Goal: Task Accomplishment & Management: Manage account settings

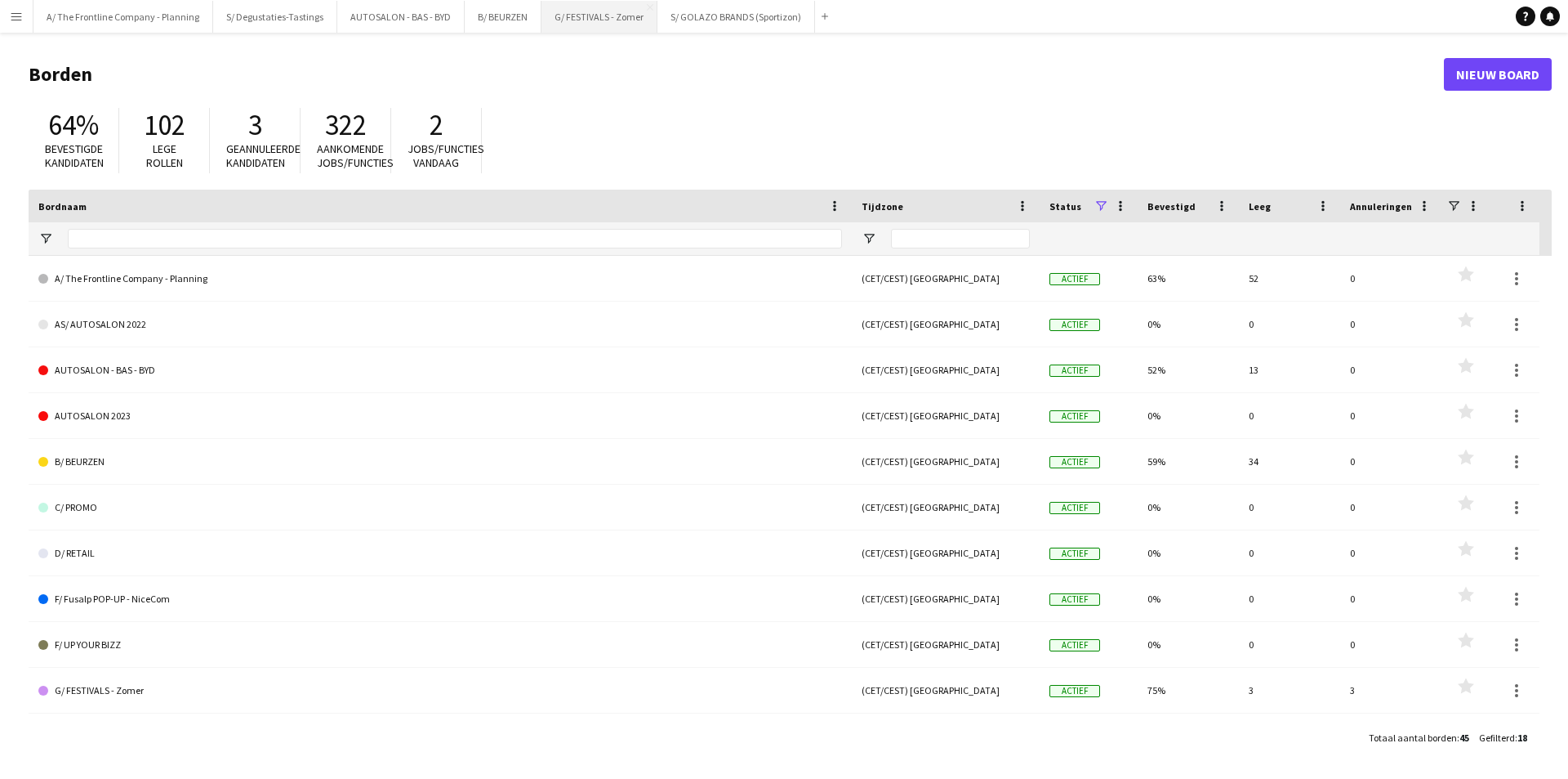
click at [576, 18] on button "G/ FESTIVALS - Zomer Sluiten" at bounding box center [599, 16] width 116 height 32
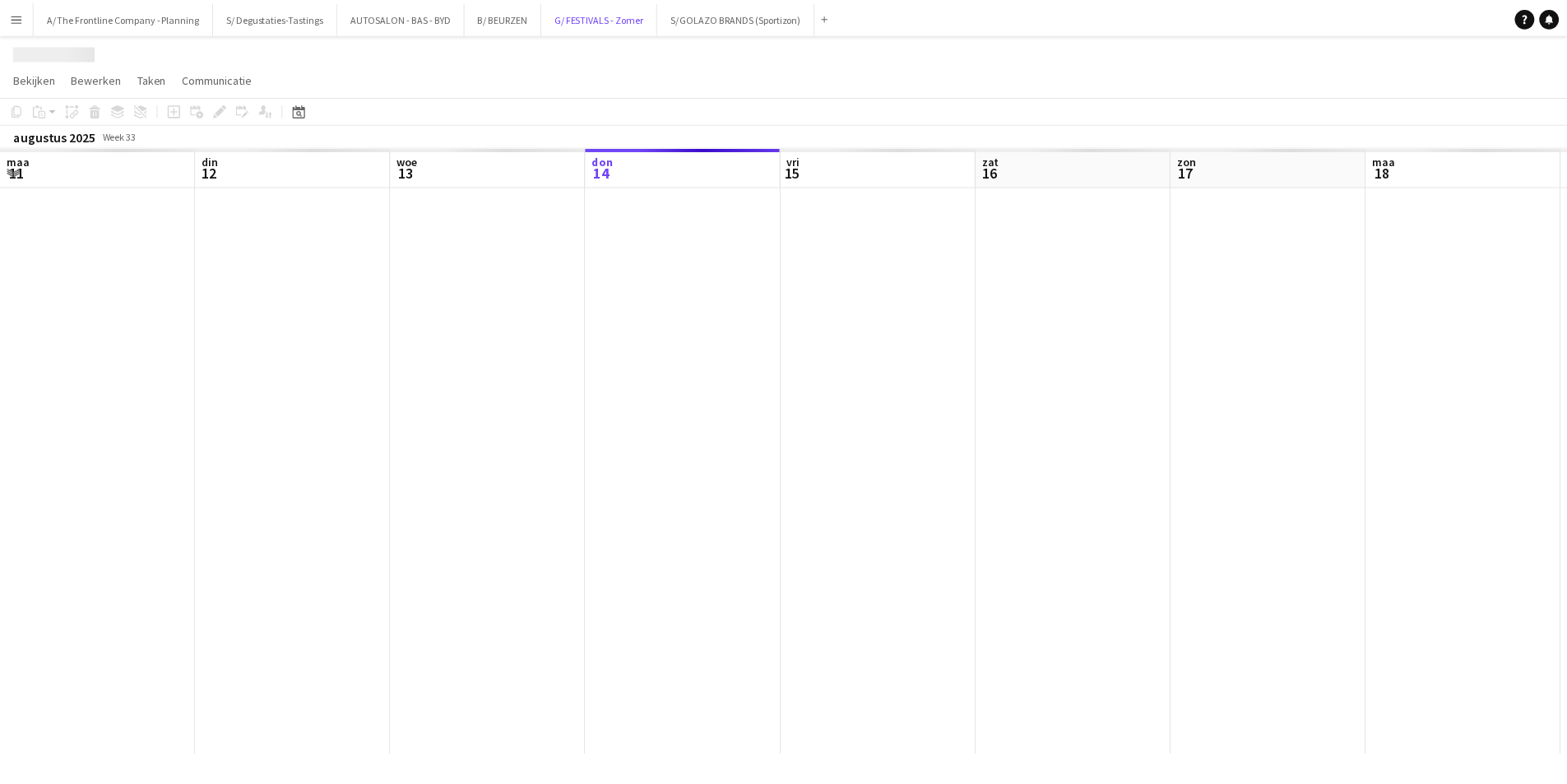
scroll to position [0, 393]
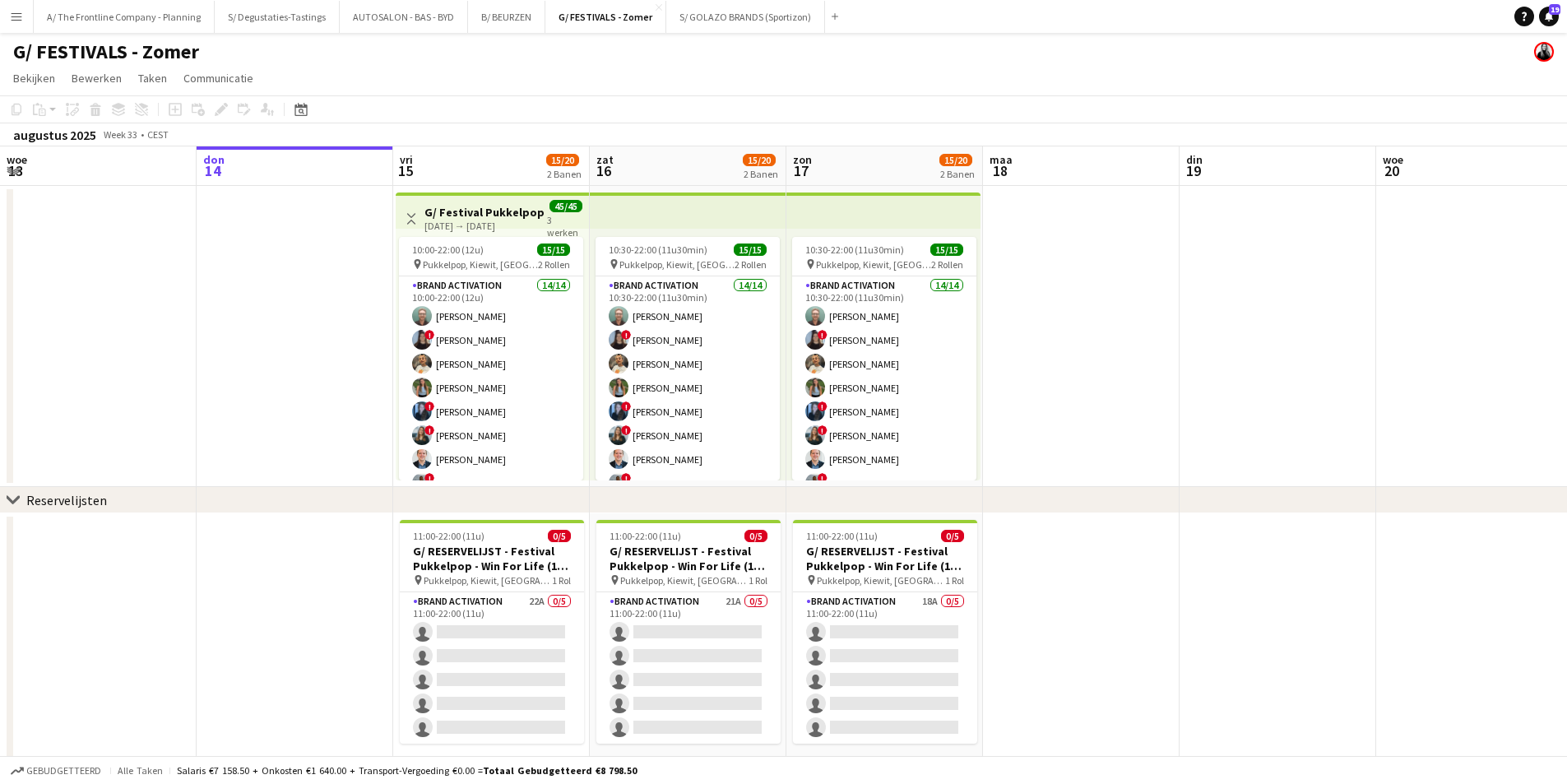
click at [489, 352] on app-card-role "Brand Activation 14/14 10:00-22:00 (12u) Matthijs Engelbeen ! Françoise Van Cal…" at bounding box center [491, 459] width 185 height 366
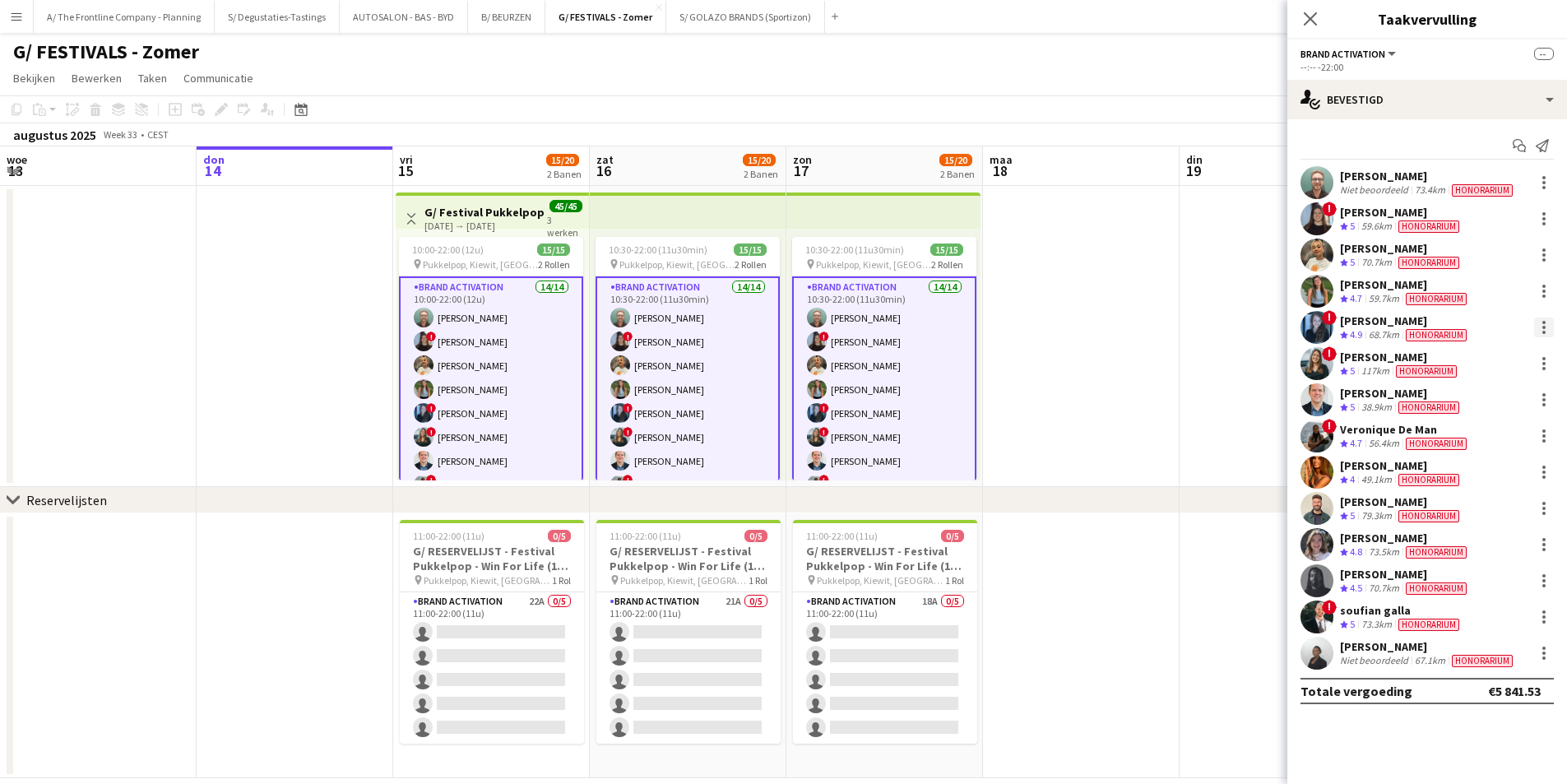
click at [1544, 328] on div at bounding box center [1544, 327] width 3 height 3
click at [1366, 343] on div at bounding box center [784, 392] width 1567 height 784
click at [1362, 331] on span "4.9" at bounding box center [1356, 333] width 12 height 12
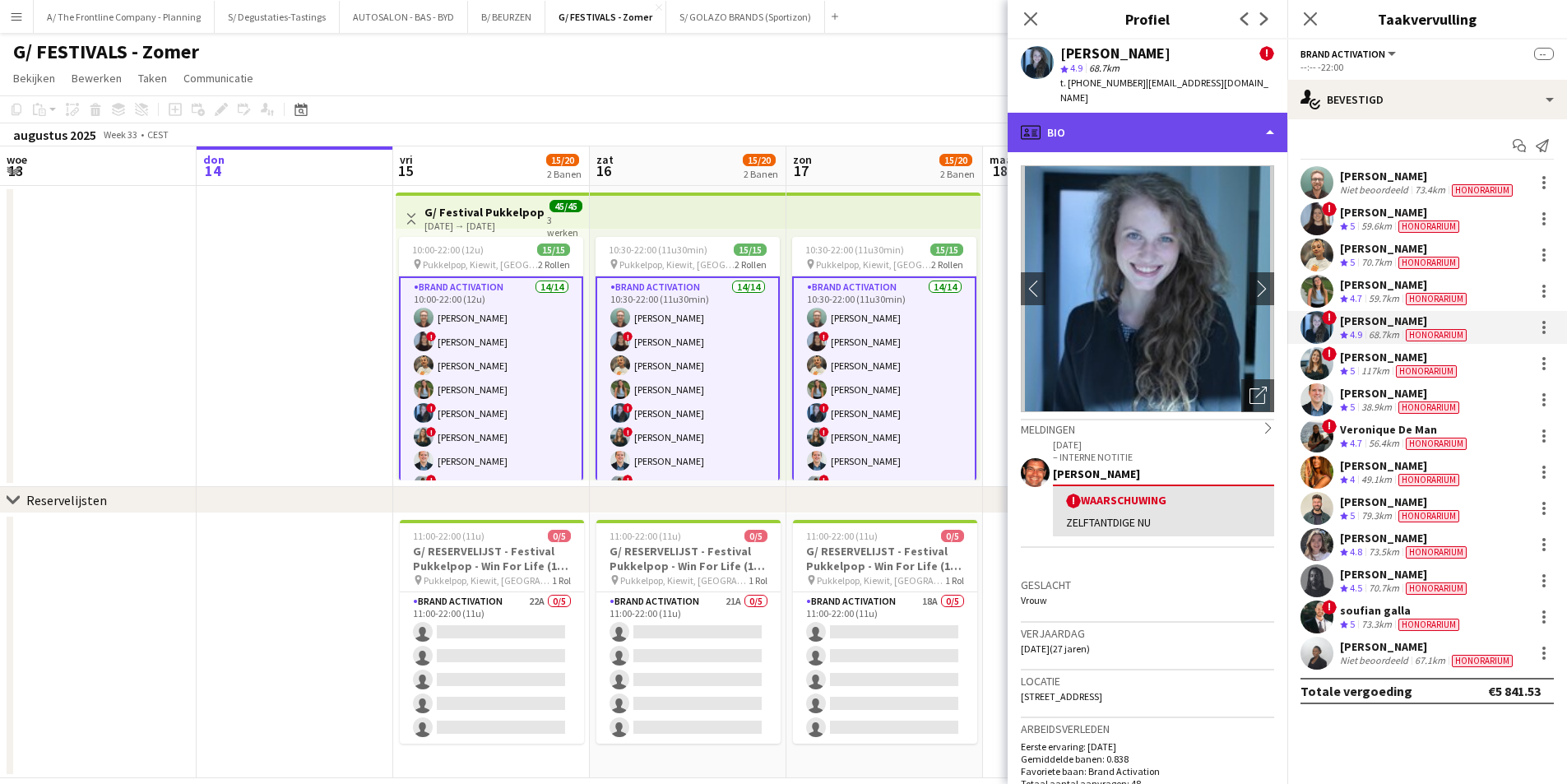
click at [1207, 128] on div "profile Bio" at bounding box center [1147, 132] width 280 height 39
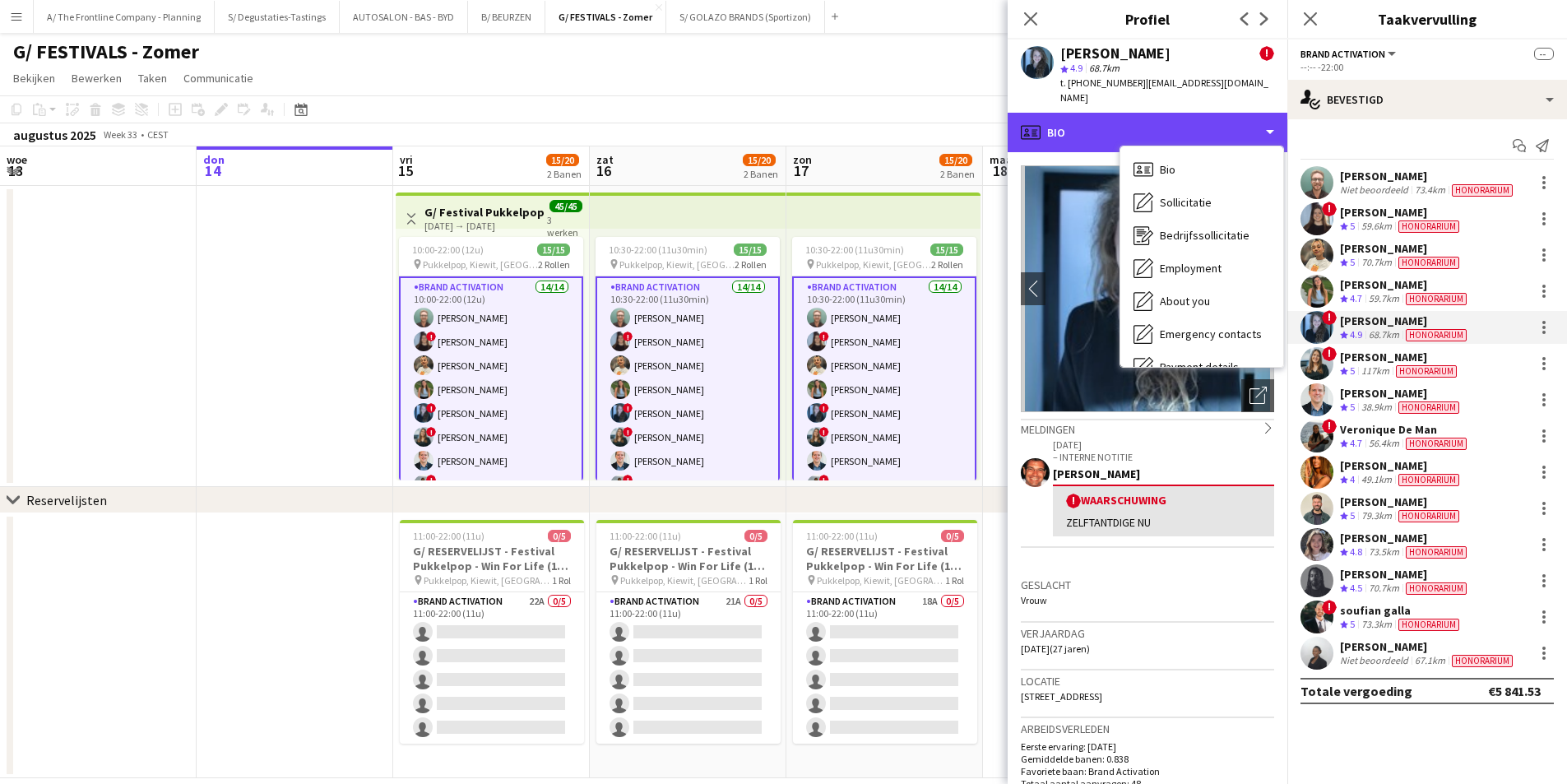
scroll to position [22, 0]
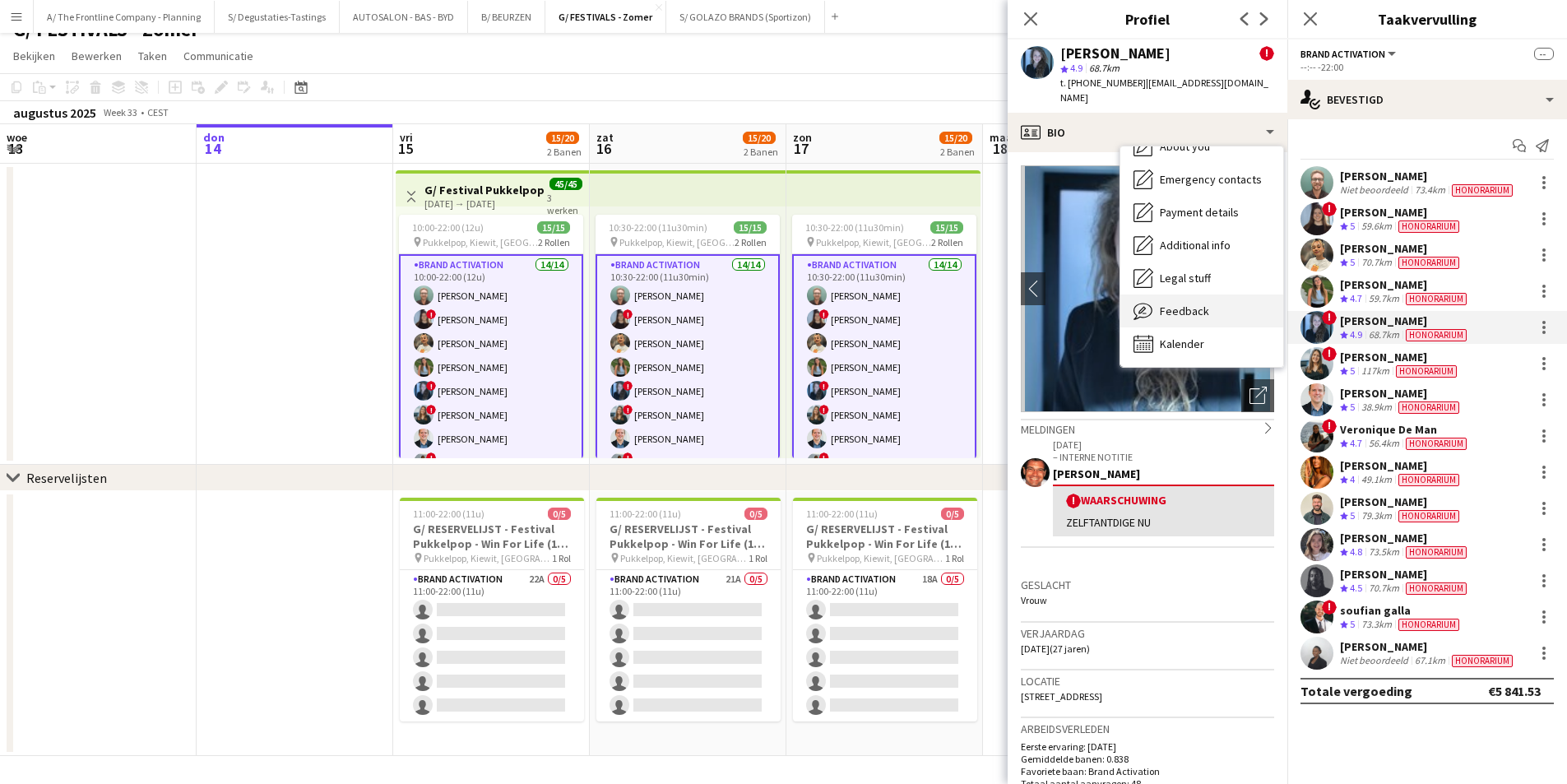
click at [1196, 304] on span "Feedback" at bounding box center [1184, 310] width 49 height 14
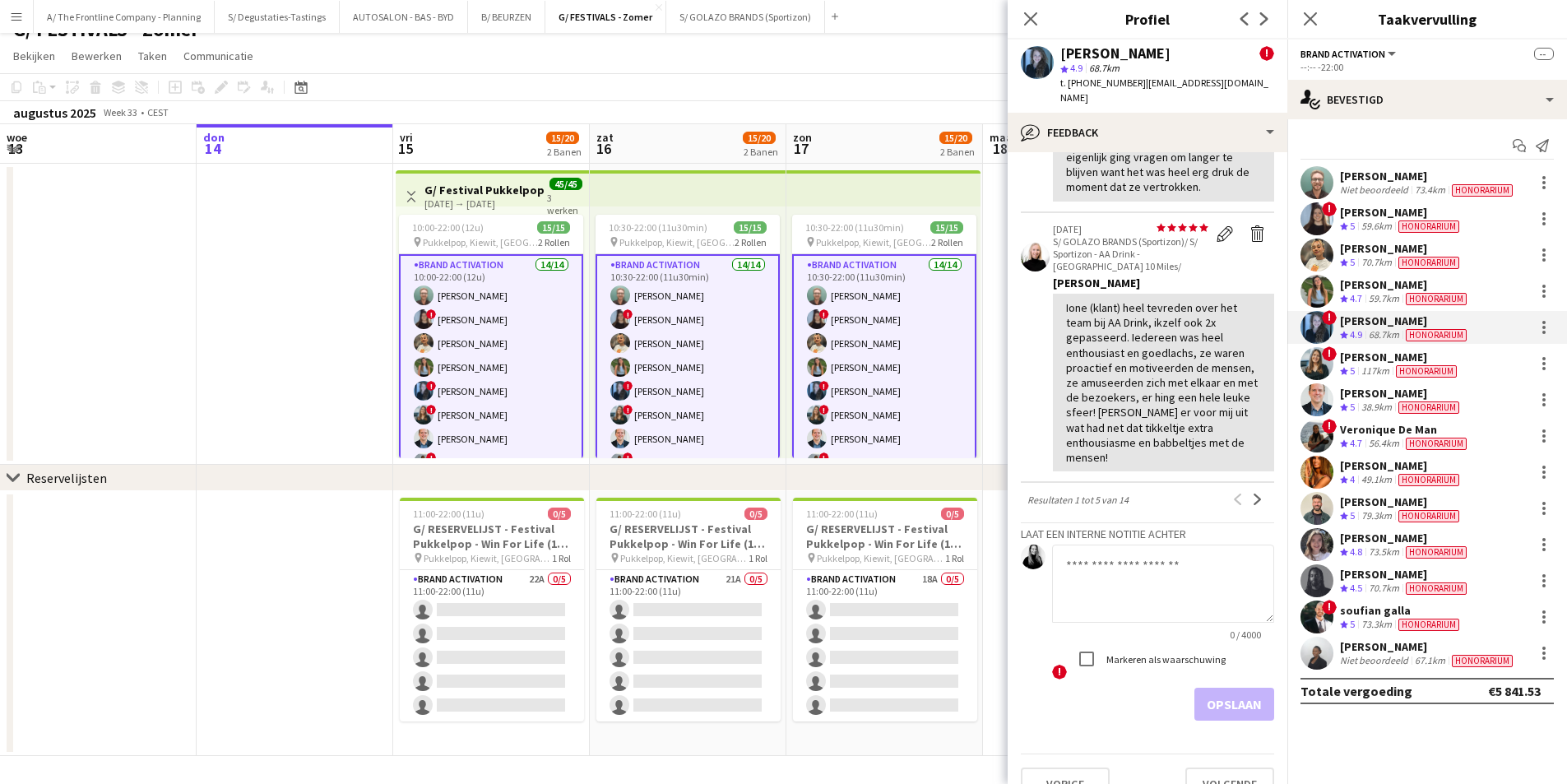
scroll to position [786, 0]
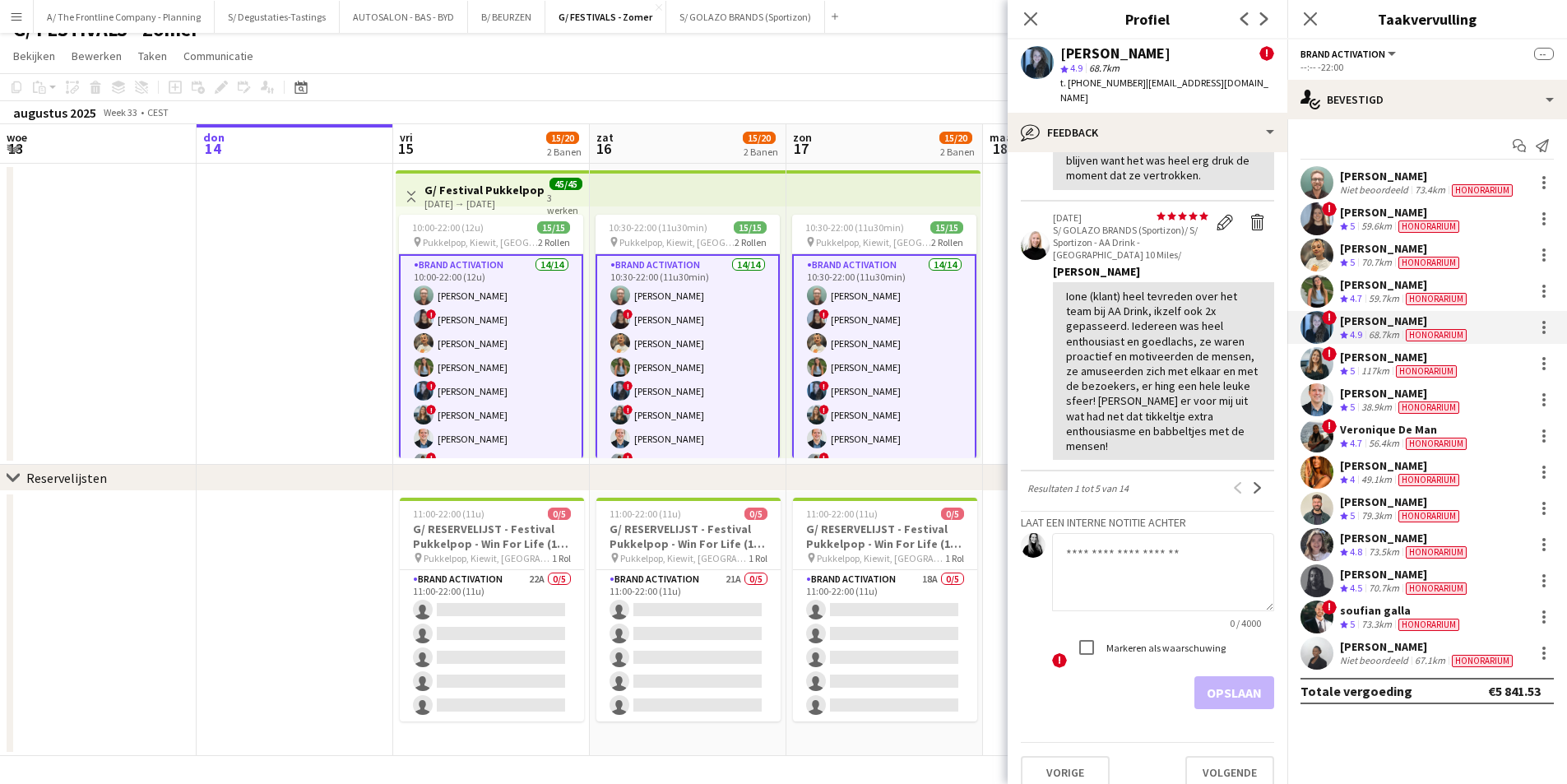
click at [1159, 539] on textarea at bounding box center [1163, 572] width 222 height 78
paste textarea "**********"
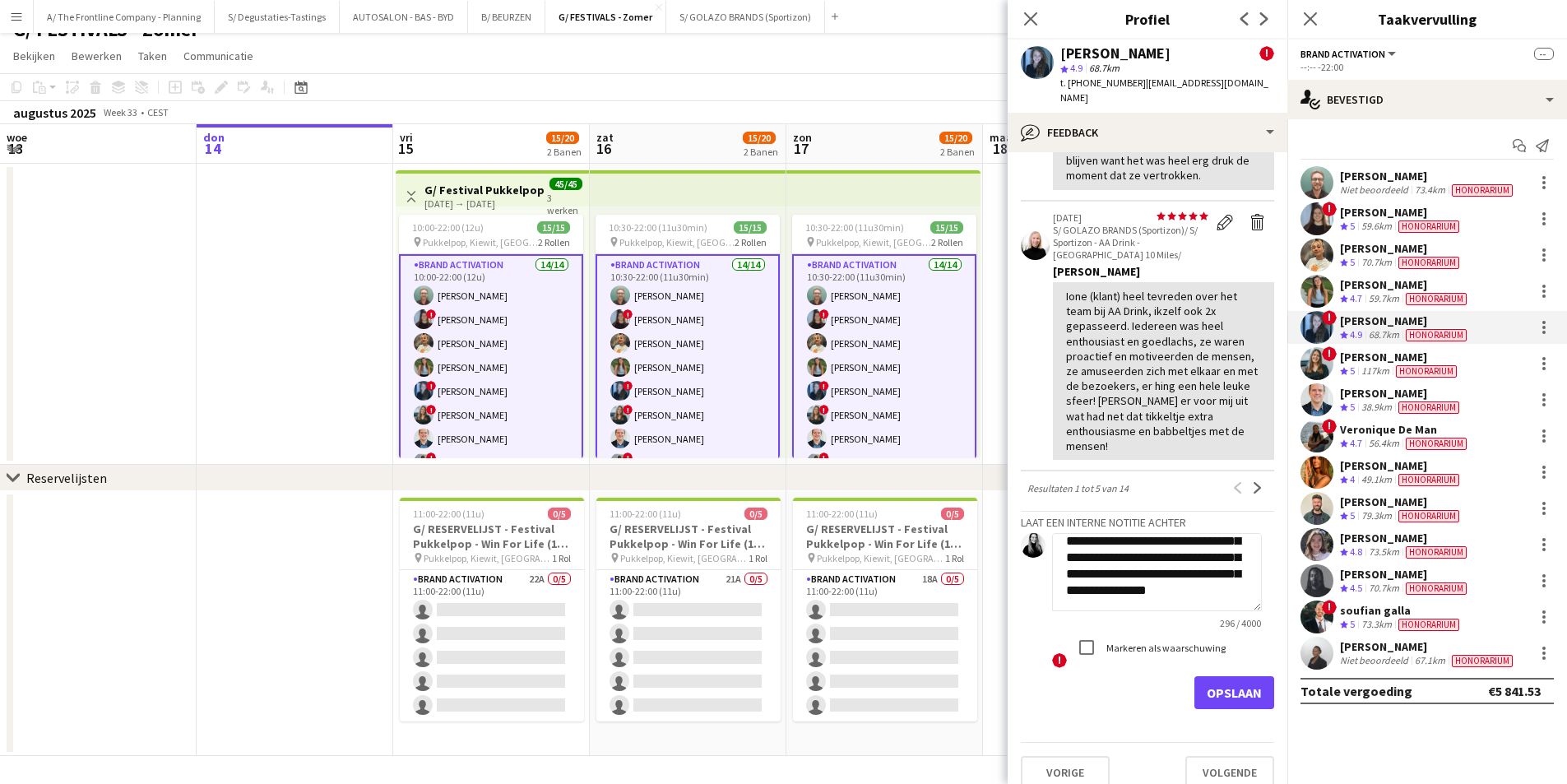
scroll to position [0, 0]
click at [1065, 541] on textarea "**********" at bounding box center [1157, 572] width 210 height 78
type textarea "**********"
click at [1202, 681] on button "Opslaan" at bounding box center [1234, 692] width 80 height 33
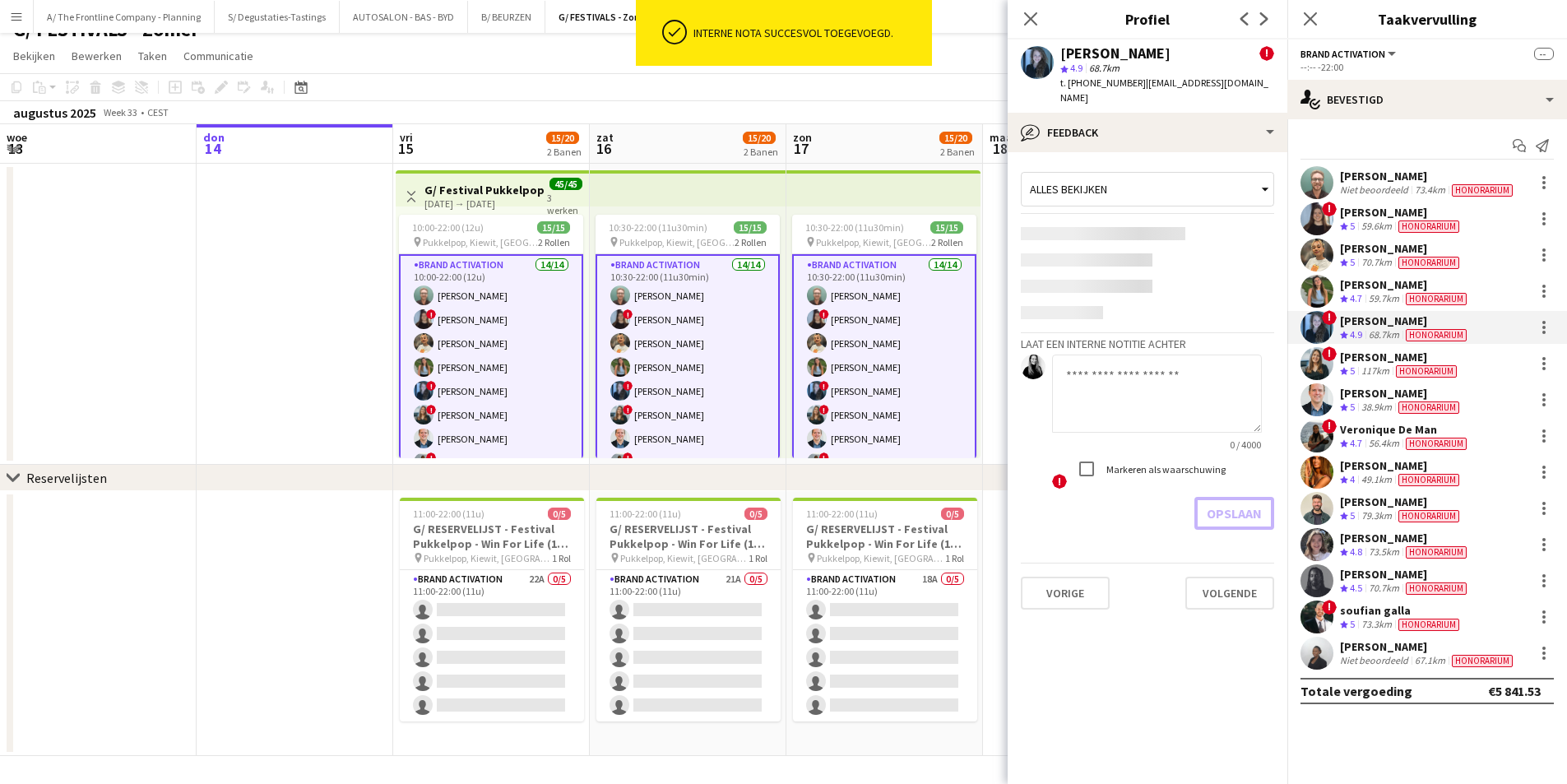
scroll to position [0, 0]
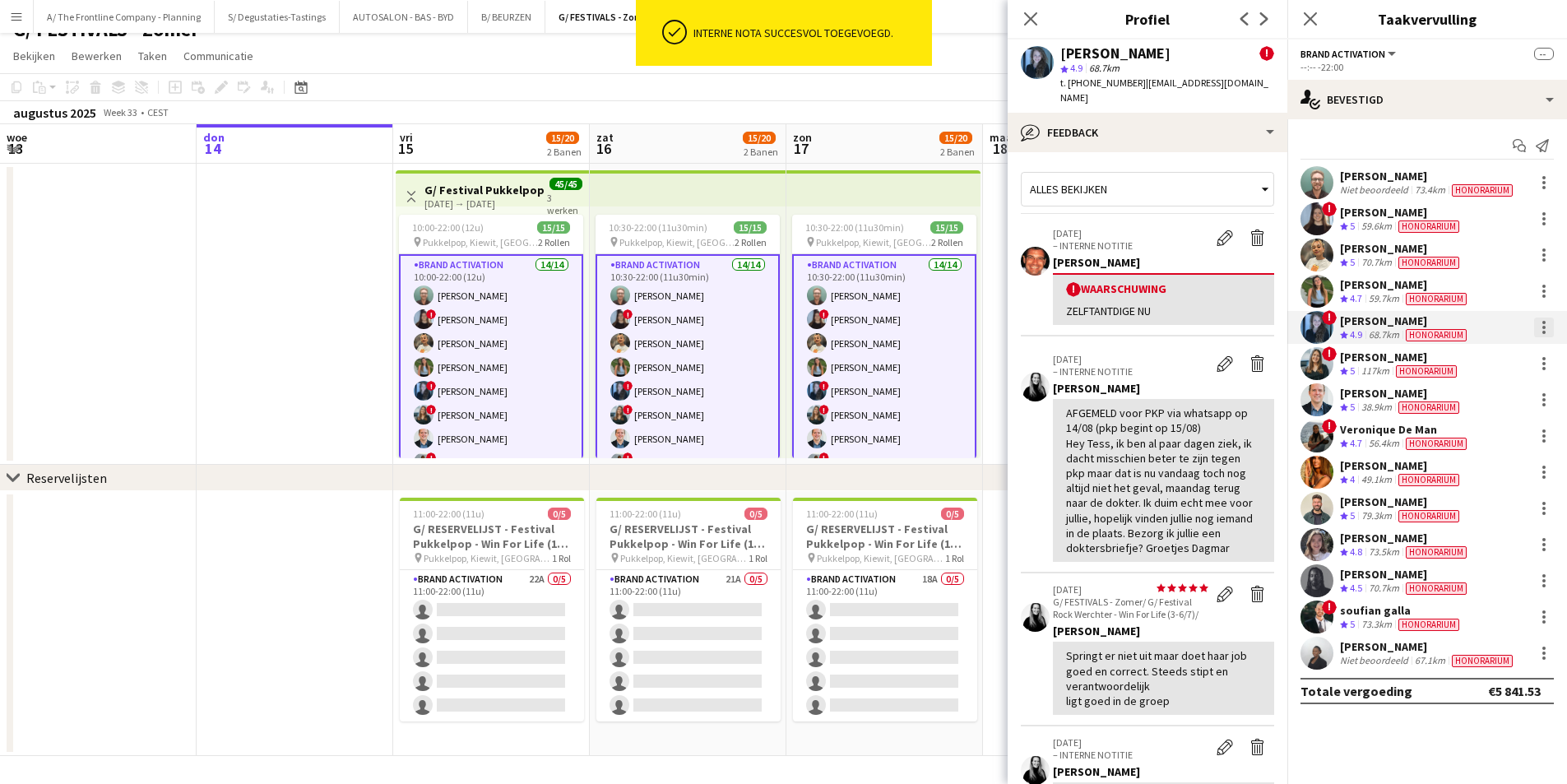
click at [1538, 323] on div at bounding box center [1544, 327] width 20 height 20
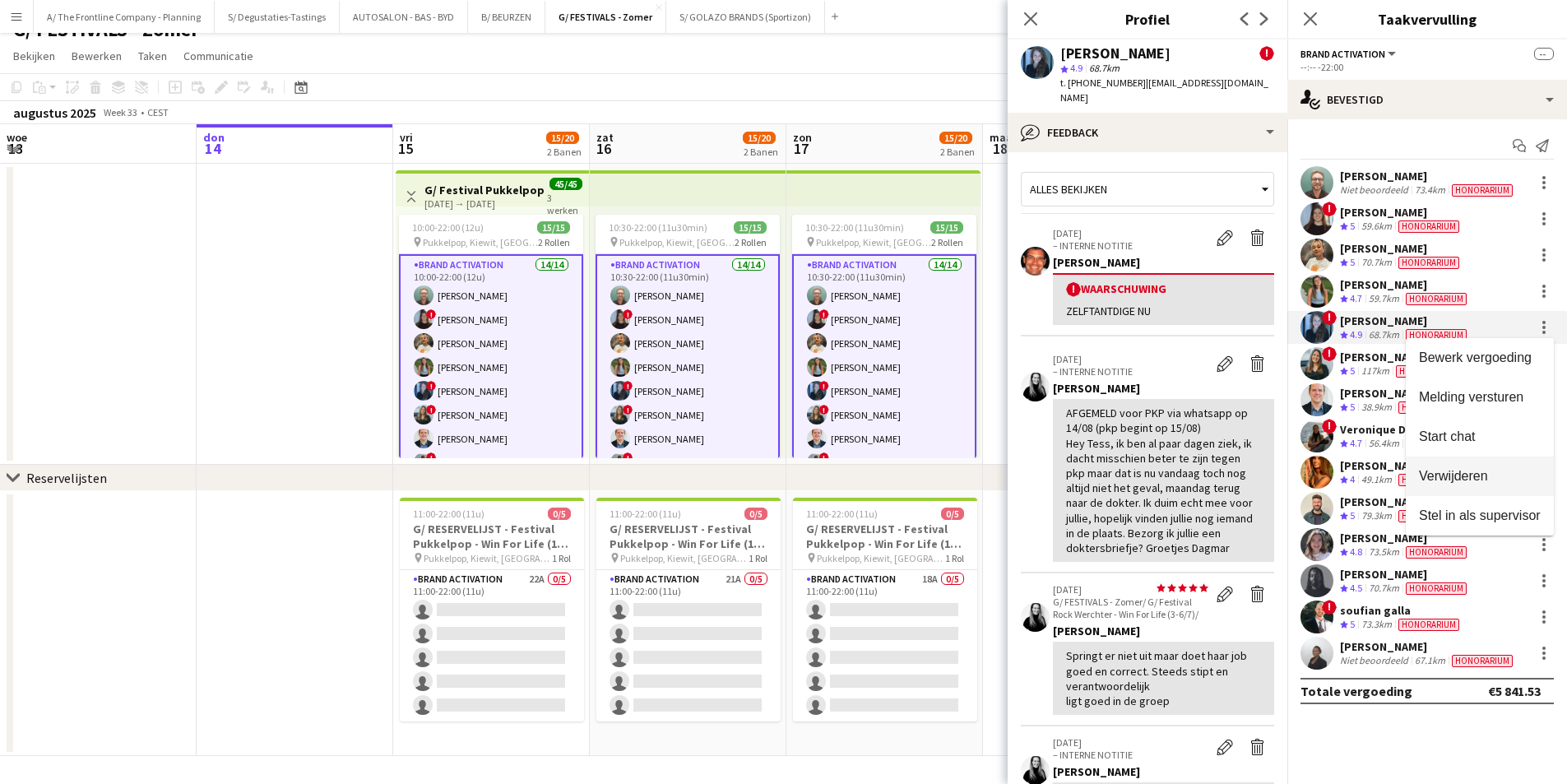
click at [1497, 475] on span "Verwijderen" at bounding box center [1480, 476] width 122 height 14
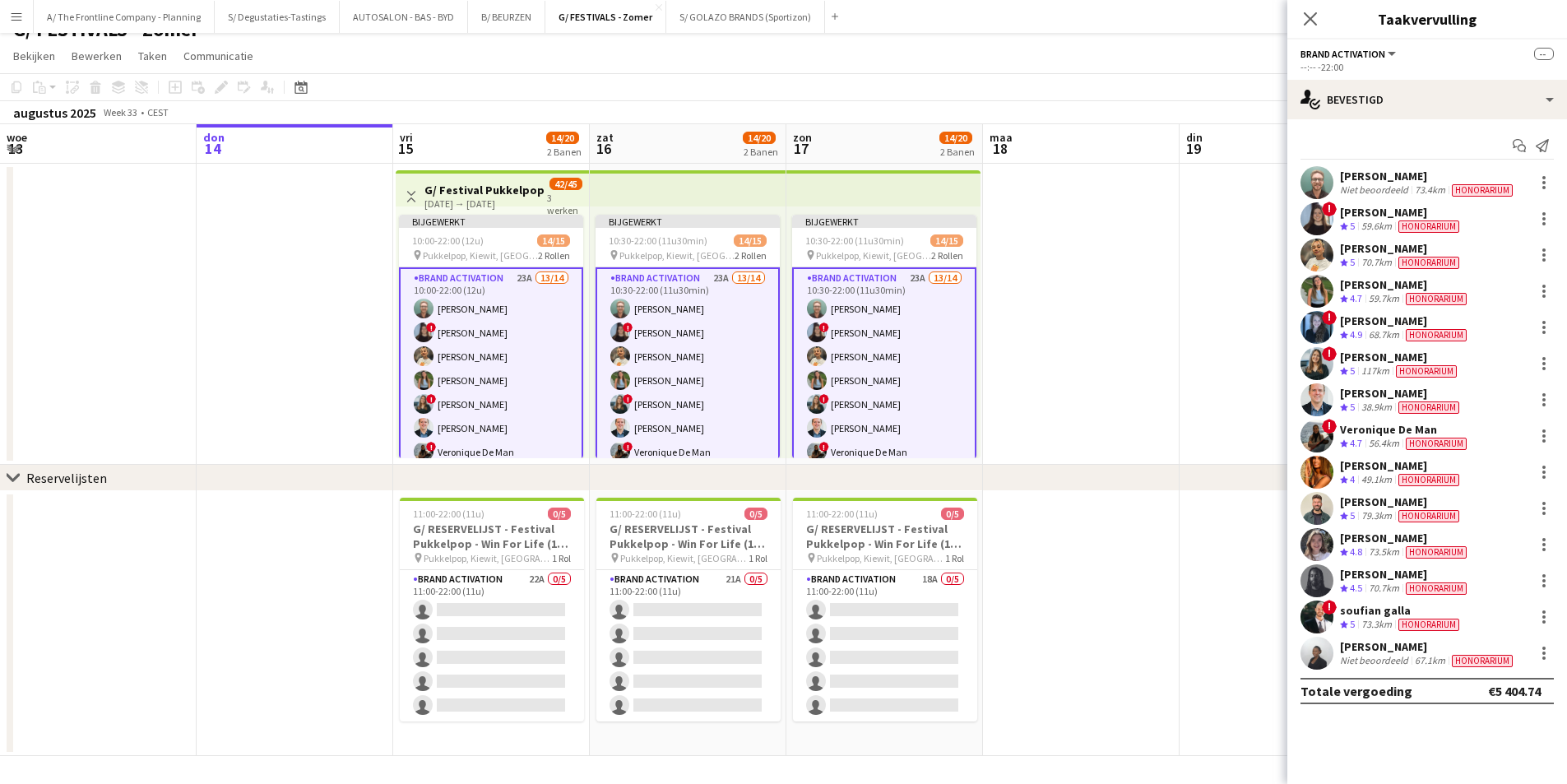
scroll to position [234, 0]
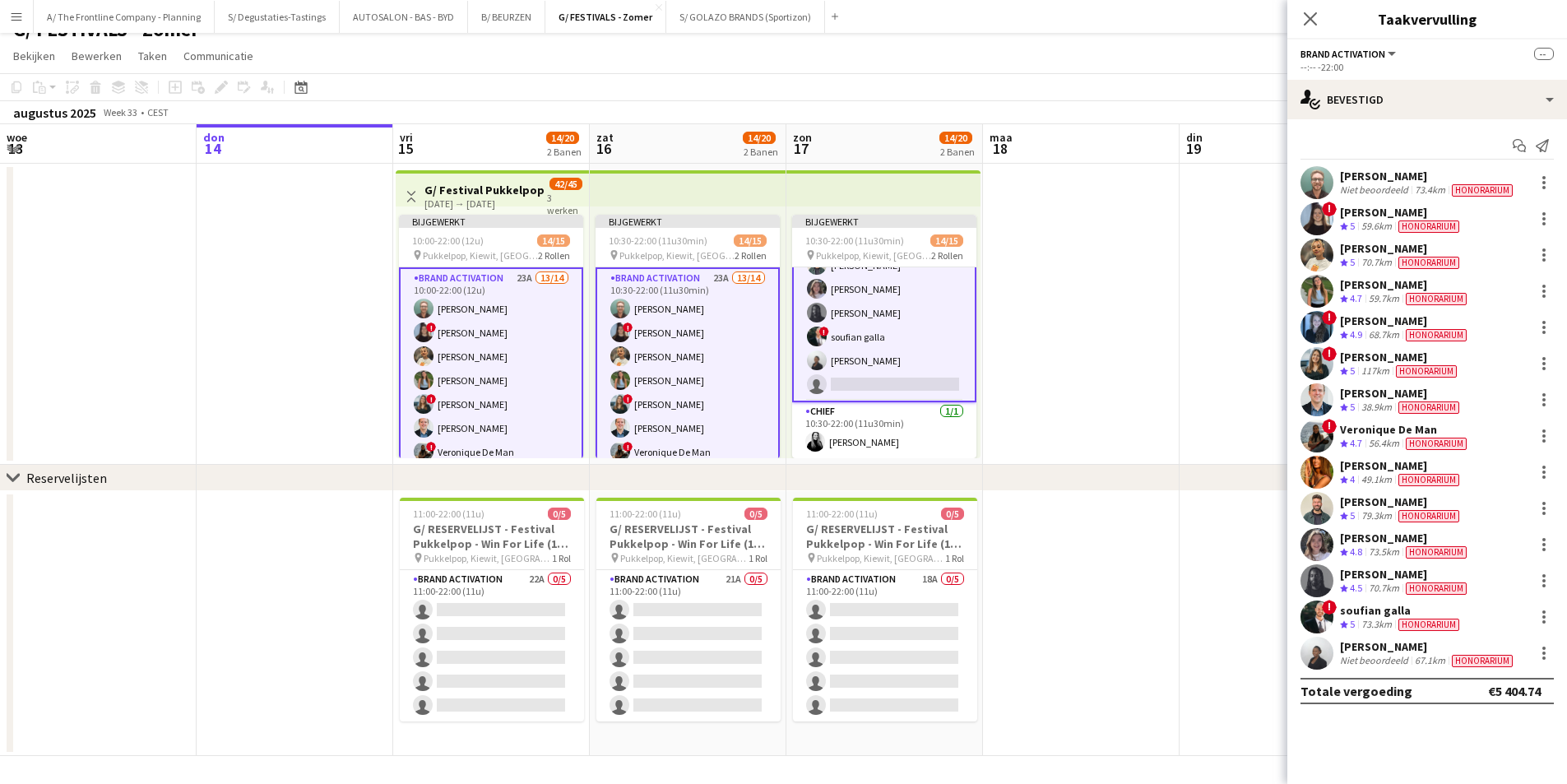
click at [1030, 361] on app-date-cell at bounding box center [1082, 313] width 197 height 301
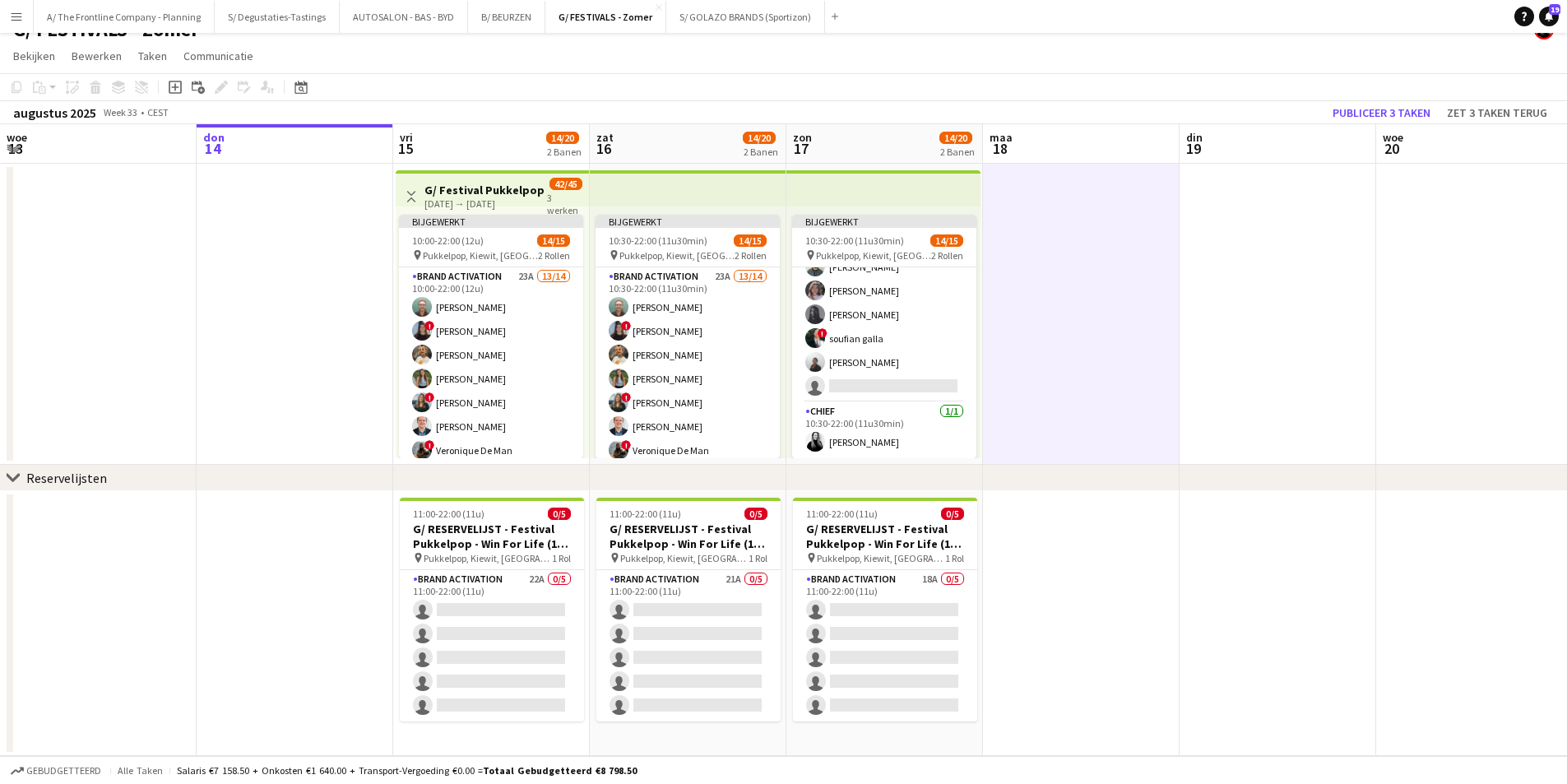
scroll to position [231, 0]
click at [1359, 111] on button "Publiceer 3 taken" at bounding box center [1381, 112] width 112 height 21
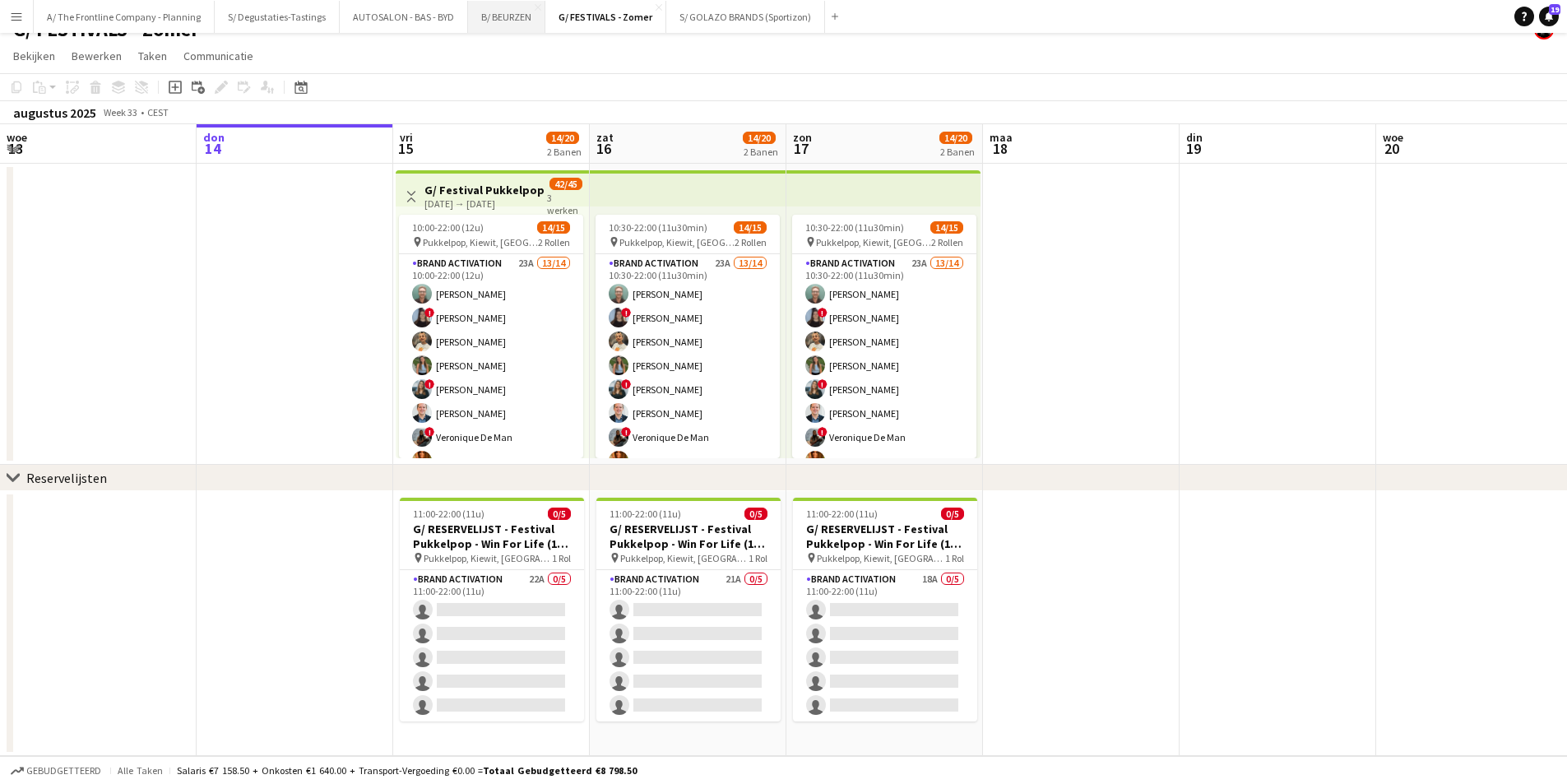
scroll to position [0, 0]
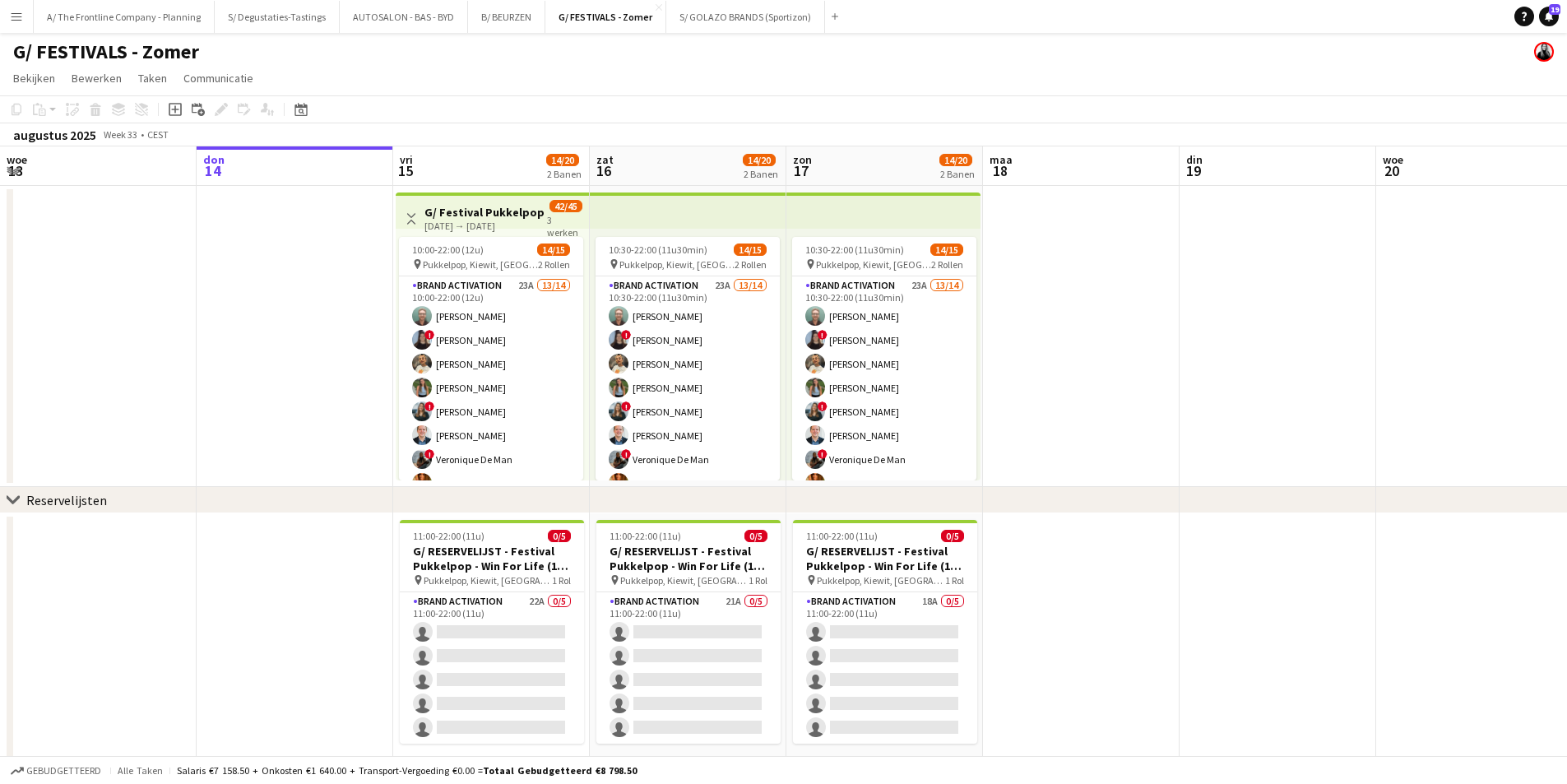
click at [460, 370] on app-card-role "Brand Activation 23A 13/14 10:00-22:00 (12u) Matthijs Engelbeen ! Françoise Van…" at bounding box center [491, 459] width 185 height 366
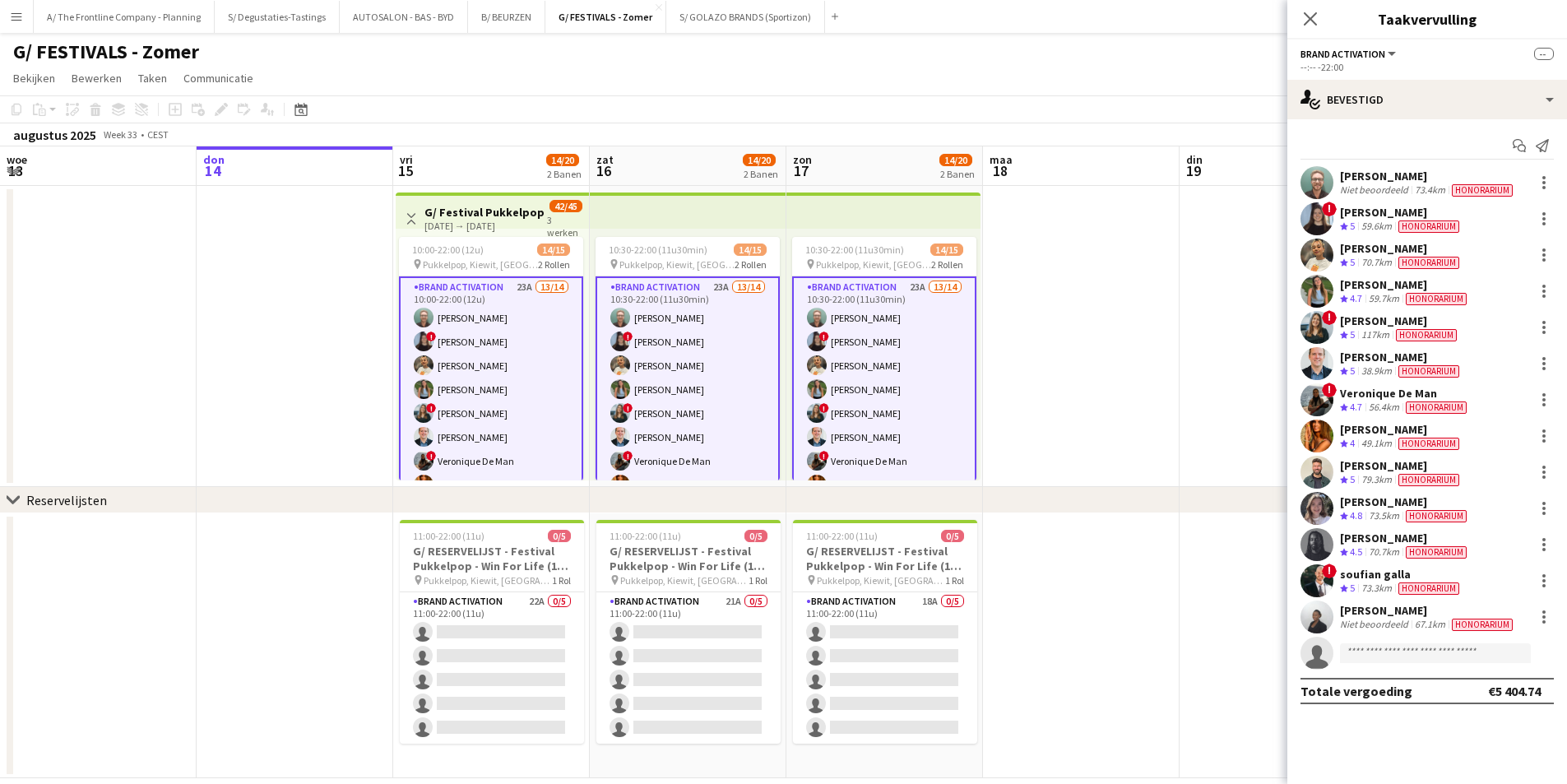
click at [482, 161] on app-board-header-date "vri 15 14/20 2 Banen" at bounding box center [491, 165] width 197 height 39
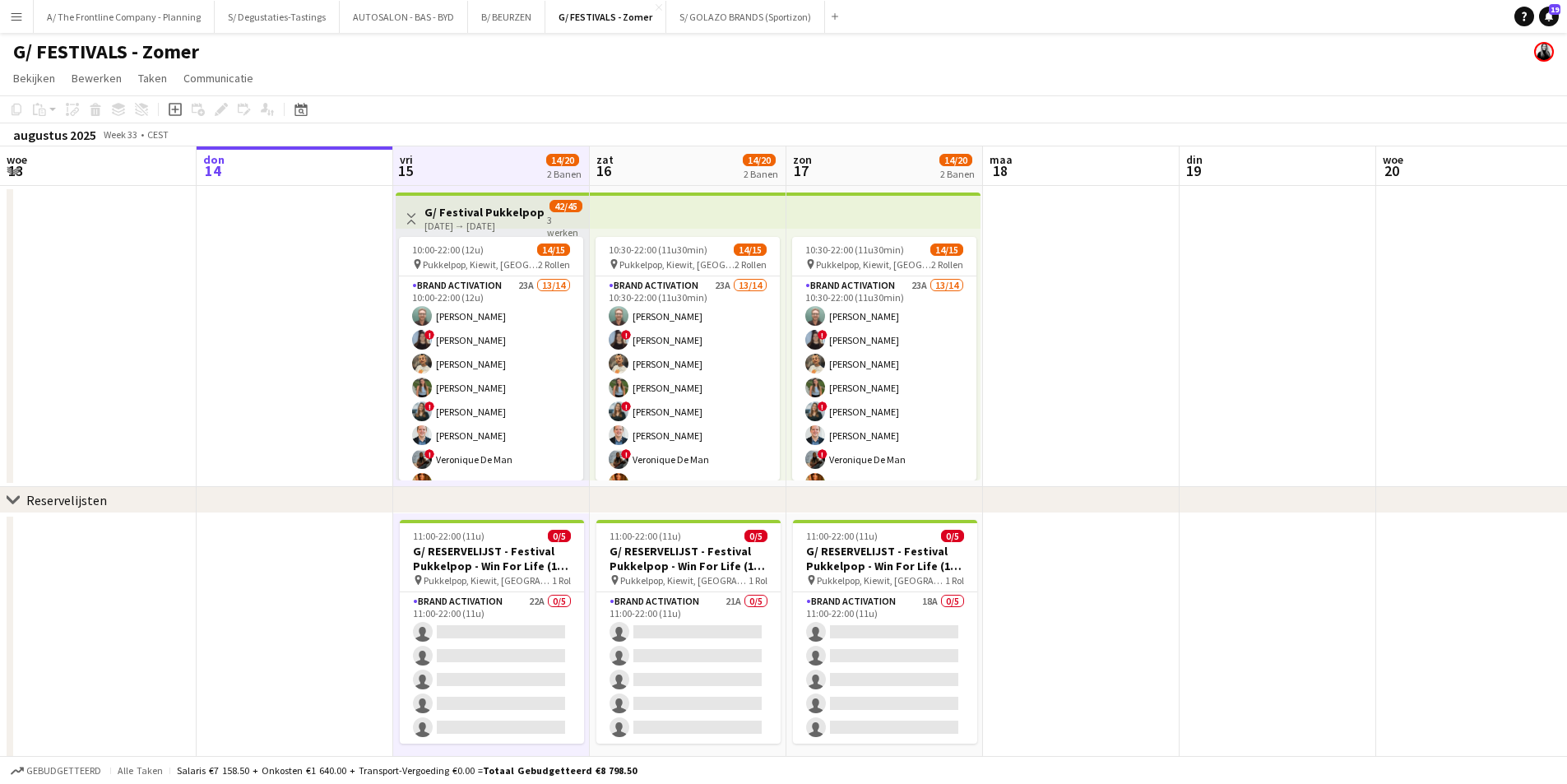
click at [680, 163] on app-board-header-date "zat 16 14/20 2 Banen" at bounding box center [688, 165] width 197 height 39
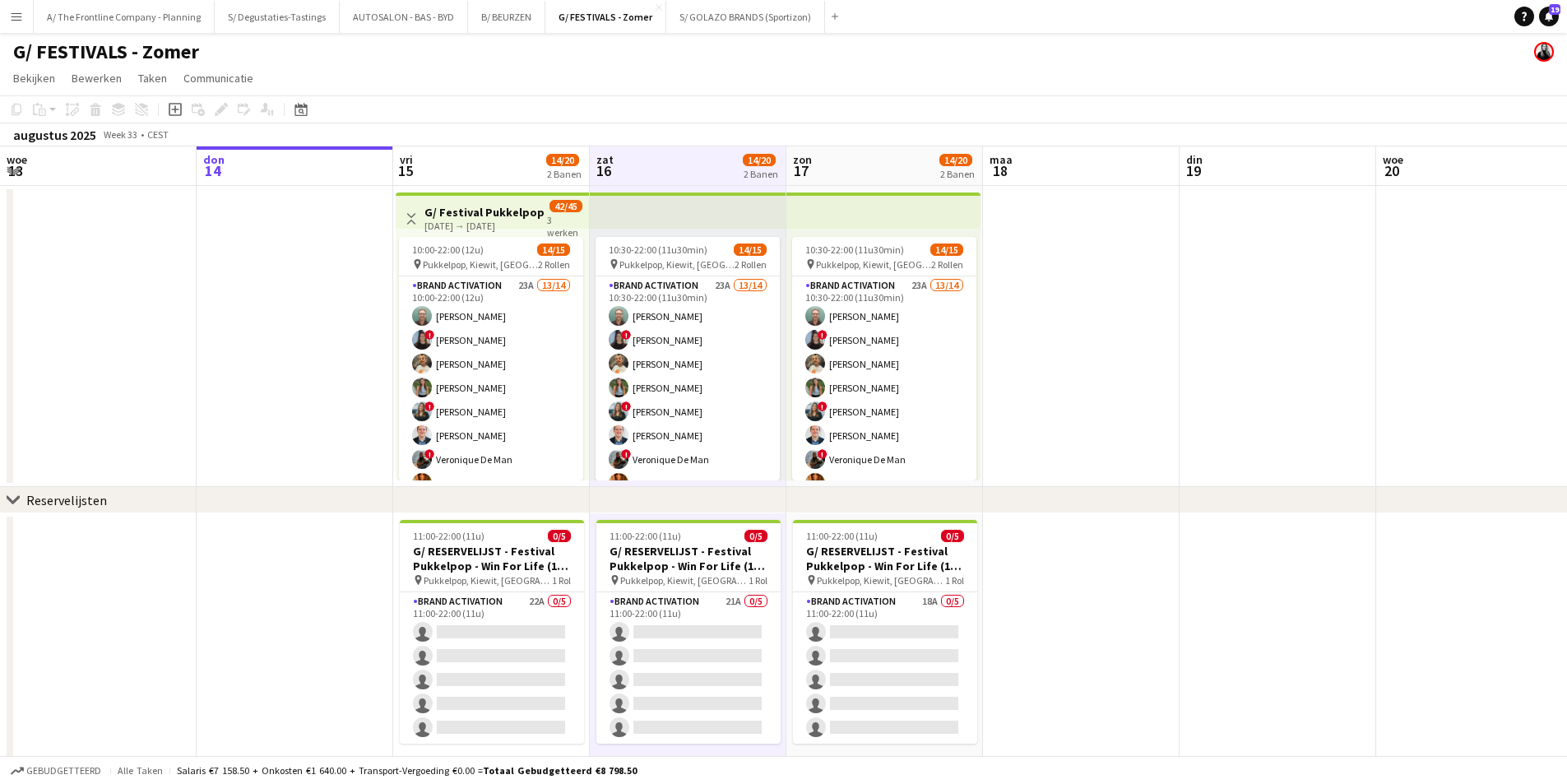
click at [880, 159] on app-board-header-date "zon 17 14/20 2 Banen" at bounding box center [884, 165] width 197 height 39
click at [445, 166] on app-board-header-date "vri 15 14/20 2 Banen" at bounding box center [491, 165] width 197 height 39
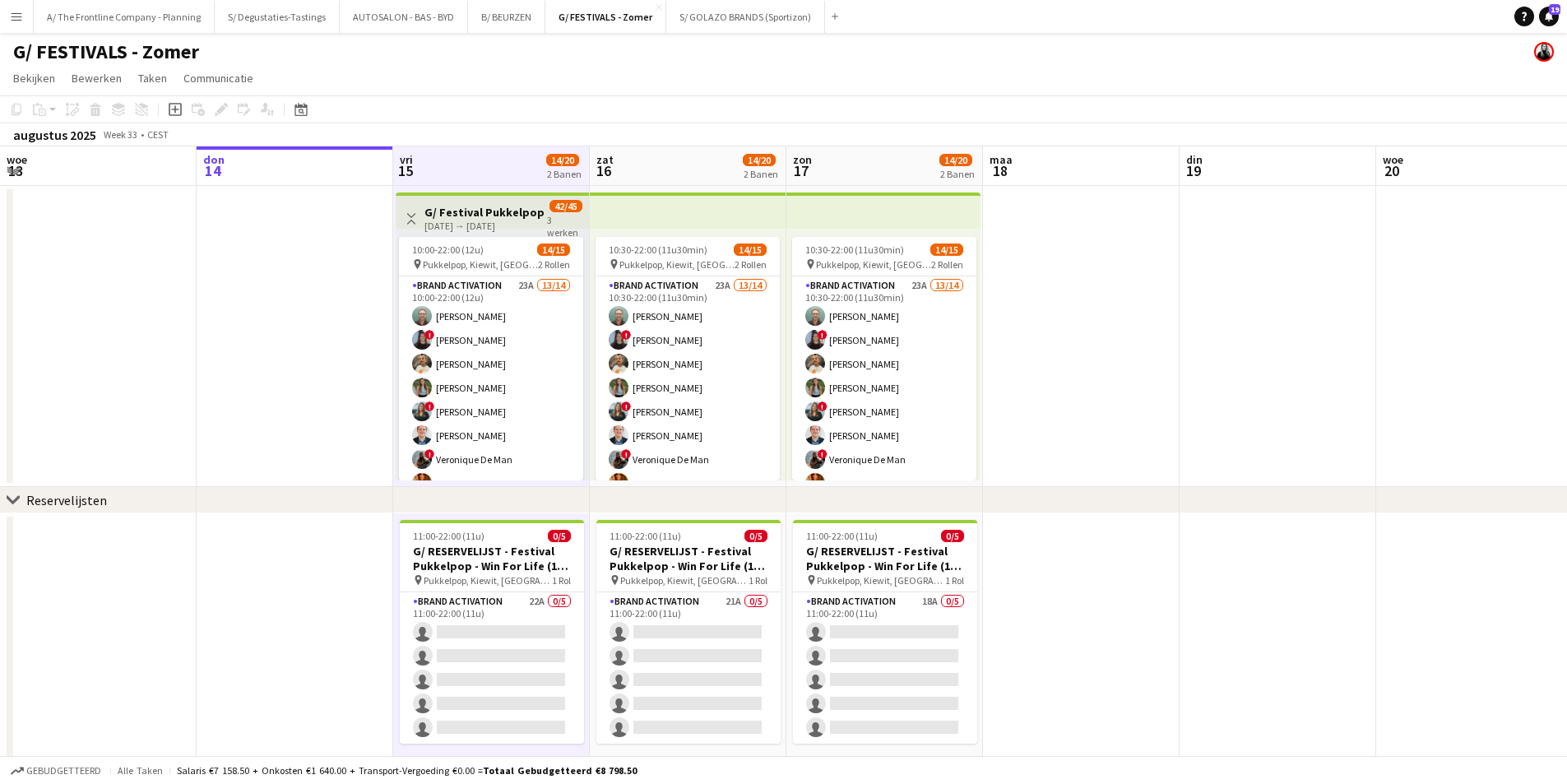
click at [1079, 161] on app-board-header-date "maa 18" at bounding box center [1082, 165] width 197 height 39
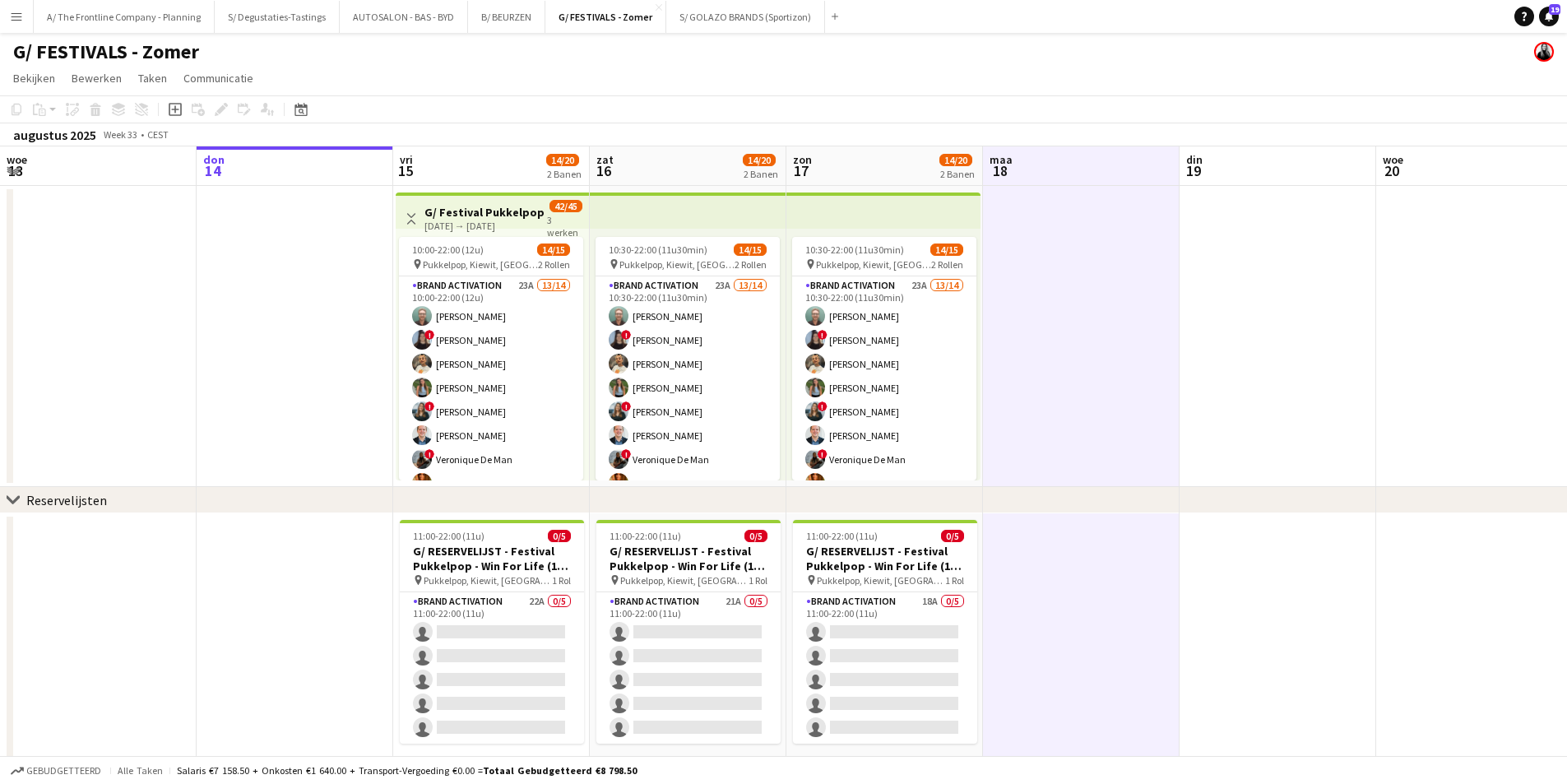
click at [1210, 162] on app-board-header-date "din 19" at bounding box center [1278, 165] width 197 height 39
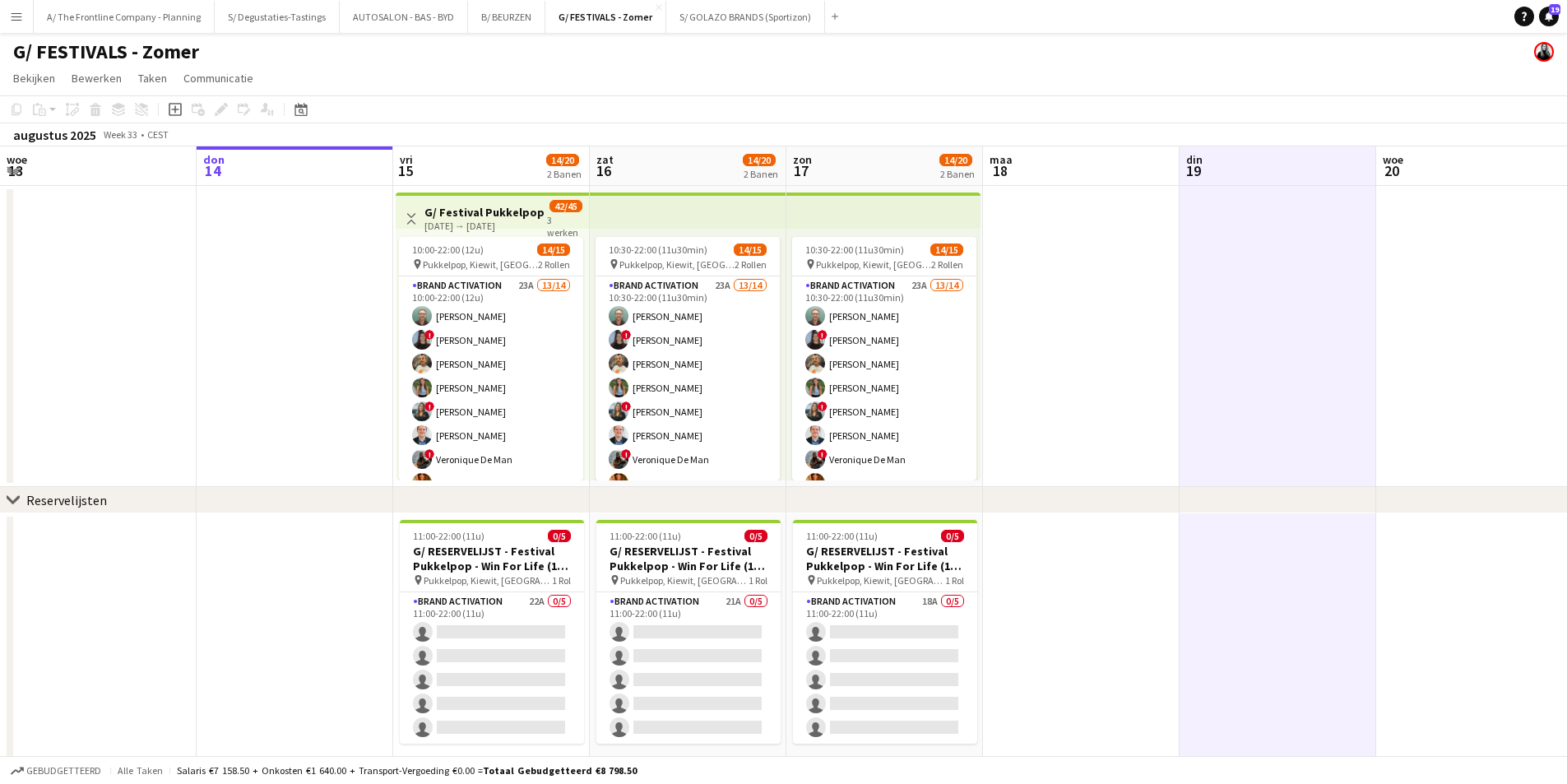
click at [271, 173] on app-board-header-date "don 14" at bounding box center [295, 165] width 197 height 39
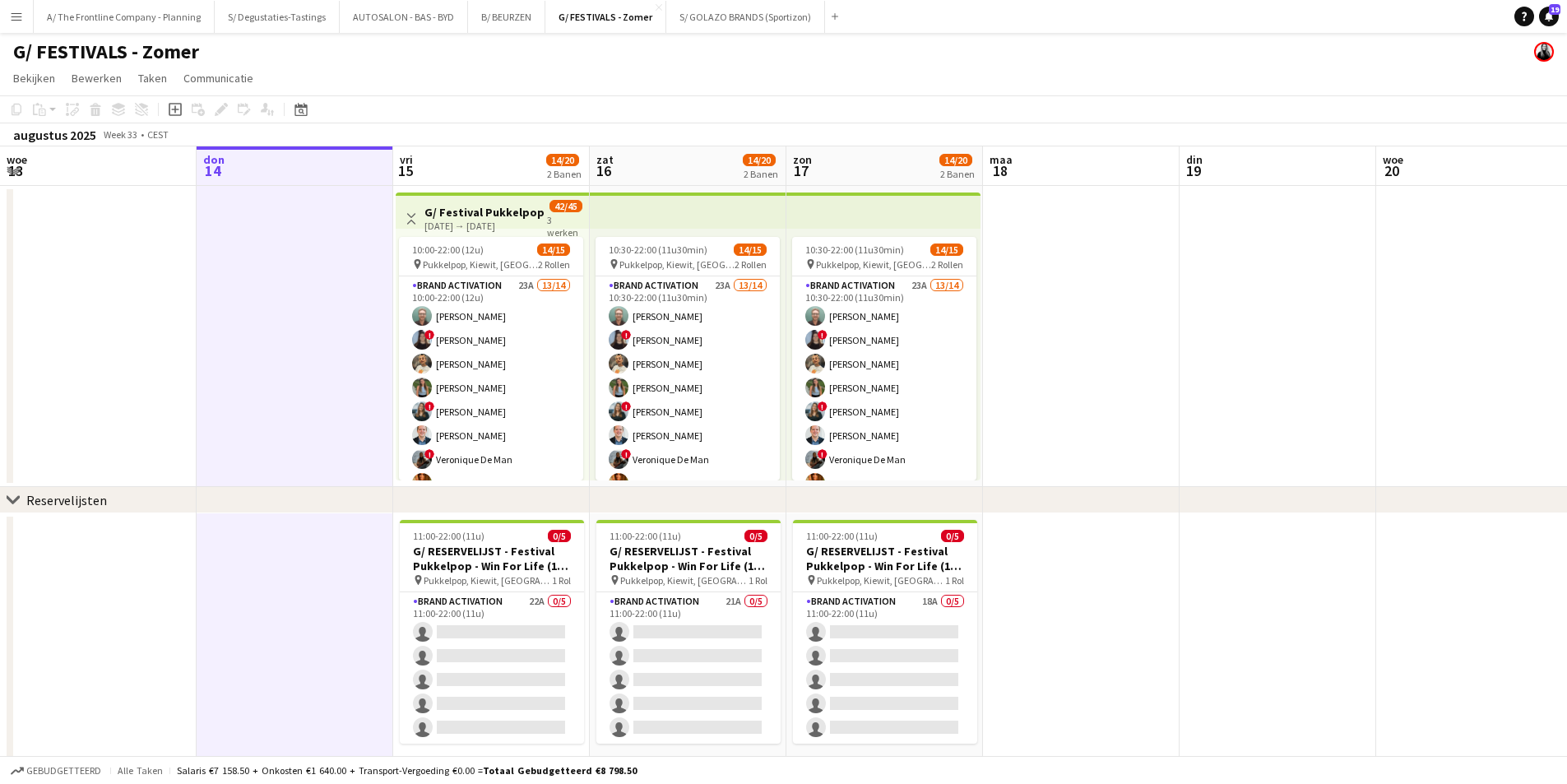
click at [437, 163] on app-board-header-date "vri 15 14/20 2 Banen" at bounding box center [491, 165] width 197 height 39
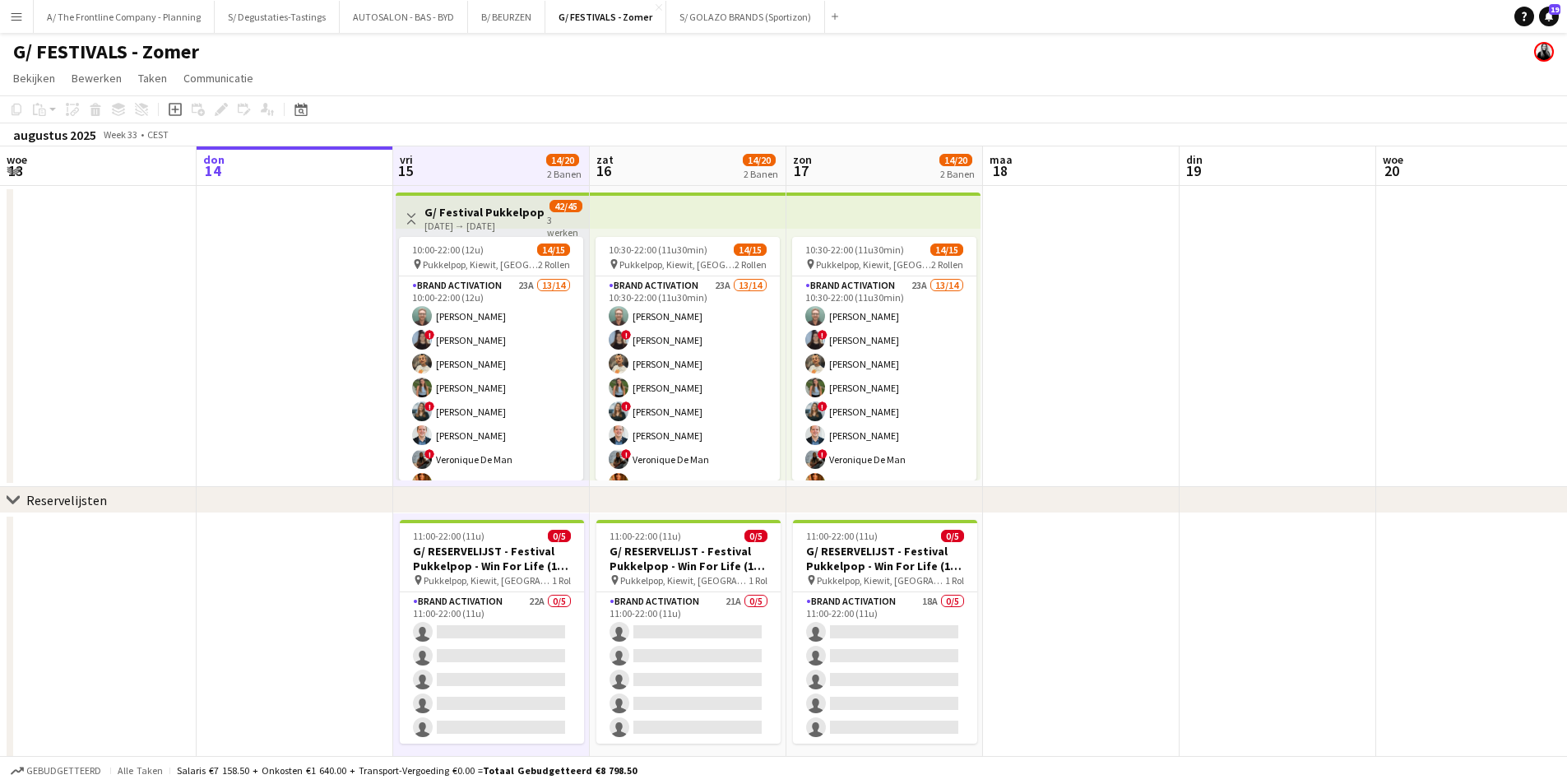
click at [710, 169] on app-board-header-date "zat 16 14/20 2 Banen" at bounding box center [688, 165] width 197 height 39
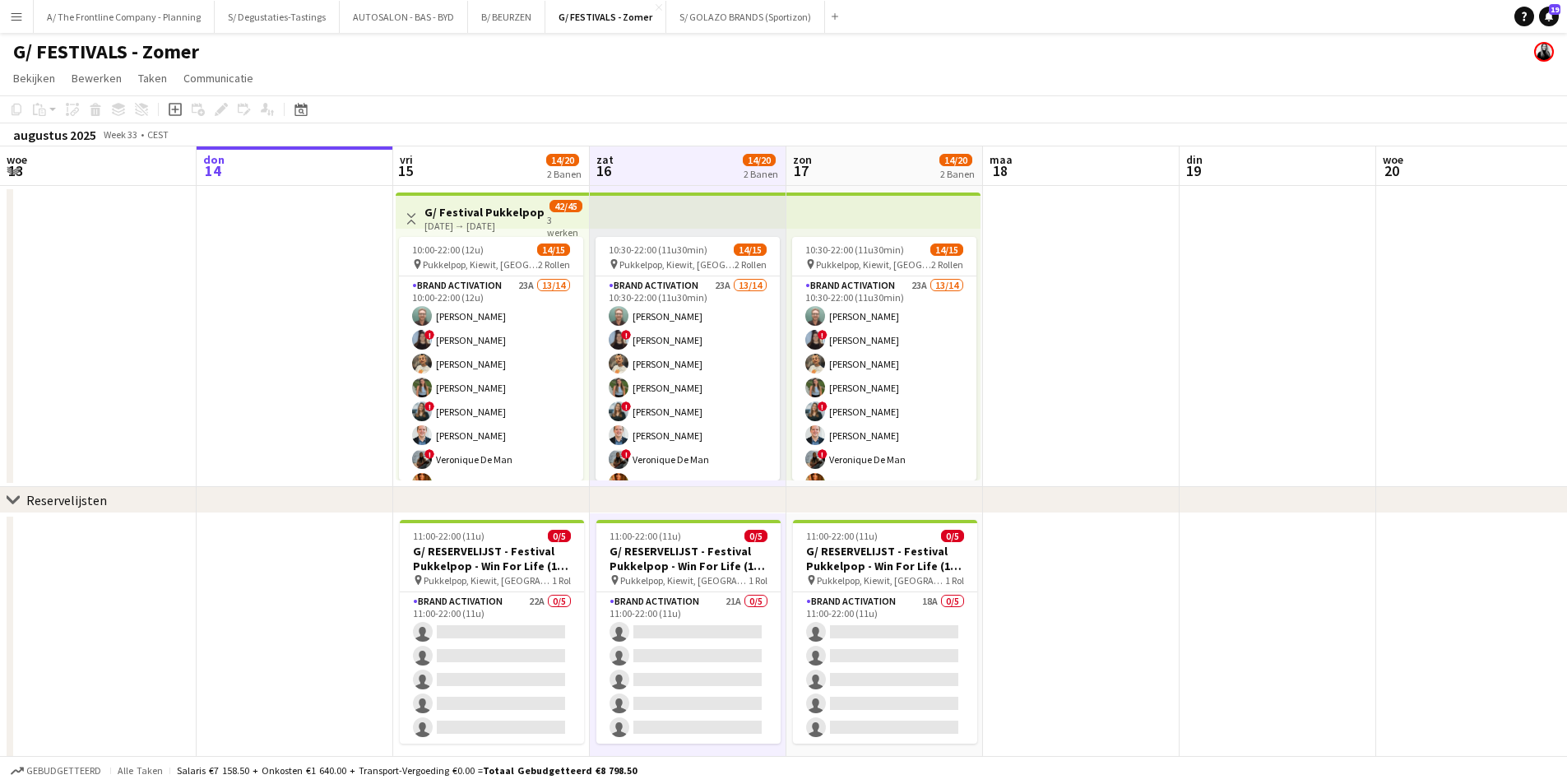
click at [839, 155] on app-board-header-date "zon 17 14/20 2 Banen" at bounding box center [884, 165] width 197 height 39
click at [314, 164] on app-board-header-date "don 14" at bounding box center [295, 165] width 197 height 39
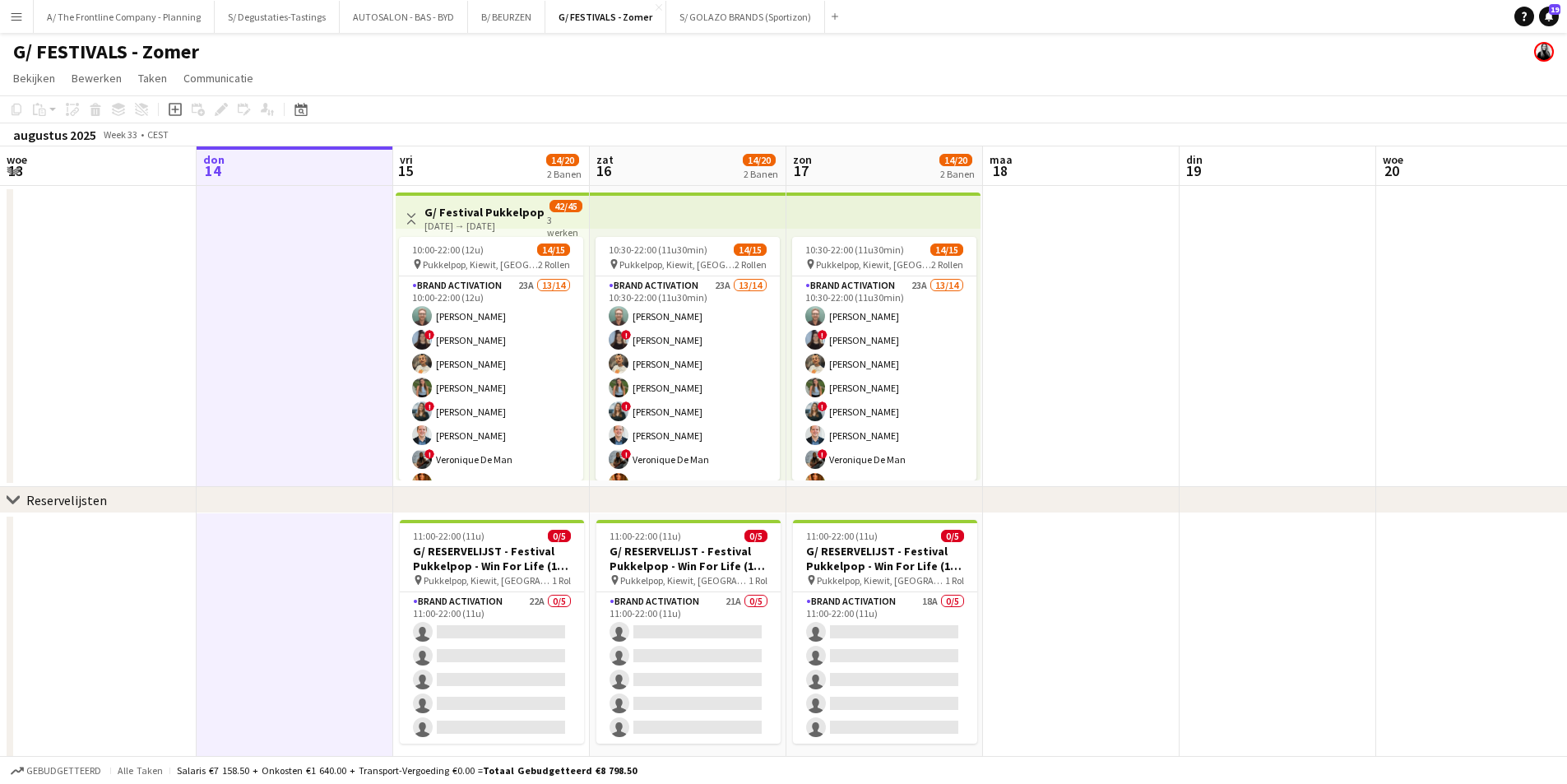
click at [456, 149] on app-board-header-date "vri 15 14/20 2 Banen" at bounding box center [491, 165] width 197 height 39
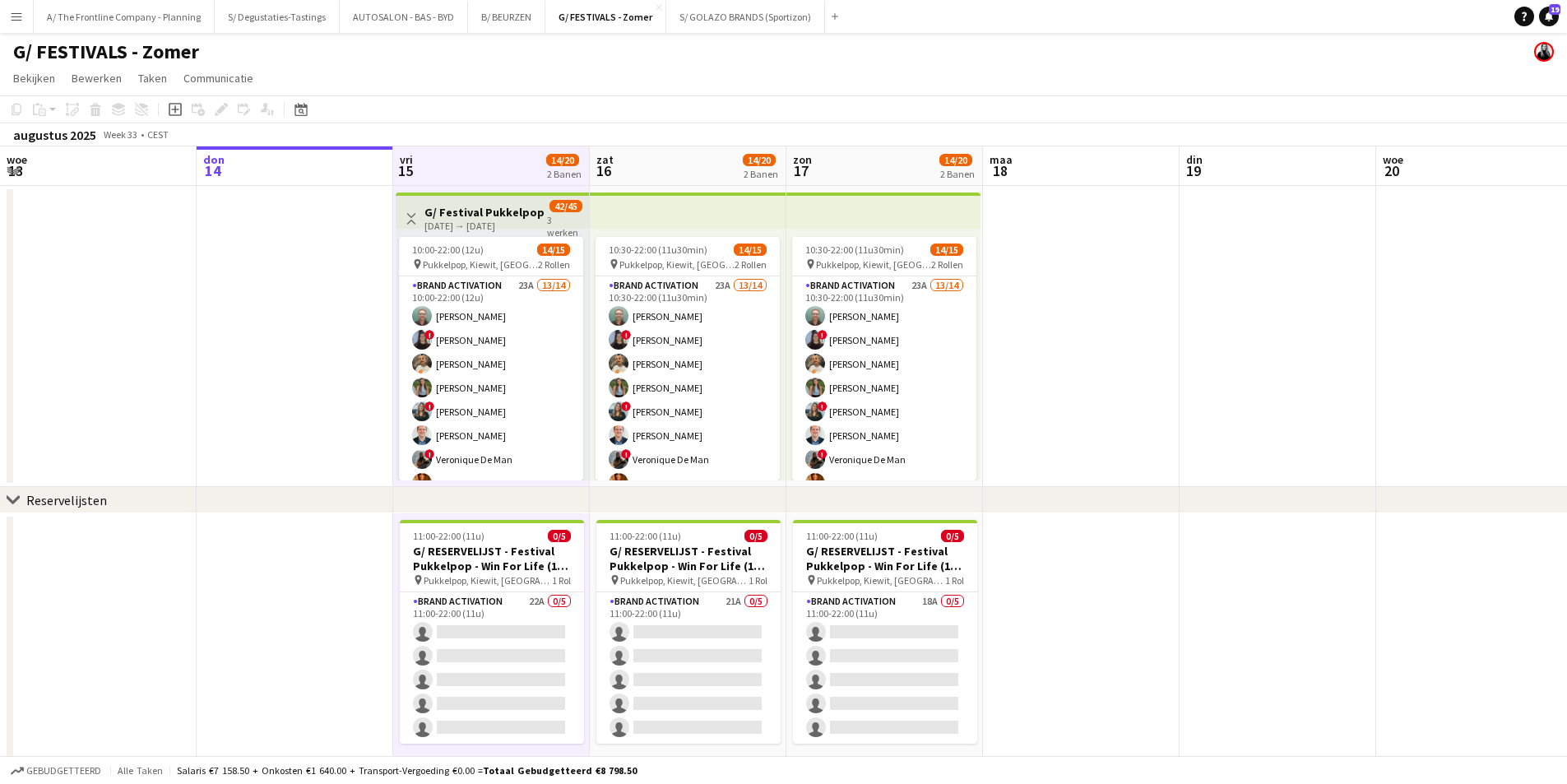
click at [656, 174] on app-board-header-date "zat 16 14/20 2 Banen" at bounding box center [688, 165] width 197 height 39
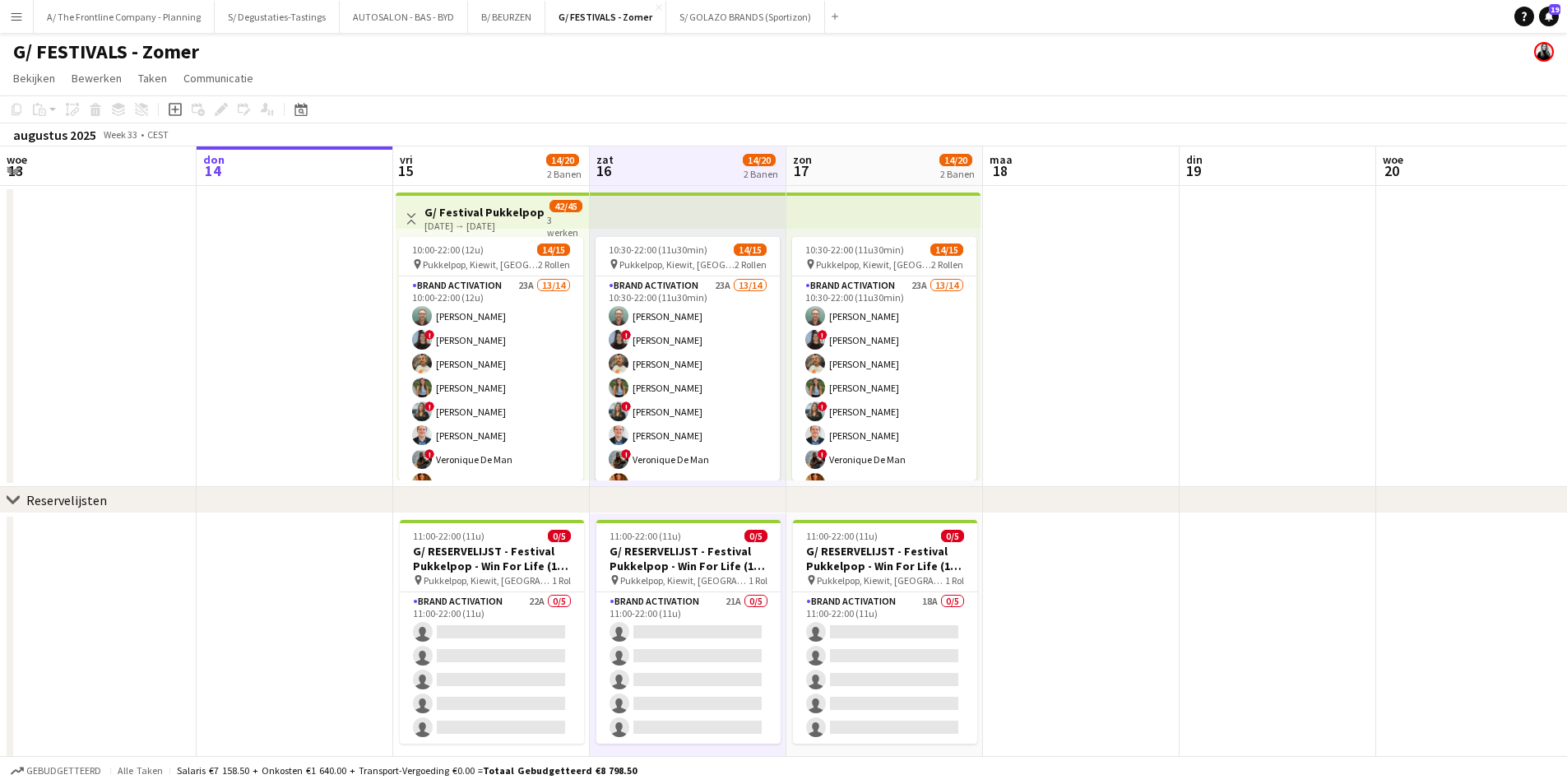
click at [824, 158] on app-board-header-date "zon 17 14/20 2 Banen" at bounding box center [884, 165] width 197 height 39
drag, startPoint x: 445, startPoint y: 341, endPoint x: 949, endPoint y: 207, distance: 521.5
click at [445, 341] on app-card-role "Brand Activation 23A 13/14 10:00-22:00 (12u) Matthijs Engelbeen ! Françoise Van…" at bounding box center [491, 459] width 185 height 366
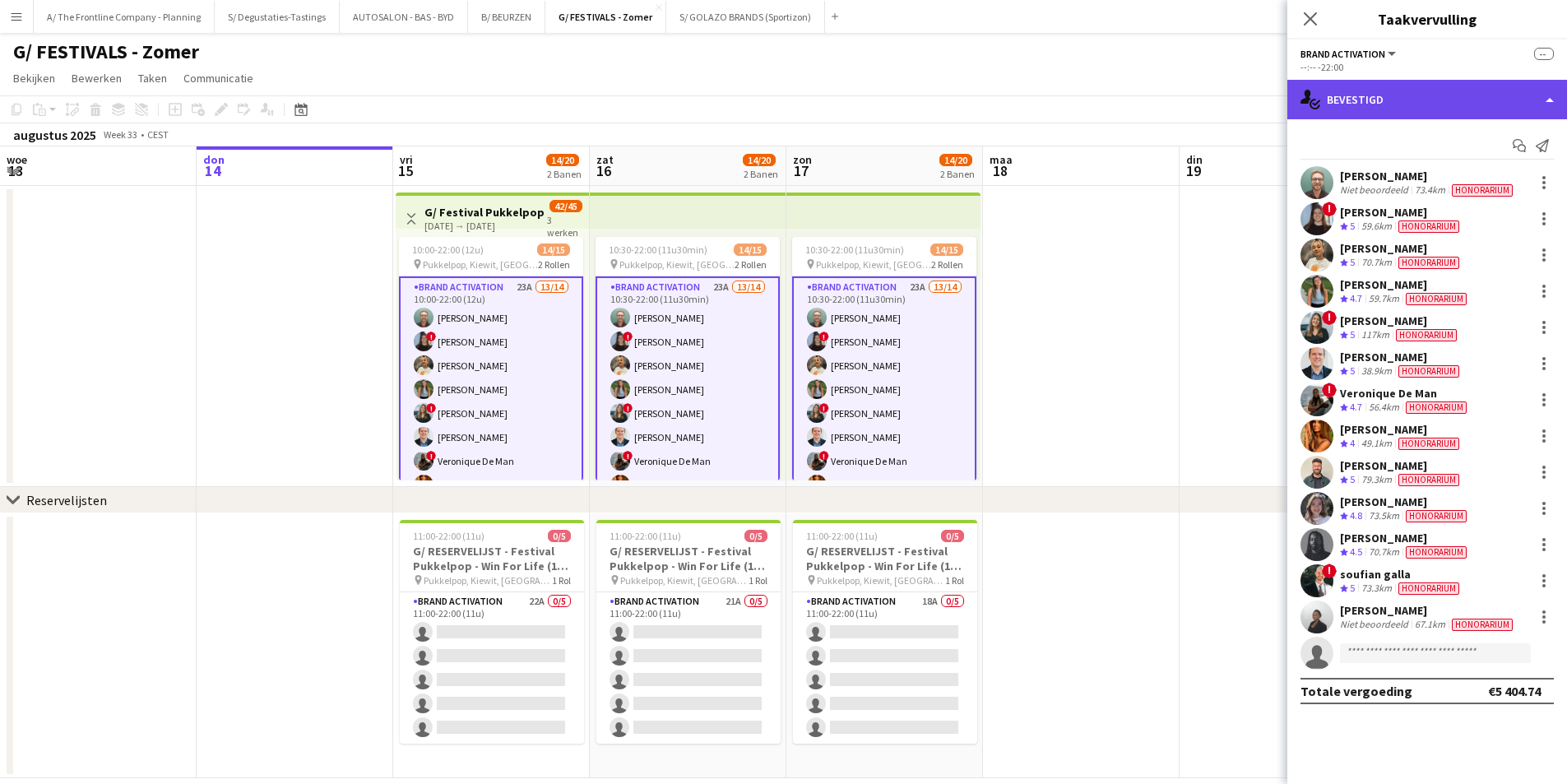
click at [1378, 98] on div "single-neutral-actions-check-2 Bevestigd" at bounding box center [1427, 99] width 280 height 39
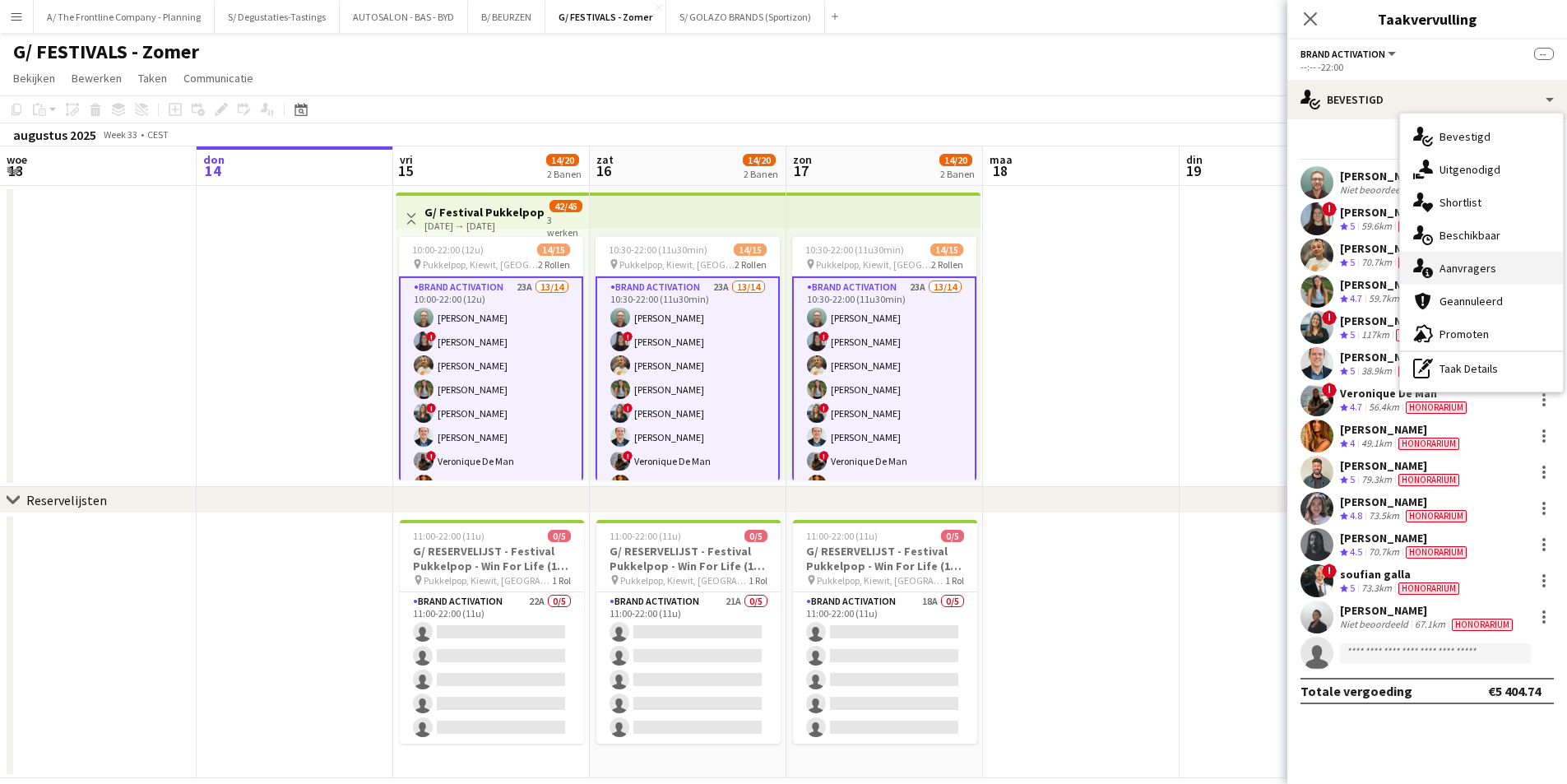
click at [1488, 271] on div "single-neutral-actions-information Aanvragers" at bounding box center [1481, 268] width 162 height 33
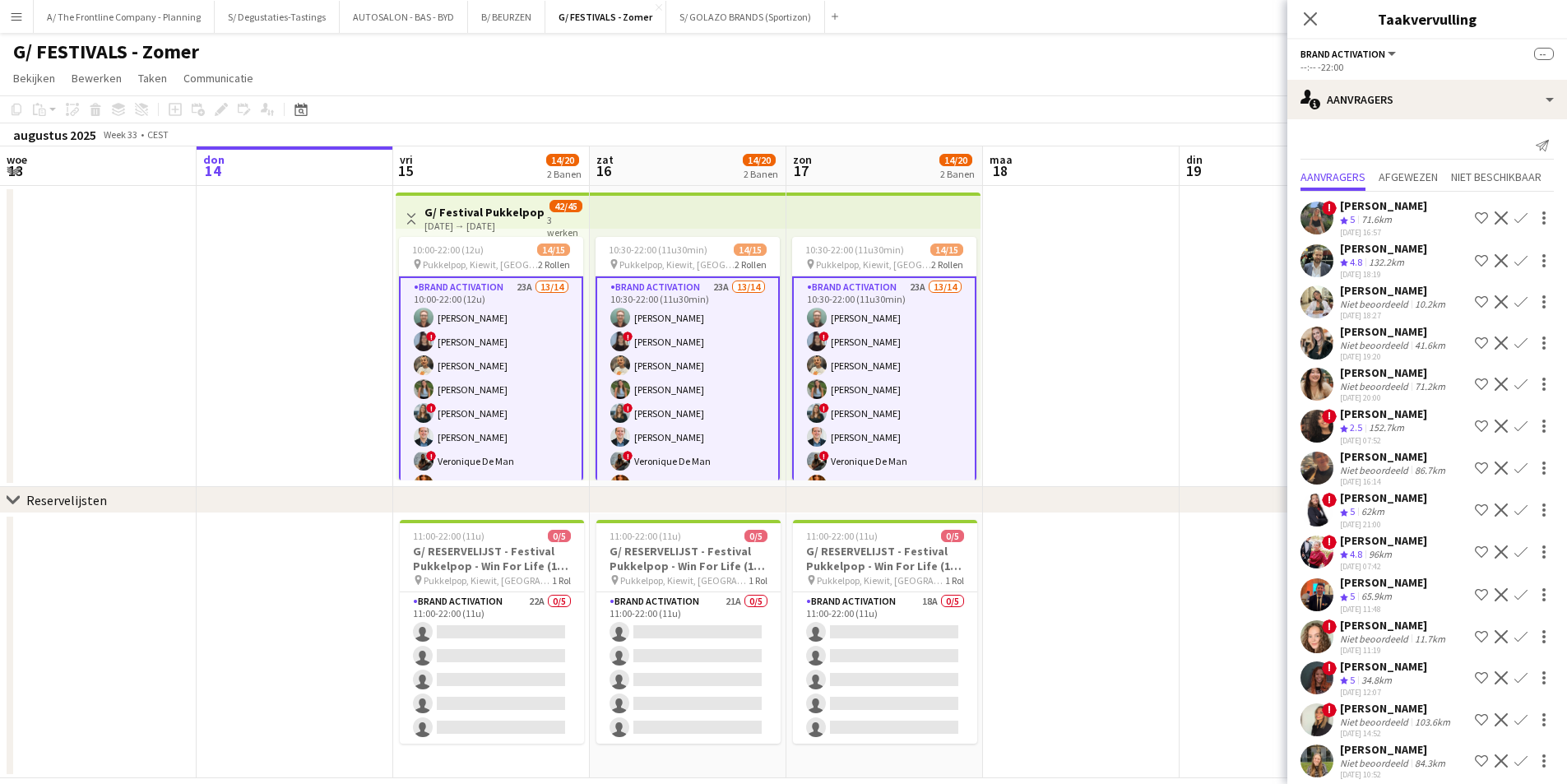
click at [1367, 296] on div "Alina Naldemir" at bounding box center [1394, 289] width 109 height 14
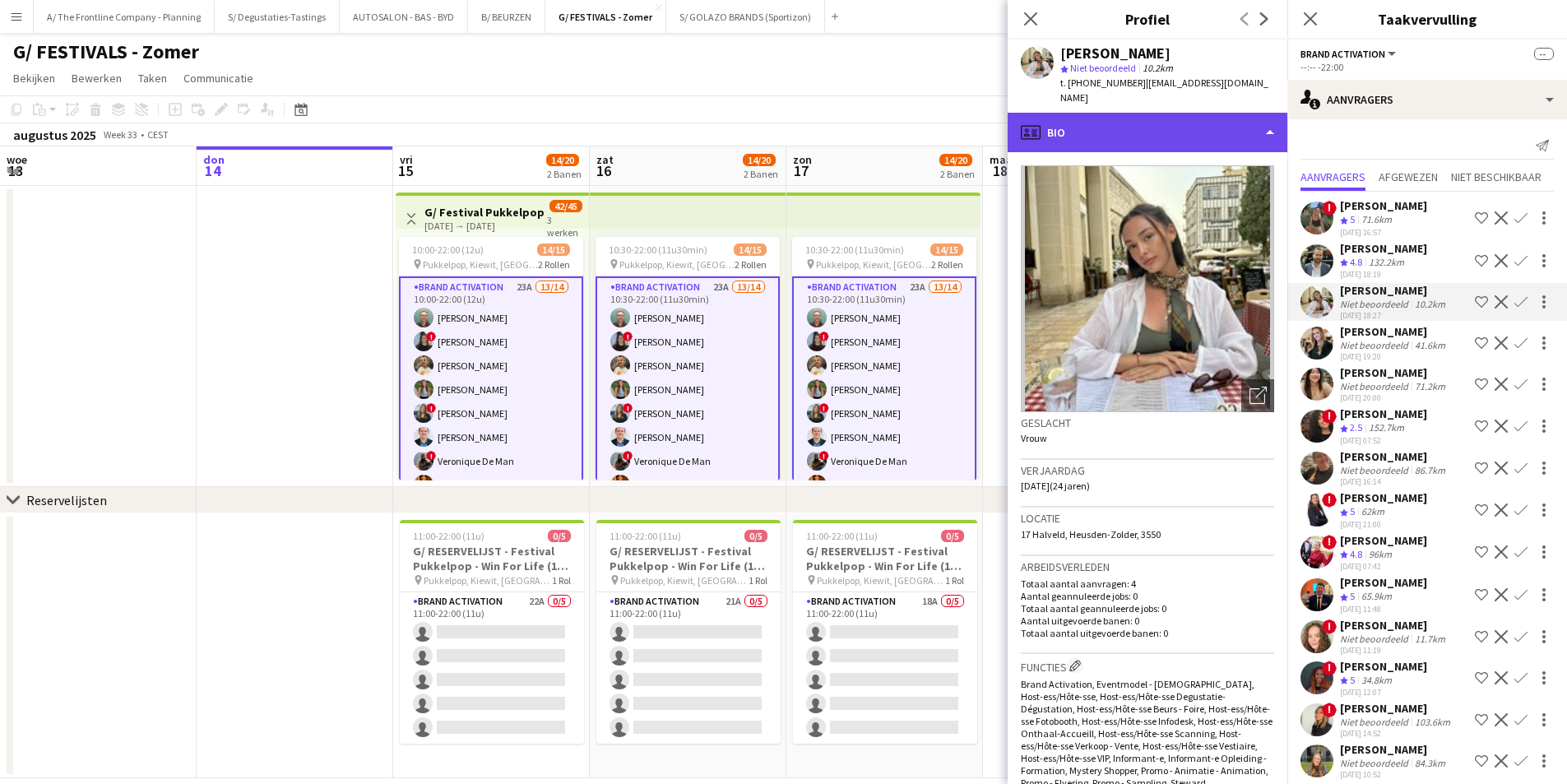
click at [1157, 120] on div "profile Bio" at bounding box center [1147, 132] width 280 height 39
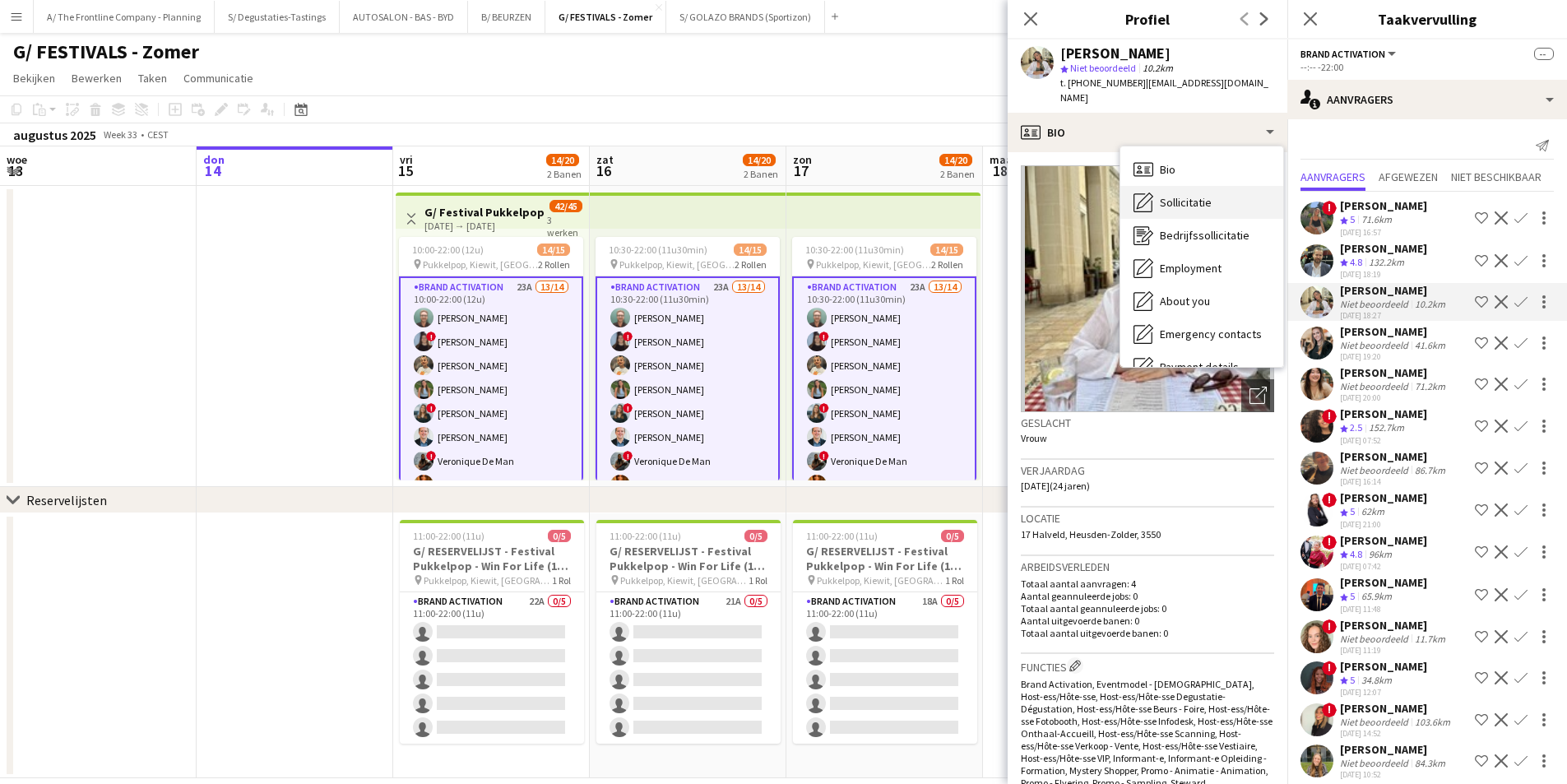
click at [1181, 195] on span "Sollicitatie" at bounding box center [1186, 202] width 52 height 14
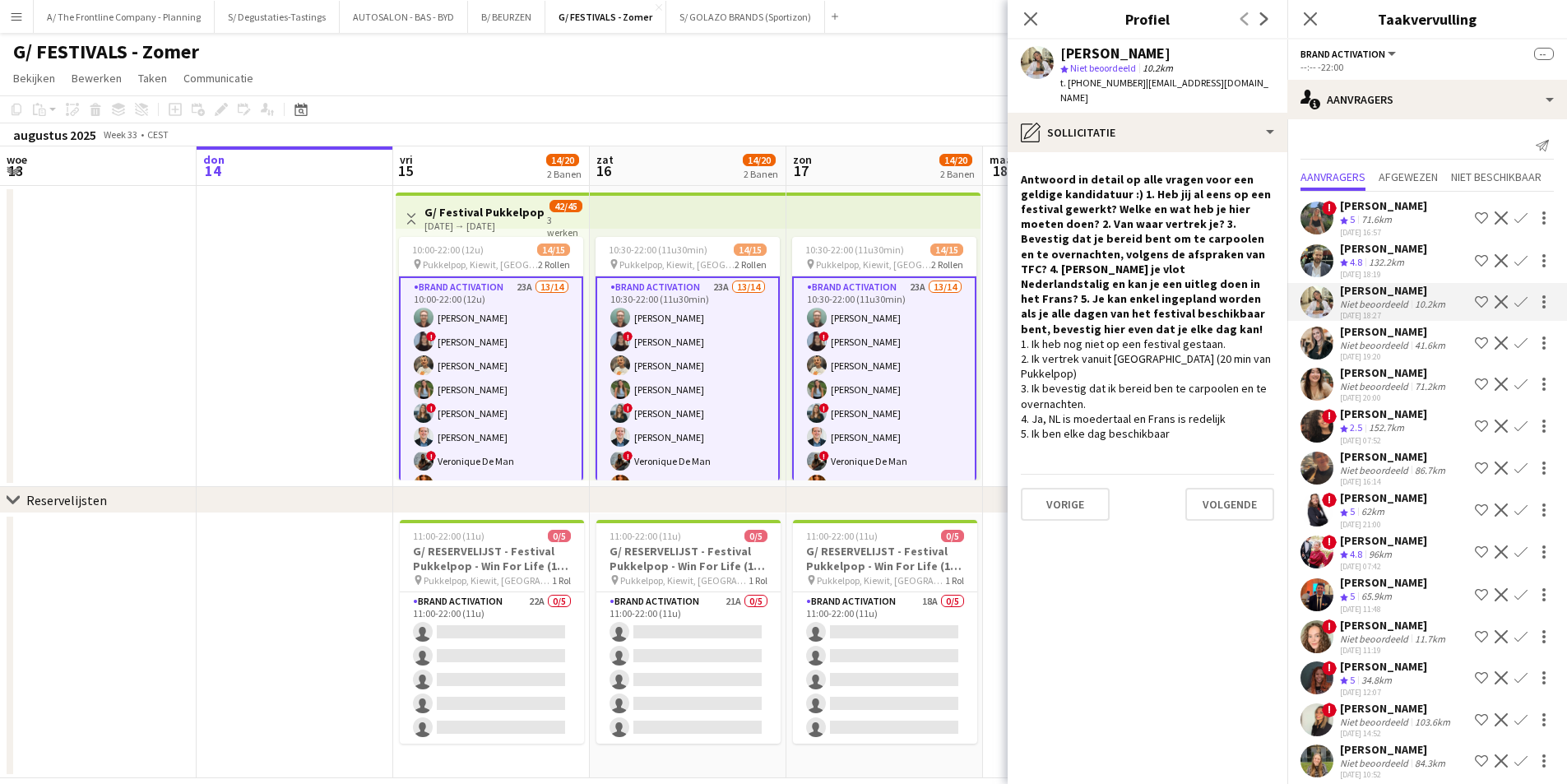
click at [1472, 300] on button "Ploeg op de shortlist" at bounding box center [1481, 302] width 20 height 20
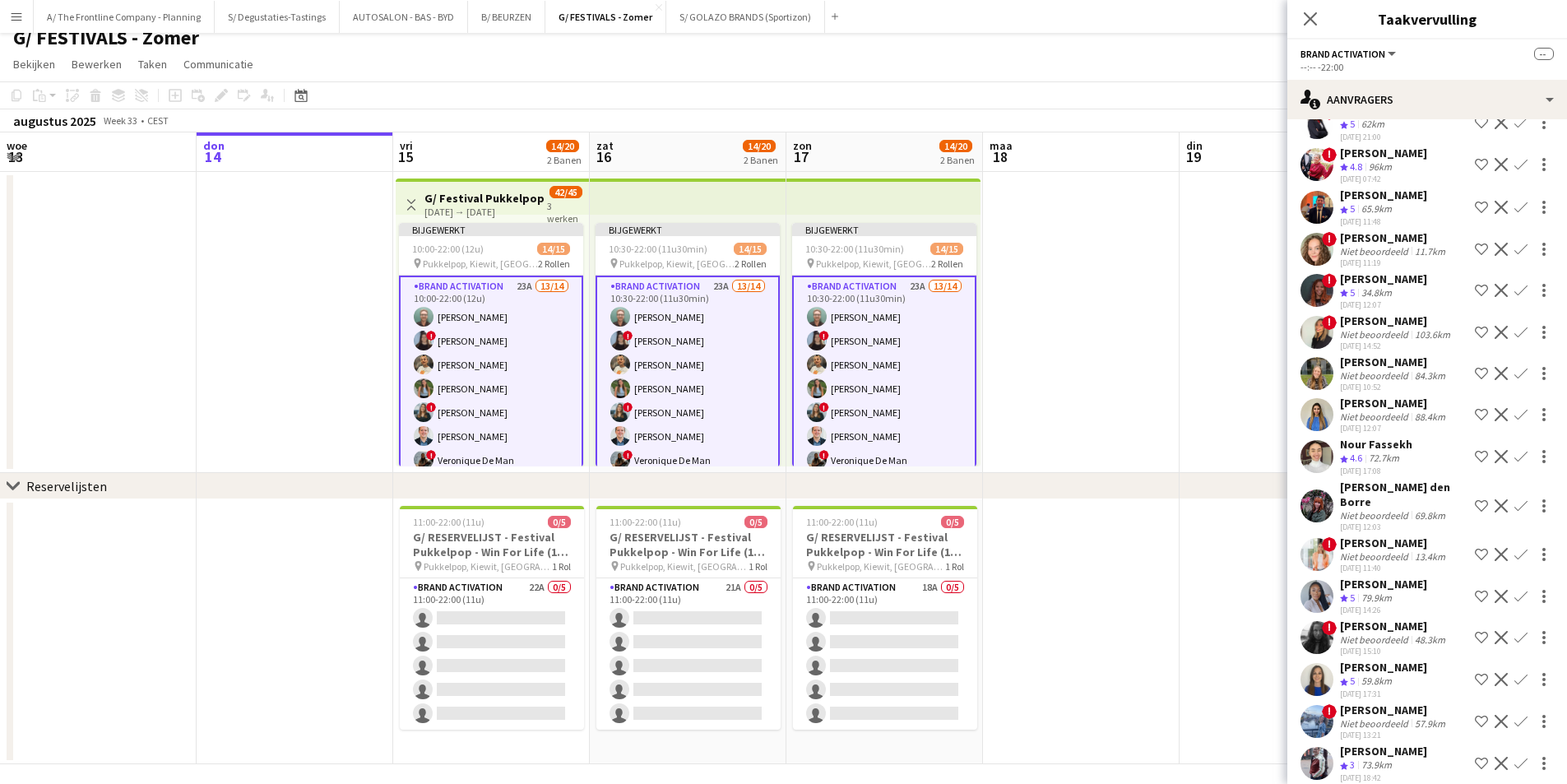
scroll to position [22, 0]
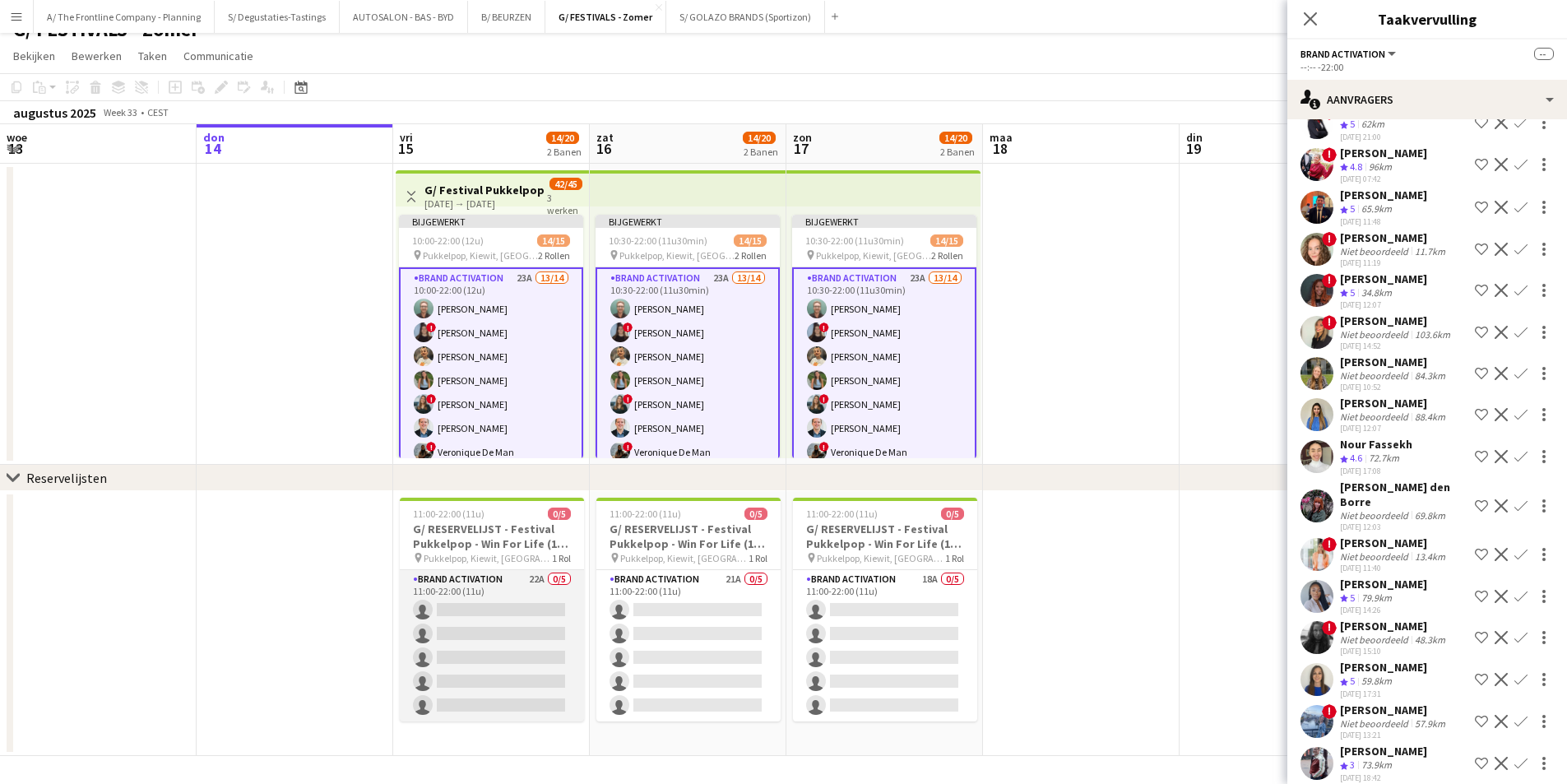
click at [512, 611] on app-card-role "Brand Activation 22A 0/5 11:00-22:00 (11u) single-neutral-actions single-neutra…" at bounding box center [492, 645] width 185 height 151
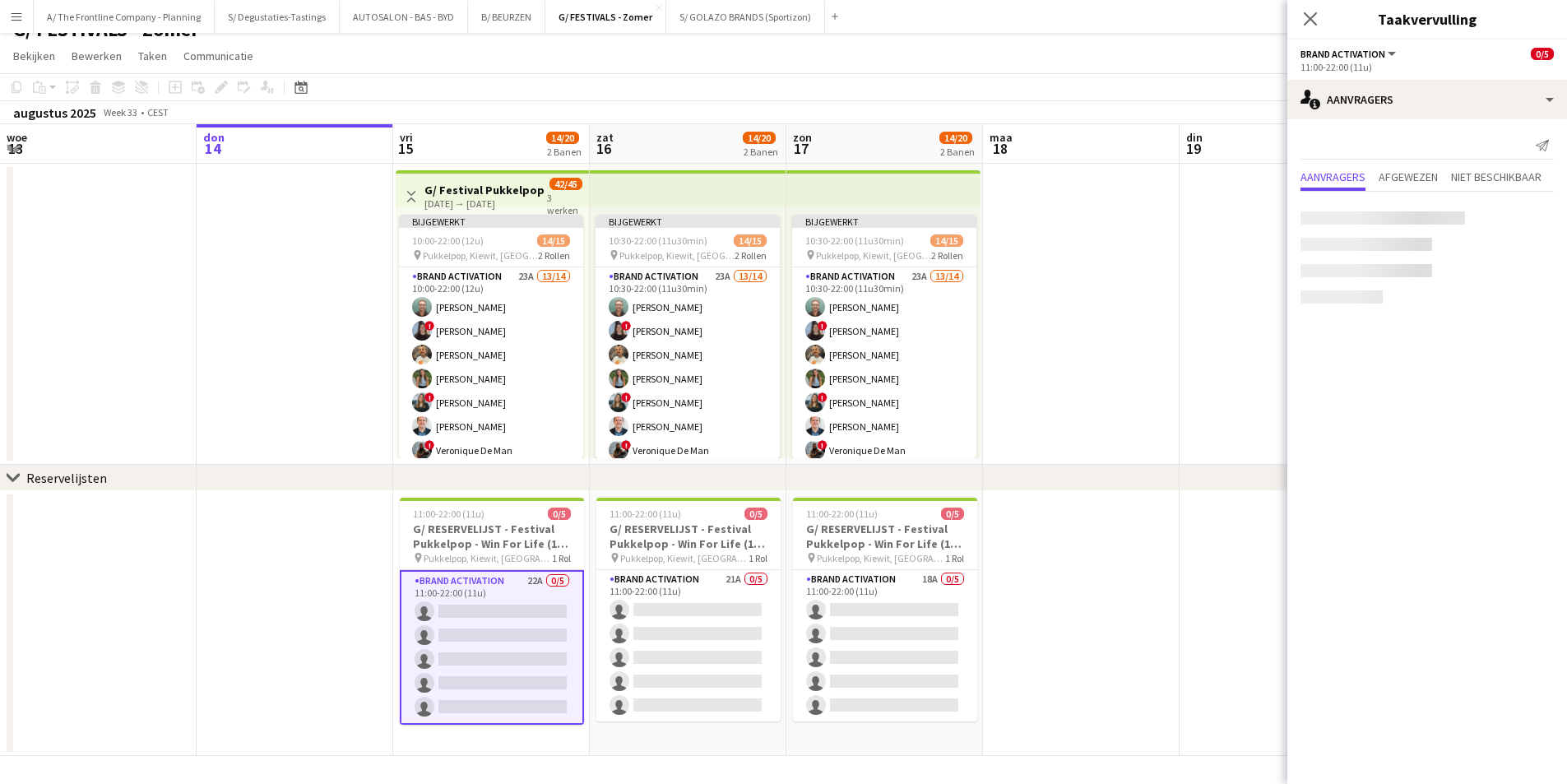
scroll to position [0, 0]
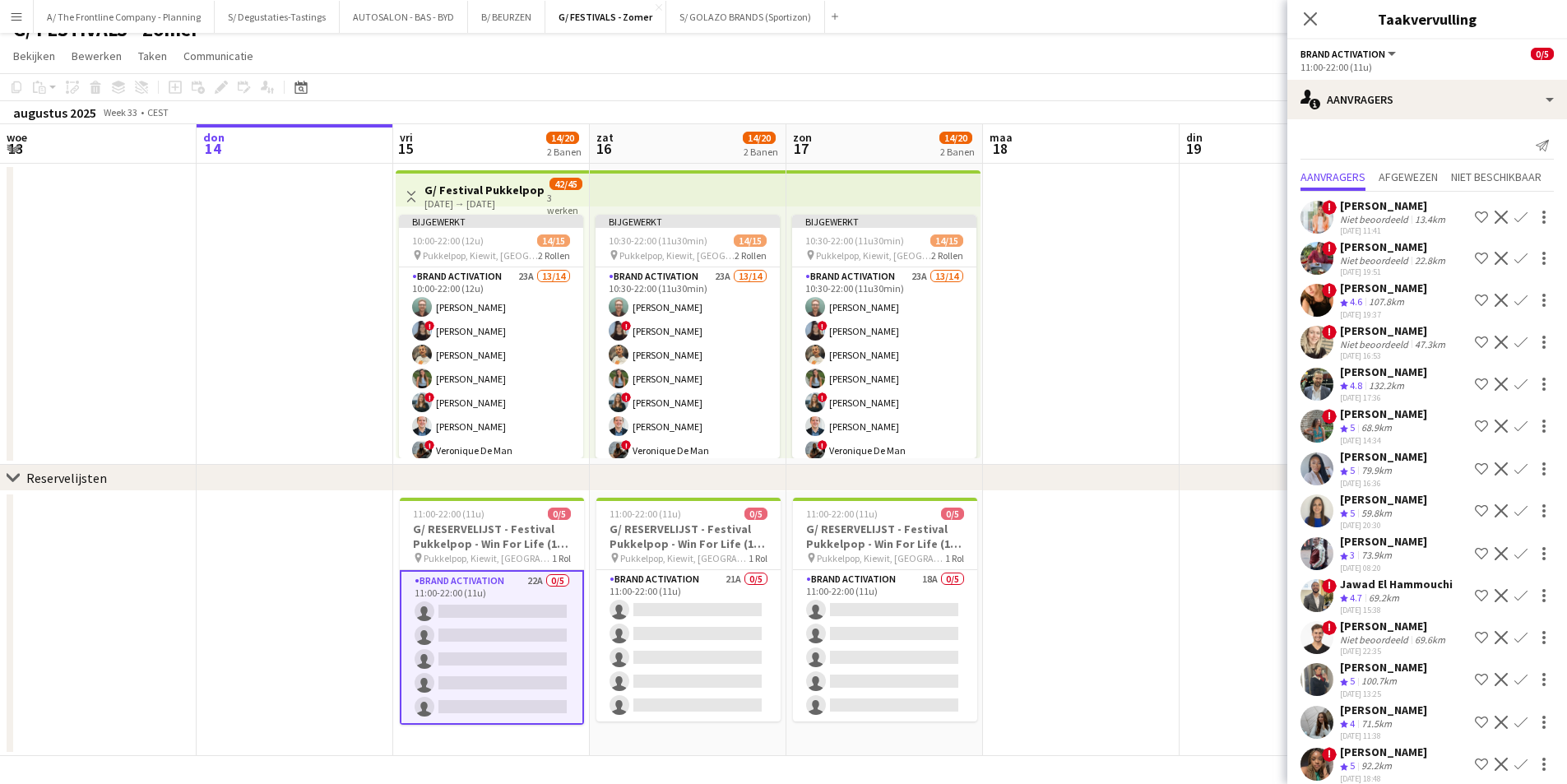
click at [1343, 219] on div "Niet beoordeeld" at bounding box center [1376, 219] width 71 height 12
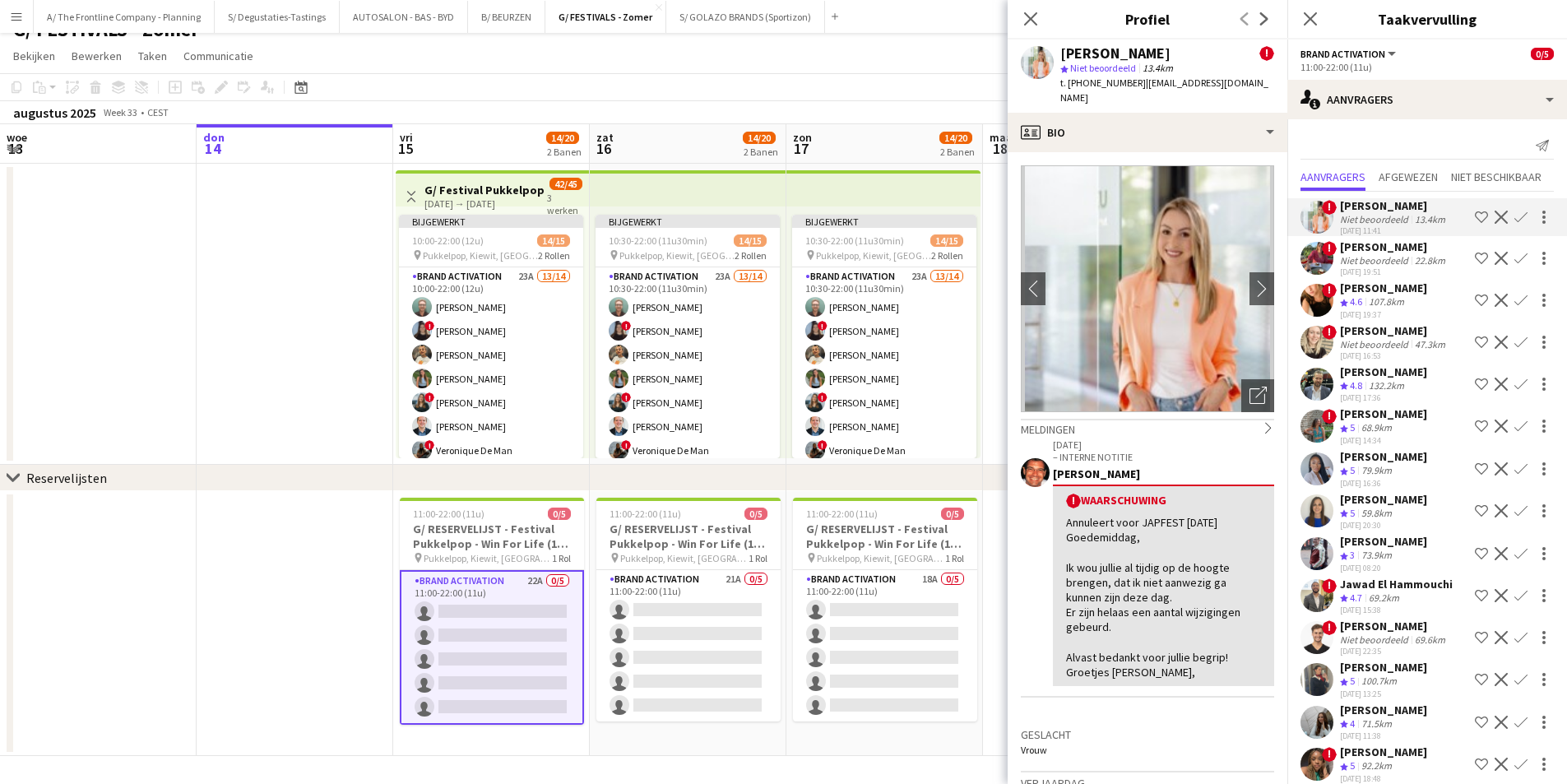
click at [1397, 264] on div "Niet beoordeeld" at bounding box center [1376, 259] width 71 height 12
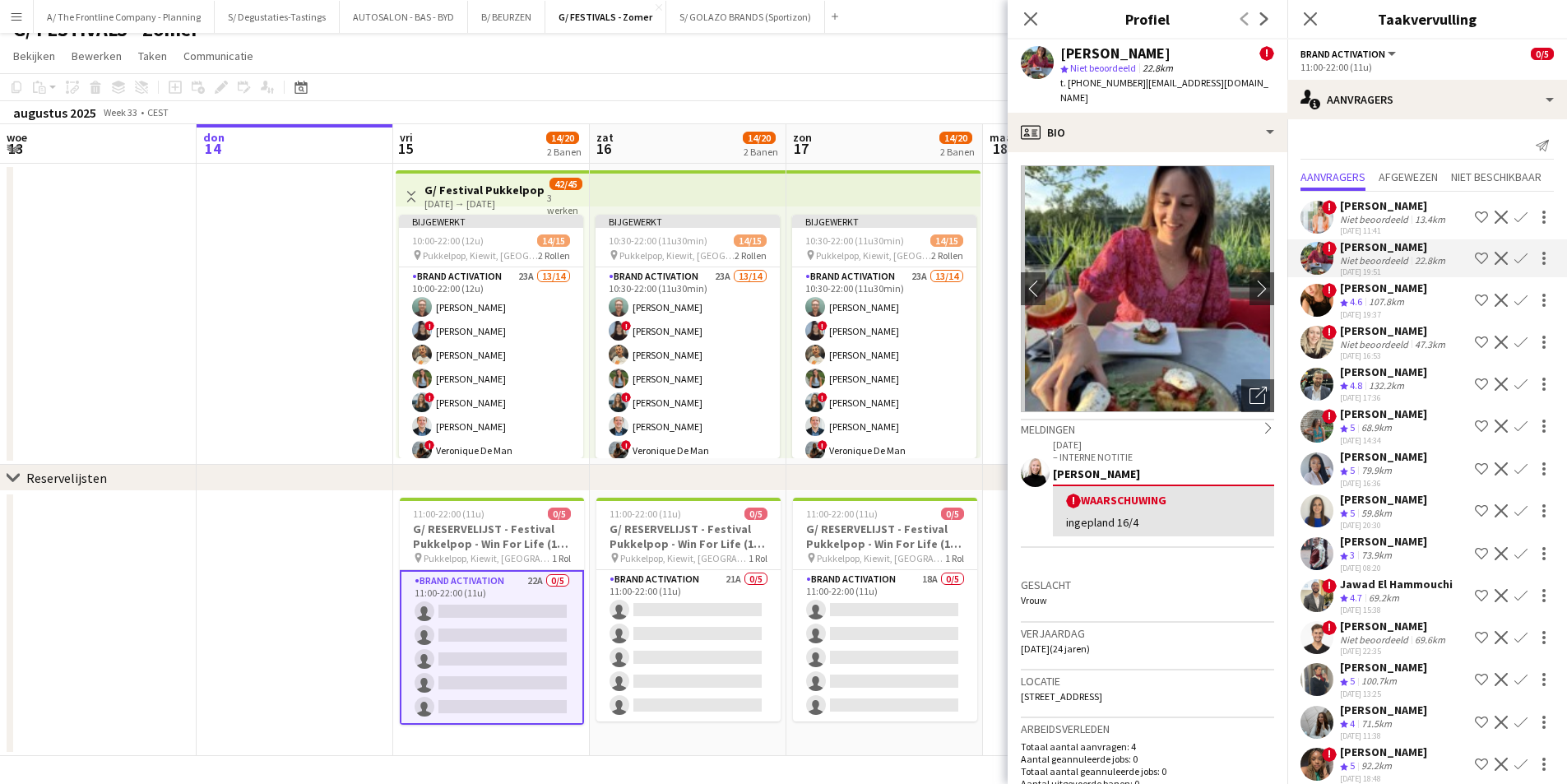
click at [1379, 334] on div "Laura Possemiers" at bounding box center [1394, 330] width 109 height 14
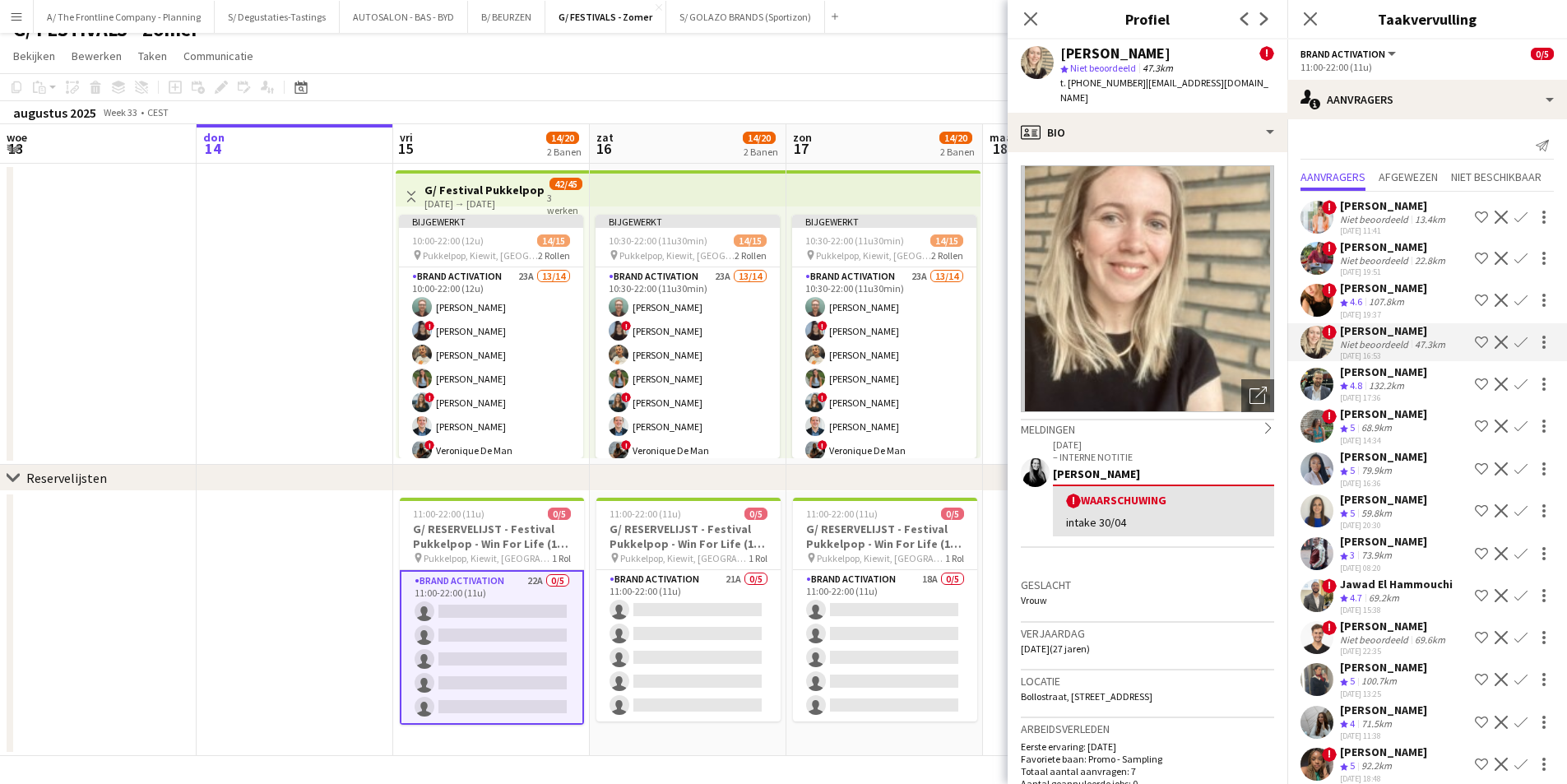
click at [1155, 674] on h3 "Locatie" at bounding box center [1148, 680] width 254 height 14
click at [1153, 690] on span "Bollostraat, Bollostraat 20, Keerbergen, 3140" at bounding box center [1086, 696] width 132 height 12
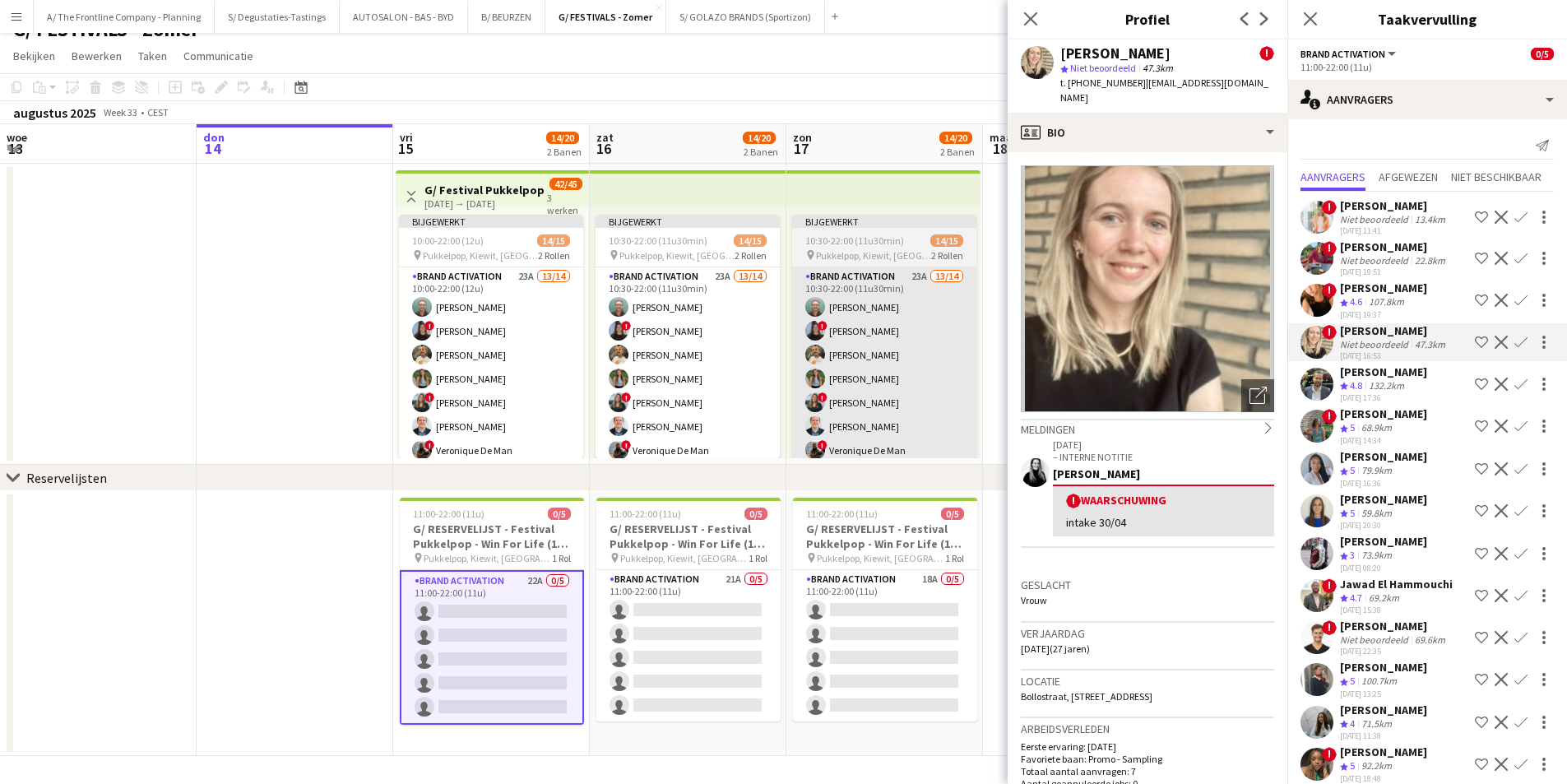
copy span "Keerbergen"
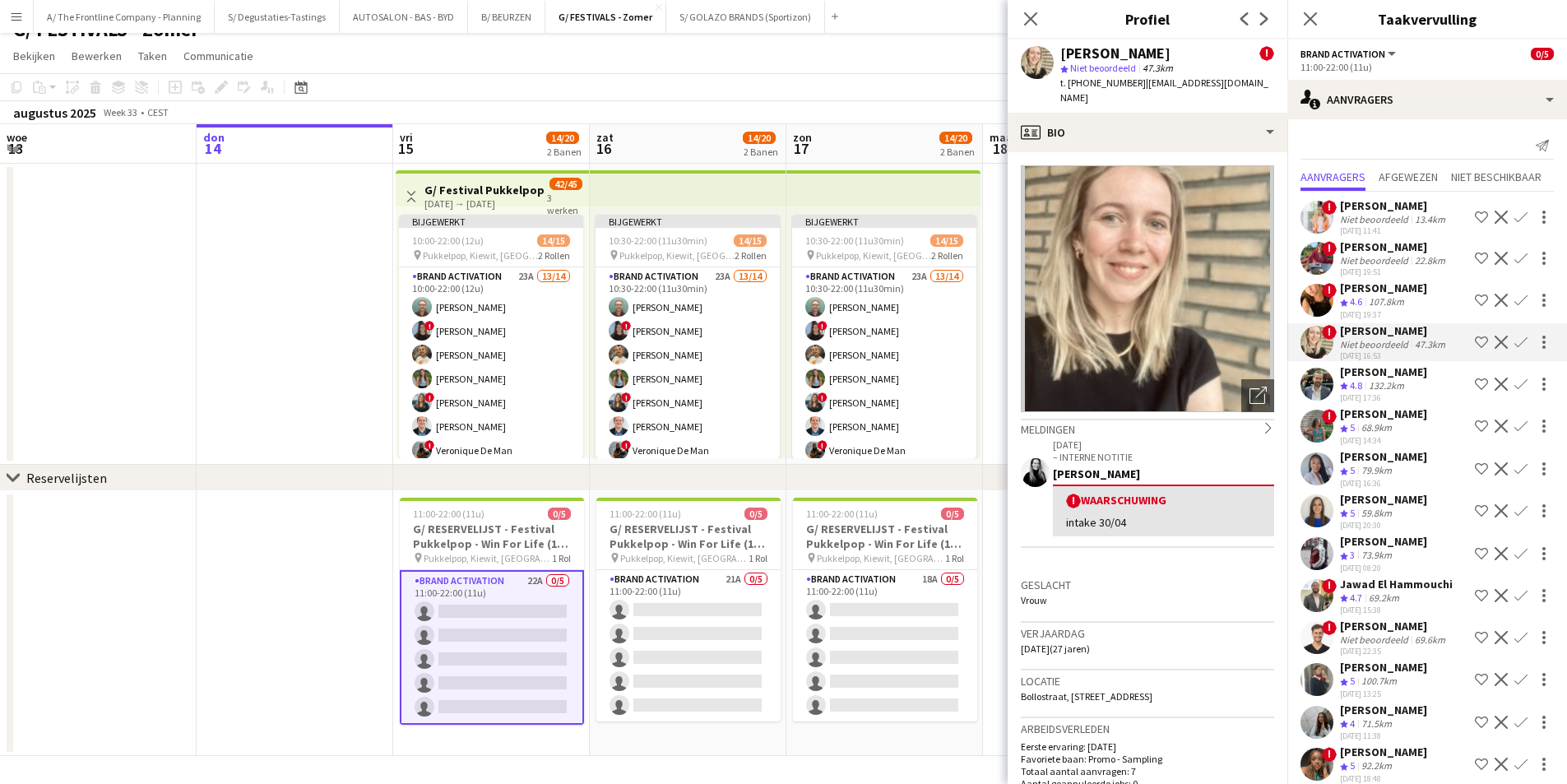
click at [1475, 345] on app-icon "Ploeg op de shortlist" at bounding box center [1481, 342] width 13 height 13
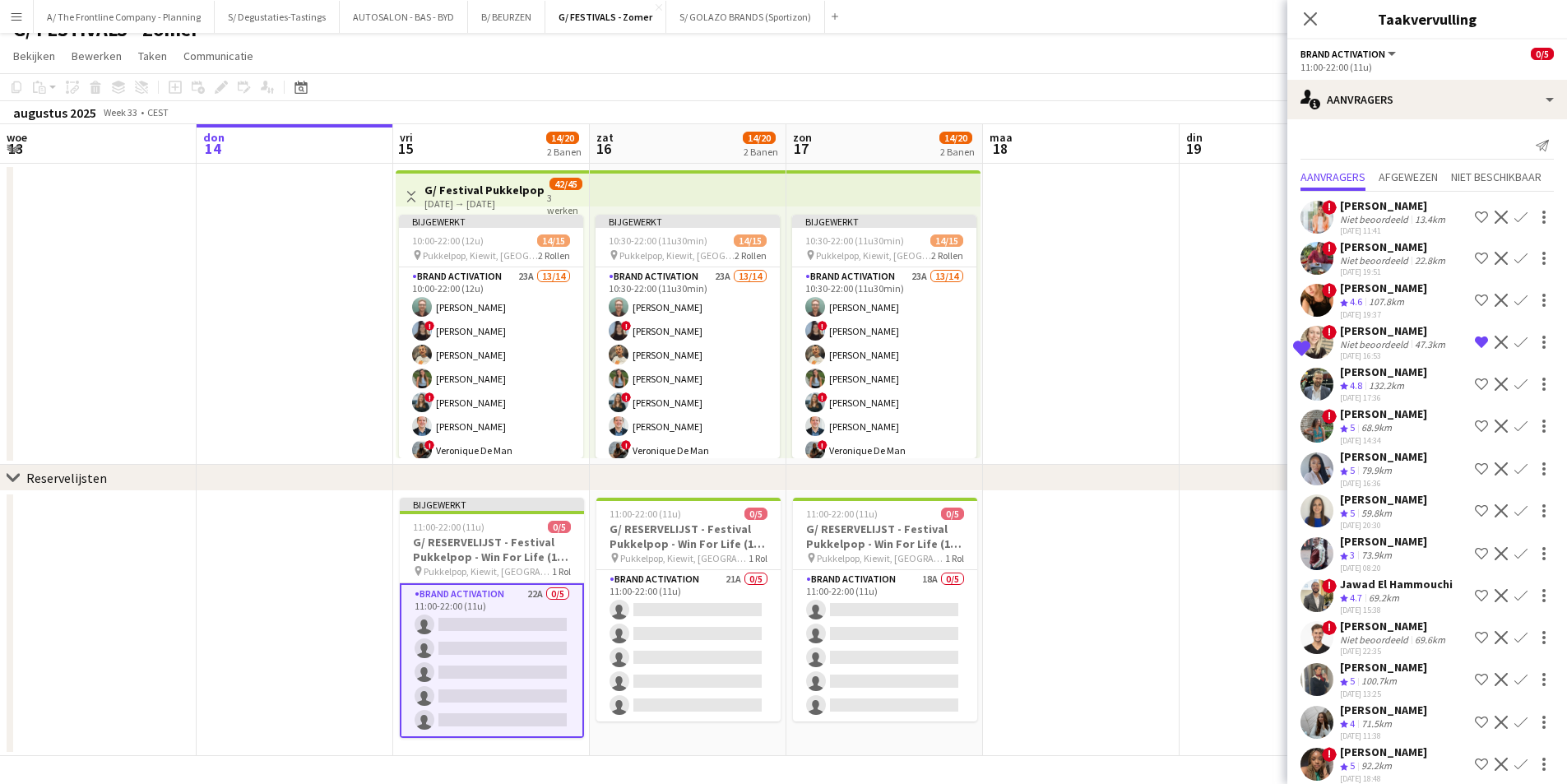
click at [1387, 519] on div "59.8km" at bounding box center [1377, 513] width 37 height 14
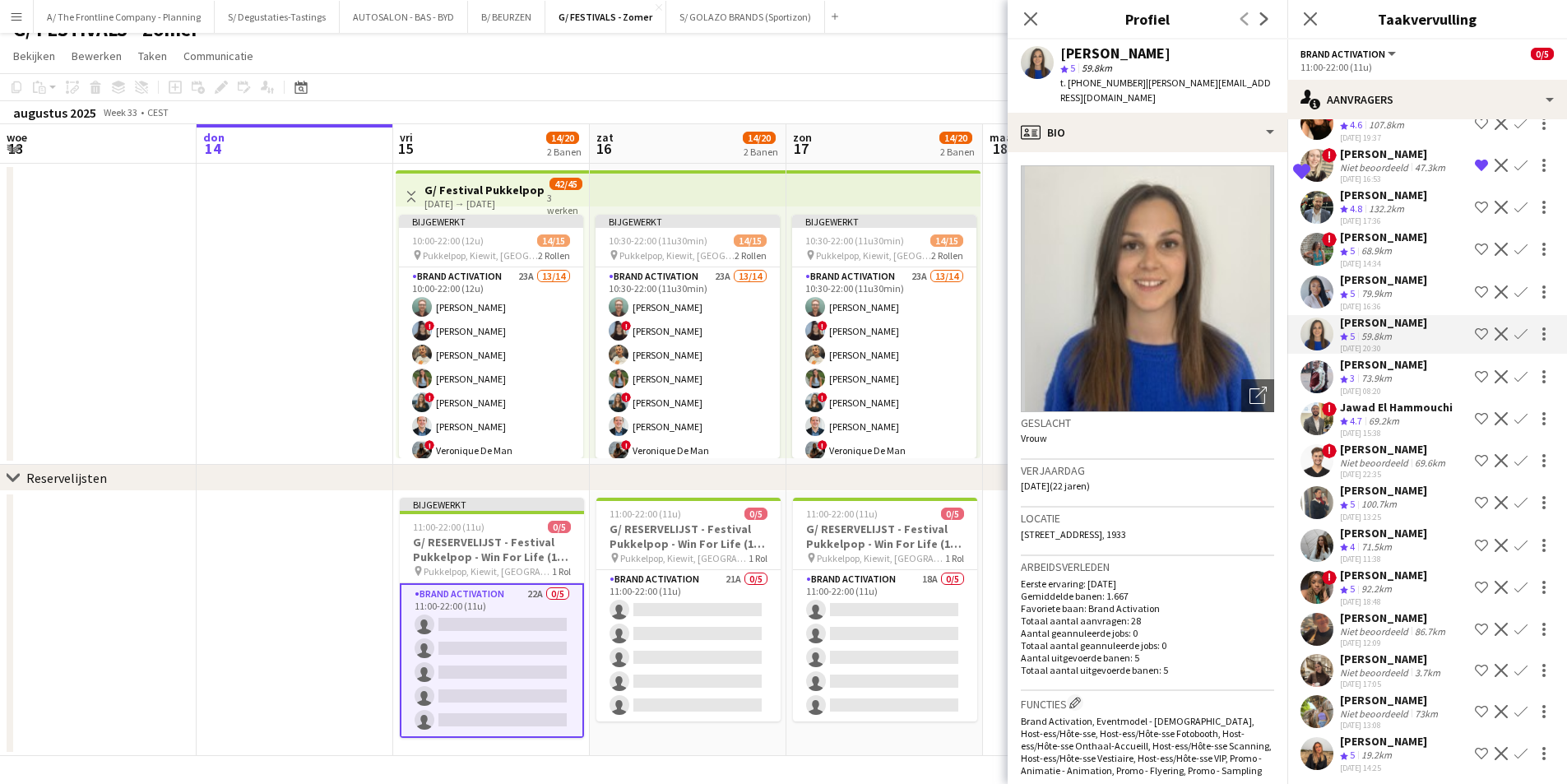
scroll to position [182, 0]
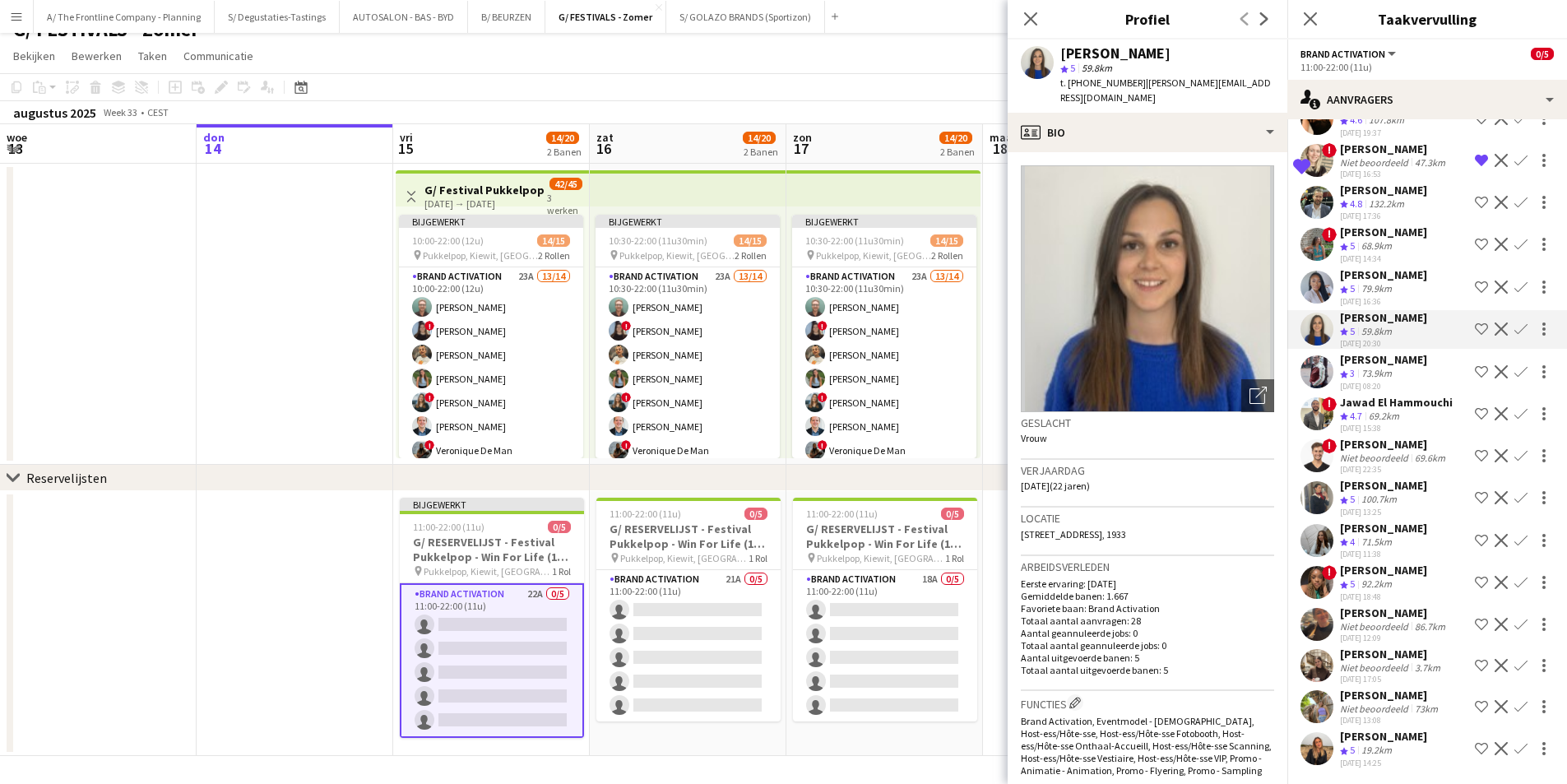
click at [1395, 496] on div "100.7km" at bounding box center [1380, 500] width 42 height 14
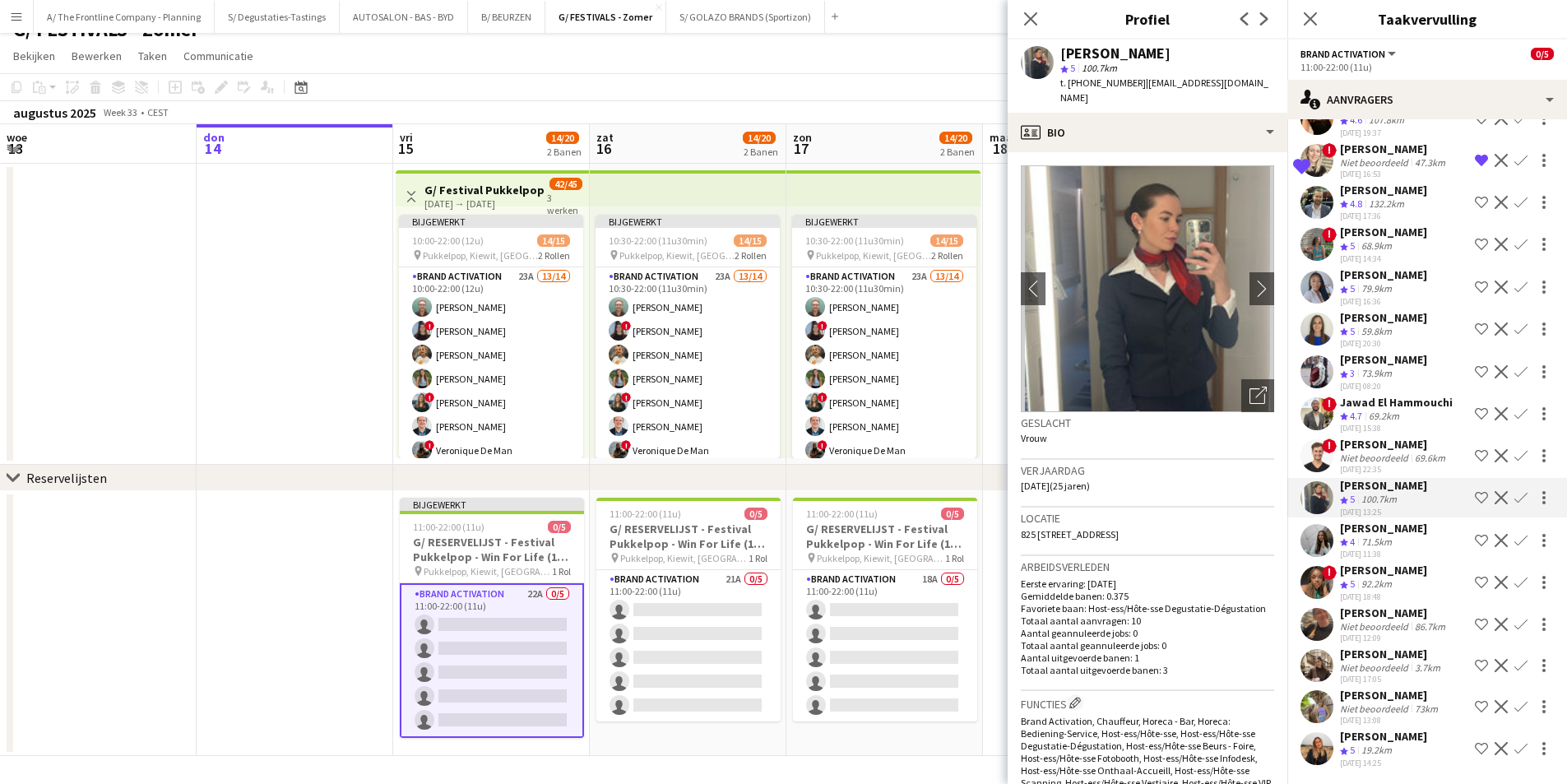
click at [1350, 647] on div "[PERSON_NAME]" at bounding box center [1392, 653] width 104 height 14
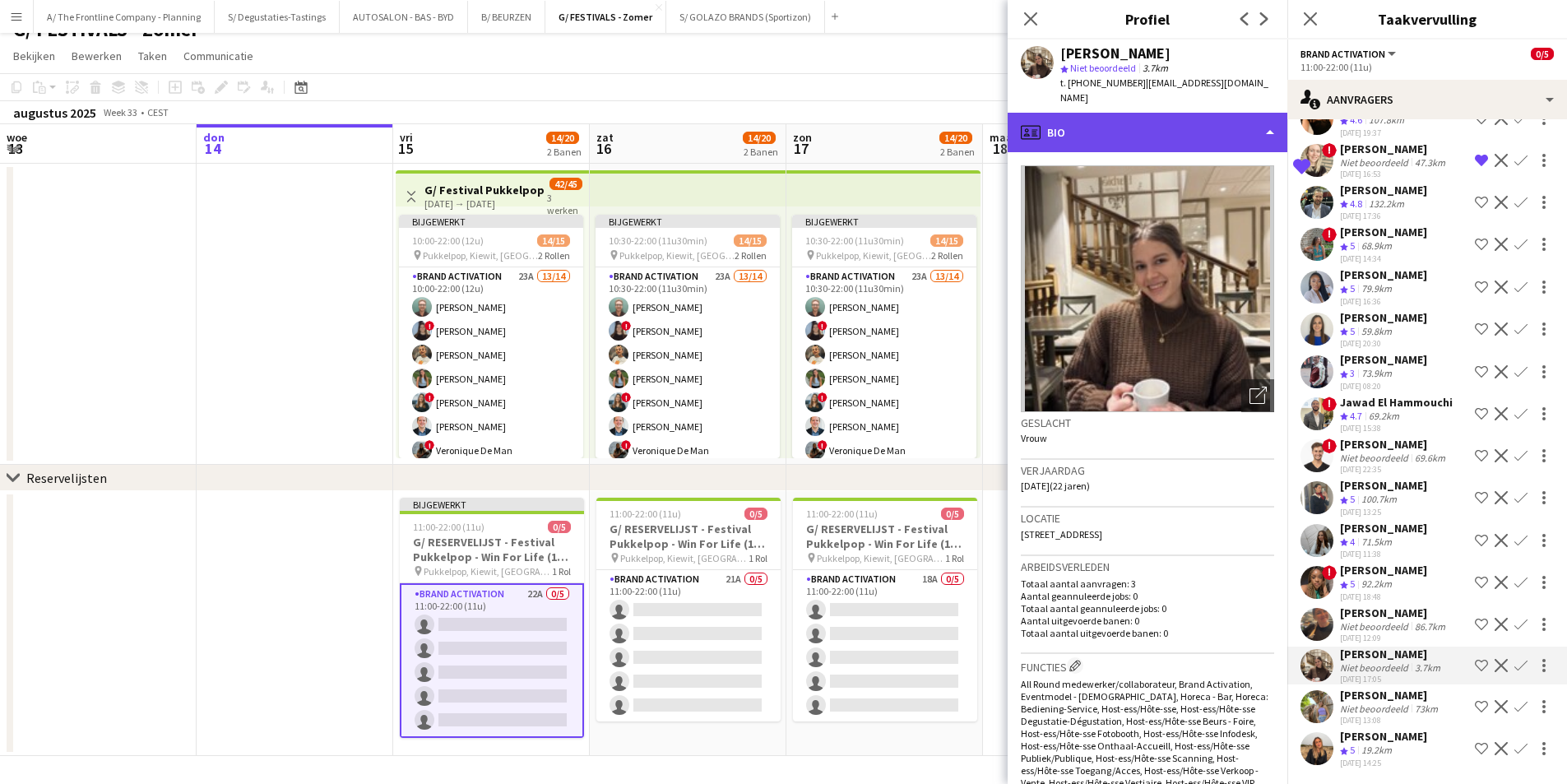
click at [1183, 133] on div "profile Bio" at bounding box center [1147, 132] width 280 height 39
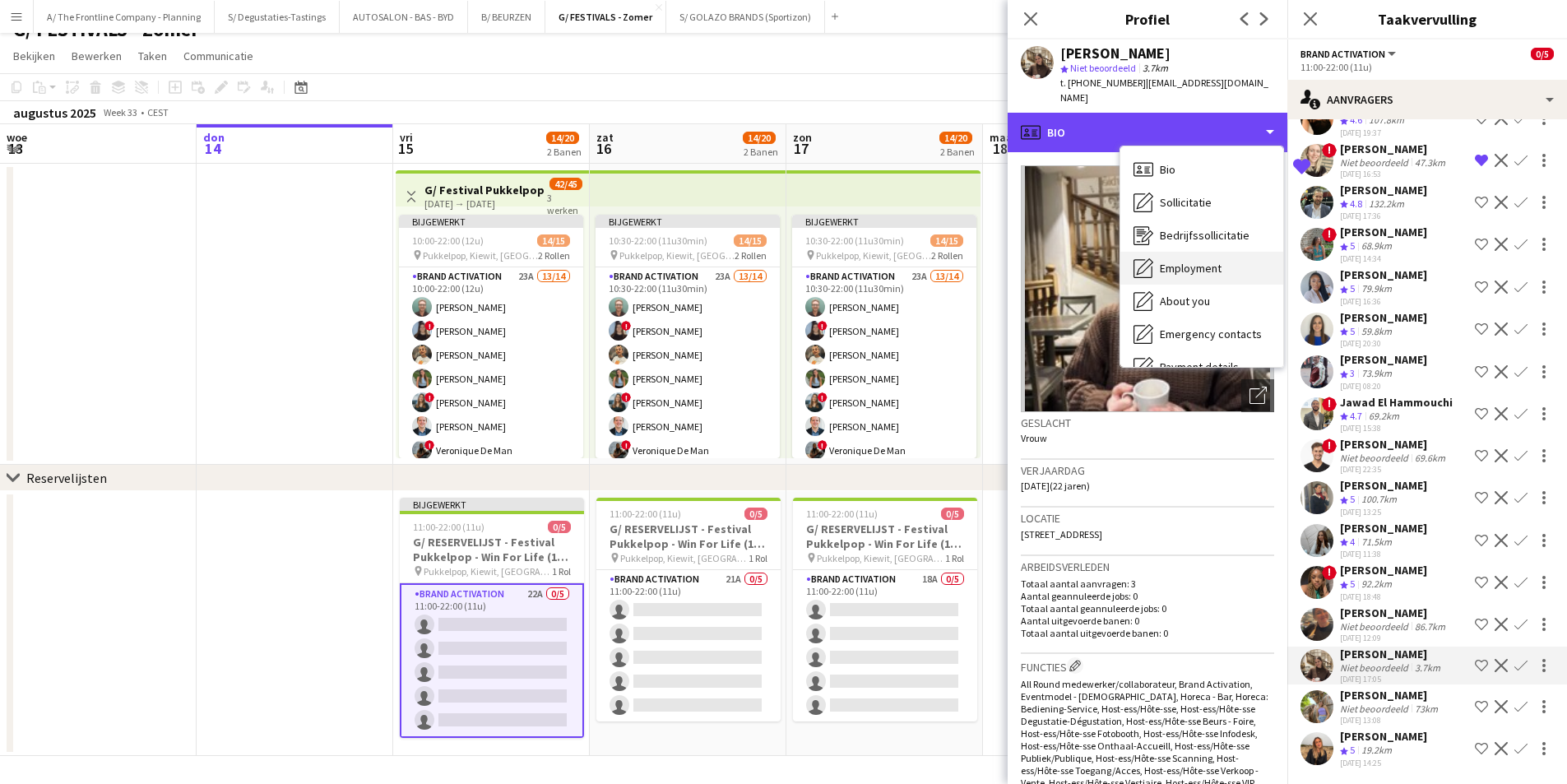
scroll to position [155, 0]
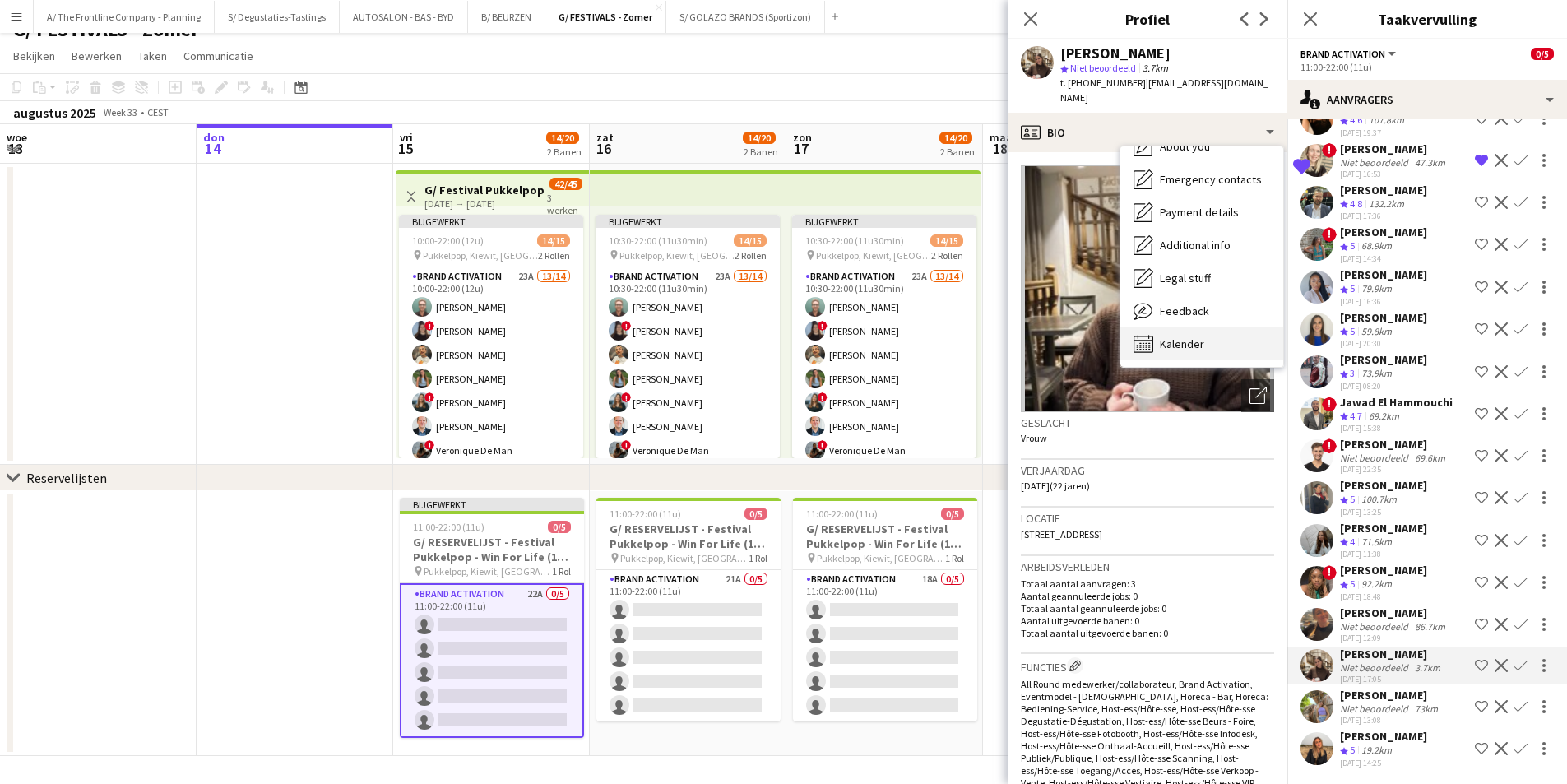
click at [1191, 328] on div "Kalender Kalender" at bounding box center [1202, 344] width 162 height 33
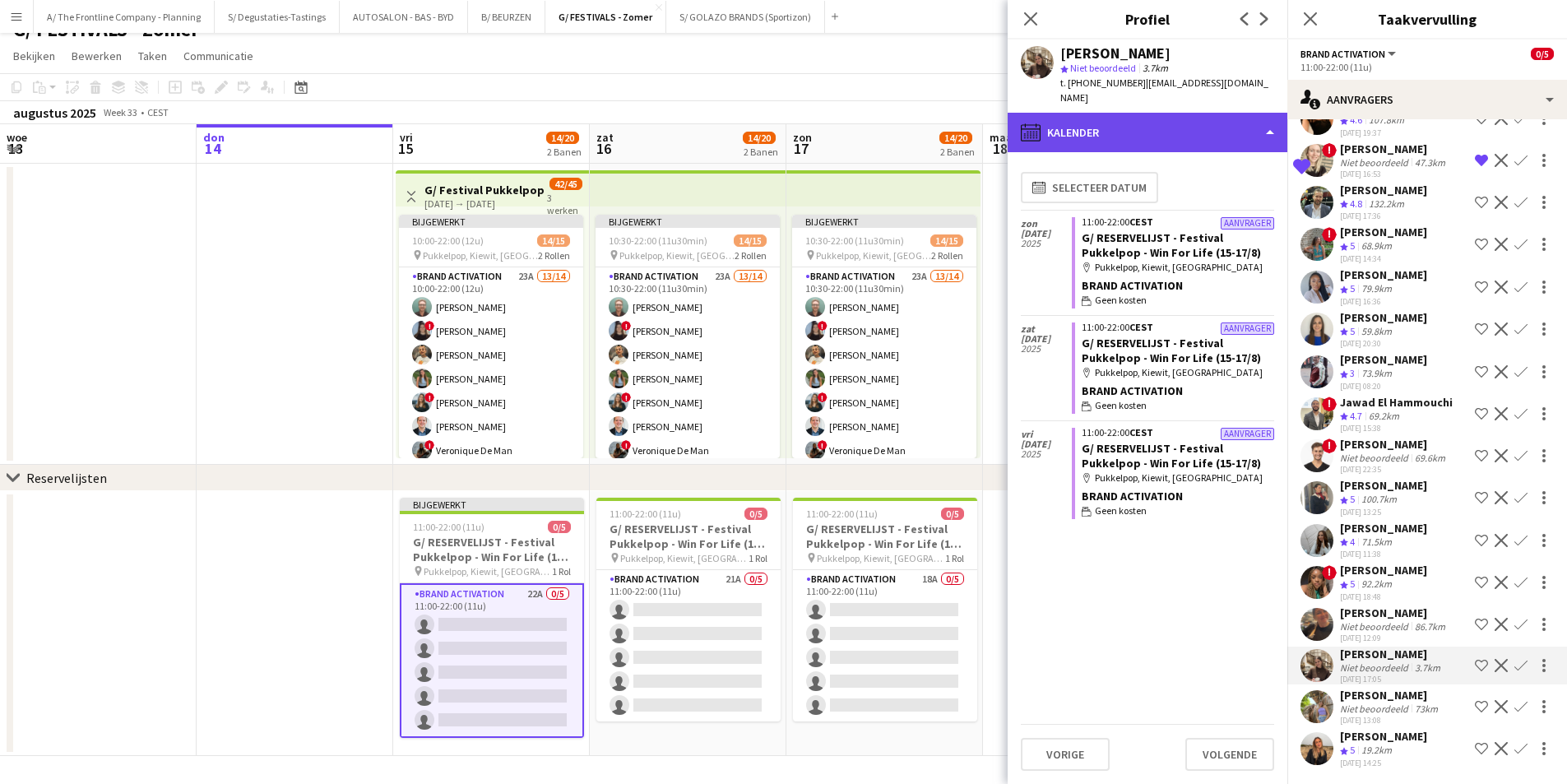
click at [1192, 126] on div "calendar-full Kalender" at bounding box center [1147, 132] width 280 height 39
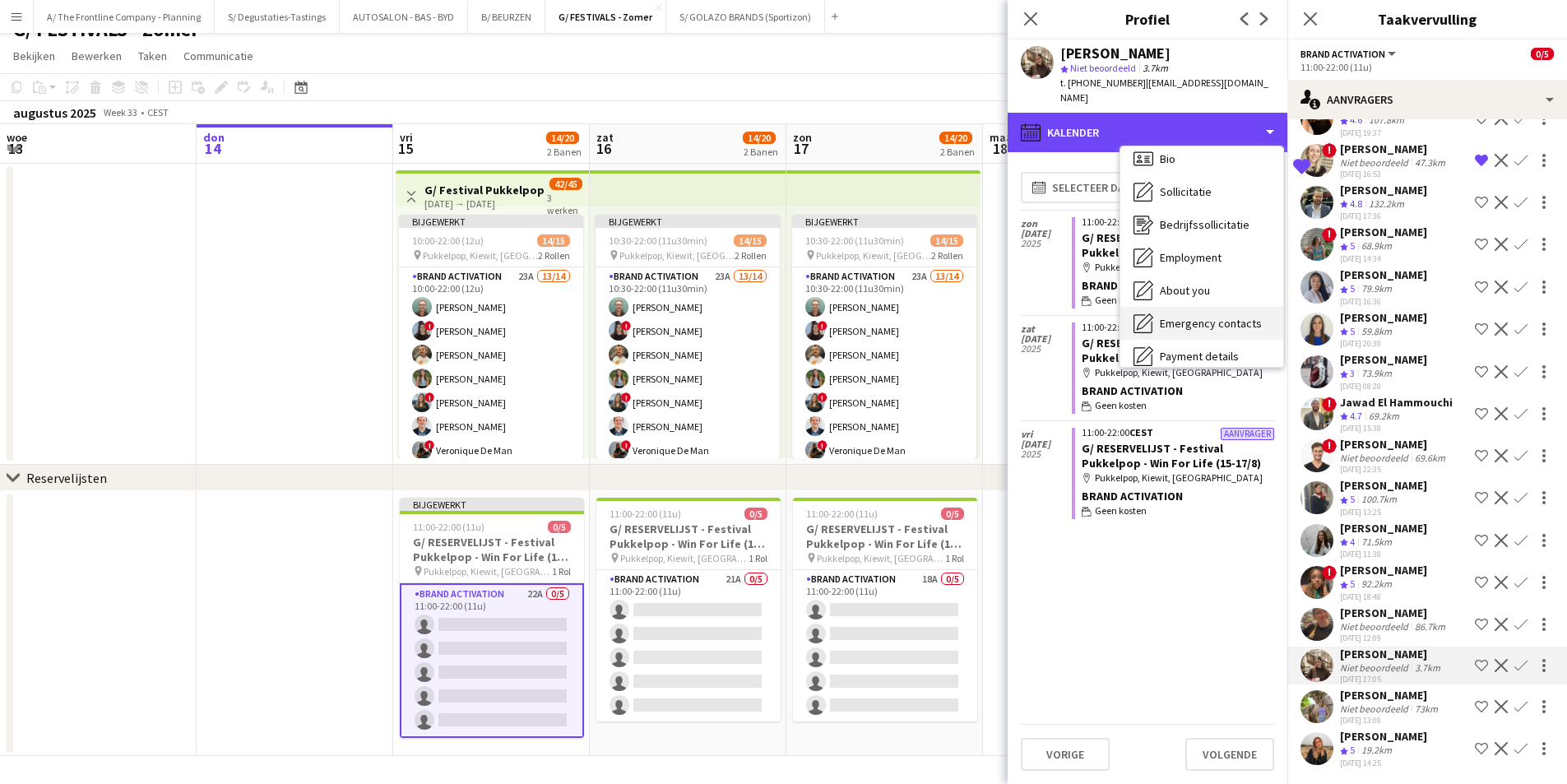
scroll to position [0, 0]
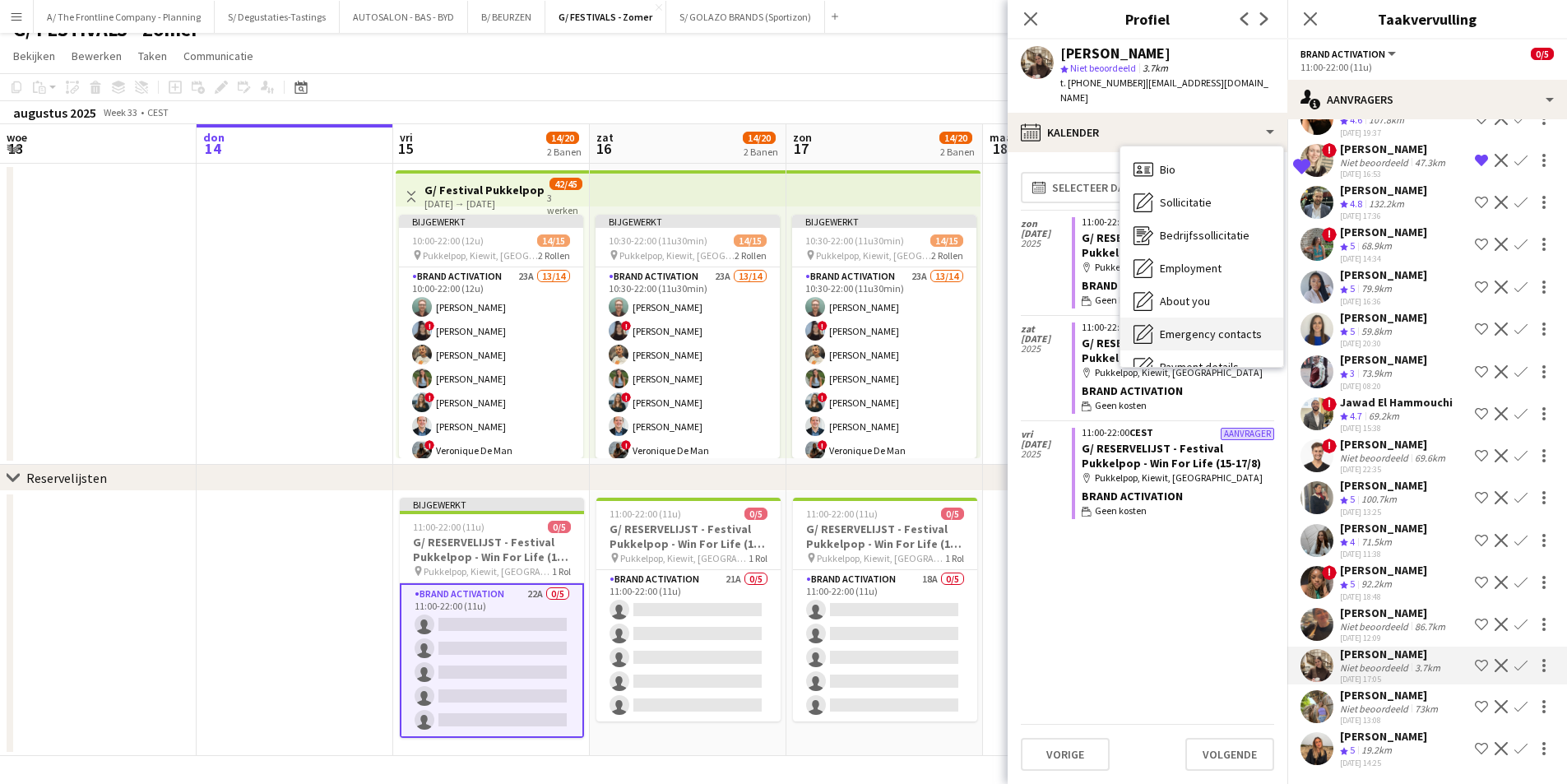
click at [1201, 159] on div "Bio Bio" at bounding box center [1202, 169] width 162 height 33
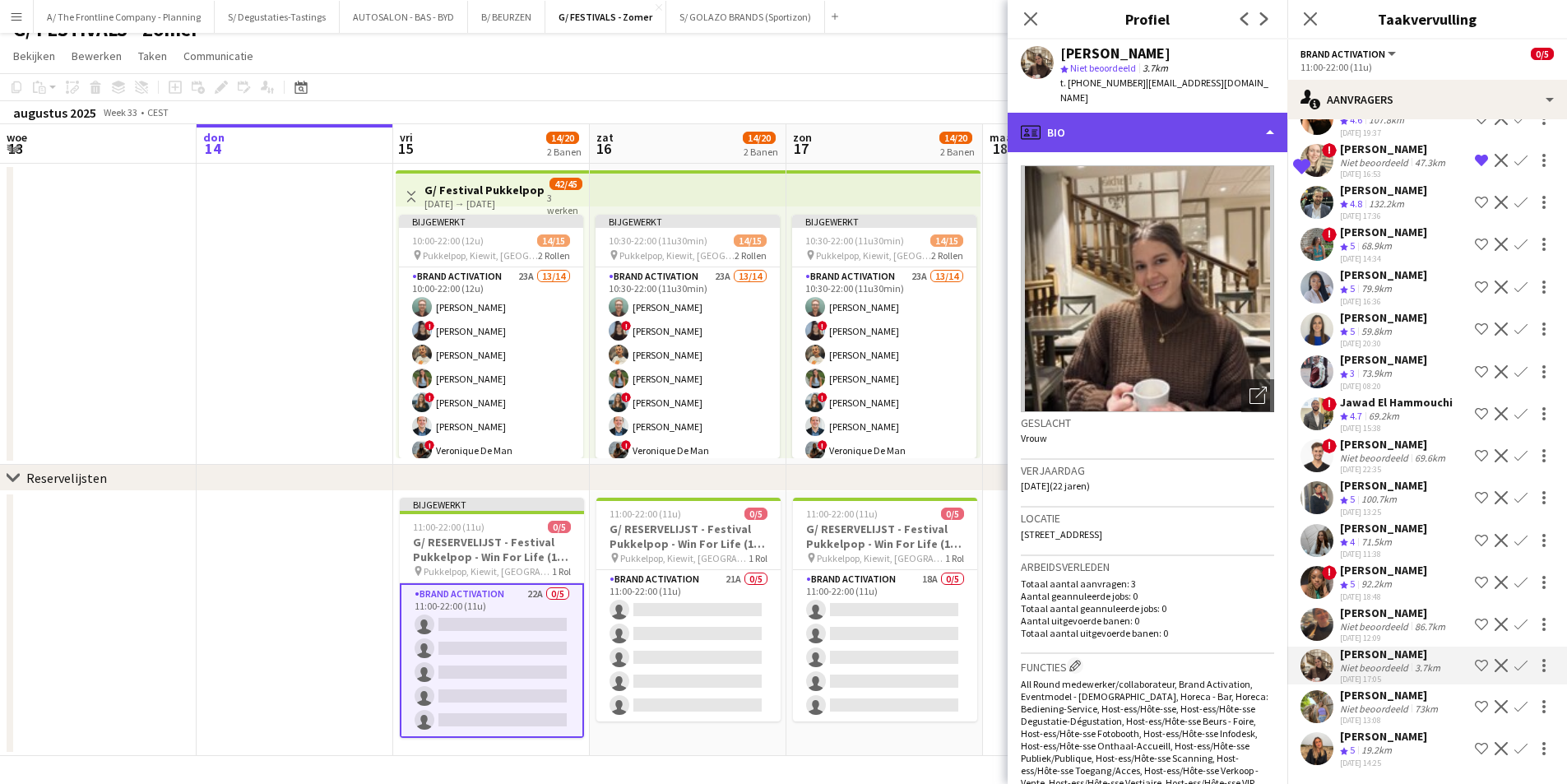
click at [1201, 131] on div "profile Bio" at bounding box center [1147, 132] width 280 height 39
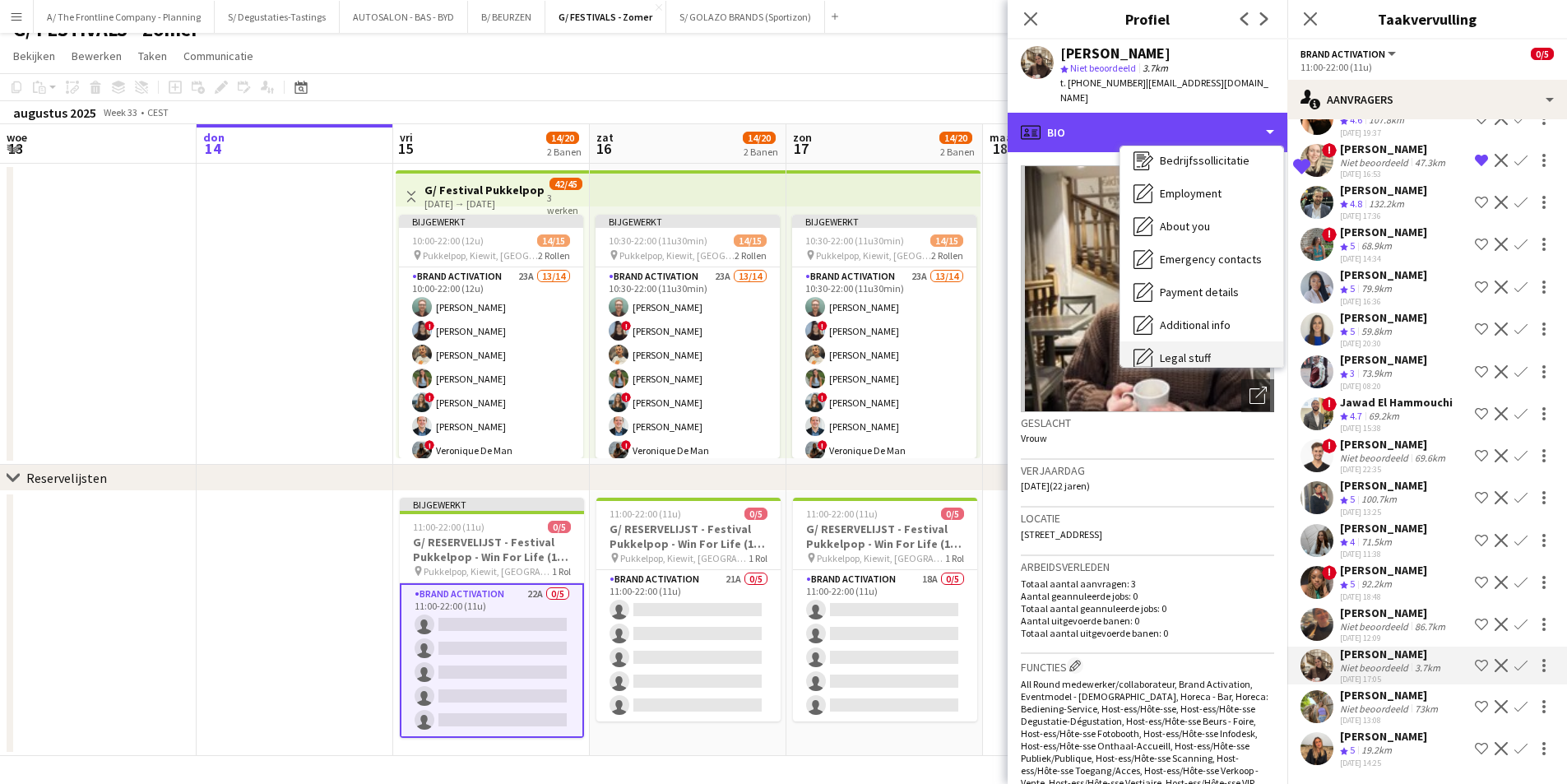
scroll to position [155, 0]
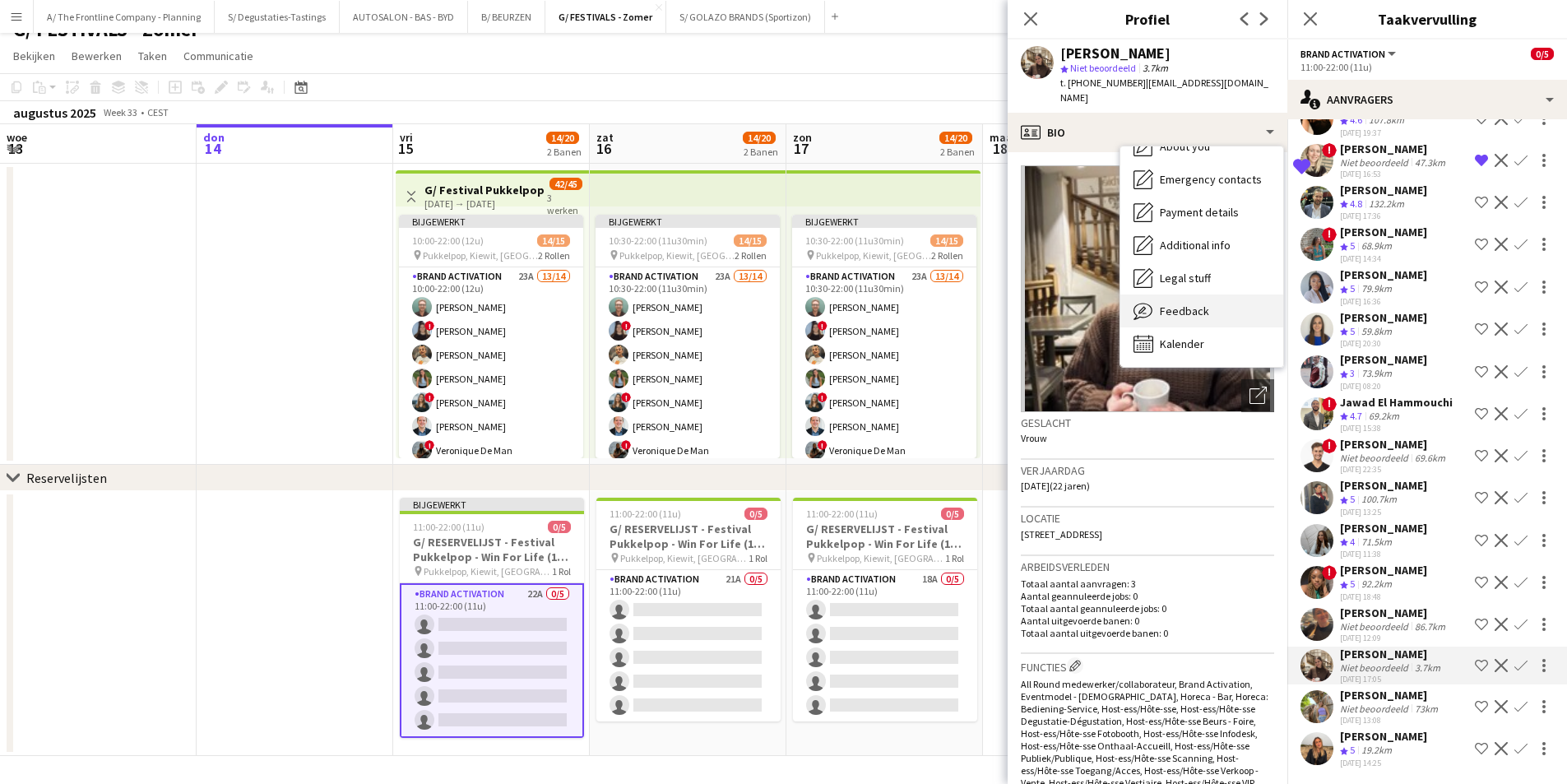
click at [1181, 304] on span "Feedback" at bounding box center [1184, 310] width 49 height 14
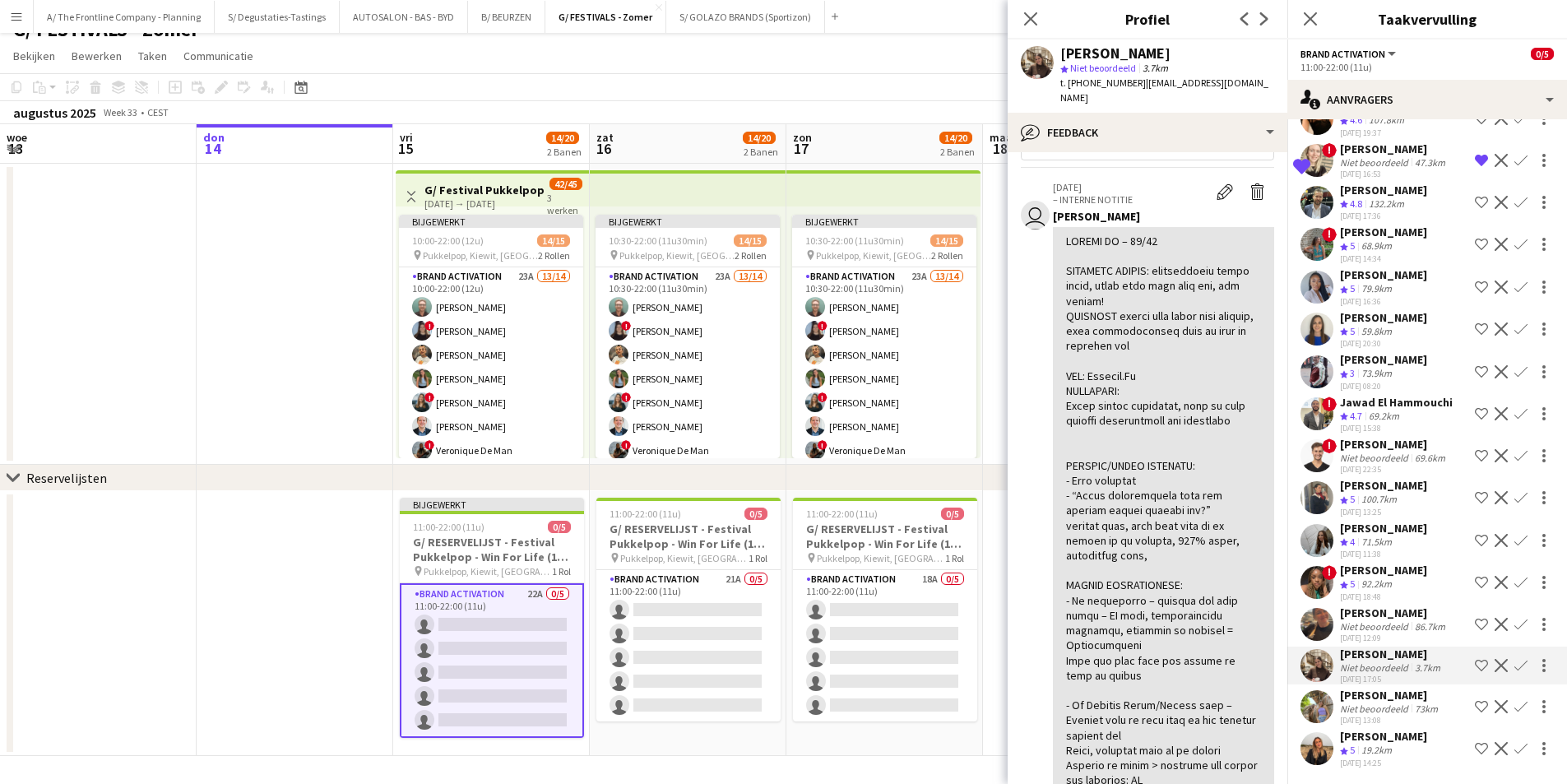
scroll to position [83, 0]
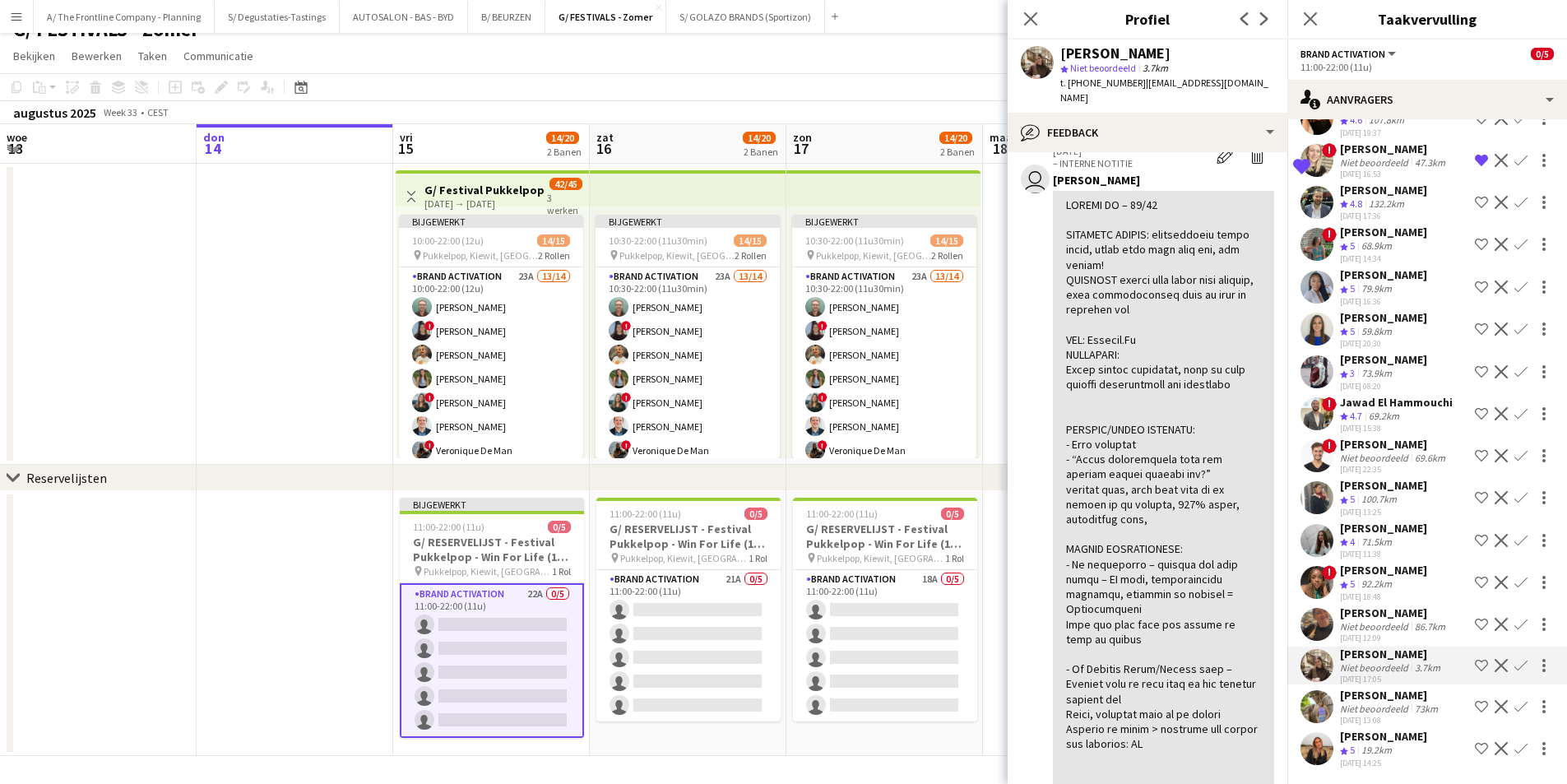
click at [1475, 660] on app-icon "Ploeg op de shortlist" at bounding box center [1481, 665] width 13 height 13
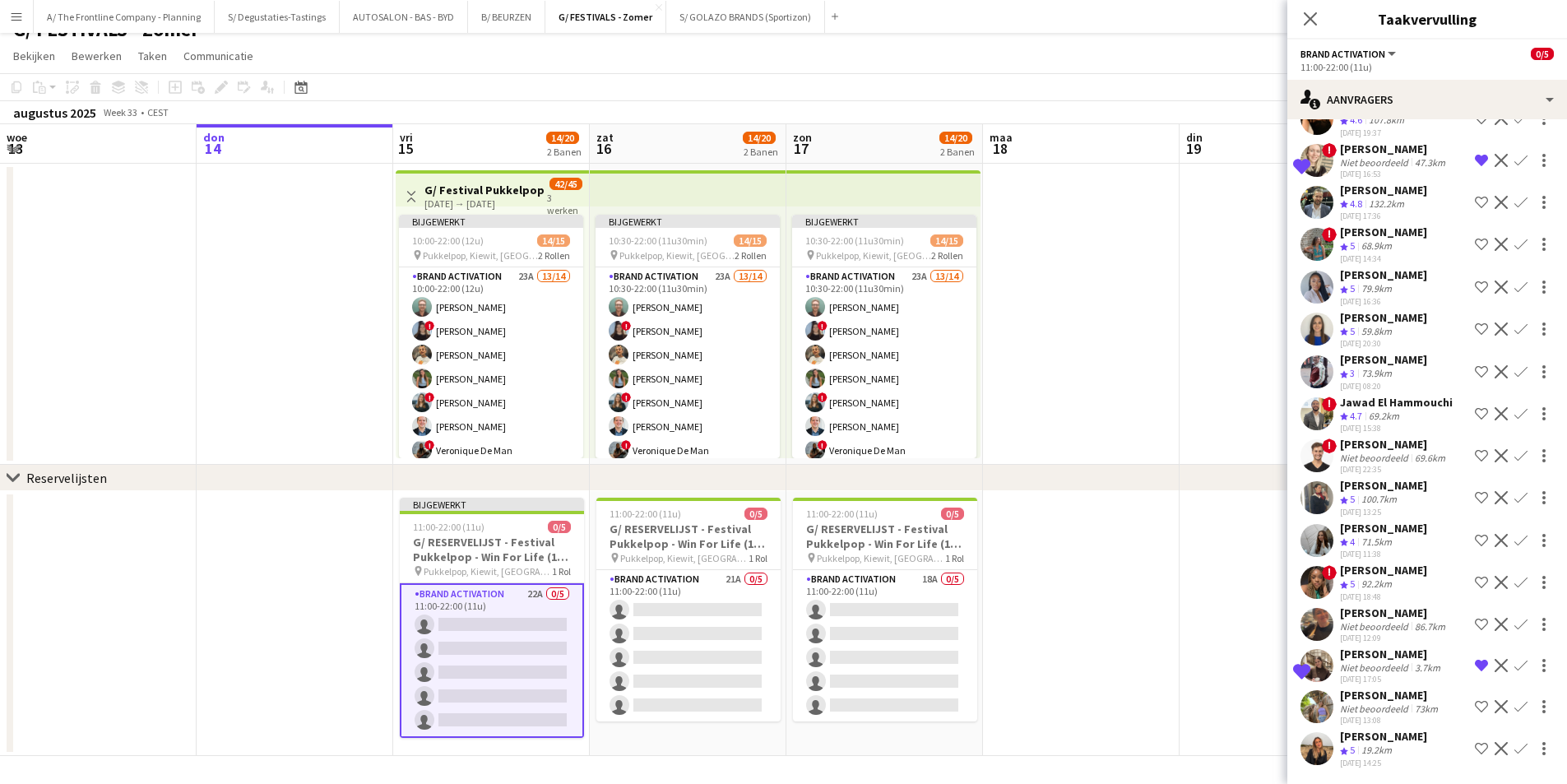
click at [1382, 755] on div "19.2km" at bounding box center [1377, 750] width 37 height 14
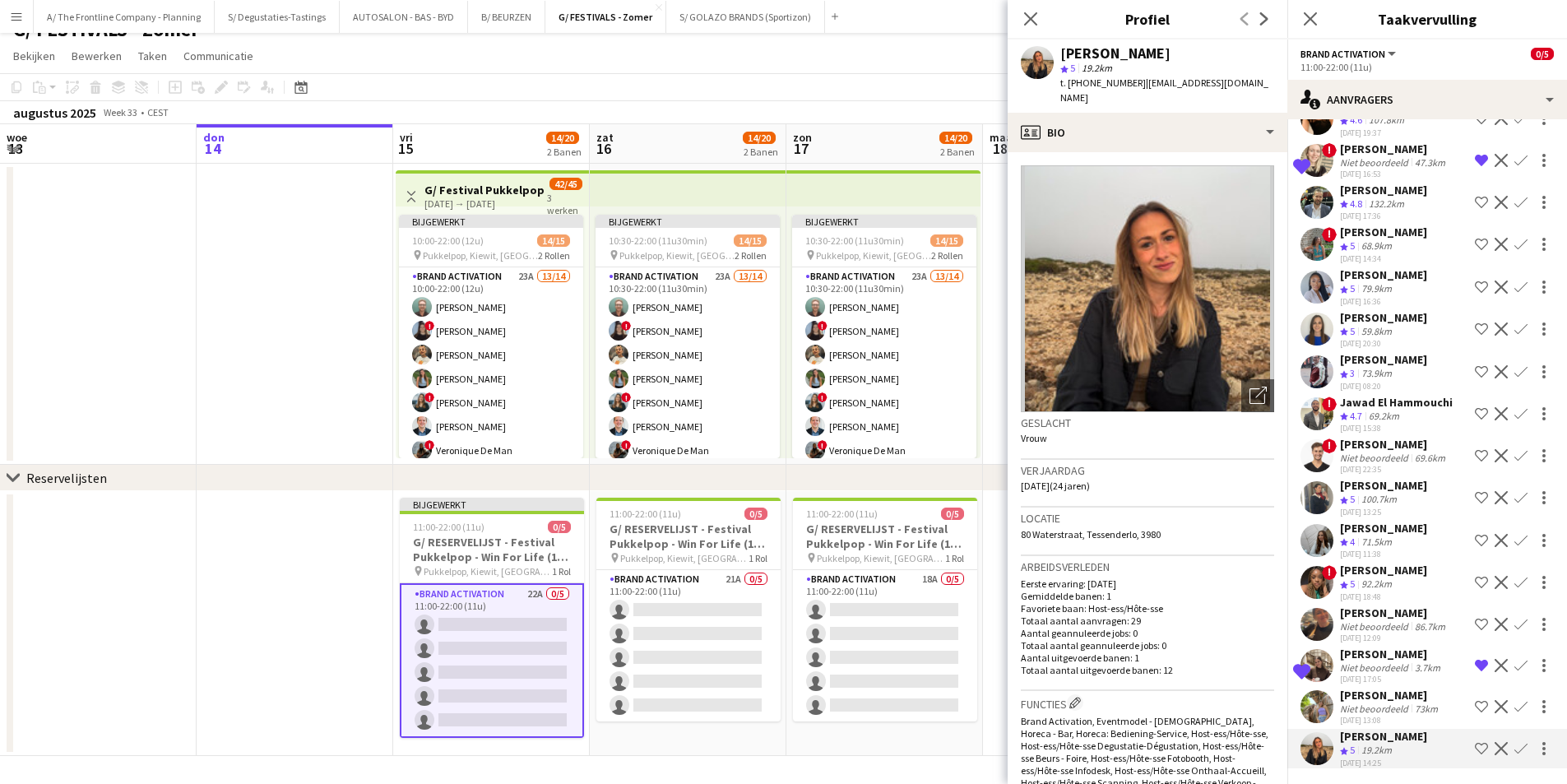
click at [1374, 668] on div "Niet beoordeeld" at bounding box center [1376, 667] width 71 height 12
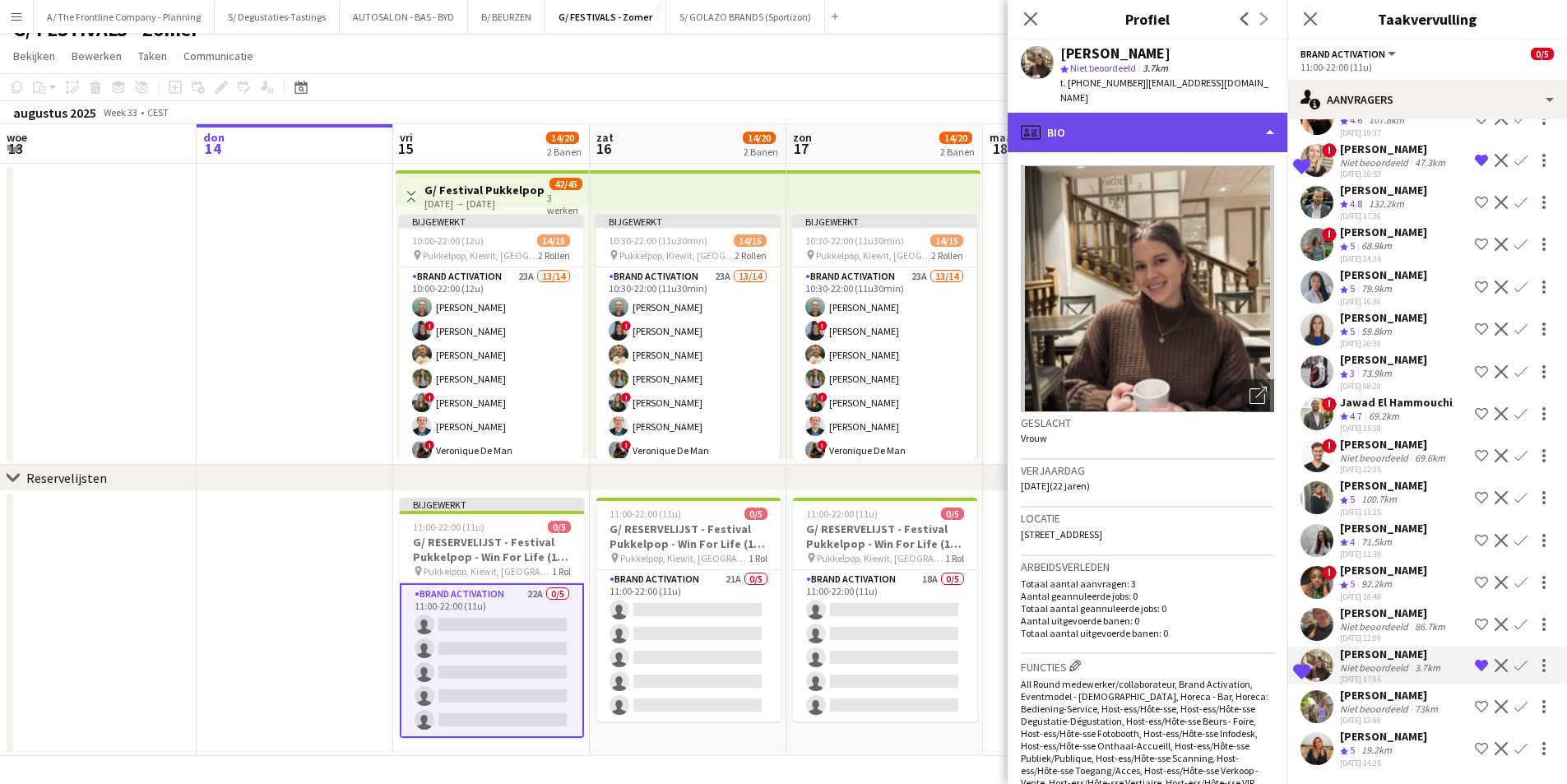
click at [1109, 113] on div "profile Bio" at bounding box center [1147, 132] width 280 height 39
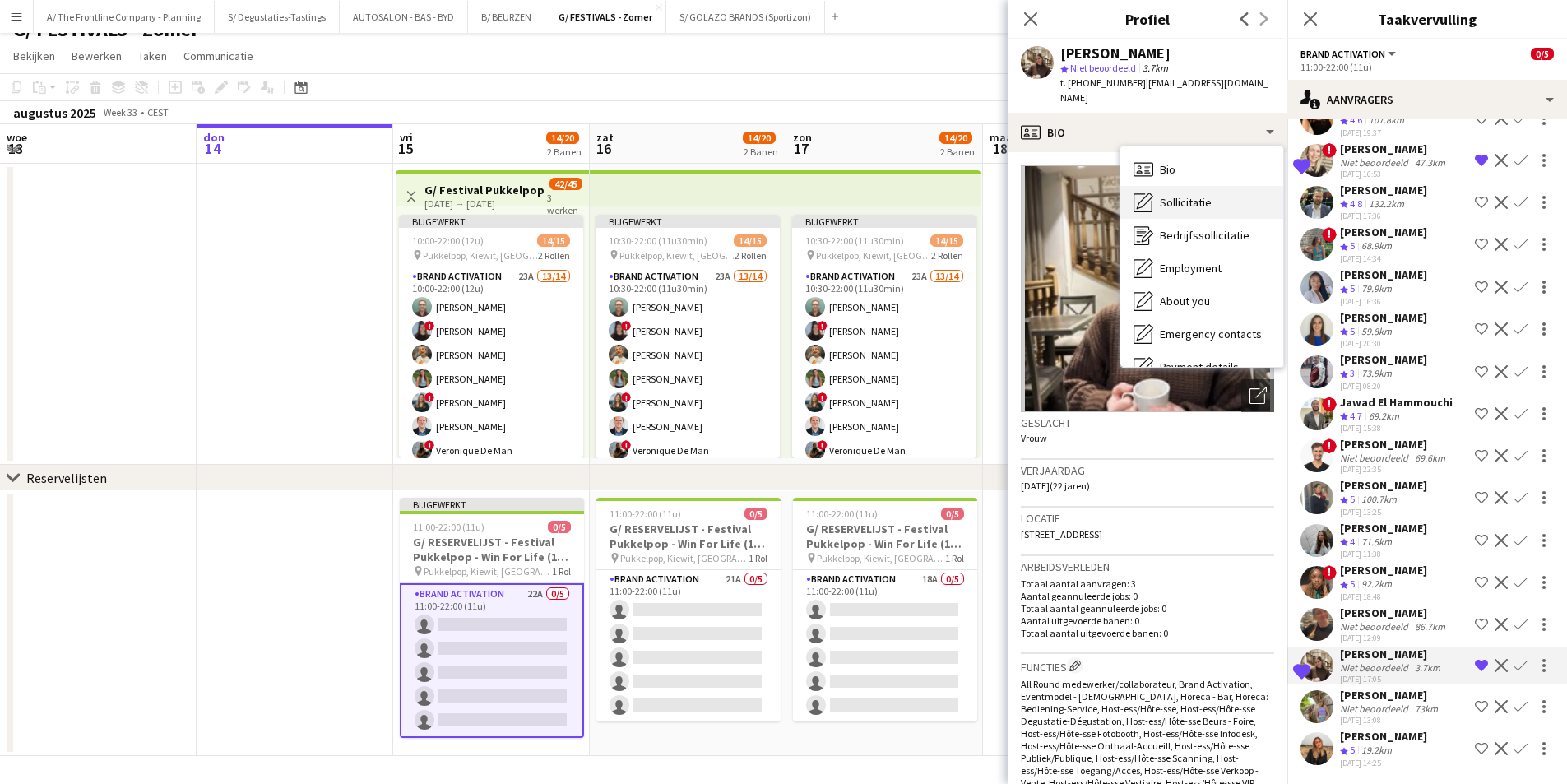
click at [1183, 203] on div "Sollicitatie Sollicitatie" at bounding box center [1202, 202] width 162 height 33
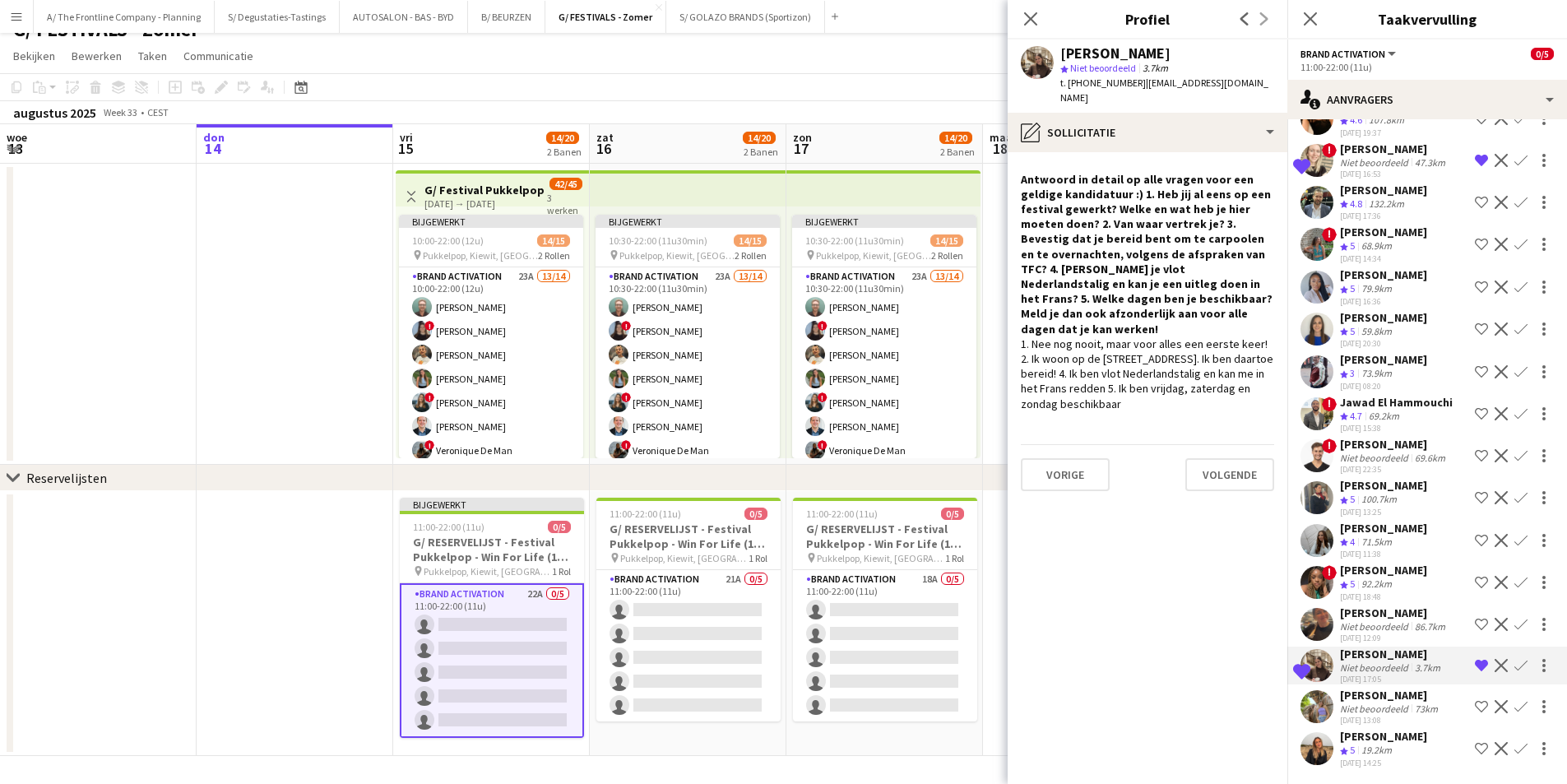
click at [1410, 757] on div "Liene Houben Ploegbeoordeling 5 19.2km 10-08-2025 14:25 Ploeg op de shortlist W…" at bounding box center [1427, 747] width 280 height 39
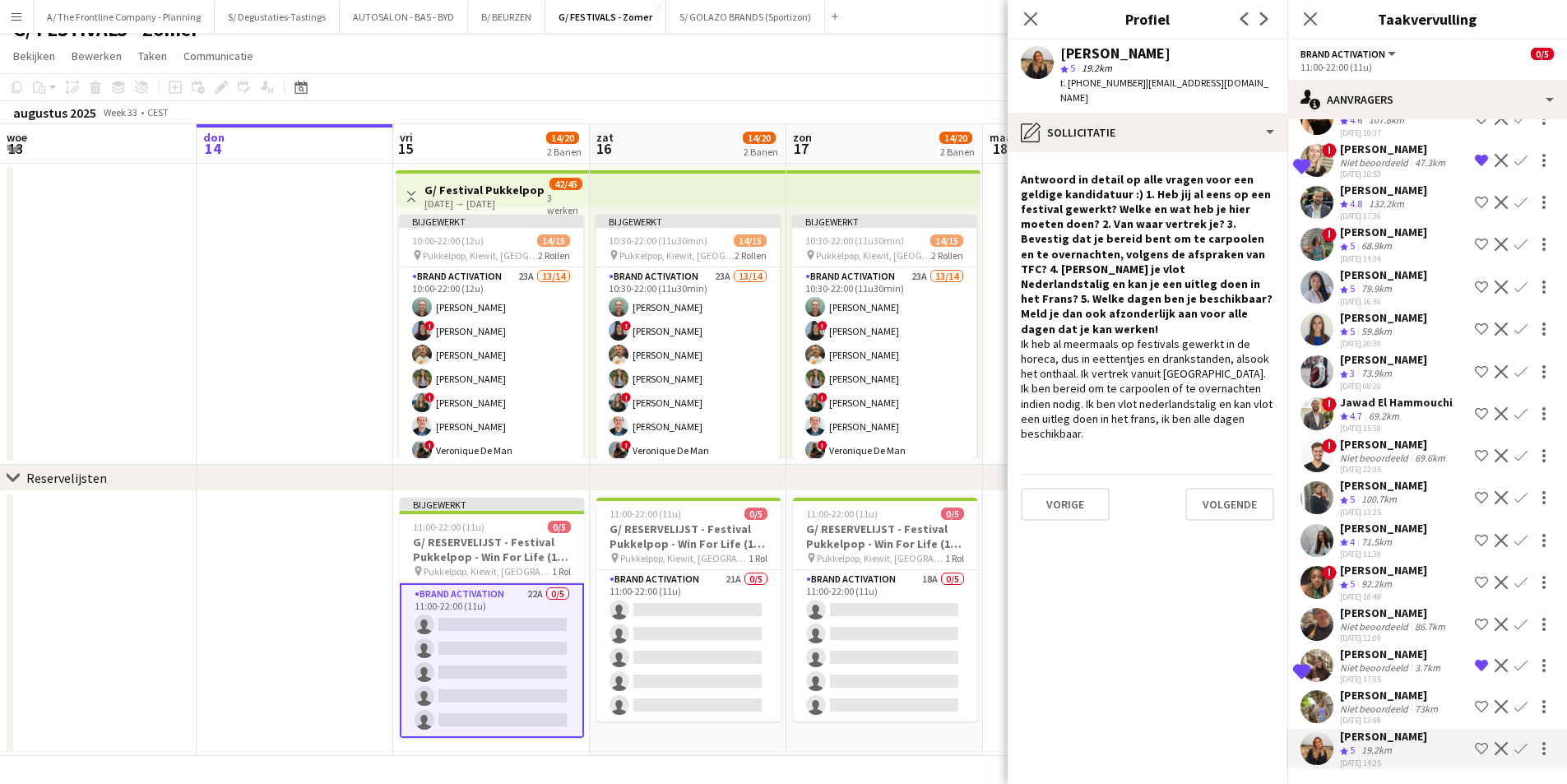
click at [1475, 753] on app-icon "Ploeg op de shortlist" at bounding box center [1481, 748] width 13 height 13
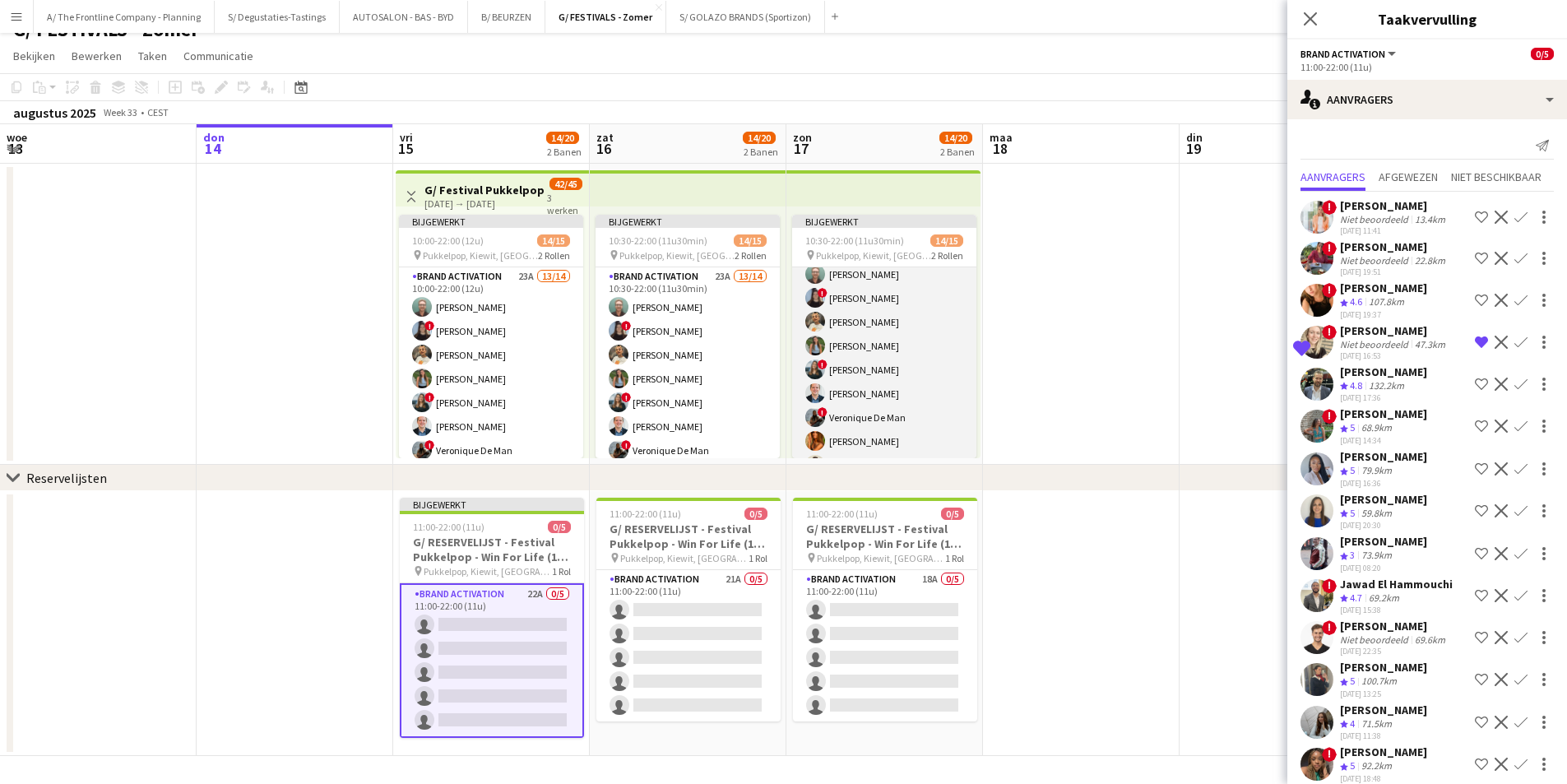
scroll to position [0, 0]
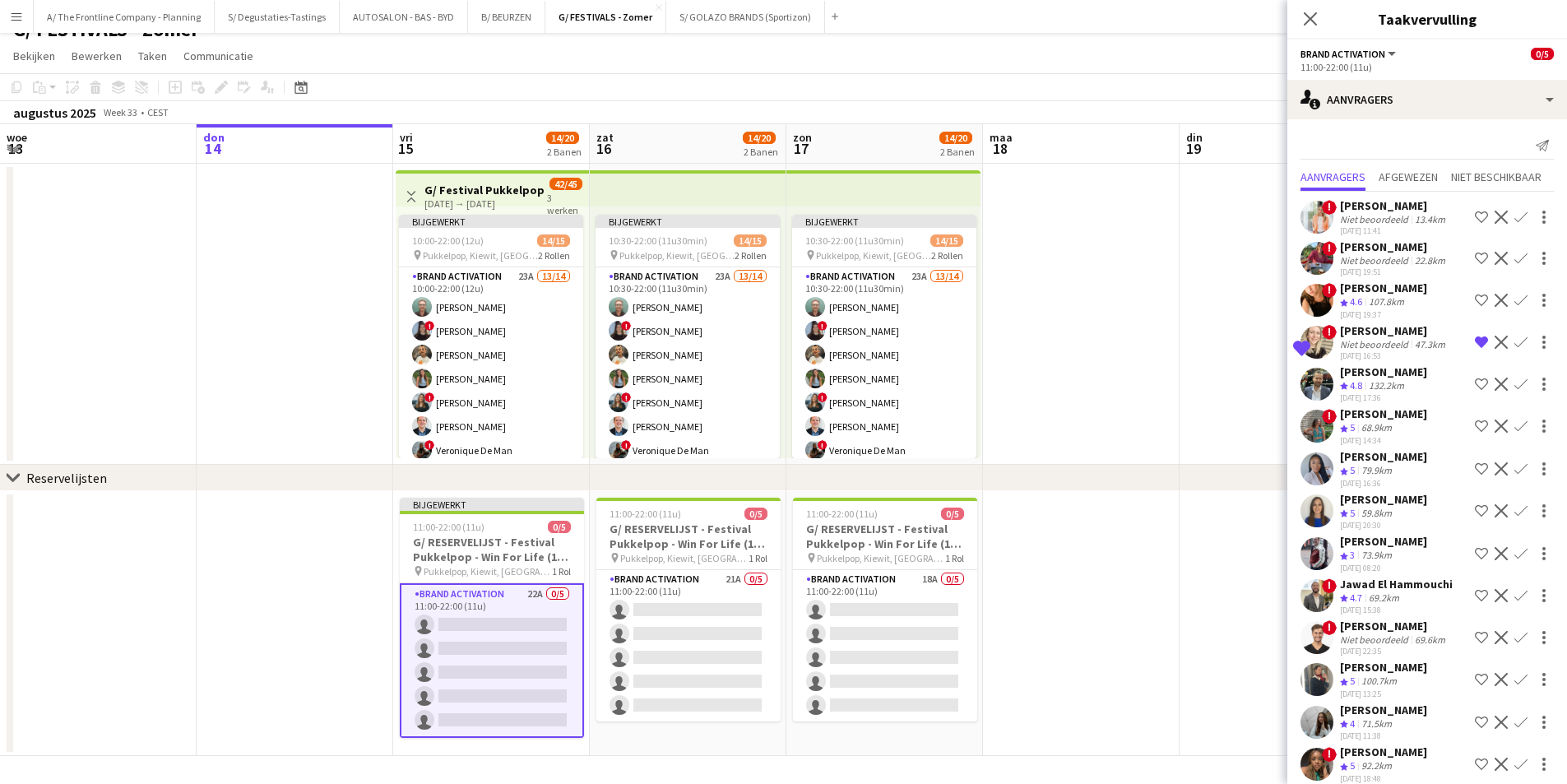
click at [1055, 303] on app-date-cell at bounding box center [1082, 313] width 197 height 301
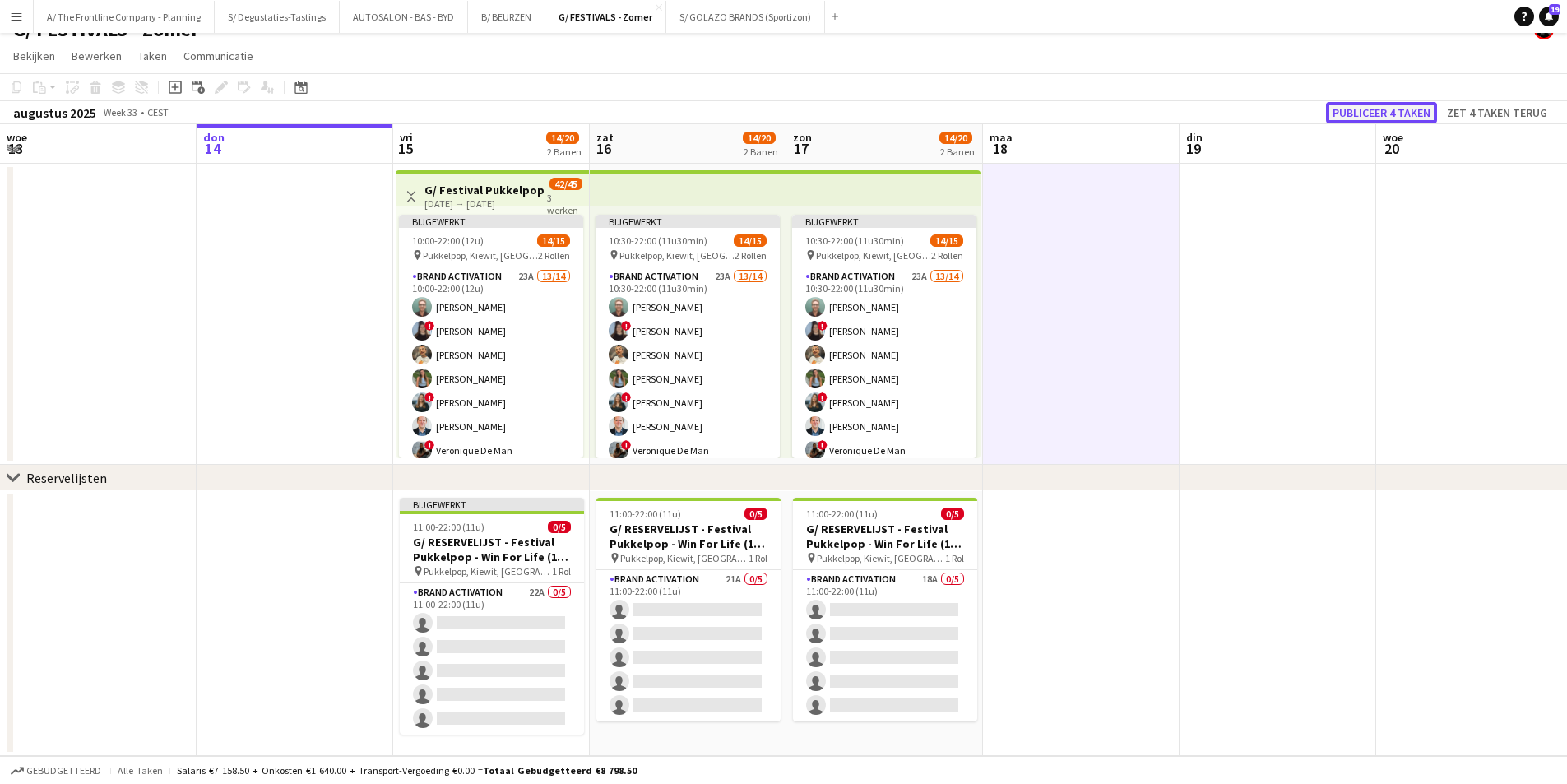
click at [1412, 119] on button "Publiceer 4 taken" at bounding box center [1381, 112] width 112 height 21
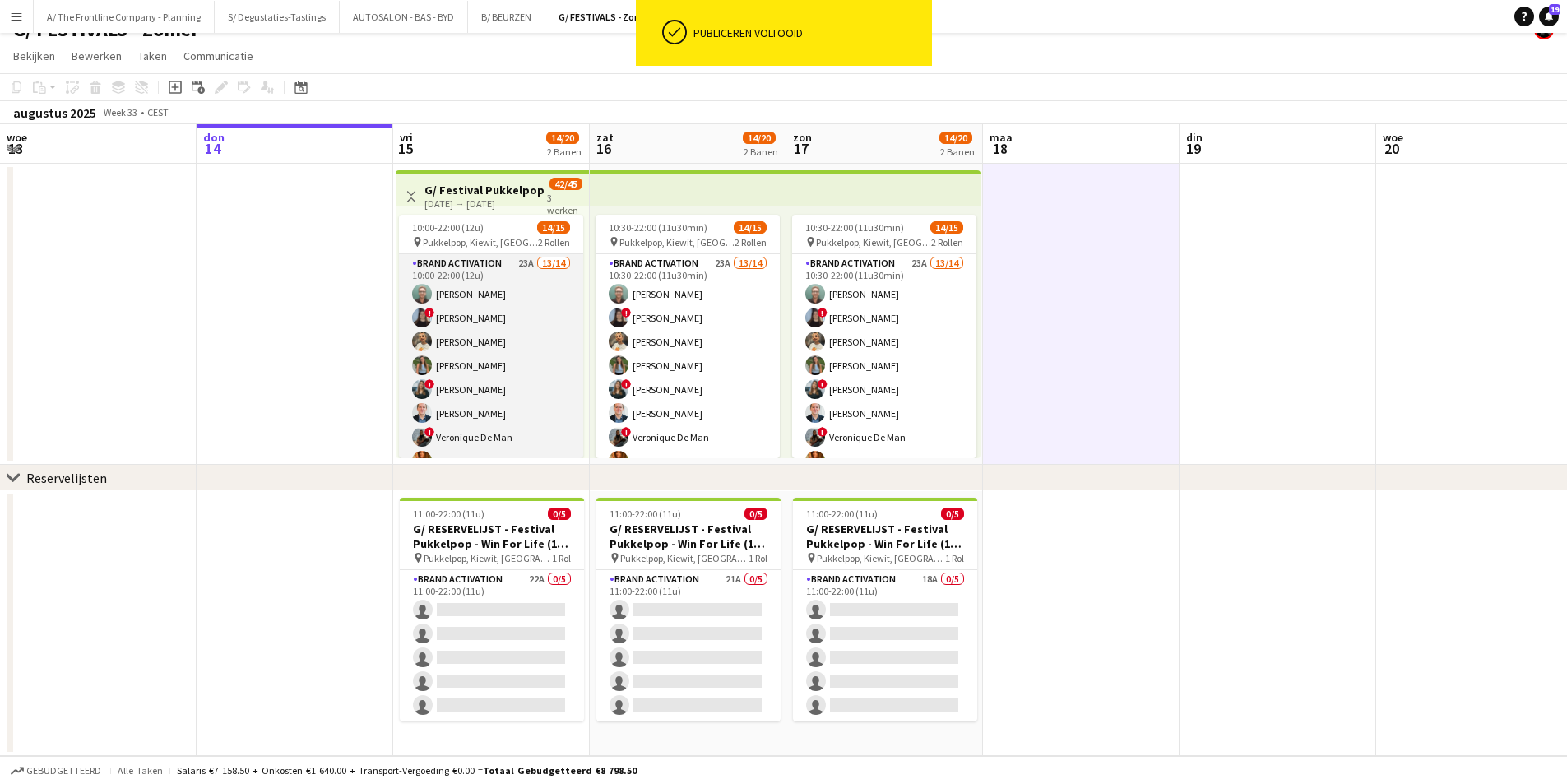
click at [477, 343] on app-card-role "Brand Activation 23A 13/14 10:00-22:00 (12u) Matthijs Engelbeen ! Françoise Van…" at bounding box center [491, 436] width 185 height 366
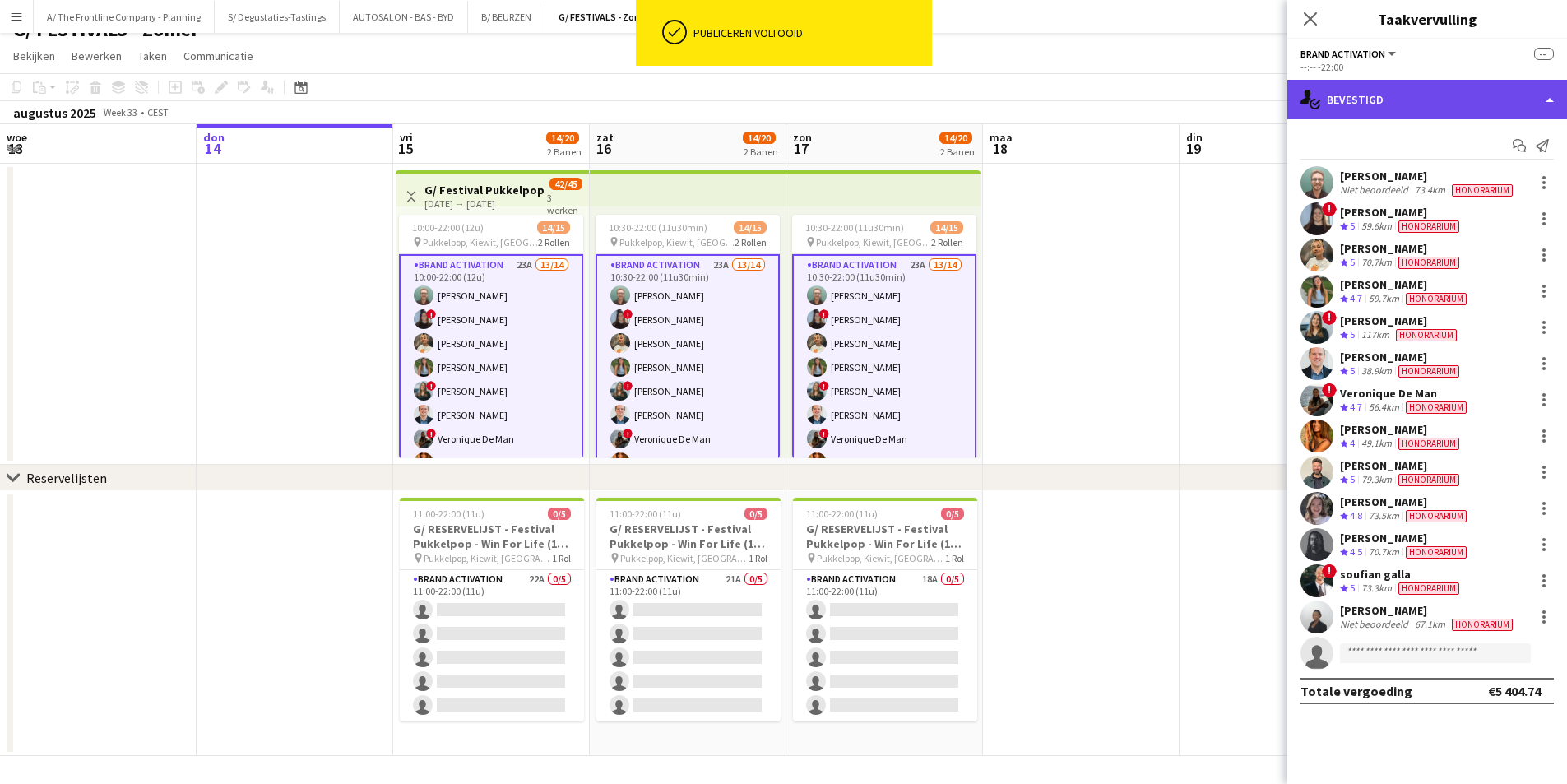
click at [1367, 107] on div "single-neutral-actions-check-2 Bevestigd" at bounding box center [1427, 99] width 280 height 39
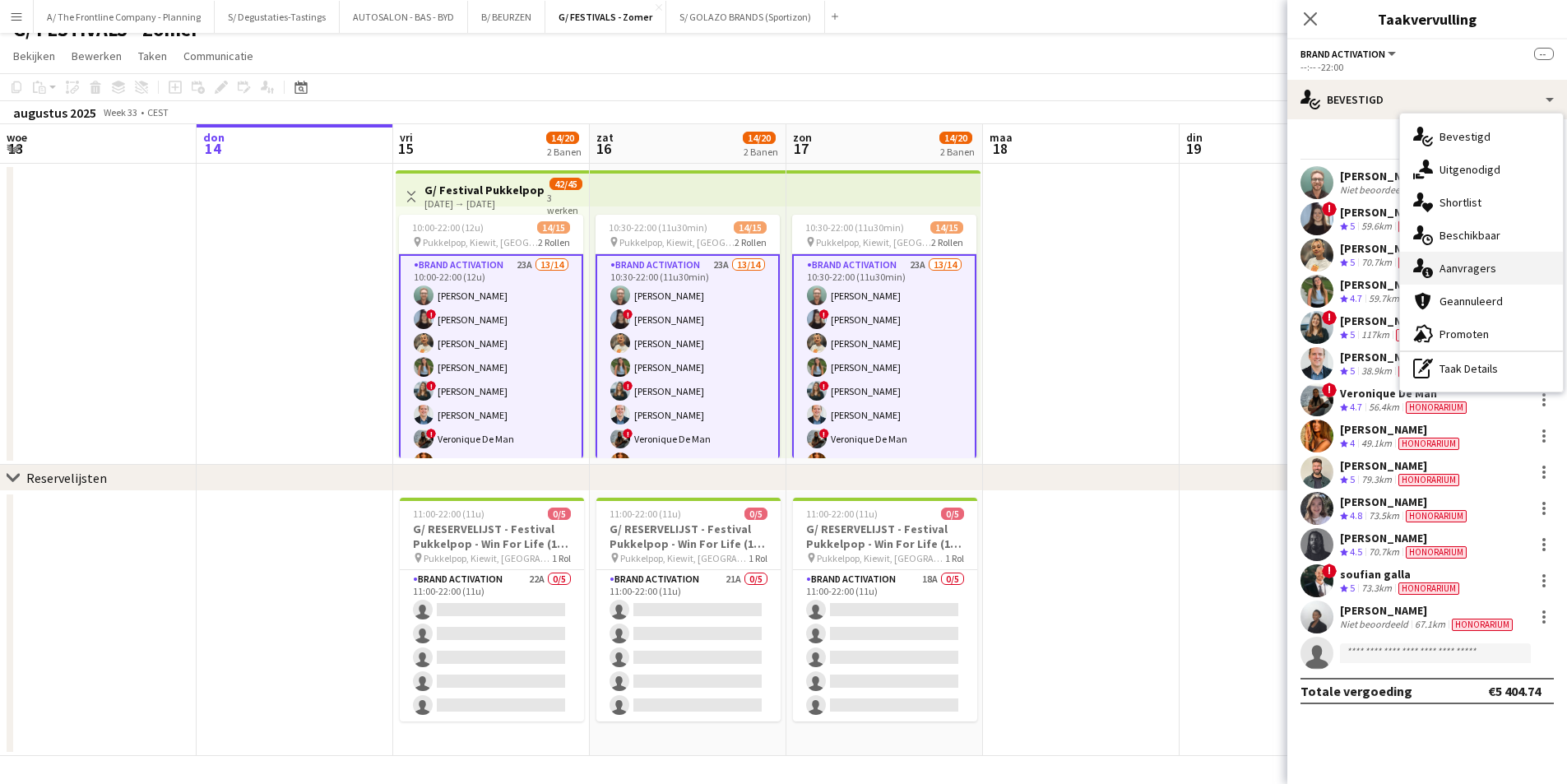
click at [1457, 274] on div "single-neutral-actions-information Aanvragers" at bounding box center [1481, 268] width 162 height 33
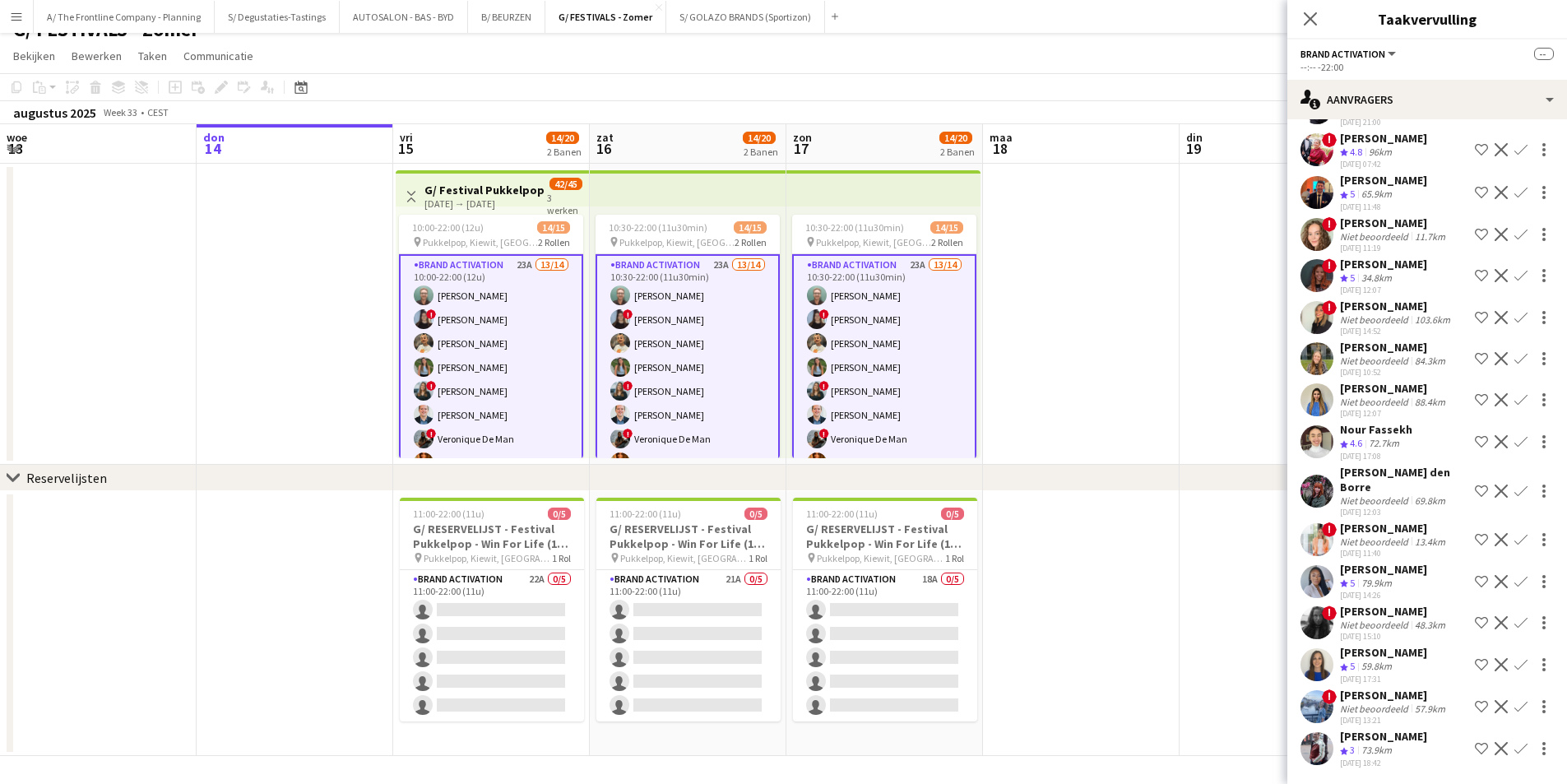
scroll to position [493, 0]
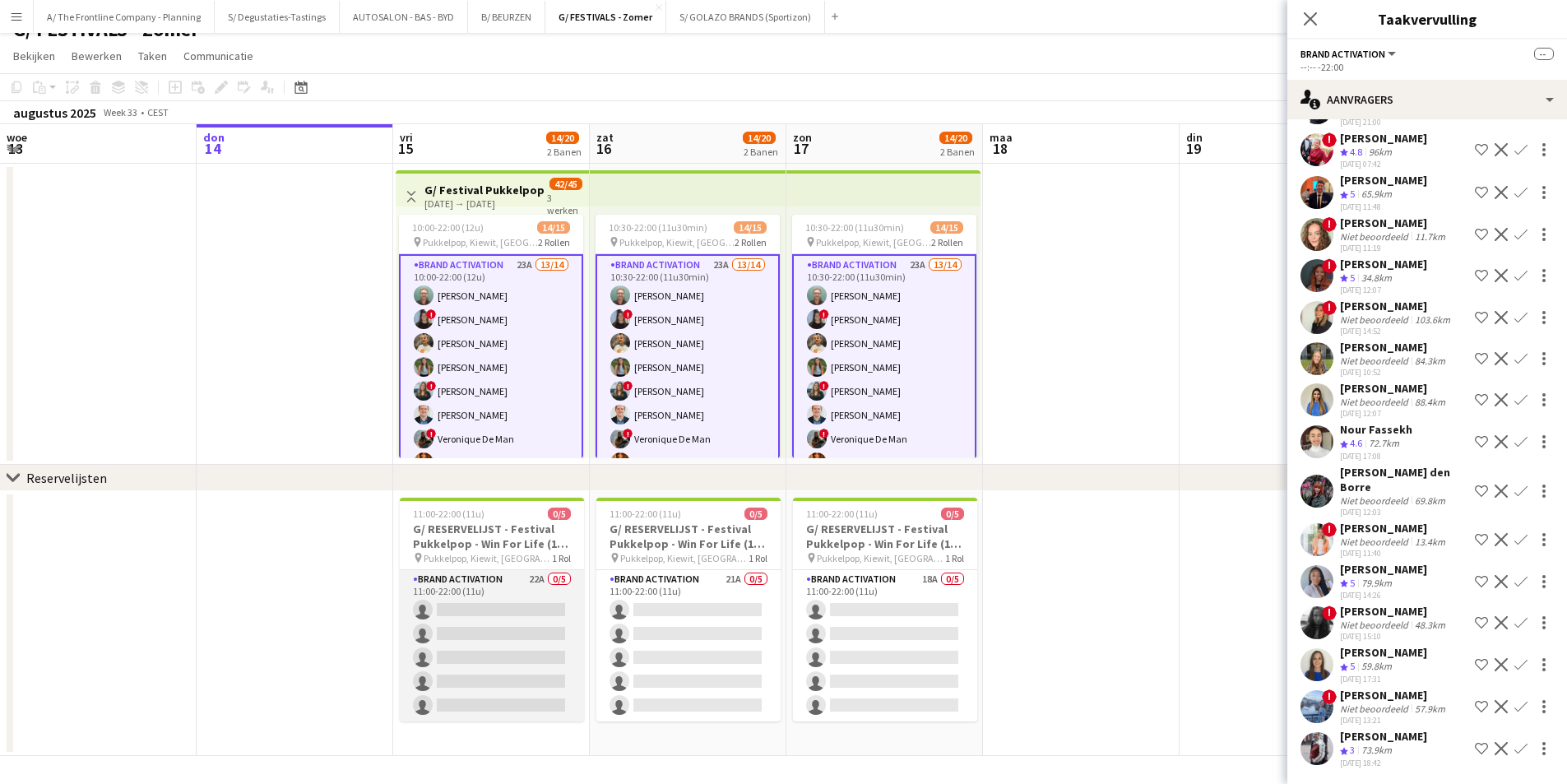
click at [508, 626] on app-card-role "Brand Activation 22A 0/5 11:00-22:00 (11u) single-neutral-actions single-neutra…" at bounding box center [492, 645] width 185 height 151
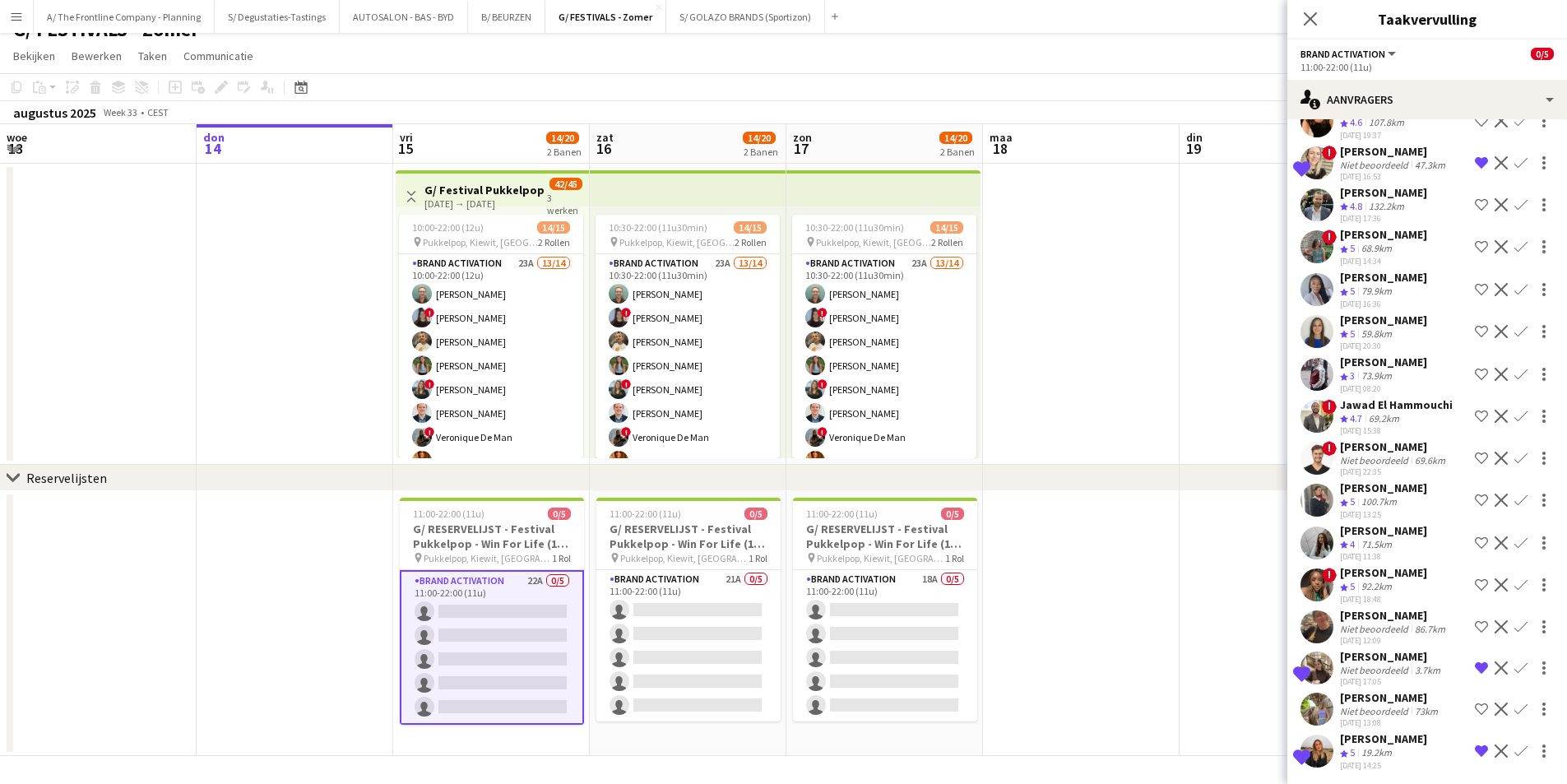
scroll to position [182, 0]
click at [1409, 145] on div "Laura Possemiers" at bounding box center [1394, 148] width 109 height 14
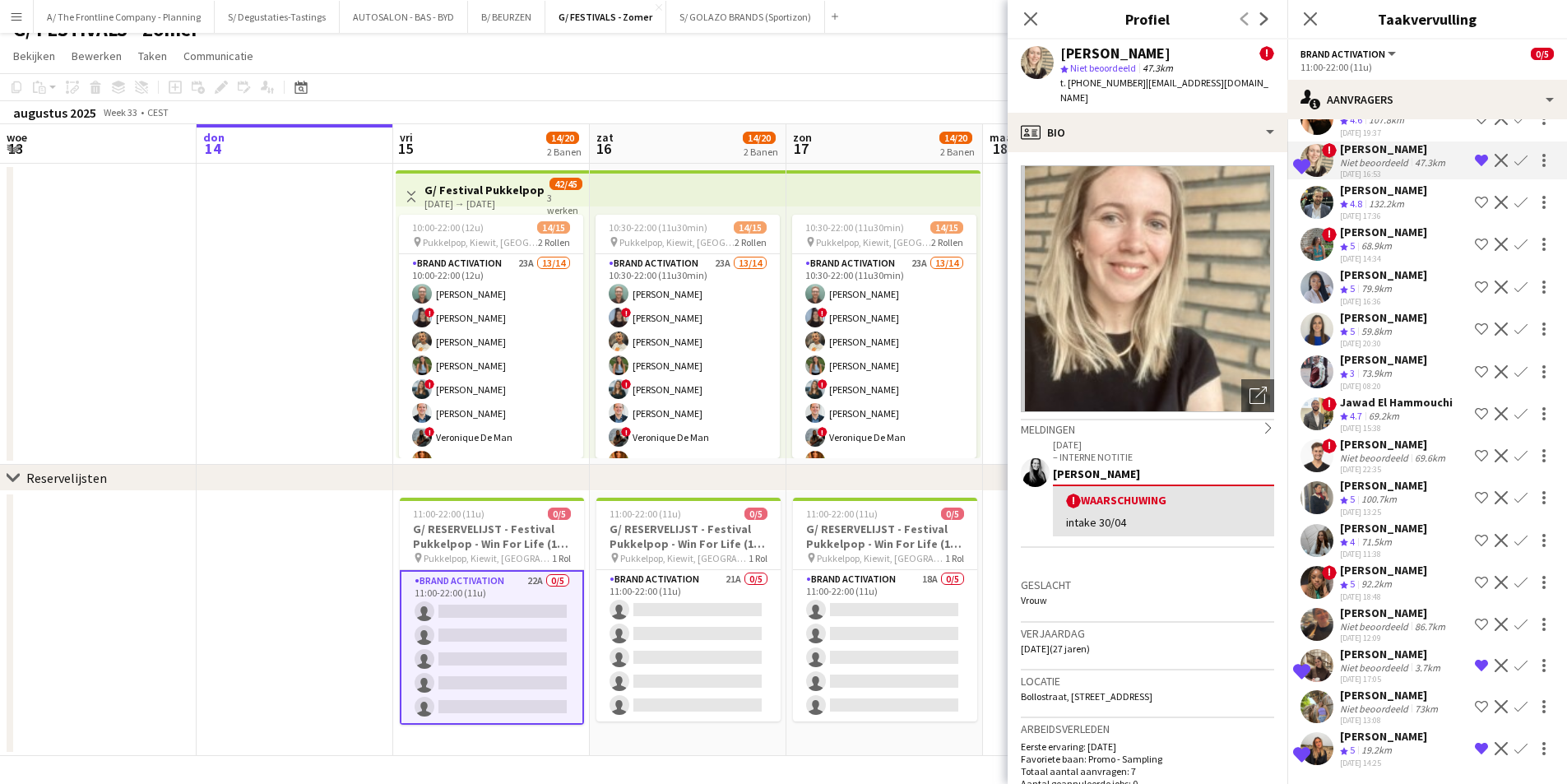
click at [1408, 662] on div "Niet beoordeeld" at bounding box center [1376, 667] width 71 height 12
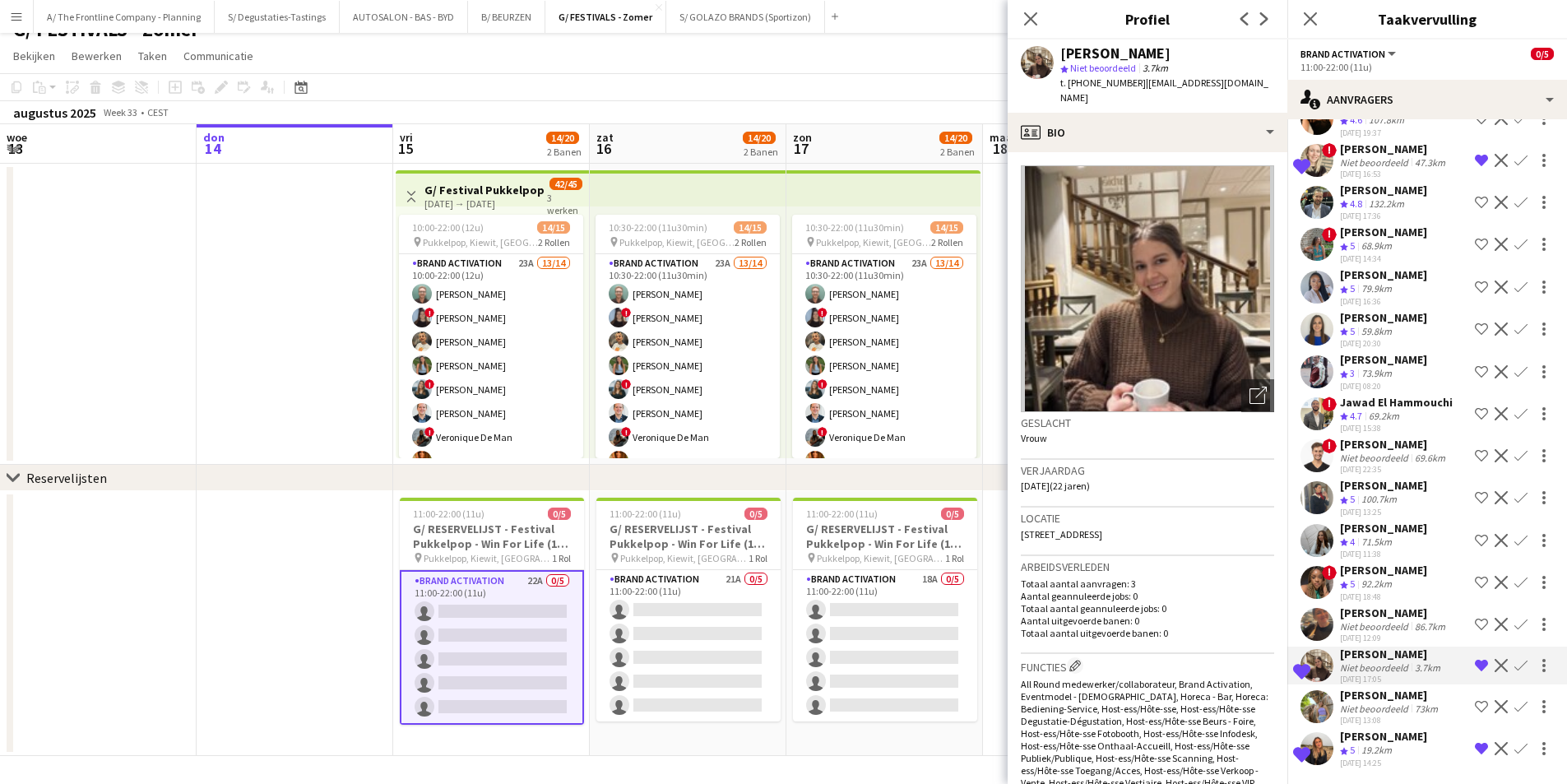
click at [1355, 153] on div "Laura Possemiers" at bounding box center [1394, 148] width 109 height 14
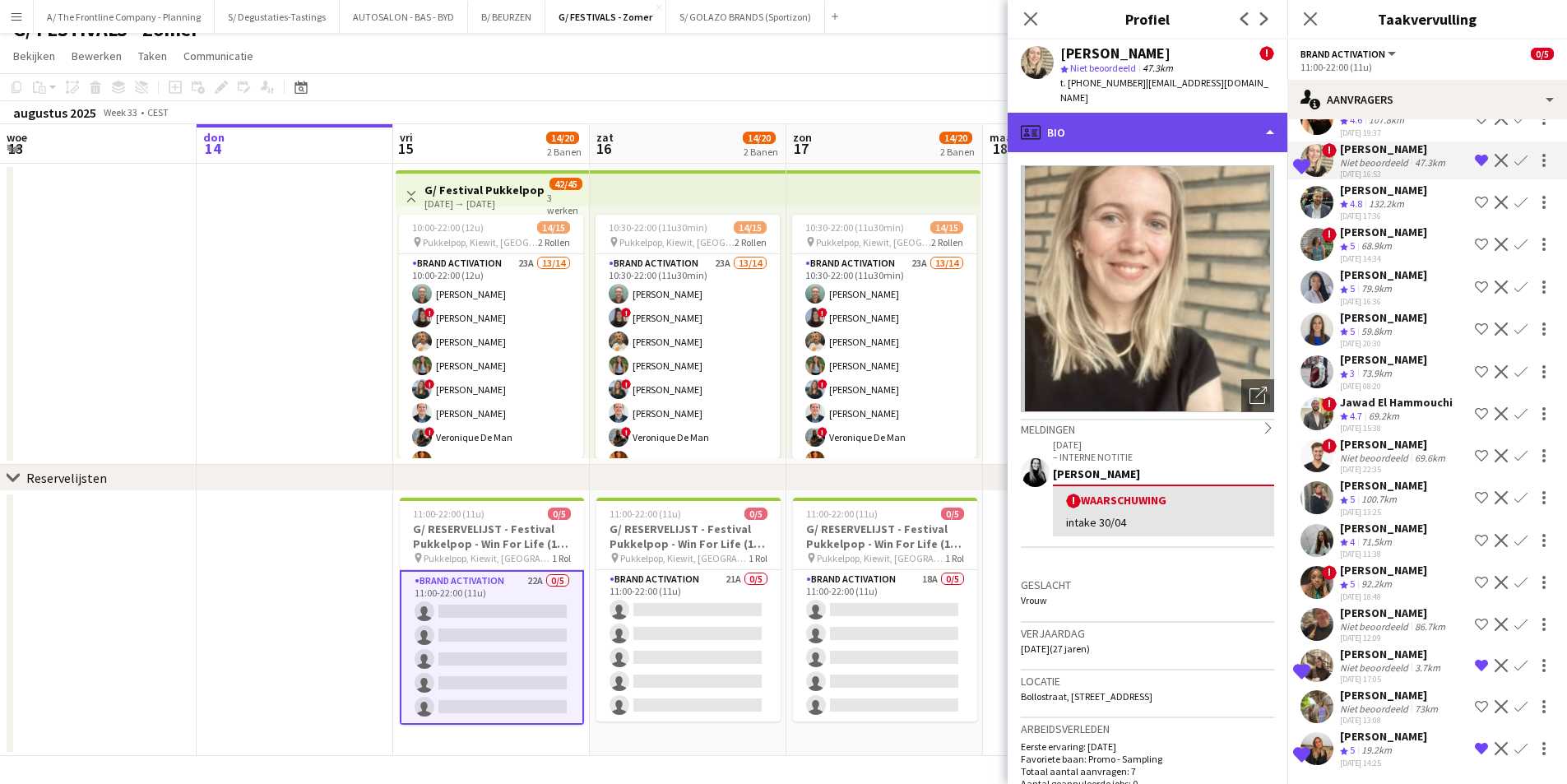
click at [1168, 135] on div "profile Bio" at bounding box center [1147, 132] width 280 height 39
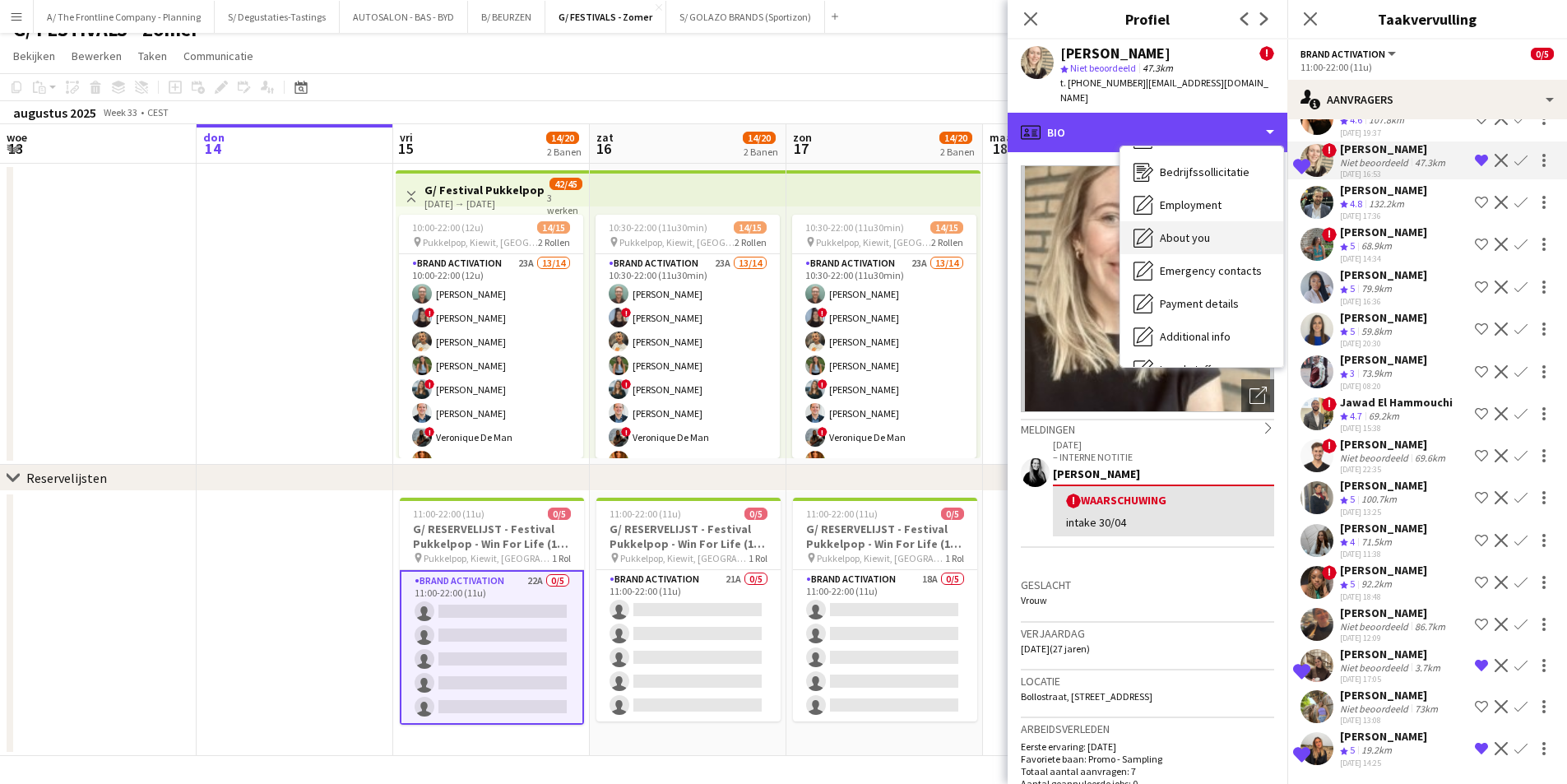
scroll to position [155, 0]
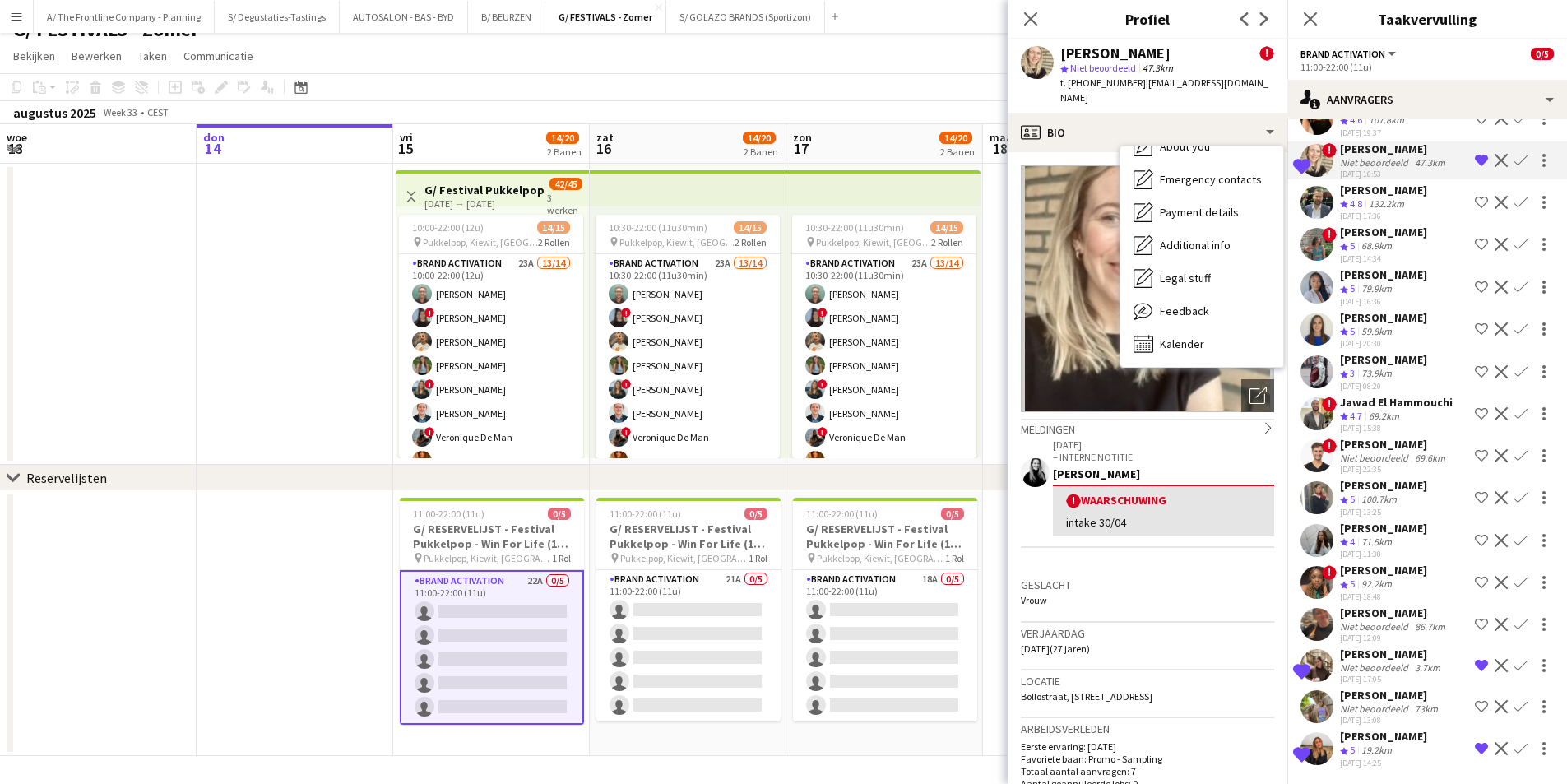
click at [1159, 674] on h3 "Locatie" at bounding box center [1148, 680] width 254 height 14
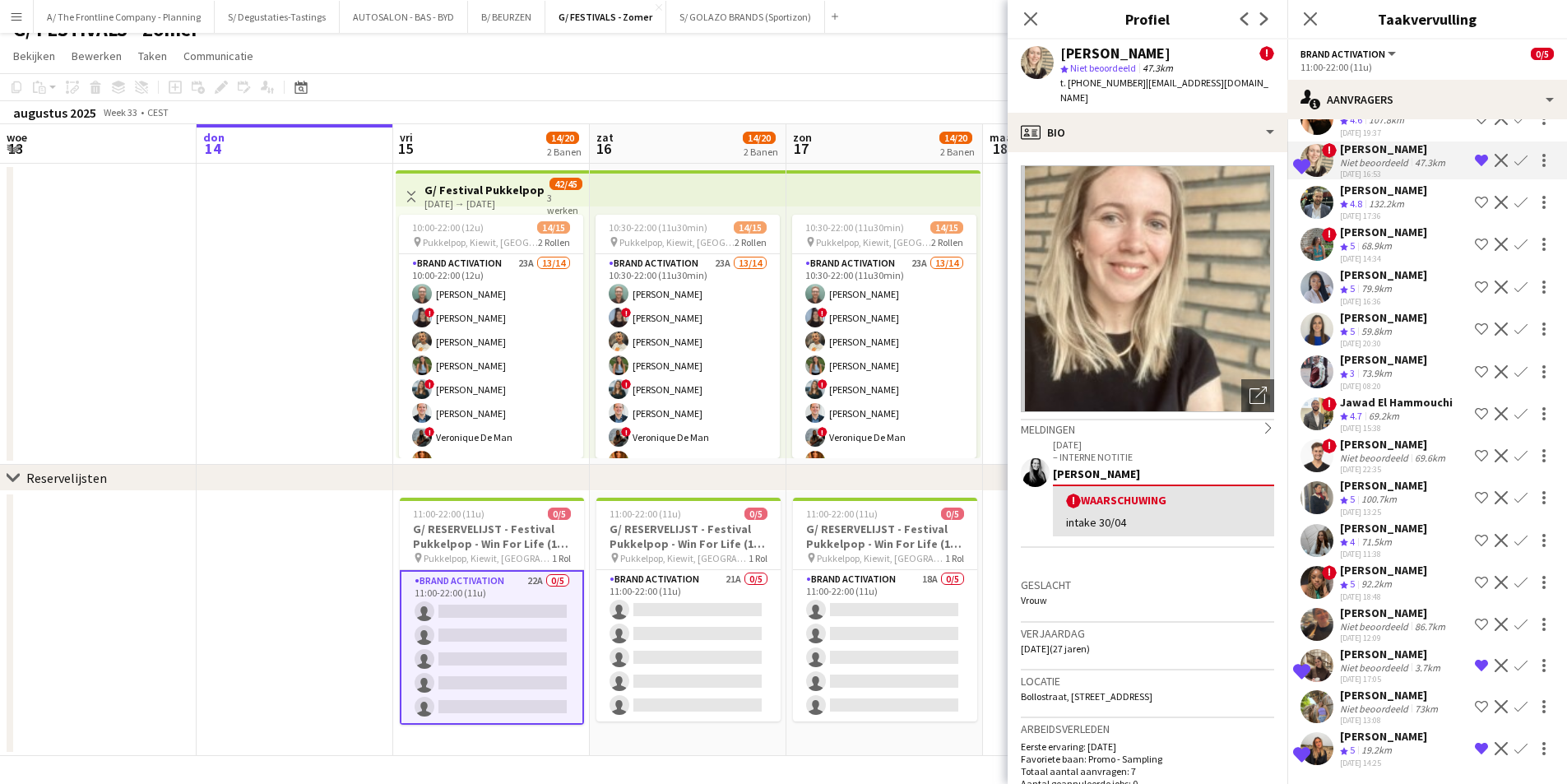
click at [1153, 690] on span "Bollostraat, Bollostraat 20, Keerbergen, 3140" at bounding box center [1086, 696] width 132 height 12
copy span "Keerbergen"
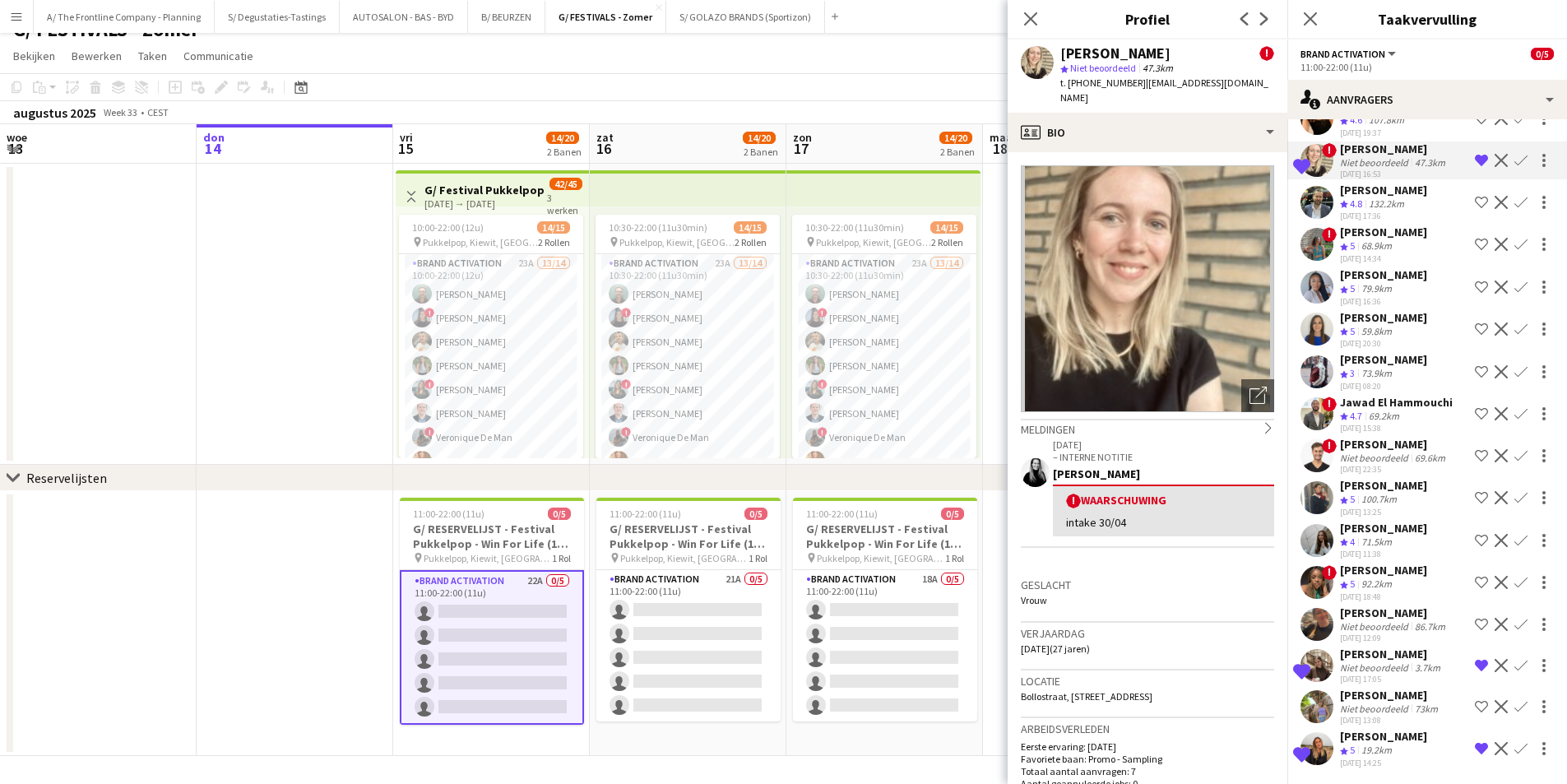
click at [1404, 664] on div "Niet beoordeeld" at bounding box center [1376, 667] width 71 height 12
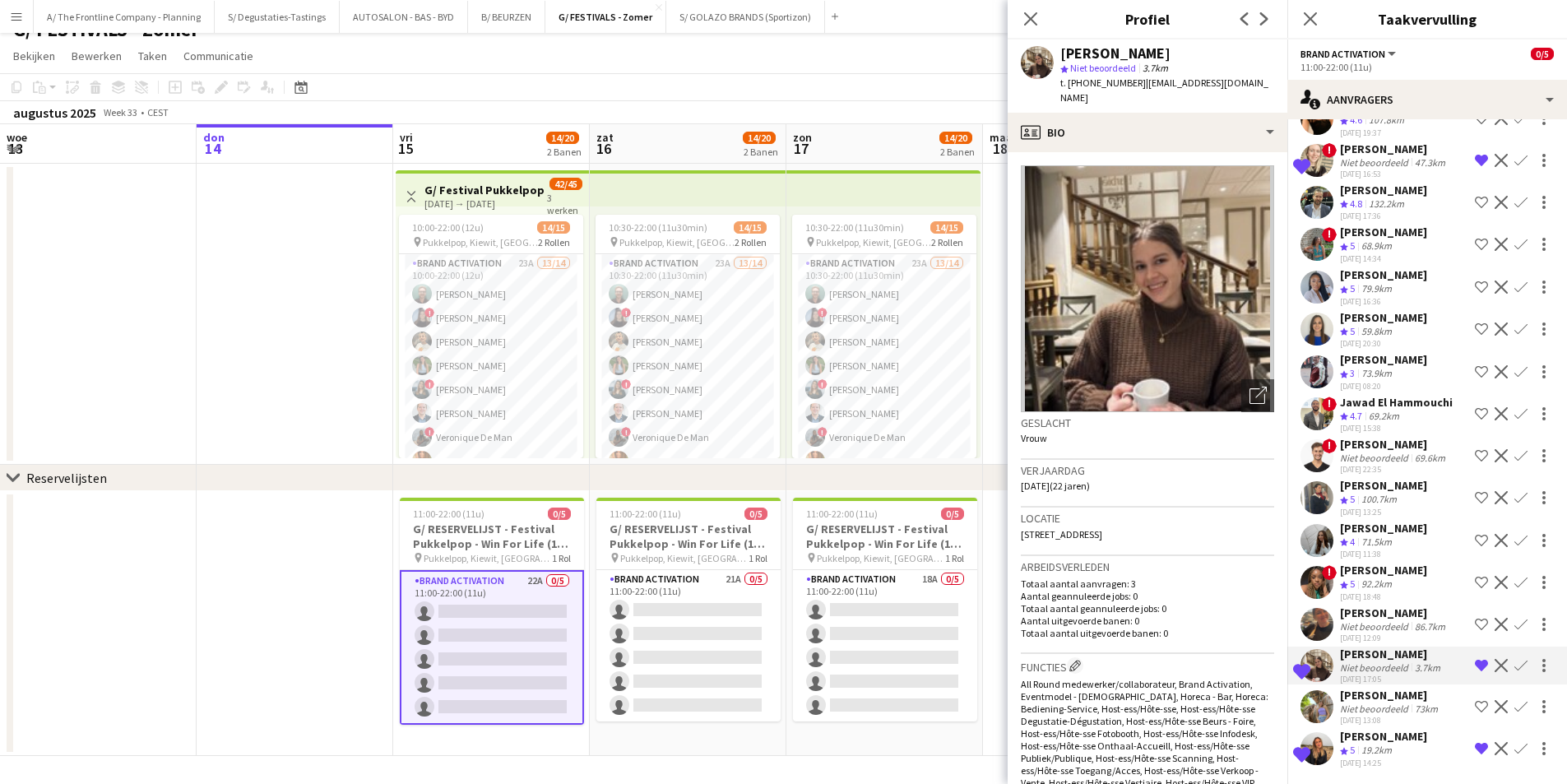
click at [1173, 529] on div "Locatie 11 Maastrichtersteenweg, 0103, Hasselt, 3500" at bounding box center [1148, 531] width 254 height 48
click at [1103, 527] on span "11 Maastrichtersteenweg, 0103, Hasselt, 3500" at bounding box center [1061, 533] width 82 height 12
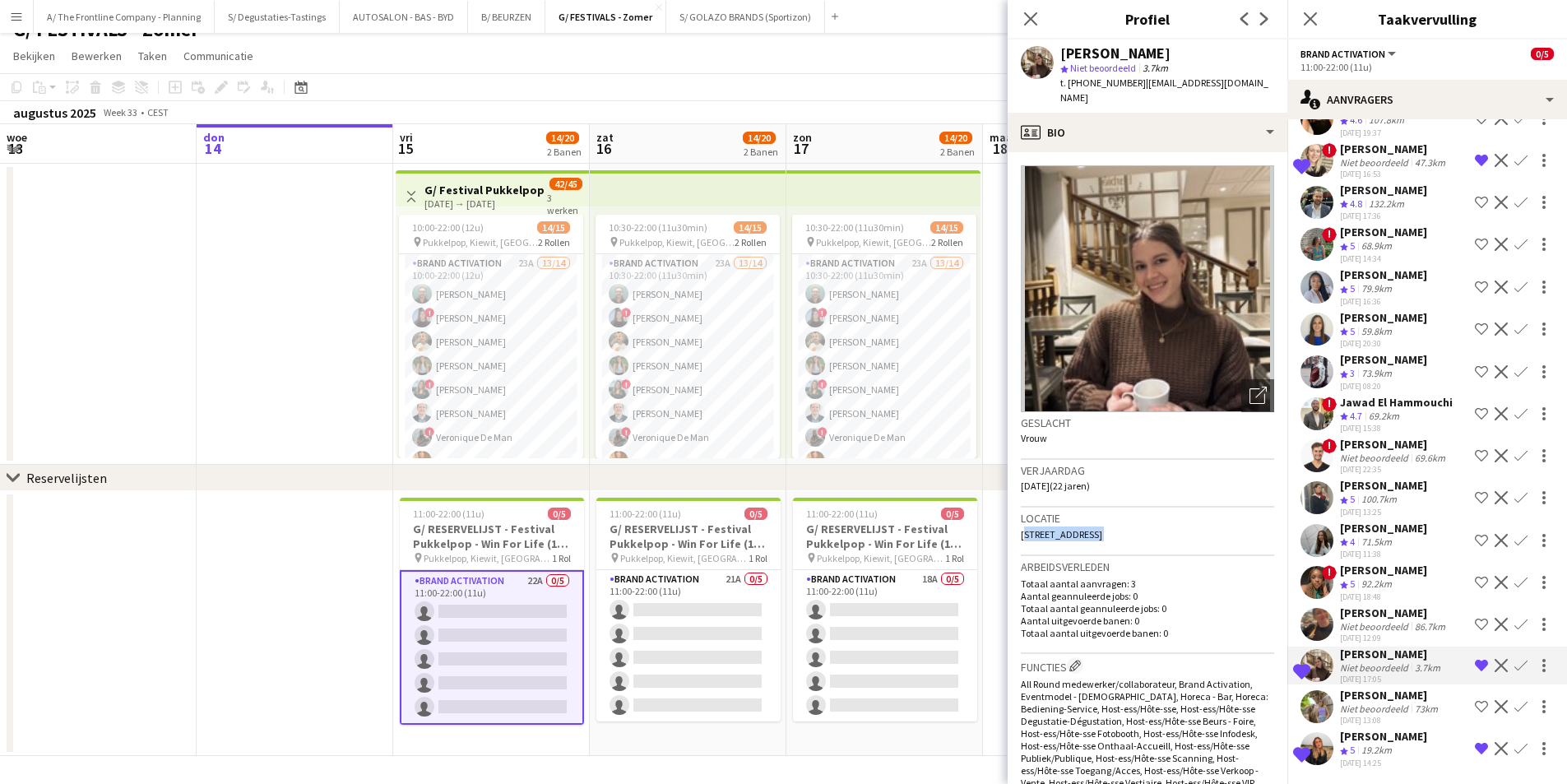
click at [1103, 527] on span "11 Maastrichtersteenweg, 0103, Hasselt, 3500" at bounding box center [1061, 533] width 82 height 12
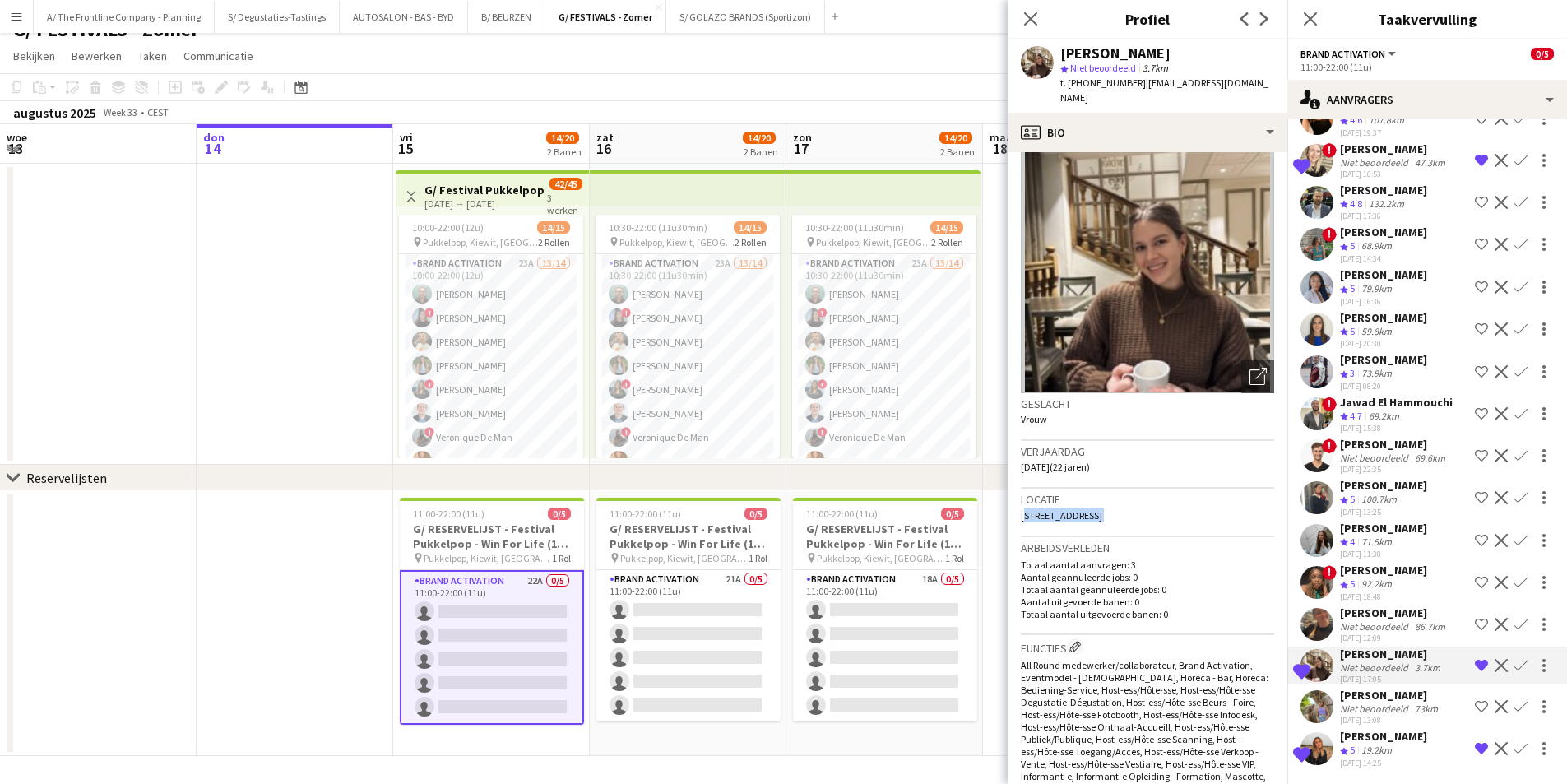
scroll to position [0, 0]
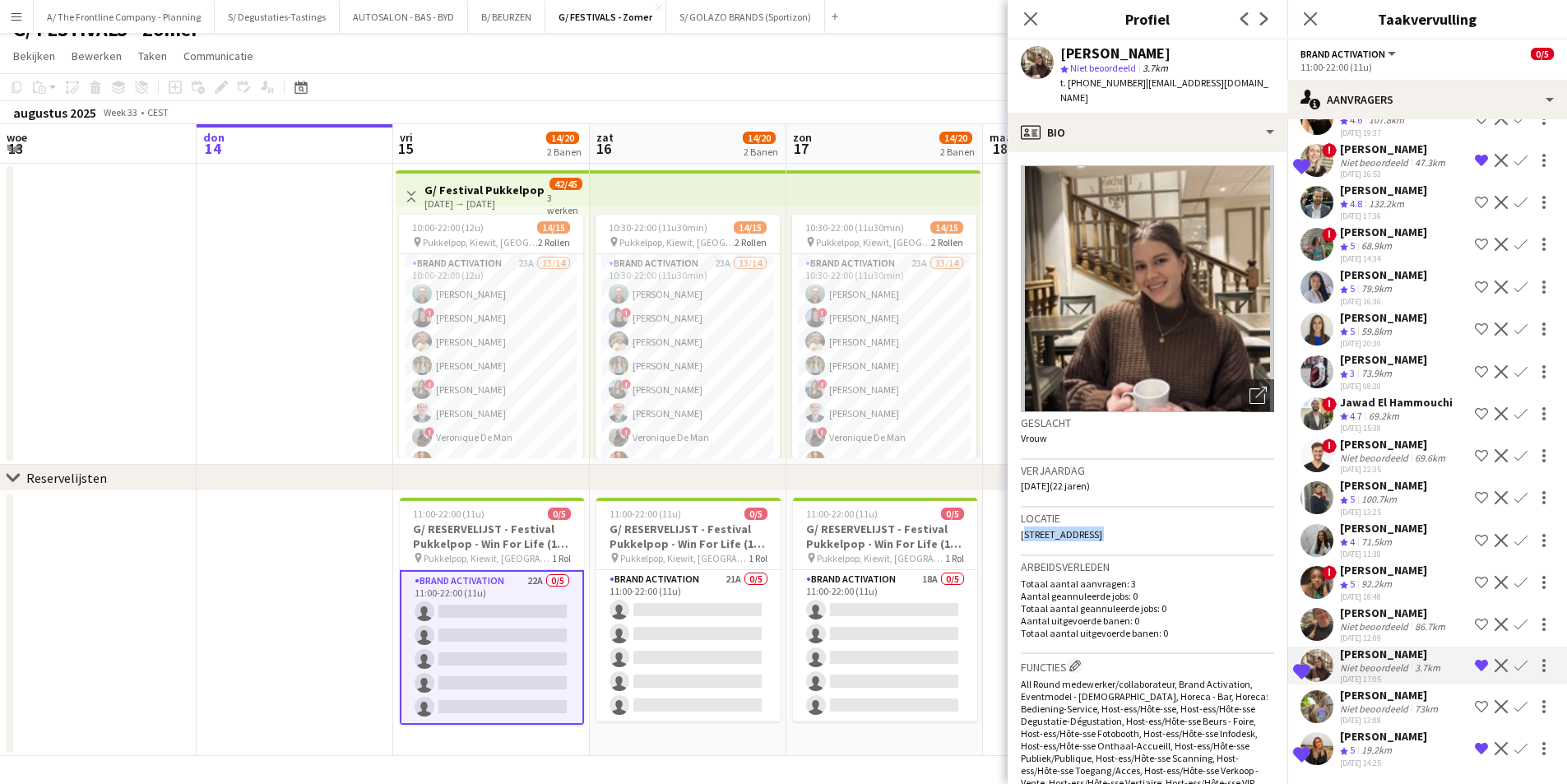
copy span "11 Maastrichtersteenweg, 0103, Hasselt, 3500"
click at [1103, 527] on span "11 Maastrichtersteenweg, 0103, Hasselt, 3500" at bounding box center [1061, 533] width 82 height 12
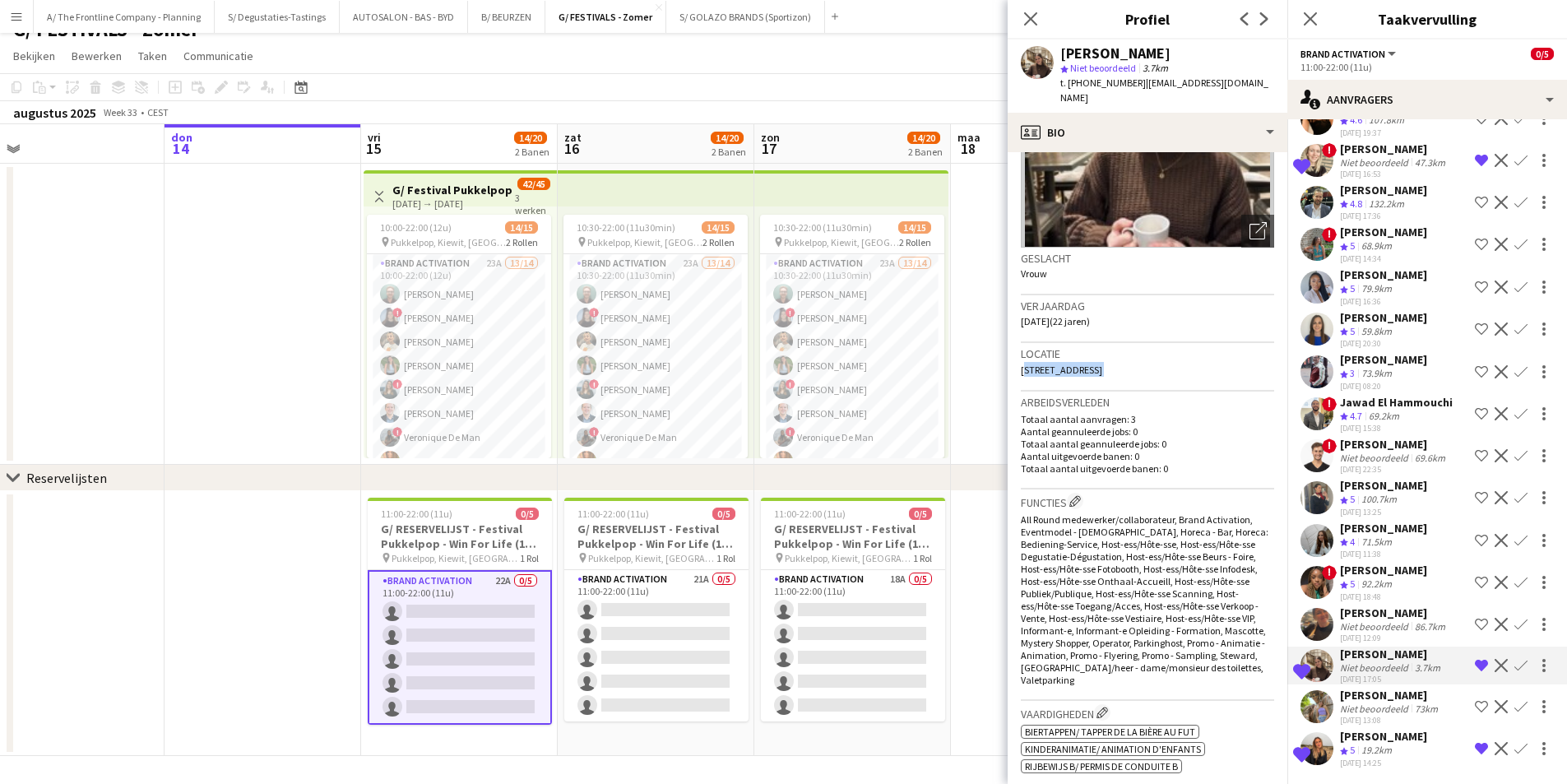
scroll to position [0, 434]
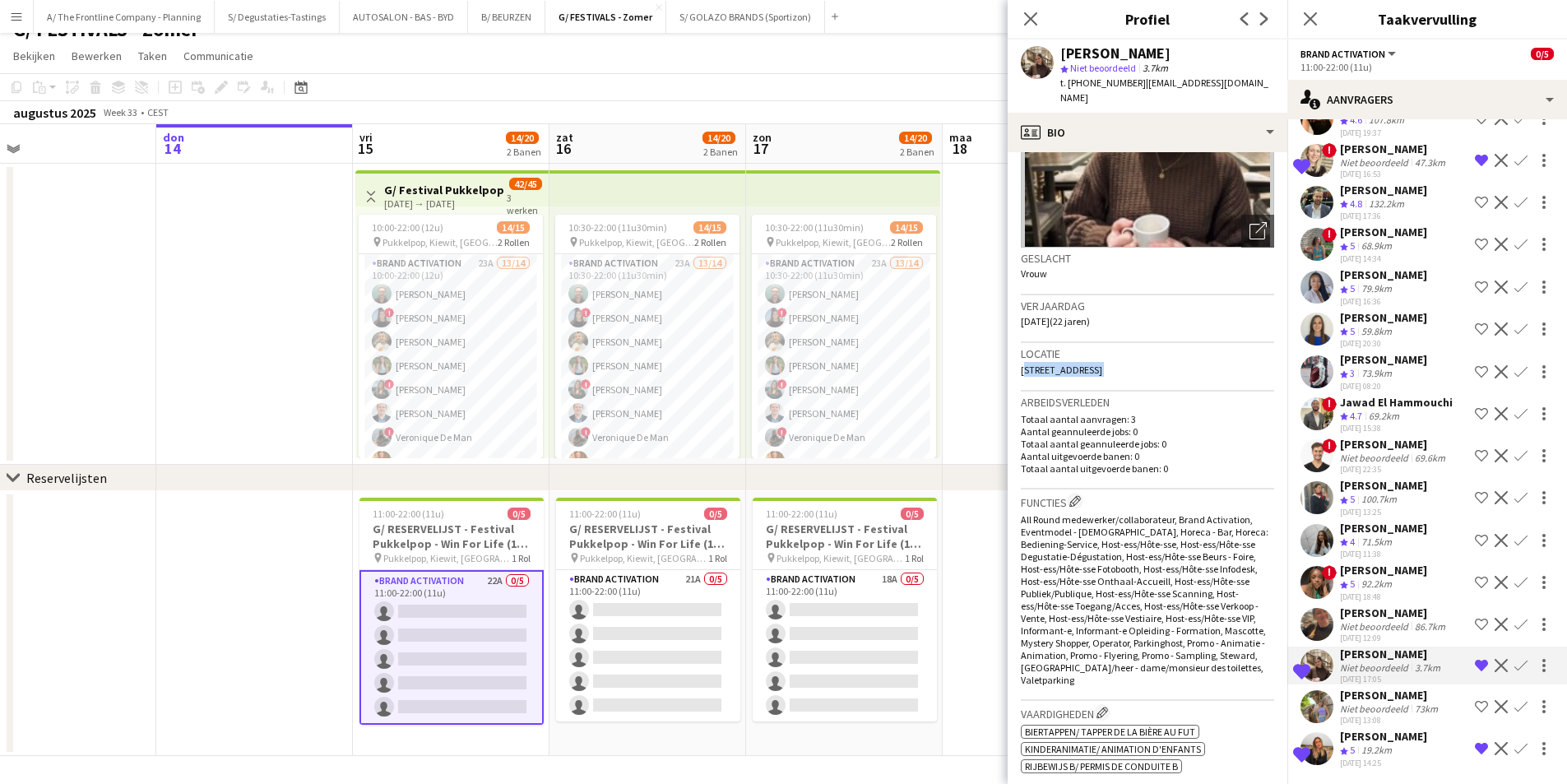
drag, startPoint x: 890, startPoint y: 380, endPoint x: 850, endPoint y: 419, distance: 55.9
click at [850, 419] on app-calendar-viewport "maa 11 din 12 woe 13 don 14 vri 15 14/20 2 Banen zat 16 14/20 2 Banen zon 17 14…" at bounding box center [784, 439] width 1567 height 631
click at [1103, 363] on span "11 Maastrichtersteenweg, 0103, Hasselt, 3500" at bounding box center [1061, 369] width 82 height 12
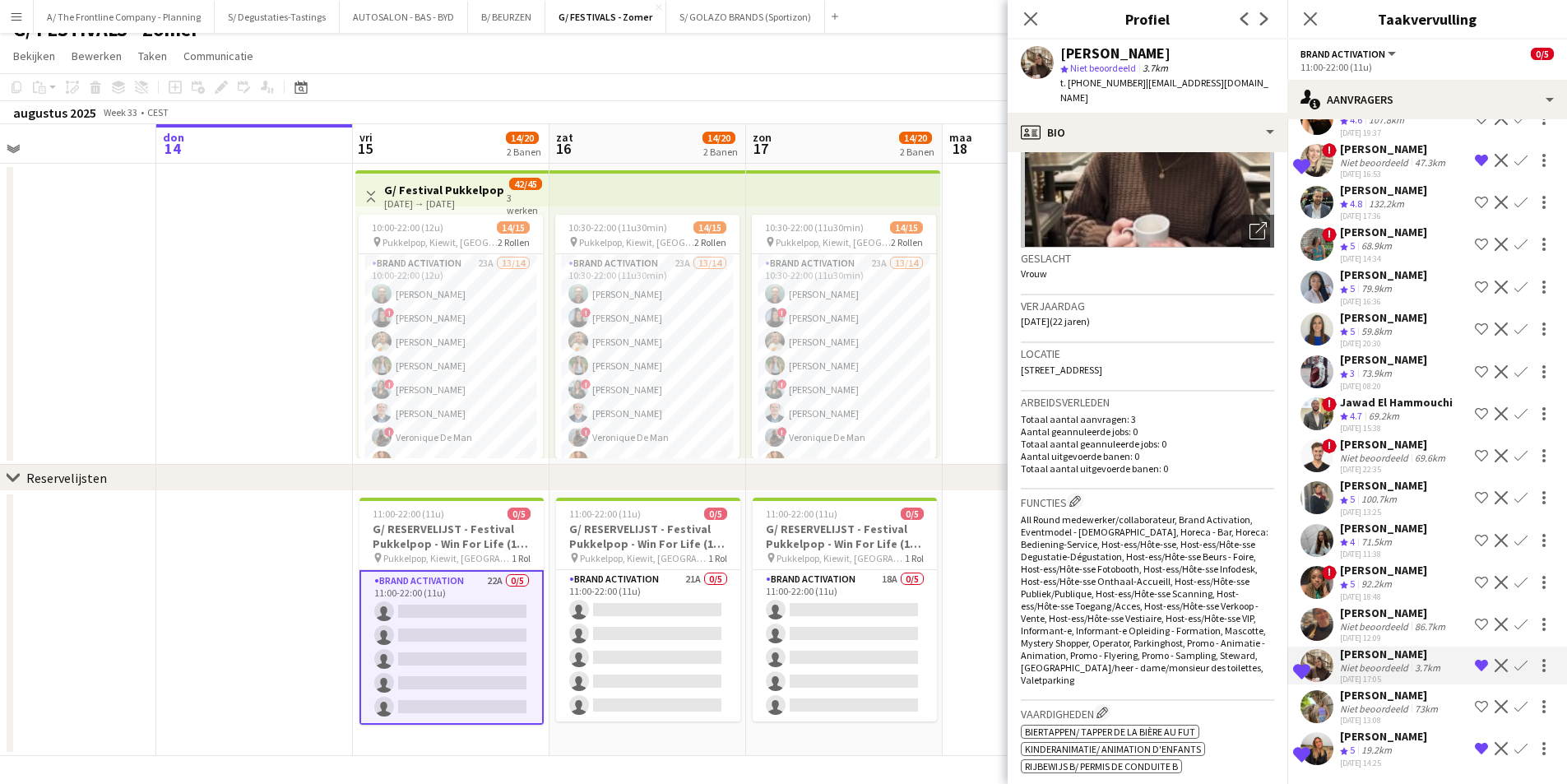
click at [1103, 363] on span "11 Maastrichtersteenweg, 0103, Hasselt, 3500" at bounding box center [1061, 369] width 82 height 12
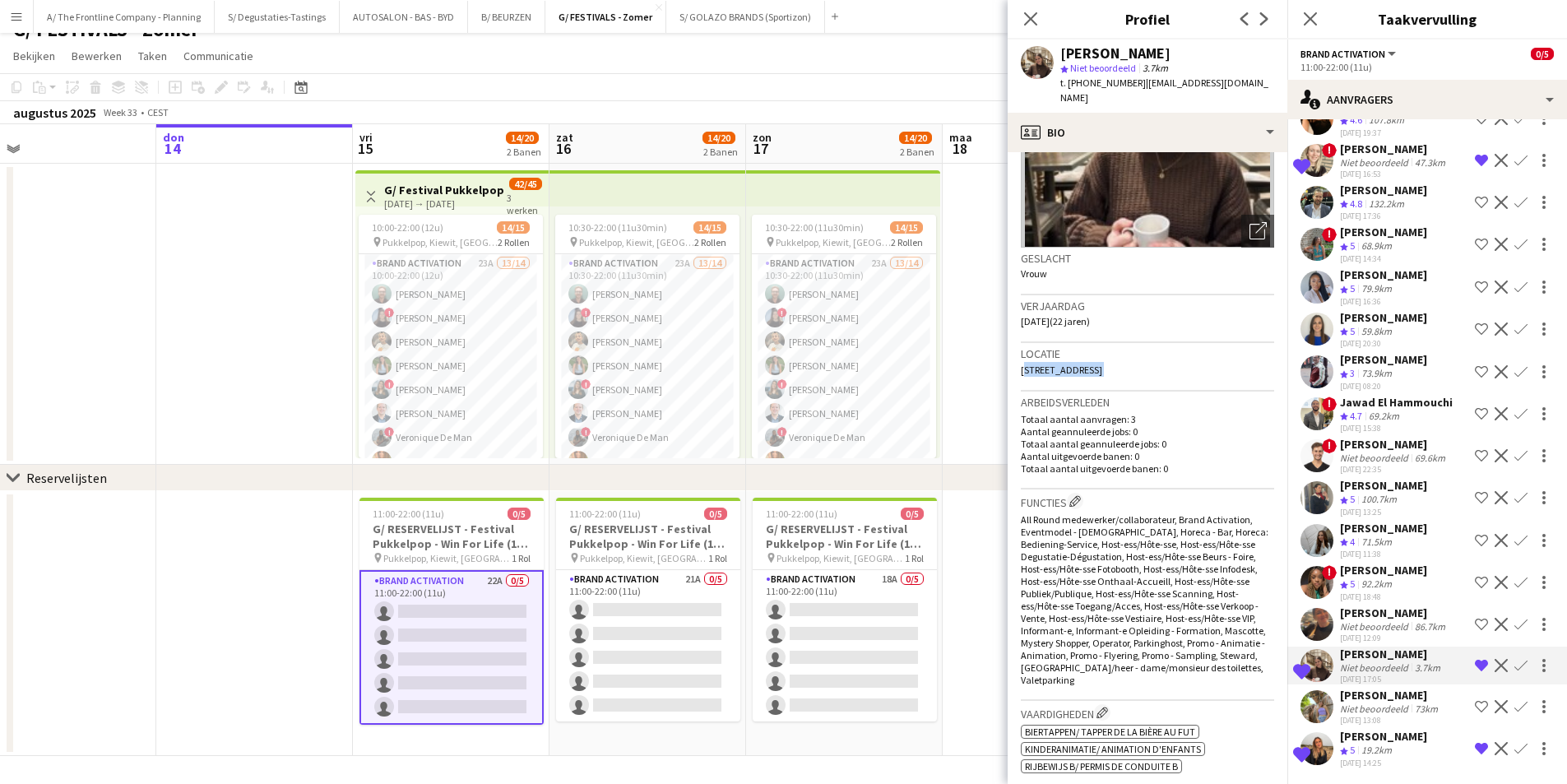
click at [1103, 363] on span "11 Maastrichtersteenweg, 0103, Hasselt, 3500" at bounding box center [1061, 369] width 82 height 12
click at [463, 135] on app-board-header-date "vri 15 14/20 2 Banen" at bounding box center [451, 143] width 197 height 39
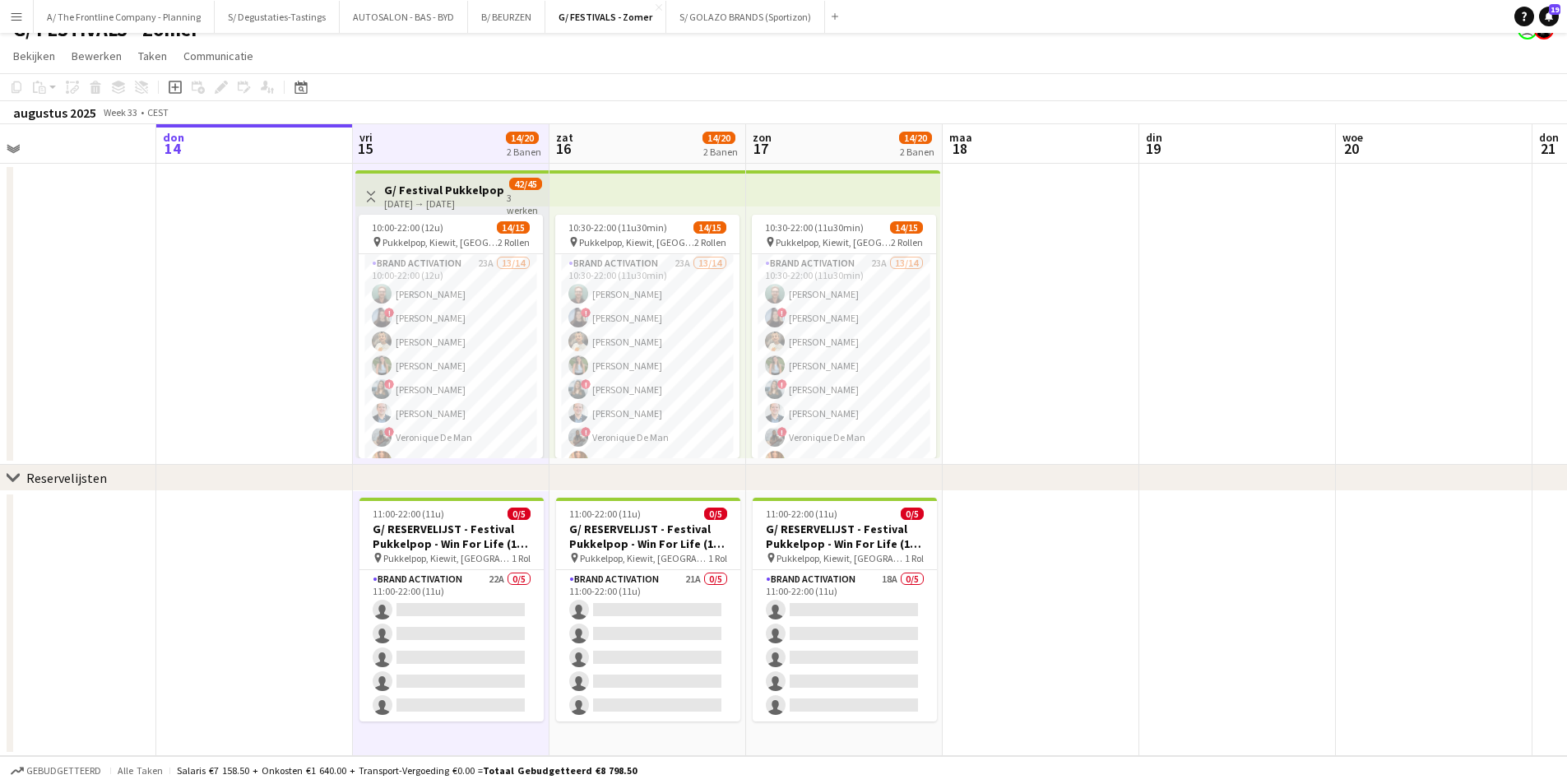
click at [593, 139] on app-board-header-date "zat 16 14/20 2 Banen" at bounding box center [648, 143] width 197 height 39
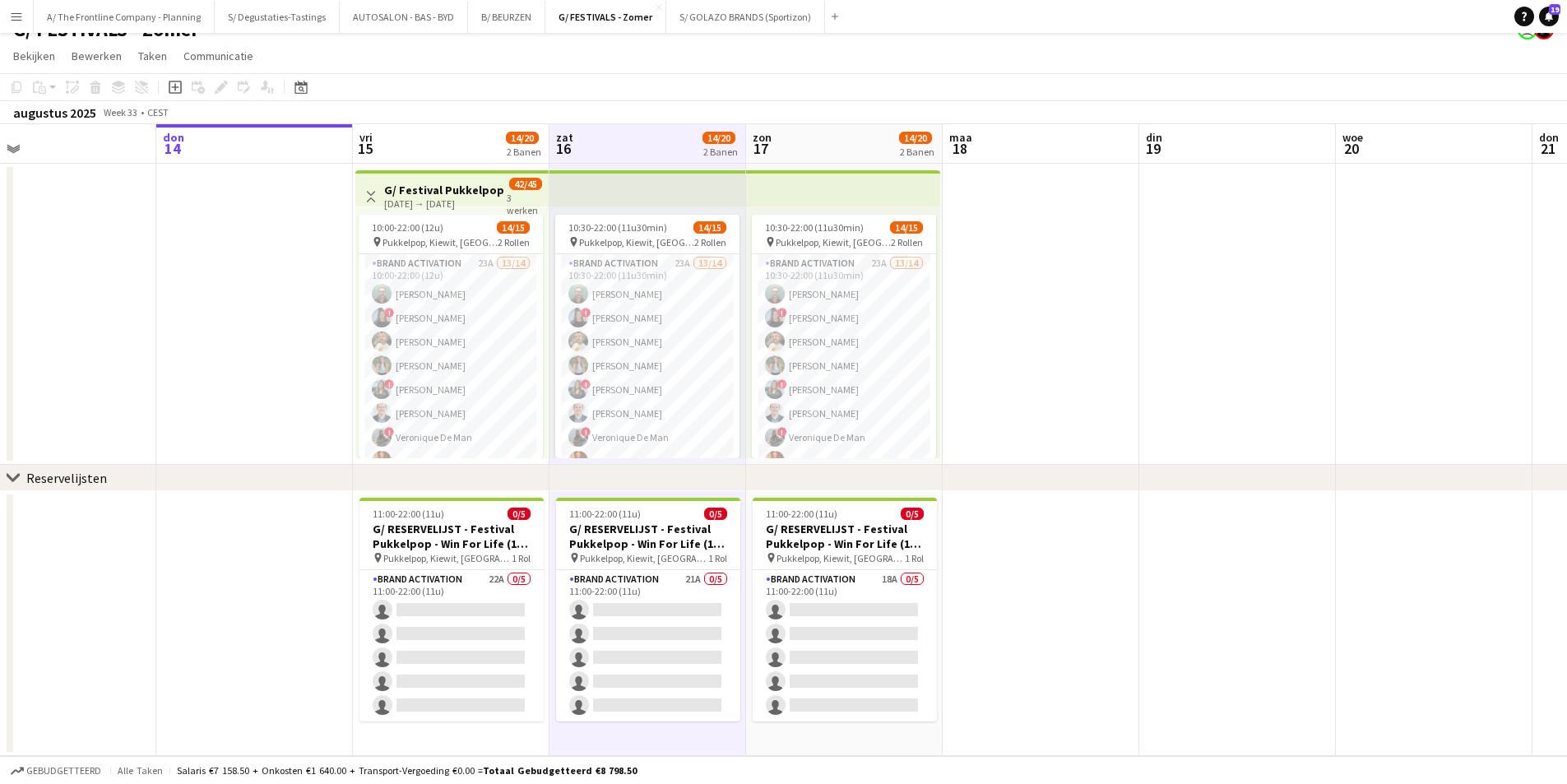
click at [839, 148] on app-board-header-date "zon 17 14/20 2 Banen" at bounding box center [844, 143] width 197 height 39
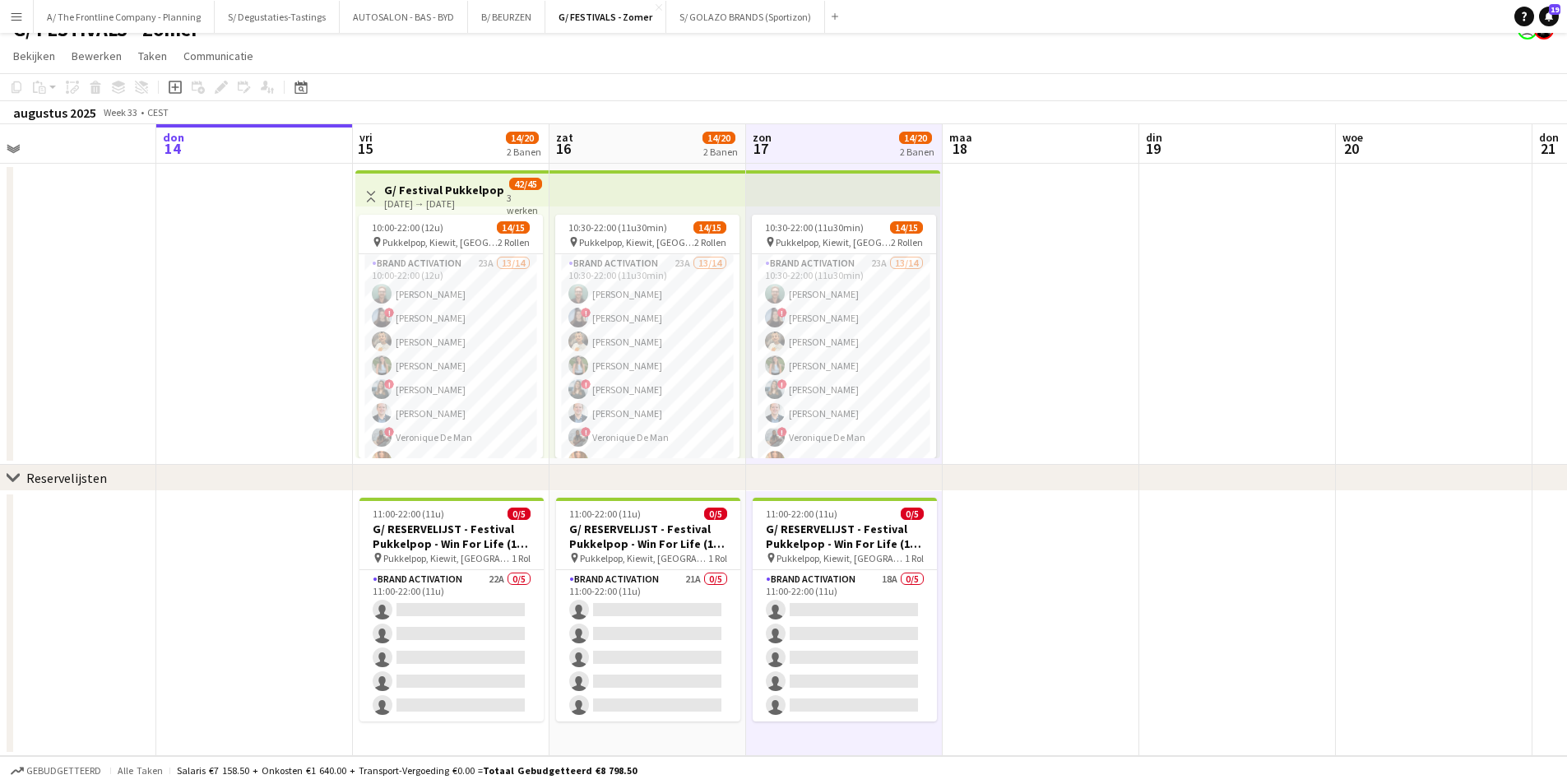
click at [435, 142] on app-board-header-date "vri 15 14/20 2 Banen" at bounding box center [451, 143] width 197 height 39
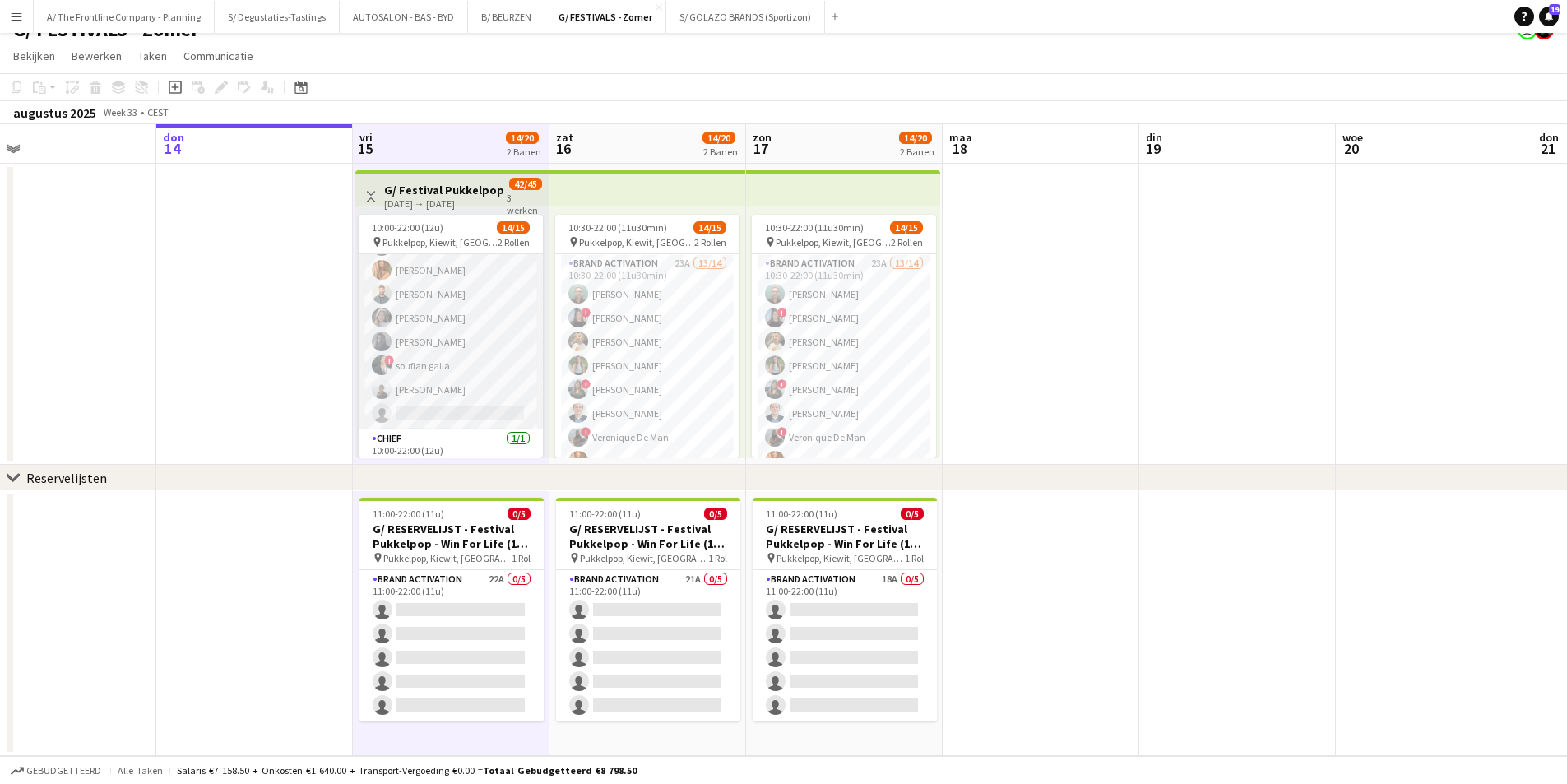
scroll to position [218, 0]
click at [461, 184] on h3 "G/ Festival Pukkelpop - Win For Life (15-17/8)" at bounding box center [446, 189] width 123 height 14
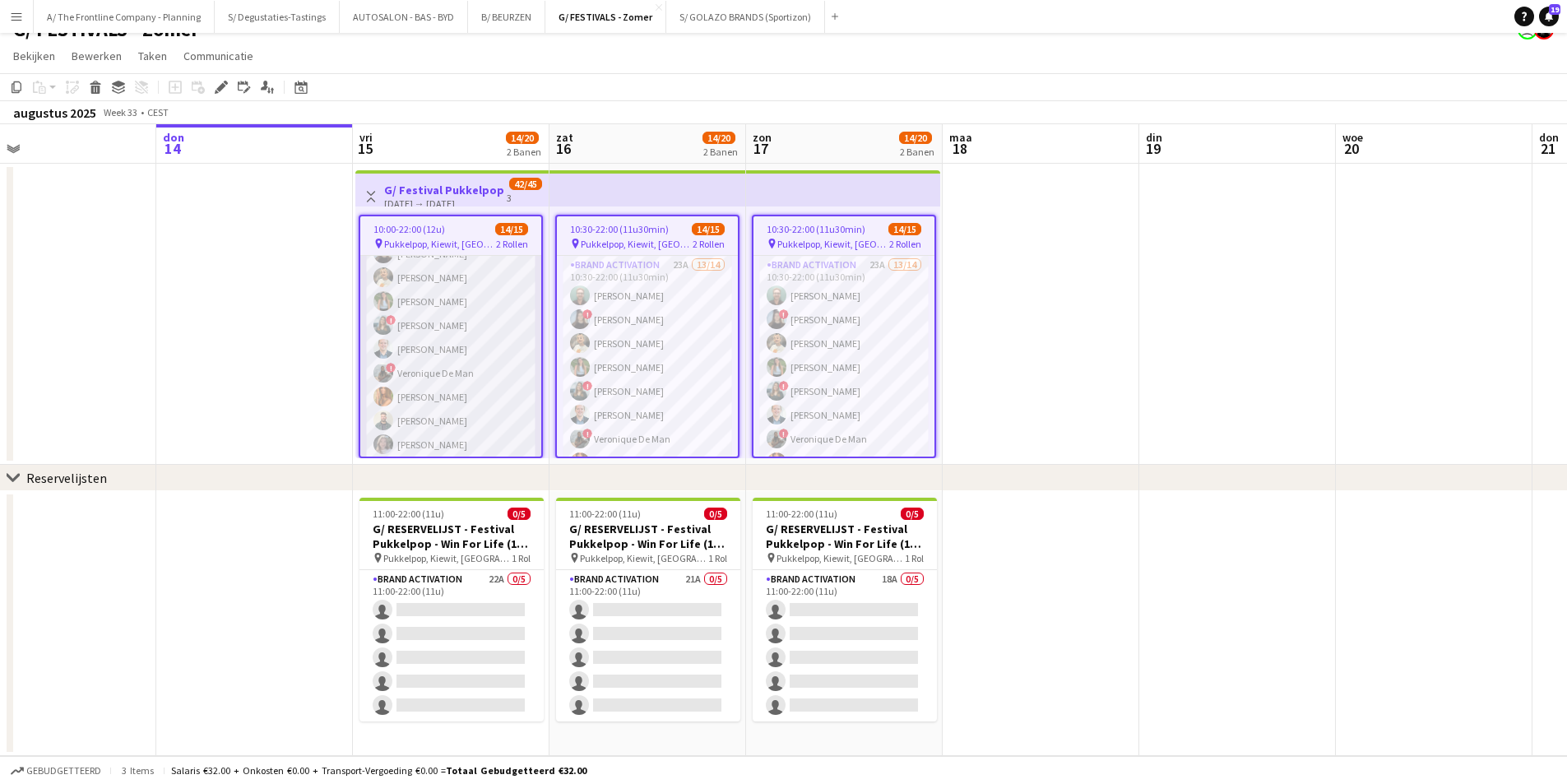
scroll to position [0, 0]
click at [465, 145] on app-board-header-date "vri 15 14/20 2 Banen" at bounding box center [451, 143] width 197 height 39
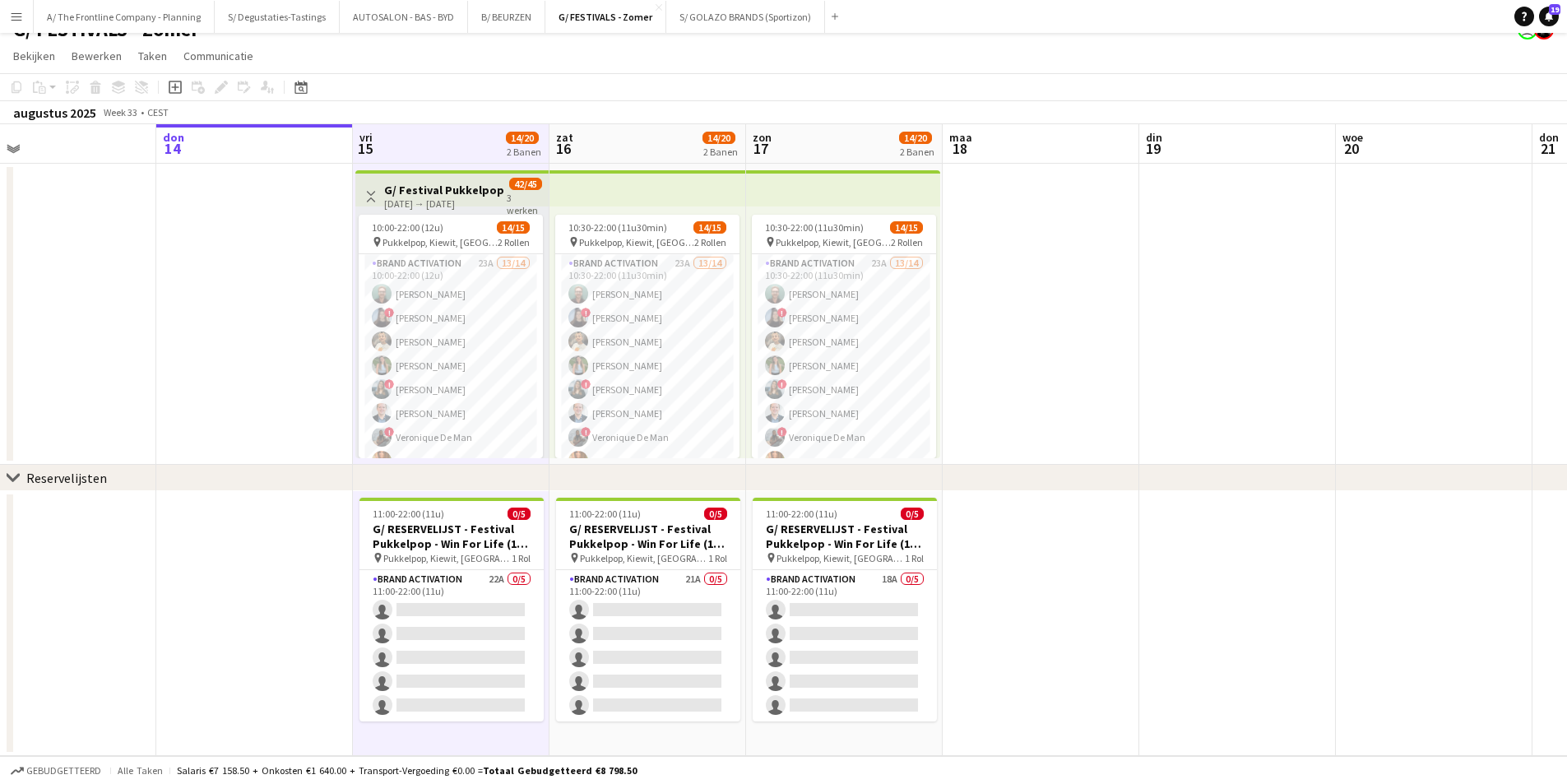
click at [605, 150] on app-board-header-date "zat 16 14/20 2 Banen" at bounding box center [648, 143] width 197 height 39
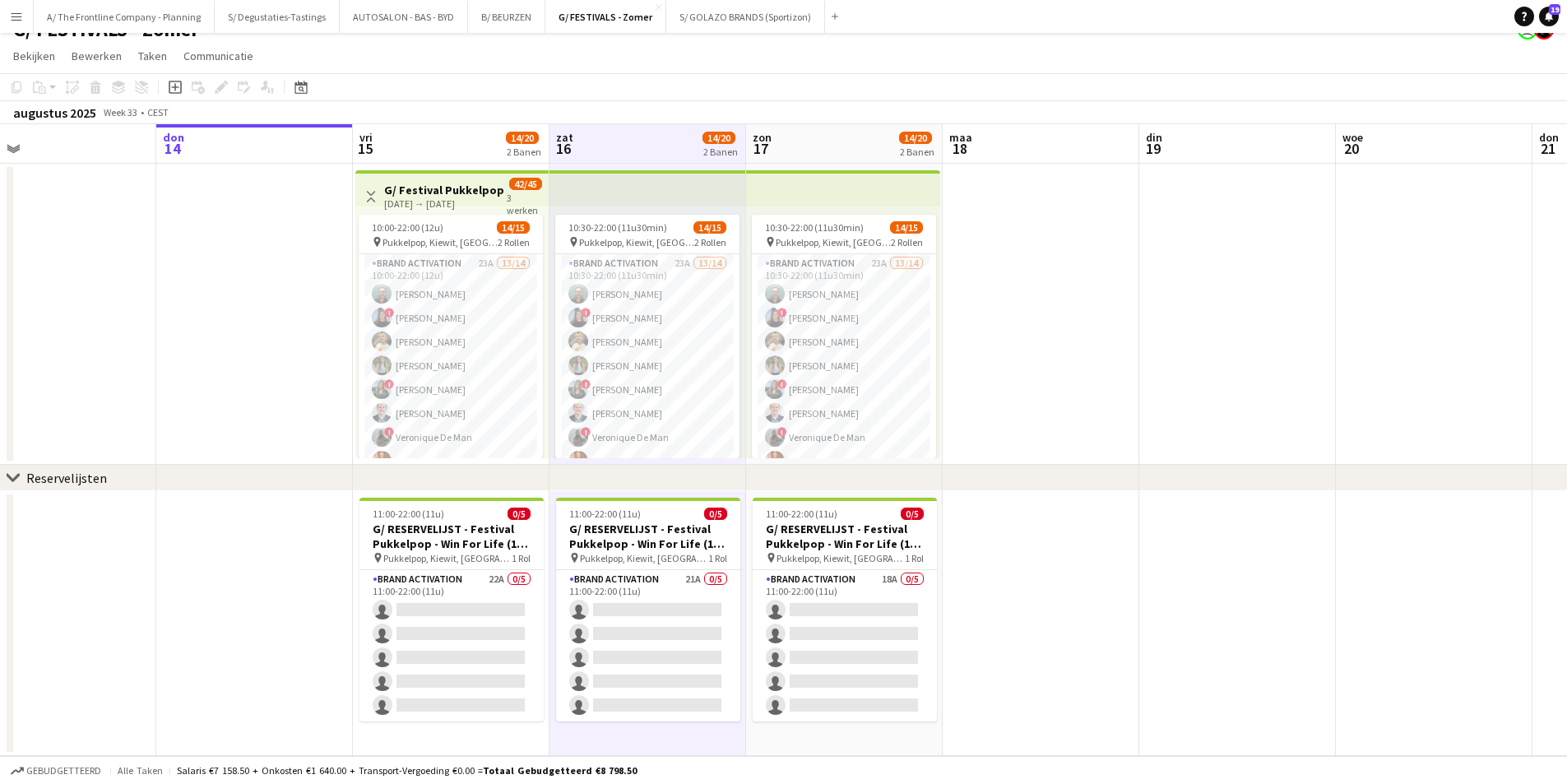
click at [855, 153] on app-board-header-date "zon 17 14/20 2 Banen" at bounding box center [844, 143] width 197 height 39
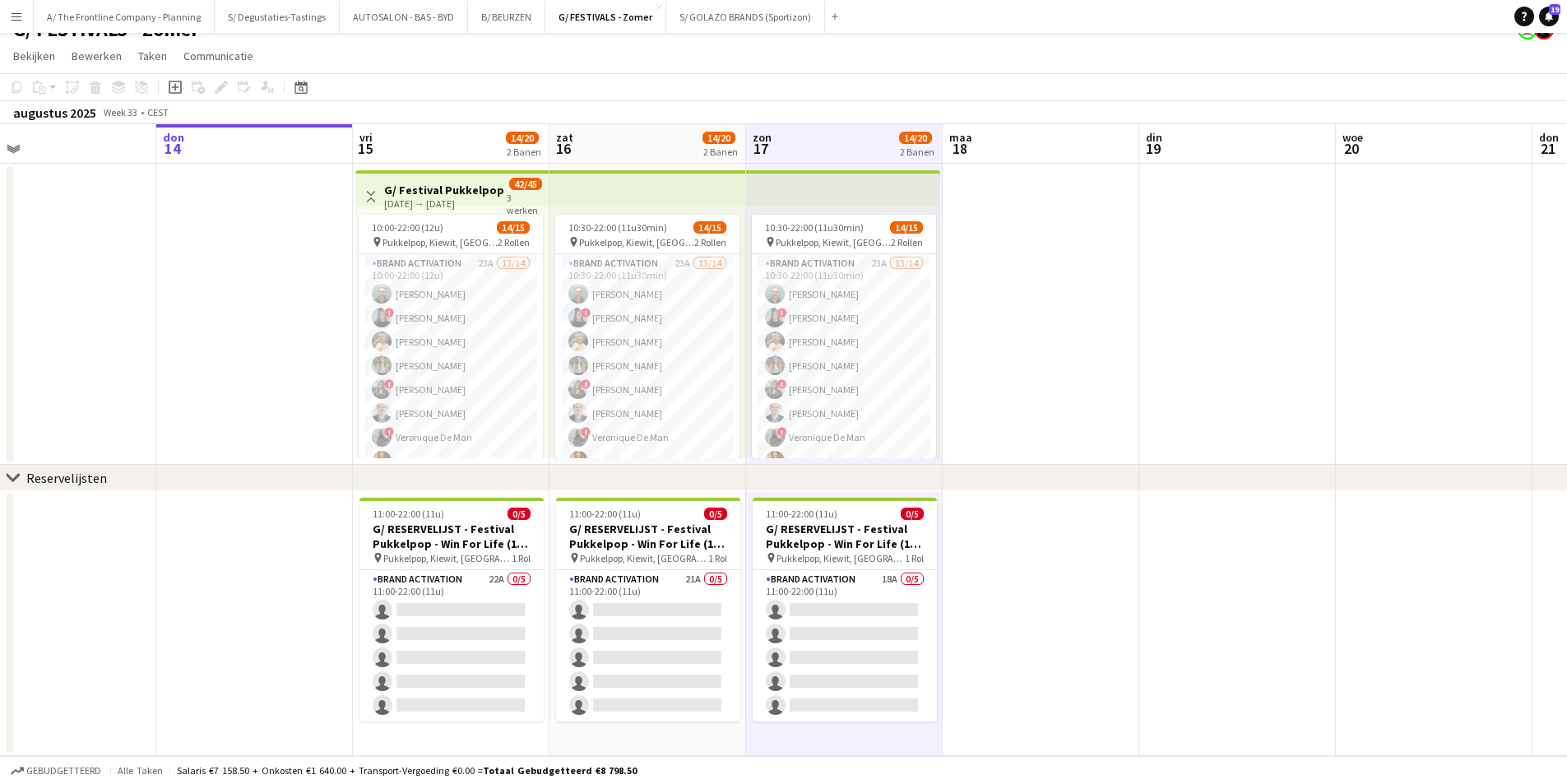
click at [489, 148] on app-board-header-date "vri 15 14/20 2 Banen" at bounding box center [451, 143] width 197 height 39
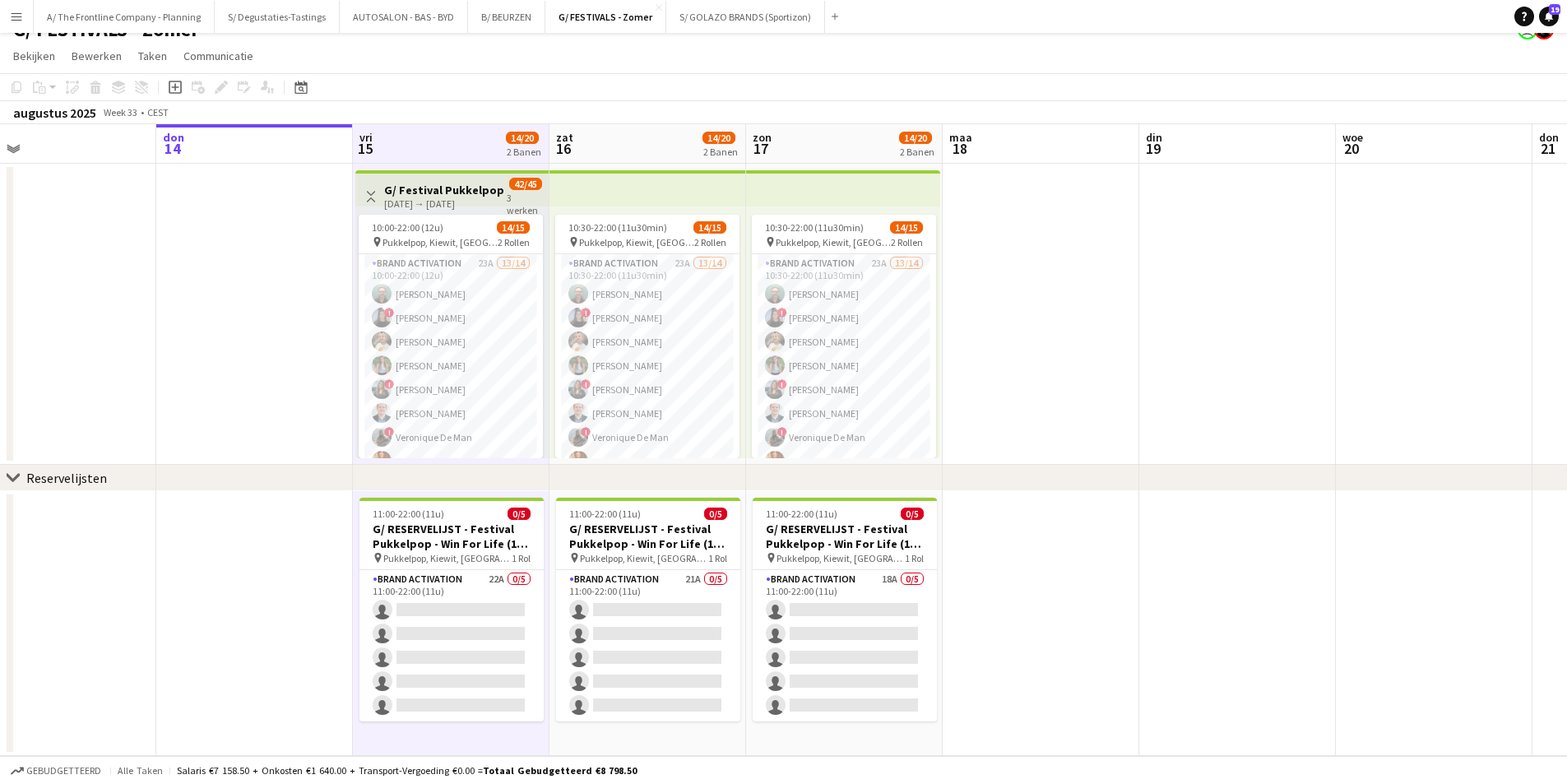
click at [601, 151] on app-board-header-date "zat 16 14/20 2 Banen" at bounding box center [648, 143] width 197 height 39
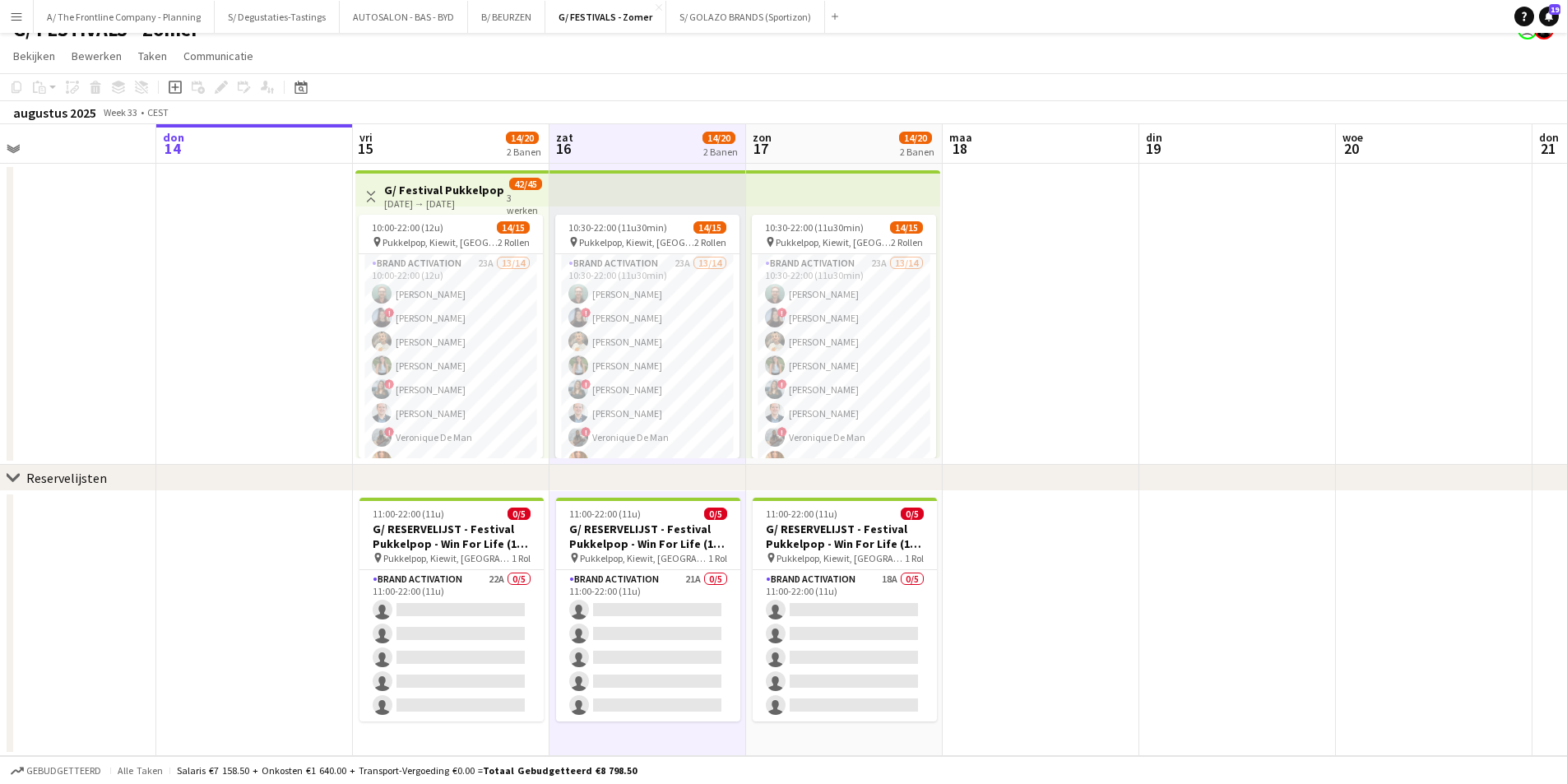
click at [824, 145] on app-board-header-date "zon 17 14/20 2 Banen" at bounding box center [844, 143] width 197 height 39
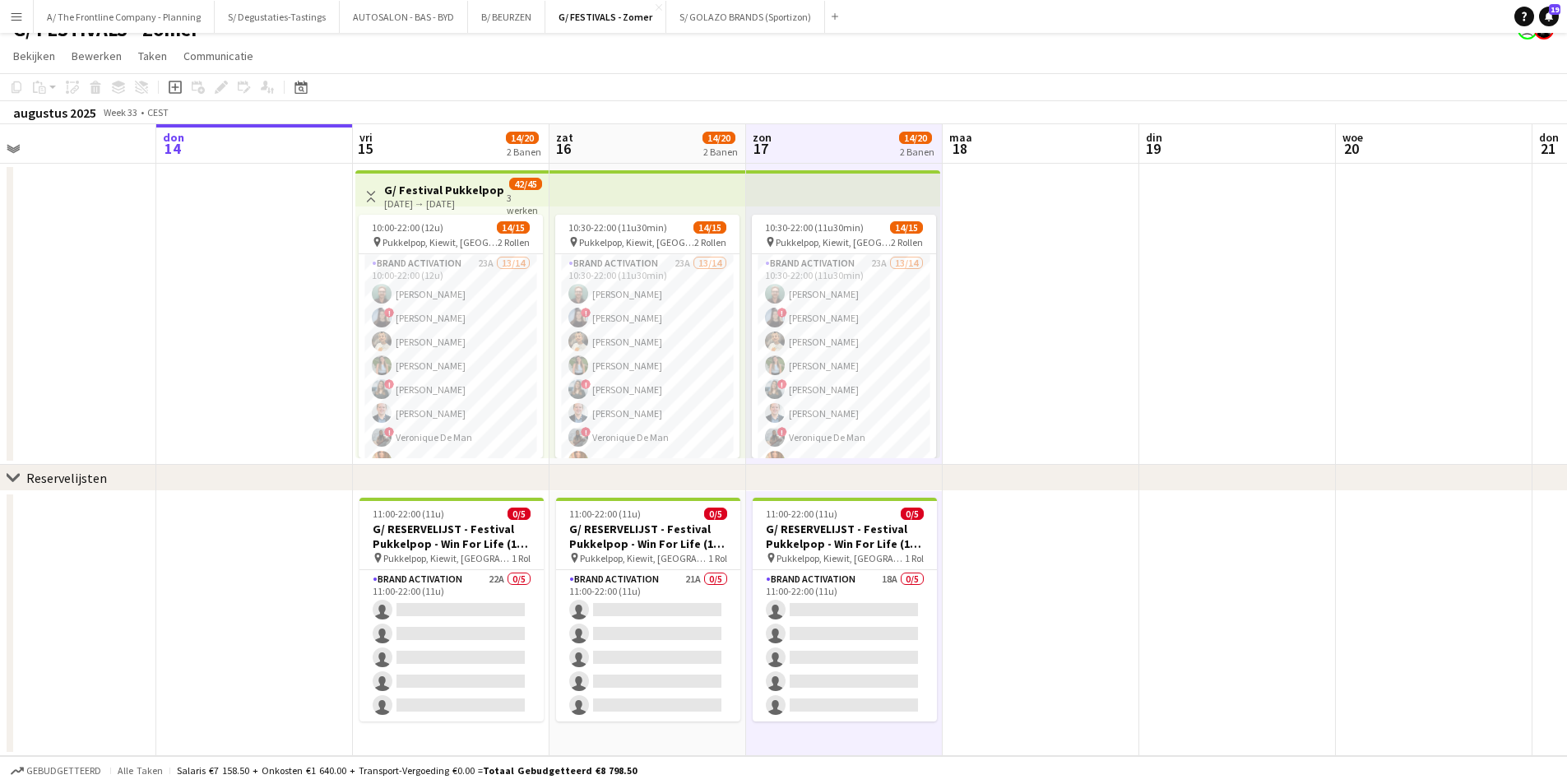
click at [470, 139] on app-board-header-date "vri 15 14/20 2 Banen" at bounding box center [451, 143] width 197 height 39
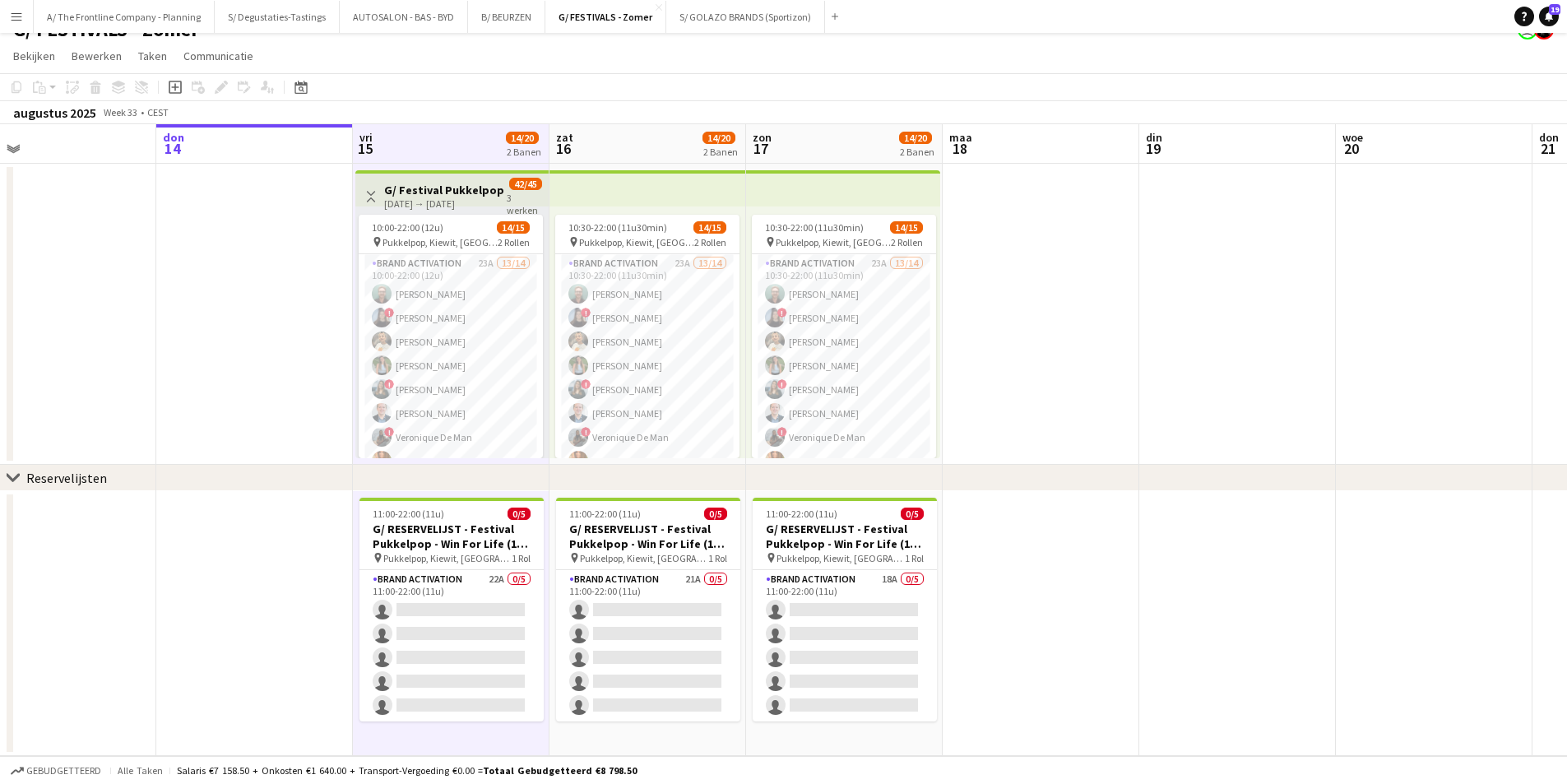
click at [625, 144] on app-board-header-date "zat 16 14/20 2 Banen" at bounding box center [648, 143] width 197 height 39
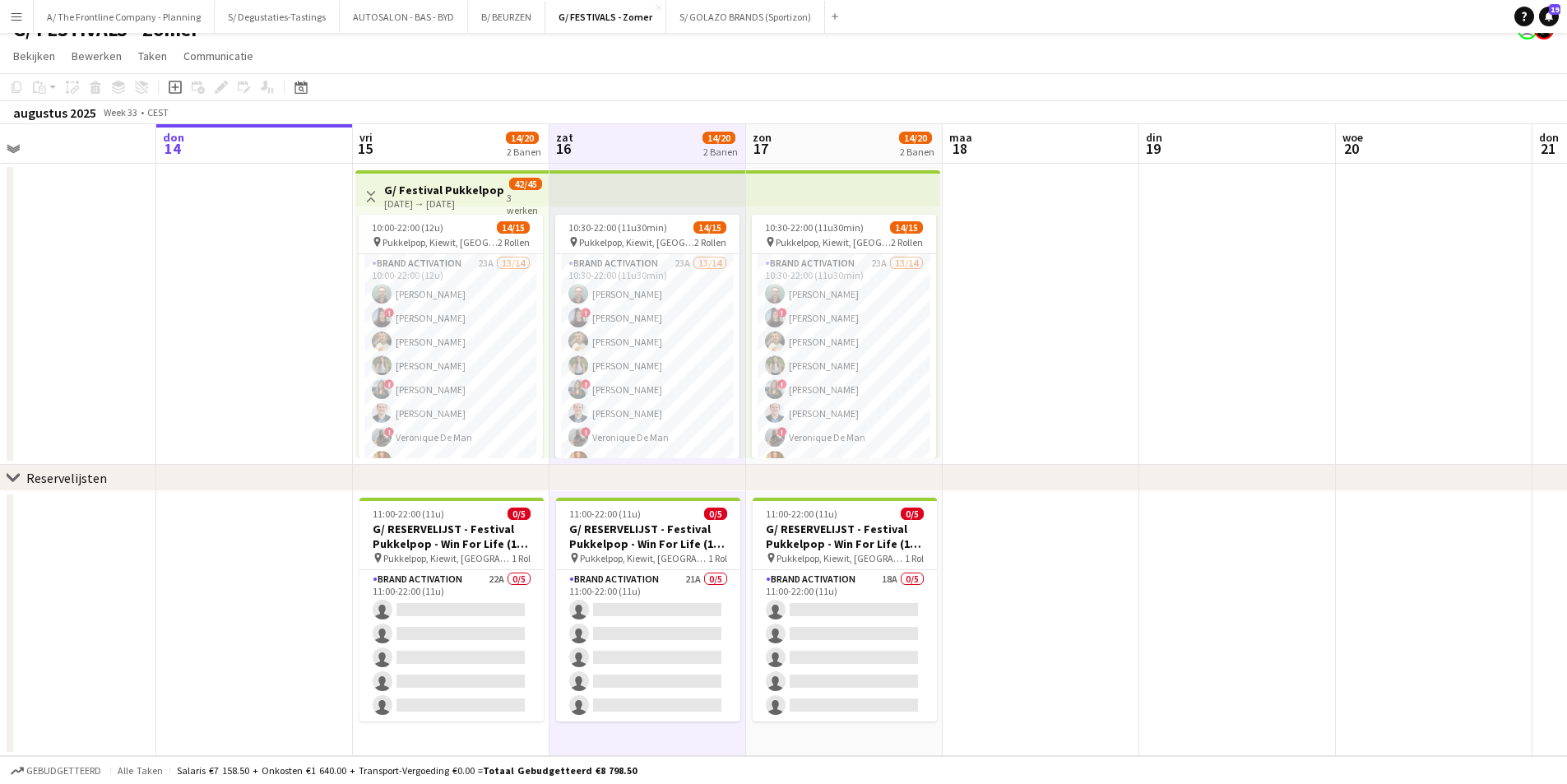
click at [855, 144] on app-board-header-date "zon 17 14/20 2 Banen" at bounding box center [844, 143] width 197 height 39
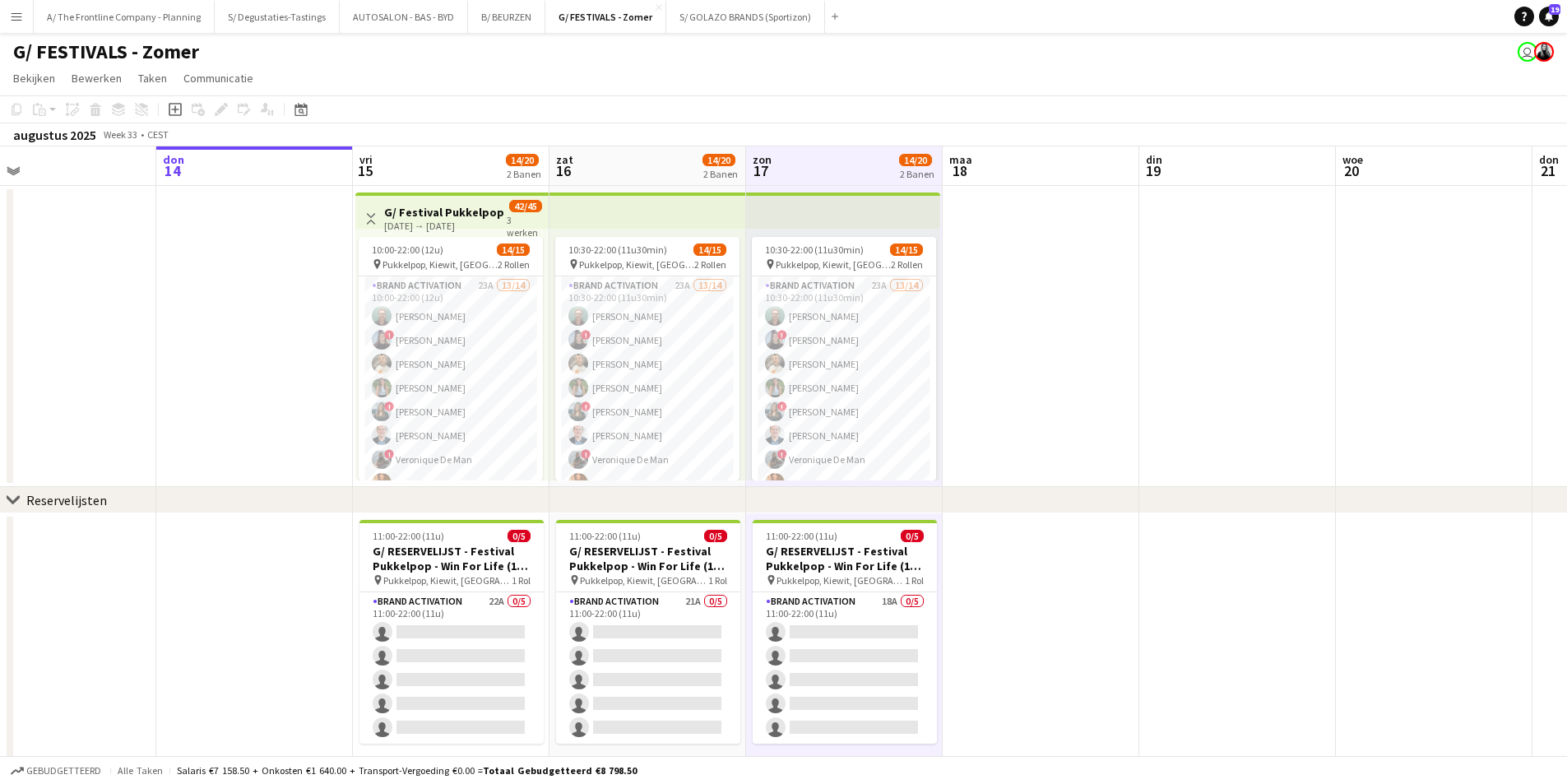
click at [992, 155] on app-board-header-date "maa 18" at bounding box center [1041, 165] width 197 height 39
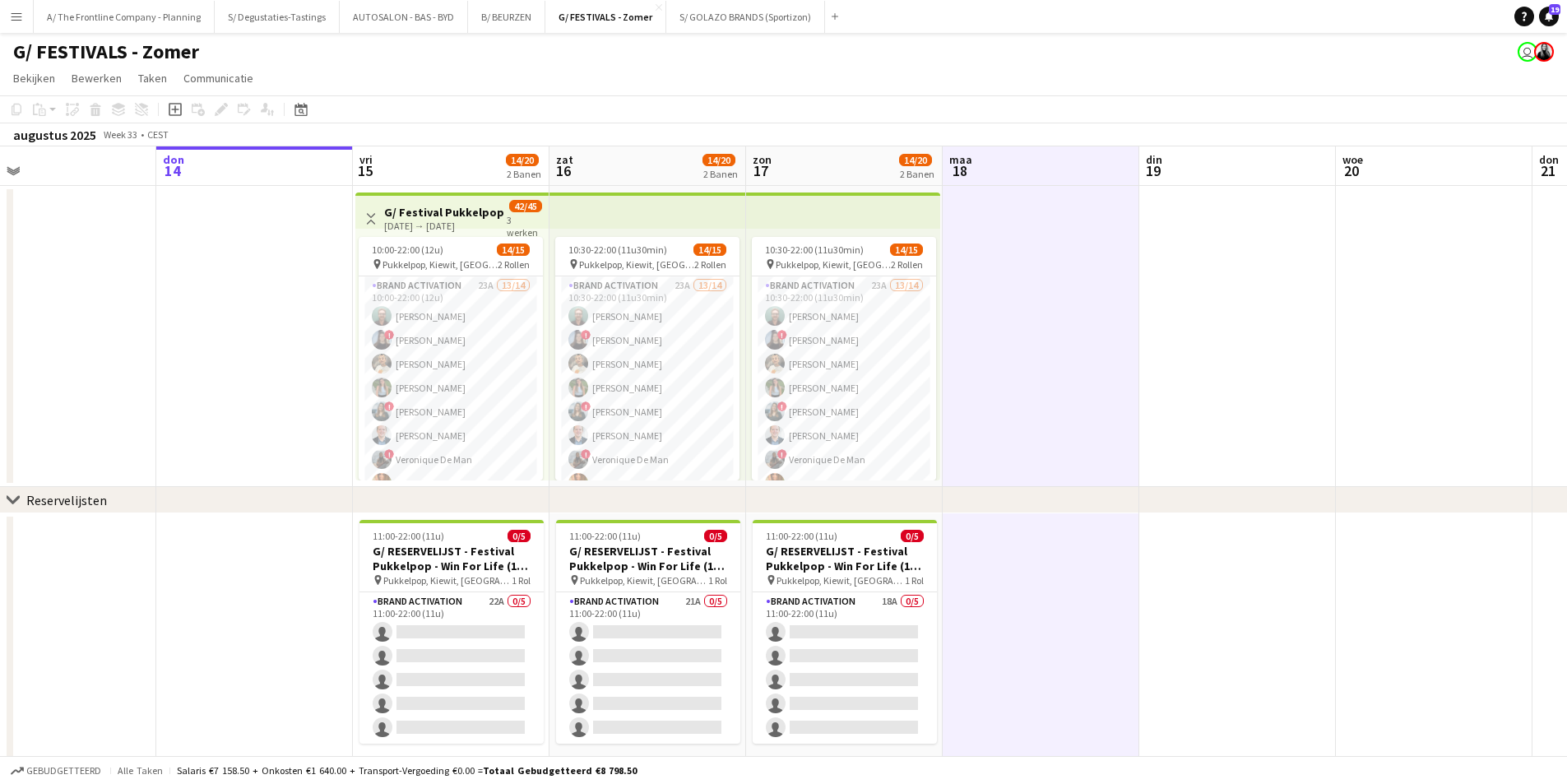
click at [473, 162] on app-board-header-date "vri 15 14/20 2 Banen" at bounding box center [451, 165] width 197 height 39
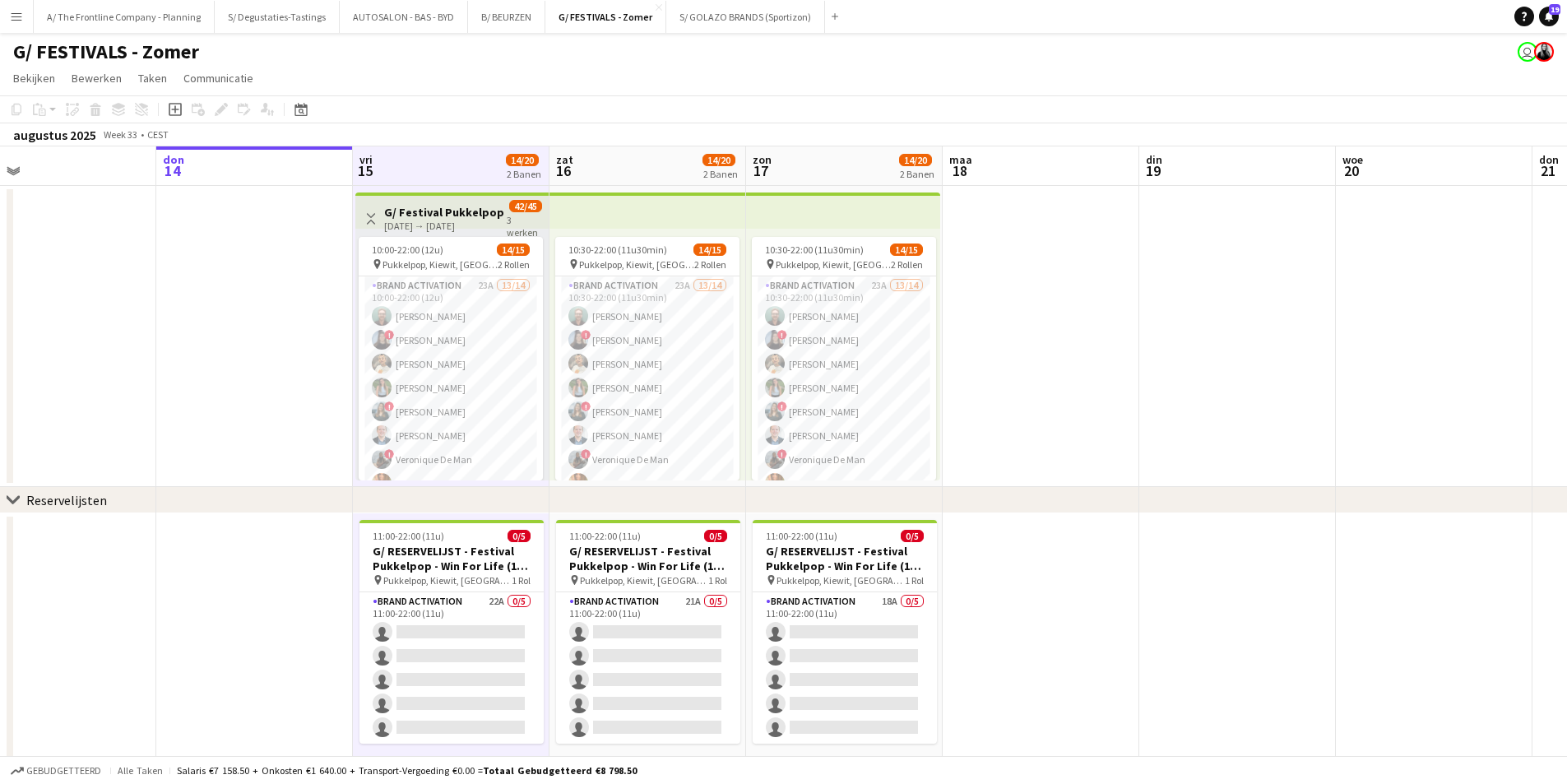
click at [659, 174] on app-board-header-date "zat 16 14/20 2 Banen" at bounding box center [648, 165] width 197 height 39
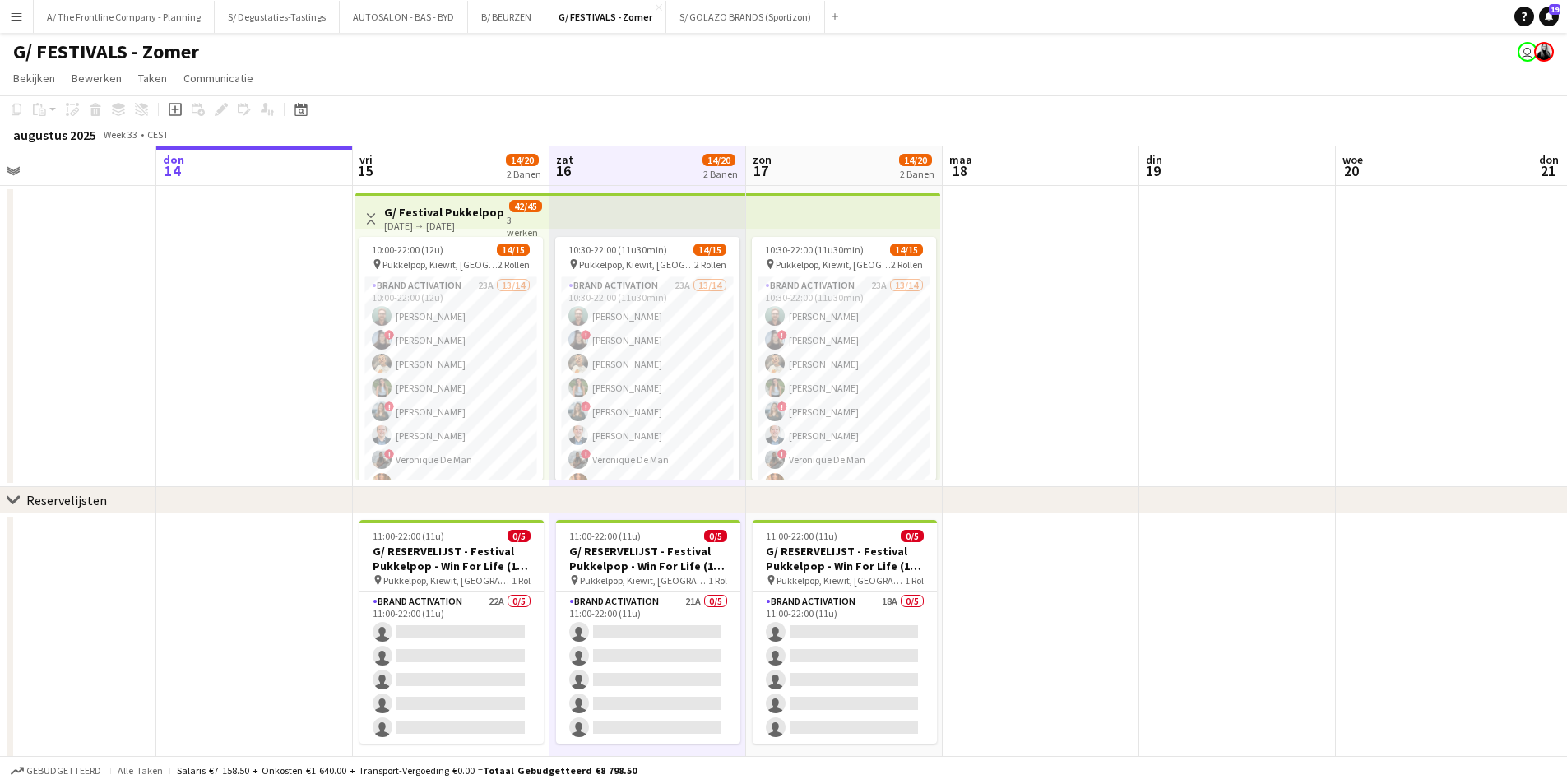
click at [824, 168] on app-board-header-date "zon 17 14/20 2 Banen" at bounding box center [844, 165] width 197 height 39
click at [424, 162] on app-board-header-date "vri 15 14/20 2 Banen" at bounding box center [451, 165] width 197 height 39
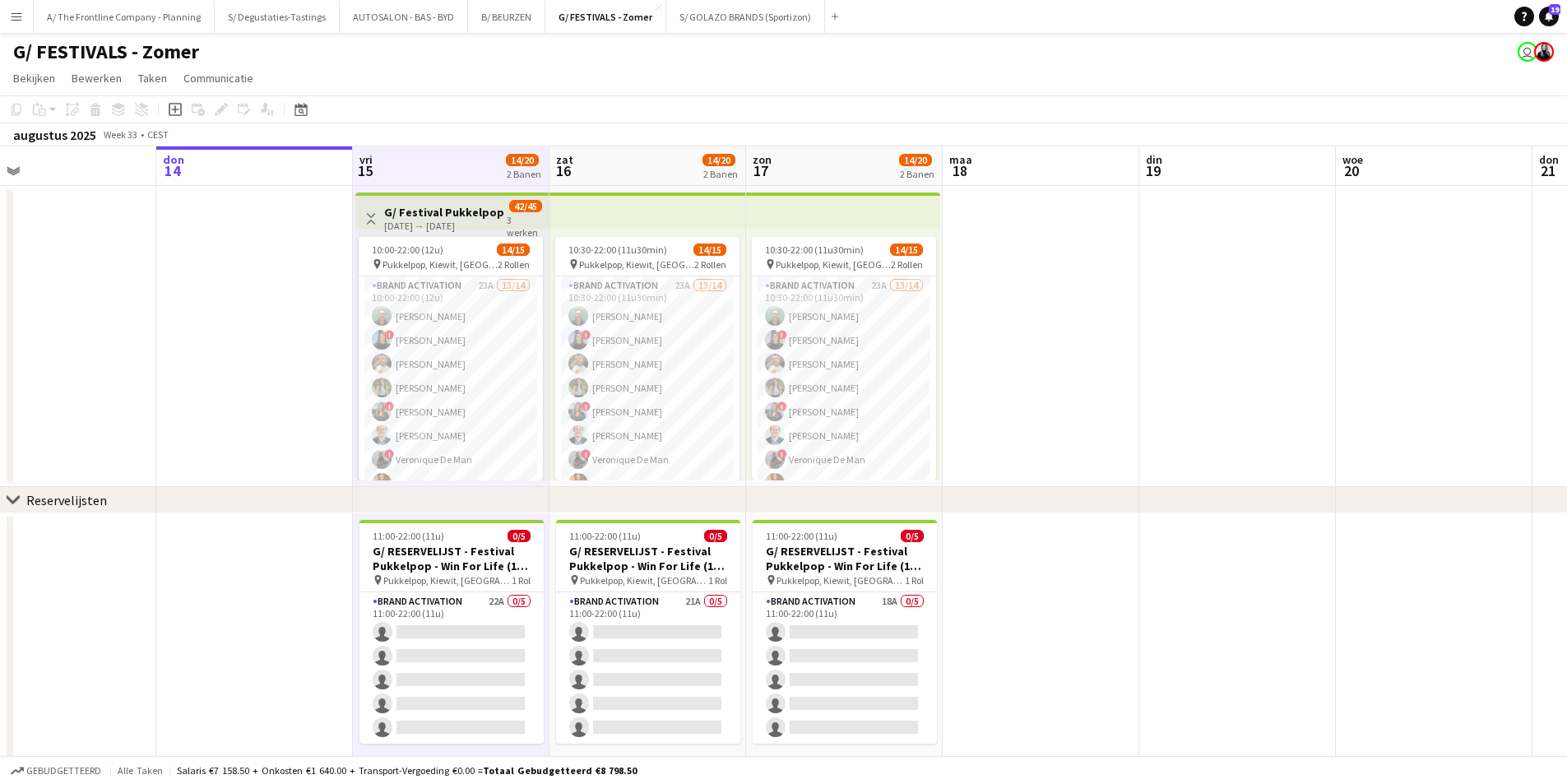
click at [634, 173] on app-board-header-date "zat 16 14/20 2 Banen" at bounding box center [648, 165] width 197 height 39
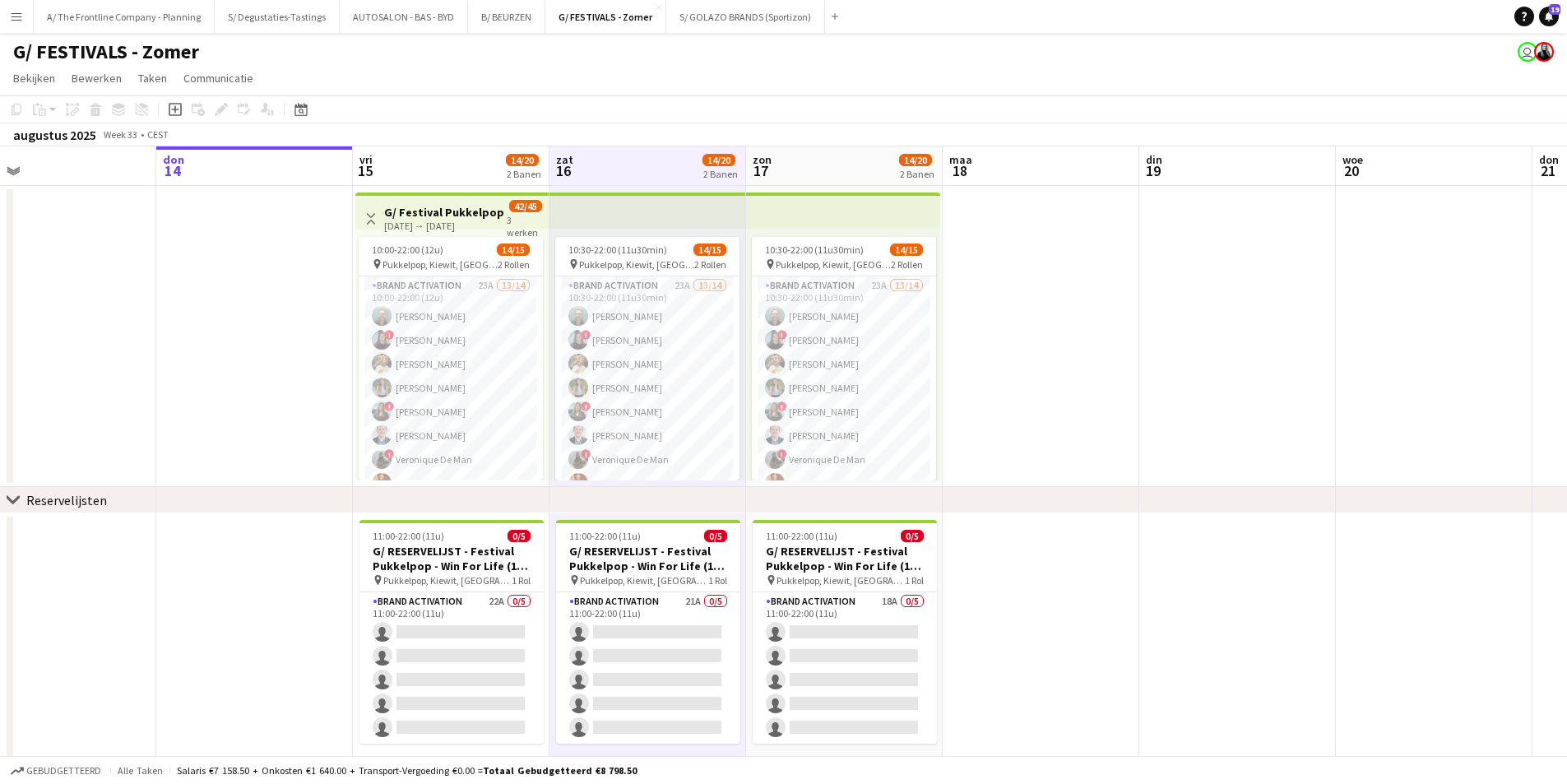
click at [493, 161] on app-board-header-date "vri 15 14/20 2 Banen" at bounding box center [451, 165] width 197 height 39
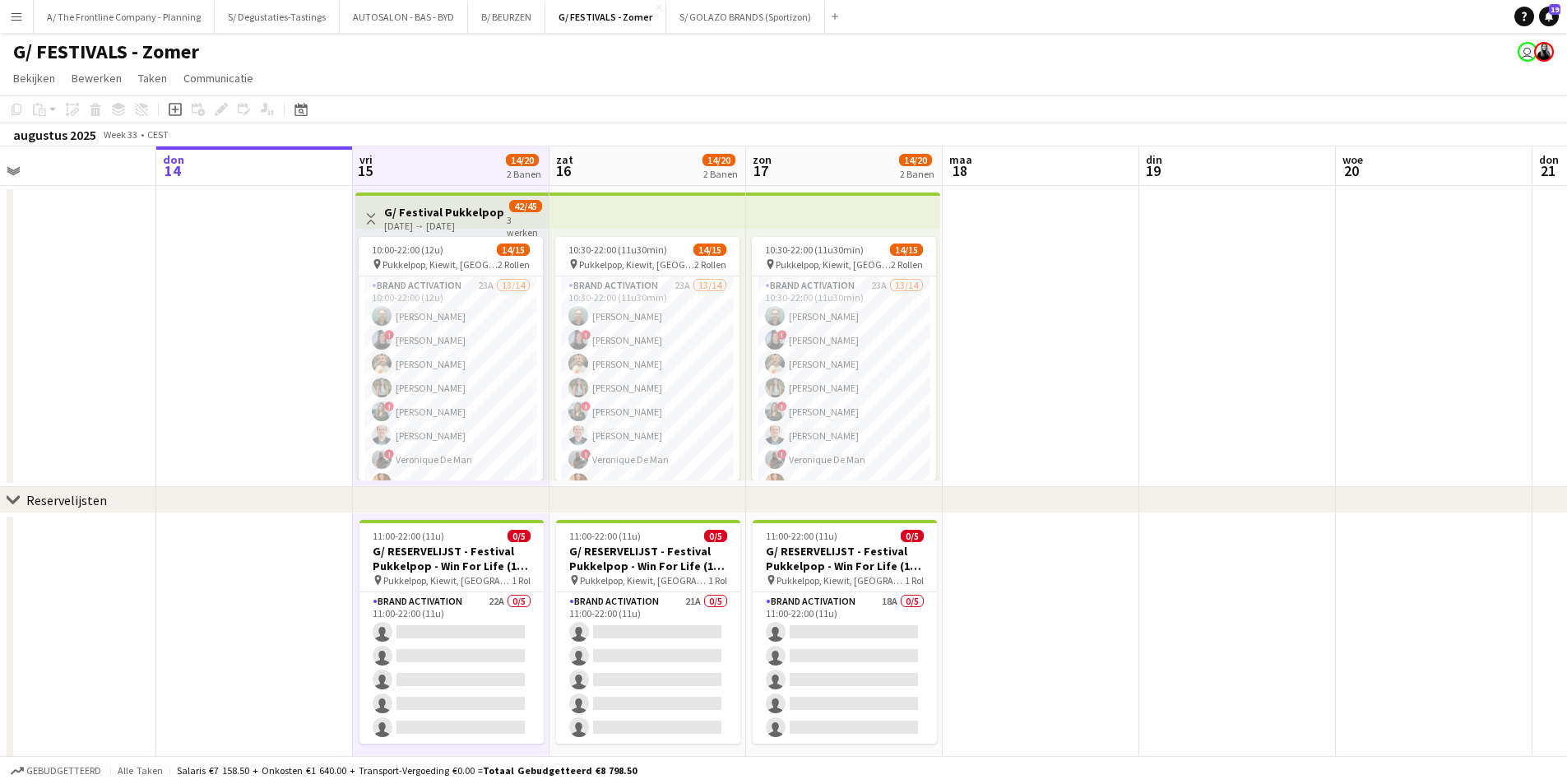
click at [623, 165] on app-board-header-date "zat 16 14/20 2 Banen" at bounding box center [648, 165] width 197 height 39
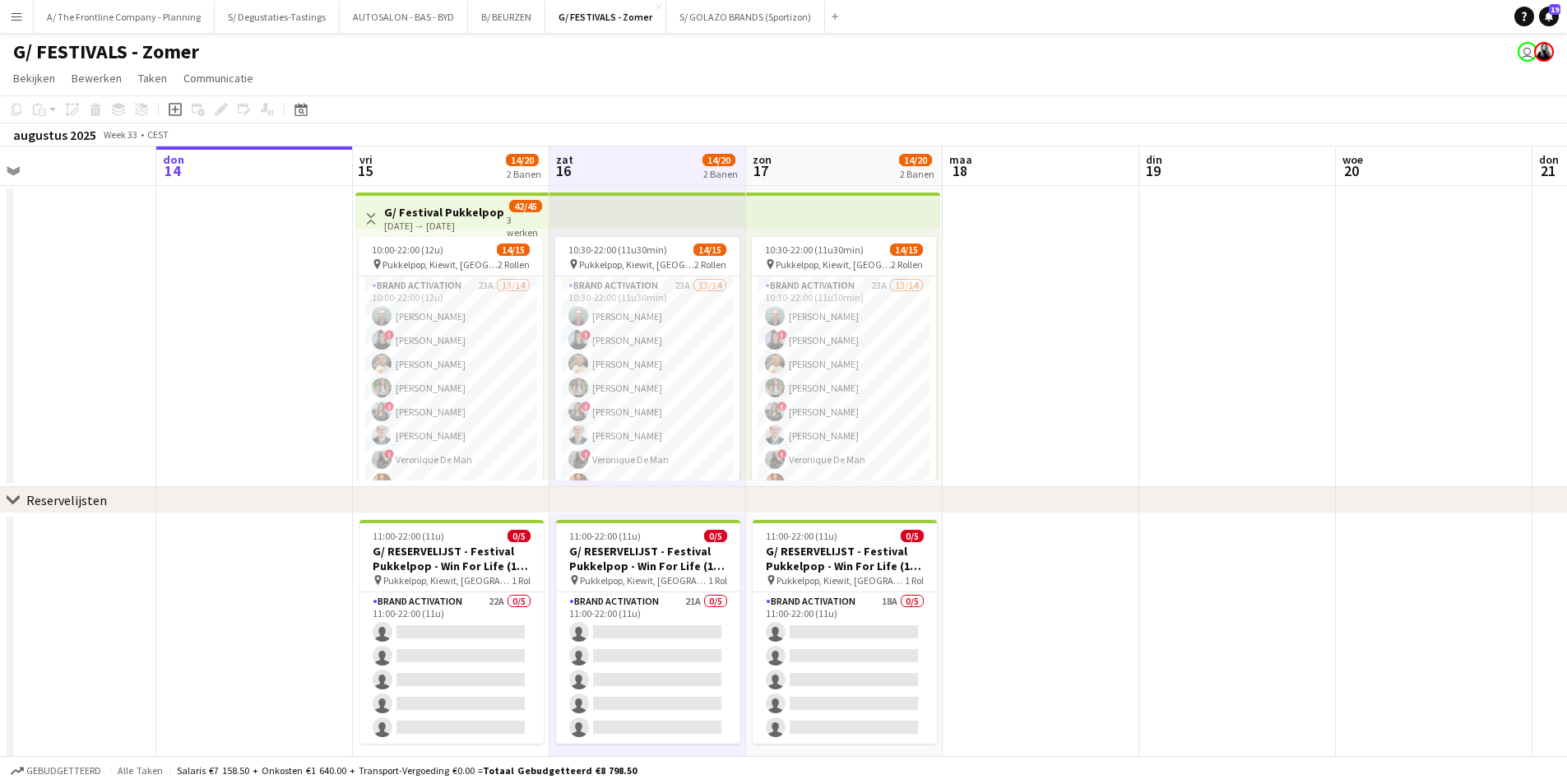
click at [852, 175] on app-board-header-date "zon 17 14/20 2 Banen" at bounding box center [844, 165] width 197 height 39
click at [1044, 413] on app-date-cell at bounding box center [1041, 335] width 197 height 301
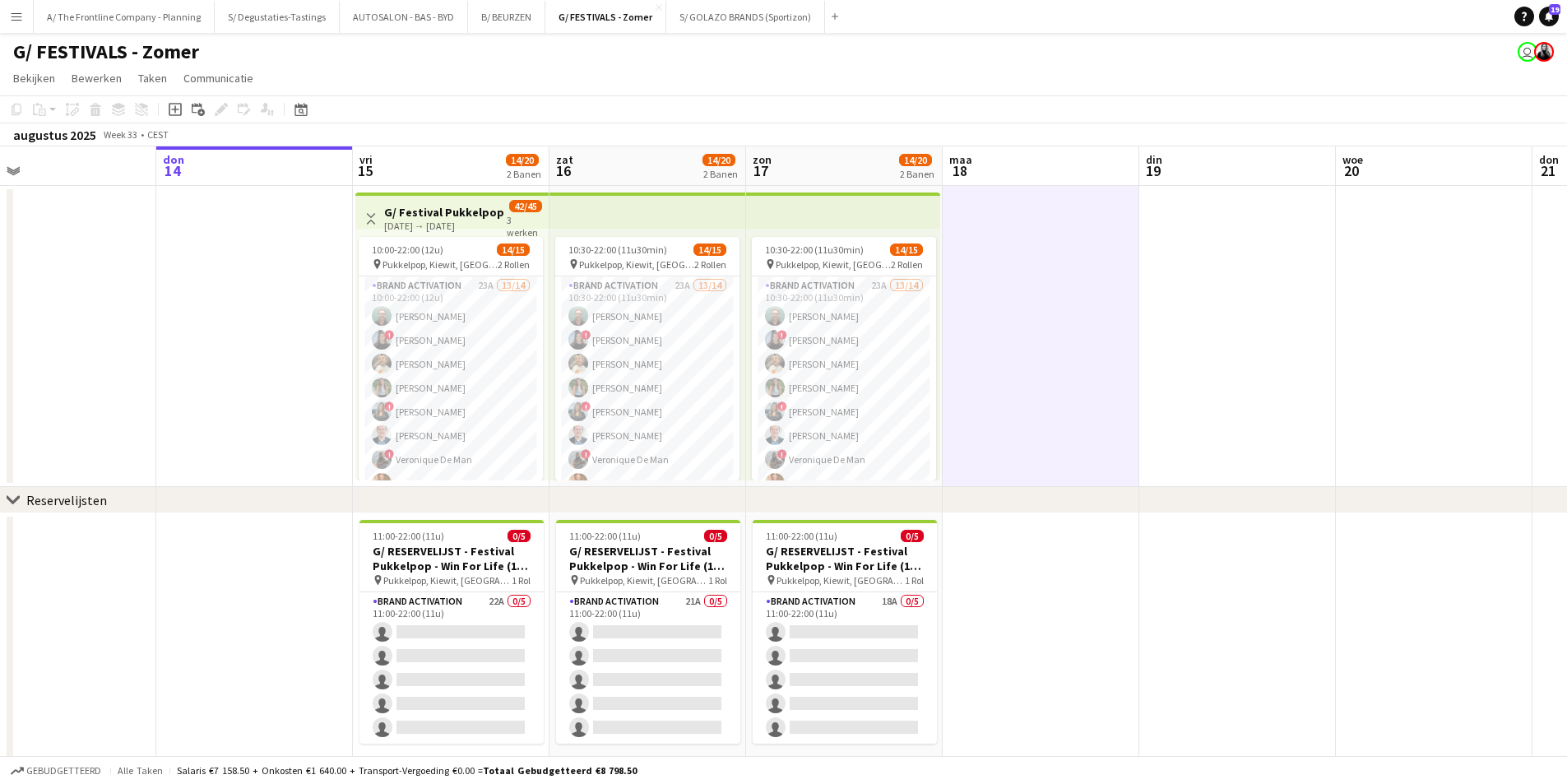
click at [258, 276] on app-date-cell at bounding box center [255, 335] width 197 height 301
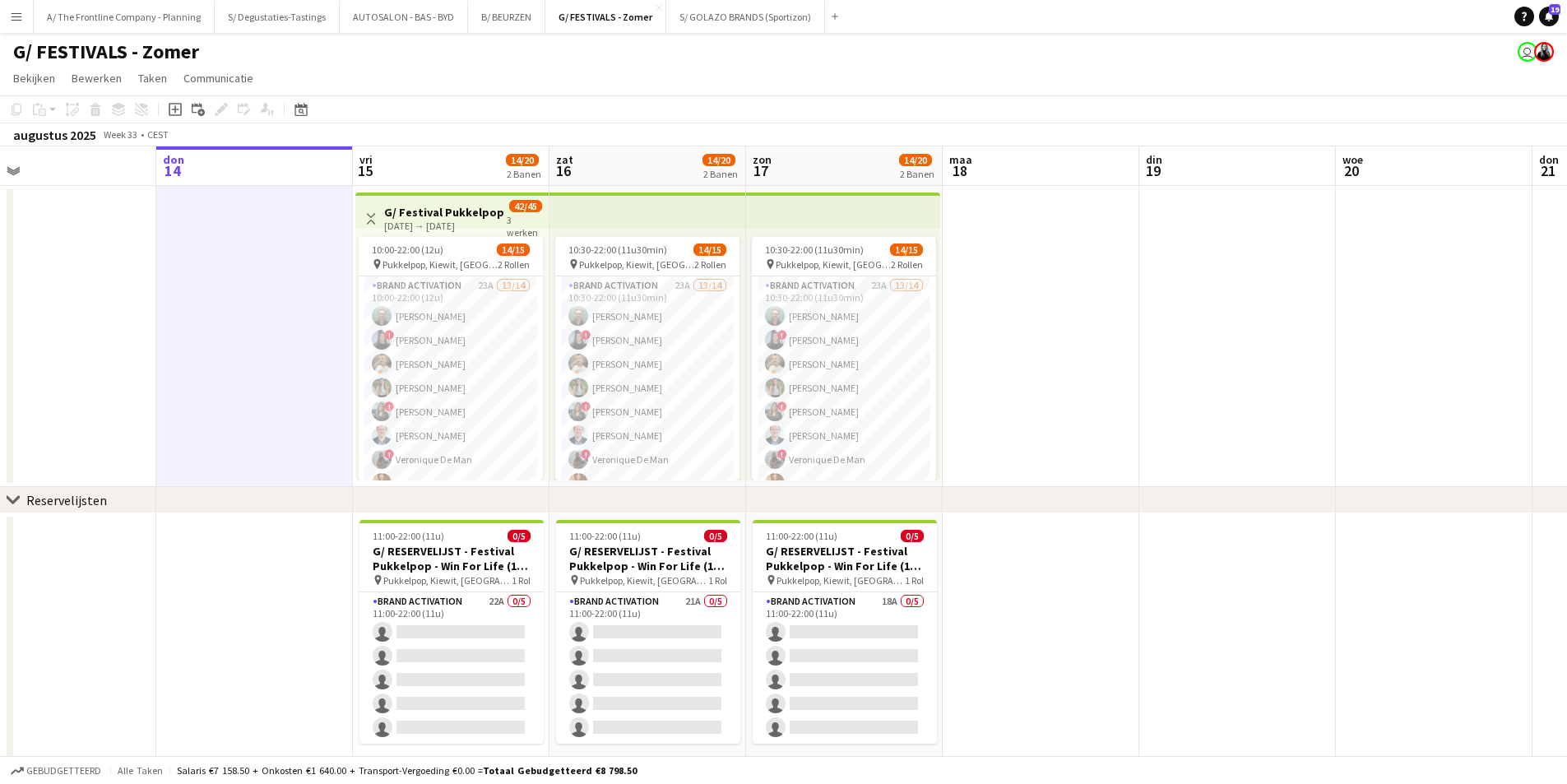
click at [271, 175] on app-board-header-date "don 14" at bounding box center [255, 165] width 197 height 39
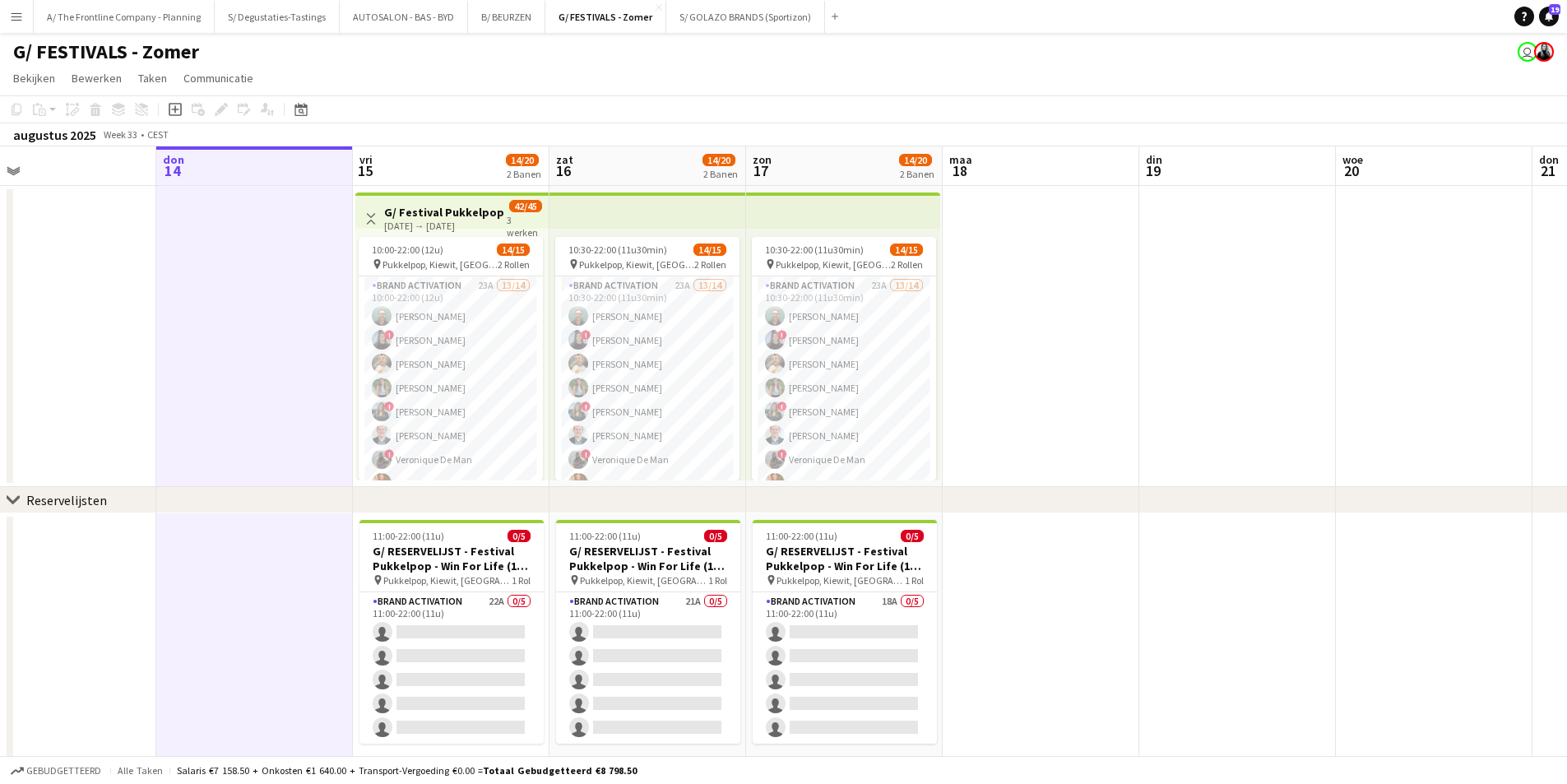
click at [1046, 159] on app-board-header-date "maa 18" at bounding box center [1041, 165] width 197 height 39
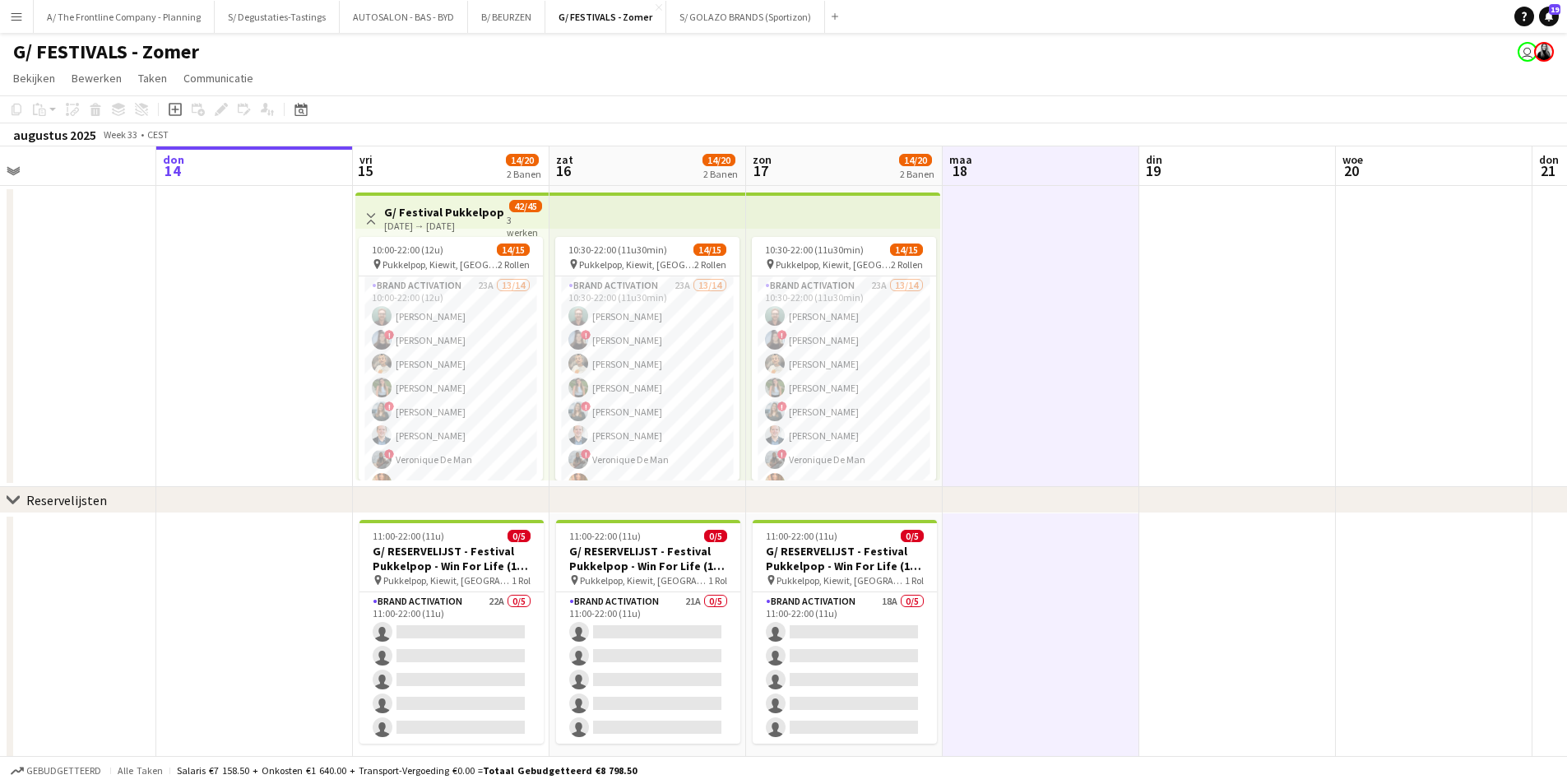
click at [254, 160] on app-board-header-date "don 14" at bounding box center [255, 165] width 197 height 39
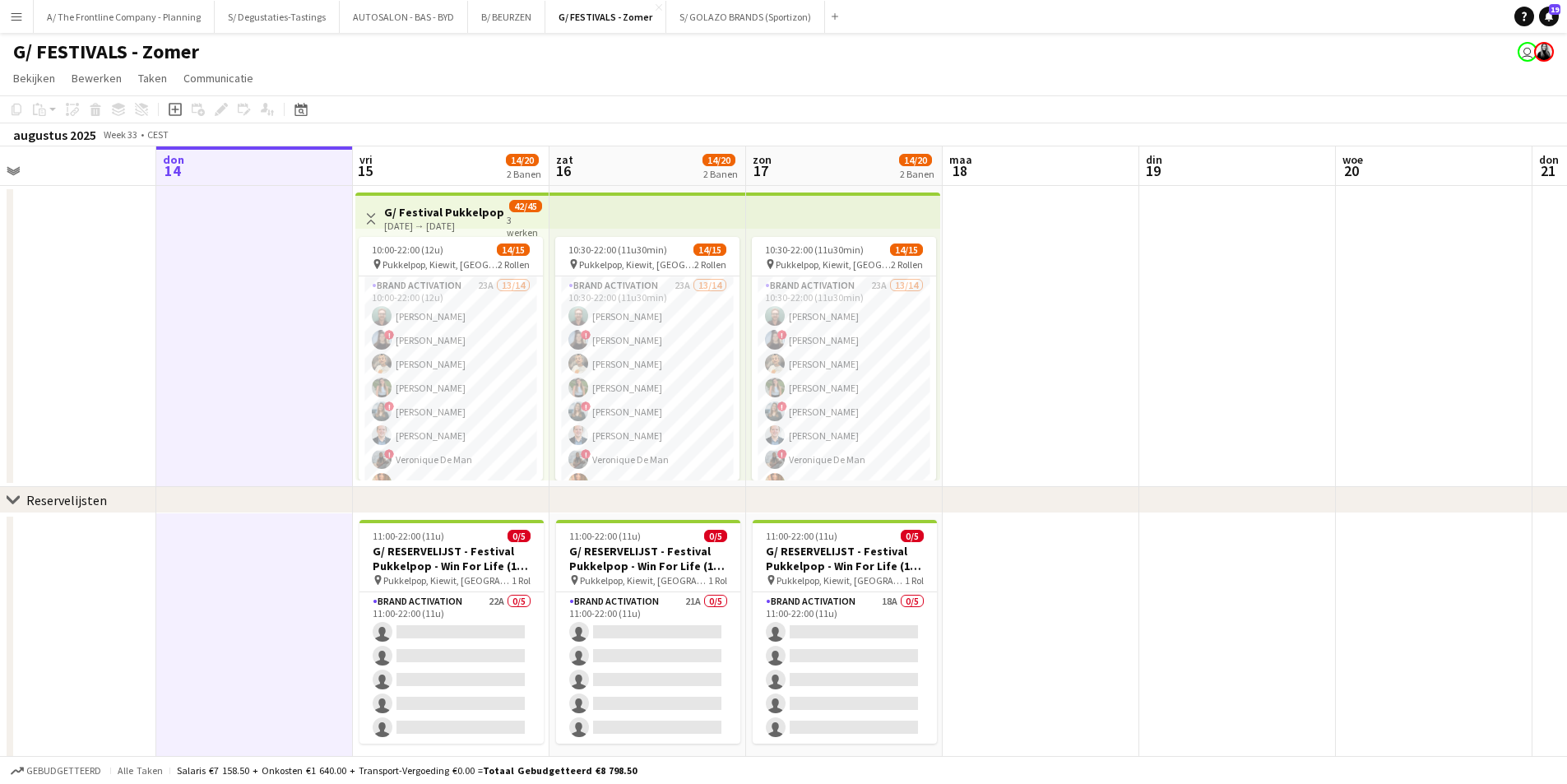
click at [425, 160] on app-board-header-date "vri 15 14/20 2 Banen" at bounding box center [451, 165] width 197 height 39
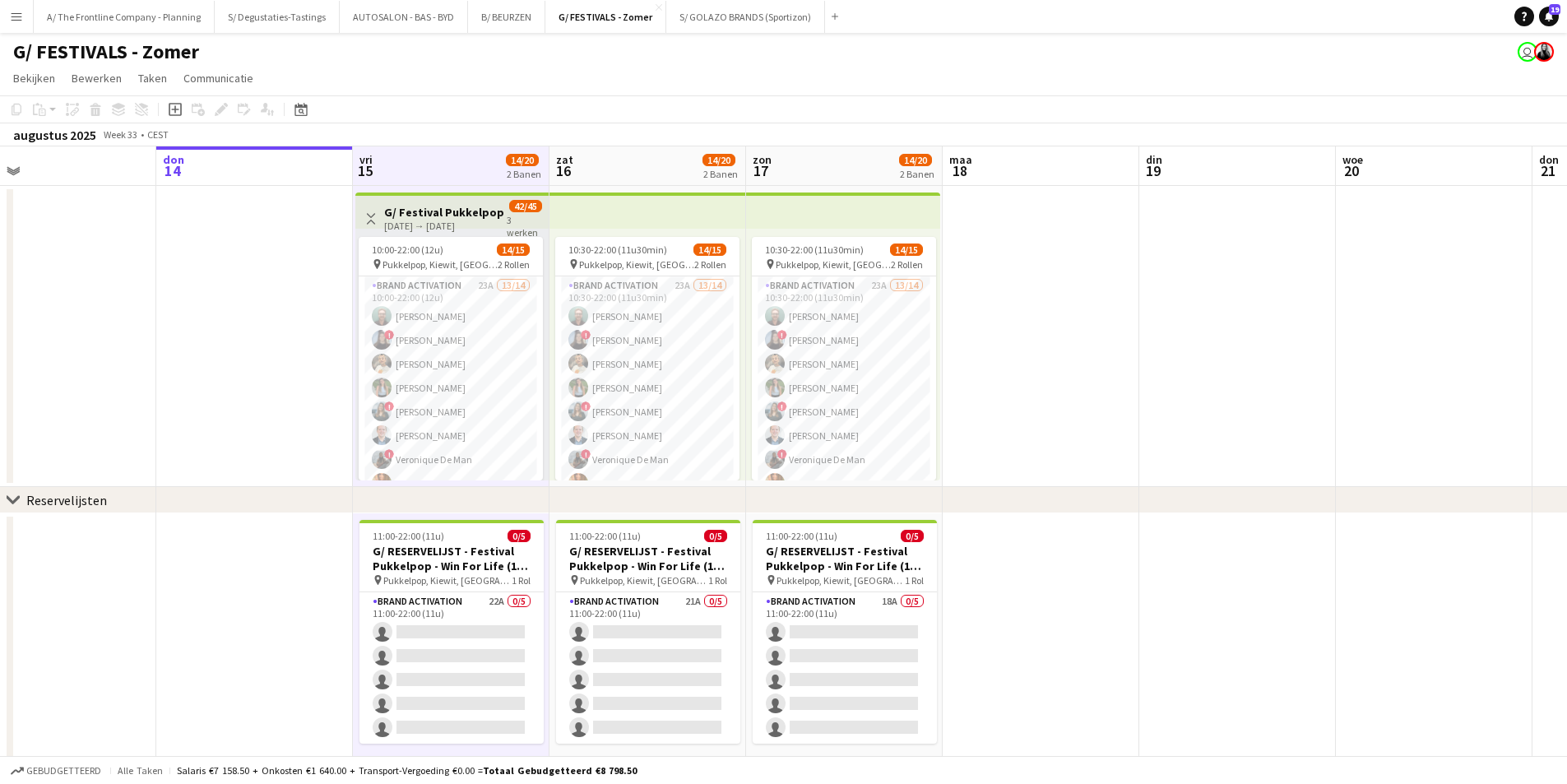
drag, startPoint x: 636, startPoint y: 160, endPoint x: 691, endPoint y: 159, distance: 55.0
click at [637, 160] on app-board-header-date "zat 16 14/20 2 Banen" at bounding box center [648, 165] width 197 height 39
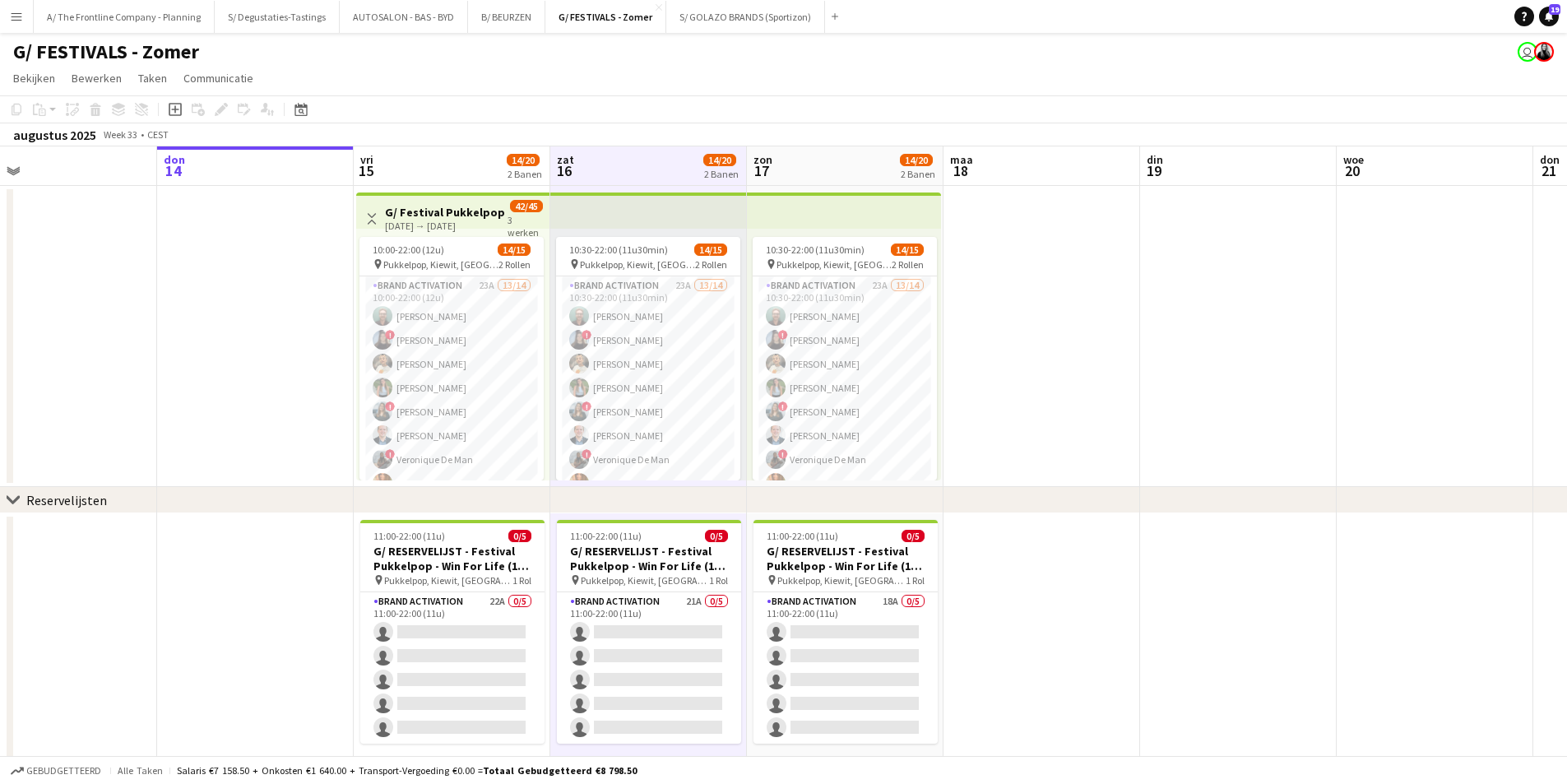
click at [798, 169] on app-board-header-date "zon 17 14/20 2 Banen" at bounding box center [845, 165] width 197 height 39
click at [973, 174] on app-board-header-date "maa 18" at bounding box center [1042, 165] width 197 height 39
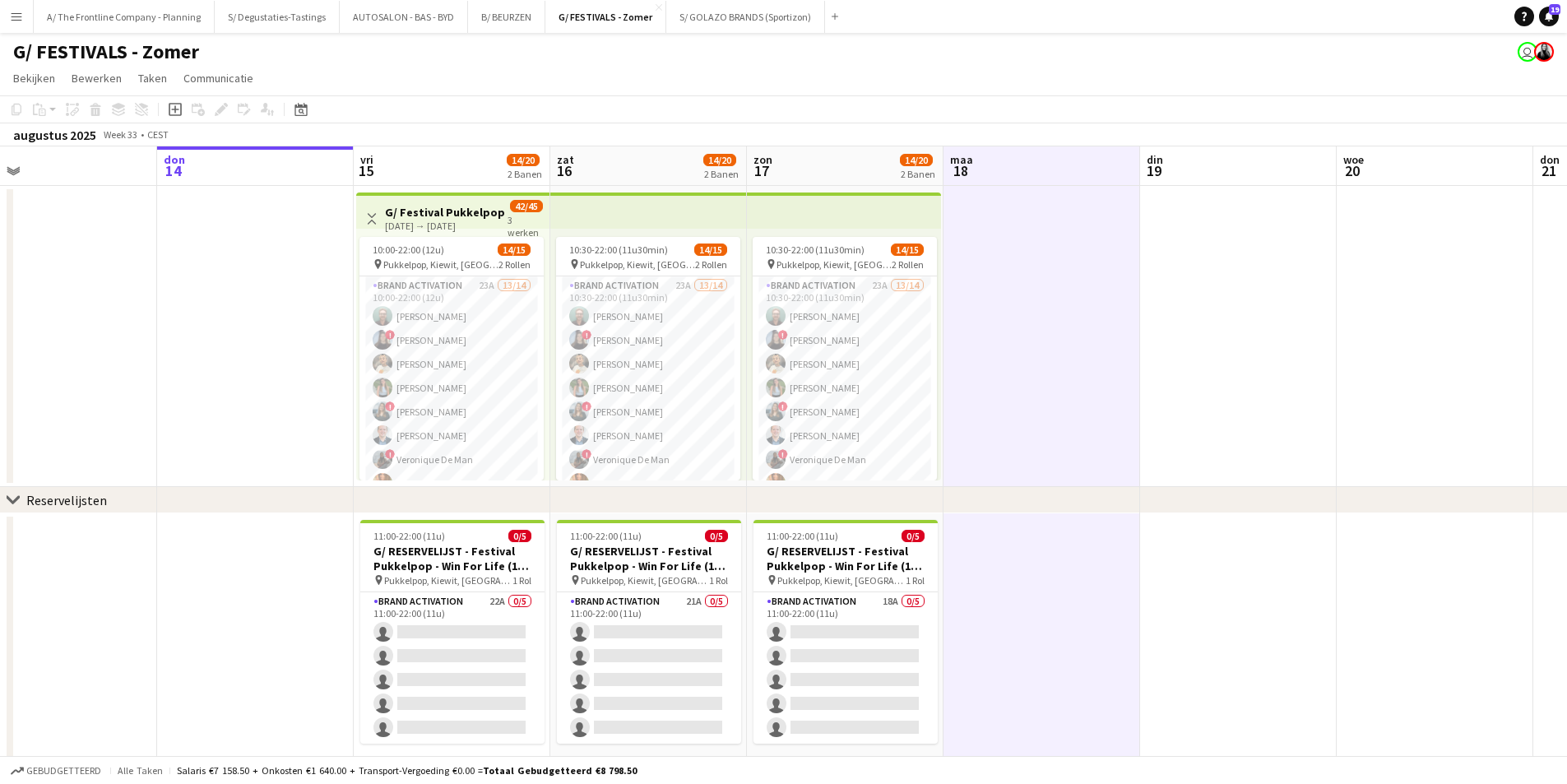
click at [1189, 174] on app-board-header-date "din 19" at bounding box center [1238, 165] width 197 height 39
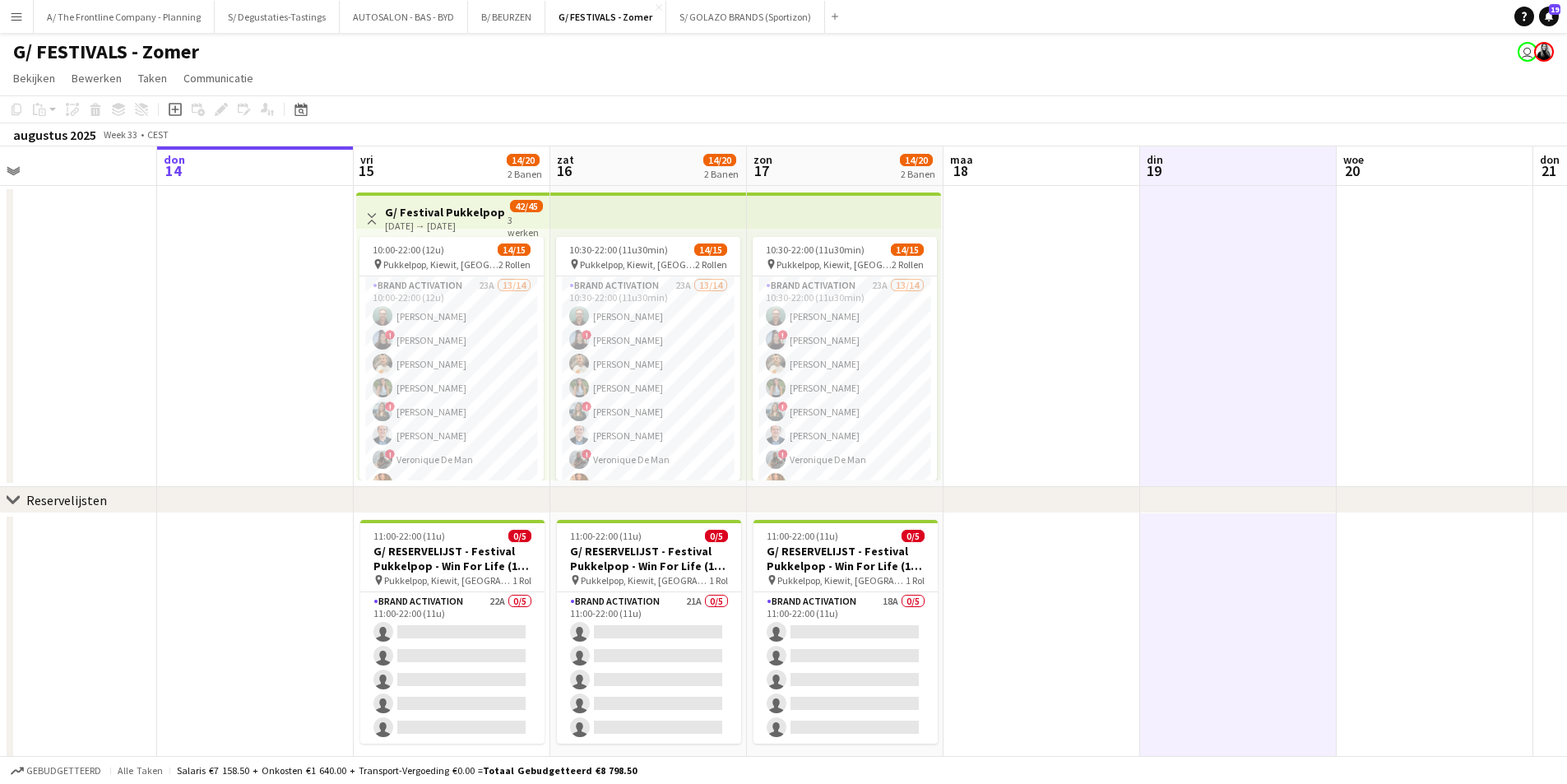
click at [219, 162] on app-board-header-date "don 14" at bounding box center [255, 165] width 197 height 39
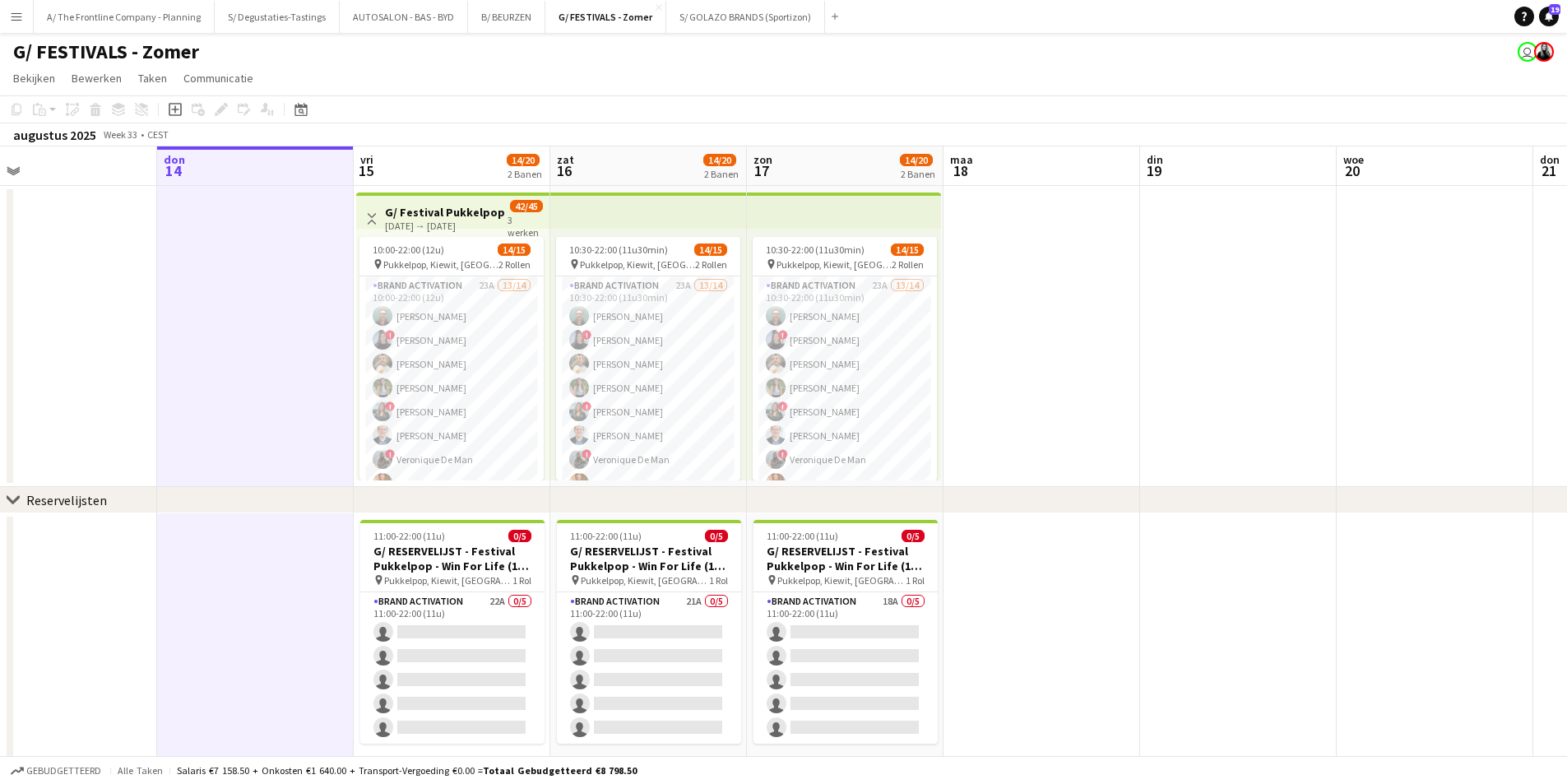
click at [415, 162] on app-board-header-date "vri 15 14/20 2 Banen" at bounding box center [452, 165] width 197 height 39
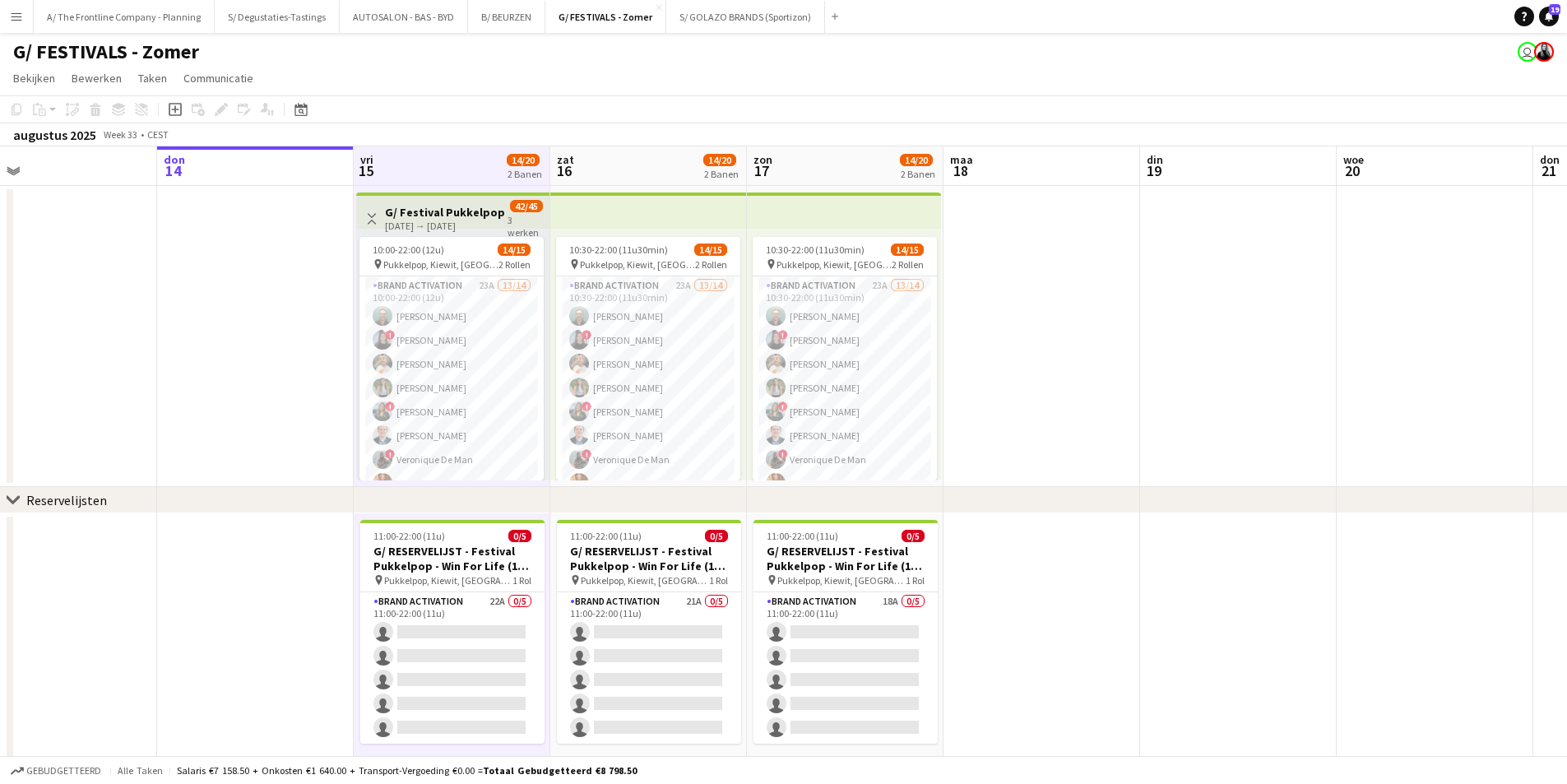
click at [638, 168] on app-board-header-date "zat 16 14/20 2 Banen" at bounding box center [649, 165] width 197 height 39
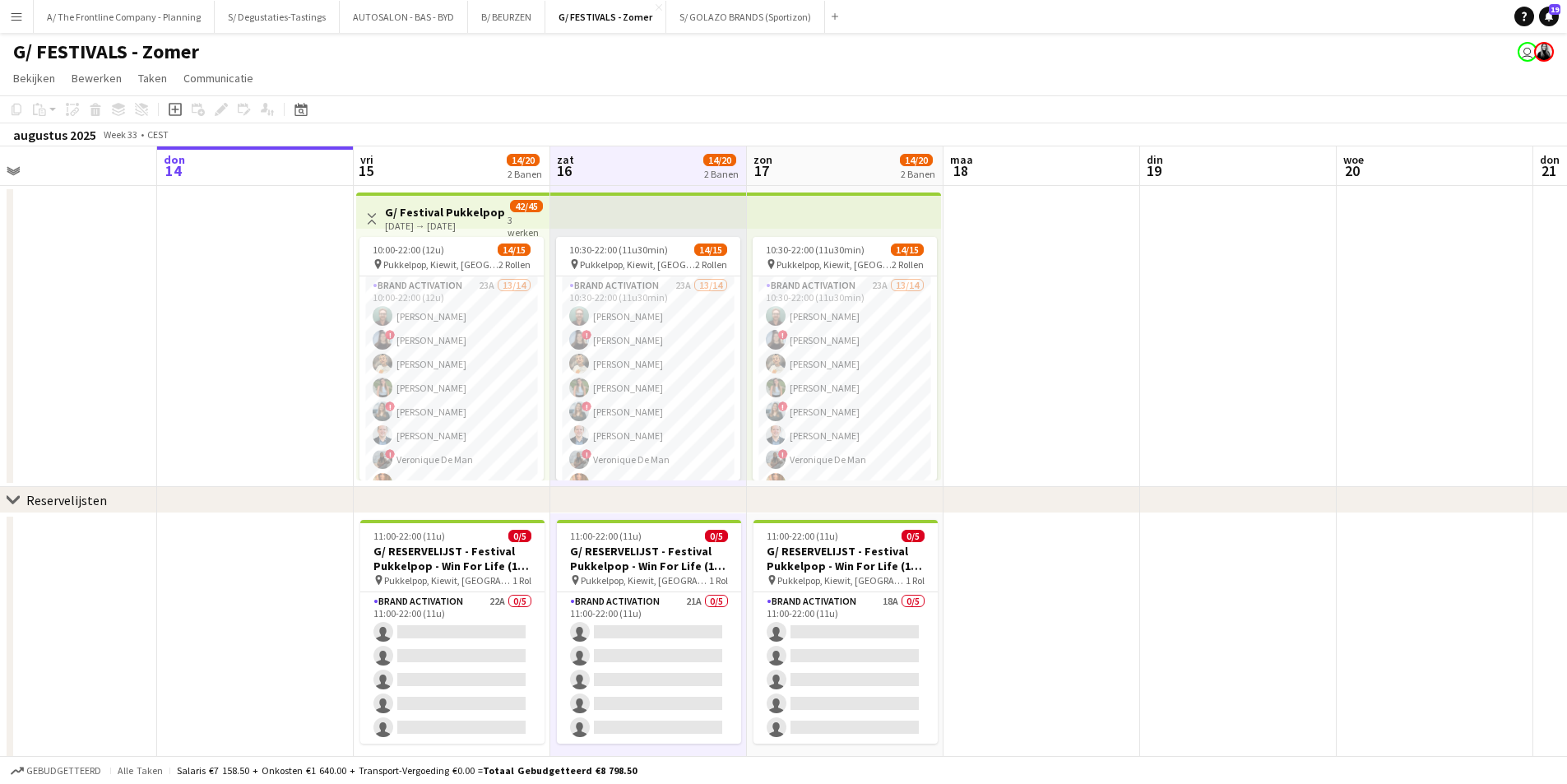
click at [796, 164] on app-board-header-date "zon 17 14/20 2 Banen" at bounding box center [845, 165] width 197 height 39
click at [1081, 161] on app-board-header-date "maa 18" at bounding box center [1042, 165] width 197 height 39
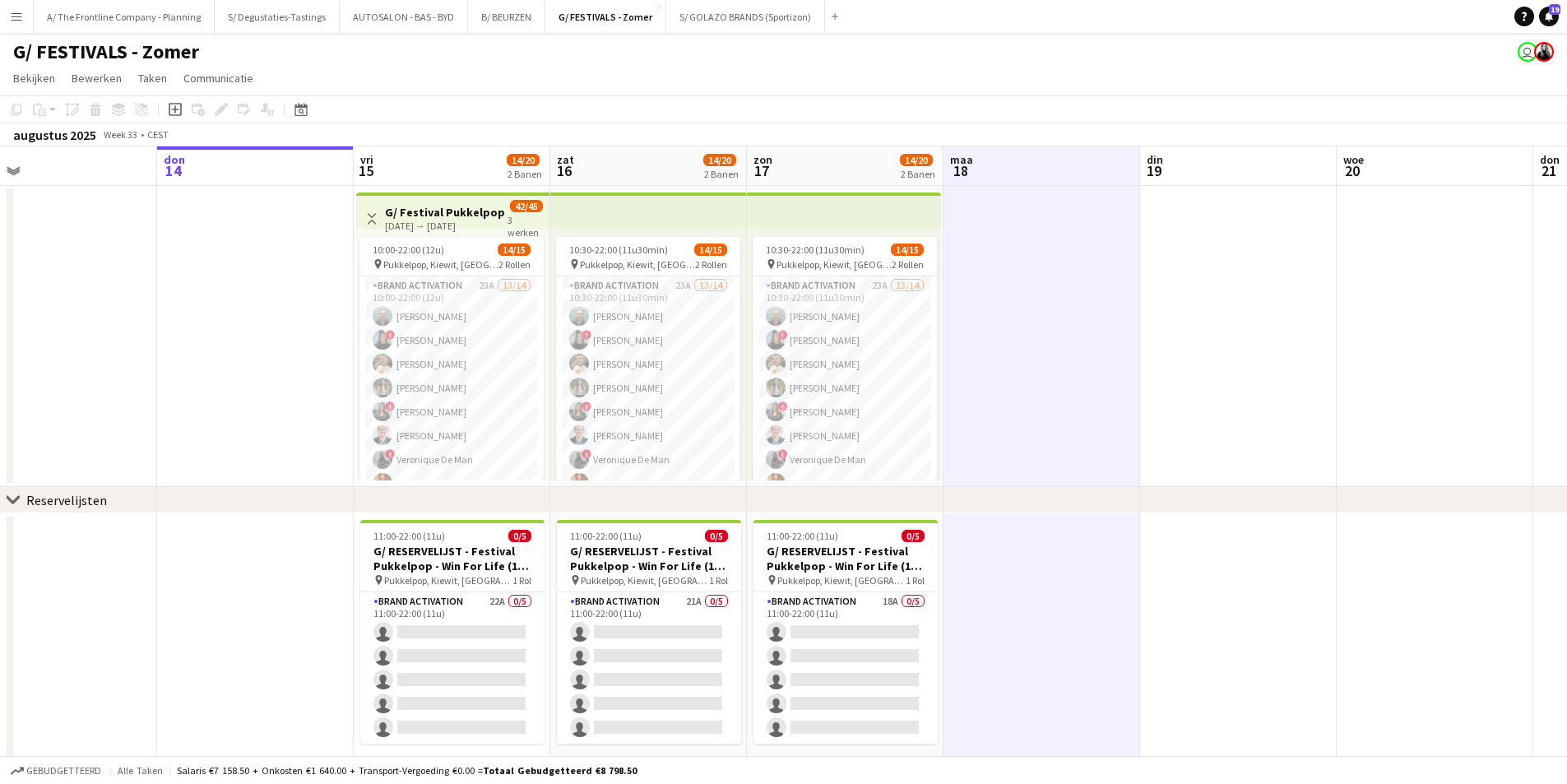
click at [1292, 161] on app-board-header-date "din 19" at bounding box center [1238, 165] width 197 height 39
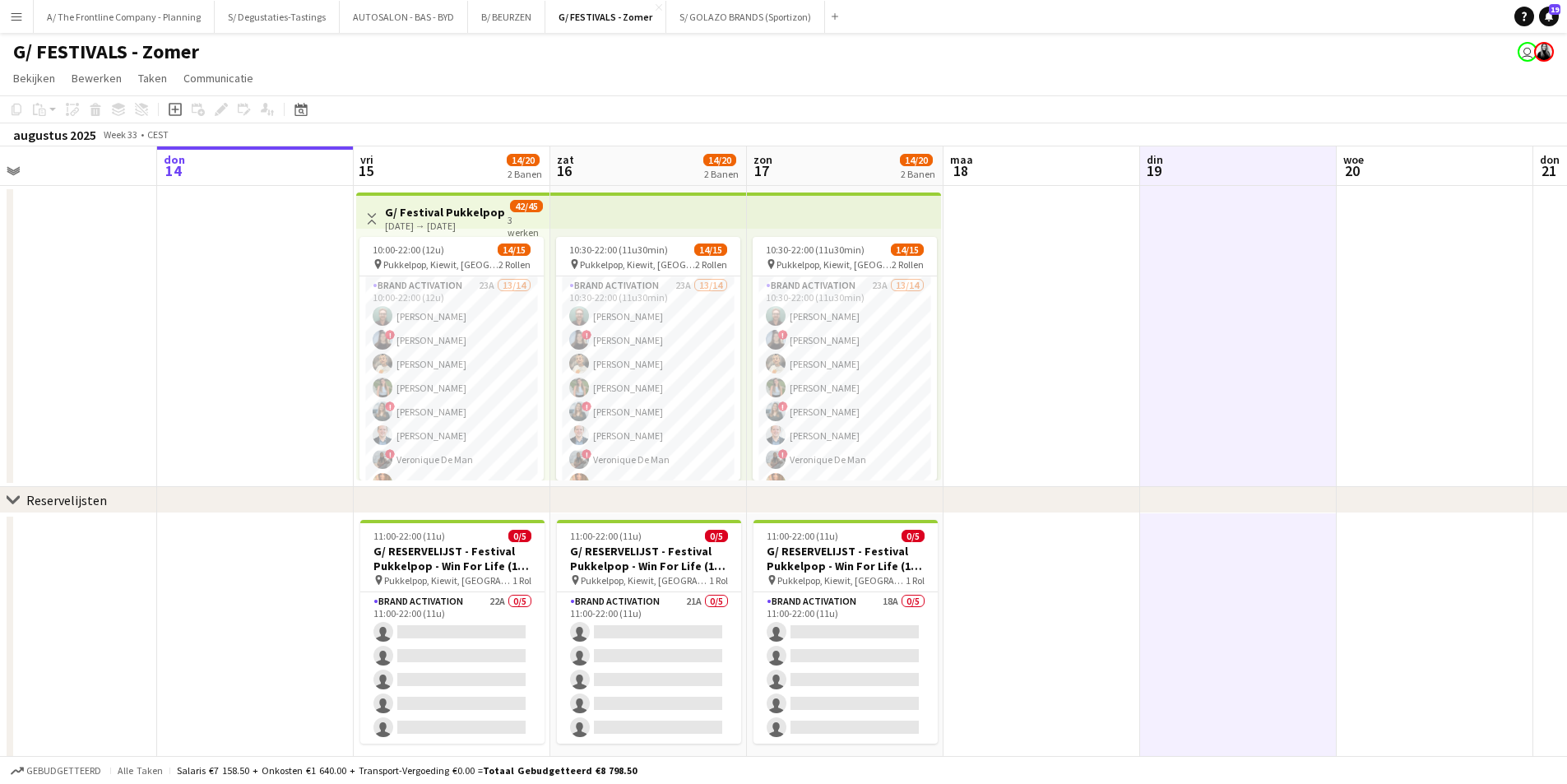
click at [279, 159] on app-board-header-date "don 14" at bounding box center [255, 165] width 197 height 39
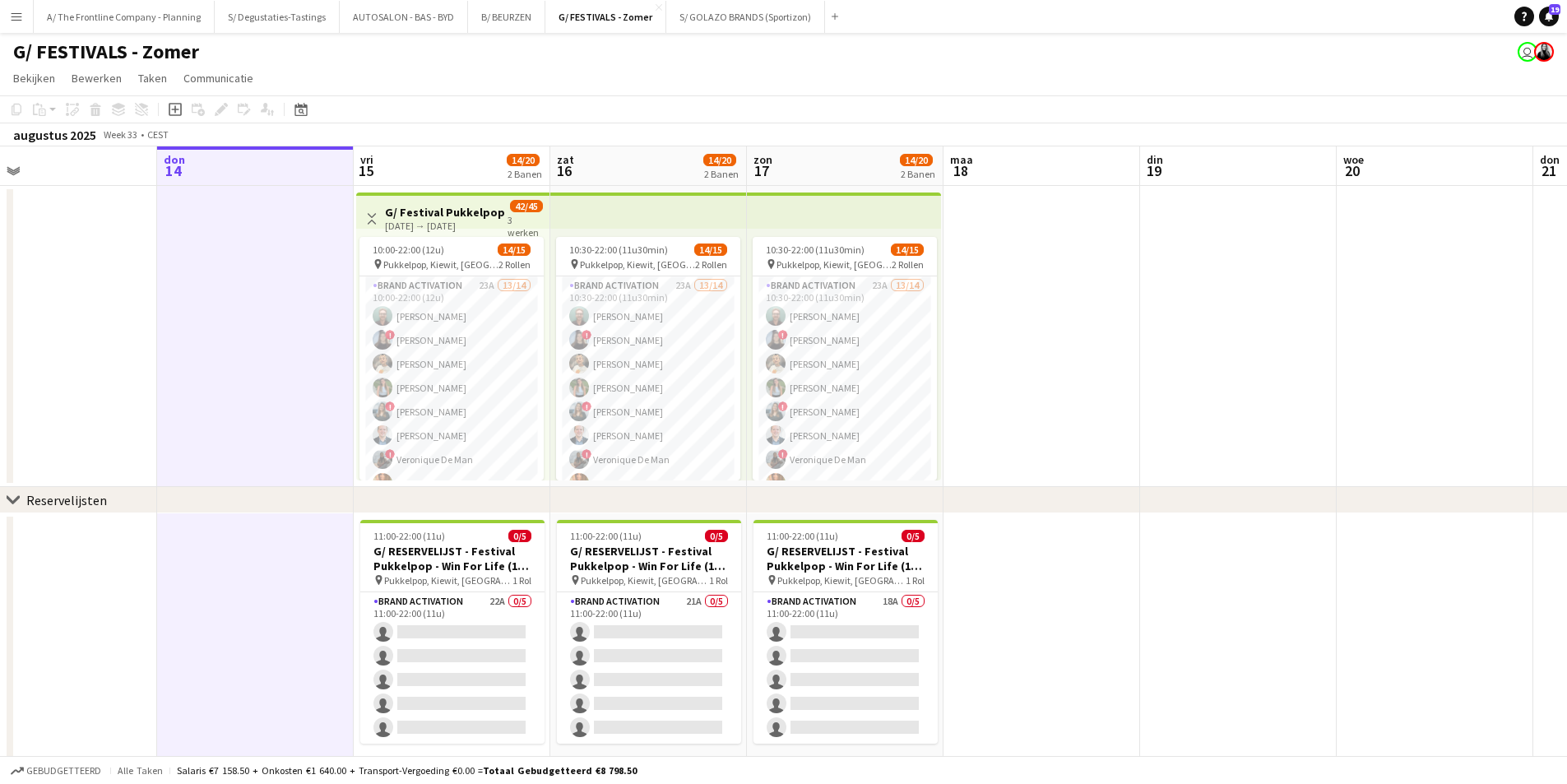
click at [408, 160] on app-board-header-date "vri 15 14/20 2 Banen" at bounding box center [452, 165] width 197 height 39
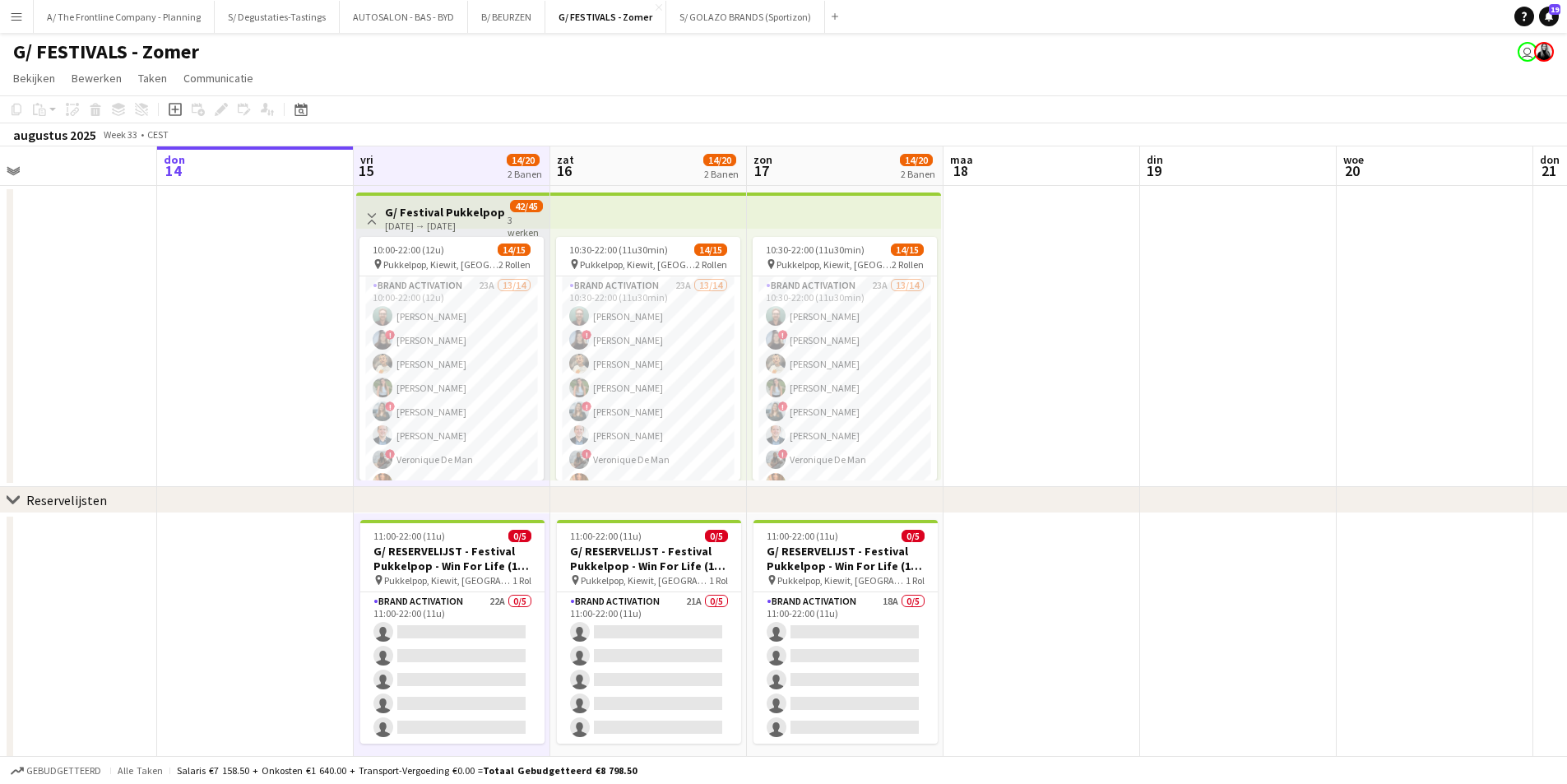
click at [693, 161] on app-board-header-date "zat 16 14/20 2 Banen" at bounding box center [649, 165] width 197 height 39
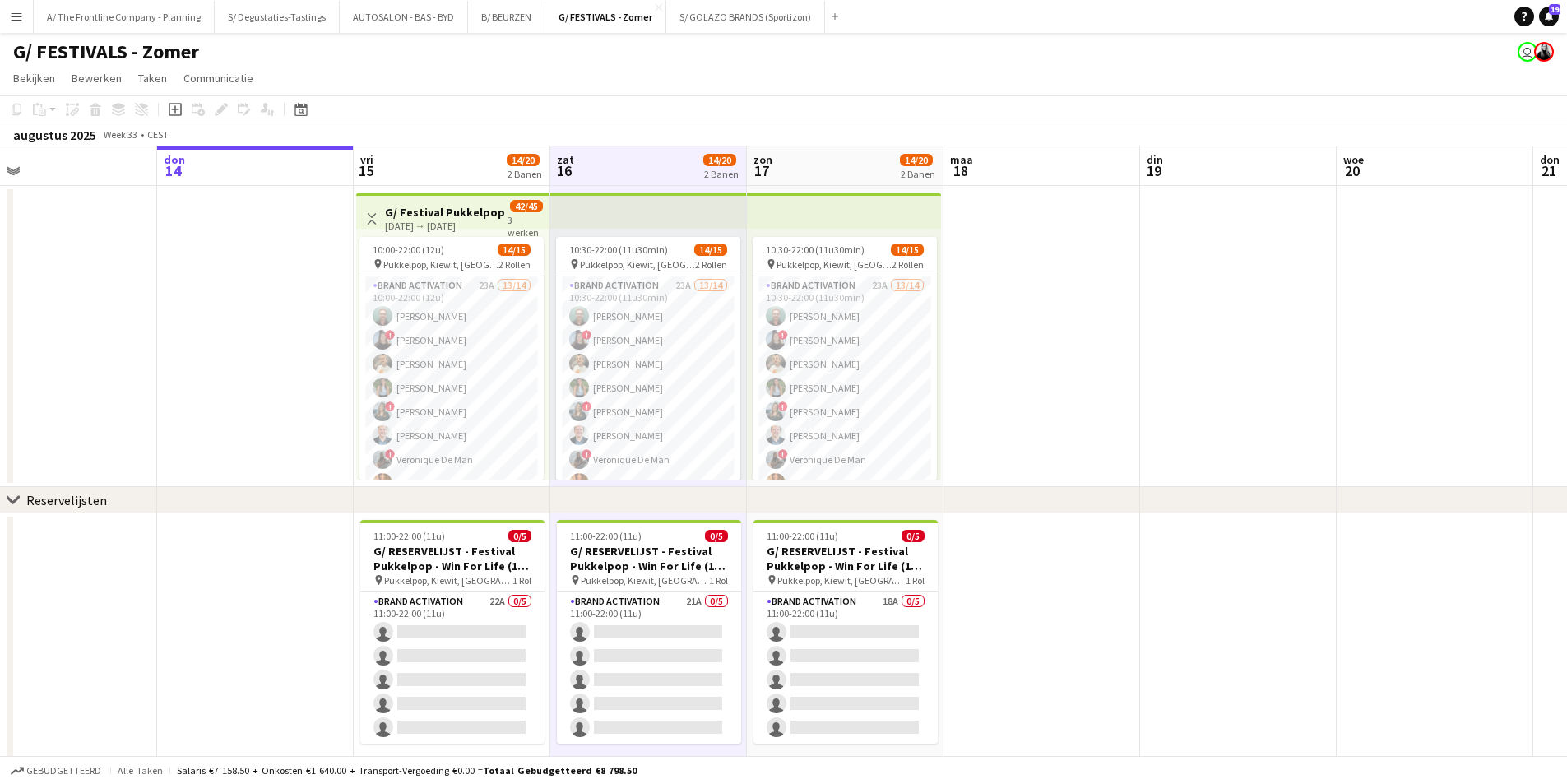
click at [847, 173] on app-board-header-date "zon 17 14/20 2 Banen" at bounding box center [845, 165] width 197 height 39
click at [1092, 174] on app-board-header-date "maa 18" at bounding box center [1042, 165] width 197 height 39
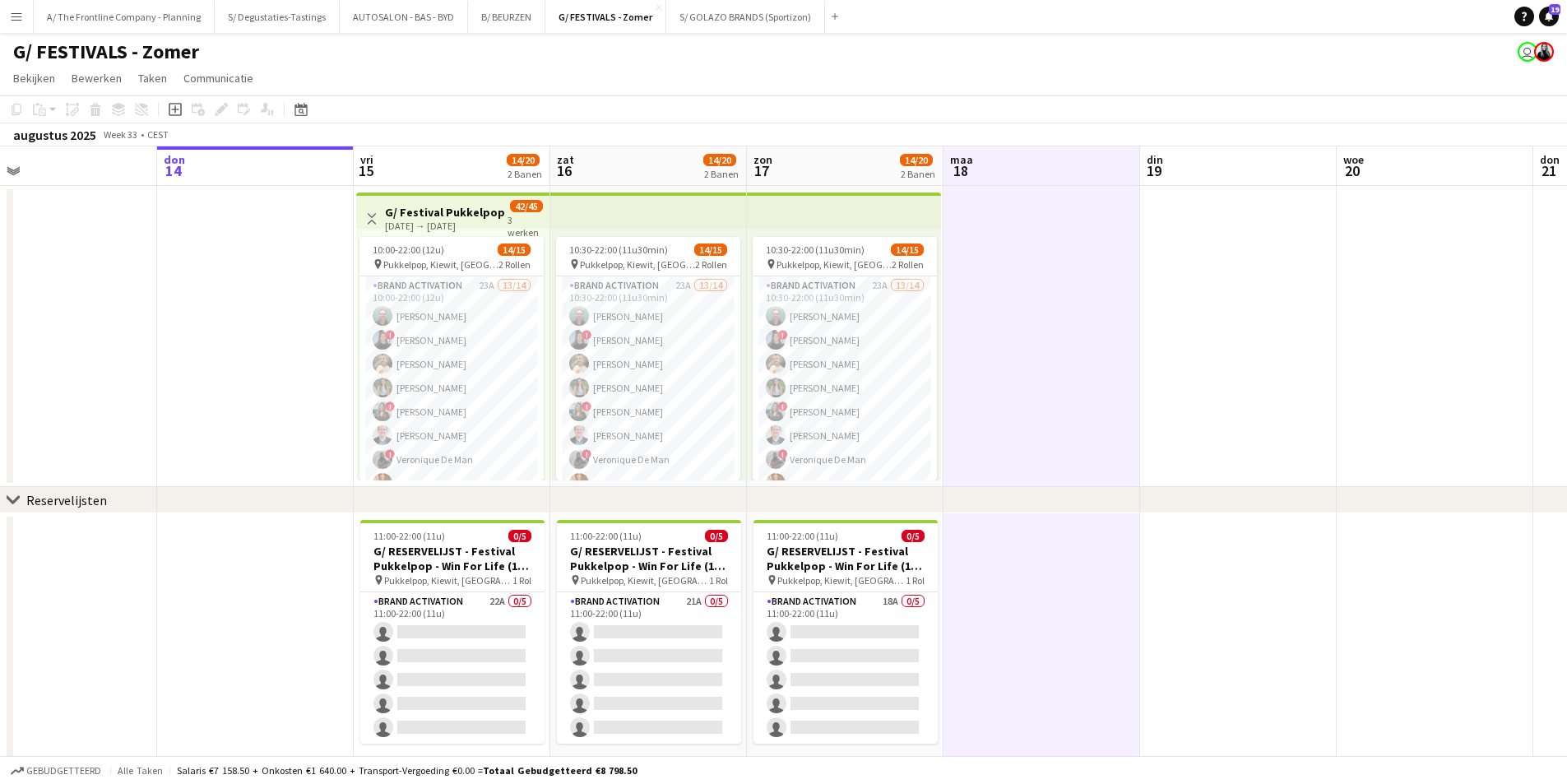
click at [1275, 169] on app-board-header-date "din 19" at bounding box center [1238, 165] width 197 height 39
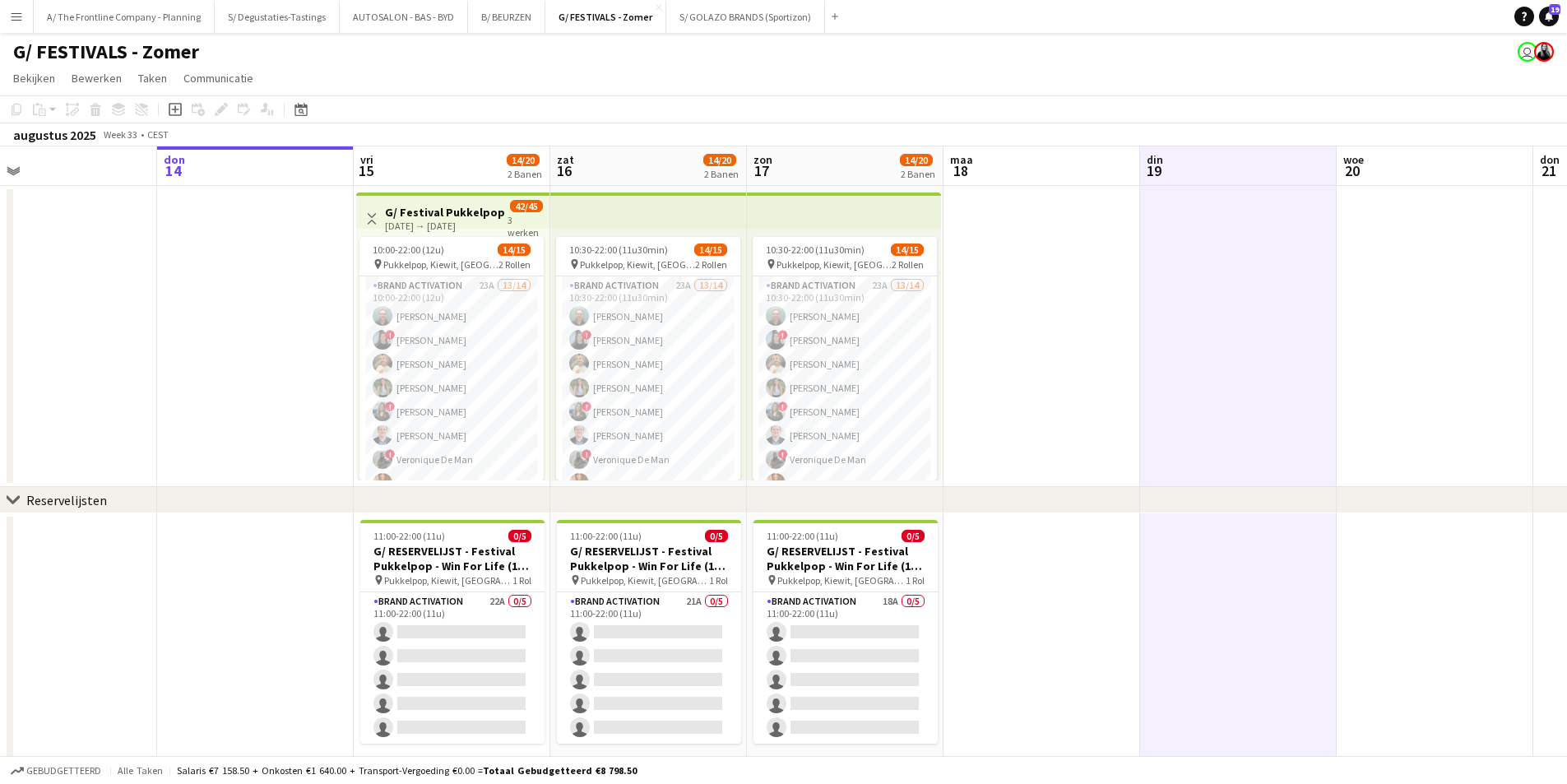
click at [1381, 165] on app-board-header-date "woe 20" at bounding box center [1435, 165] width 197 height 39
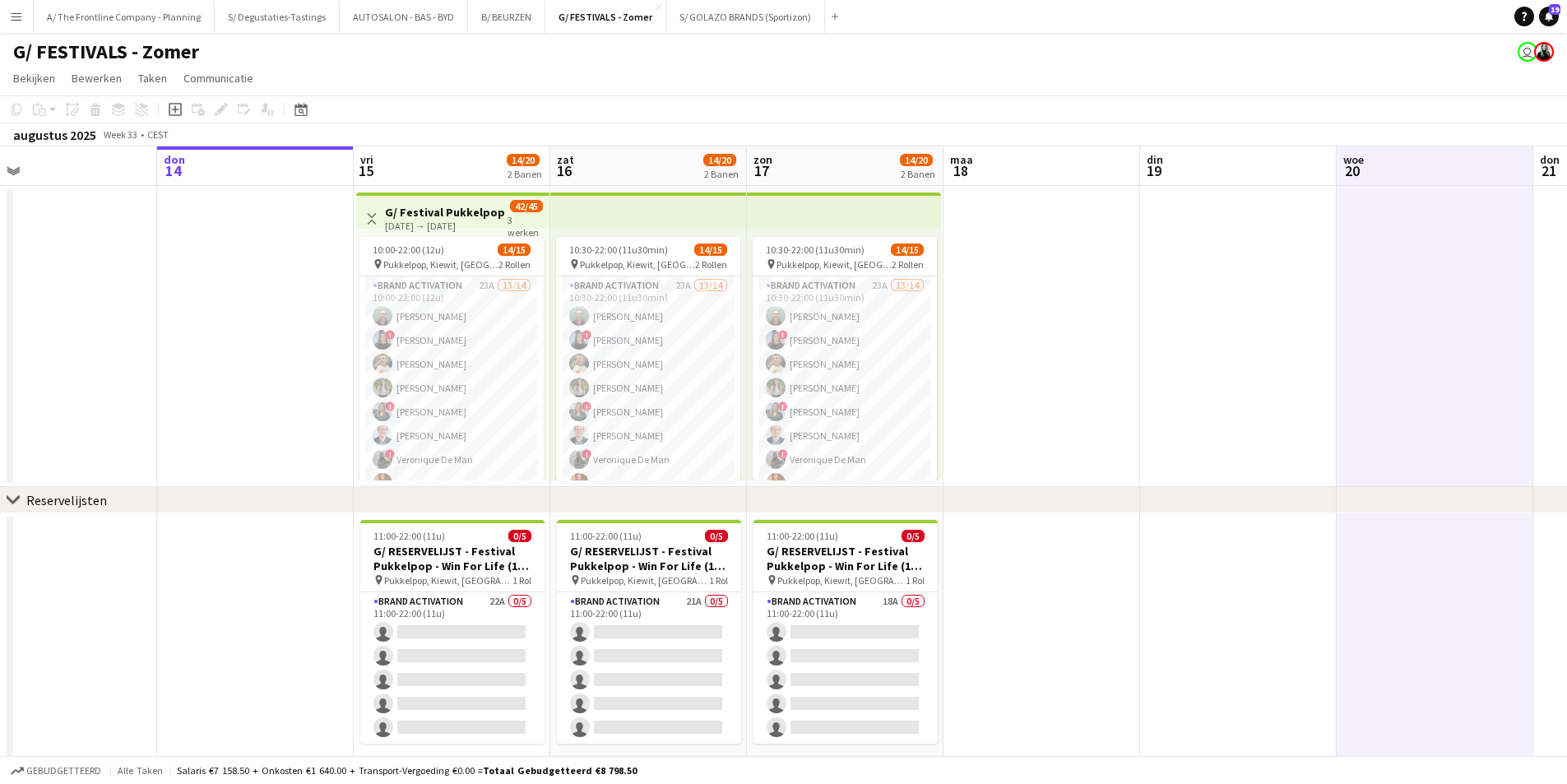
click at [1002, 159] on app-board-header-date "maa 18" at bounding box center [1042, 165] width 197 height 39
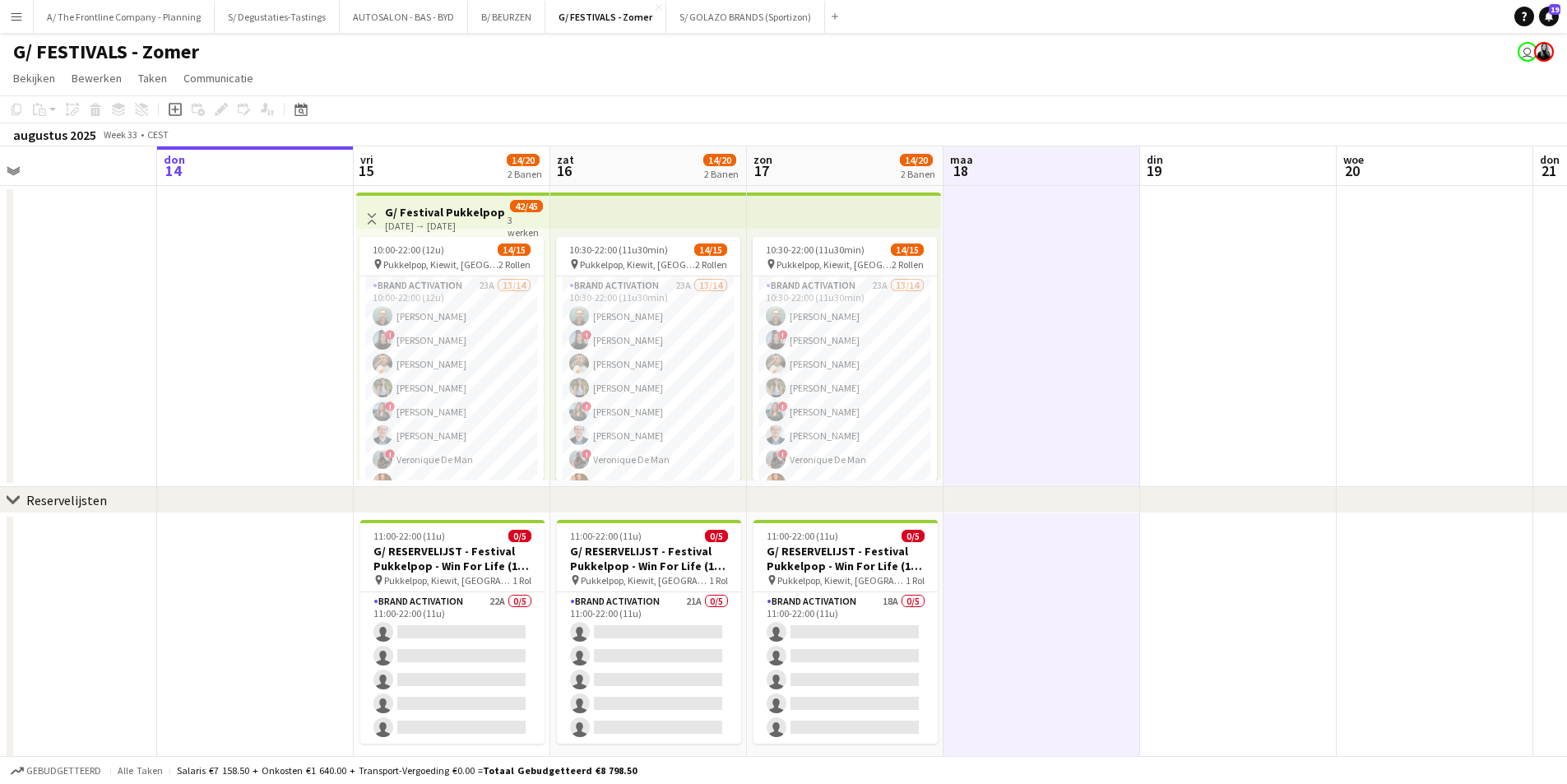
click at [271, 180] on app-board-header-date "don 14" at bounding box center [255, 165] width 197 height 39
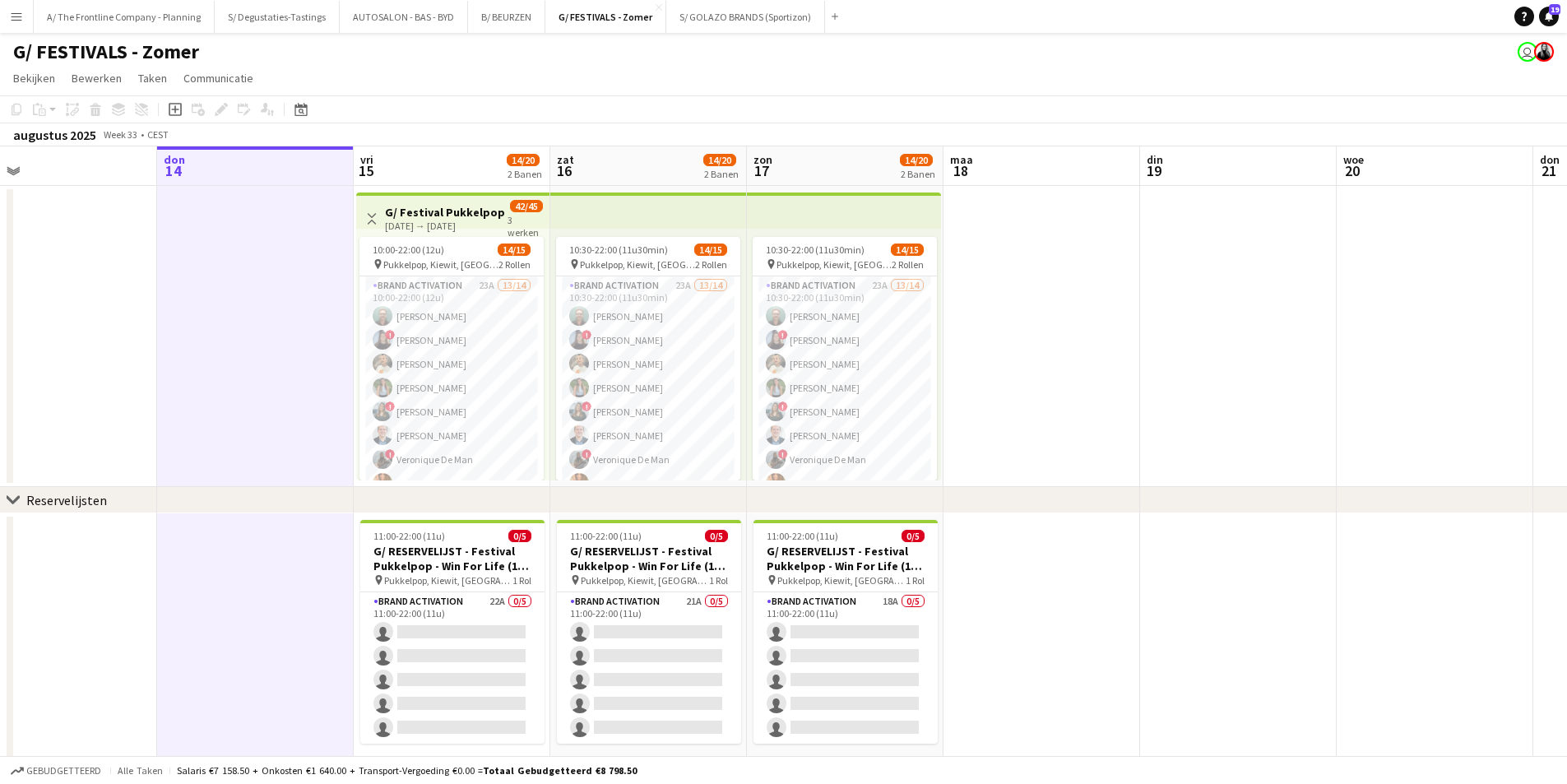
click at [457, 171] on app-board-header-date "vri 15 14/20 2 Banen" at bounding box center [452, 165] width 197 height 39
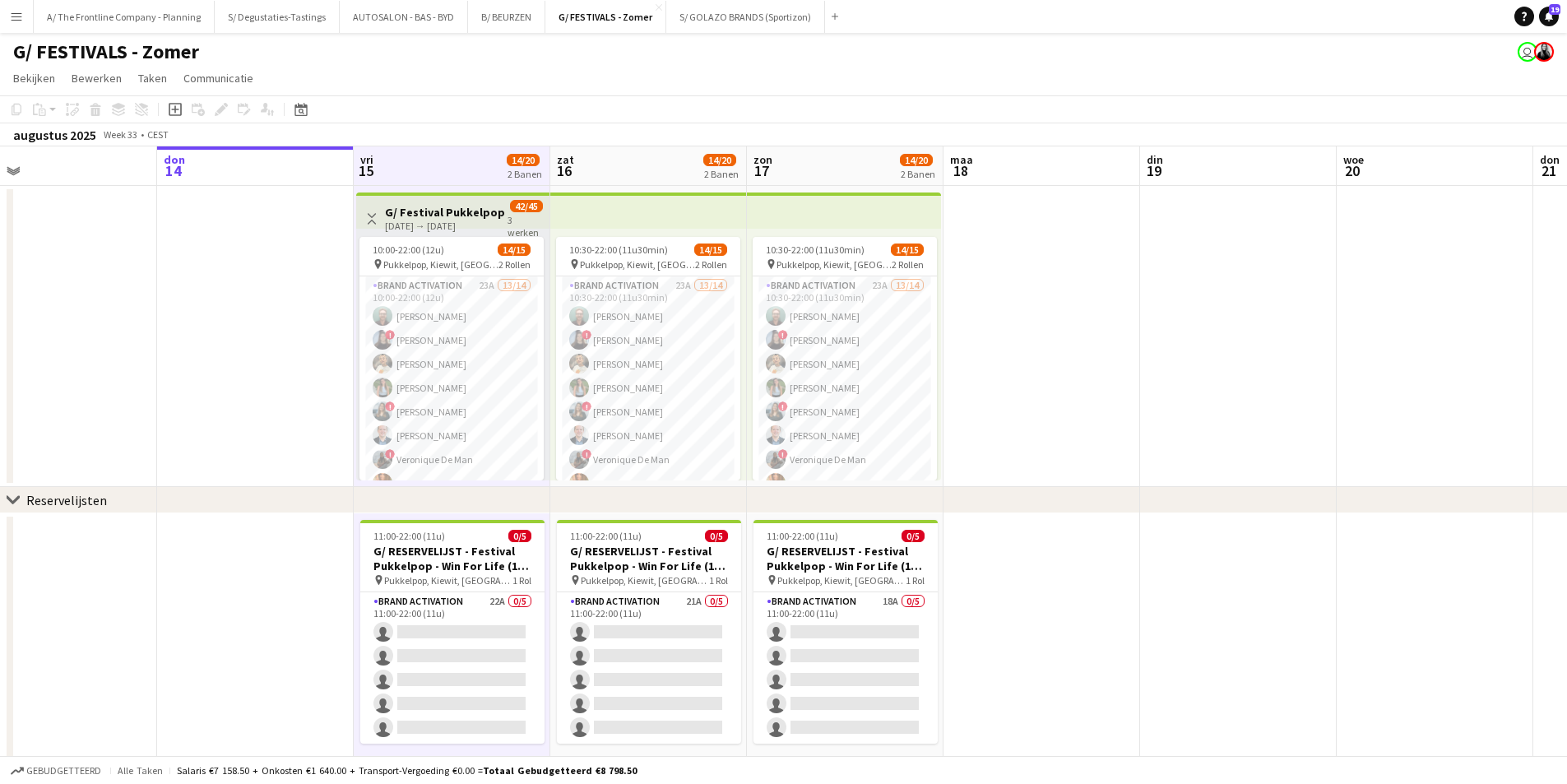
click at [637, 166] on app-board-header-date "zat 16 14/20 2 Banen" at bounding box center [649, 165] width 197 height 39
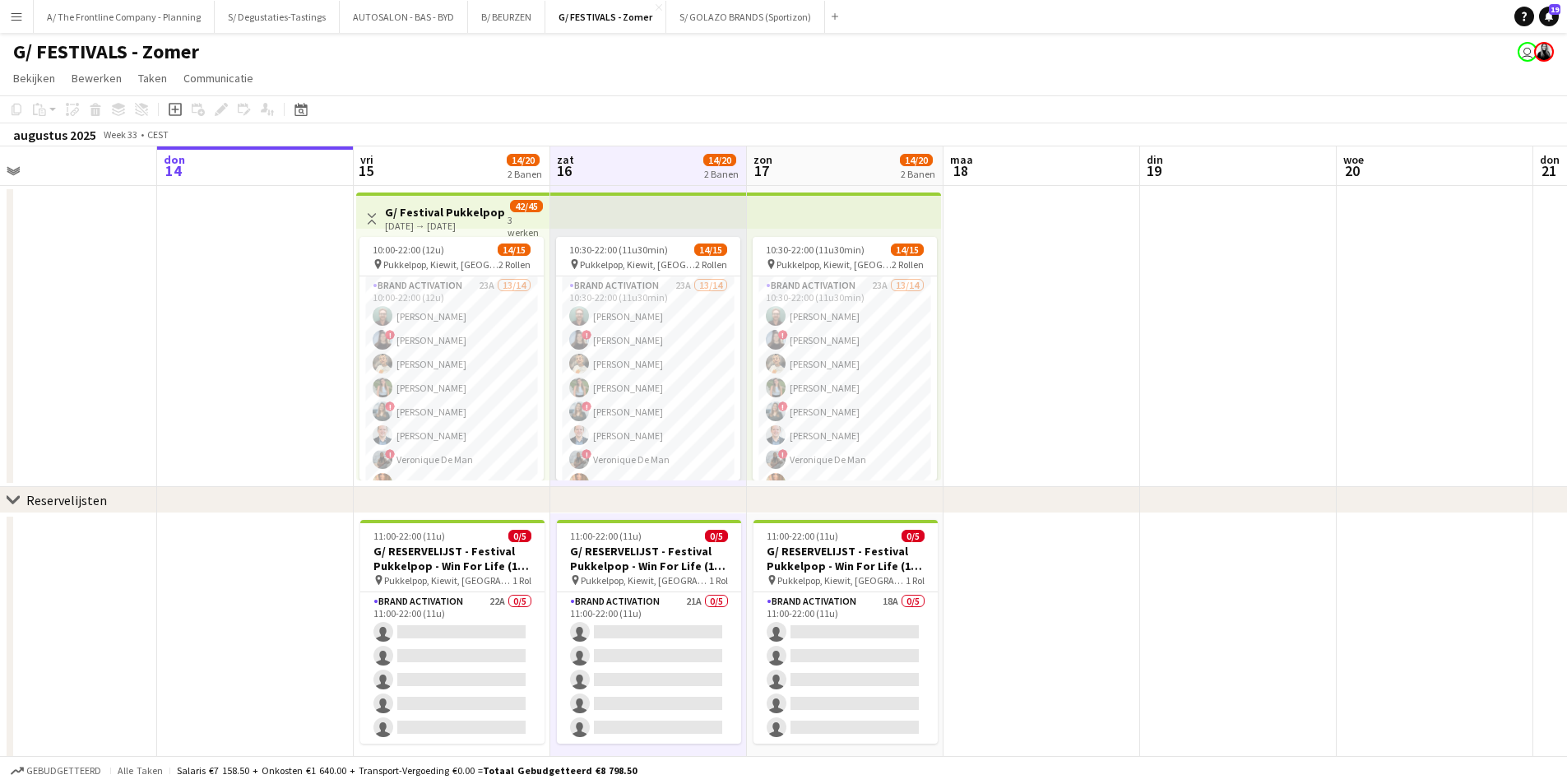
click at [771, 168] on span "17" at bounding box center [761, 171] width 21 height 19
click at [986, 159] on app-board-header-date "maa 18" at bounding box center [1042, 165] width 197 height 39
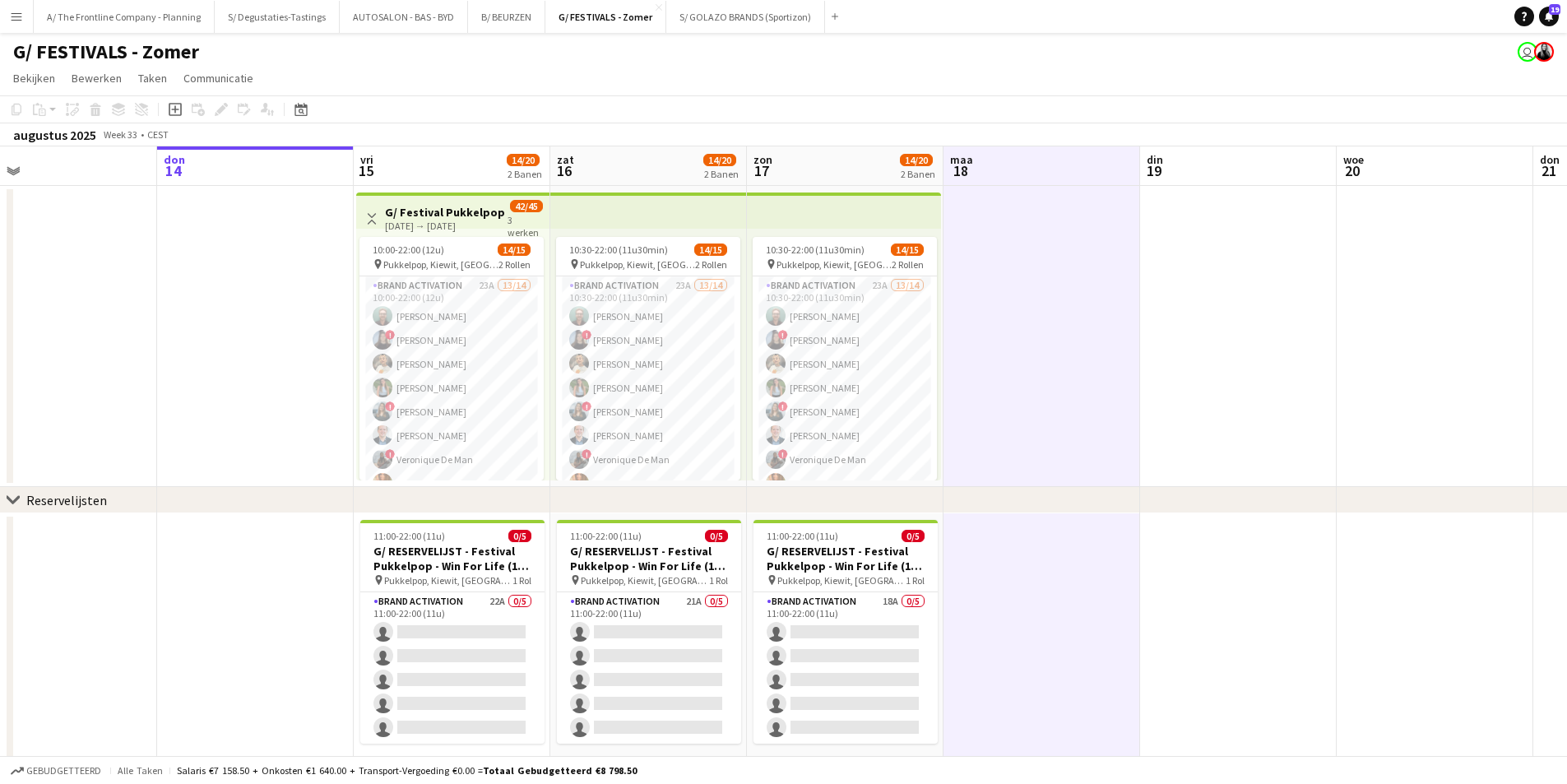
click at [1171, 163] on app-board-header-date "din 19" at bounding box center [1238, 165] width 197 height 39
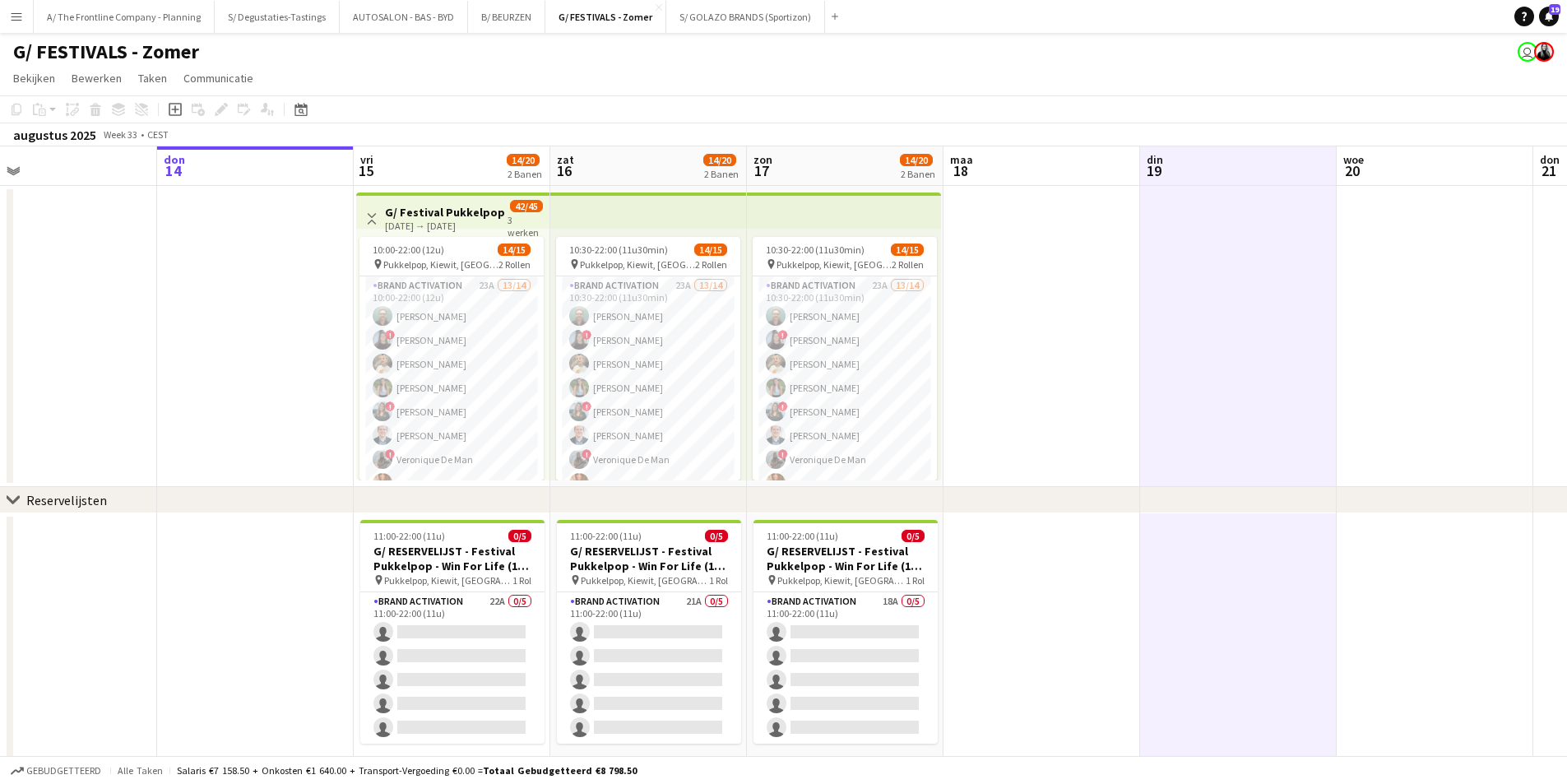
click at [1403, 171] on app-board-header-date "woe 20" at bounding box center [1435, 165] width 197 height 39
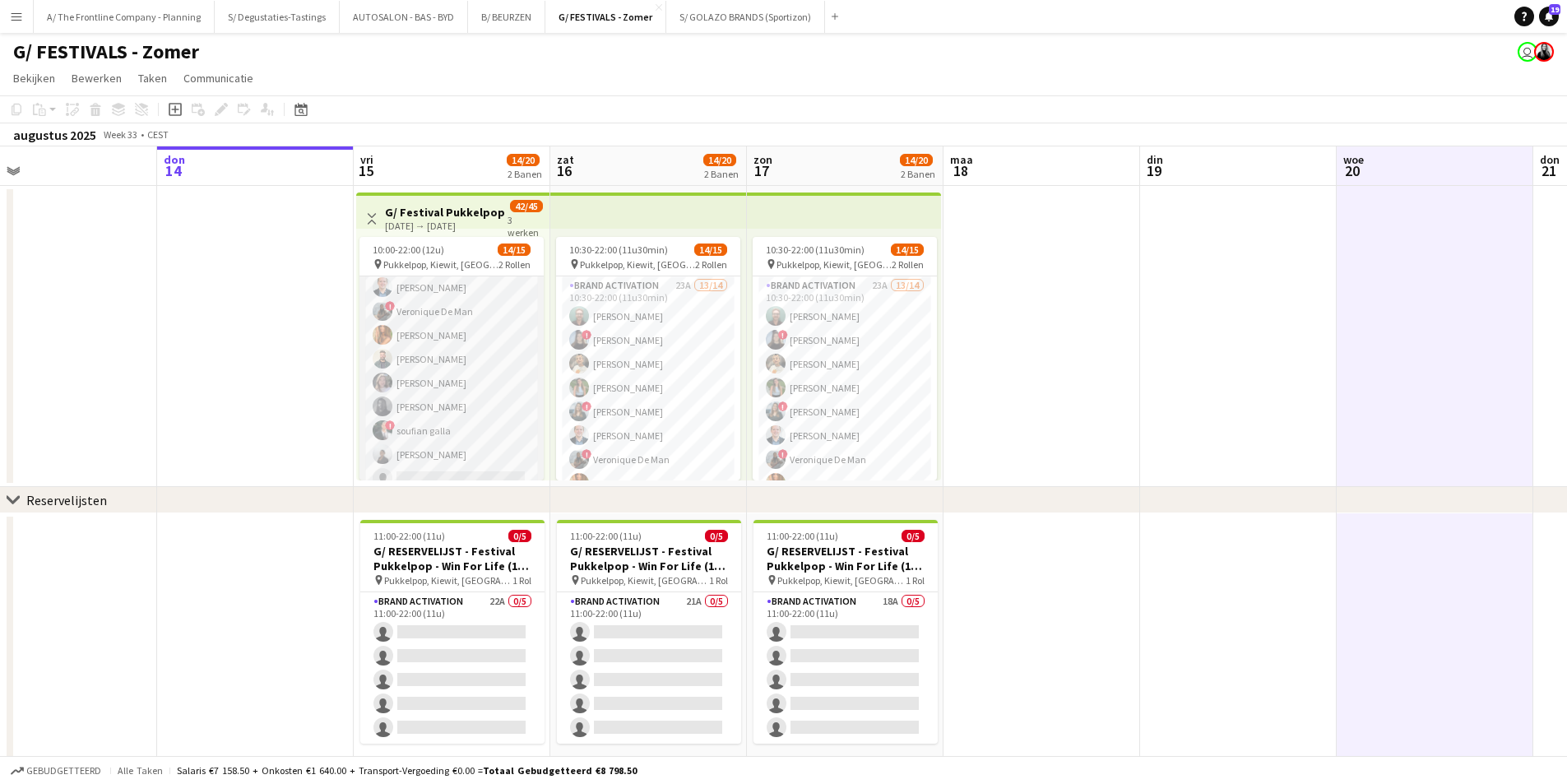
scroll to position [164, 0]
click at [449, 168] on app-board-header-date "vri 15 14/20 2 Banen" at bounding box center [452, 165] width 197 height 39
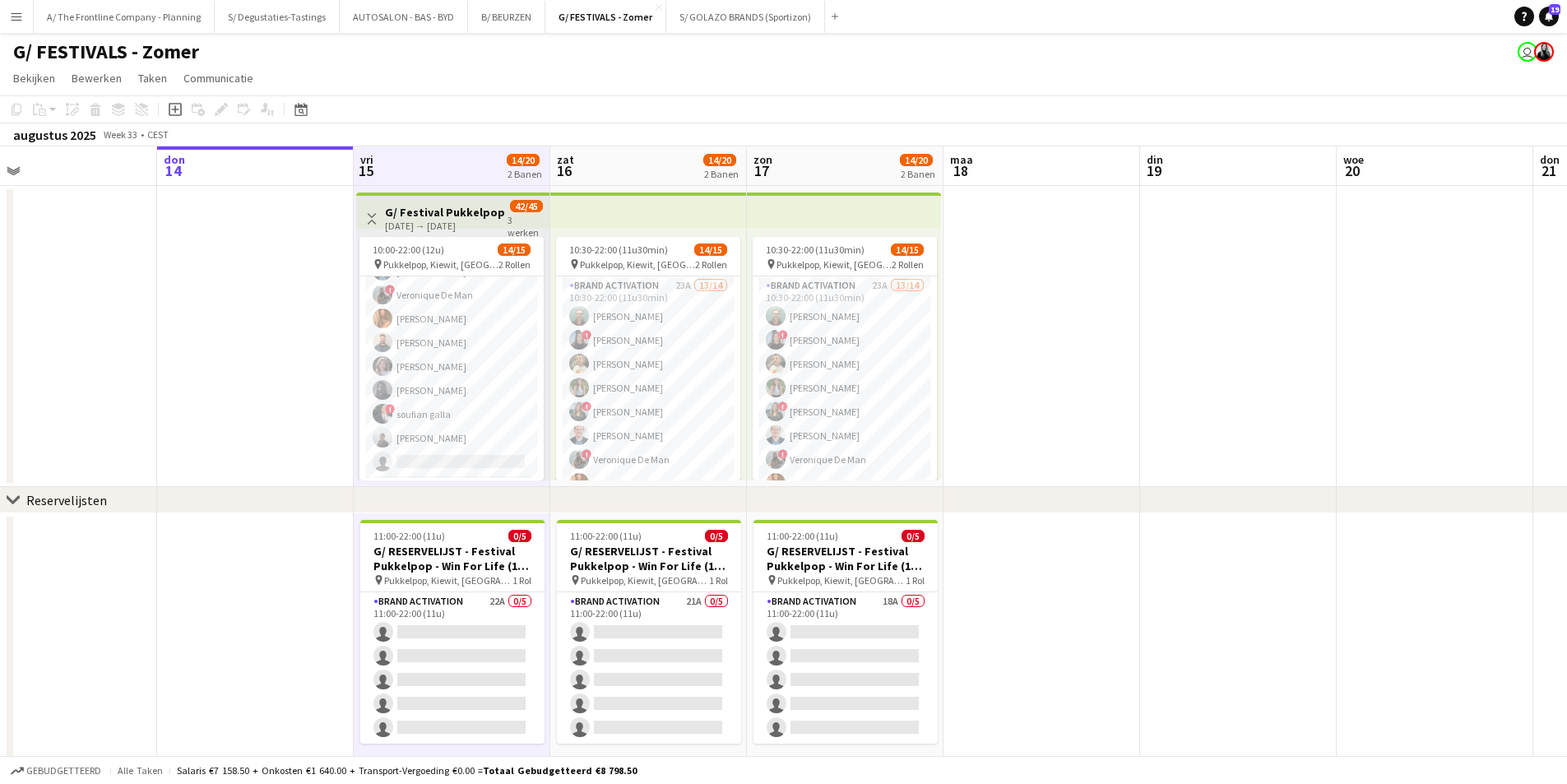
click at [619, 157] on app-board-header-date "zat 16 14/20 2 Banen" at bounding box center [649, 165] width 197 height 39
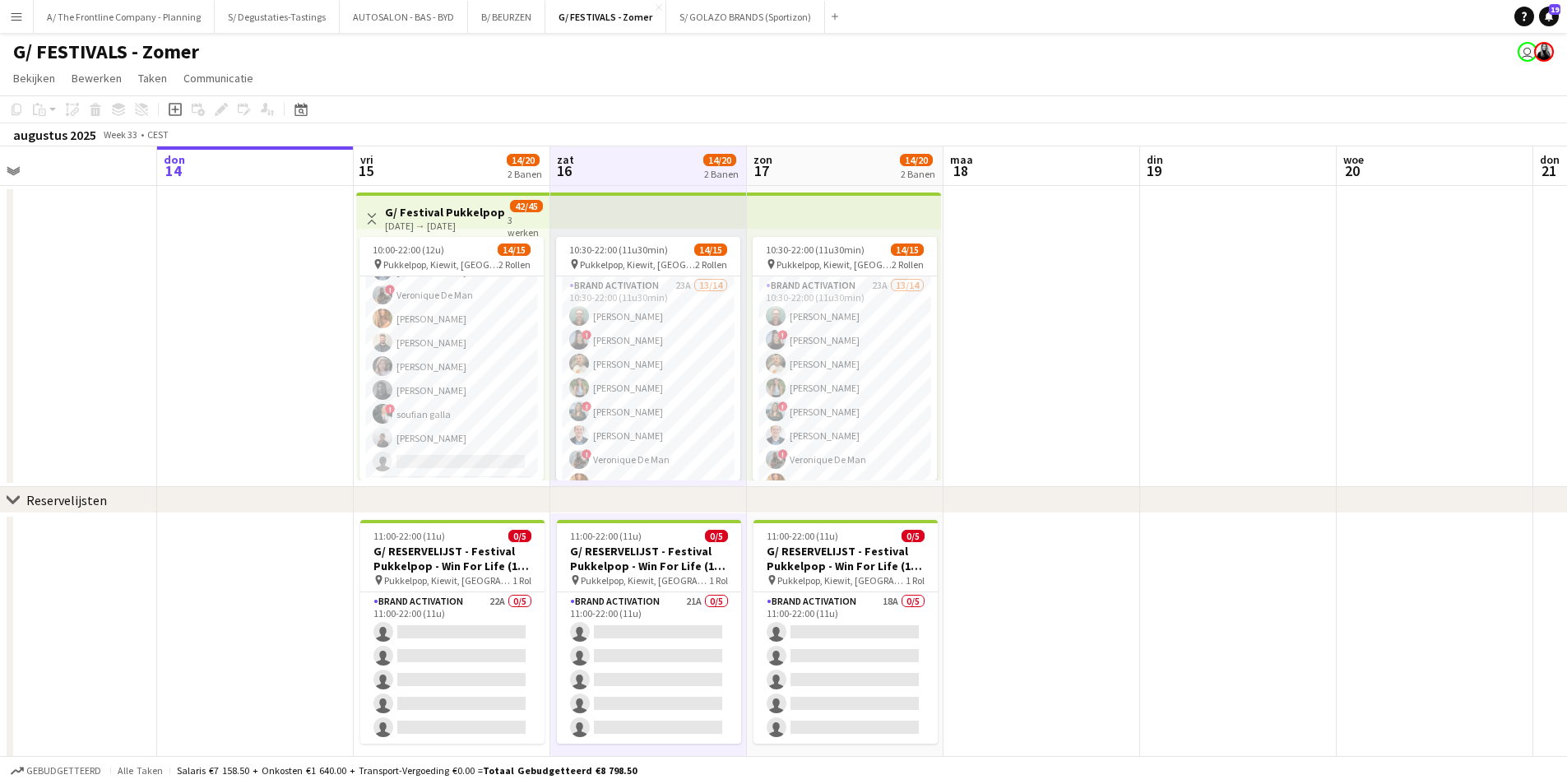
click at [798, 157] on app-board-header-date "zon 17 14/20 2 Banen" at bounding box center [845, 165] width 197 height 39
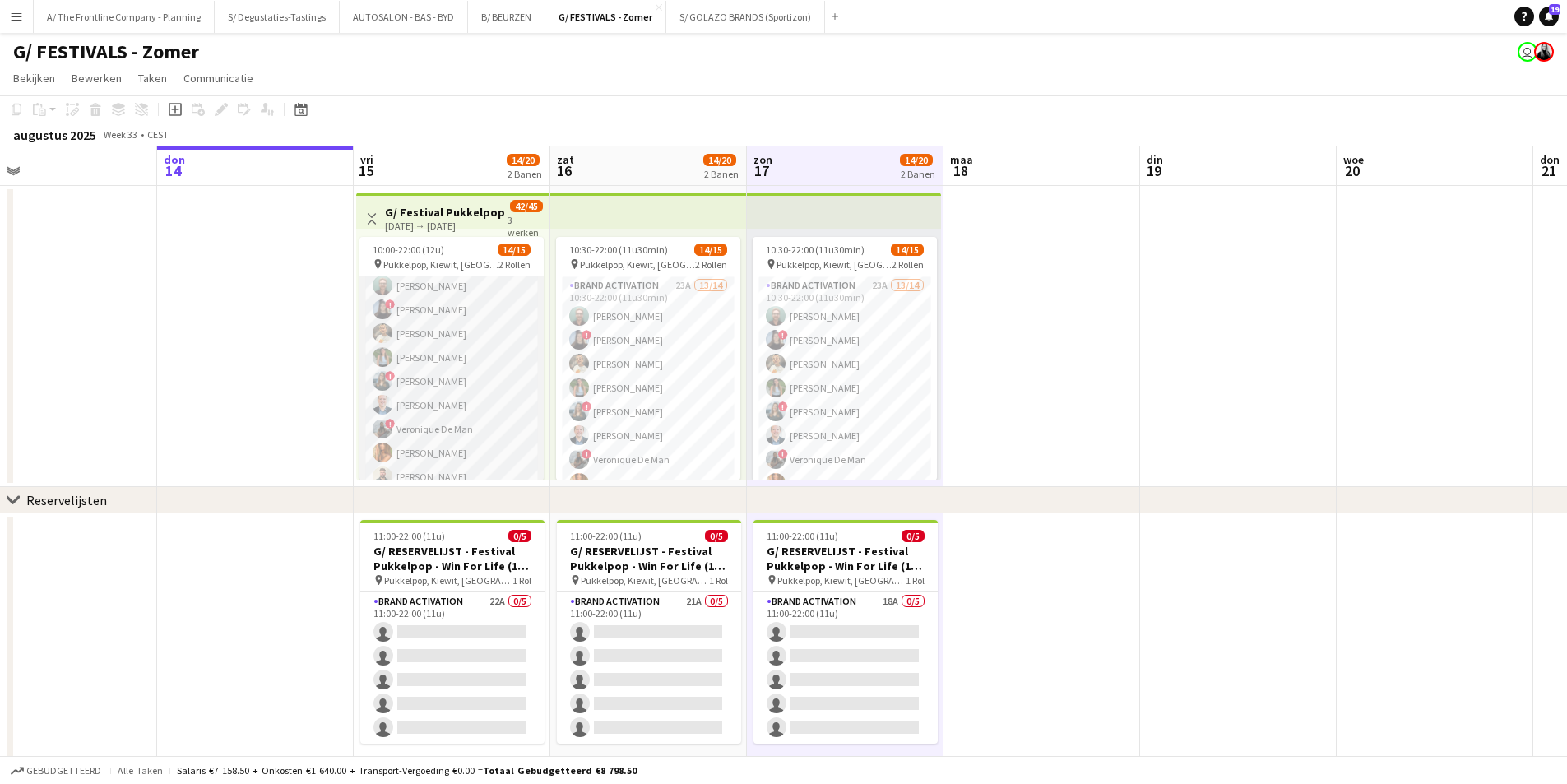
scroll to position [0, 0]
click at [590, 399] on app-card-role "Brand Activation 23A 13/14 10:30-22:00 (11u30min) Matthijs Engelbeen ! François…" at bounding box center [648, 459] width 185 height 366
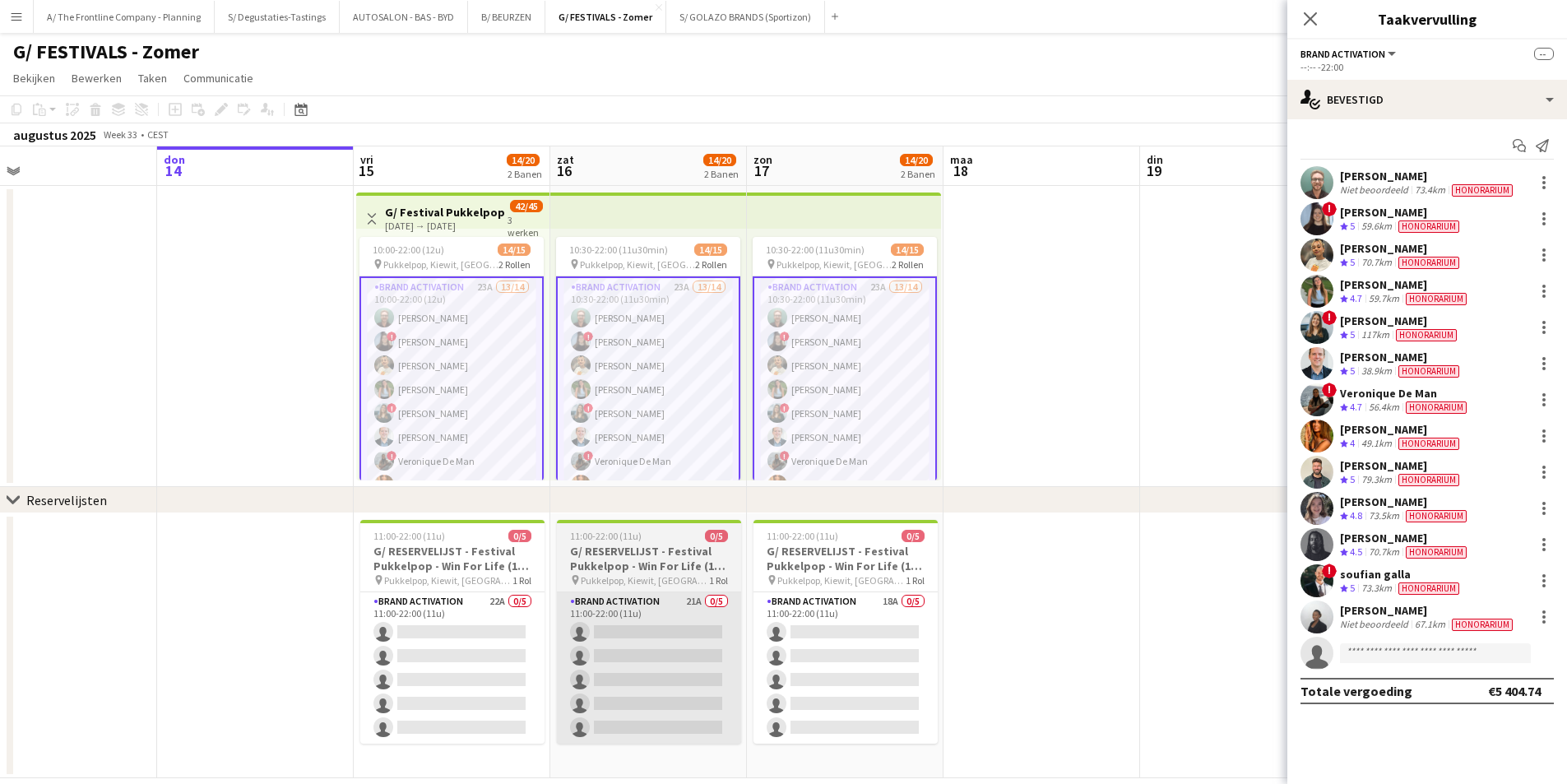
drag, startPoint x: 451, startPoint y: 653, endPoint x: 636, endPoint y: 597, distance: 193.3
click at [451, 652] on app-card-role "Brand Activation 22A 0/5 11:00-22:00 (11u) single-neutral-actions single-neutra…" at bounding box center [453, 667] width 185 height 151
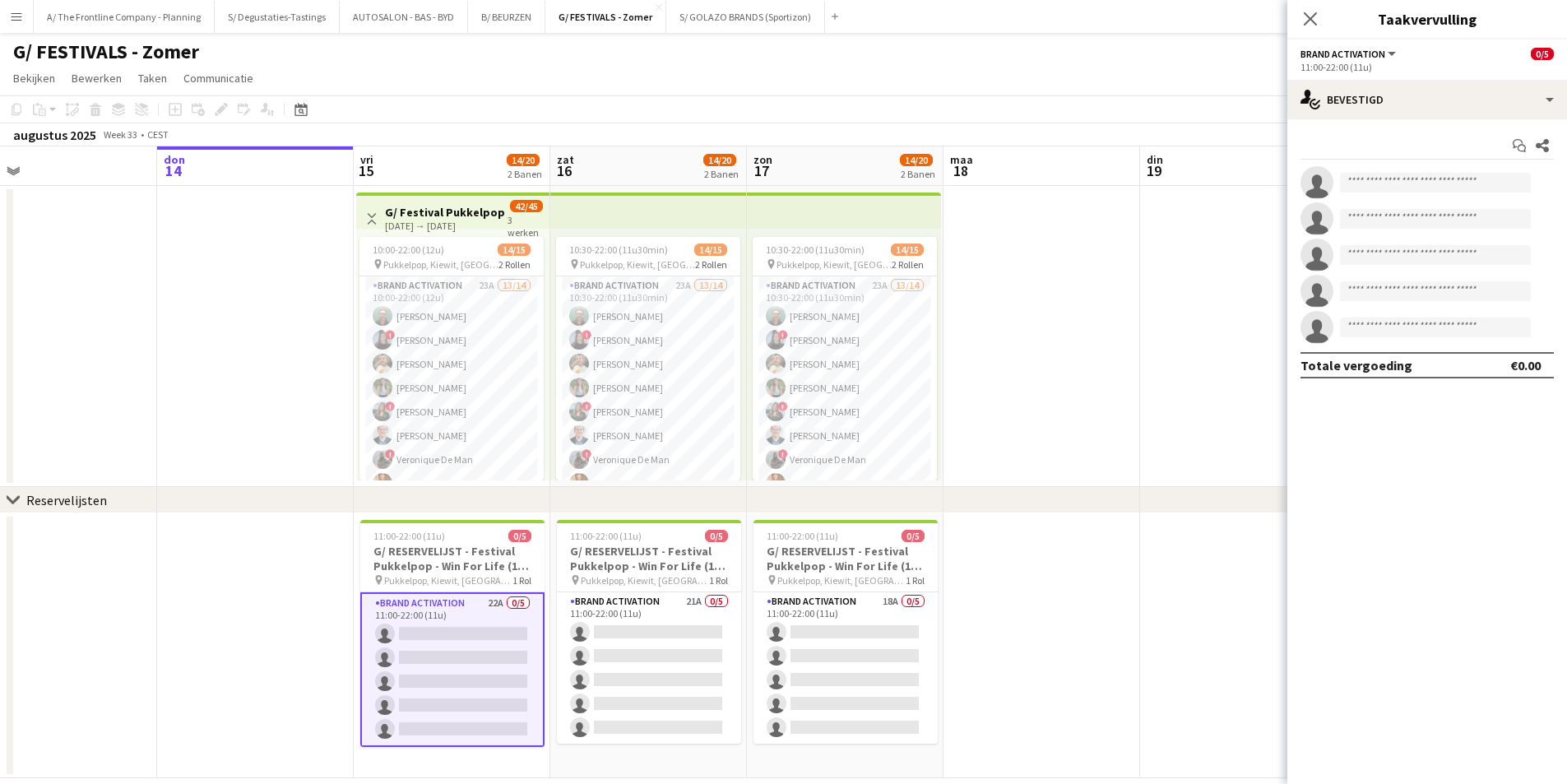
scroll to position [0, 434]
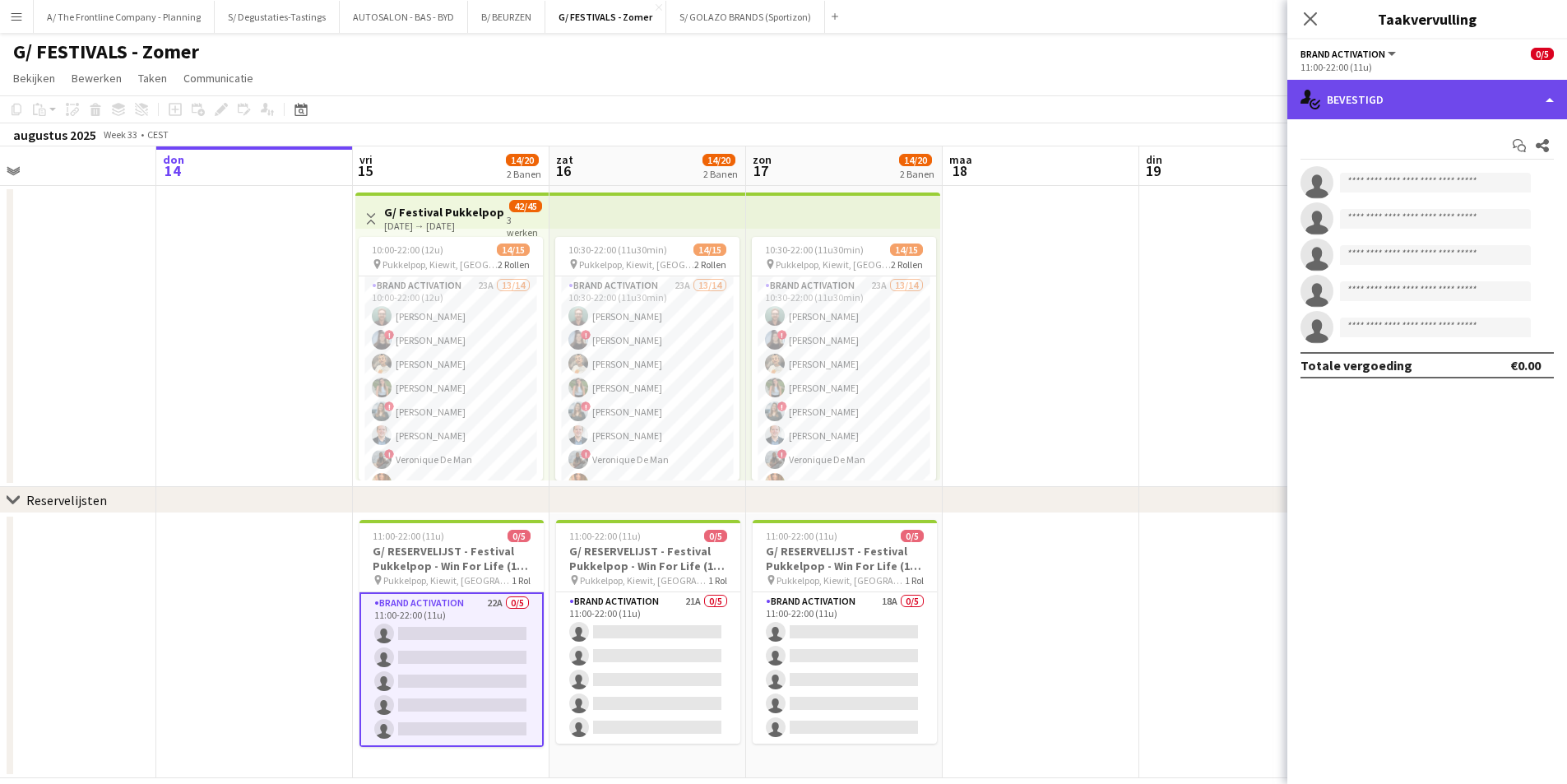
click at [1442, 86] on div "single-neutral-actions-check-2 Bevestigd" at bounding box center [1427, 99] width 280 height 39
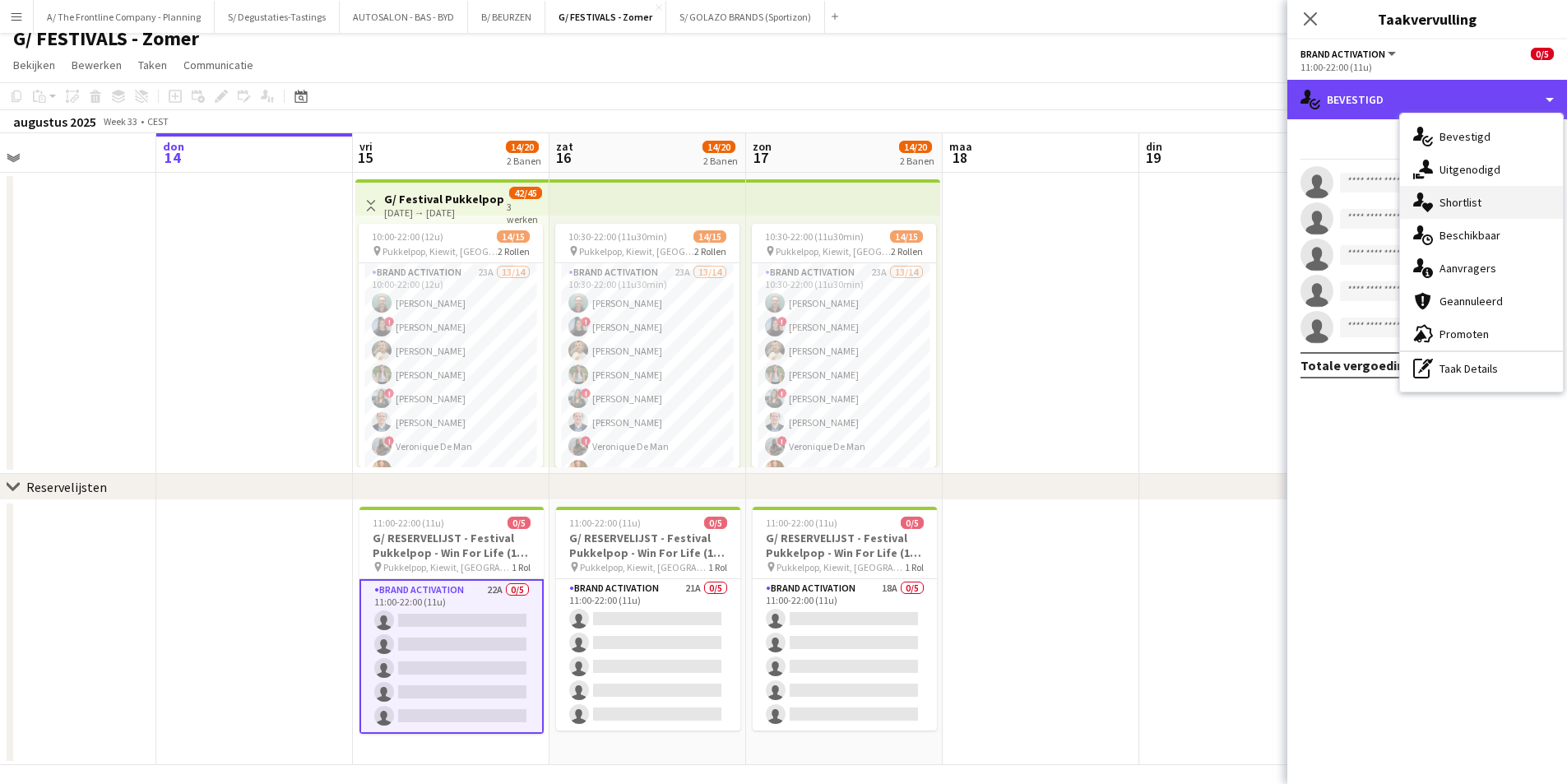
scroll to position [22, 0]
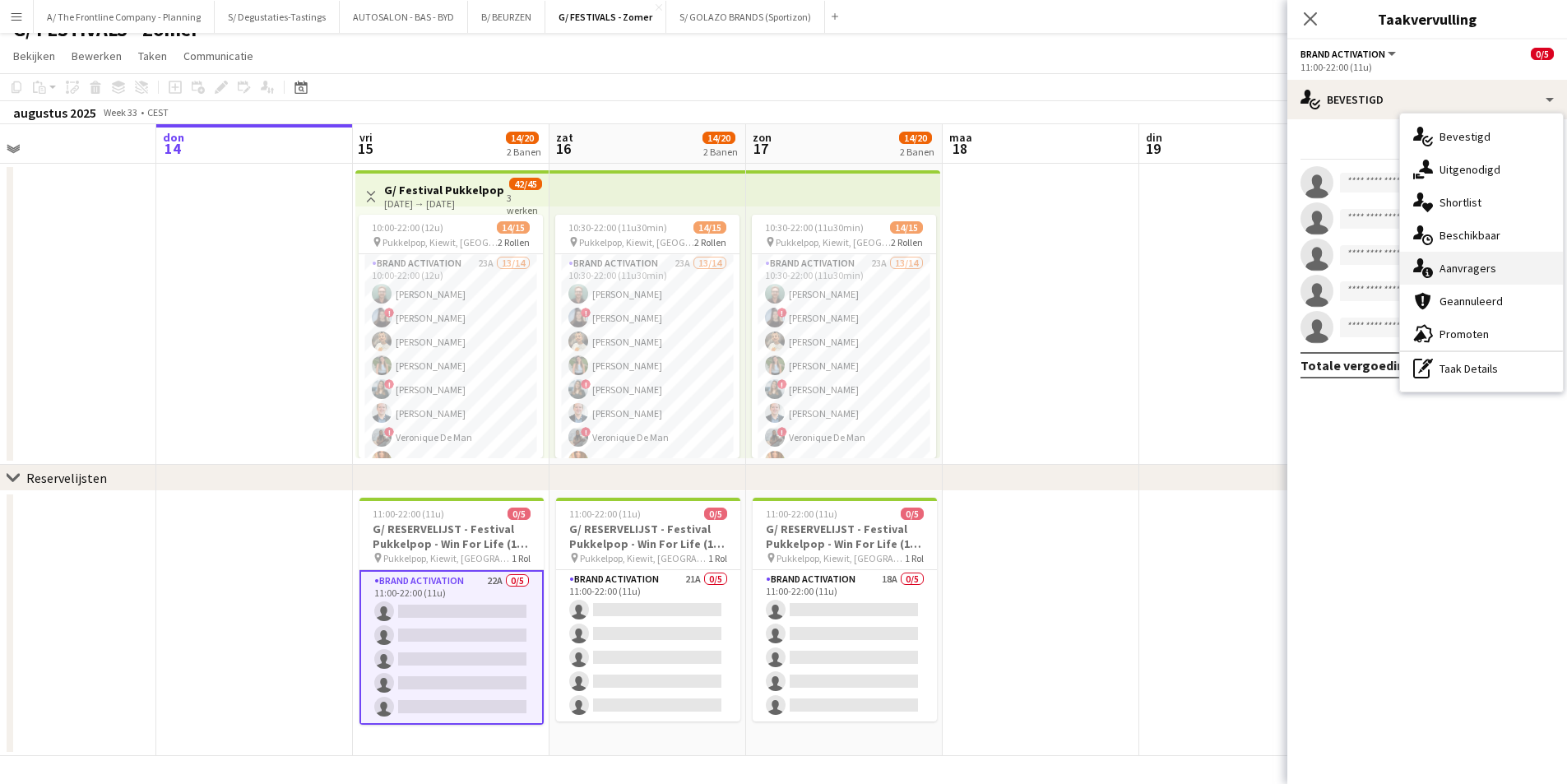
click at [1480, 265] on div "single-neutral-actions-information Aanvragers" at bounding box center [1481, 268] width 162 height 33
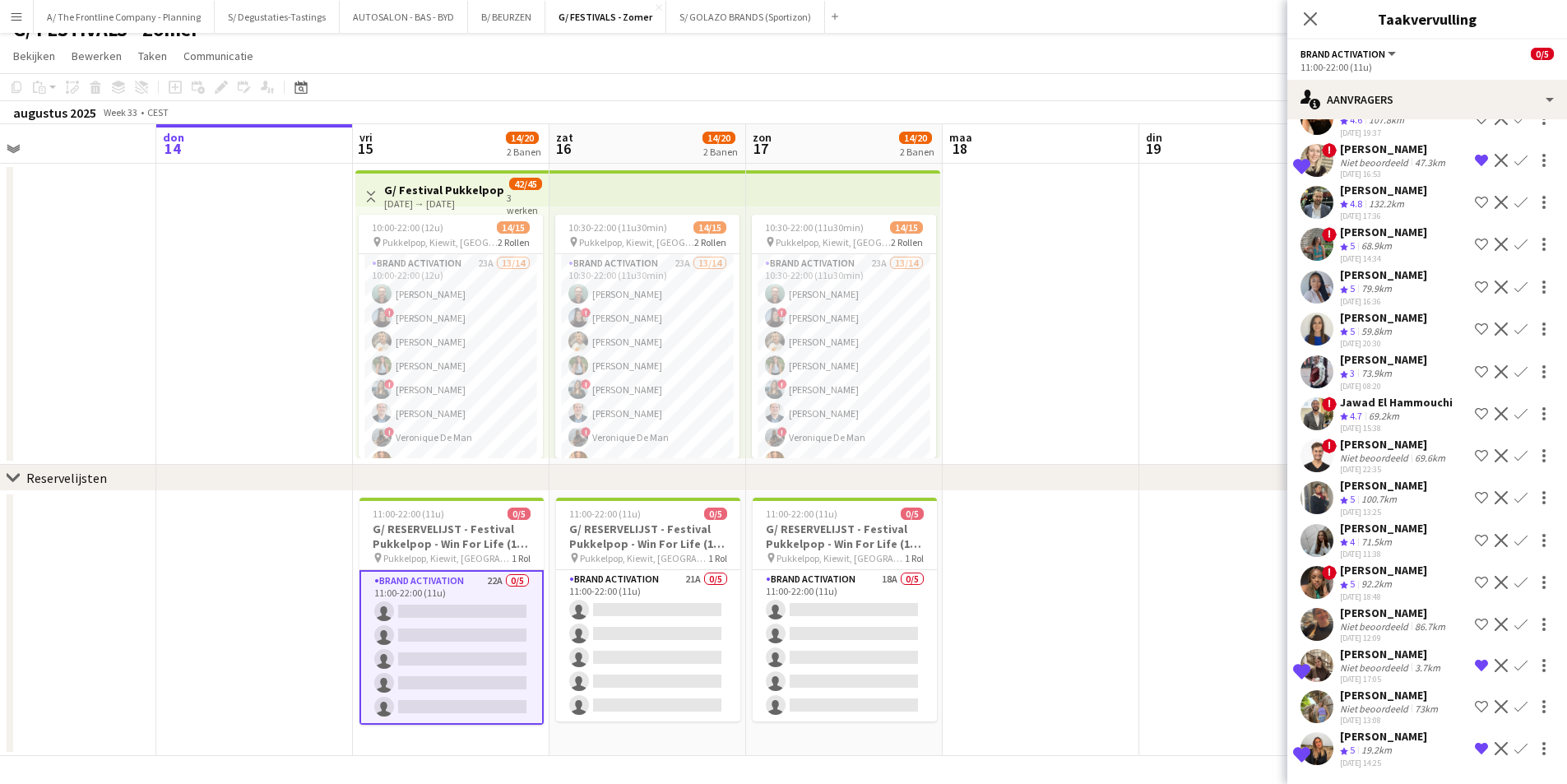
scroll to position [273, 0]
click at [1402, 661] on div "Niet beoordeeld" at bounding box center [1376, 667] width 71 height 12
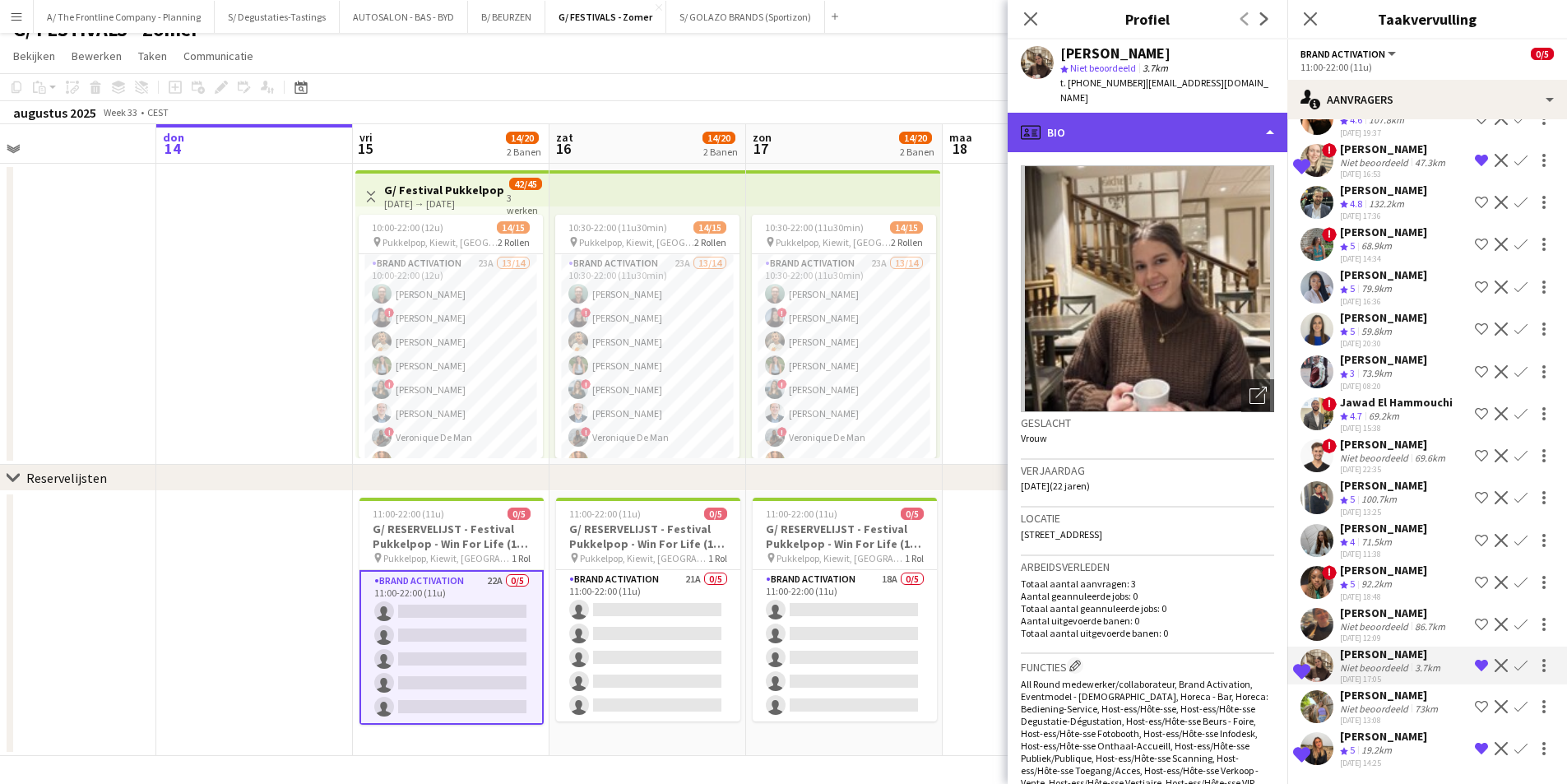
click at [1173, 125] on div "profile Bio" at bounding box center [1147, 132] width 280 height 39
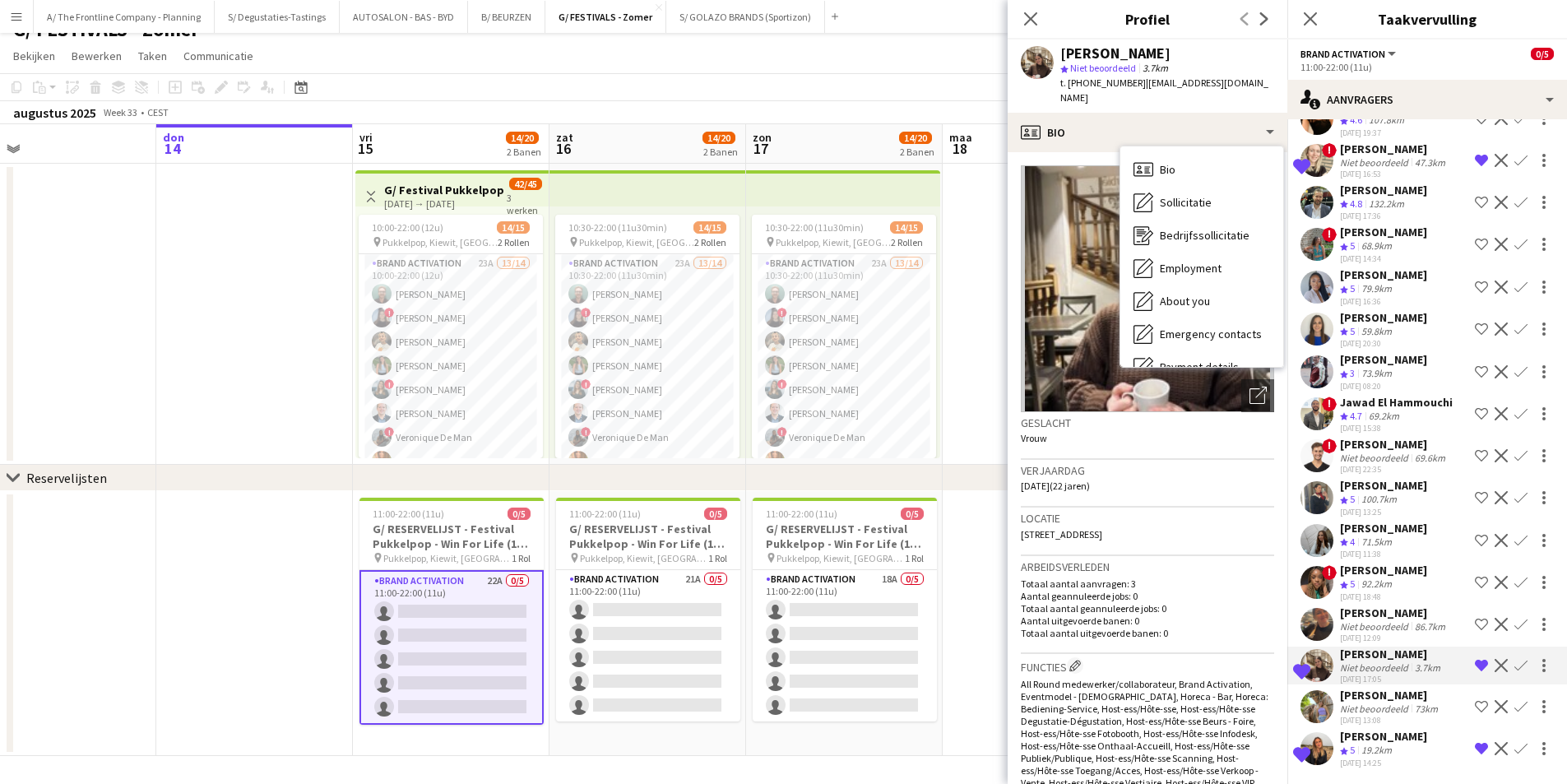
click at [1146, 590] on p "Aantal geannuleerde jobs: 0" at bounding box center [1148, 596] width 254 height 12
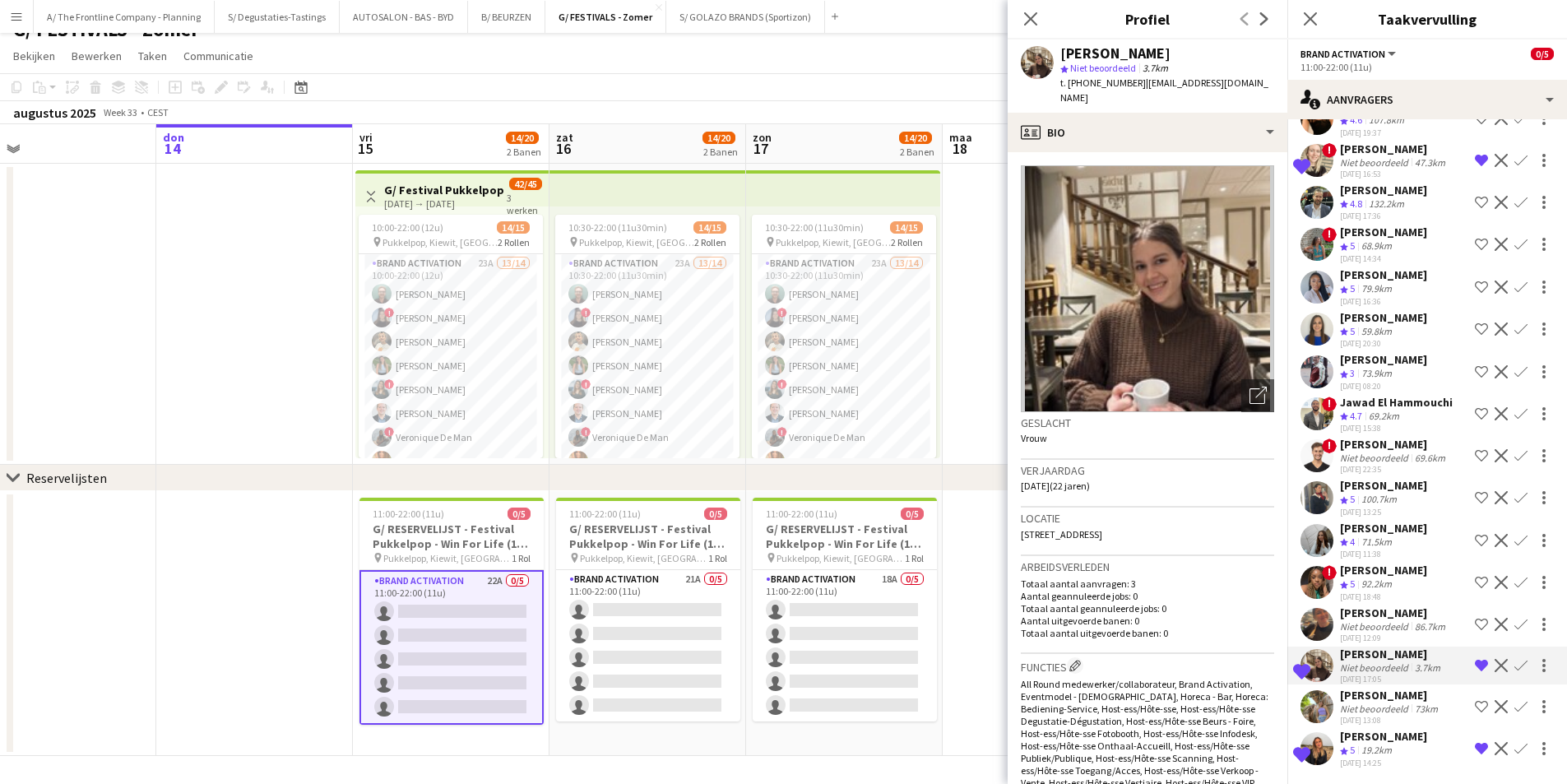
click at [1103, 527] on span "11 Maastrichtersteenweg, 0103, Hasselt, 3500" at bounding box center [1061, 533] width 82 height 12
click at [485, 327] on app-card-role "Brand Activation 23A 13/14 10:00-22:00 (12u) Matthijs Engelbeen ! Françoise Van…" at bounding box center [451, 436] width 185 height 366
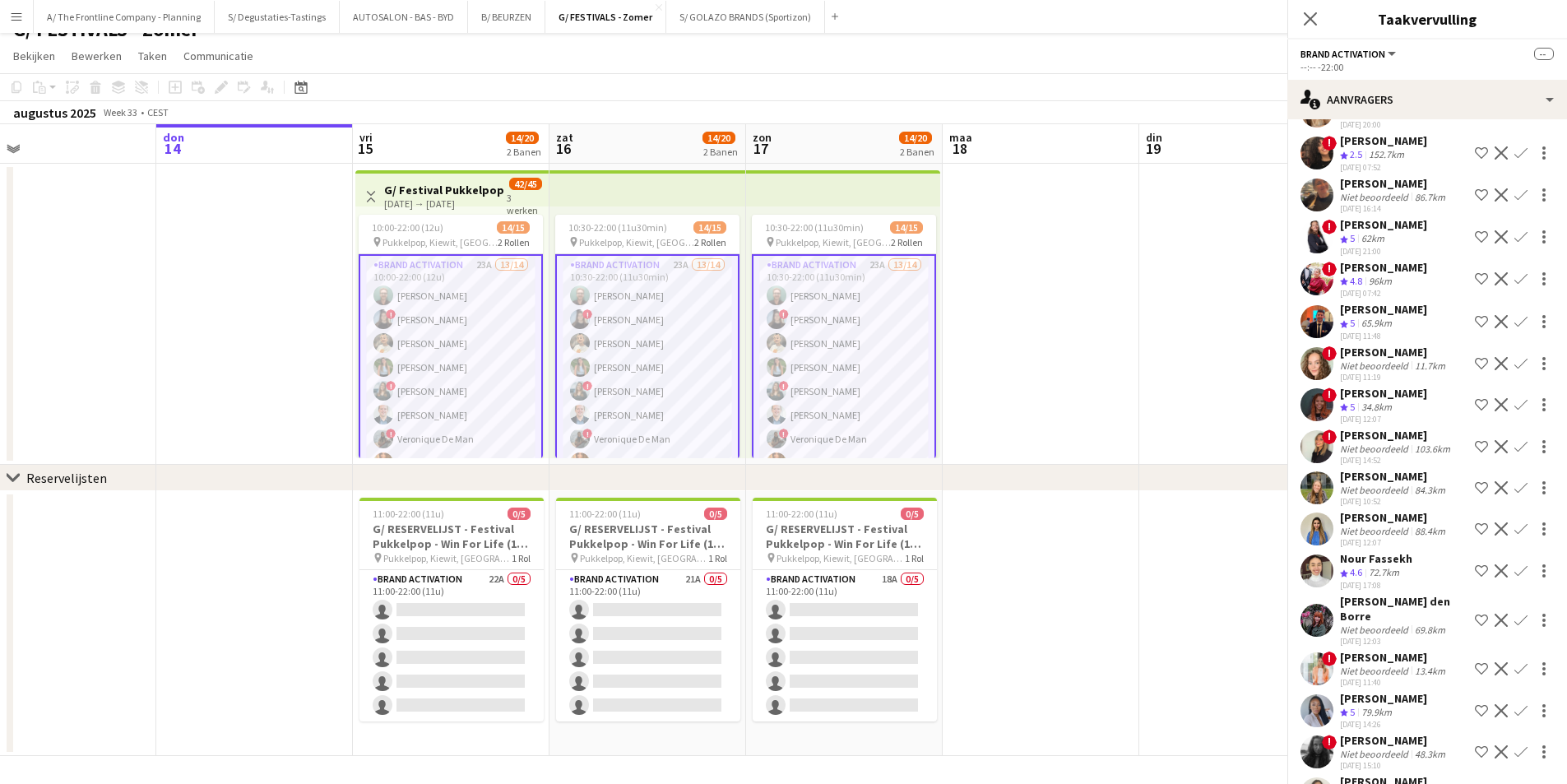
scroll to position [0, 0]
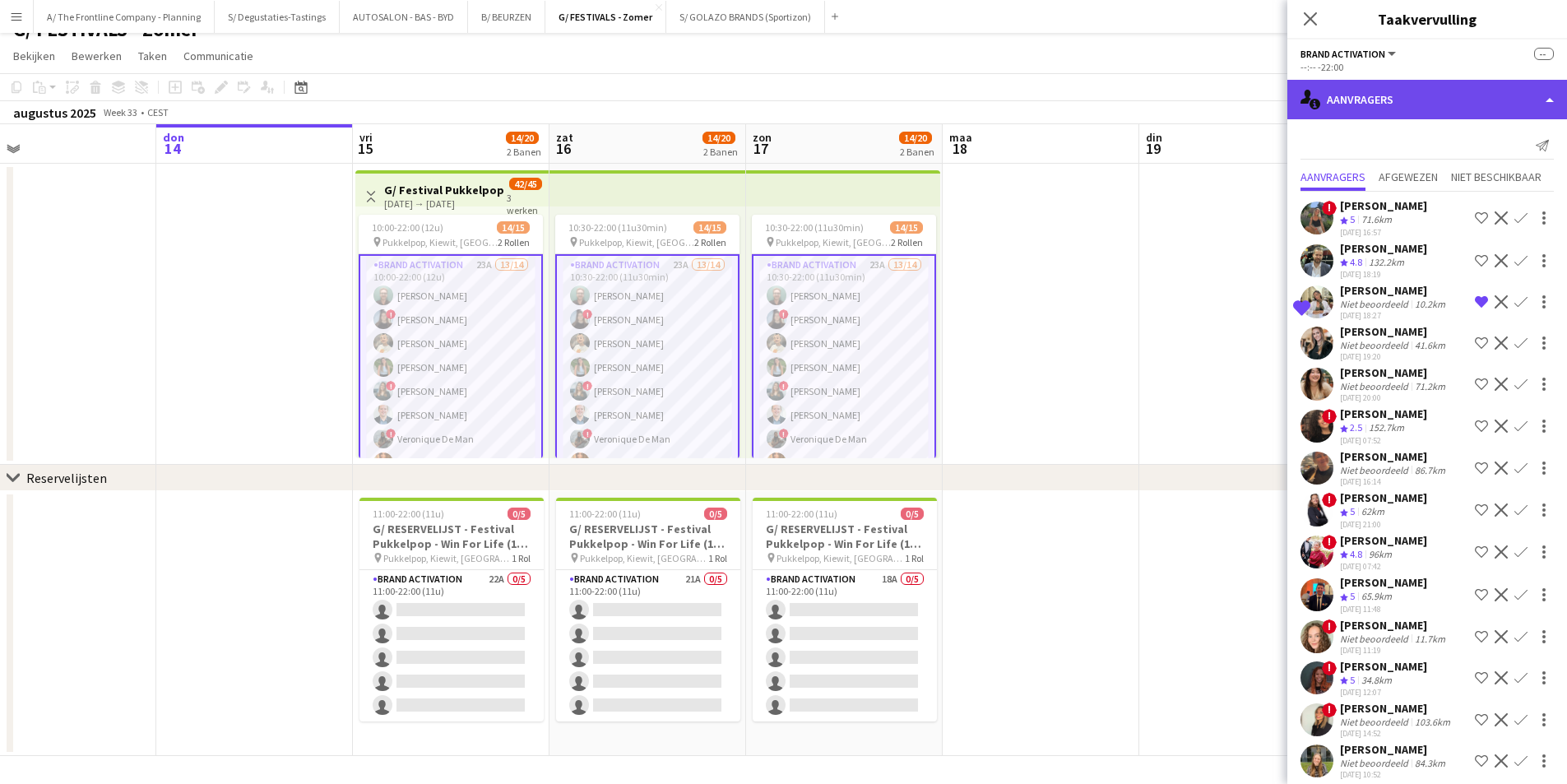
click at [1383, 95] on div "single-neutral-actions-information Aanvragers" at bounding box center [1427, 99] width 280 height 39
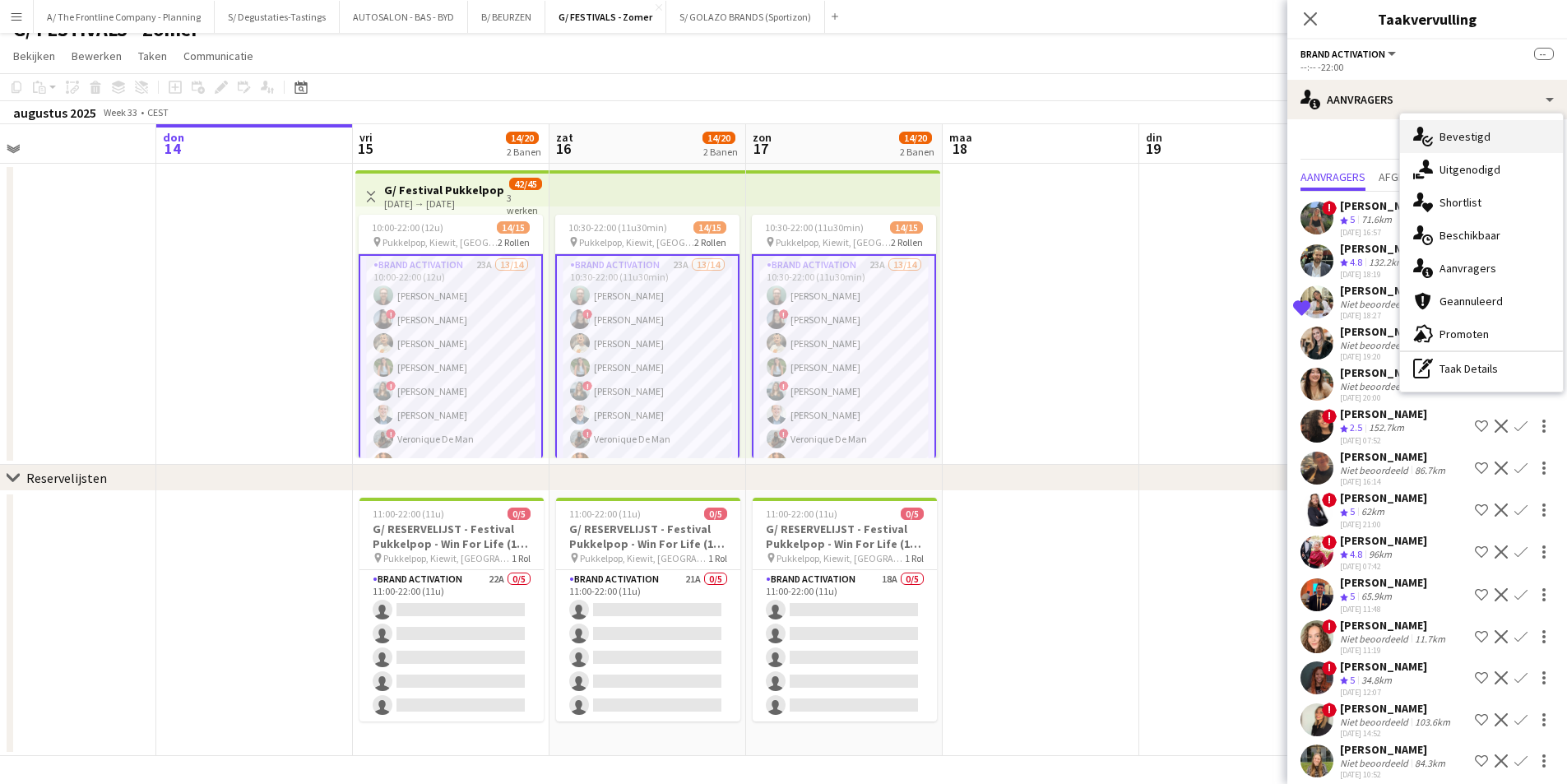
click at [1480, 137] on div "single-neutral-actions-check-2 Bevestigd" at bounding box center [1481, 136] width 162 height 33
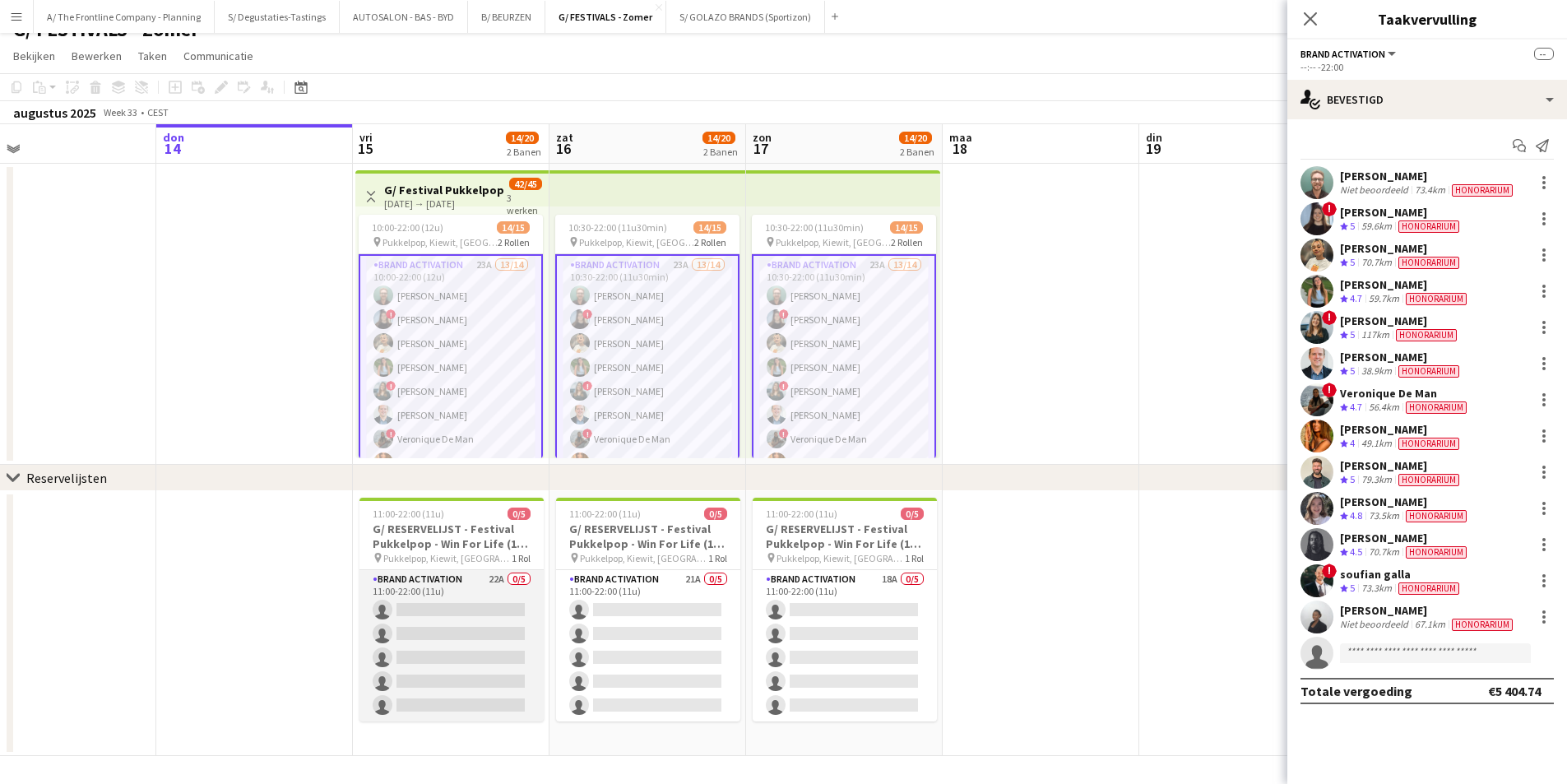
click at [519, 670] on app-card-role "Brand Activation 22A 0/5 11:00-22:00 (11u) single-neutral-actions single-neutra…" at bounding box center [452, 645] width 185 height 151
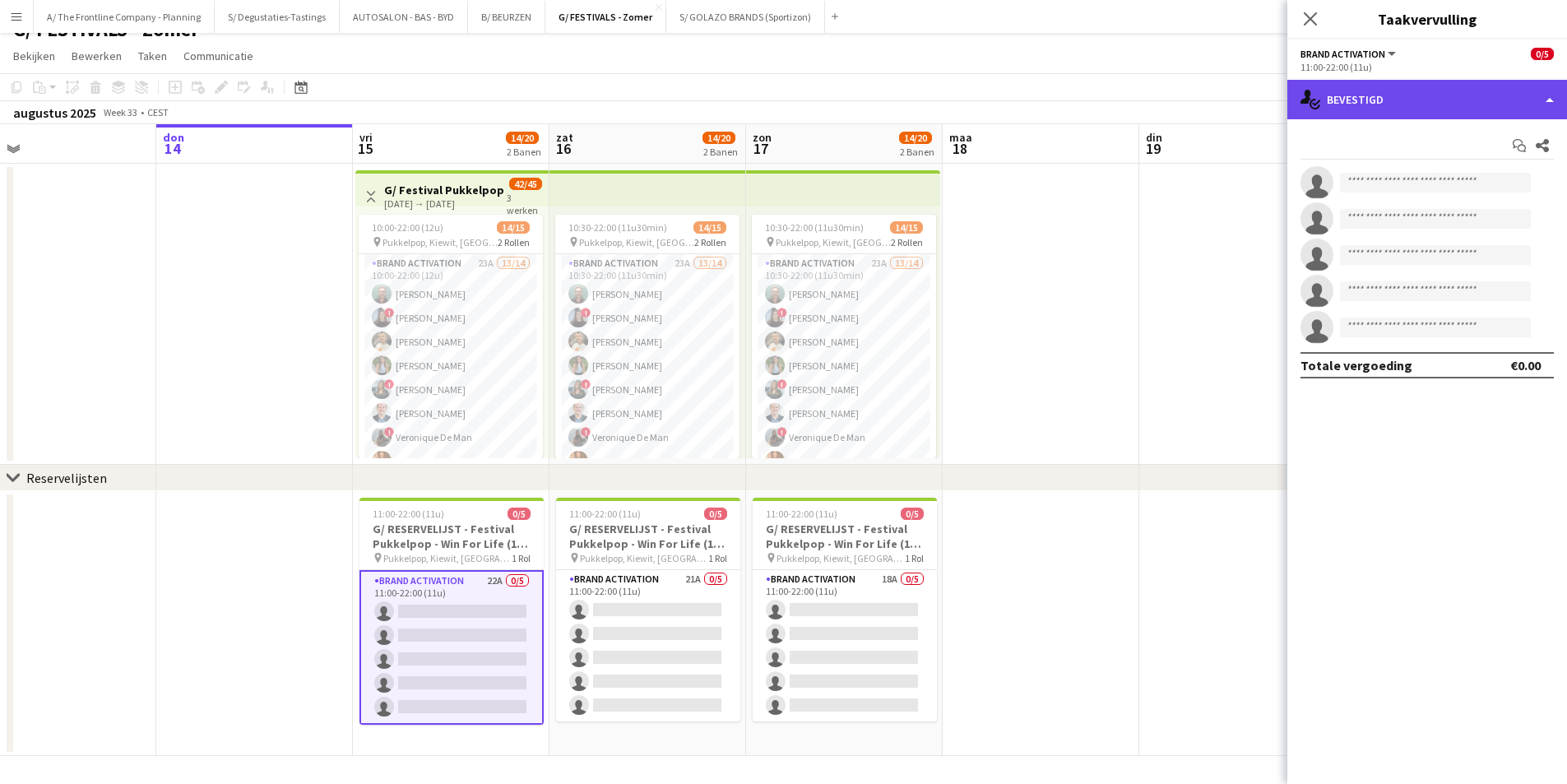
click at [1445, 86] on div "single-neutral-actions-check-2 Bevestigd" at bounding box center [1427, 99] width 280 height 39
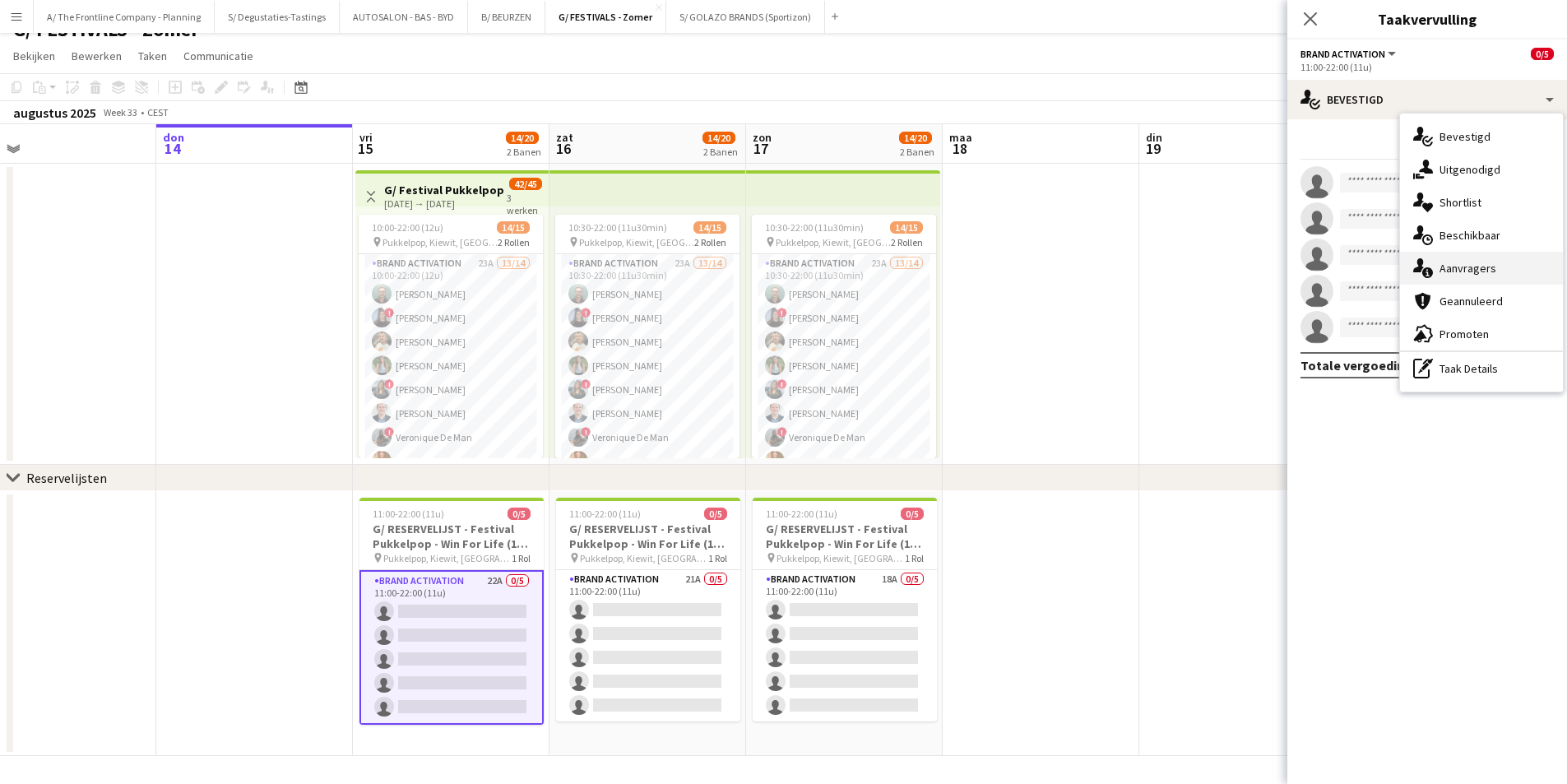
click at [1472, 272] on div "single-neutral-actions-information Aanvragers" at bounding box center [1481, 268] width 162 height 33
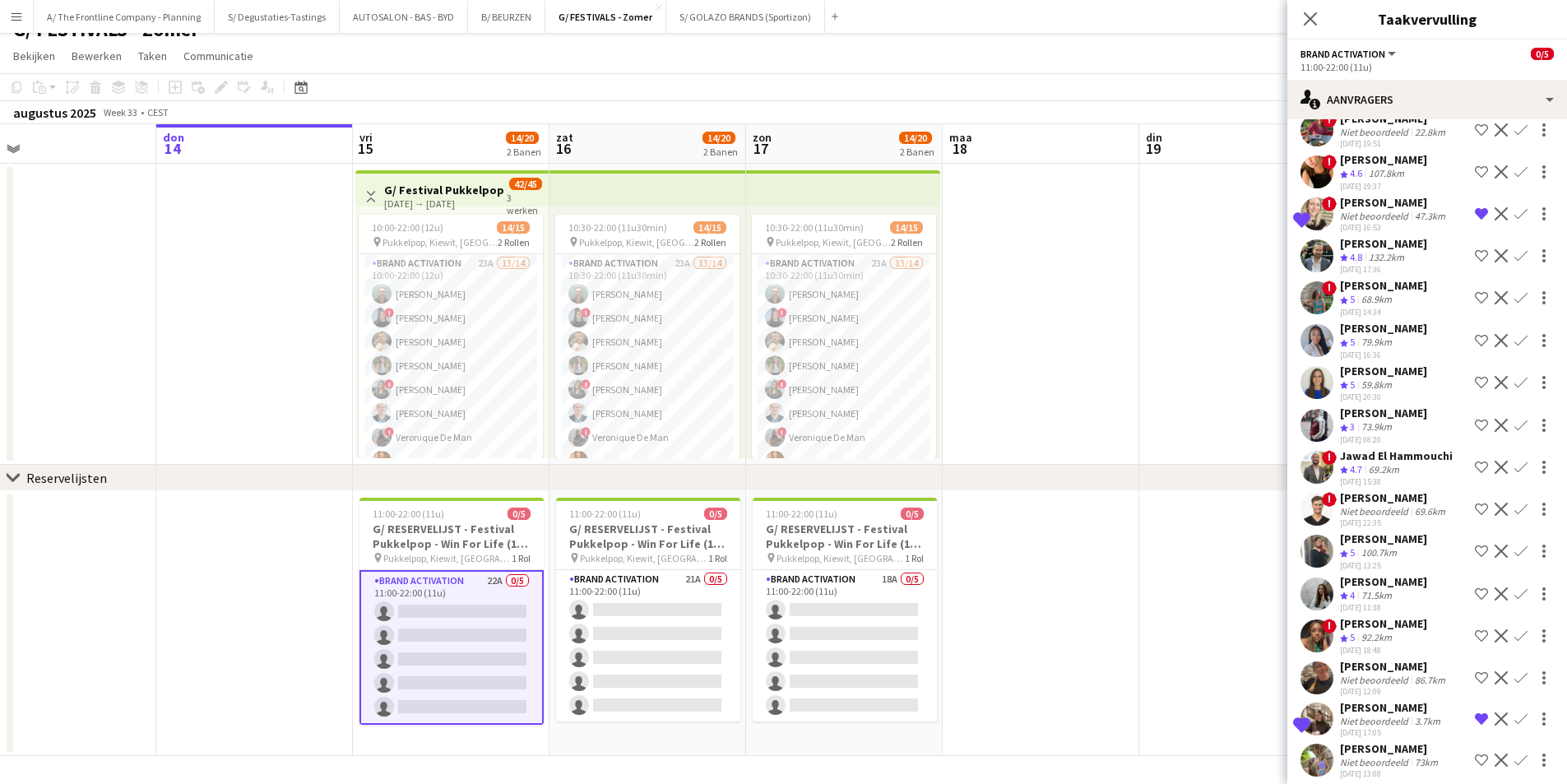
scroll to position [273, 0]
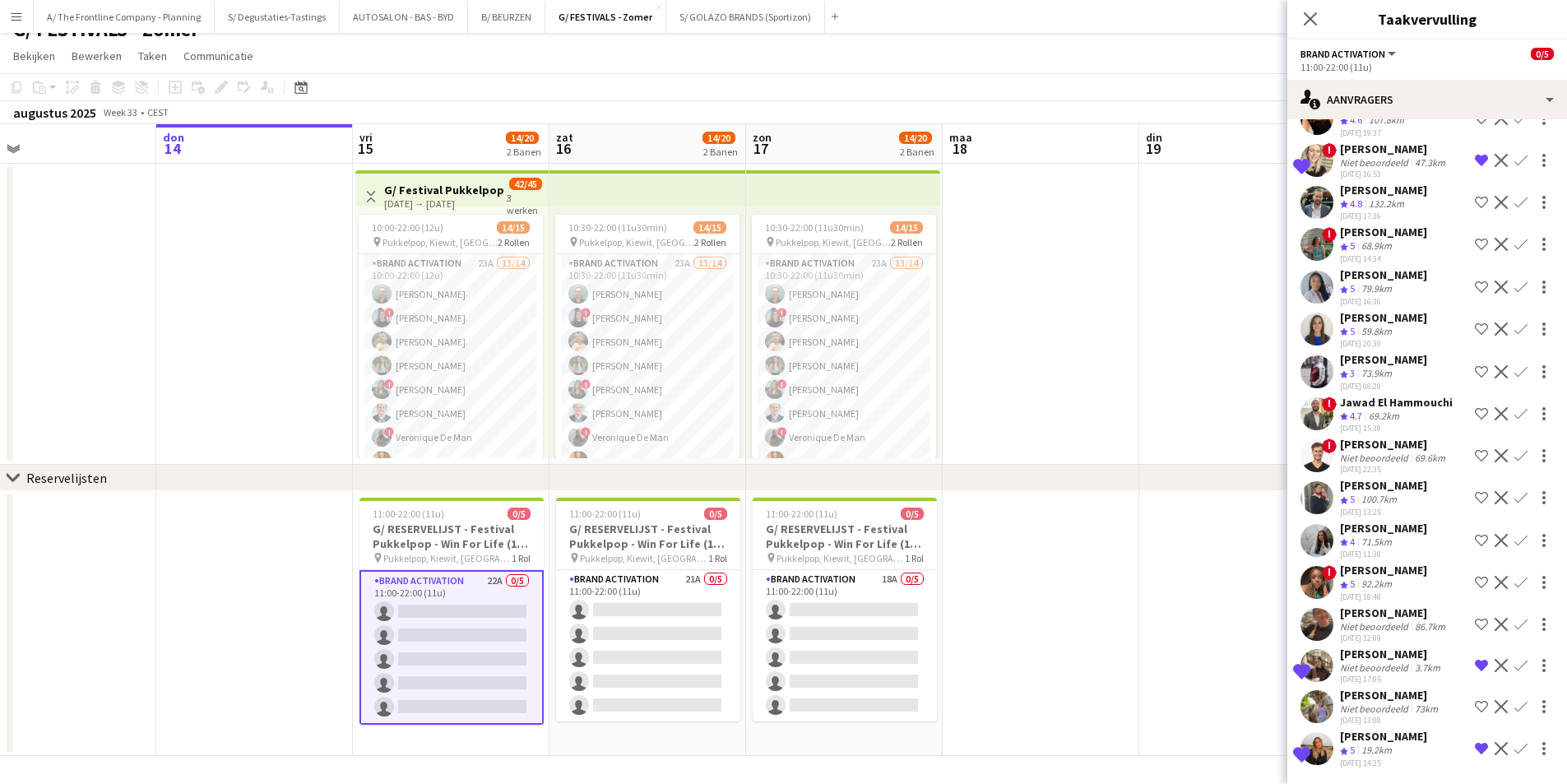
click at [1381, 661] on div "Niet beoordeeld" at bounding box center [1376, 667] width 71 height 12
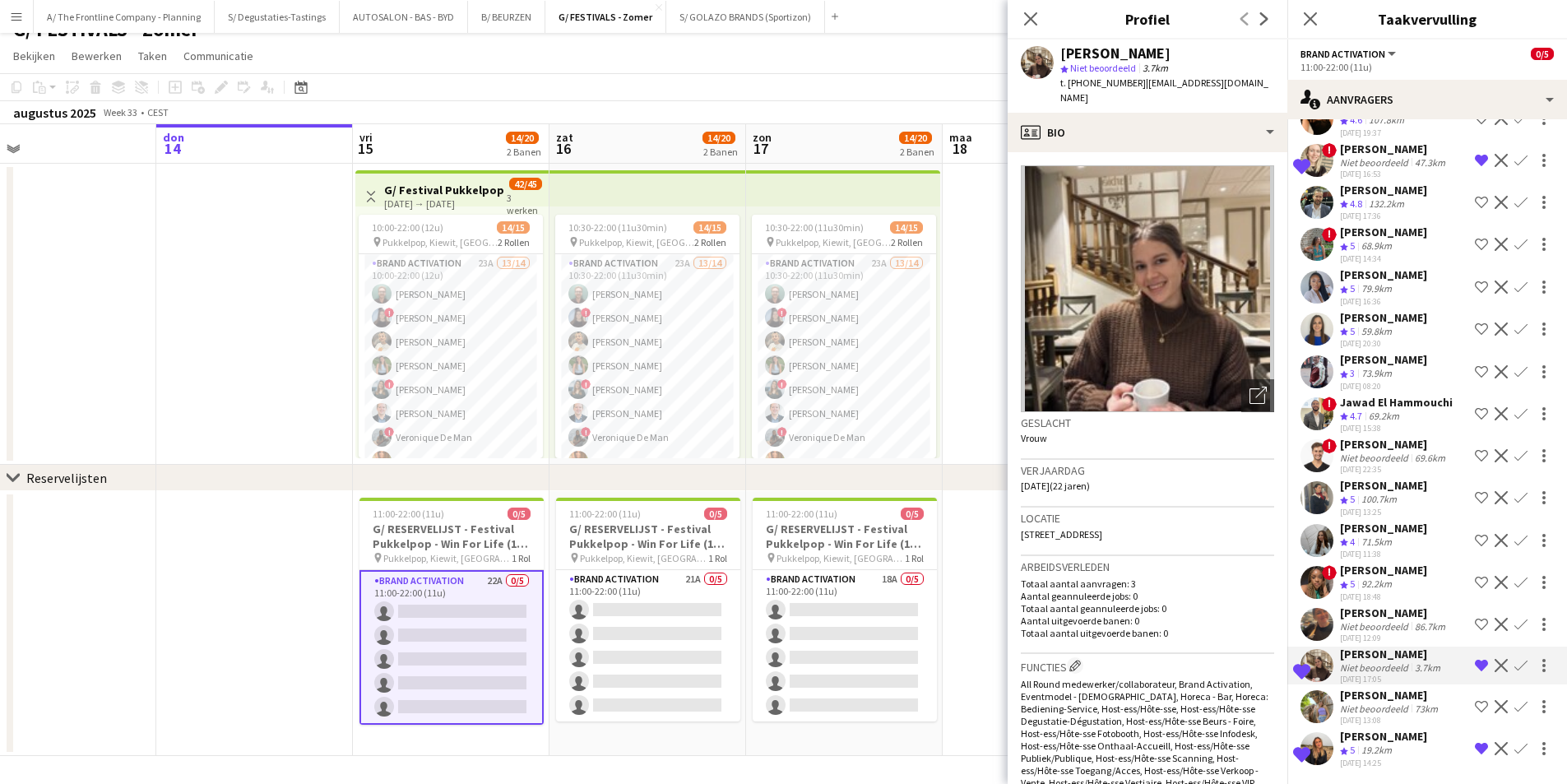
click at [1109, 46] on div "[PERSON_NAME]" at bounding box center [1115, 53] width 111 height 14
copy div "[PERSON_NAME]"
drag, startPoint x: 1134, startPoint y: 83, endPoint x: 1264, endPoint y: 86, distance: 130.0
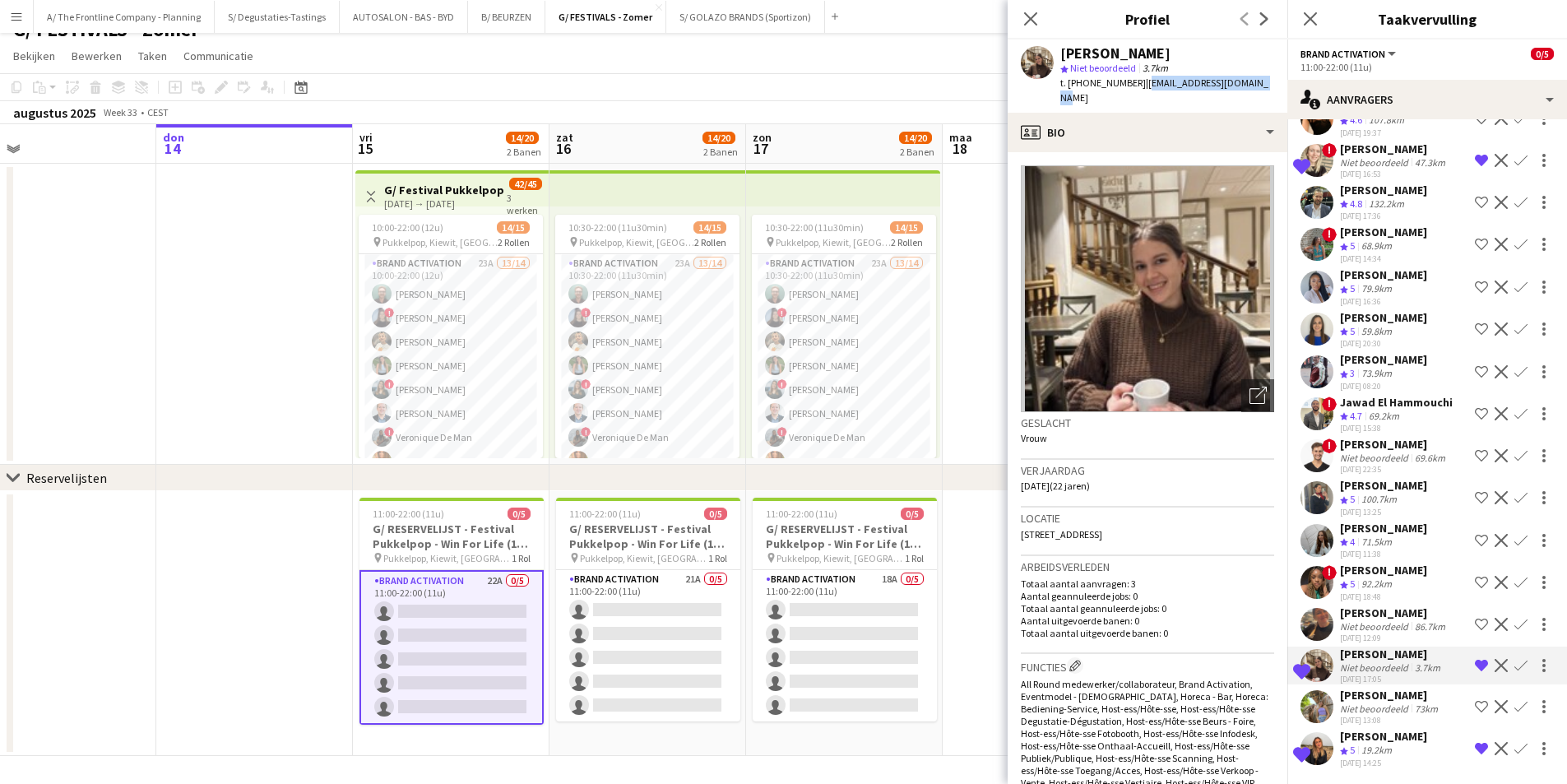
click at [1264, 86] on app-profile-header "Isa Janssen star Niet beoordeeld 3.7km t. +31642961150 | isajanssen2003@gmail.c…" at bounding box center [1147, 76] width 280 height 73
copy span "isajanssen2003@gmail.com"
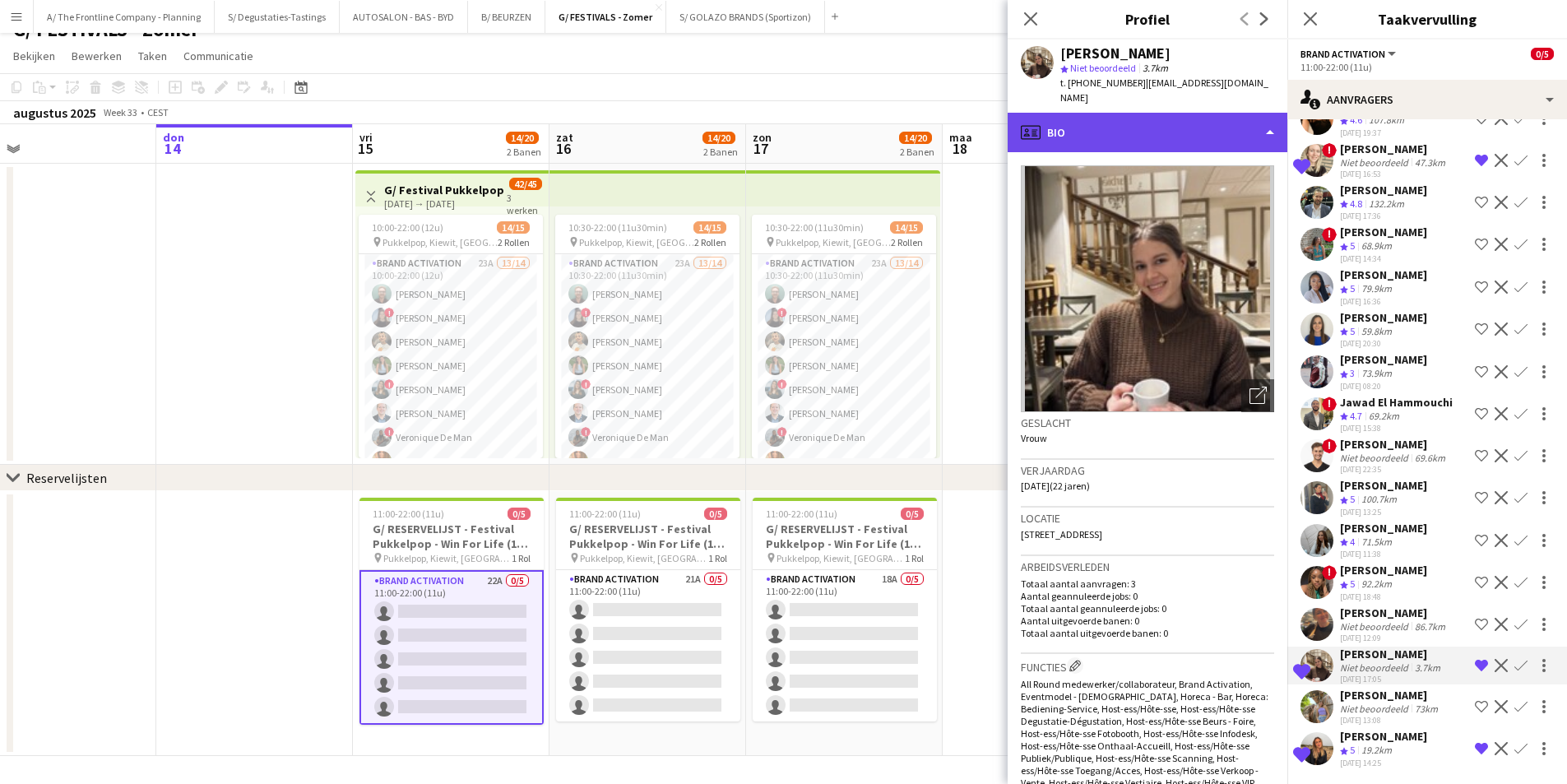
click at [1225, 134] on div "profile Bio" at bounding box center [1147, 132] width 280 height 39
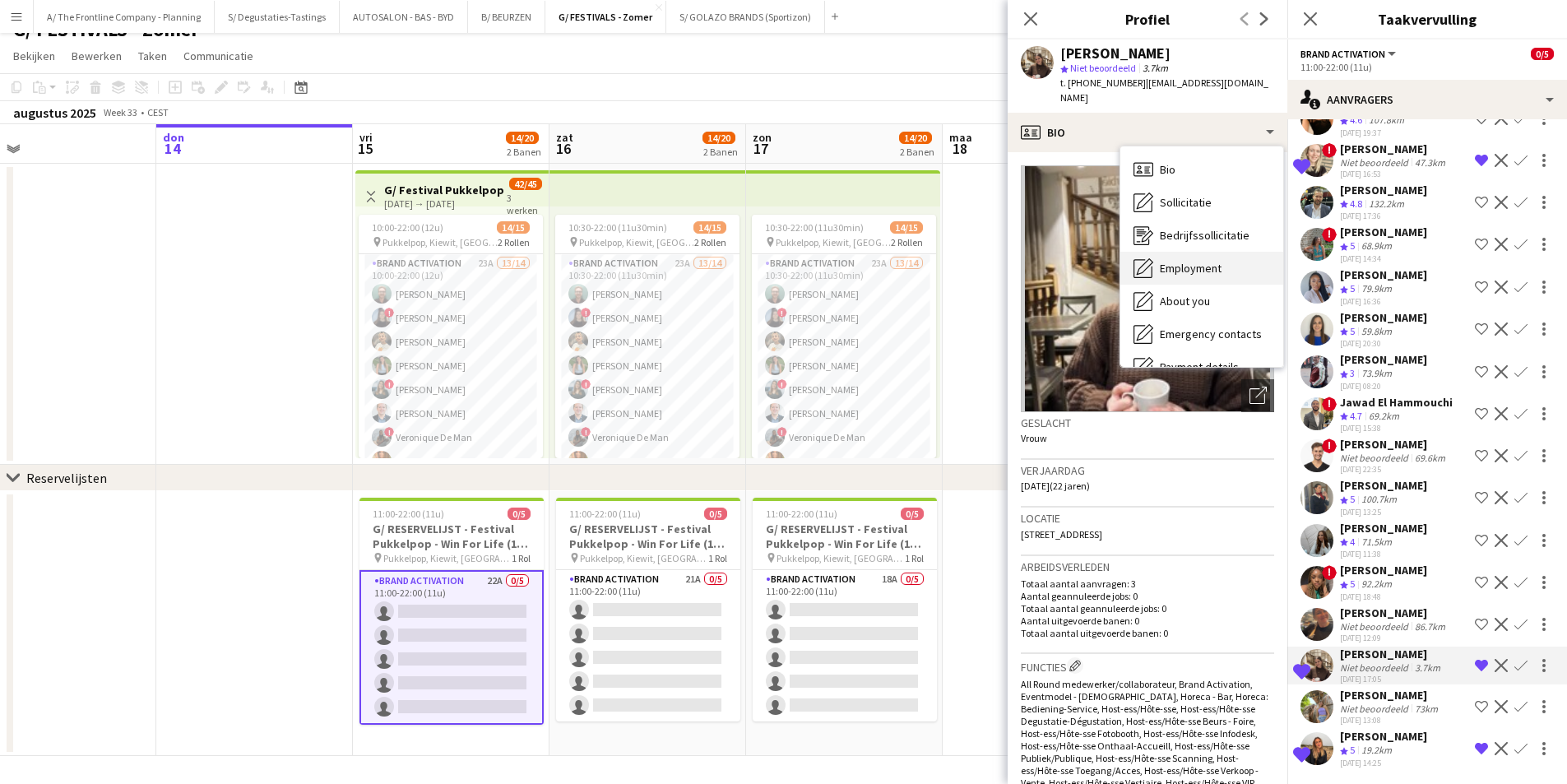
click at [1214, 260] on span "Employment" at bounding box center [1191, 267] width 62 height 14
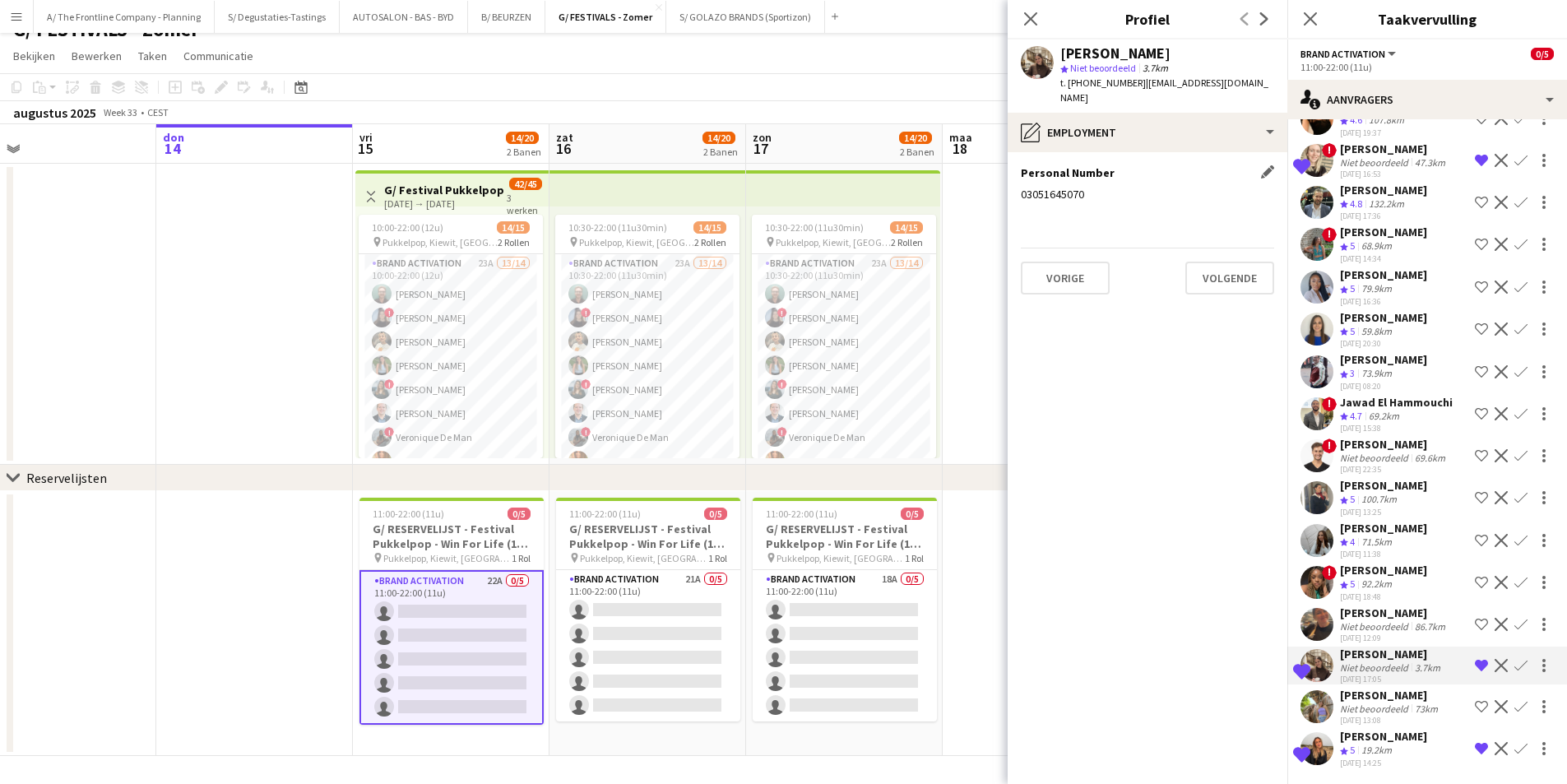
click at [1069, 186] on div "03051645070" at bounding box center [1148, 193] width 254 height 14
copy div "03051645070"
click at [1195, 152] on app-section-data-types "Personal Number Dit veld bewerken 03051645070 Vorige Volgende" at bounding box center [1147, 467] width 280 height 631
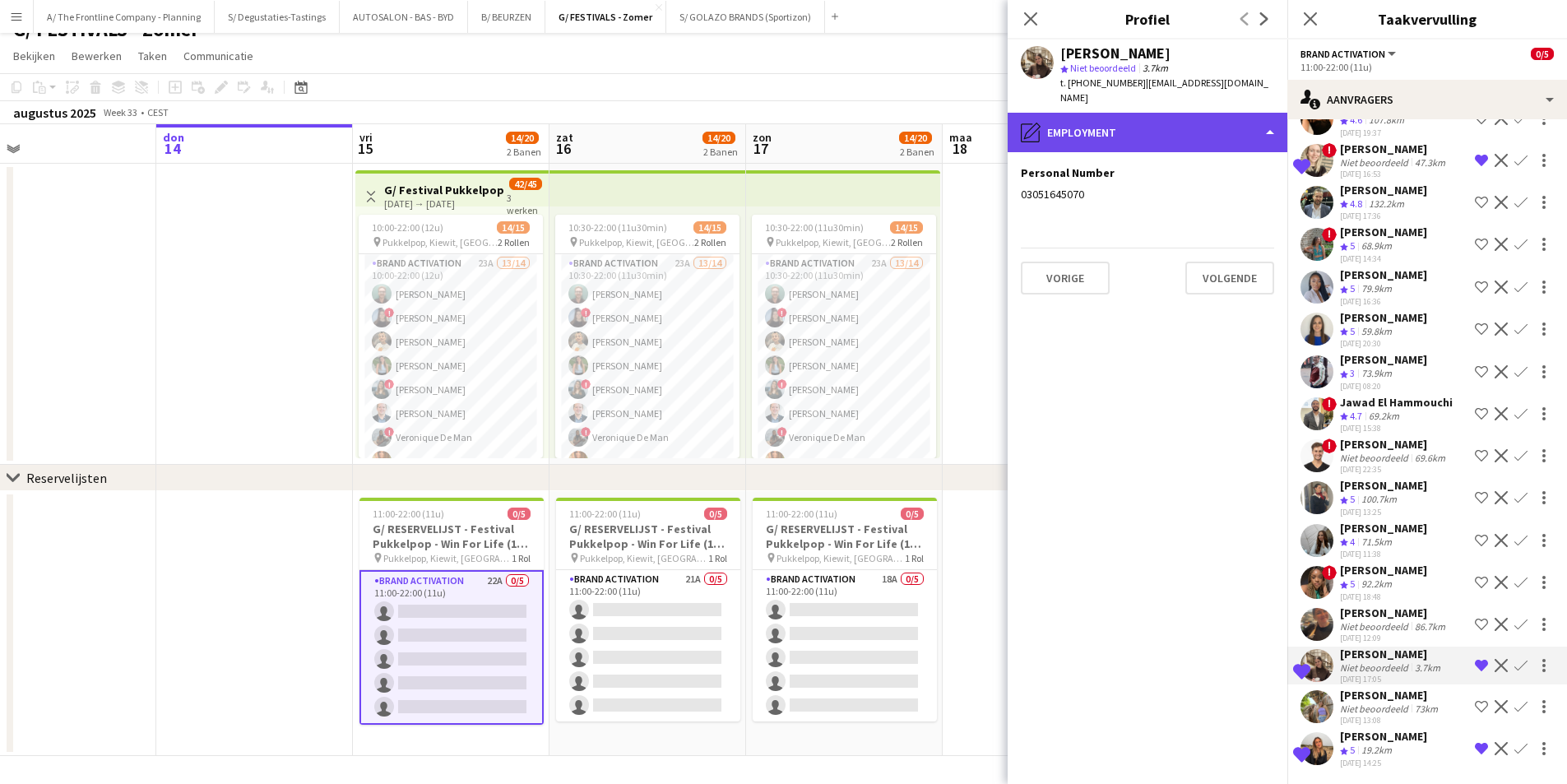
click at [1198, 124] on div "pencil4 Employment" at bounding box center [1147, 132] width 280 height 39
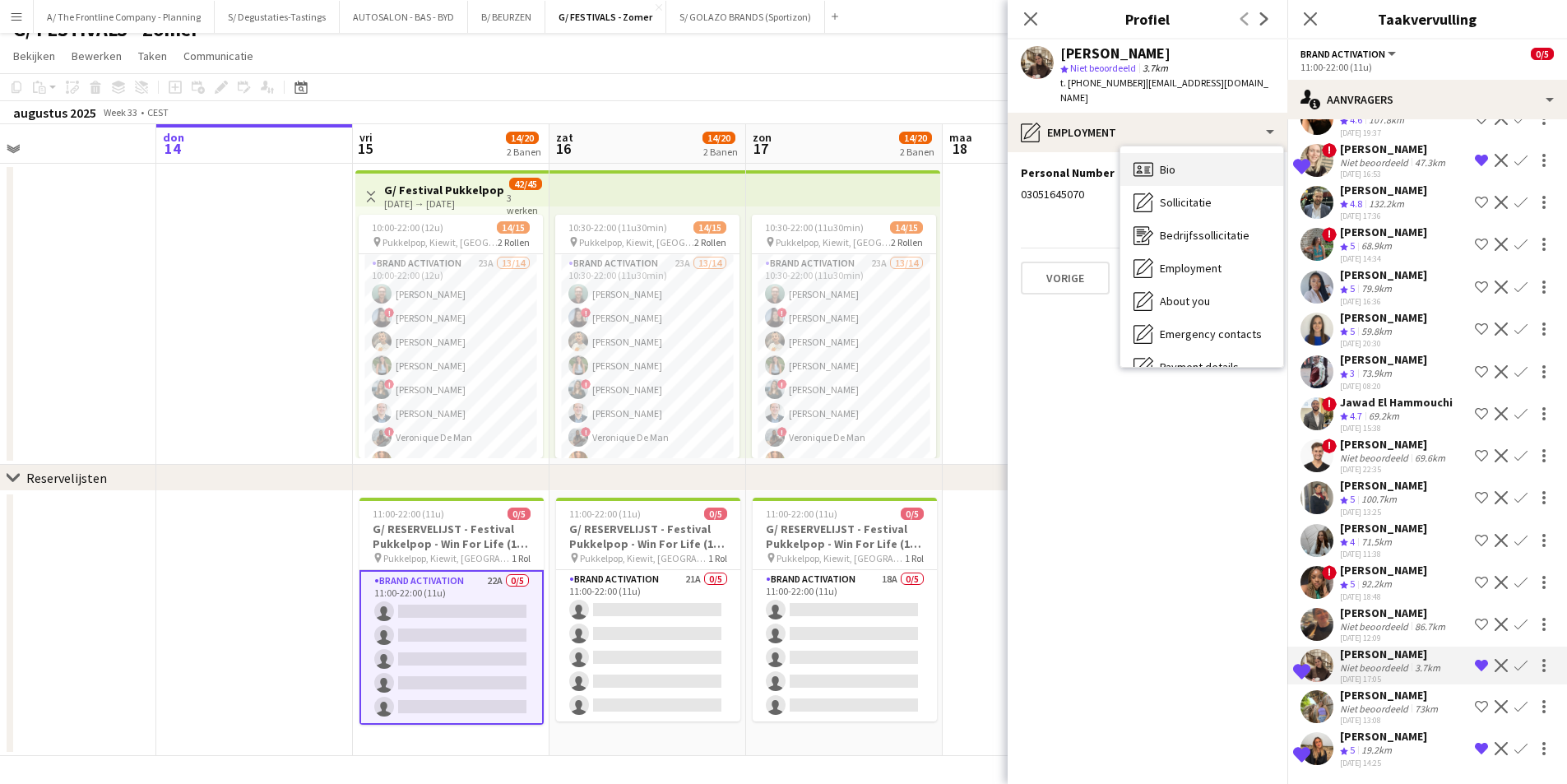
click at [1195, 153] on div "Bio Bio" at bounding box center [1202, 169] width 162 height 33
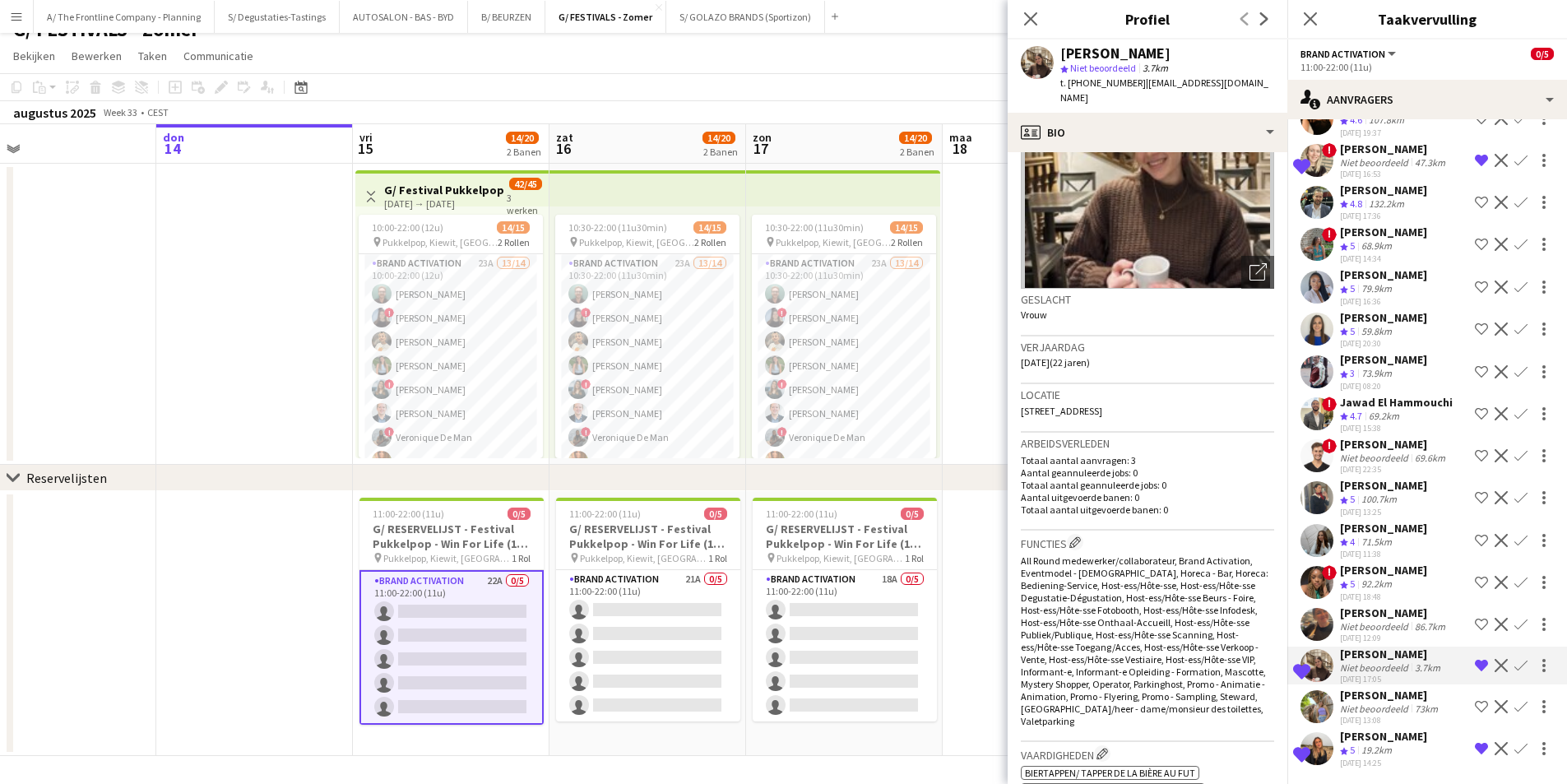
scroll to position [0, 0]
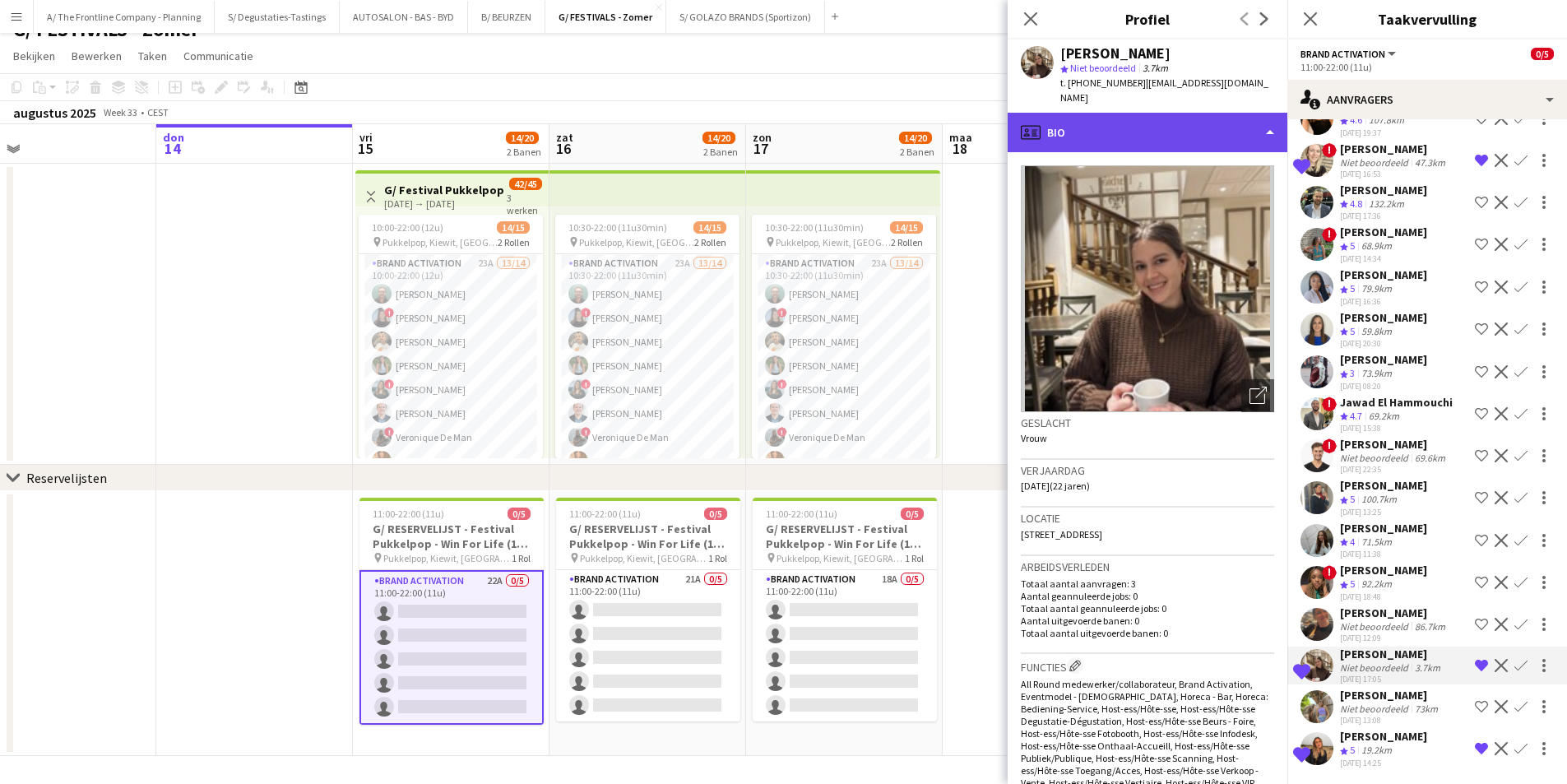
click at [1151, 123] on div "profile Bio" at bounding box center [1147, 132] width 280 height 39
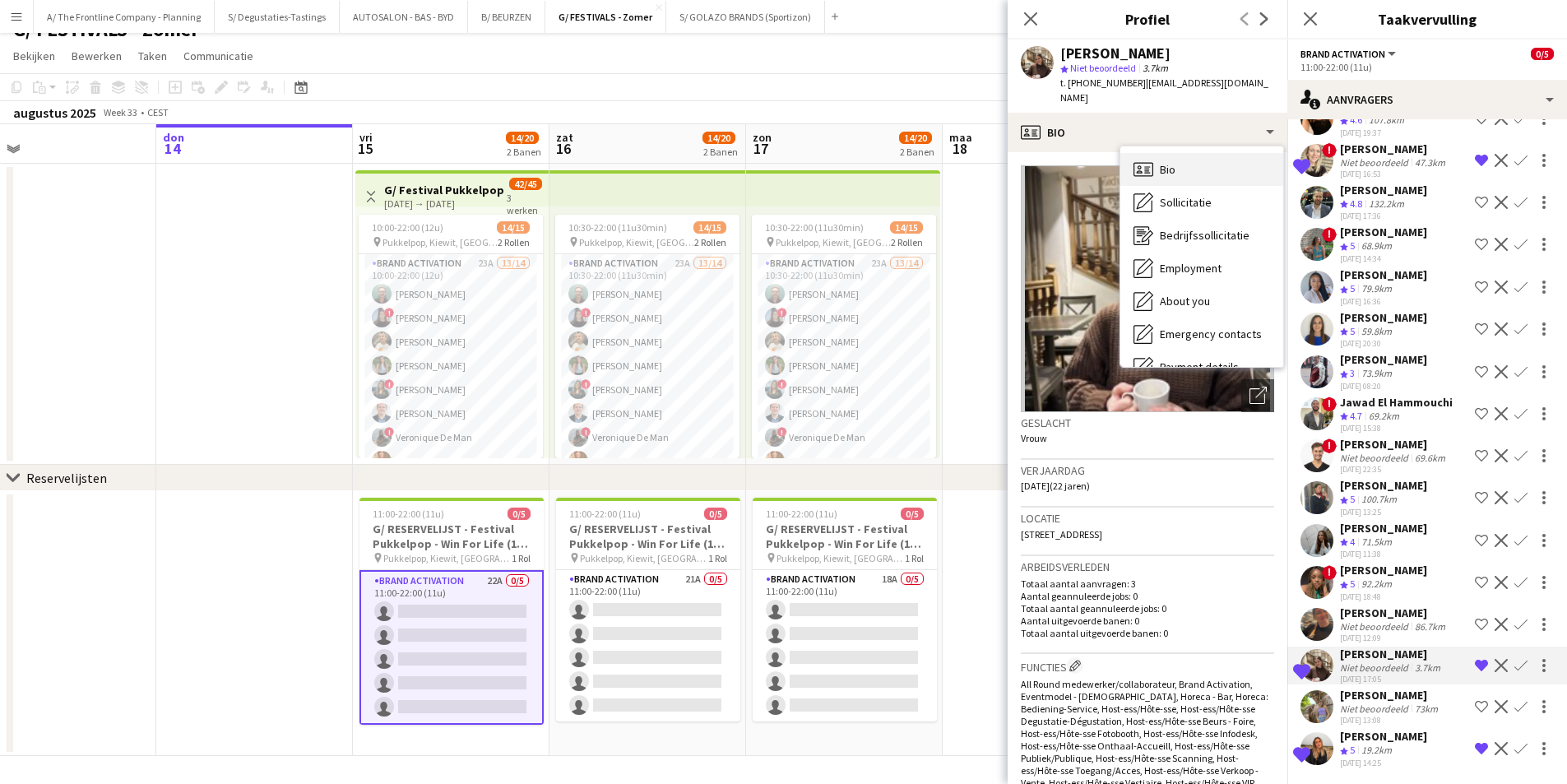
click at [1172, 162] on span "Bio" at bounding box center [1168, 169] width 15 height 14
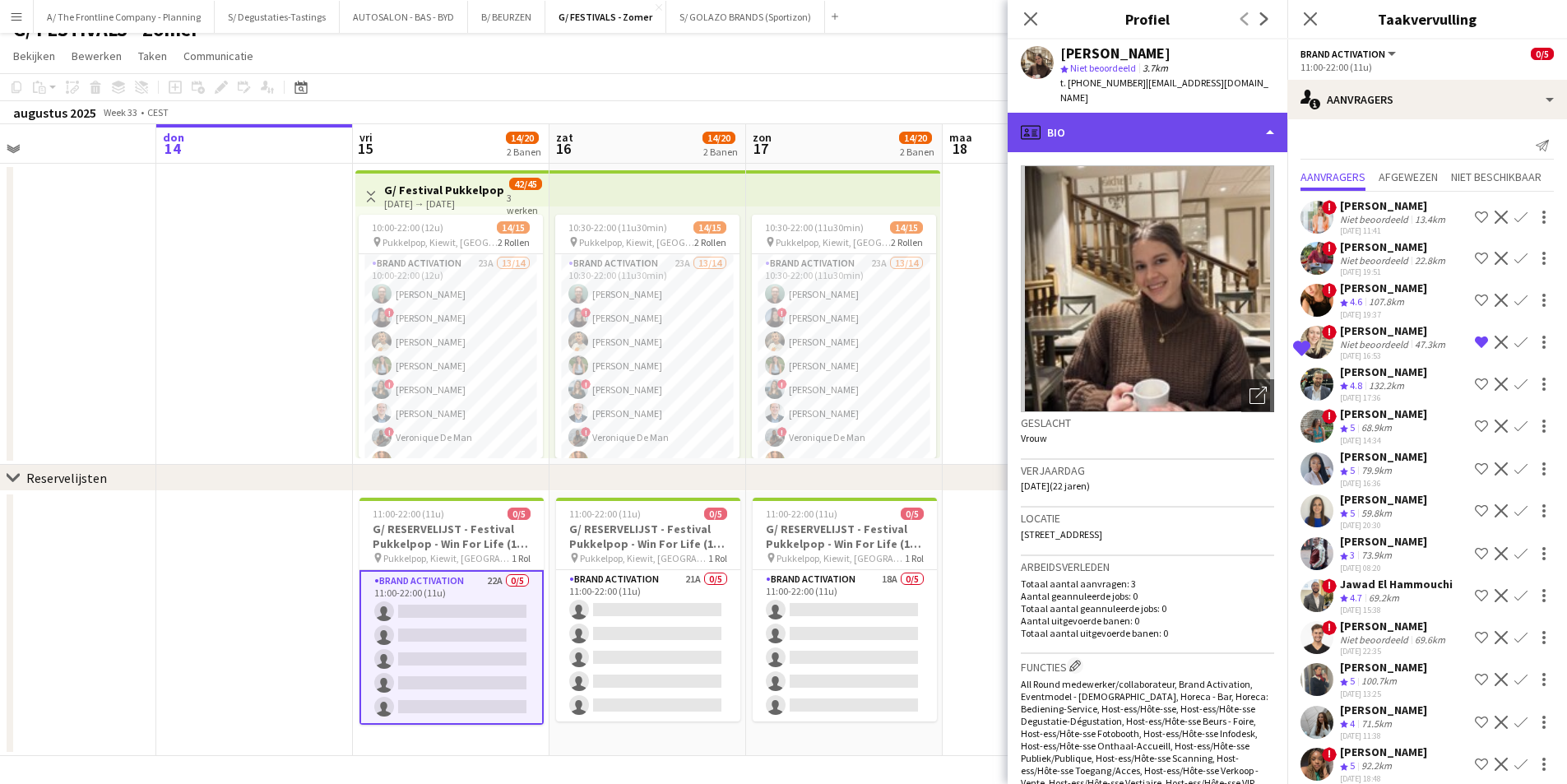
click at [1121, 112] on div "profile Bio" at bounding box center [1147, 132] width 280 height 39
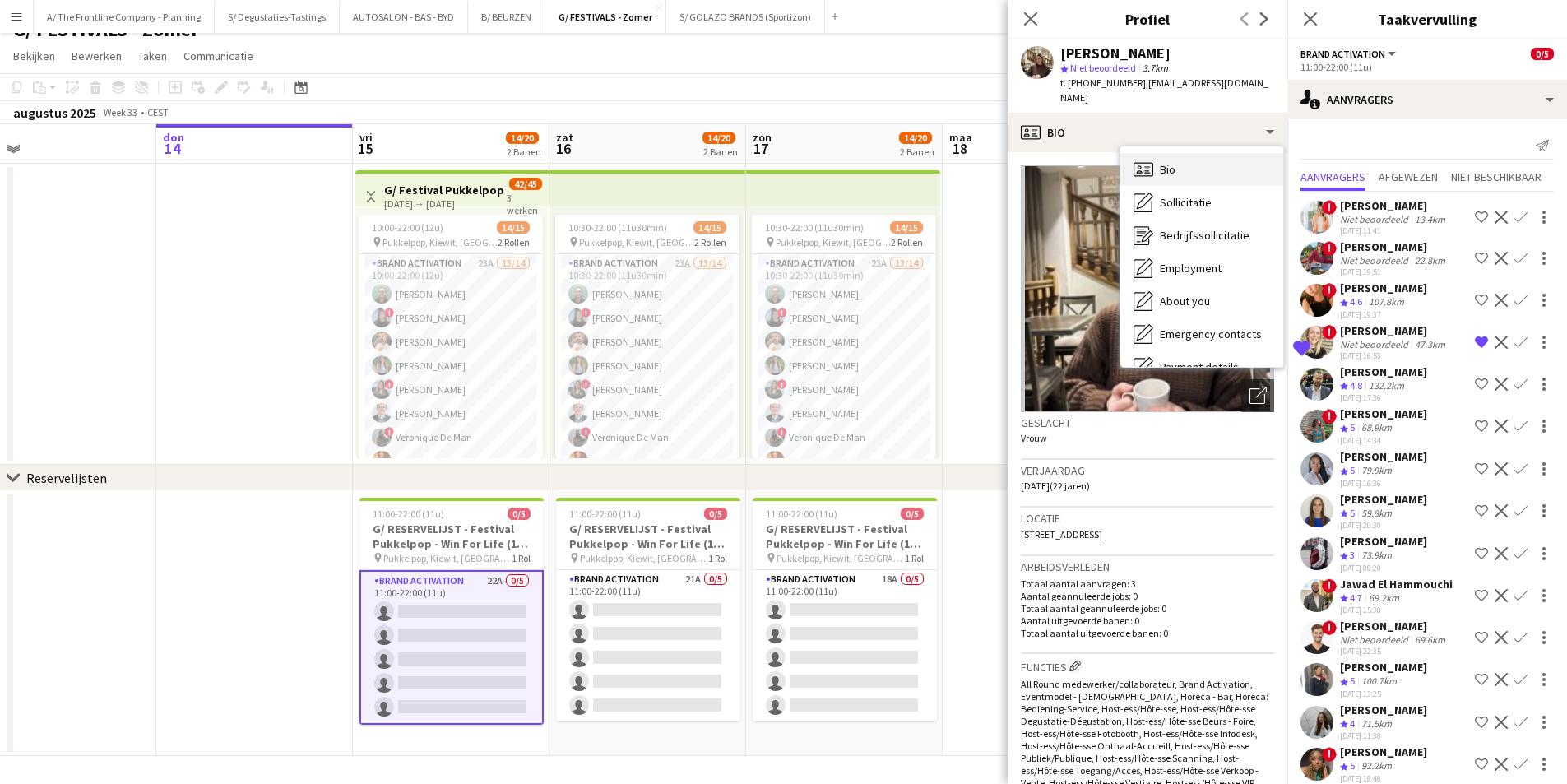
click at [1191, 160] on div "Bio Bio" at bounding box center [1202, 169] width 162 height 33
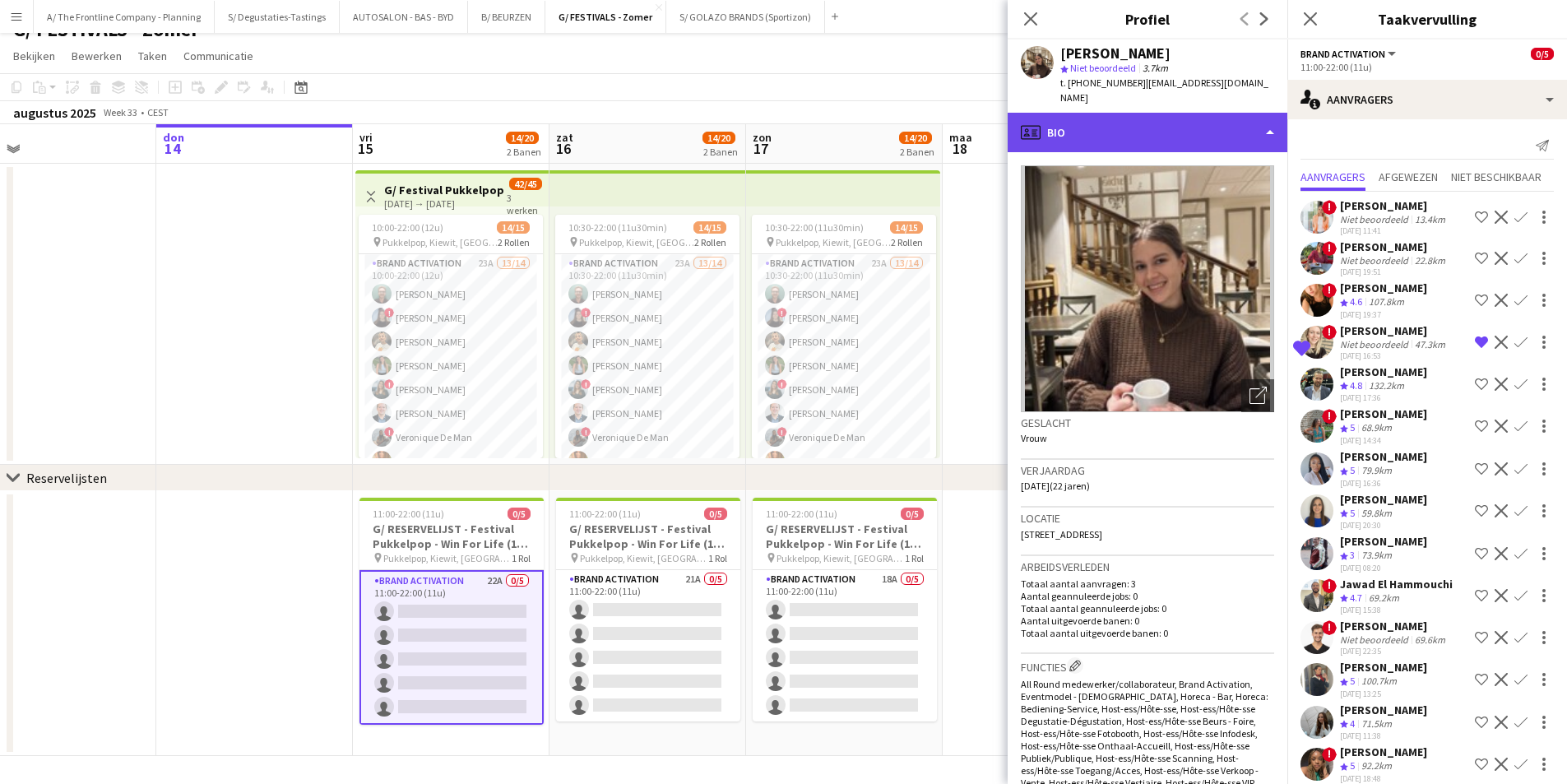
click at [1133, 118] on div "profile Bio" at bounding box center [1147, 132] width 280 height 39
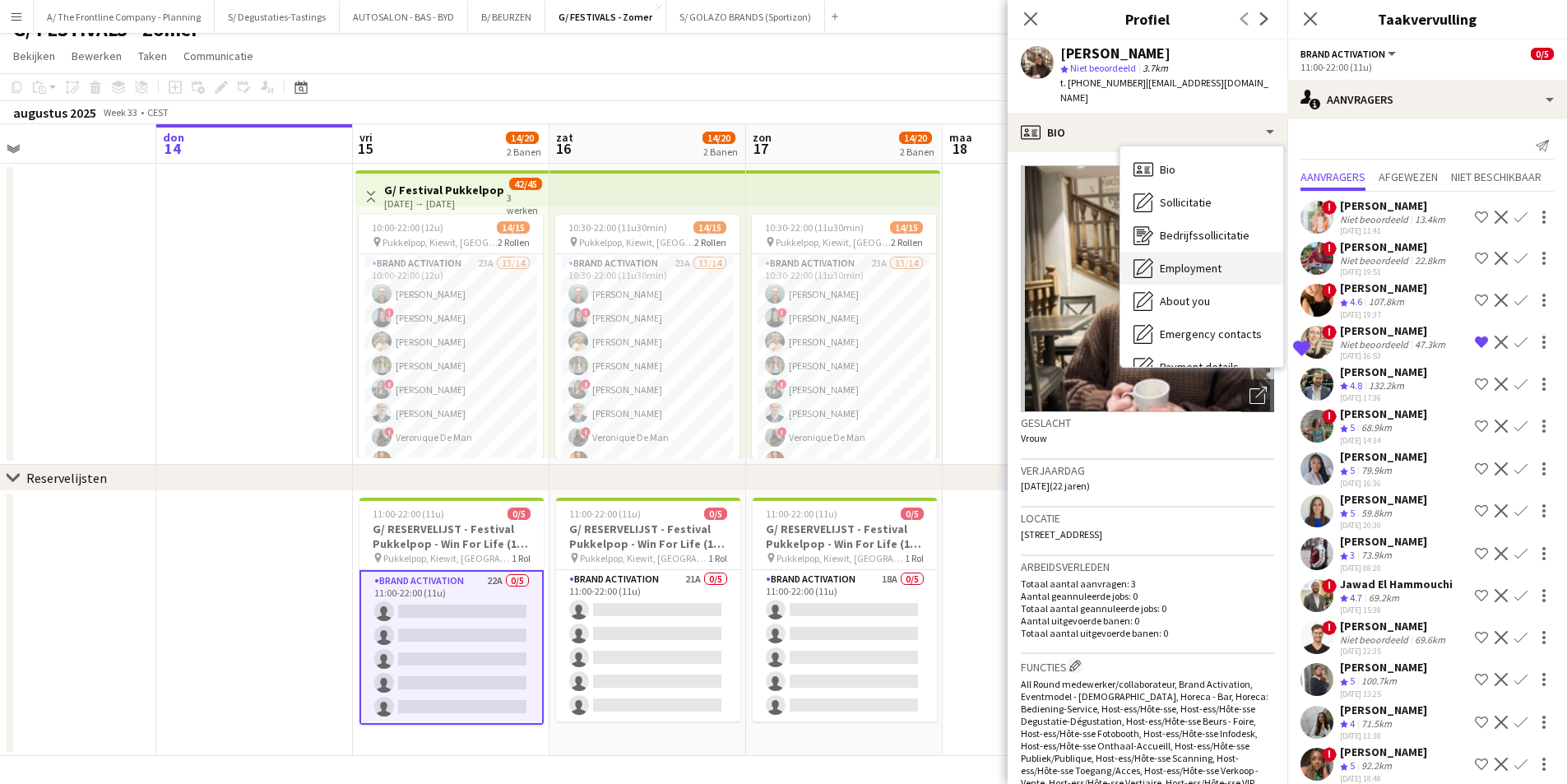
click at [1182, 260] on span "Employment" at bounding box center [1191, 267] width 62 height 14
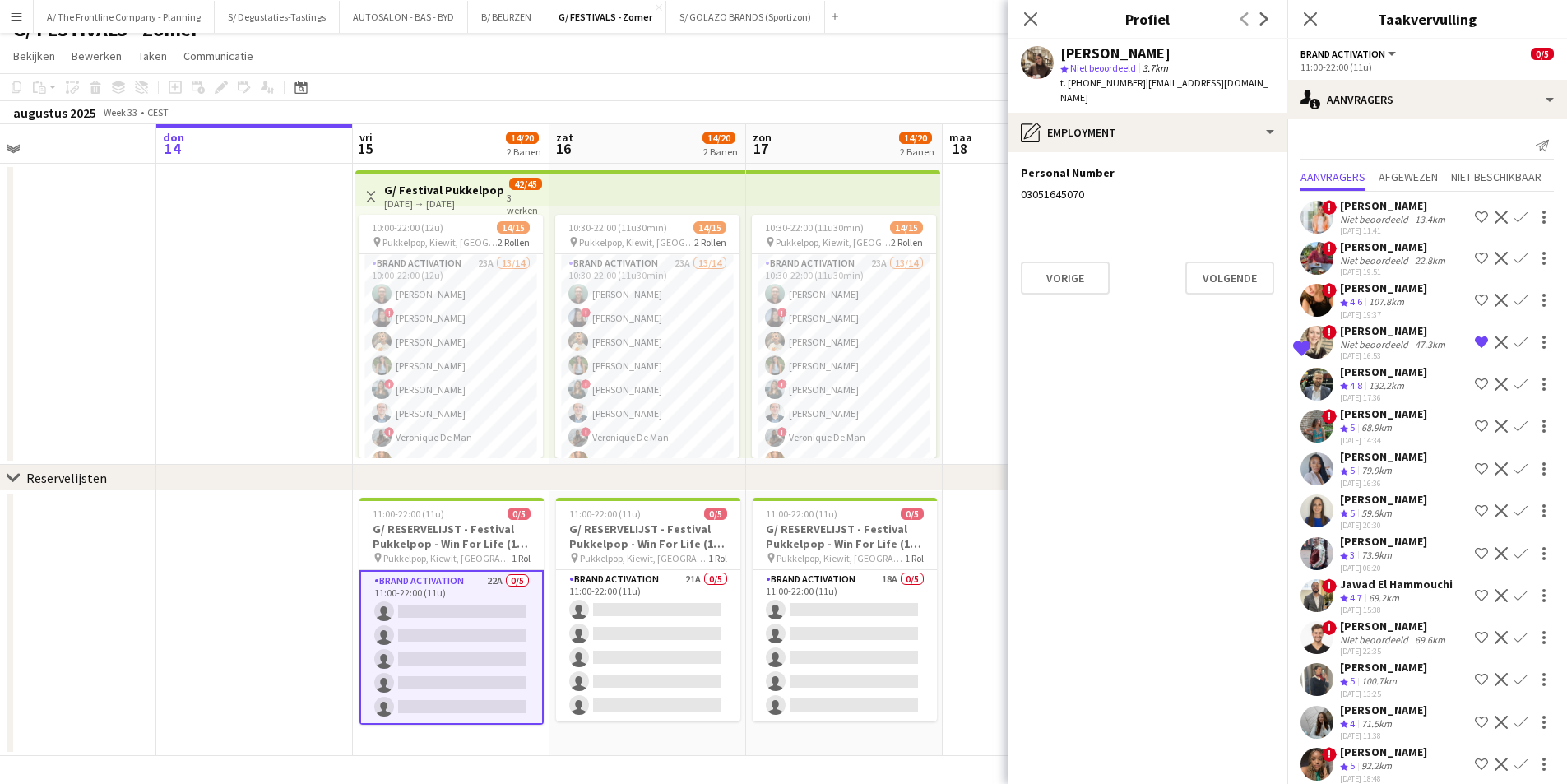
click at [1127, 152] on app-section-data-types "Personal Number Dit veld bewerken 03051645070 Vorige Volgende" at bounding box center [1147, 467] width 280 height 631
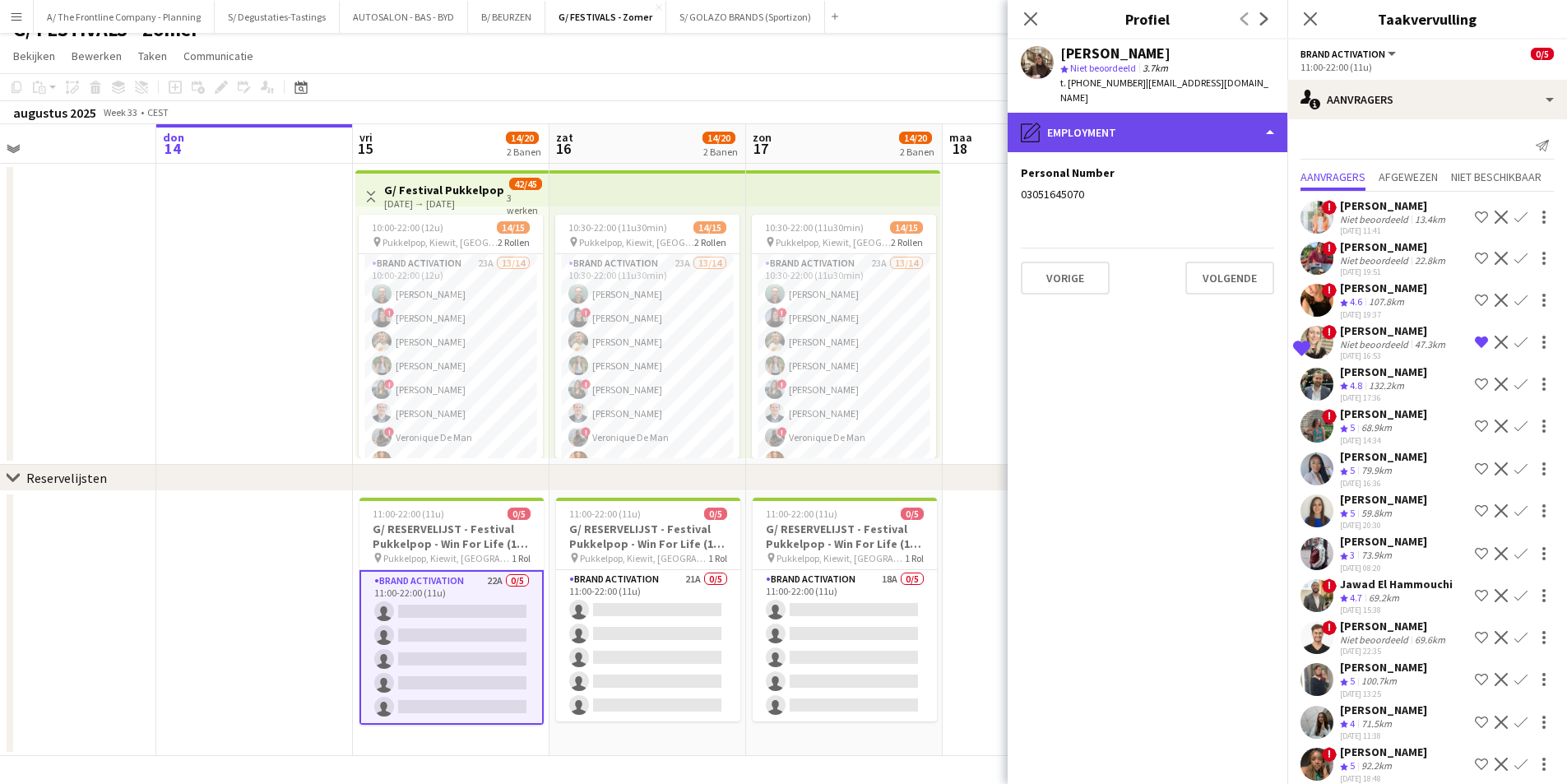
click at [1128, 135] on div "pencil4 Employment" at bounding box center [1147, 132] width 280 height 39
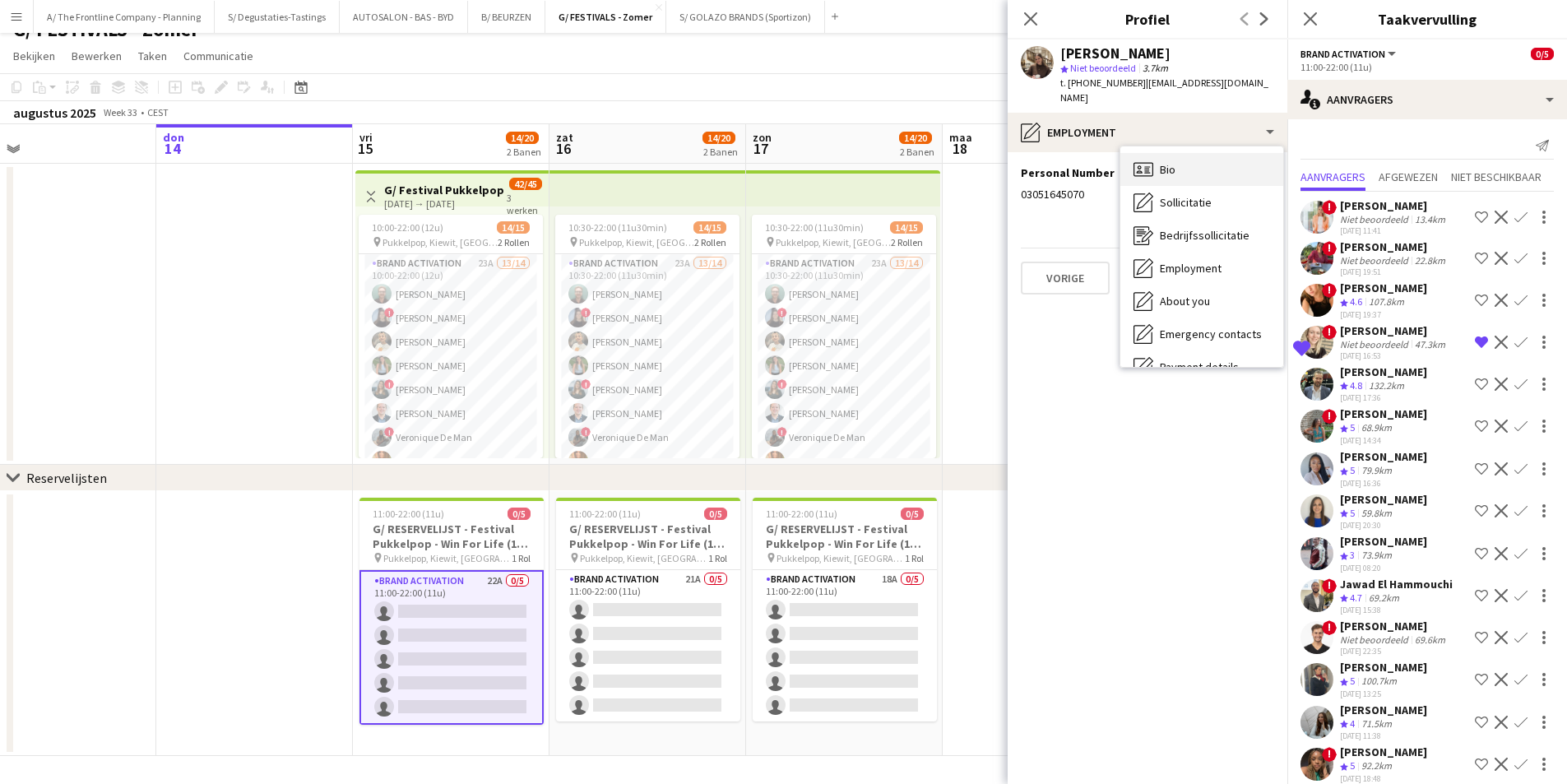
click at [1166, 162] on span "Bio" at bounding box center [1168, 169] width 15 height 14
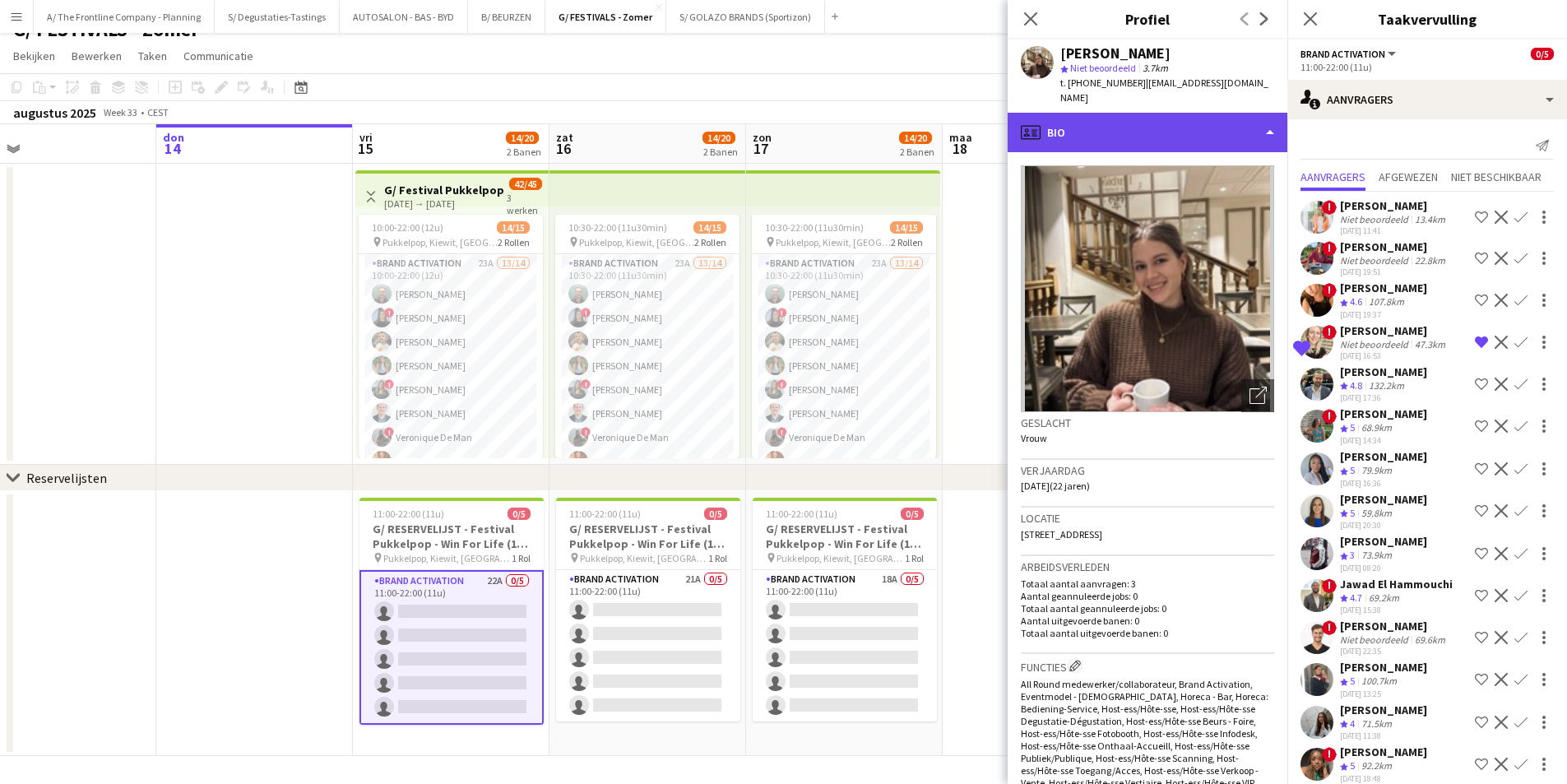
click at [1206, 112] on div "profile Bio" at bounding box center [1147, 132] width 280 height 39
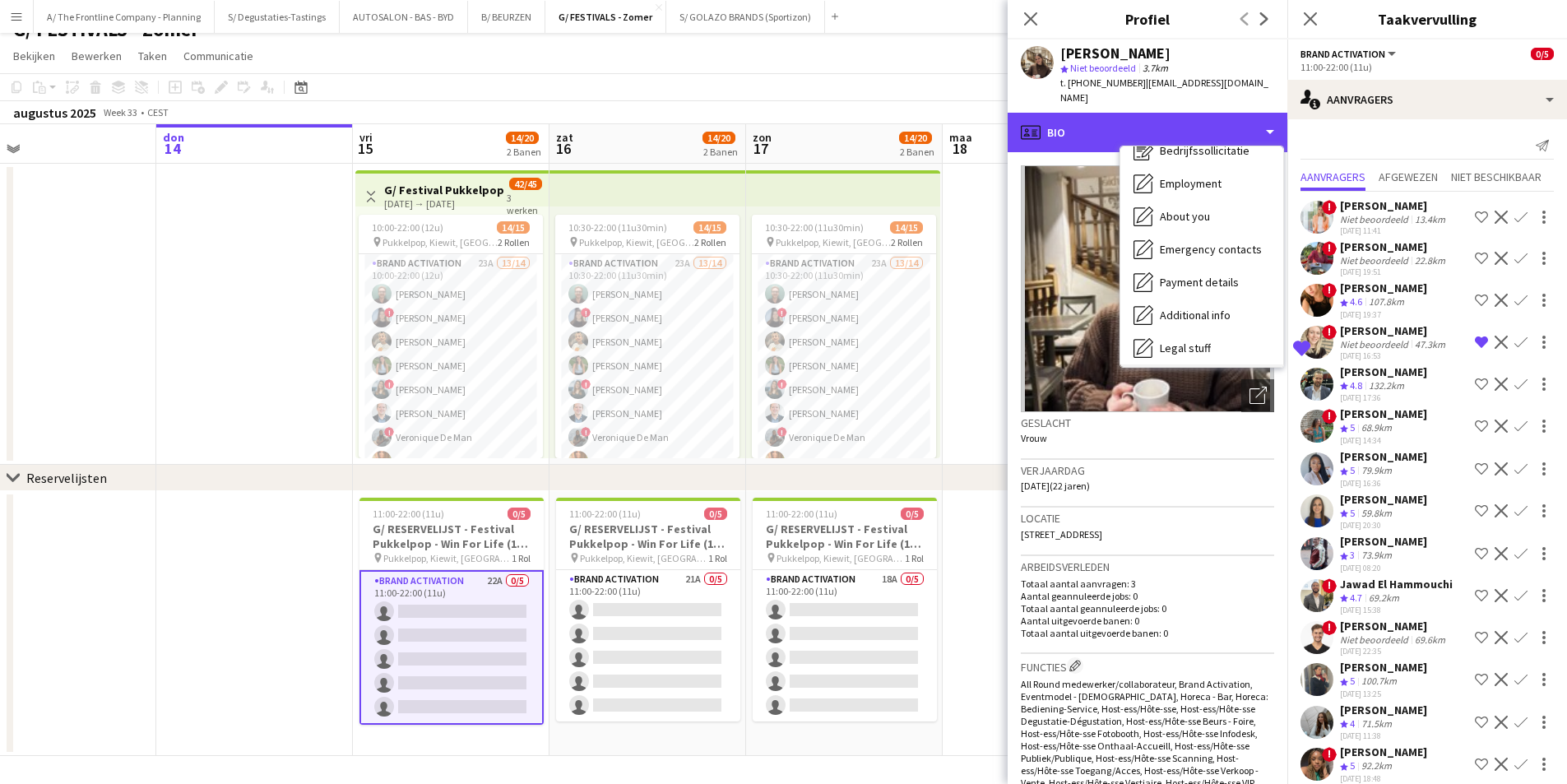
scroll to position [155, 0]
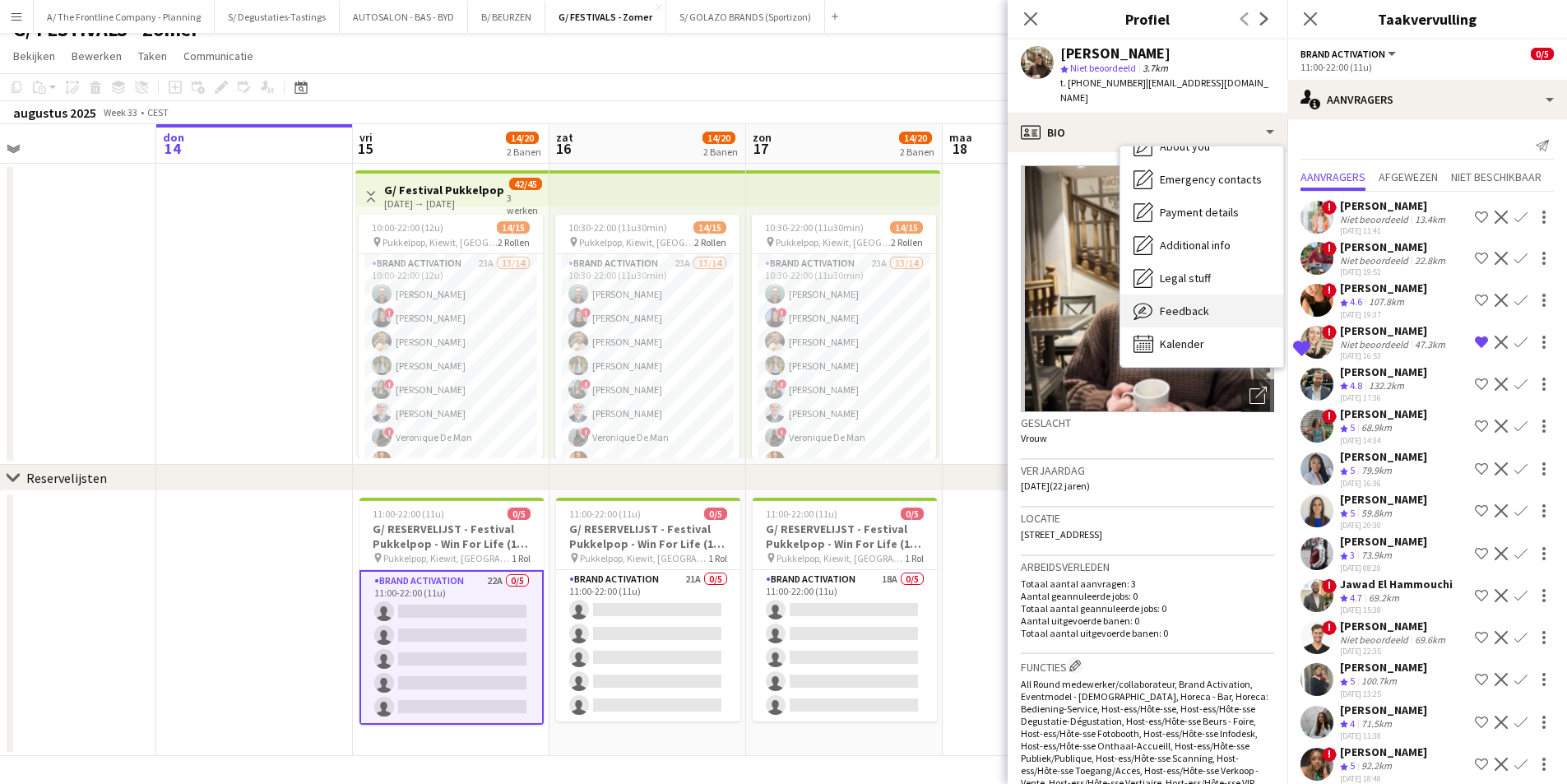
click at [1180, 304] on span "Feedback" at bounding box center [1184, 310] width 49 height 14
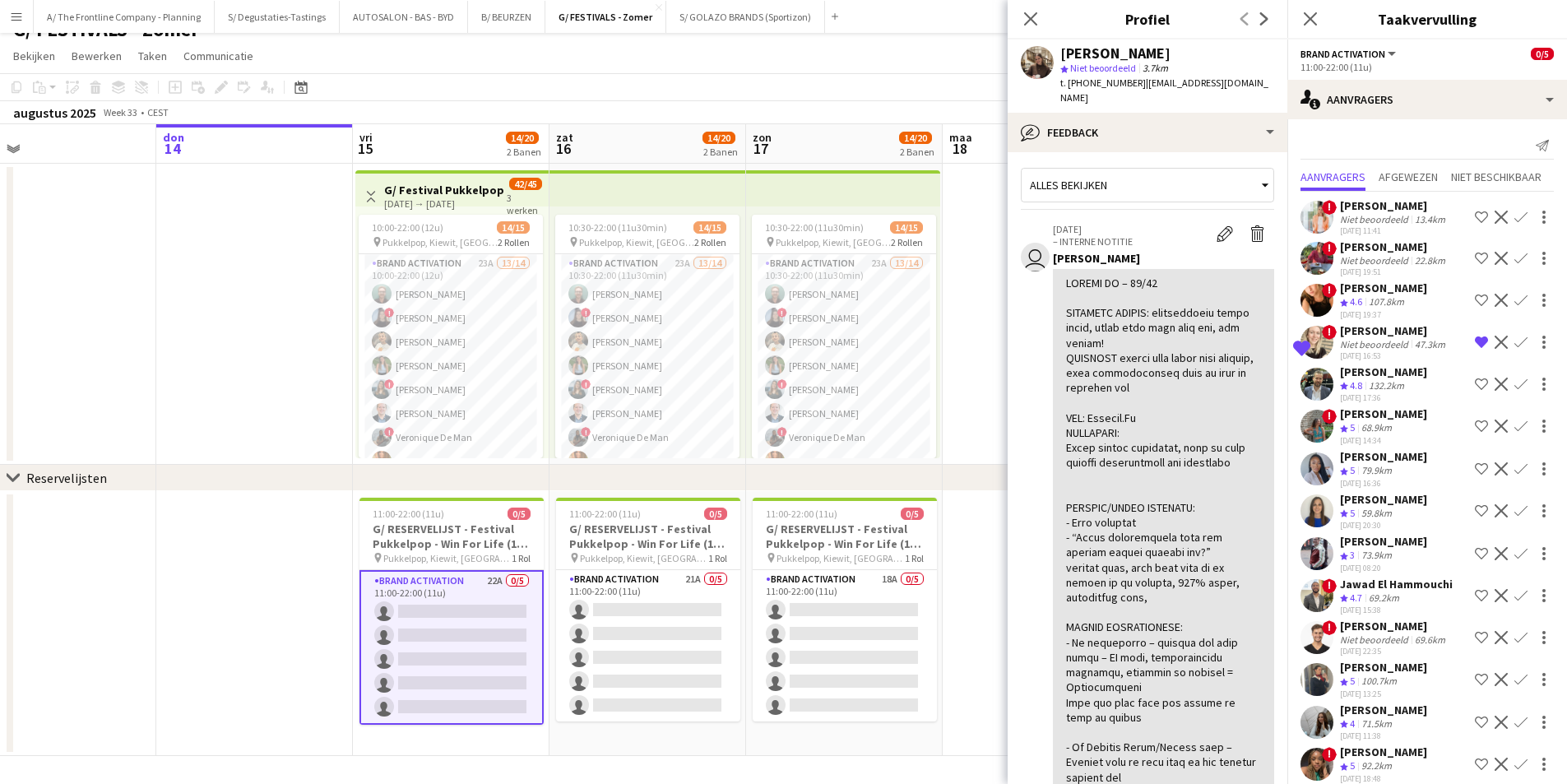
scroll to position [0, 0]
click at [1168, 152] on app-crew-profile-feedback-tab "Alles bekijken user 31-07-2025 – INTERNE NOTITIE Bewerk interne notitie Verwijd…" at bounding box center [1147, 467] width 280 height 631
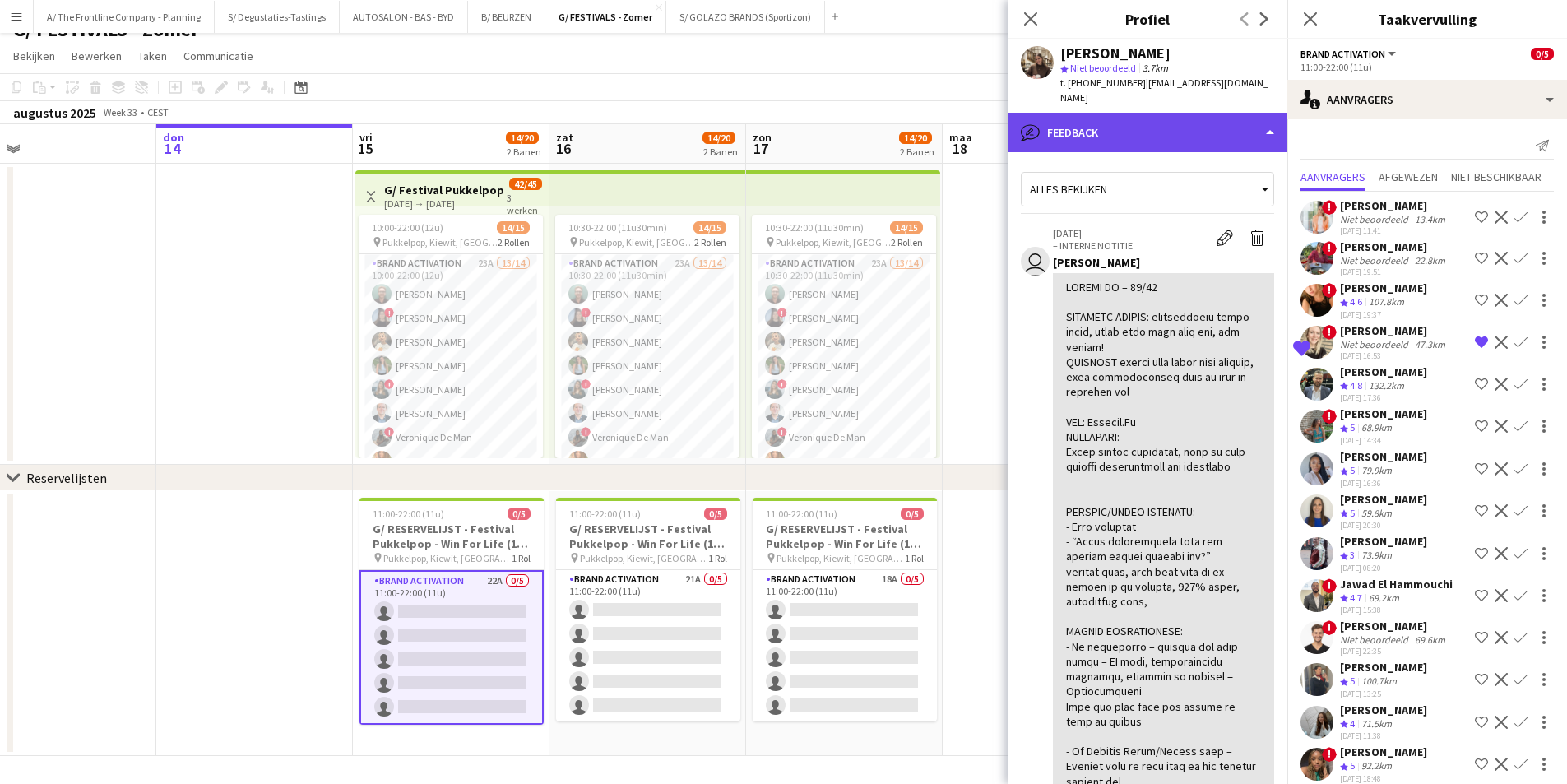
click at [1172, 116] on div "bubble-pencil Feedback" at bounding box center [1147, 132] width 280 height 39
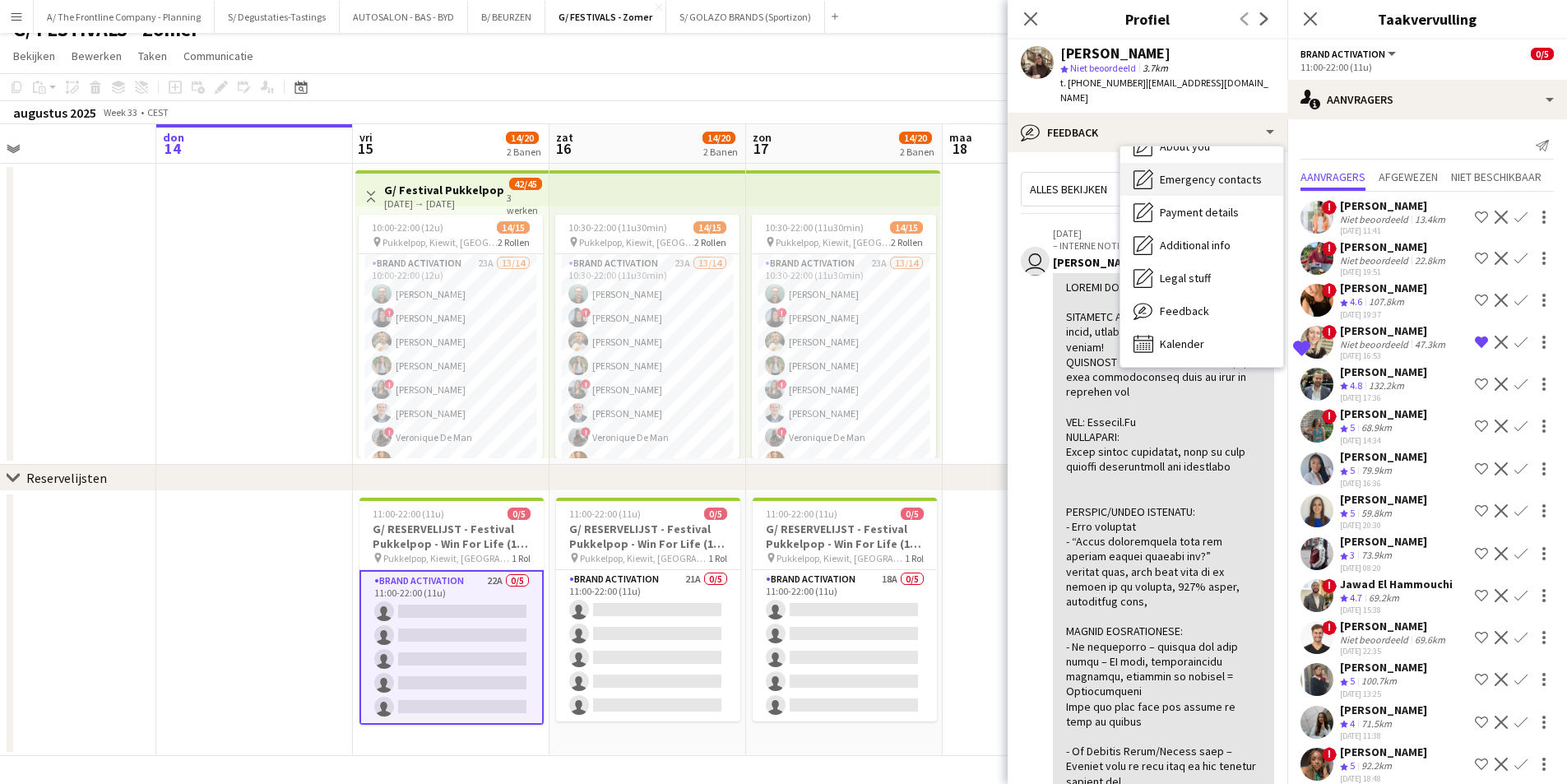
click at [1183, 162] on div "Emergency contacts Emergency contacts" at bounding box center [1202, 179] width 162 height 33
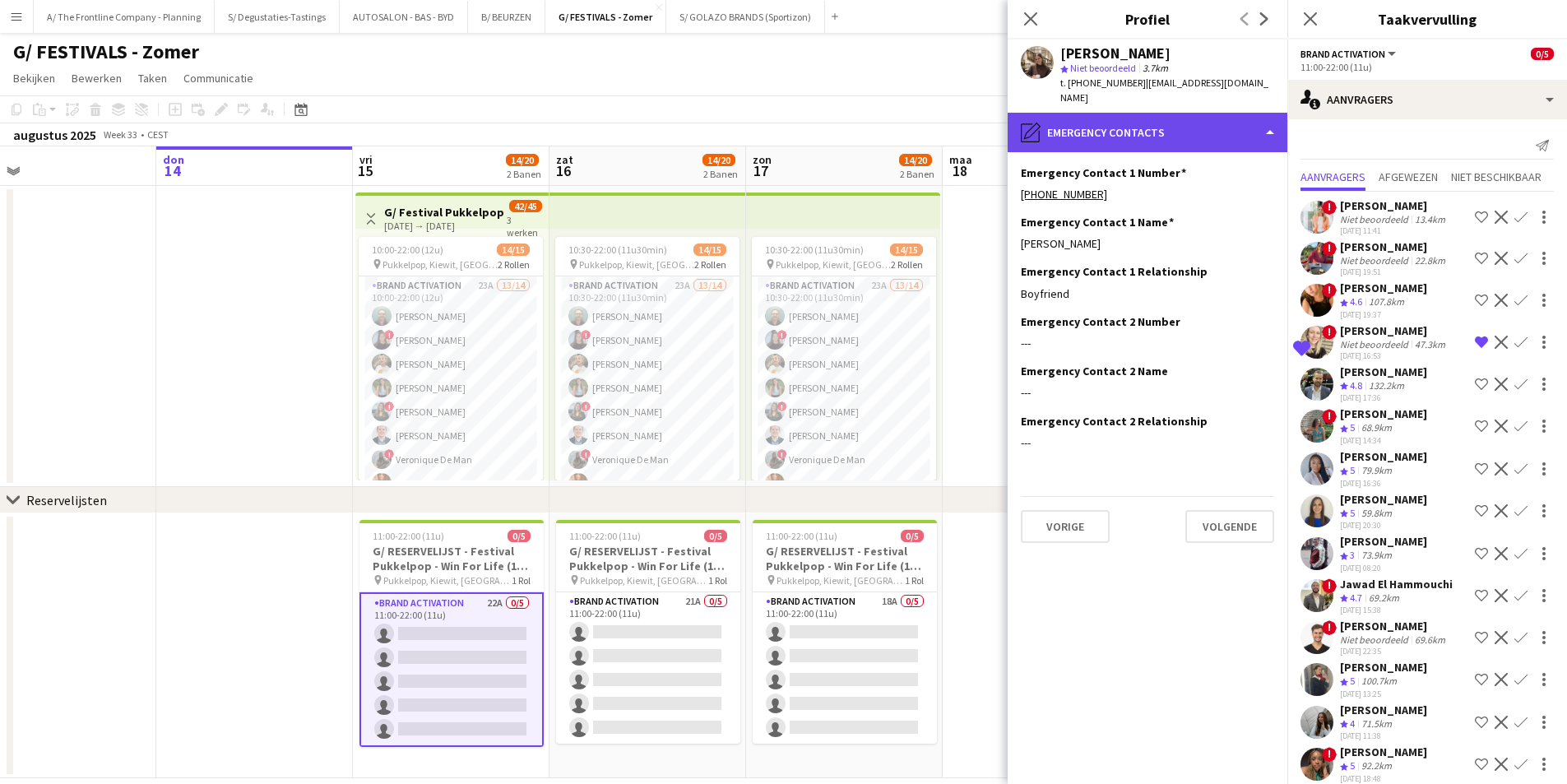
click at [1192, 126] on div "pencil4 Emergency contacts" at bounding box center [1147, 132] width 280 height 39
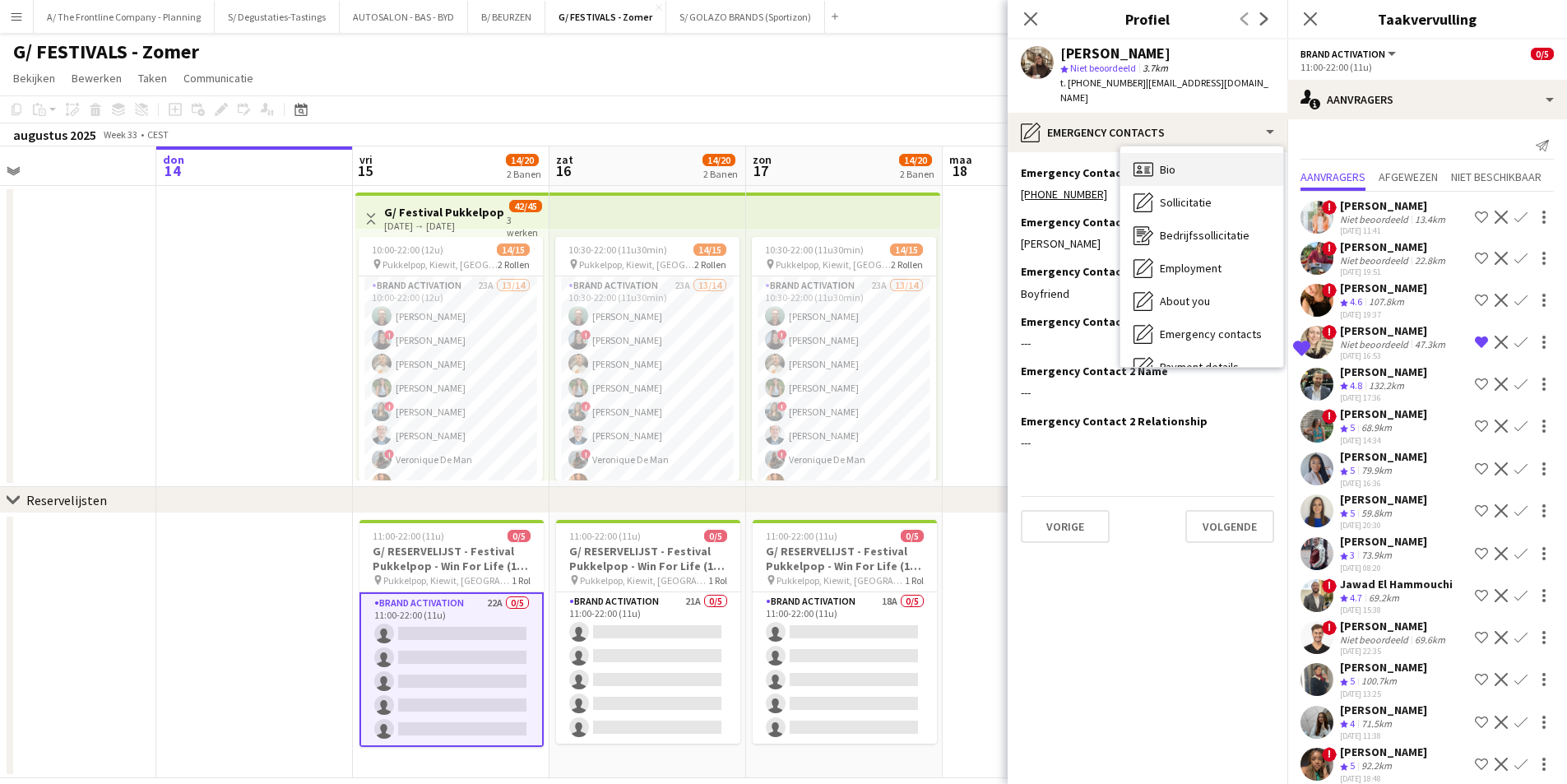
click at [1220, 156] on div "Bio Bio" at bounding box center [1202, 169] width 162 height 33
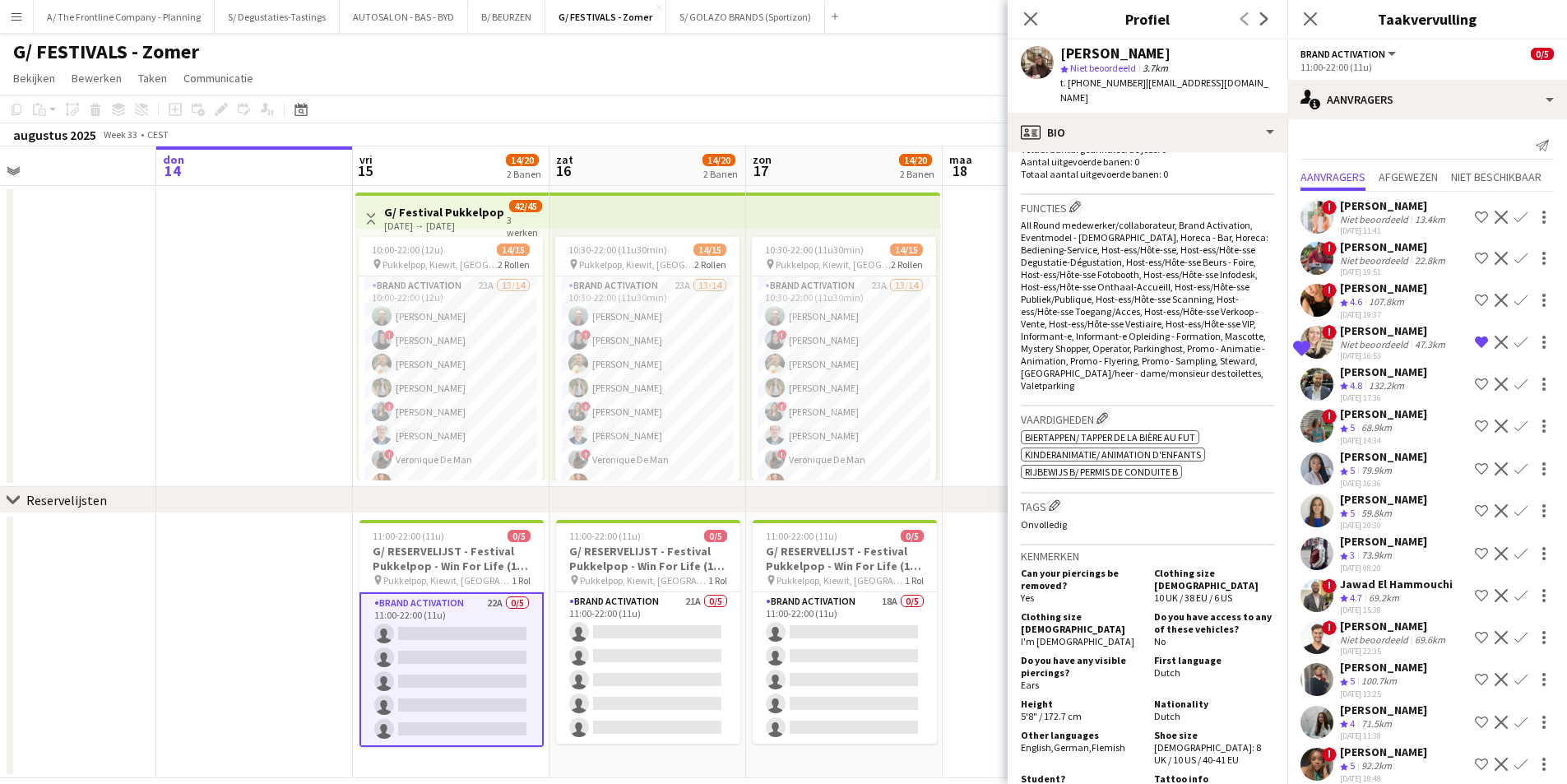
scroll to position [576, 0]
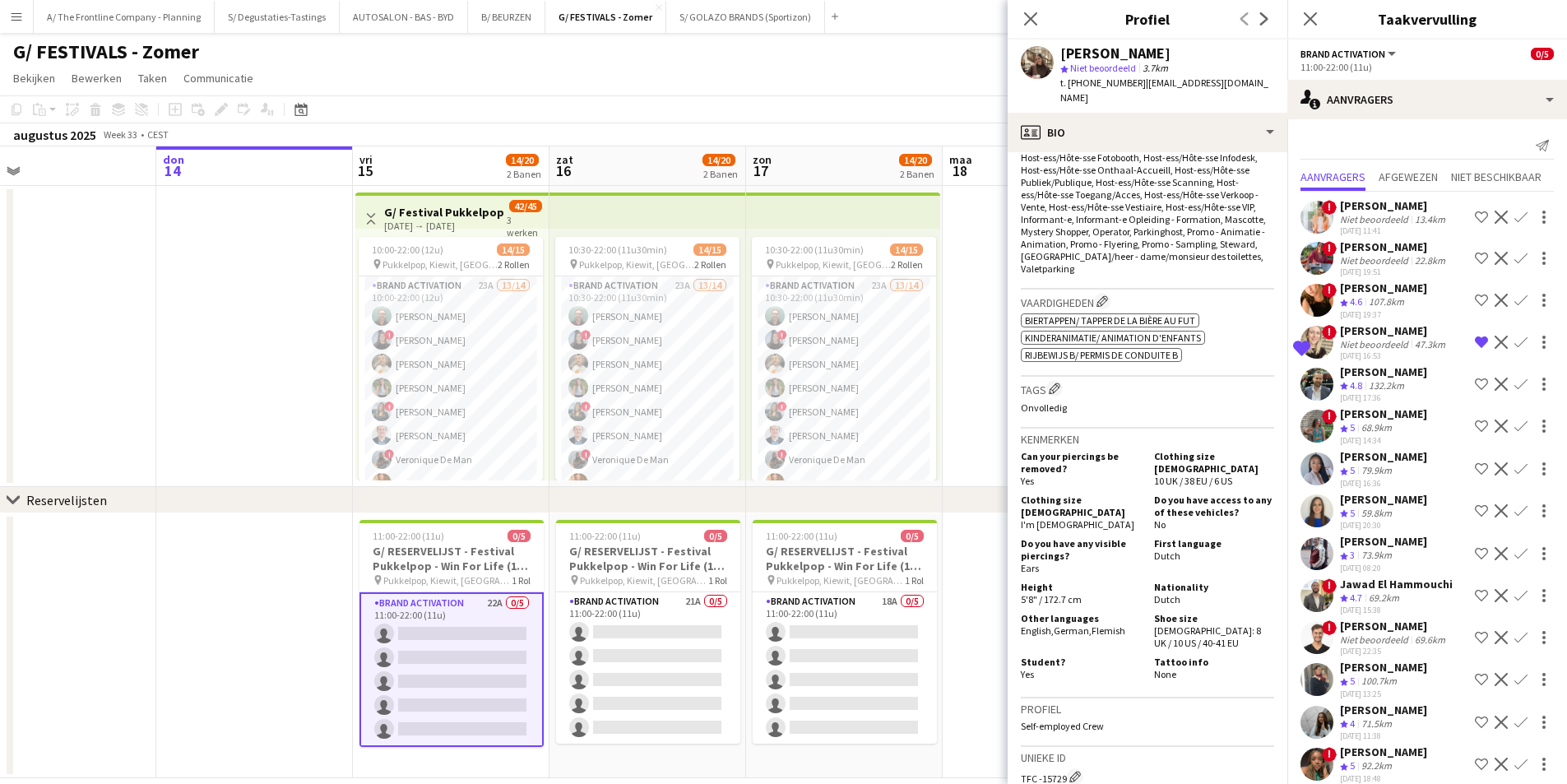
click at [1030, 668] on span "Yes" at bounding box center [1028, 674] width 13 height 12
drag, startPoint x: 1032, startPoint y: 710, endPoint x: 1132, endPoint y: 719, distance: 100.4
click at [1132, 719] on div "Profiel Self-employed Crew" at bounding box center [1148, 723] width 254 height 48
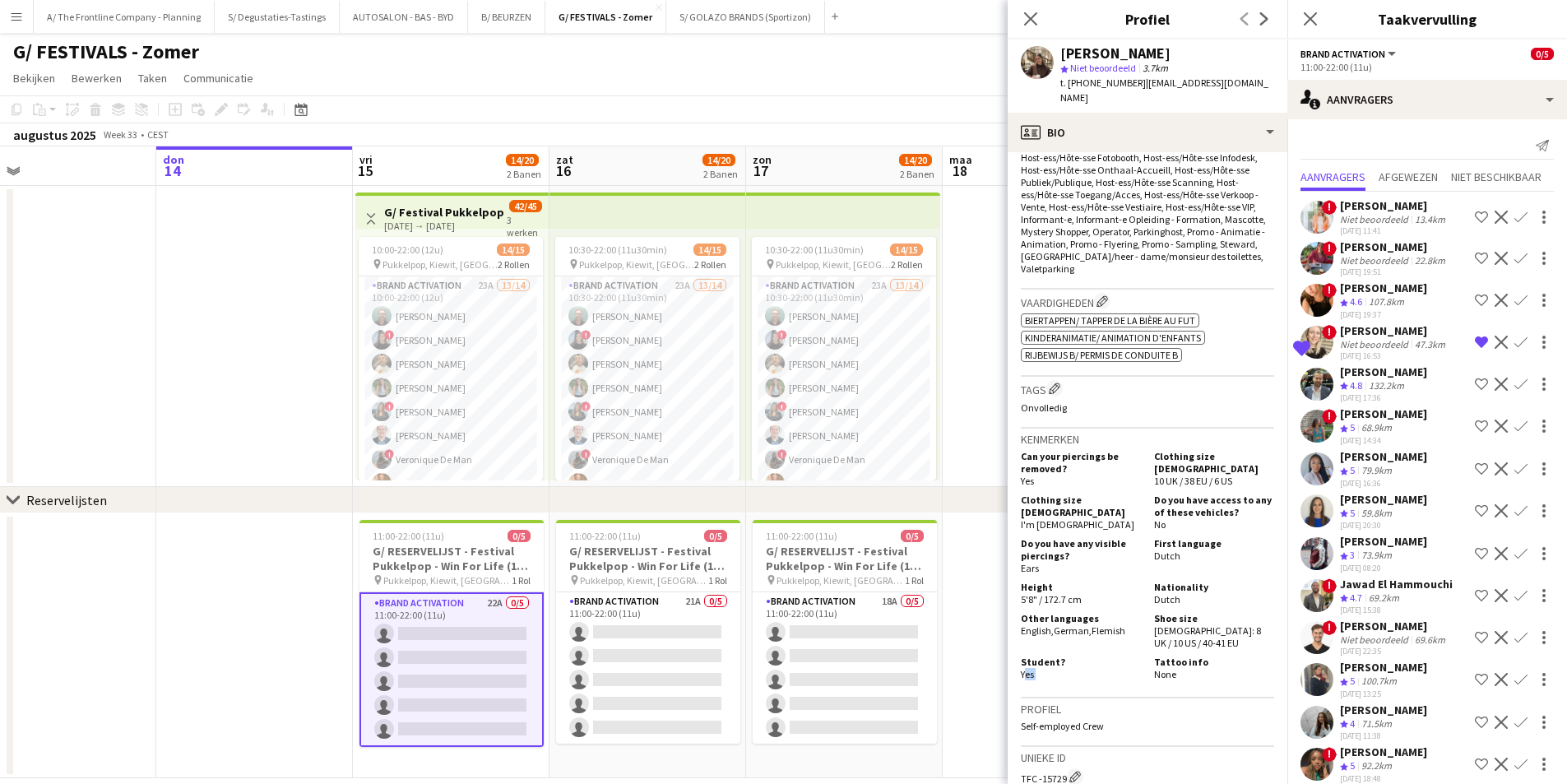
click at [1132, 719] on div "Profiel Self-employed Crew" at bounding box center [1148, 723] width 254 height 48
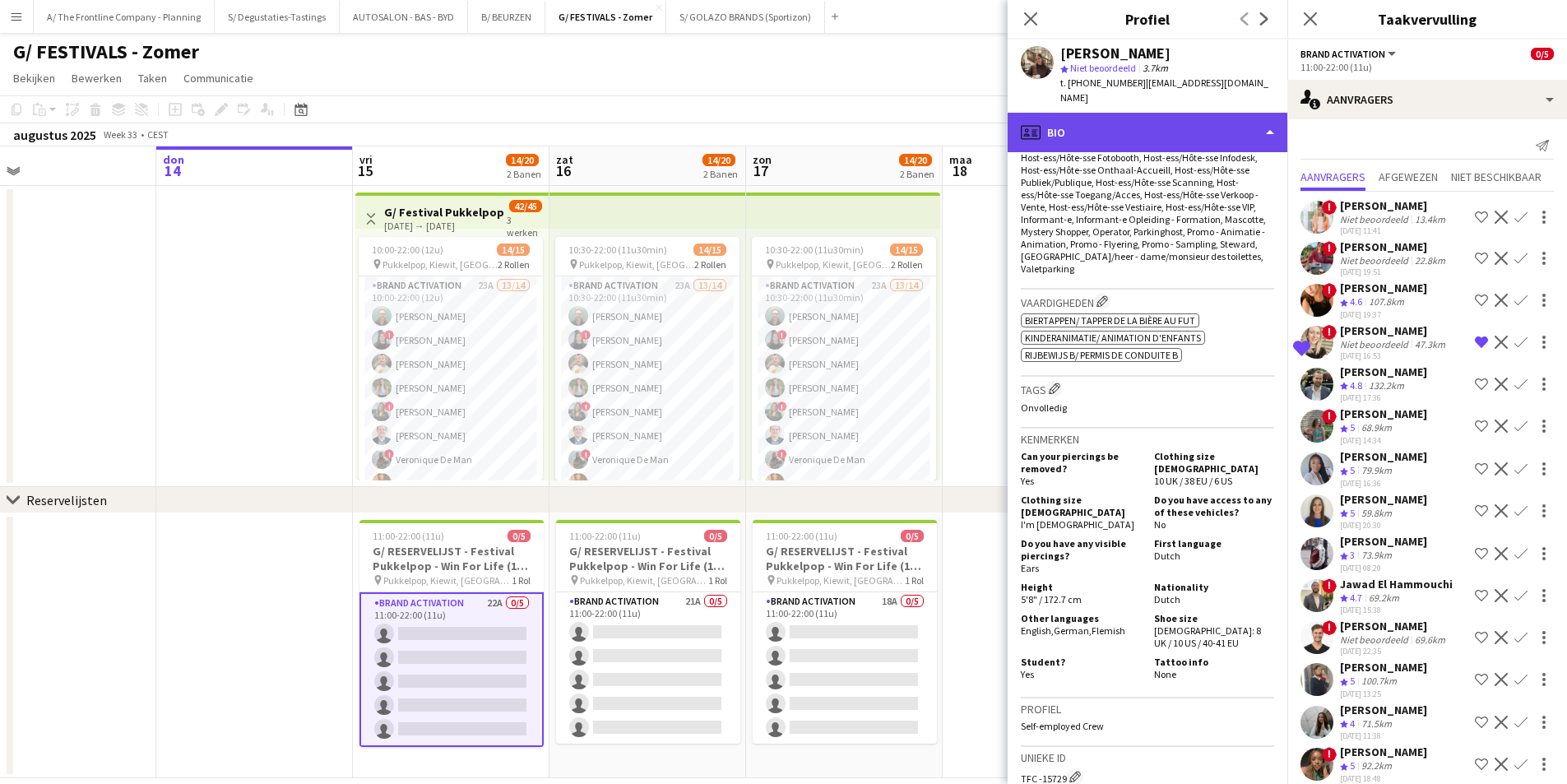
click at [1173, 135] on div "profile Bio" at bounding box center [1147, 132] width 280 height 39
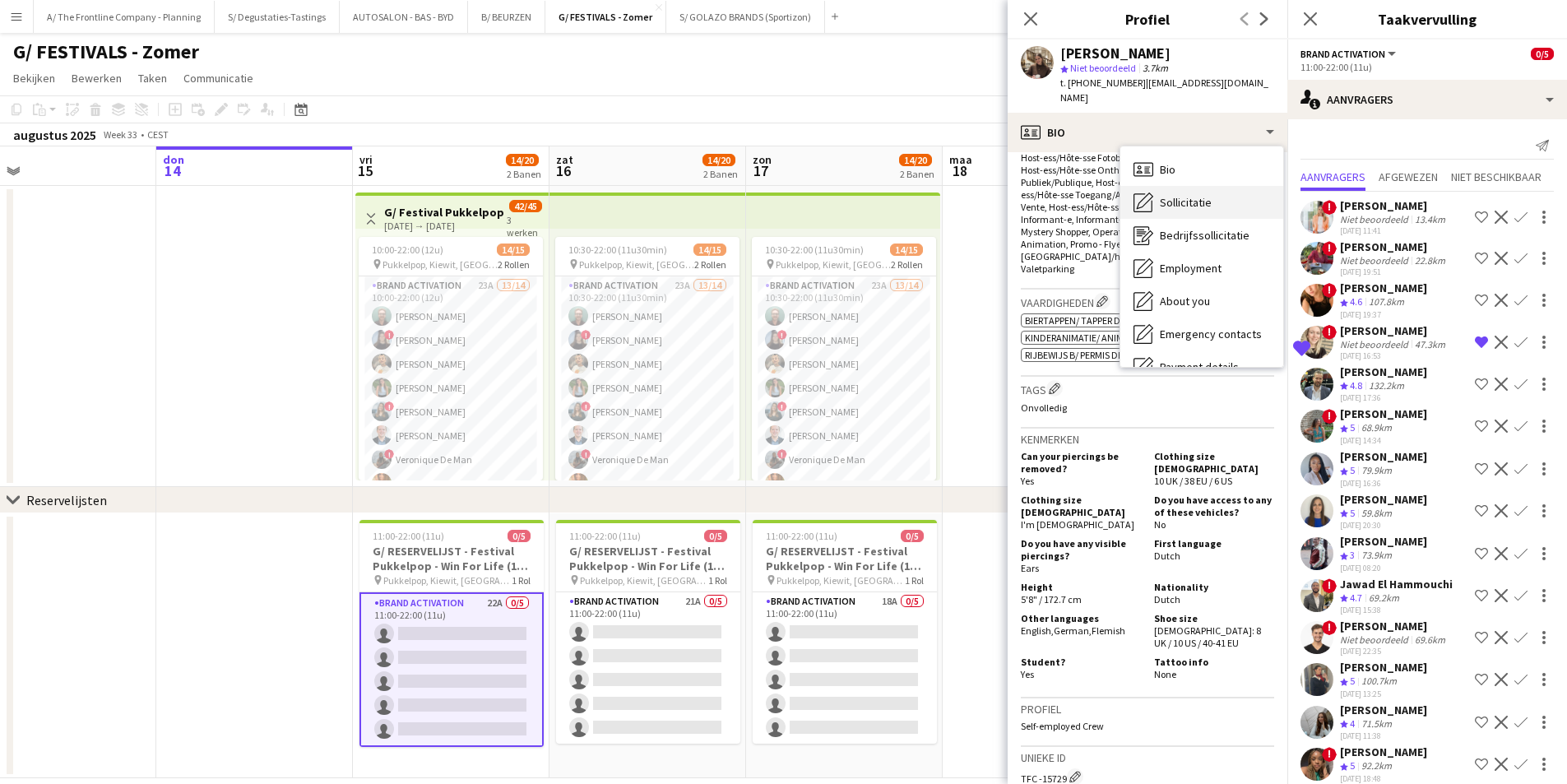
click at [1211, 191] on div "Sollicitatie Sollicitatie" at bounding box center [1202, 202] width 162 height 33
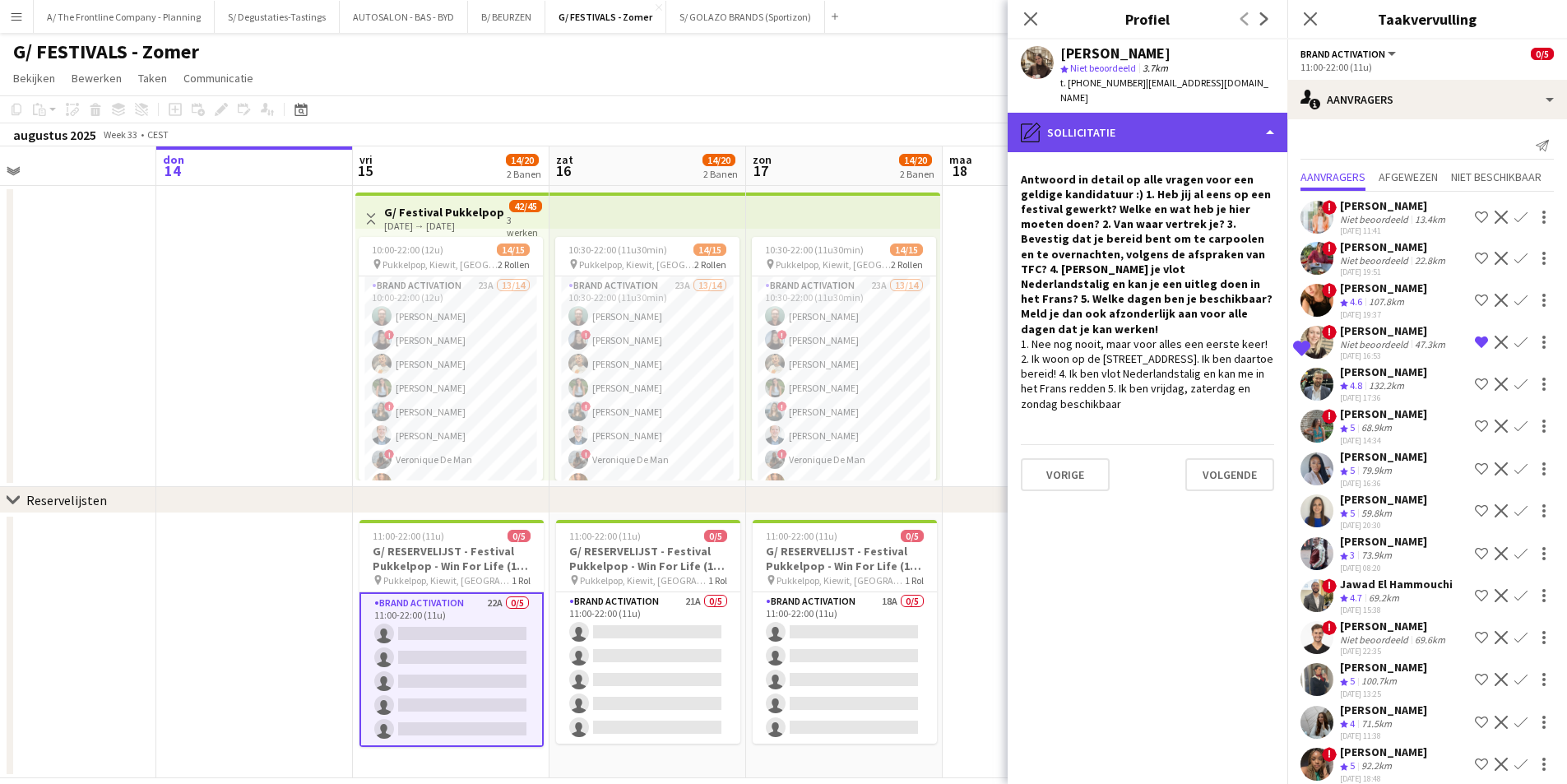
click at [1144, 112] on div "pencil4 Sollicitatie" at bounding box center [1147, 132] width 280 height 39
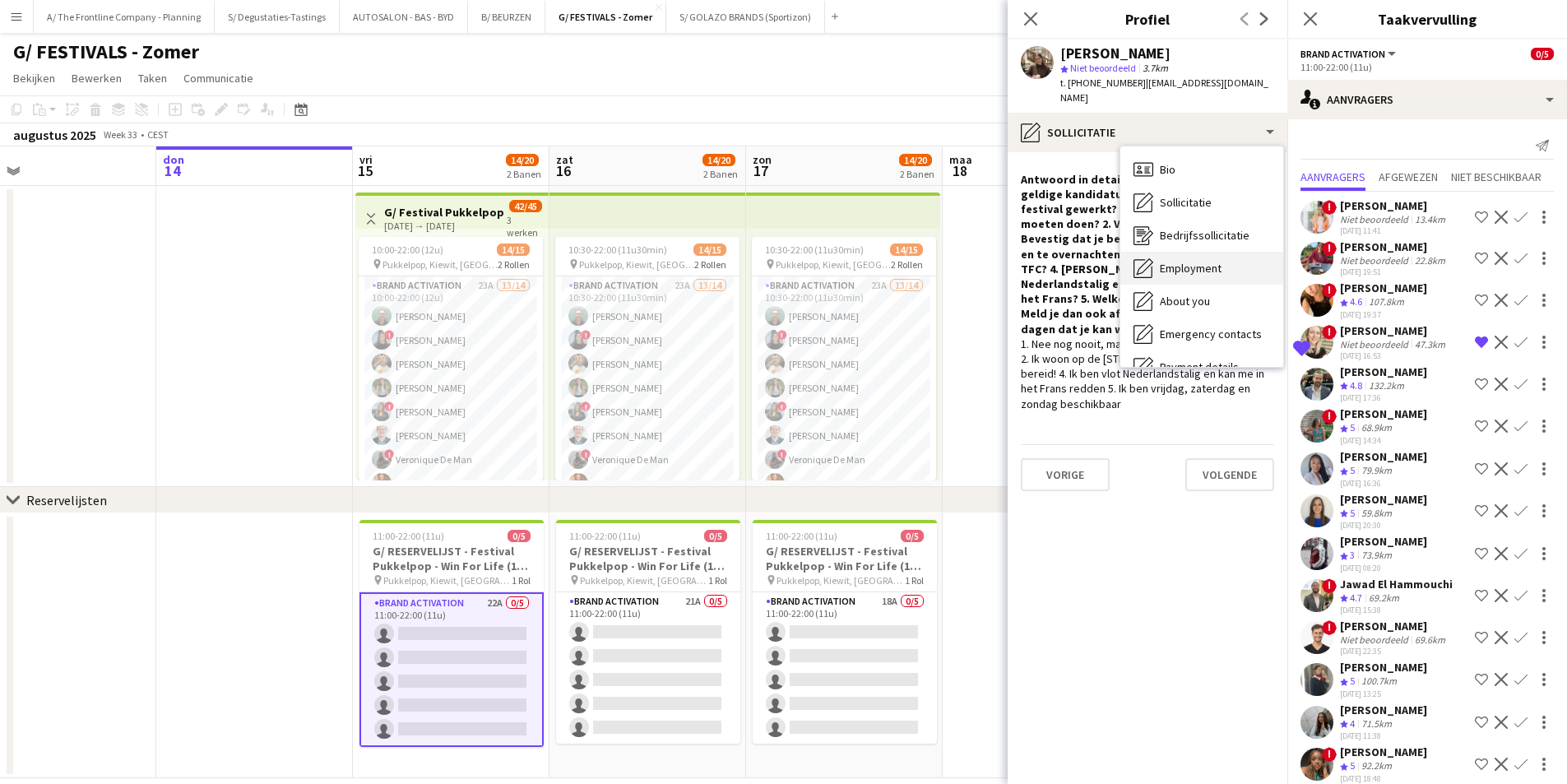
click at [1176, 252] on div "Employment Employment" at bounding box center [1202, 268] width 162 height 33
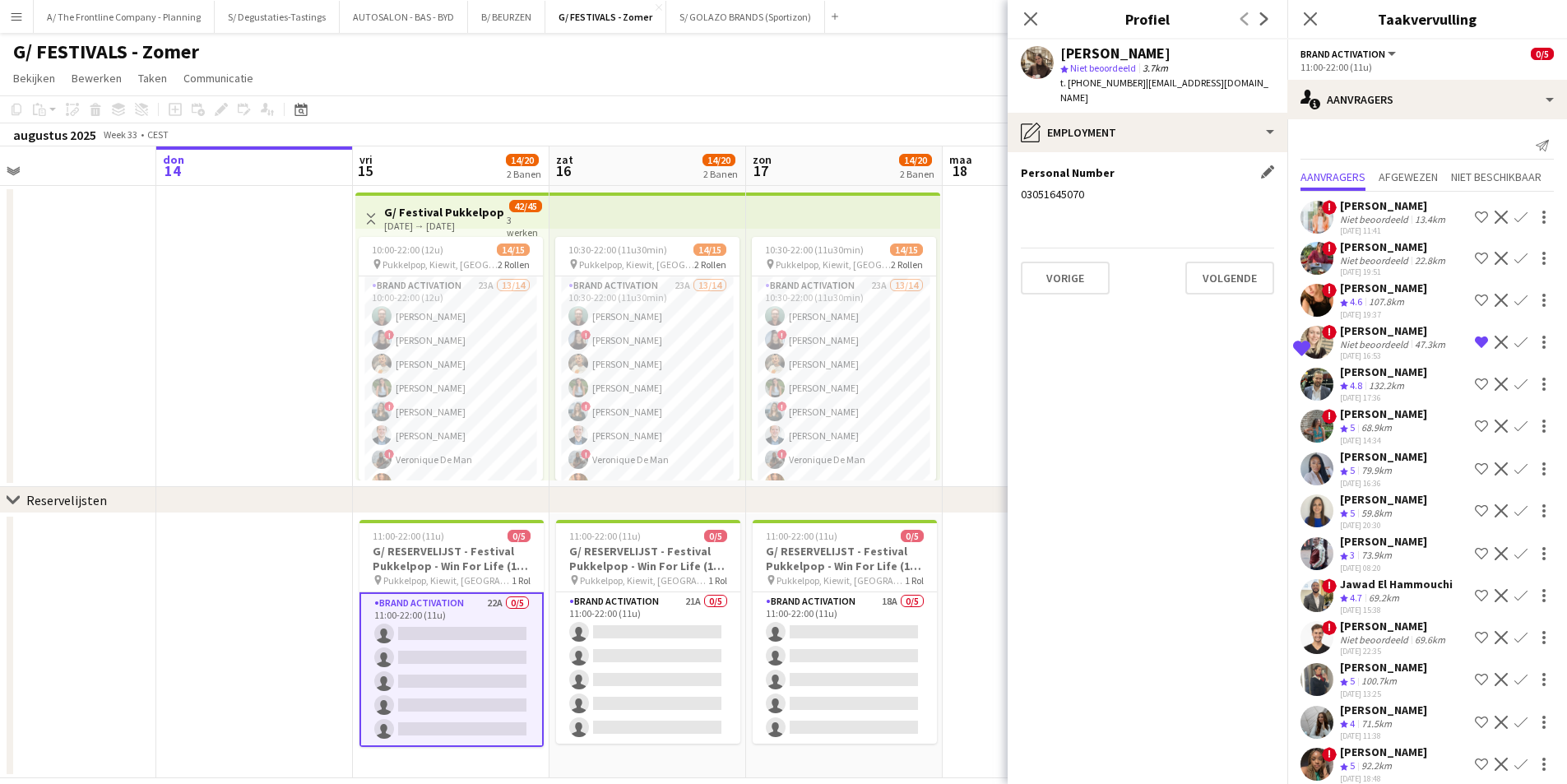
click at [1036, 186] on div "03051645070" at bounding box center [1148, 193] width 254 height 14
click at [1112, 186] on div "03051645070" at bounding box center [1148, 193] width 254 height 14
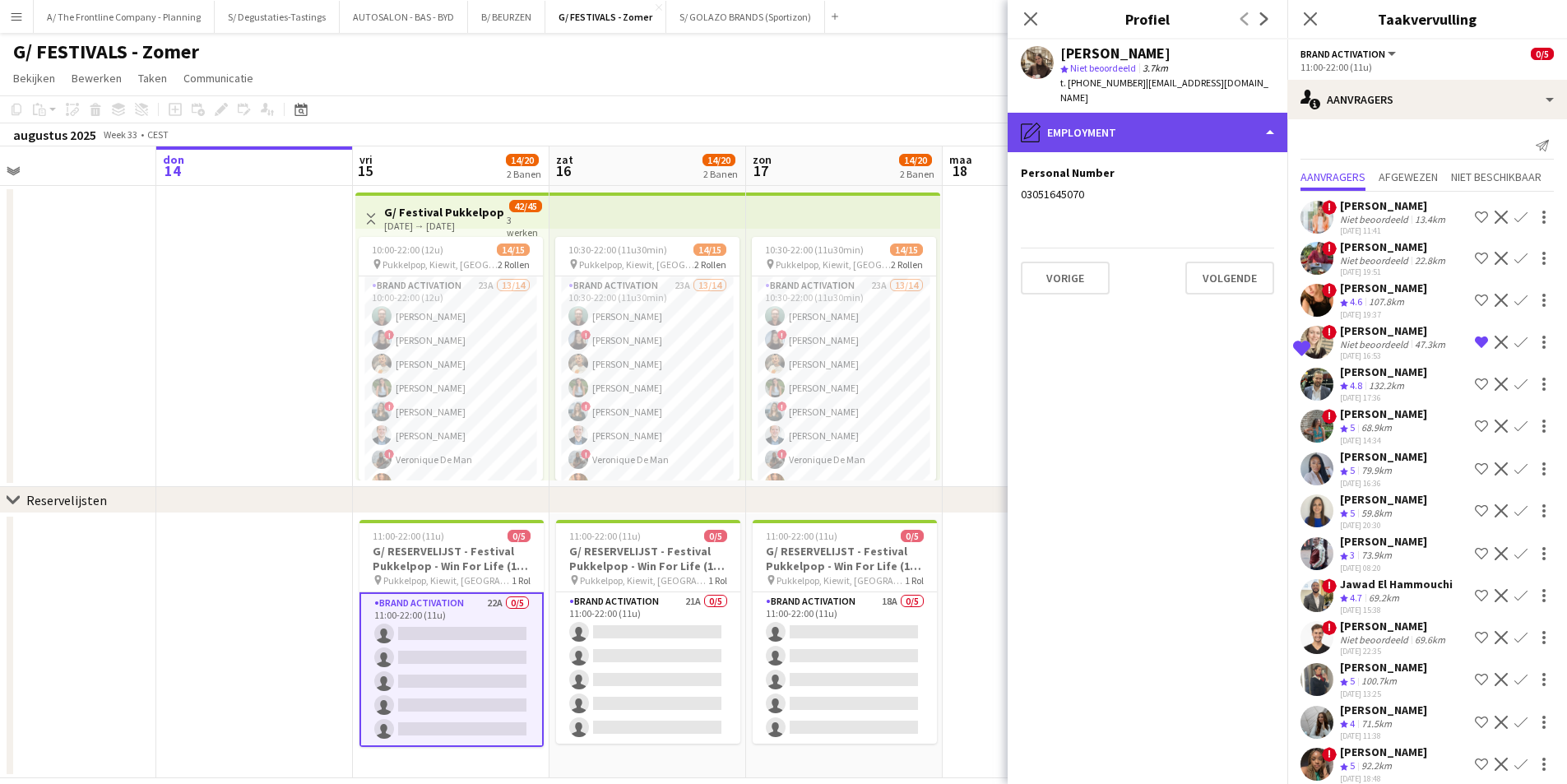
click at [1117, 122] on div "pencil4 Employment" at bounding box center [1147, 132] width 280 height 39
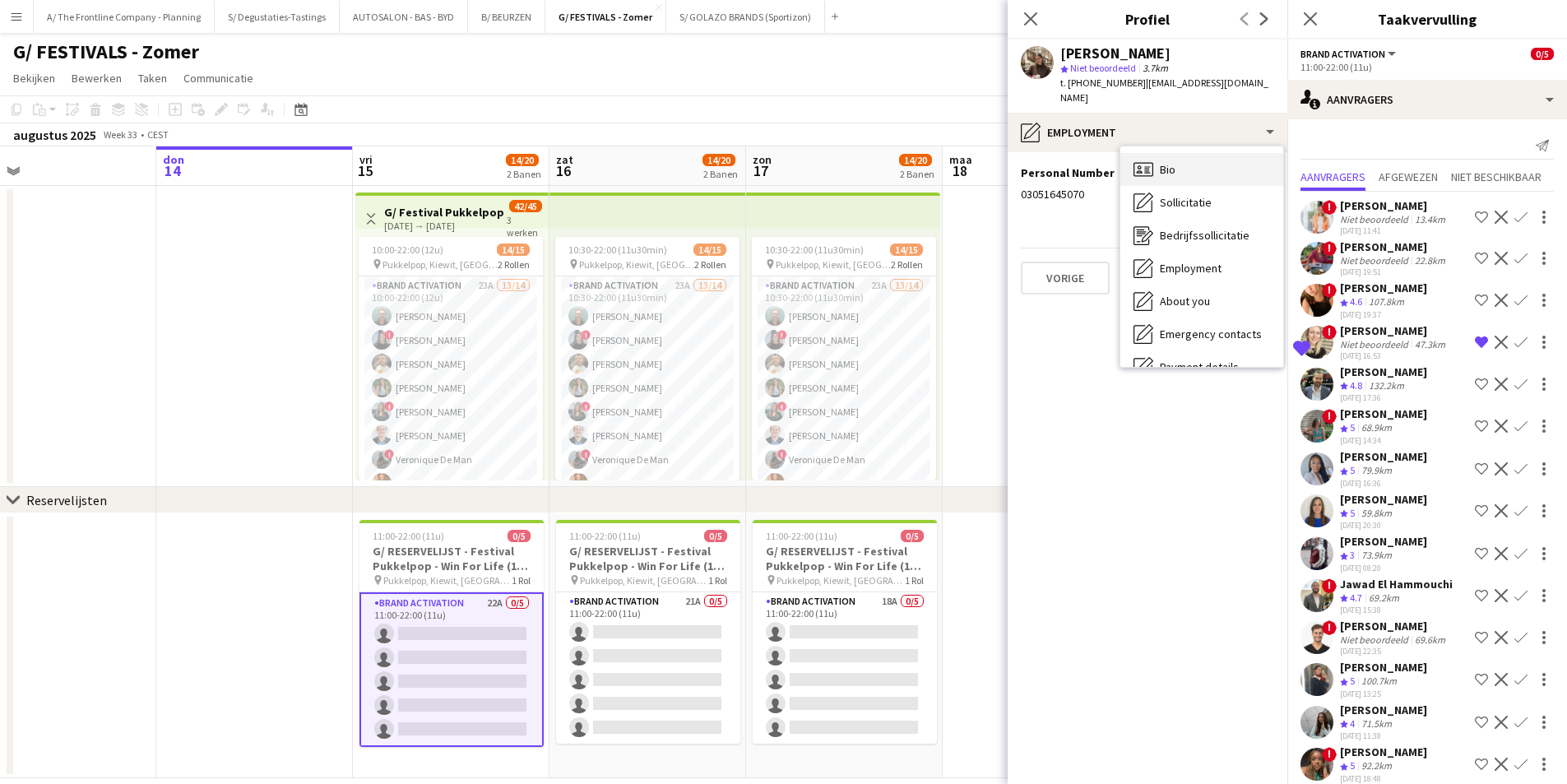
click at [1166, 162] on span "Bio" at bounding box center [1168, 169] width 15 height 14
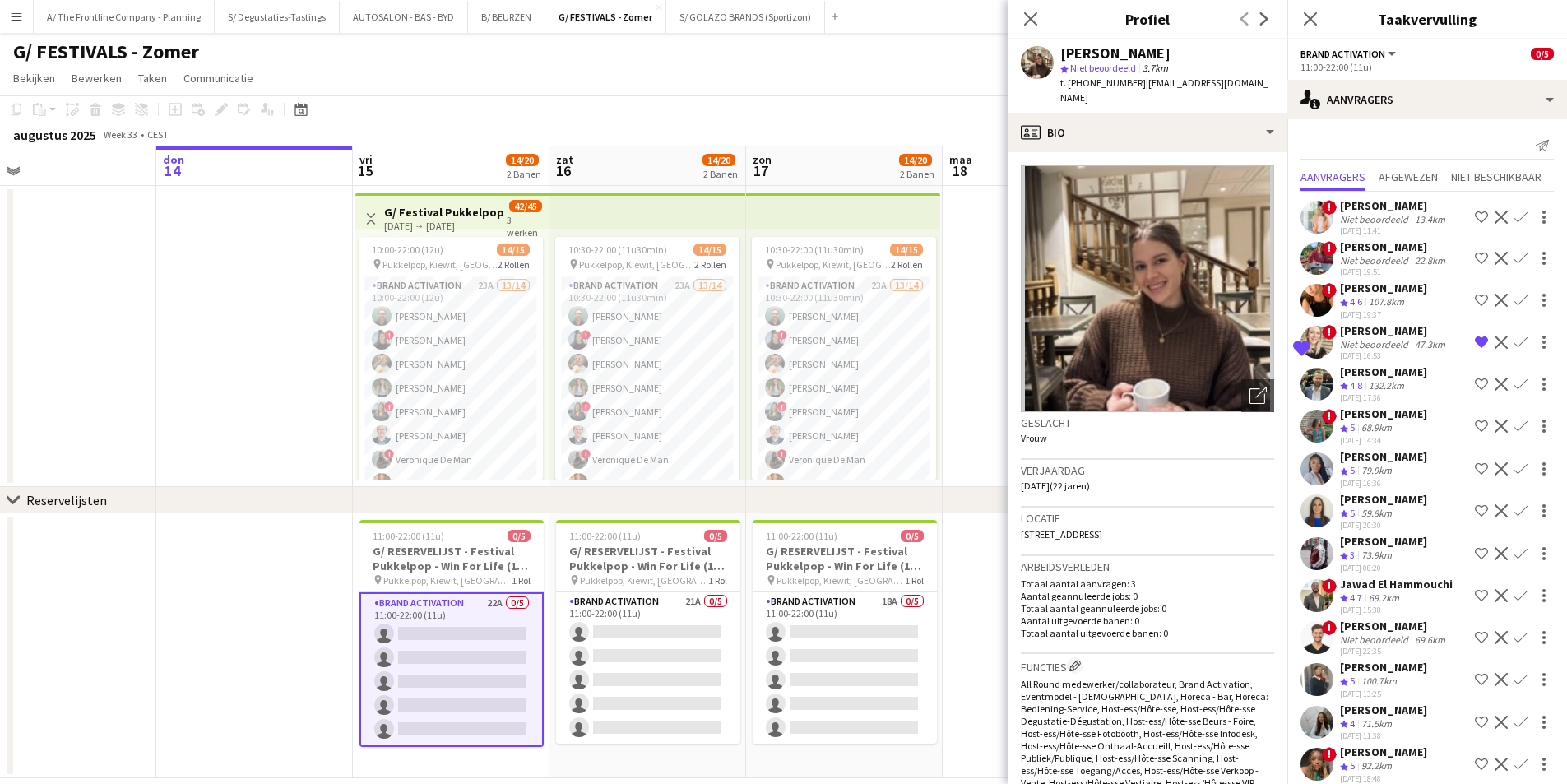
drag, startPoint x: 1064, startPoint y: 470, endPoint x: 1096, endPoint y: 467, distance: 32.1
click at [1090, 479] on span "16-05-2003 (22 jaren)" at bounding box center [1056, 485] width 69 height 12
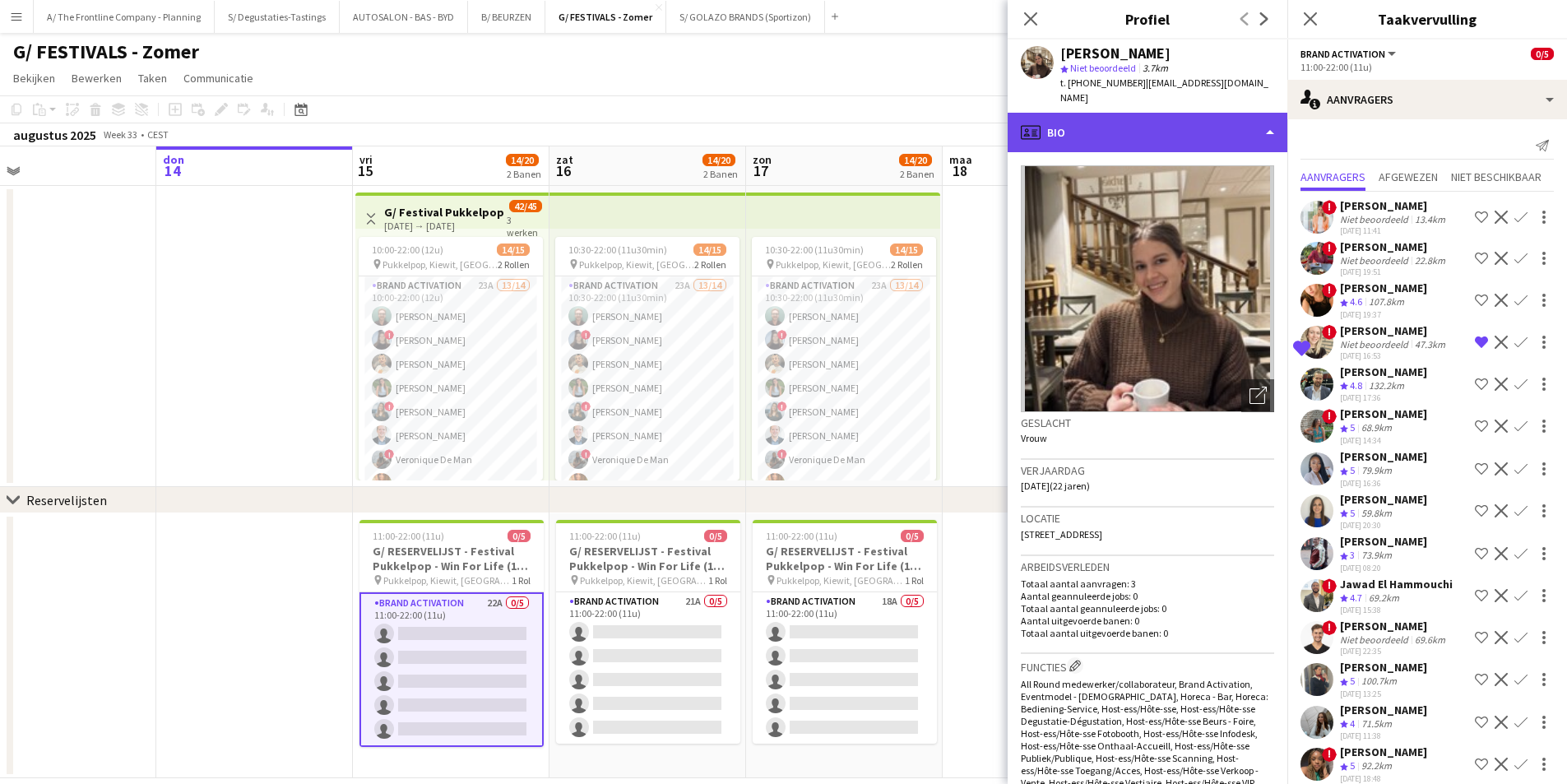
click at [1157, 115] on div "profile Bio" at bounding box center [1147, 132] width 280 height 39
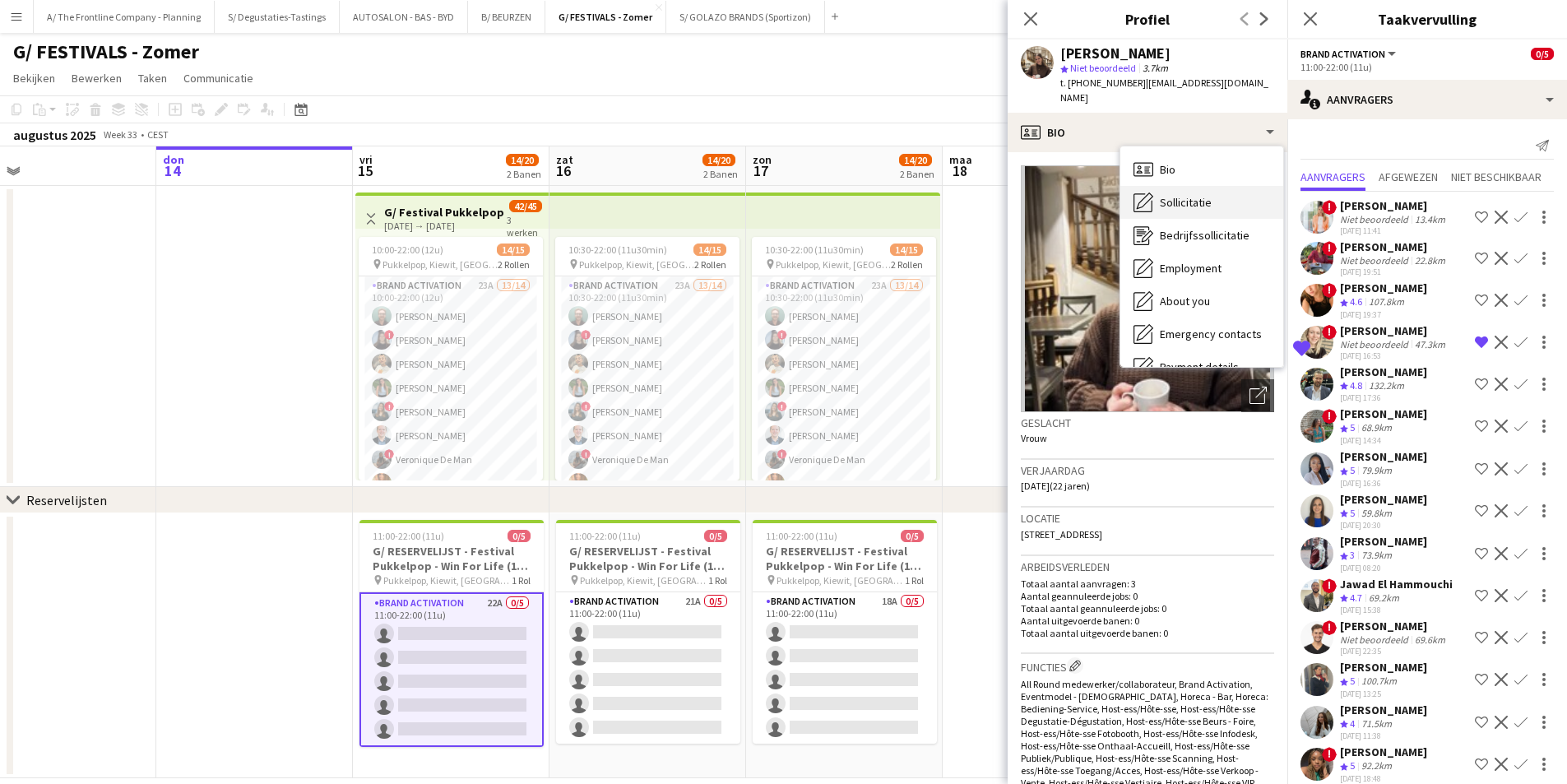
click at [1176, 195] on span "Sollicitatie" at bounding box center [1186, 202] width 52 height 14
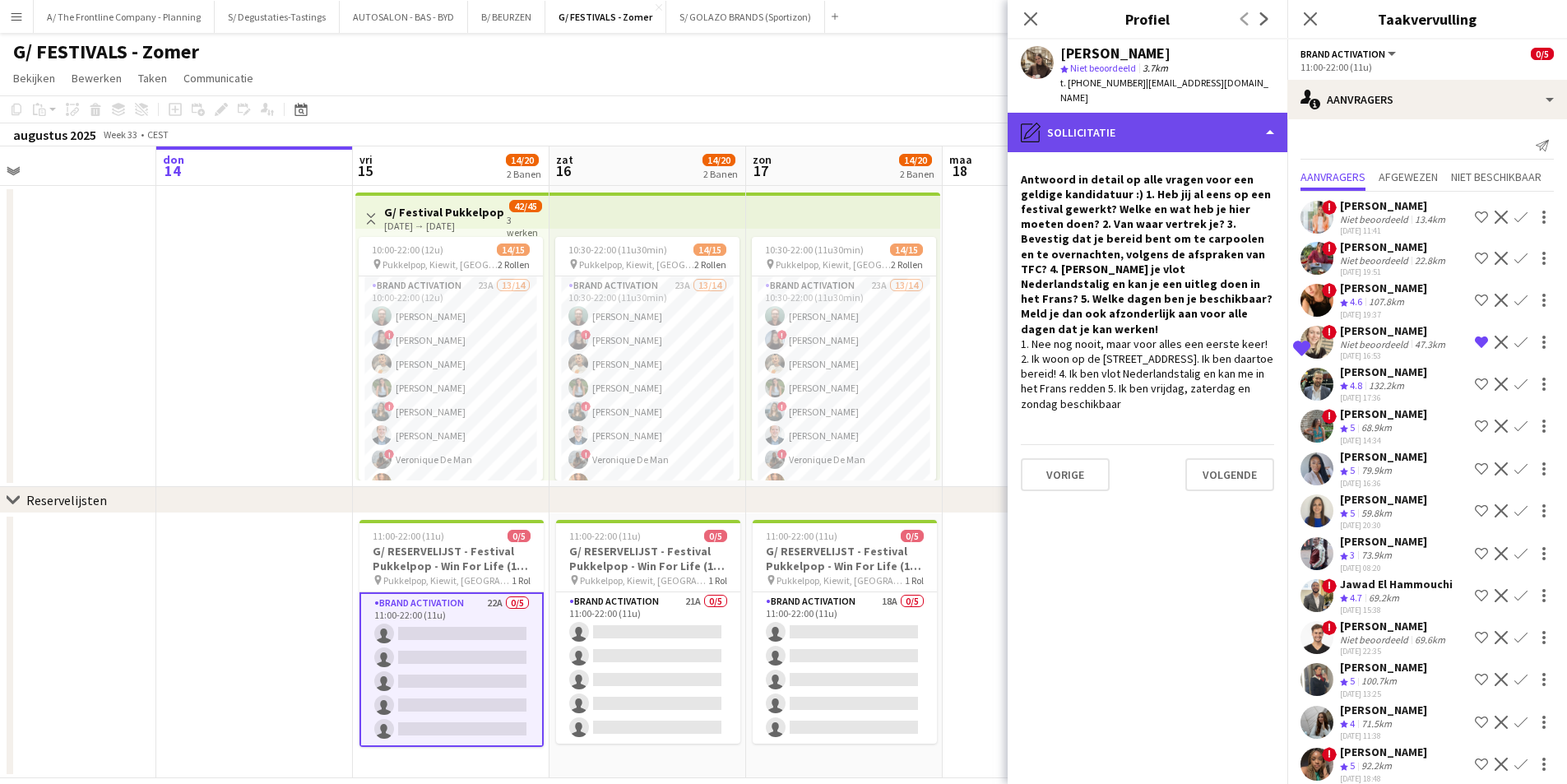
click at [1176, 112] on div "pencil4 Sollicitatie" at bounding box center [1147, 132] width 280 height 39
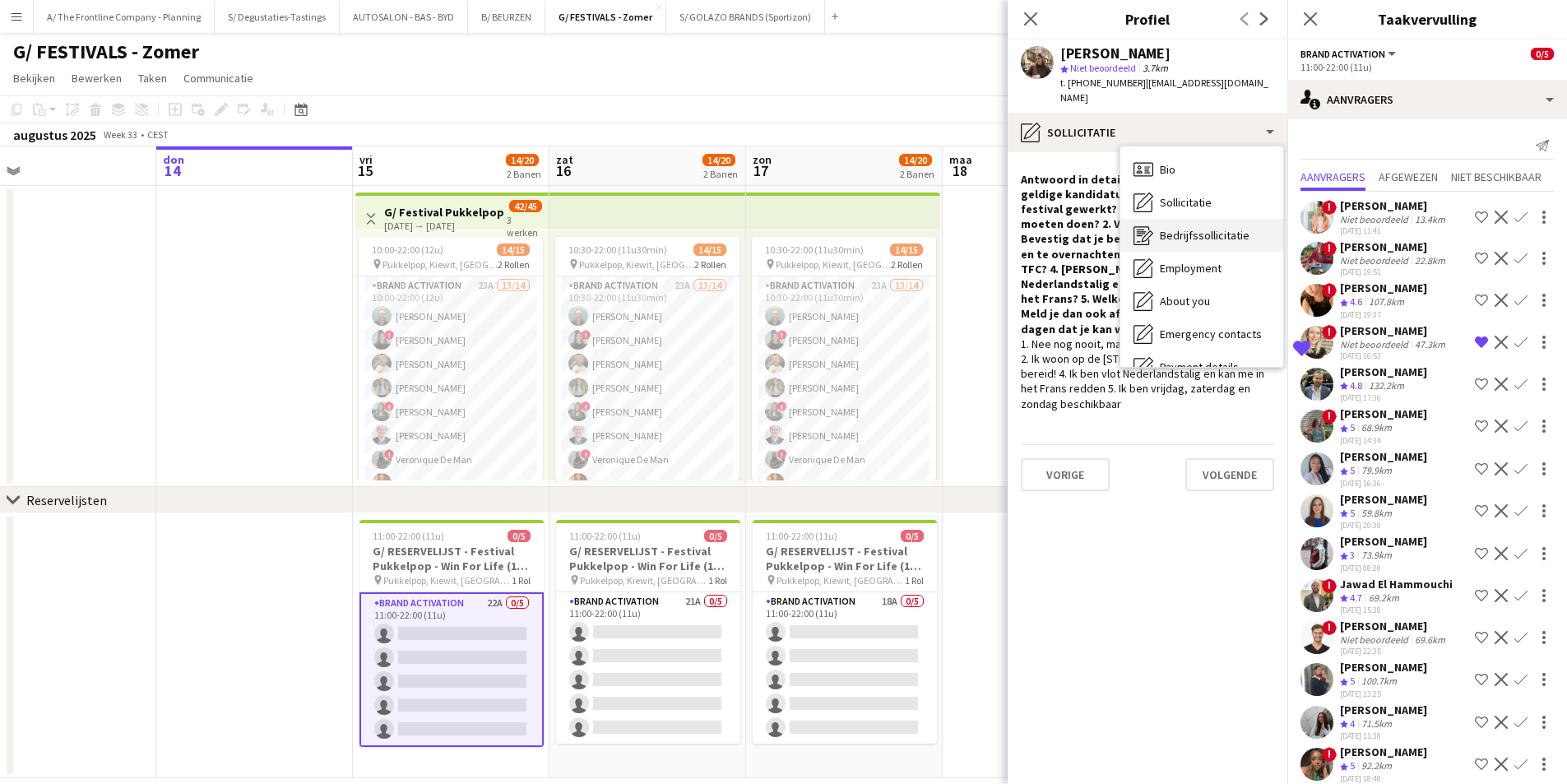
click at [1182, 230] on div "Bedrijfssollicitatie Bedrijfssollicitatie" at bounding box center [1202, 235] width 162 height 33
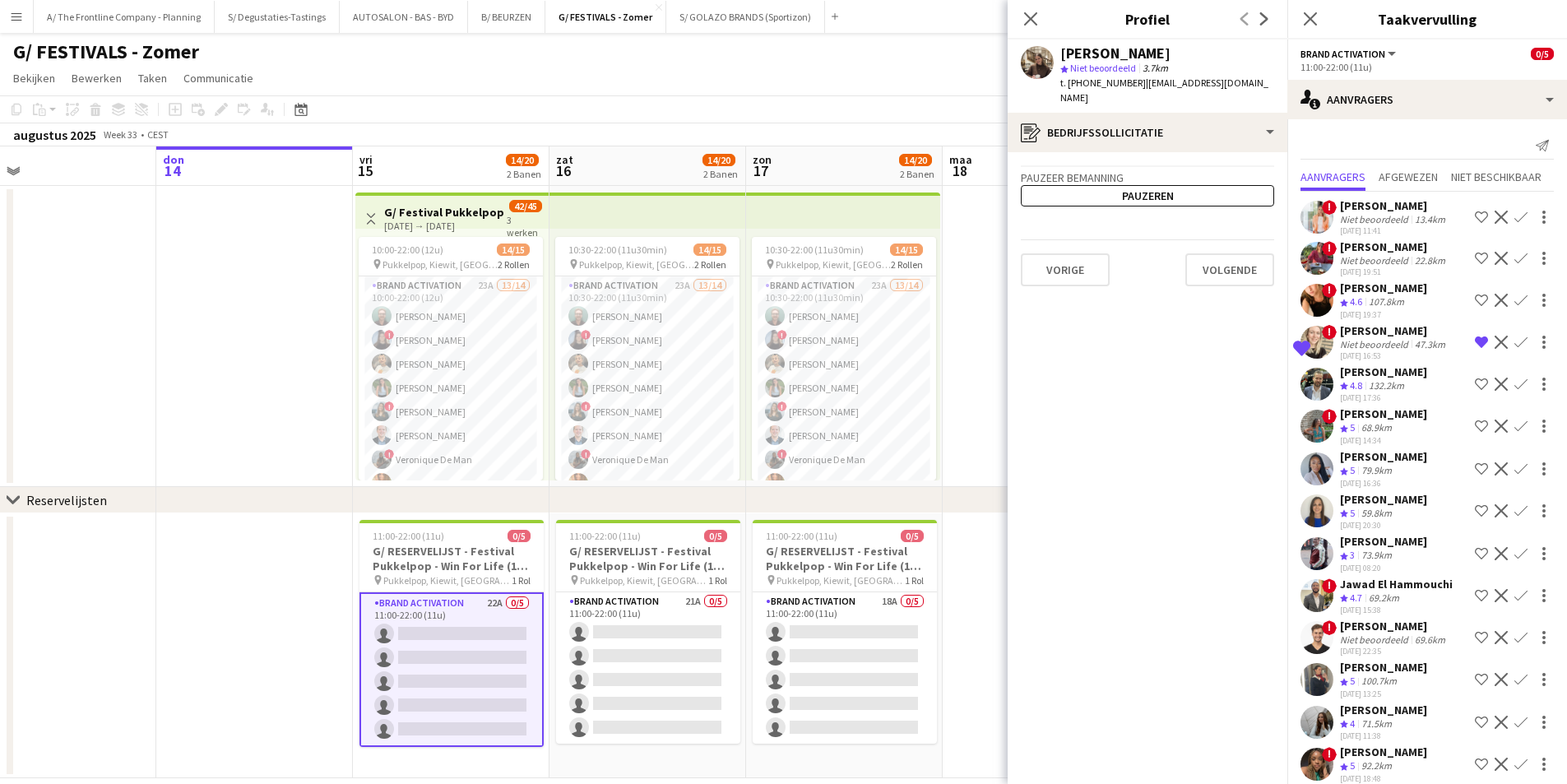
click at [1160, 85] on span "| isajanssen2003@gmail.com" at bounding box center [1164, 90] width 209 height 27
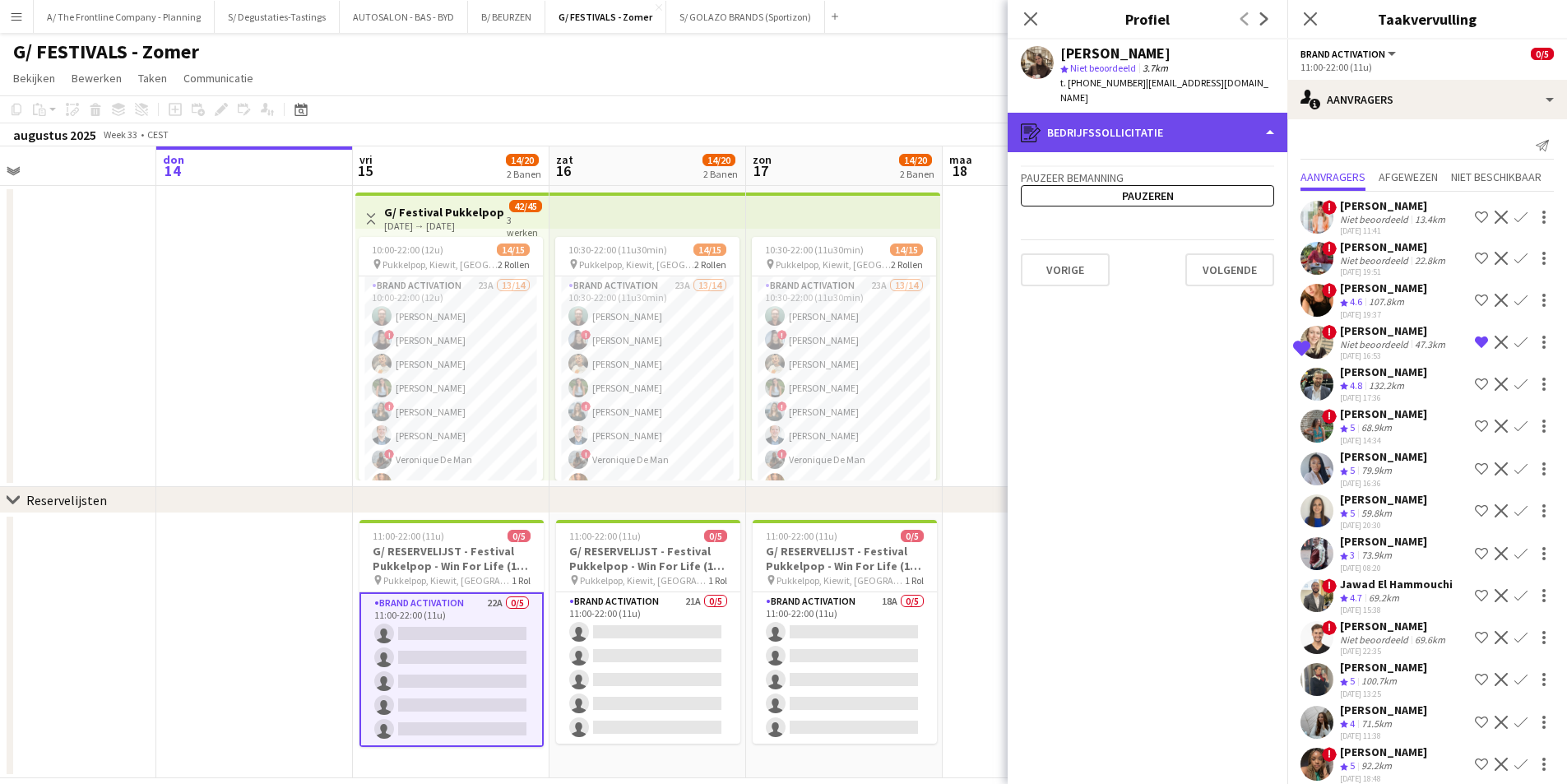
click at [1158, 130] on div "register Bedrijfssollicitatie" at bounding box center [1147, 132] width 280 height 39
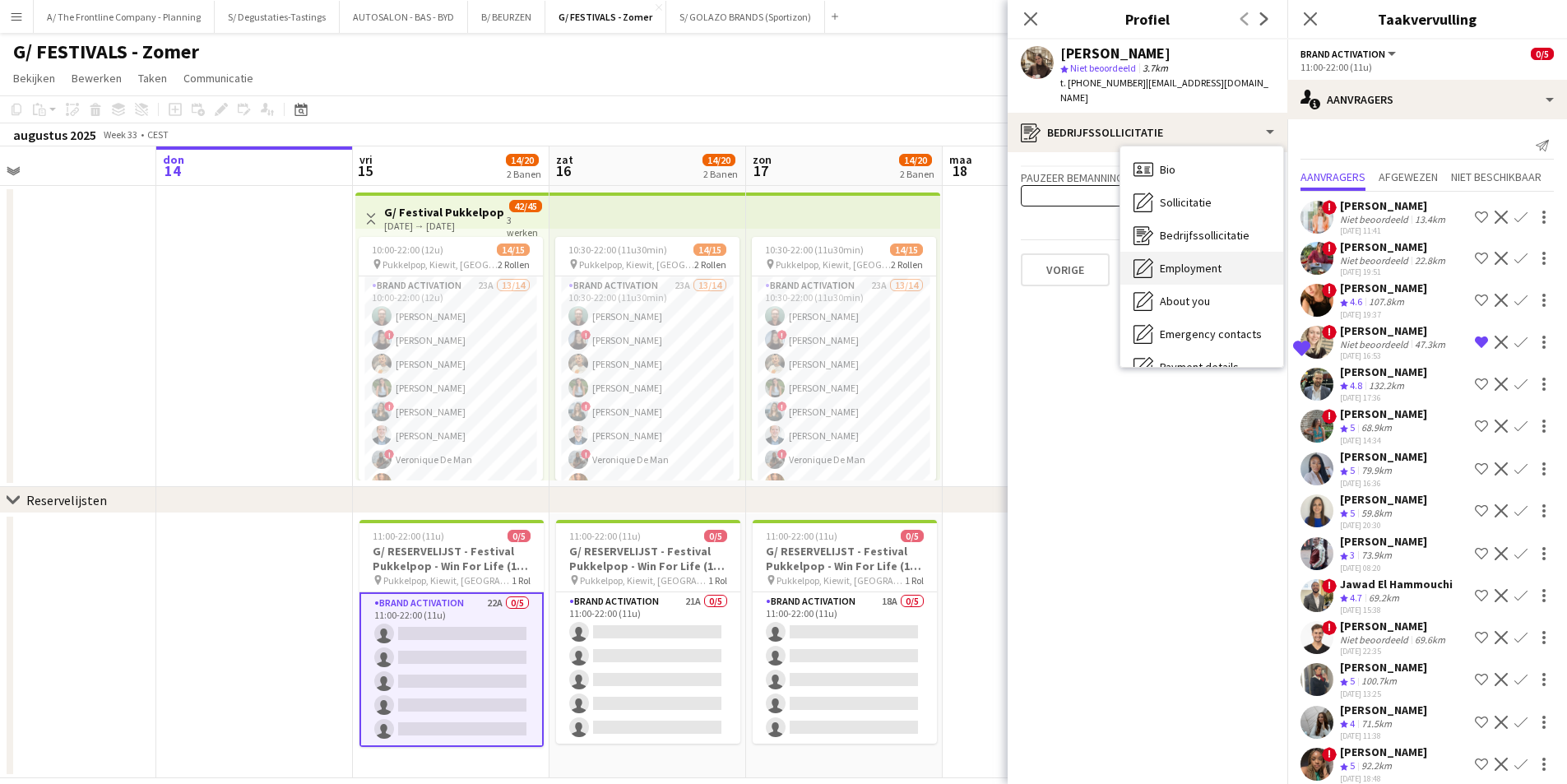
click at [1155, 252] on div "Employment Employment" at bounding box center [1202, 268] width 162 height 33
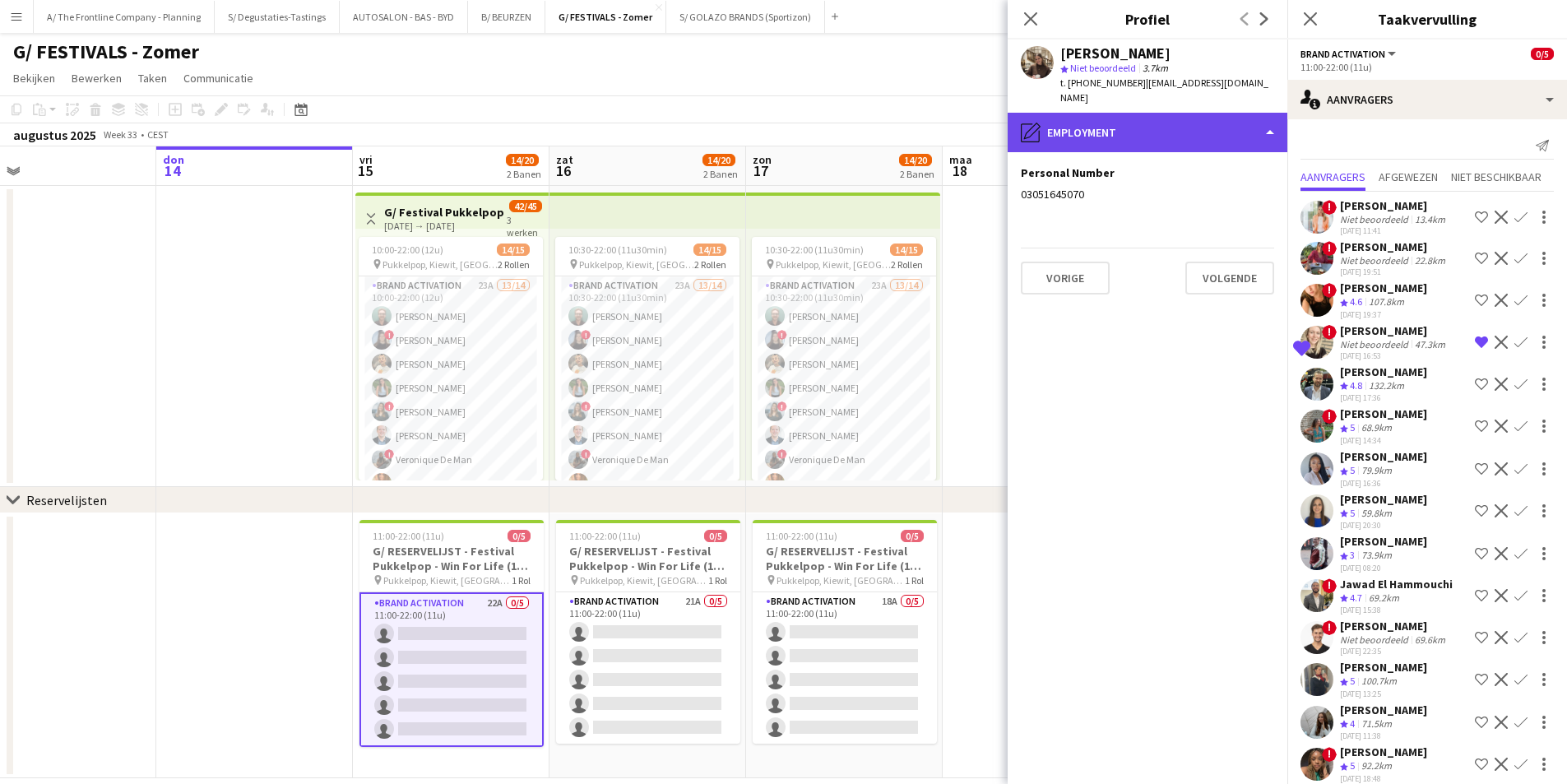
click at [1136, 112] on div "pencil4 Employment" at bounding box center [1147, 132] width 280 height 39
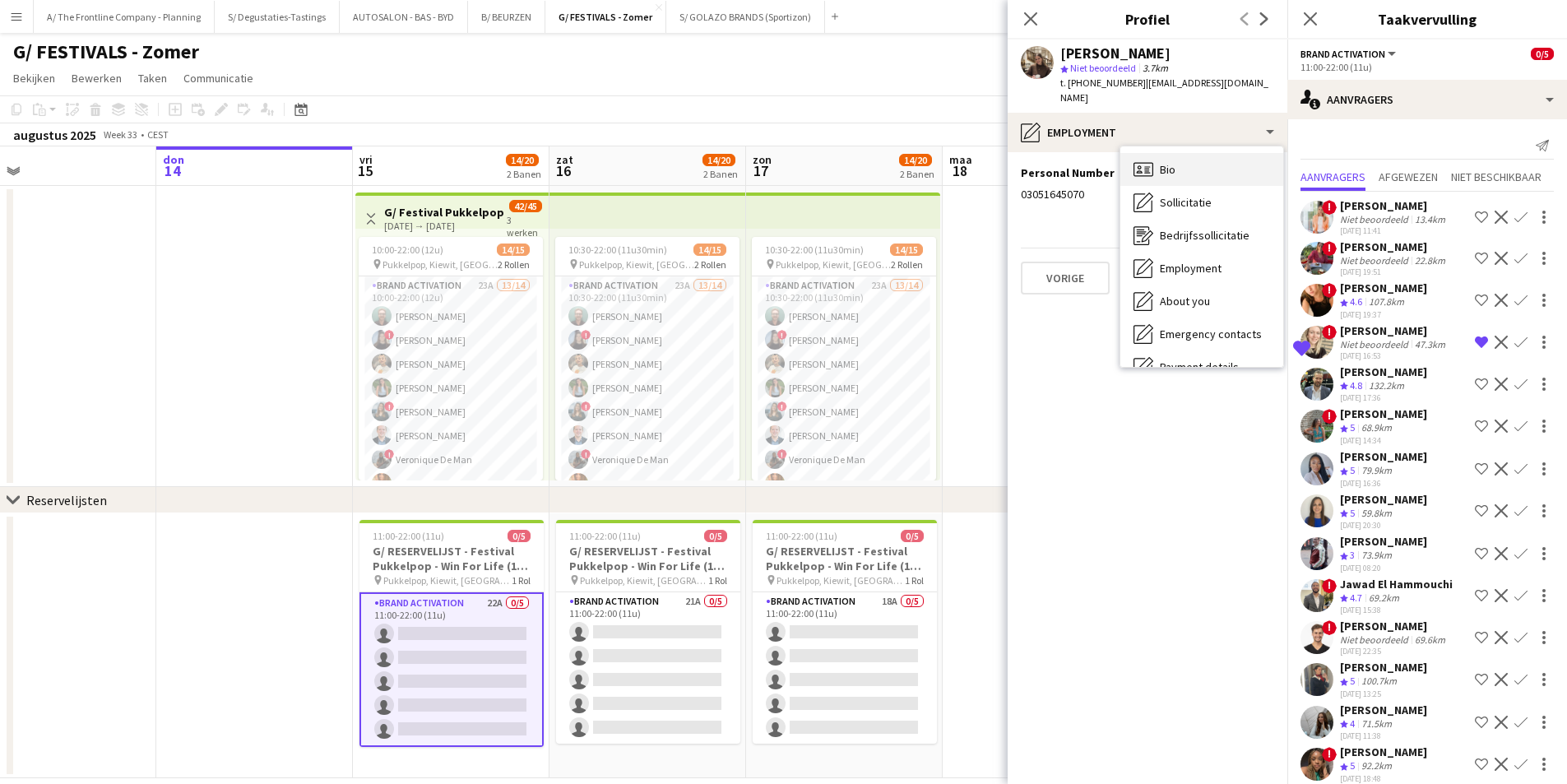
click at [1170, 153] on div "Bio Bio" at bounding box center [1202, 169] width 162 height 33
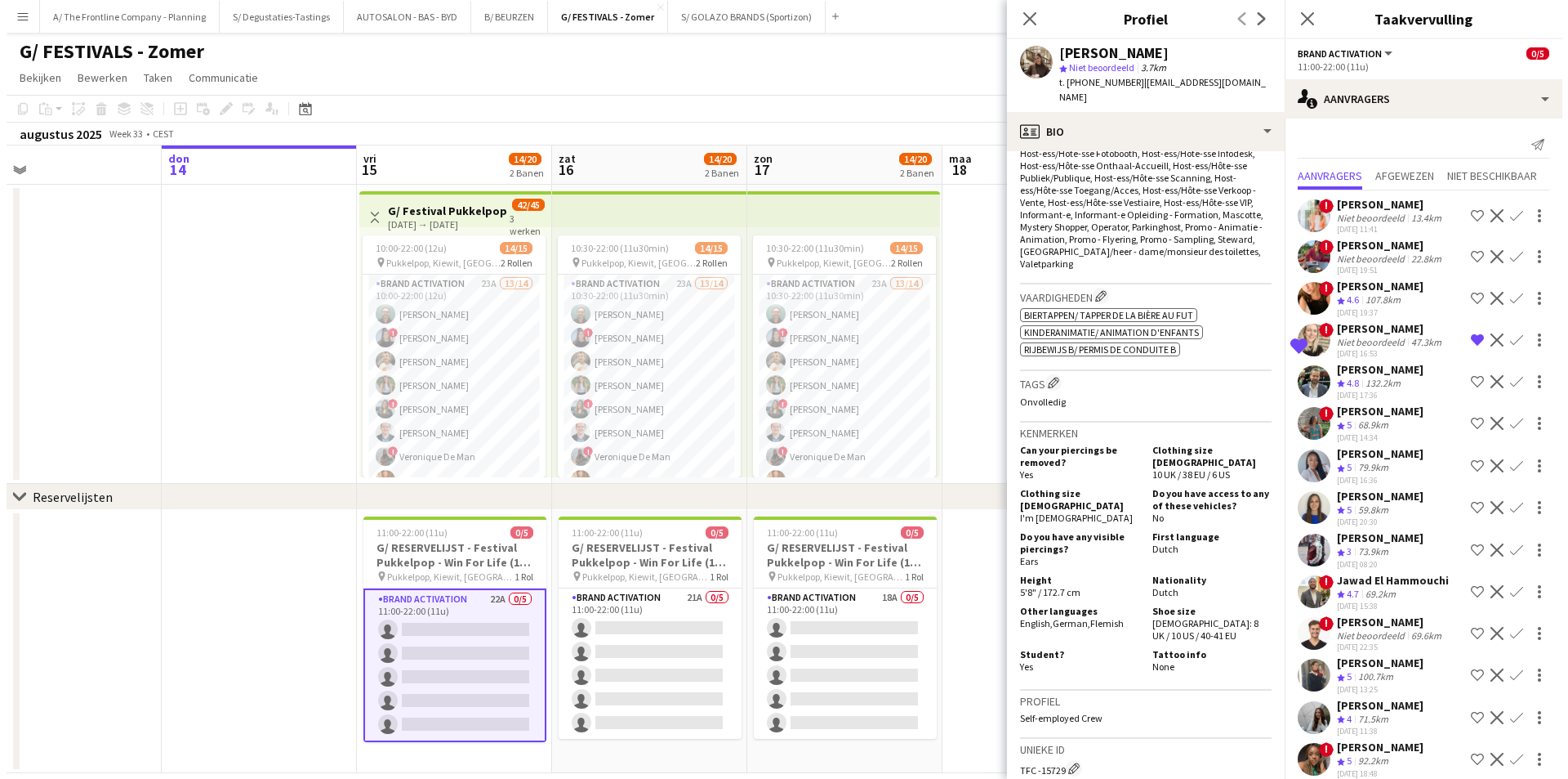
scroll to position [735, 0]
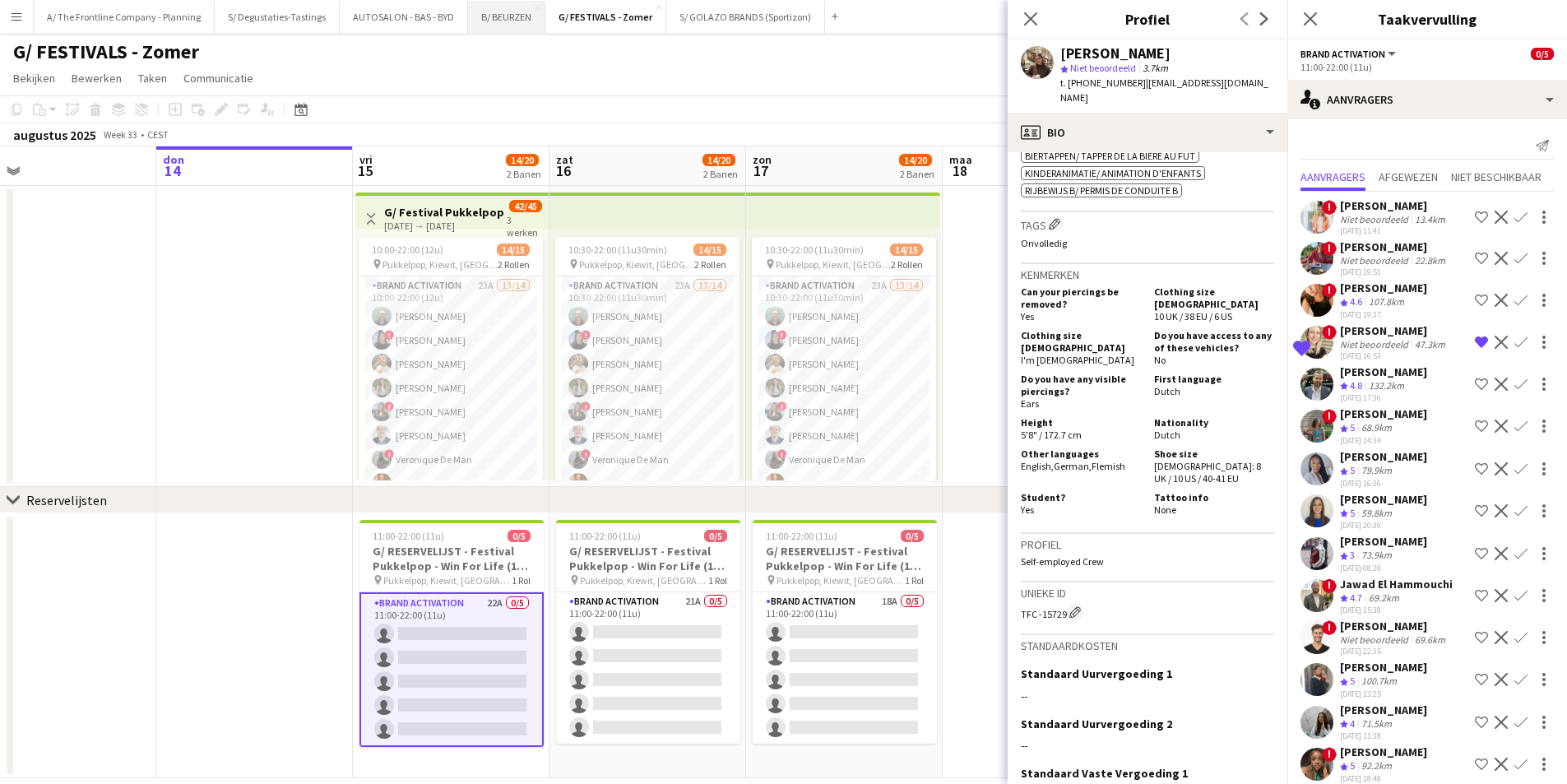
click at [515, 22] on button "B/ BEURZEN Sluiten" at bounding box center [507, 16] width 77 height 32
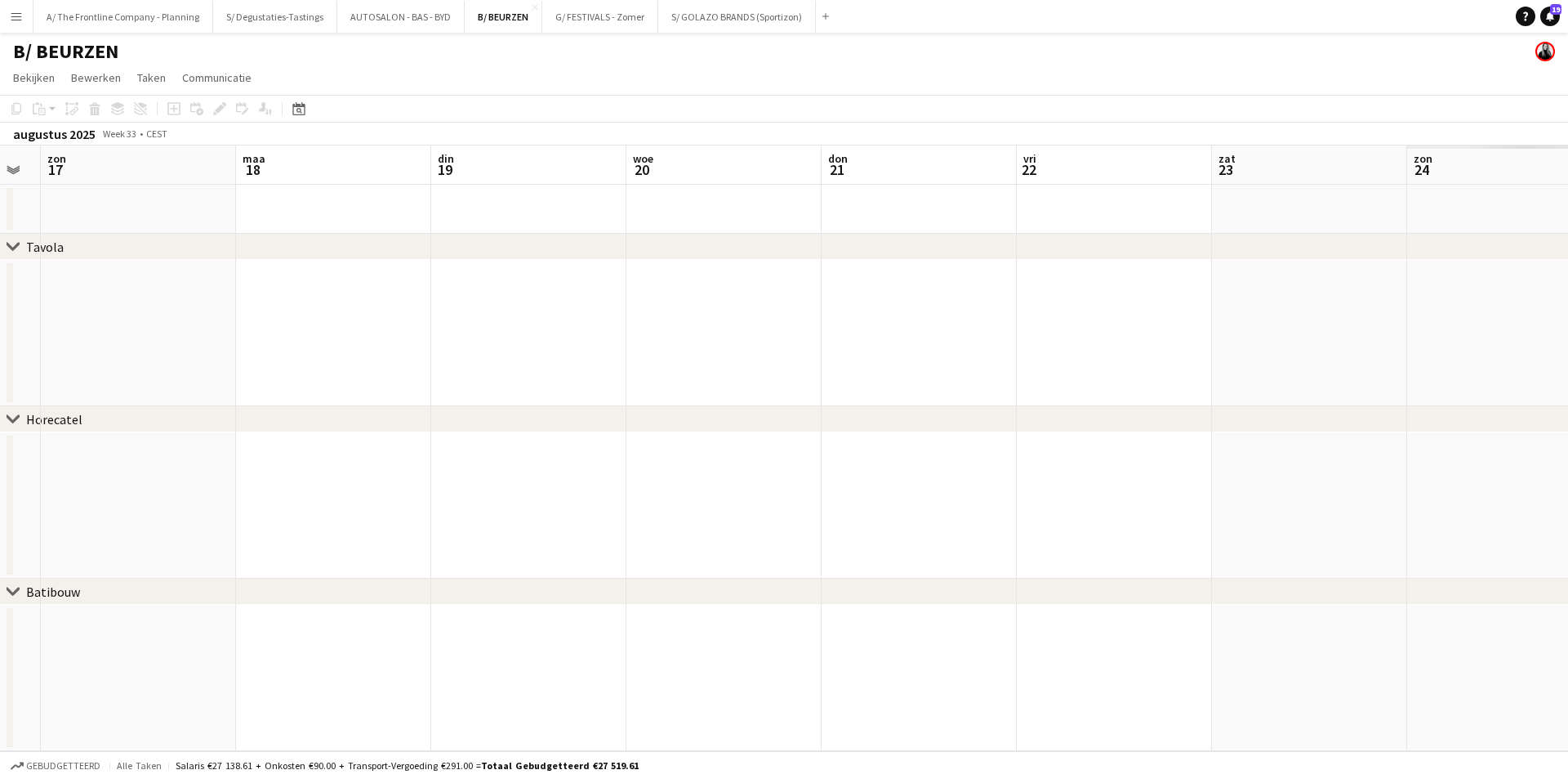
drag, startPoint x: 1237, startPoint y: 313, endPoint x: 689, endPoint y: 313, distance: 548.0
click at [290, 283] on app-calendar-viewport "woe 13 don 14 vri 15 zat 16 zon 17 maa 18 din 19 woe 20 don 21 vri 22 zat 23 zo…" at bounding box center [784, 448] width 1568 height 605
drag, startPoint x: 365, startPoint y: 307, endPoint x: 671, endPoint y: 311, distance: 306.0
click at [206, 307] on app-calendar-viewport "woe 20 don 21 vri 22 zat 23 zon 24 maa 25 din 26 woe 27 don 28 vri 29 zat 30 zo…" at bounding box center [784, 448] width 1568 height 605
drag, startPoint x: 444, startPoint y: 279, endPoint x: 324, endPoint y: 279, distance: 120.0
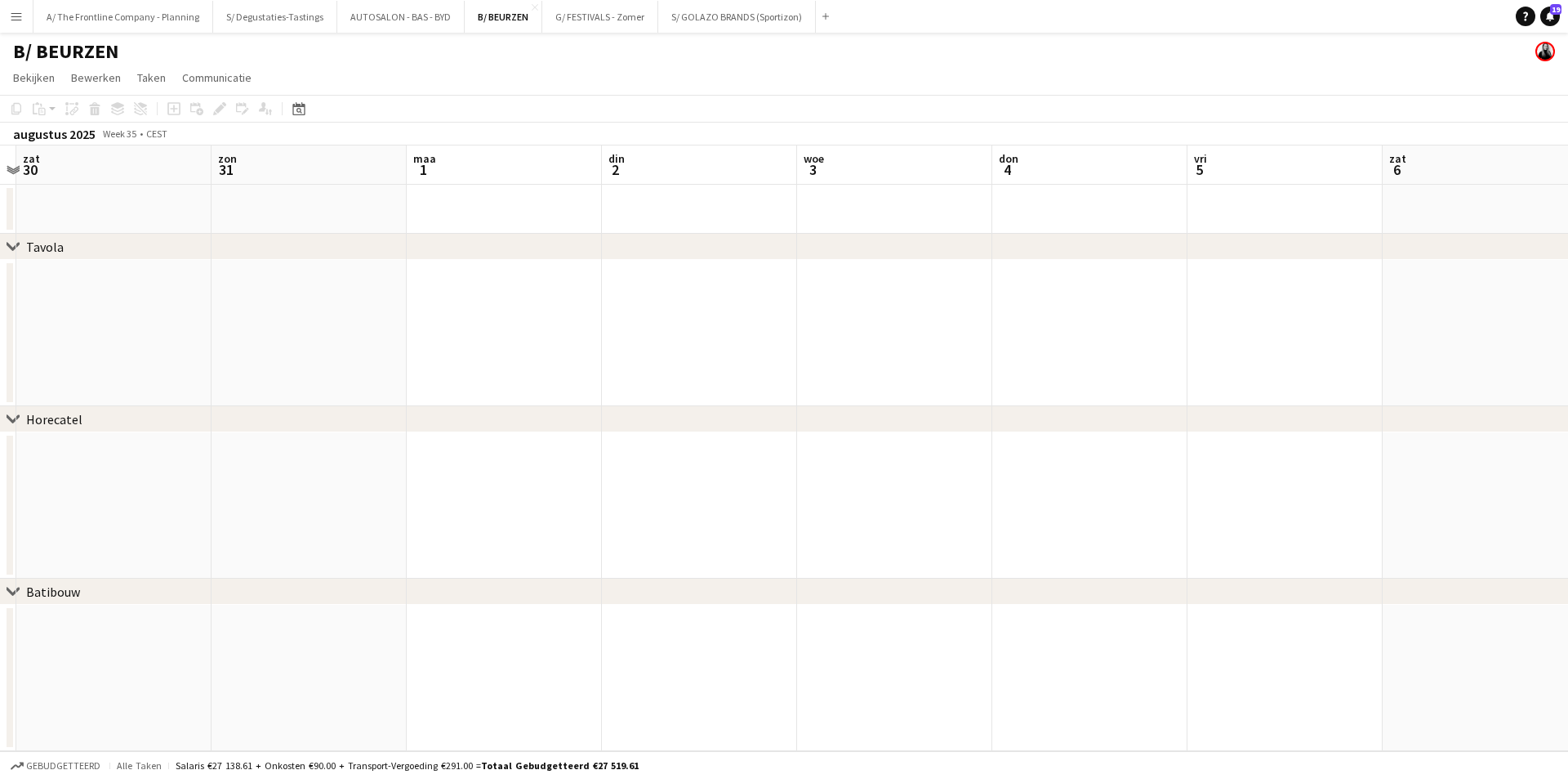
click at [156, 279] on app-calendar-viewport "woe 27 don 28 vri 29 zat 30 zon 31 maa 1 din 2 woe 3 don 4 vri 5 zat 6 zon 7 ma…" at bounding box center [784, 448] width 1568 height 605
drag, startPoint x: 252, startPoint y: 253, endPoint x: 371, endPoint y: 248, distance: 119.1
click at [196, 248] on app-calendar-viewport "woe 27 don 28 vri 29 zat 30 zon 31 maa 1 din 2 woe 3 don 4 vri 5 zat 6 zon 7 ma…" at bounding box center [784, 448] width 1568 height 605
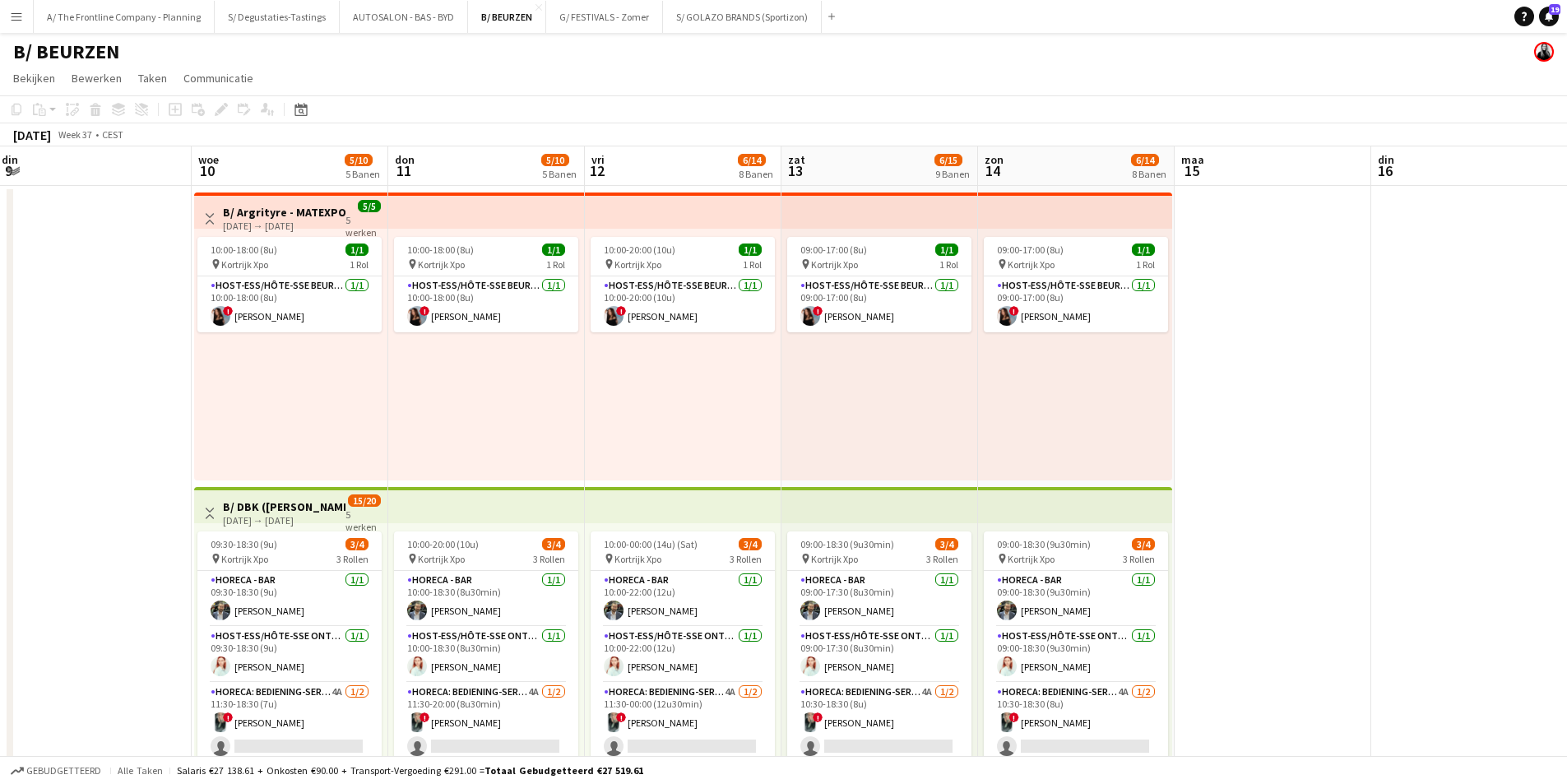
scroll to position [0, 531]
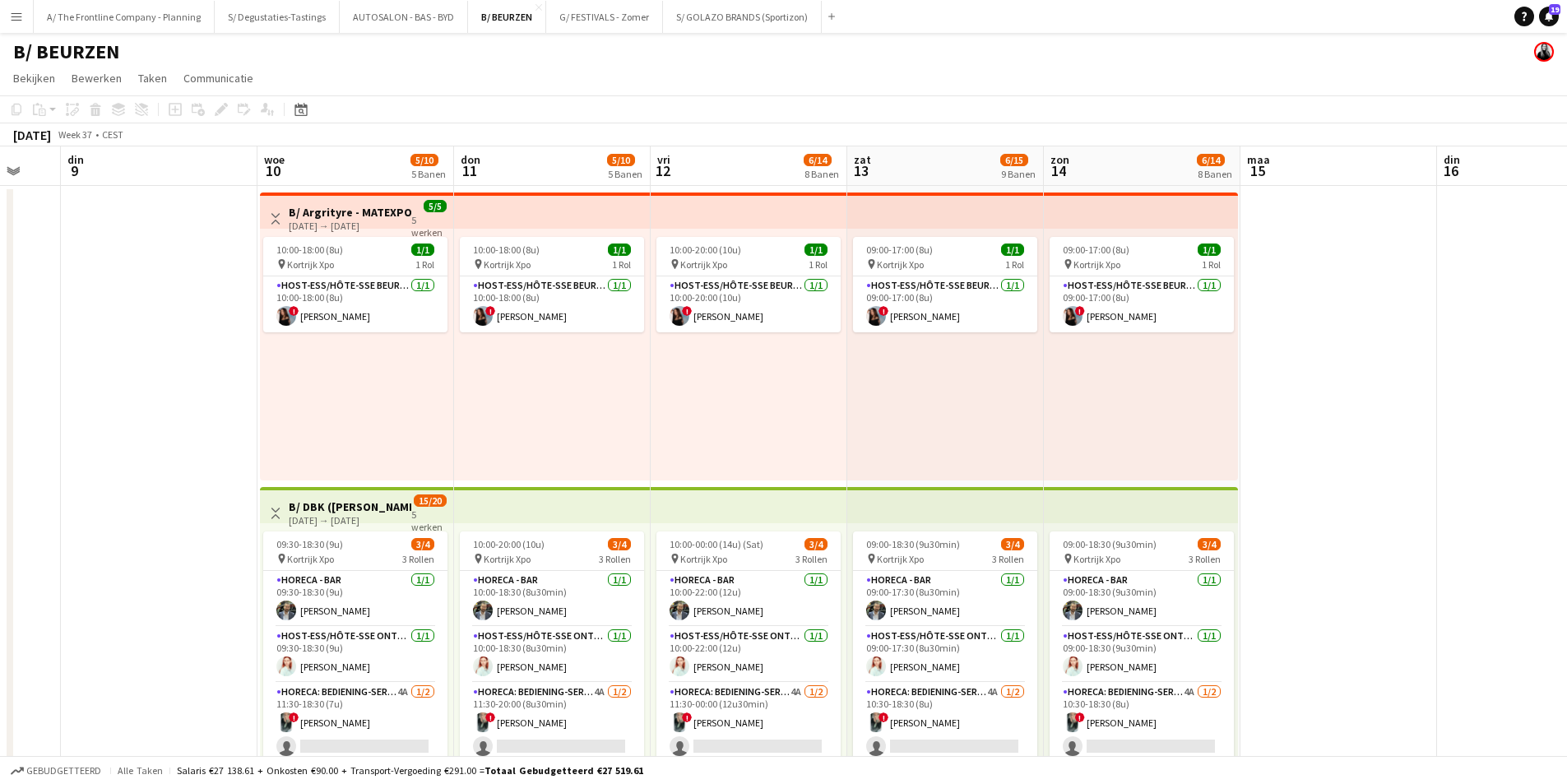
drag, startPoint x: 911, startPoint y: 436, endPoint x: 274, endPoint y: 427, distance: 637.1
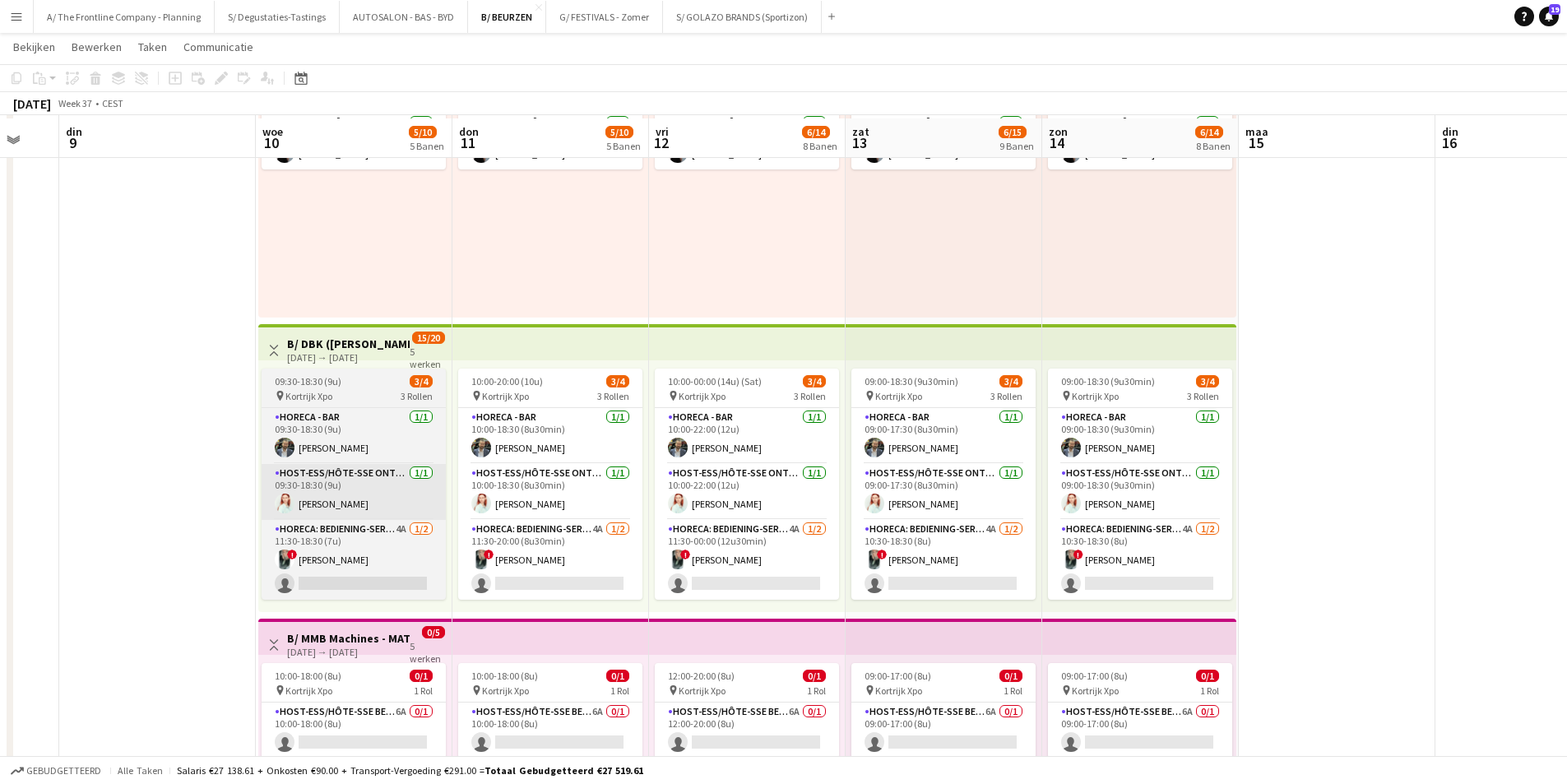
scroll to position [164, 0]
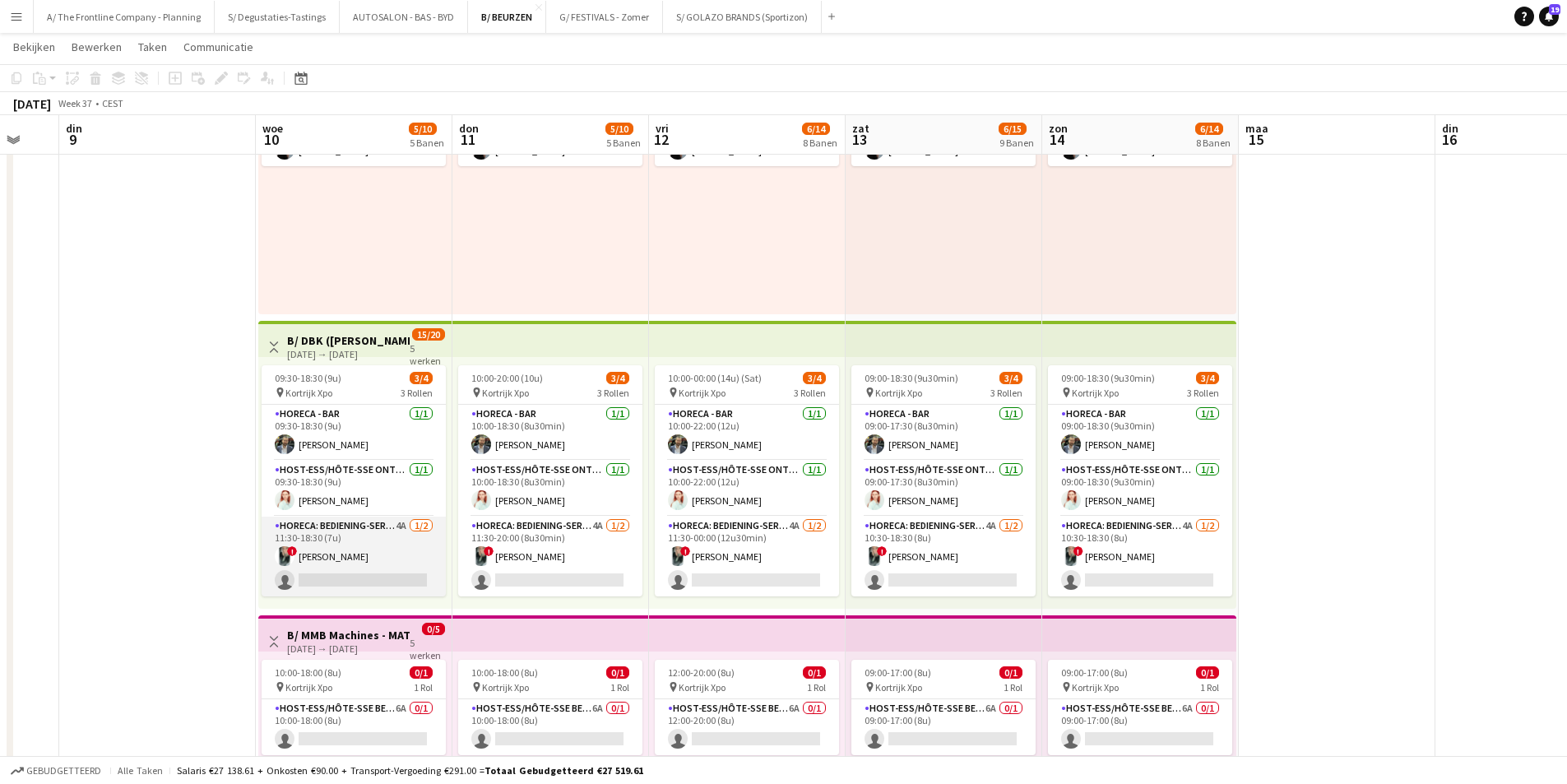
click at [358, 539] on app-card-role "Horeca: Bediening-Service 4A 1/2 11:30-18:30 (7u) ! Sharon Debeuf single-neutra…" at bounding box center [354, 555] width 185 height 80
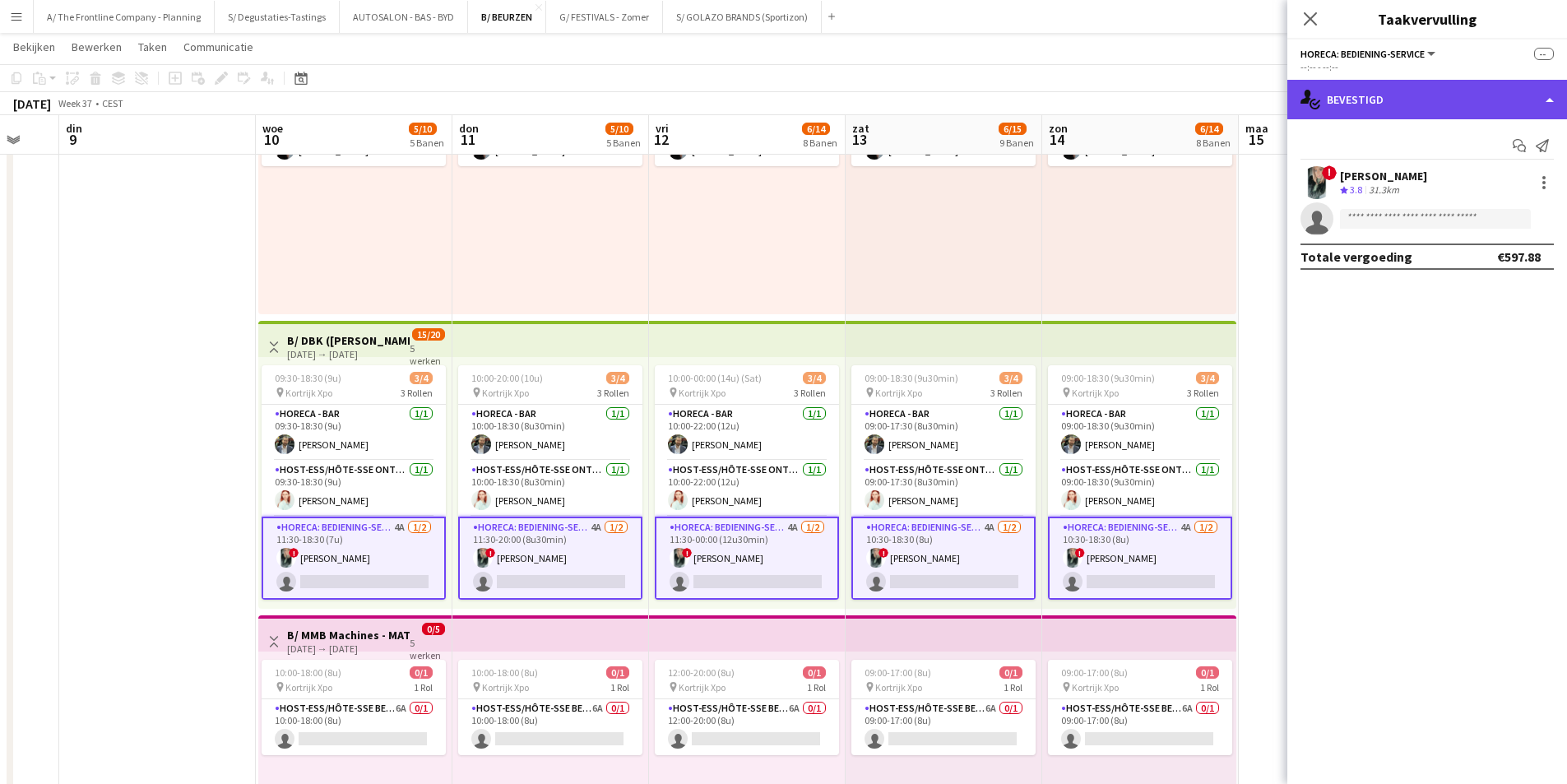
click at [1391, 113] on div "single-neutral-actions-check-2 Bevestigd" at bounding box center [1427, 99] width 280 height 39
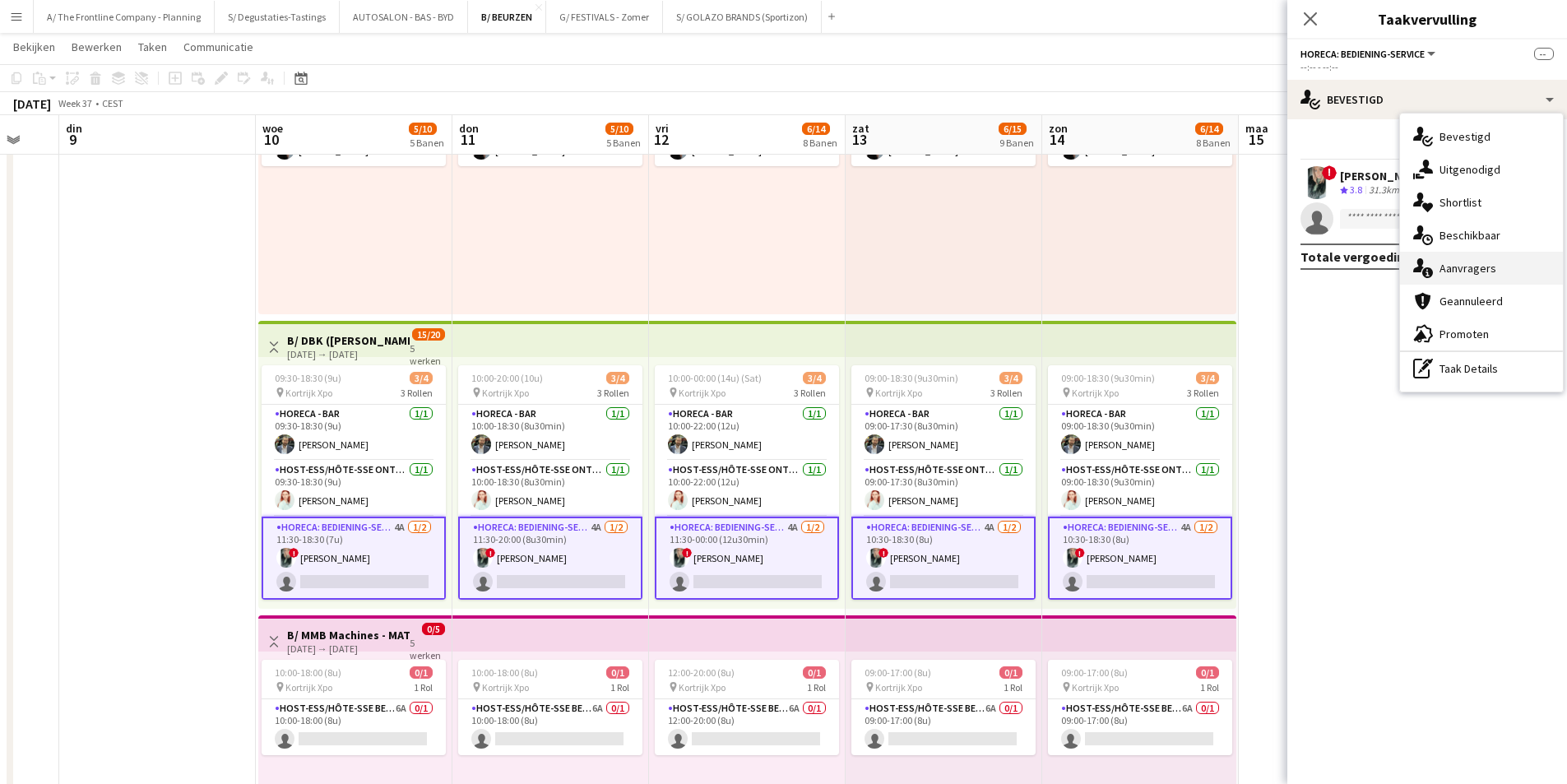
click at [1466, 267] on div "single-neutral-actions-information Aanvragers" at bounding box center [1481, 268] width 162 height 33
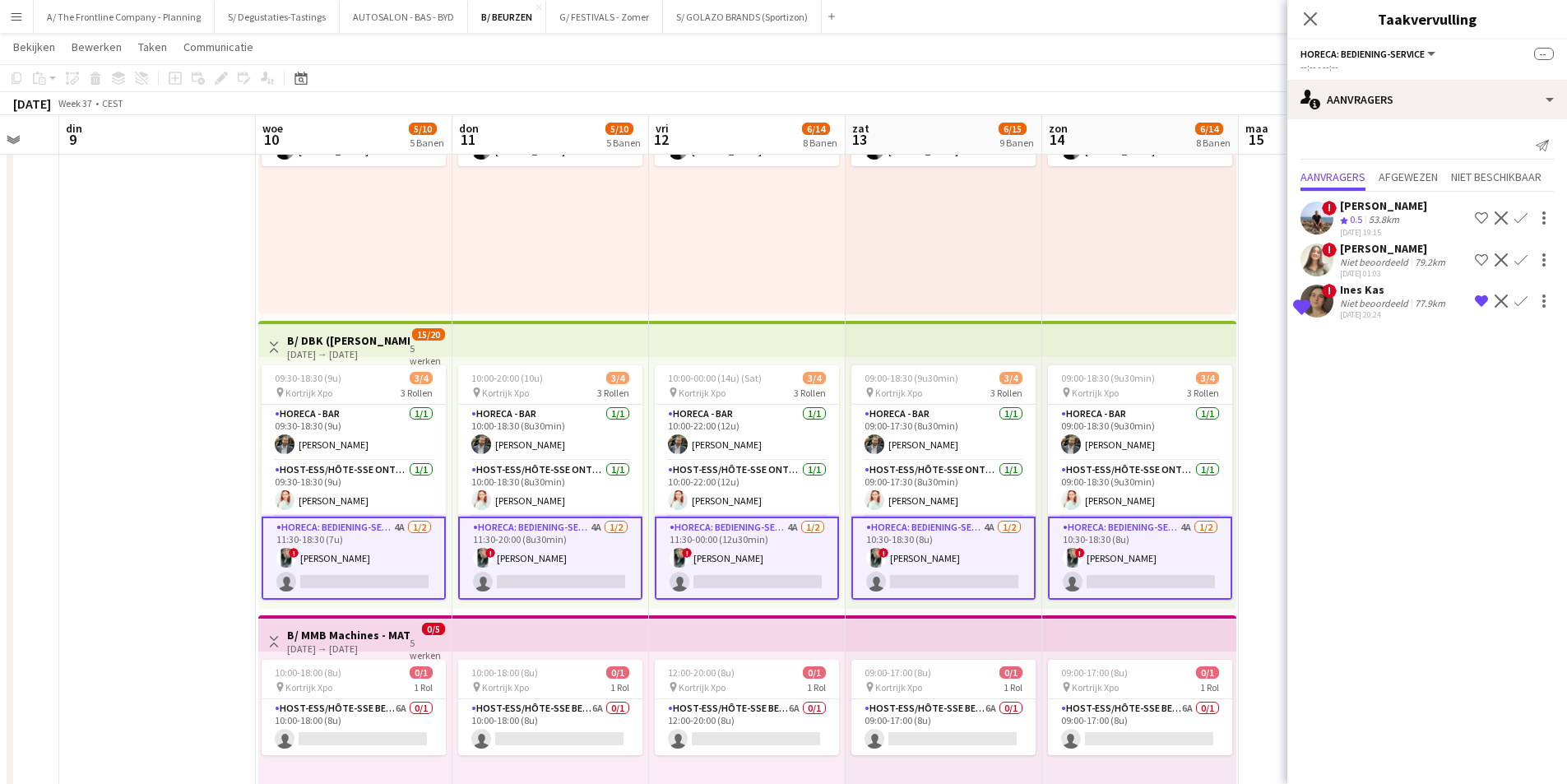
click at [1505, 296] on app-icon "Weigeren" at bounding box center [1502, 301] width 13 height 13
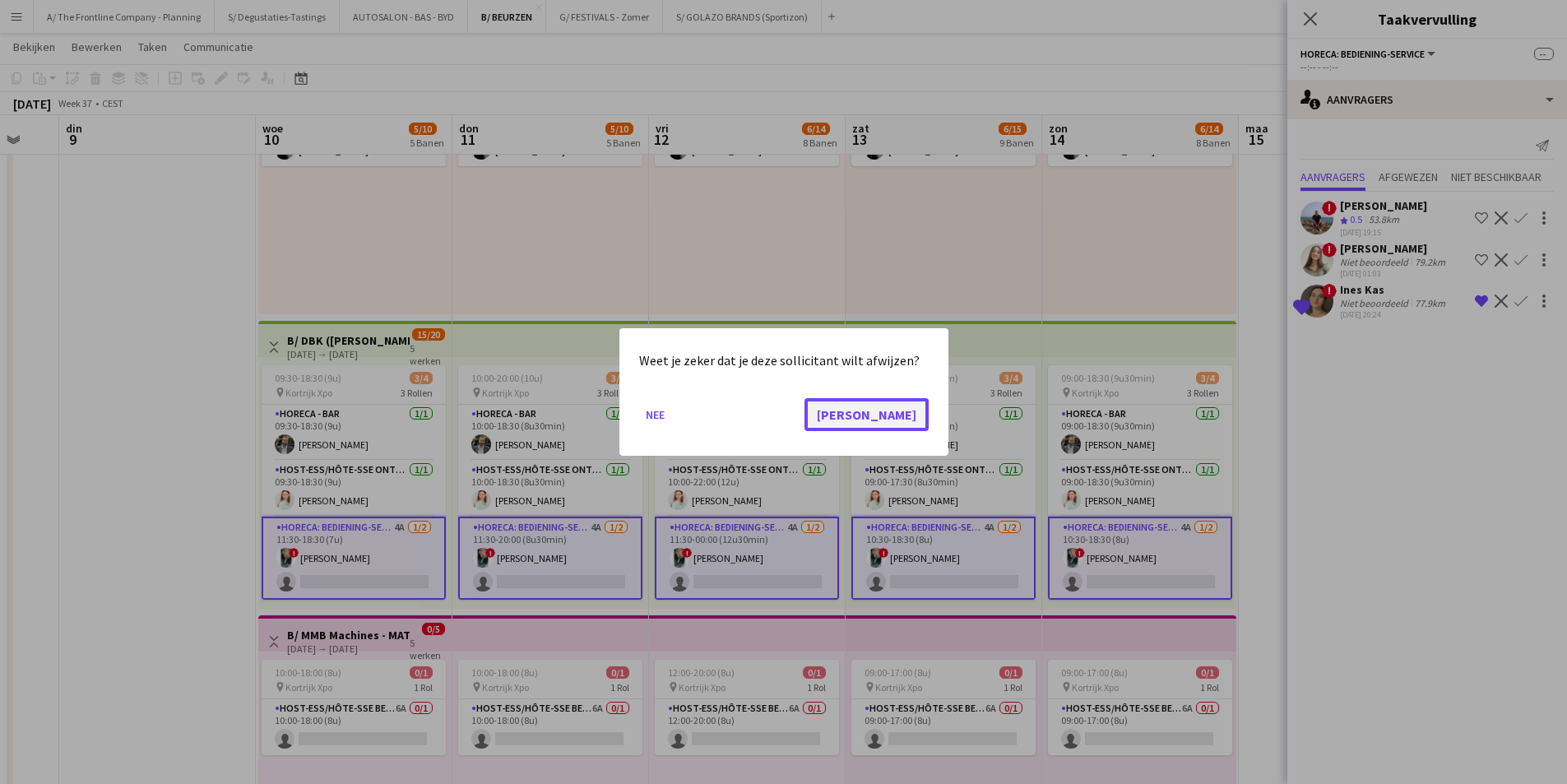
click at [916, 419] on button "Ja" at bounding box center [866, 414] width 124 height 33
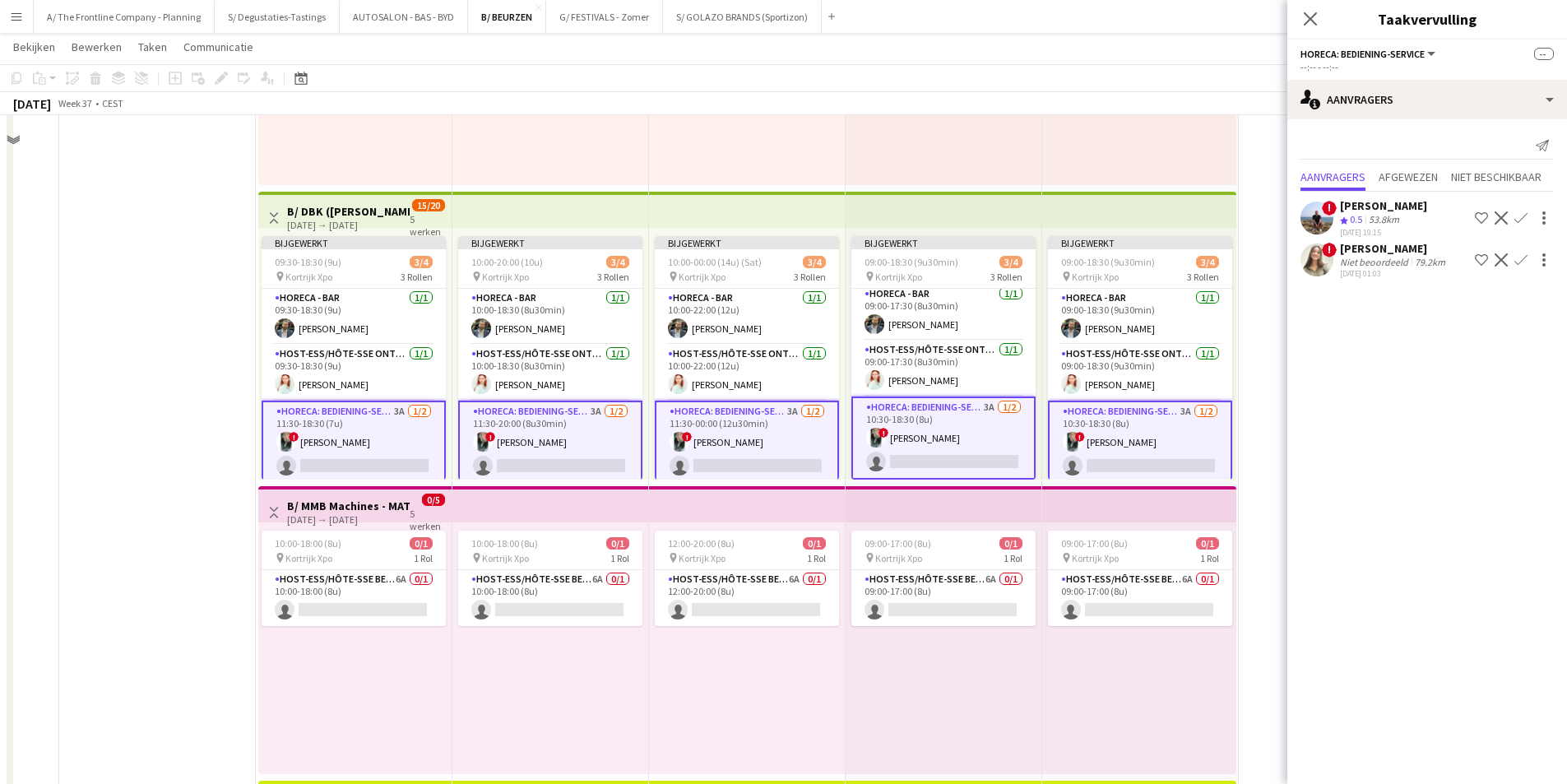
scroll to position [493, 0]
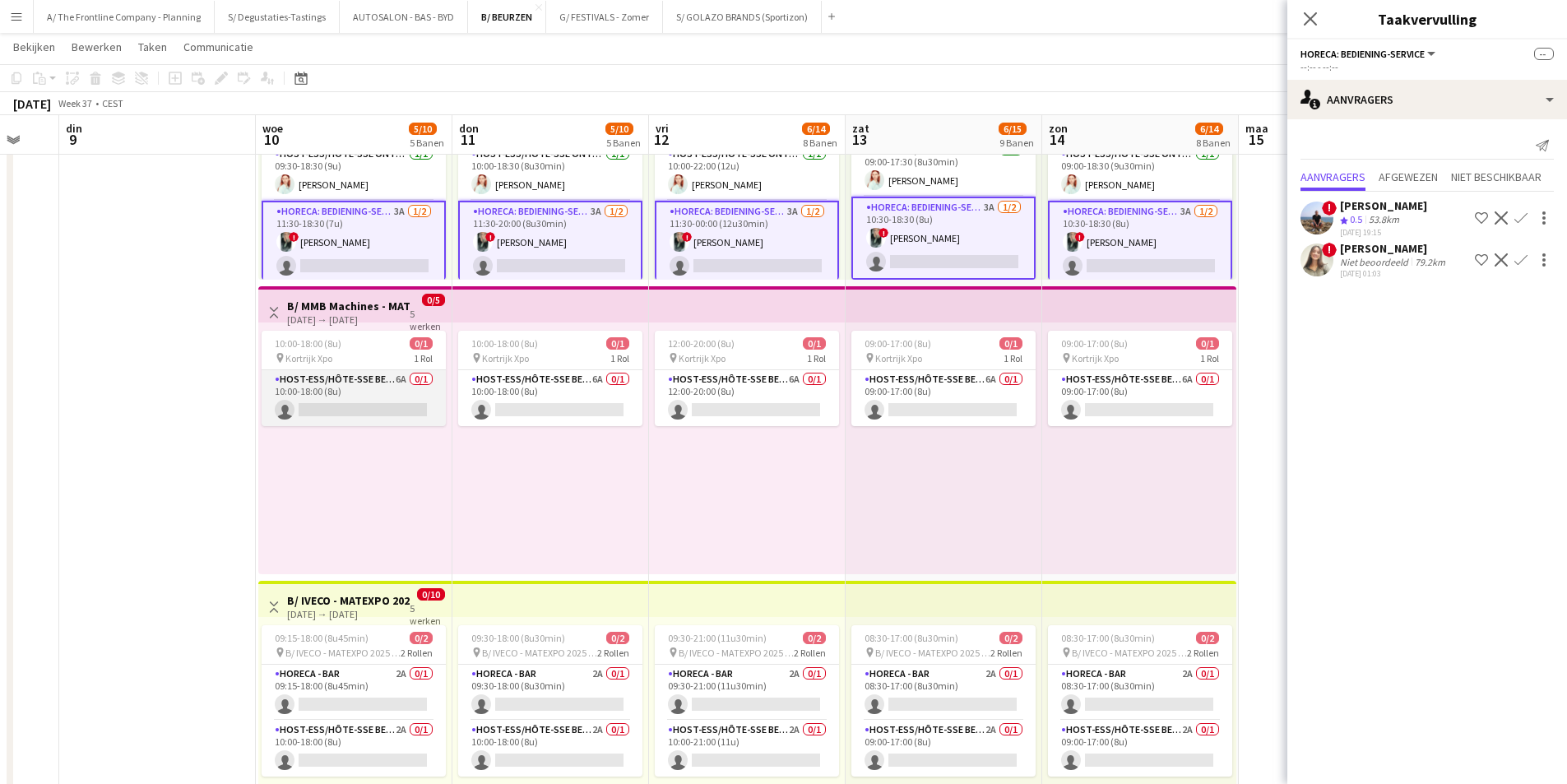
click at [332, 404] on app-card-role "Host-ess/Hôte-sse Beurs - Foire 6A 0/1 10:00-18:00 (8u) single-neutral-actions" at bounding box center [354, 398] width 185 height 56
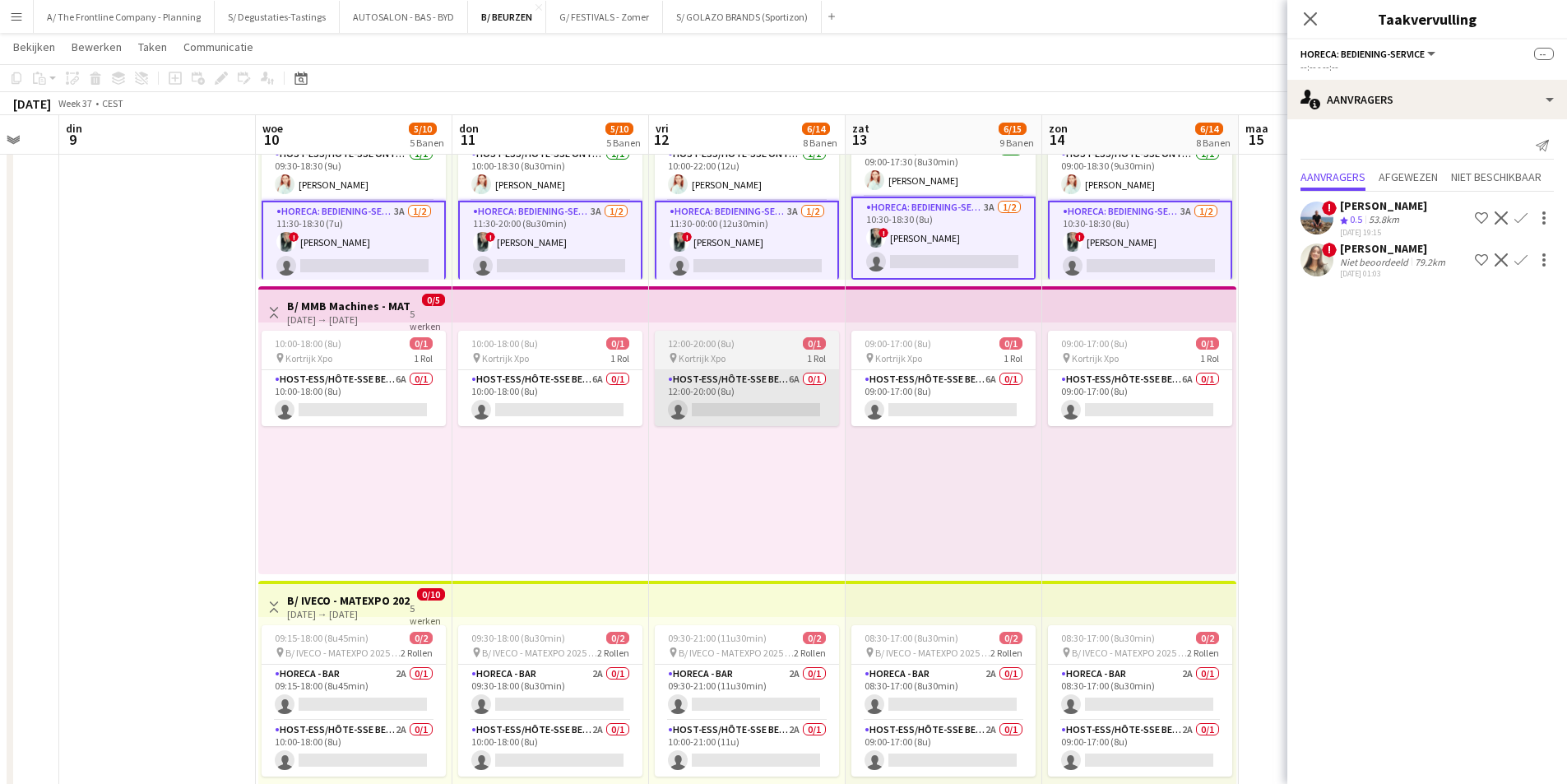
scroll to position [1, 0]
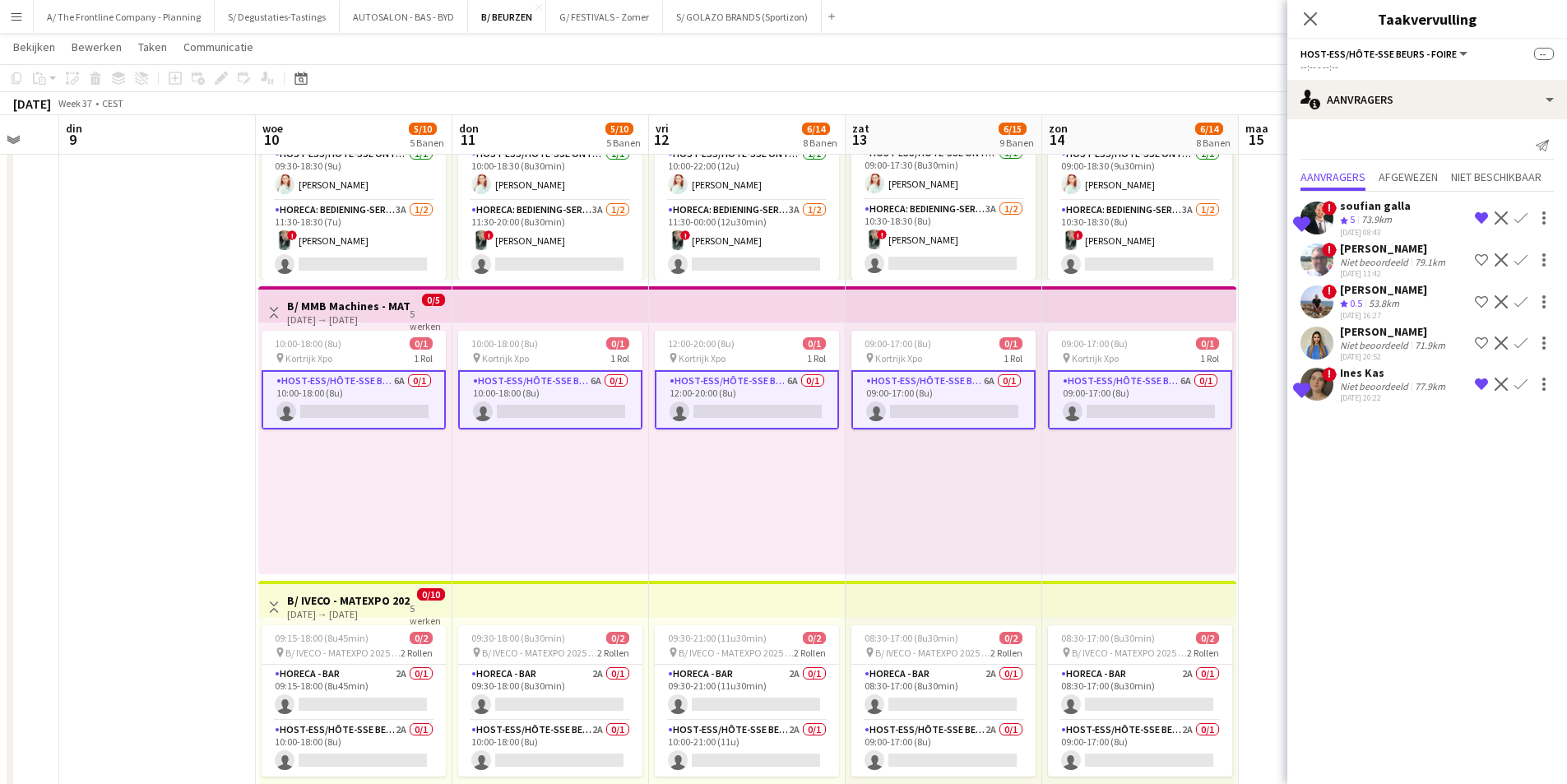
click at [1500, 388] on app-icon "Weigeren" at bounding box center [1502, 384] width 13 height 13
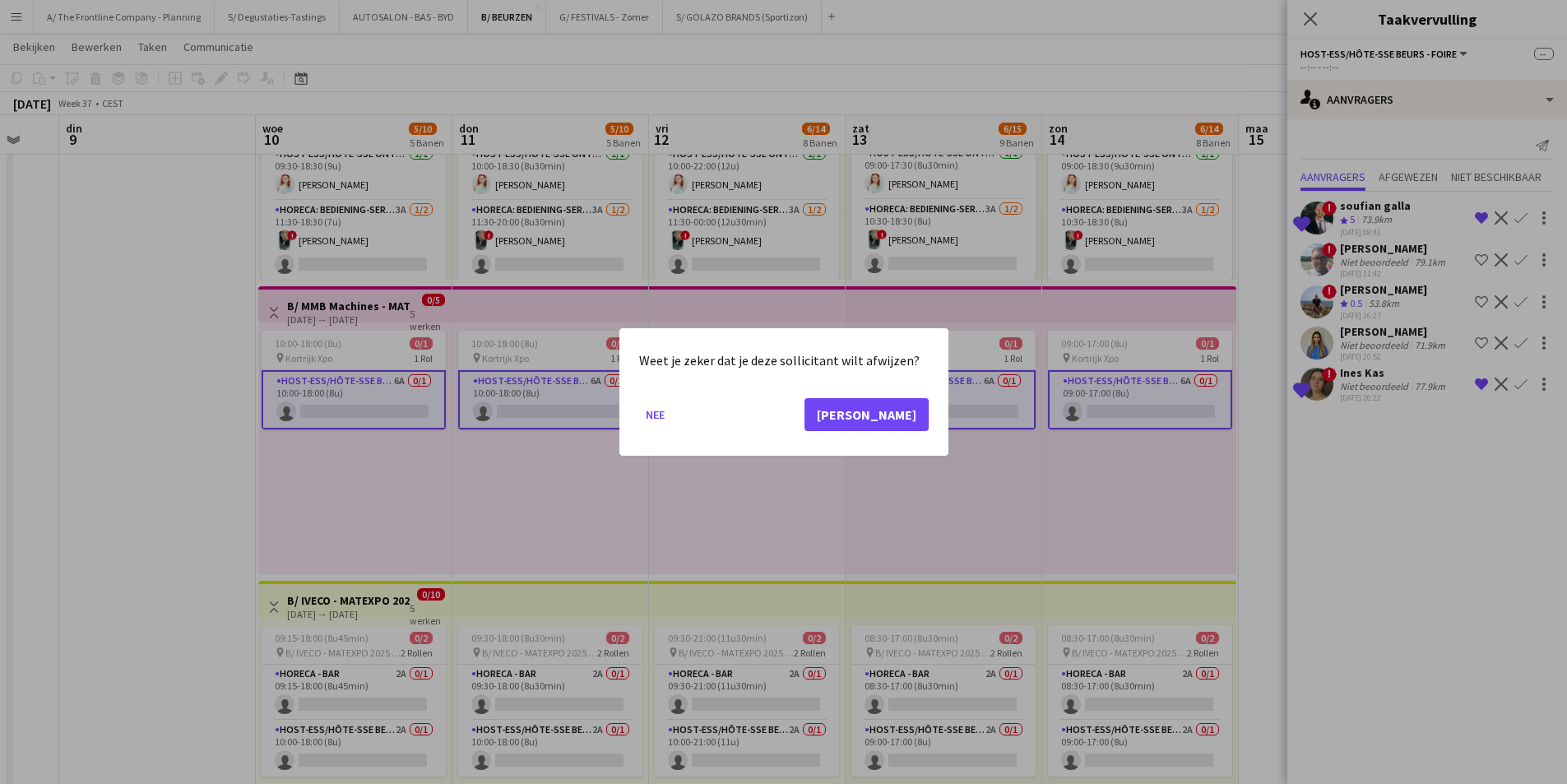
scroll to position [0, 0]
click at [910, 417] on button "Ja" at bounding box center [866, 414] width 124 height 33
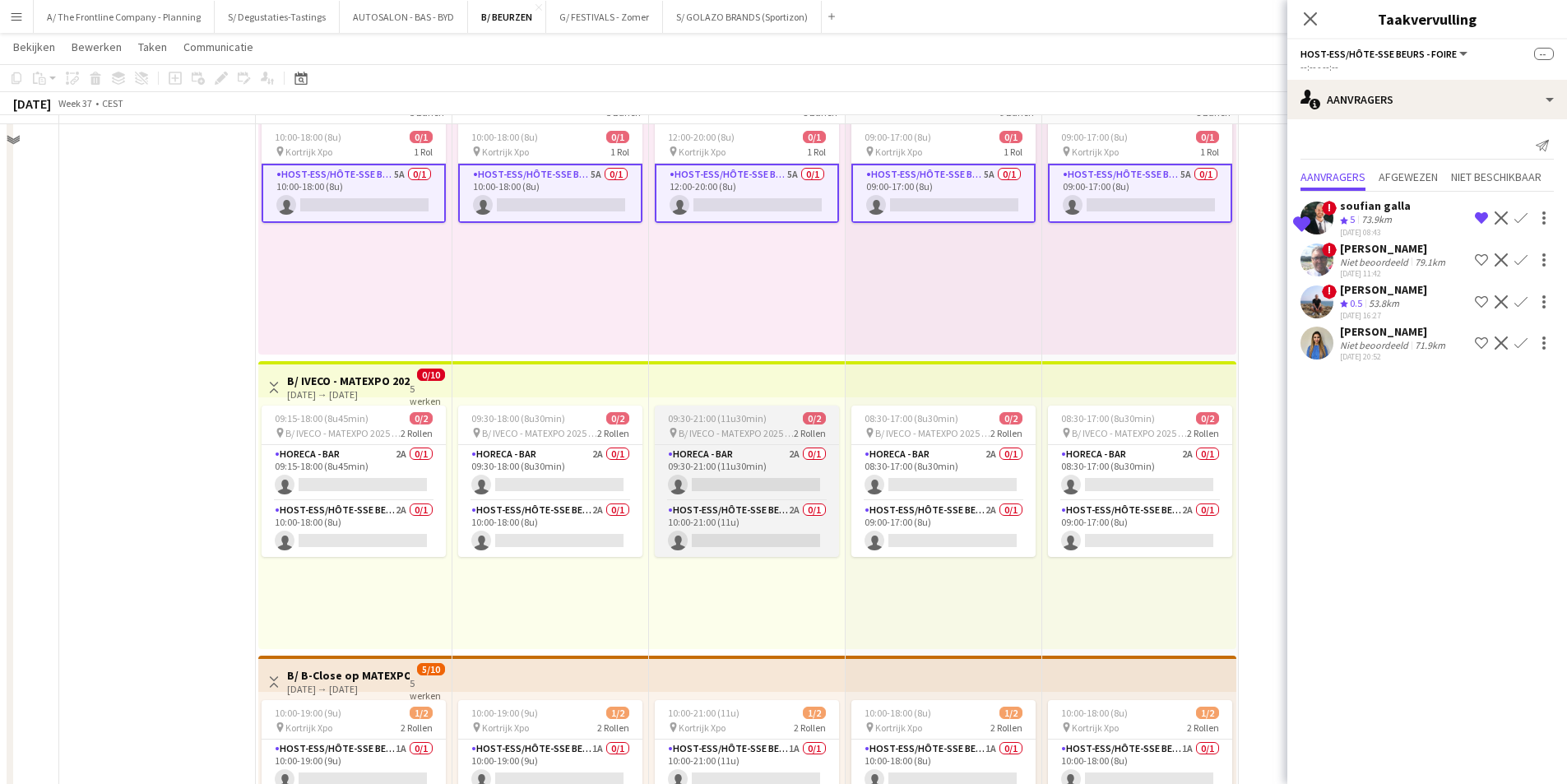
scroll to position [740, 0]
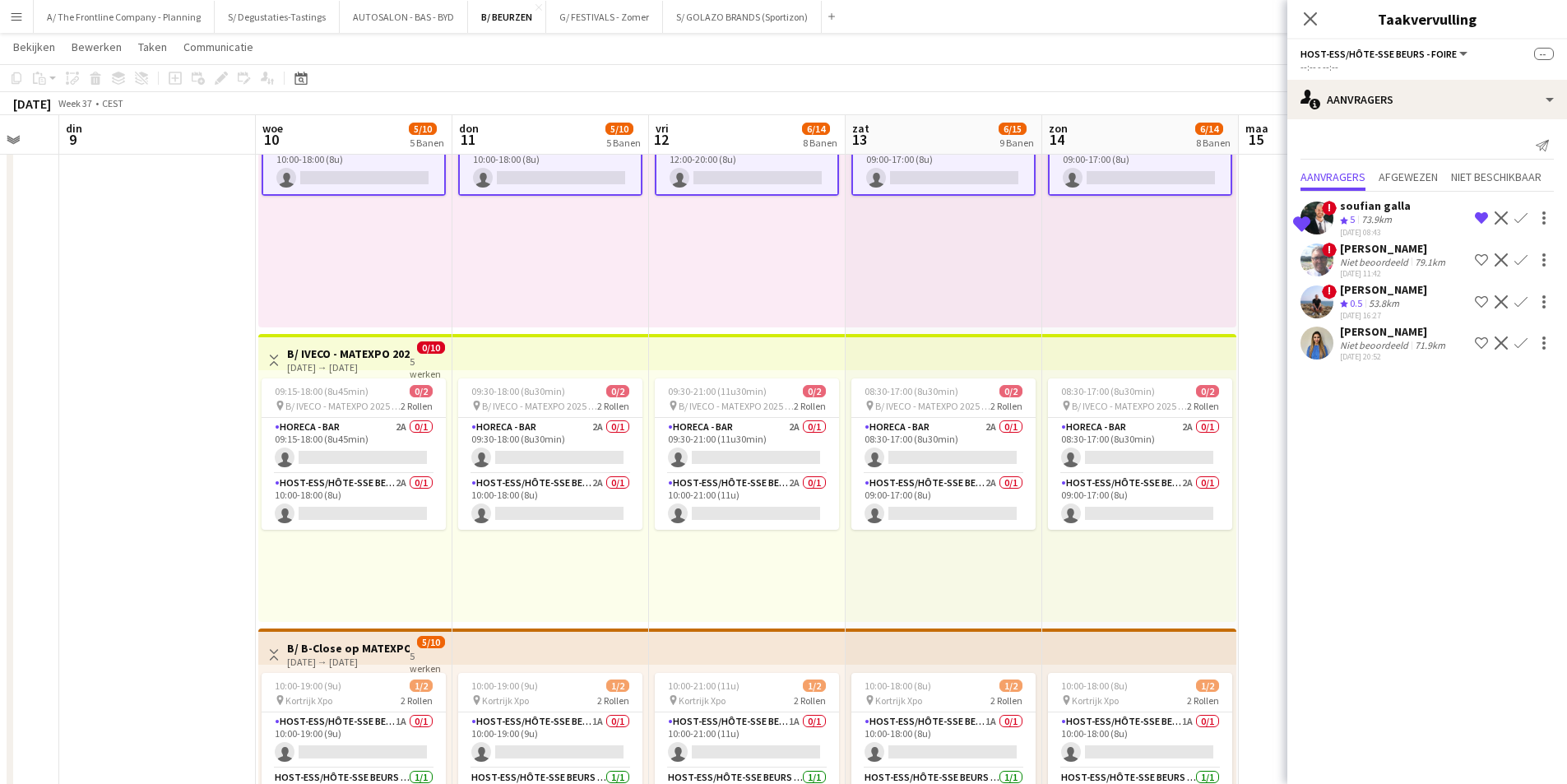
click at [1388, 345] on div "Niet beoordeeld" at bounding box center [1376, 345] width 71 height 12
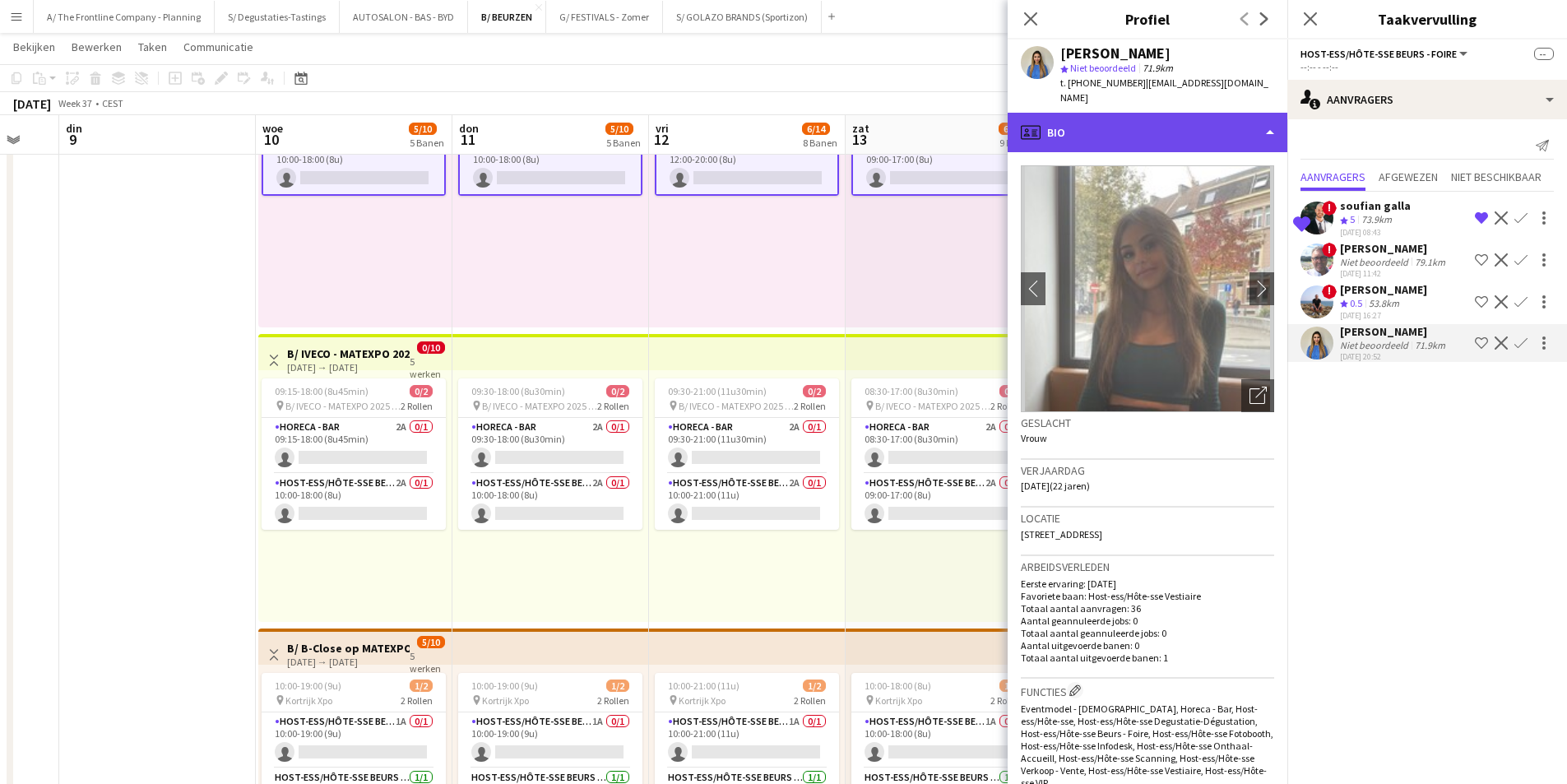
click at [1149, 112] on div "profile Bio" at bounding box center [1147, 132] width 280 height 39
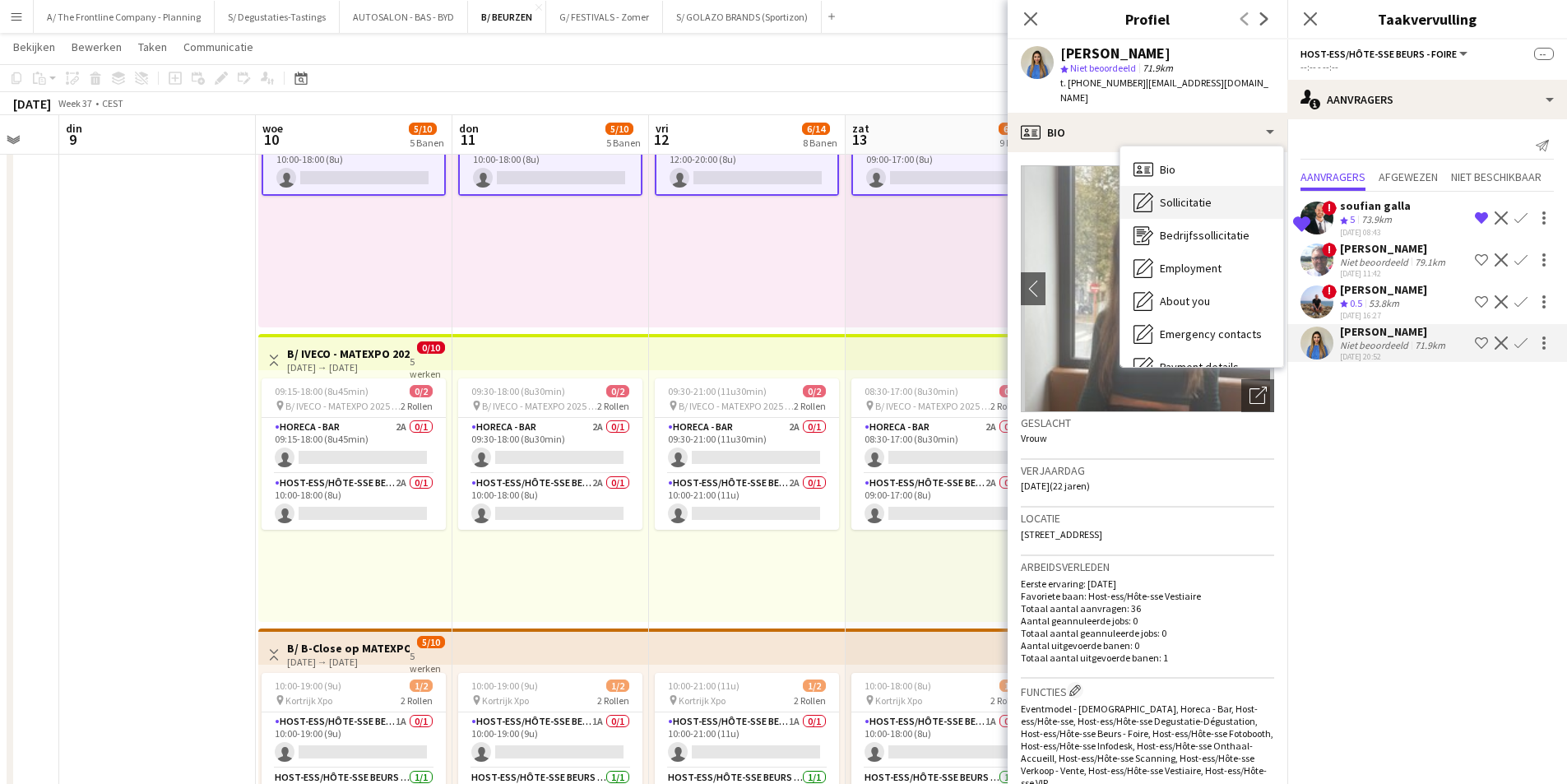
click at [1180, 185] on div "Sollicitatie Sollicitatie" at bounding box center [1202, 202] width 162 height 33
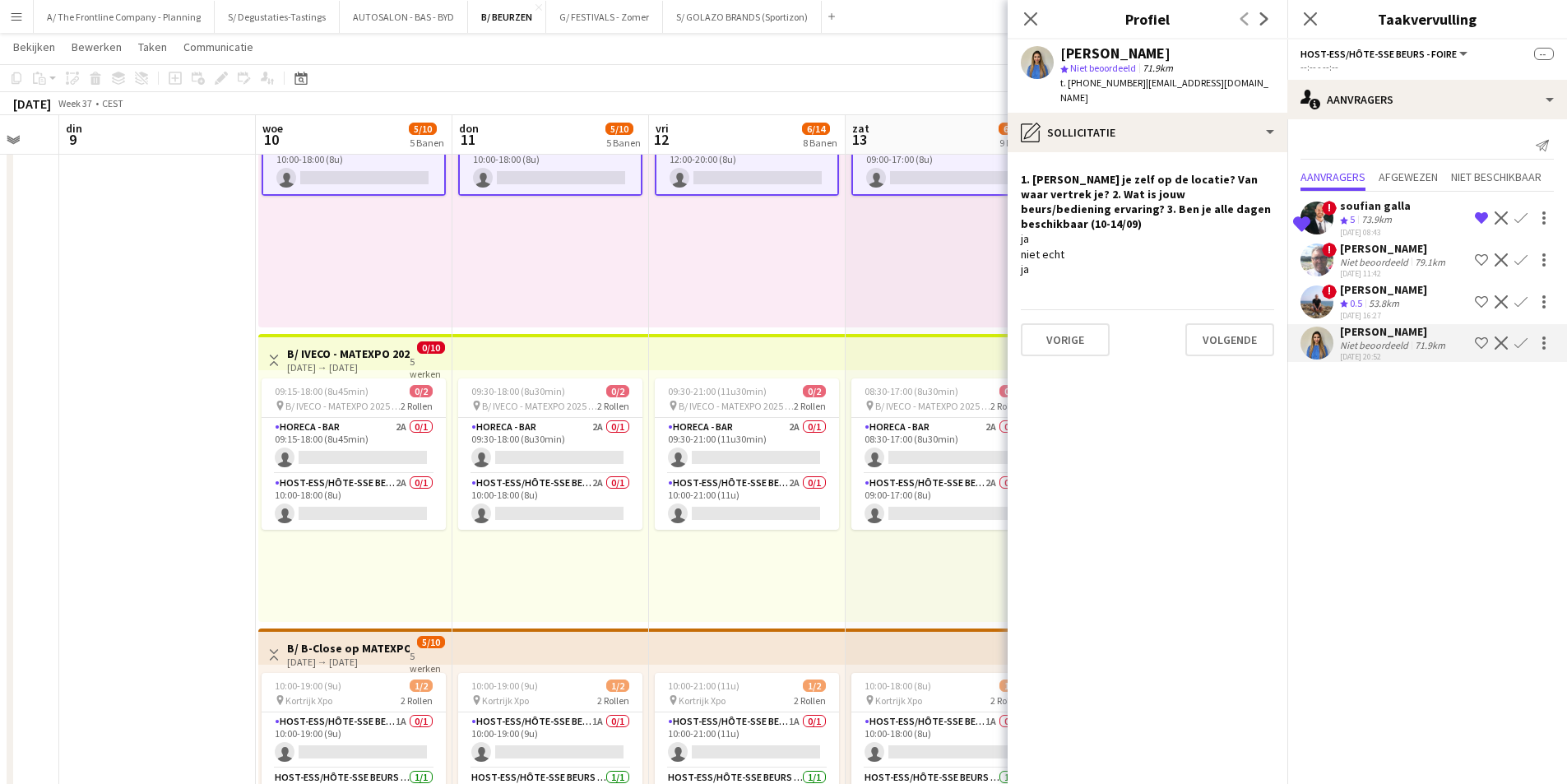
click at [1479, 344] on app-icon "Ploeg op de shortlist" at bounding box center [1481, 343] width 13 height 13
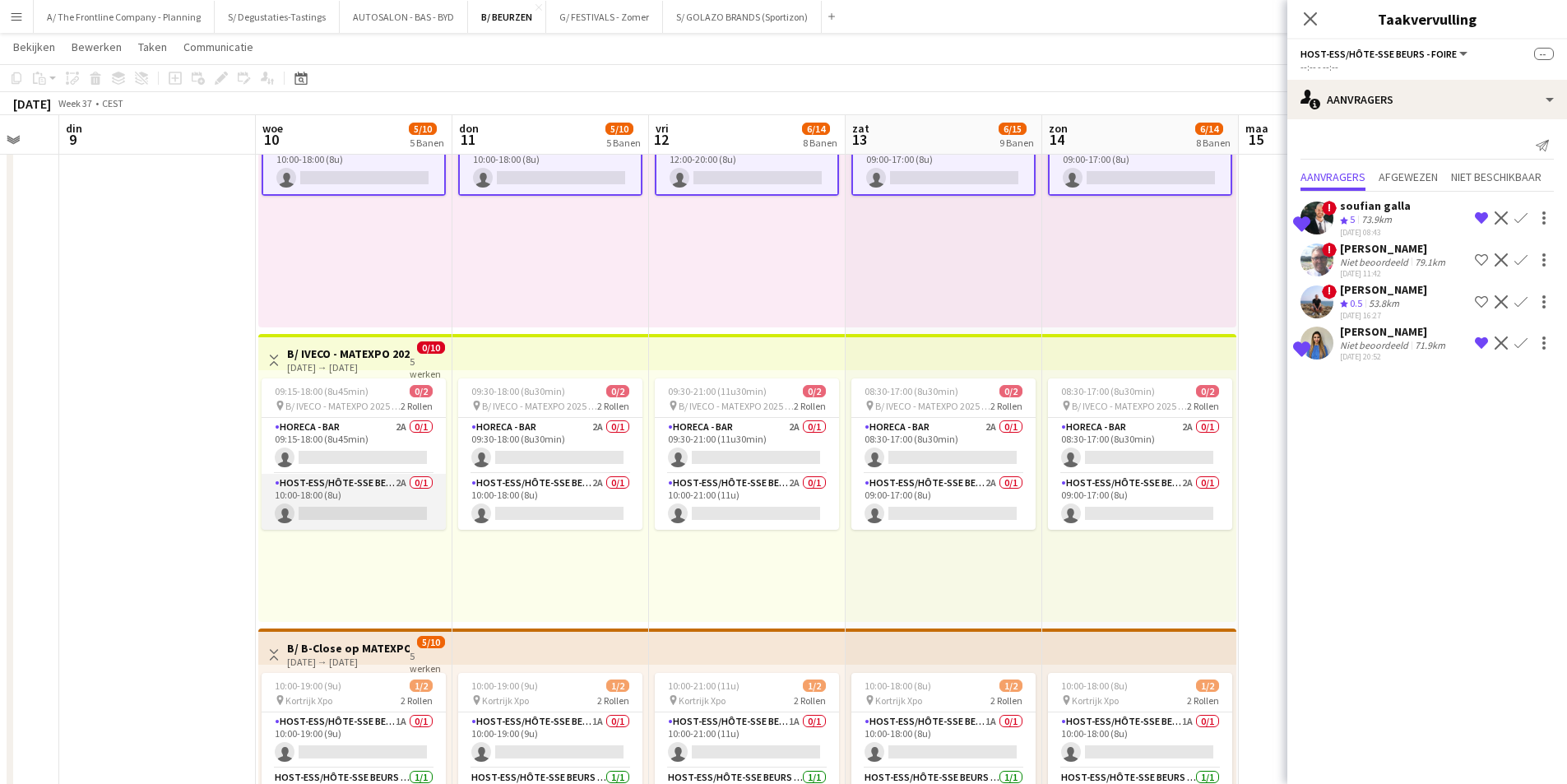
click at [294, 496] on app-card-role "Host-ess/Hôte-sse Beurs - Foire 2A 0/1 10:00-18:00 (8u) single-neutral-actions" at bounding box center [354, 502] width 185 height 56
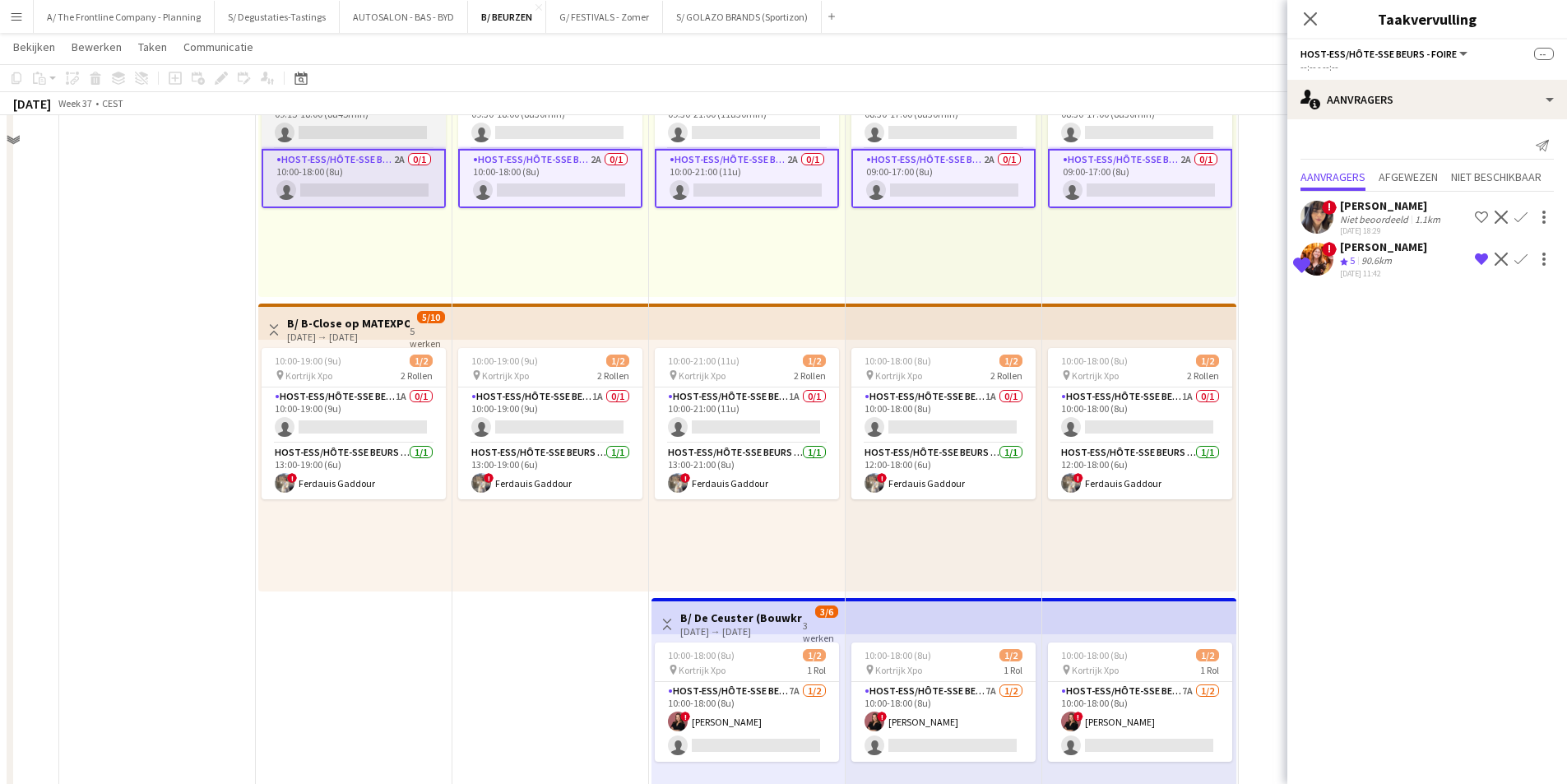
scroll to position [1068, 0]
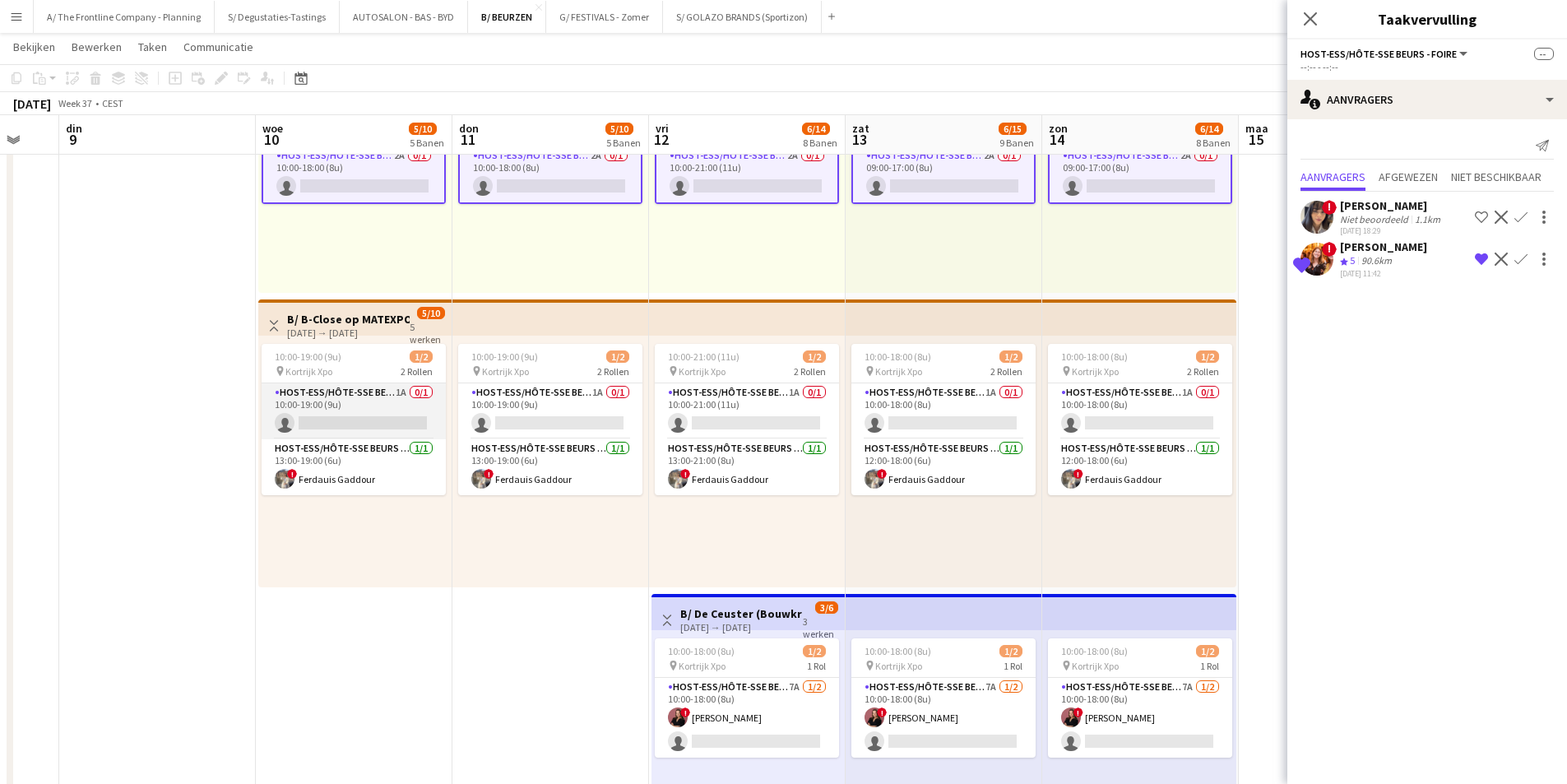
click at [368, 402] on app-card-role "Host-ess/Hôte-sse Beurs - Foire 1A 0/1 10:00-19:00 (9u) single-neutral-actions" at bounding box center [354, 411] width 185 height 56
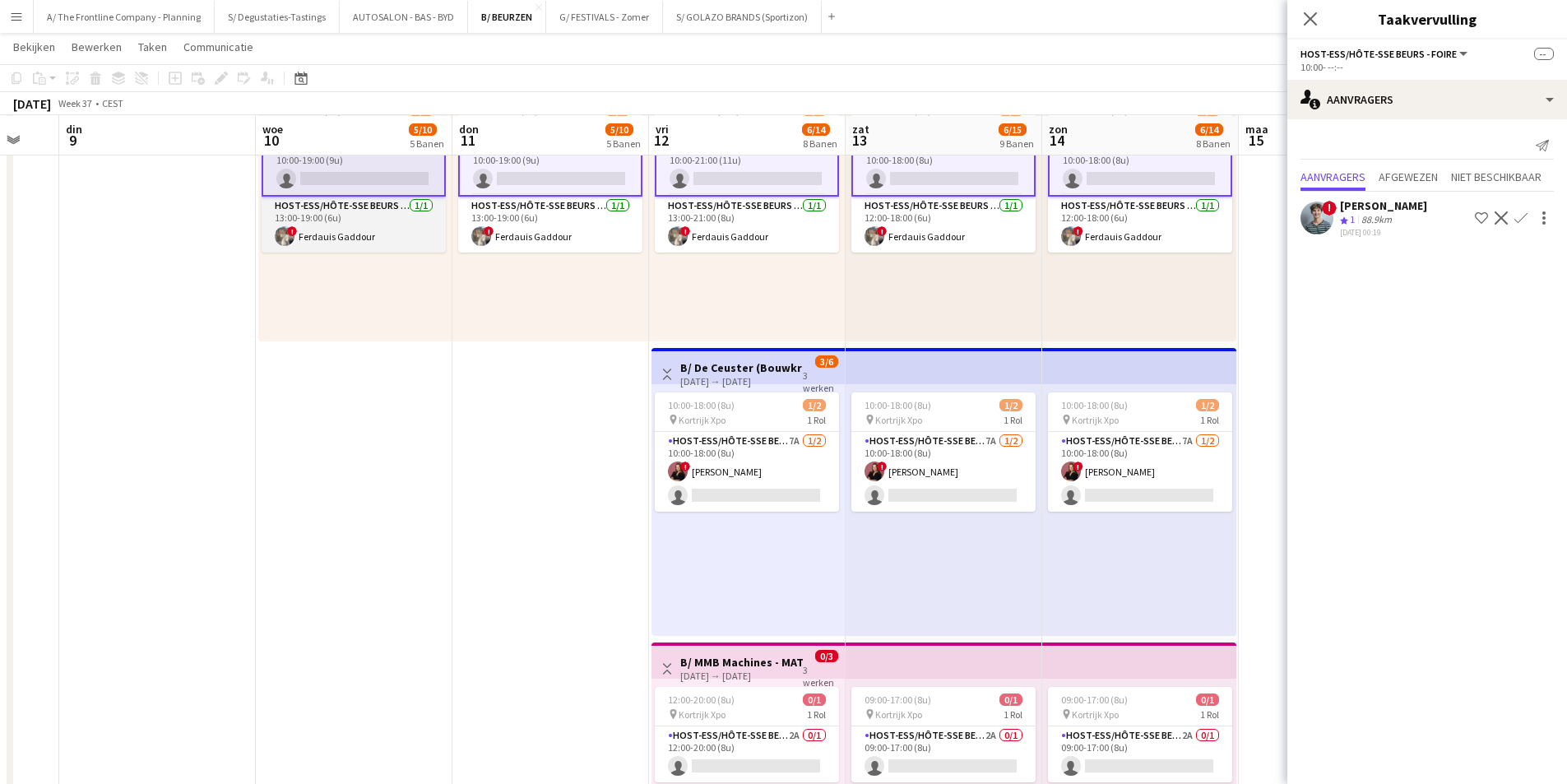
scroll to position [1315, 0]
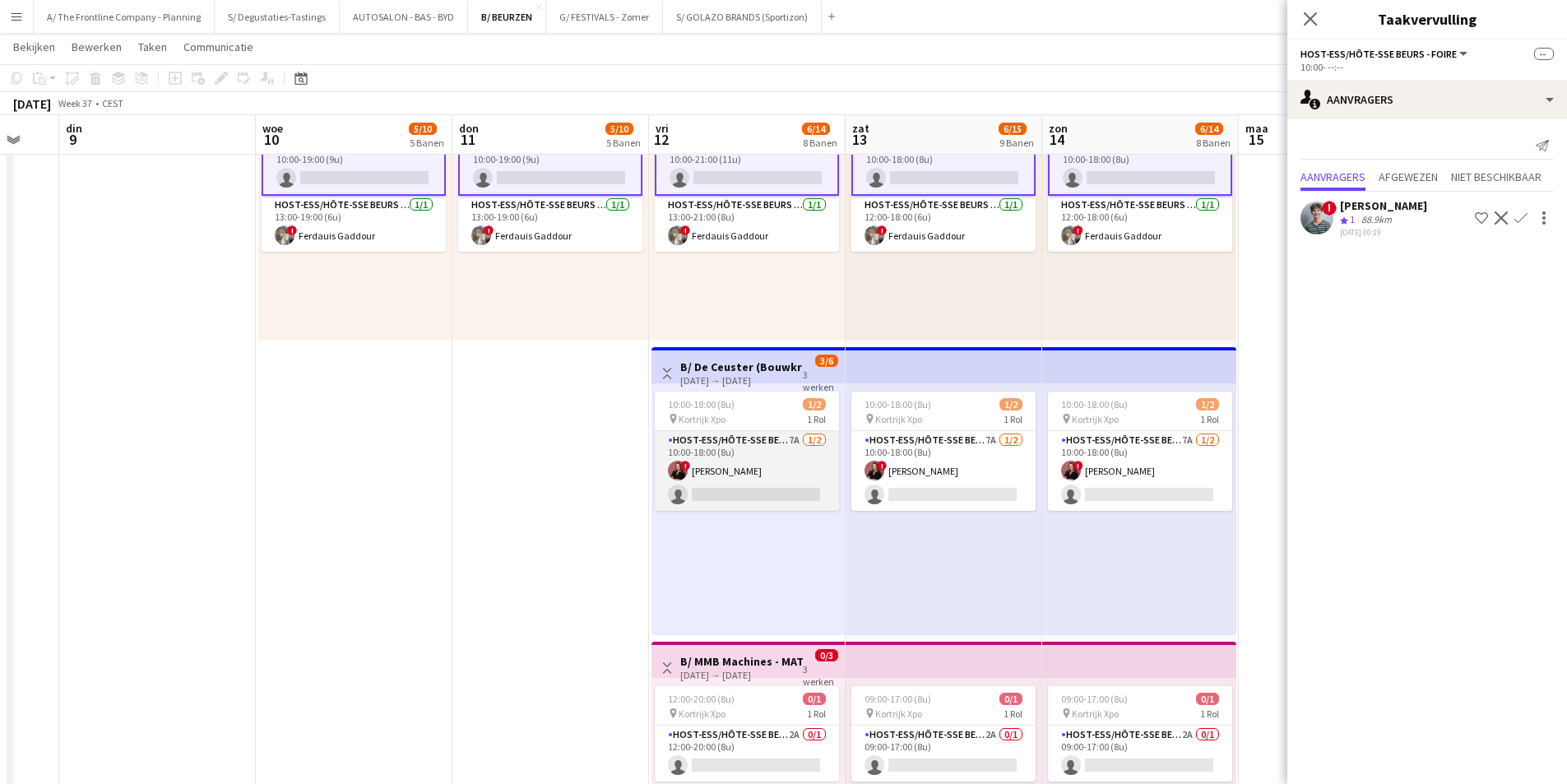
click at [792, 457] on app-card-role "Host-ess/Hôte-sse Beurs - Foire 7A 1/2 10:00-18:00 (8u) ! Heleen Van der Biest …" at bounding box center [747, 470] width 185 height 80
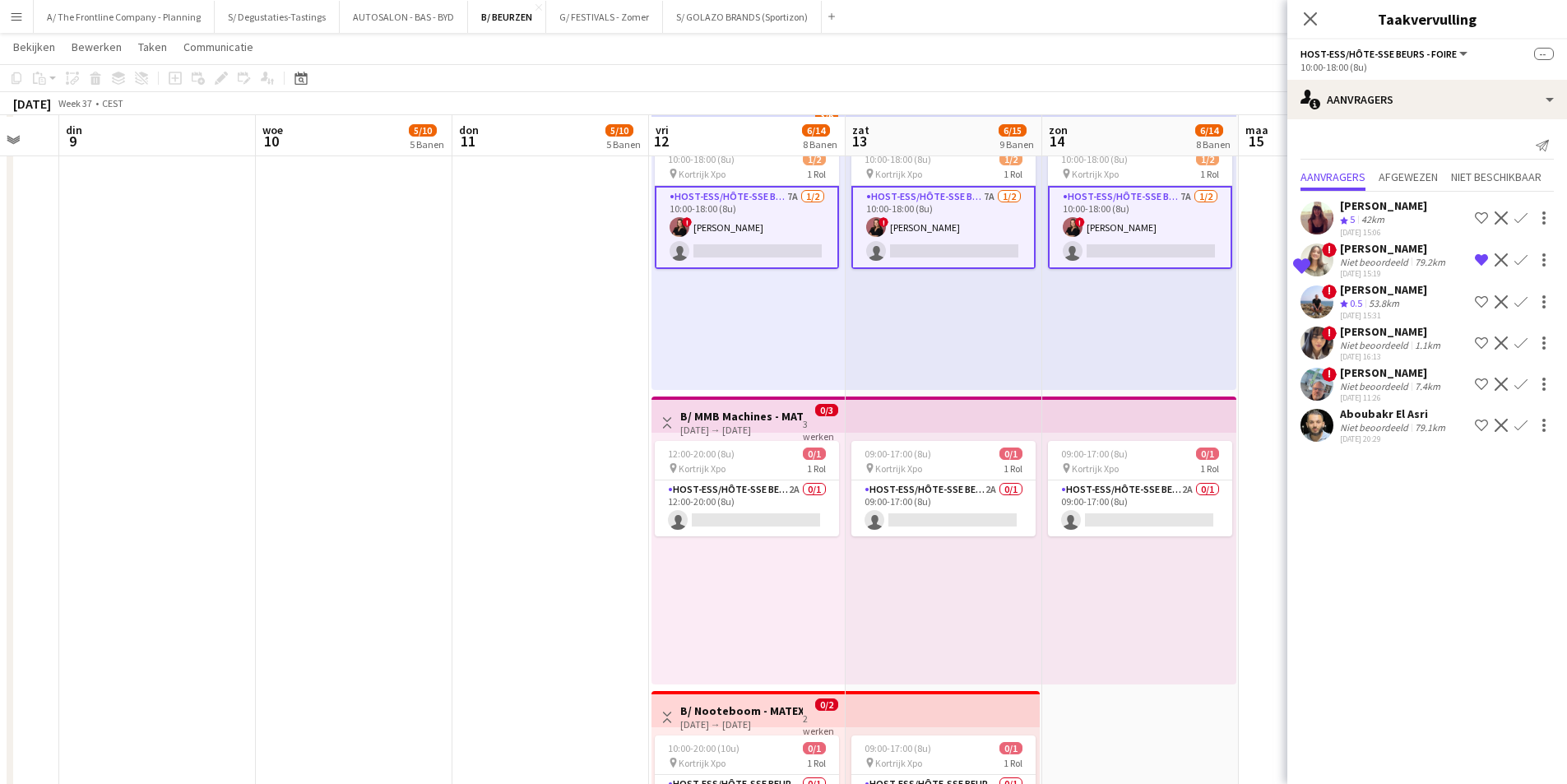
scroll to position [1562, 0]
click at [744, 495] on app-card-role "Host-ess/Hôte-sse Beurs - Foire 2A 0/1 12:00-20:00 (8u) single-neutral-actions" at bounding box center [747, 506] width 185 height 56
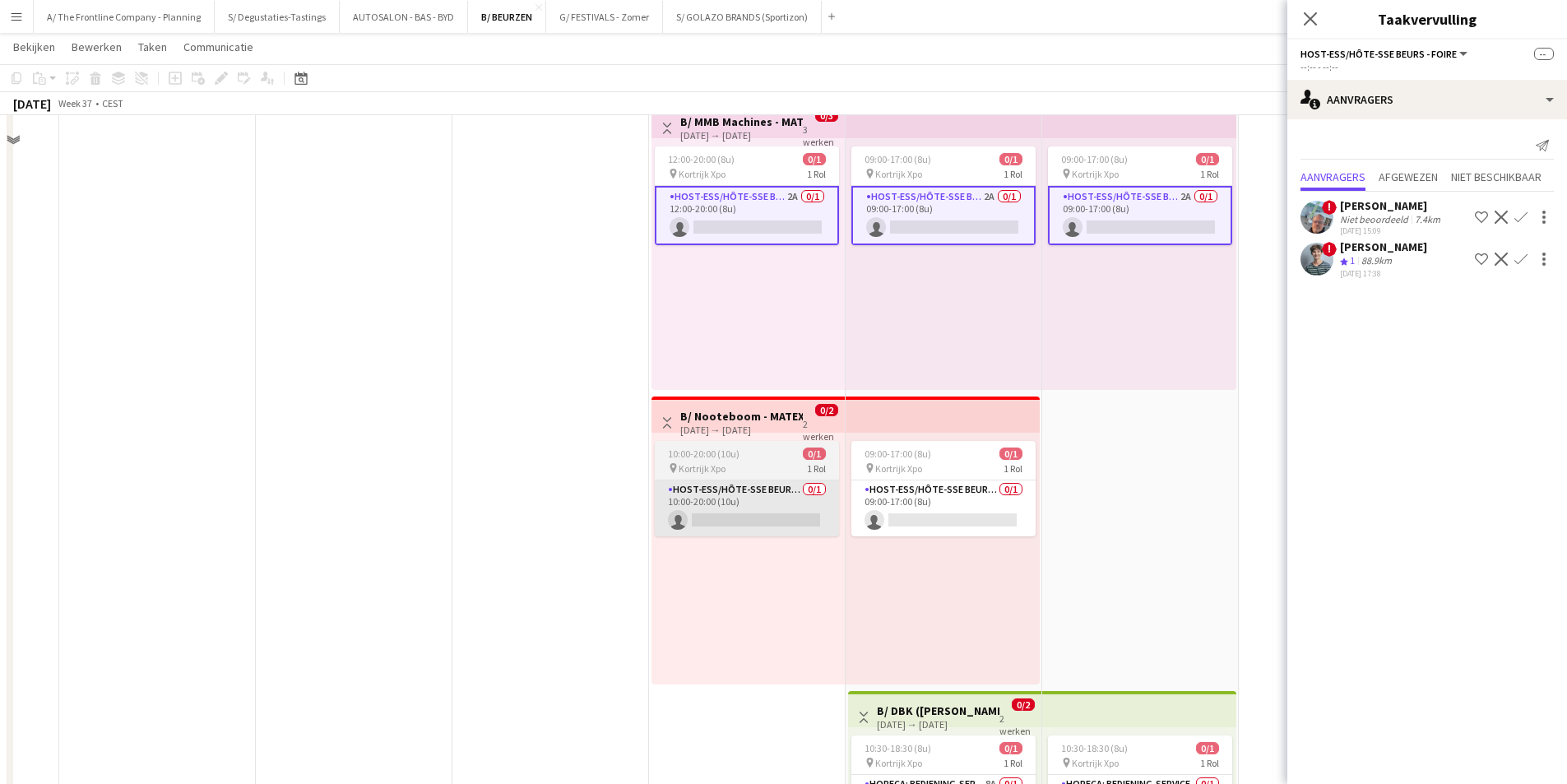
scroll to position [1891, 0]
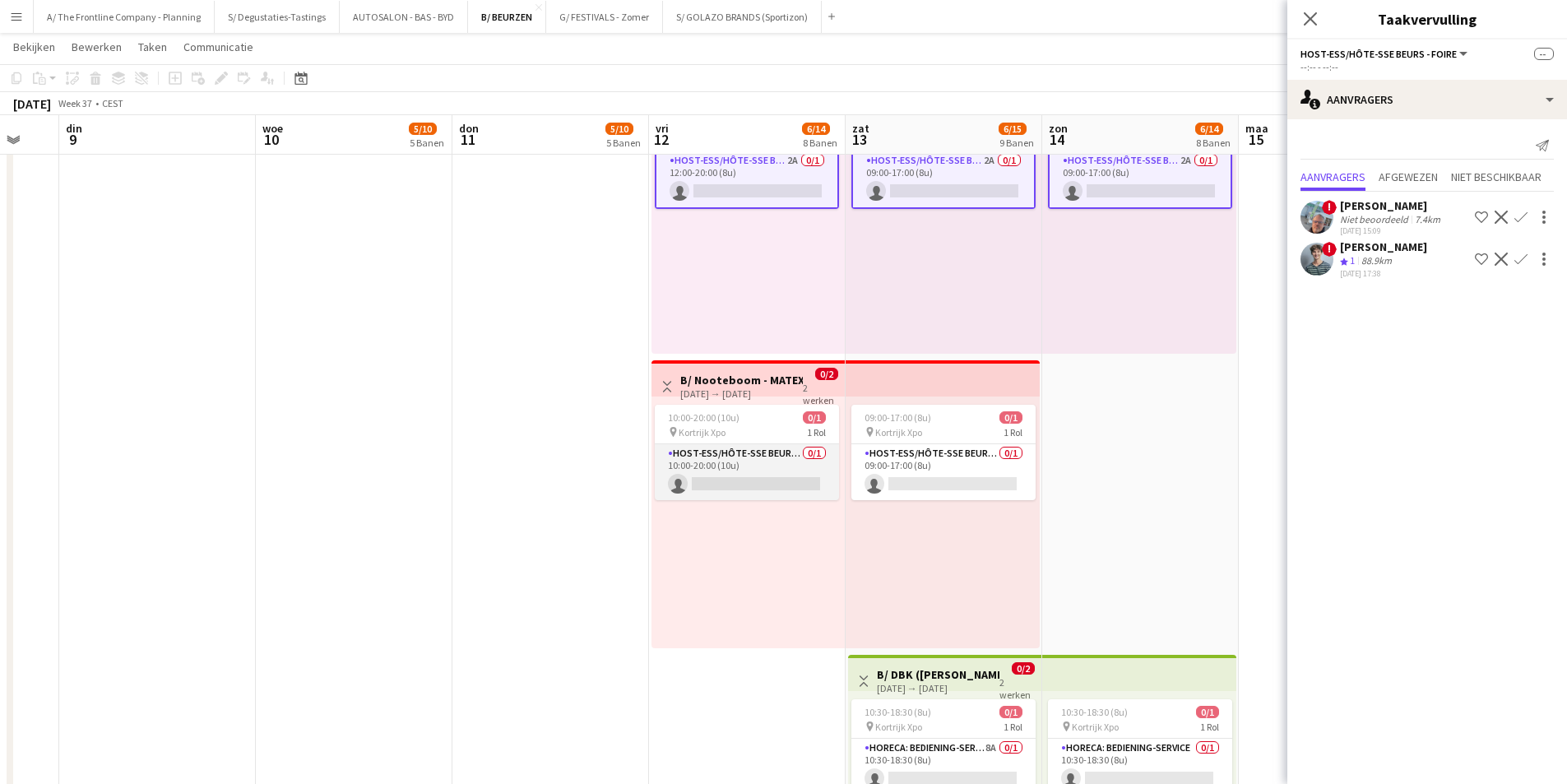
click at [771, 462] on app-card-role "Host-ess/Hôte-sse Beurs - Foire 0/1 10:00-20:00 (10u) single-neutral-actions" at bounding box center [747, 472] width 185 height 56
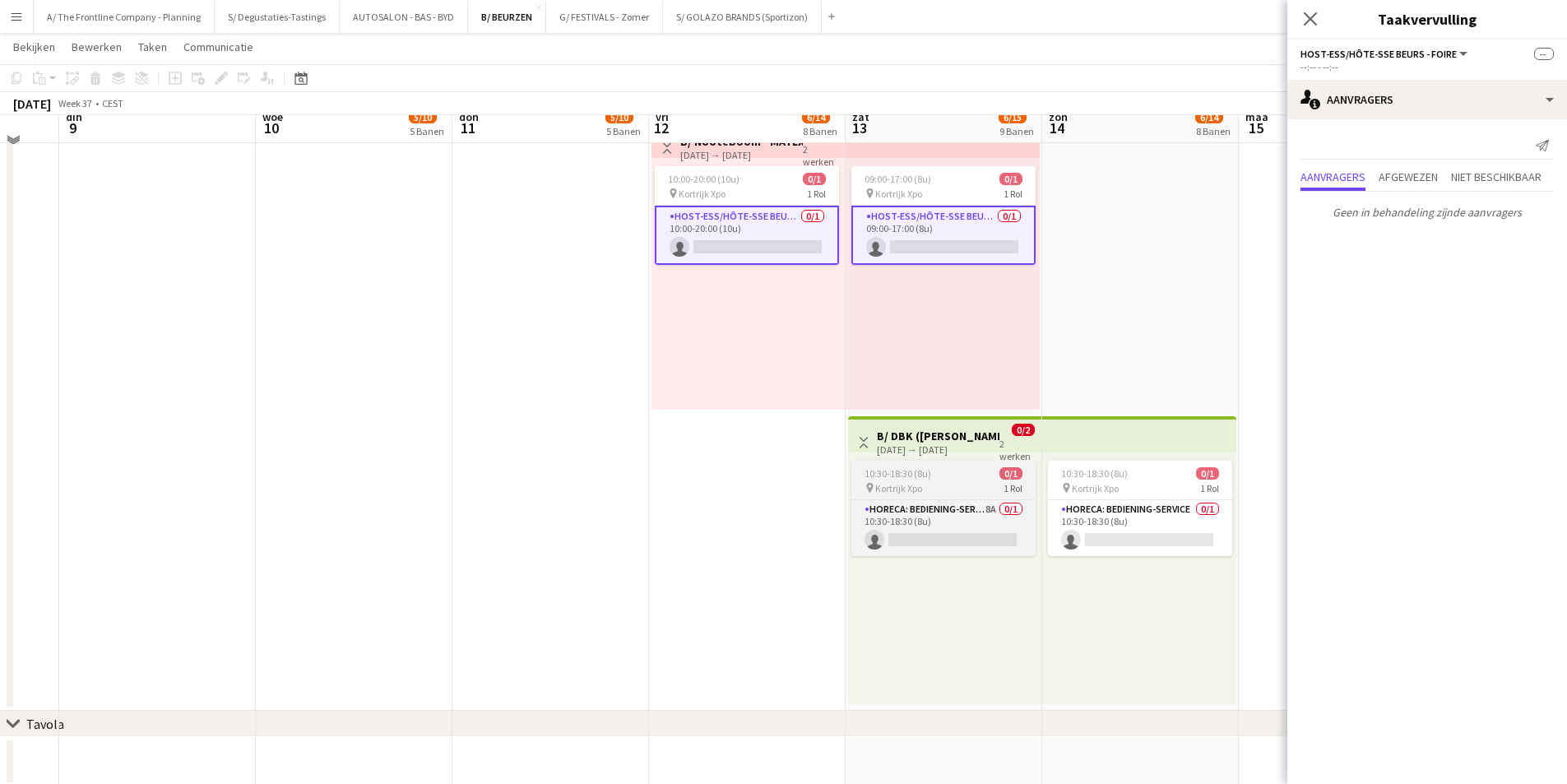
scroll to position [2138, 0]
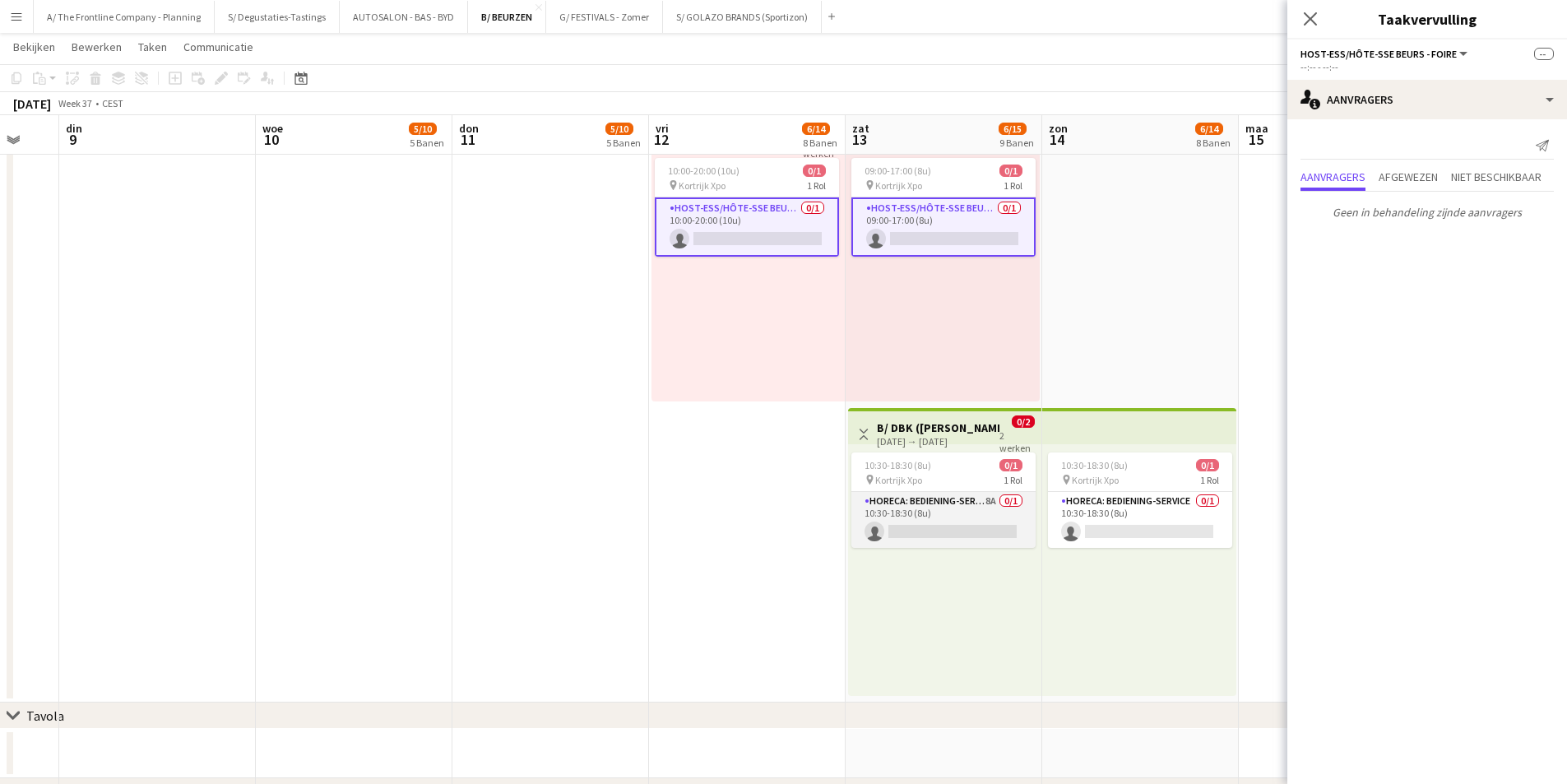
click at [963, 502] on app-card-role "Horeca: Bediening-Service 8A 0/1 10:30-18:30 (8u) single-neutral-actions" at bounding box center [944, 520] width 185 height 56
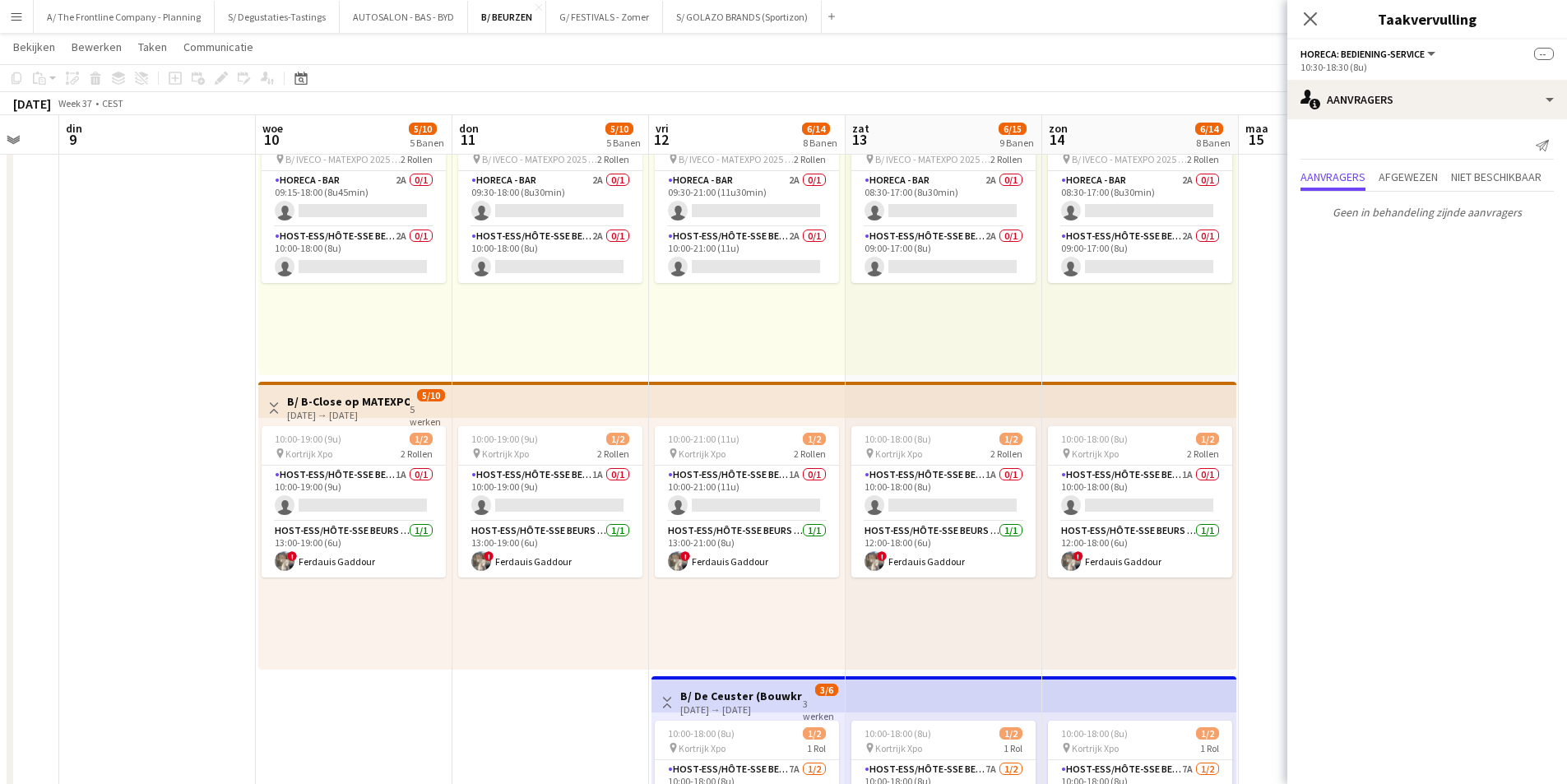
scroll to position [740, 0]
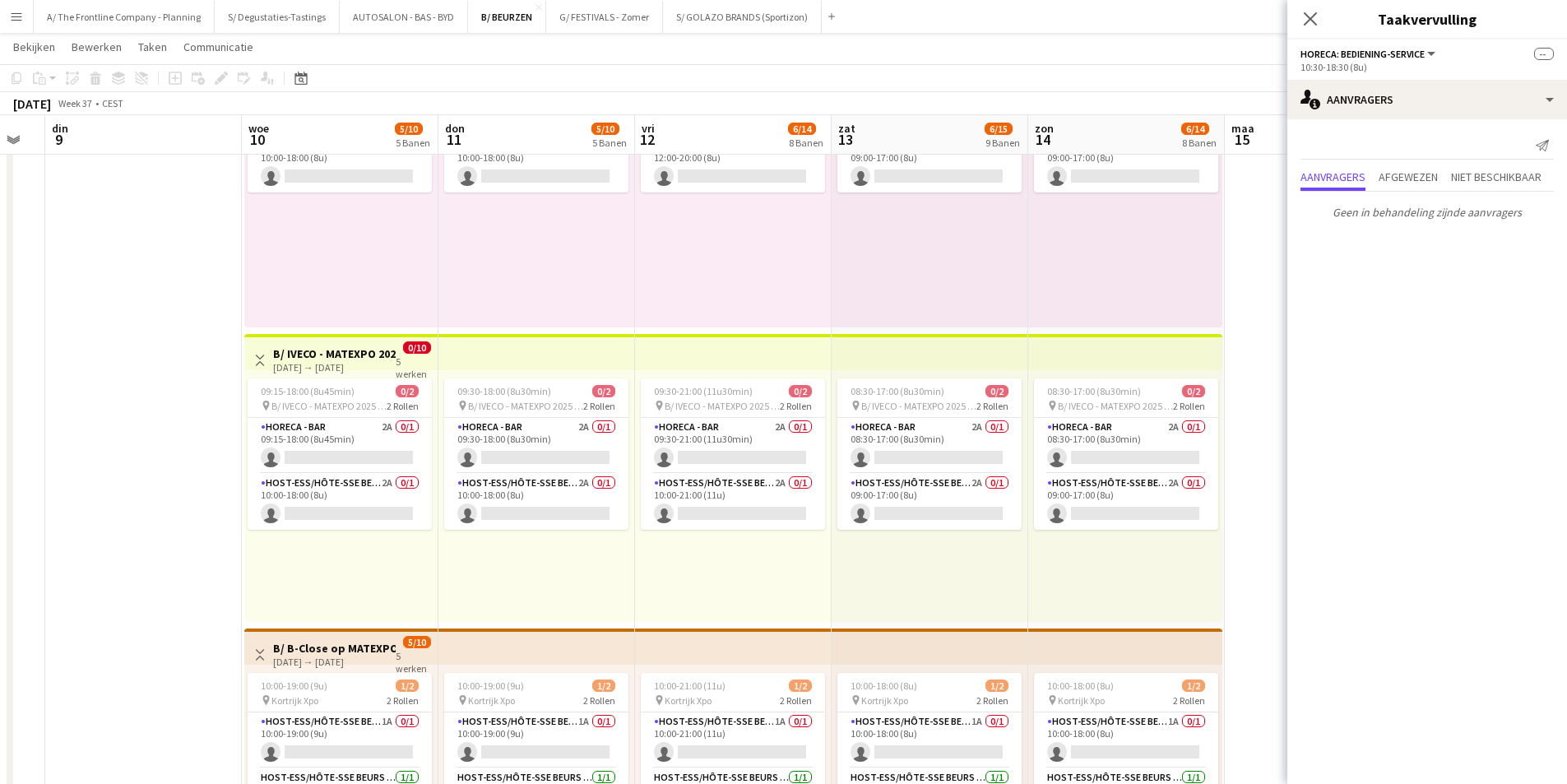
drag, startPoint x: 1170, startPoint y: 407, endPoint x: 748, endPoint y: 456, distance: 424.8
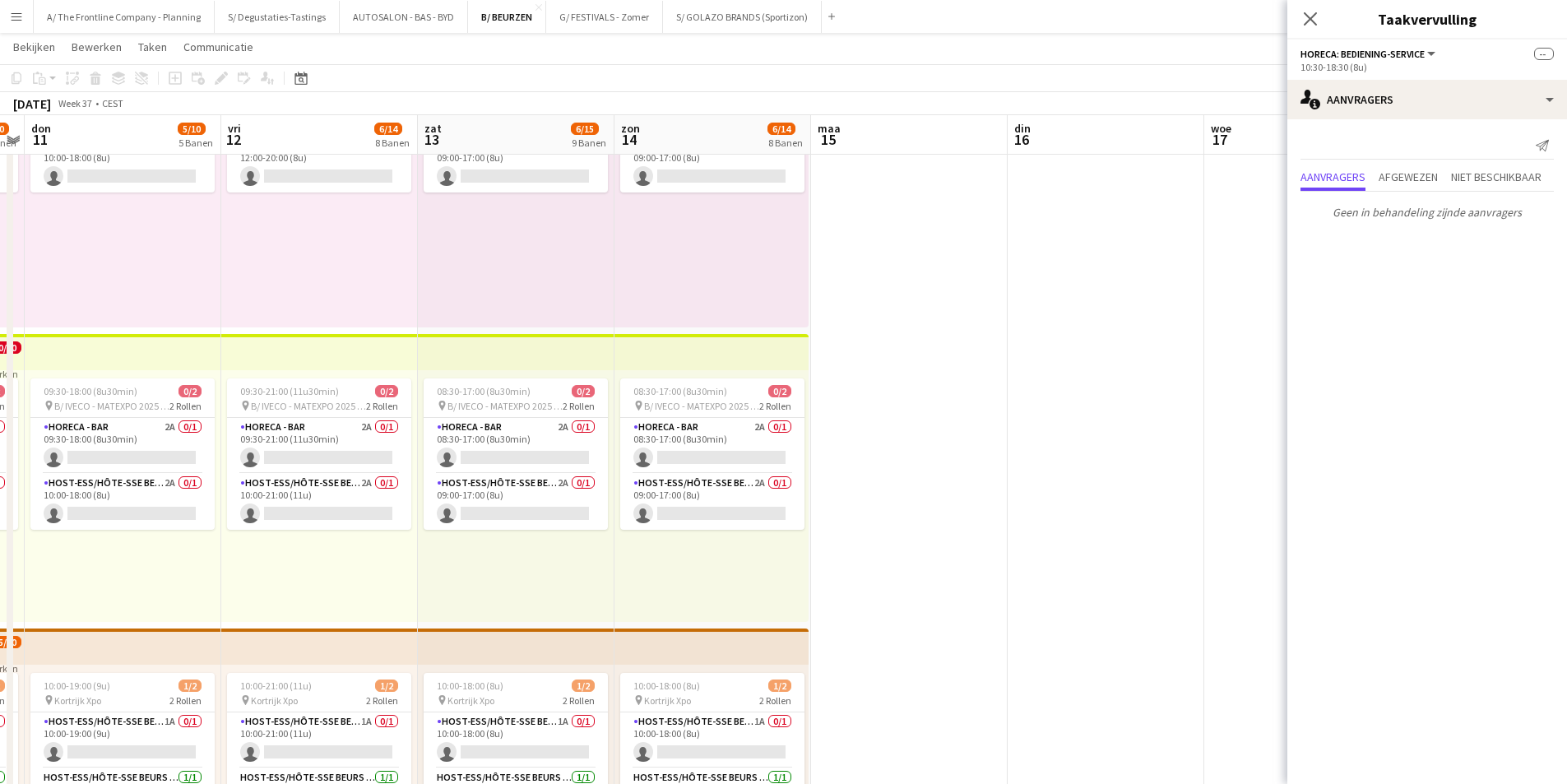
click at [1017, 371] on app-date-cell at bounding box center [1106, 772] width 197 height 2656
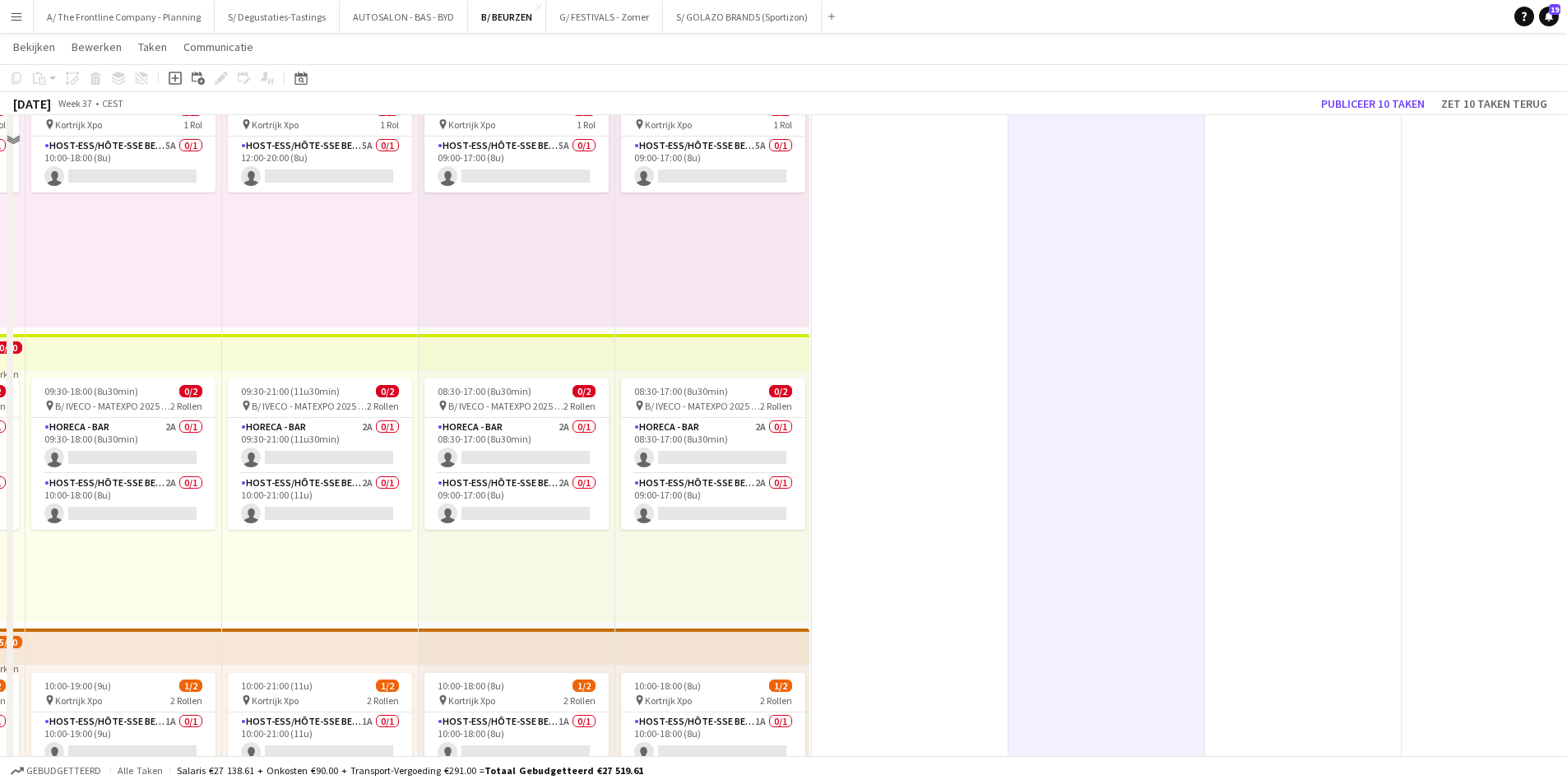
scroll to position [329, 0]
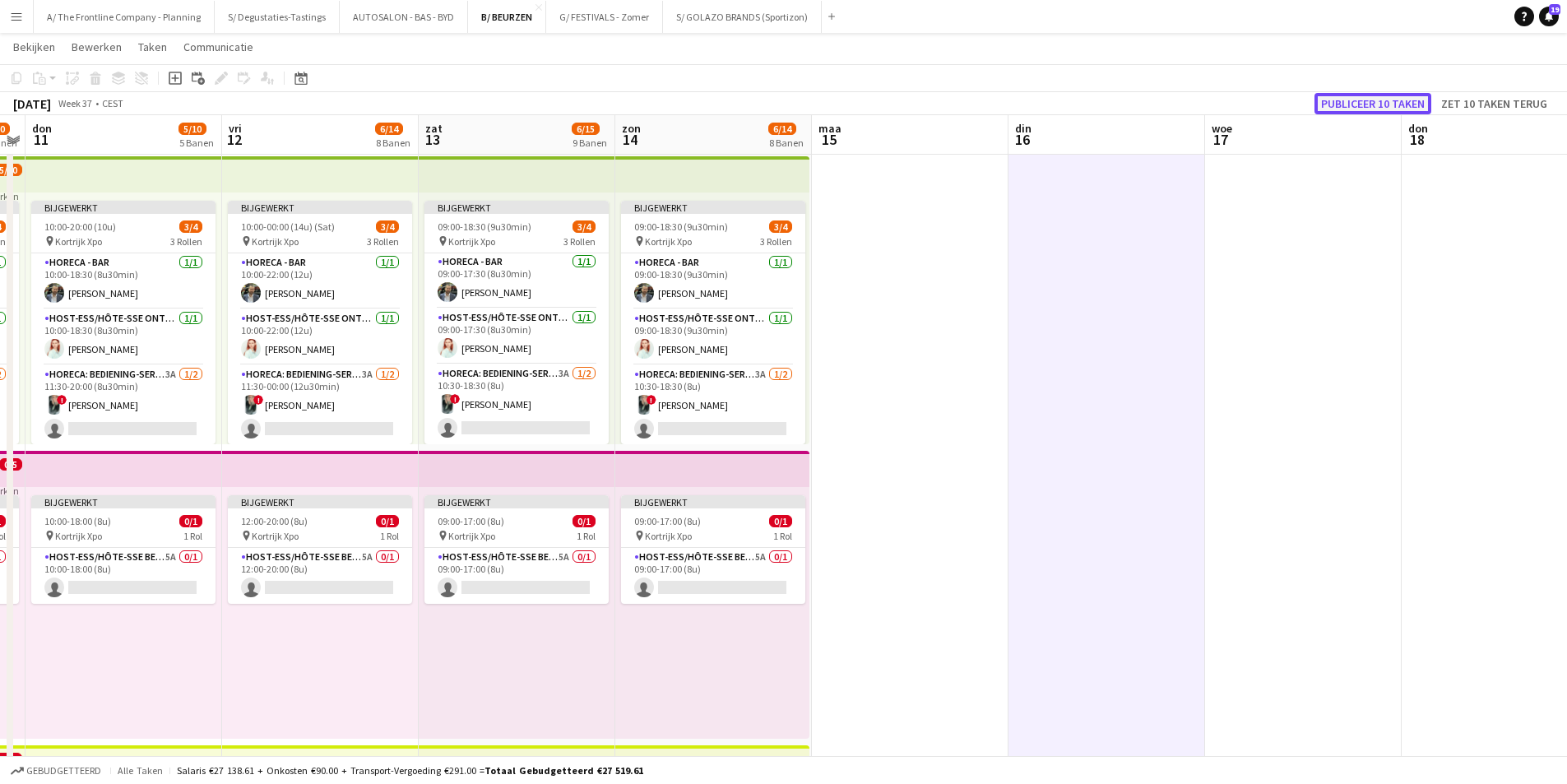
click at [1366, 101] on button "Publiceer 10 taken" at bounding box center [1374, 104] width 117 height 21
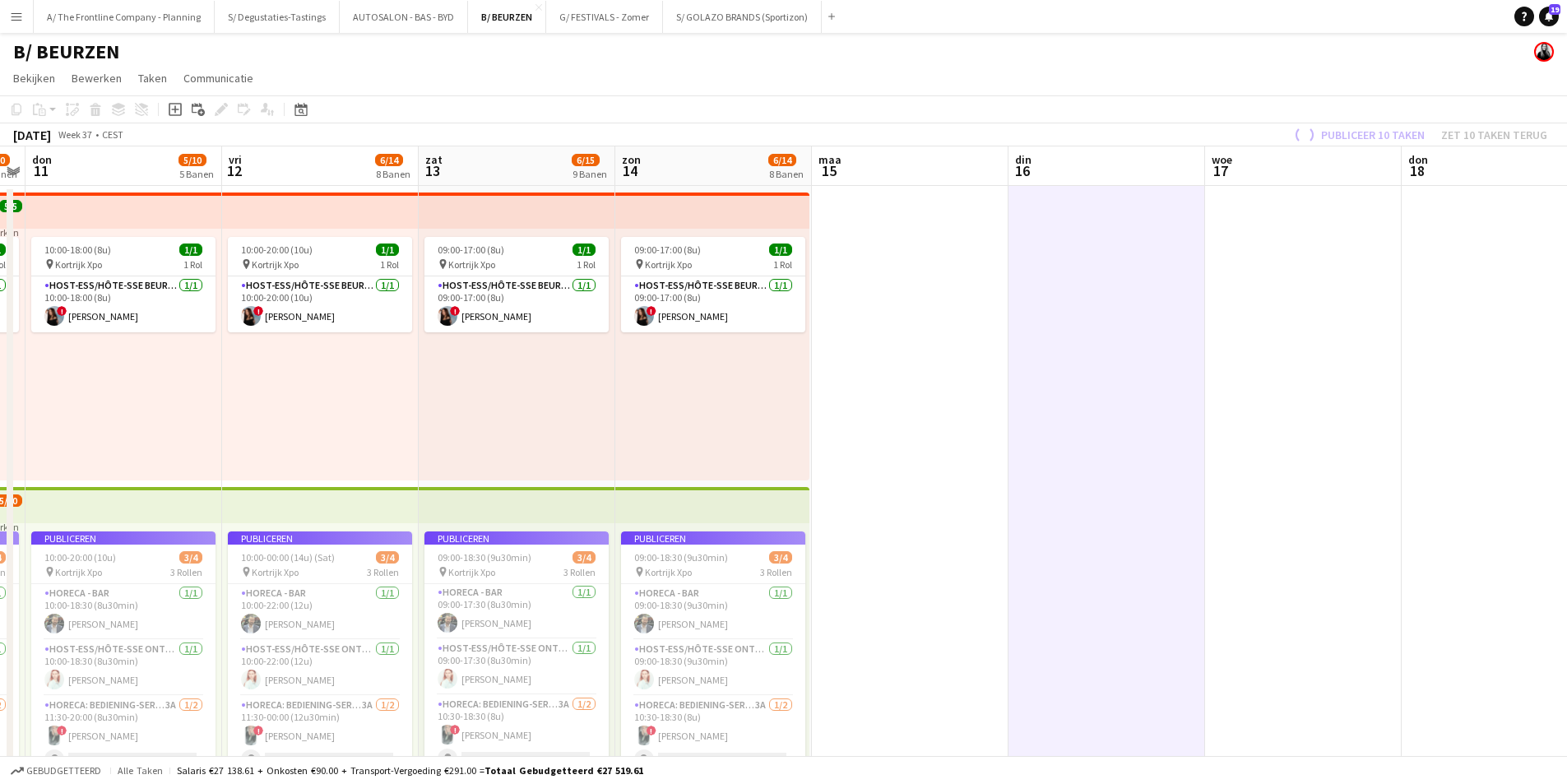
scroll to position [0, 336]
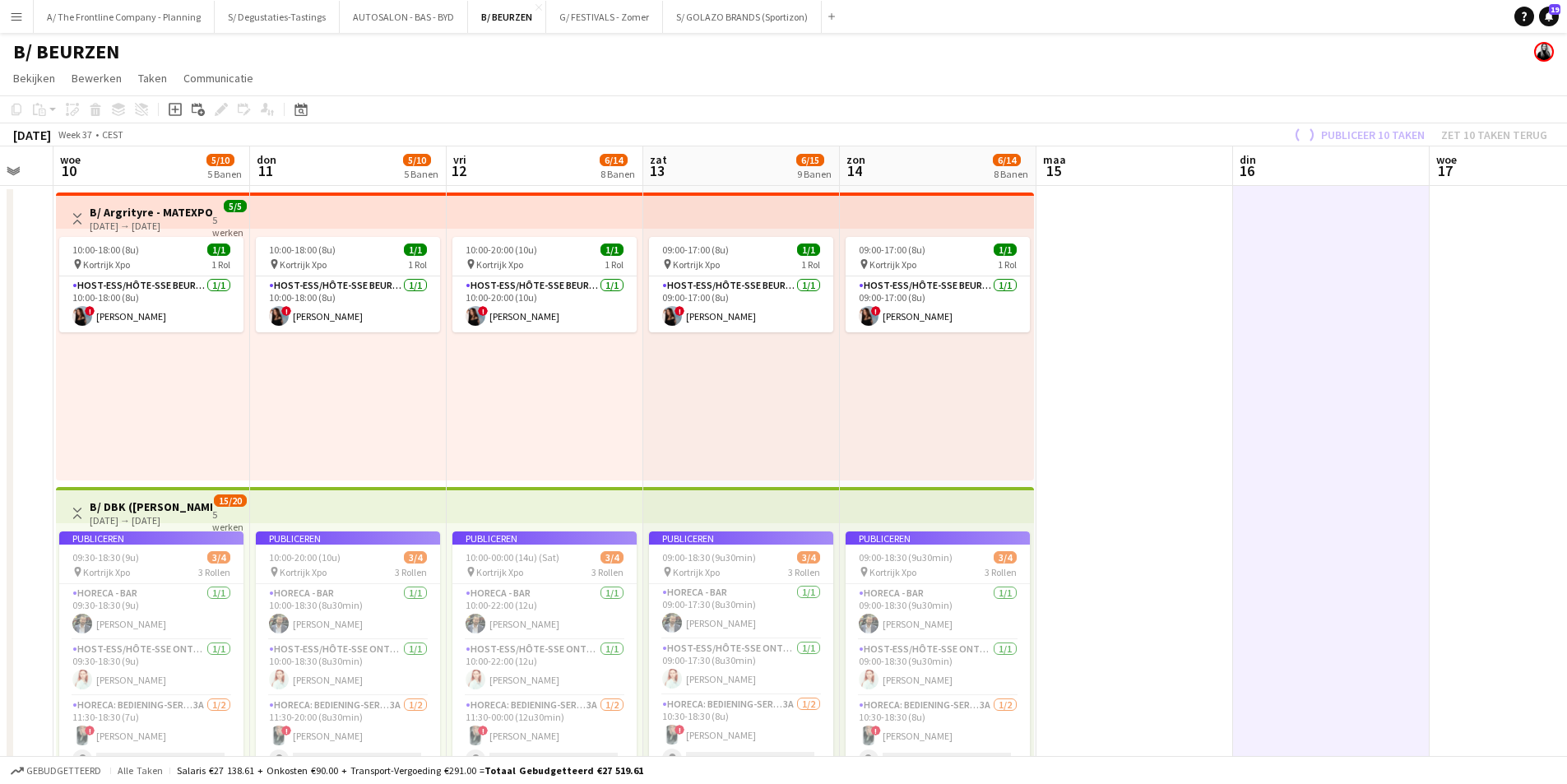
drag, startPoint x: 560, startPoint y: 352, endPoint x: 958, endPoint y: 306, distance: 400.6
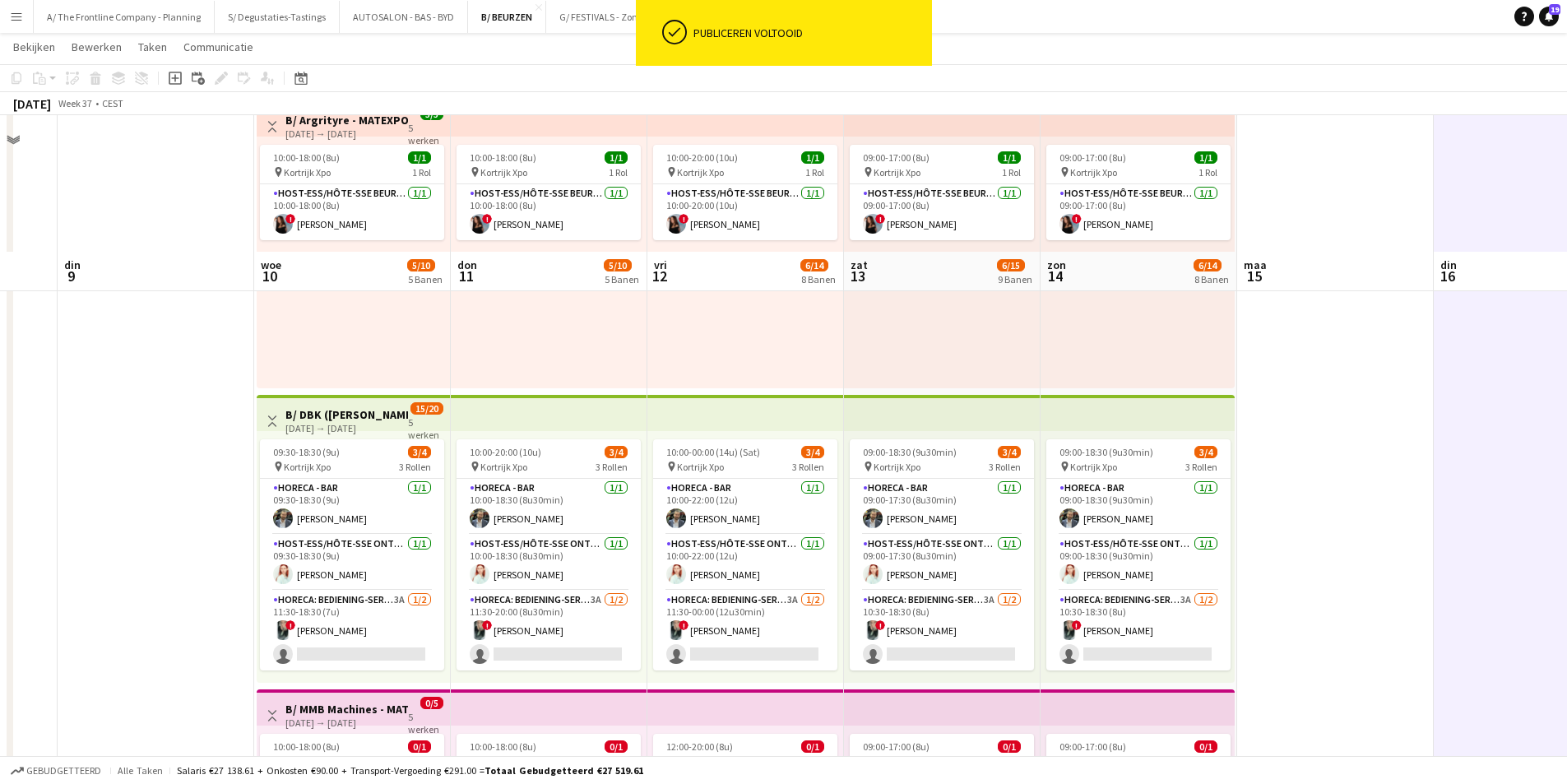
scroll to position [247, 0]
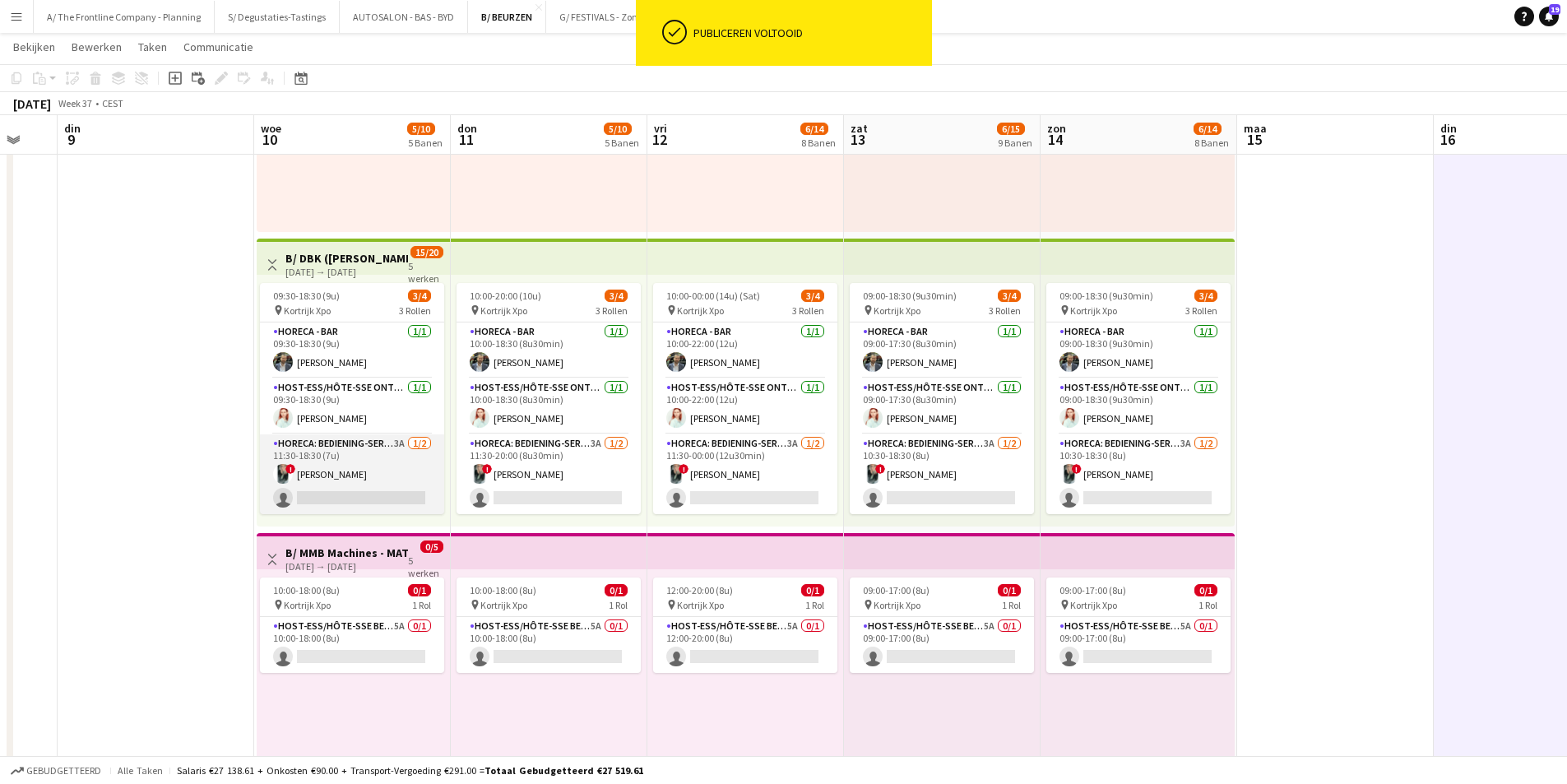
click at [390, 444] on app-card-role "Horeca: Bediening-Service 3A 1/2 11:30-18:30 (7u) ! Sharon Debeuf single-neutra…" at bounding box center [352, 474] width 185 height 80
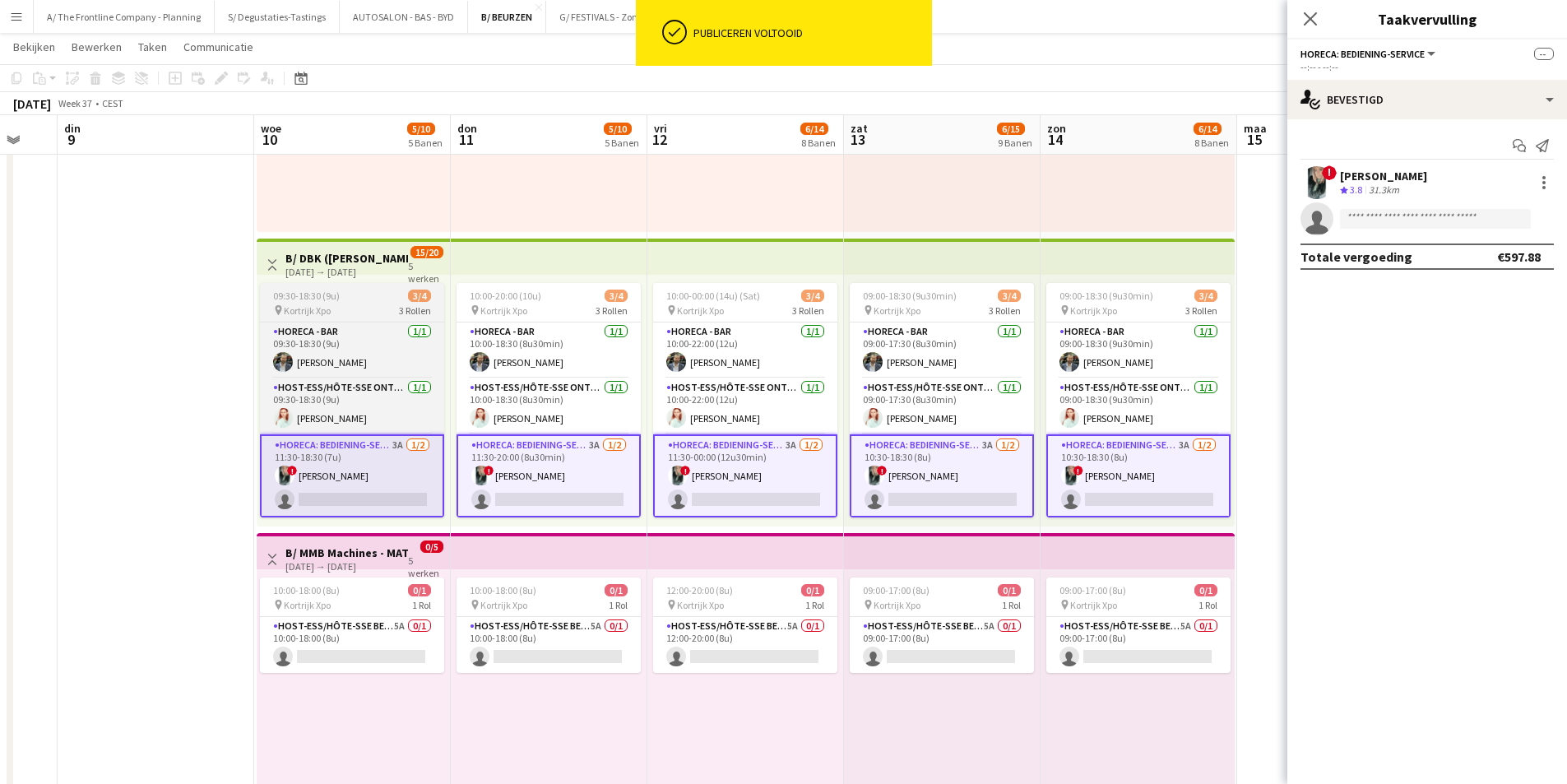
click at [351, 295] on div "09:30-18:30 (9u) 3/4" at bounding box center [352, 295] width 185 height 12
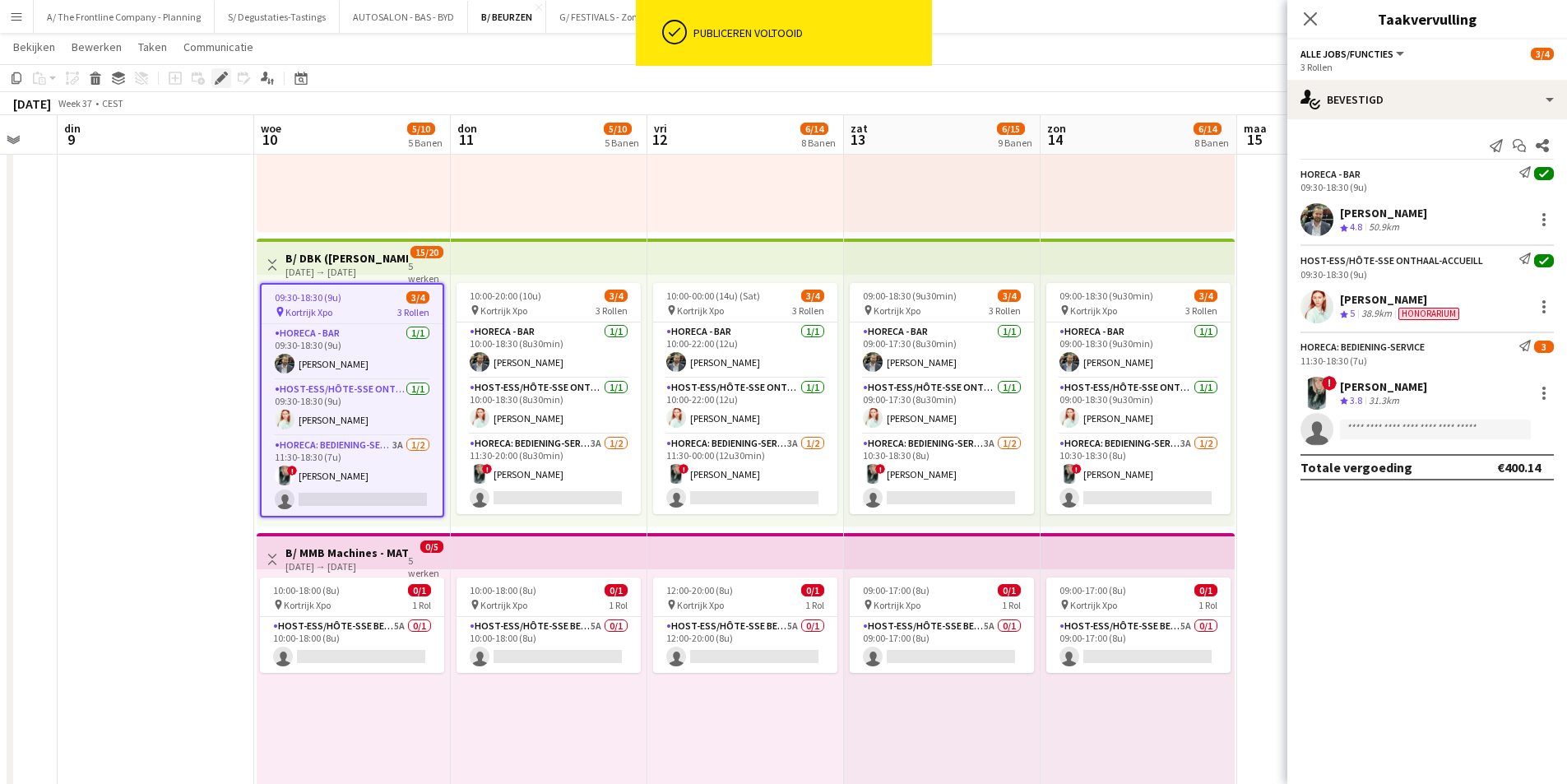
click at [215, 84] on icon at bounding box center [216, 83] width 4 height 4
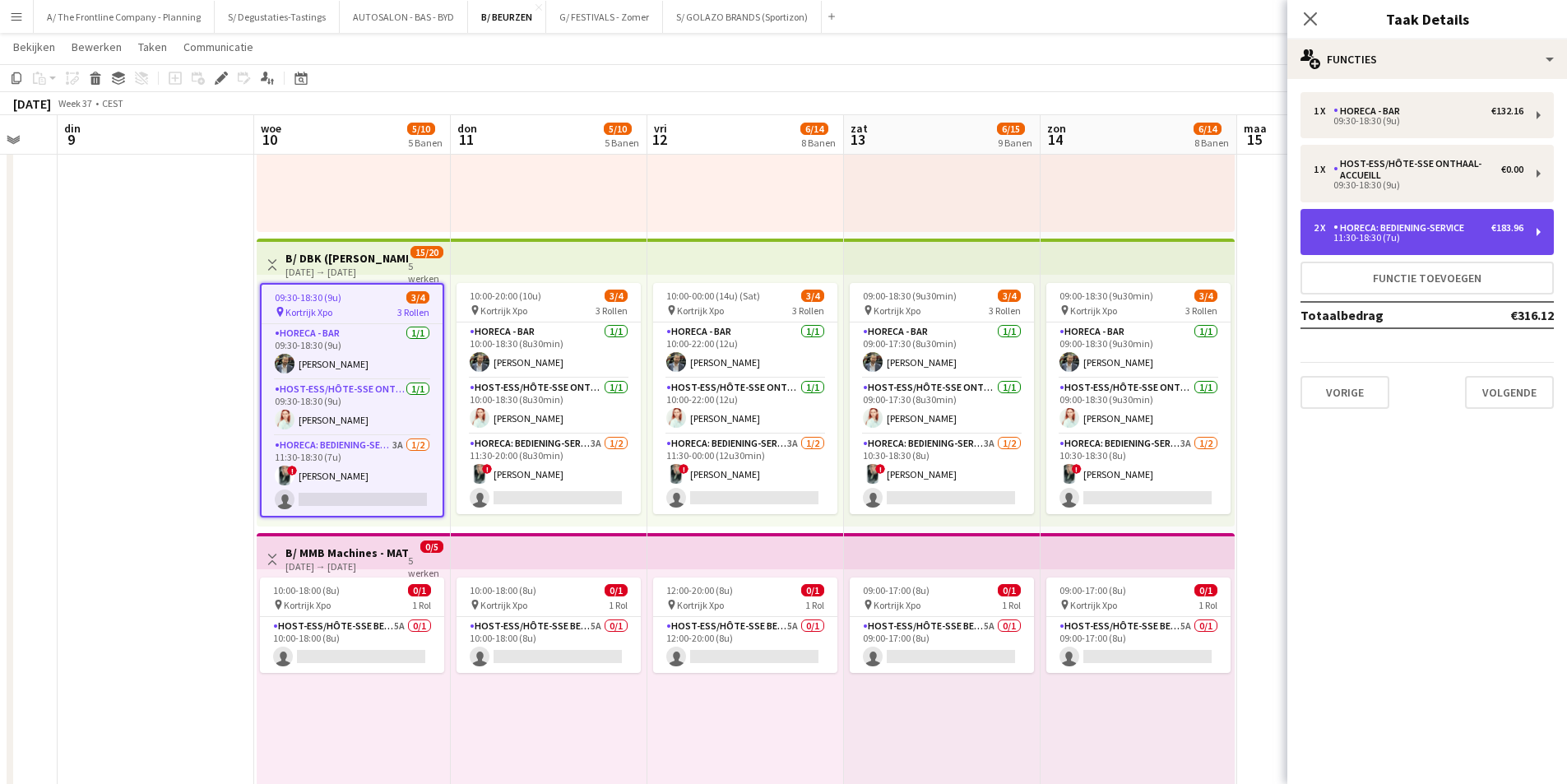
click at [1486, 232] on div "2 x Horeca: Bediening-Service €183.96" at bounding box center [1419, 228] width 210 height 12
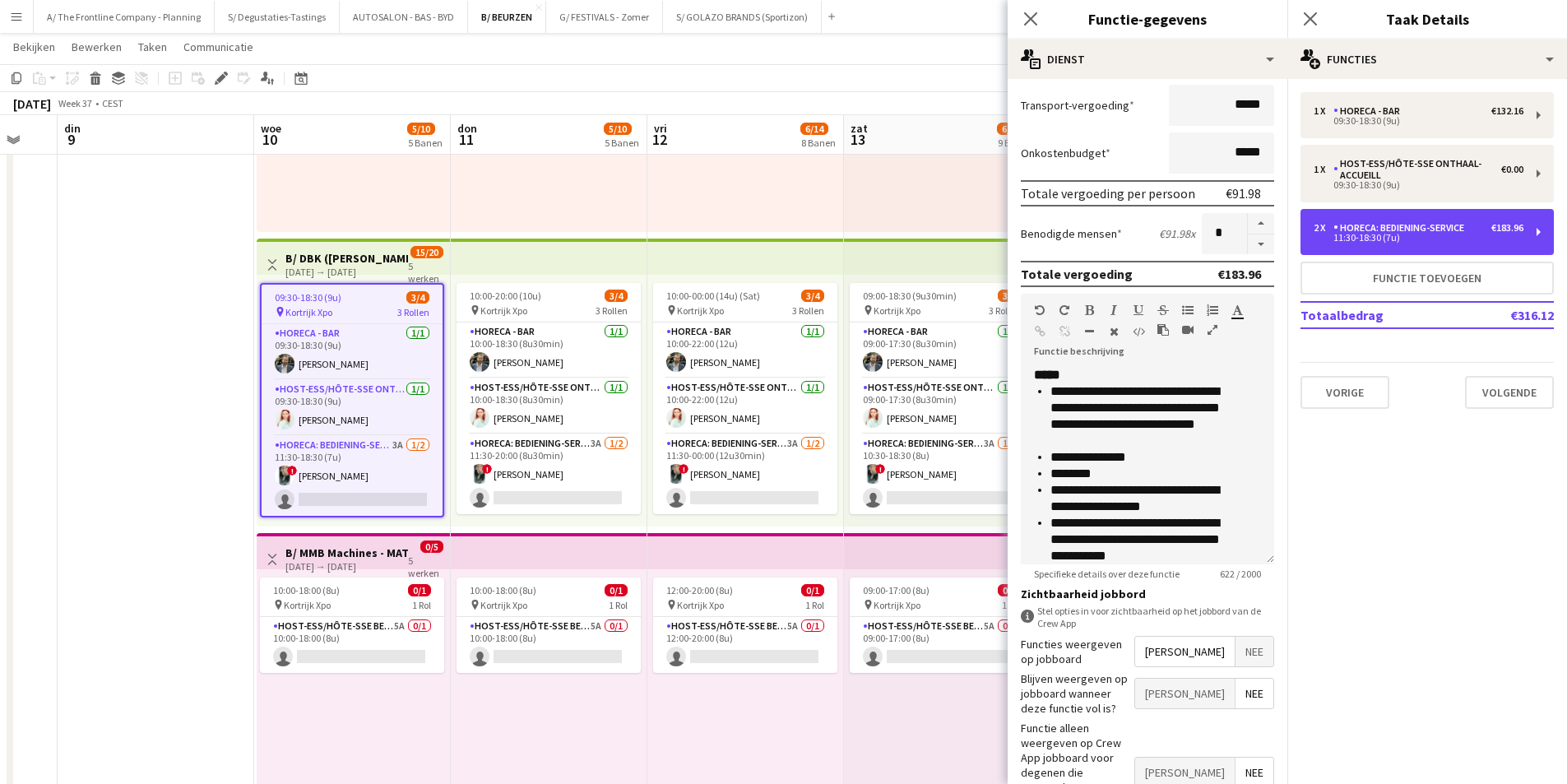
scroll to position [329, 0]
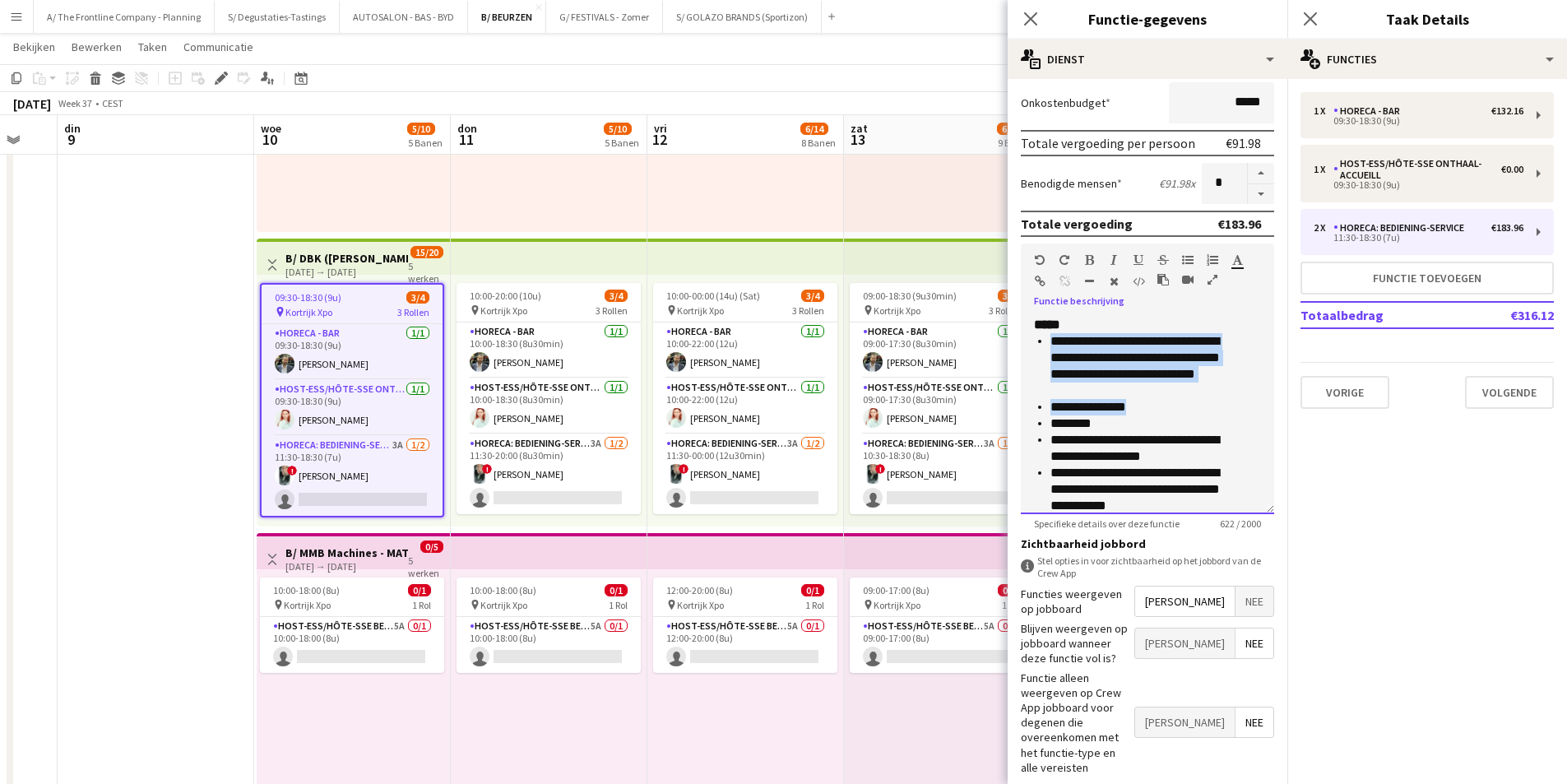
drag, startPoint x: 1051, startPoint y: 345, endPoint x: 1161, endPoint y: 402, distance: 123.9
click at [1161, 402] on ul "**********" at bounding box center [1148, 424] width 227 height 181
copy ul "**********"
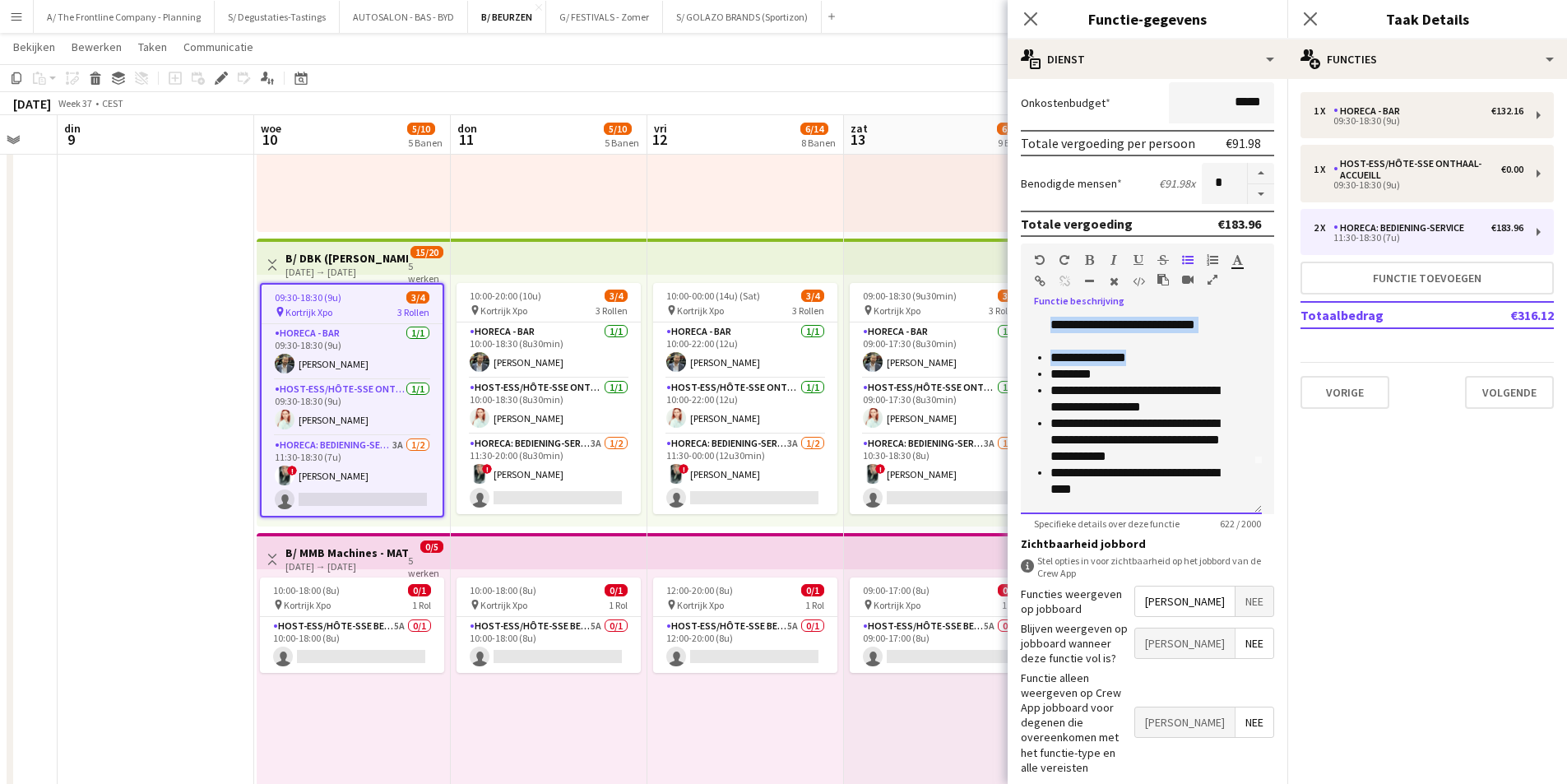
scroll to position [83, 0]
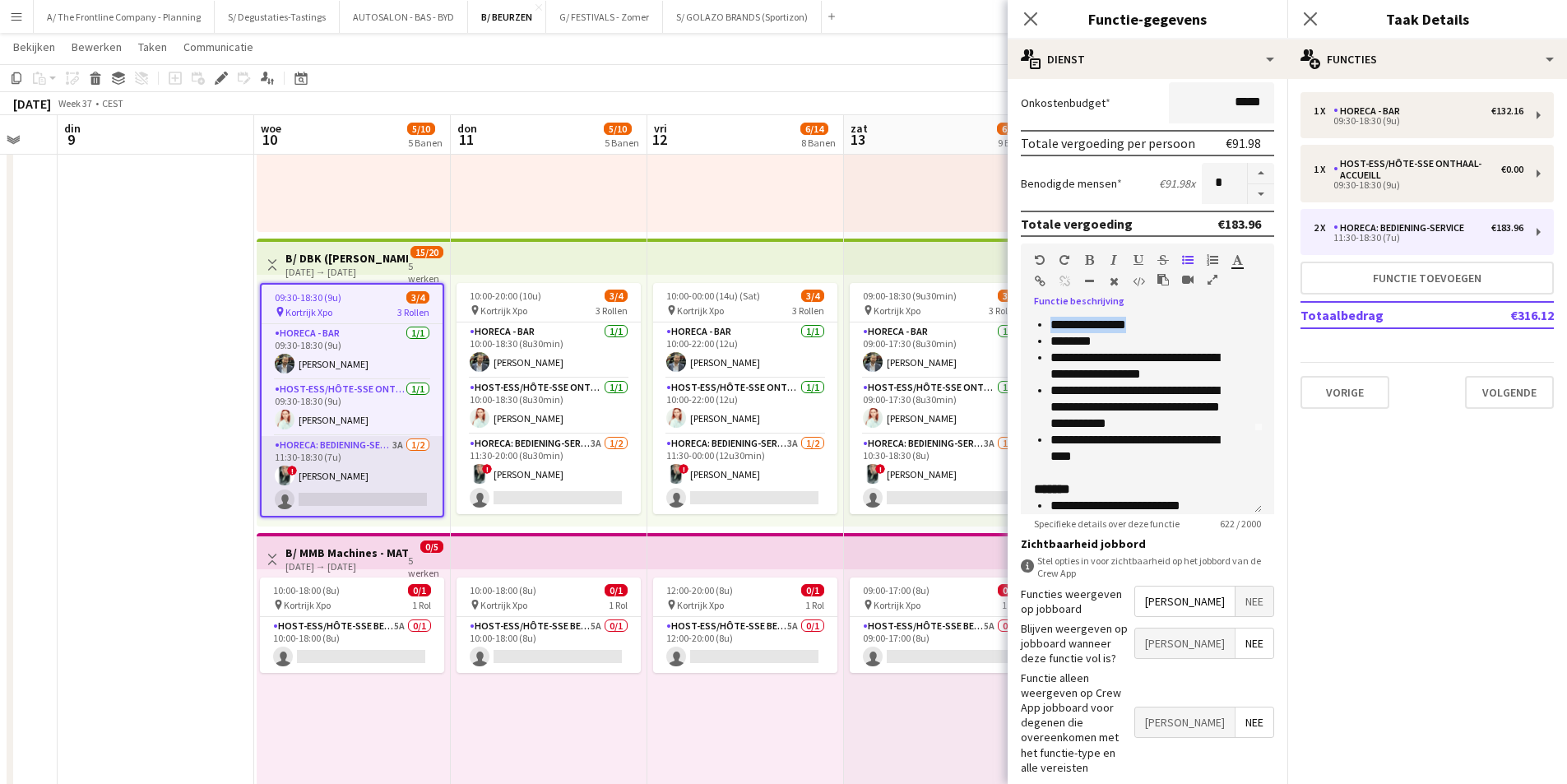
click at [383, 476] on app-card-role "Horeca: Bediening-Service 3A 1/2 11:30-18:30 (7u) ! Sharon Debeuf single-neutra…" at bounding box center [352, 476] width 181 height 80
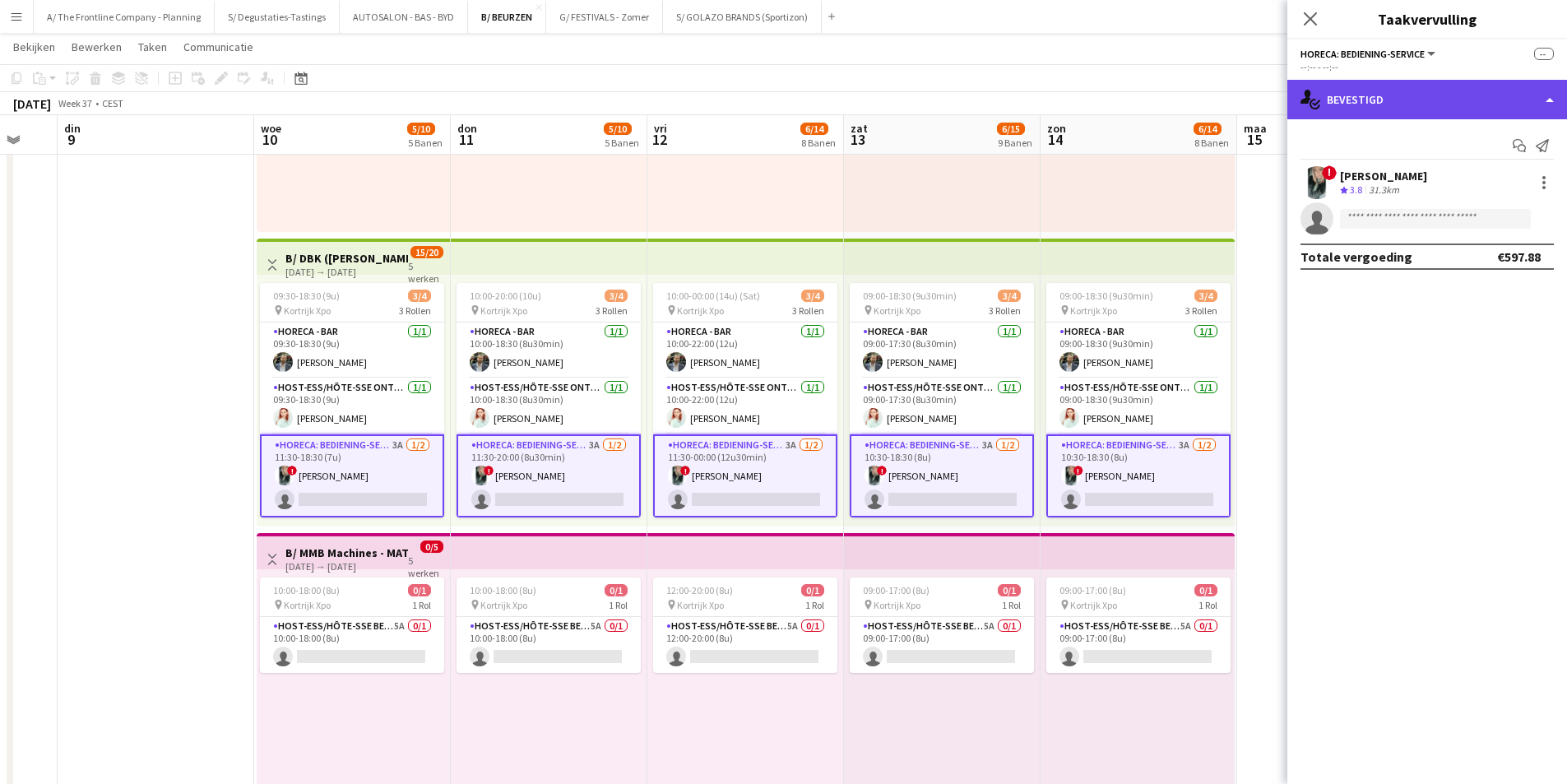
click at [1434, 84] on div "single-neutral-actions-check-2 Bevestigd" at bounding box center [1427, 99] width 280 height 39
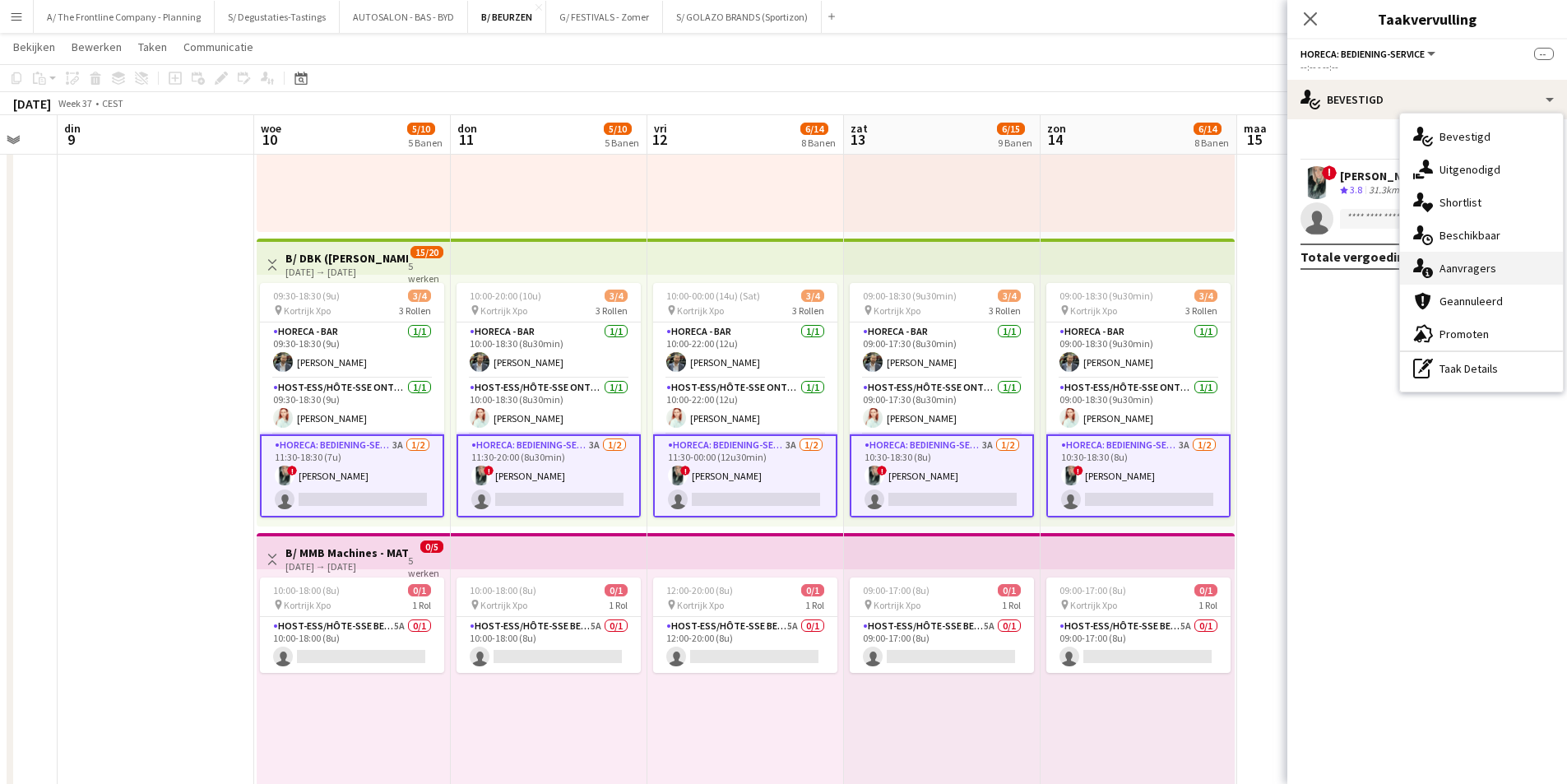
click at [1477, 262] on div "single-neutral-actions-information Aanvragers" at bounding box center [1481, 268] width 162 height 33
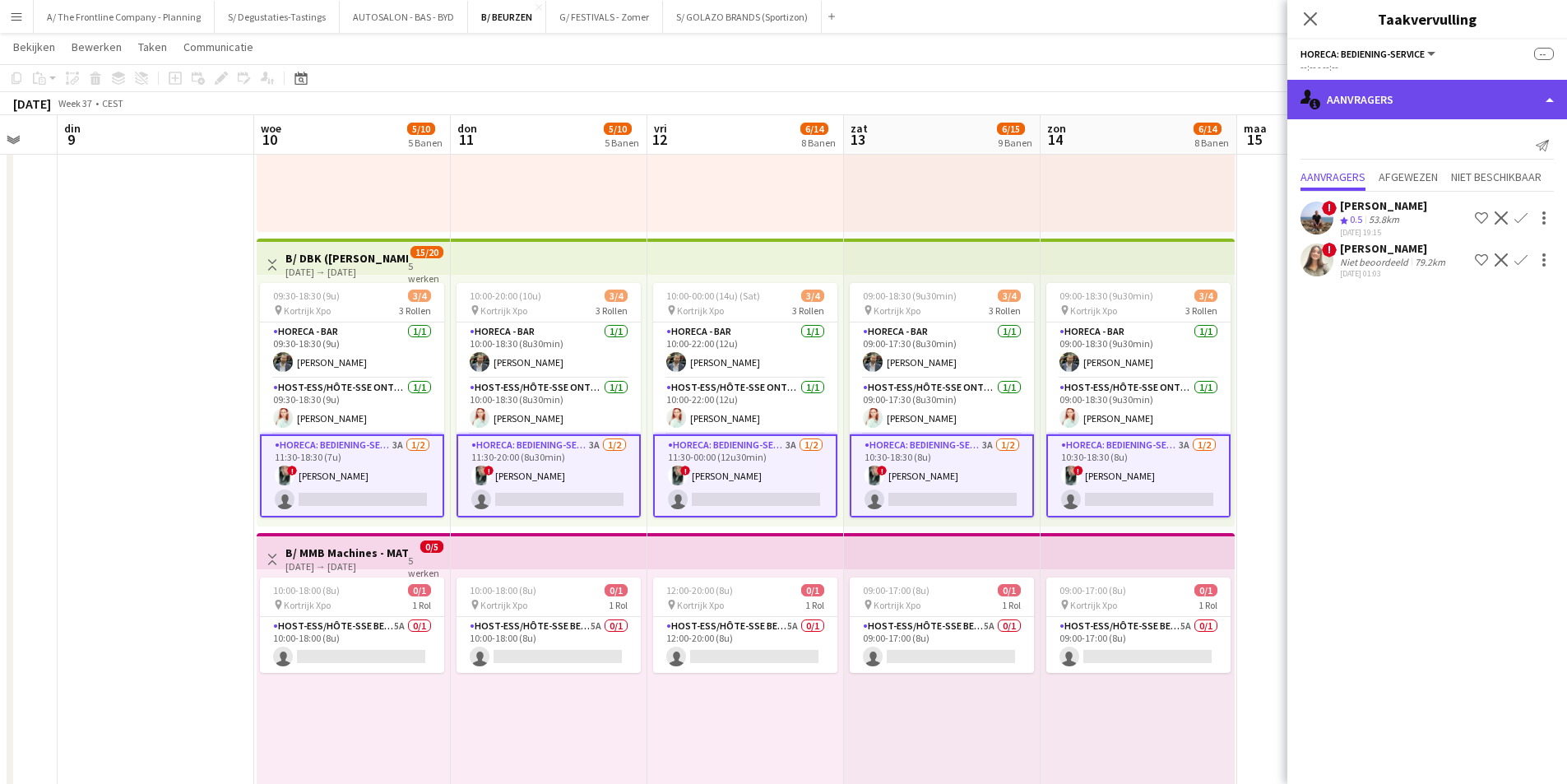
click at [1443, 106] on div "single-neutral-actions-information Aanvragers" at bounding box center [1427, 99] width 280 height 39
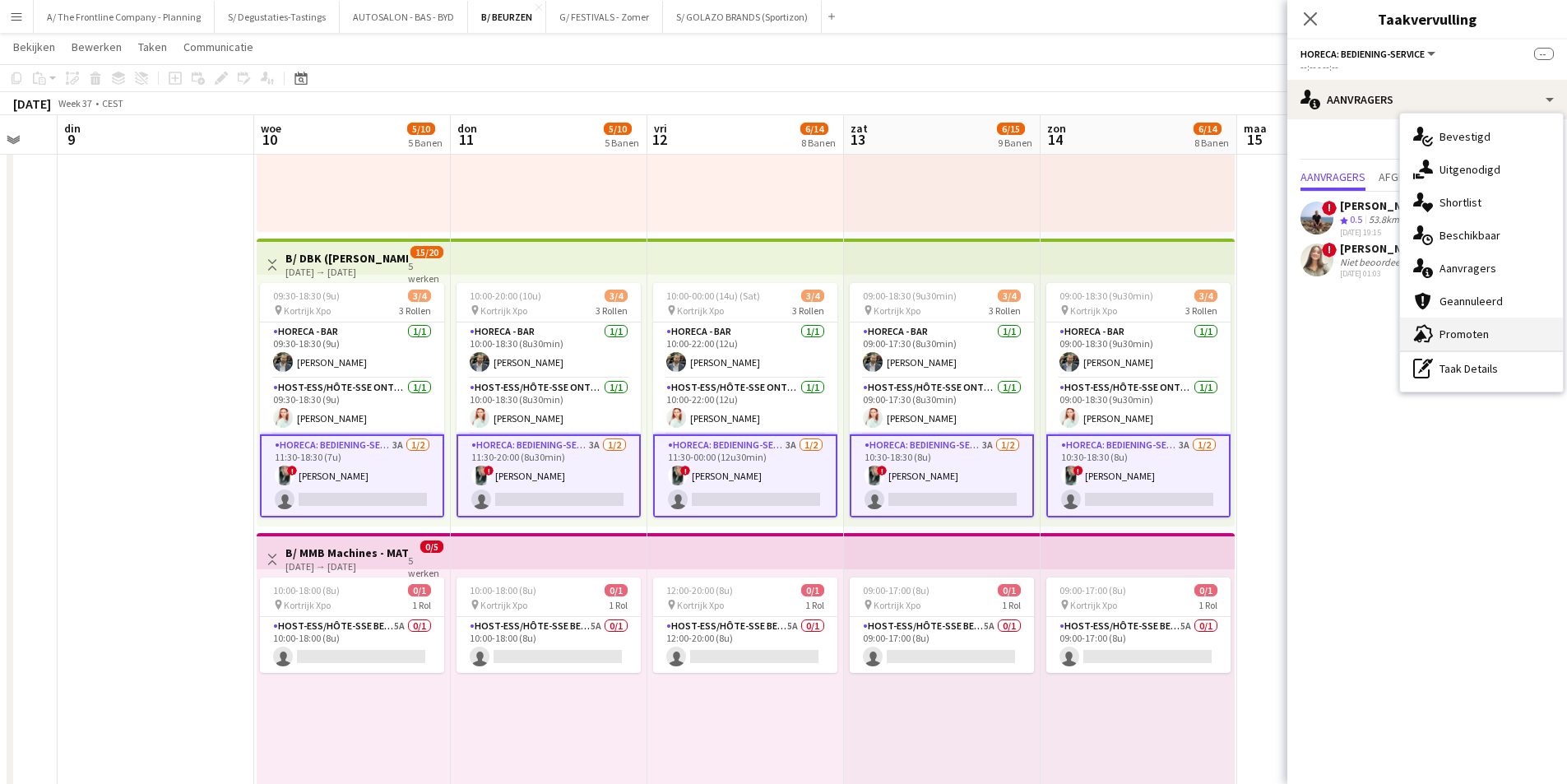
click at [1471, 331] on div "advertising-megaphone Promoten" at bounding box center [1481, 333] width 162 height 33
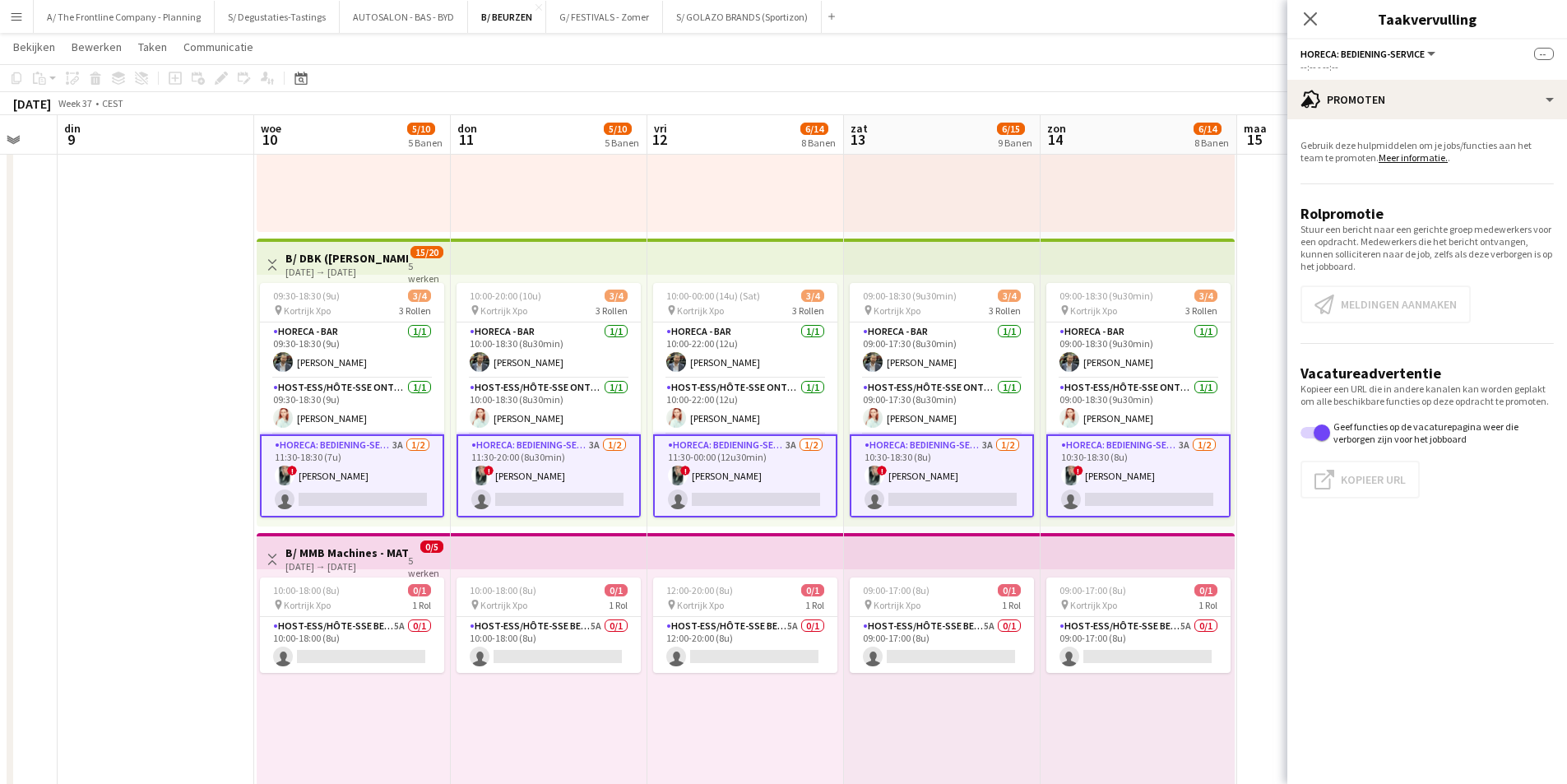
click at [358, 489] on app-card-role "Horeca: Bediening-Service 3A 1/2 11:30-18:30 (7u) ! Sharon Debeuf single-neutra…" at bounding box center [352, 476] width 185 height 83
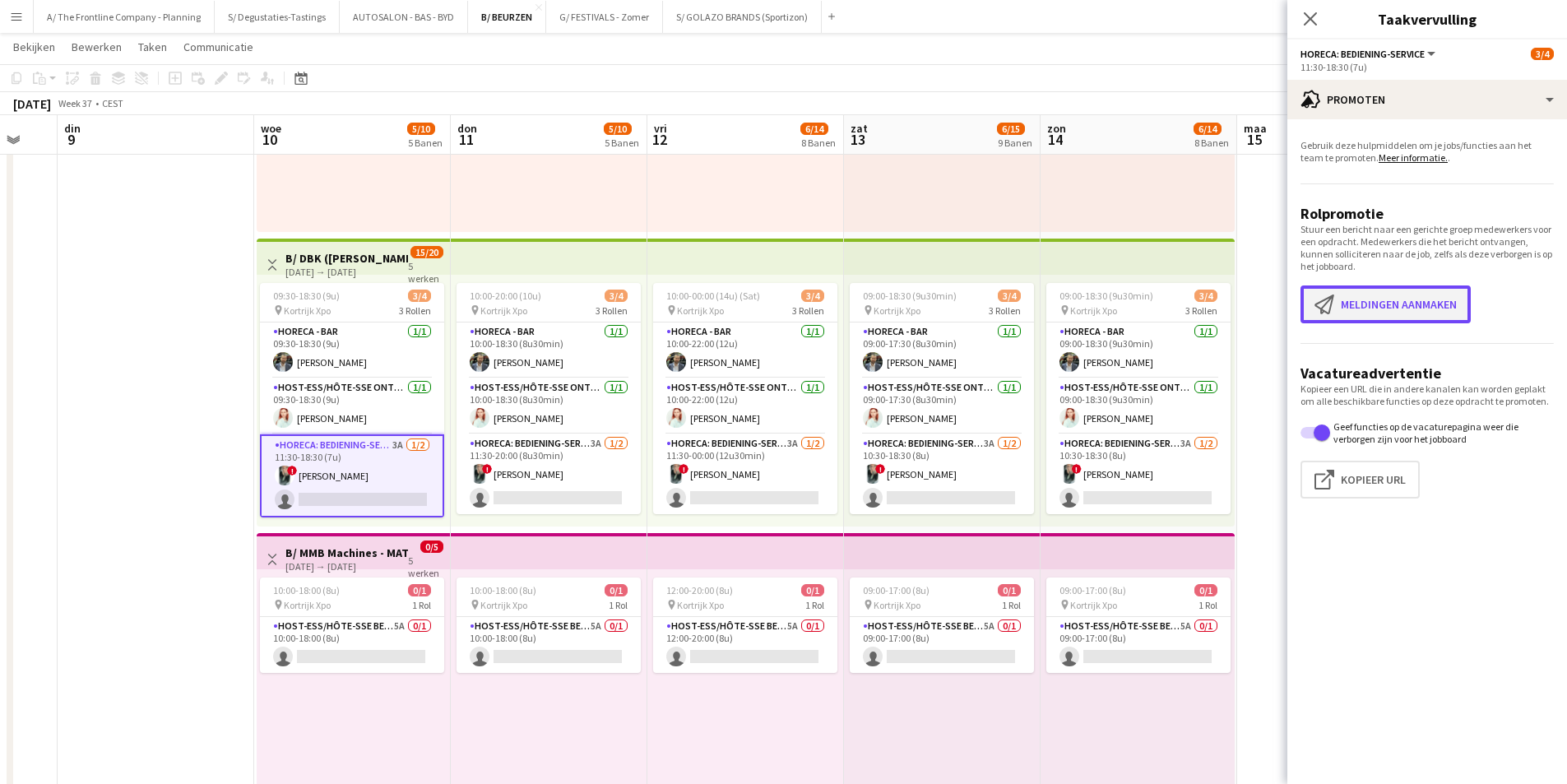
click at [1380, 305] on button "Meldingen aanmaken Meldingen aanmaken" at bounding box center [1385, 304] width 170 height 37
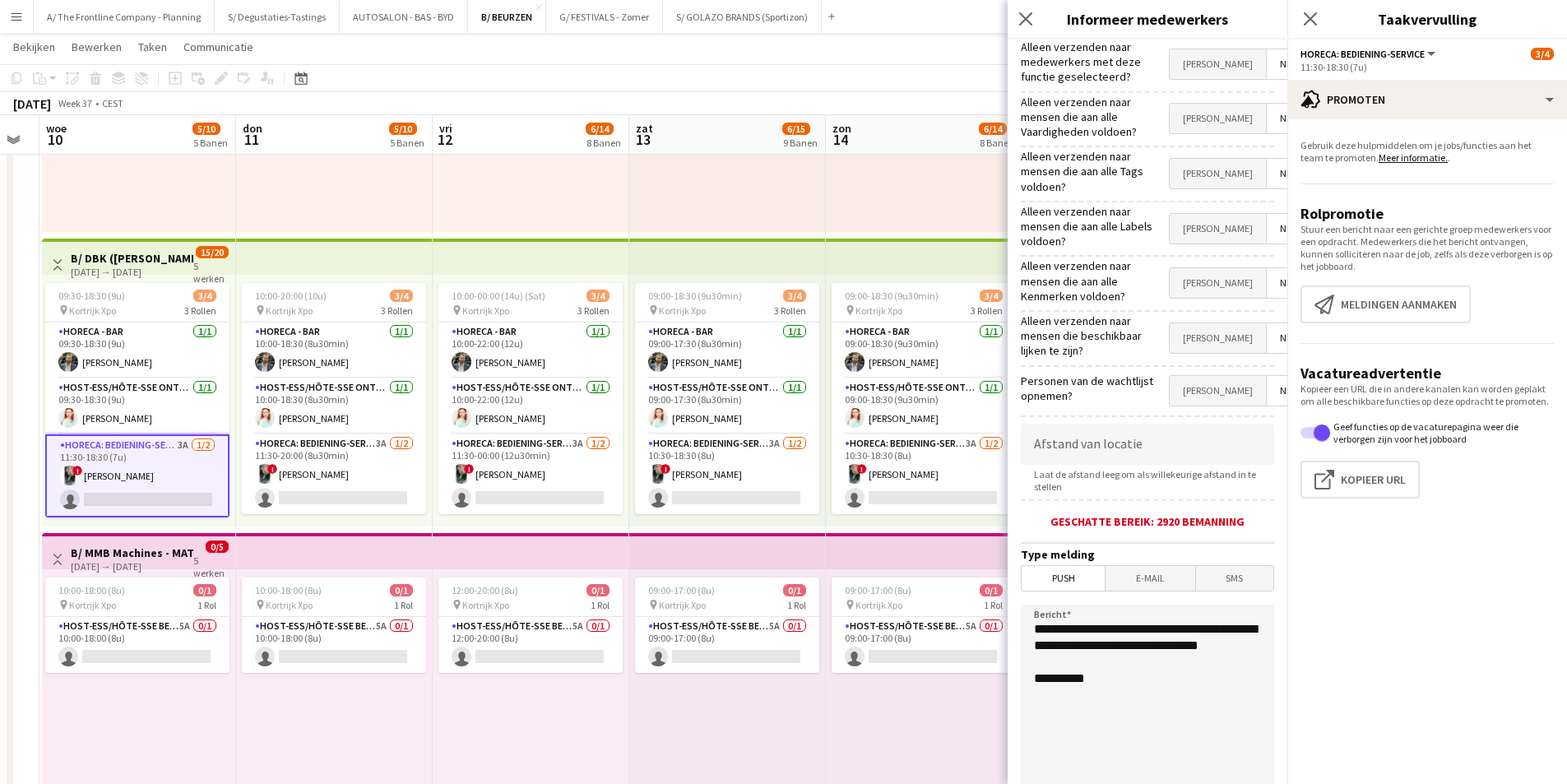
drag, startPoint x: 812, startPoint y: 363, endPoint x: 596, endPoint y: 370, distance: 216.1
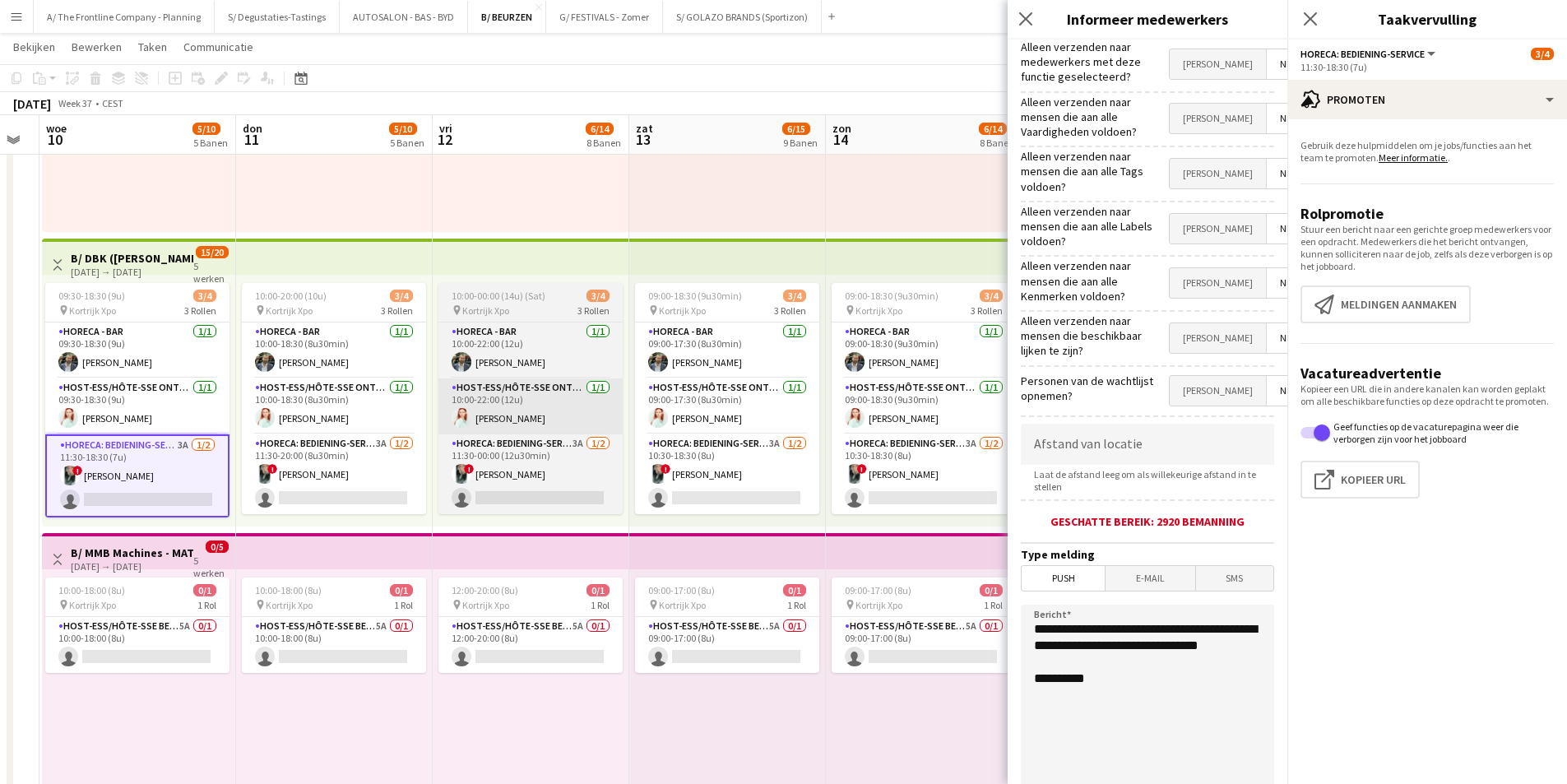
scroll to position [0, 552]
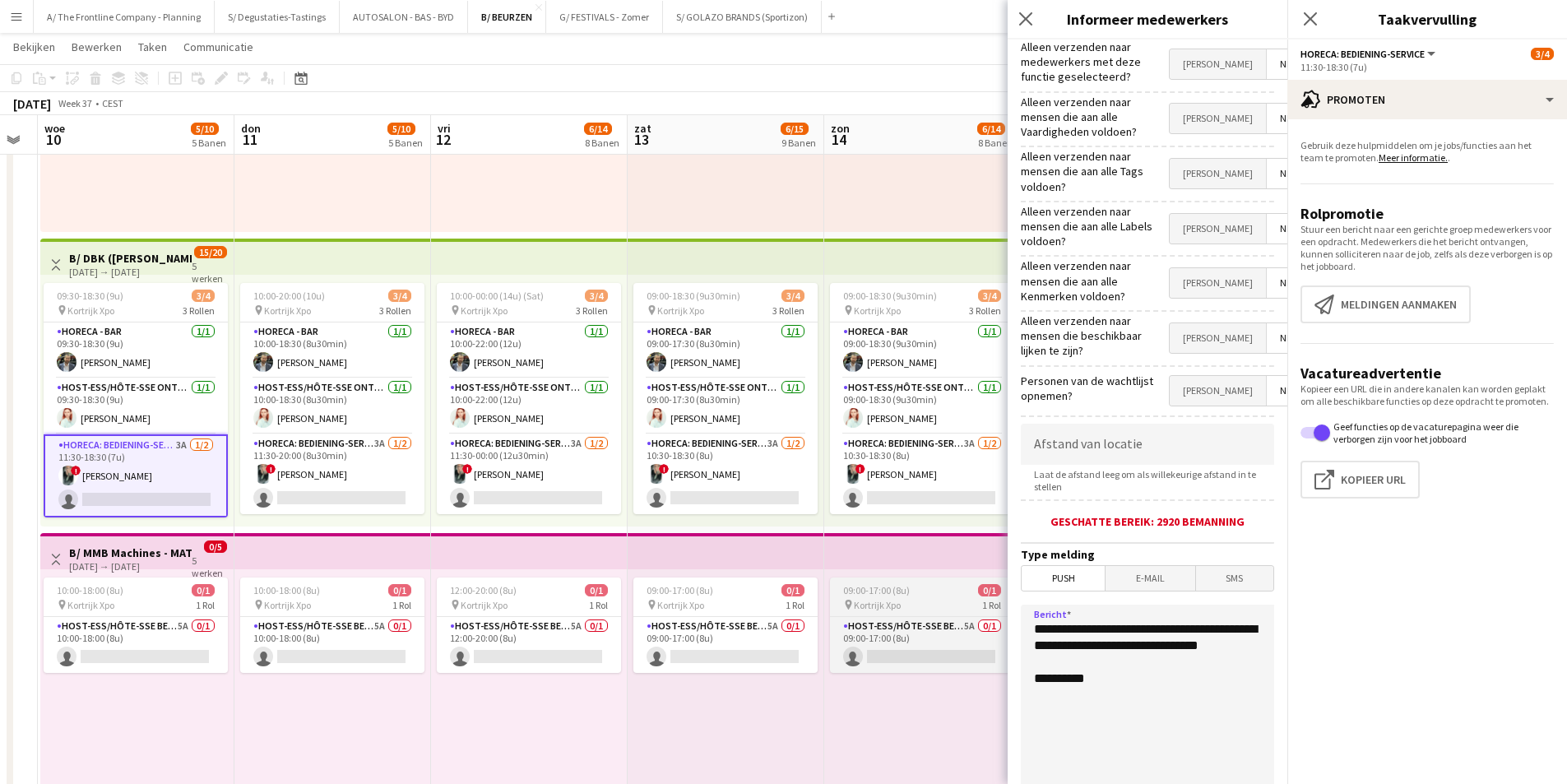
drag, startPoint x: 1138, startPoint y: 648, endPoint x: 998, endPoint y: 600, distance: 148.0
paste textarea "**********"
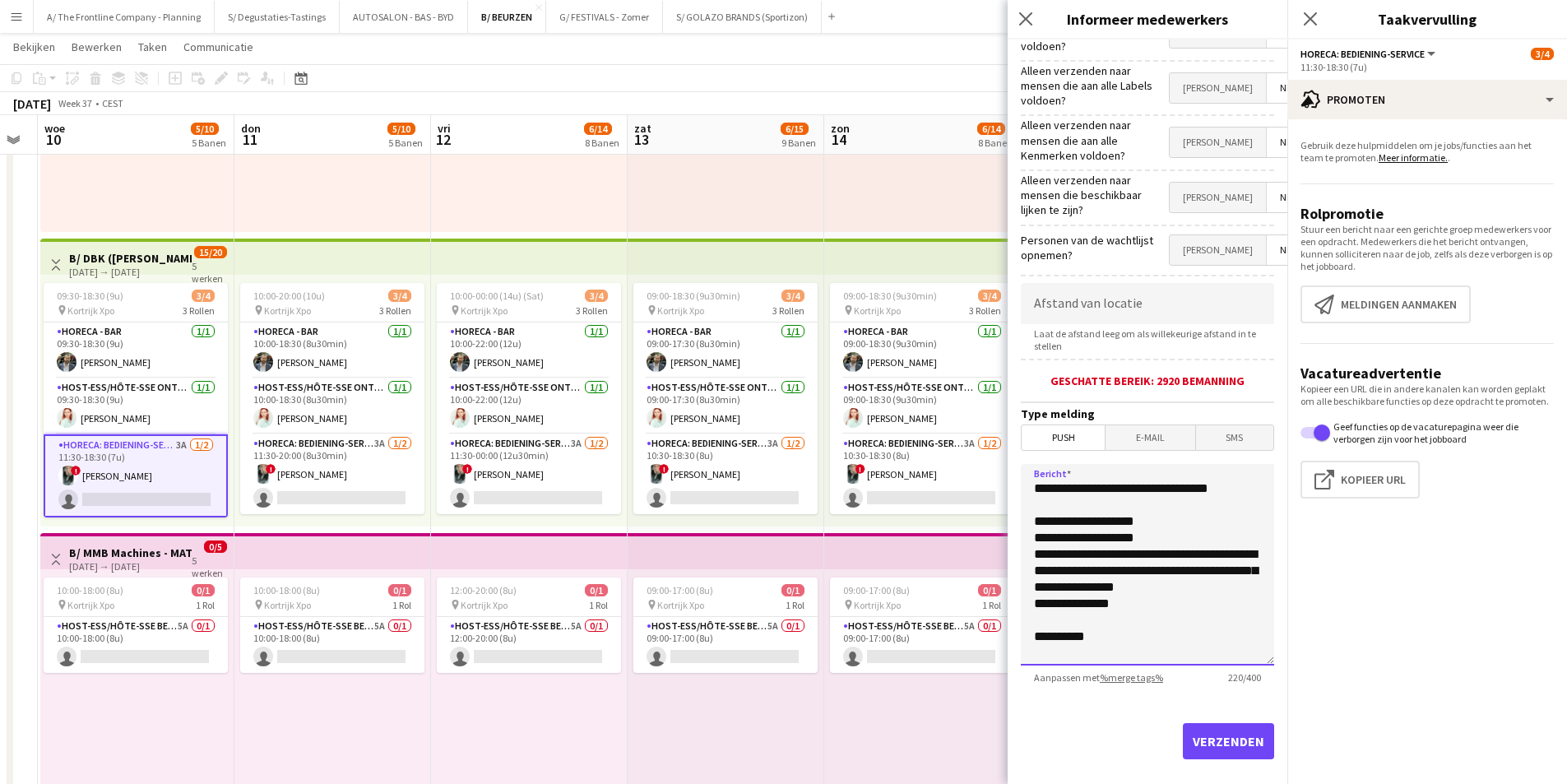
scroll to position [143, 0]
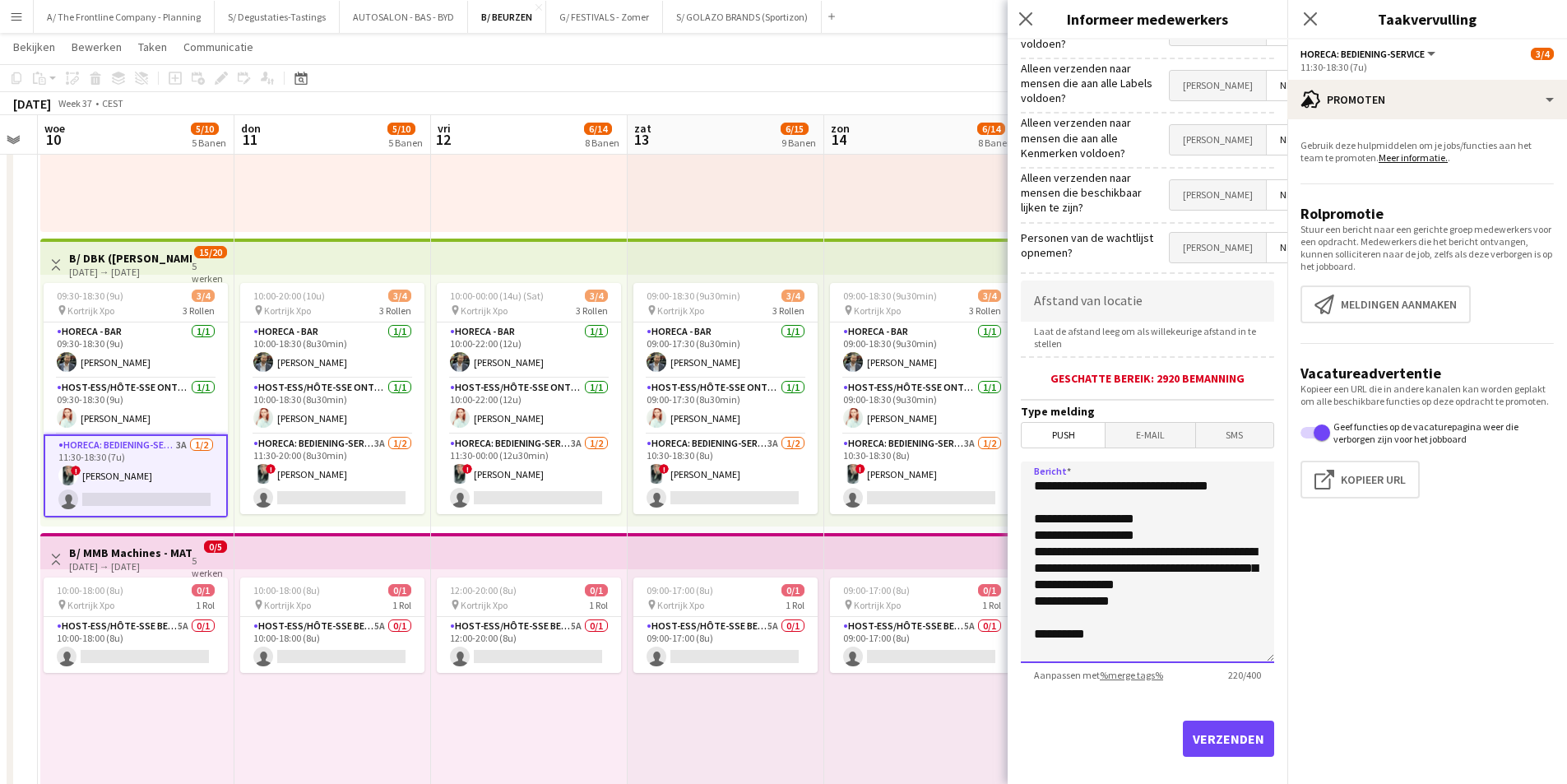
click at [1032, 605] on textarea "**********" at bounding box center [1148, 562] width 254 height 202
click at [1134, 591] on textarea "**********" at bounding box center [1148, 562] width 254 height 202
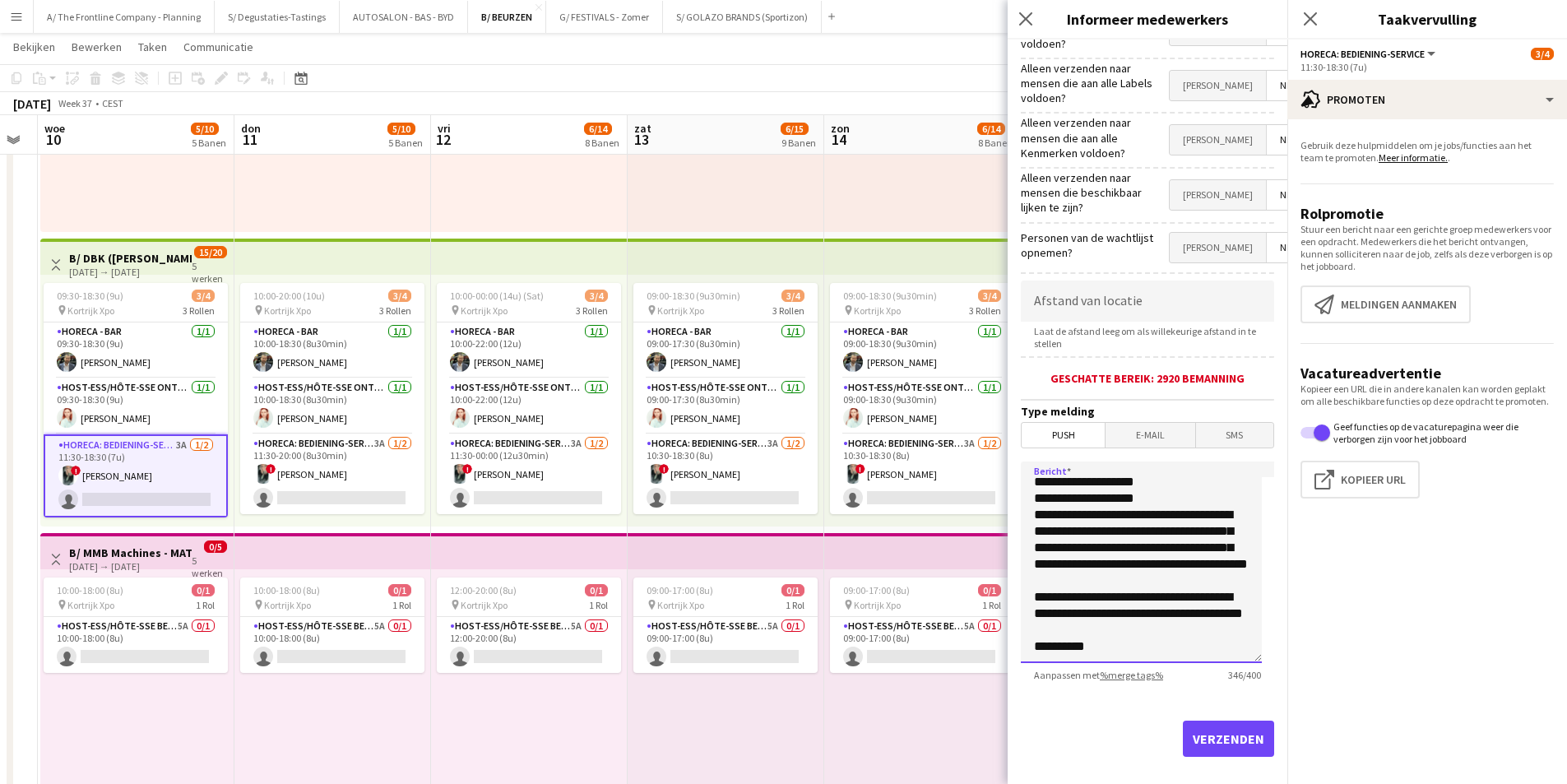
scroll to position [86, 0]
type textarea "**********"
click at [1242, 729] on button "Verzenden" at bounding box center [1229, 739] width 91 height 37
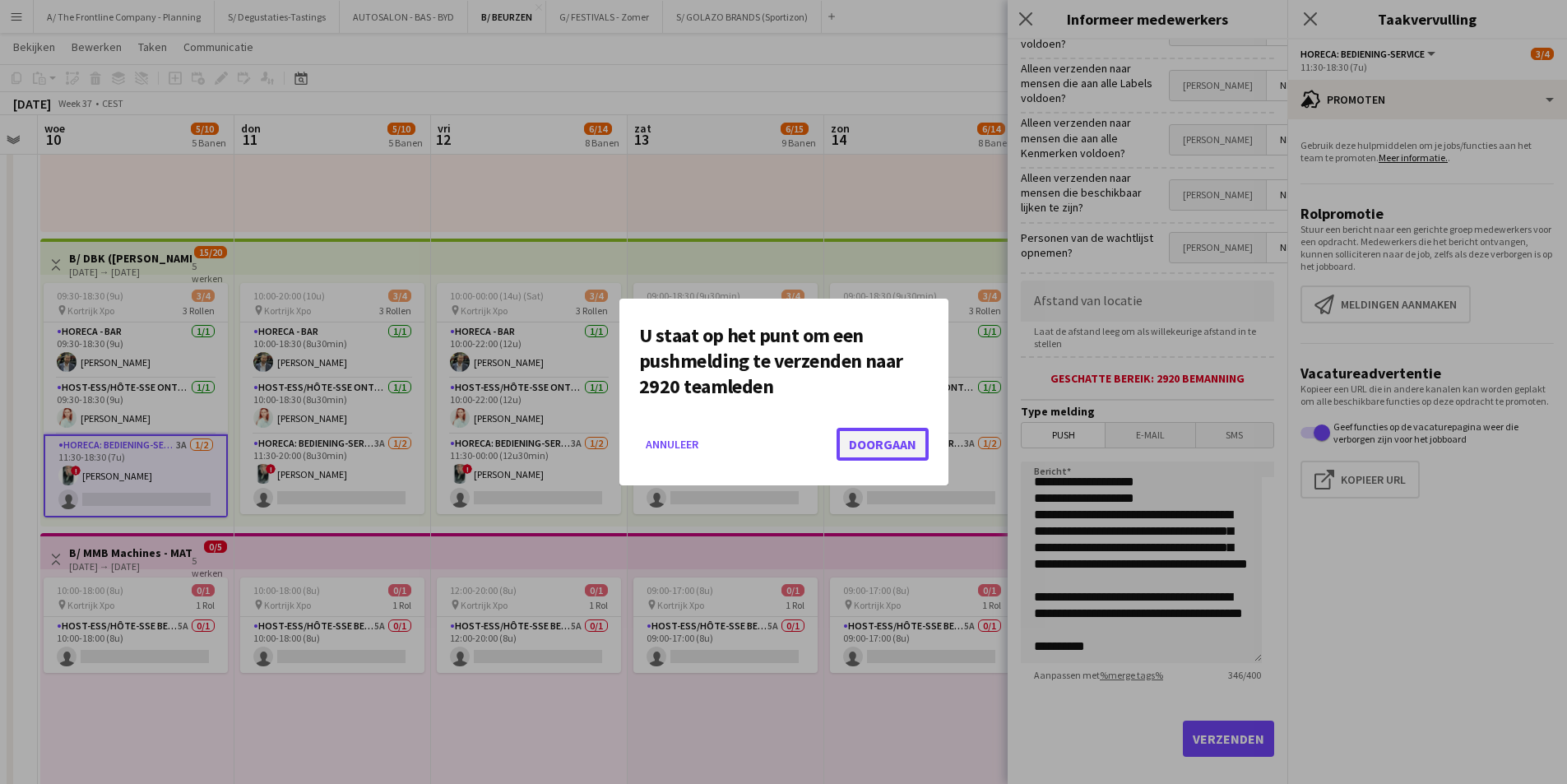
click at [893, 447] on button "Doorgaan" at bounding box center [883, 444] width 92 height 33
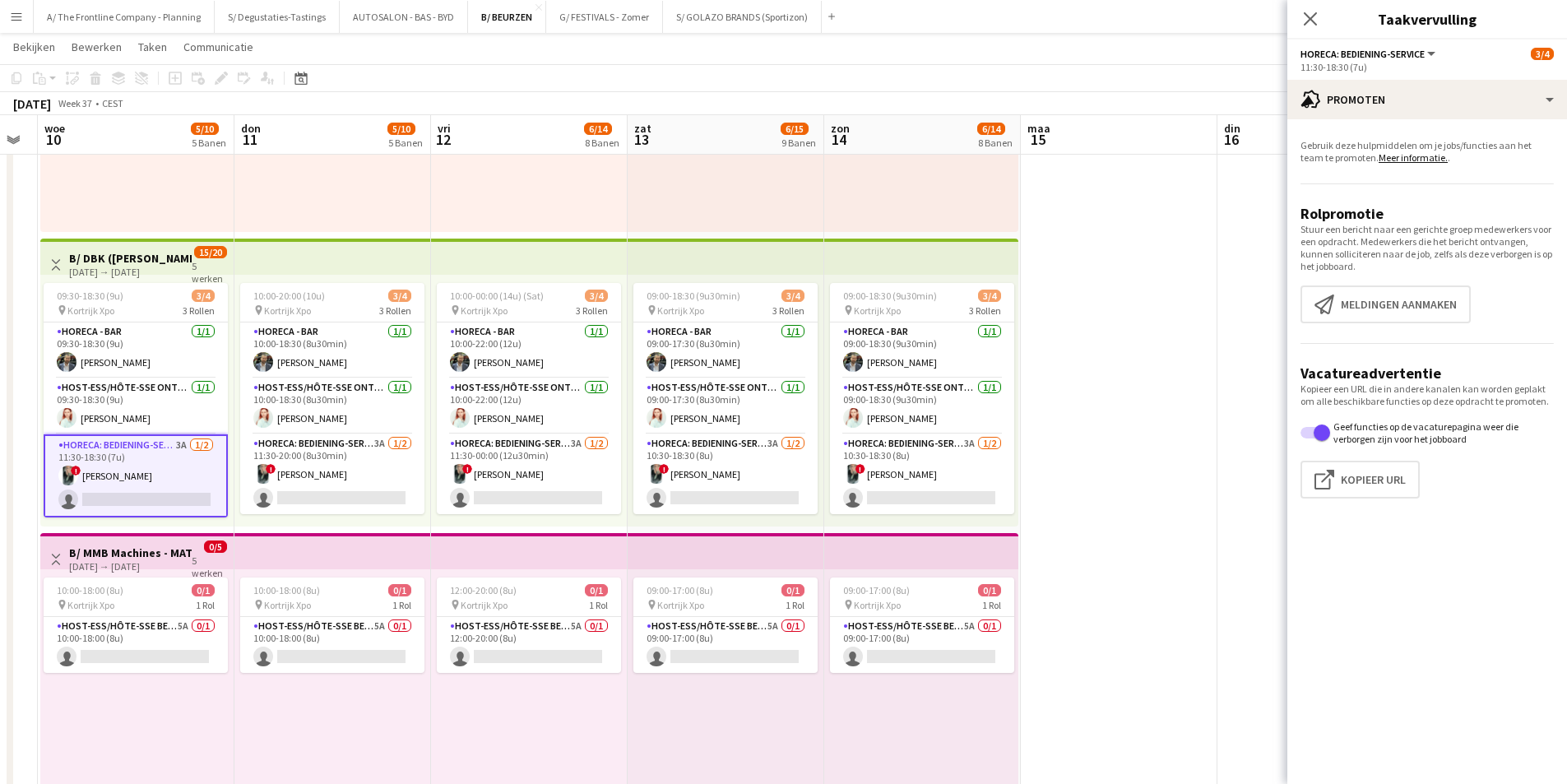
scroll to position [329, 0]
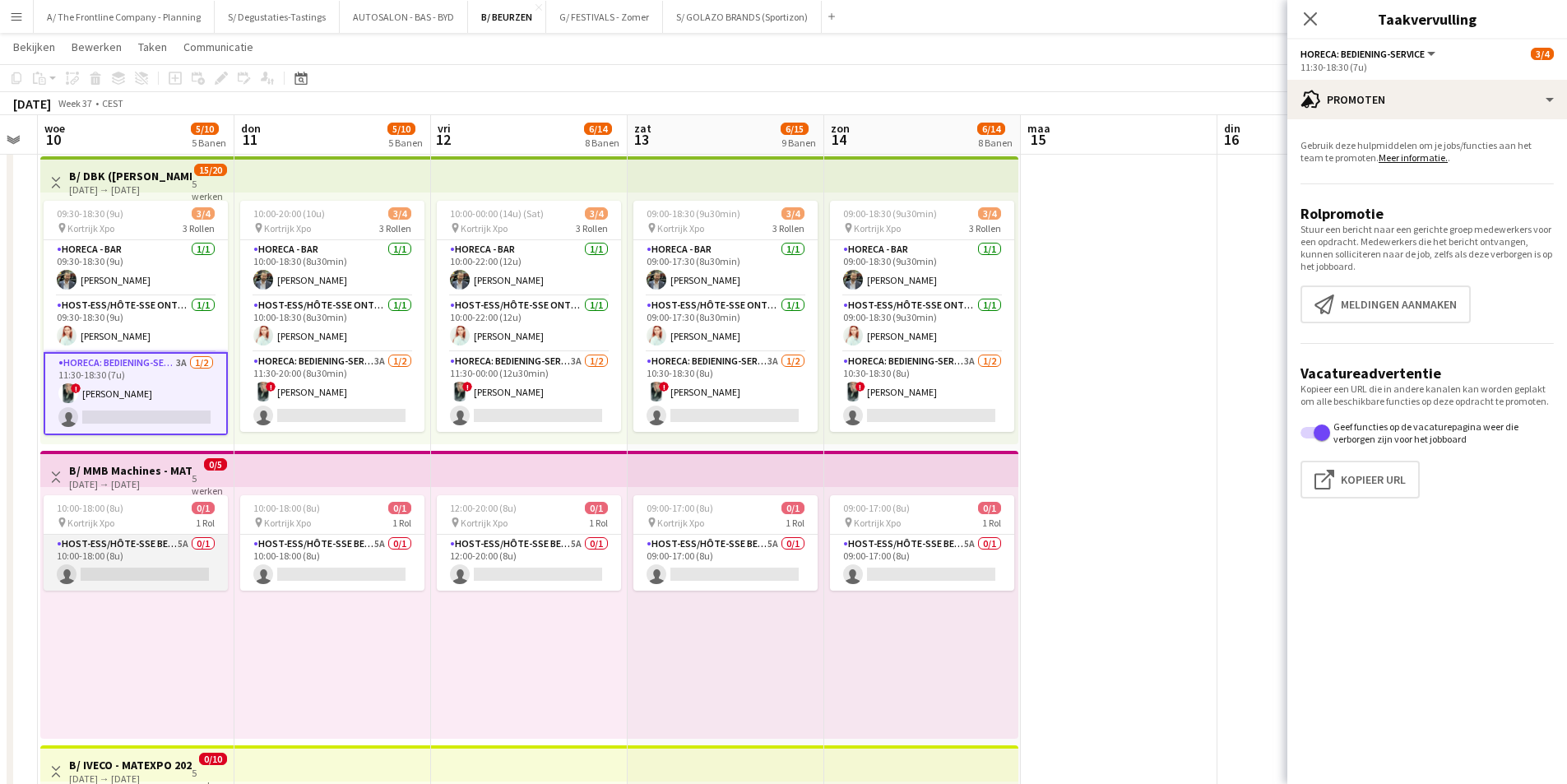
click at [195, 537] on app-card-role "Host-ess/Hôte-sse Beurs - Foire 5A 0/1 10:00-18:00 (8u) single-neutral-actions" at bounding box center [136, 562] width 185 height 56
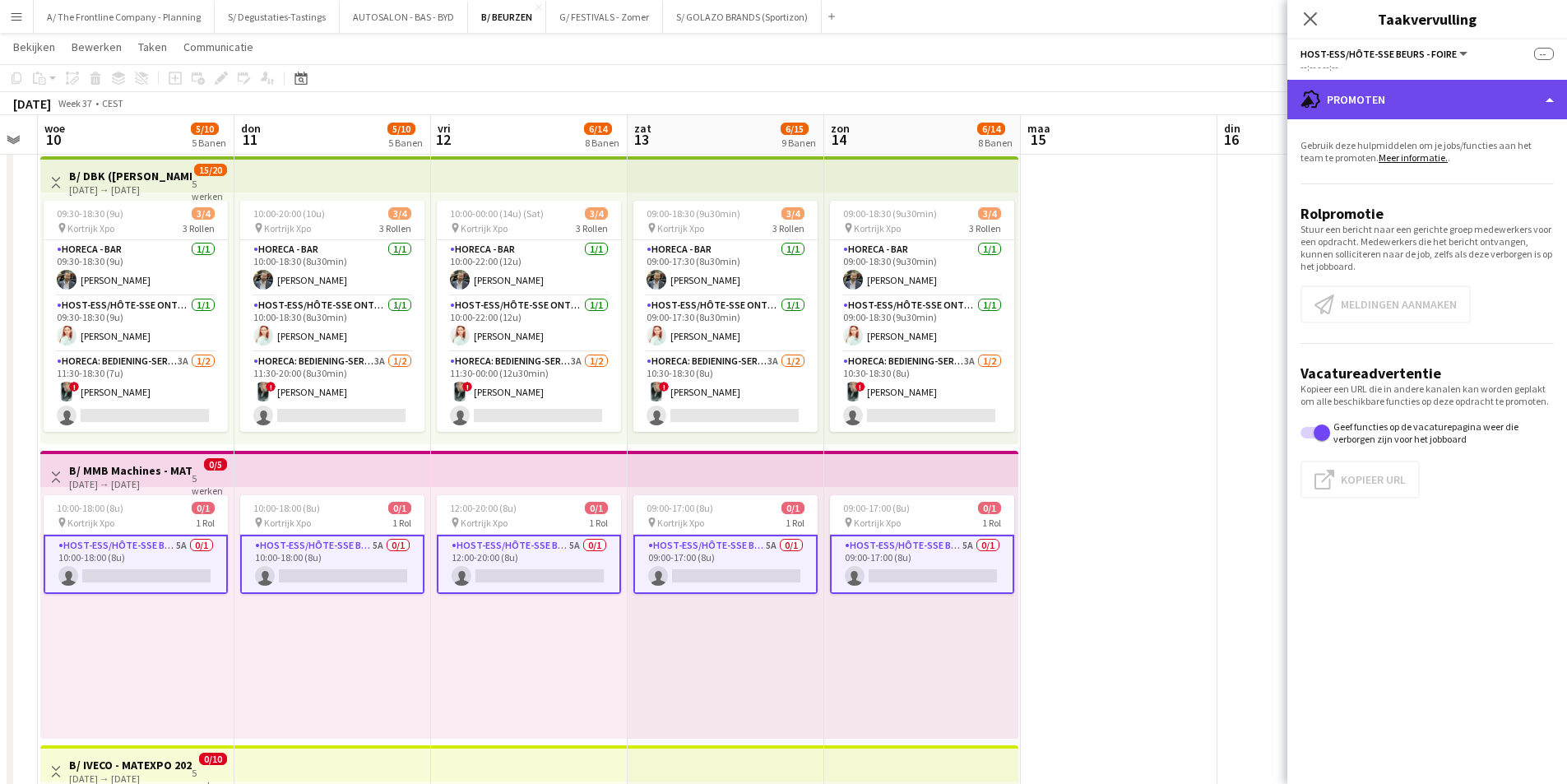
click at [1402, 83] on div "advertising-megaphone Promoten" at bounding box center [1427, 99] width 280 height 39
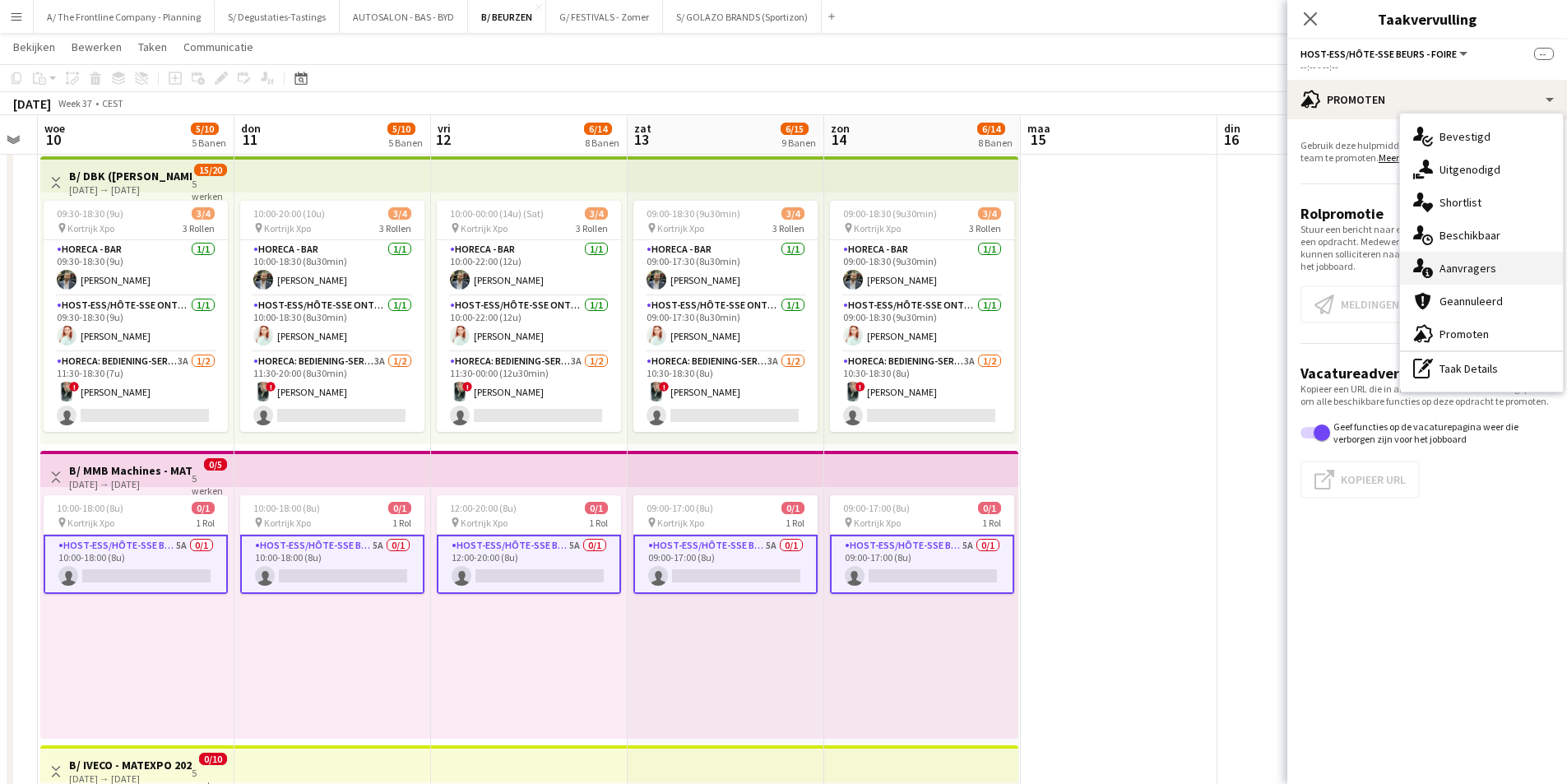
click at [1466, 275] on div "single-neutral-actions-information Aanvragers" at bounding box center [1481, 268] width 162 height 33
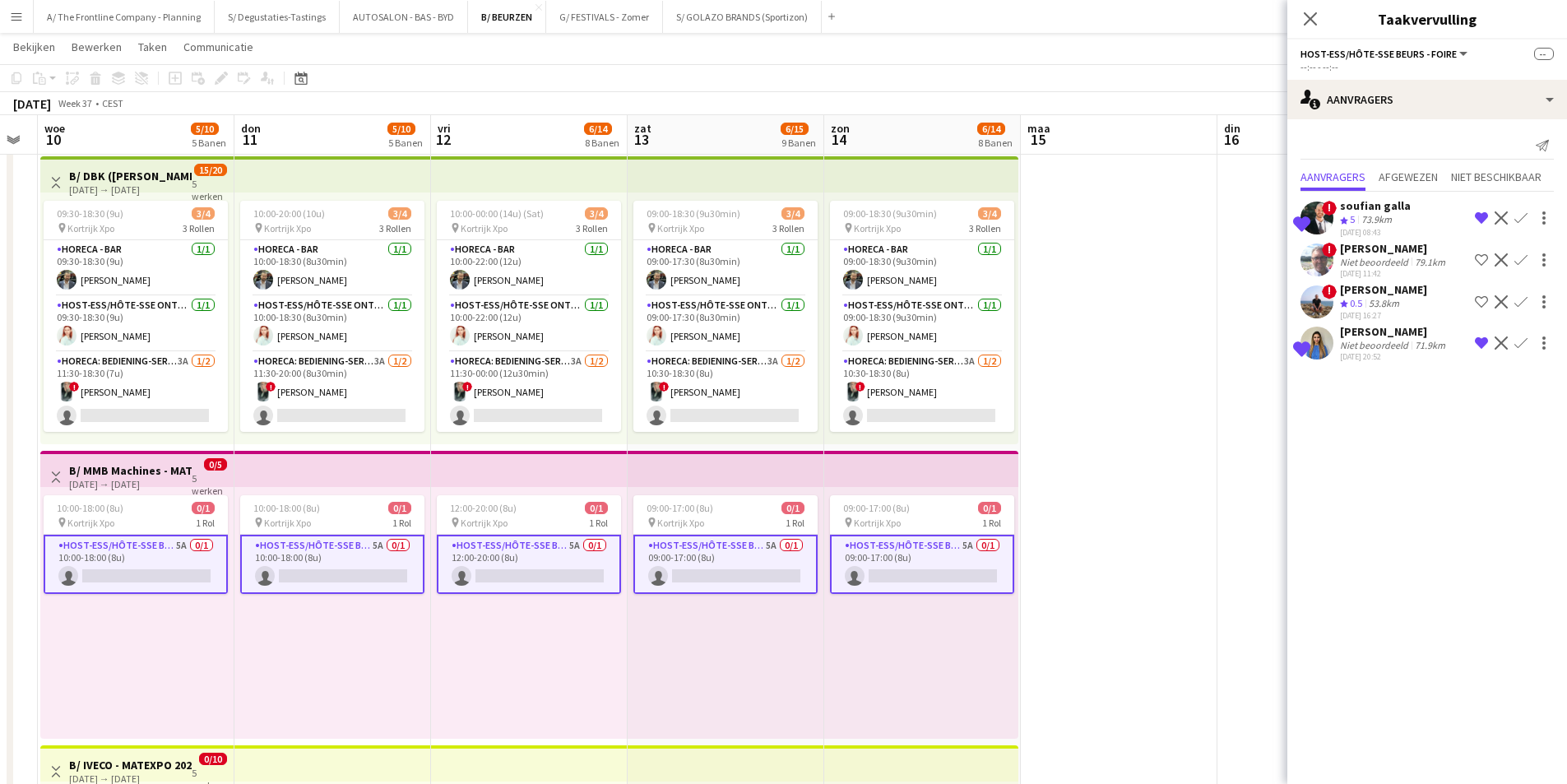
click at [1407, 351] on div "Niet beoordeeld" at bounding box center [1376, 345] width 71 height 12
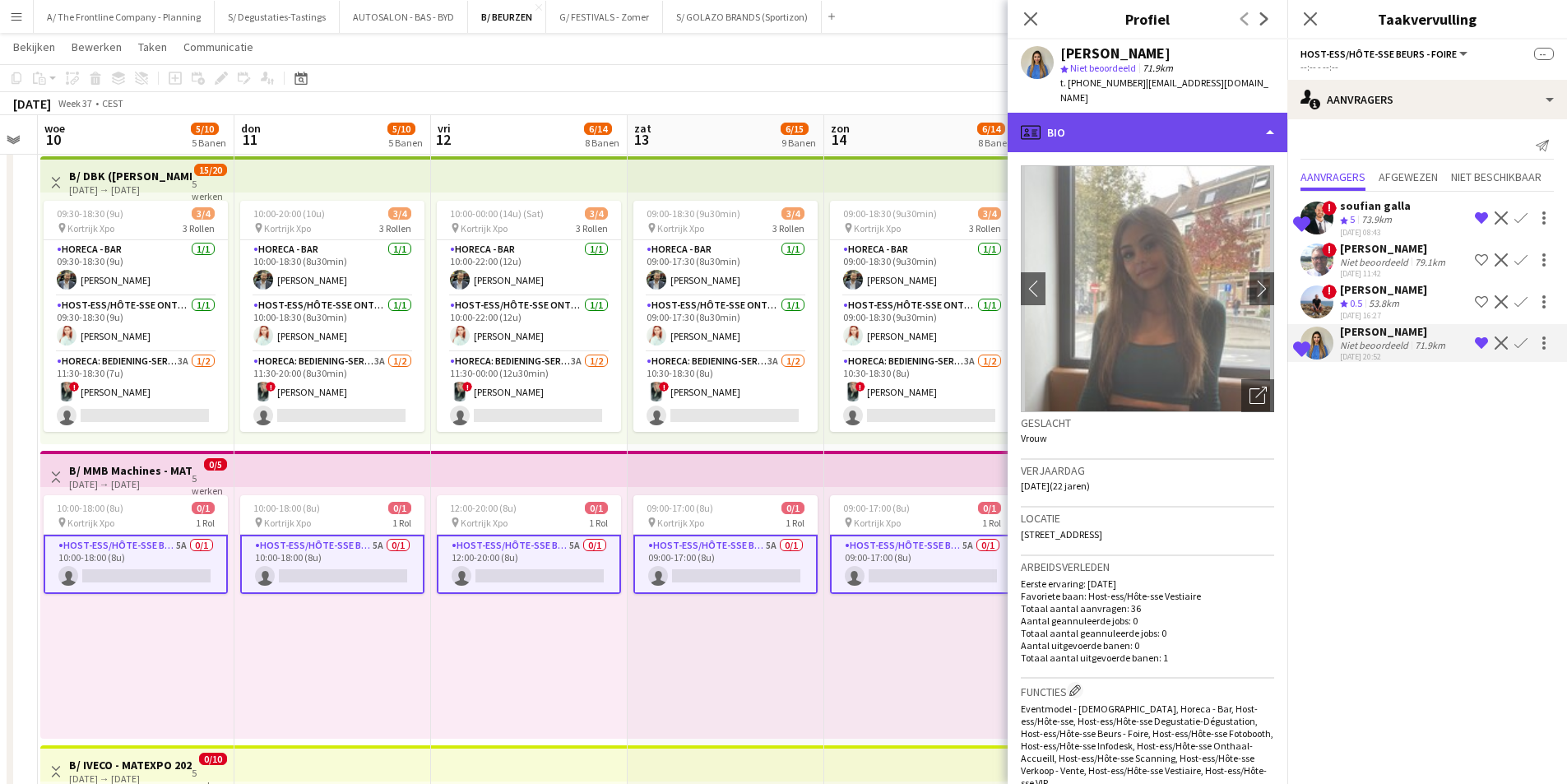
click at [1166, 127] on div "profile Bio" at bounding box center [1147, 132] width 280 height 39
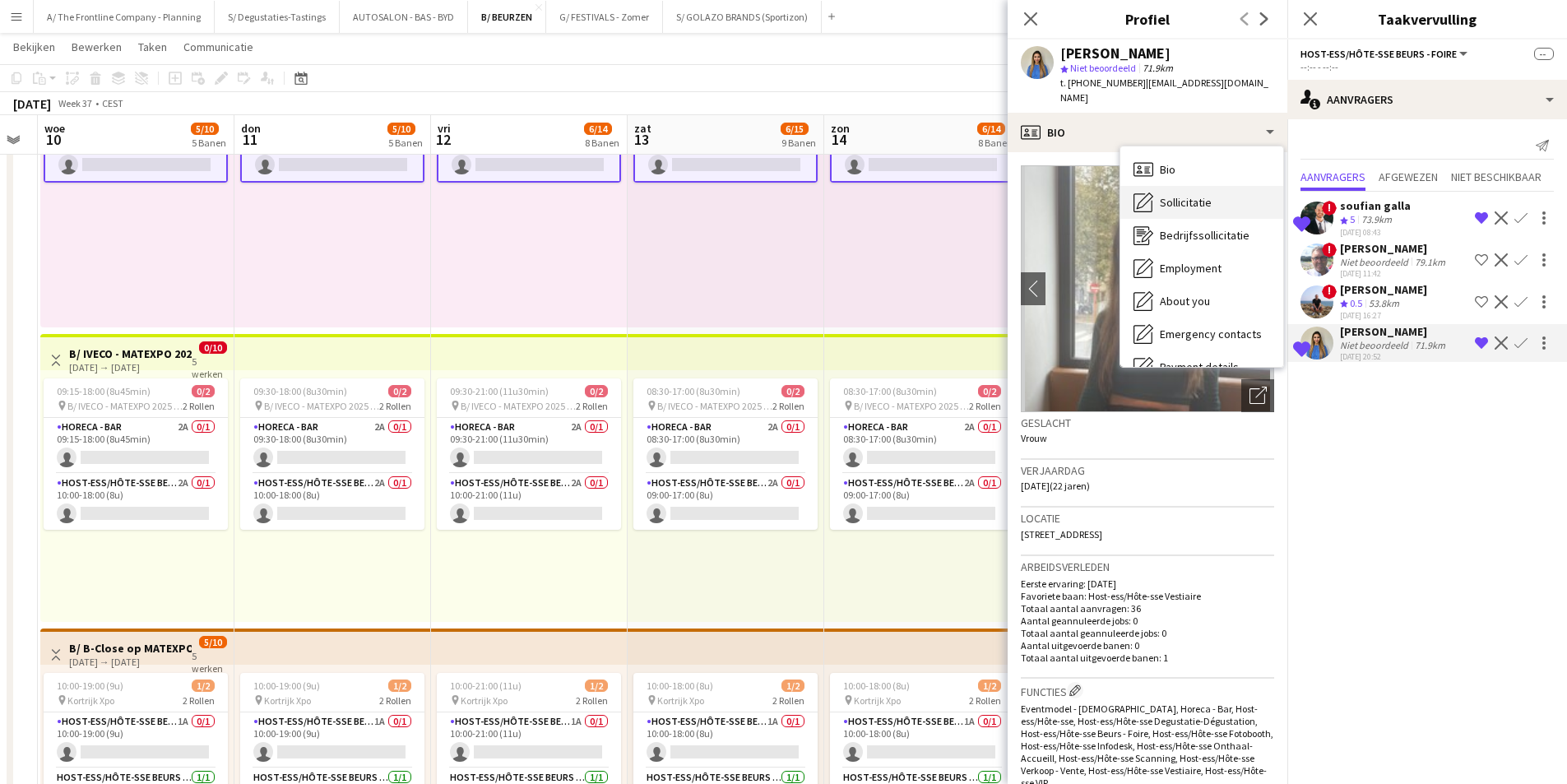
click at [1172, 195] on span "Sollicitatie" at bounding box center [1186, 202] width 52 height 14
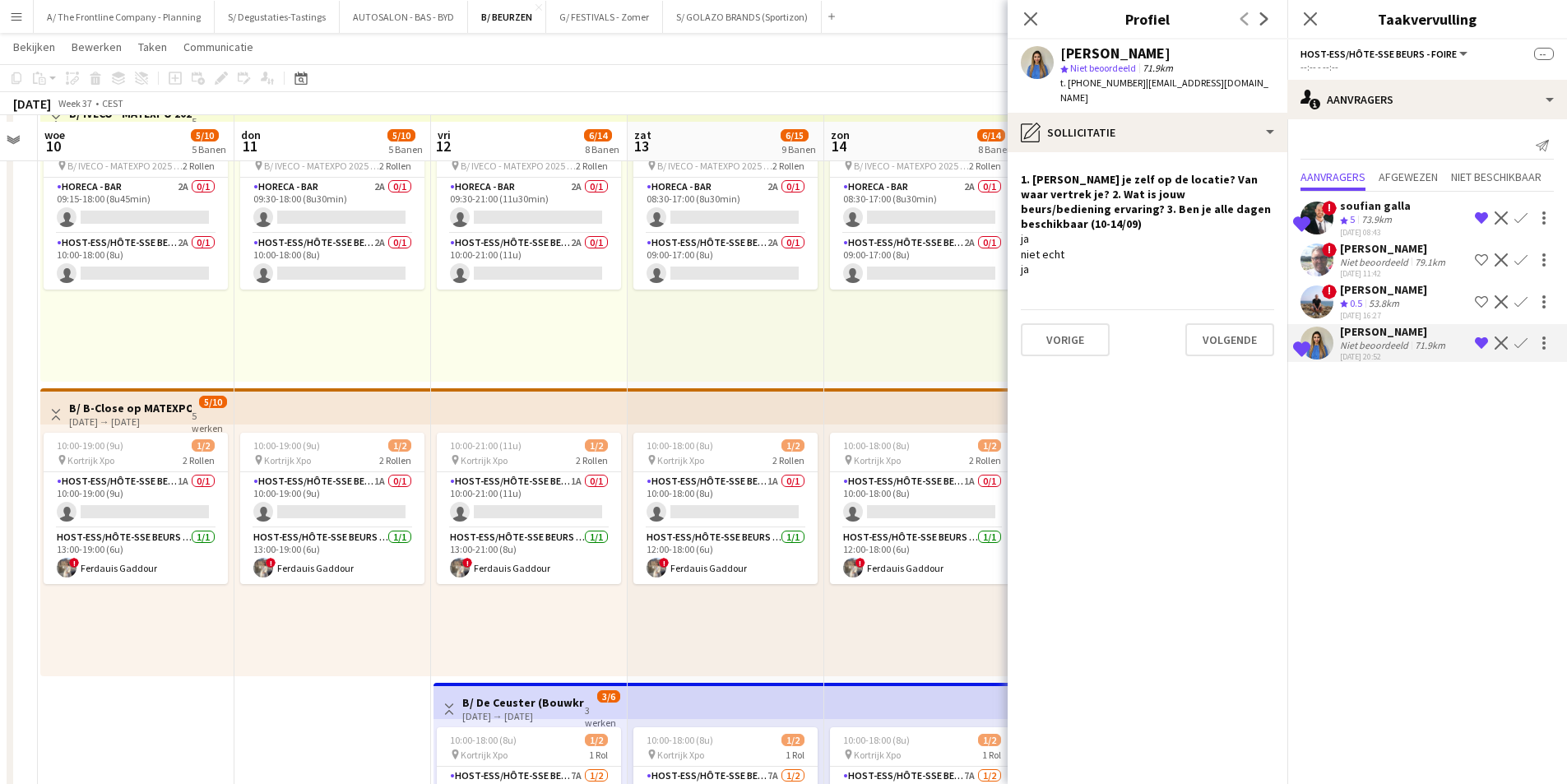
scroll to position [987, 0]
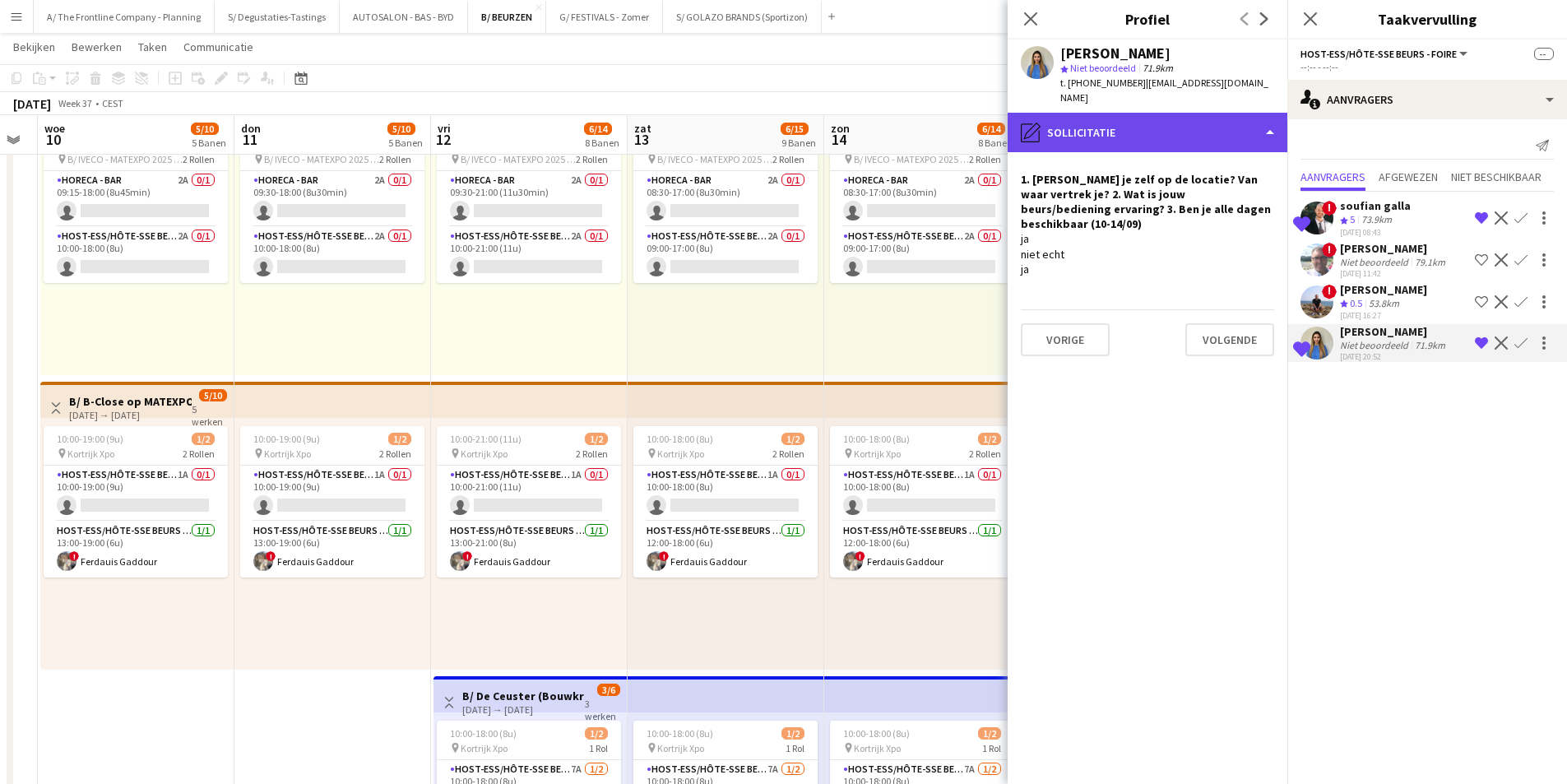
click at [1133, 125] on div "pencil4 Sollicitatie" at bounding box center [1147, 132] width 280 height 39
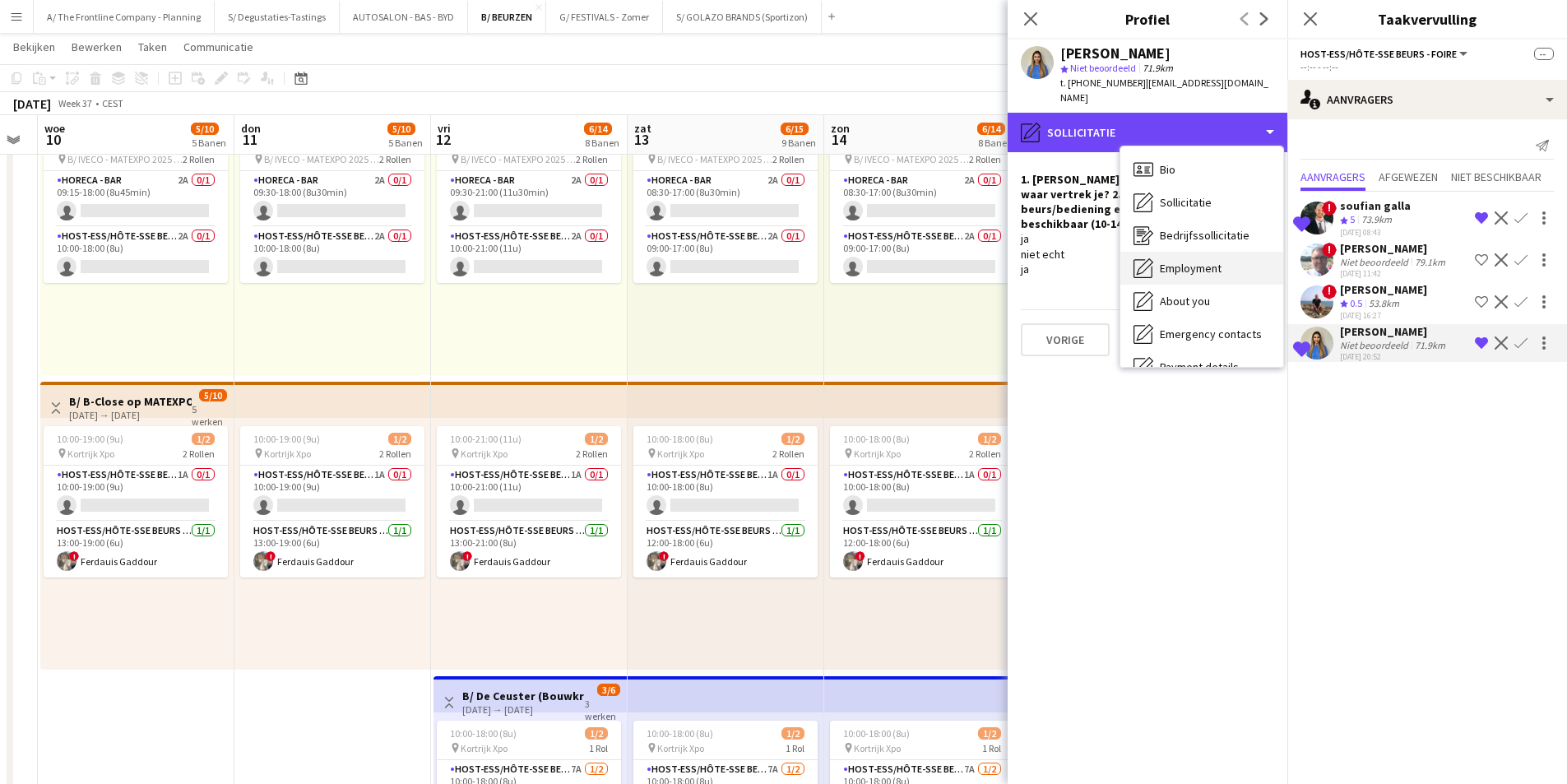
scroll to position [155, 0]
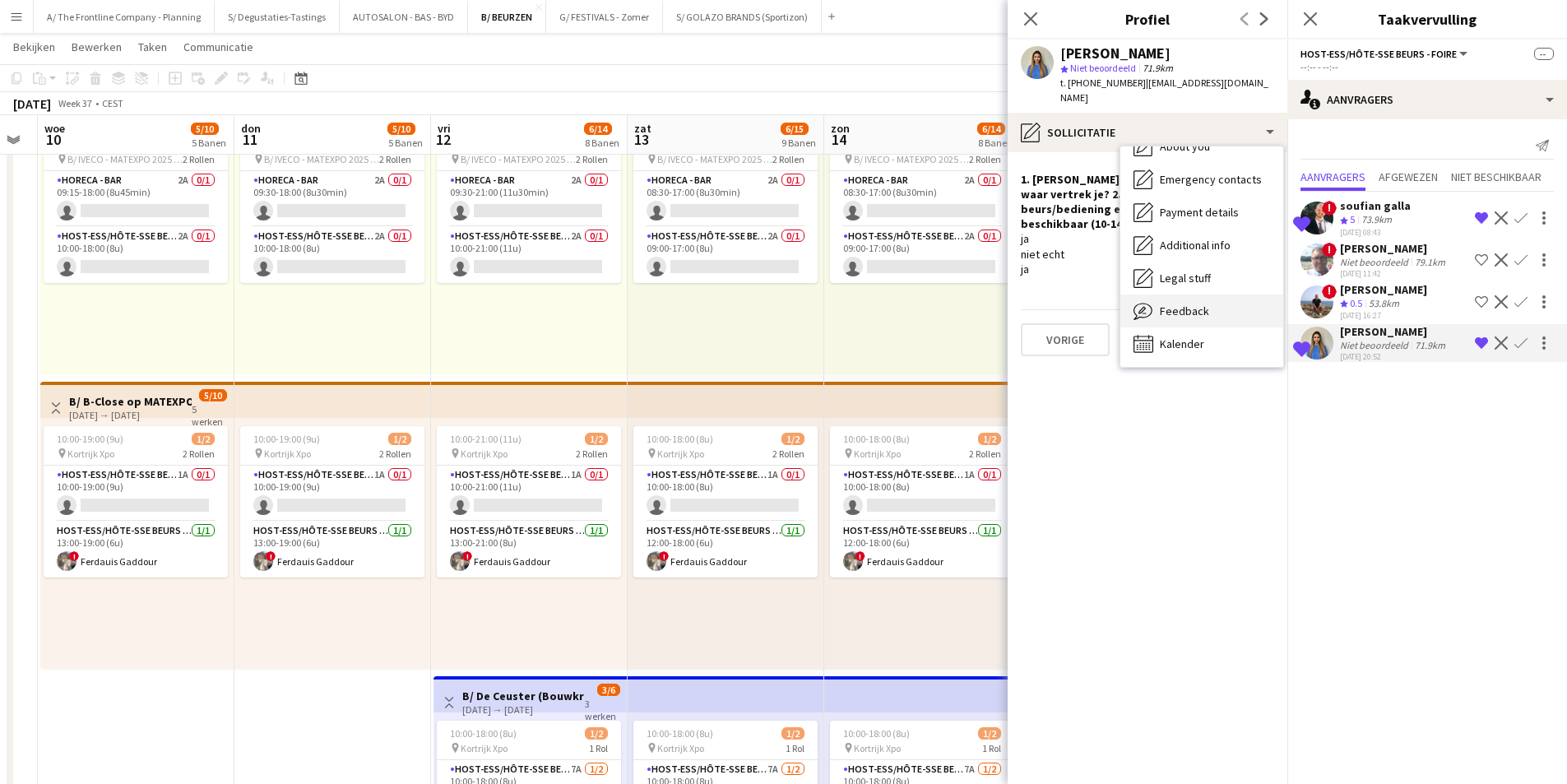
click at [1204, 305] on div "Feedback Feedback" at bounding box center [1202, 310] width 162 height 33
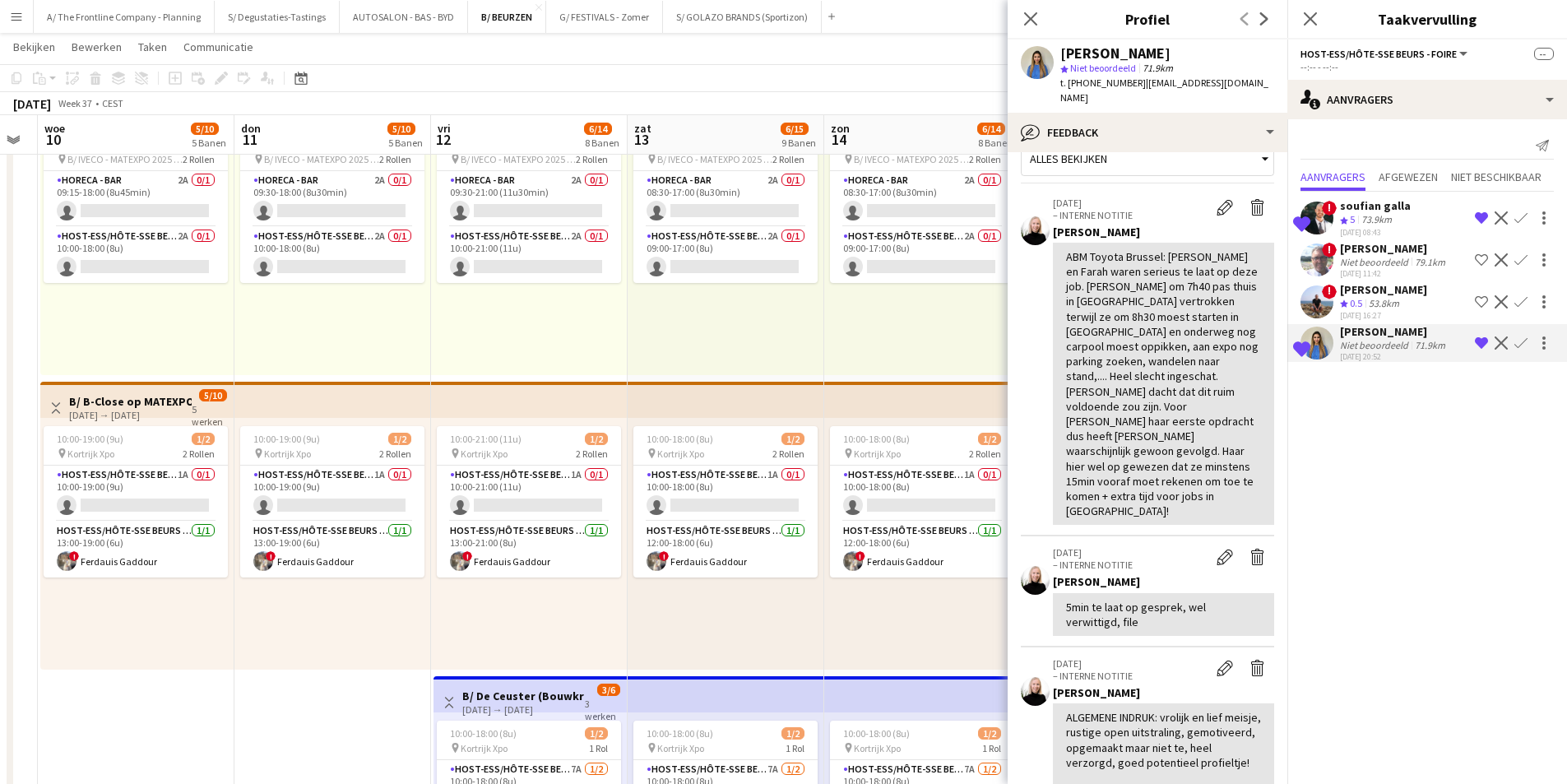
scroll to position [0, 0]
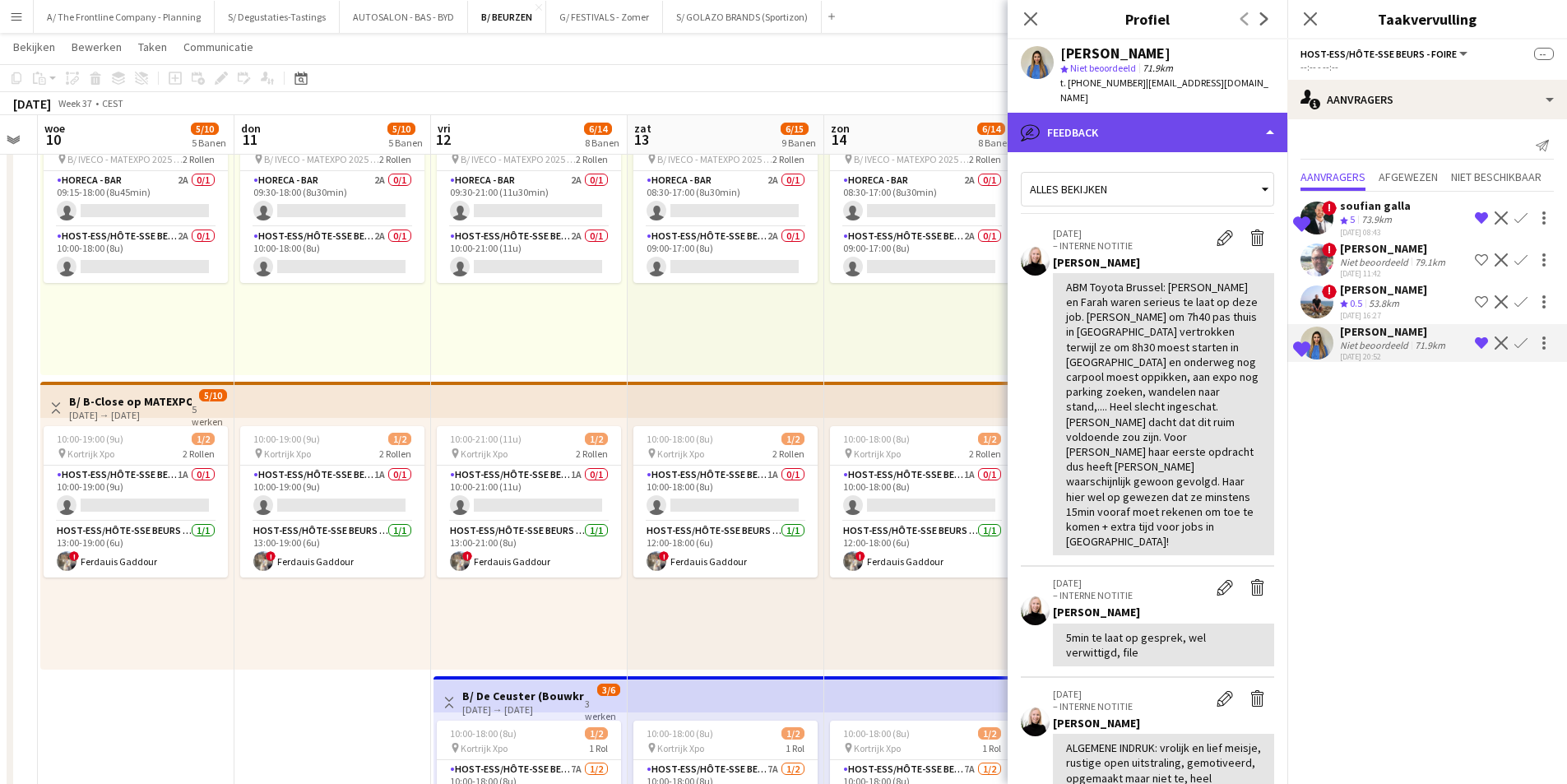
click at [1103, 112] on div "bubble-pencil Feedback" at bounding box center [1147, 132] width 280 height 39
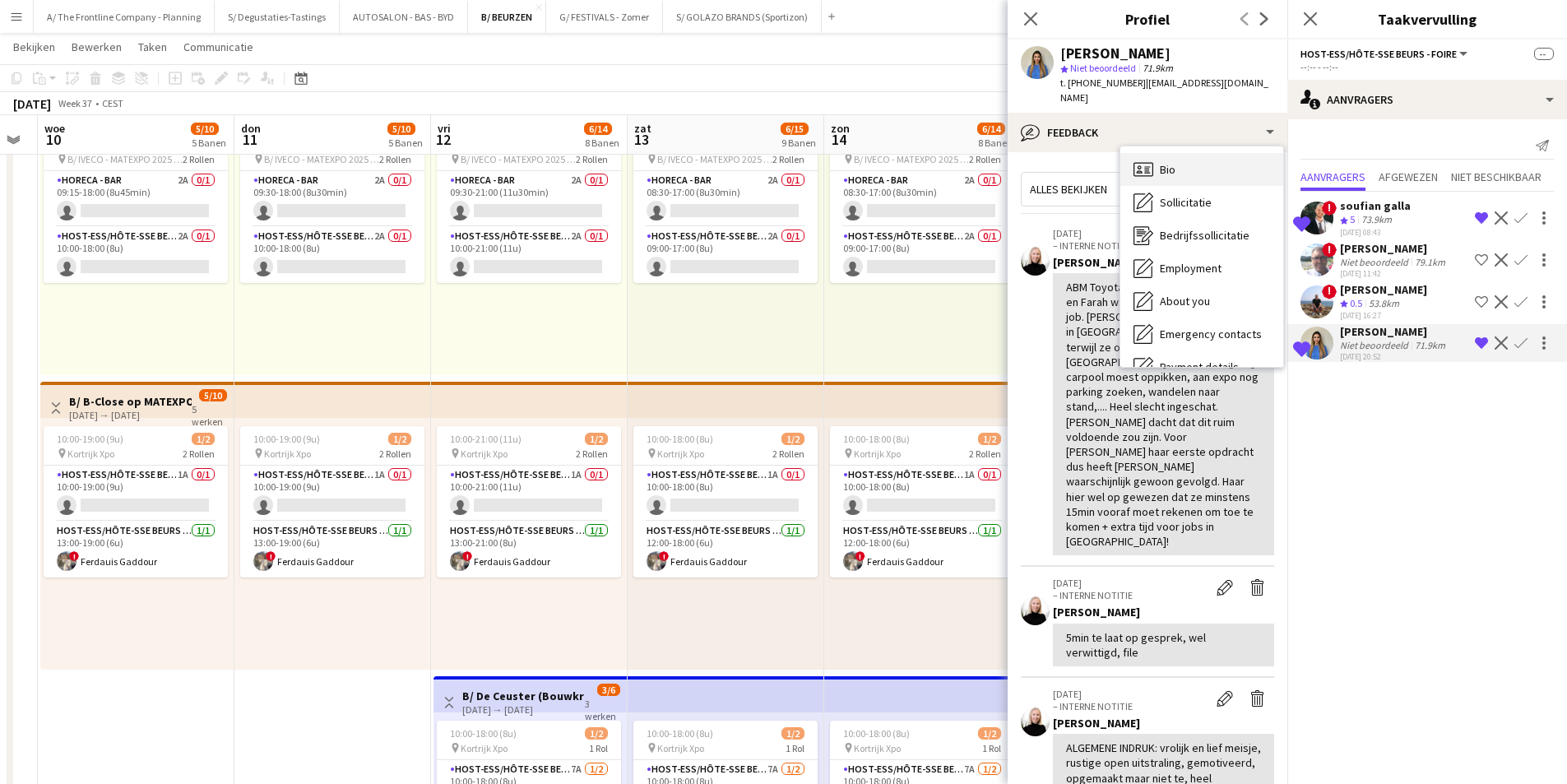
click at [1211, 153] on div "Bio Bio" at bounding box center [1202, 169] width 162 height 33
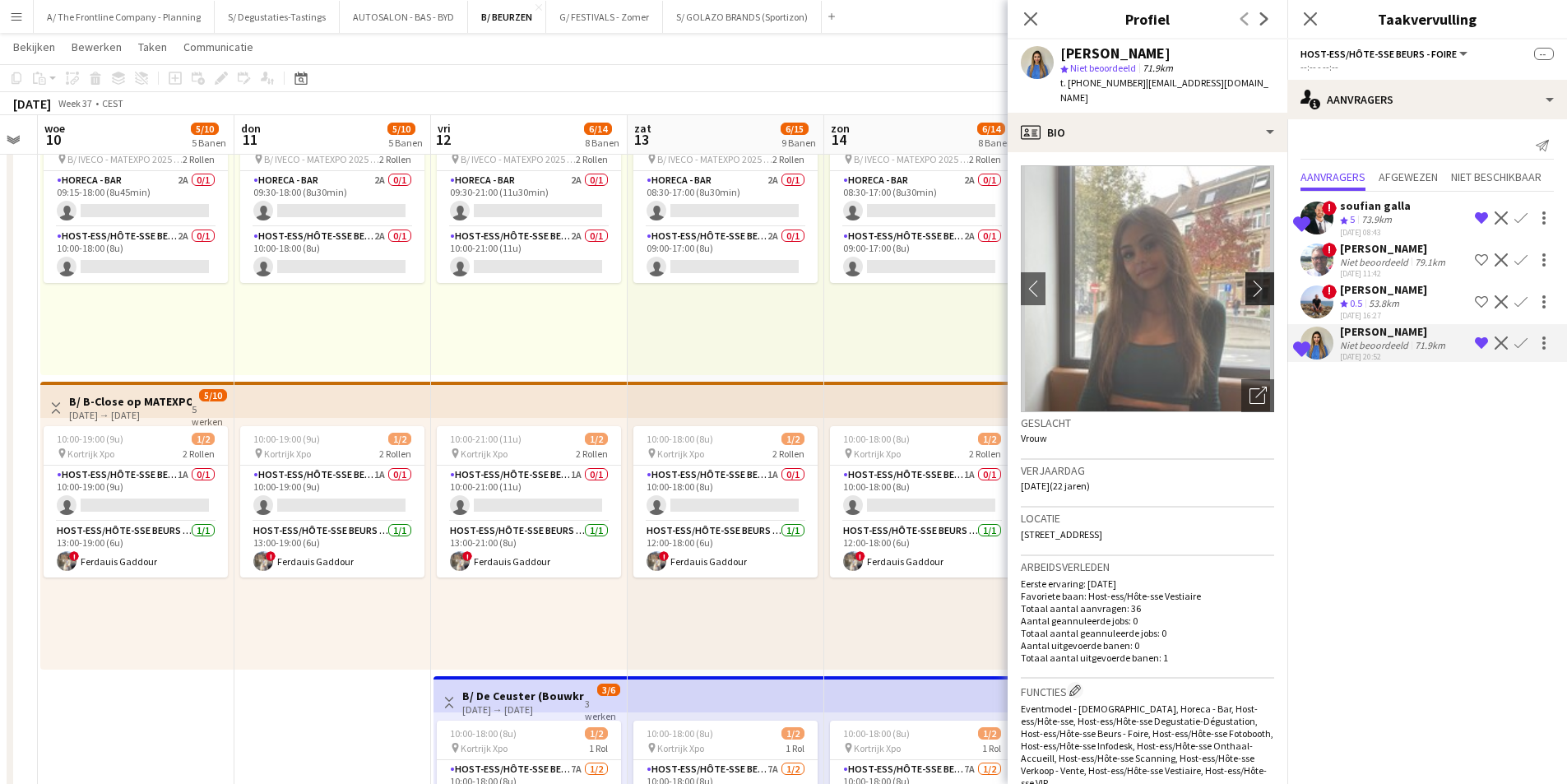
click at [1246, 281] on button "chevron-right" at bounding box center [1262, 288] width 33 height 33
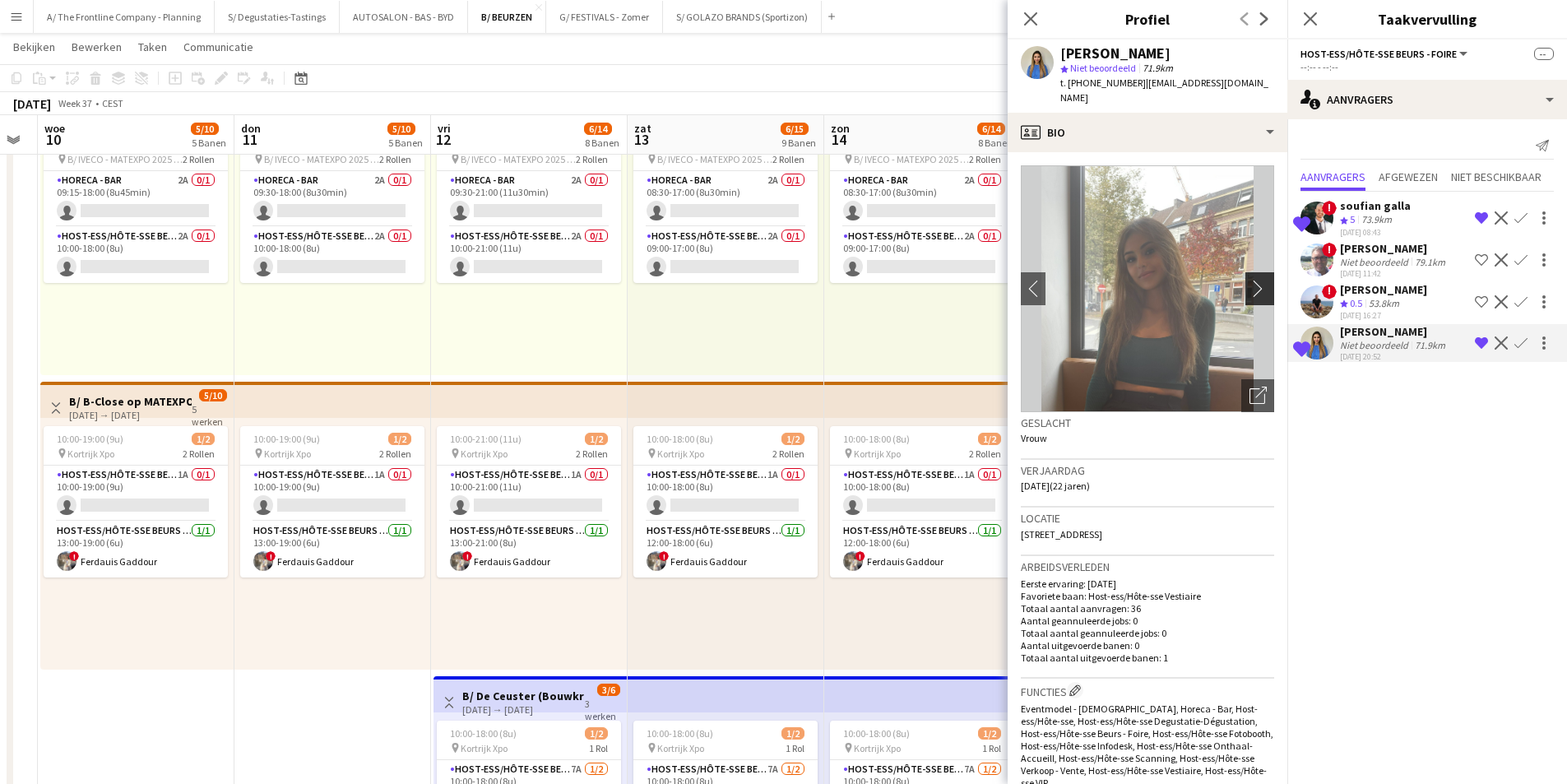
click at [1250, 281] on app-icon "chevron-right" at bounding box center [1262, 288] width 26 height 17
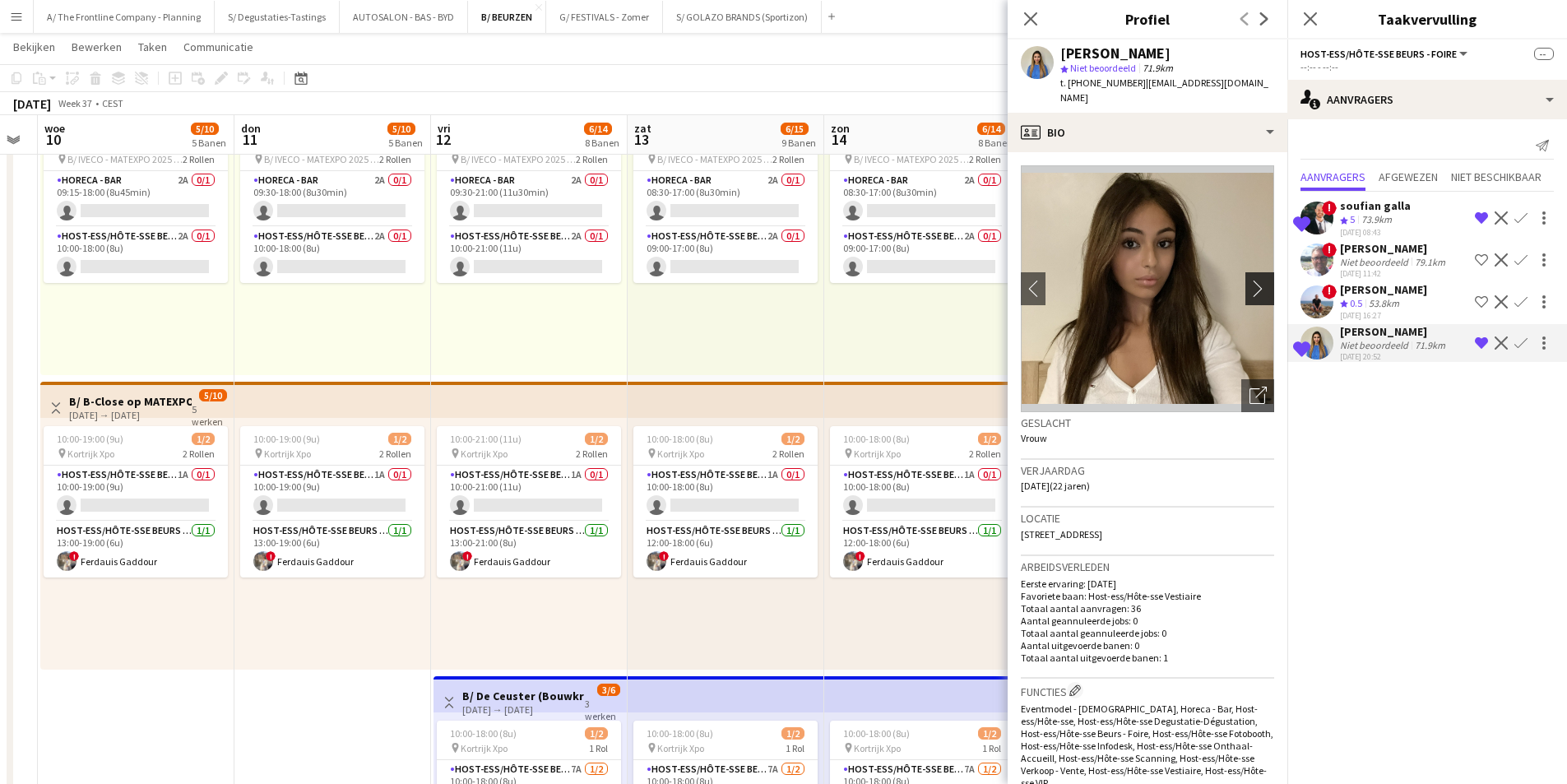
click at [1250, 281] on app-icon "chevron-right" at bounding box center [1262, 288] width 26 height 17
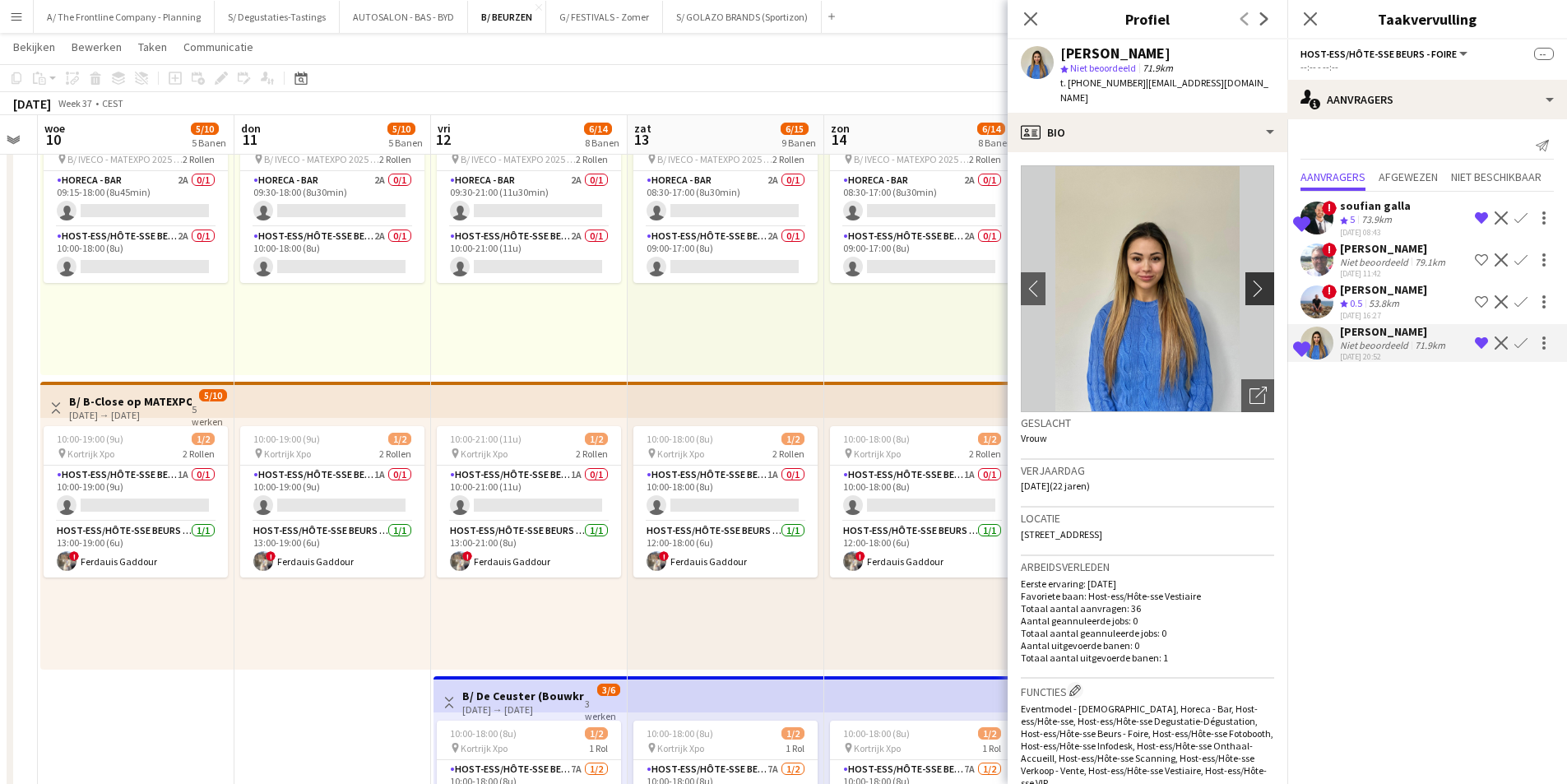
click at [1250, 281] on app-icon "chevron-right" at bounding box center [1262, 288] width 26 height 17
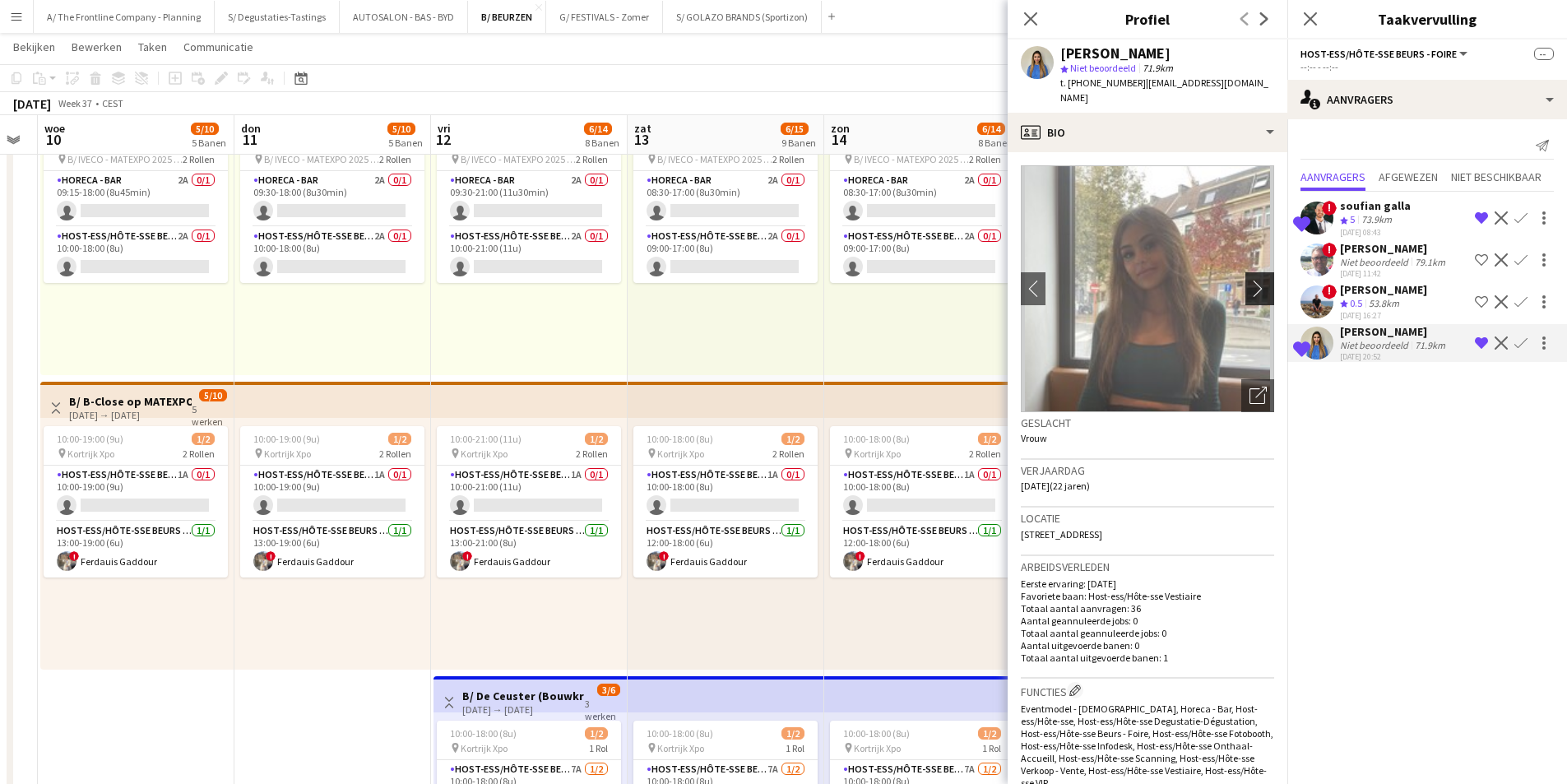
click at [1250, 281] on app-icon "chevron-right" at bounding box center [1262, 288] width 26 height 17
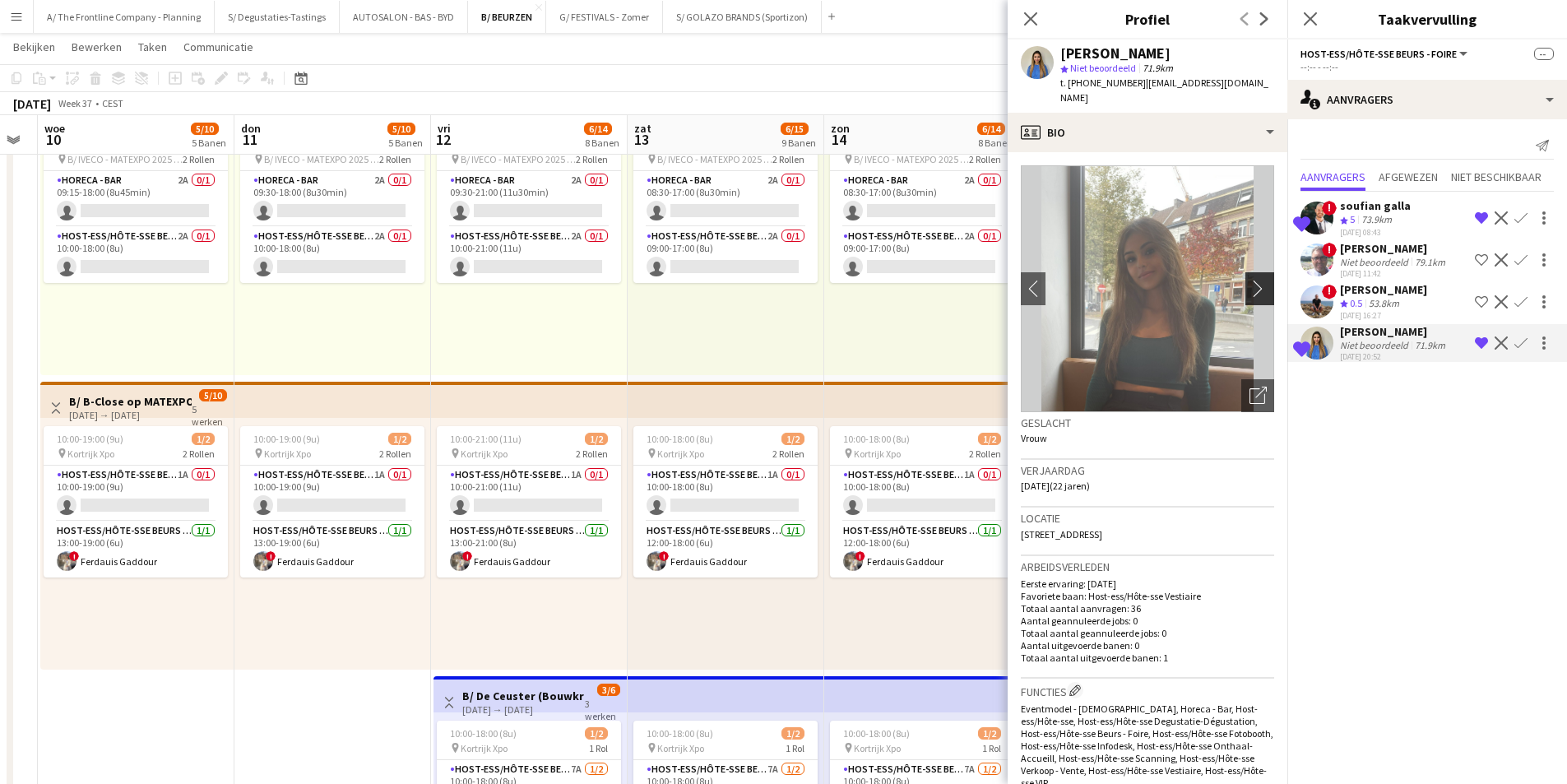
click at [1250, 281] on app-icon "chevron-right" at bounding box center [1262, 288] width 26 height 17
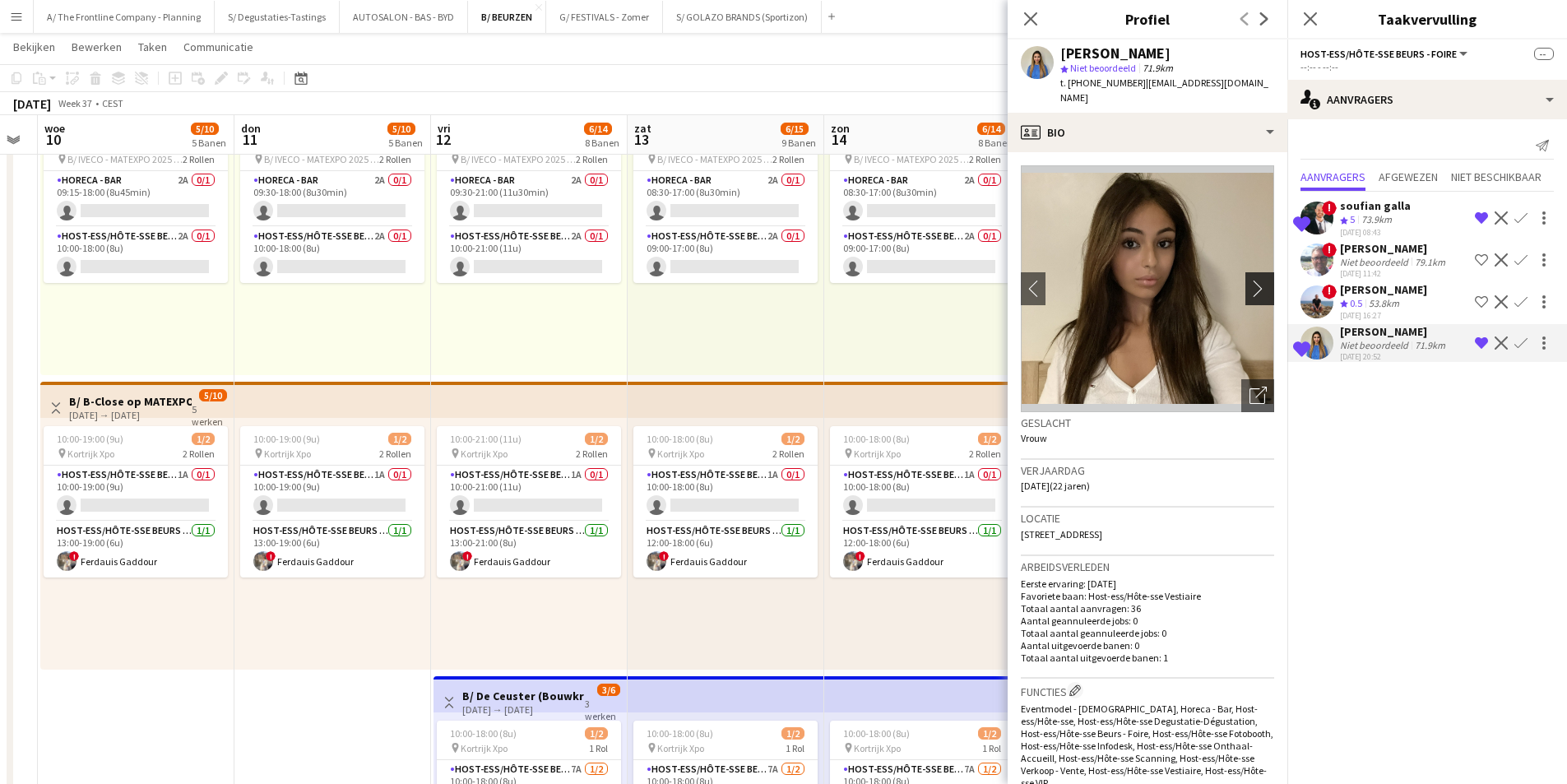
click at [1250, 281] on app-icon "chevron-right" at bounding box center [1262, 288] width 26 height 17
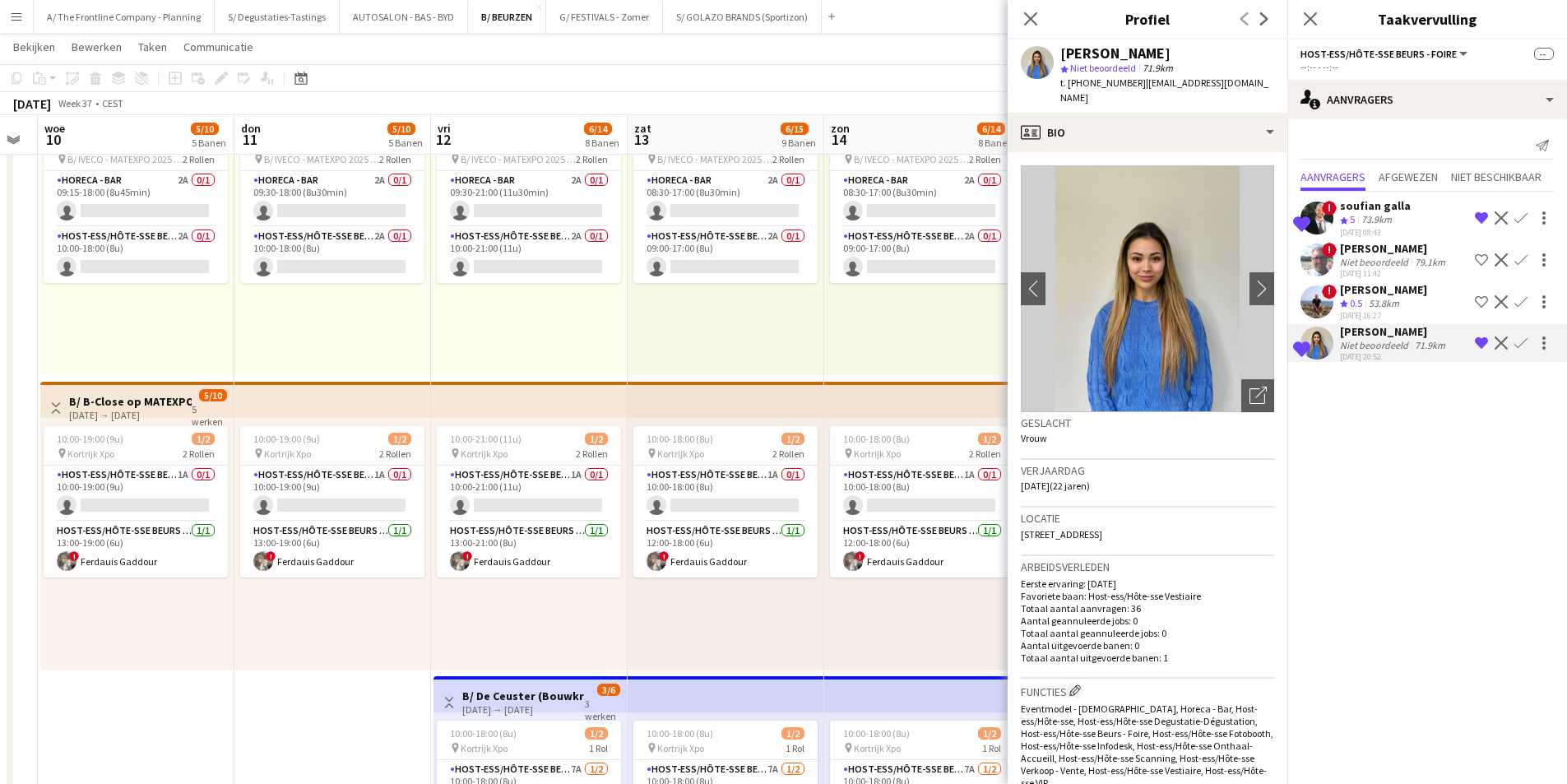
drag, startPoint x: 1069, startPoint y: 77, endPoint x: 1128, endPoint y: 91, distance: 60.6
click at [1128, 91] on div "Farah Chao star Niet beoordeeld 71.9km t. +32487252302 | farah.chao1@gmail.com" at bounding box center [1147, 76] width 280 height 73
copy span "+32487252302"
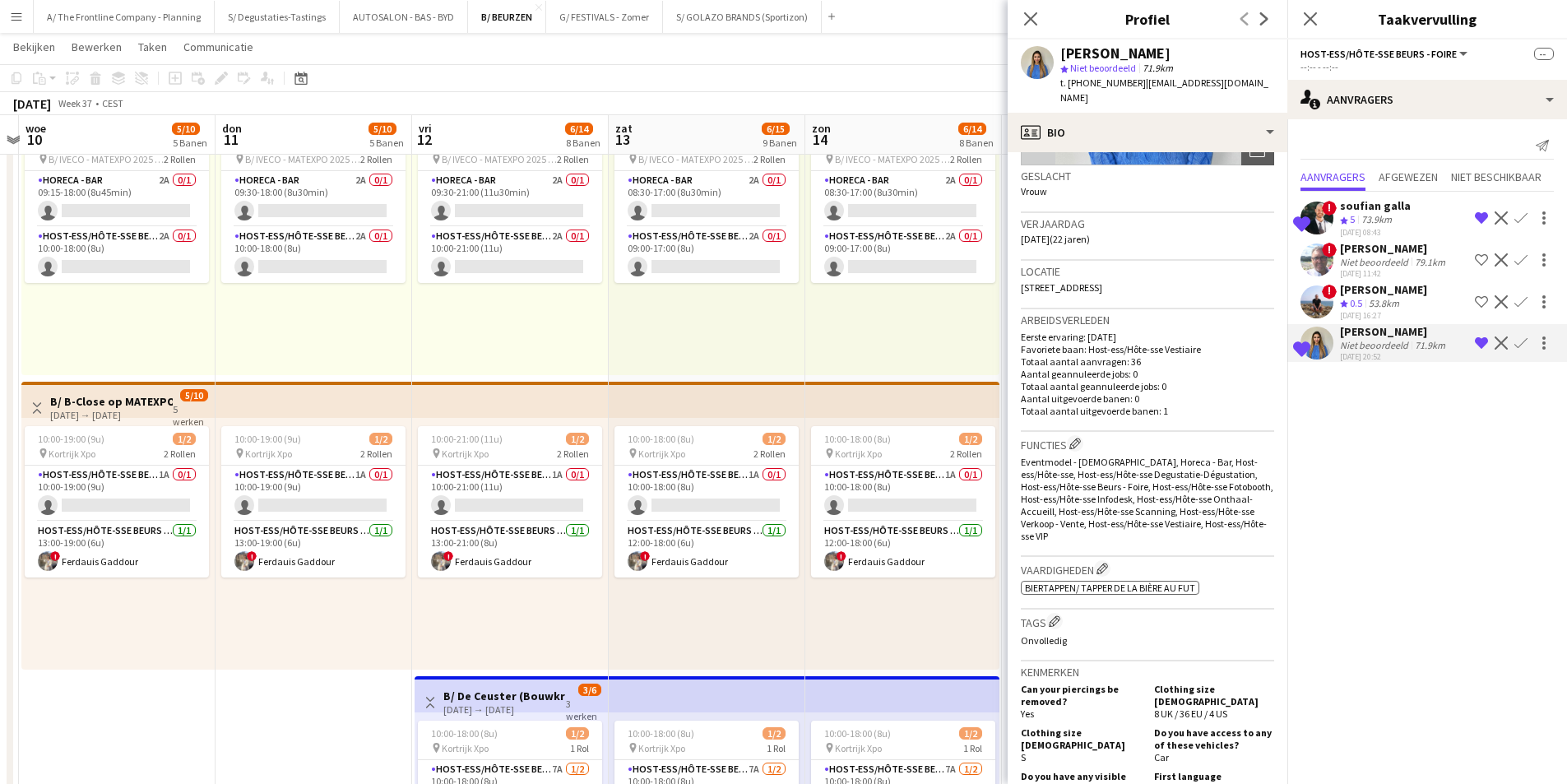
scroll to position [0, 366]
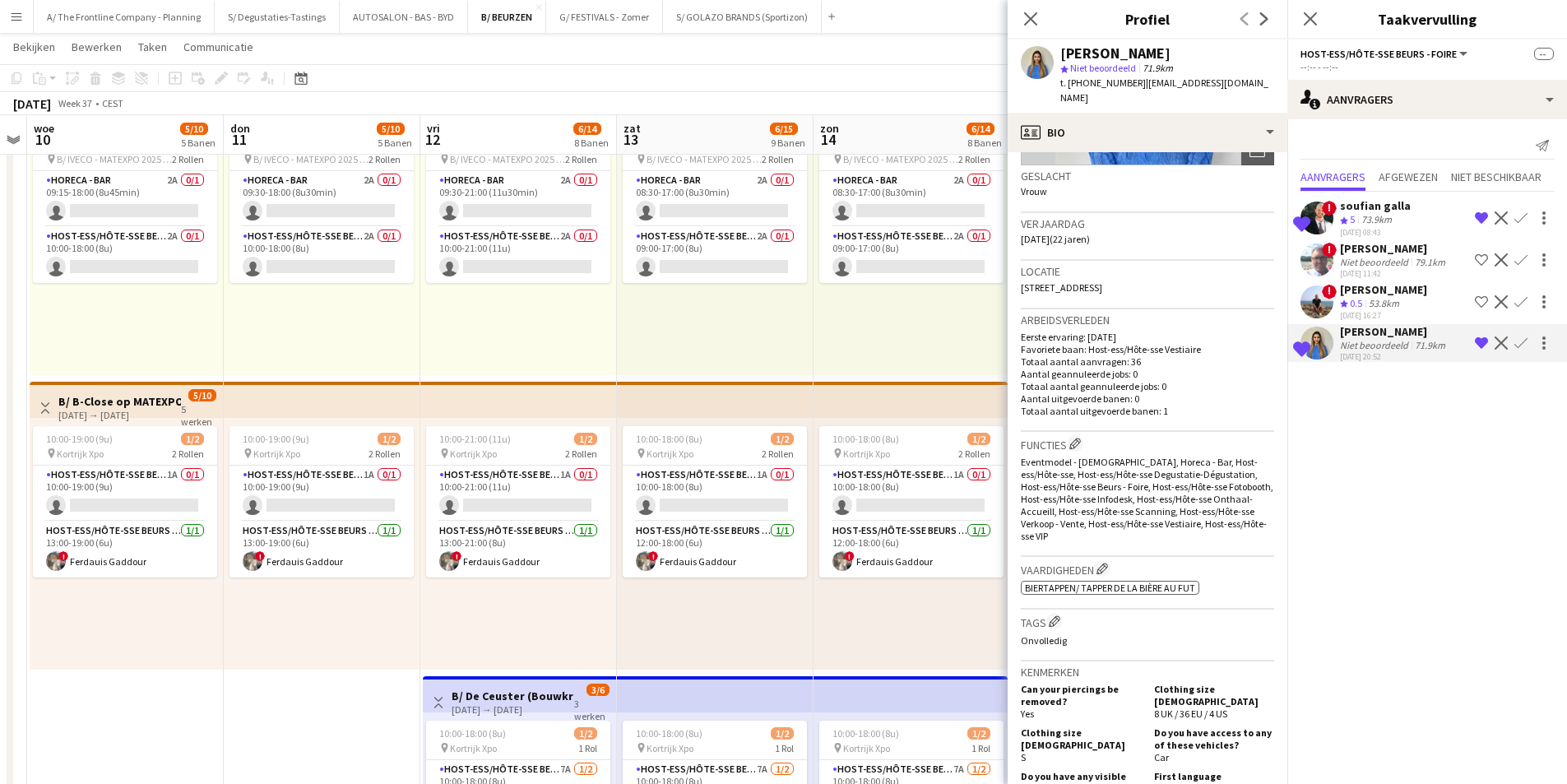
drag, startPoint x: 849, startPoint y: 310, endPoint x: 838, endPoint y: 288, distance: 24.6
click at [838, 288] on app-calendar-viewport "maa 8 din 9 woe 10 5/10 5 Banen don 11 5/10 5 Banen vri 12 6/14 8 Banen zat 13 …" at bounding box center [784, 578] width 1567 height 3002
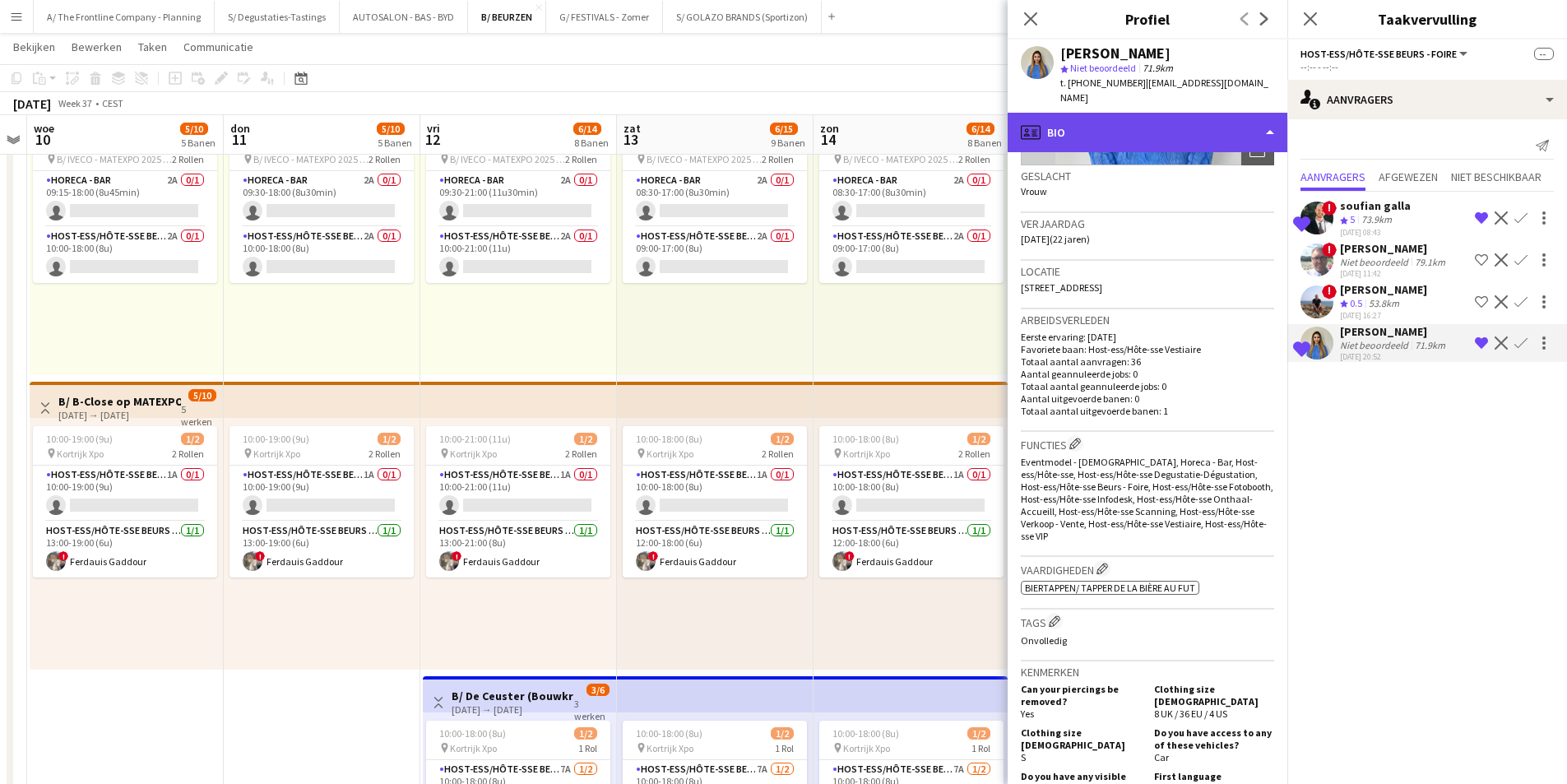
click at [1062, 112] on div "profile Bio" at bounding box center [1147, 132] width 280 height 39
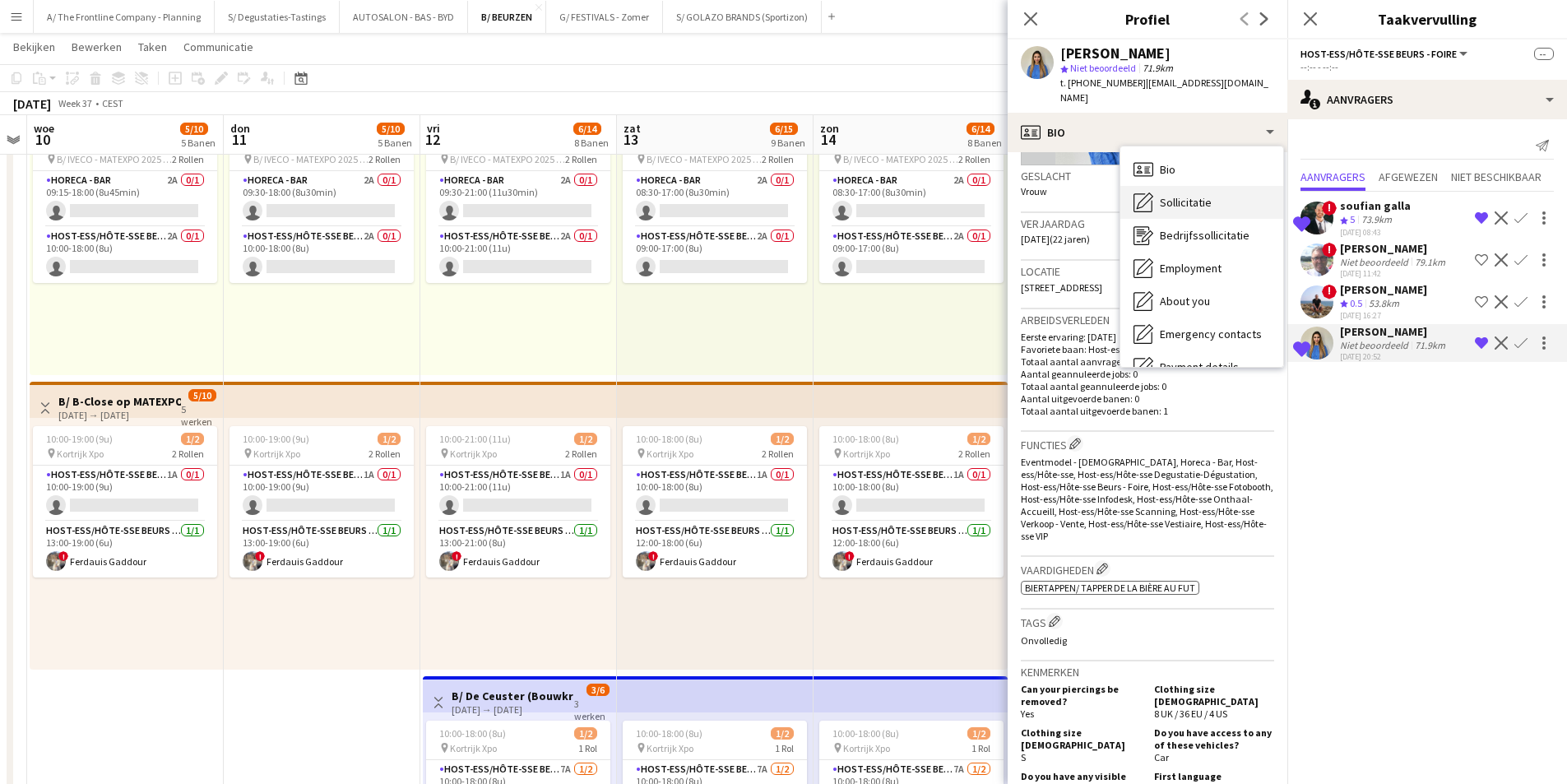
click at [1160, 195] on span "Sollicitatie" at bounding box center [1186, 202] width 52 height 14
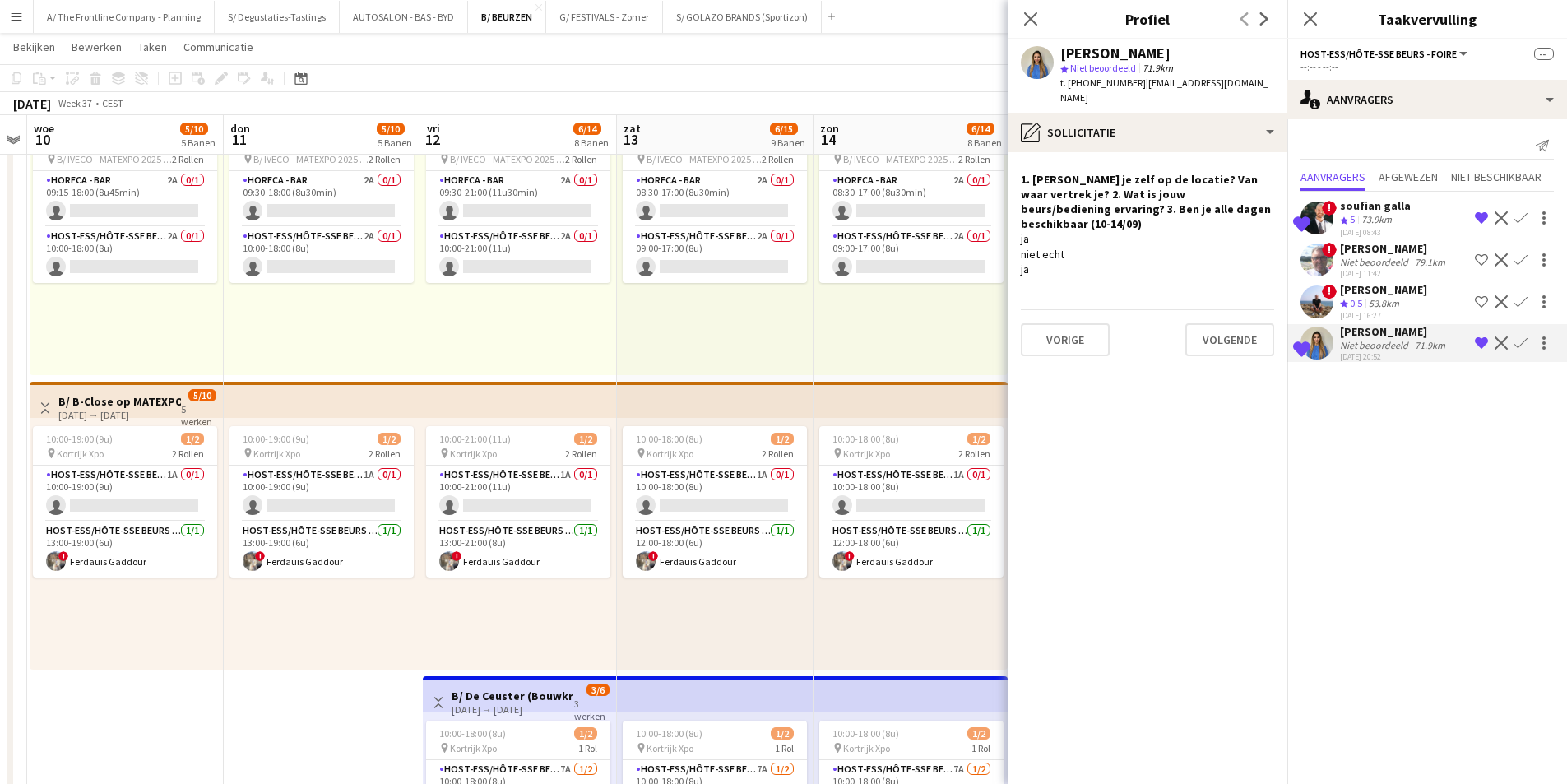
drag, startPoint x: 1023, startPoint y: 165, endPoint x: 1059, endPoint y: 216, distance: 62.4
click at [1059, 216] on div "1. Geraak je zelf op de locatie? Van waar vertrek je? 2. Wat is jouw beurs/bedi…" at bounding box center [1148, 224] width 254 height 105
click at [1059, 231] on div "ja niet echt ja" at bounding box center [1148, 253] width 254 height 45
drag, startPoint x: 1017, startPoint y: 162, endPoint x: 1037, endPoint y: 180, distance: 26.9
click at [1037, 180] on app-crew-profile-role-application "1. Geraak je zelf op de locatie? Van waar vertrek je? 2. Wat is jouw beurs/bedi…" at bounding box center [1147, 467] width 280 height 631
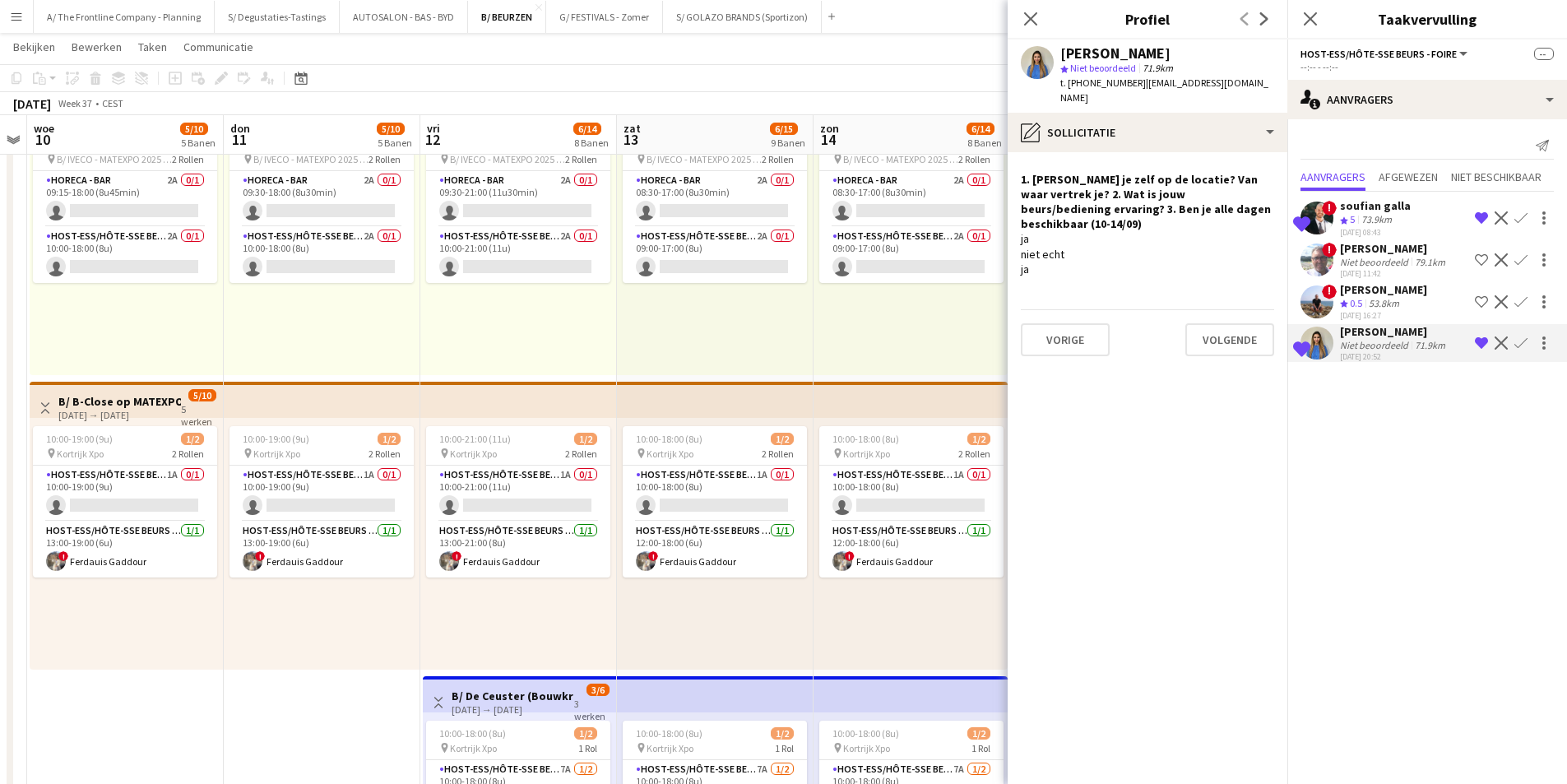
drag, startPoint x: 1018, startPoint y: 194, endPoint x: 1349, endPoint y: 191, distance: 331.0
click at [1349, 191] on body "Menu Borden Borden Borden Alle taken Status Werkforce Werkforce Mijn personeel …" at bounding box center [784, 560] width 1567 height 3095
click at [1202, 196] on h4 "1. Geraak je zelf op de locatie? Van waar vertrek je? 2. Wat is jouw beurs/bedi…" at bounding box center [1148, 202] width 254 height 60
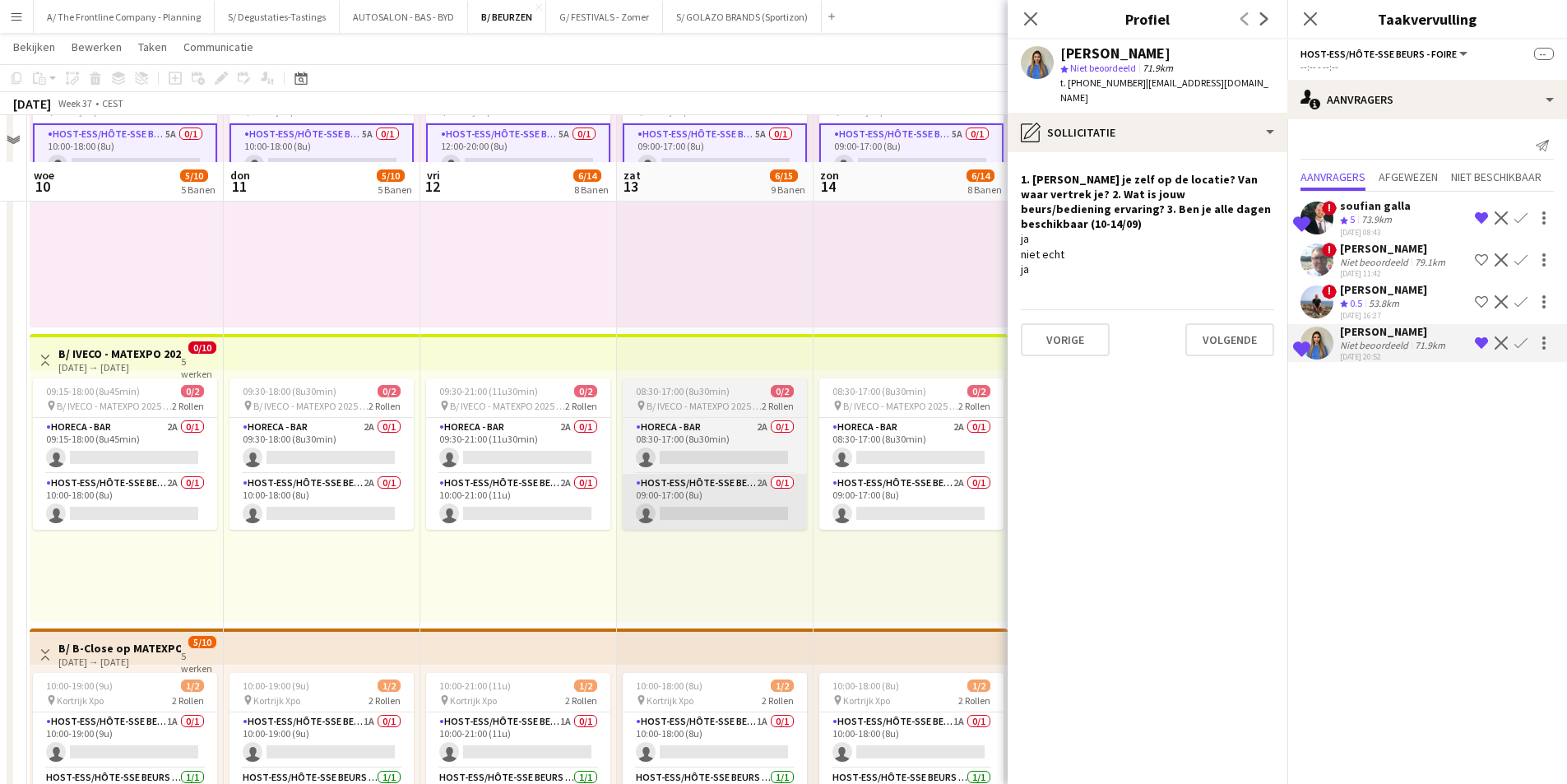
scroll to position [987, 0]
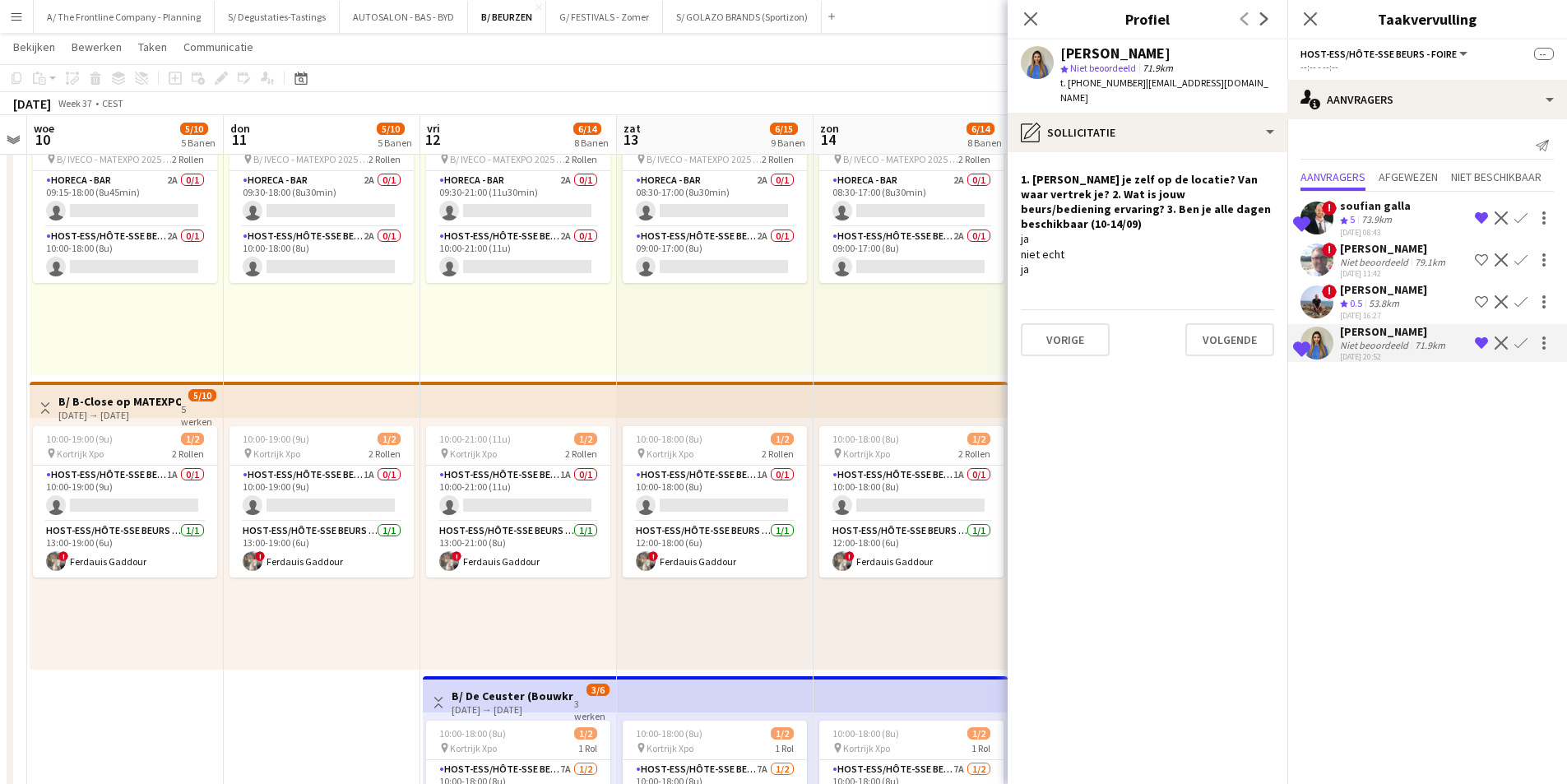
click at [1506, 340] on app-icon "Weigeren" at bounding box center [1502, 343] width 13 height 13
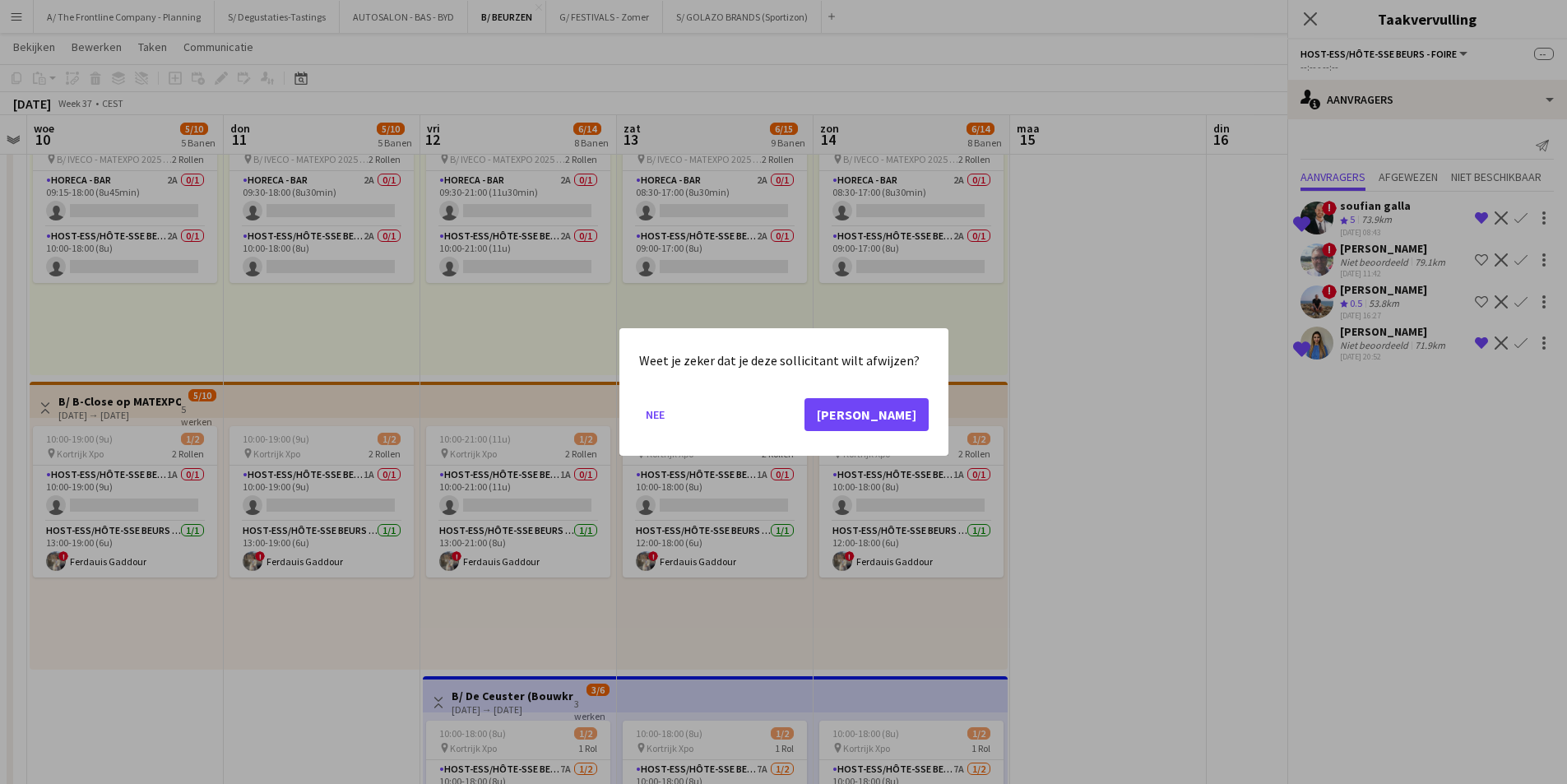
scroll to position [0, 0]
click at [924, 404] on button "Ja" at bounding box center [866, 414] width 124 height 33
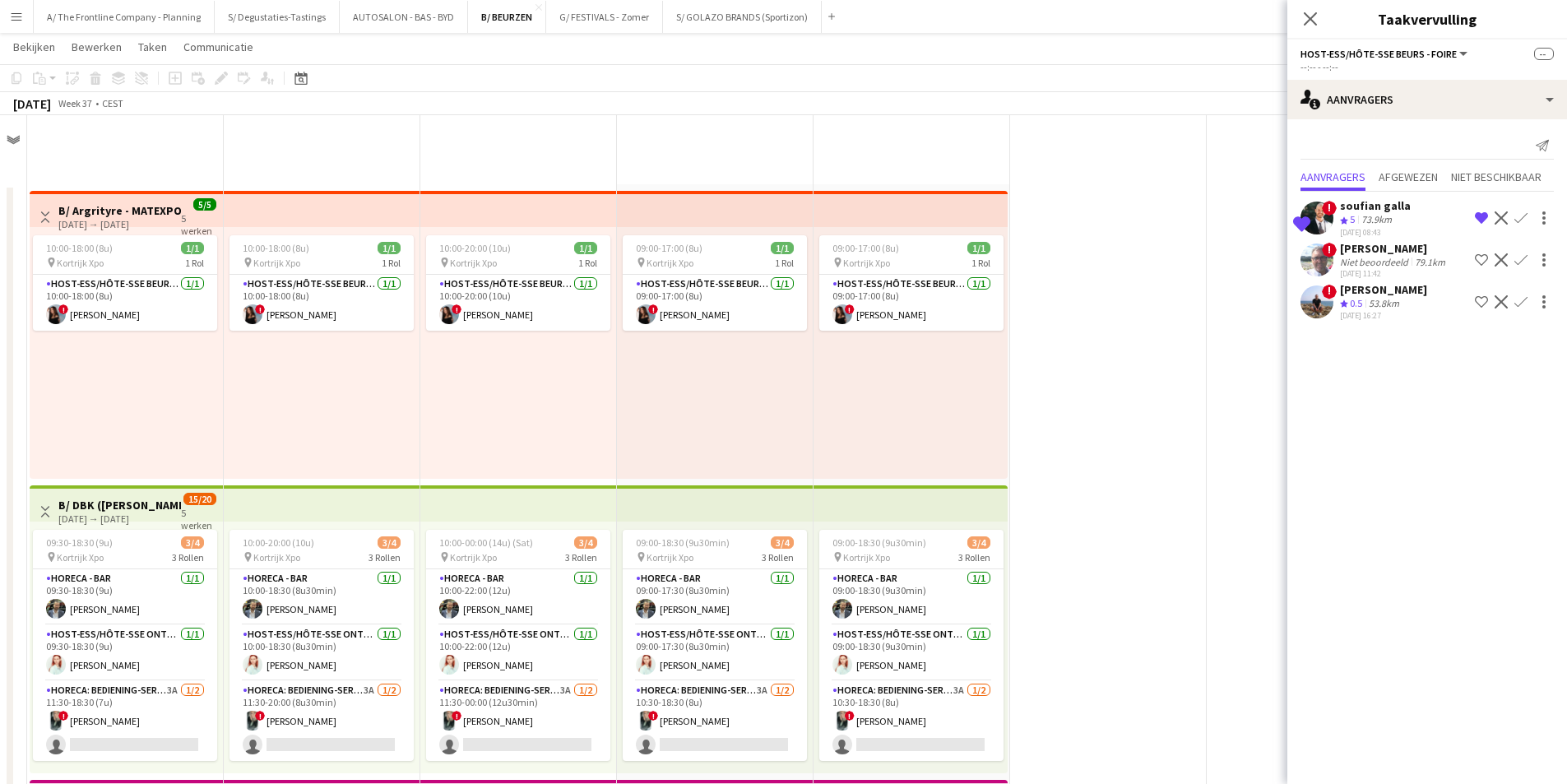
scroll to position [987, 0]
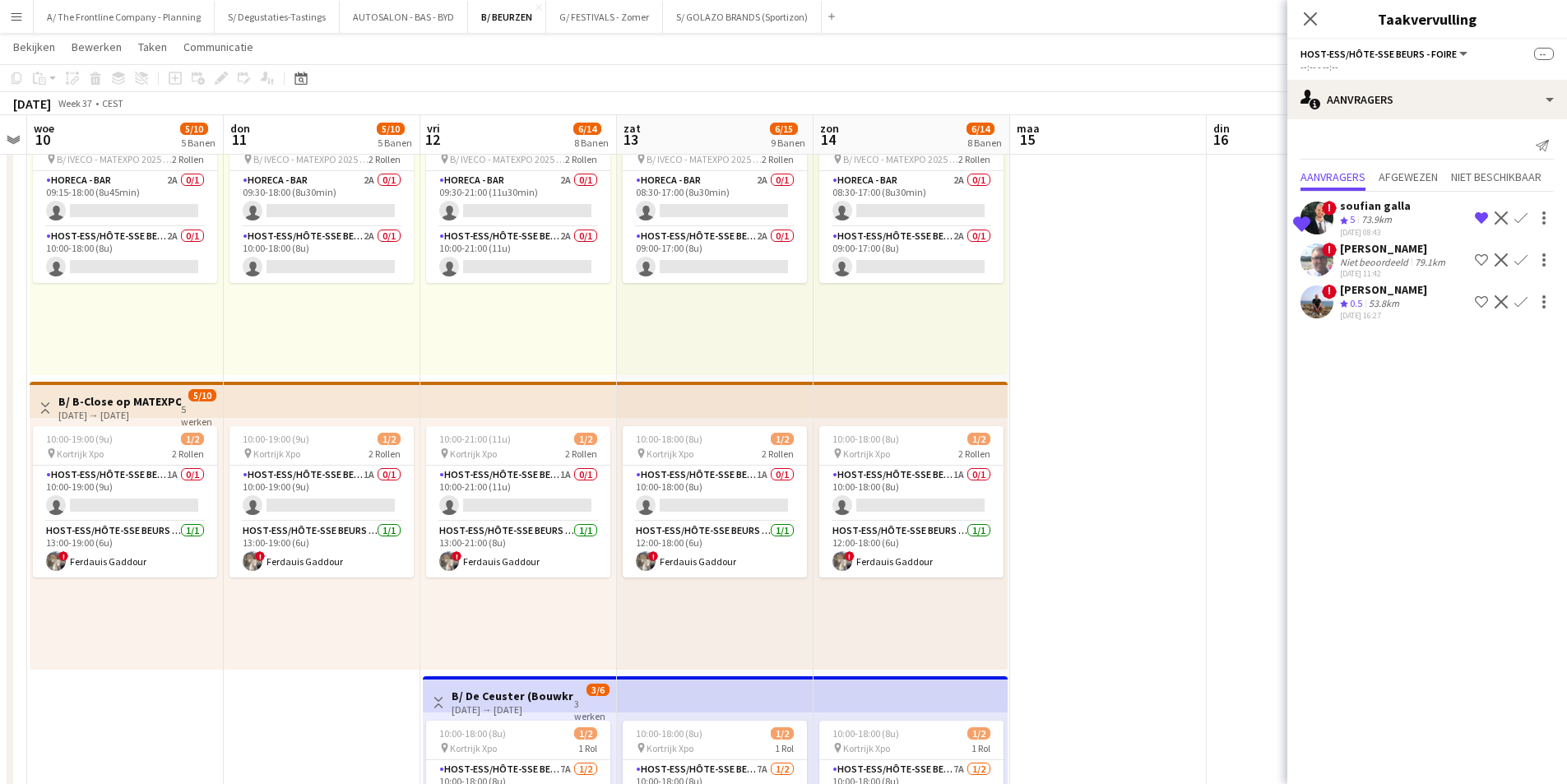
click at [1145, 392] on app-date-cell at bounding box center [1108, 526] width 197 height 2656
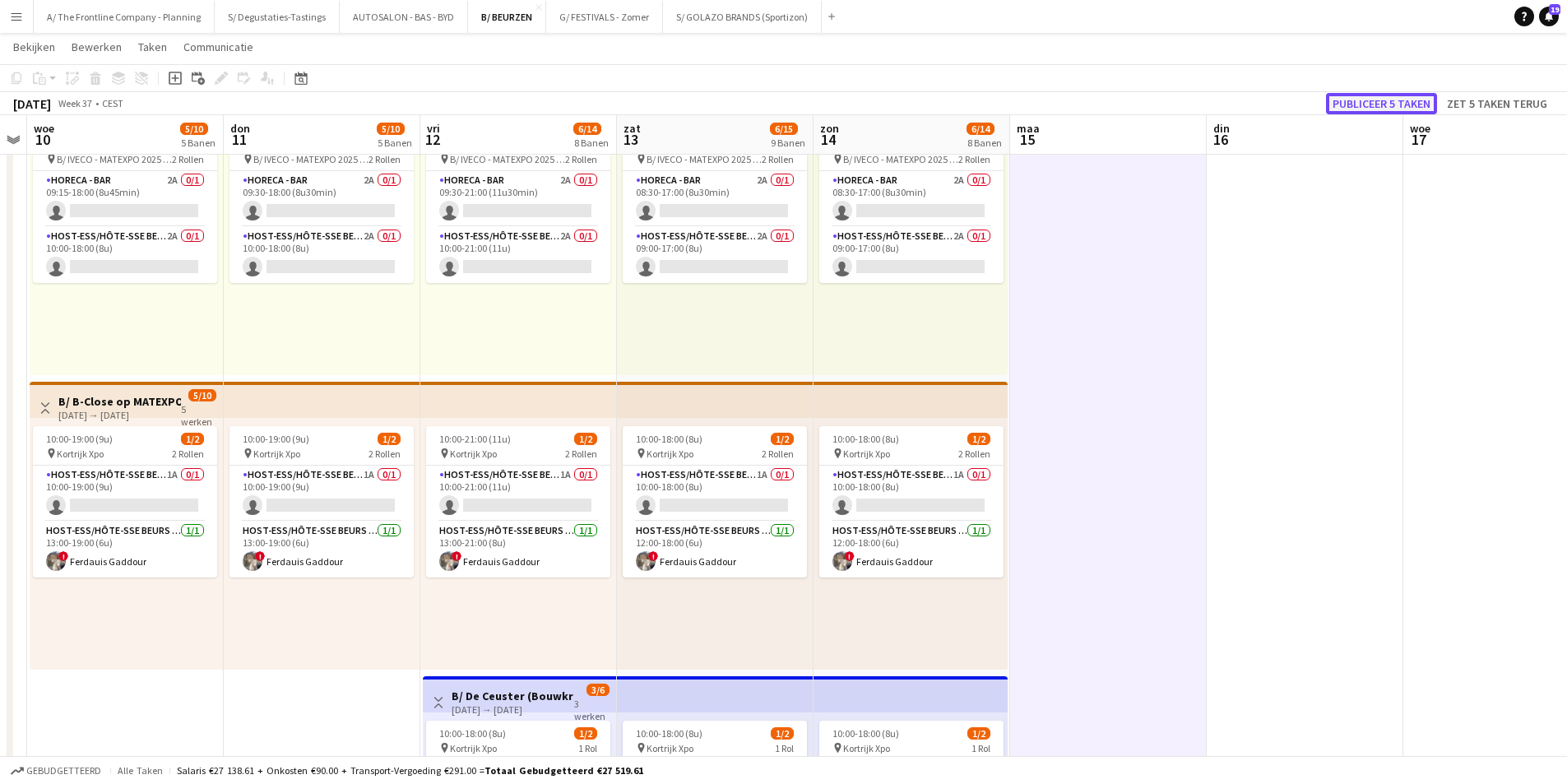
click at [1417, 100] on button "Publiceer 5 taken" at bounding box center [1381, 104] width 112 height 21
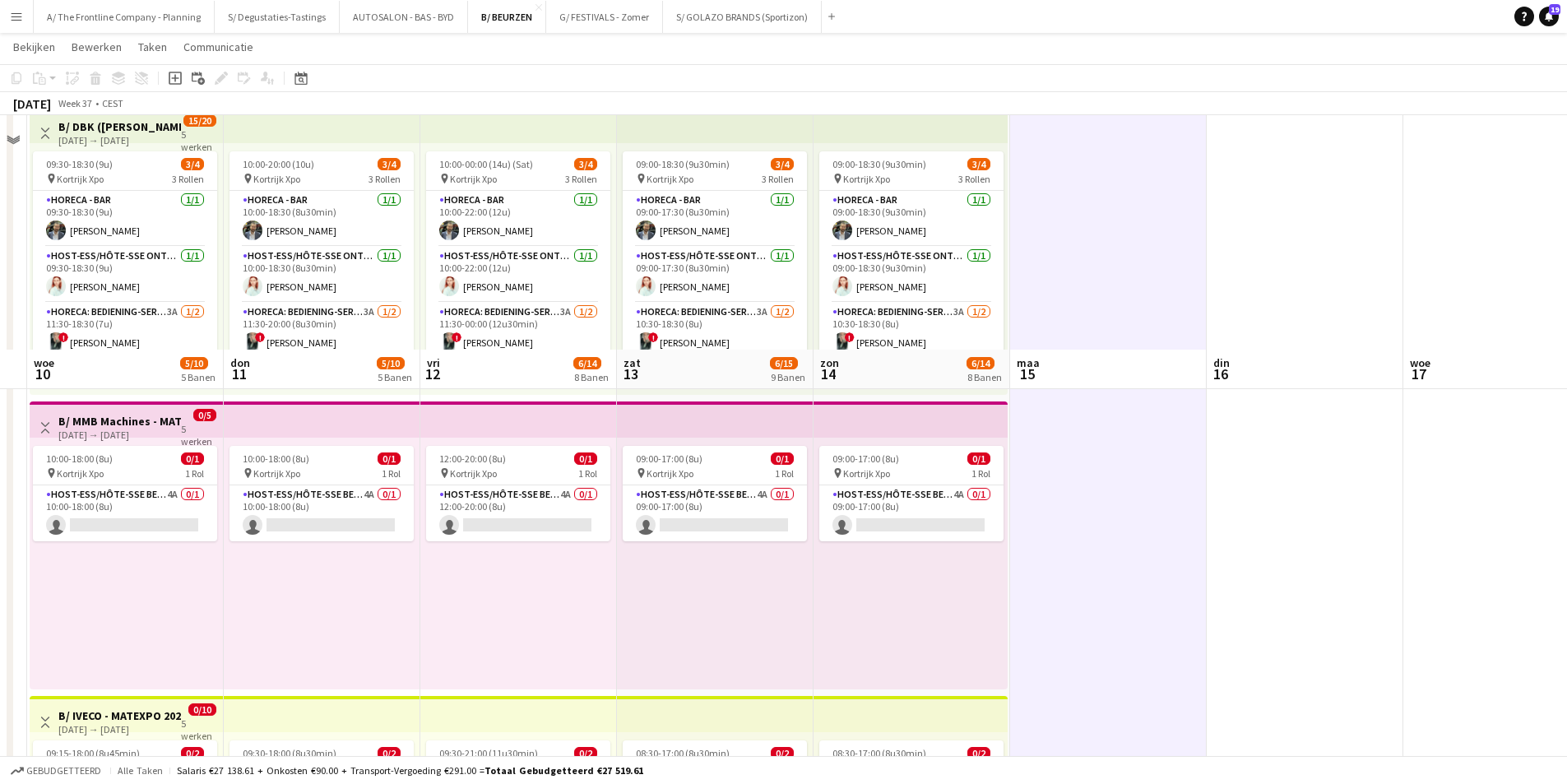
scroll to position [329, 0]
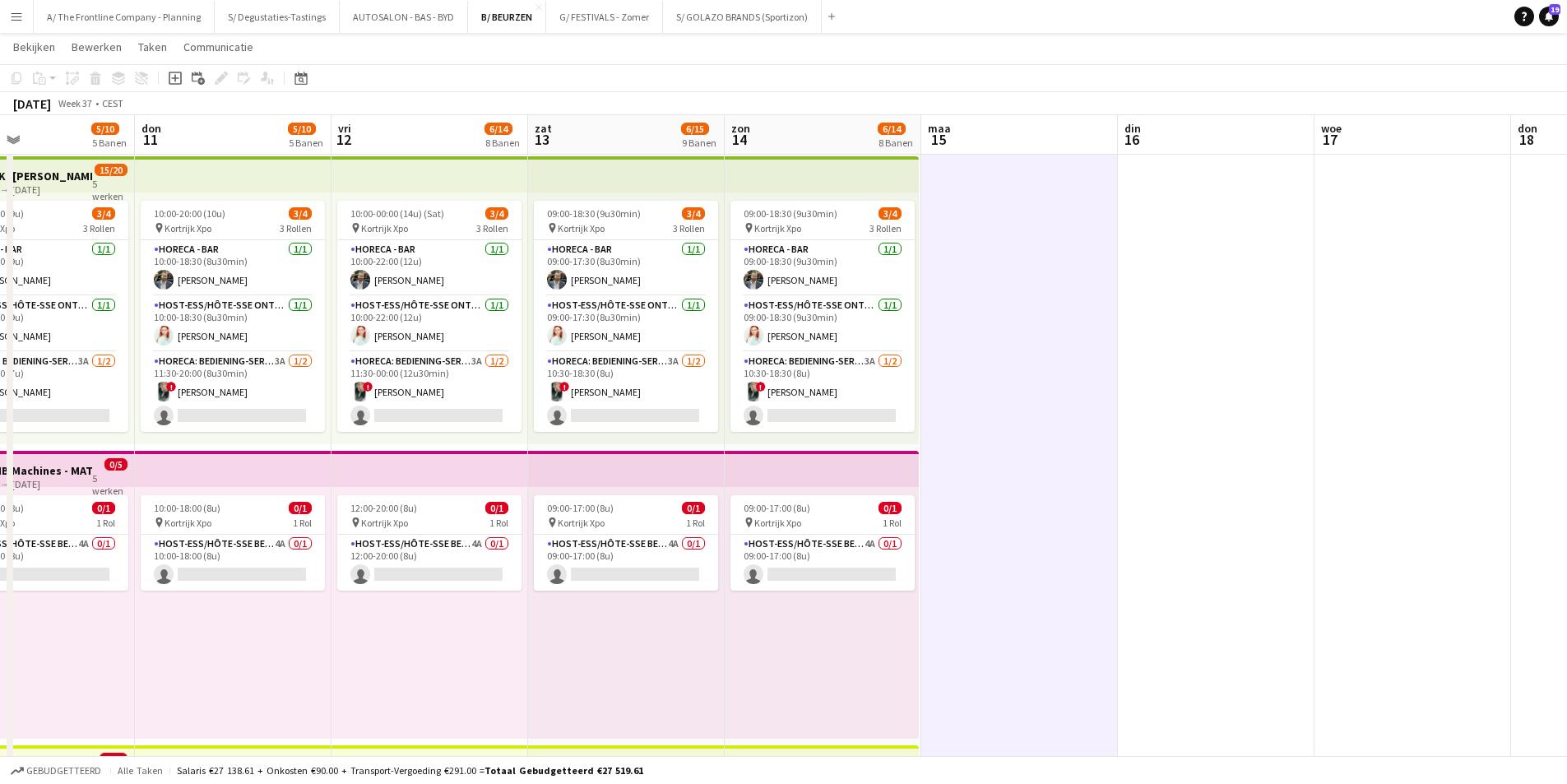
drag, startPoint x: 528, startPoint y: 265, endPoint x: 638, endPoint y: 251, distance: 110.9
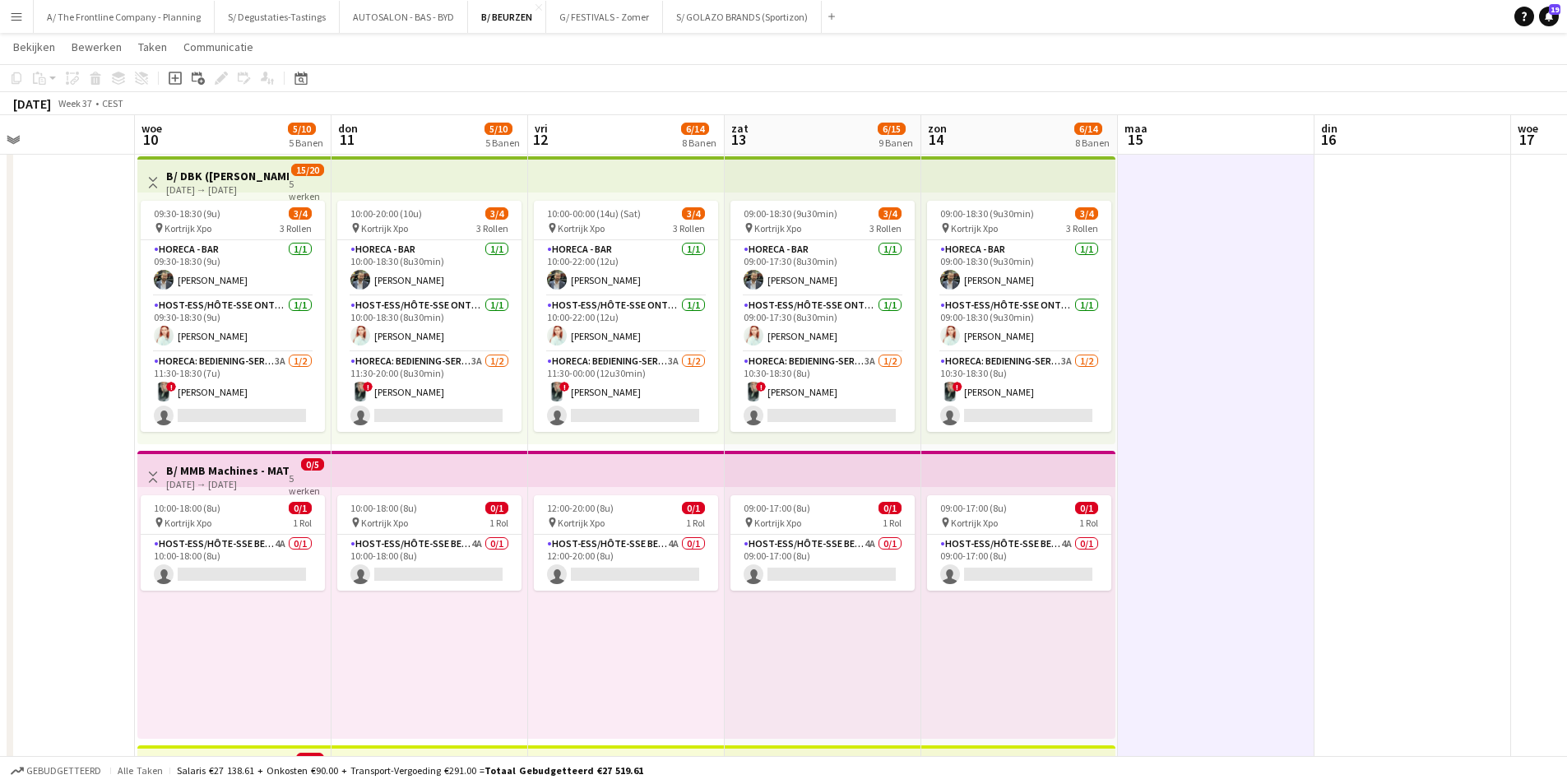
scroll to position [0, 453]
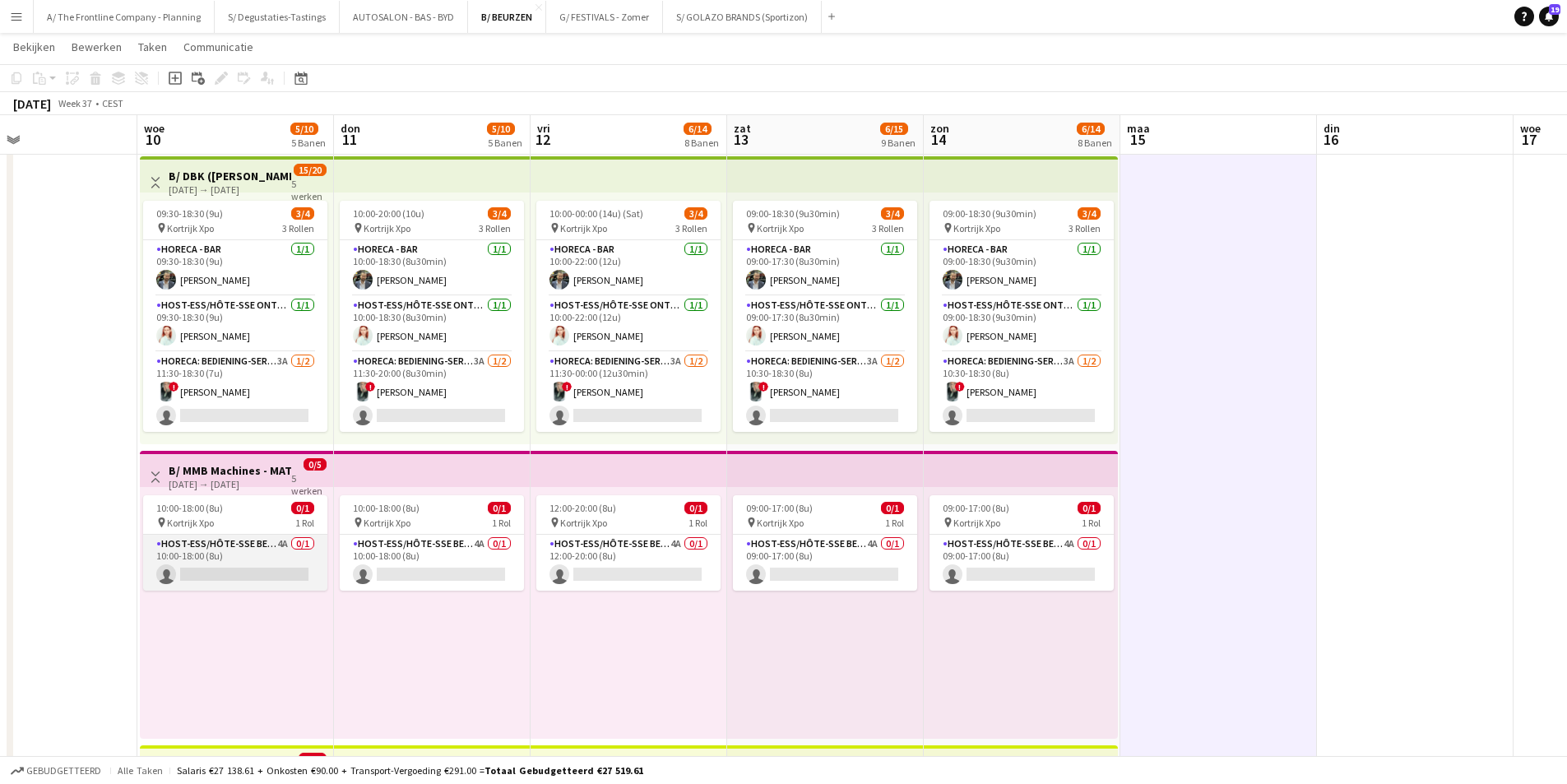
click at [242, 543] on app-card-role "Host-ess/Hôte-sse Beurs - Foire 4A 0/1 10:00-18:00 (8u) single-neutral-actions" at bounding box center [236, 562] width 185 height 56
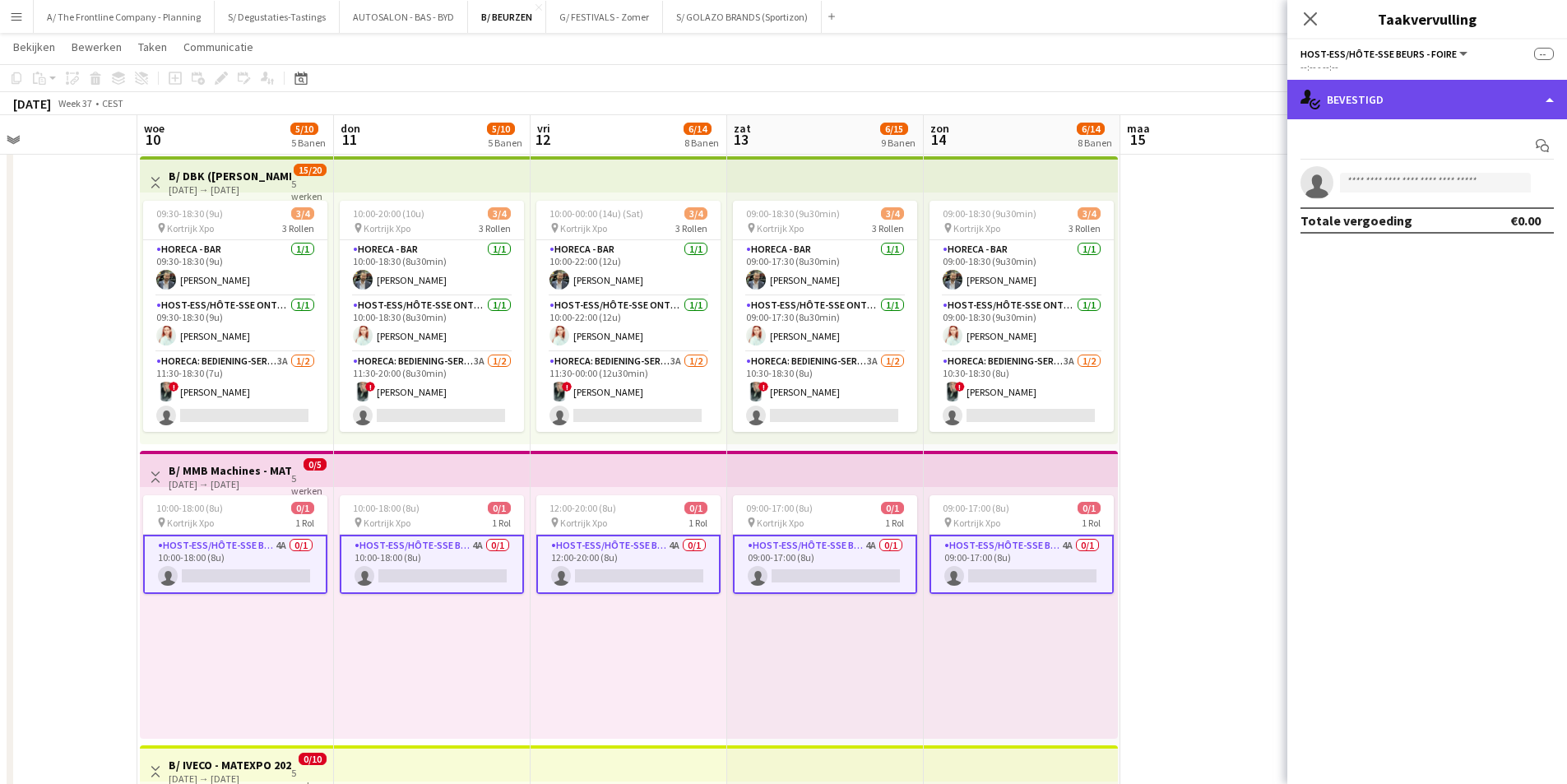
click at [1362, 103] on div "single-neutral-actions-check-2 Bevestigd" at bounding box center [1427, 99] width 280 height 39
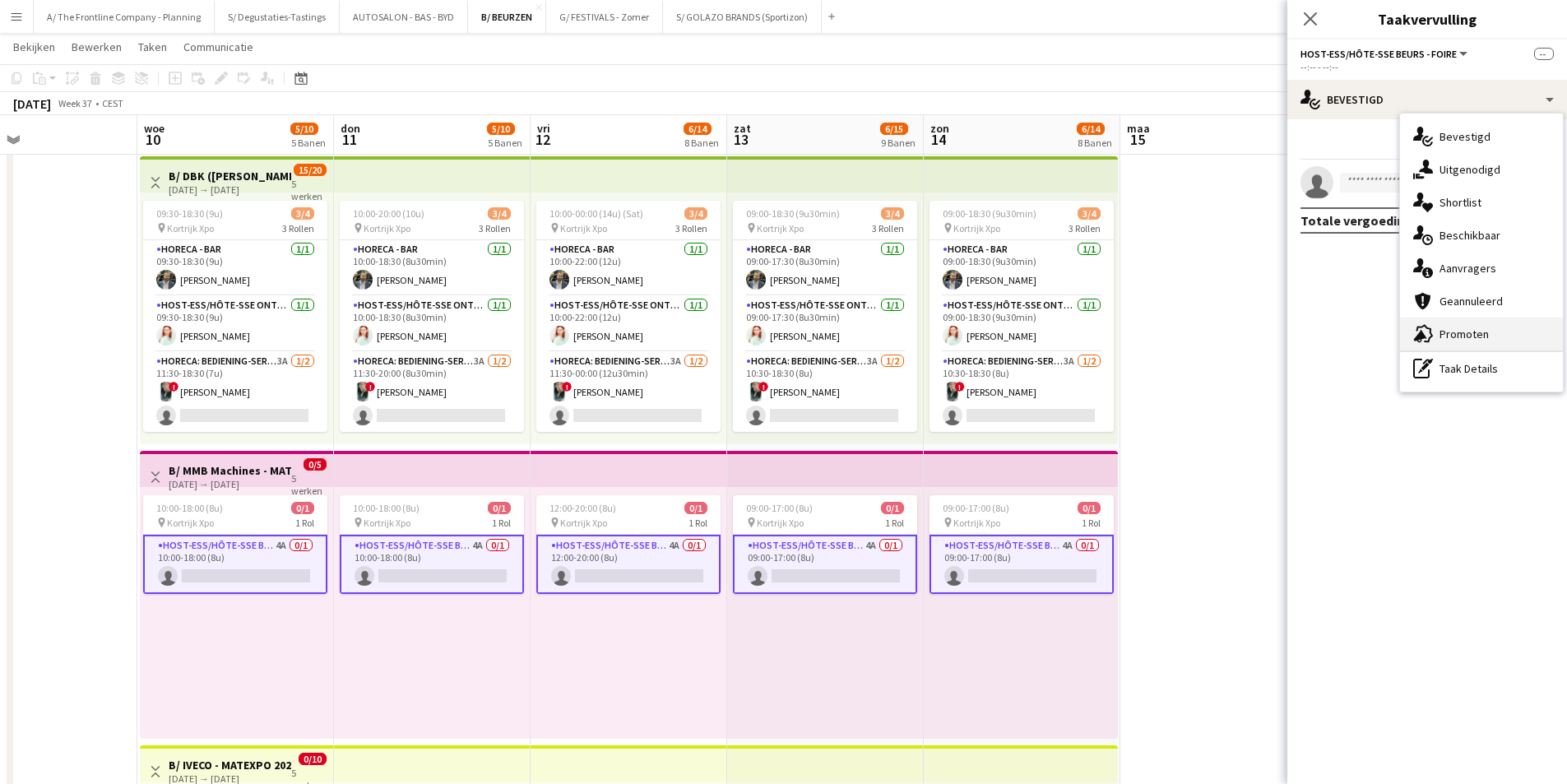
click at [1452, 329] on div "advertising-megaphone Promoten" at bounding box center [1481, 333] width 162 height 33
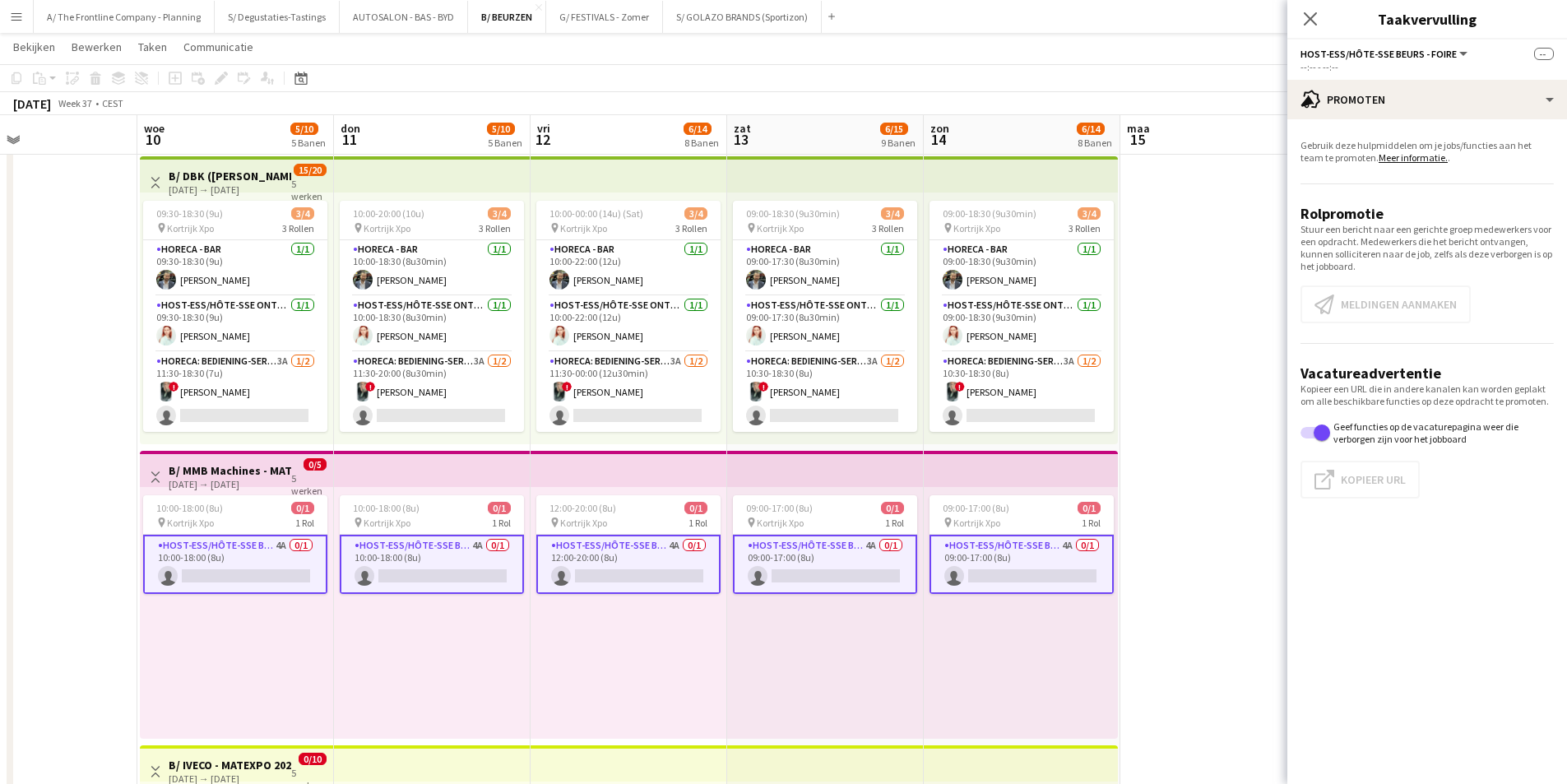
click at [232, 475] on h3 "B/ MMB Machines - MATEXPO 2025 (10-14/09/25)" at bounding box center [230, 470] width 123 height 14
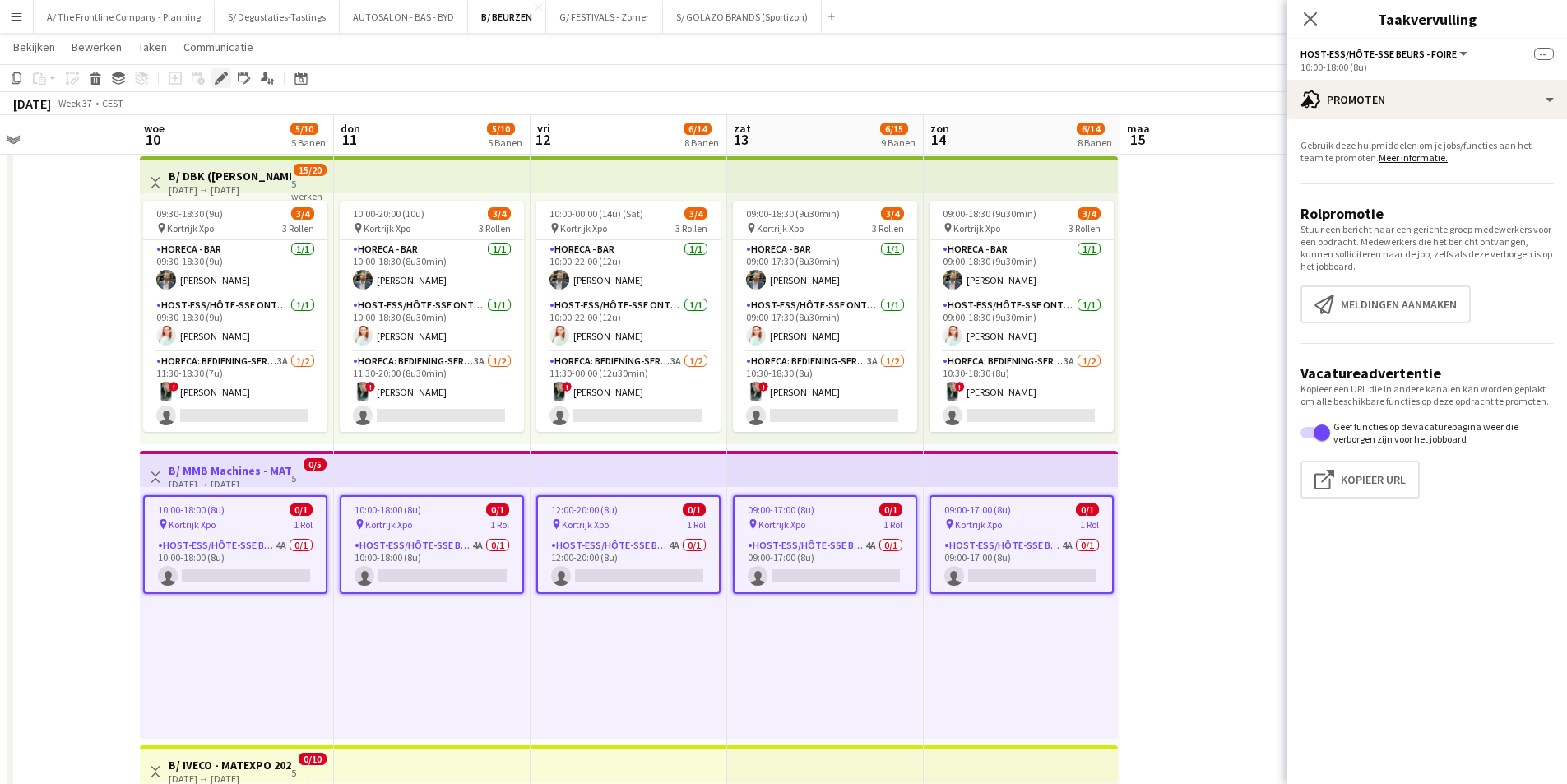
click at [225, 74] on icon at bounding box center [226, 73] width 4 height 4
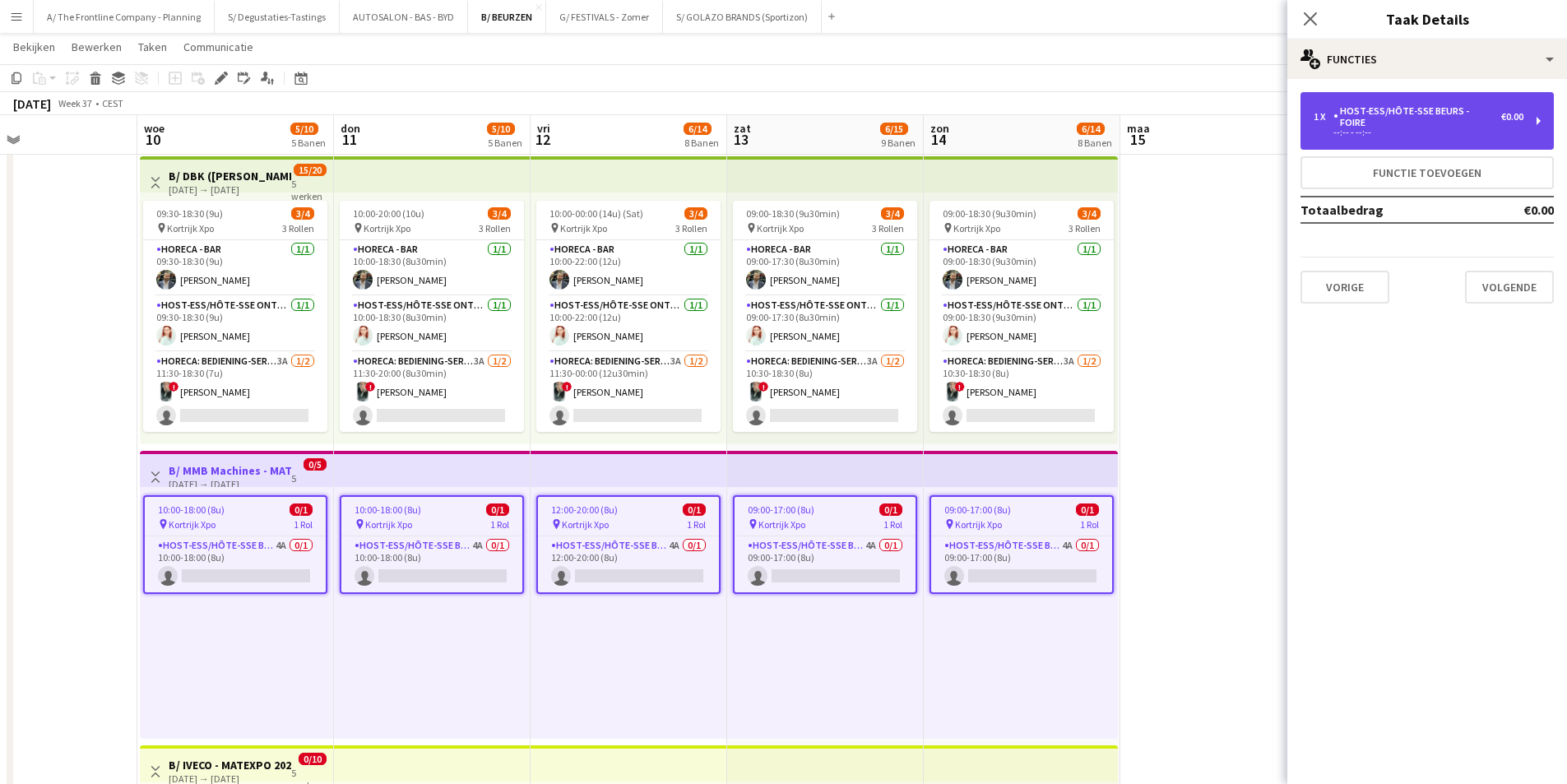
click at [1440, 128] on div "--:-- - --:--" at bounding box center [1419, 132] width 210 height 9
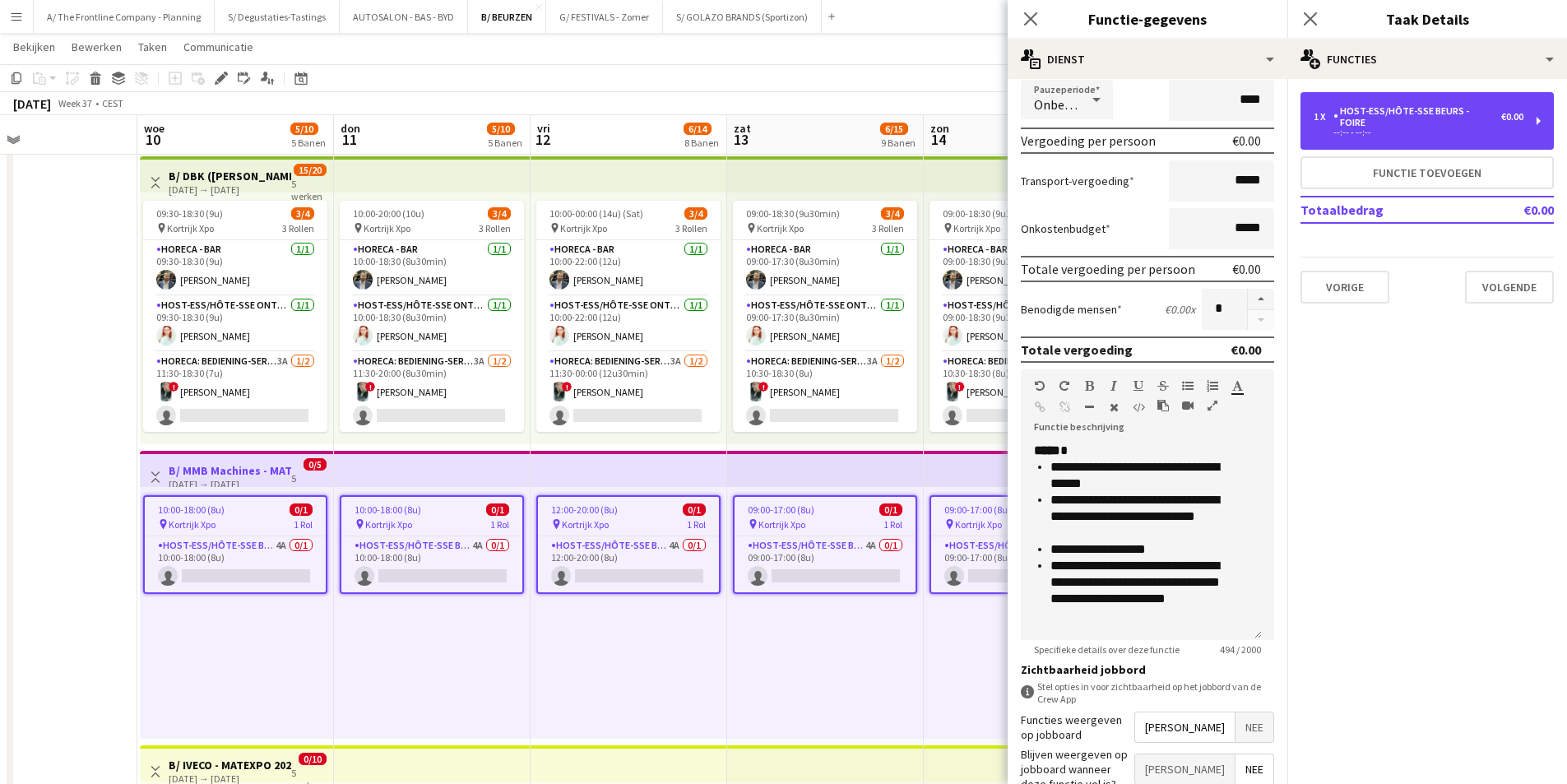
scroll to position [247, 0]
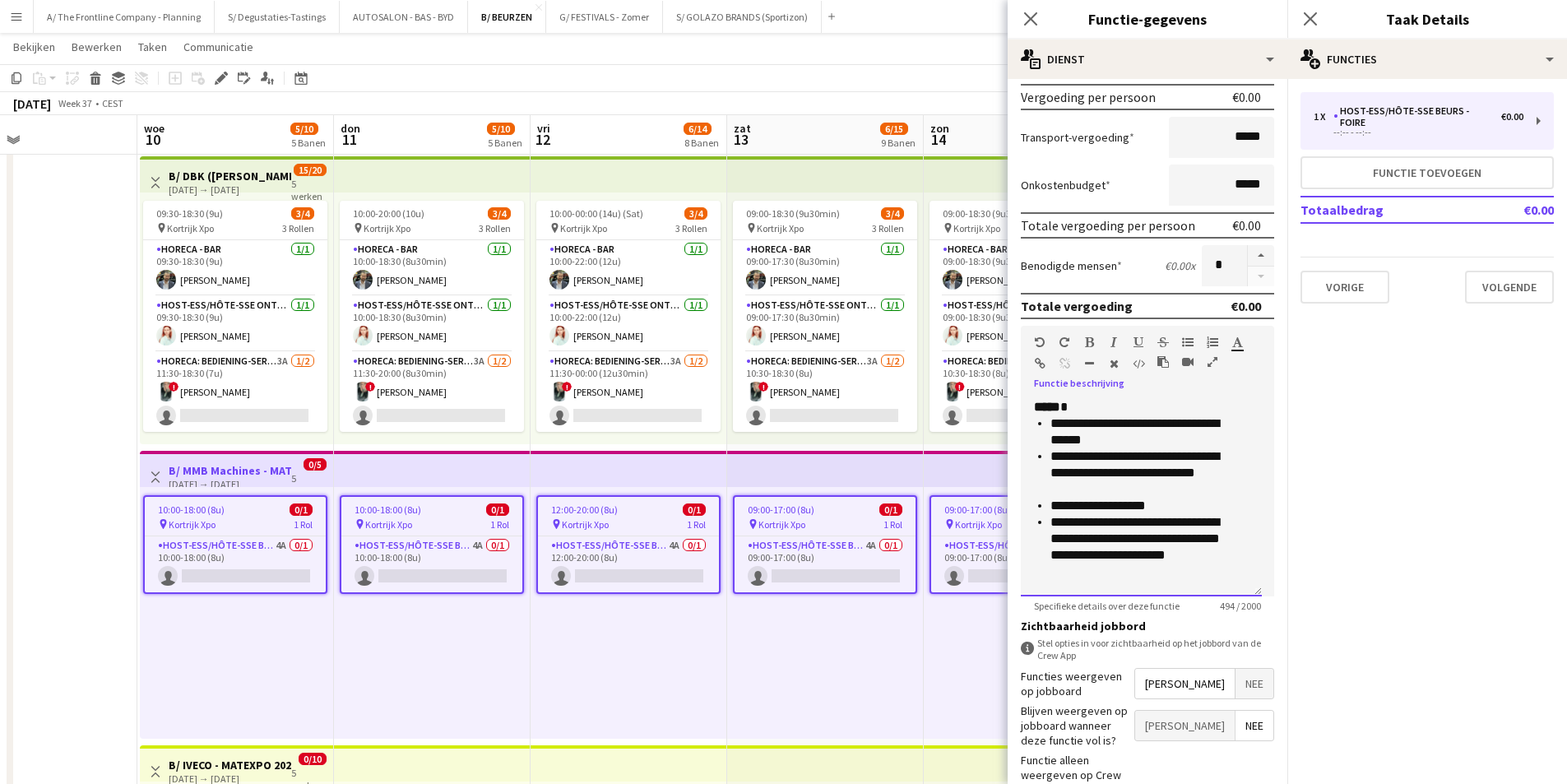
drag, startPoint x: 1049, startPoint y: 419, endPoint x: 1172, endPoint y: 502, distance: 148.4
click at [1172, 502] on ul "**********" at bounding box center [1141, 489] width 214 height 148
copy ul "**********"
click at [248, 558] on app-card-role "Host-ess/Hôte-sse Beurs - Foire 4A 0/1 10:00-18:00 (8u) single-neutral-actions" at bounding box center [236, 564] width 181 height 56
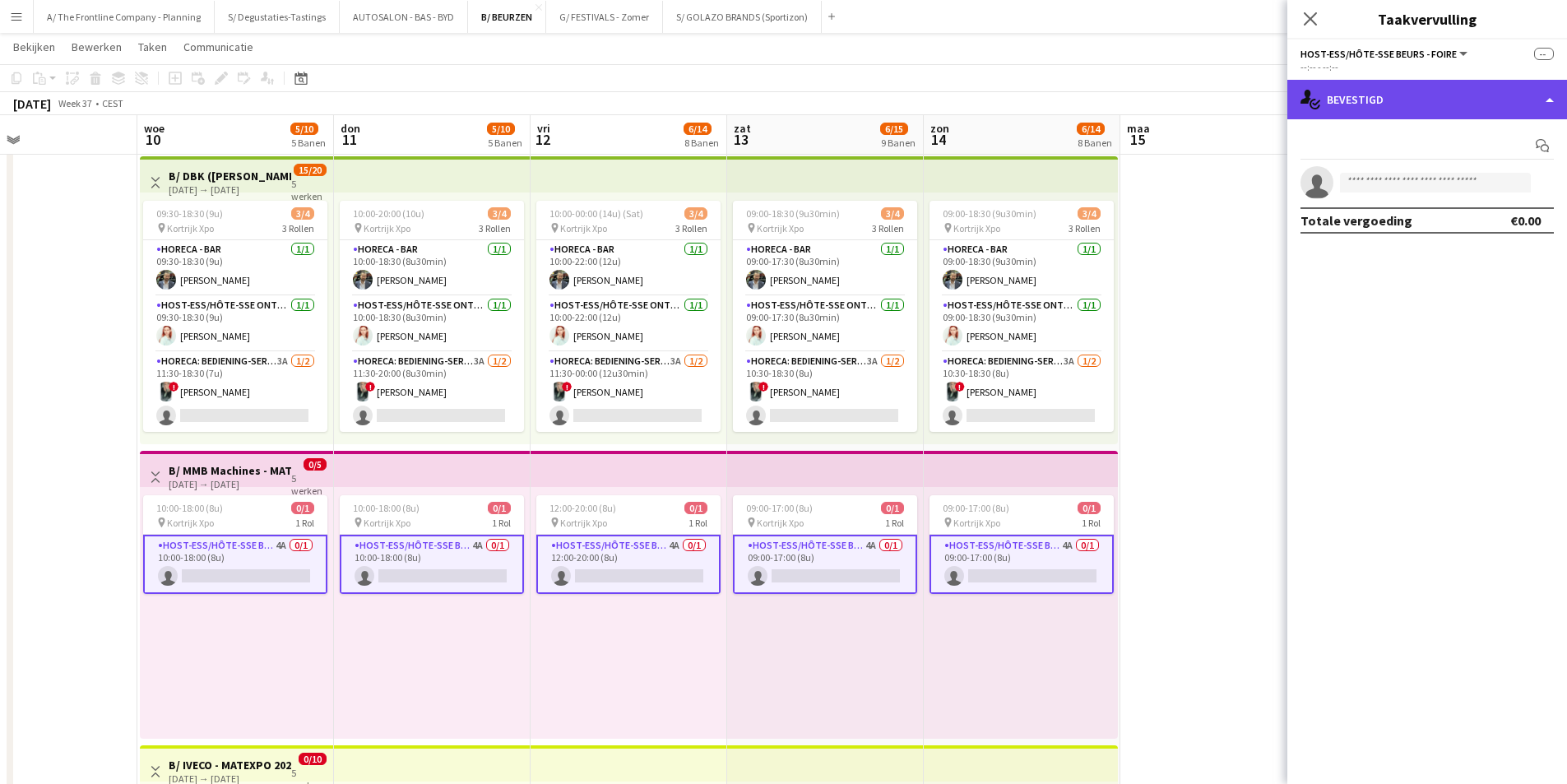
click at [1373, 108] on div "single-neutral-actions-check-2 Bevestigd" at bounding box center [1427, 99] width 280 height 39
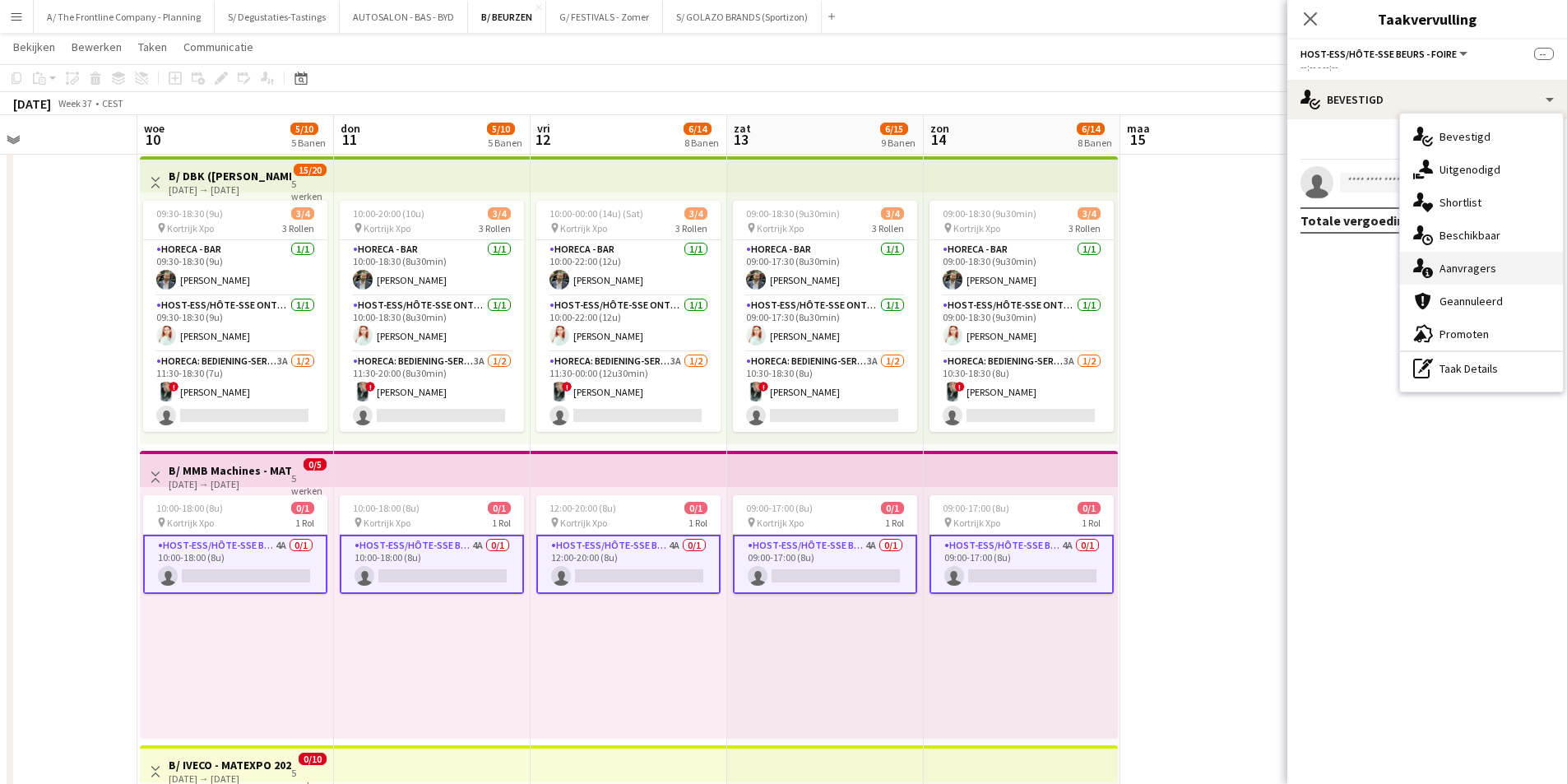
click at [1482, 280] on div "single-neutral-actions-information Aanvragers" at bounding box center [1481, 268] width 162 height 33
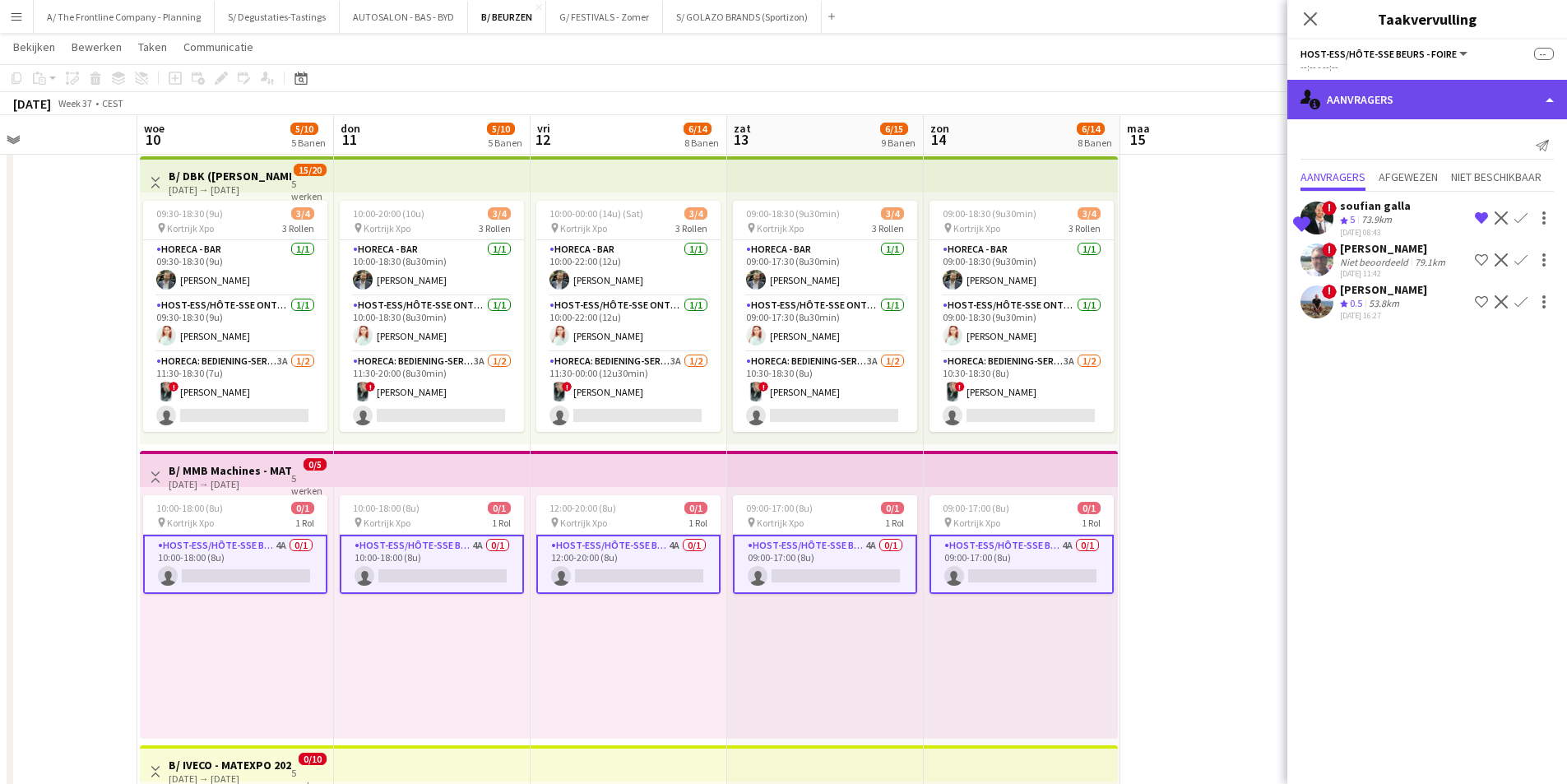
click at [1406, 94] on div "single-neutral-actions-information Aanvragers" at bounding box center [1427, 99] width 280 height 39
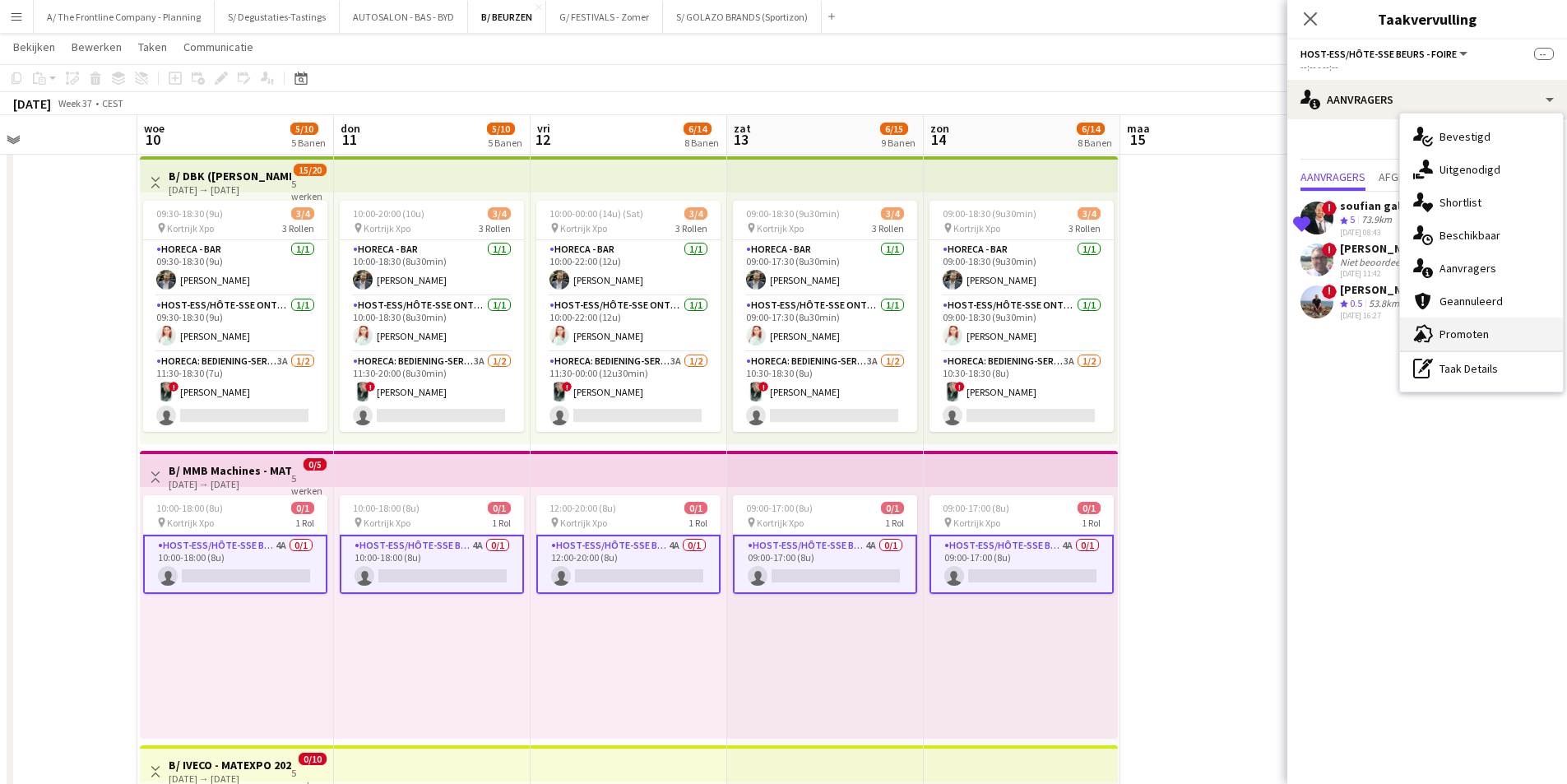
click at [1491, 333] on div "advertising-megaphone Promoten" at bounding box center [1481, 333] width 162 height 33
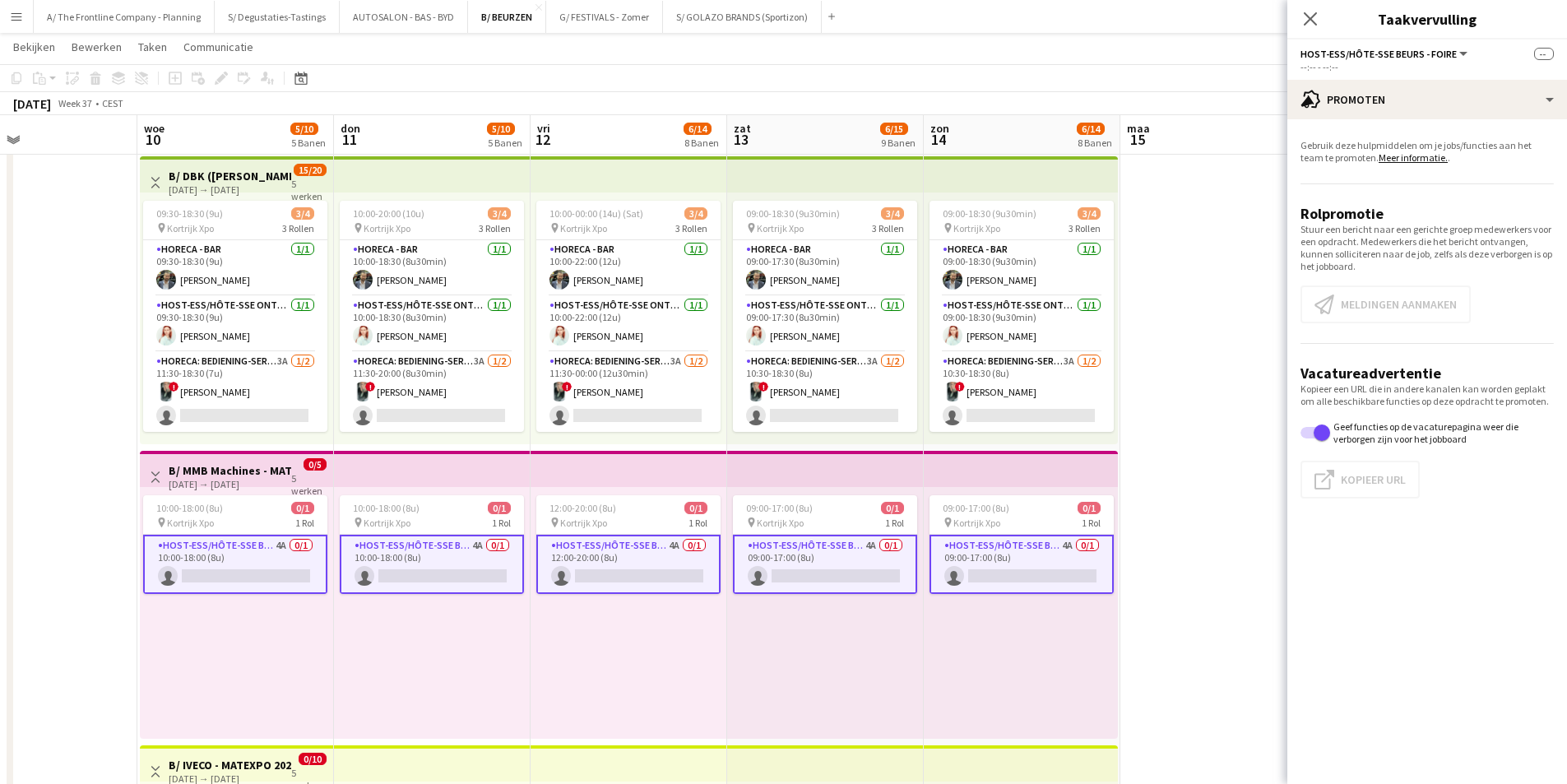
click at [259, 568] on app-card-role "Host-ess/Hôte-sse Beurs - Foire 4A 0/1 10:00-18:00 (8u) single-neutral-actions" at bounding box center [236, 564] width 185 height 60
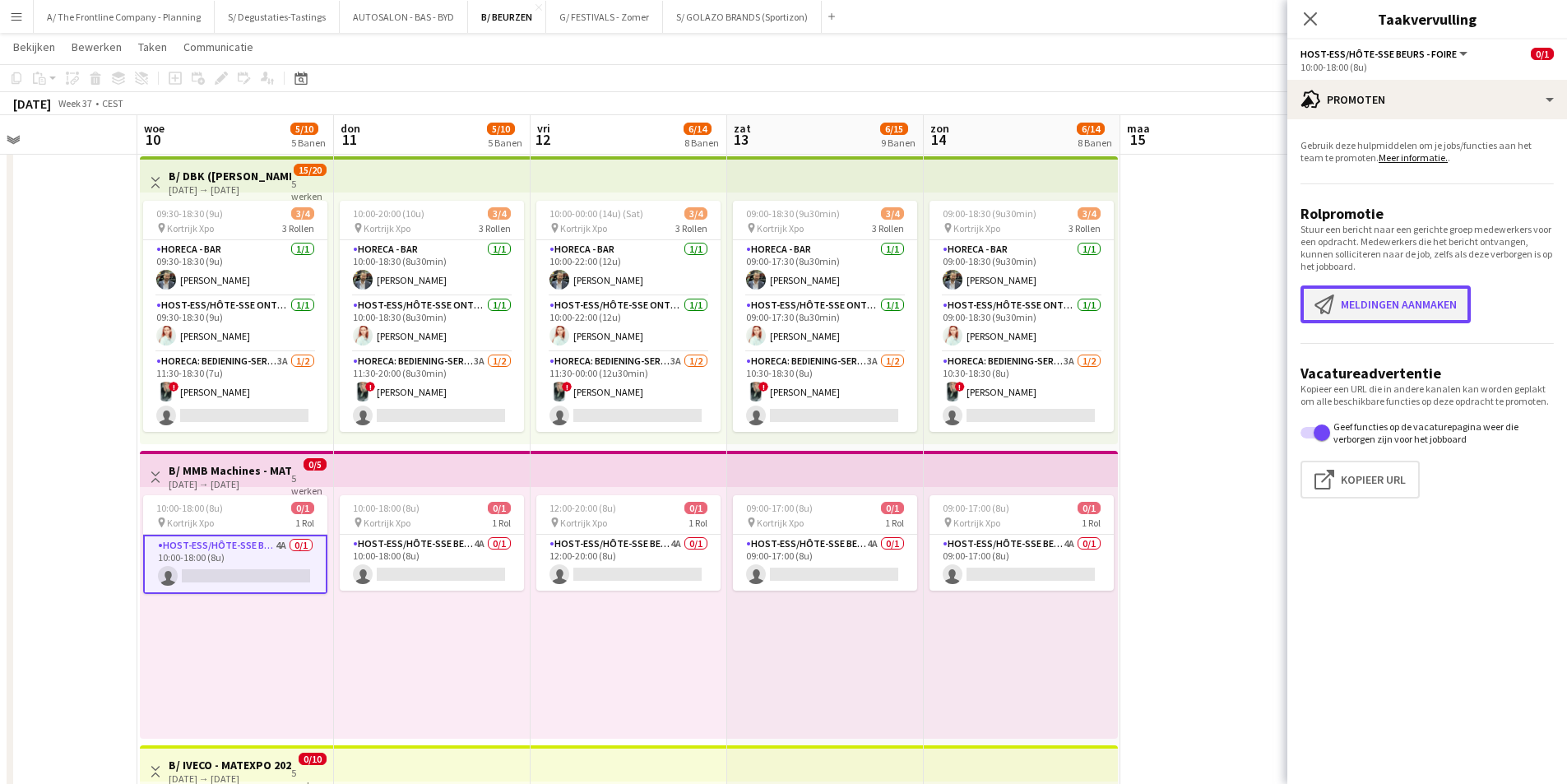
click at [1432, 295] on button "Meldingen aanmaken Meldingen aanmaken" at bounding box center [1385, 304] width 170 height 37
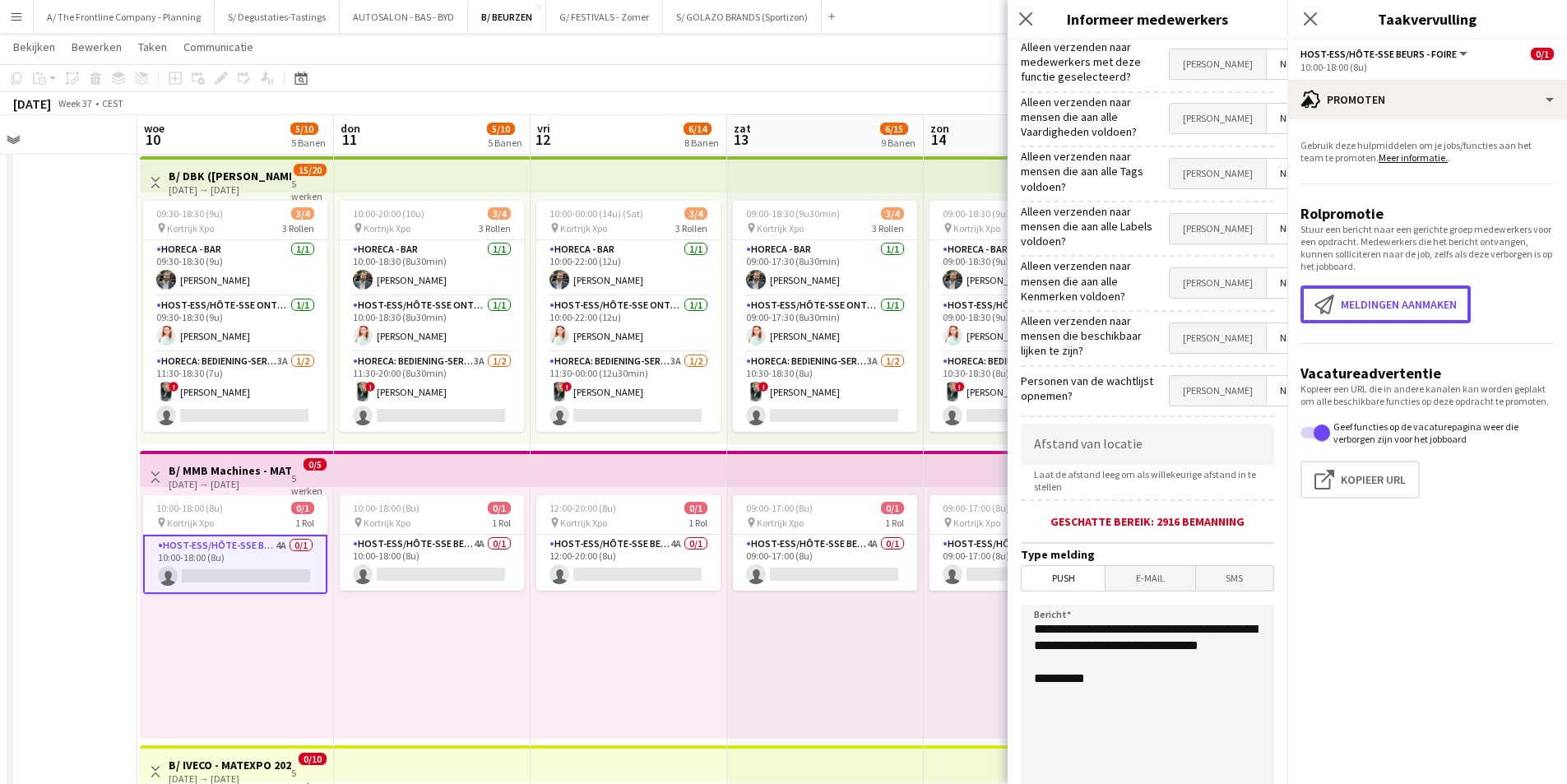
scroll to position [143, 0]
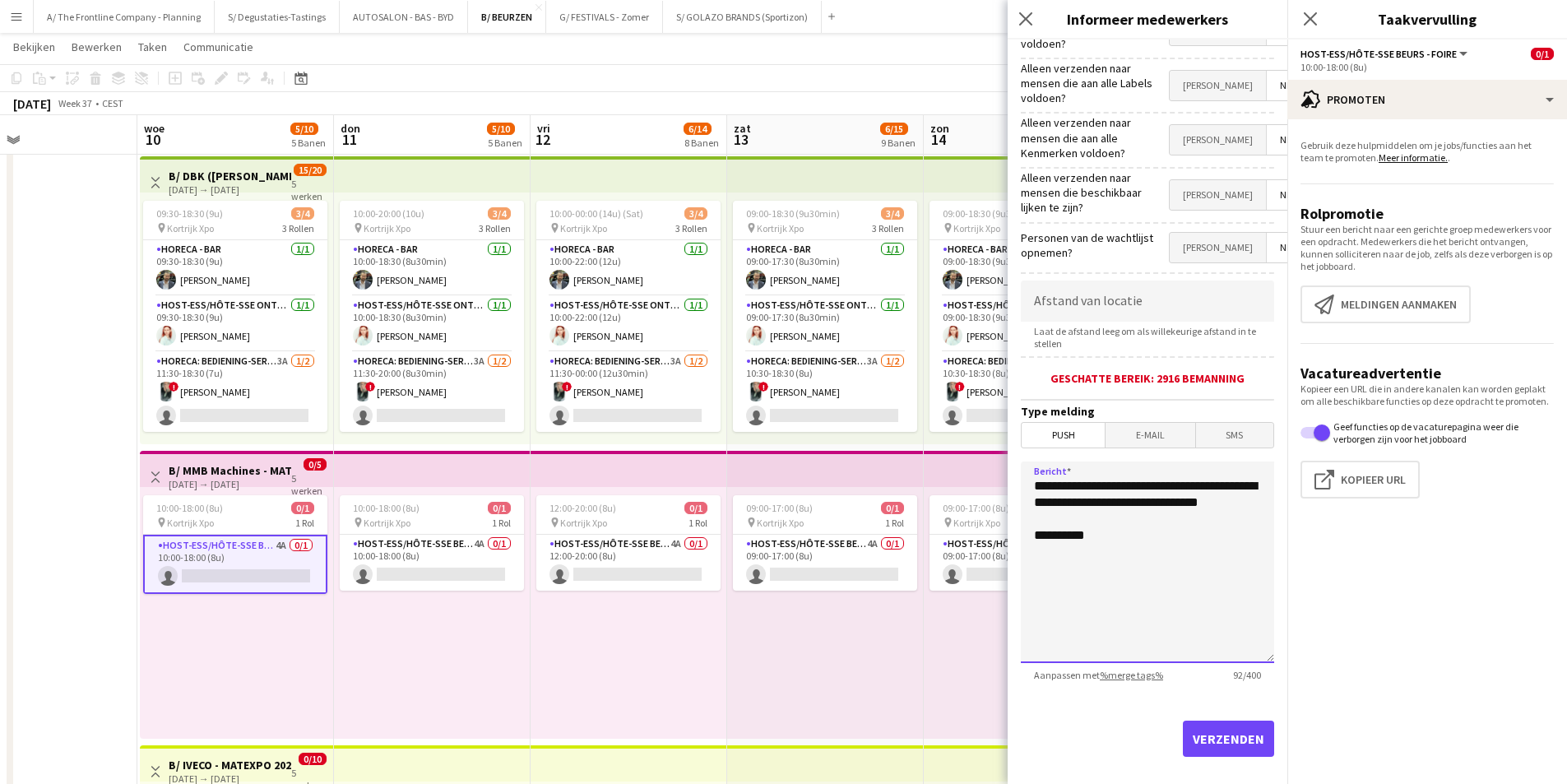
drag, startPoint x: 1130, startPoint y: 503, endPoint x: 1029, endPoint y: 453, distance: 112.7
click at [1029, 461] on textarea "**********" at bounding box center [1148, 562] width 254 height 202
paste textarea "**********"
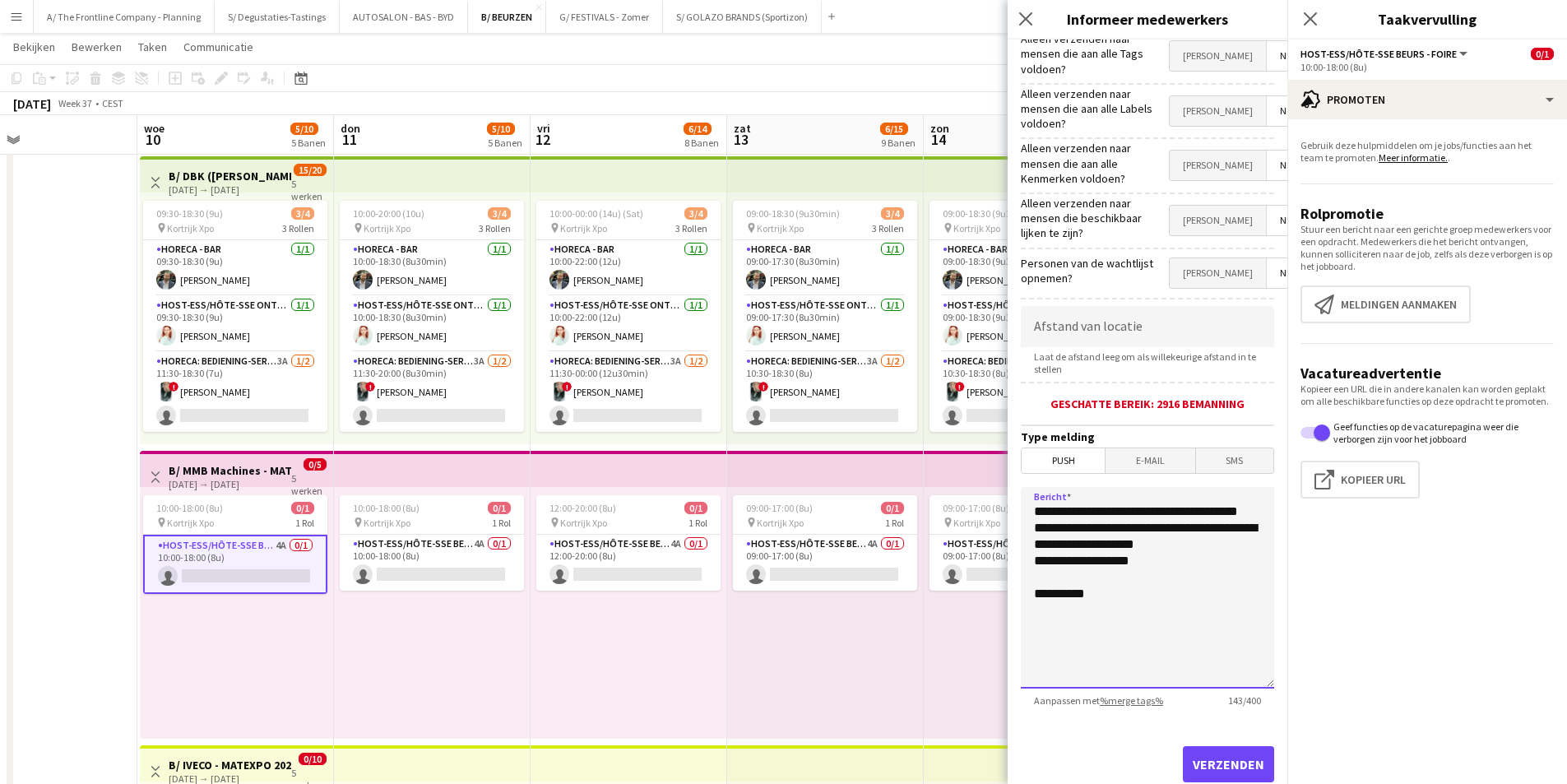
scroll to position [0, 0]
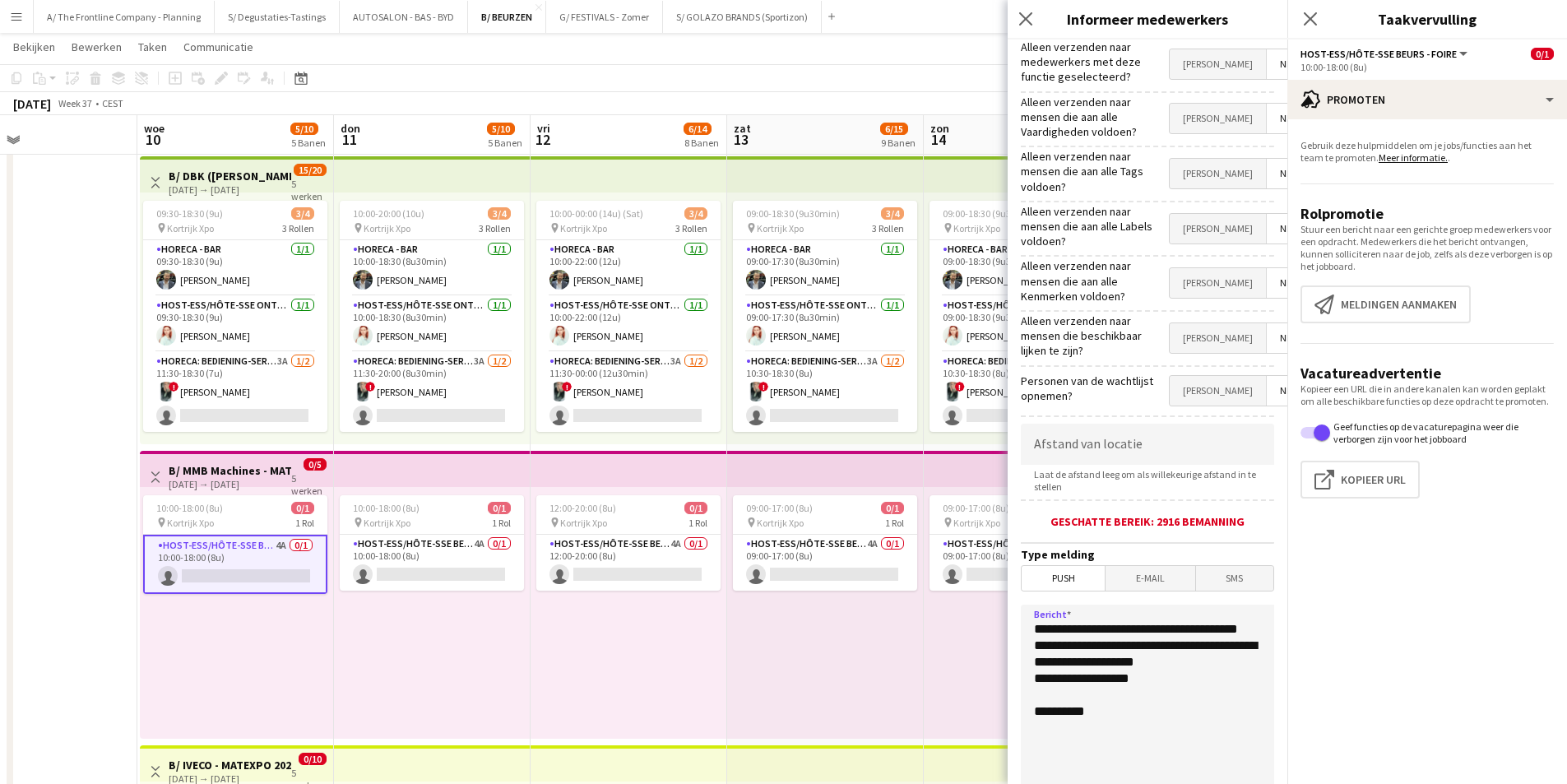
click at [1031, 613] on textarea "**********" at bounding box center [1148, 705] width 254 height 202
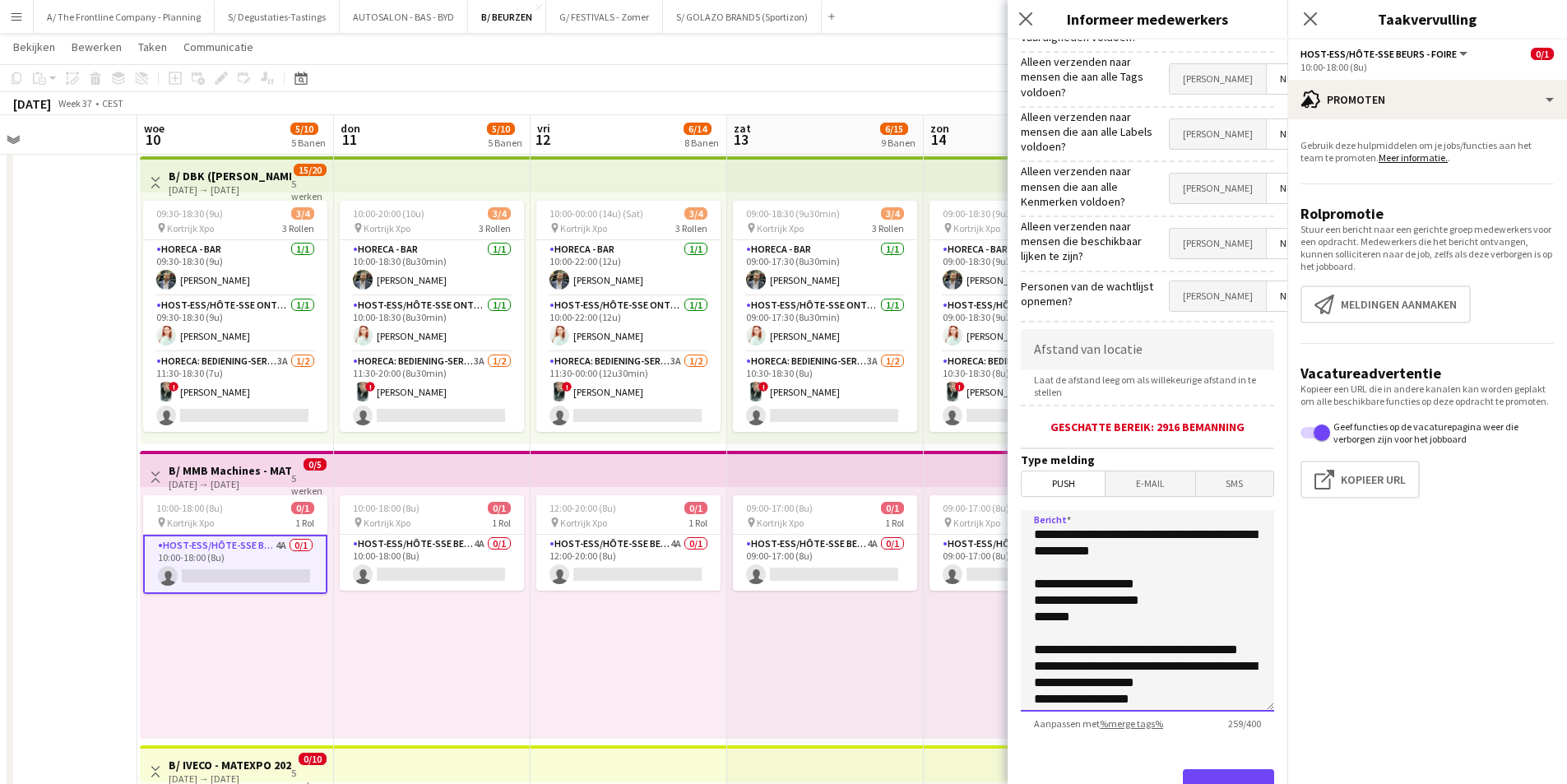
scroll to position [143, 0]
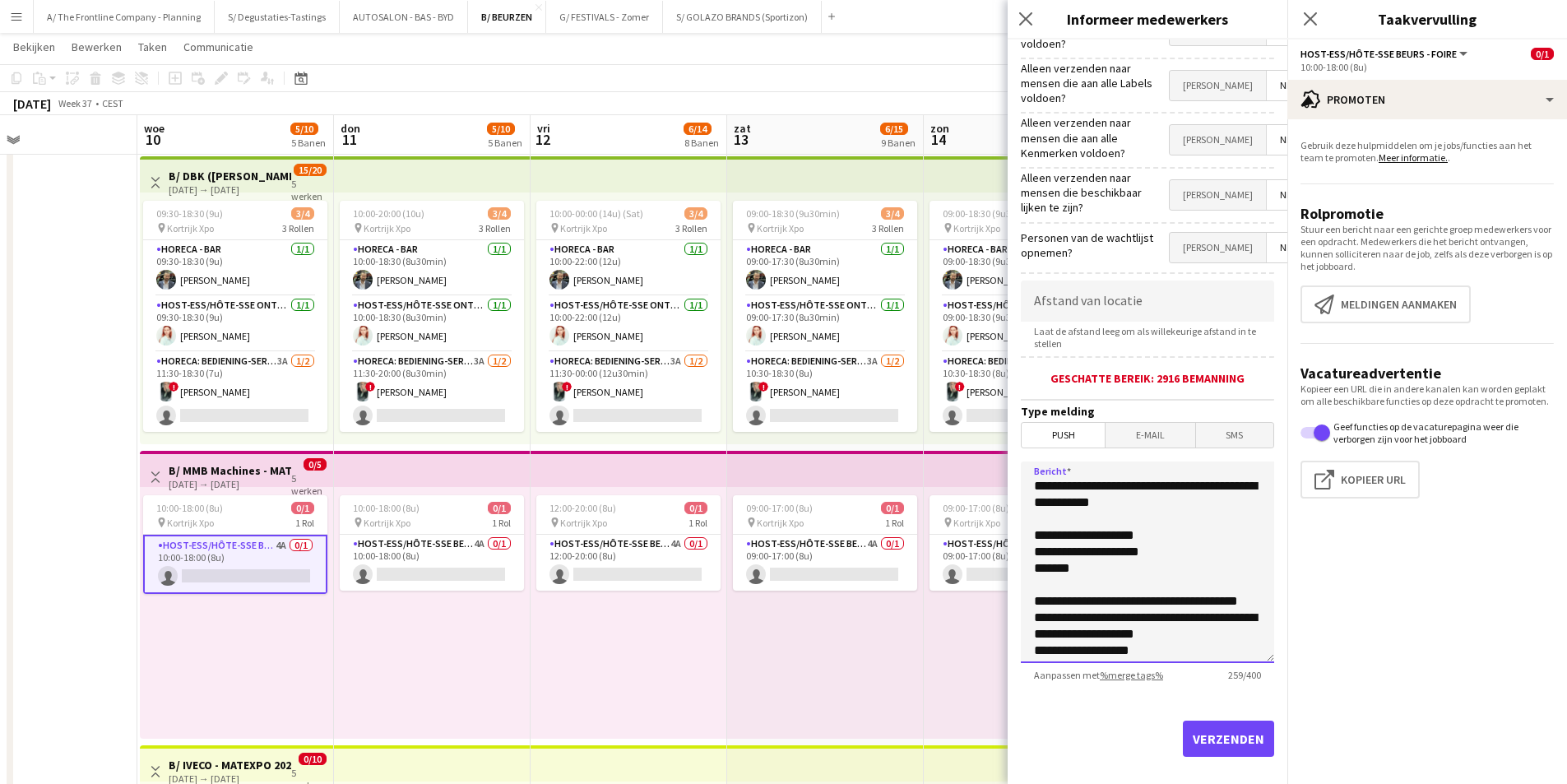
click at [1026, 580] on textarea "**********" at bounding box center [1148, 562] width 254 height 202
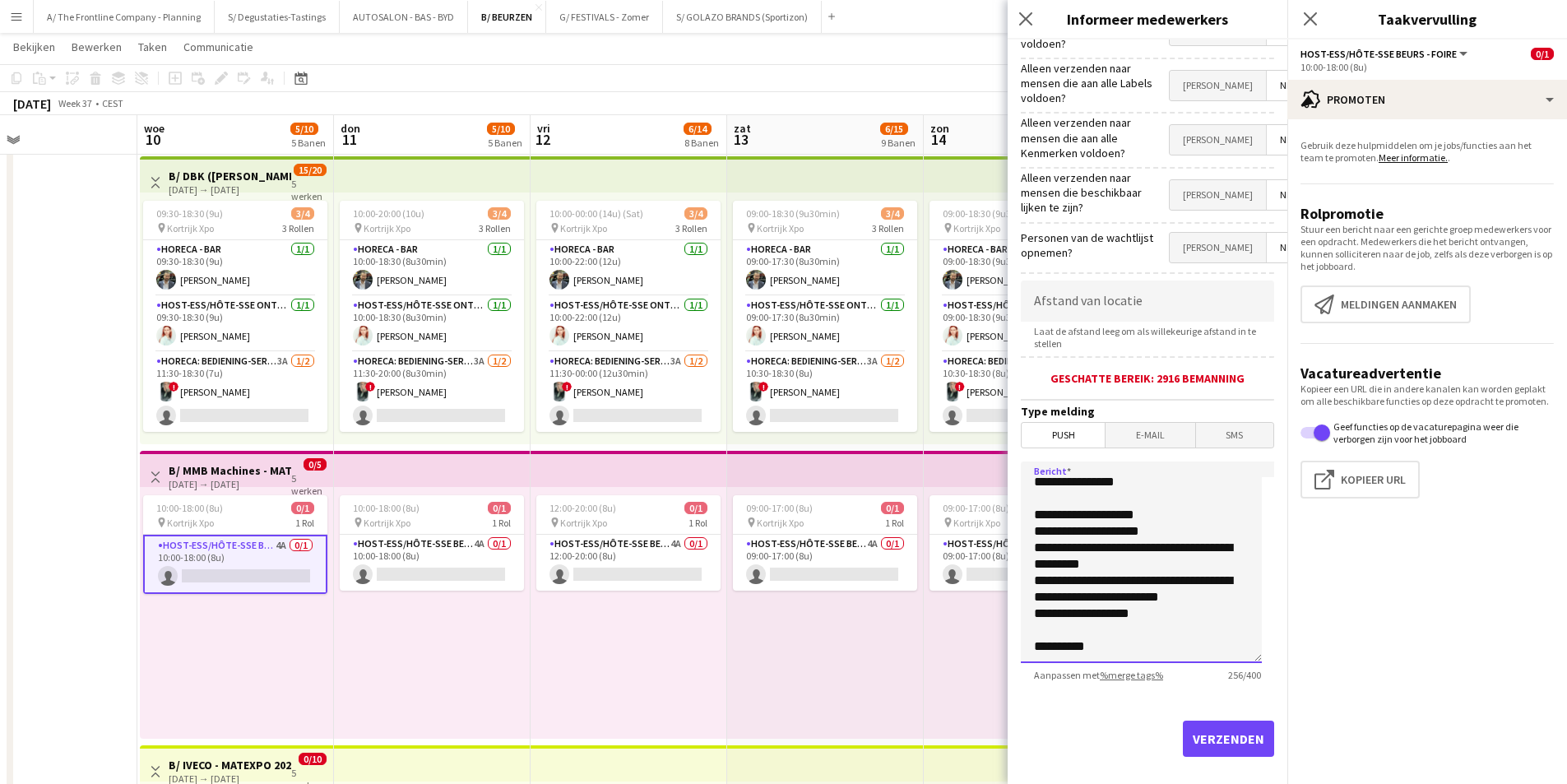
scroll to position [37, 0]
click at [1157, 594] on textarea "**********" at bounding box center [1141, 562] width 241 height 202
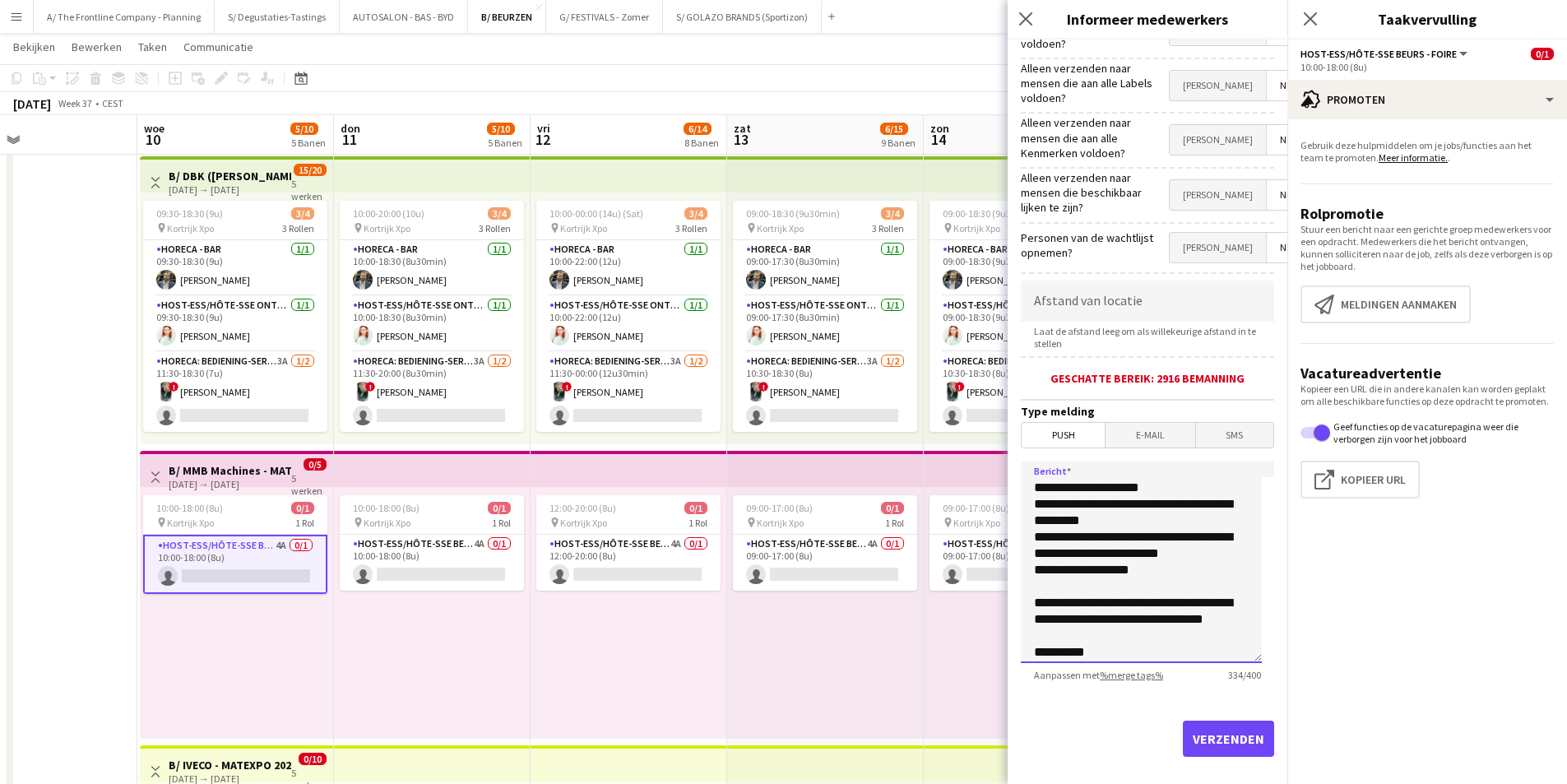
scroll to position [103, 0]
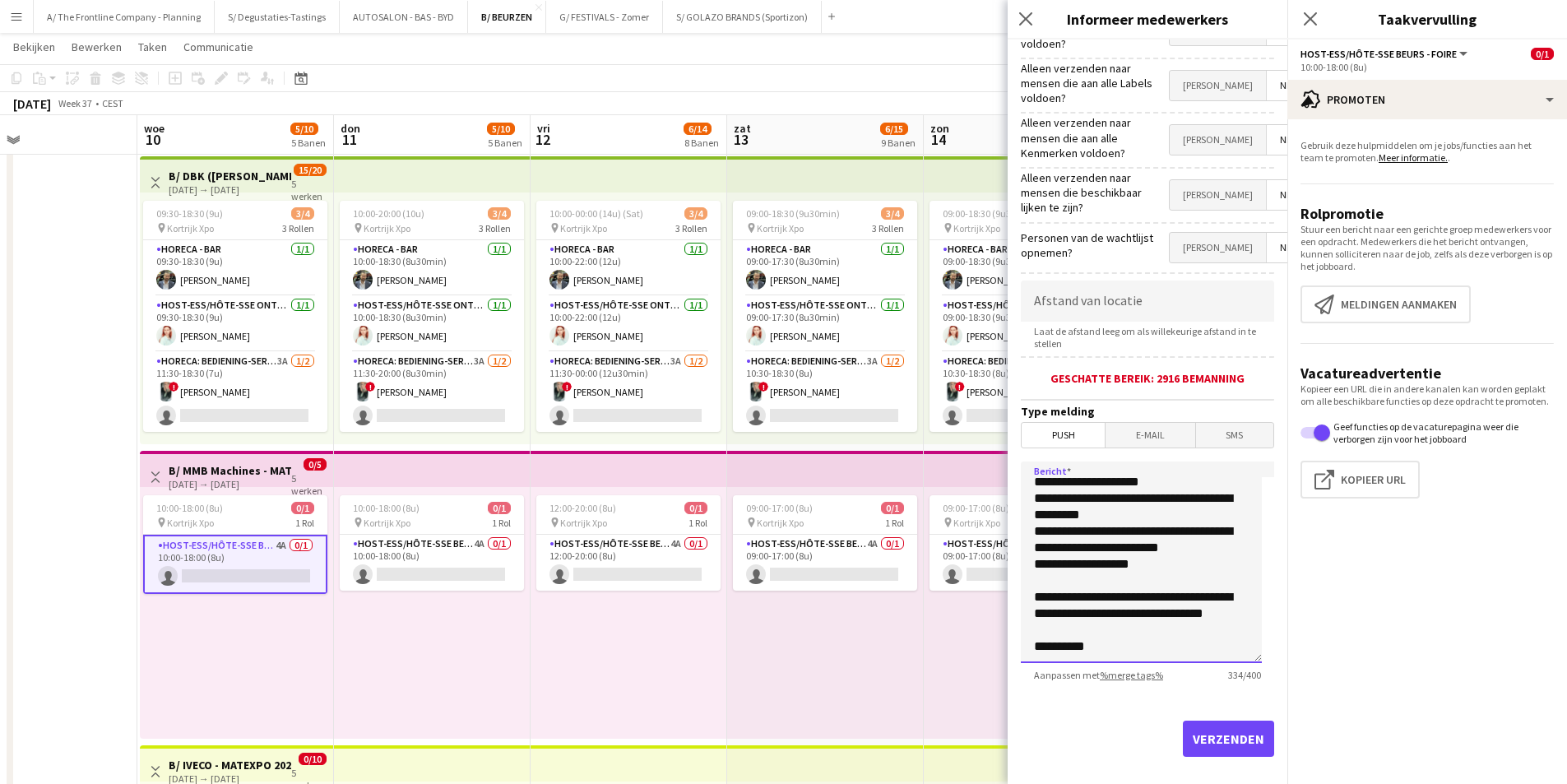
type textarea "**********"
click at [1234, 722] on button "Verzenden" at bounding box center [1229, 739] width 91 height 37
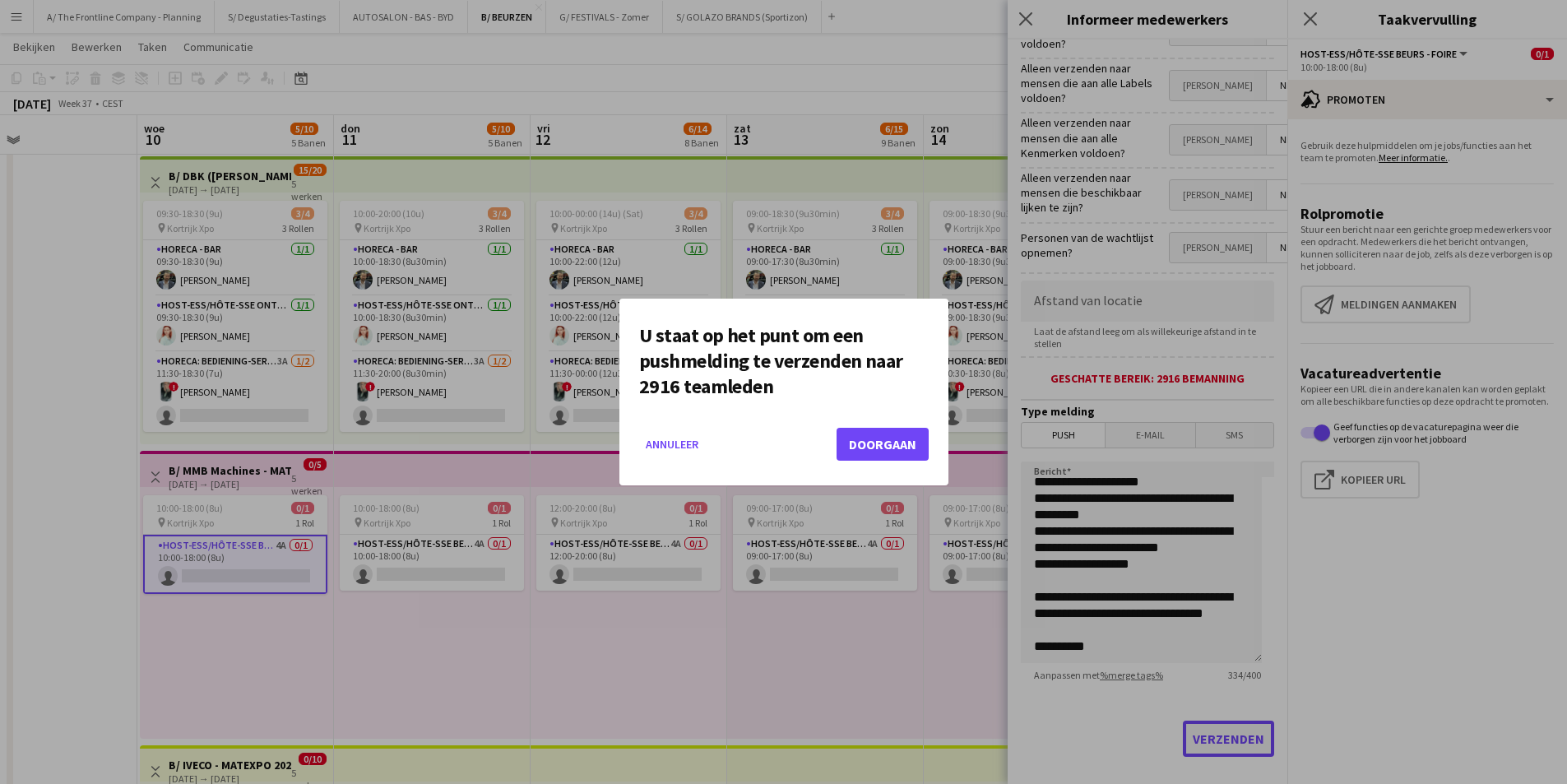
scroll to position [0, 0]
click at [894, 436] on button "Doorgaan" at bounding box center [883, 444] width 92 height 33
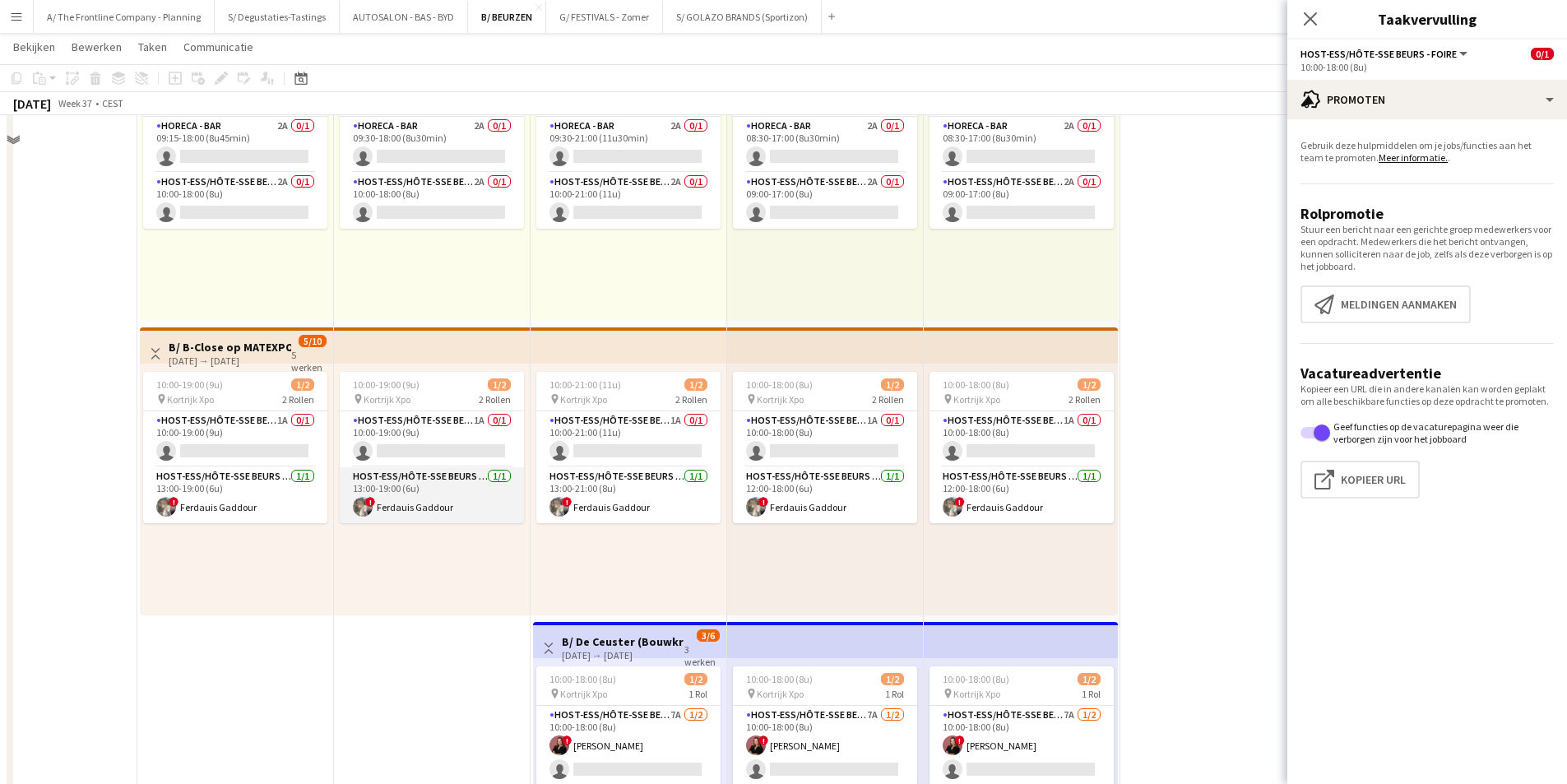
scroll to position [1068, 0]
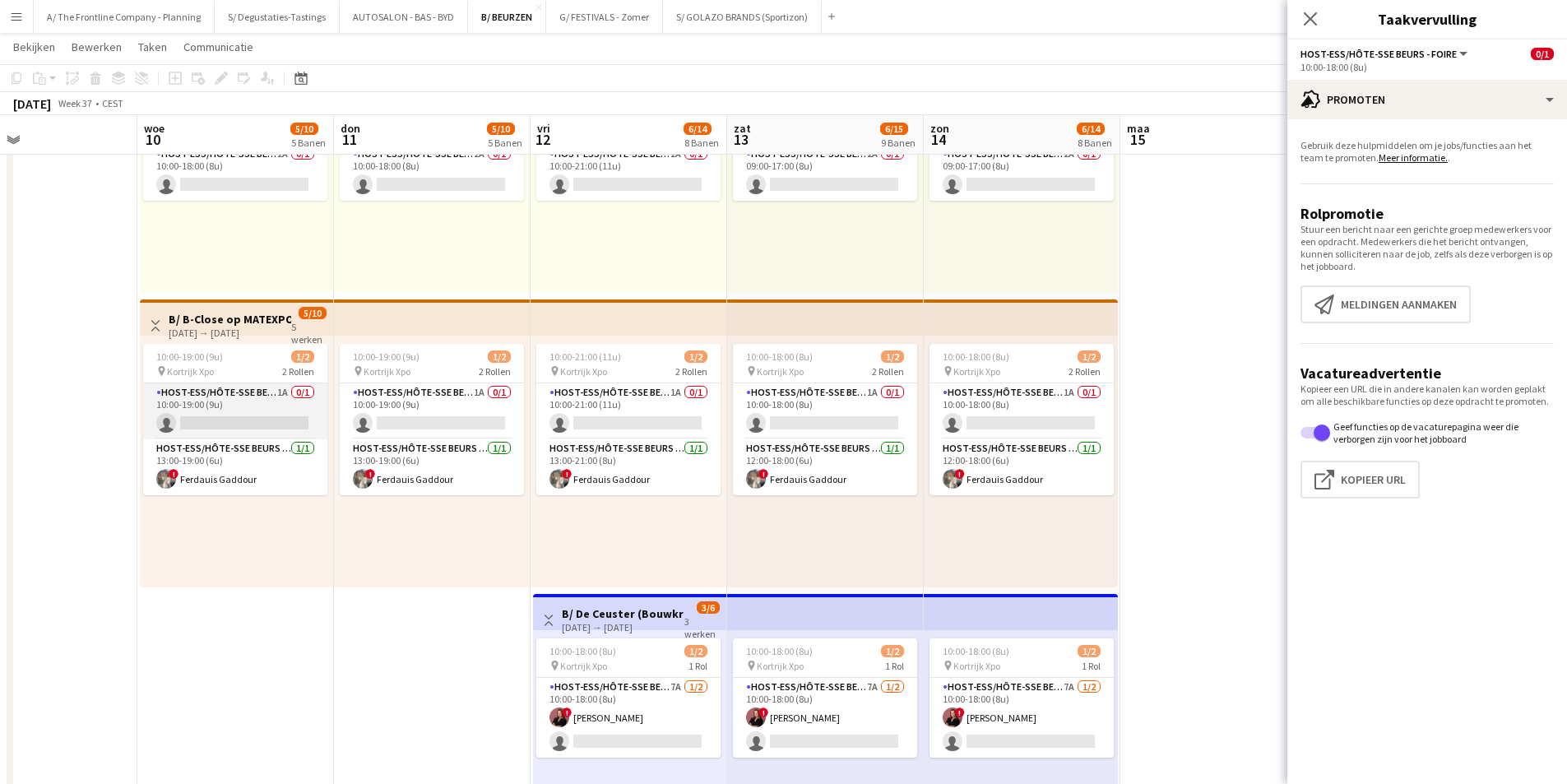
click at [258, 393] on app-card-role "Host-ess/Hôte-sse Beurs - Foire 1A 0/1 10:00-19:00 (9u) single-neutral-actions" at bounding box center [236, 411] width 185 height 56
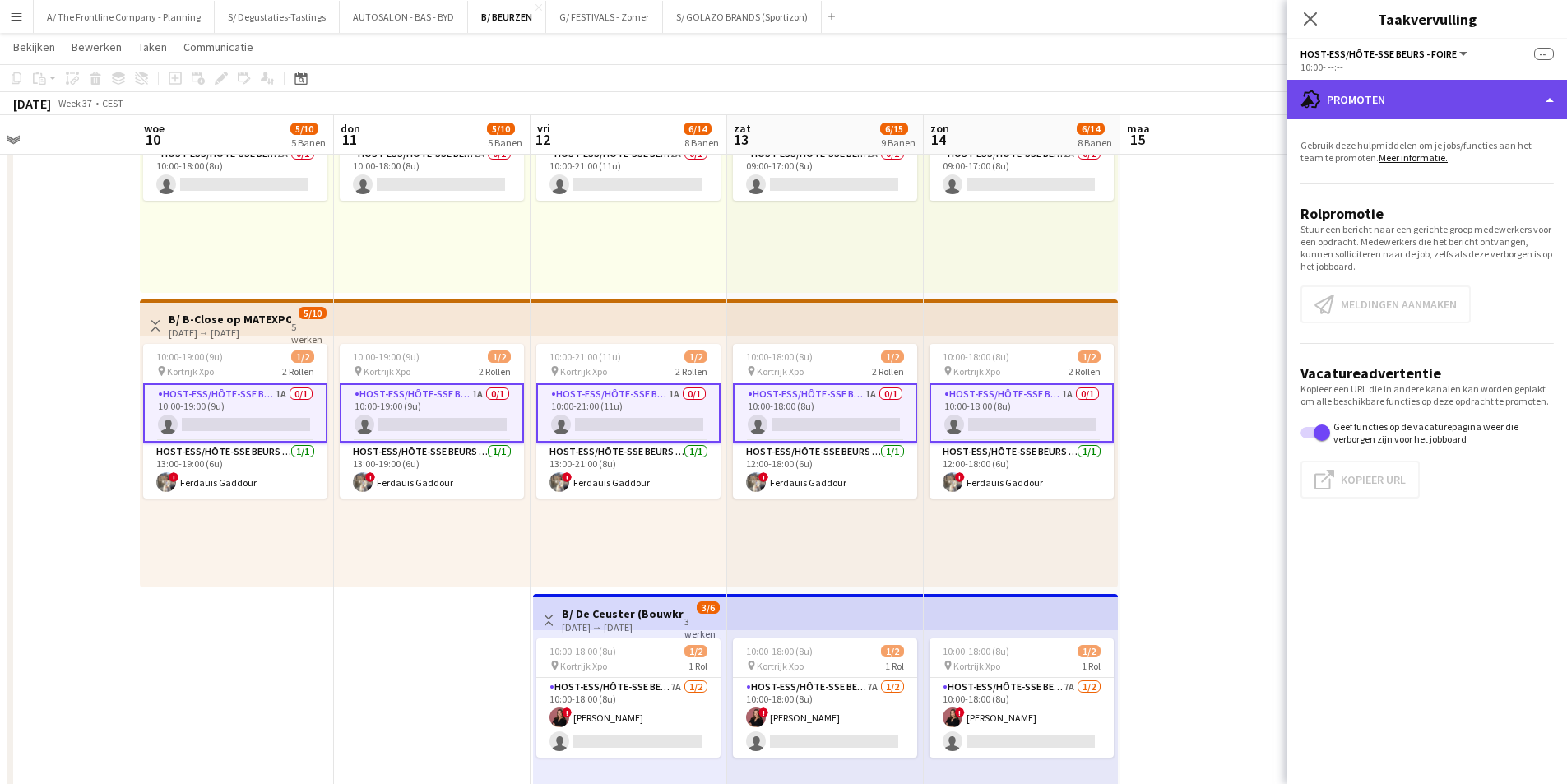
click at [1436, 101] on div "advertising-megaphone Promoten" at bounding box center [1427, 99] width 280 height 39
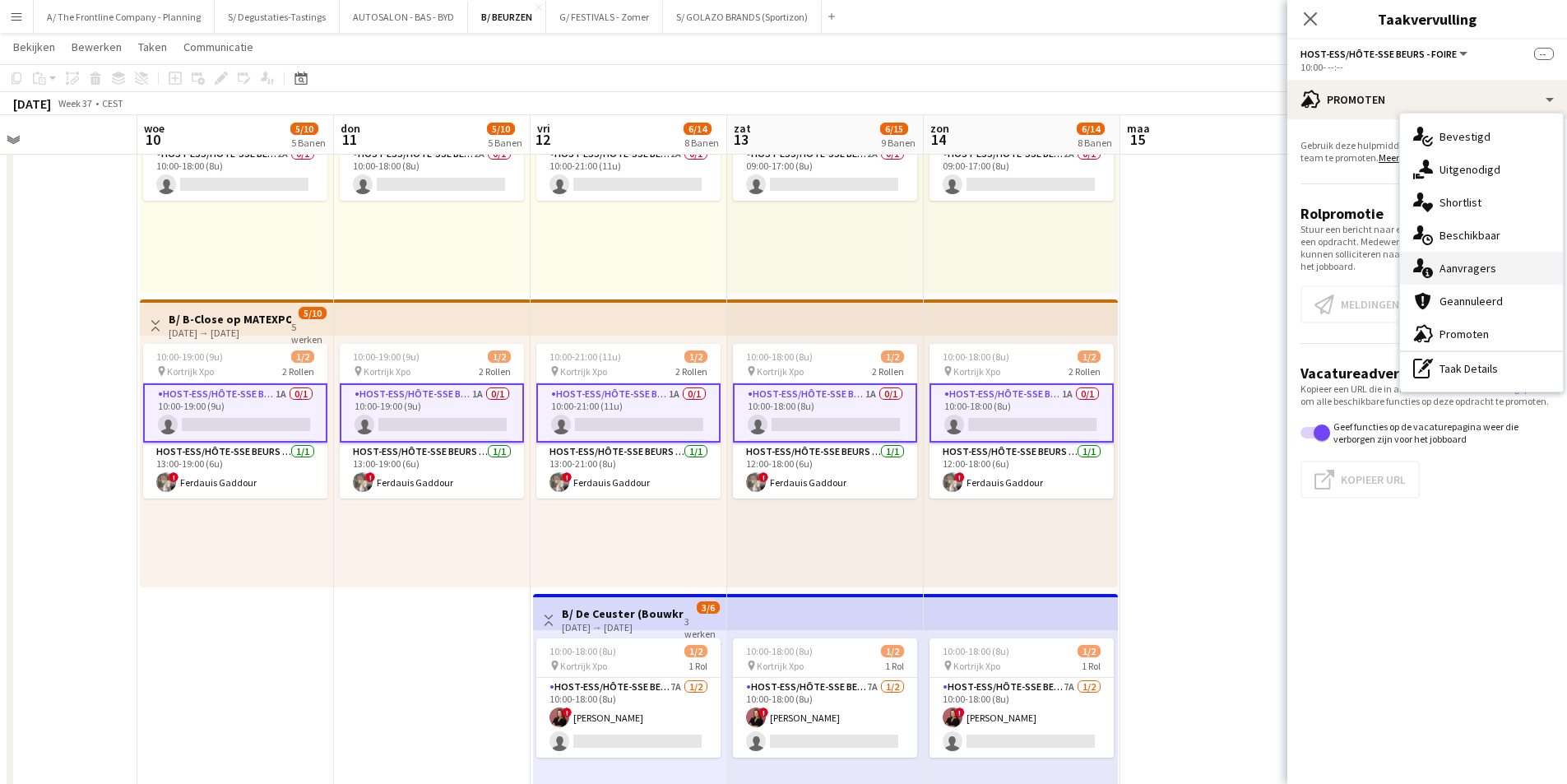
click at [1478, 280] on div "single-neutral-actions-information Aanvragers" at bounding box center [1481, 268] width 162 height 33
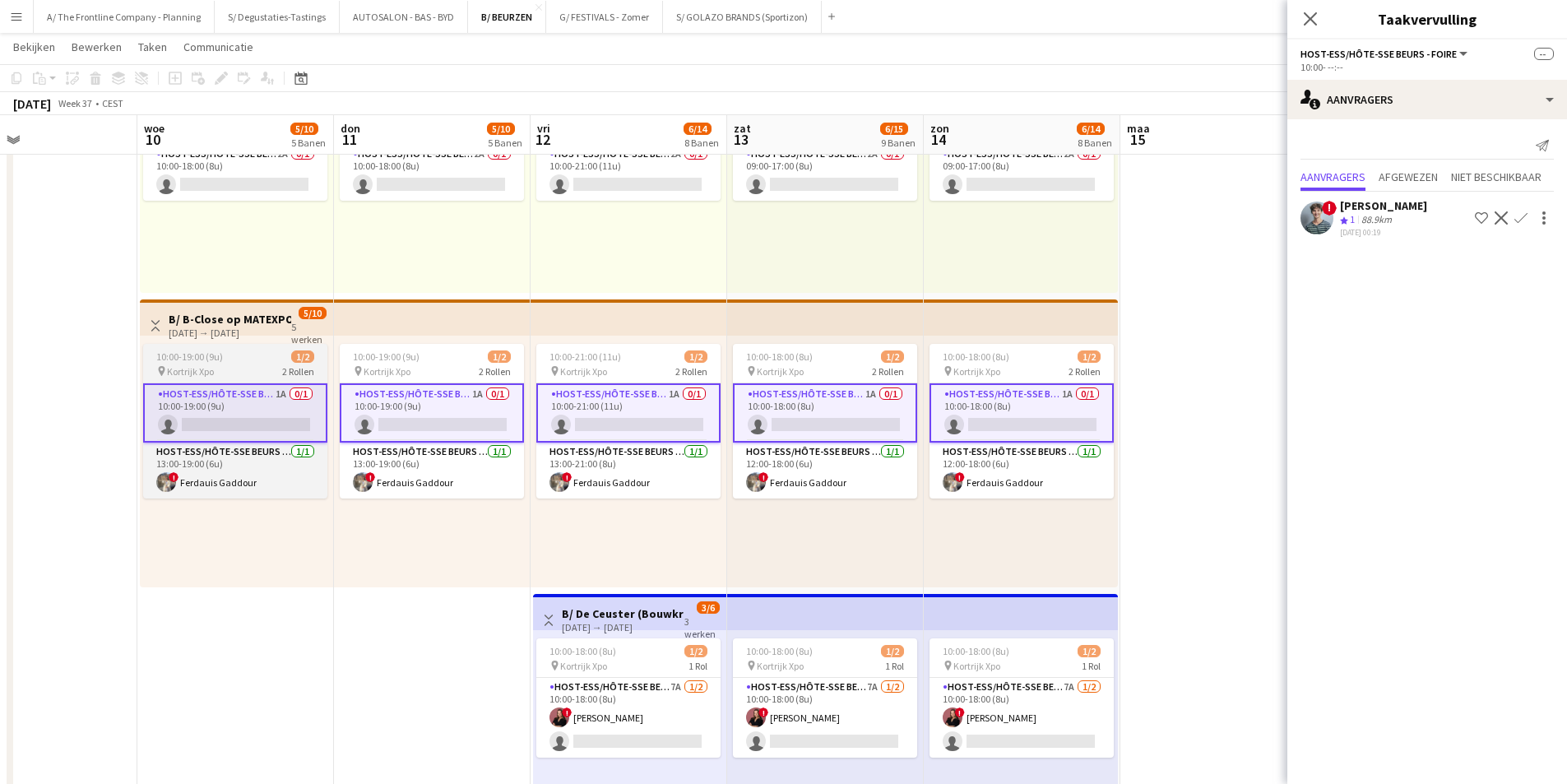
click at [183, 360] on span "10:00-19:00 (9u)" at bounding box center [189, 356] width 66 height 12
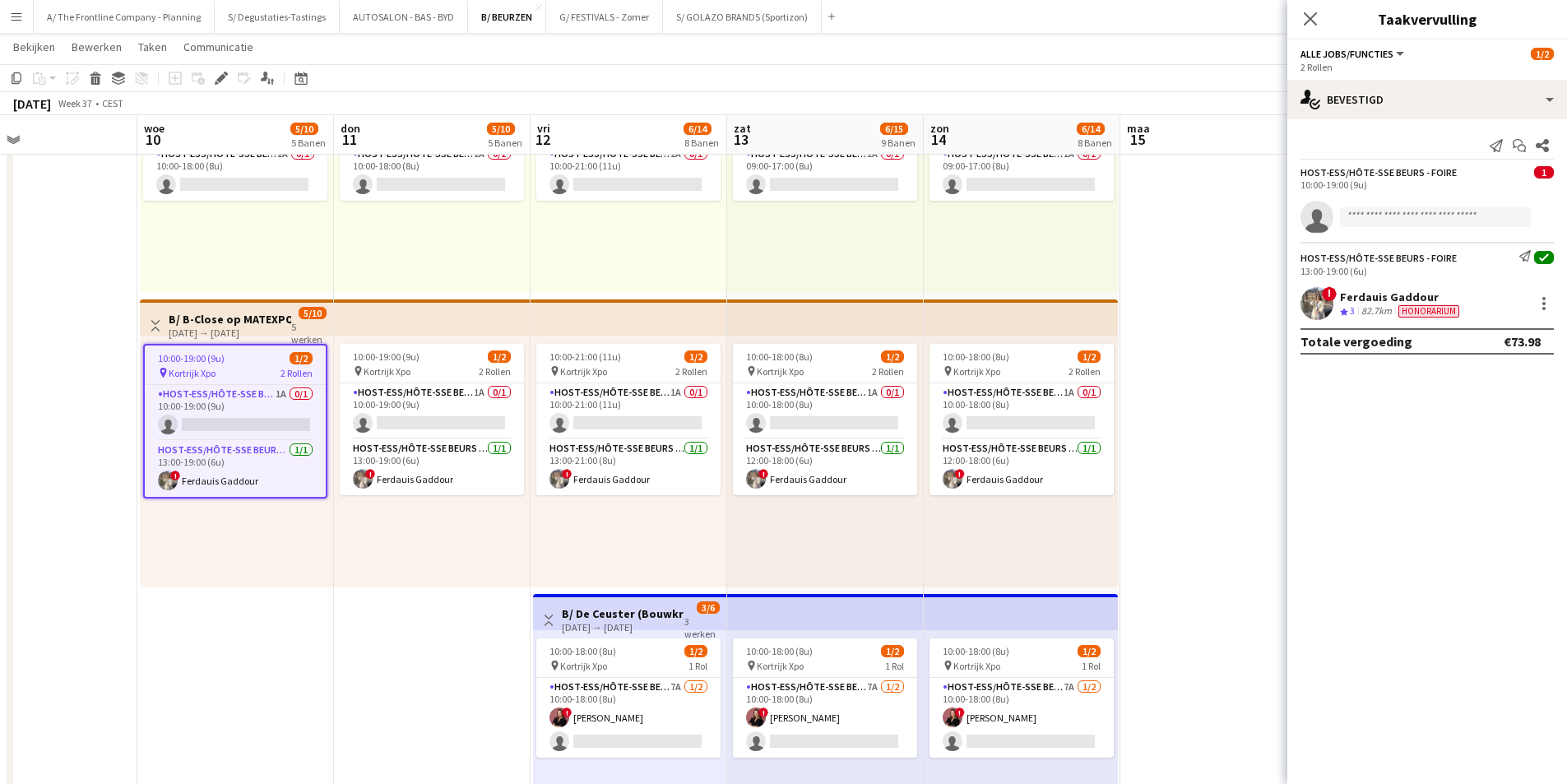
click at [235, 311] on h3 "B/ B-Close op MATEXPO (10-14/09)" at bounding box center [230, 318] width 123 height 14
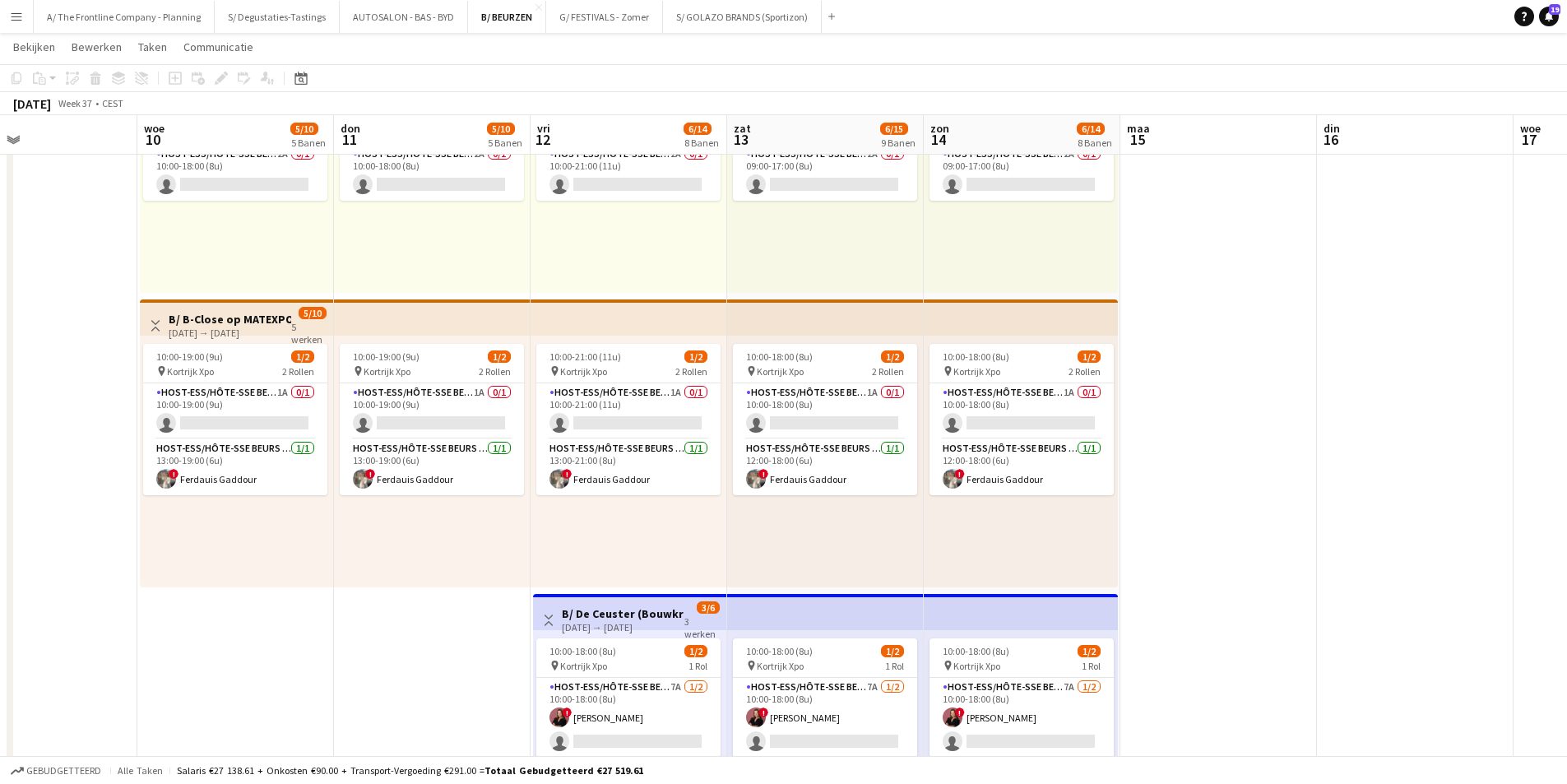
click at [225, 321] on h3 "B/ B-Close op MATEXPO (10-14/09)" at bounding box center [230, 318] width 123 height 14
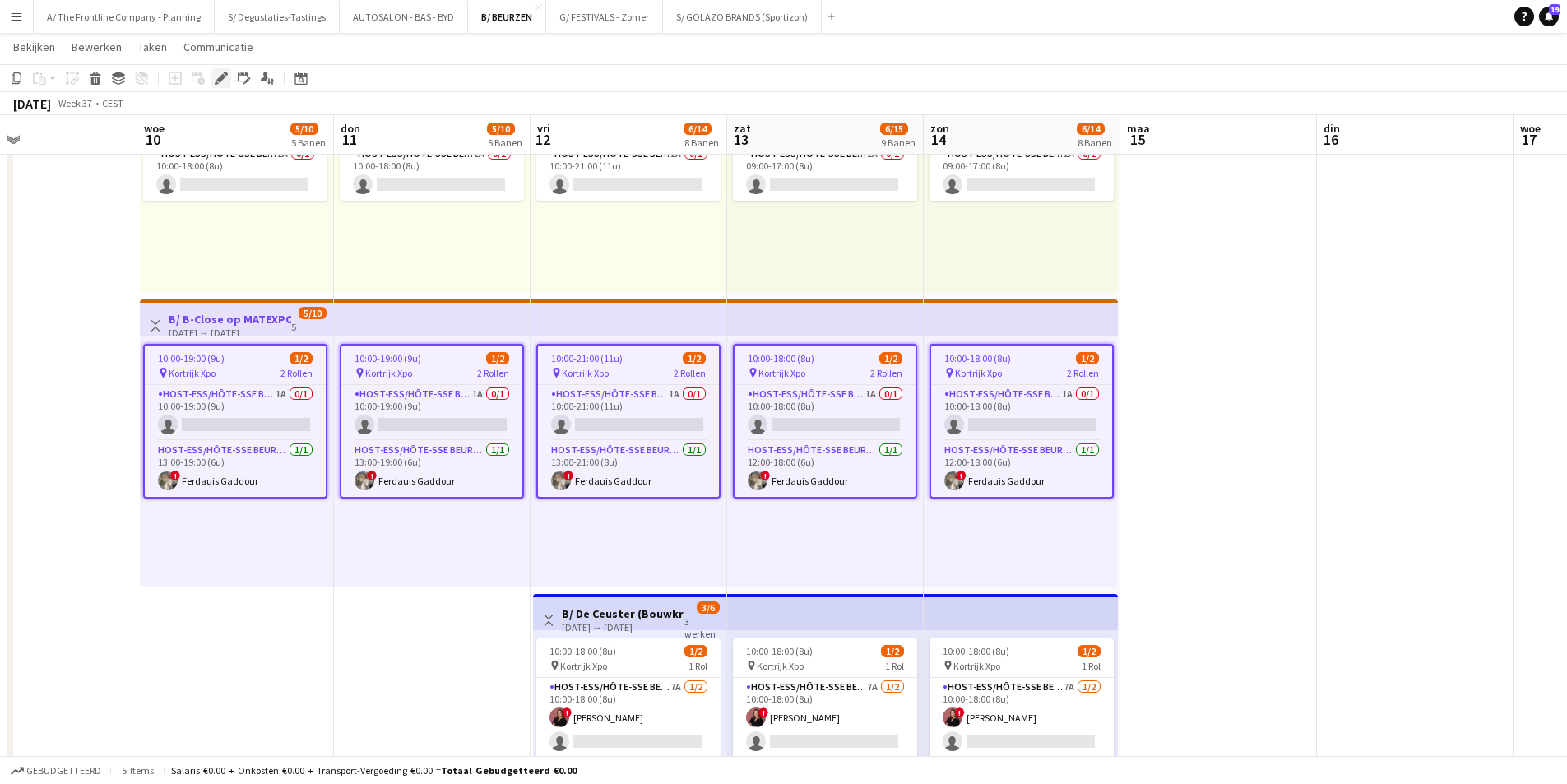
click at [225, 72] on icon at bounding box center [226, 73] width 4 height 4
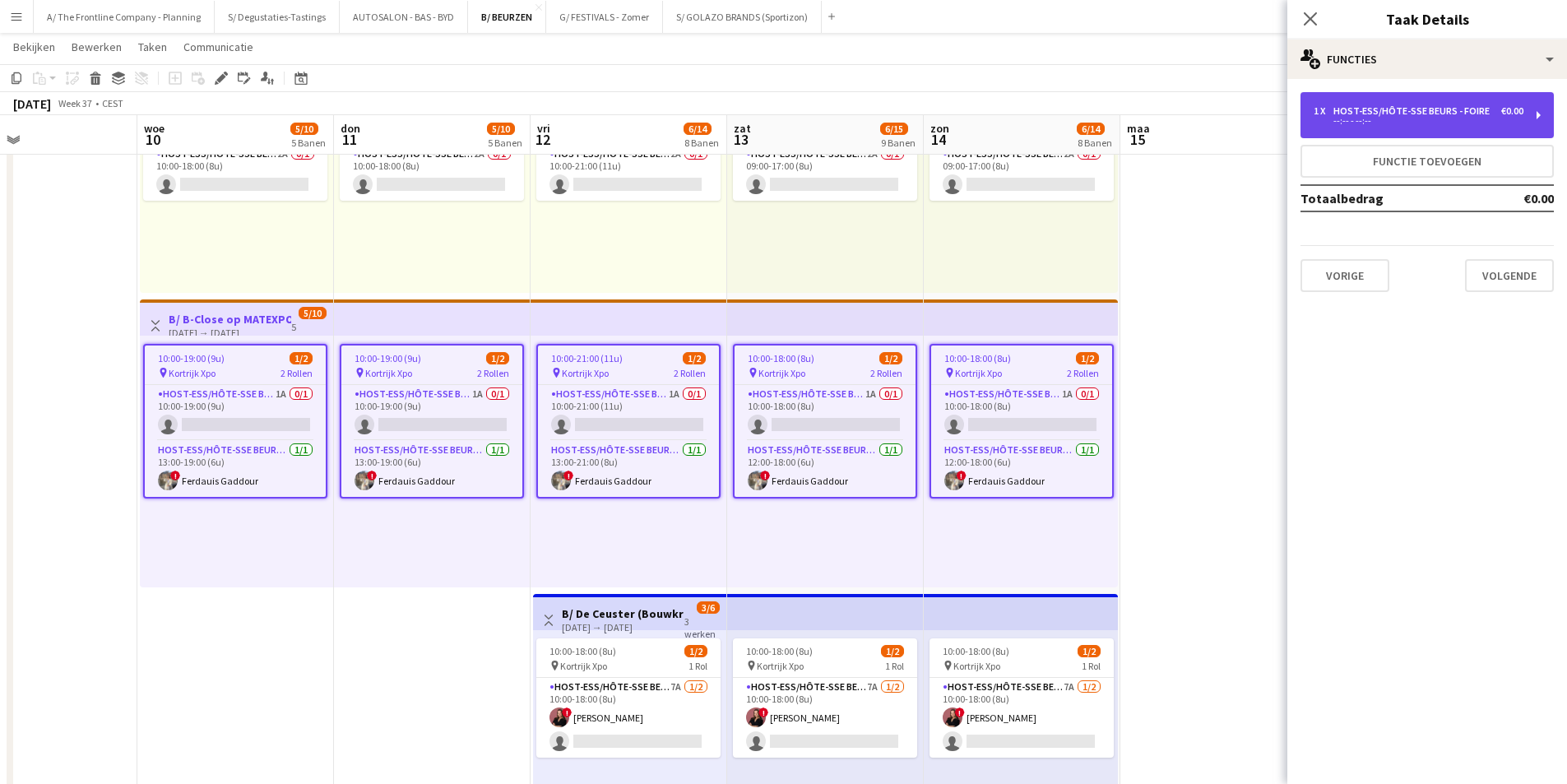
click at [1331, 109] on div "1 x" at bounding box center [1324, 111] width 20 height 12
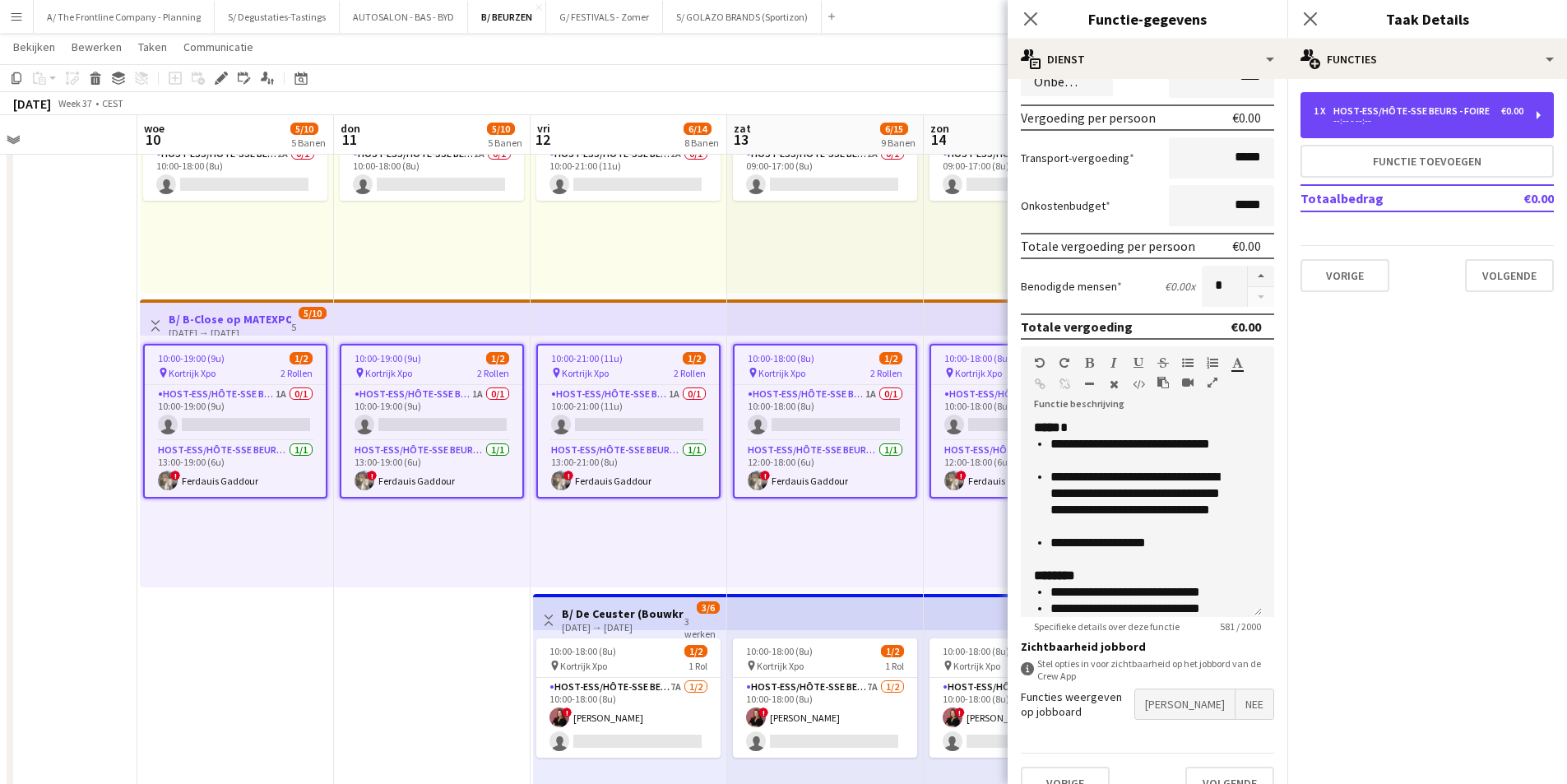
scroll to position [247, 0]
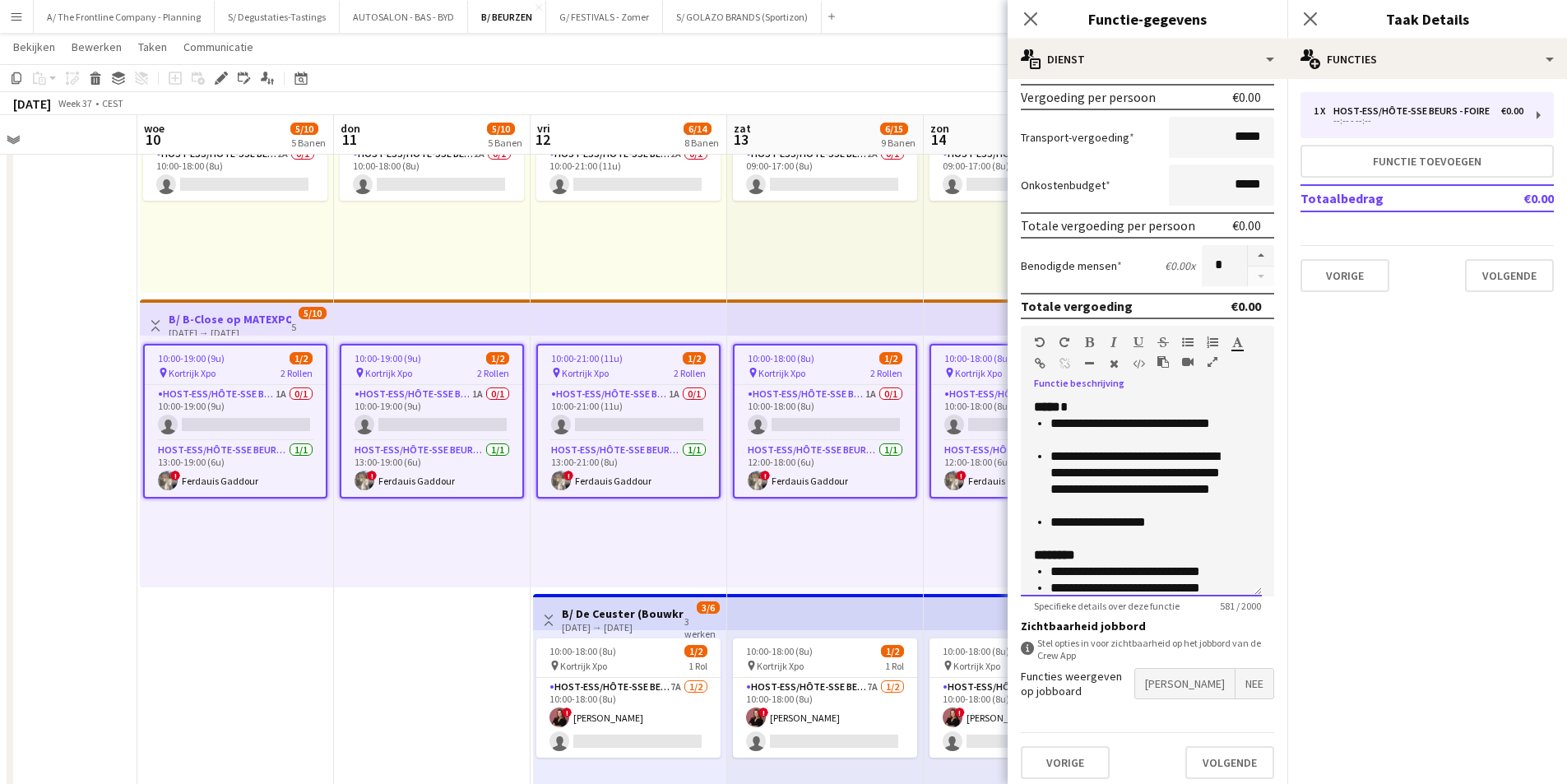
drag, startPoint x: 1049, startPoint y: 428, endPoint x: 1172, endPoint y: 520, distance: 153.6
click at [1172, 520] on ul "**********" at bounding box center [1141, 473] width 214 height 115
copy ul "**********"
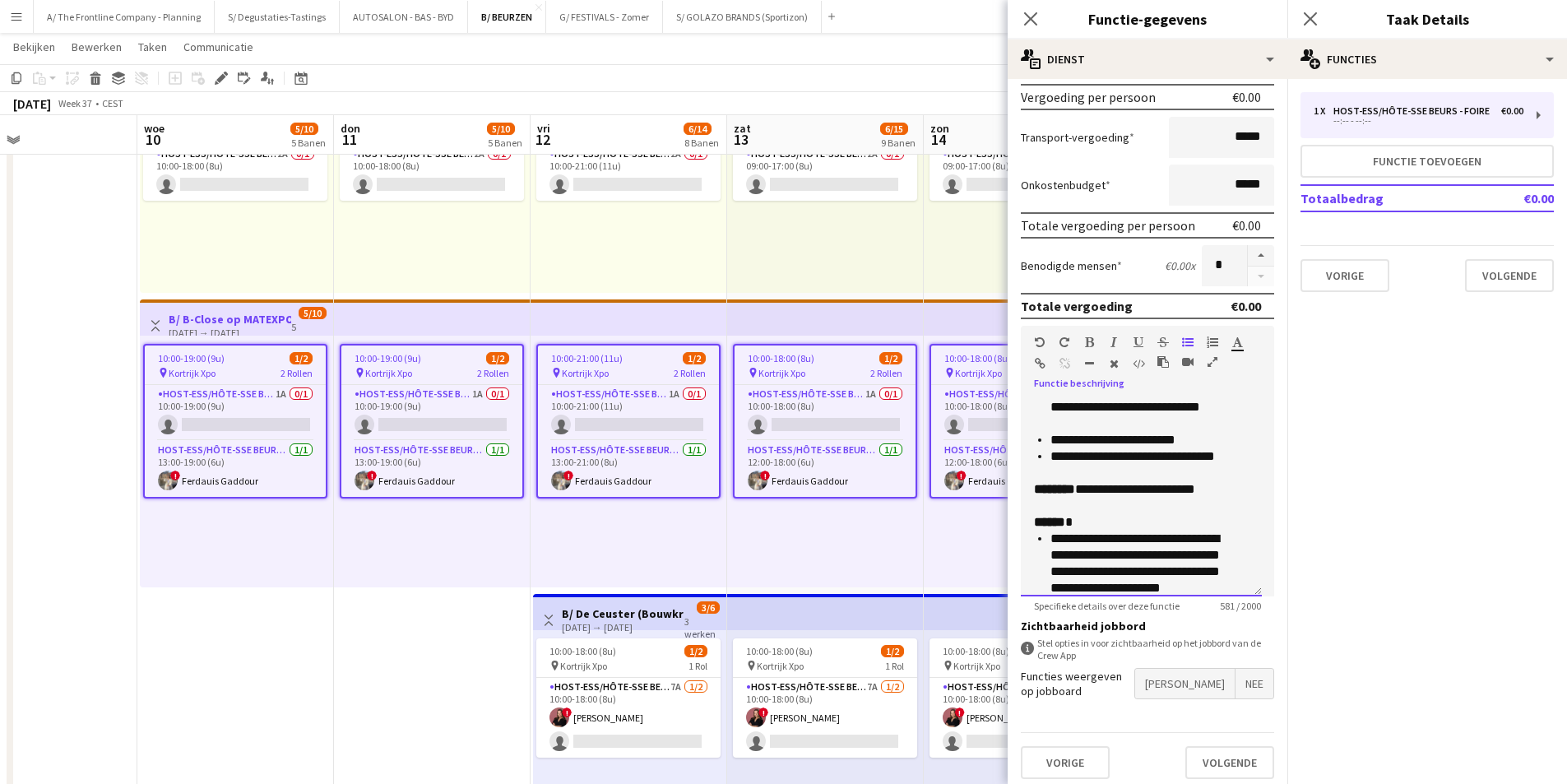
scroll to position [164, 0]
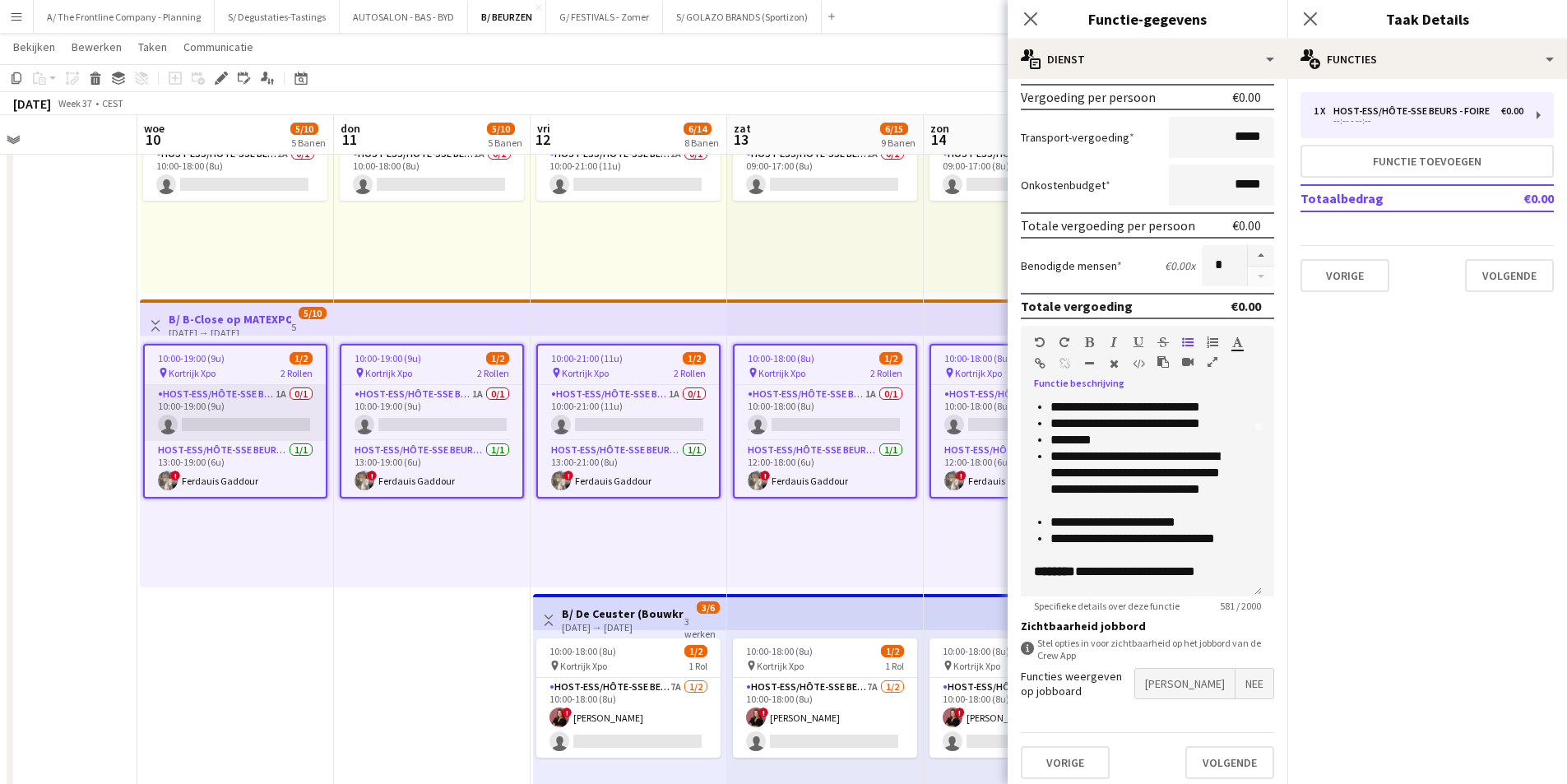
click at [219, 421] on app-card-role "Host-ess/Hôte-sse Beurs - Foire 1A 0/1 10:00-19:00 (9u) single-neutral-actions" at bounding box center [236, 412] width 181 height 56
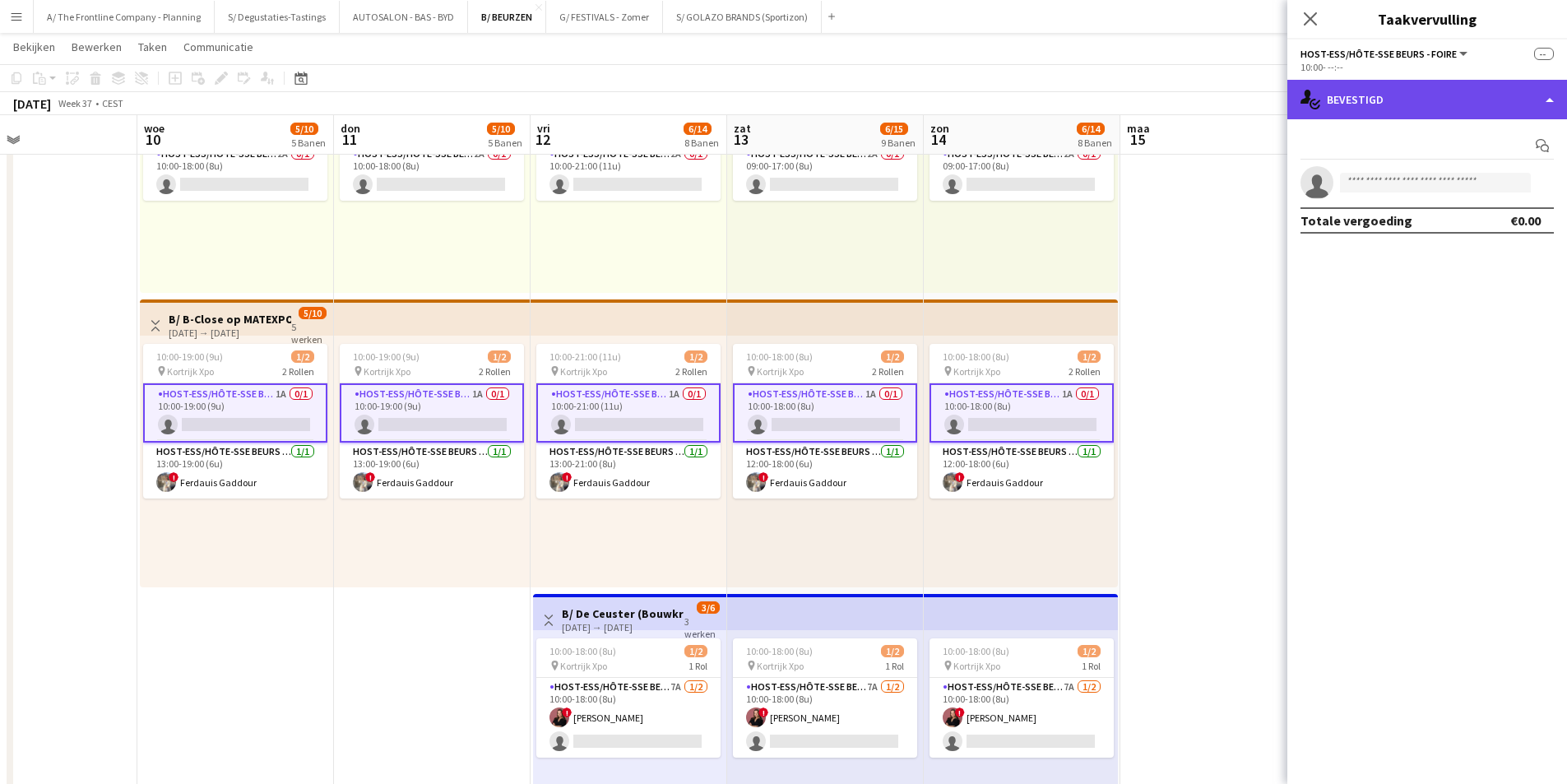
click at [1354, 104] on div "single-neutral-actions-check-2 Bevestigd" at bounding box center [1427, 99] width 280 height 39
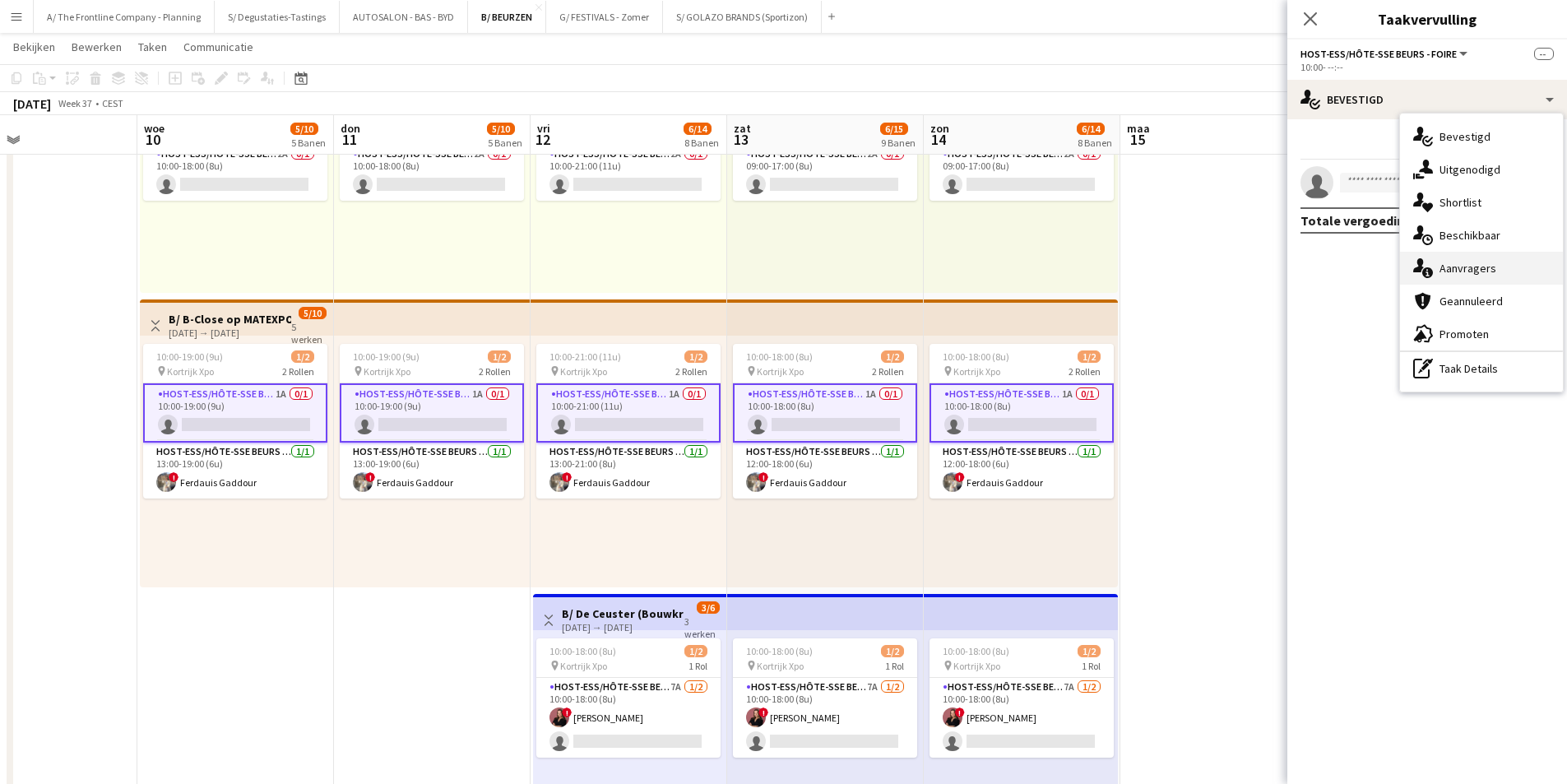
click at [1489, 260] on div "single-neutral-actions-information Aanvragers" at bounding box center [1481, 268] width 162 height 33
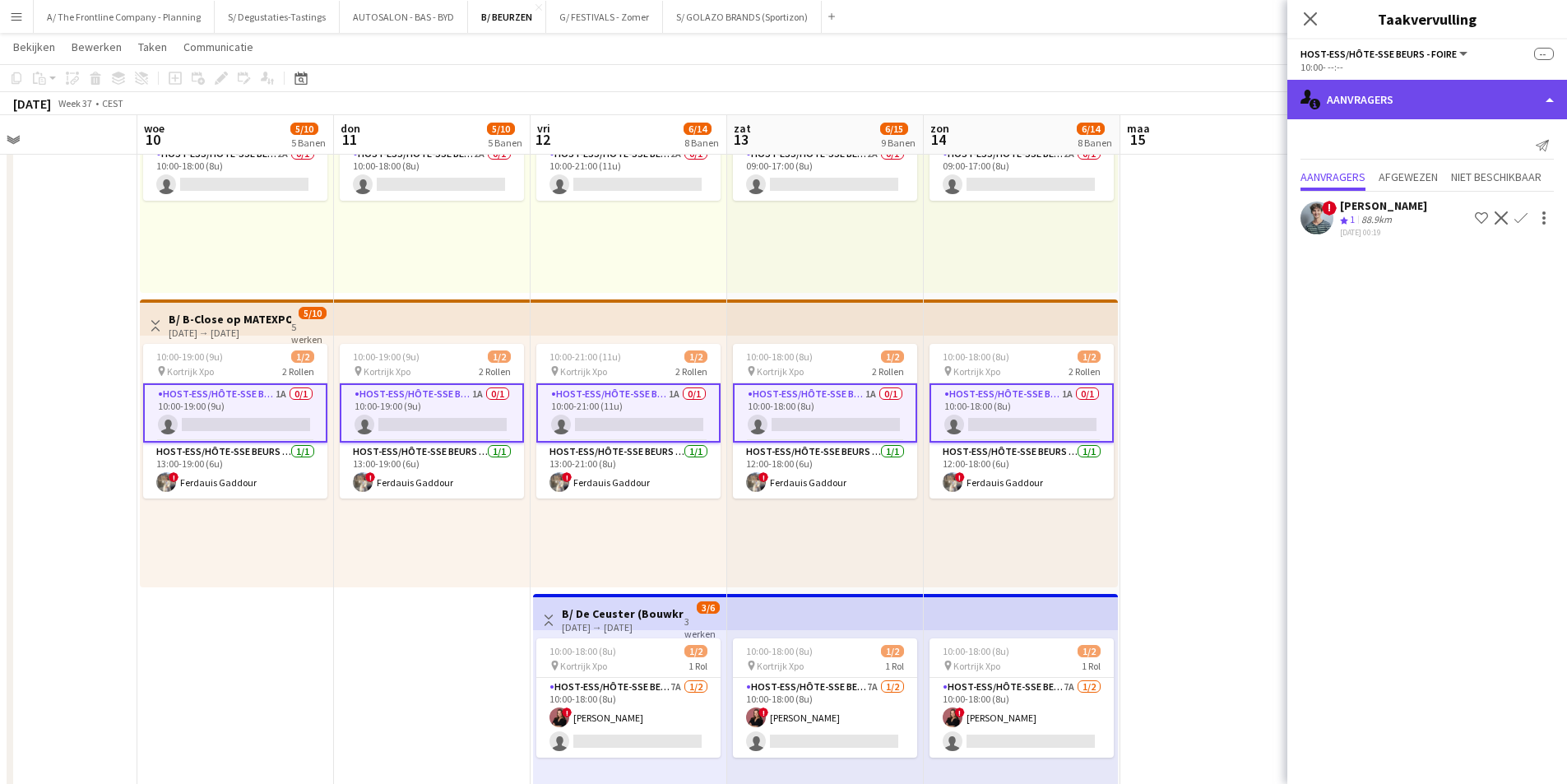
click at [1355, 100] on div "single-neutral-actions-information Aanvragers" at bounding box center [1427, 99] width 280 height 39
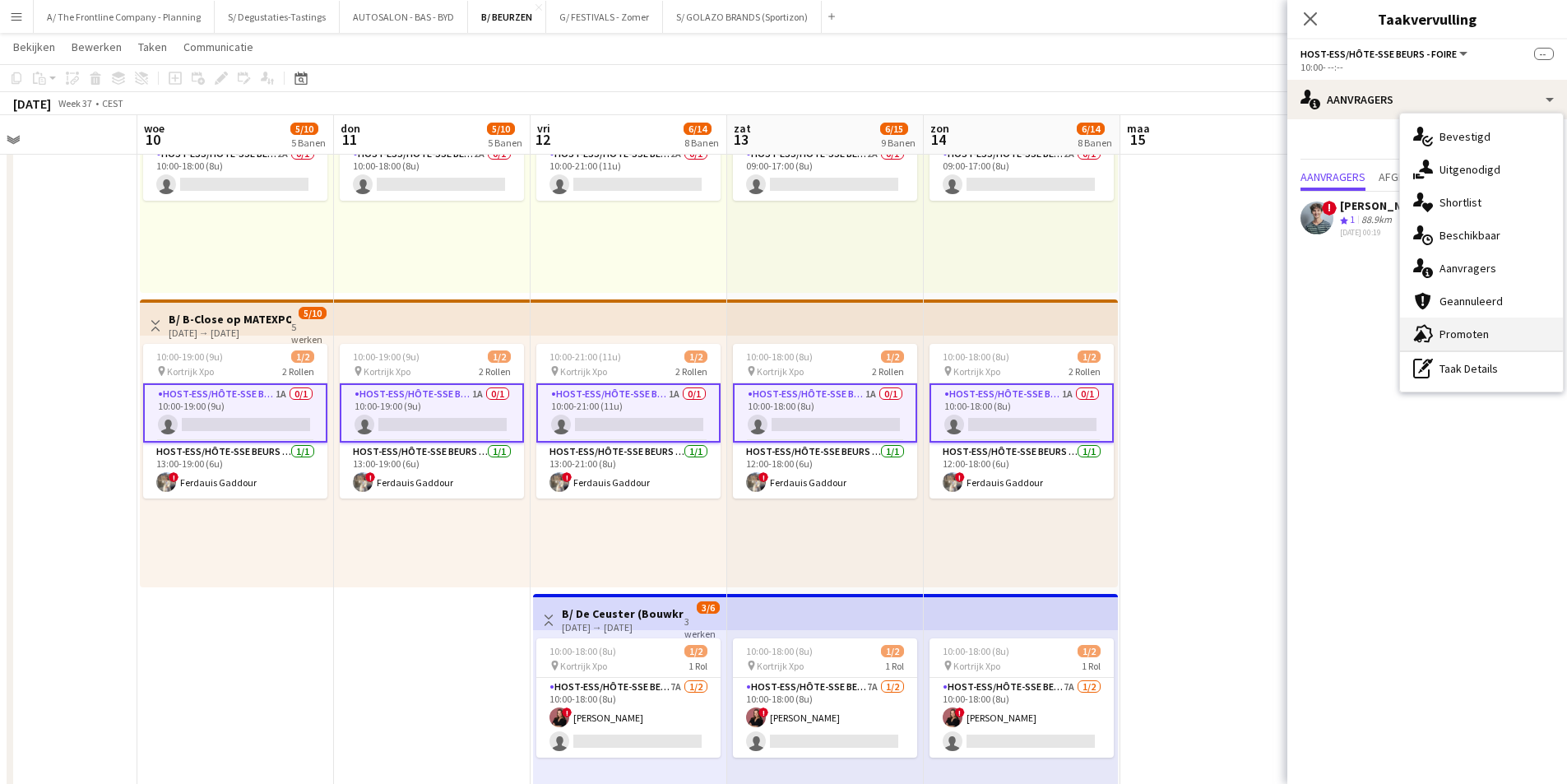
click at [1480, 336] on div "advertising-megaphone Promoten" at bounding box center [1481, 333] width 162 height 33
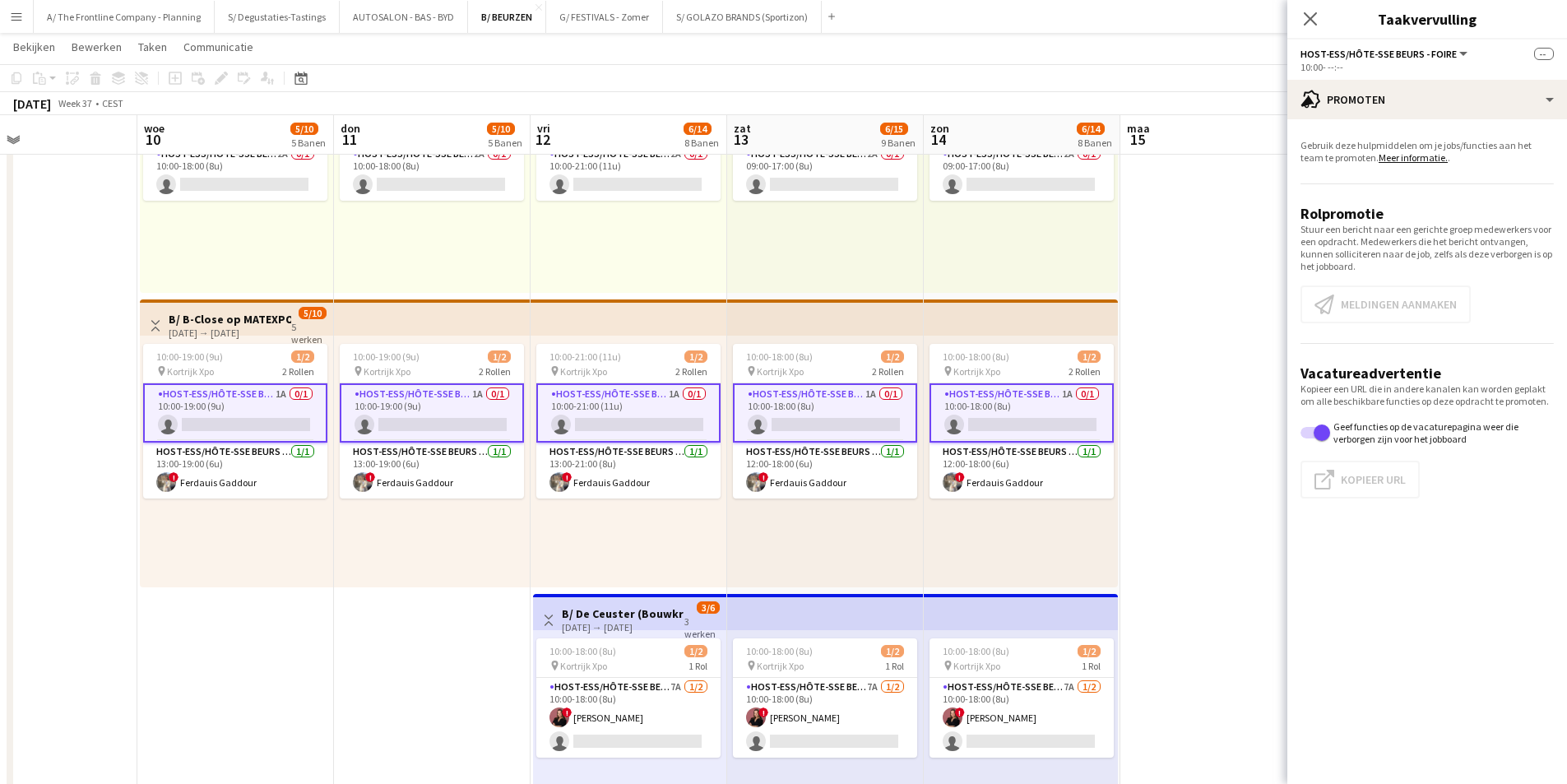
click at [286, 418] on app-card-role "Host-ess/Hôte-sse Beurs - Foire 1A 0/1 10:00-19:00 (9u) single-neutral-actions" at bounding box center [236, 413] width 185 height 60
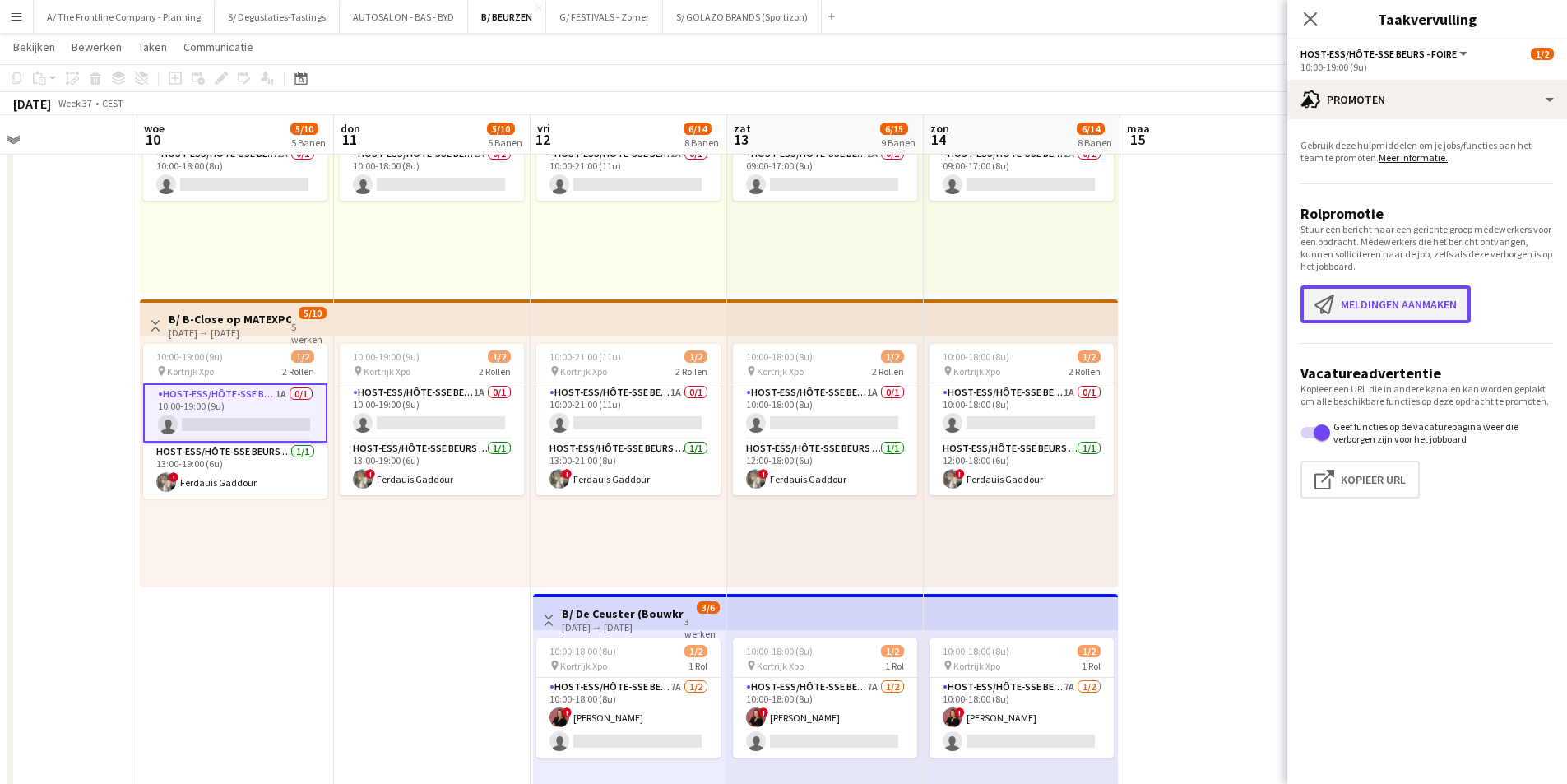
click at [1402, 303] on button "Meldingen aanmaken Meldingen aanmaken" at bounding box center [1385, 304] width 170 height 37
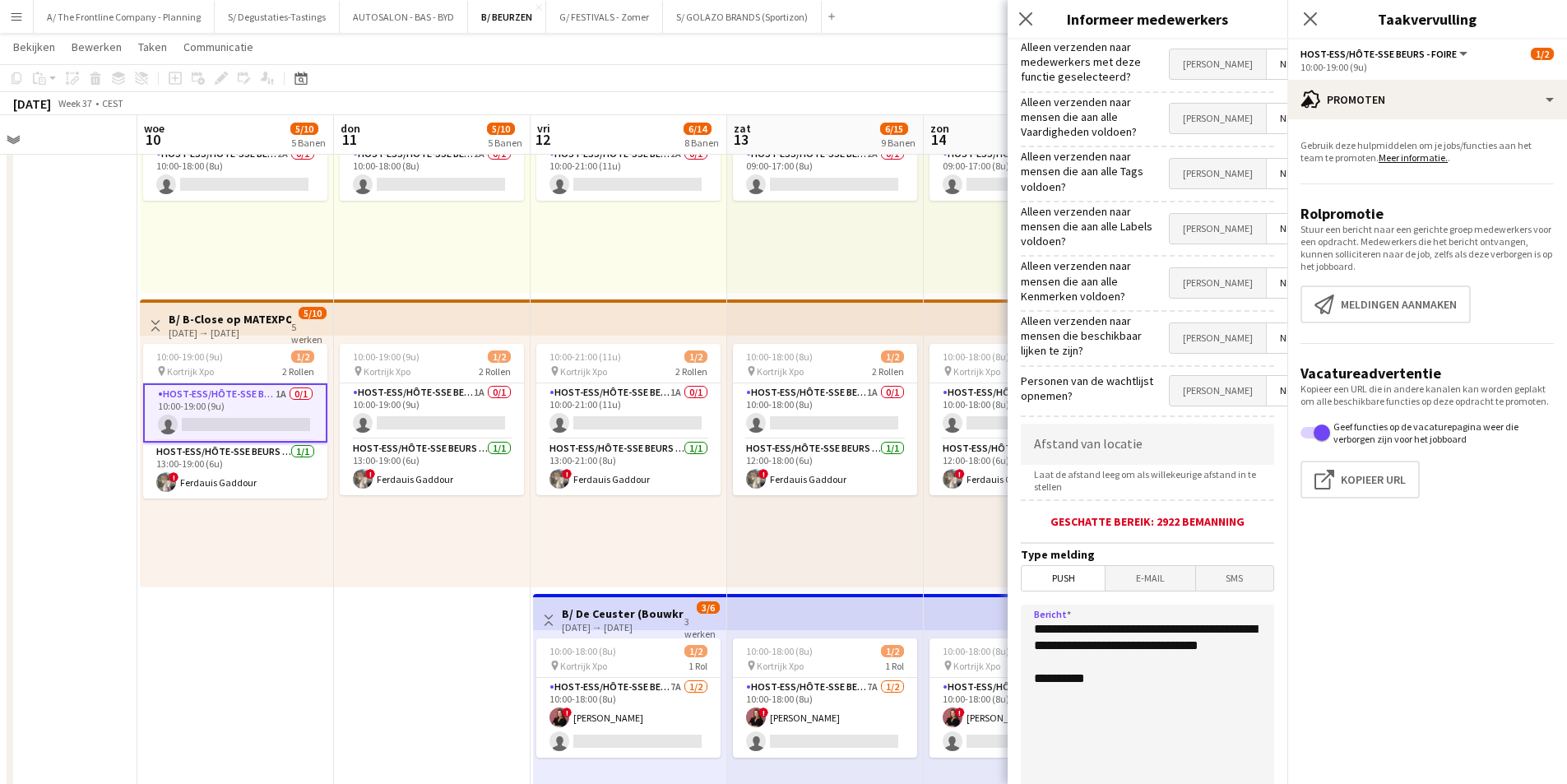
drag, startPoint x: 1127, startPoint y: 647, endPoint x: 1001, endPoint y: 592, distance: 137.5
click at [1001, 592] on body "Menu Borden Borden Borden Alle taken Status Werkforce Werkforce Mijn personeel …" at bounding box center [784, 478] width 1567 height 3095
paste textarea "**********"
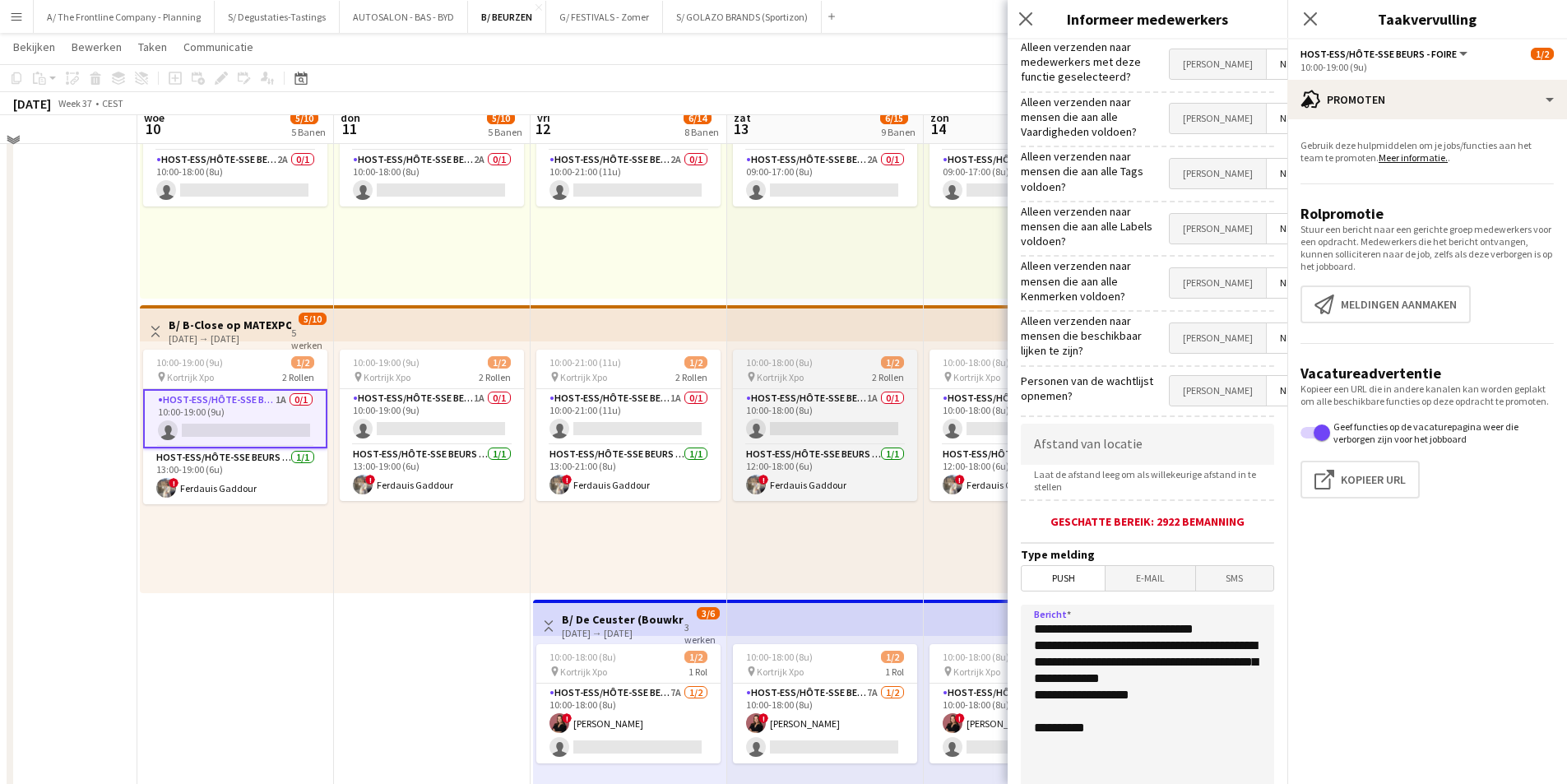
scroll to position [1068, 0]
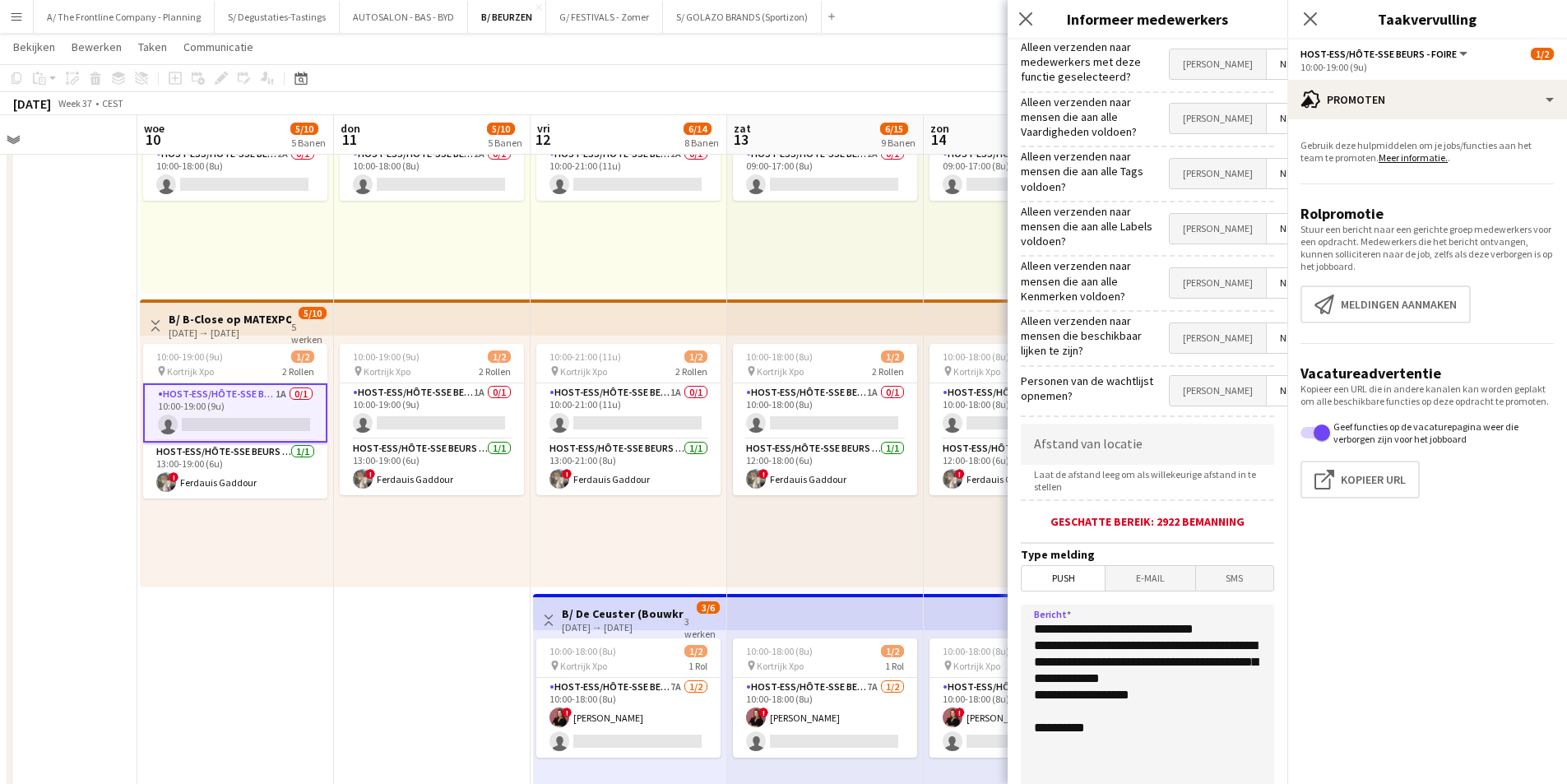
type textarea "**********"
click at [797, 561] on div "10:00-18:00 (8u) 1/2 pin Kortrijk Xpo 2 Rollen Host-ess/Hôte-sse Beurs - Foire …" at bounding box center [825, 461] width 197 height 252
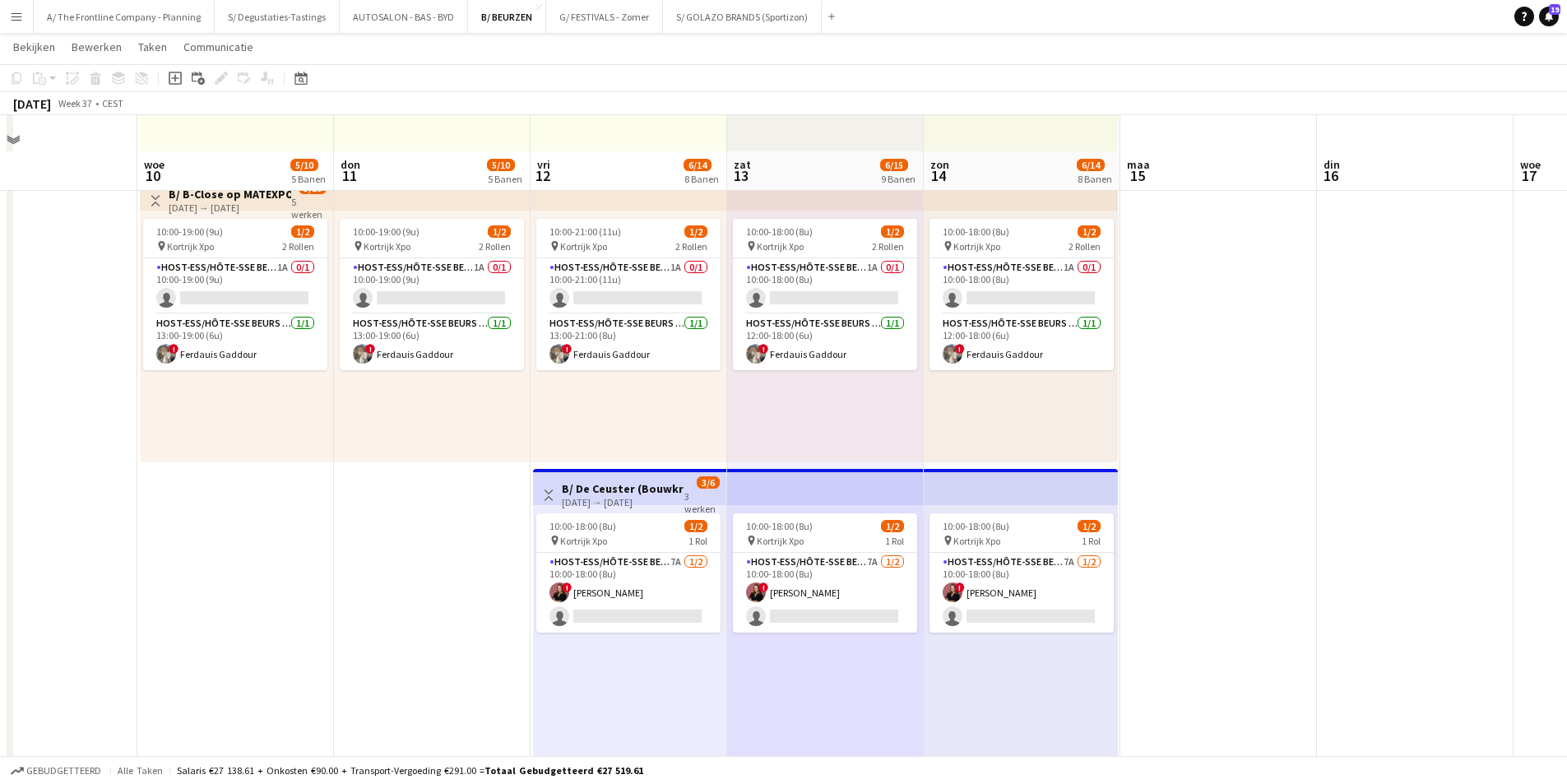
scroll to position [904, 0]
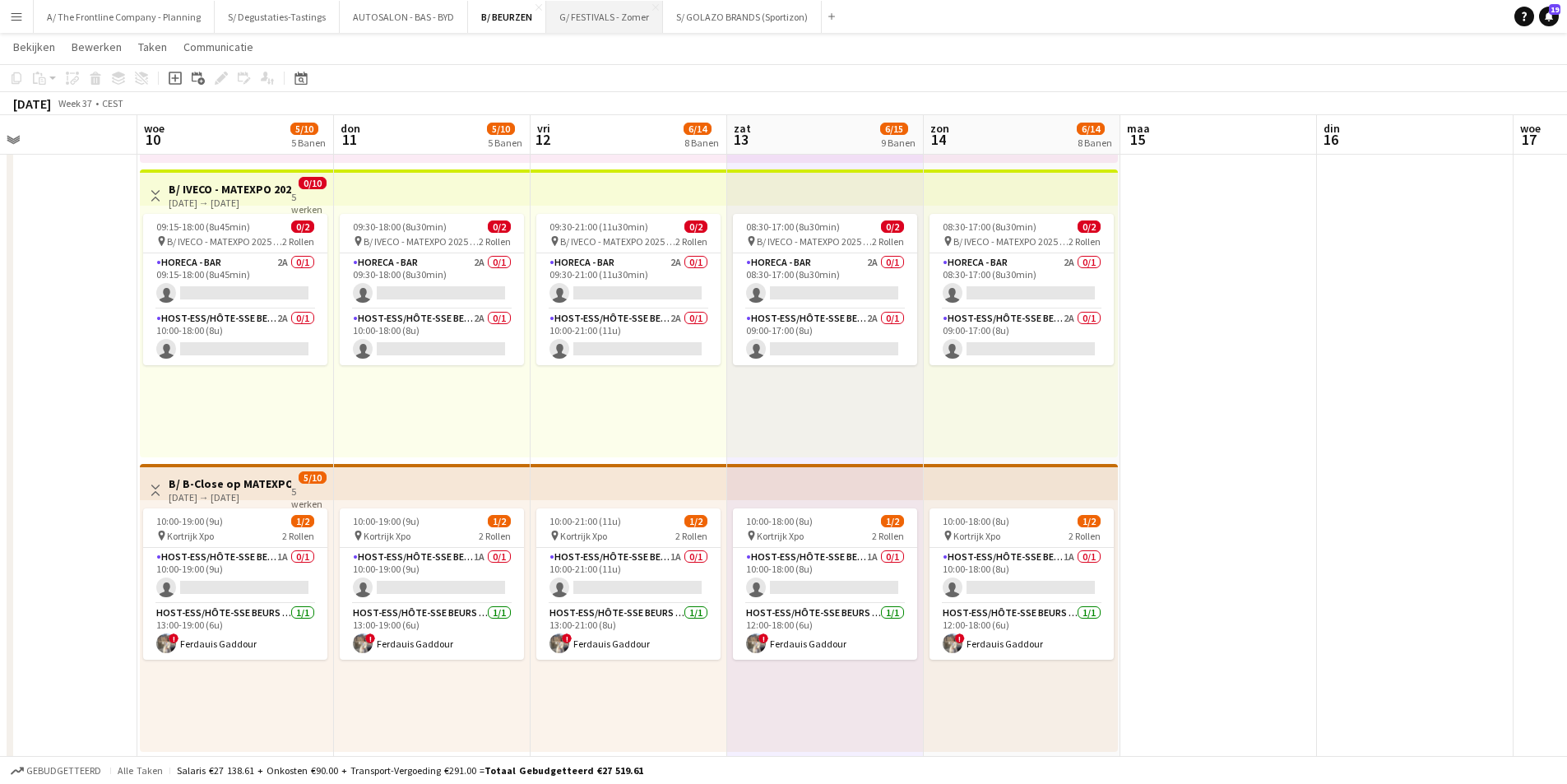
click at [617, 11] on button "G/ FESTIVALS - Zomer Sluiten" at bounding box center [605, 16] width 117 height 32
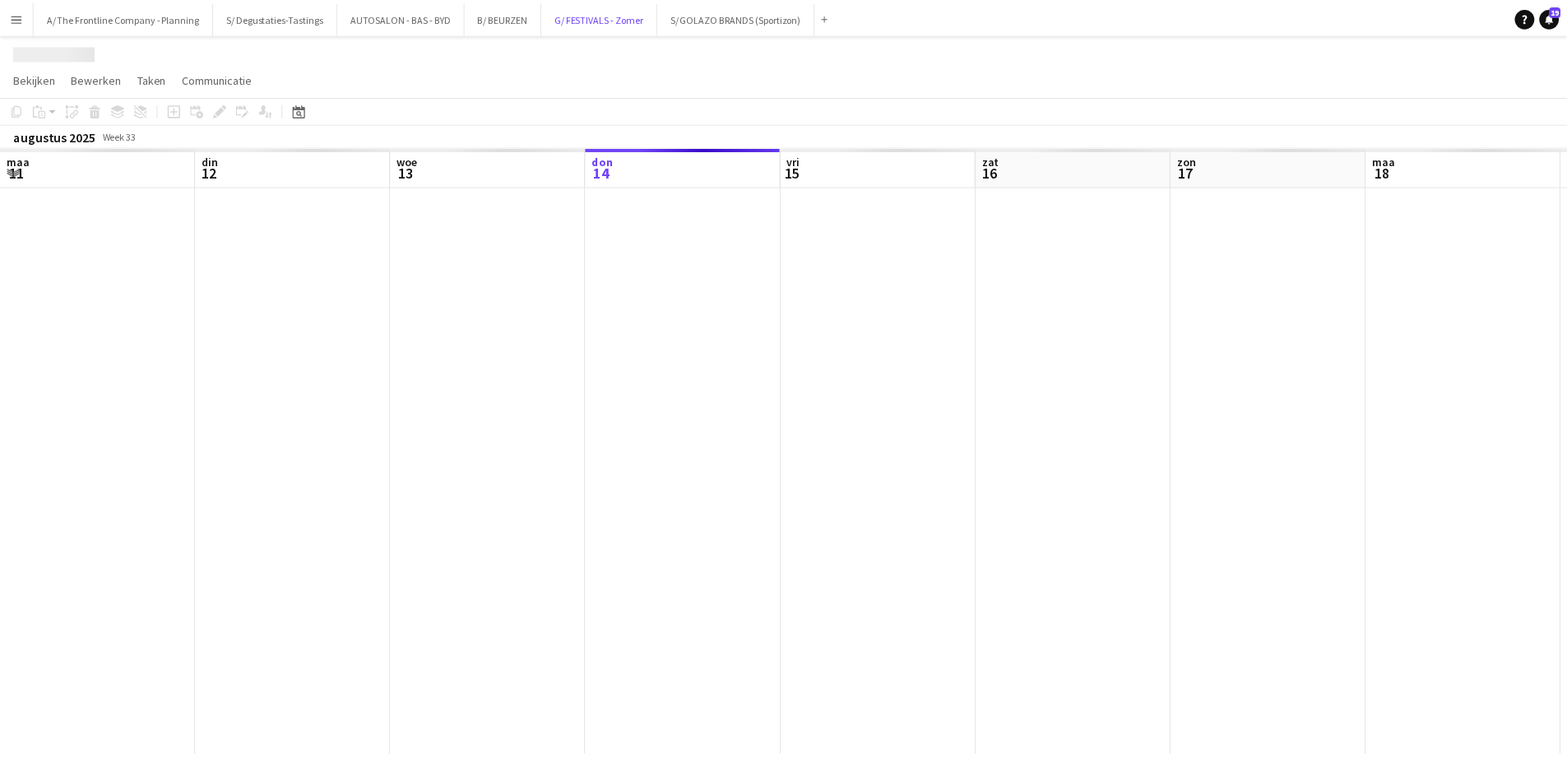
scroll to position [0, 393]
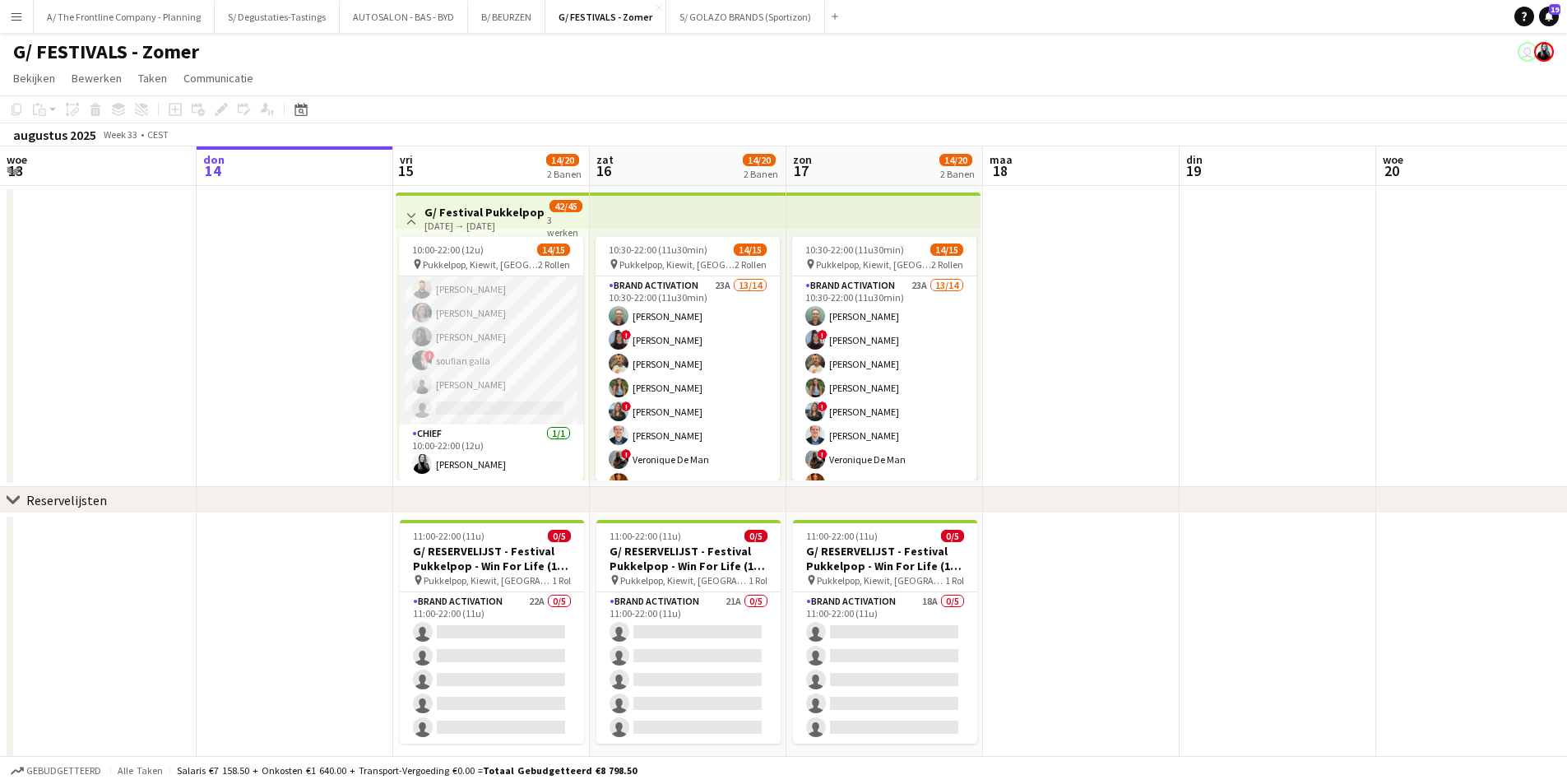
click at [492, 372] on app-card-role "Brand Activation 23A 13/14 10:00-22:00 (12u) Matthijs Engelbeen ! Françoise Van…" at bounding box center [491, 241] width 185 height 366
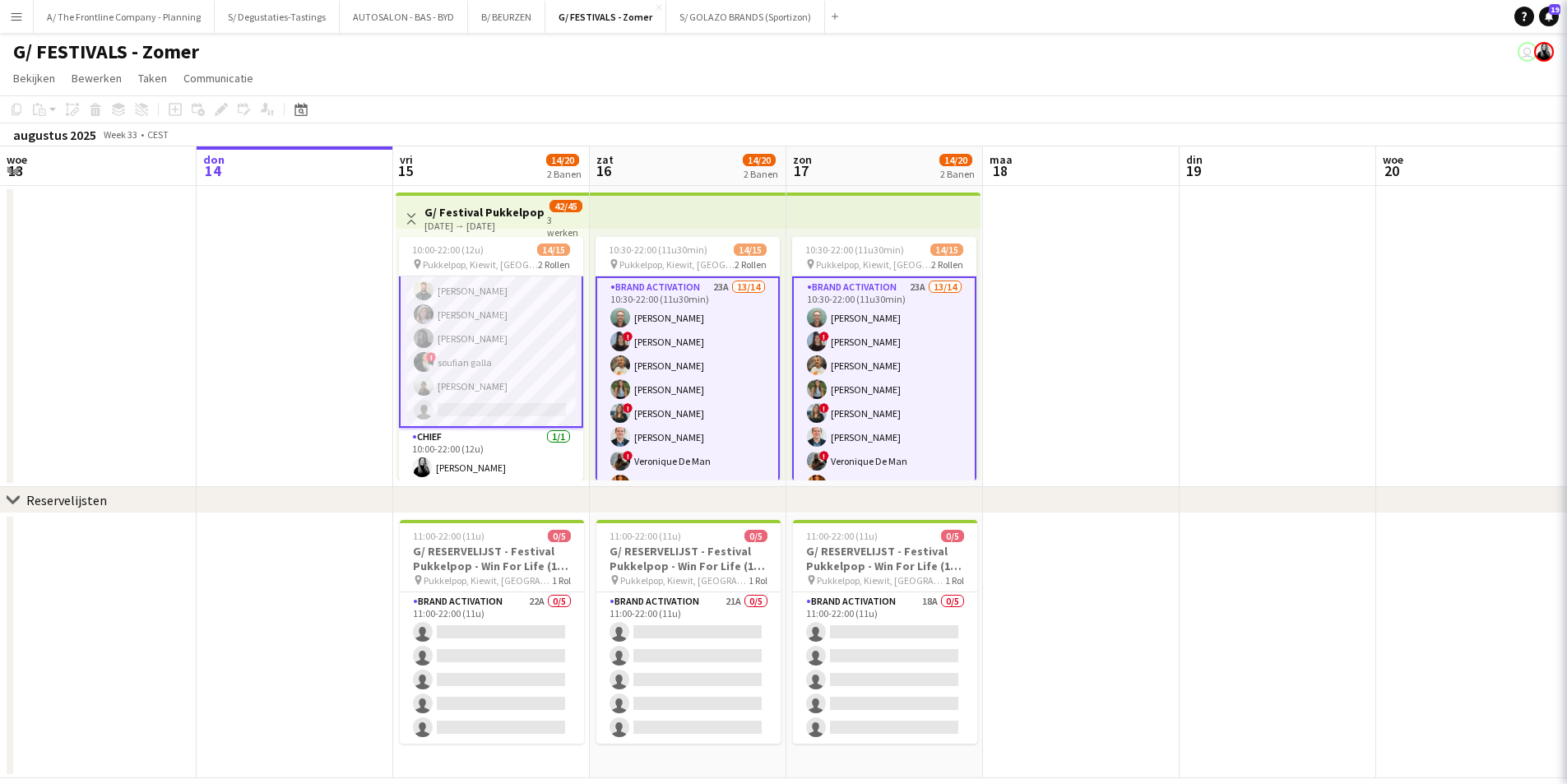
scroll to position [219, 0]
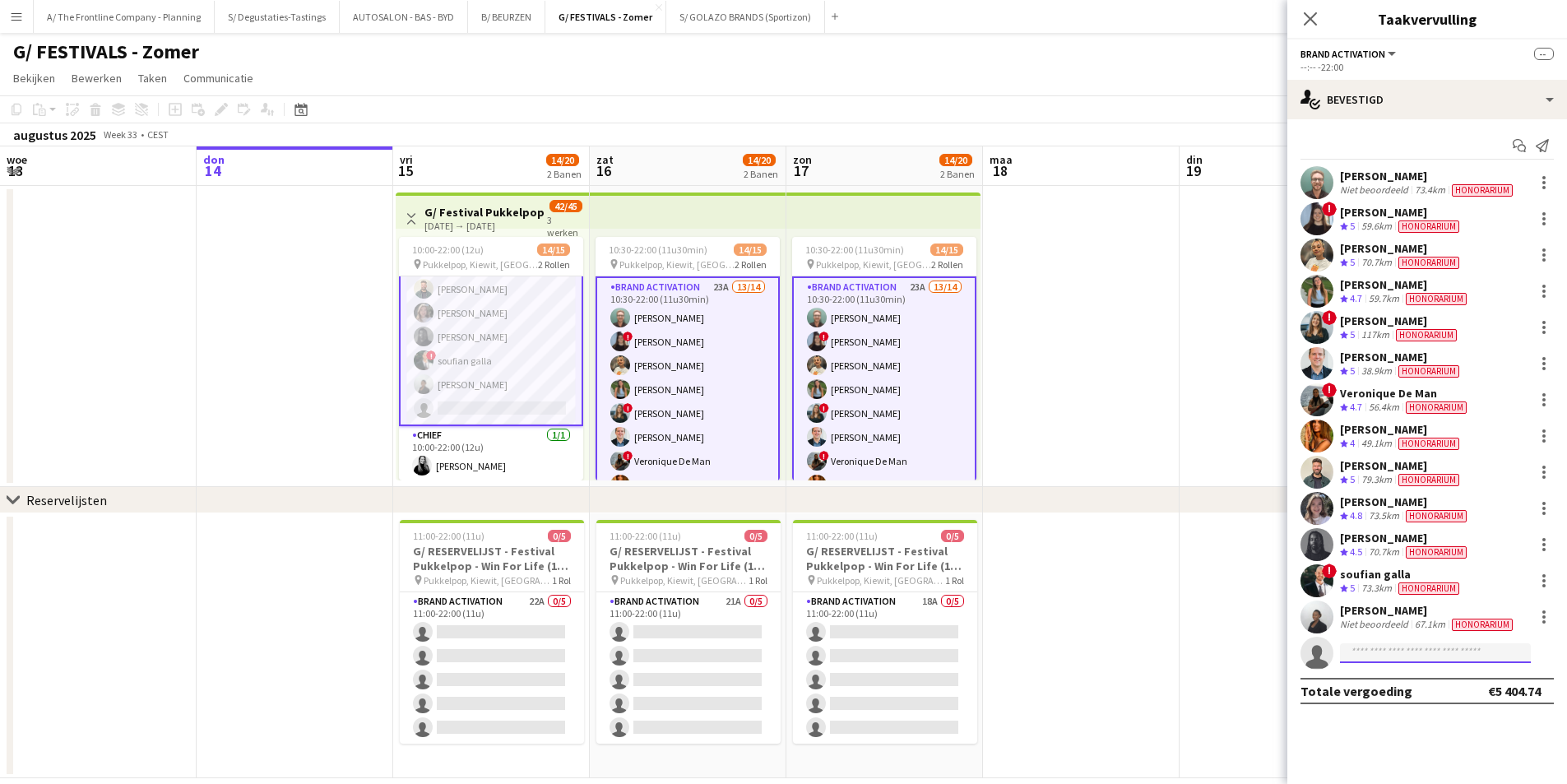
click at [1497, 651] on input at bounding box center [1435, 652] width 191 height 20
type input "********"
click at [1447, 716] on div "Isa Janssen Actief isajanssen2003@gmail.com +31642961150" at bounding box center [1435, 689] width 191 height 53
click at [1456, 688] on span "isajanssen2003@gmail.com" at bounding box center [1435, 690] width 164 height 13
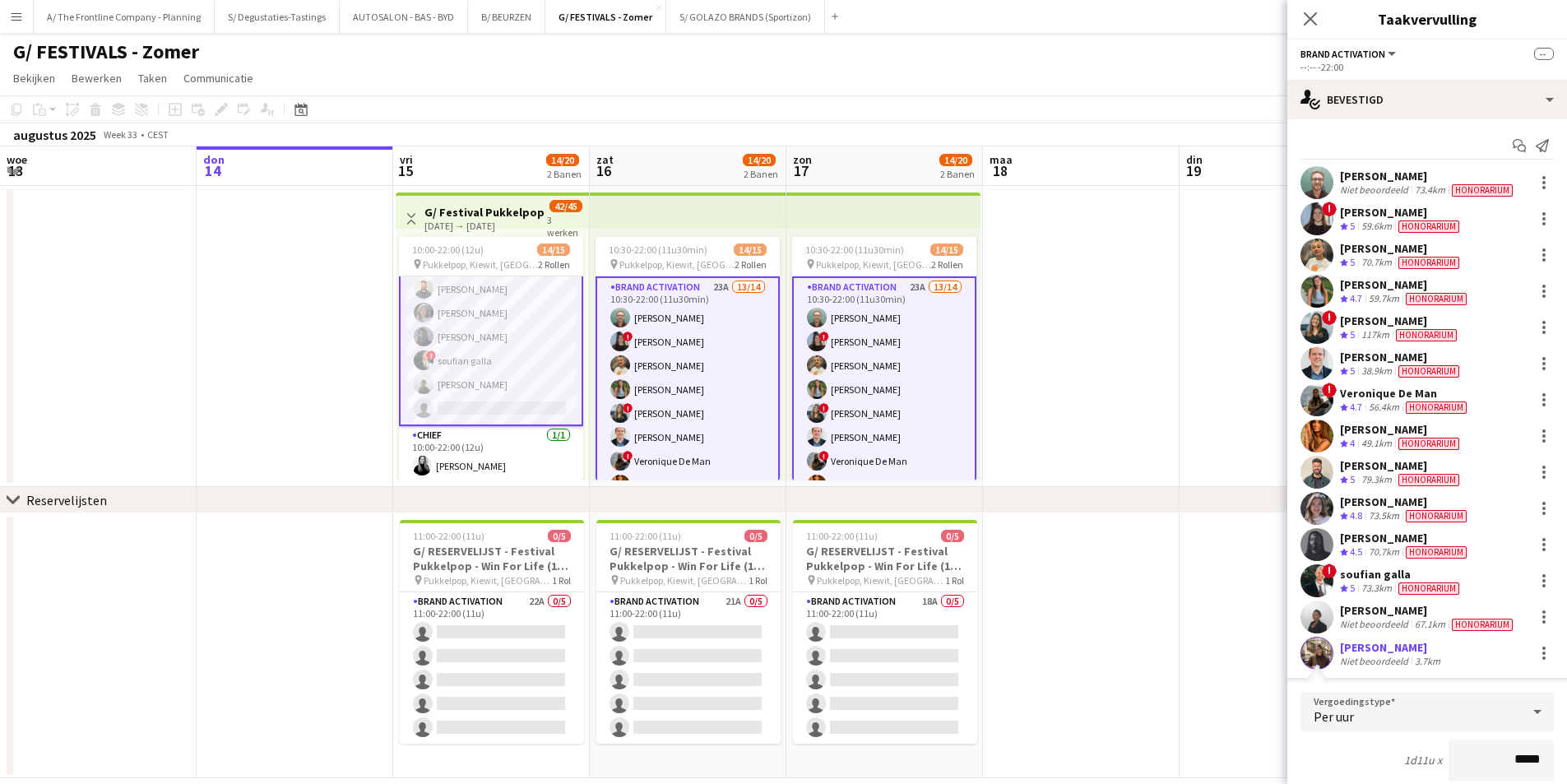
click at [1338, 650] on div "Isa Janssen Niet beoordeeld 3.7km" at bounding box center [1427, 652] width 280 height 33
click at [1337, 650] on div "Isa Janssen Niet beoordeeld 3.7km" at bounding box center [1427, 652] width 280 height 33
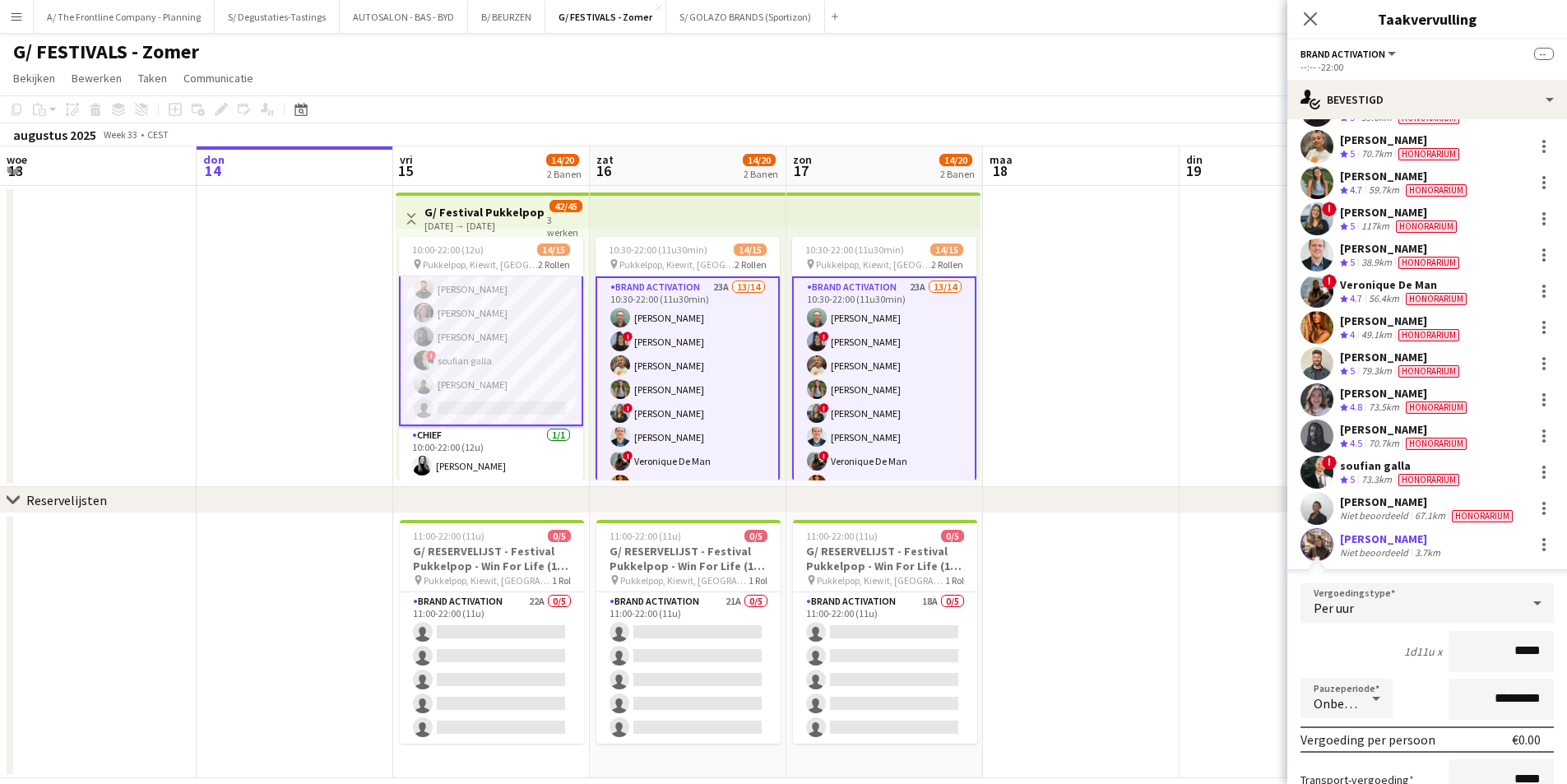
scroll to position [306, 0]
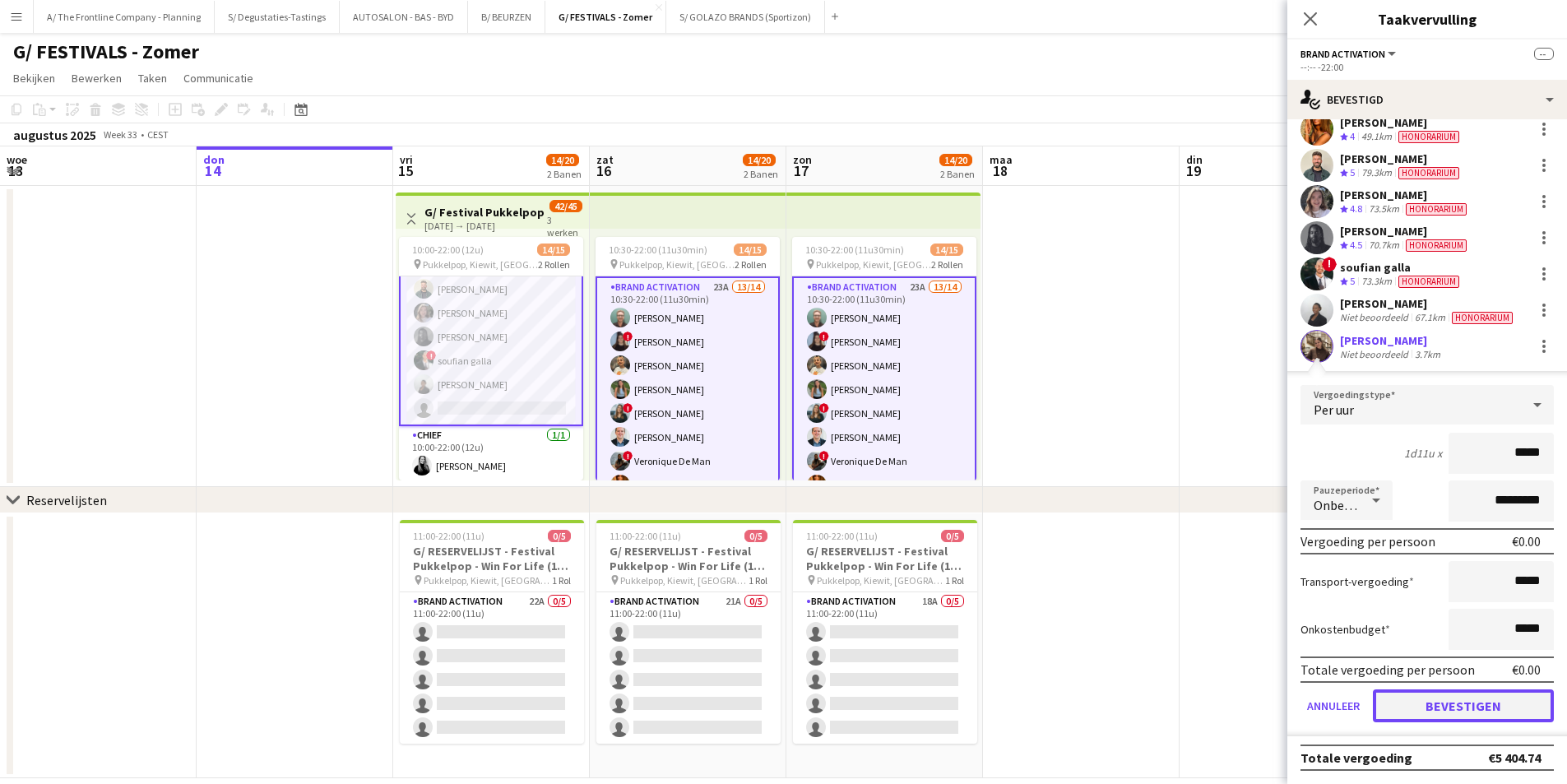
click at [1530, 703] on button "Bevestigen" at bounding box center [1463, 705] width 181 height 33
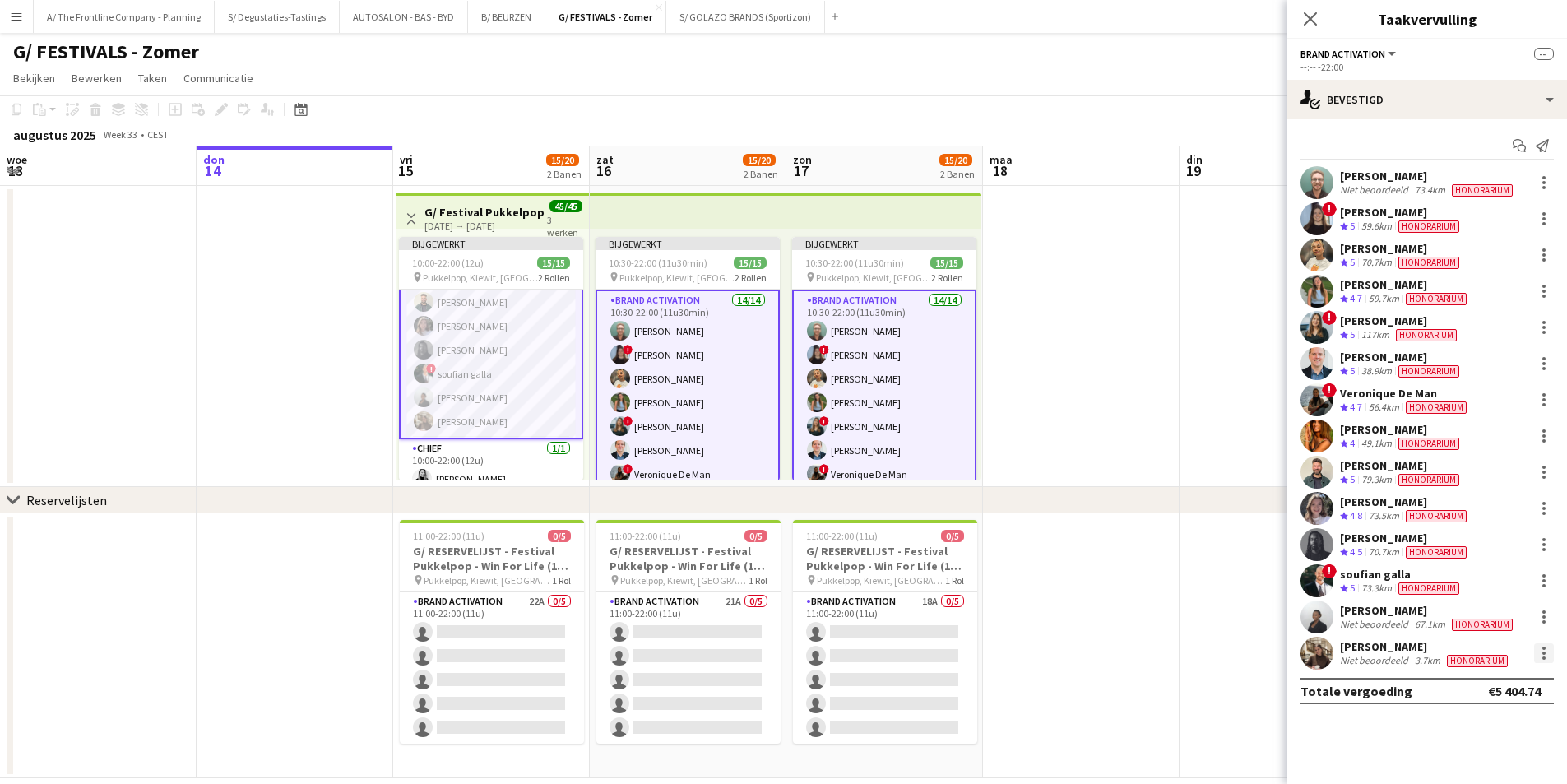
click at [1544, 649] on div at bounding box center [1544, 648] width 3 height 3
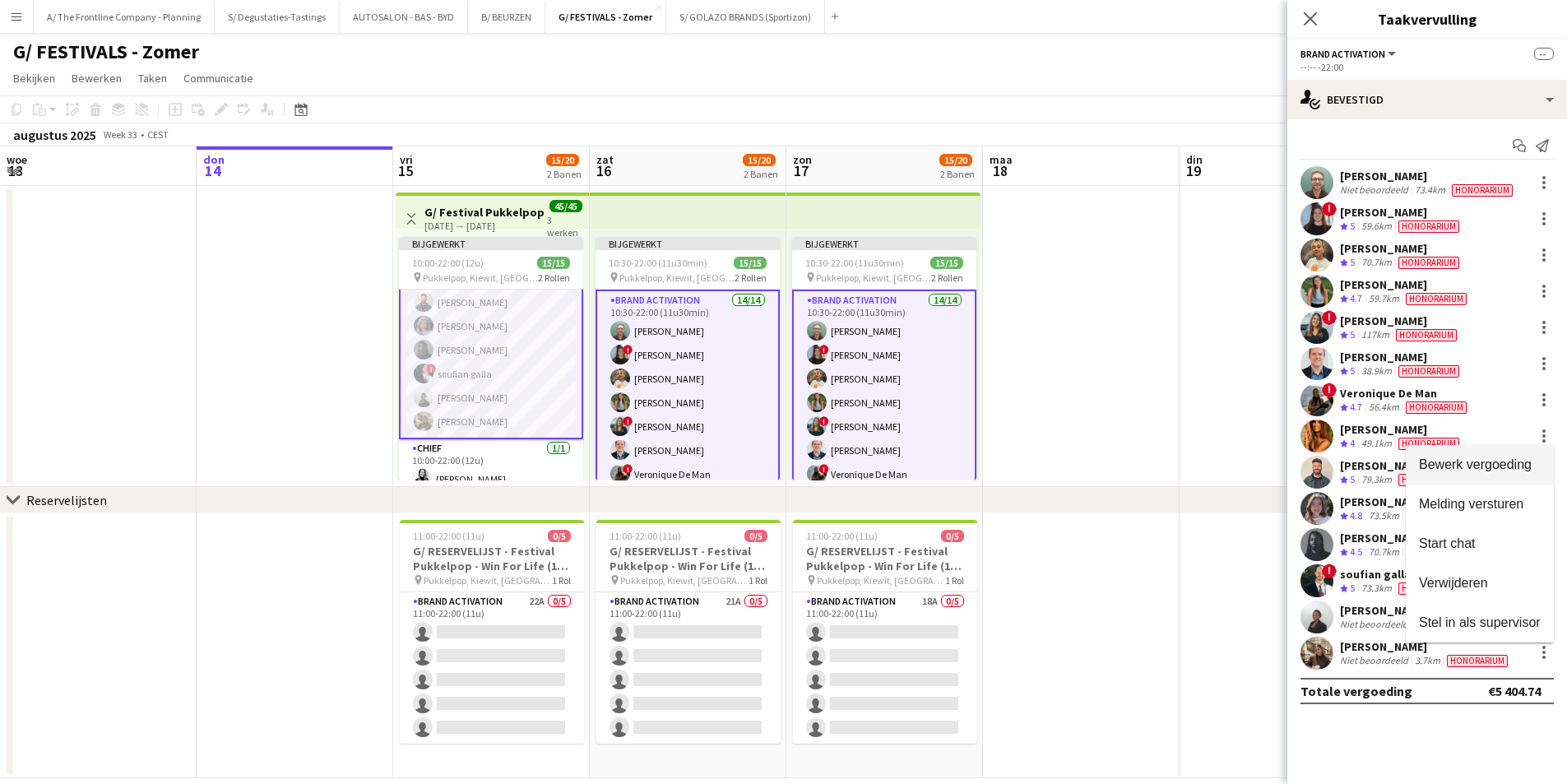
click at [1507, 470] on span "Bewerk vergoeding" at bounding box center [1475, 464] width 112 height 14
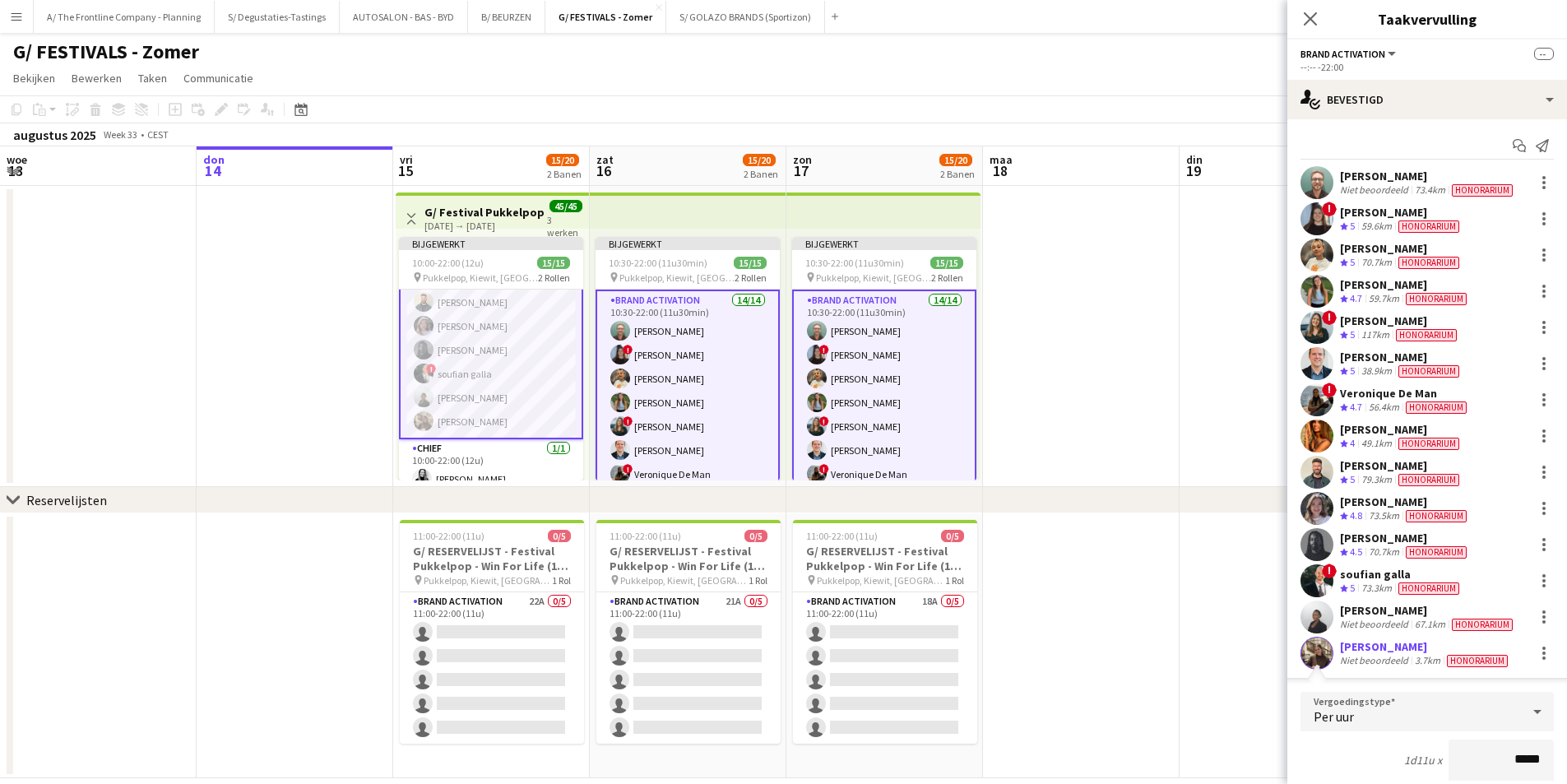
scroll to position [306, 0]
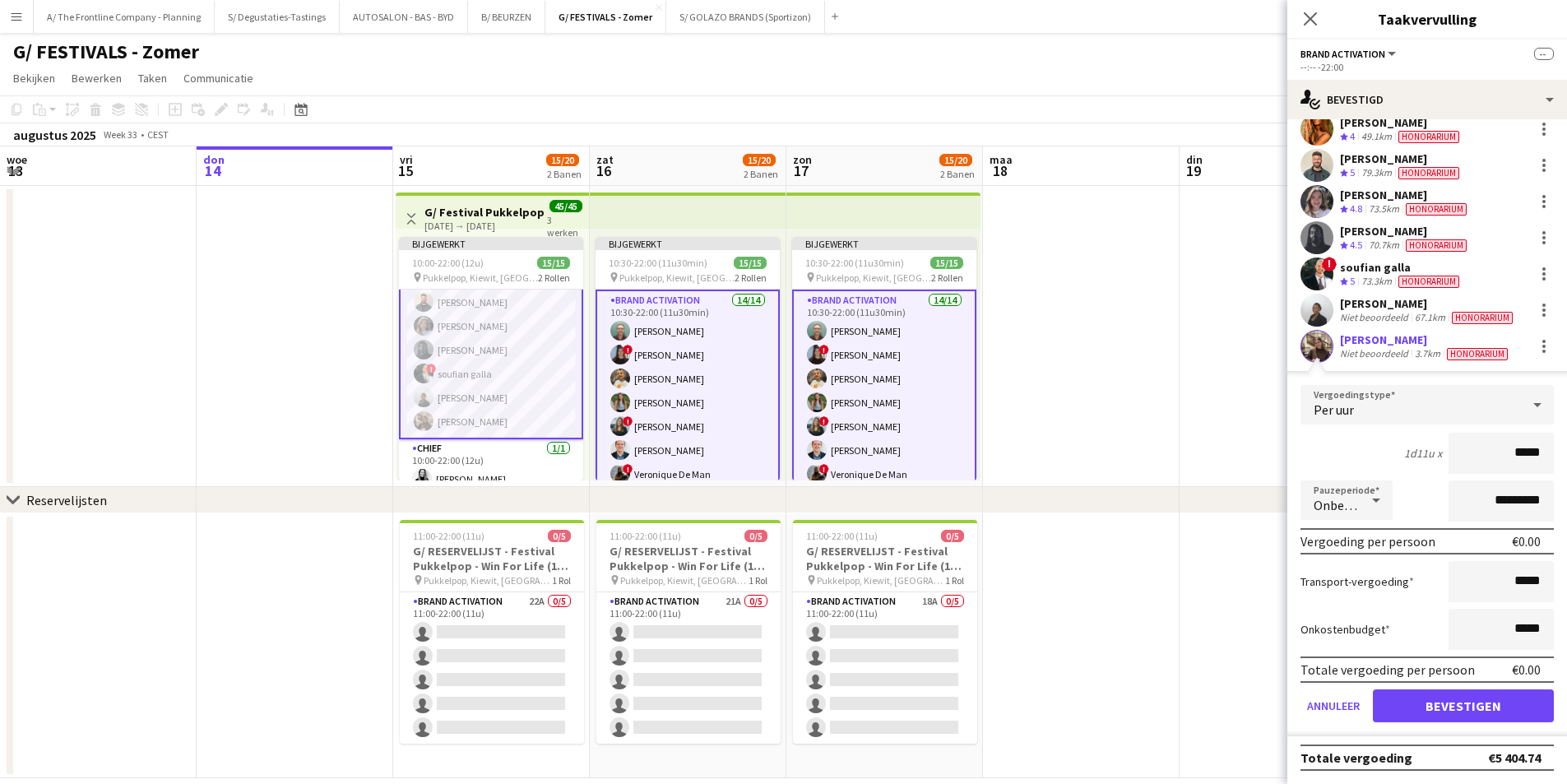
click at [1312, 341] on app-user-avatar at bounding box center [1317, 346] width 33 height 33
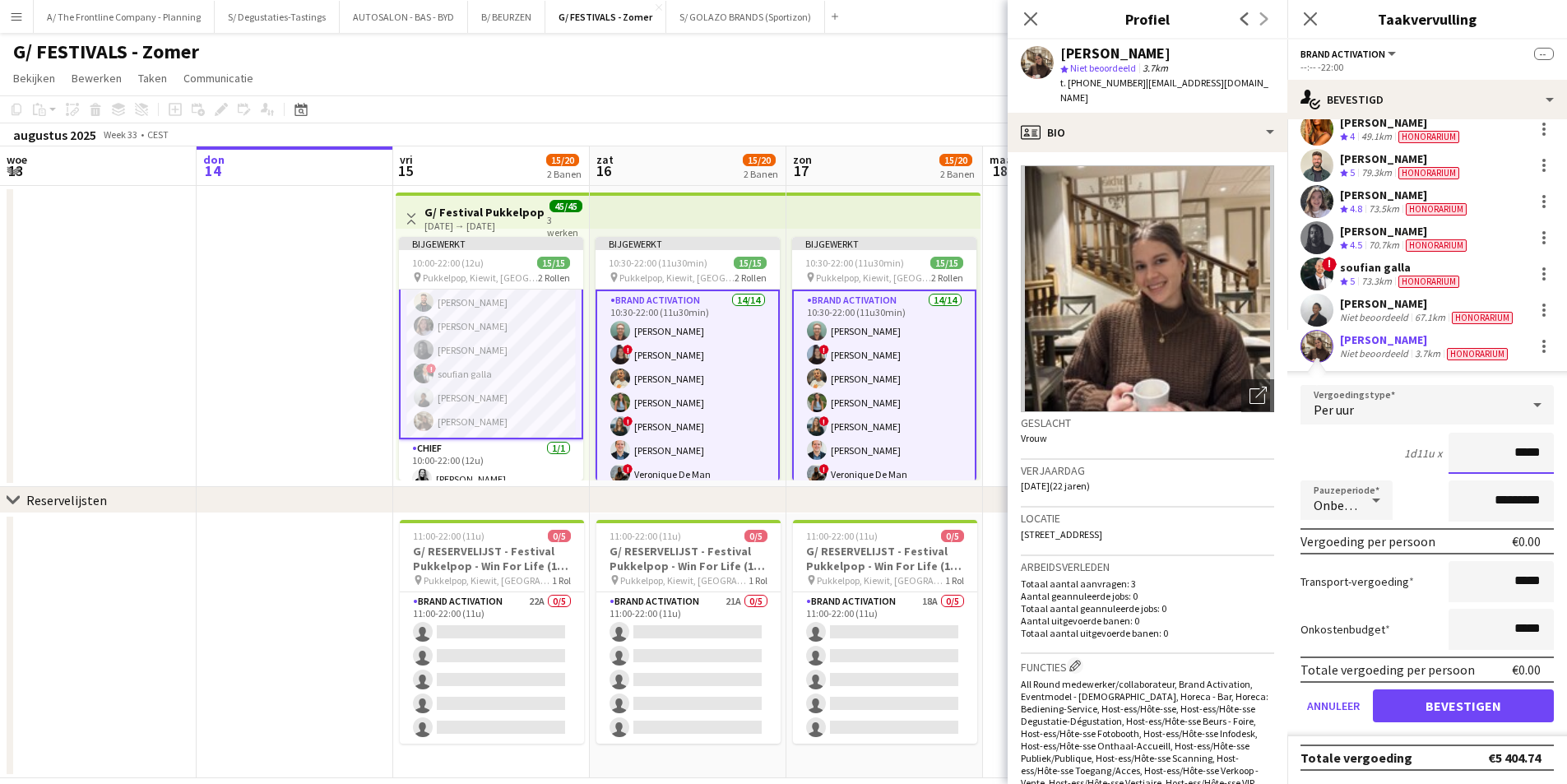
drag, startPoint x: 1505, startPoint y: 452, endPoint x: 1555, endPoint y: 443, distance: 50.8
click at [1555, 443] on form "Vergoedingstype Per uur 1d11u x ***** Pauzeperiode Onbetaald ********* Vergoedi…" at bounding box center [1427, 559] width 280 height 351
type input "******"
click at [1372, 450] on div "1d11u x ******" at bounding box center [1428, 453] width 254 height 41
drag, startPoint x: 1484, startPoint y: 503, endPoint x: 1455, endPoint y: 510, distance: 29.8
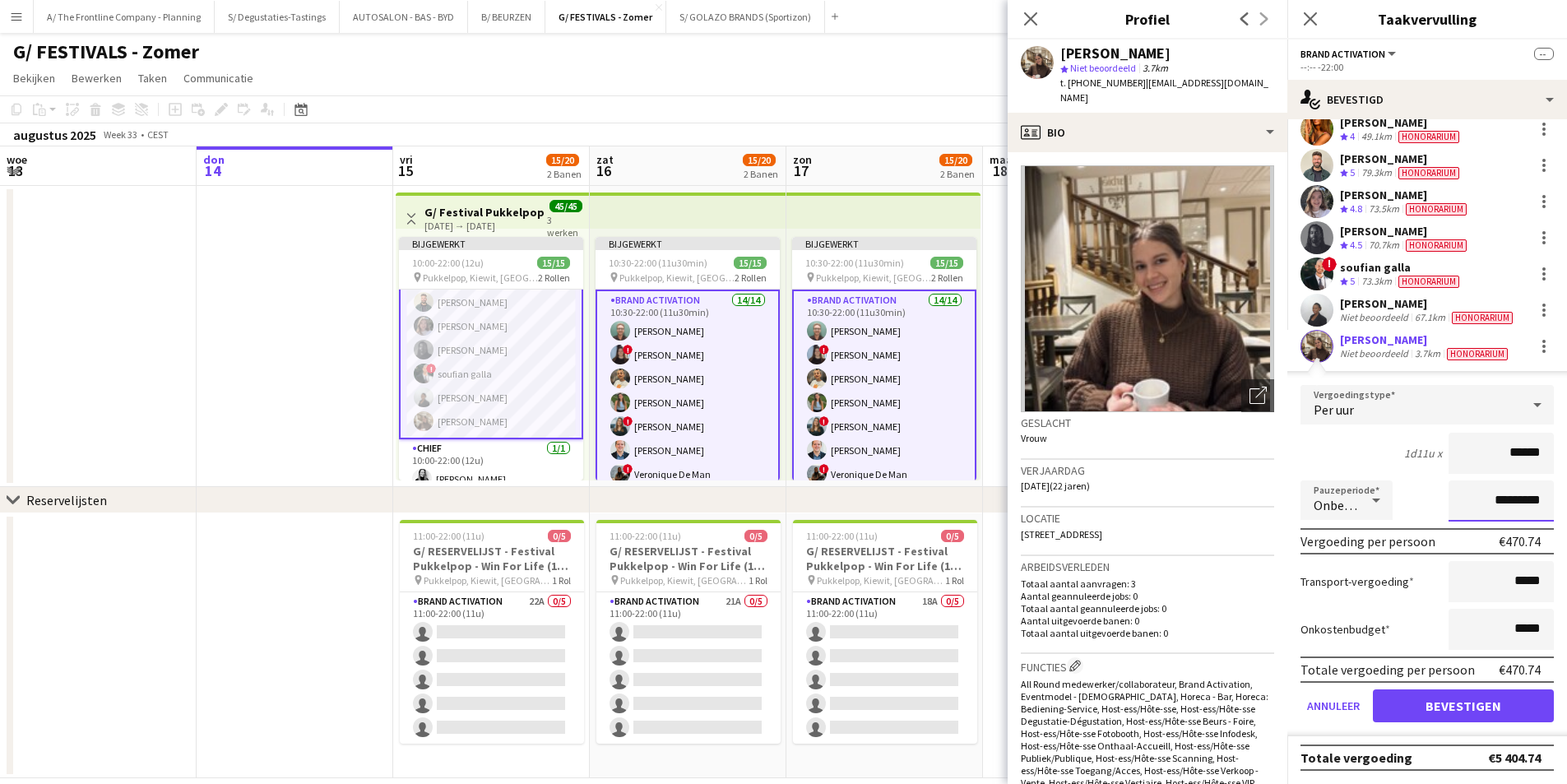
click at [1456, 510] on input "*********" at bounding box center [1502, 501] width 106 height 41
type input "**********"
click at [1503, 718] on button "Bevestigen" at bounding box center [1463, 705] width 181 height 33
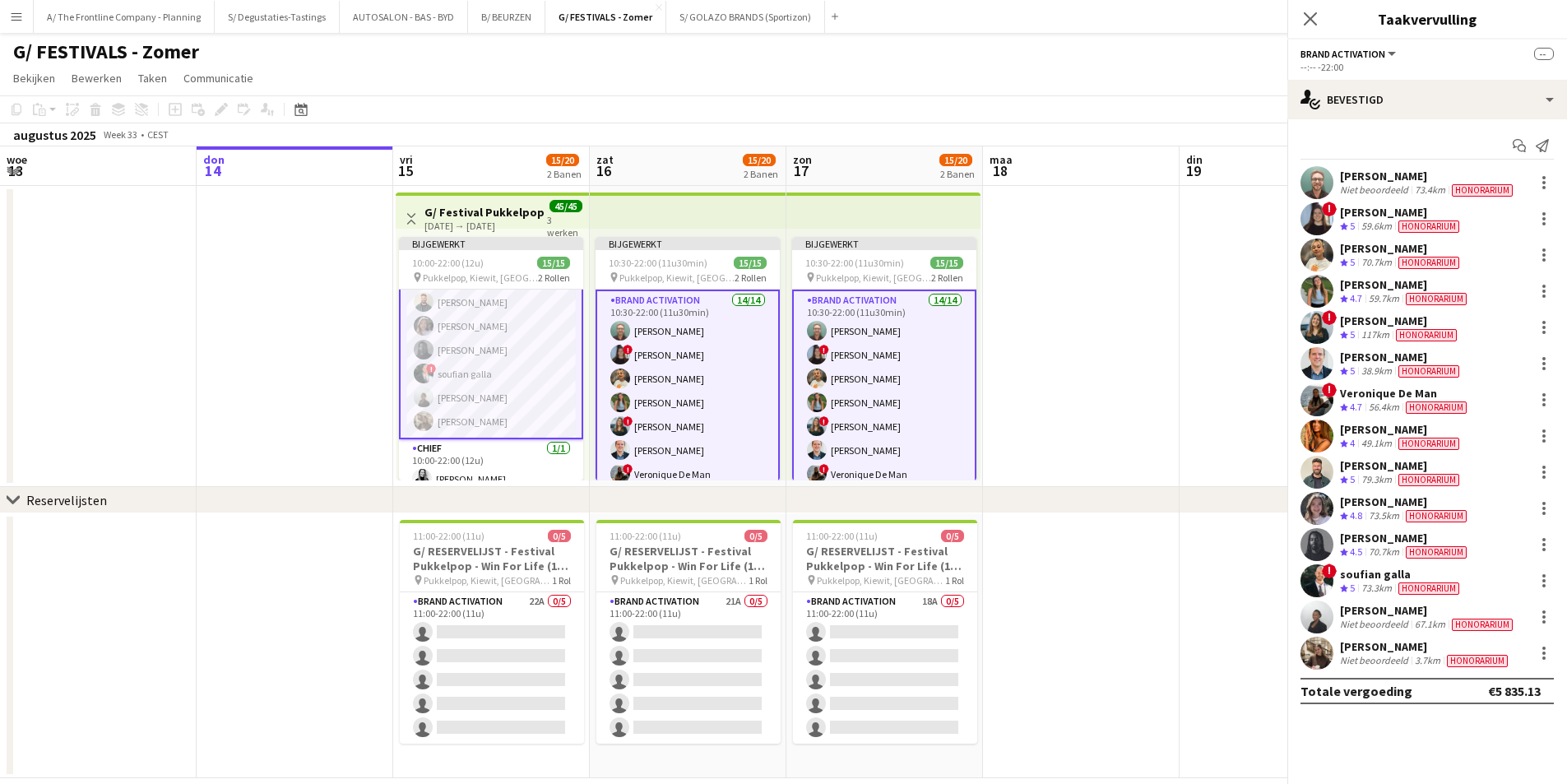
scroll to position [0, 0]
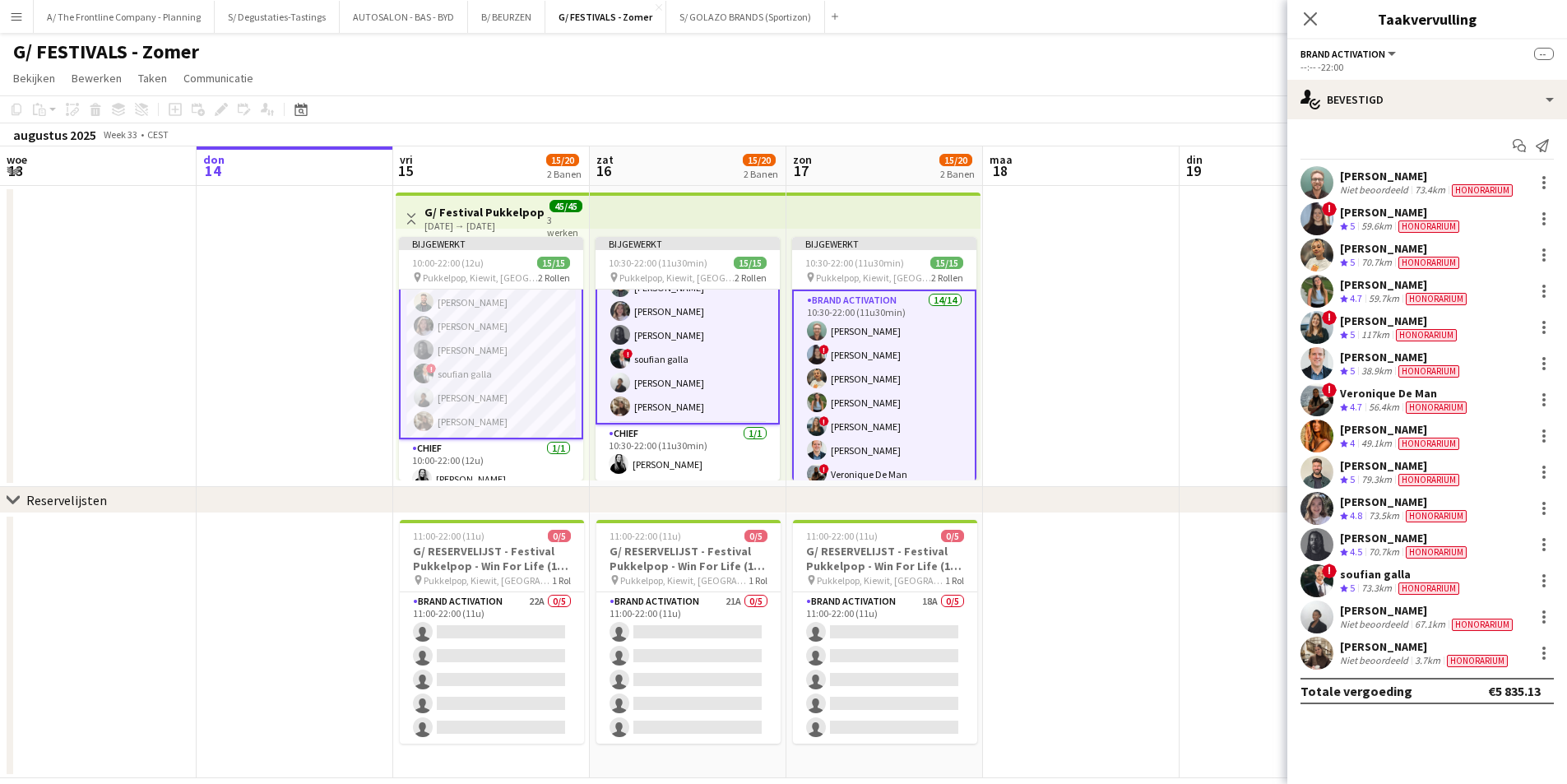
click at [1103, 351] on app-date-cell at bounding box center [1082, 335] width 197 height 301
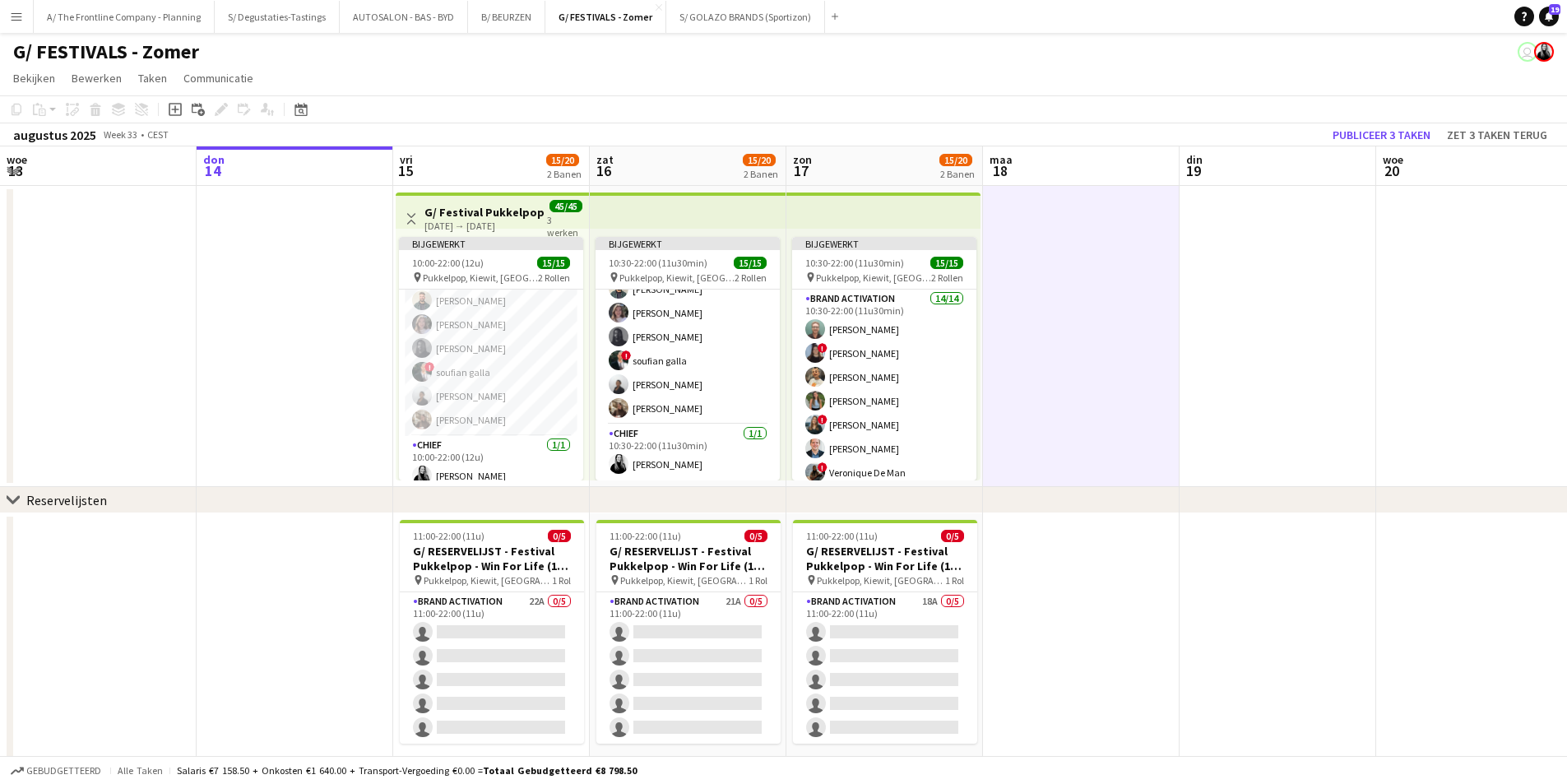
scroll to position [218, 0]
click at [1381, 128] on button "Publiceer 3 taken" at bounding box center [1381, 135] width 112 height 21
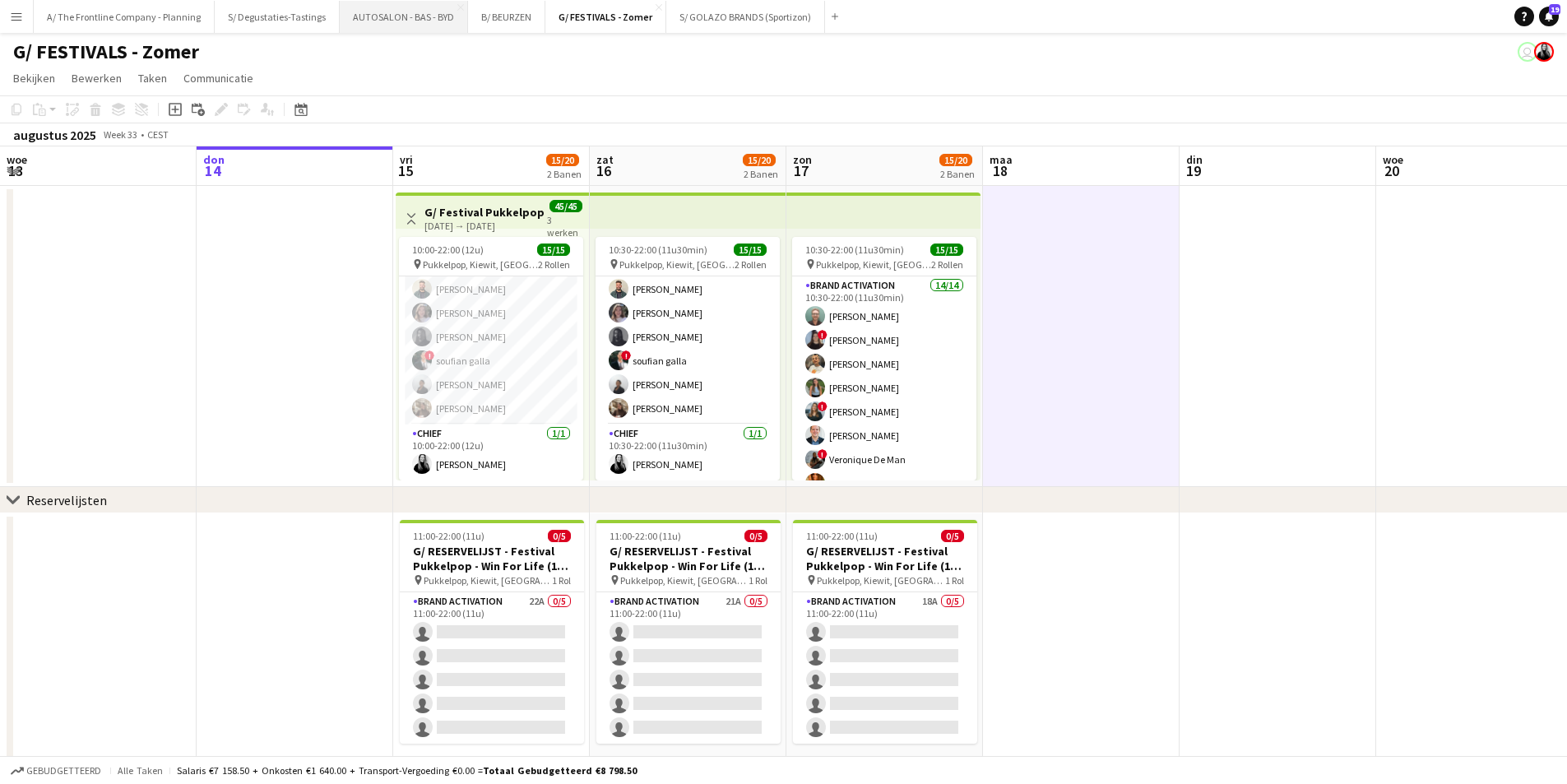
click at [380, 18] on button "AUTOSALON - BAS - BYD Sluiten" at bounding box center [403, 16] width 128 height 32
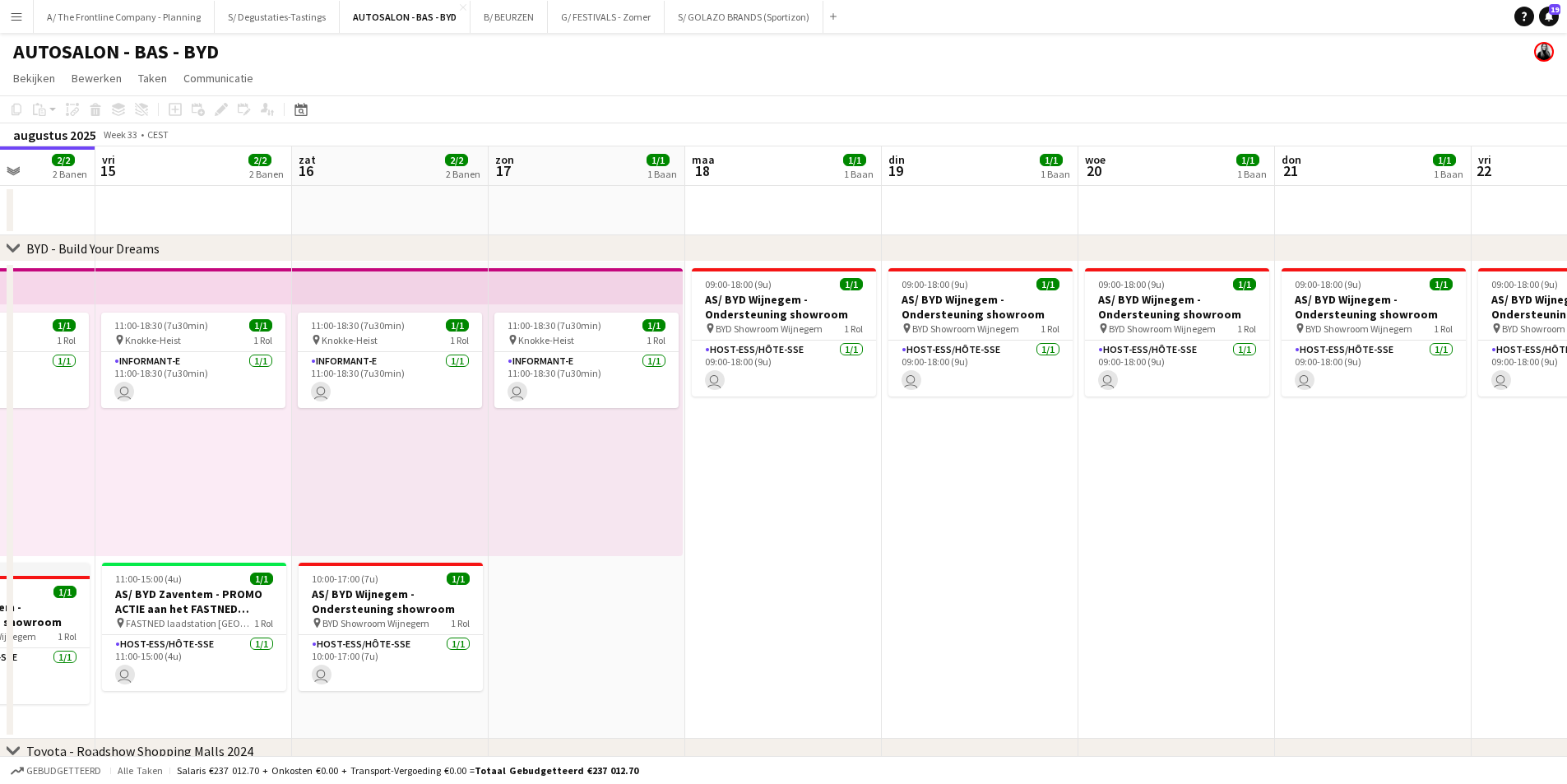
drag, startPoint x: 1405, startPoint y: 380, endPoint x: 657, endPoint y: 415, distance: 748.8
click at [657, 415] on app-calendar-viewport "maa 11 1/1 1 Baan din 12 1/1 1 Baan woe 13 2/2 2 Banen don 14 2/2 2 Banen vri 1…" at bounding box center [784, 479] width 1567 height 668
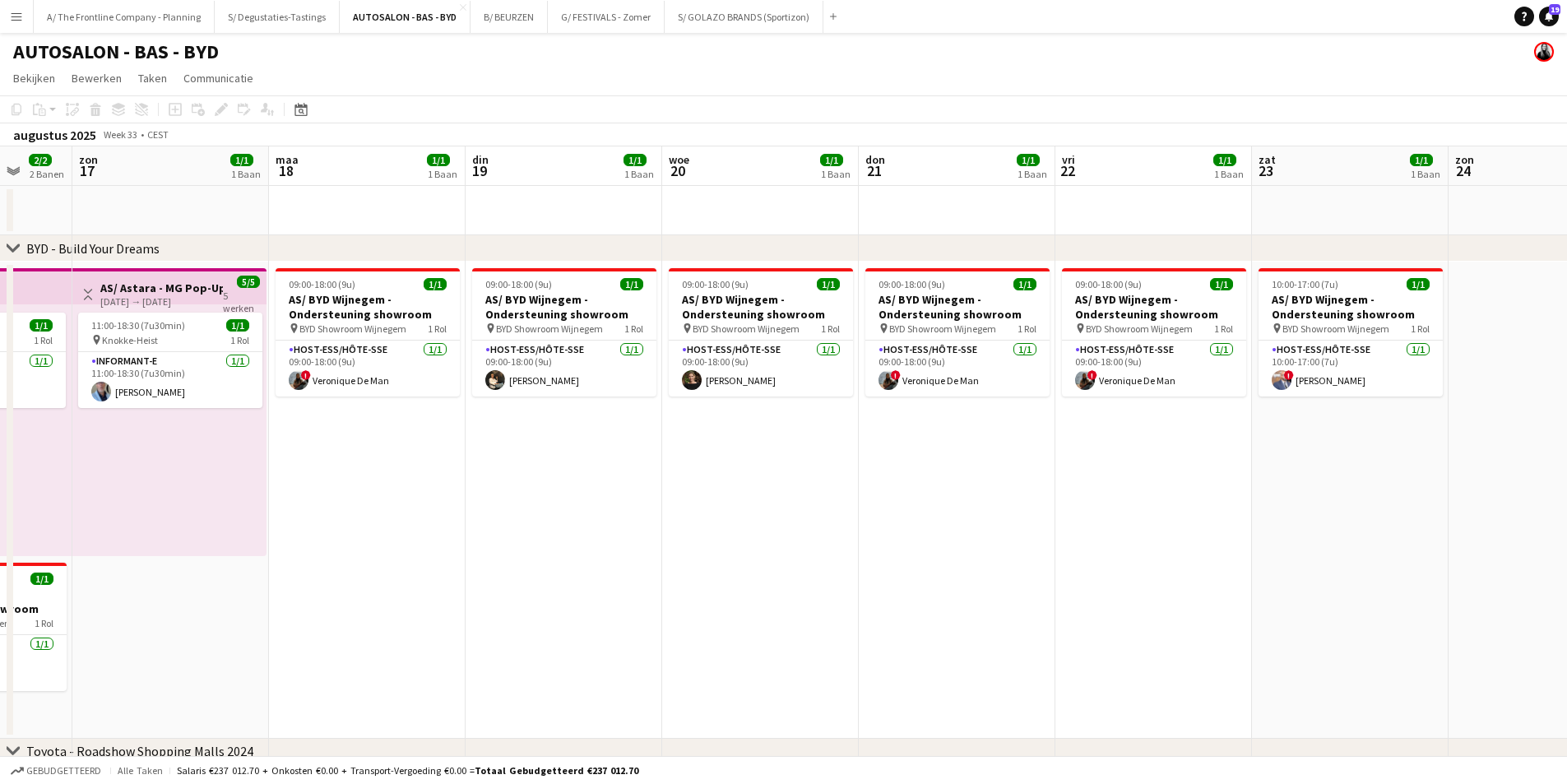
drag, startPoint x: 1423, startPoint y: 434, endPoint x: 1286, endPoint y: 451, distance: 138.1
click at [471, 459] on app-calendar-viewport "don 14 2/2 2 Banen vri 15 2/2 2 Banen zat 16 2/2 2 Banen zon 17 1/1 1 Baan maa …" at bounding box center [784, 479] width 1567 height 668
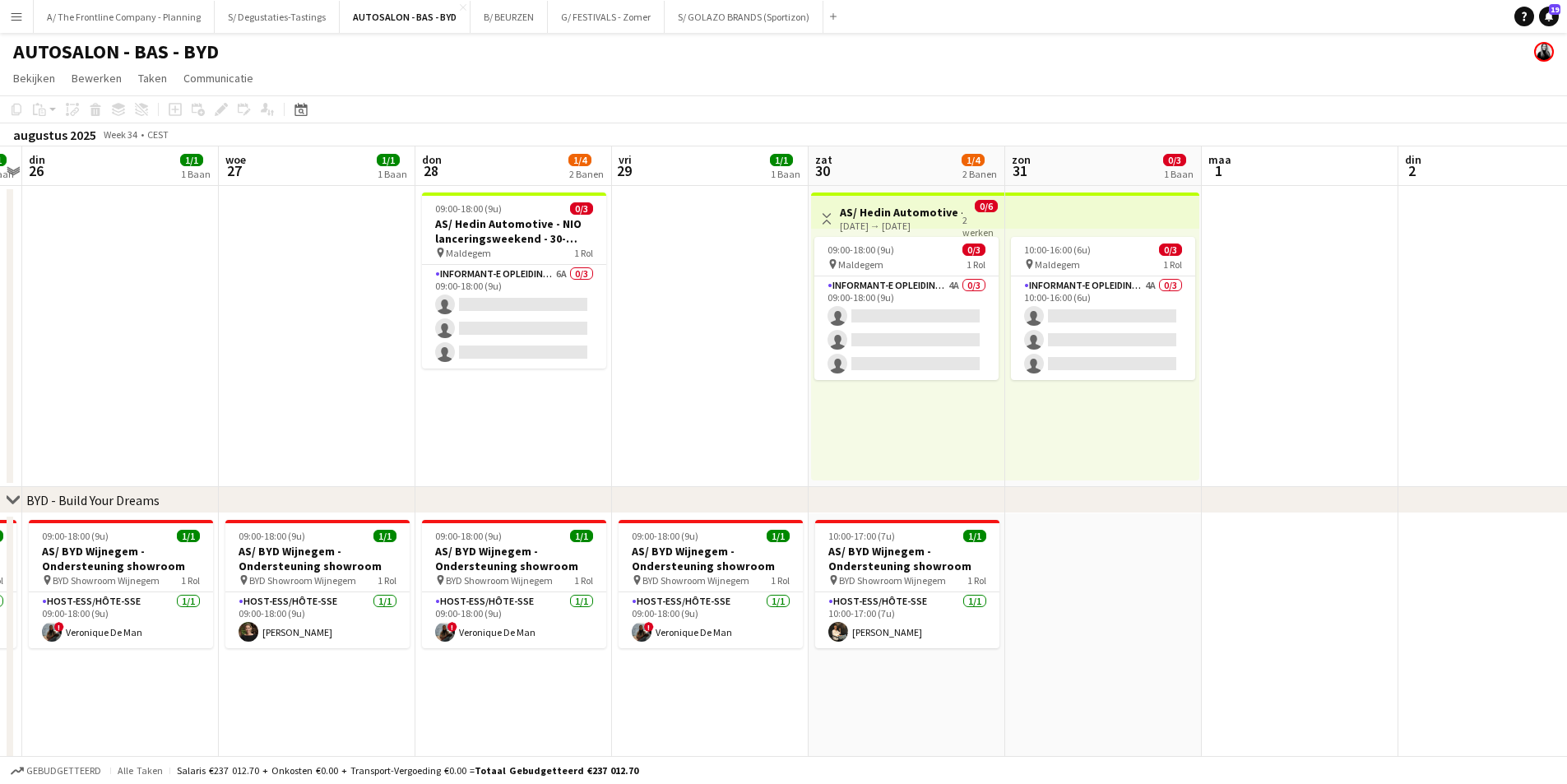
click at [435, 435] on app-calendar-viewport "zat 23 1/1 1 Baan zon 24 maa 25 1/1 1 Baan din 26 1/1 1 Baan woe 27 1/1 1 Baan …" at bounding box center [784, 605] width 1567 height 919
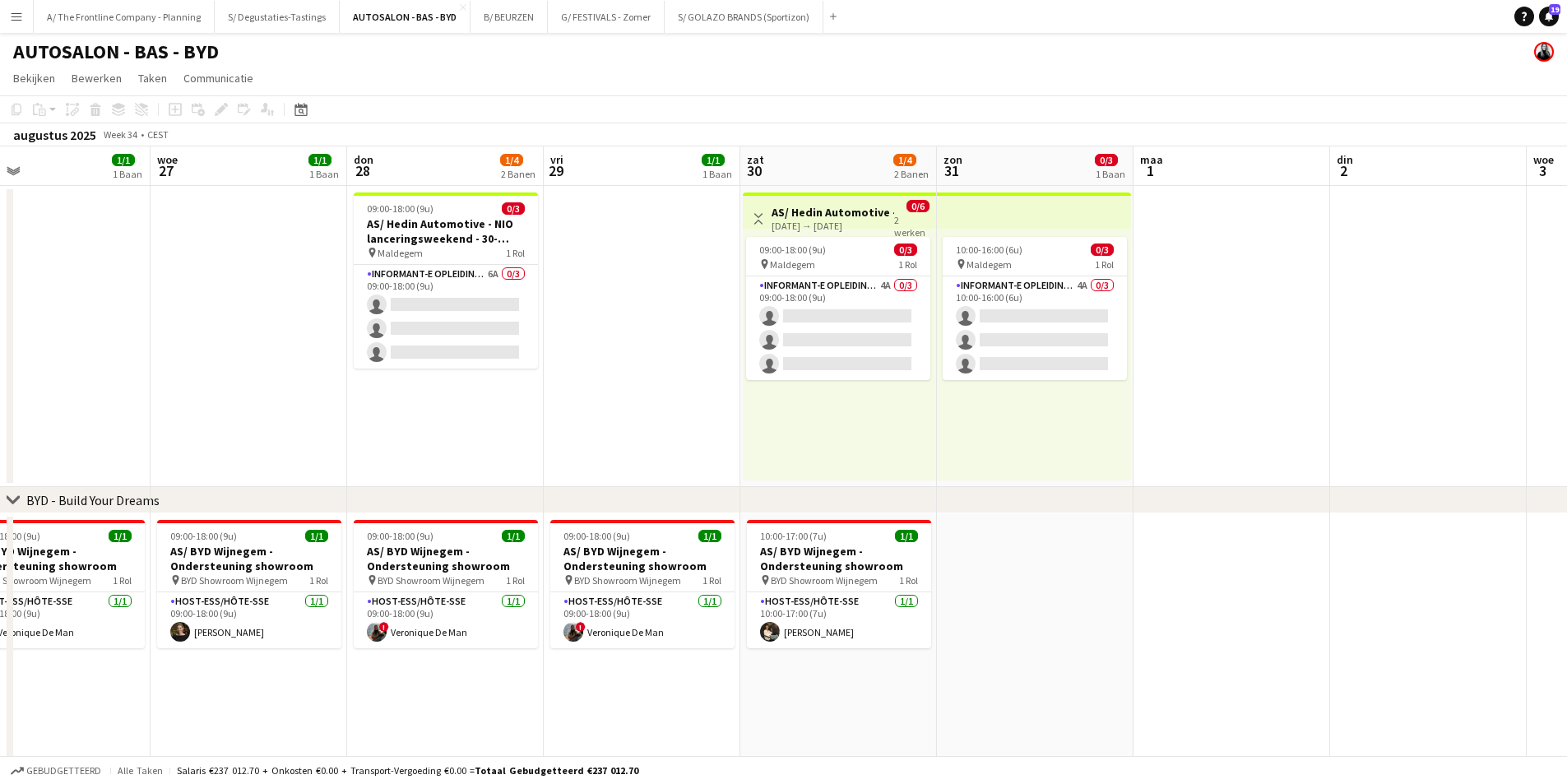
drag, startPoint x: 1033, startPoint y: 396, endPoint x: 408, endPoint y: 419, distance: 625.4
click at [181, 419] on app-calendar-viewport "zat 23 1/1 1 Baan zon 24 maa 25 1/1 1 Baan din 26 1/1 1 Baan woe 27 1/1 1 Baan …" at bounding box center [784, 605] width 1567 height 919
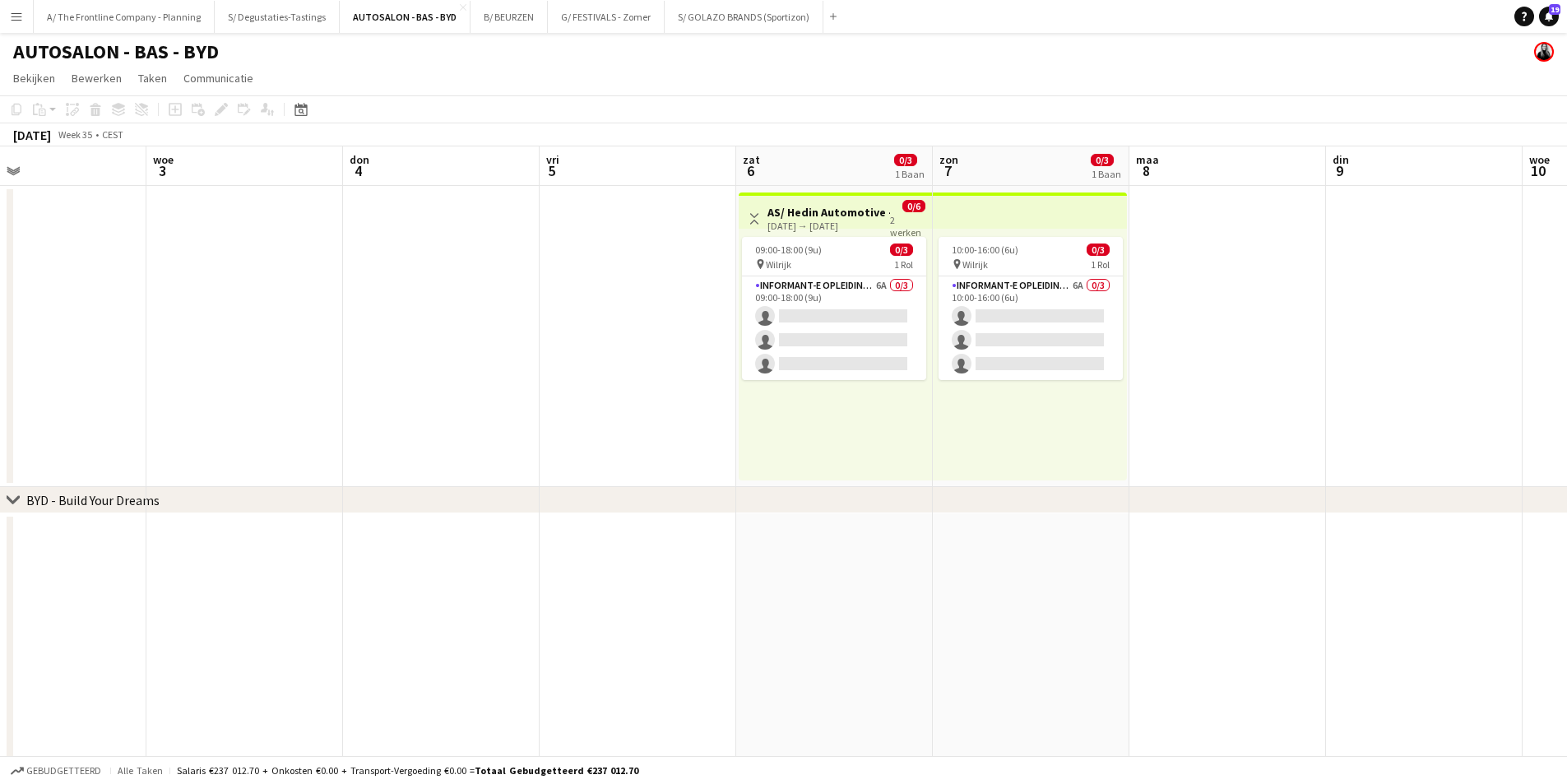
drag, startPoint x: 1085, startPoint y: 432, endPoint x: 190, endPoint y: 380, distance: 896.5
click at [190, 380] on app-calendar-viewport "vri 29 1/1 1 Baan zat 30 1/4 2 Banen zon 31 0/3 1 Baan maa 1 din 2 woe 3 don 4 …" at bounding box center [784, 605] width 1567 height 919
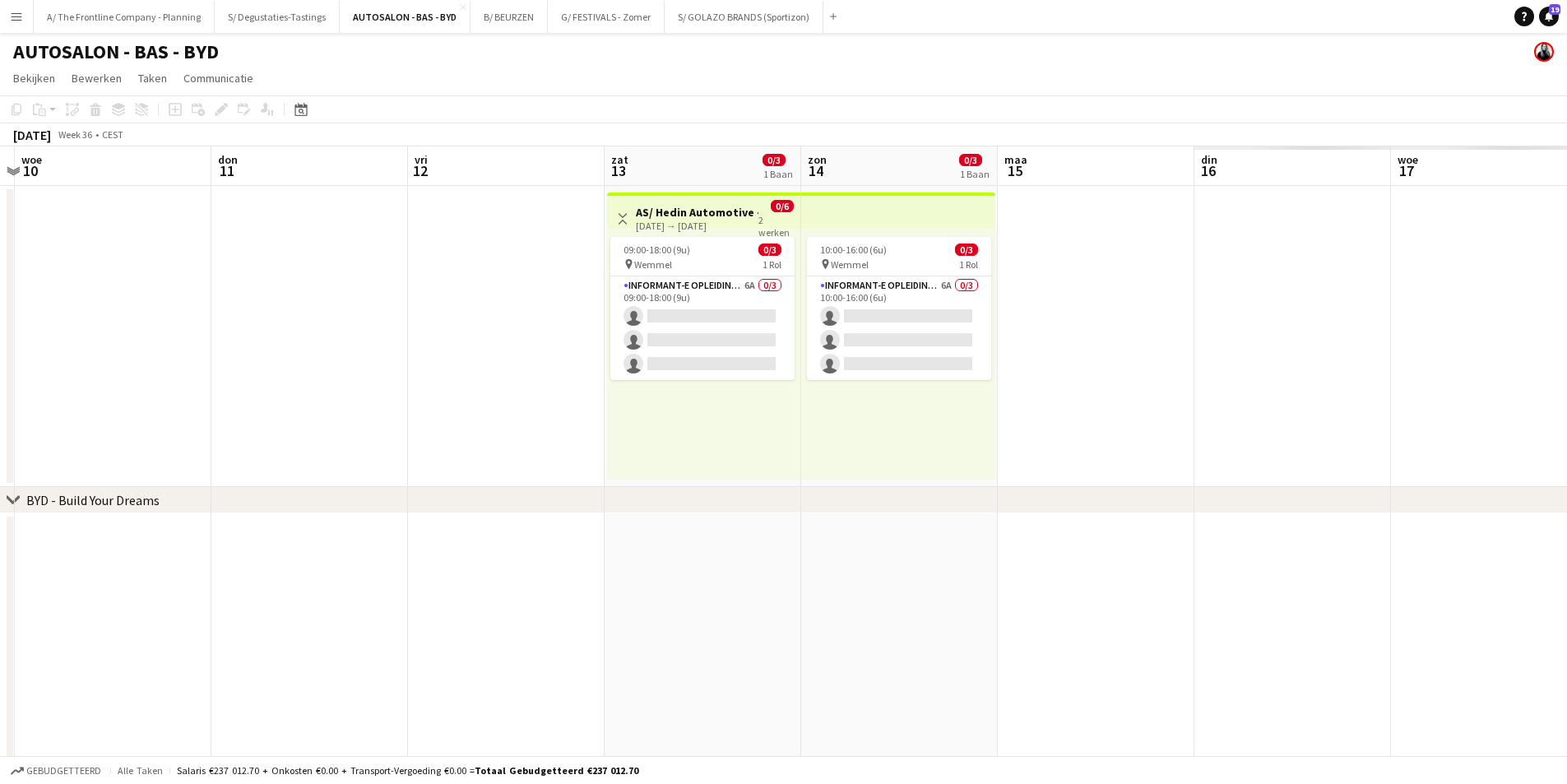
drag, startPoint x: 254, startPoint y: 347, endPoint x: 262, endPoint y: 323, distance: 25.3
click at [125, 328] on app-calendar-viewport "zon 7 0/3 1 Baan maa 8 din 9 woe 10 don 11 vri 12 zat 13 0/3 1 Baan zon 14 0/3 …" at bounding box center [784, 605] width 1567 height 919
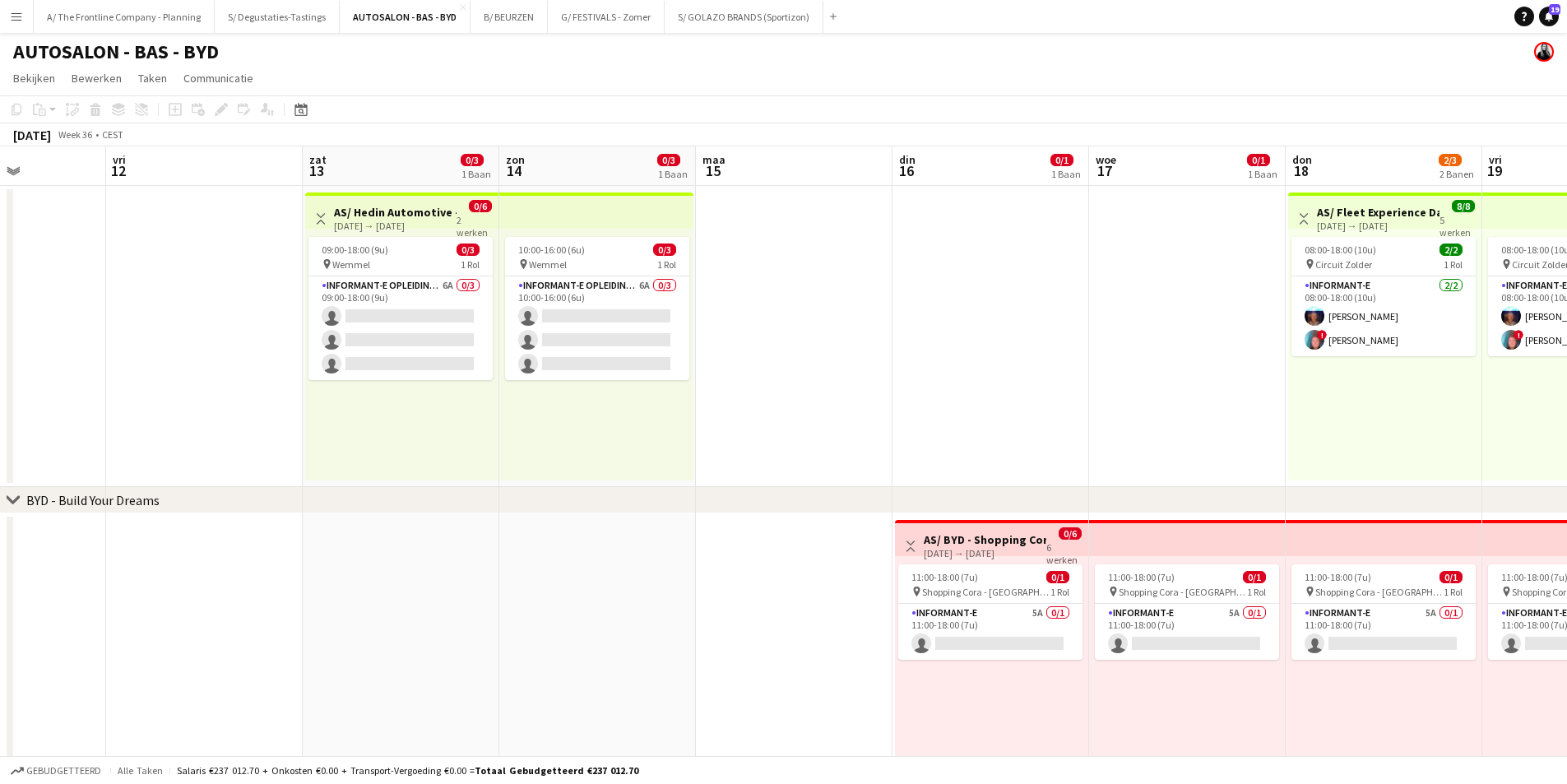
scroll to position [0, 470]
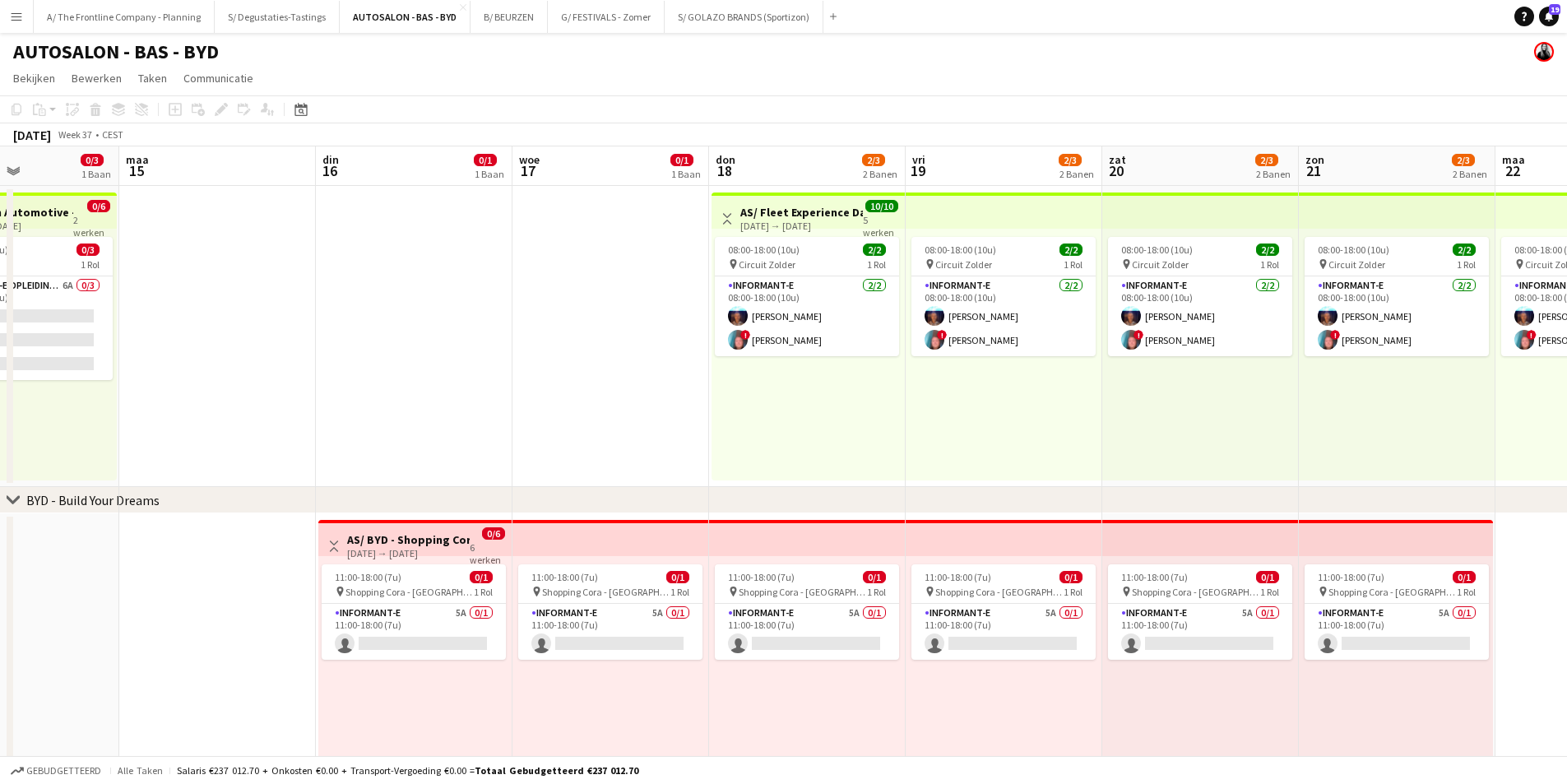
click at [772, 388] on app-calendar-viewport "vri 12 zat 13 0/3 1 Baan zon 14 0/3 1 Baan maa 15 din 16 0/1 1 Baan woe 17 0/1 …" at bounding box center [784, 605] width 1567 height 919
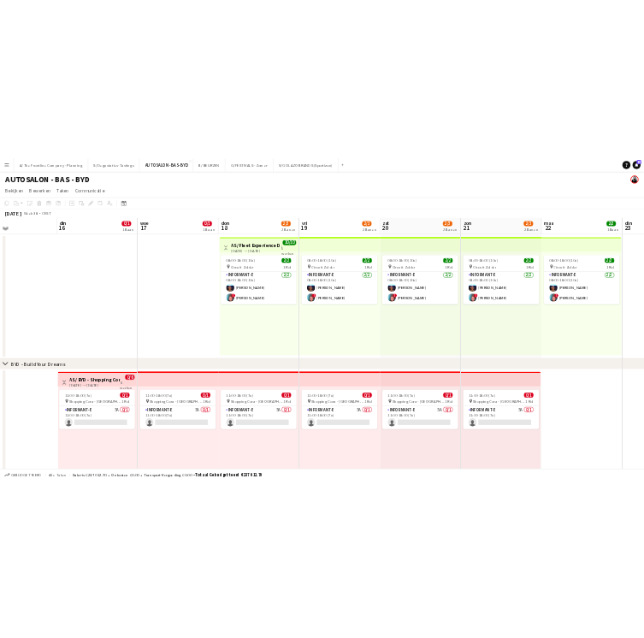
scroll to position [0, 468]
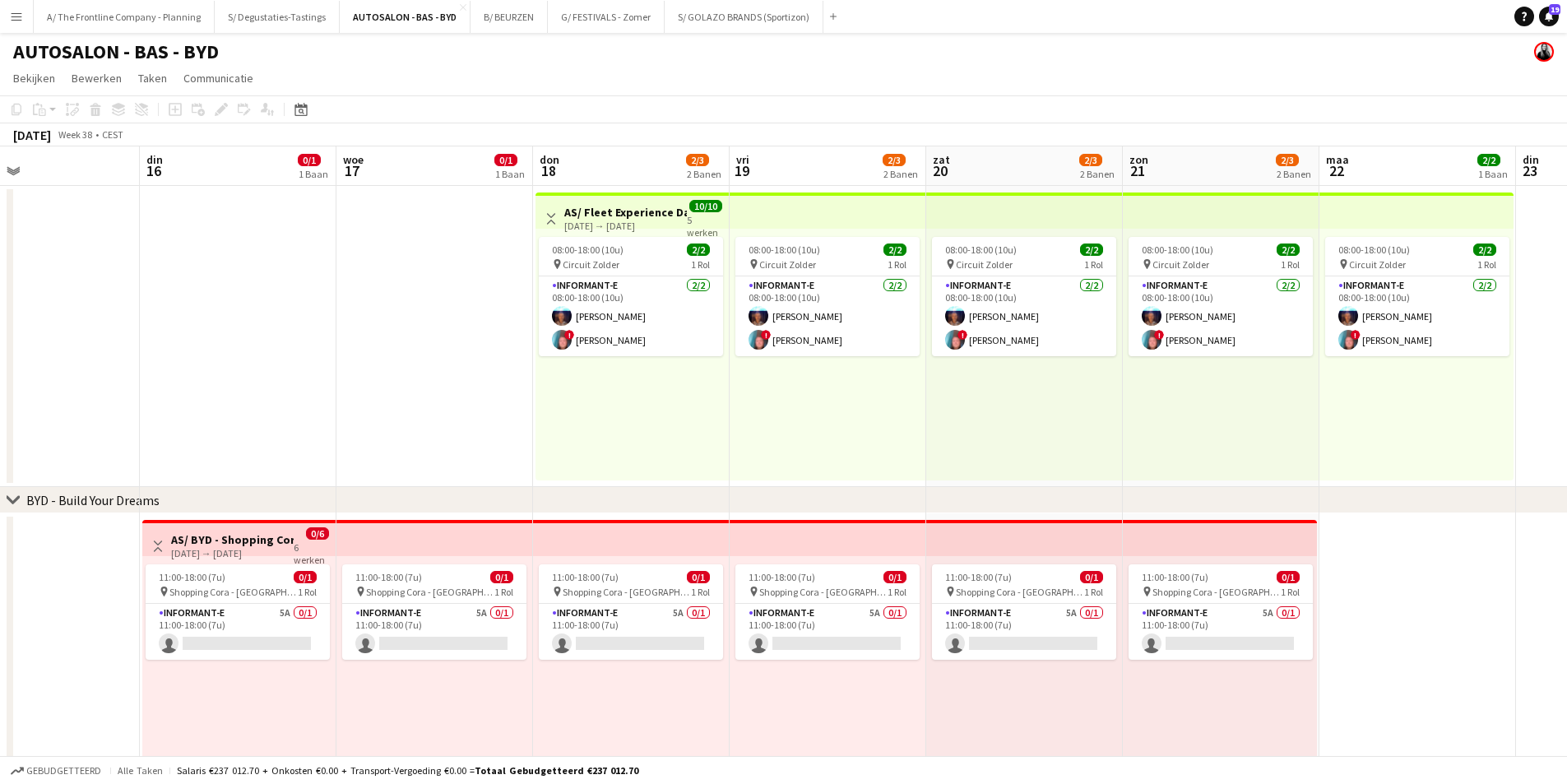
drag, startPoint x: 1050, startPoint y: 369, endPoint x: 874, endPoint y: 384, distance: 176.6
click at [874, 384] on app-calendar-viewport "zat 13 0/3 1 Baan zon 14 0/3 1 Baan maa 15 din 16 0/1 1 Baan woe 17 0/1 1 Baan …" at bounding box center [784, 605] width 1567 height 919
click at [263, 630] on app-card-role "Informant-e 5A 0/1 11:00-18:00 (7u) single-neutral-actions" at bounding box center [237, 631] width 185 height 56
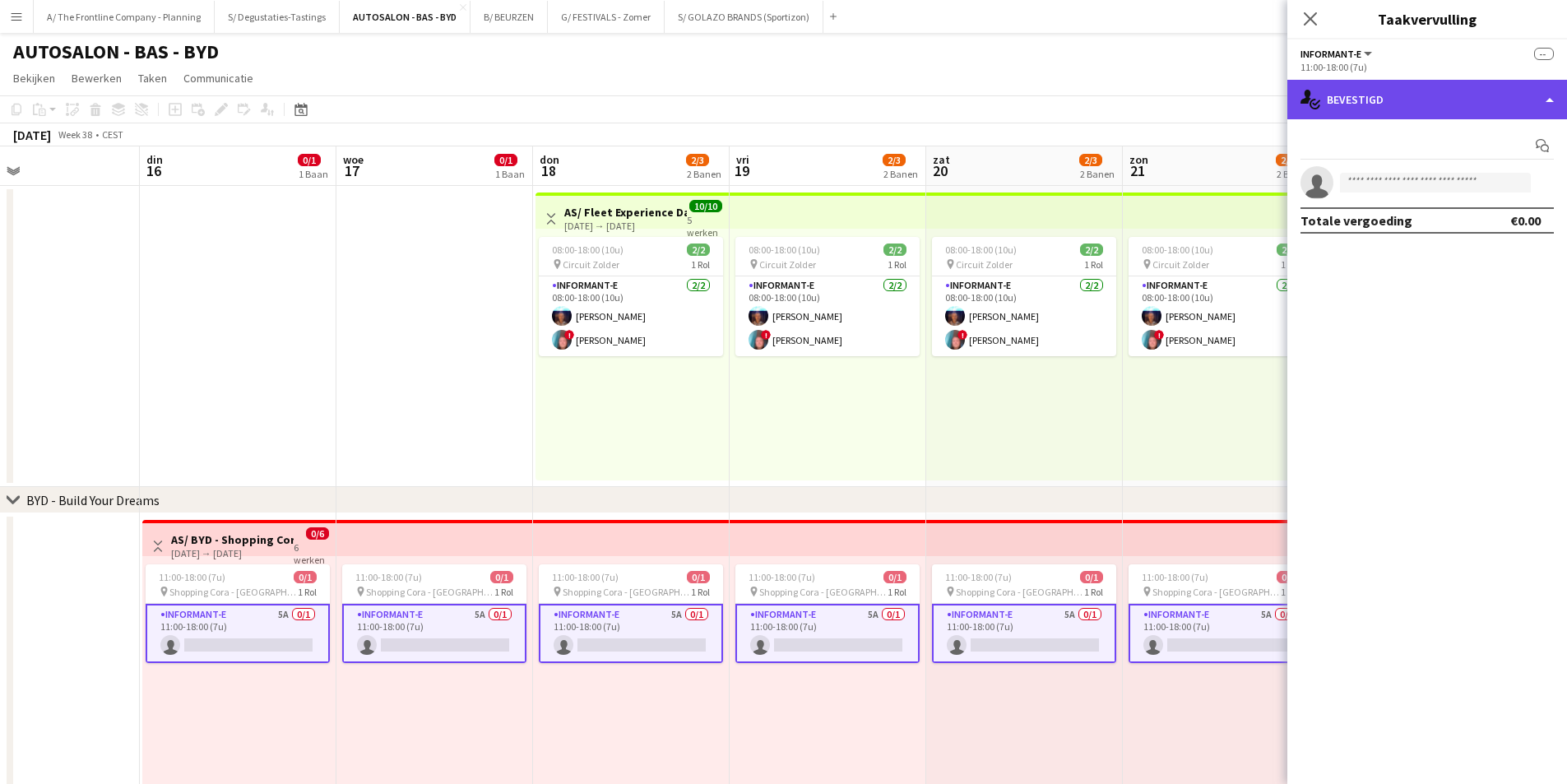
click at [1364, 108] on div "single-neutral-actions-check-2 Bevestigd" at bounding box center [1427, 99] width 280 height 39
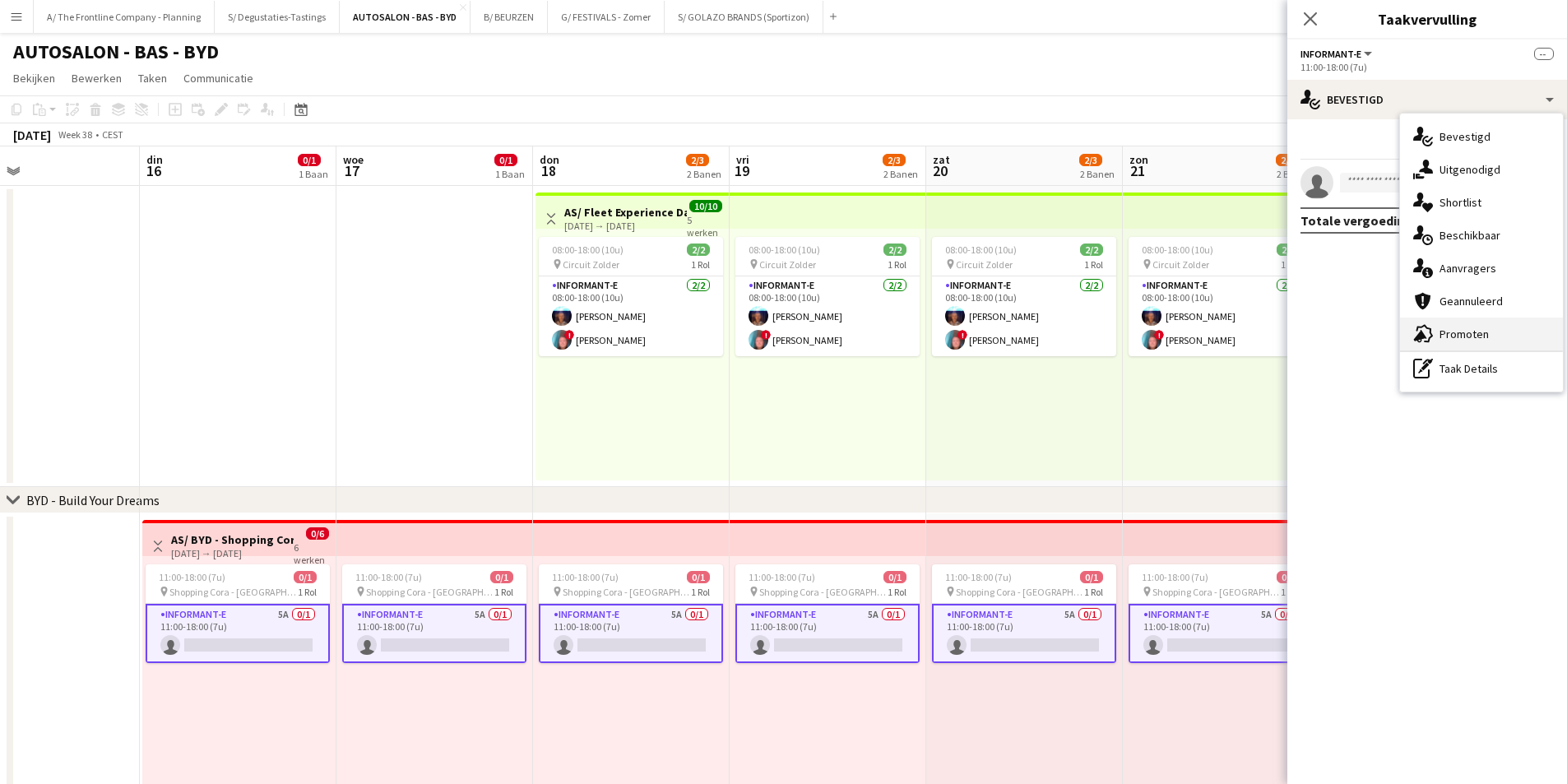
click at [1462, 333] on div "advertising-megaphone Promoten" at bounding box center [1481, 333] width 162 height 33
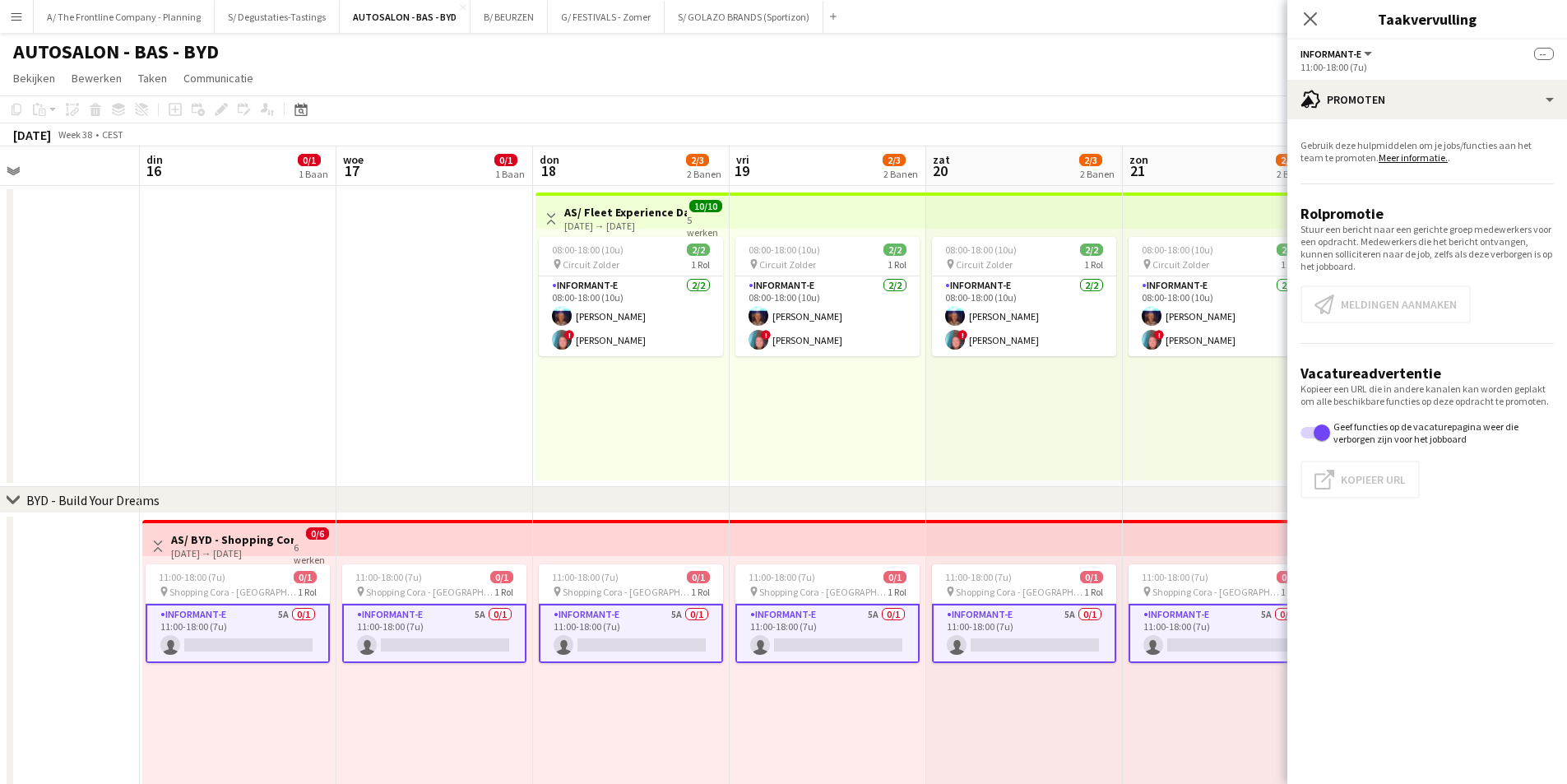
click at [306, 636] on app-card-role "Informant-e 5A 0/1 11:00-18:00 (7u) single-neutral-actions" at bounding box center [237, 633] width 185 height 60
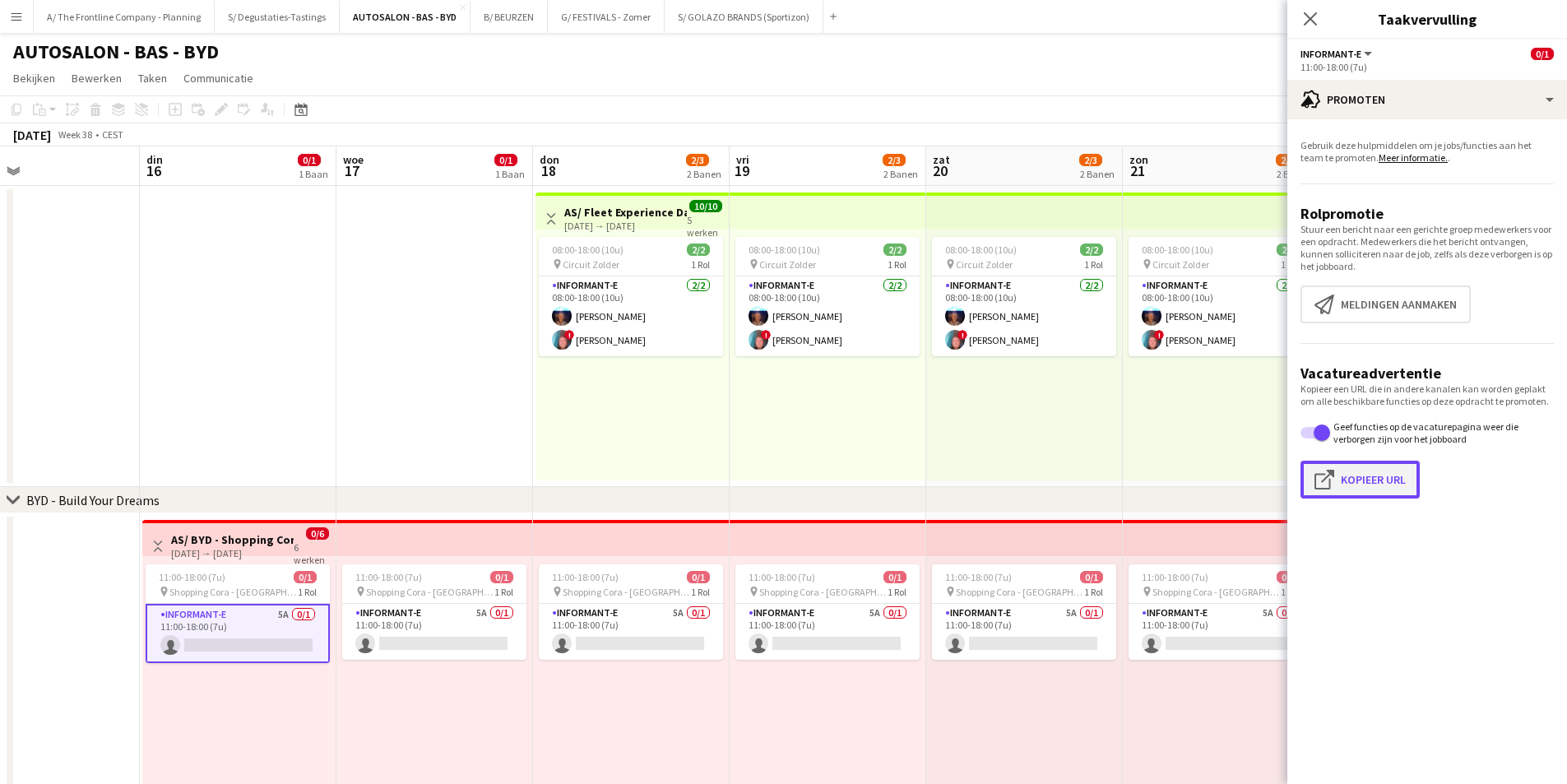
click at [1344, 476] on button "Klik om URL te kopiëren Kopieer URL" at bounding box center [1360, 478] width 119 height 37
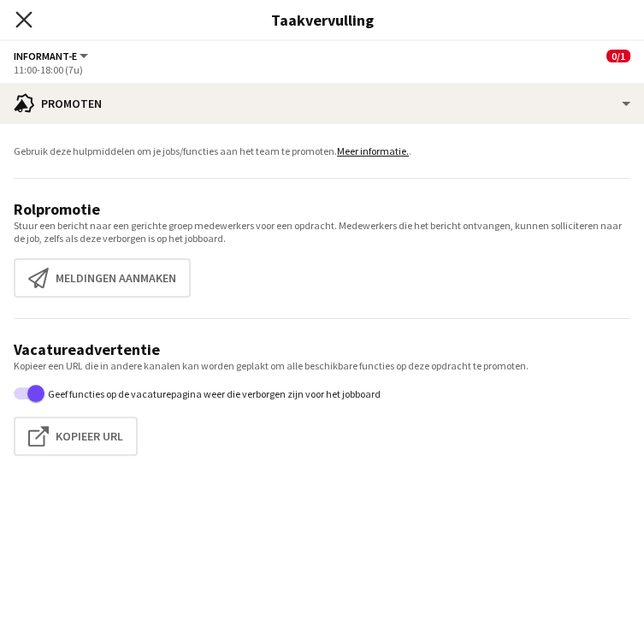
click at [19, 18] on icon "Sluit pop-in" at bounding box center [23, 19] width 16 height 16
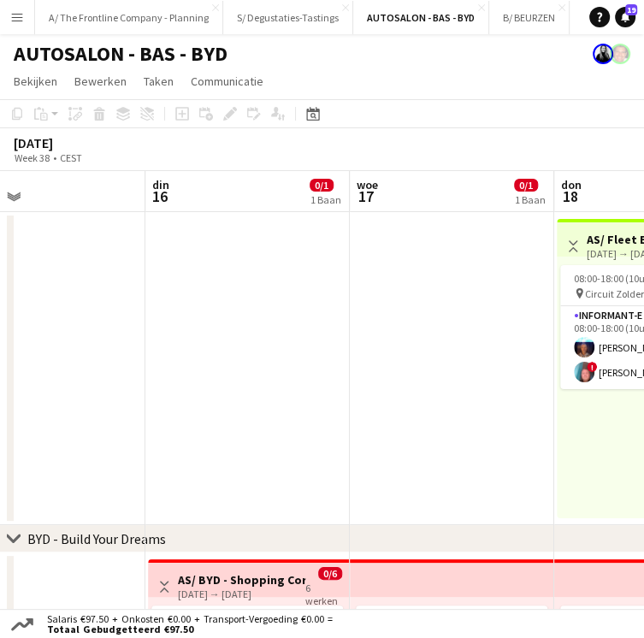
click at [19, 12] on app-icon "Menu" at bounding box center [17, 17] width 14 height 14
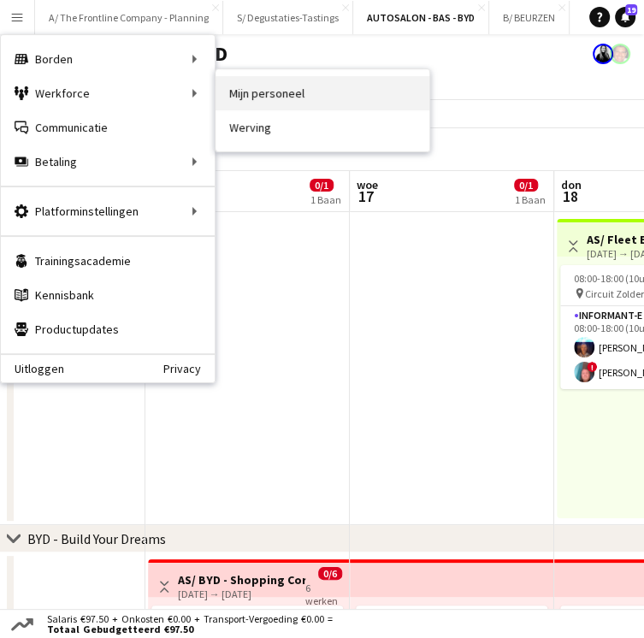
click at [277, 98] on link "Mijn personeel" at bounding box center [323, 93] width 214 height 34
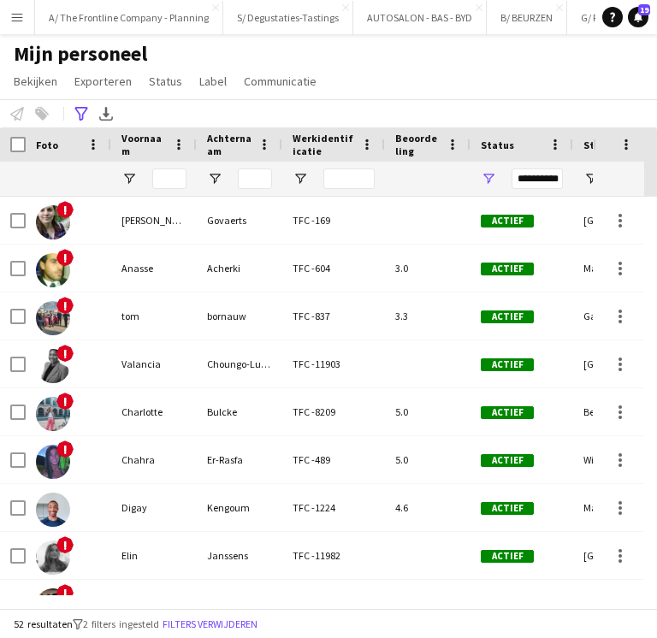
click at [21, 17] on app-icon "Menu" at bounding box center [17, 17] width 14 height 14
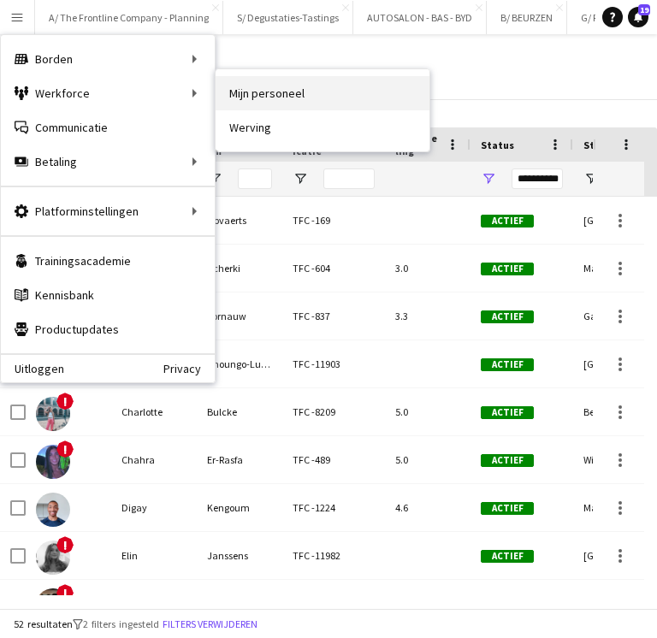
click at [311, 93] on link "Mijn personeel" at bounding box center [323, 93] width 214 height 34
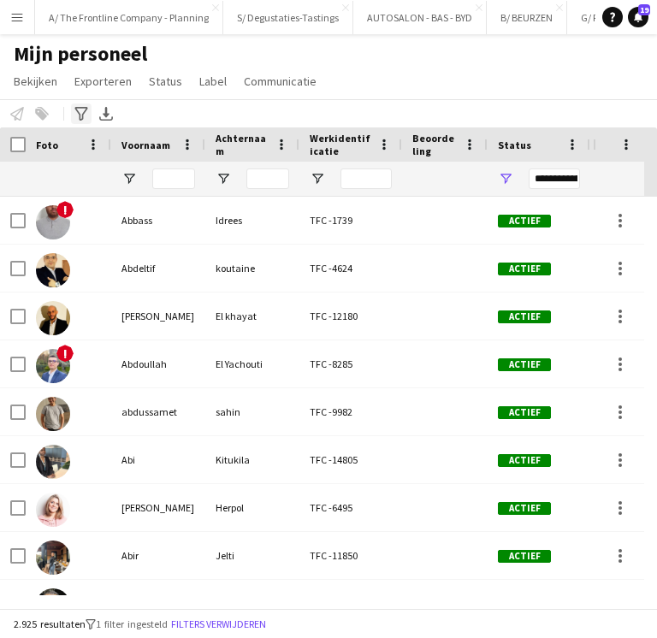
click at [80, 115] on icon "Geavanceerde filters" at bounding box center [81, 114] width 14 height 14
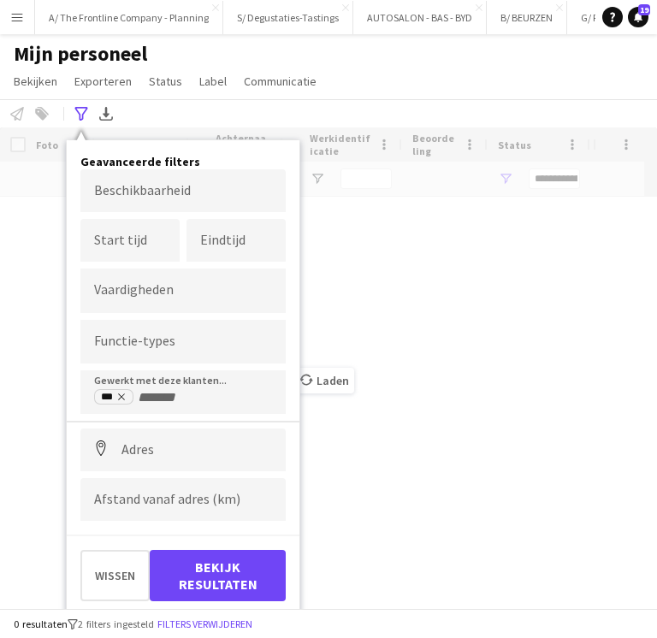
type input "**********"
click at [125, 397] on icon "Remove tag" at bounding box center [127, 397] width 10 height 10
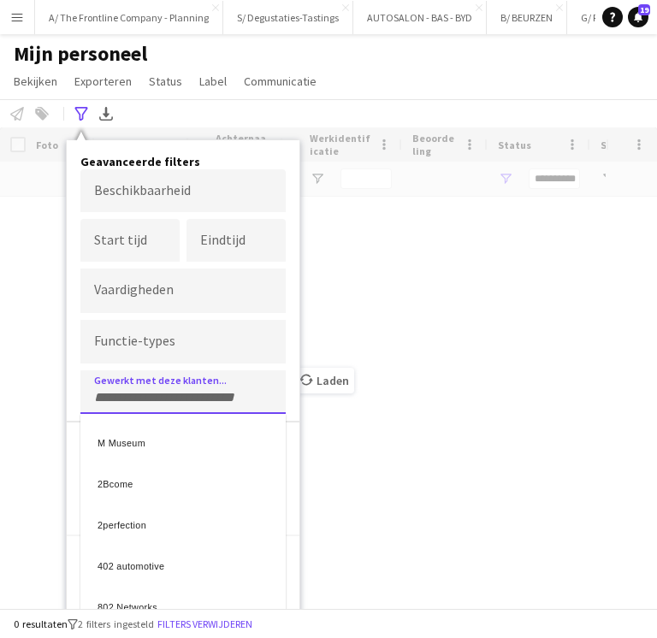
click at [380, 81] on div at bounding box center [328, 319] width 657 height 638
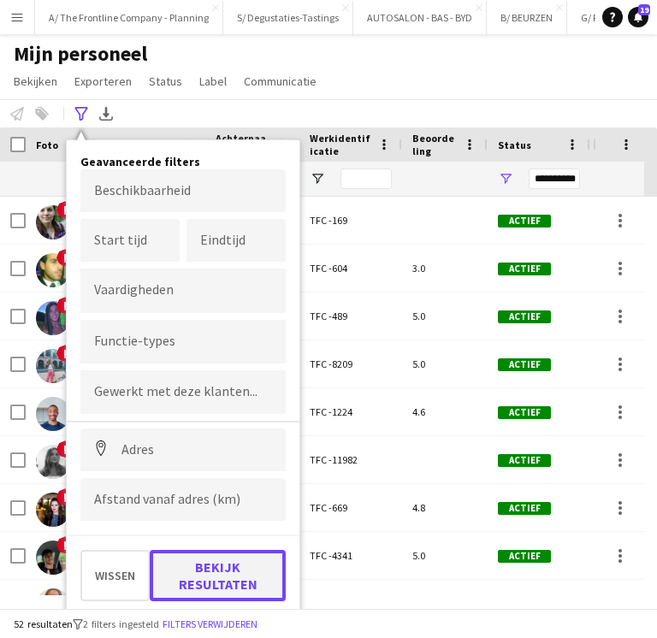
click at [248, 559] on button "Bekijk resultaten" at bounding box center [218, 575] width 136 height 51
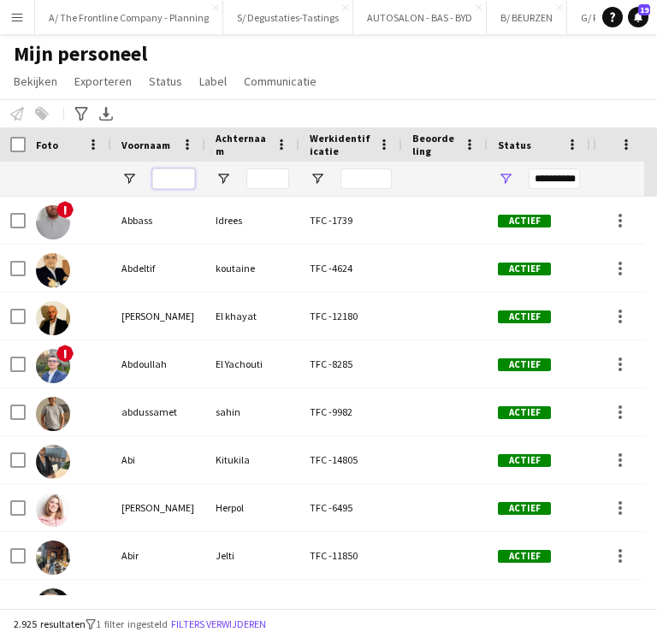
click at [170, 187] on input "Voornaam Filter Invoer" at bounding box center [173, 179] width 43 height 21
click at [170, 187] on input "*****" at bounding box center [173, 179] width 43 height 21
type input "*****"
click at [503, 177] on span "Open Filtermenu" at bounding box center [505, 178] width 15 height 15
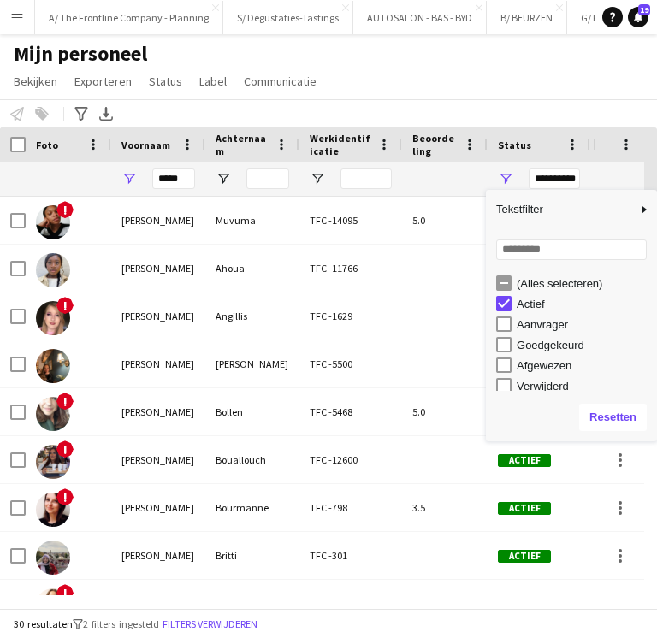
click at [527, 285] on div "(Alles selecteren)" at bounding box center [584, 283] width 135 height 13
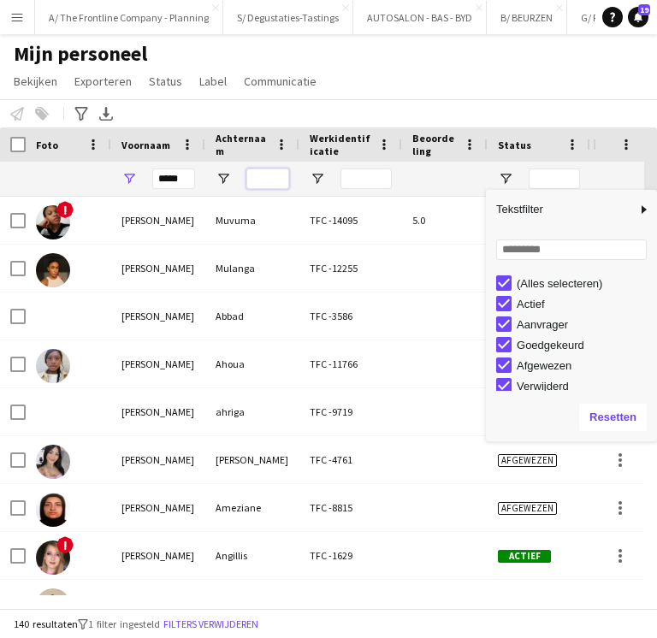
click at [267, 174] on input "Achternaam Filter Invoer" at bounding box center [267, 179] width 43 height 21
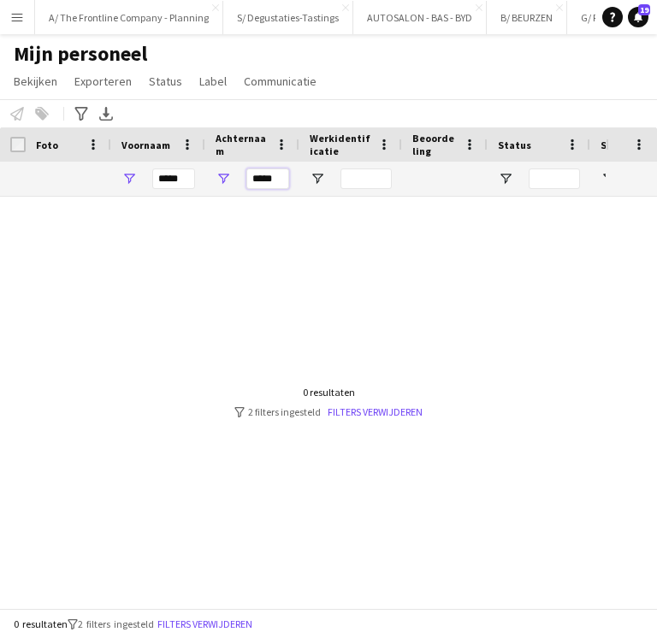
type input "*****"
click at [189, 179] on input "*****" at bounding box center [173, 179] width 43 height 21
click at [186, 620] on button "Filters verwijderen" at bounding box center [205, 624] width 102 height 19
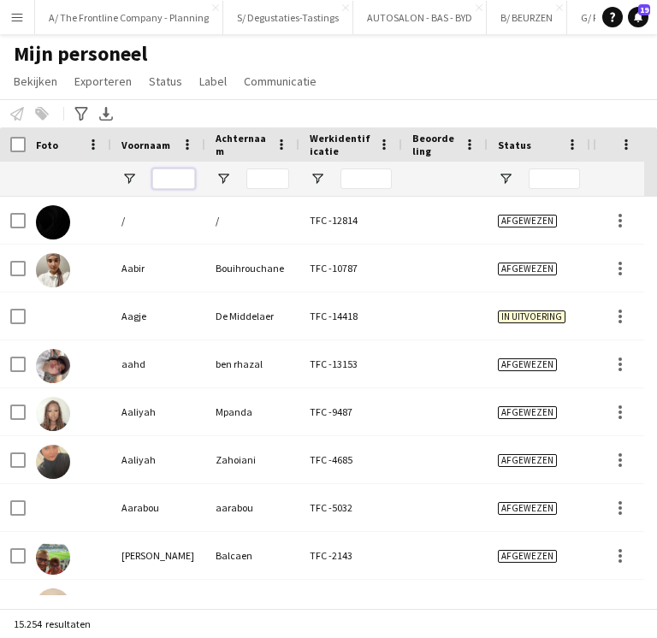
click at [175, 184] on input "Voornaam Filter Invoer" at bounding box center [173, 179] width 43 height 21
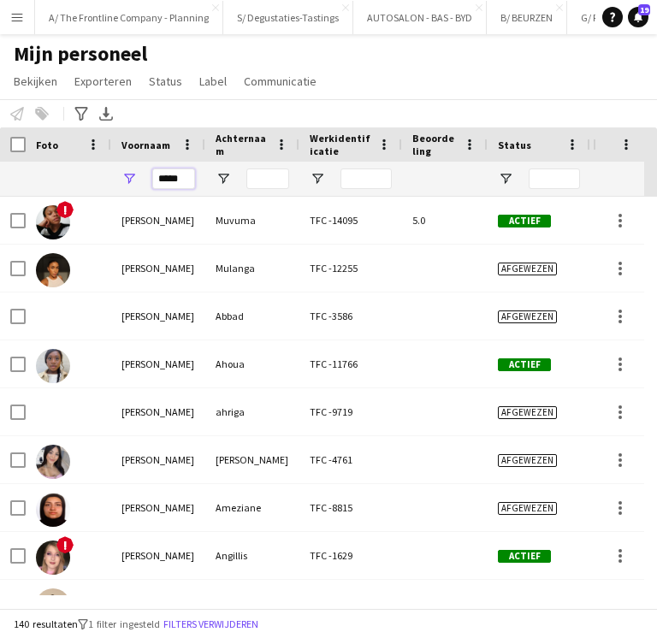
type input "*****"
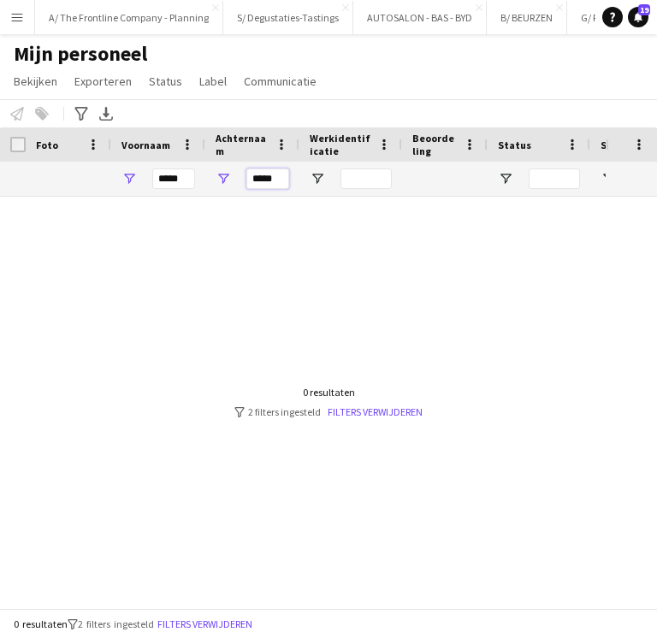
type input "*****"
click at [172, 181] on input "*****" at bounding box center [173, 179] width 43 height 21
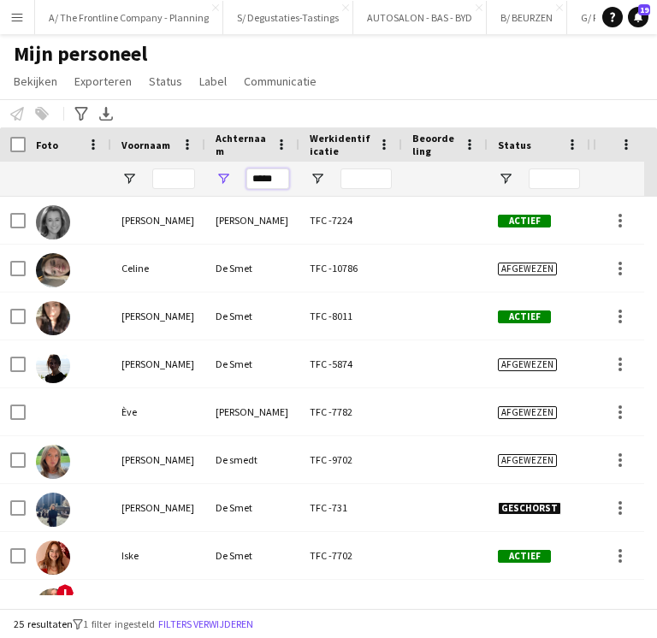
click at [281, 181] on input "*****" at bounding box center [267, 179] width 43 height 21
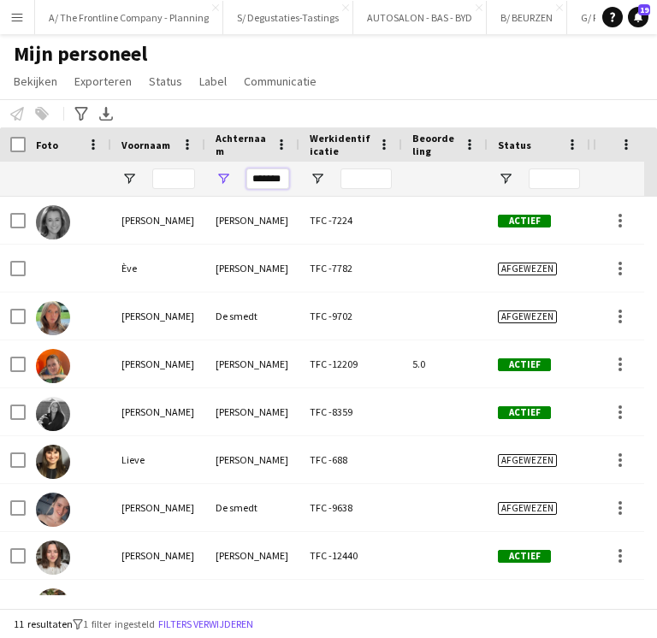
type input "********"
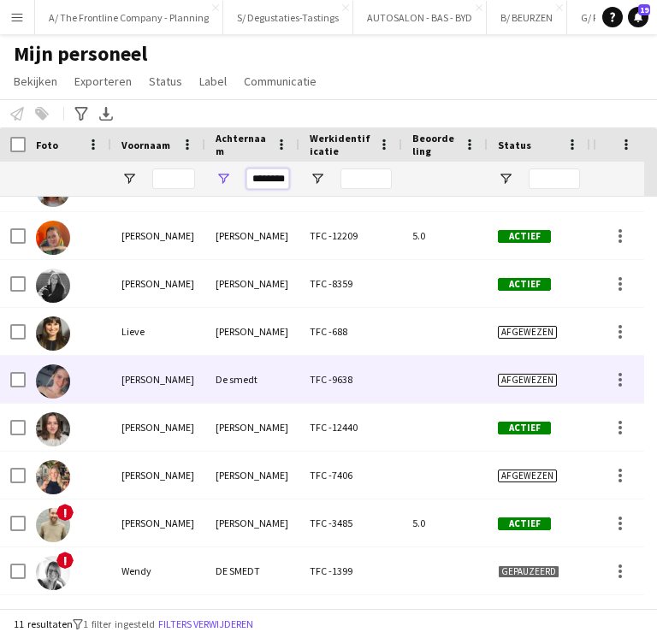
scroll to position [0, 0]
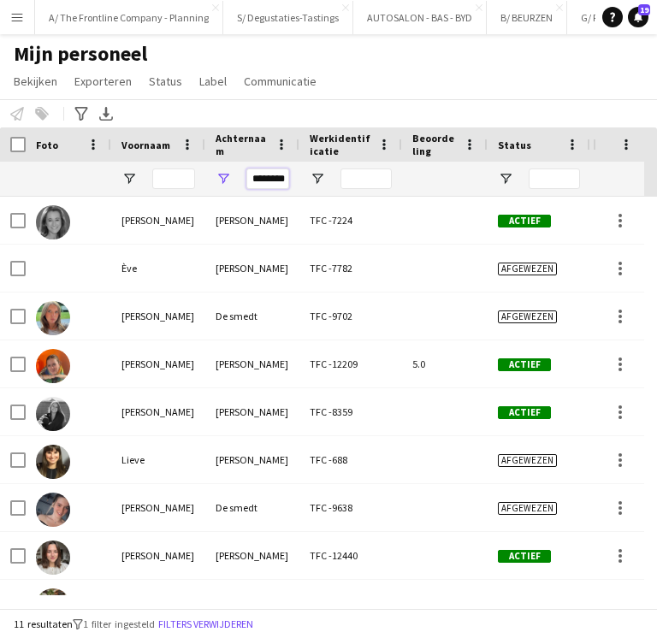
click at [270, 176] on input "********" at bounding box center [267, 179] width 43 height 21
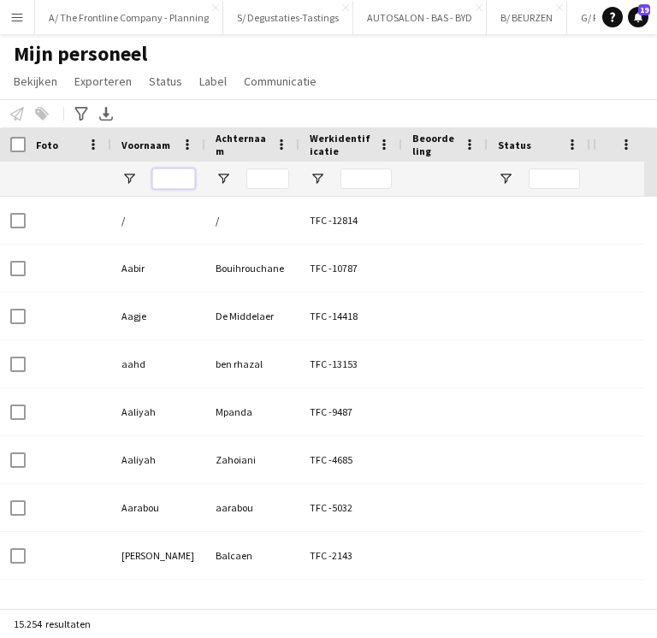
click at [174, 175] on input "Voornaam Filter Invoer" at bounding box center [173, 179] width 43 height 21
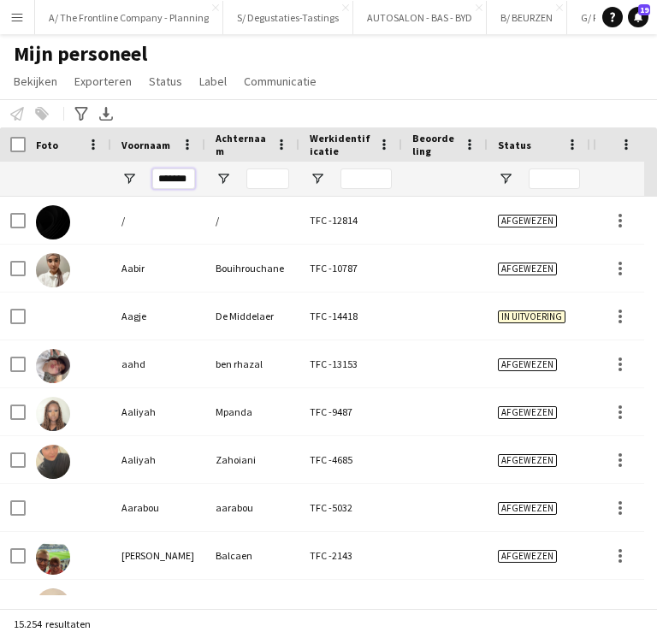
scroll to position [0, 4]
type input "********"
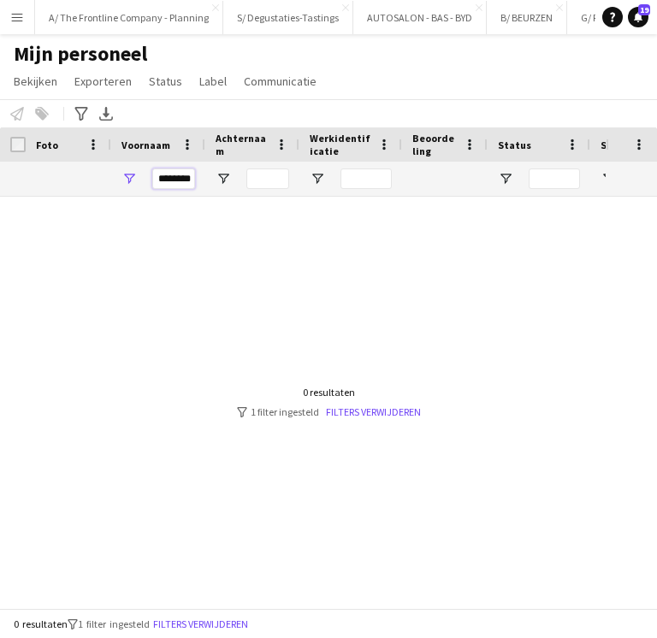
click at [169, 177] on input "********" at bounding box center [173, 179] width 43 height 21
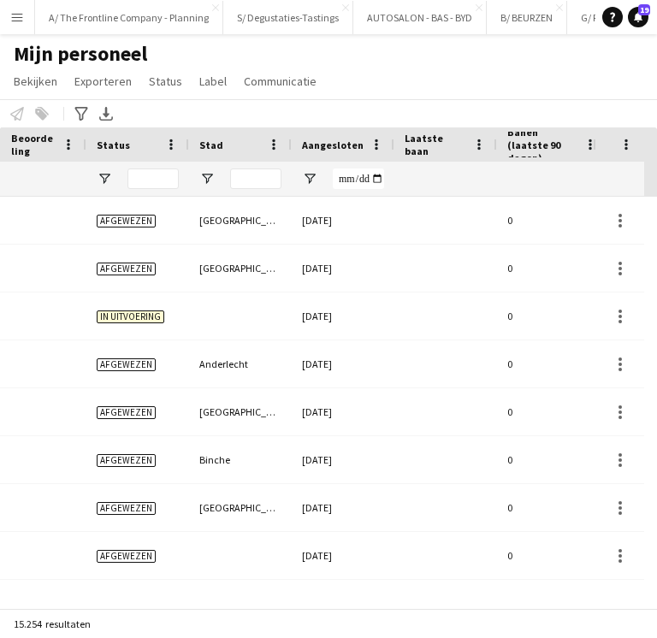
scroll to position [0, 0]
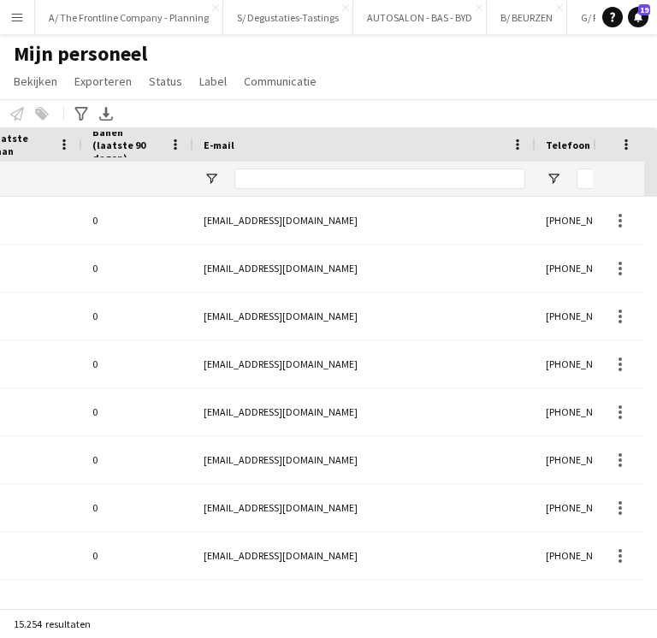
click at [425, 189] on div at bounding box center [379, 179] width 291 height 34
click at [395, 179] on input "E-mail Filter Invoer" at bounding box center [379, 179] width 291 height 21
paste input "**********"
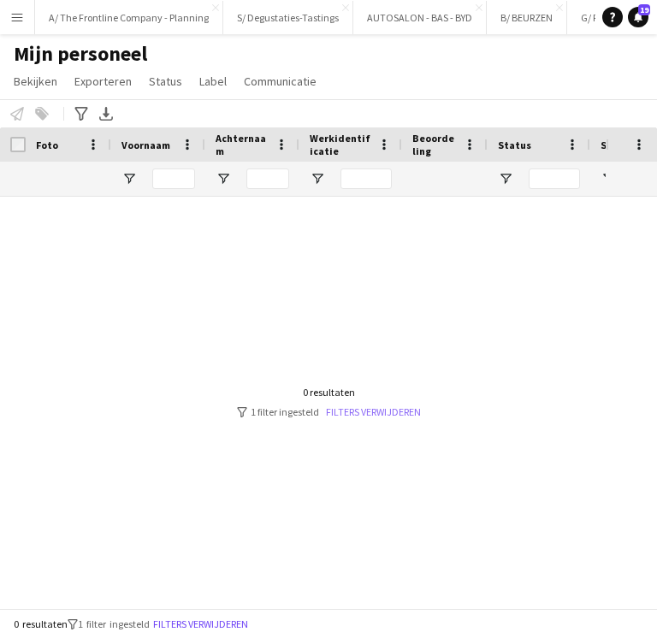
type input "**********"
click at [357, 412] on link "Filters verwijderen" at bounding box center [373, 412] width 95 height 13
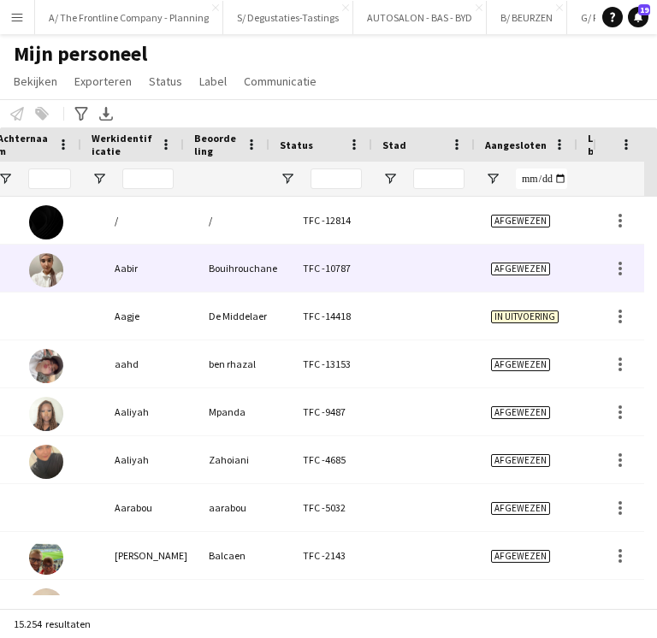
scroll to position [0, 7]
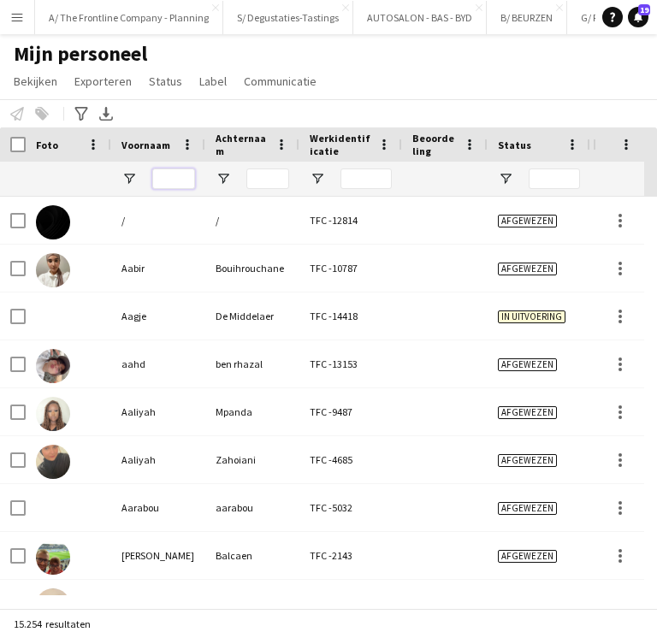
click at [180, 182] on input "Voornaam Filter Invoer" at bounding box center [173, 179] width 43 height 21
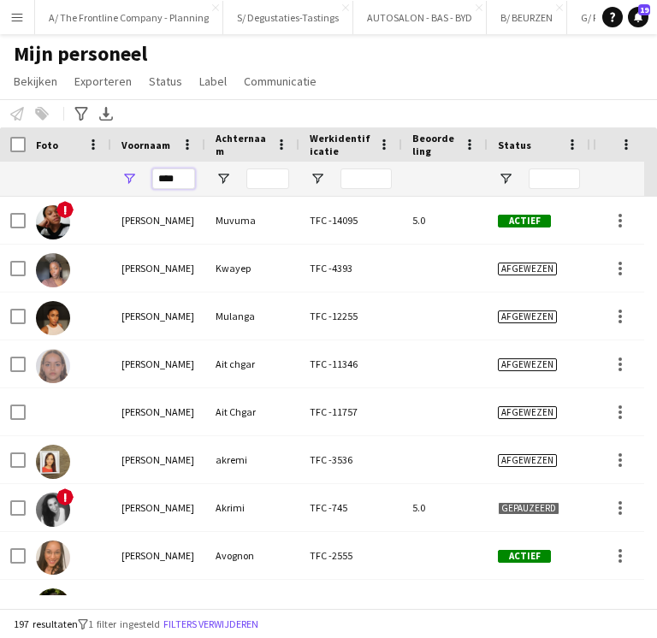
type input "****"
click at [278, 175] on input "Achternaam Filter Invoer" at bounding box center [267, 179] width 43 height 21
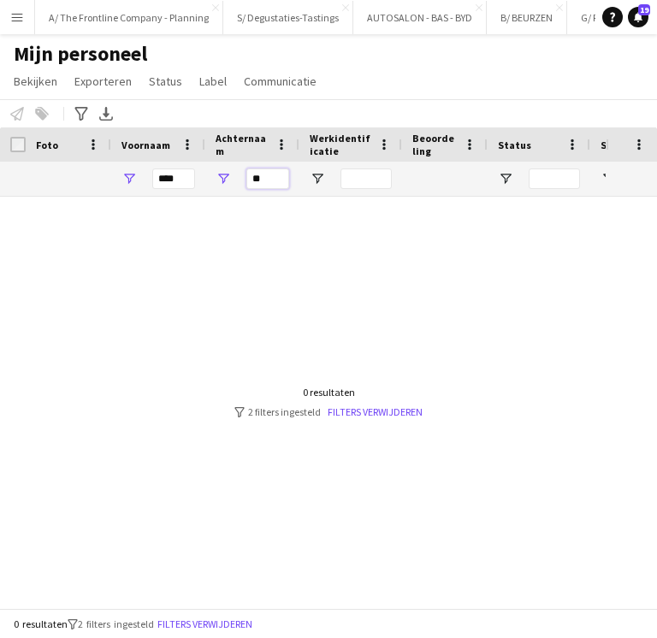
type input "*"
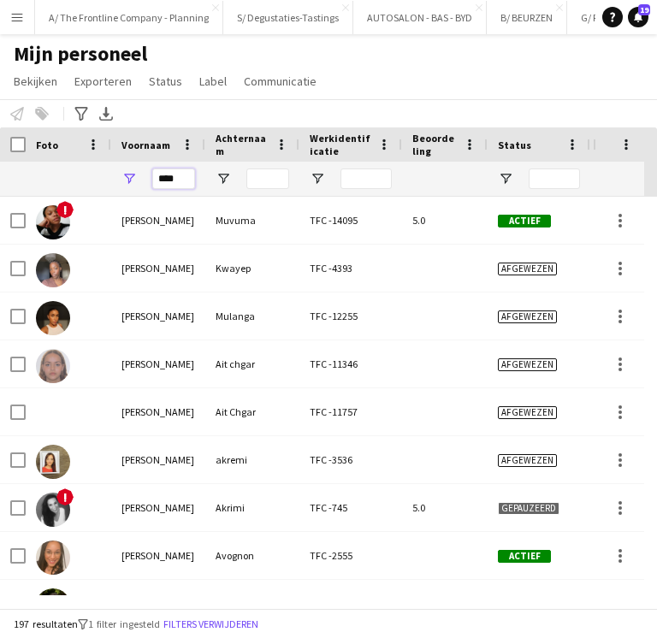
click at [179, 178] on input "****" at bounding box center [173, 179] width 43 height 21
type input "*"
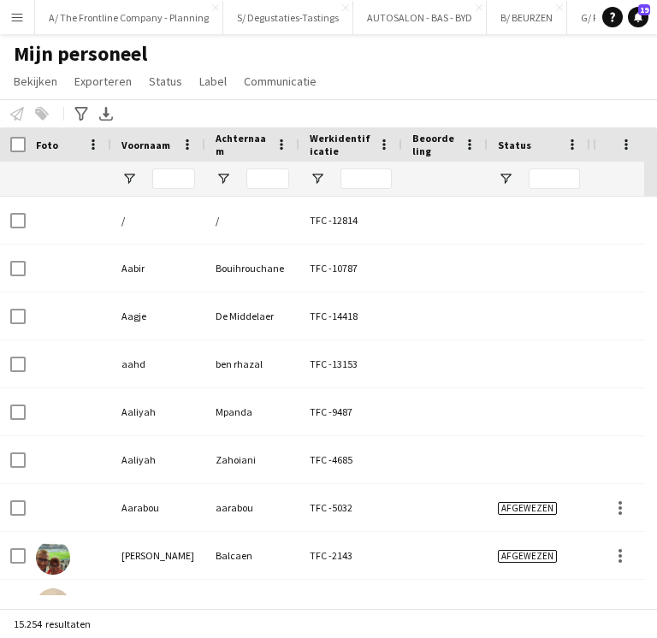
click at [406, 74] on div "Mijn personeel Bekijken Weergaven Standaardweergave Nieuwe weergave Bekijk bijw…" at bounding box center [328, 70] width 657 height 58
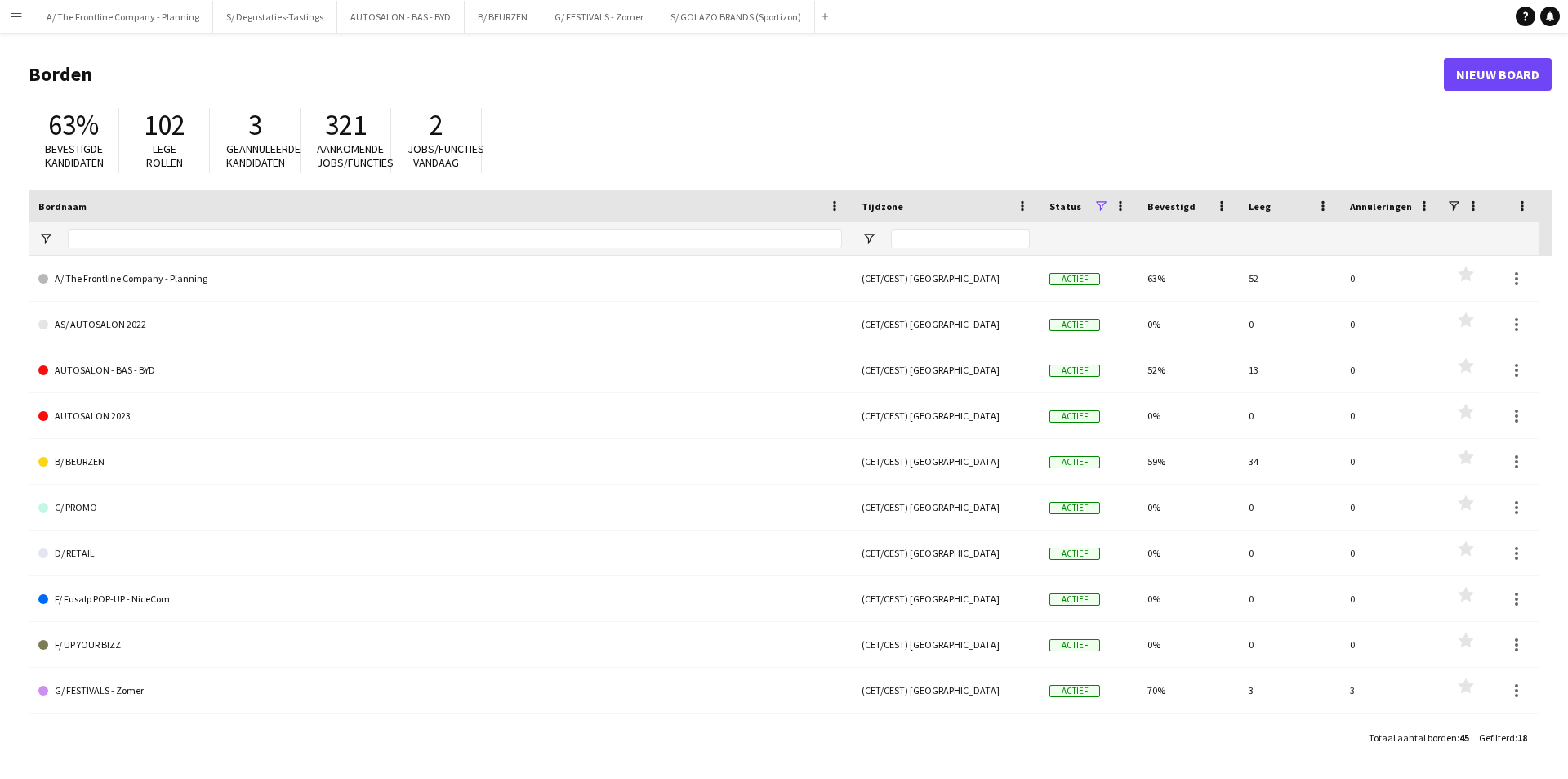
click at [20, 15] on app-icon "Menu" at bounding box center [16, 16] width 13 height 13
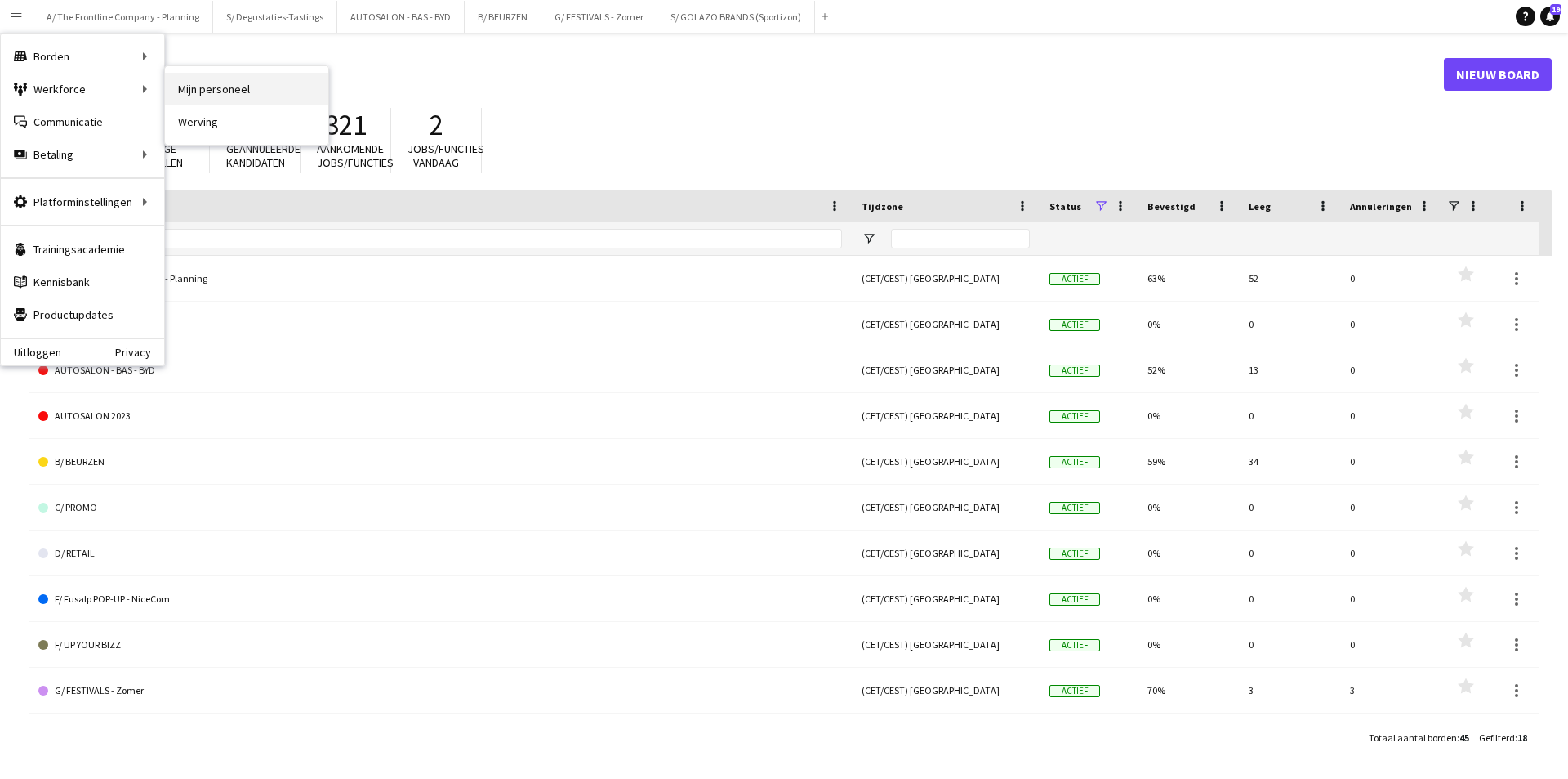
click at [260, 83] on link "Mijn personeel" at bounding box center [246, 89] width 163 height 32
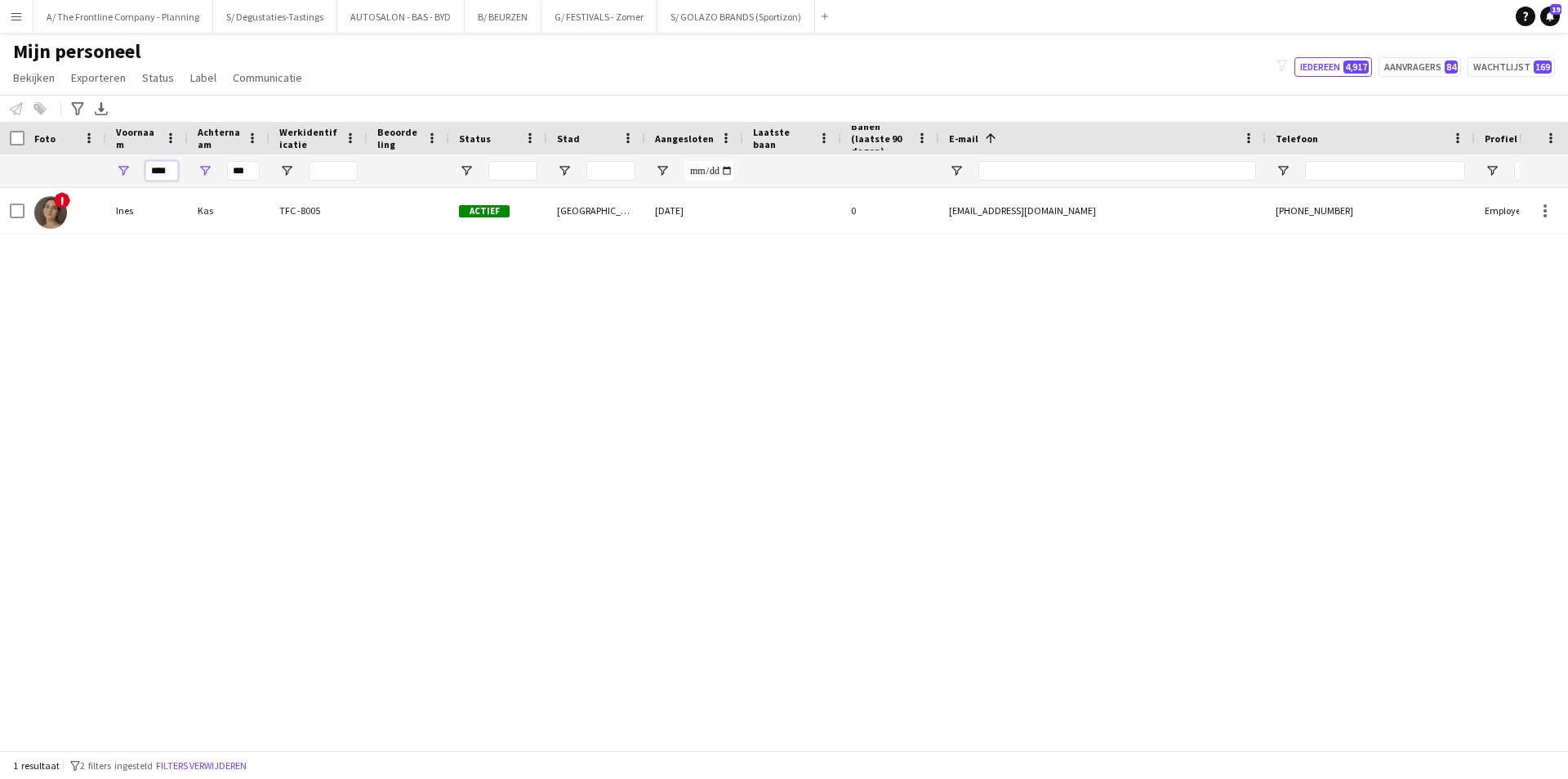
click at [155, 164] on input "****" at bounding box center [161, 171] width 32 height 20
type input "****"
type input "*"
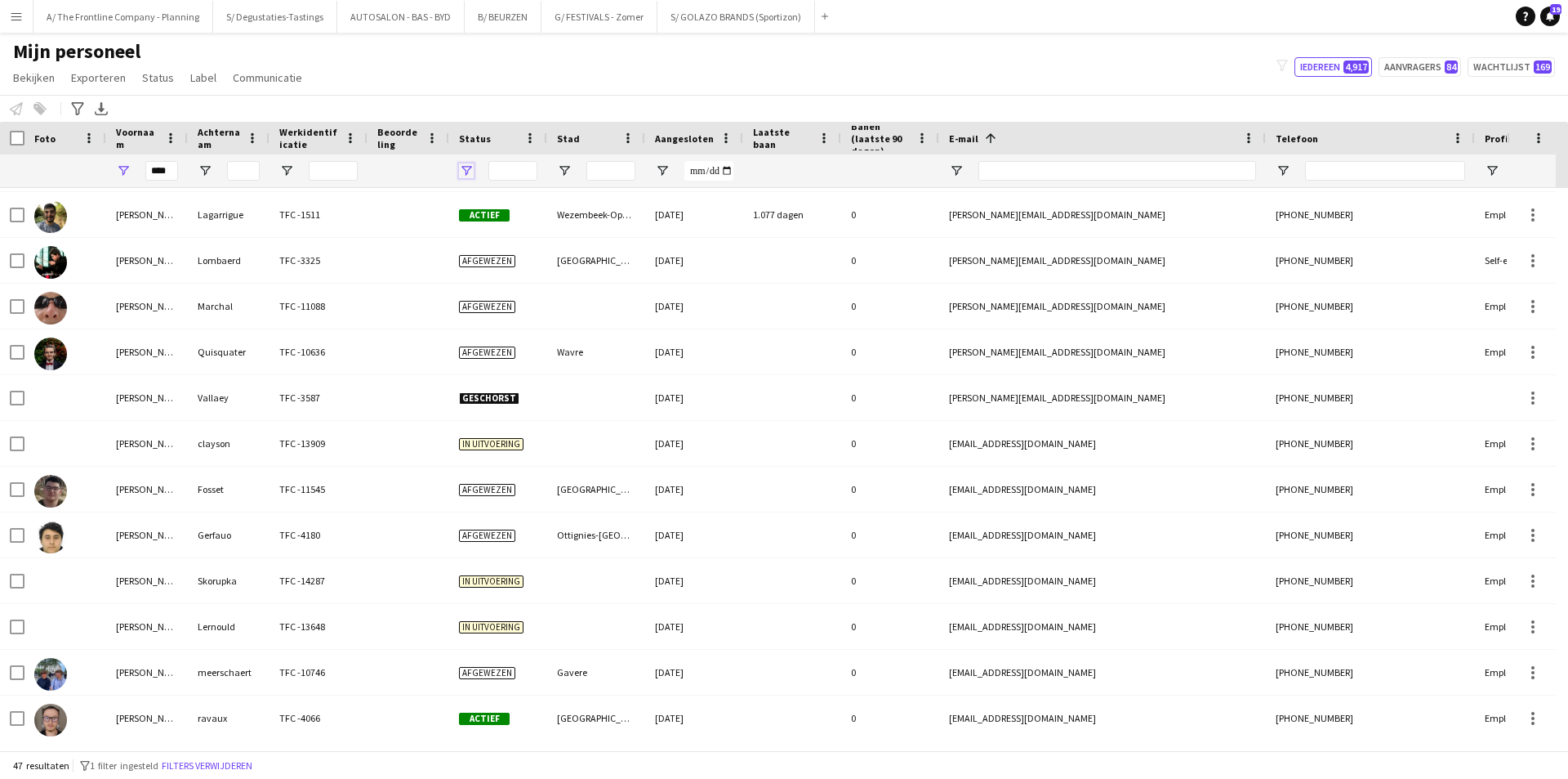
click at [470, 167] on span "Open Filtermenu" at bounding box center [466, 170] width 14 height 14
click at [511, 267] on div "(Alles selecteren)" at bounding box center [549, 270] width 129 height 12
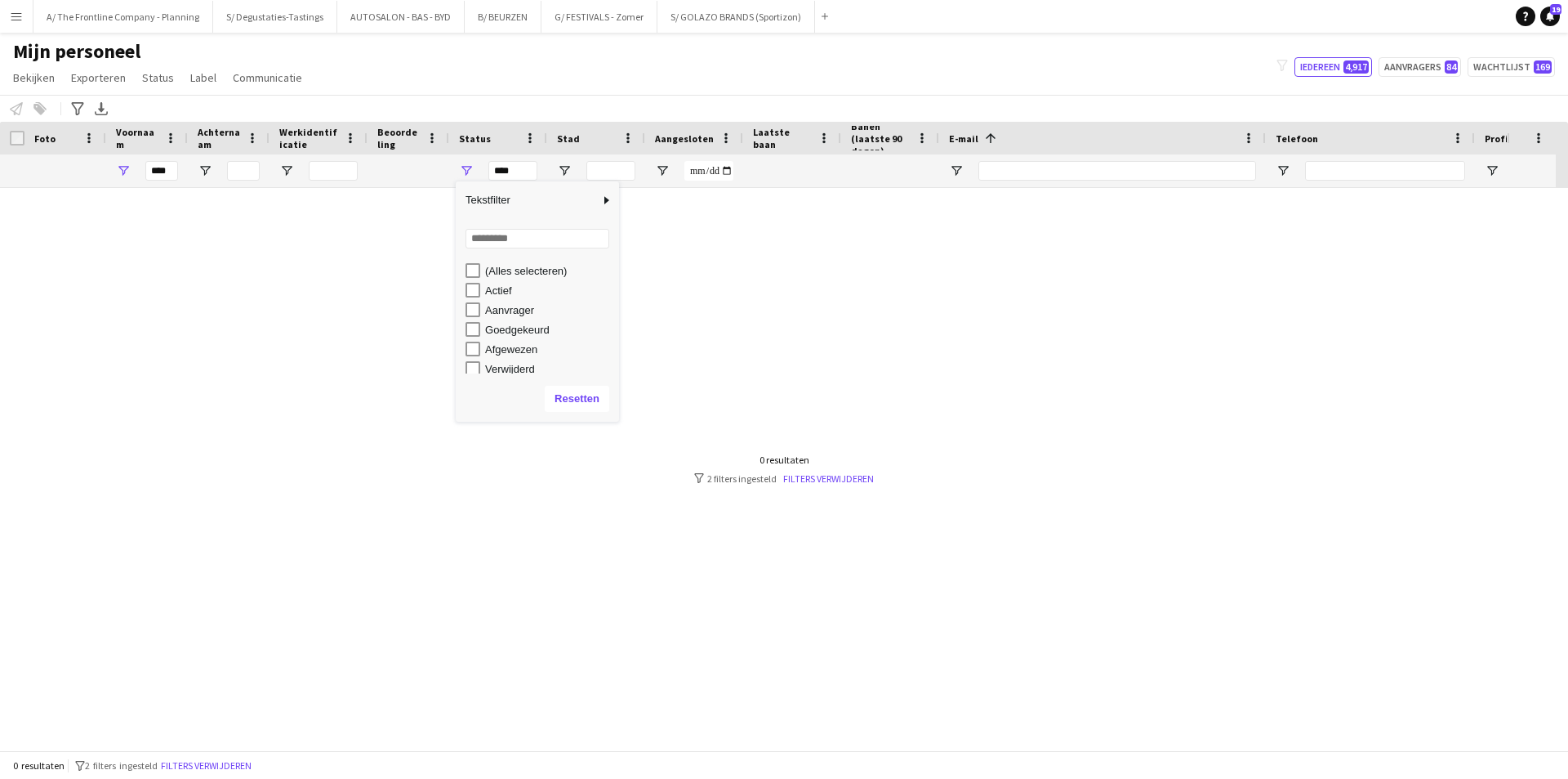
click at [497, 289] on div "Actief" at bounding box center [549, 290] width 129 height 12
type input "**********"
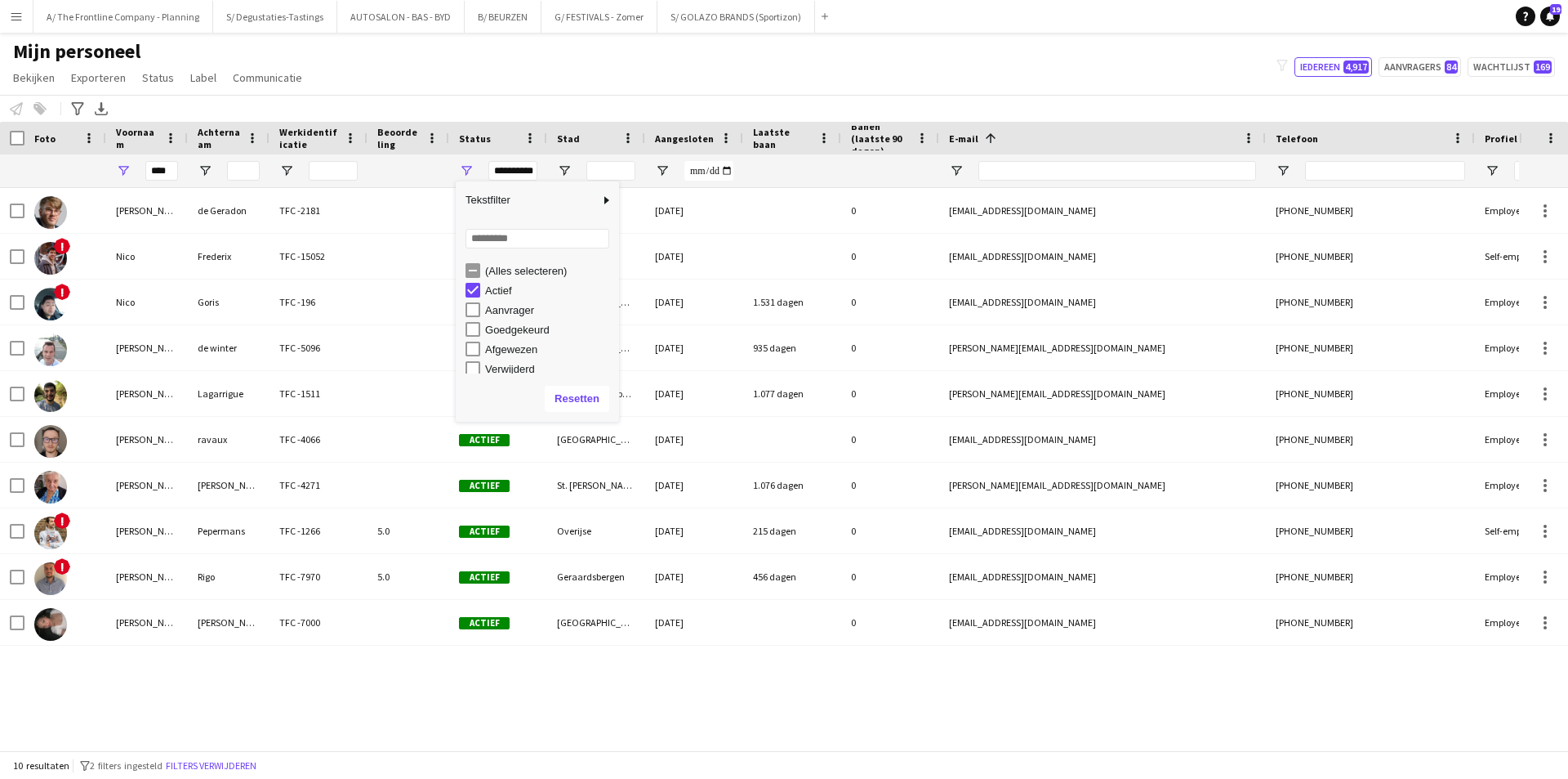
click at [325, 691] on div "Nicolas de Geradon TFC -2181 Actief Éghezée 20-02-2022 0 degeradon.n@gmail.com …" at bounding box center [760, 463] width 1519 height 550
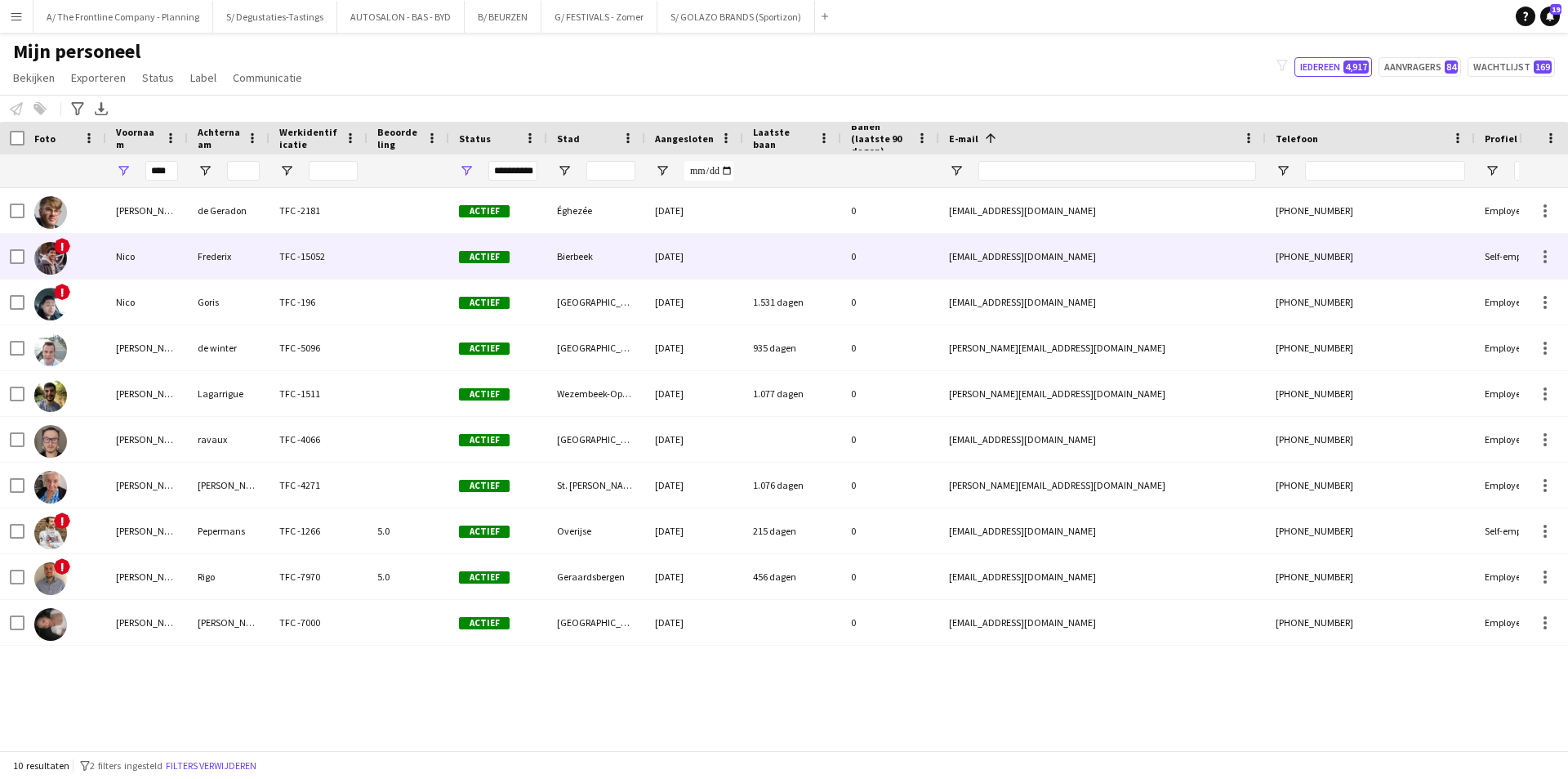
click at [161, 257] on div "Nico" at bounding box center [147, 256] width 82 height 45
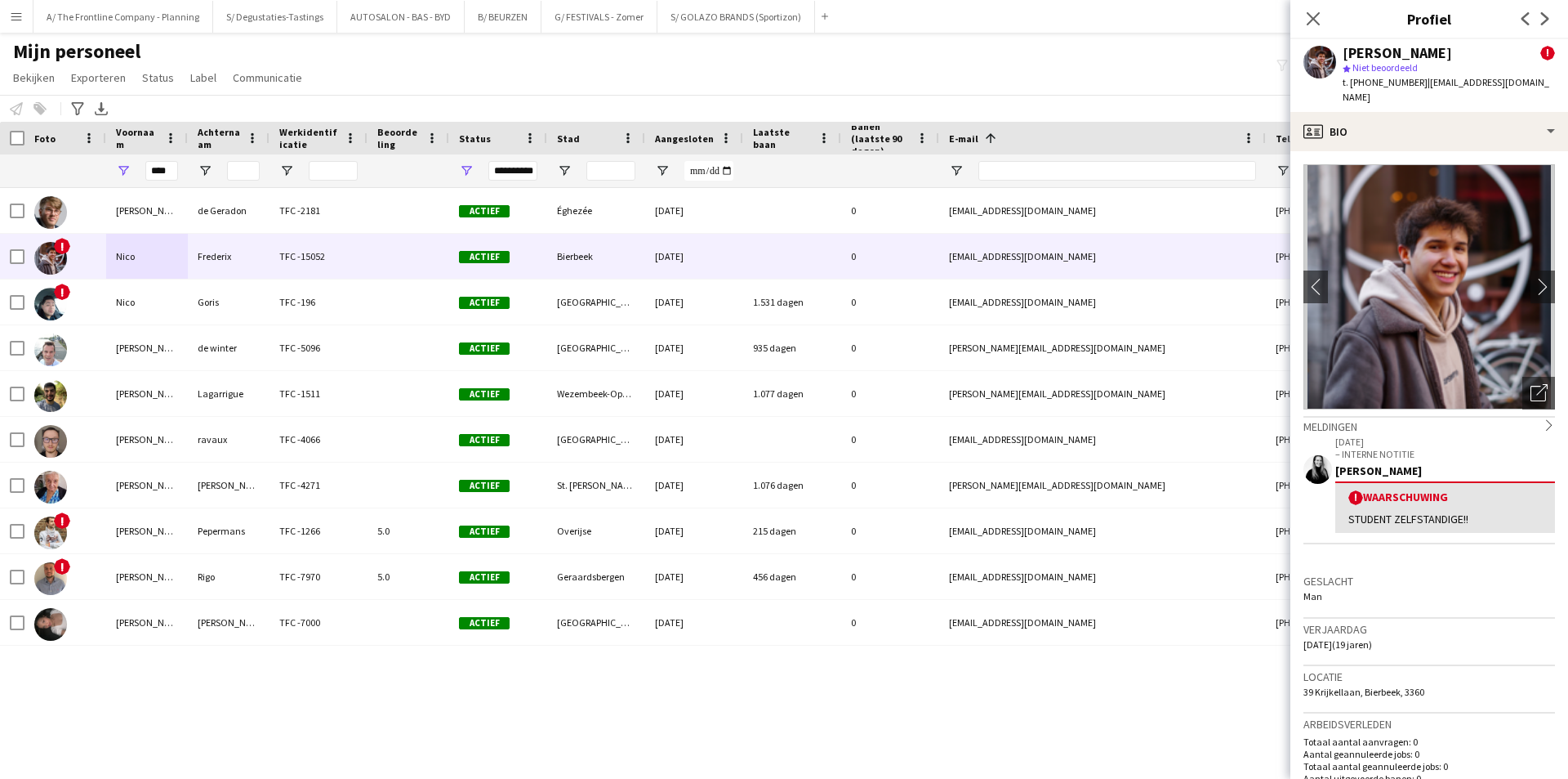
drag, startPoint x: 1337, startPoint y: 506, endPoint x: 1492, endPoint y: 495, distance: 155.4
click at [1492, 495] on div "! Waarschuwing STUDENT ZELFSTANDIGE!!" at bounding box center [1445, 507] width 220 height 52
click at [1492, 512] on div "STUDENT ZELFSTANDIGE!!" at bounding box center [1445, 518] width 194 height 14
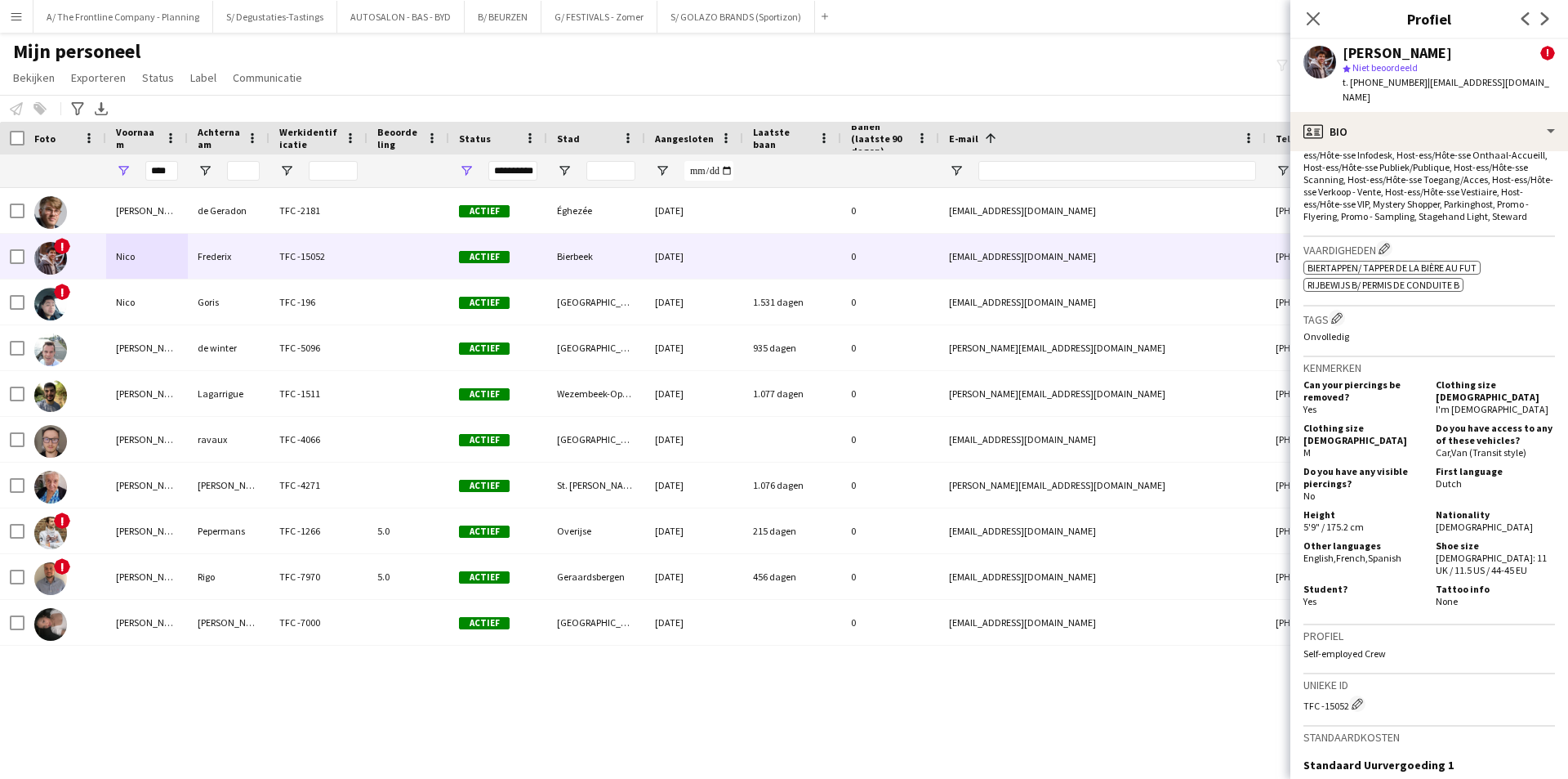
drag, startPoint x: 1326, startPoint y: 648, endPoint x: 1409, endPoint y: 645, distance: 83.1
click at [1409, 647] on p "Self-employed Crew" at bounding box center [1430, 653] width 252 height 12
click at [1395, 654] on p "Self-employed Crew" at bounding box center [1430, 653] width 252 height 12
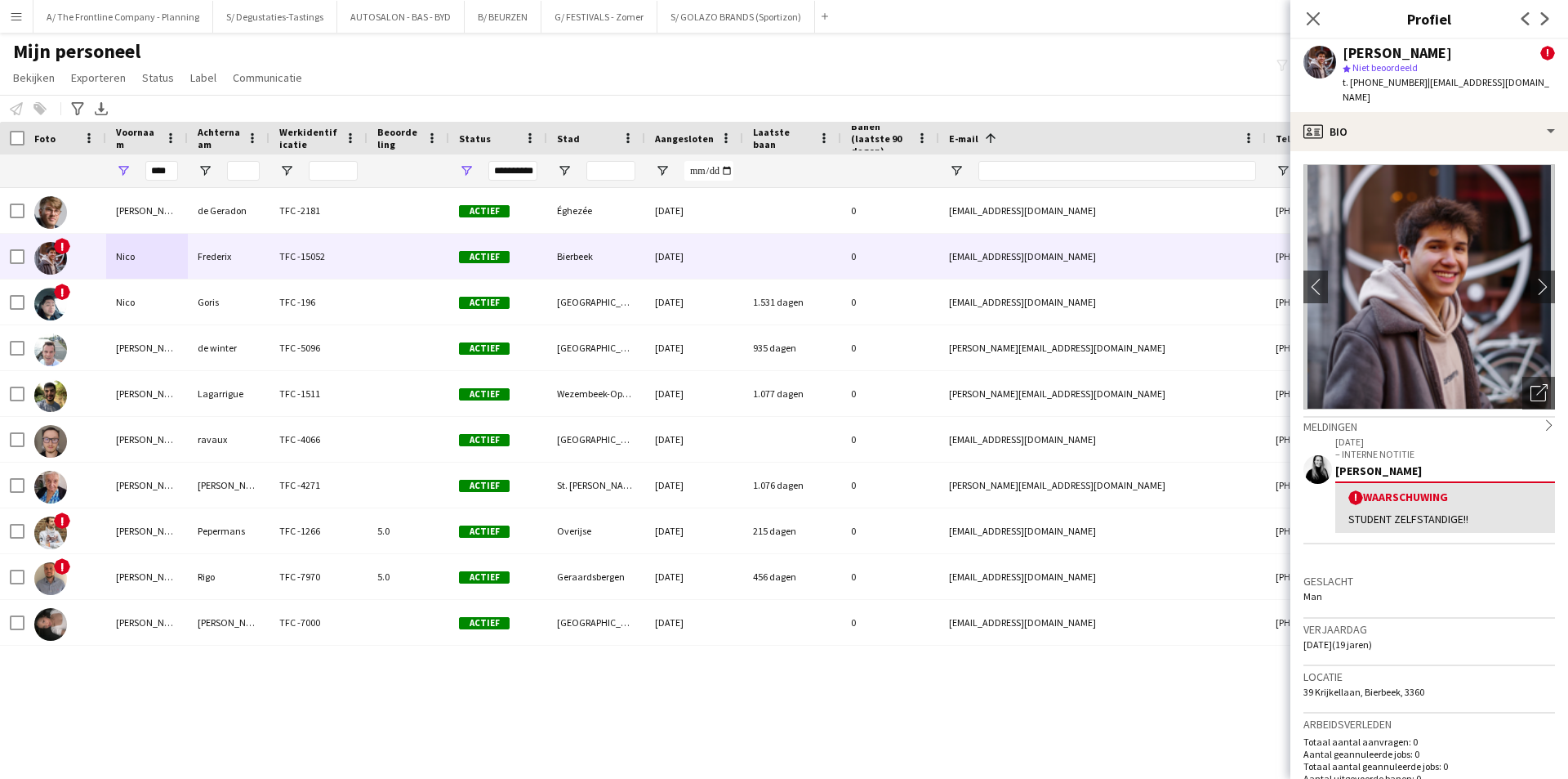
drag, startPoint x: 1318, startPoint y: 508, endPoint x: 1488, endPoint y: 505, distance: 170.0
click at [1488, 505] on app-crew-profile-feedback-alert "17-07-2025 – INTERNE NOTITIE Tess Wouters ! Waarschuwing STUDENT ZELFSTANDIGE!!" at bounding box center [1430, 489] width 252 height 111
click at [1488, 512] on div "STUDENT ZELFSTANDIGE!!" at bounding box center [1445, 518] width 194 height 14
click at [1408, 151] on app-crew-profile-bio "chevron-left chevron-right Foto's pop-up openen Meldingen chevron-right 17-07-2…" at bounding box center [1429, 464] width 278 height 627
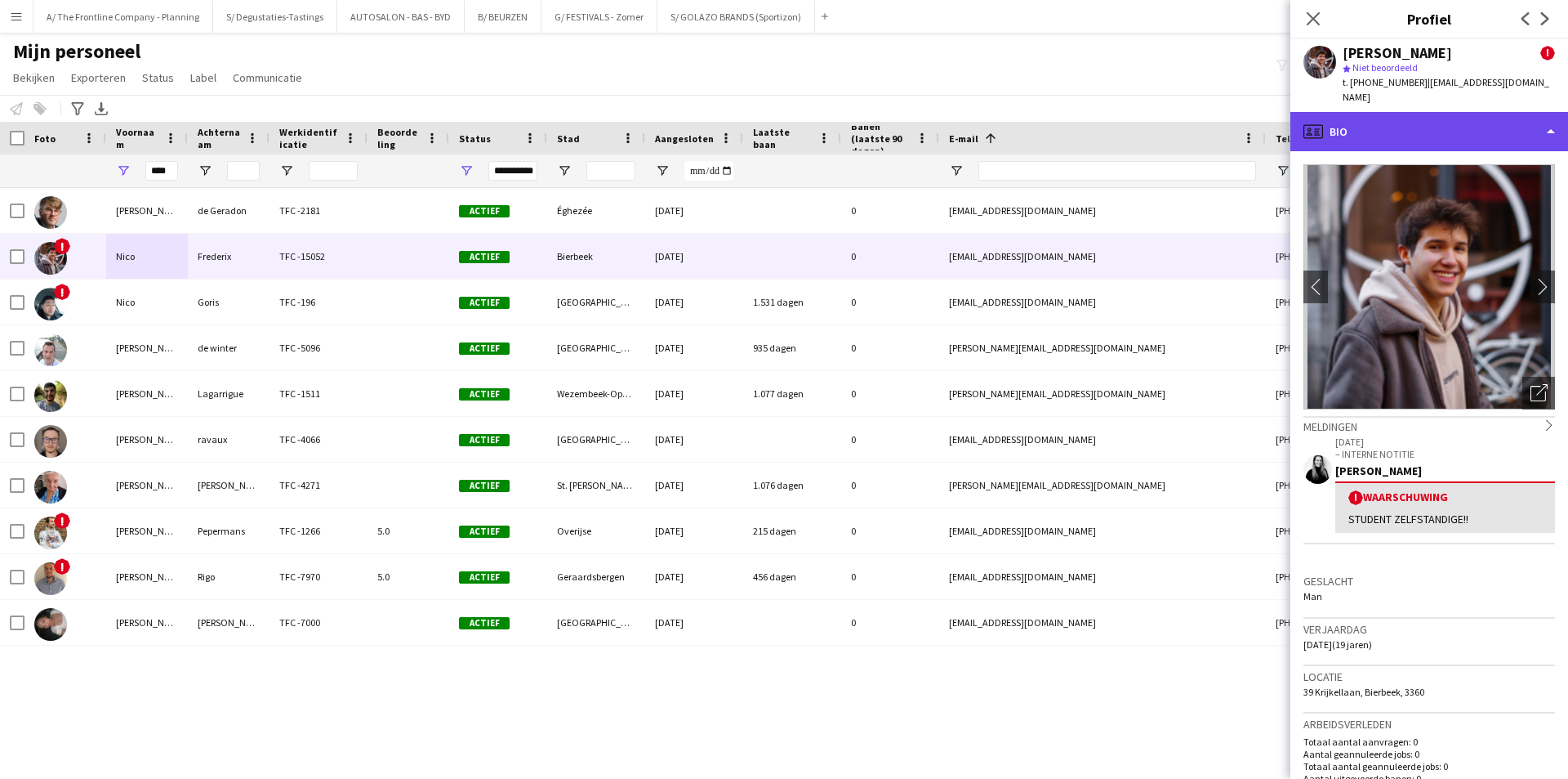
click at [1414, 132] on div "profile Bio" at bounding box center [1429, 131] width 278 height 39
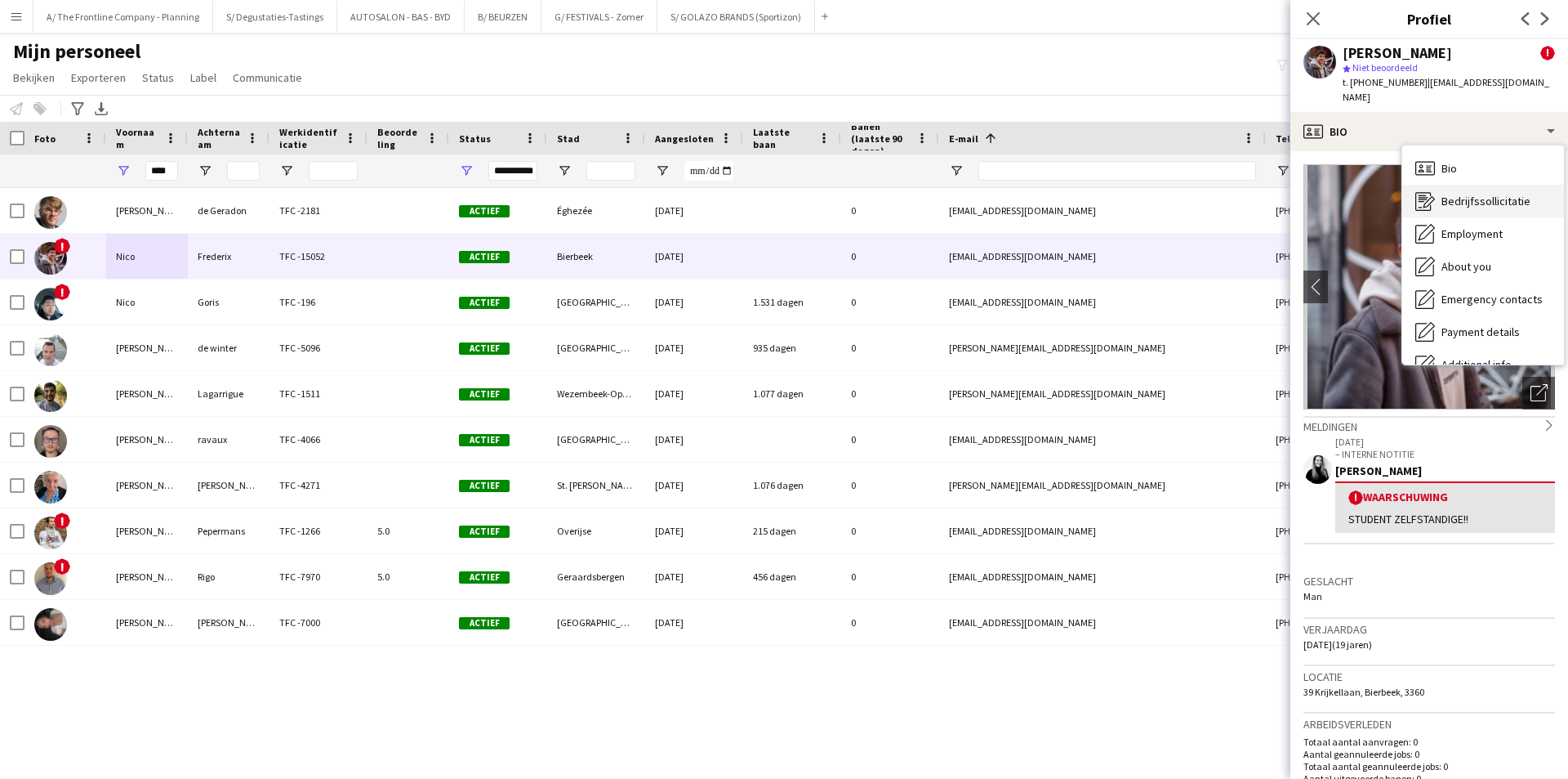
click at [1482, 194] on span "Bedrijfssollicitatie" at bounding box center [1485, 200] width 89 height 14
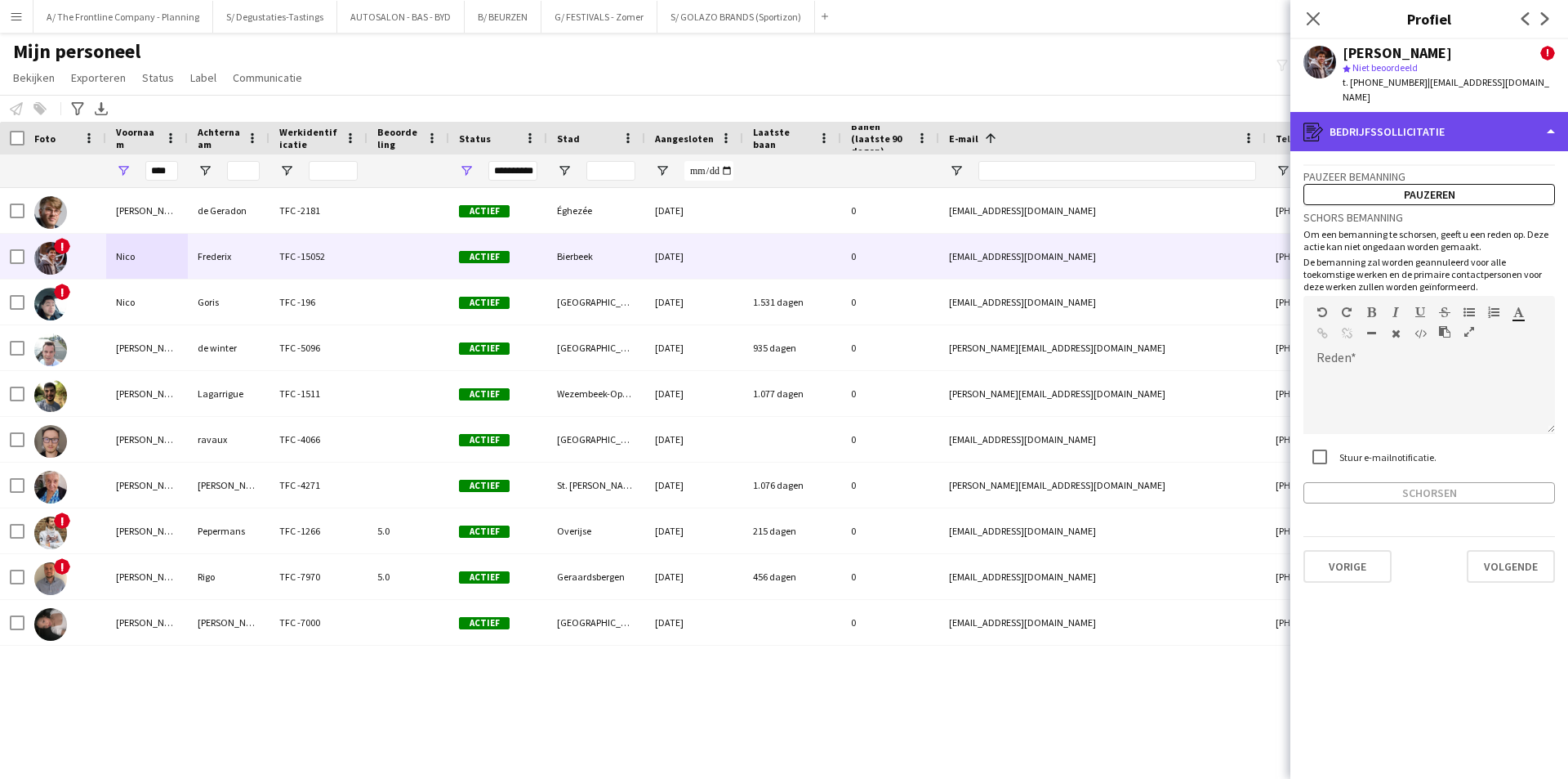
click at [1392, 112] on div "register Bedrijfssollicitatie" at bounding box center [1429, 131] width 278 height 39
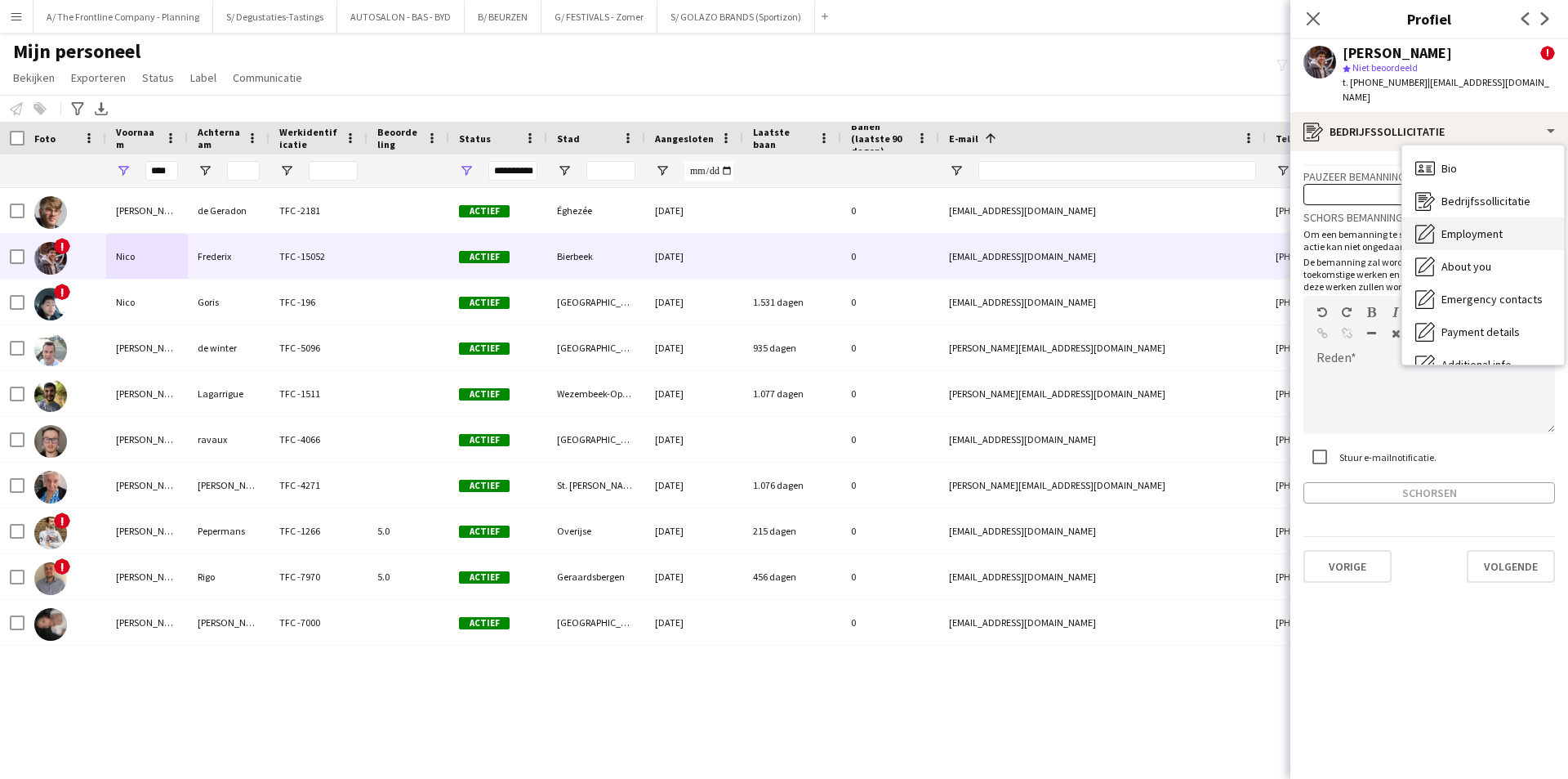
click at [1512, 222] on div "Employment Employment" at bounding box center [1482, 234] width 161 height 32
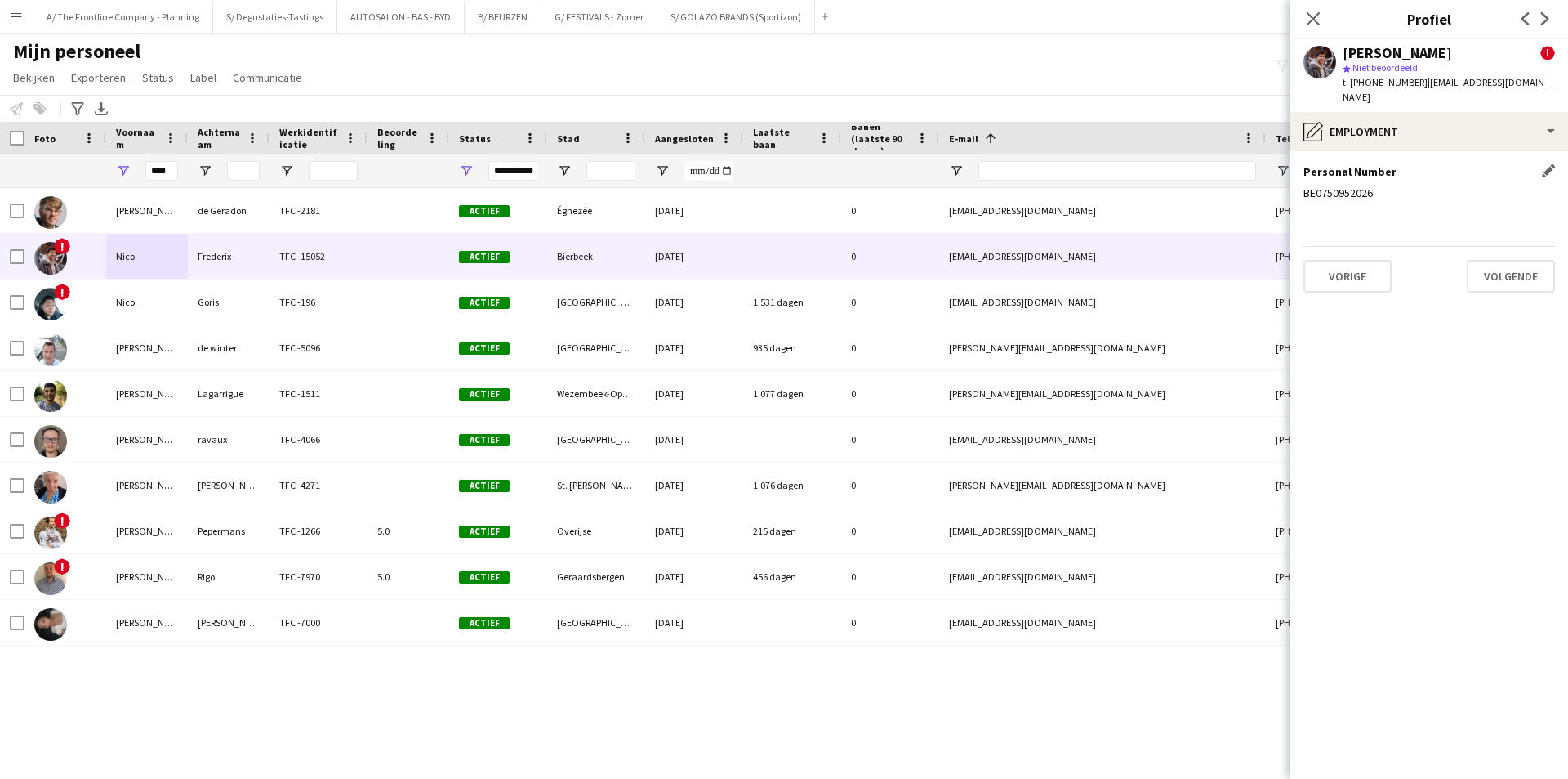
drag, startPoint x: 1316, startPoint y: 184, endPoint x: 1374, endPoint y: 177, distance: 58.4
click at [1374, 185] on div "BE0750952026" at bounding box center [1430, 192] width 252 height 14
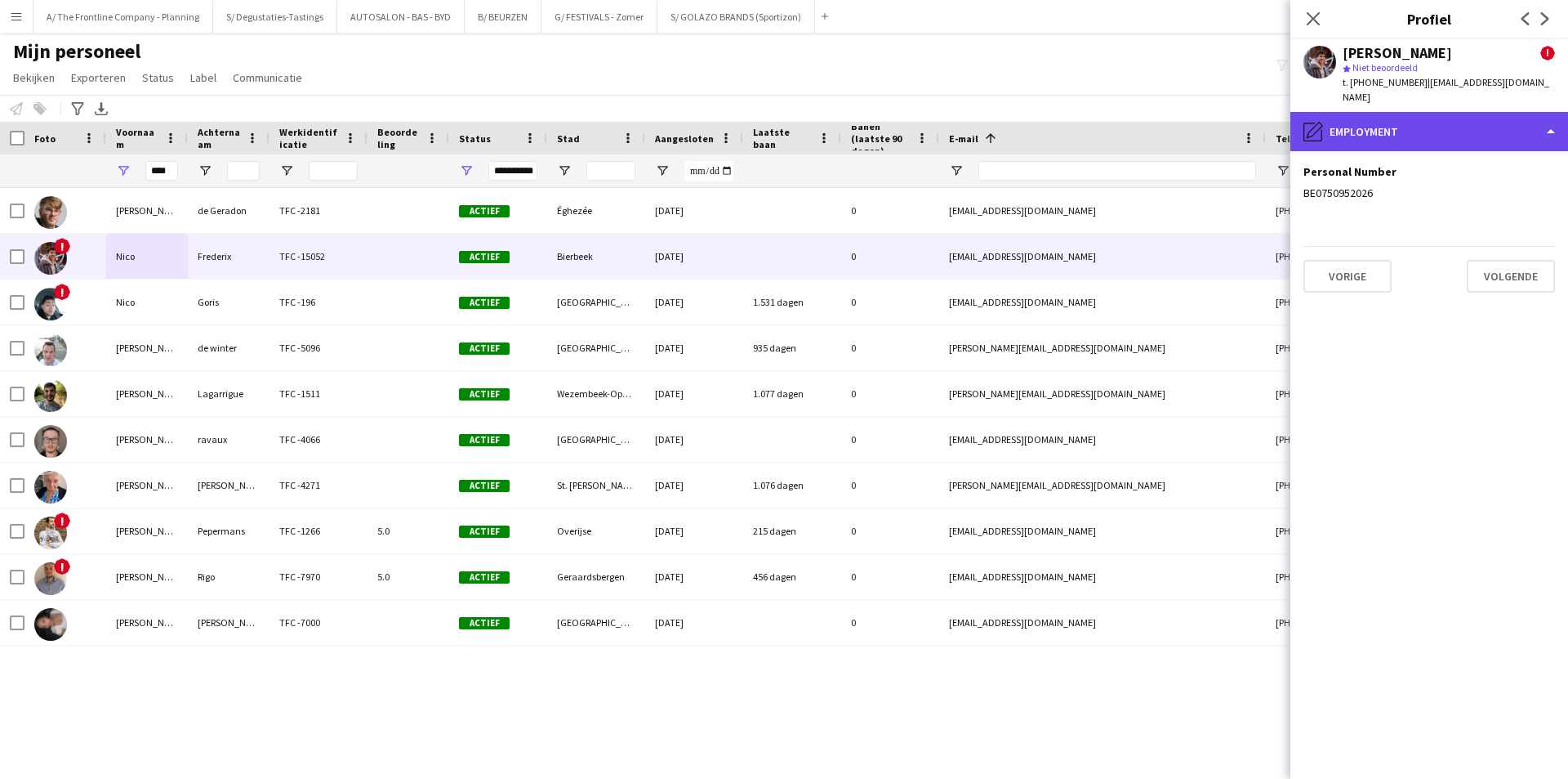
click at [1385, 112] on div "pencil4 Employment" at bounding box center [1429, 131] width 278 height 39
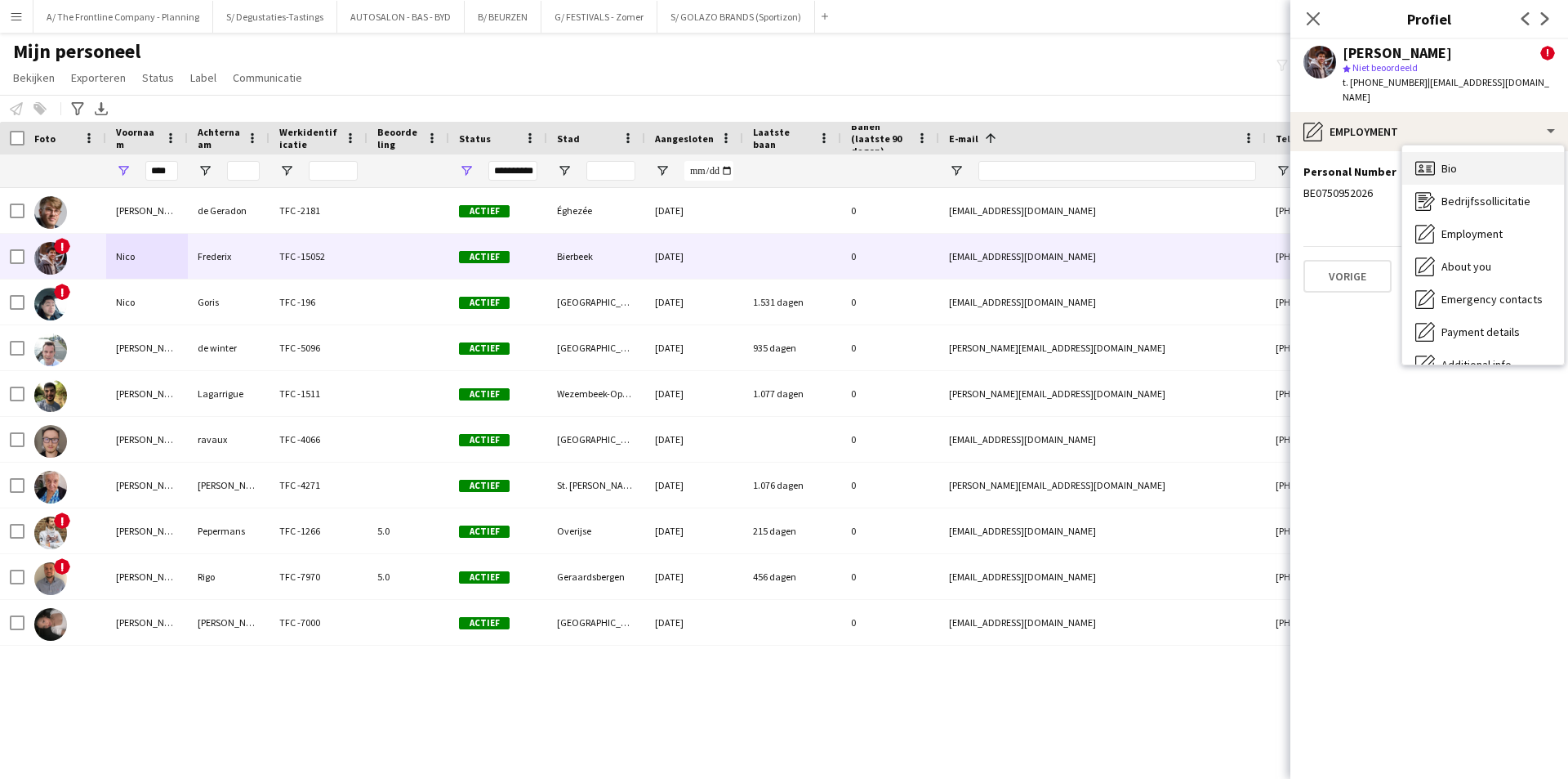
click at [1433, 158] on icon "Bio" at bounding box center [1425, 168] width 20 height 20
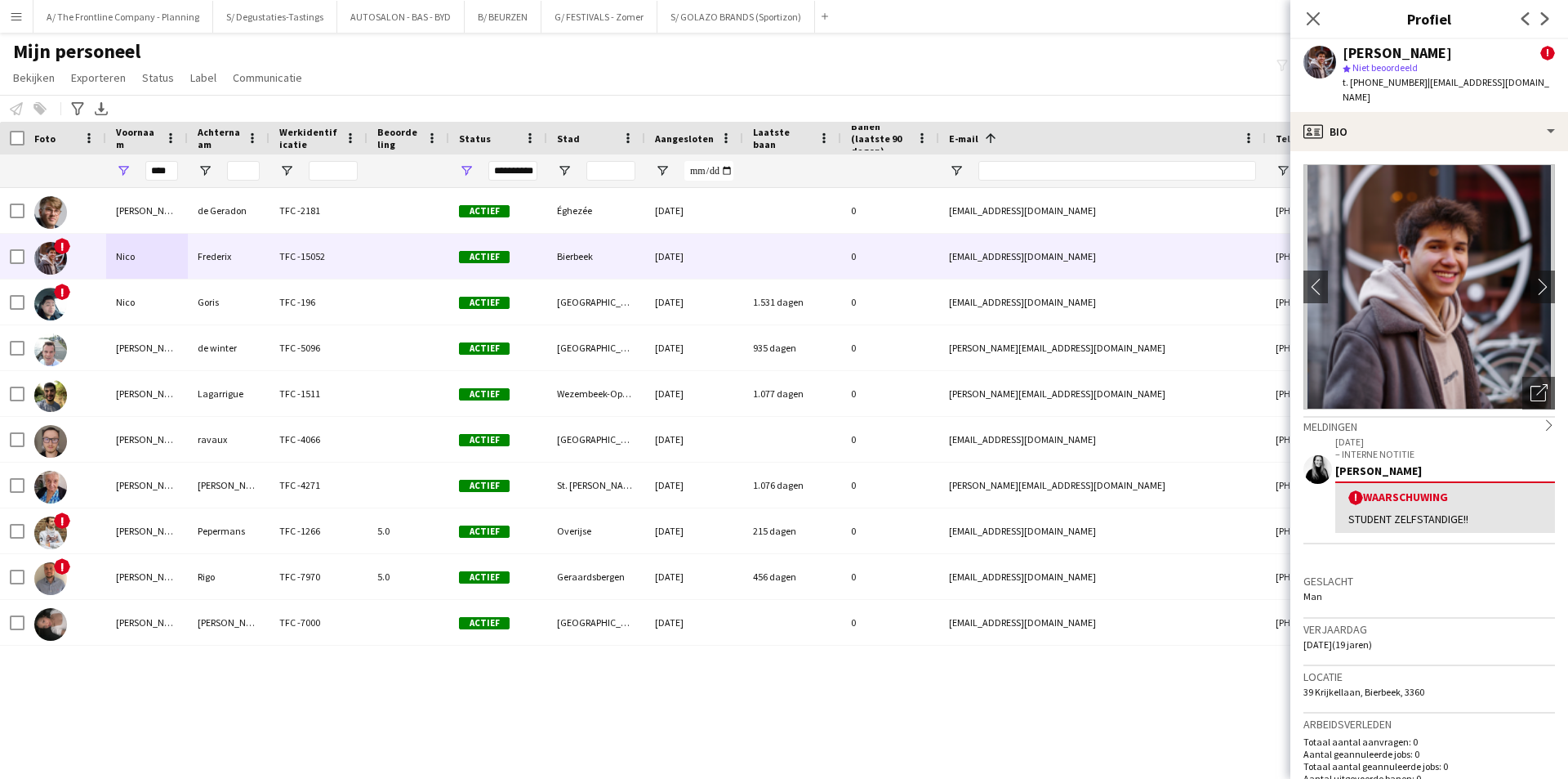
drag, startPoint x: 1342, startPoint y: 517, endPoint x: 1507, endPoint y: 495, distance: 166.5
click at [1507, 495] on div "! Waarschuwing STUDENT ZELFSTANDIGE!!" at bounding box center [1445, 507] width 220 height 52
click at [18, 11] on app-icon "Menu" at bounding box center [16, 16] width 13 height 13
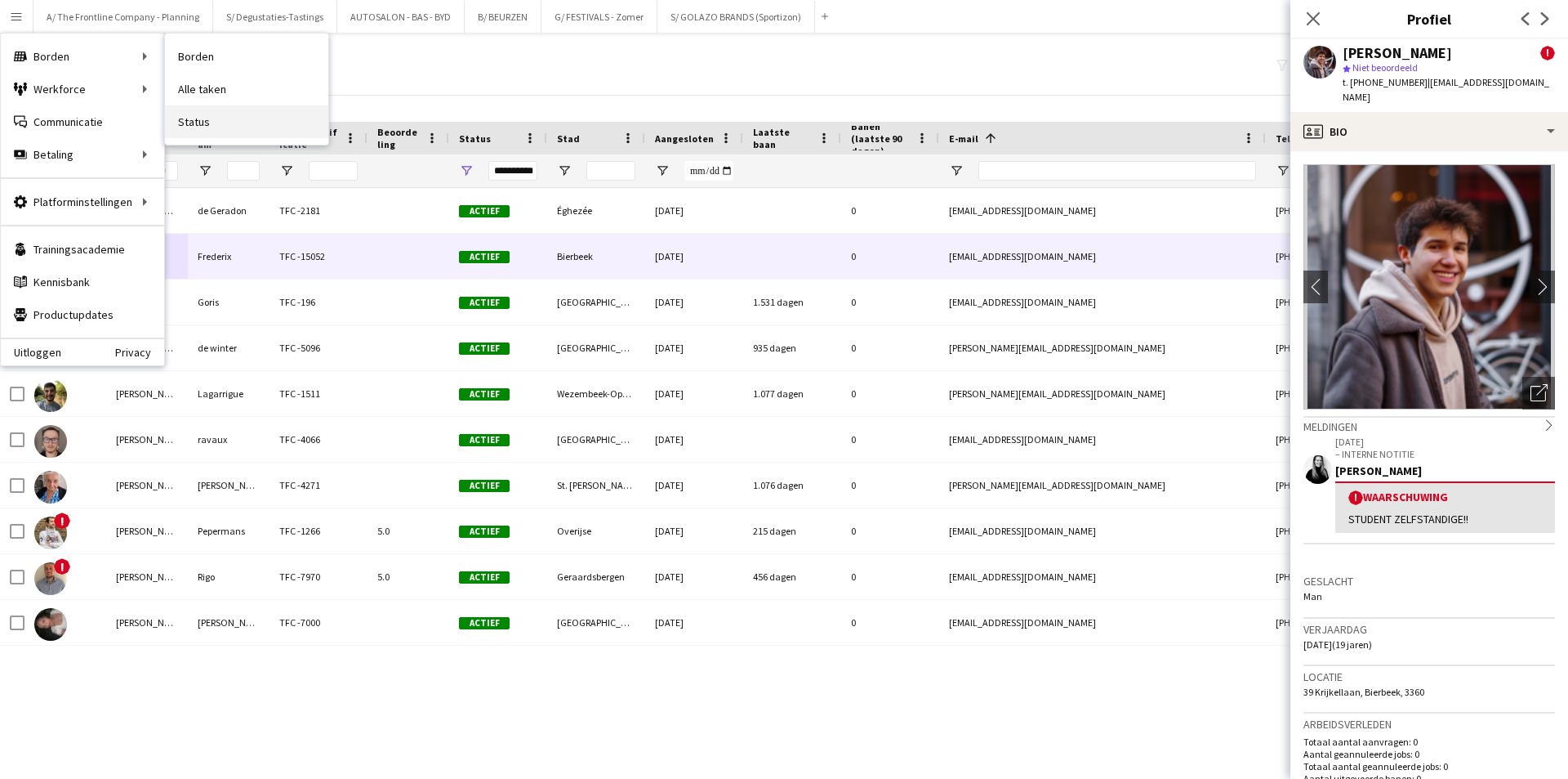
click at [223, 115] on link "Status" at bounding box center [246, 121] width 163 height 32
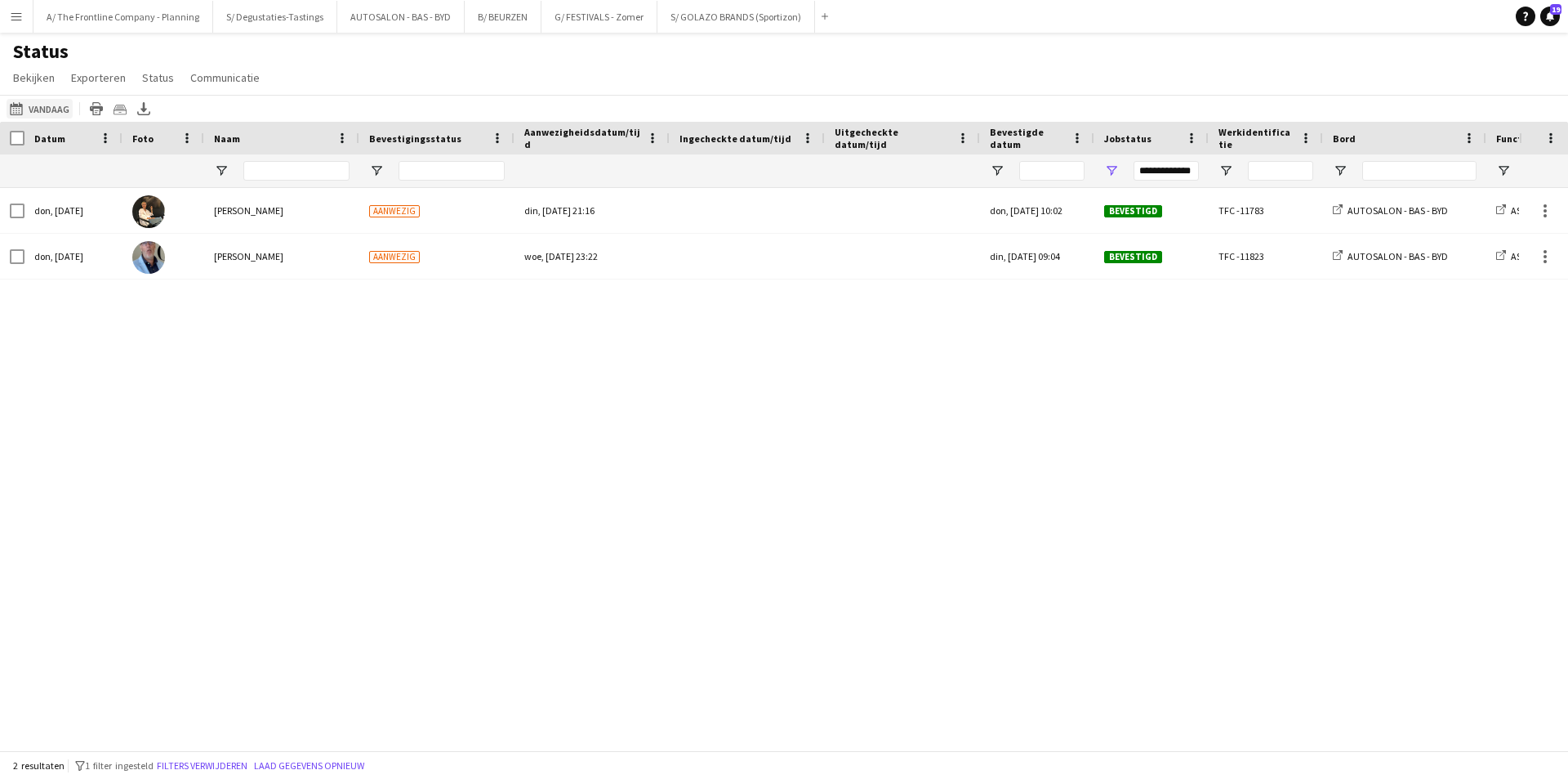
click at [51, 114] on button "14-08-2025 tot 20-08-2025 Vandaag" at bounding box center [39, 109] width 66 height 20
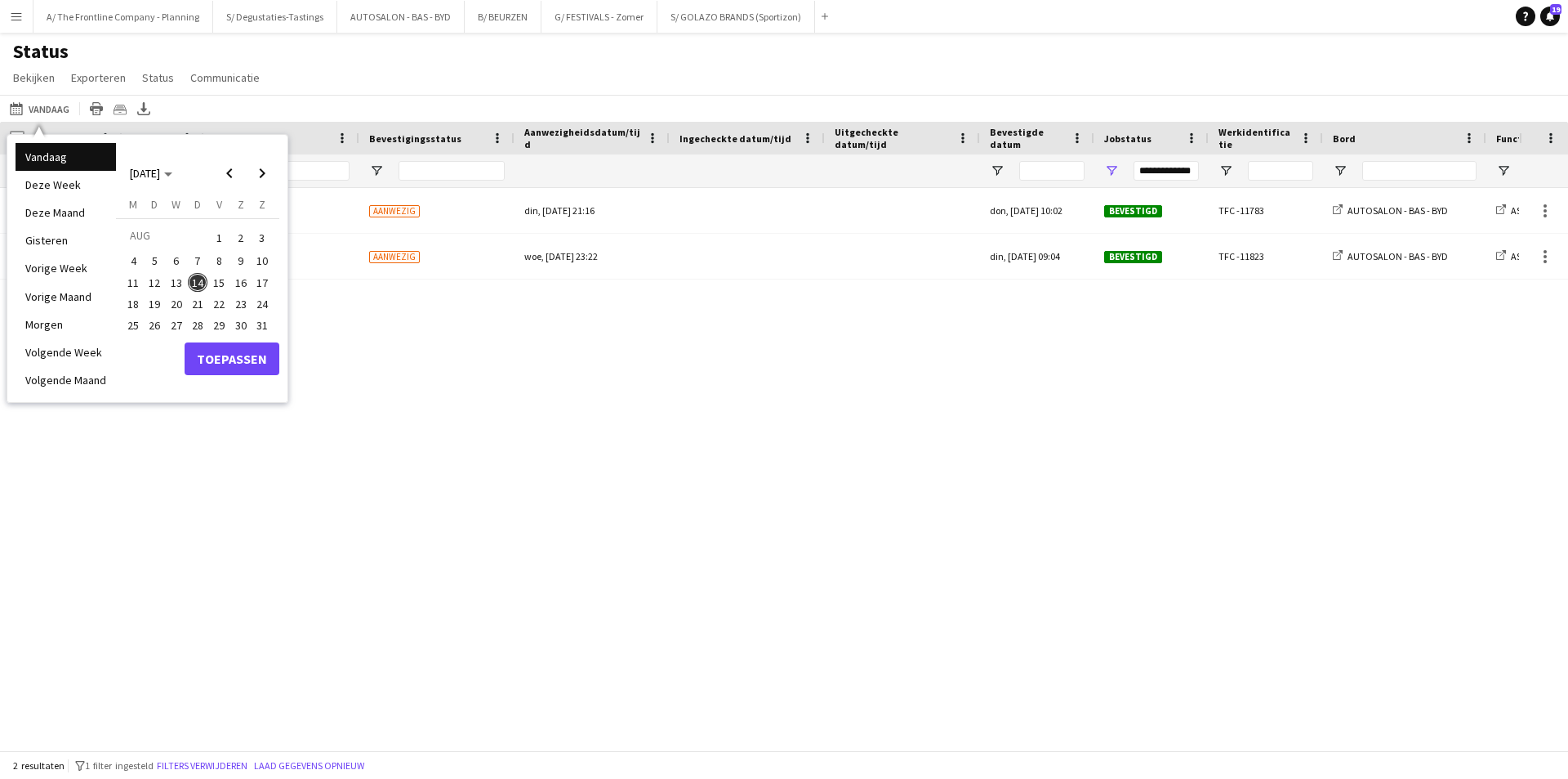
click at [214, 272] on button "15" at bounding box center [219, 283] width 21 height 21
click at [238, 356] on button "Toepassen" at bounding box center [231, 359] width 94 height 32
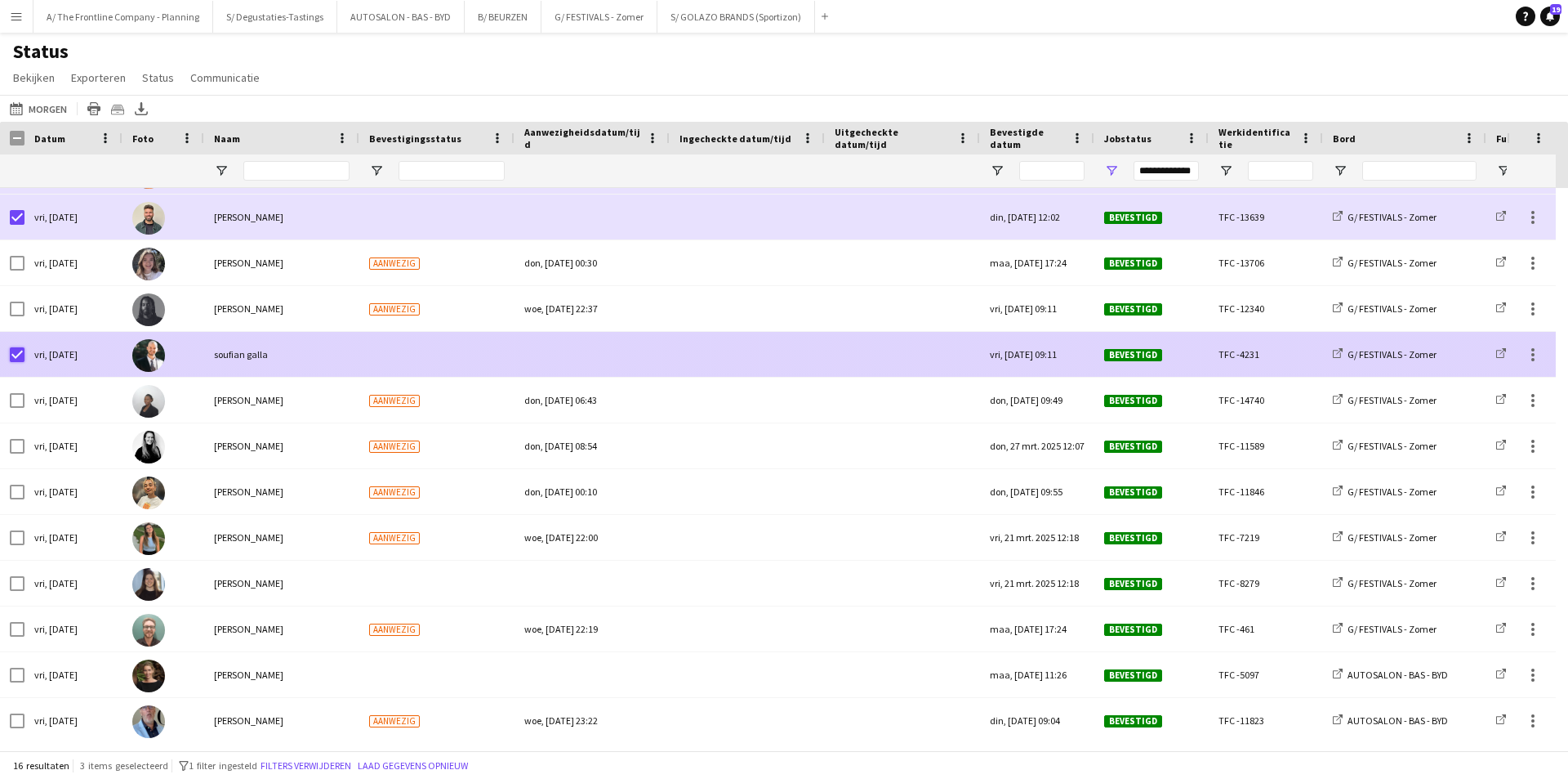
scroll to position [182, 0]
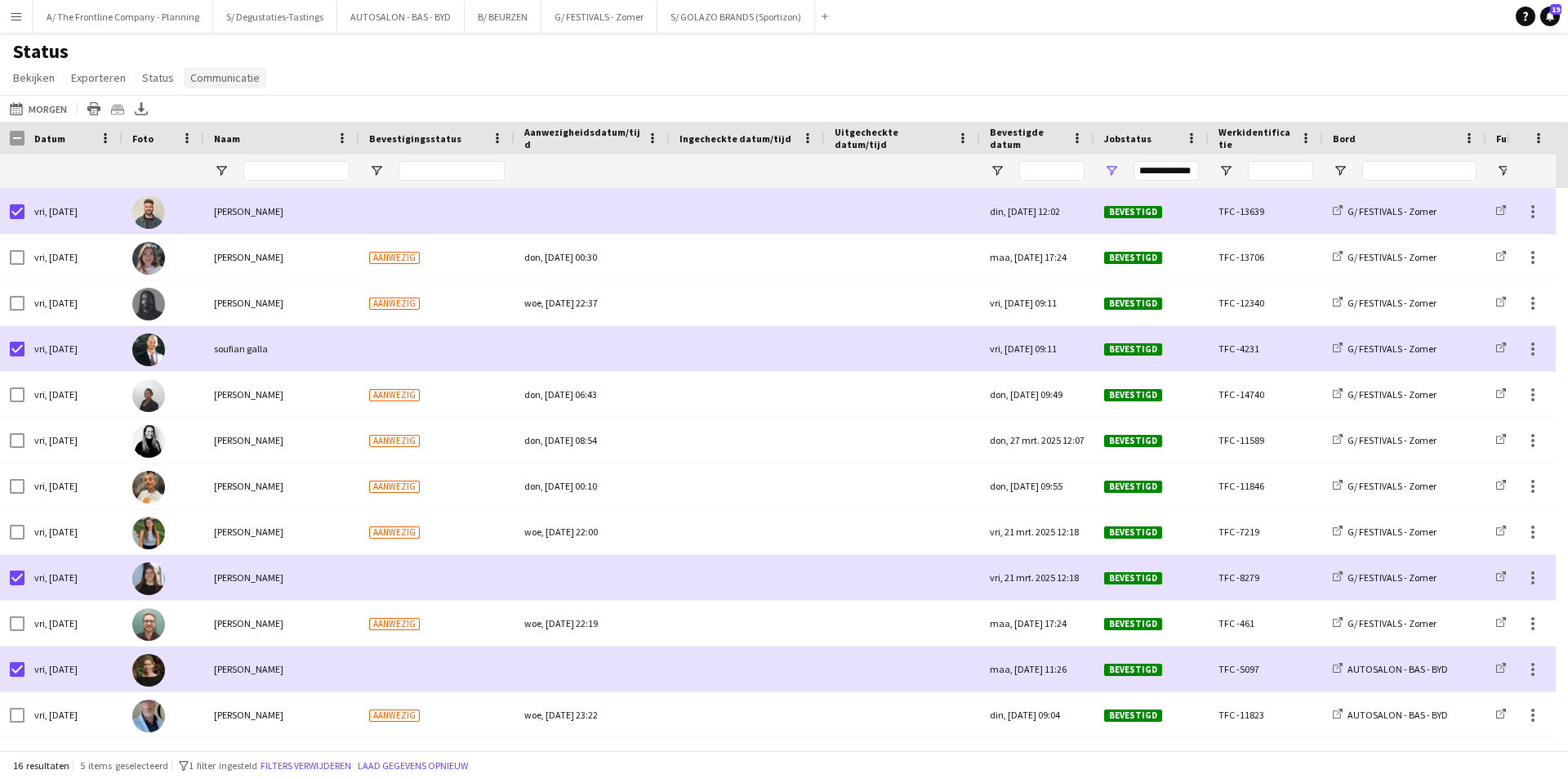
click at [230, 69] on link "Communicatie" at bounding box center [225, 77] width 82 height 21
click at [264, 112] on span "Melding versturen" at bounding box center [237, 112] width 89 height 14
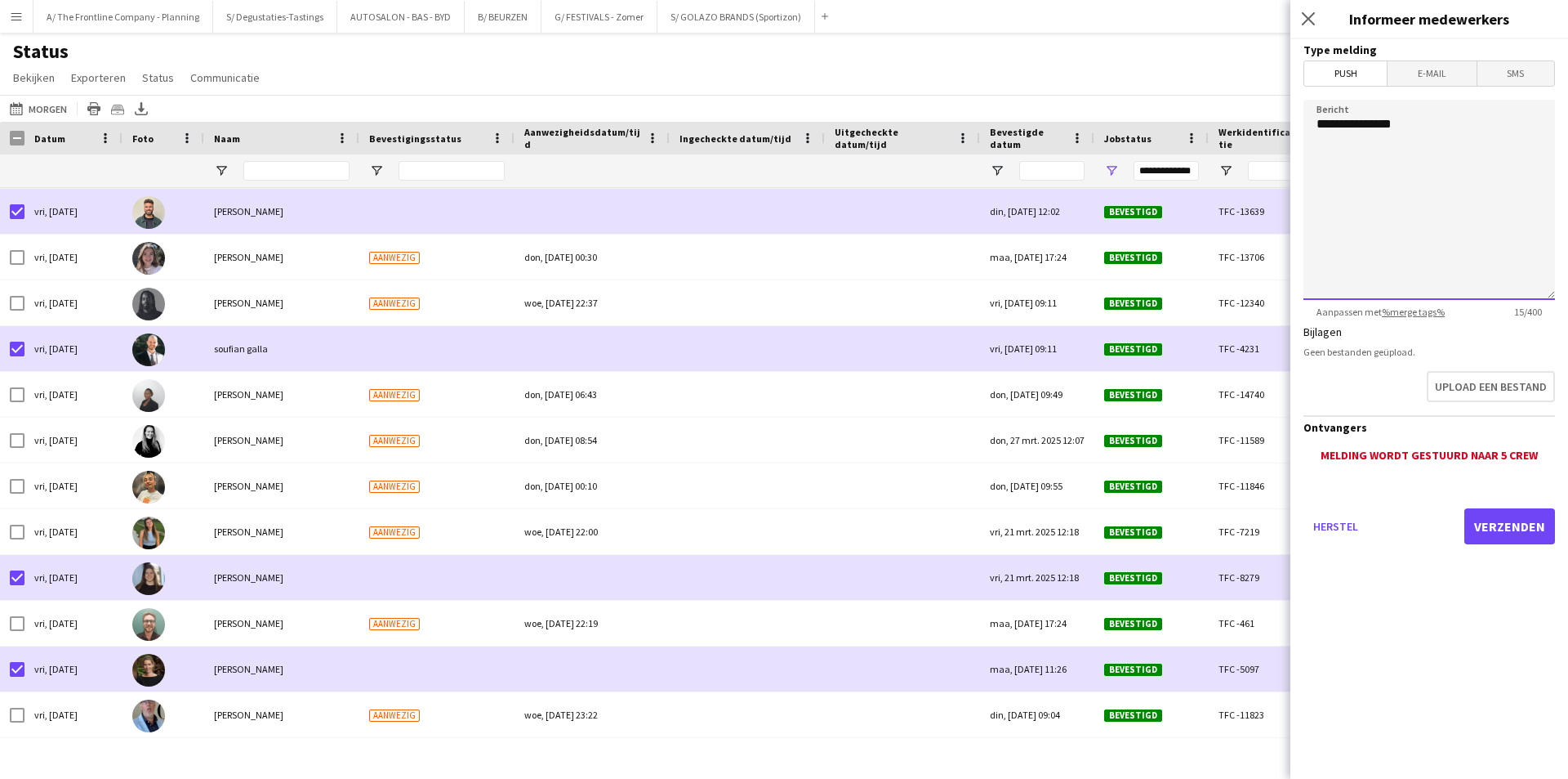
click at [1436, 114] on textarea "**********" at bounding box center [1430, 200] width 252 height 200
click at [1541, 211] on textarea "**********" at bounding box center [1430, 200] width 252 height 200
paste textarea "**********"
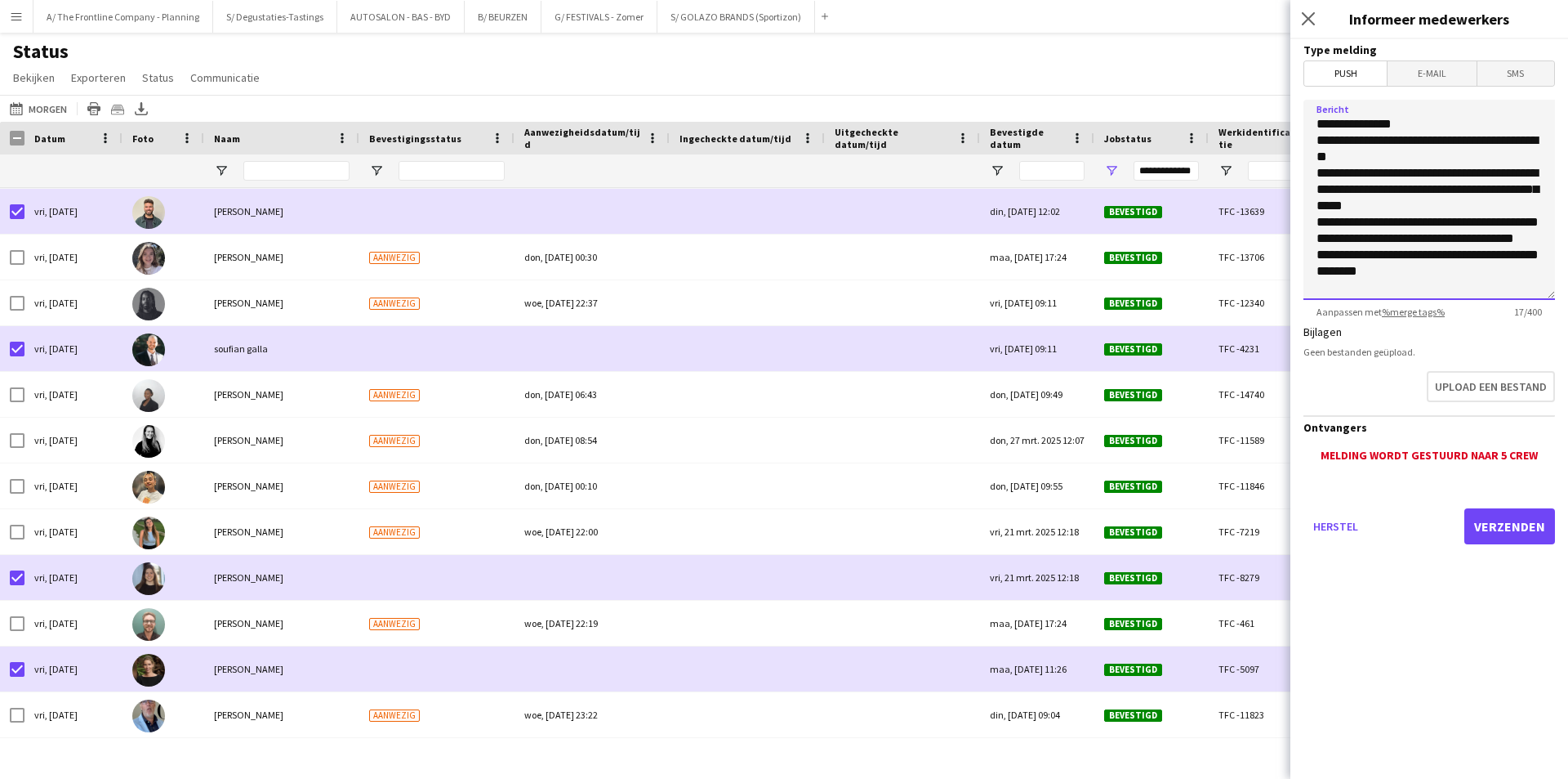
scroll to position [31, 0]
type textarea "**********"
click at [1506, 526] on button "Verzenden" at bounding box center [1509, 526] width 91 height 36
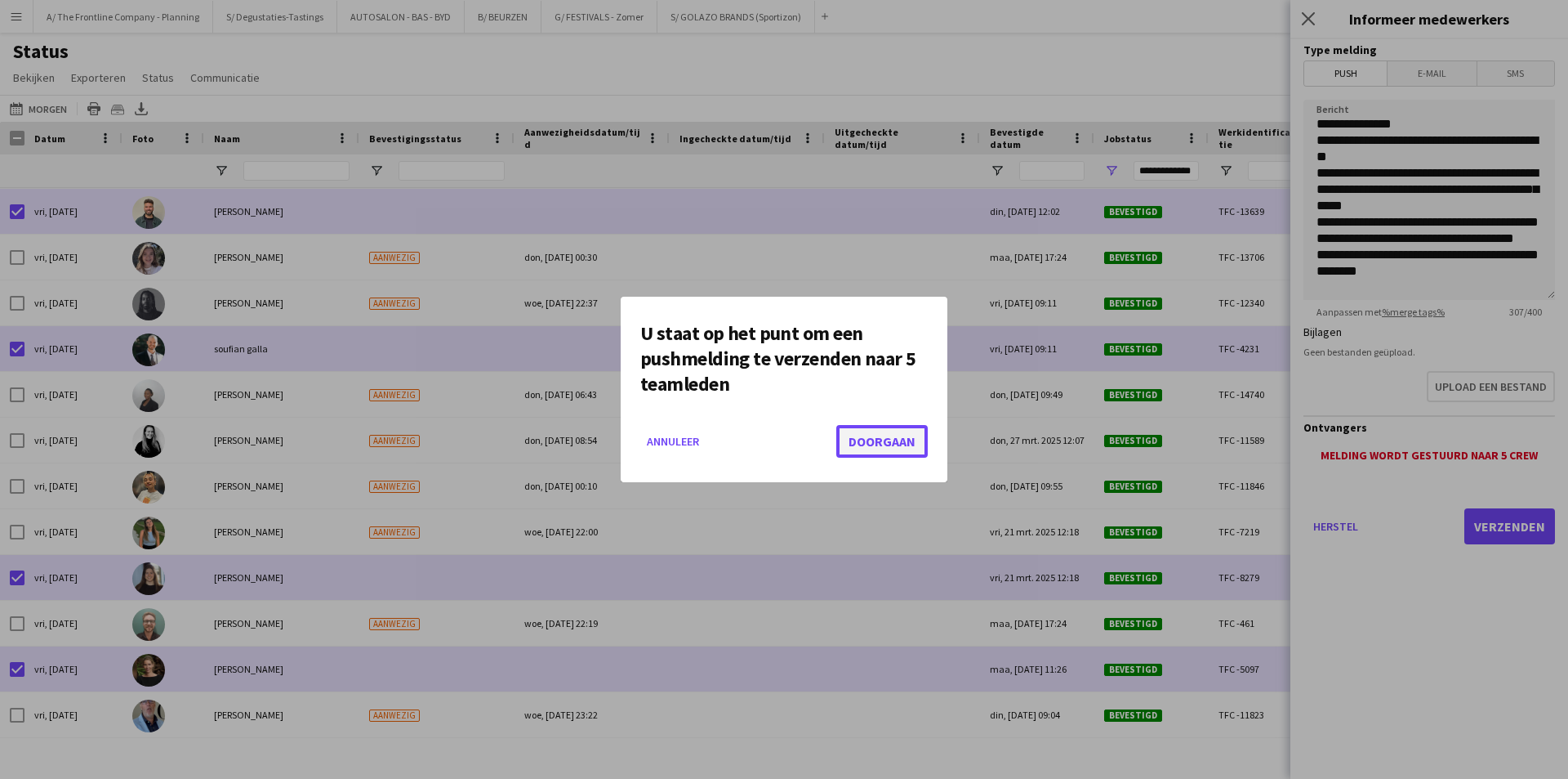
click at [880, 453] on button "Doorgaan" at bounding box center [882, 441] width 92 height 32
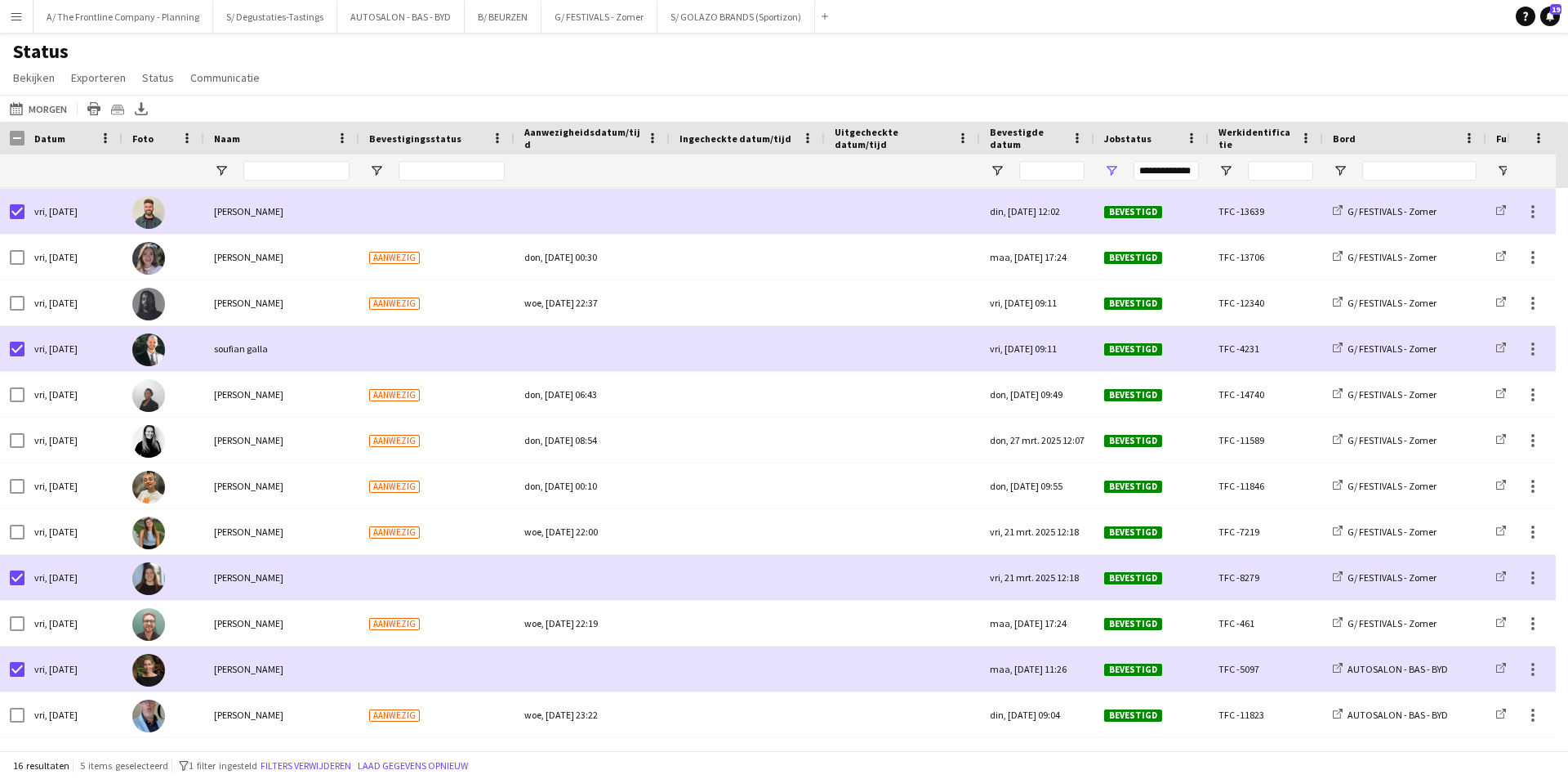
click at [14, 12] on app-icon "Menu" at bounding box center [16, 16] width 13 height 13
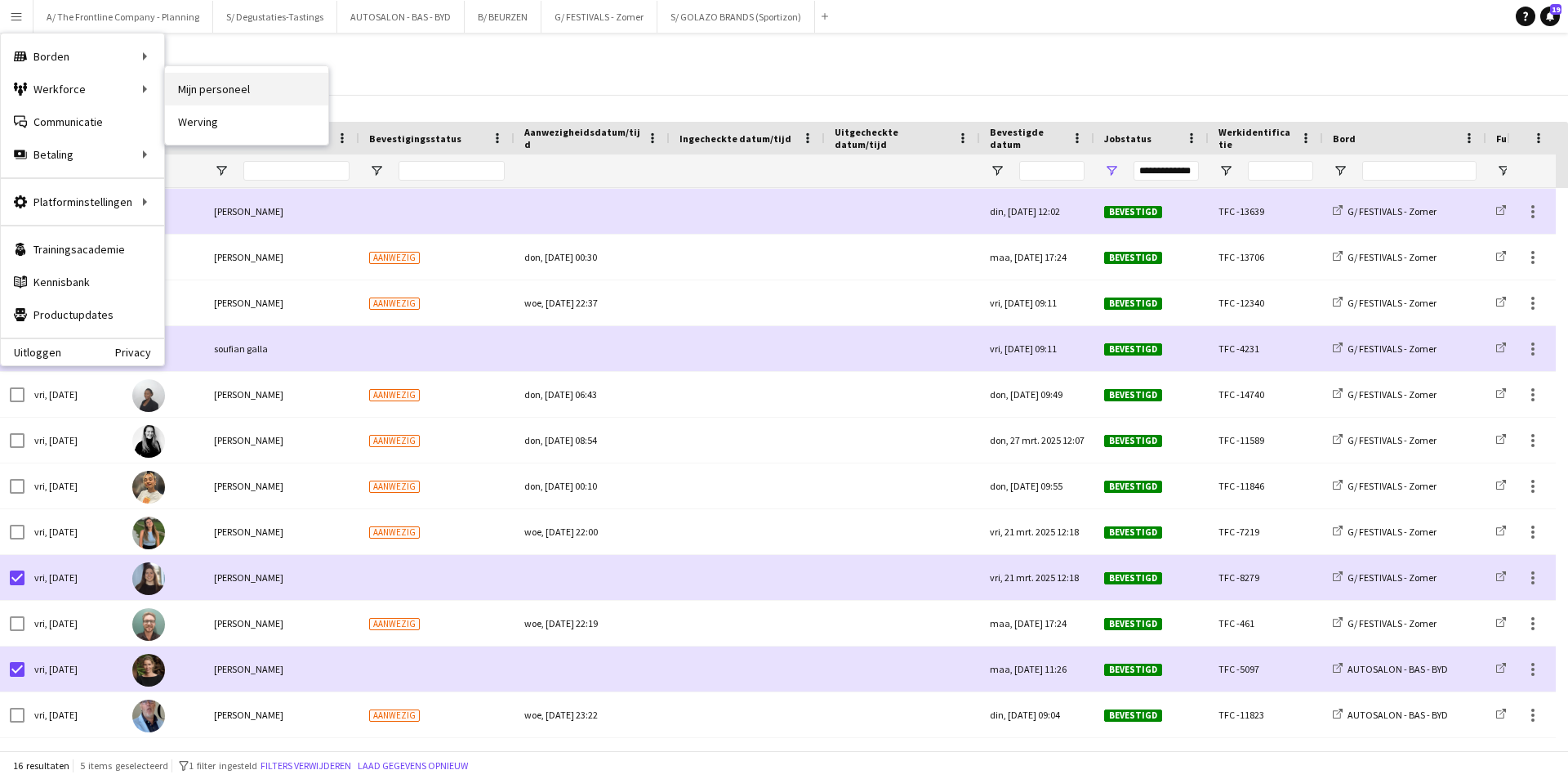
click at [229, 88] on link "Mijn personeel" at bounding box center [246, 89] width 163 height 32
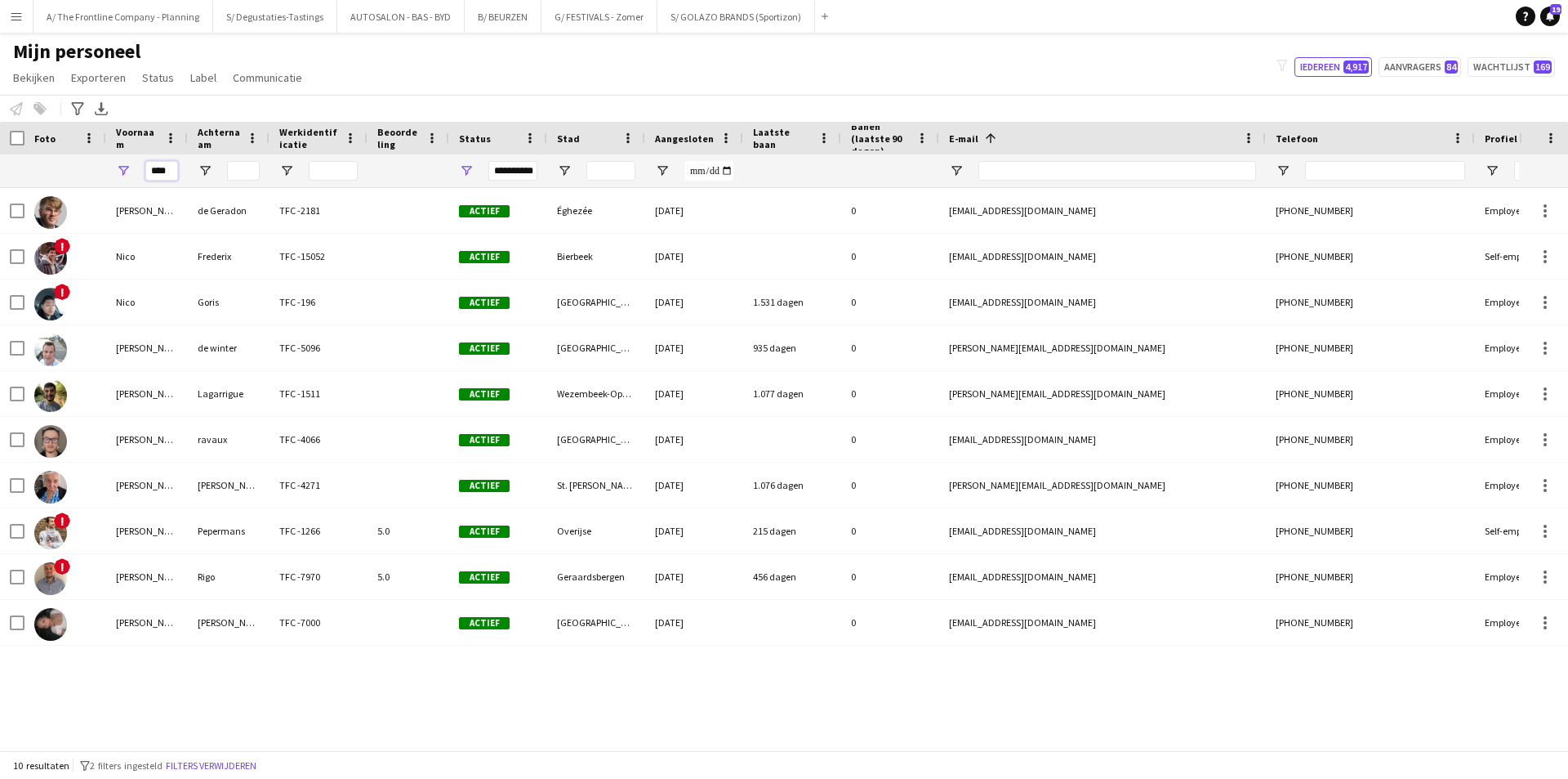
click at [161, 161] on input "****" at bounding box center [161, 171] width 32 height 20
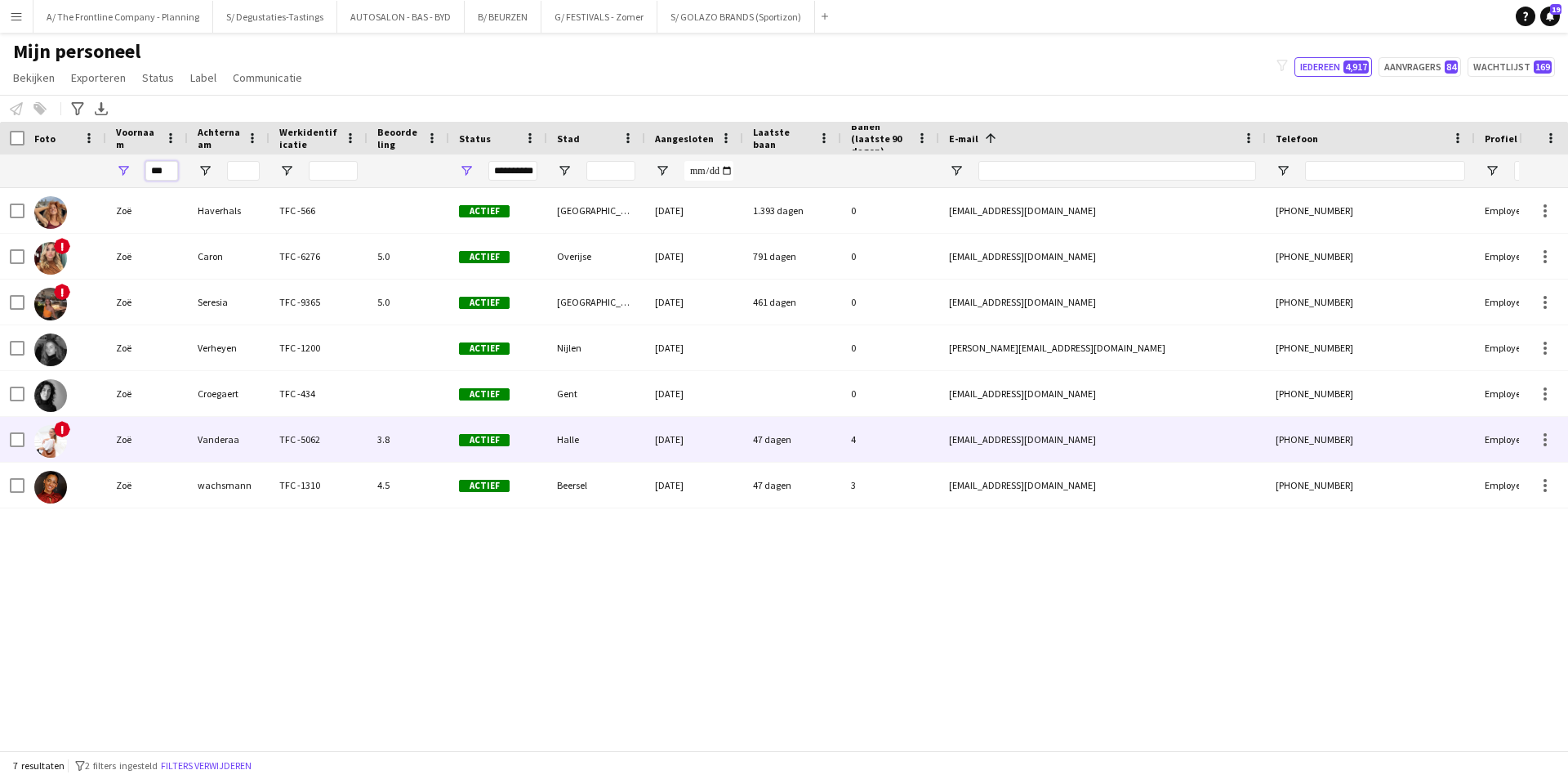
type input "***"
click at [236, 458] on div "Vanderaa" at bounding box center [229, 438] width 82 height 45
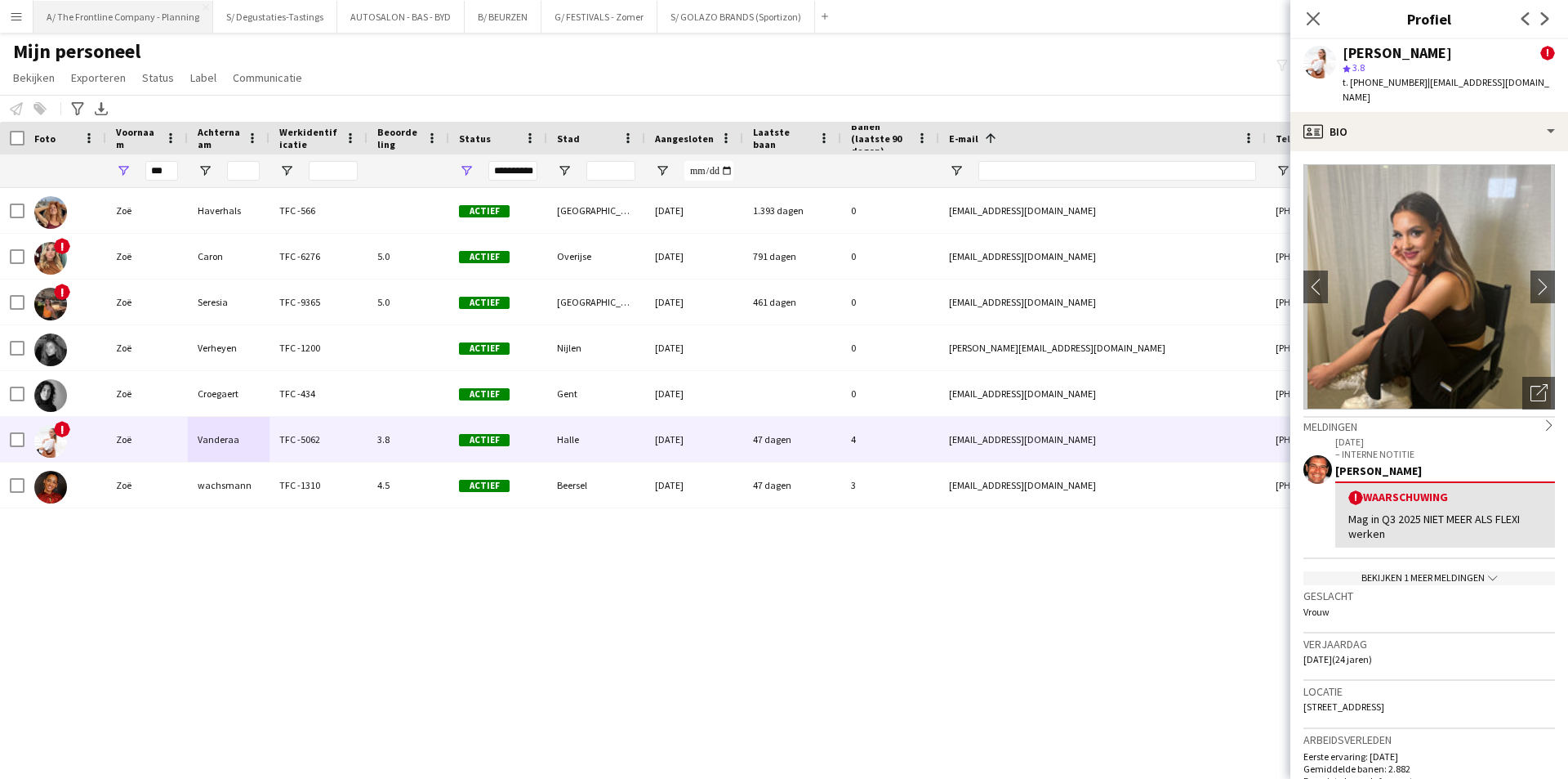
click at [105, 19] on button "A/ The Frontline Company - Planning Sluiten" at bounding box center [123, 16] width 179 height 32
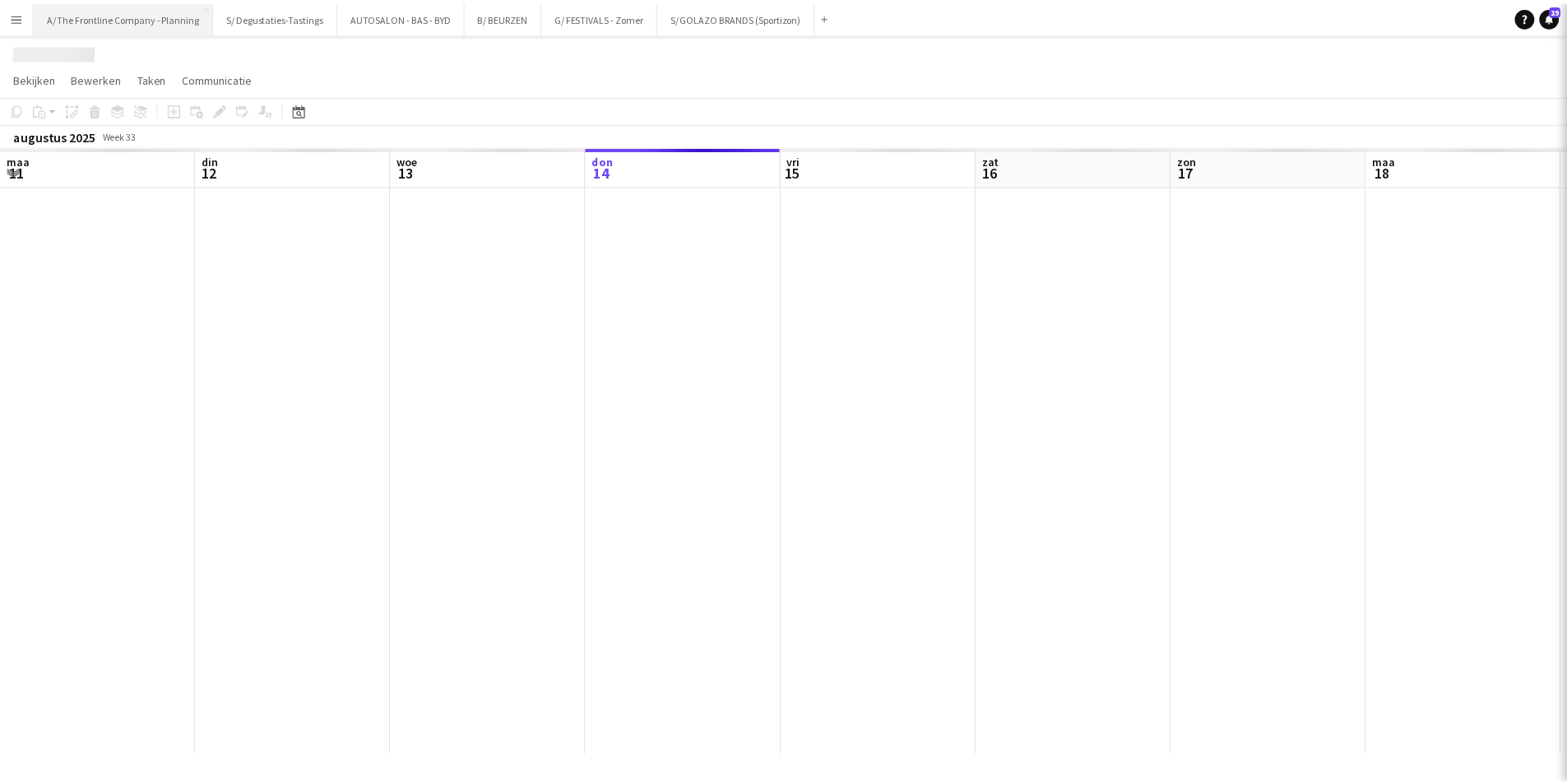
scroll to position [0, 393]
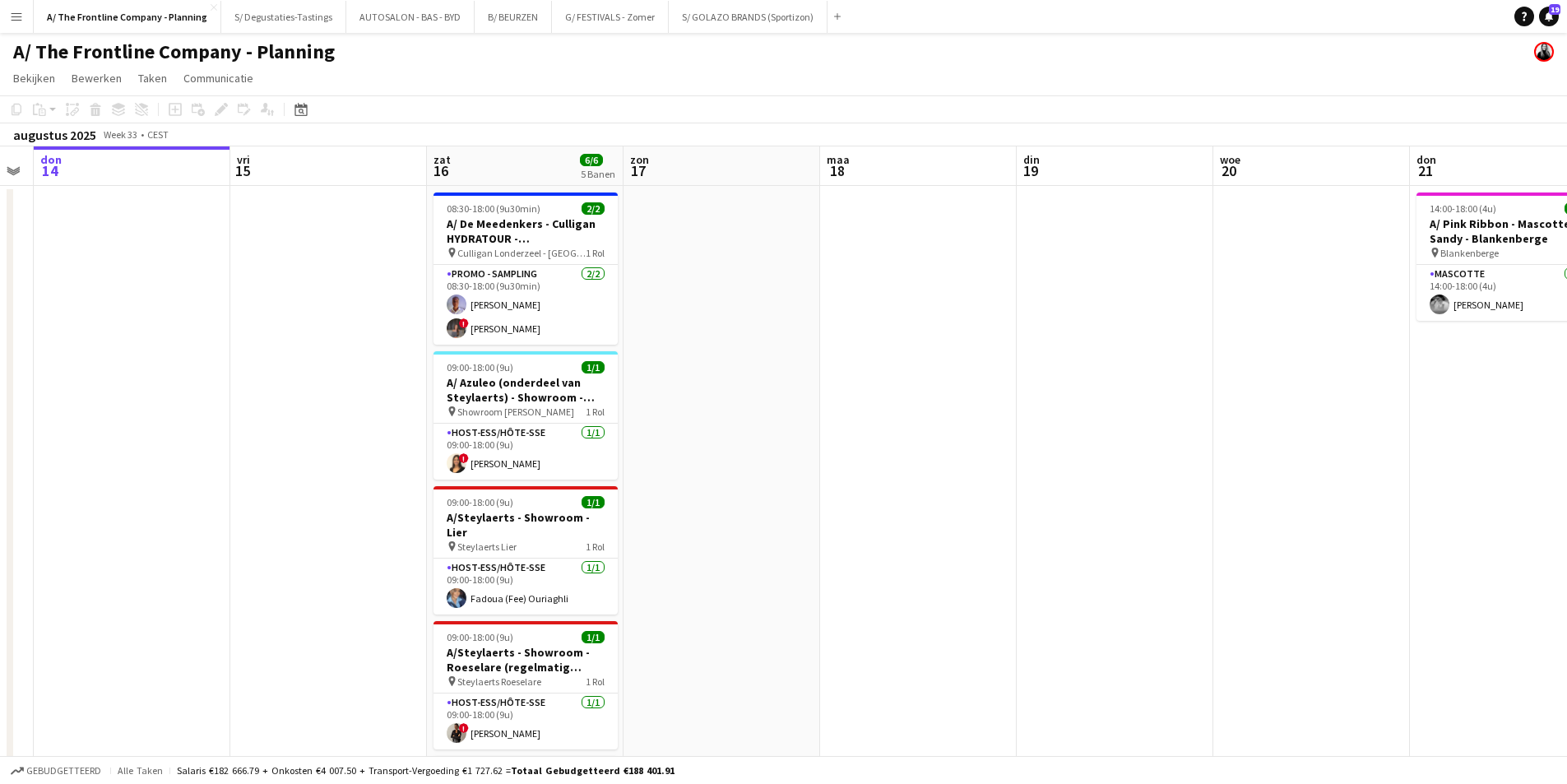
drag, startPoint x: 1225, startPoint y: 318, endPoint x: 276, endPoint y: 384, distance: 951.3
click at [276, 384] on app-calendar-viewport "maa 11 din 12 woe 13 don 14 vri 15 zat 16 6/6 5 Banen zon 17 maa 18 din 19 woe …" at bounding box center [784, 610] width 1567 height 928
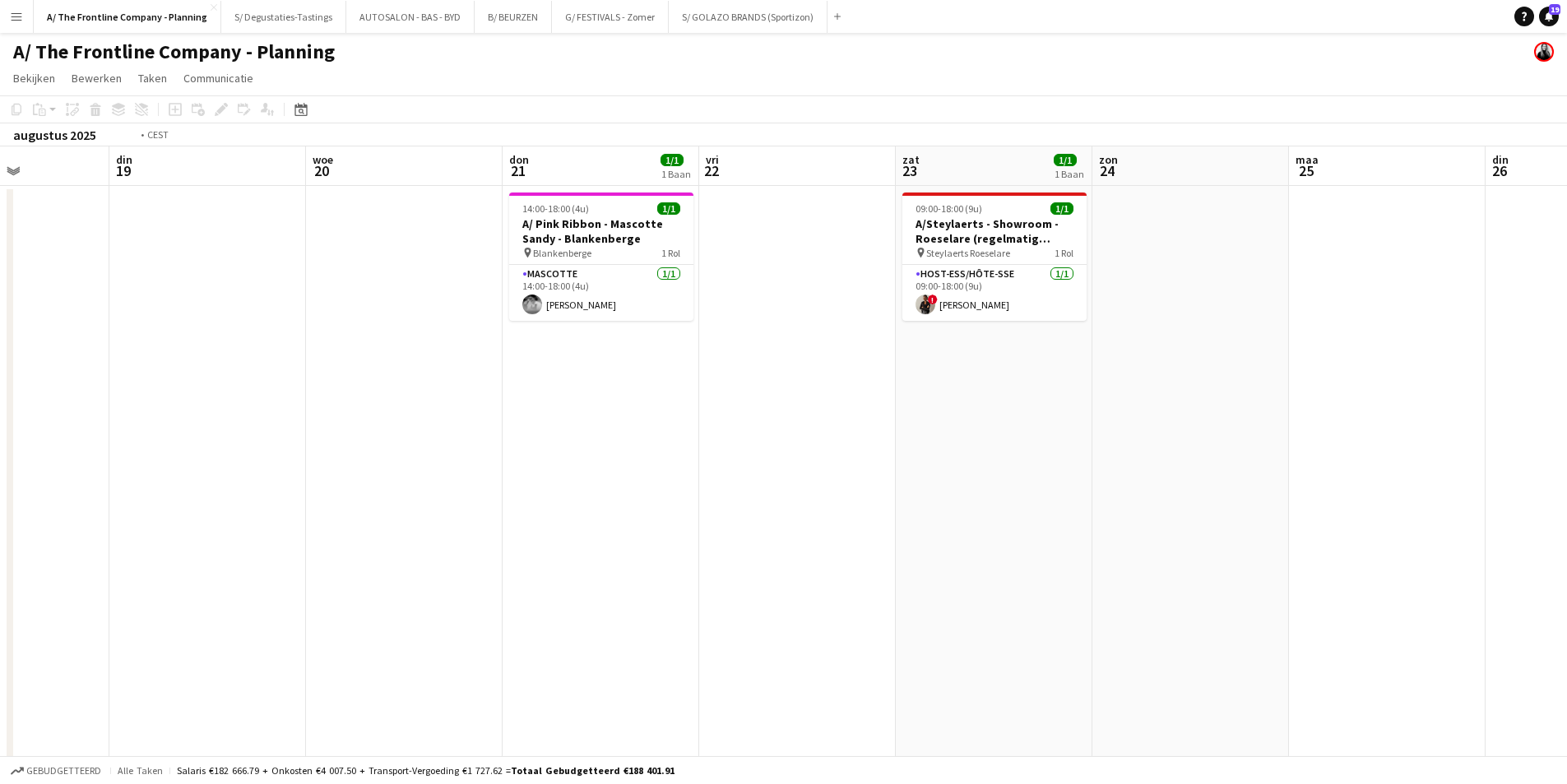
drag, startPoint x: 1158, startPoint y: 317, endPoint x: 457, endPoint y: 358, distance: 702.2
click at [457, 358] on app-calendar-viewport "vri 15 zat 16 6/6 5 Banen zon 17 maa 18 din 19 woe 20 don 21 1/1 1 Baan vri 22 …" at bounding box center [784, 610] width 1567 height 928
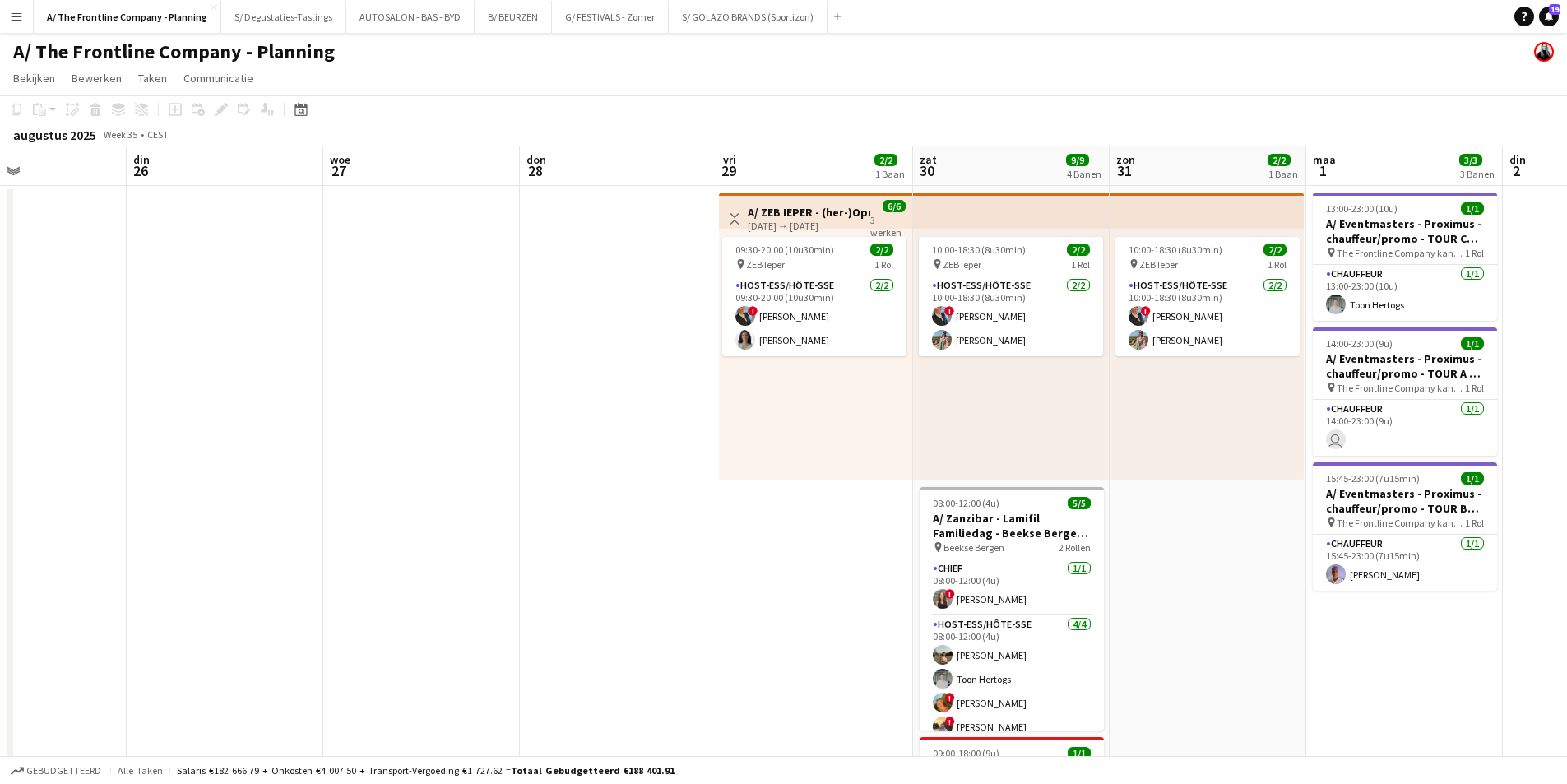
drag, startPoint x: 225, startPoint y: 402, endPoint x: 1305, endPoint y: 371, distance: 1080.4
click at [180, 408] on app-calendar-viewport "zat 23 1/1 1 Baan zon 24 maa 25 din 26 woe 27 don 28 vri 29 2/2 1 Baan zat 30 9…" at bounding box center [784, 666] width 1567 height 1041
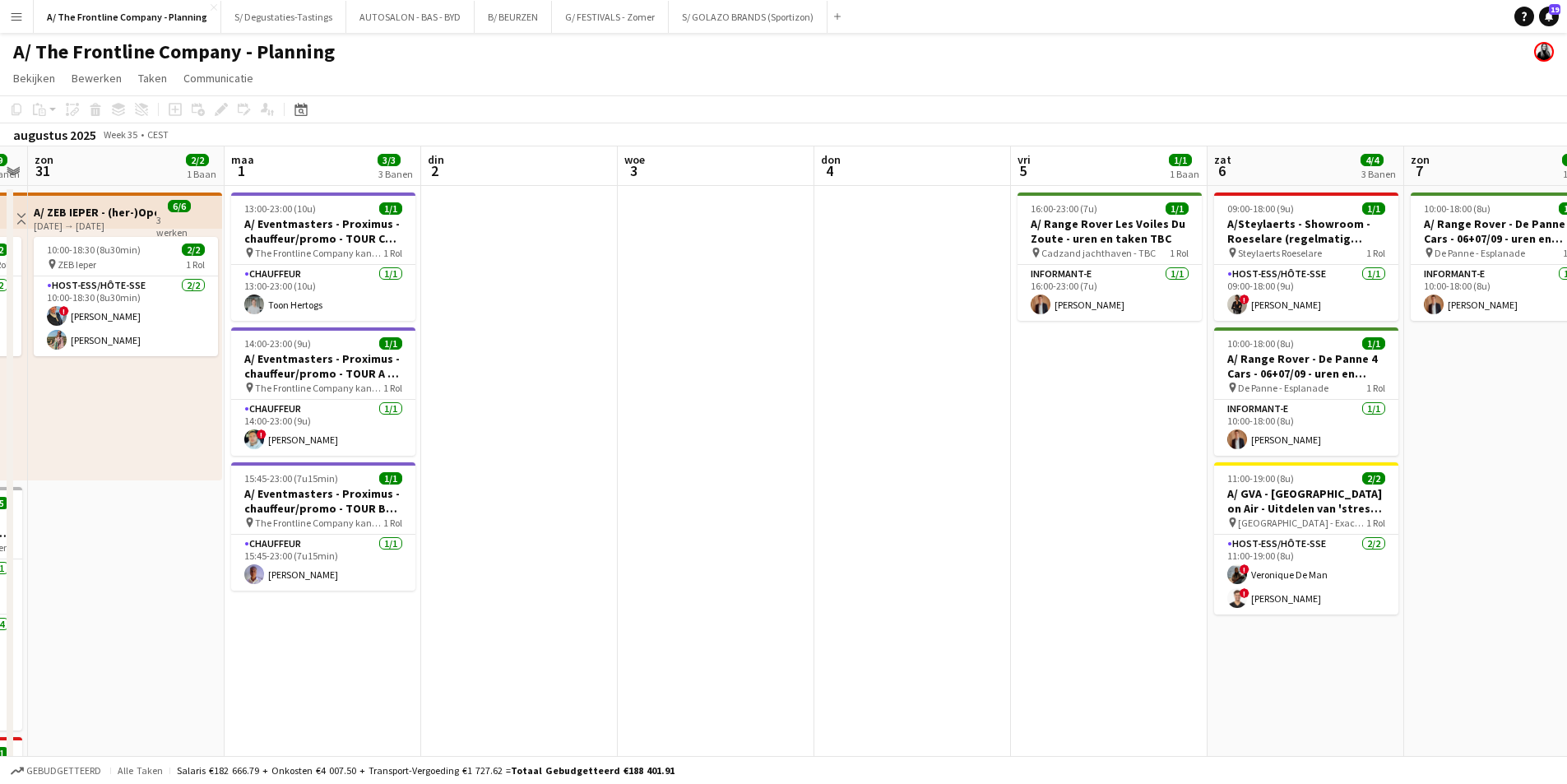
scroll to position [0, 470]
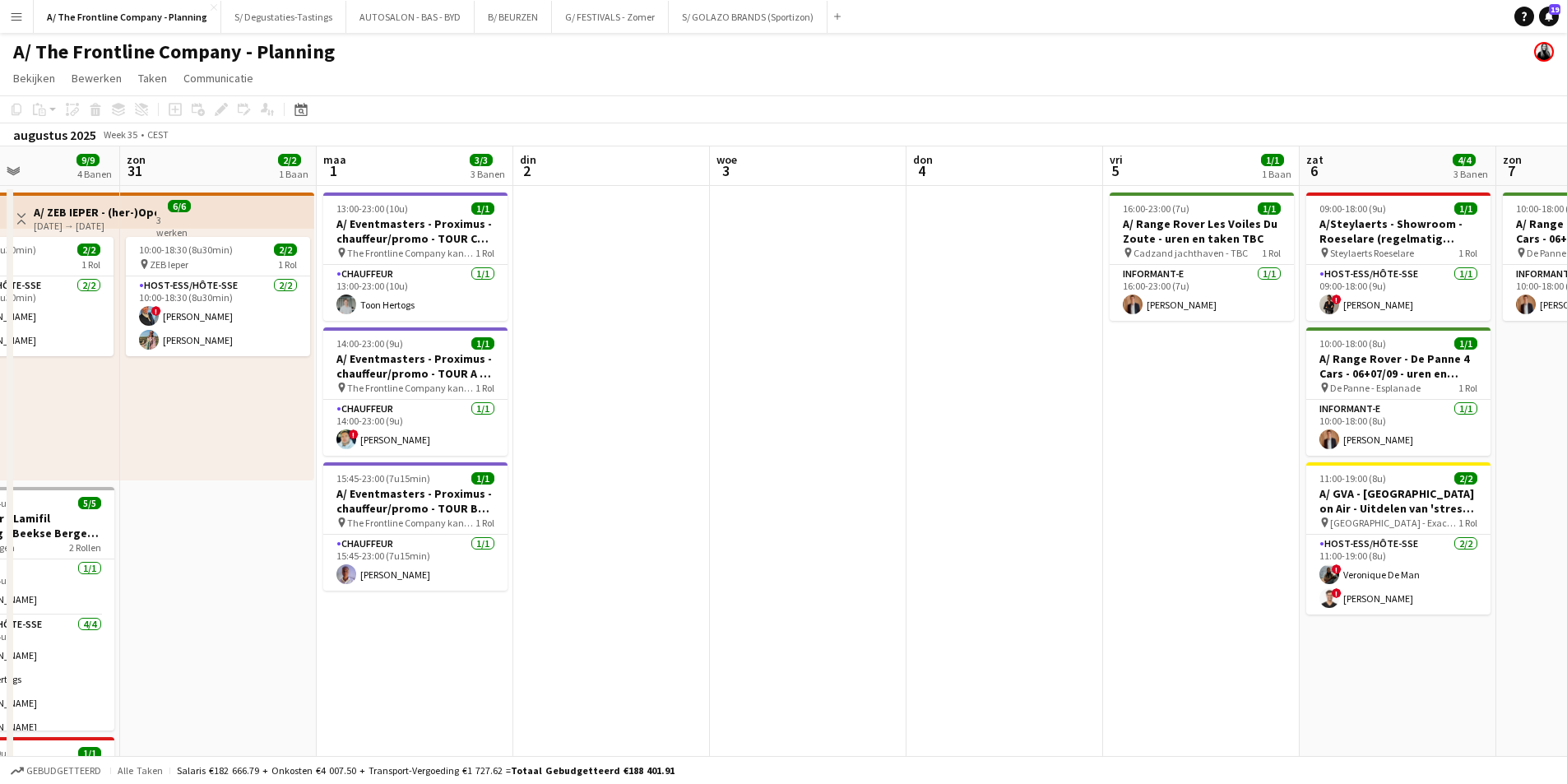
drag, startPoint x: 1264, startPoint y: 382, endPoint x: 799, endPoint y: 414, distance: 466.1
click at [799, 414] on app-calendar-viewport "don 28 vri 29 2/2 1 Baan zat 30 9/9 4 Banen zon 31 2/2 1 Baan maa 1 3/3 3 Banen…" at bounding box center [784, 666] width 1567 height 1041
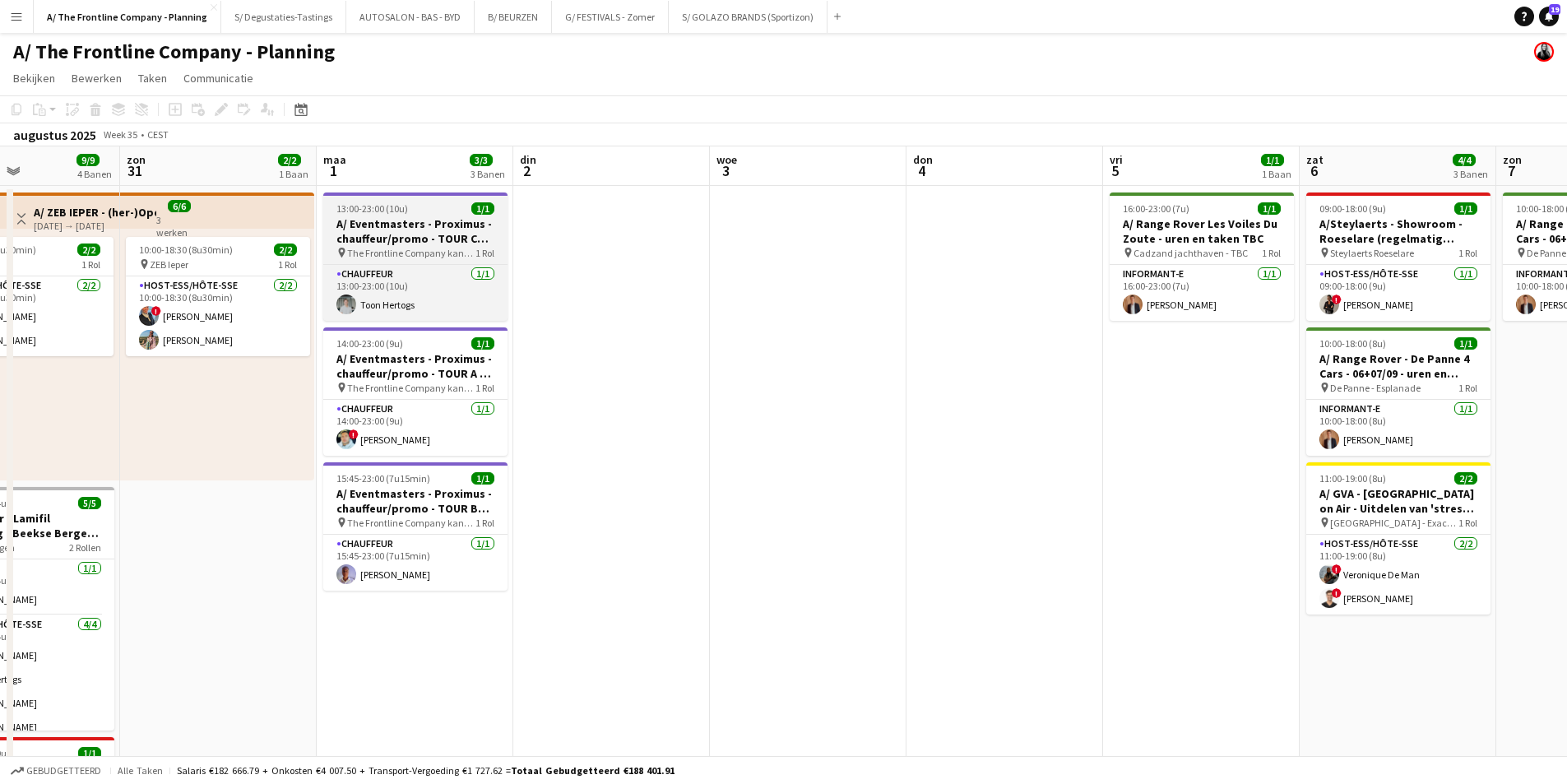
click at [373, 241] on h3 "A/ Eventmasters - Proximus - chauffeur/promo - TOUR C Wilrijk-Antwerpen-Hasselt…" at bounding box center [415, 231] width 185 height 30
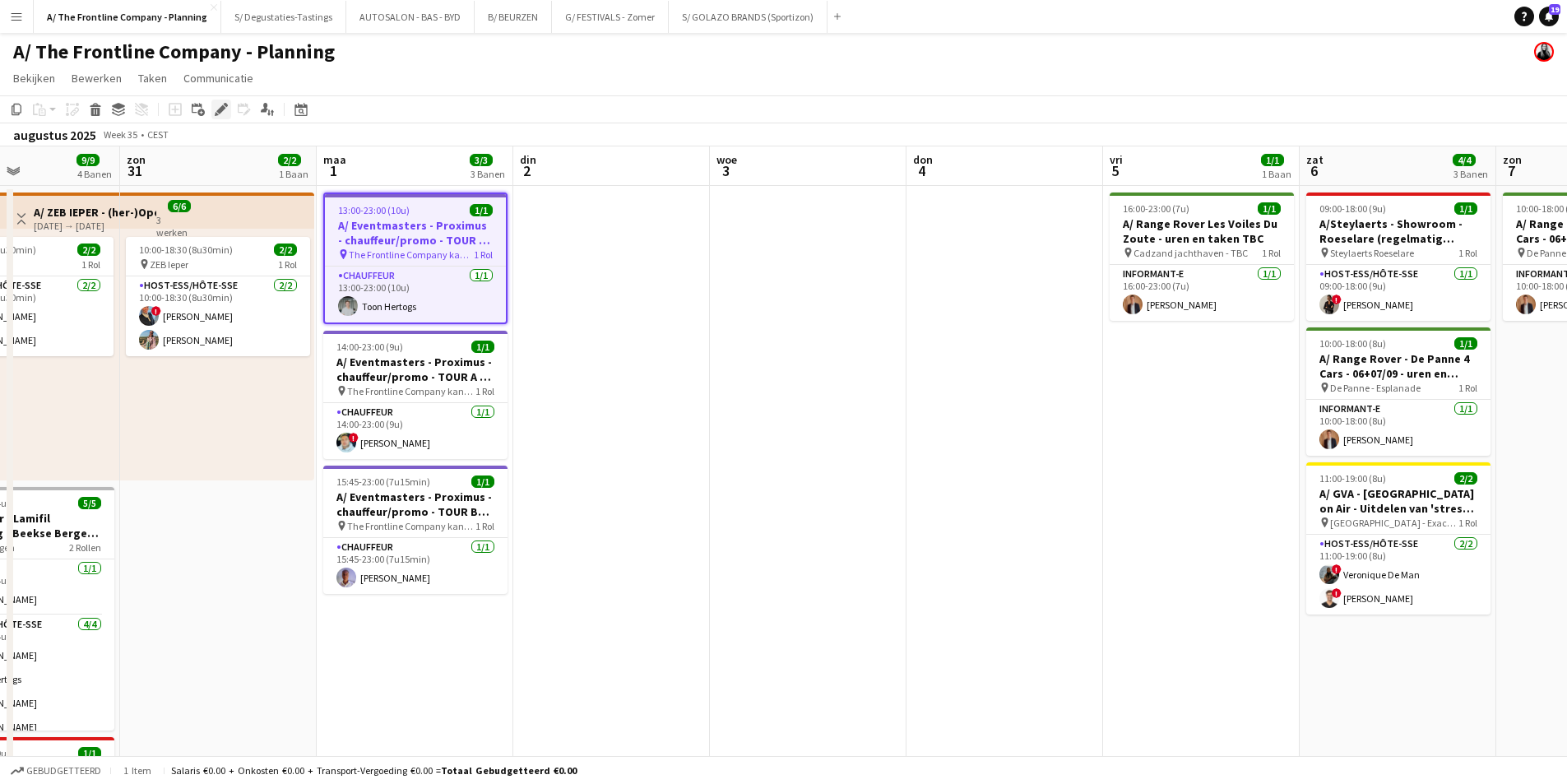
click at [226, 110] on icon "Bewerken" at bounding box center [221, 110] width 13 height 13
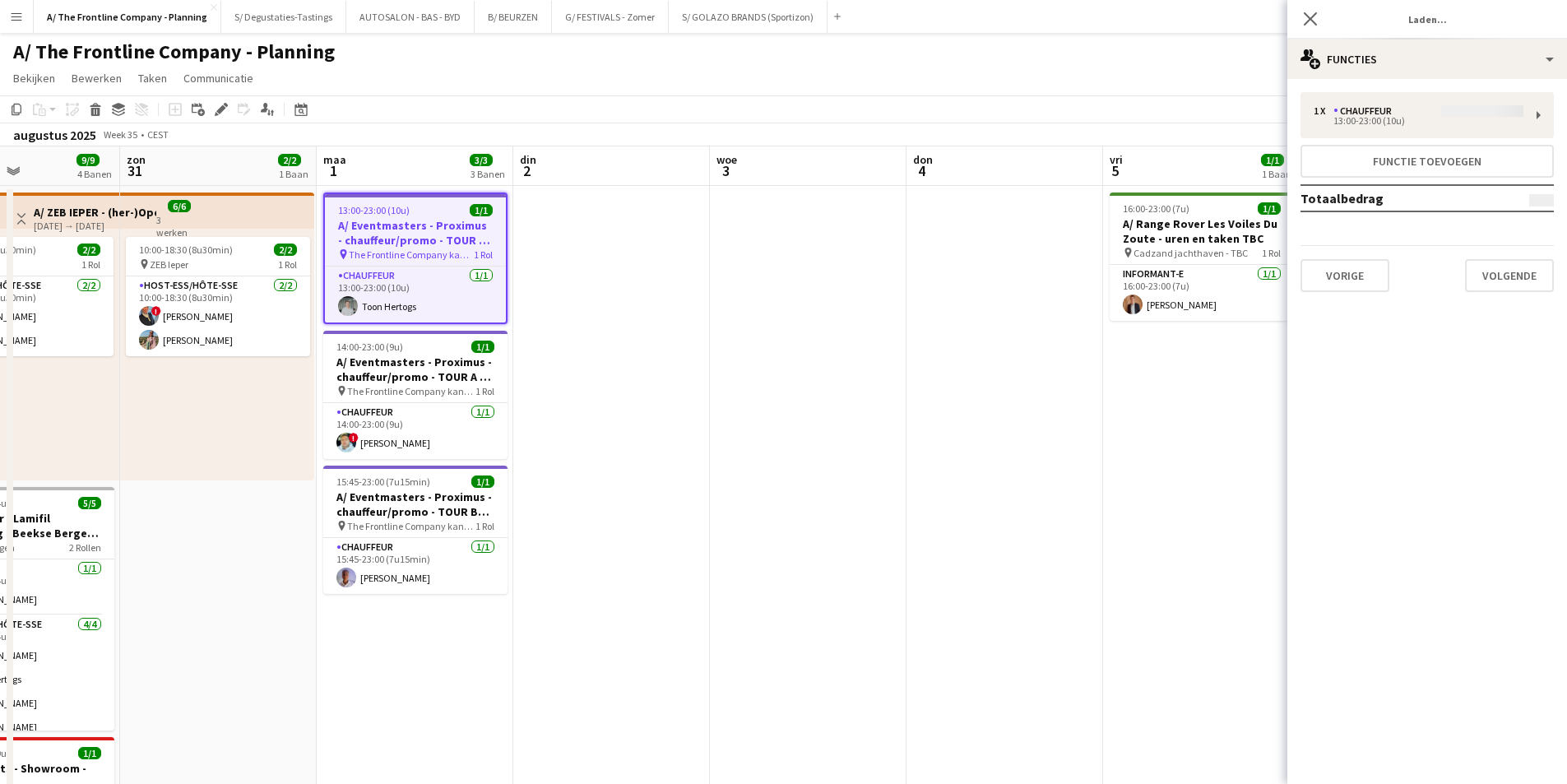
type input "**********"
click at [1401, 26] on h3 "Taak Details" at bounding box center [1427, 19] width 280 height 21
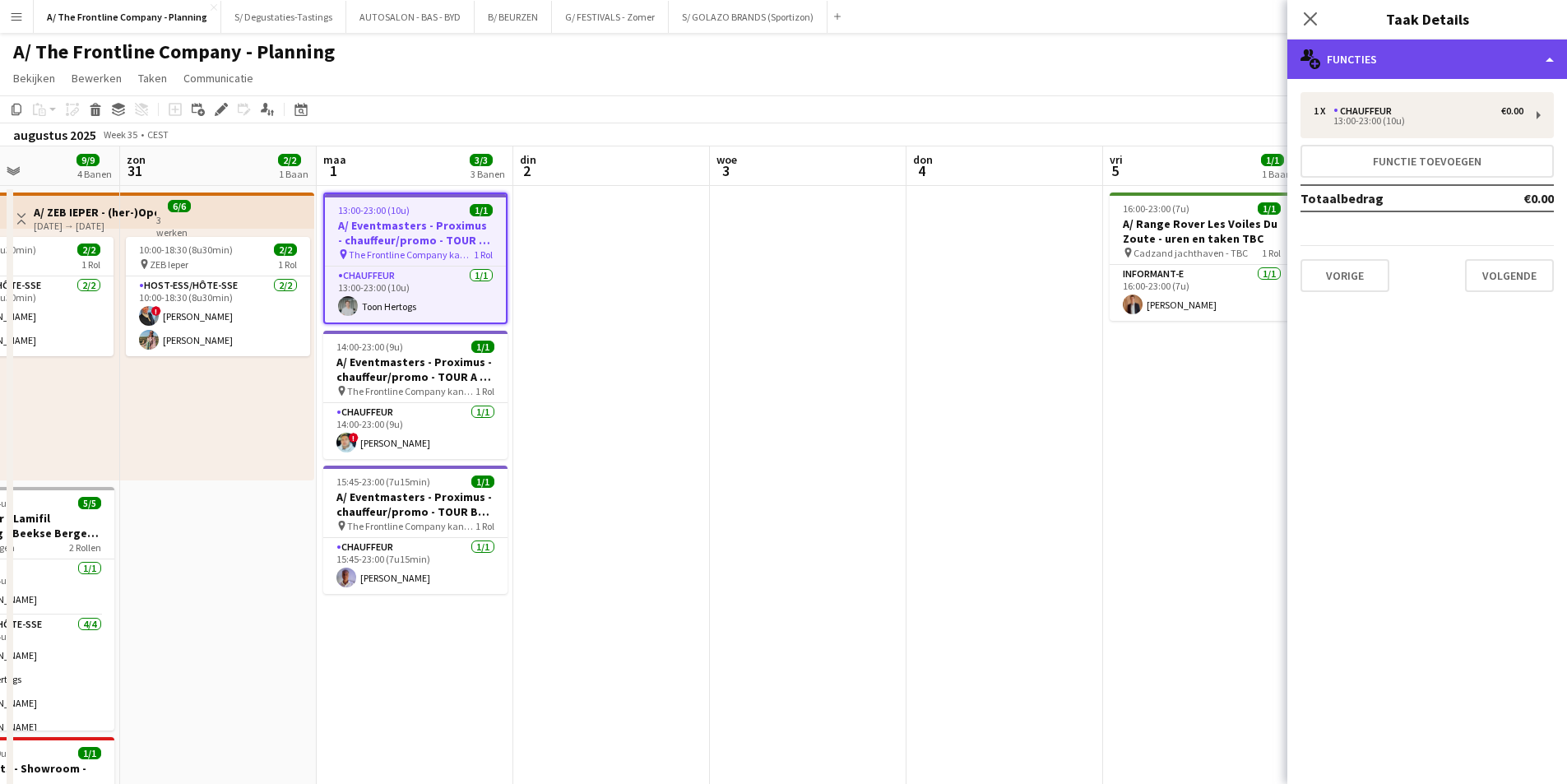
click at [1393, 63] on div "multiple-users-add Functies" at bounding box center [1427, 59] width 280 height 39
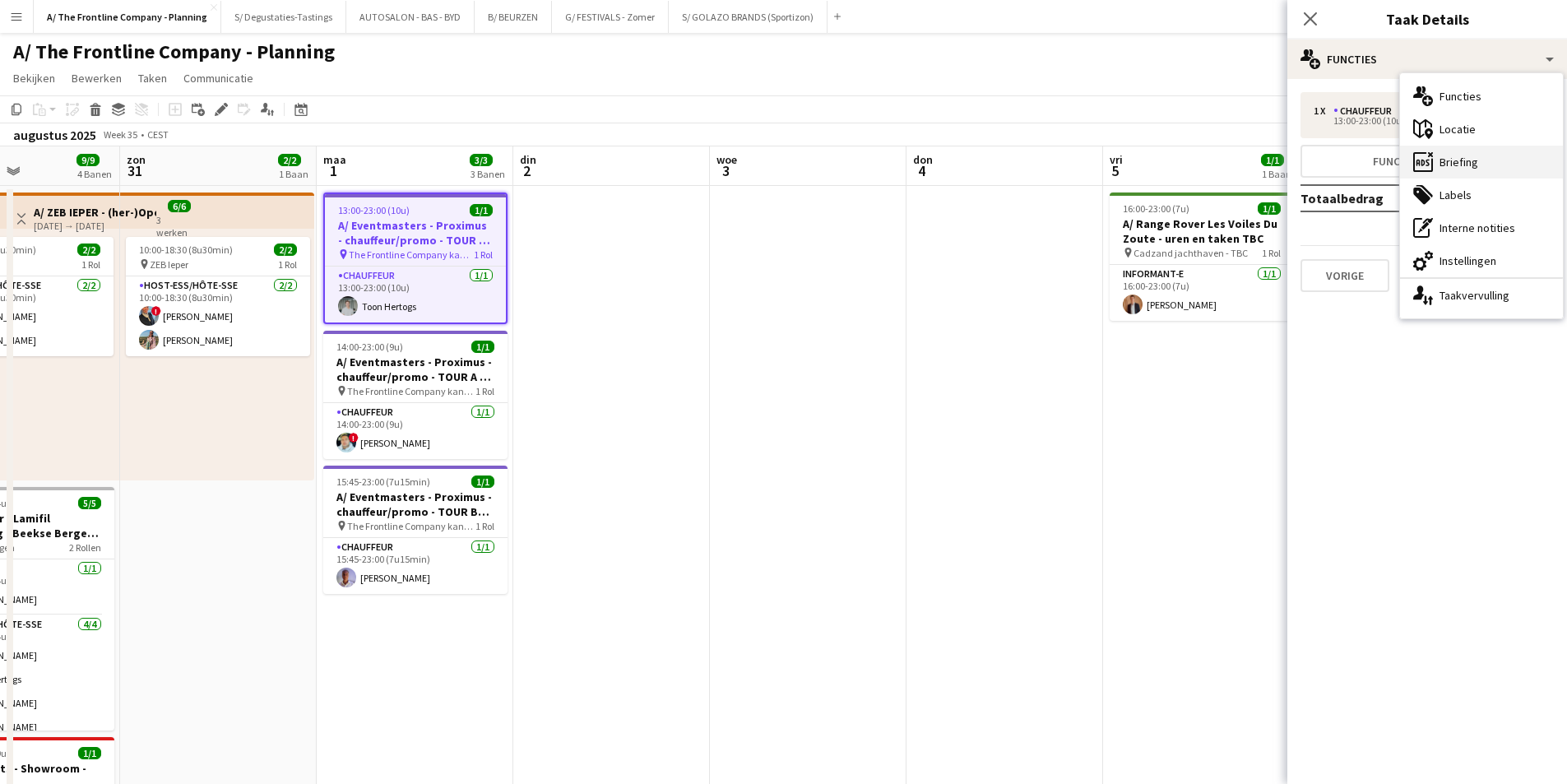
click at [1457, 166] on div "ads-window Briefing" at bounding box center [1481, 161] width 162 height 33
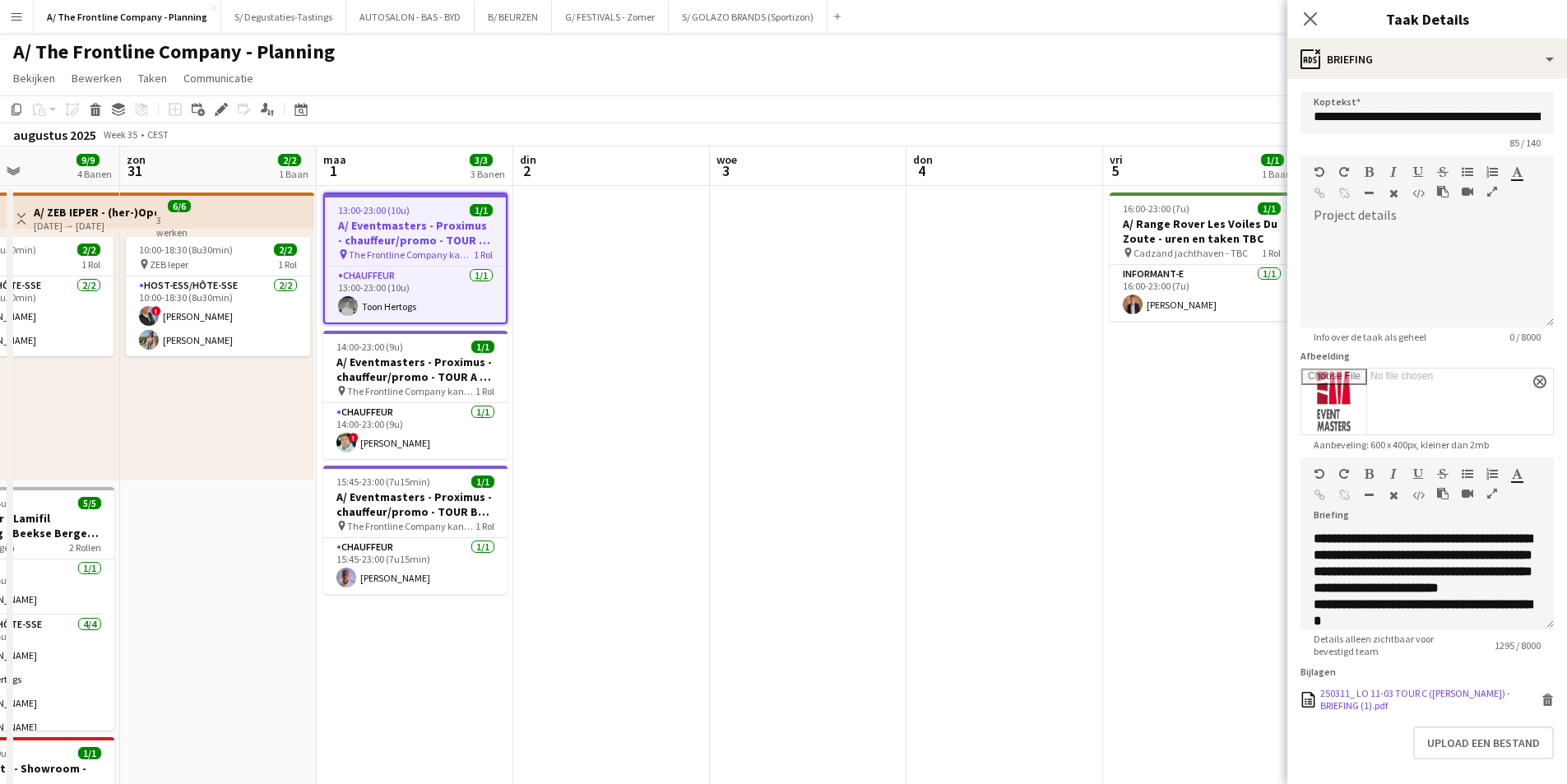
click at [1376, 701] on div "250311_ LO 11-03 TOUR C (Dirk Roelants) - BRIEFING (1).pdf" at bounding box center [1429, 699] width 217 height 25
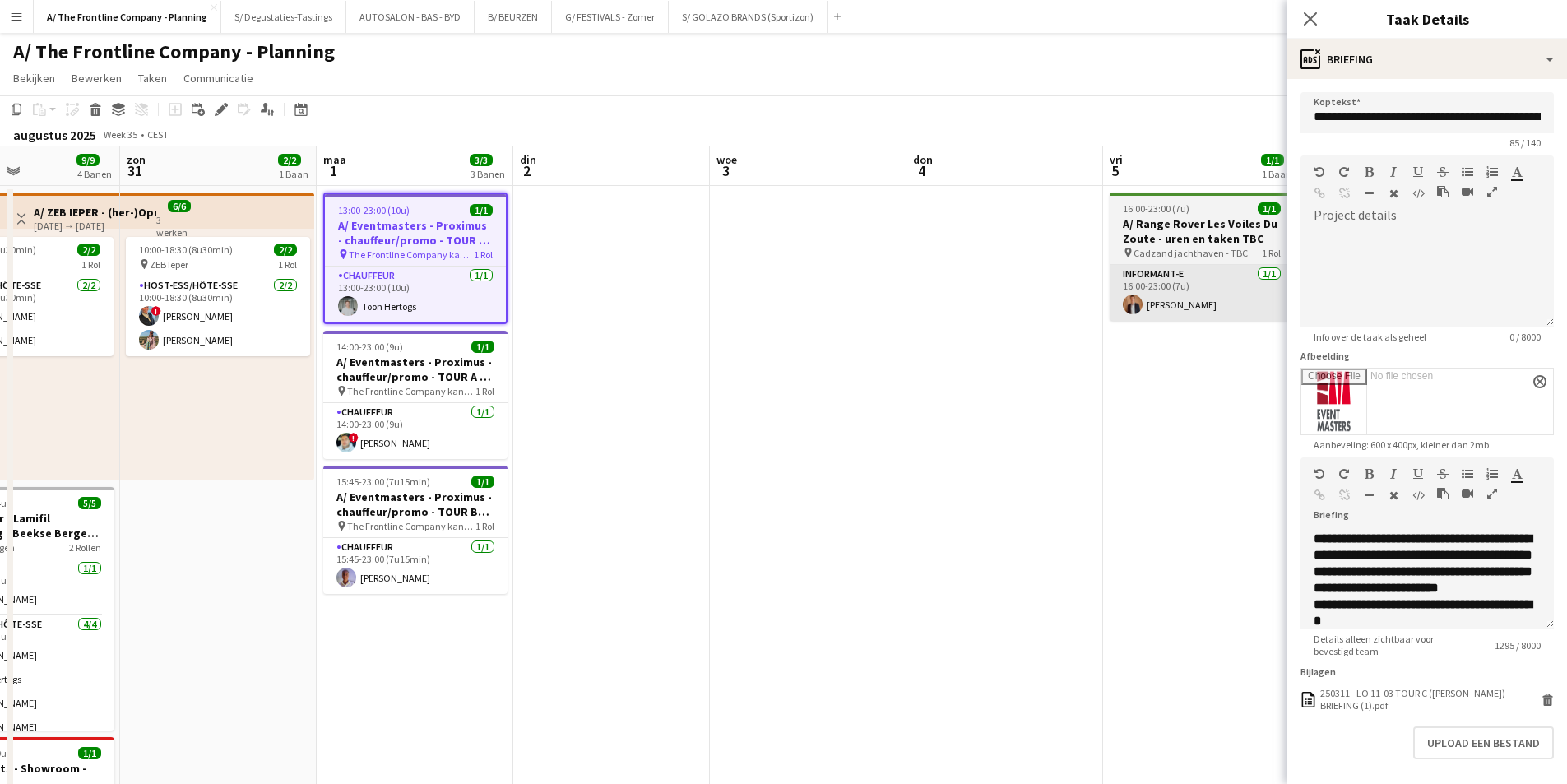
drag, startPoint x: 372, startPoint y: 447, endPoint x: 1181, endPoint y: 316, distance: 819.5
click at [372, 447] on app-card-role "Chauffeur 1/1 14:00-23:00 (9u) ! Cristobal Fernandez" at bounding box center [415, 430] width 185 height 56
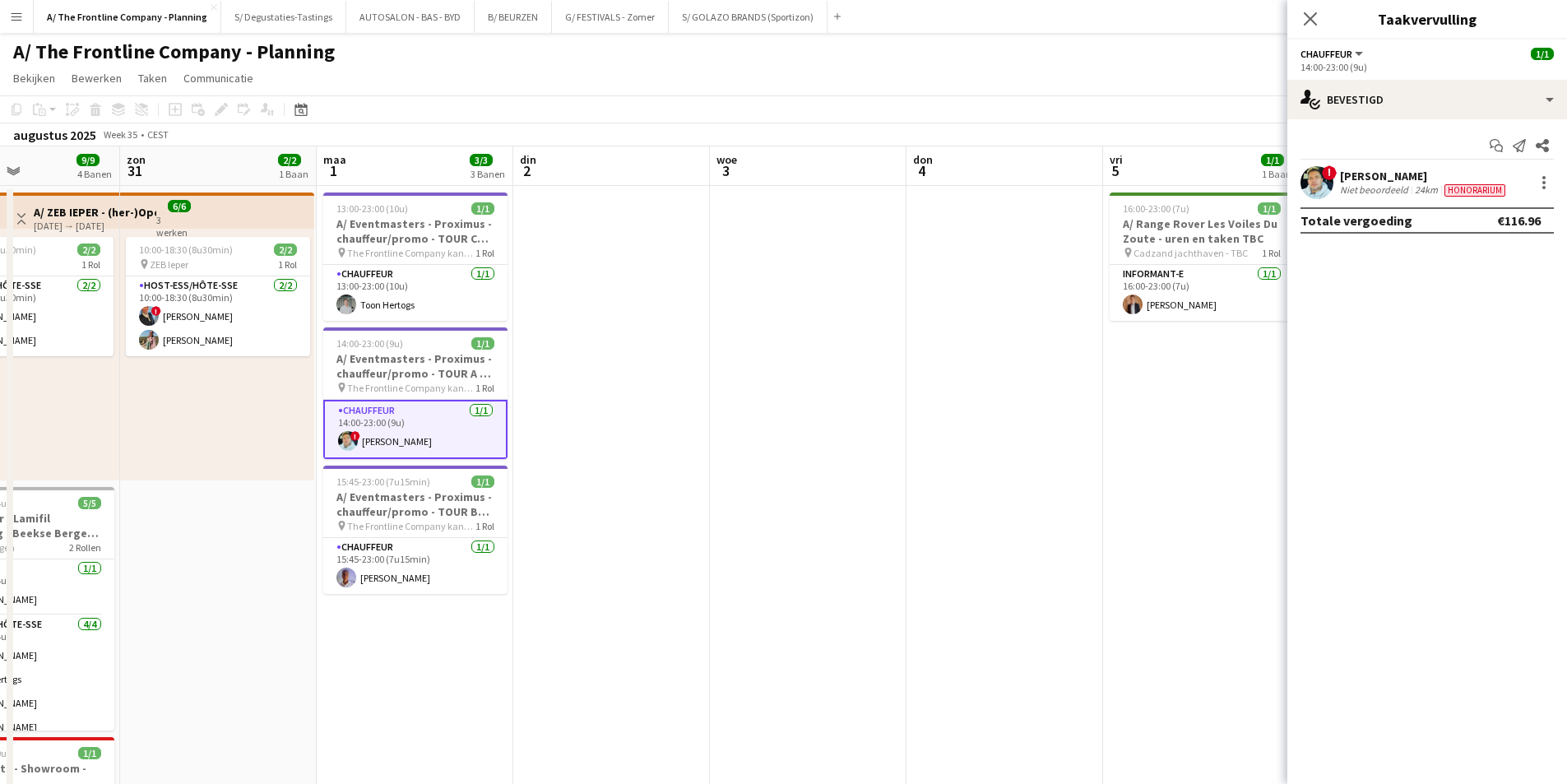
click at [1391, 186] on div "Niet beoordeeld" at bounding box center [1376, 190] width 71 height 13
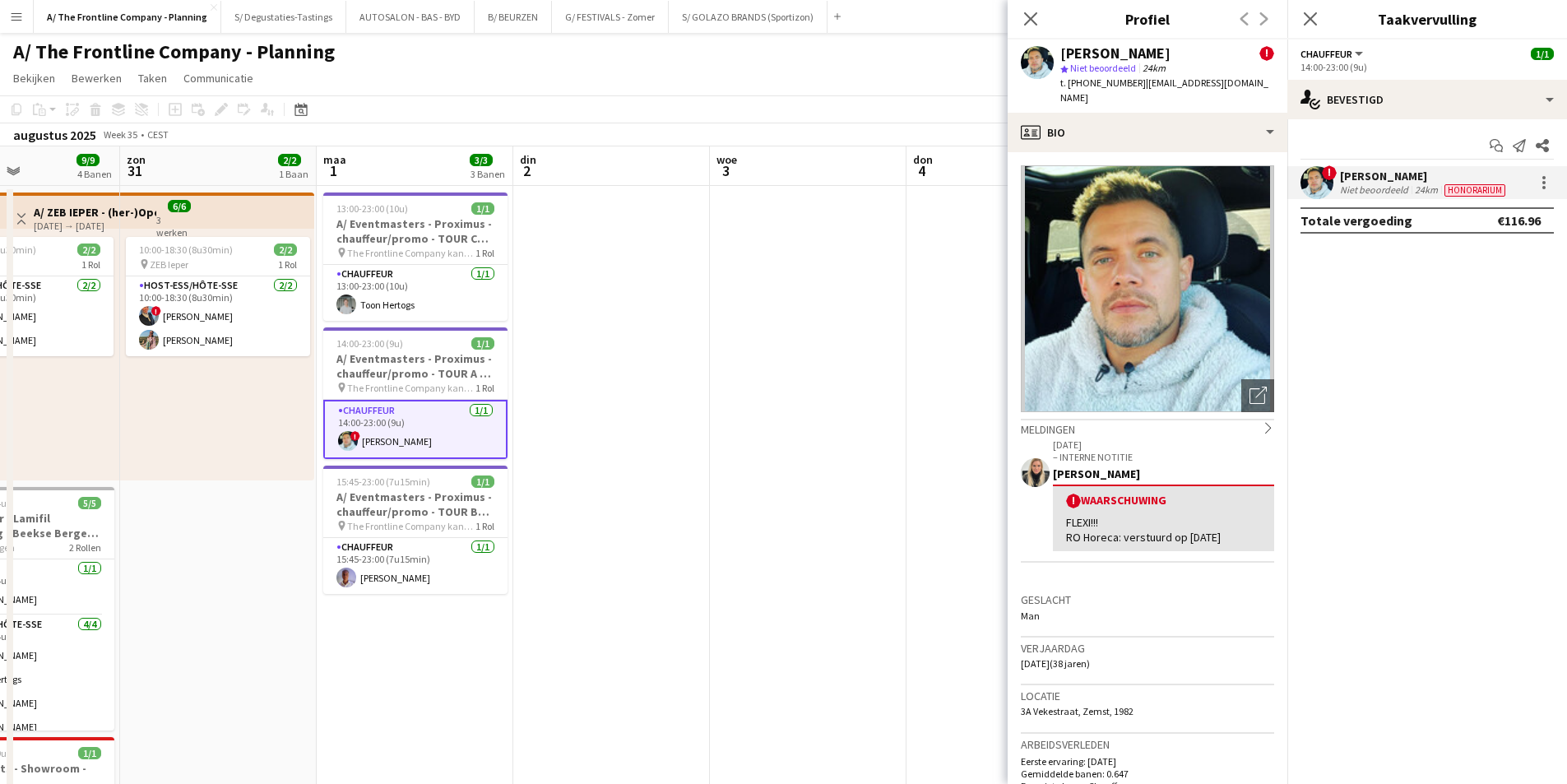
drag, startPoint x: 1069, startPoint y: 81, endPoint x: 1126, endPoint y: 86, distance: 57.2
click at [1126, 86] on span "t. +32488878170" at bounding box center [1103, 83] width 86 height 12
copy span "+32488878170"
click at [397, 577] on app-card-role "Chauffeur 1/1 15:45-23:00 (7u15min) Raphael Lauwers" at bounding box center [415, 566] width 185 height 56
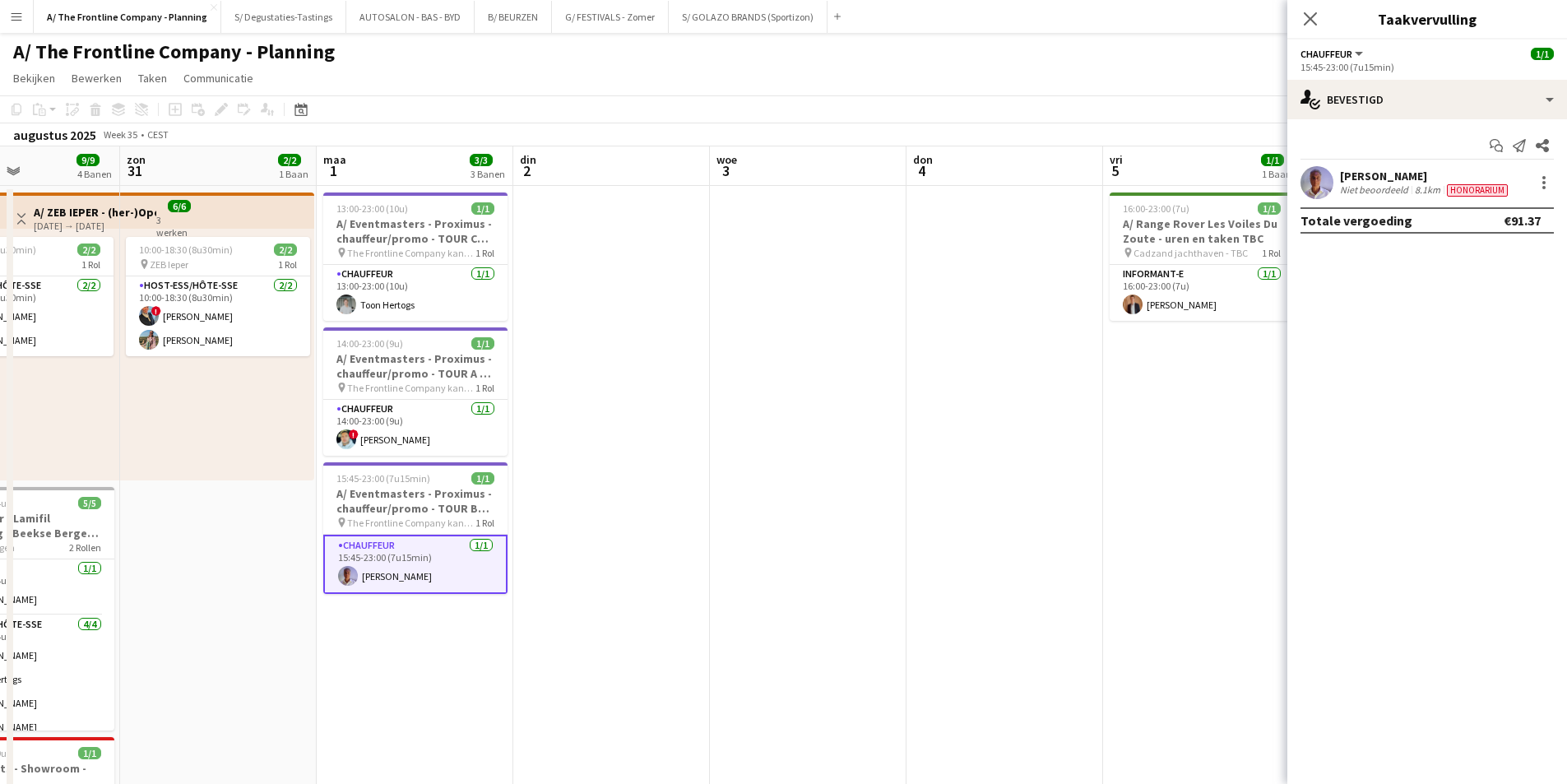
click at [1472, 175] on div "Raphael Lauwers" at bounding box center [1426, 175] width 171 height 14
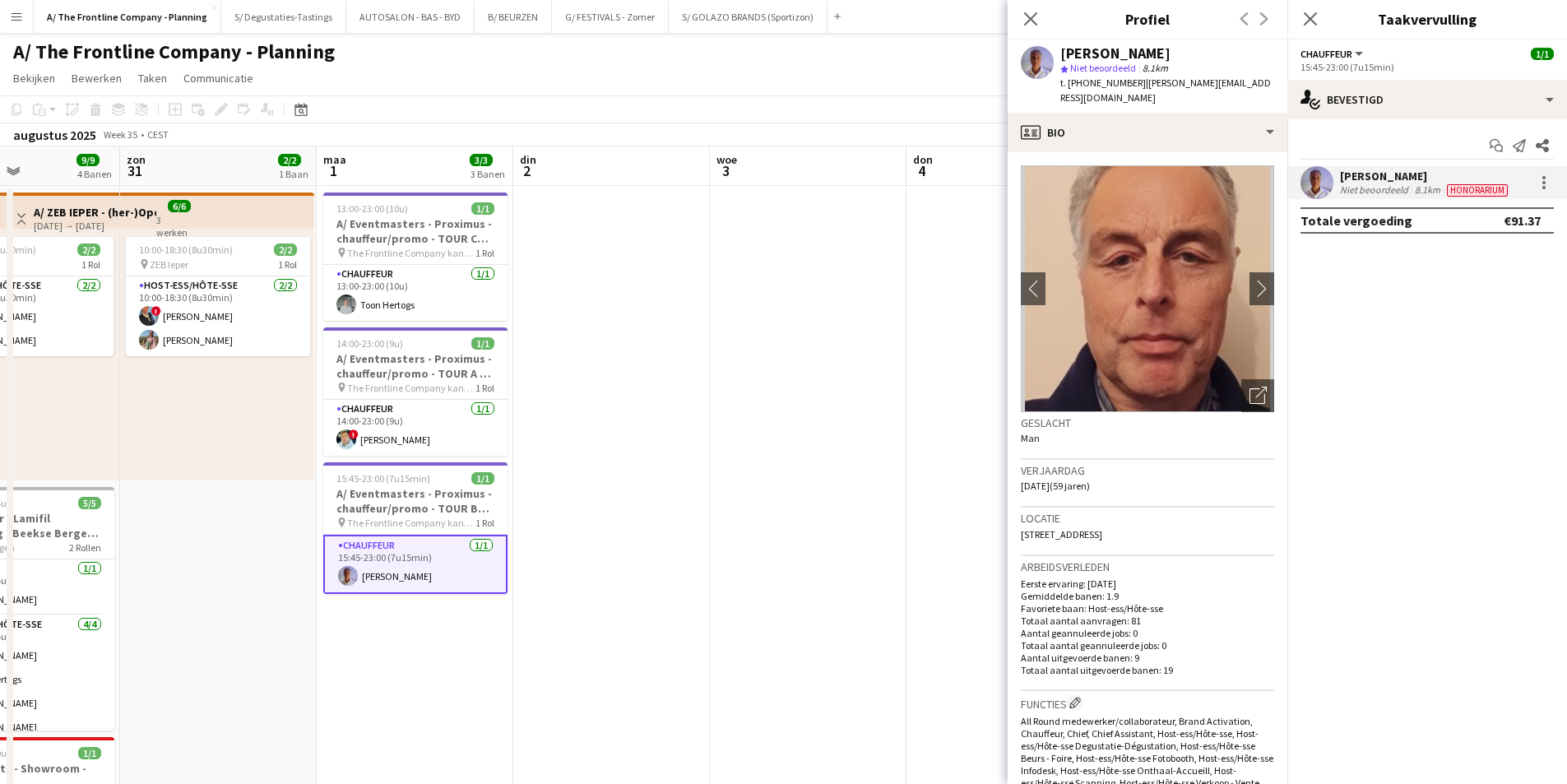
drag, startPoint x: 1070, startPoint y: 84, endPoint x: 1127, endPoint y: 89, distance: 57.2
click at [1127, 89] on div "t. +32485439682 | raphl@hotmail.com" at bounding box center [1167, 90] width 213 height 30
copy span "+32485439682"
click at [378, 282] on app-card-role "Chauffeur 1/1 13:00-23:00 (10u) Toon Hertogs" at bounding box center [415, 293] width 185 height 56
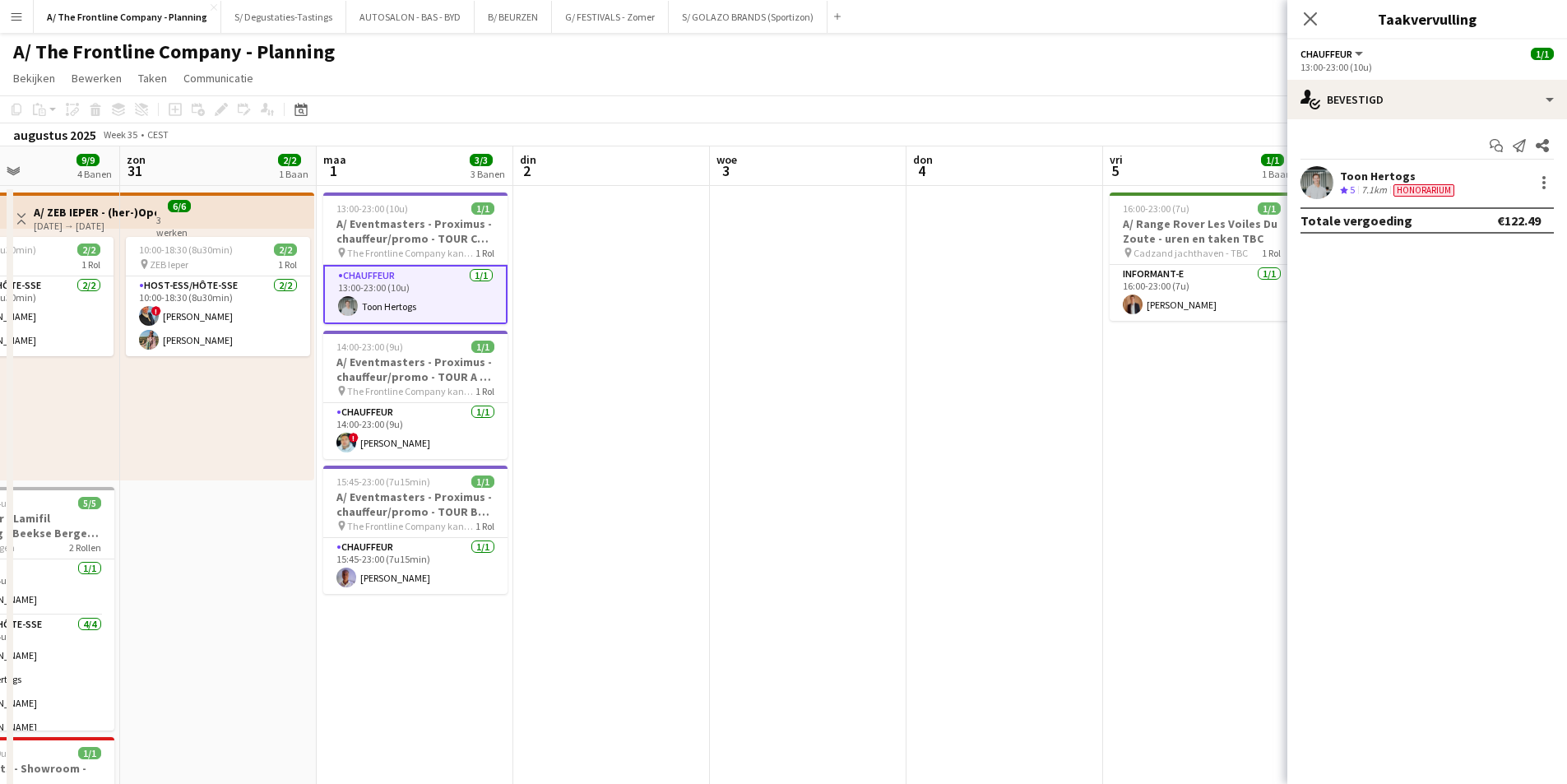
click at [1378, 162] on div "Start chat Melding versturen Delen Toon Hertogs Ploegbeoordeling 5 7.1km Honora…" at bounding box center [1427, 183] width 280 height 128
click at [1378, 184] on div "7.1km" at bounding box center [1374, 190] width 32 height 14
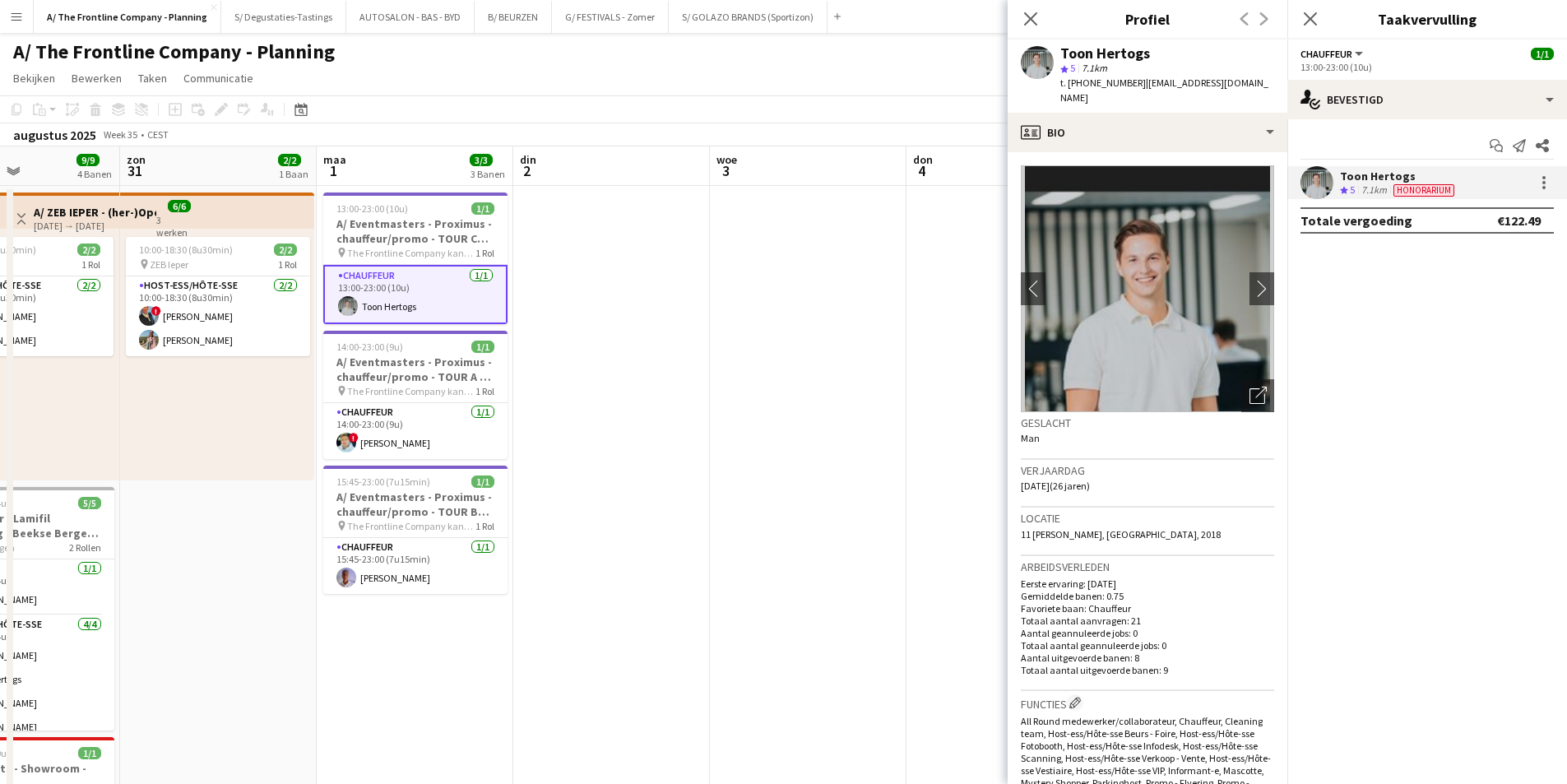
drag, startPoint x: 1069, startPoint y: 83, endPoint x: 1126, endPoint y: 93, distance: 57.9
click at [1126, 93] on div "Toon Hertogs star 5 7.1km t. +32474262539 | toonhertogs@hotmail.com" at bounding box center [1147, 76] width 280 height 73
copy span "+32474262539"
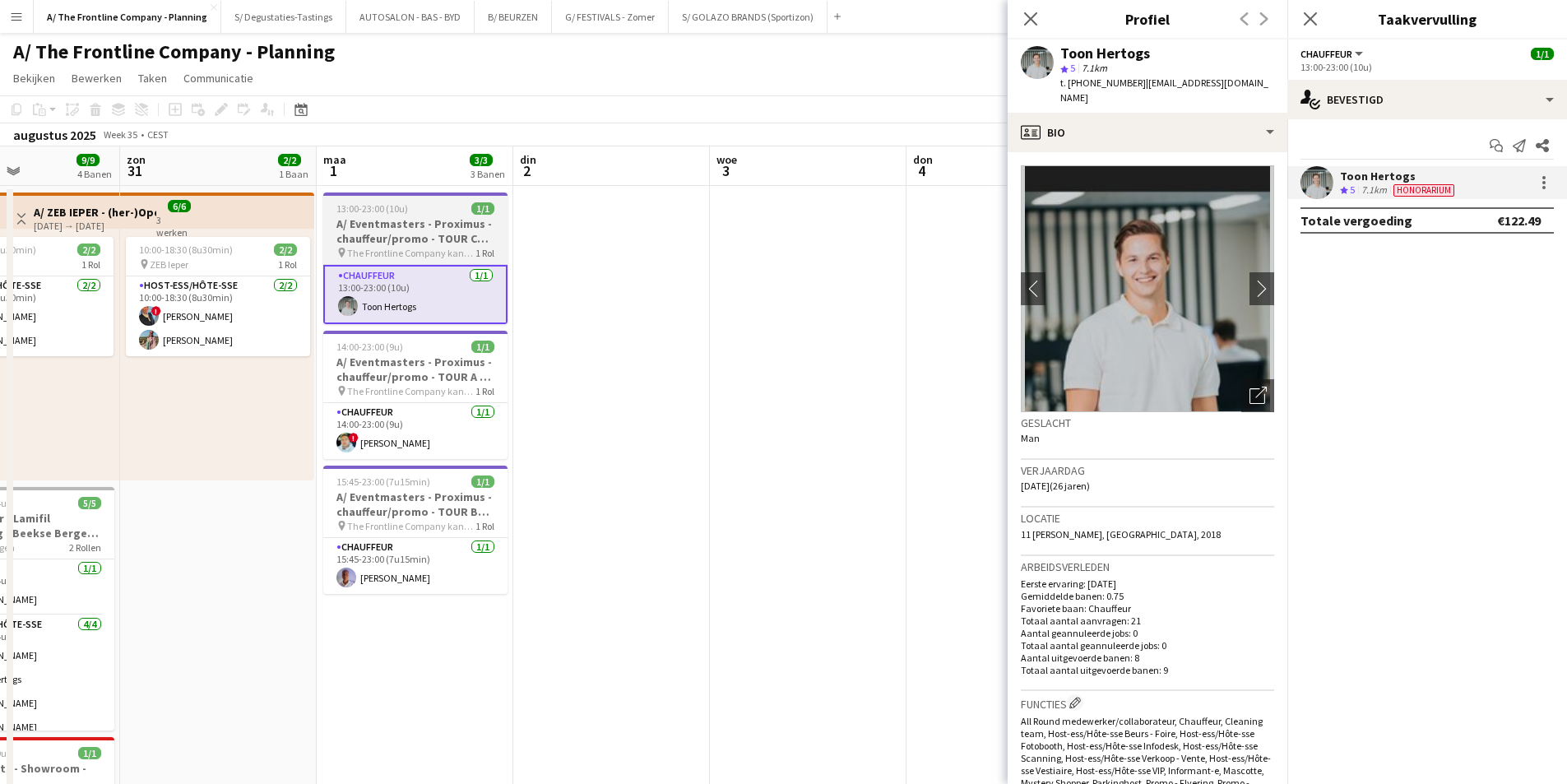
click at [450, 245] on h3 "A/ Eventmasters - Proximus - chauffeur/promo - TOUR C Wilrijk-Antwerpen-Hasselt…" at bounding box center [415, 231] width 185 height 30
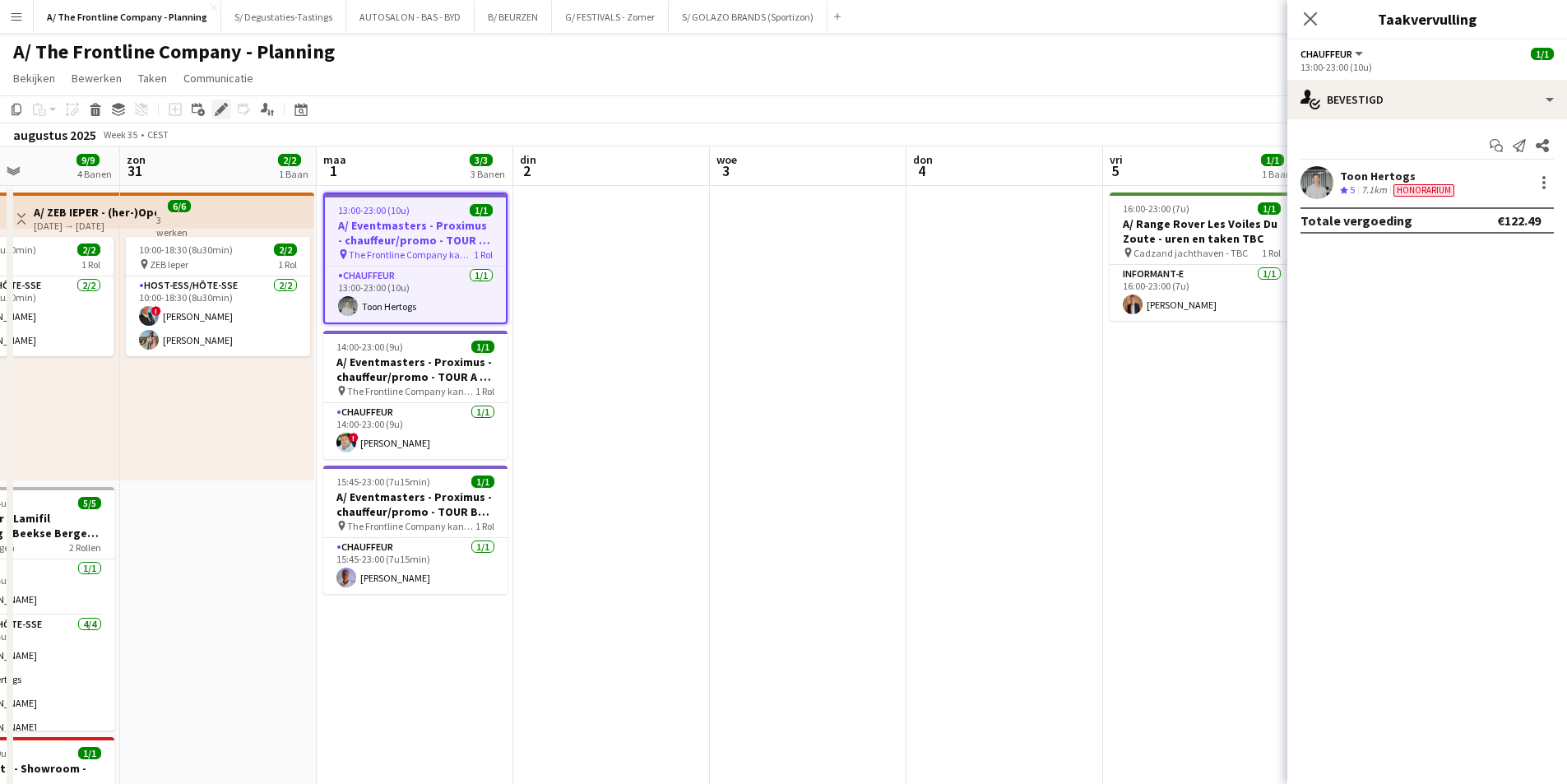
click at [219, 113] on icon at bounding box center [220, 110] width 9 height 9
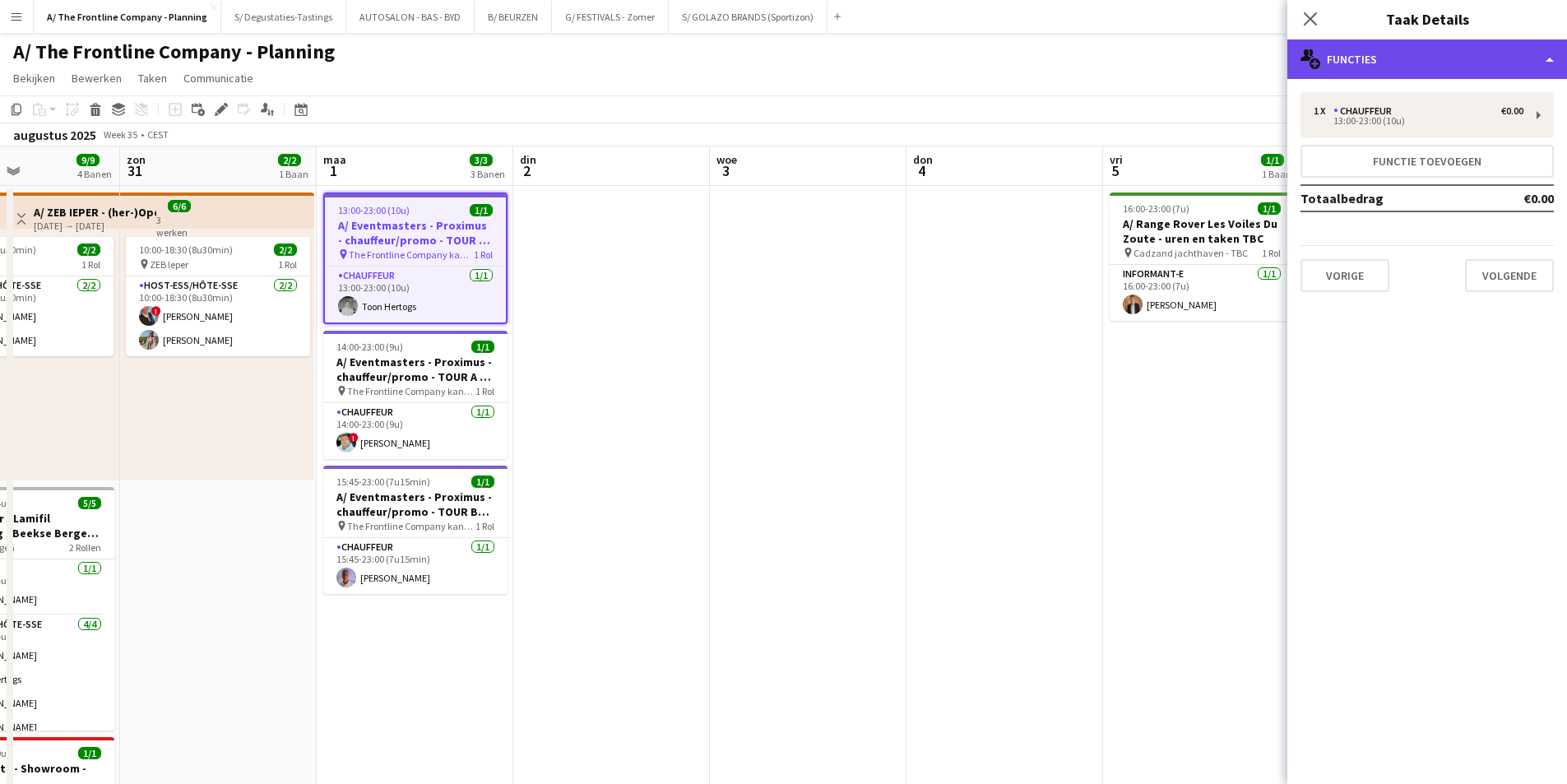
click at [1500, 62] on div "multiple-users-add Functies" at bounding box center [1427, 59] width 280 height 39
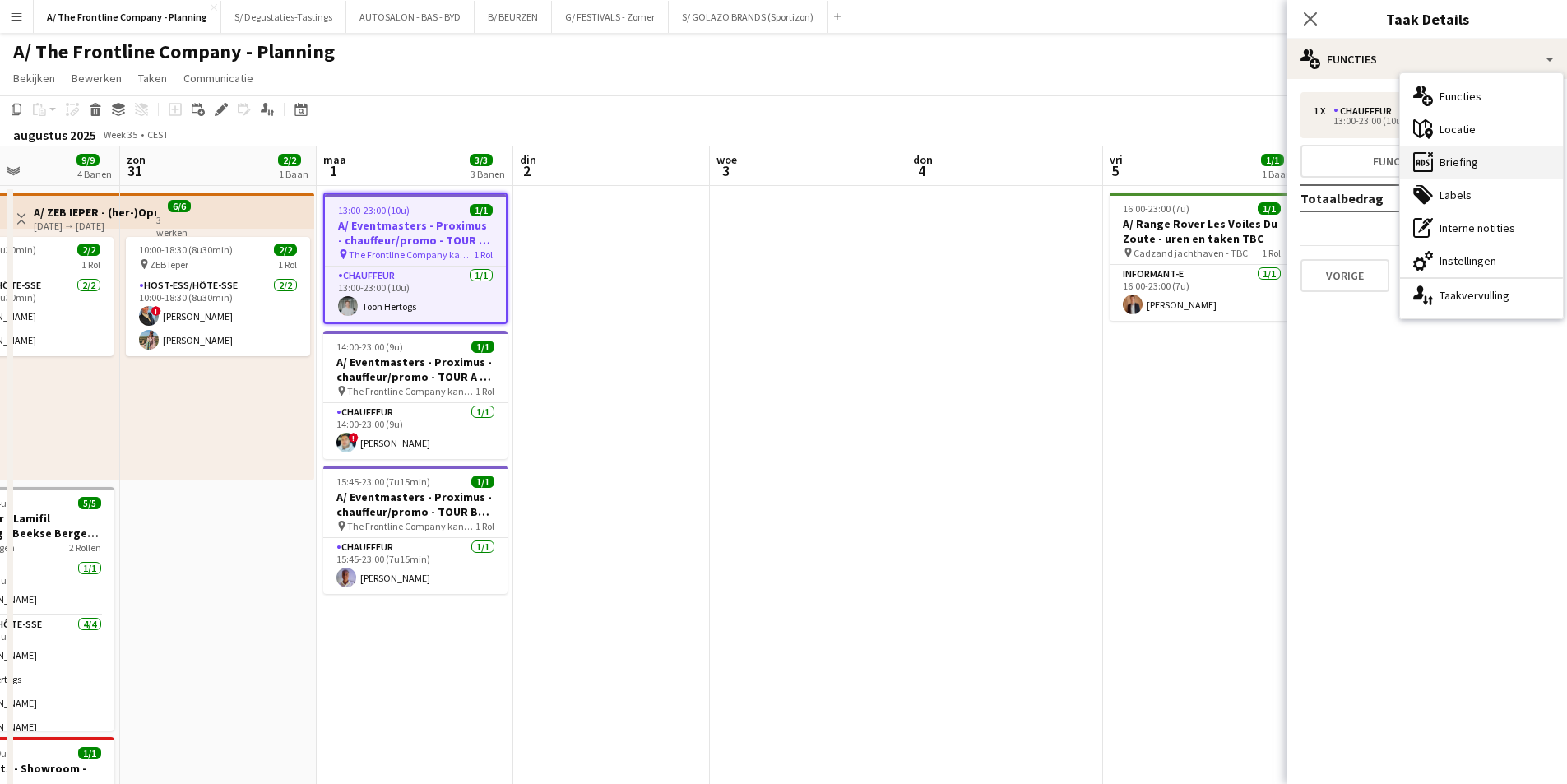
click at [1503, 157] on div "ads-window Briefing" at bounding box center [1481, 161] width 162 height 33
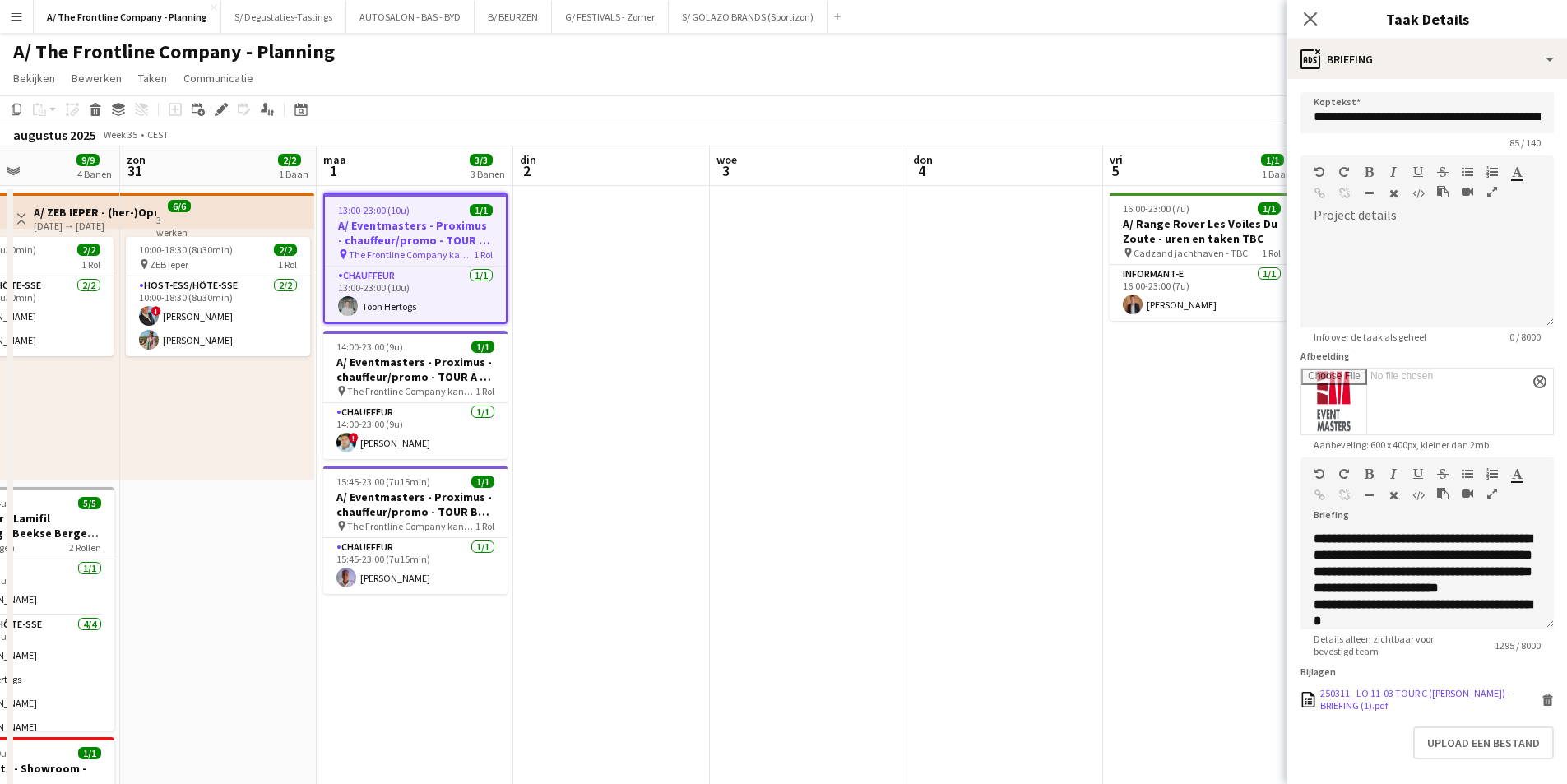
click at [1405, 699] on div "250311_ LO 11-03 TOUR C (Dirk Roelants) - BRIEFING (1).pdf" at bounding box center [1429, 699] width 217 height 25
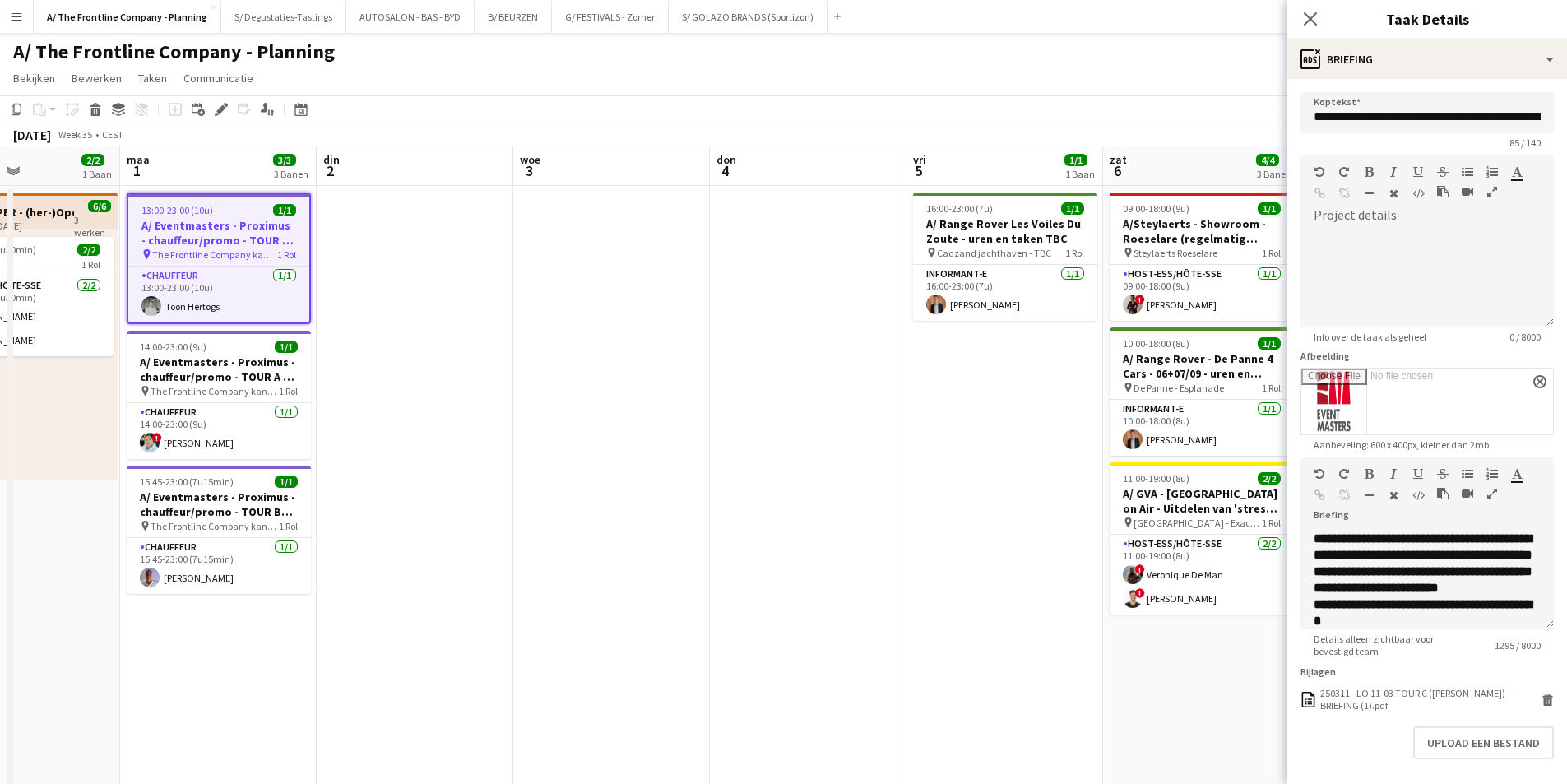
drag, startPoint x: 329, startPoint y: 380, endPoint x: 871, endPoint y: 358, distance: 542.4
click at [176, 380] on app-calendar-viewport "vri 29 2/2 1 Baan zat 30 9/9 4 Banen zon 31 2/2 1 Baan maa 1 3/3 3 Banen din 2 …" at bounding box center [784, 666] width 1567 height 1041
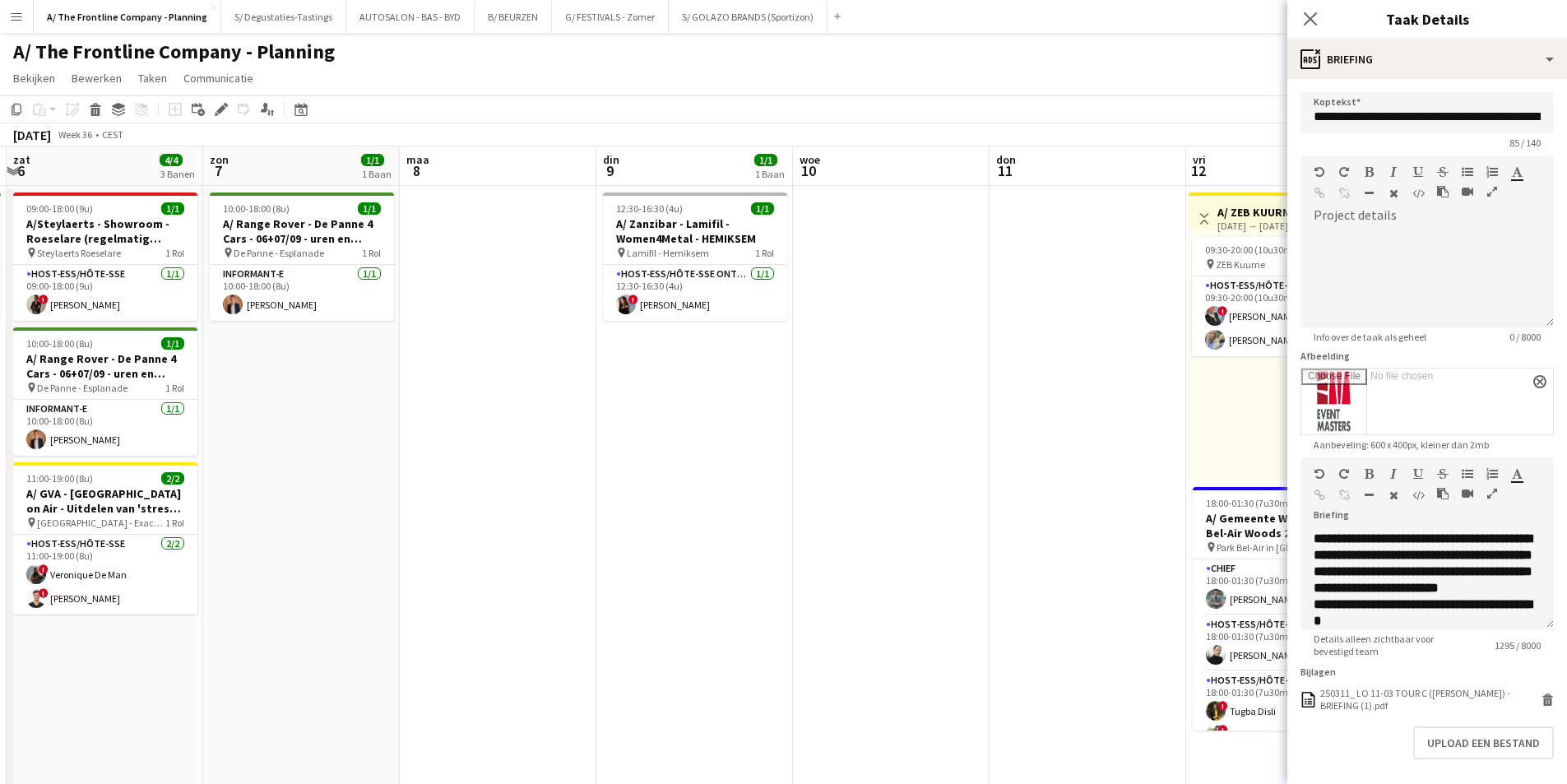
drag, startPoint x: 789, startPoint y: 355, endPoint x: 413, endPoint y: 355, distance: 376.0
click at [413, 355] on app-calendar-viewport "woe 3 don 4 vri 5 1/1 1 Baan zat 6 4/4 3 Banen zon 7 1/1 1 Baan maa 8 din 9 1/1…" at bounding box center [784, 666] width 1567 height 1041
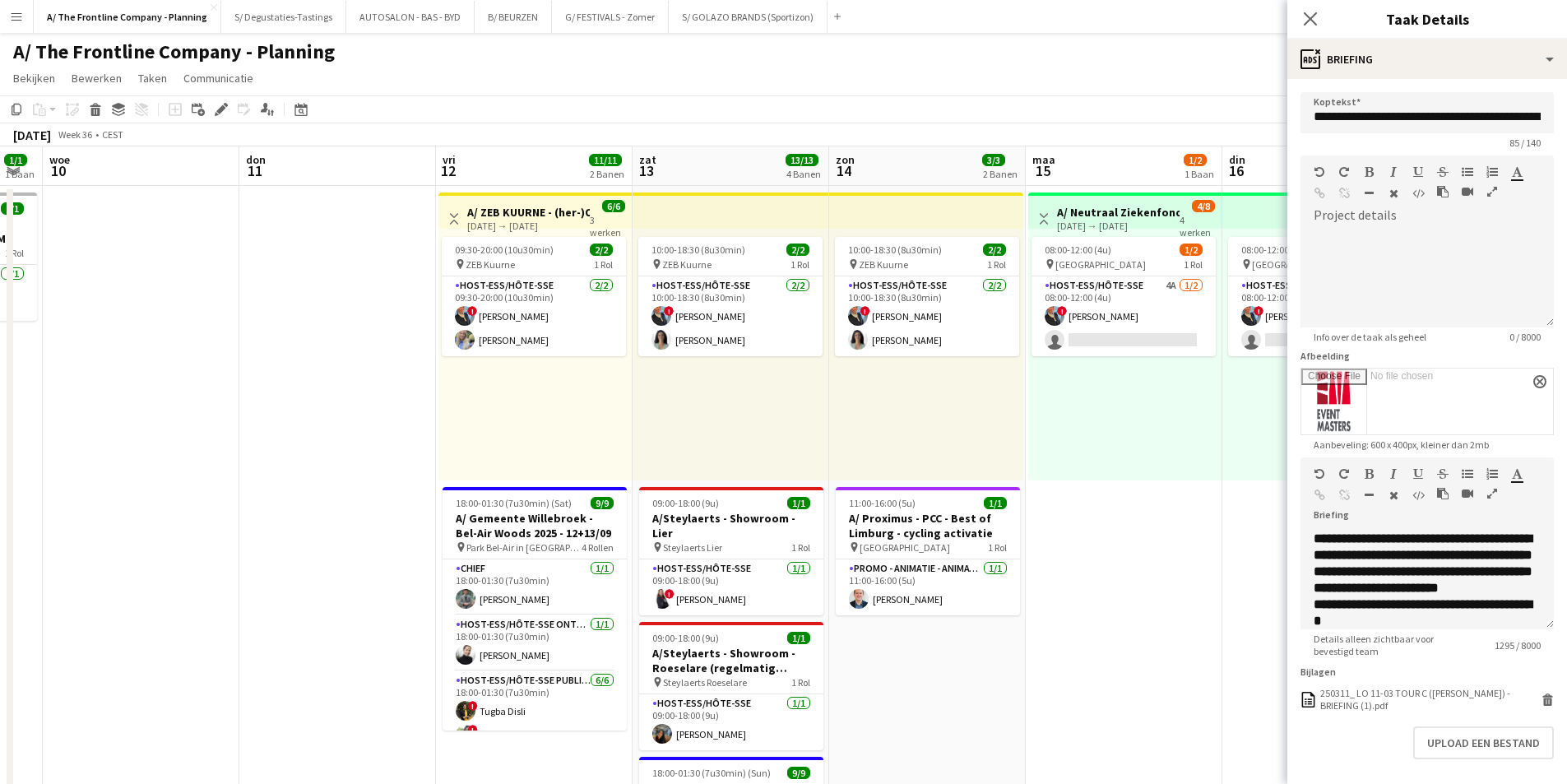
drag, startPoint x: 334, startPoint y: 308, endPoint x: 318, endPoint y: 324, distance: 22.6
click at [237, 313] on app-calendar-viewport "zon 7 1/1 1 Baan maa 8 din 9 1/1 1 Baan woe 10 don 11 vri 12 11/11 2 Banen zat …" at bounding box center [784, 666] width 1567 height 1041
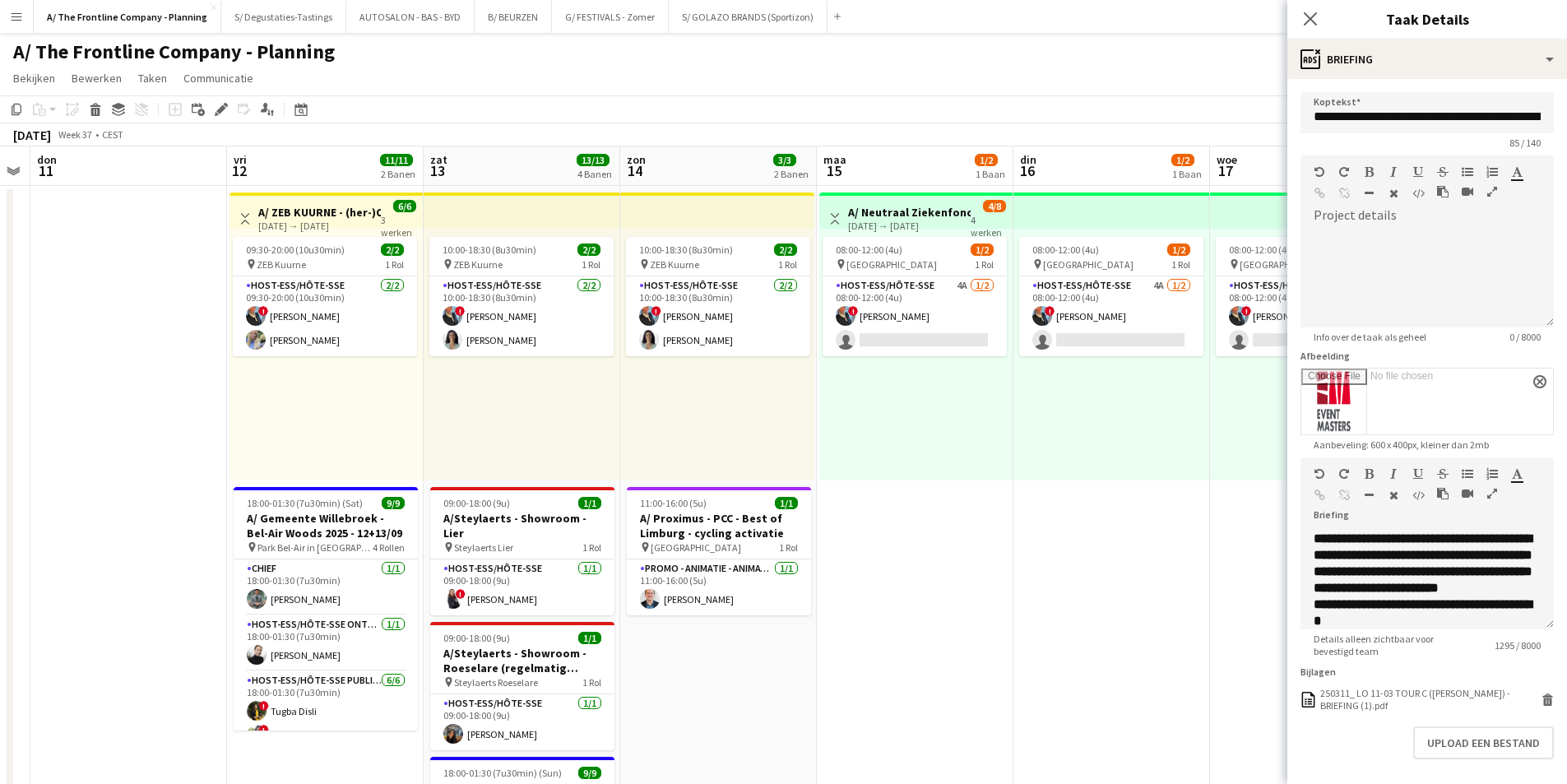
drag, startPoint x: 631, startPoint y: 325, endPoint x: 16, endPoint y: 370, distance: 616.6
click at [16, 370] on app-calendar-viewport "maa 8 din 9 1/1 1 Baan woe 10 don 11 vri 12 11/11 2 Banen zat 13 13/13 4 Banen …" at bounding box center [784, 666] width 1567 height 1041
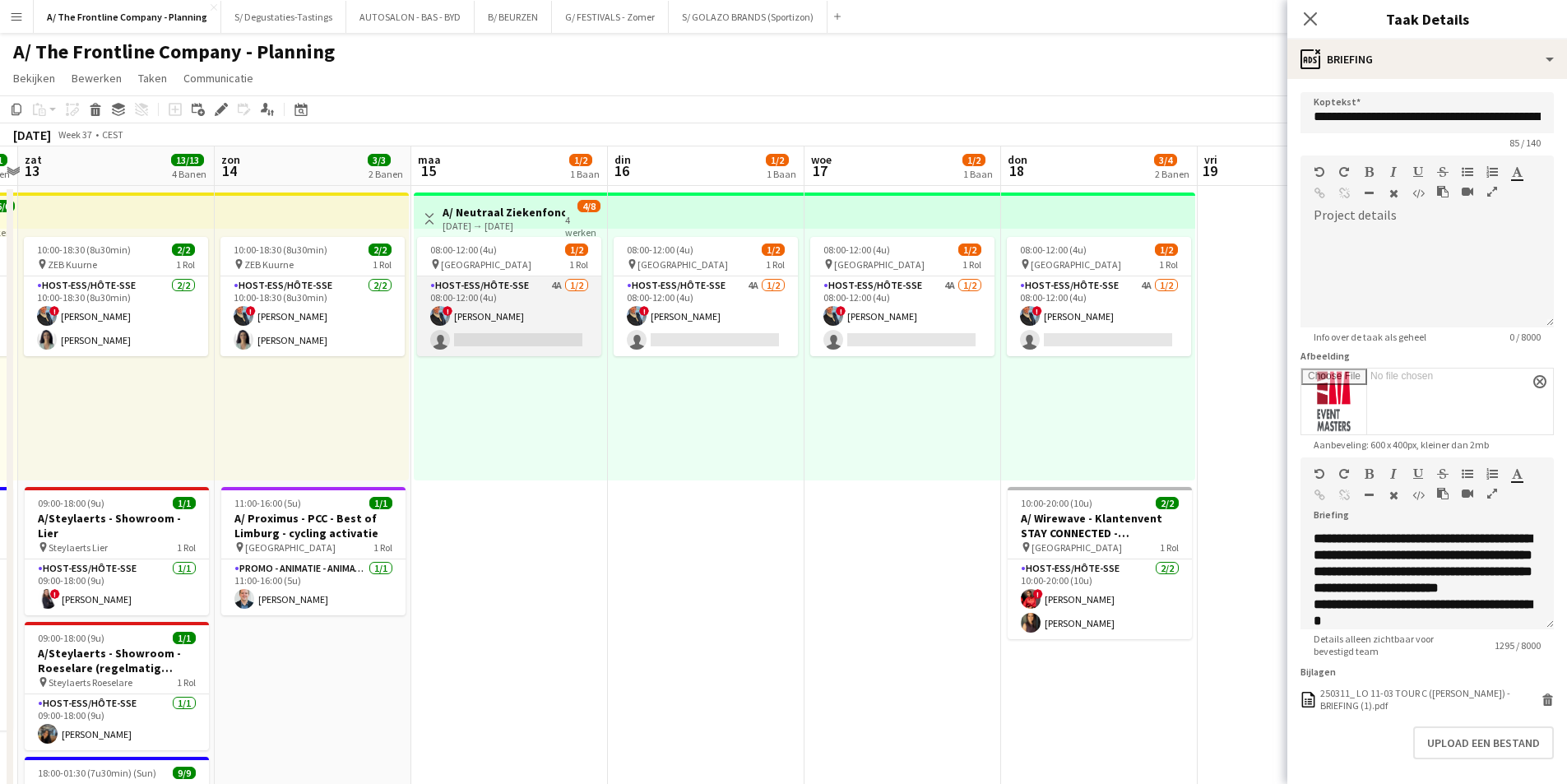
click at [508, 306] on app-card-role "Host-ess/Hôte-sse 4A 1/2 08:00-12:00 (4u) ! Eveline Van Rompaey single-neutral-…" at bounding box center [510, 316] width 185 height 80
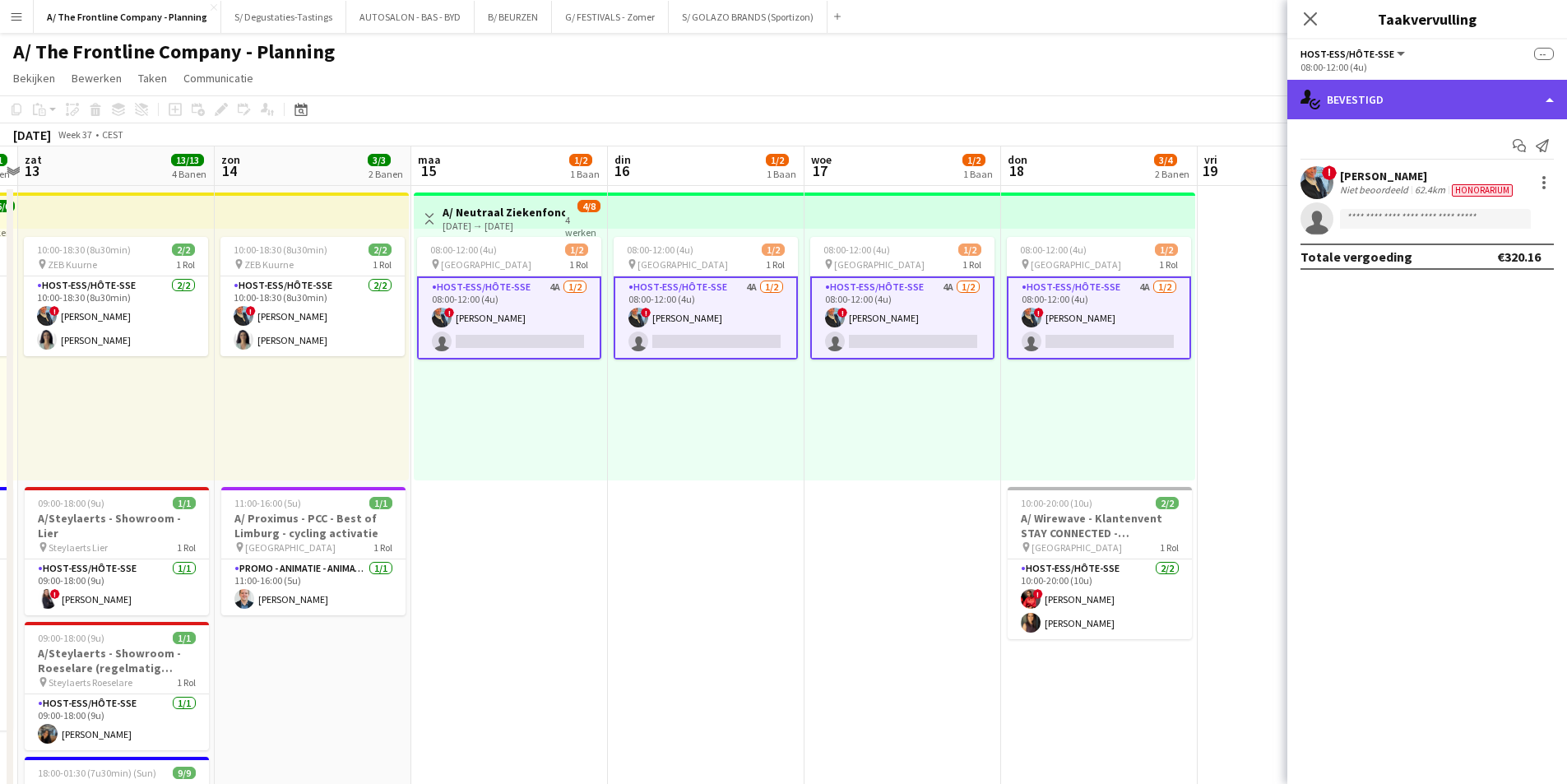
click at [1400, 109] on div "single-neutral-actions-check-2 Bevestigd" at bounding box center [1427, 99] width 280 height 39
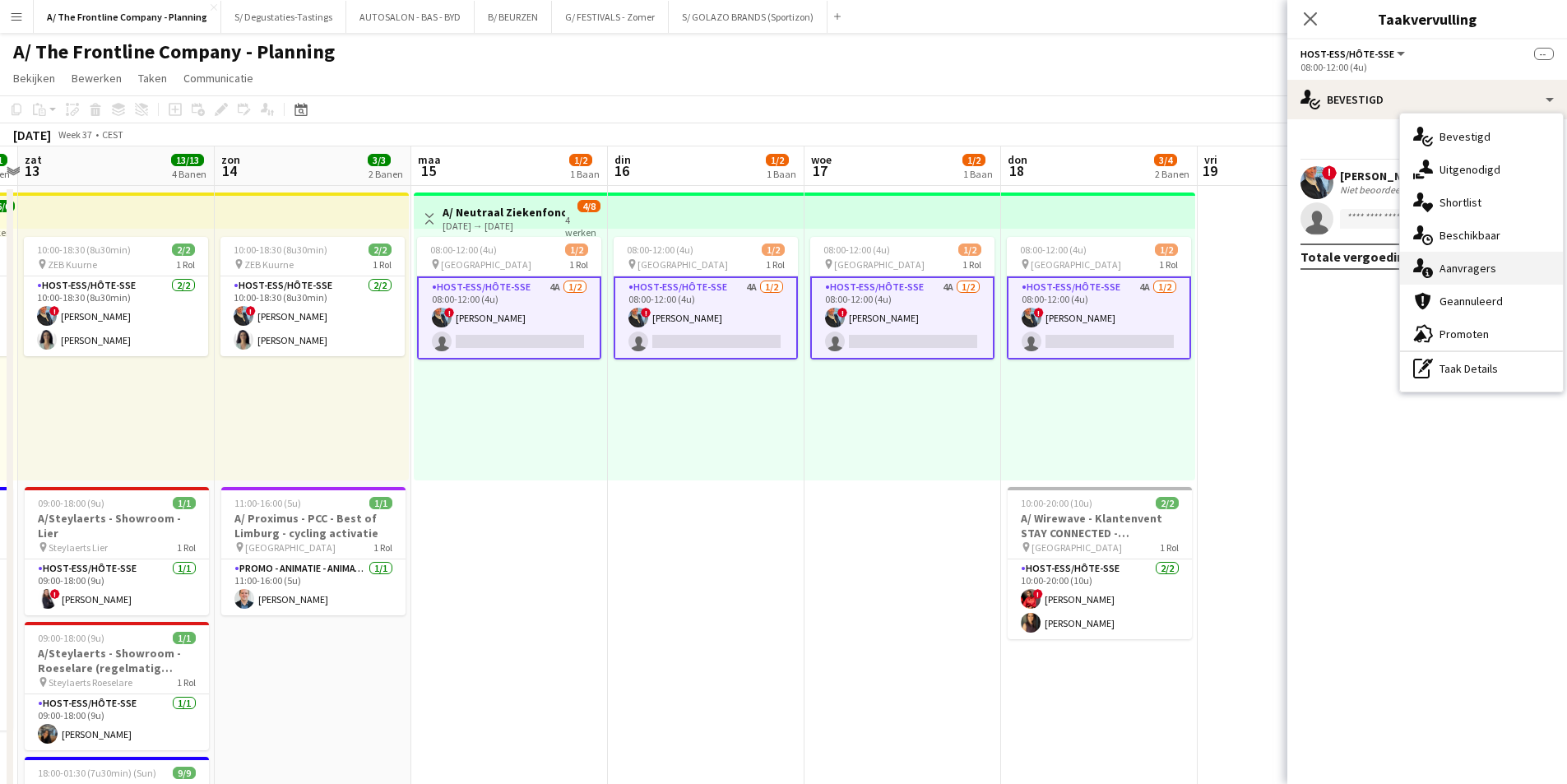
click at [1505, 264] on div "single-neutral-actions-information Aanvragers" at bounding box center [1481, 268] width 162 height 33
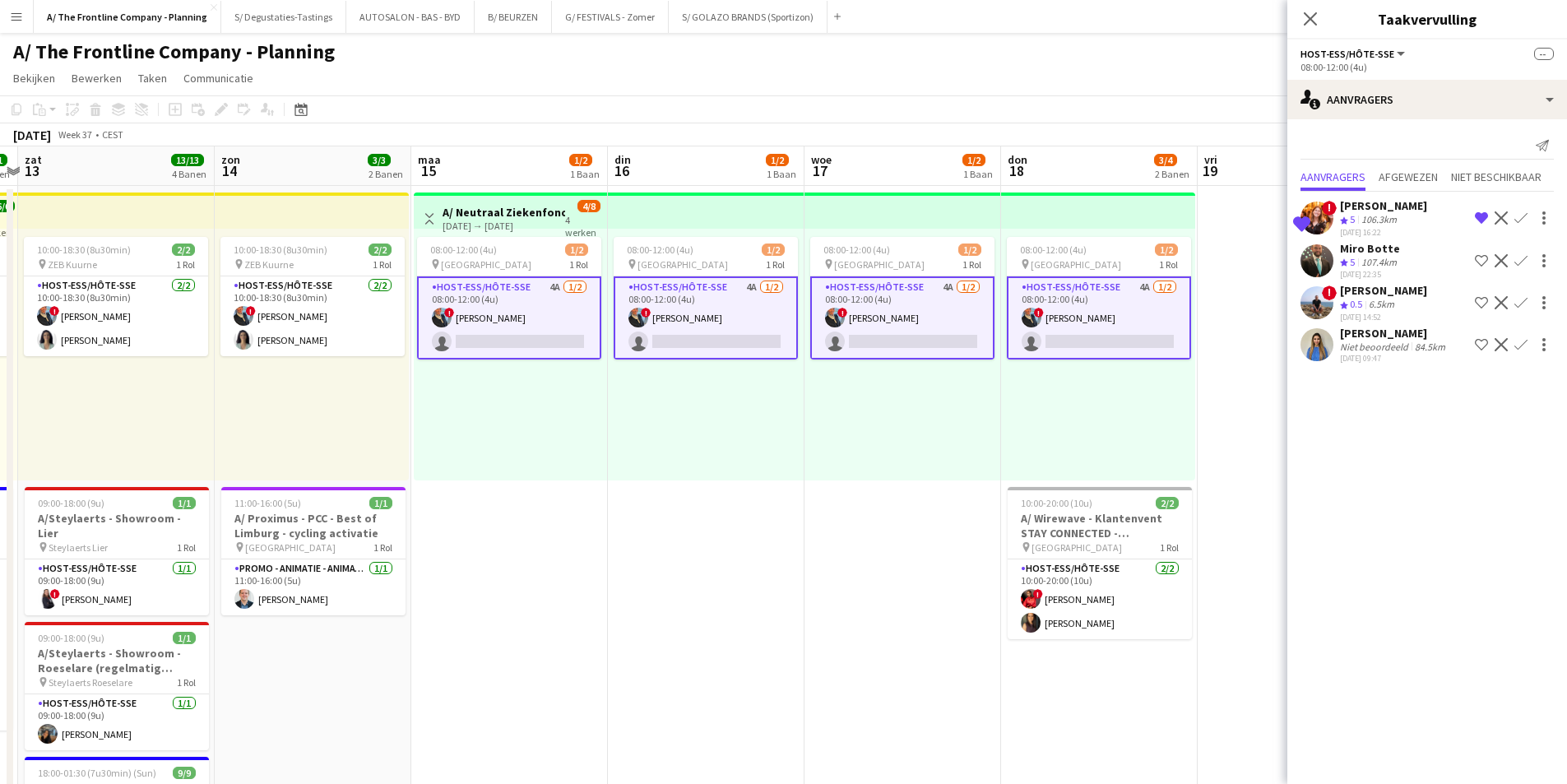
drag, startPoint x: 1292, startPoint y: 324, endPoint x: 1113, endPoint y: 324, distance: 179.0
click at [1113, 324] on body "Menu Borden Borden Borden Alle taken Status Werkforce Werkforce Mijn personeel …" at bounding box center [784, 607] width 1567 height 1214
click at [1377, 383] on mat-expansion-panel "users2 Aanvragers Melding versturen Aanvragers Afgewezen Niet beschikbaar Op de…" at bounding box center [1427, 451] width 280 height 664
click at [1390, 342] on div "Niet beoordeeld" at bounding box center [1376, 346] width 71 height 12
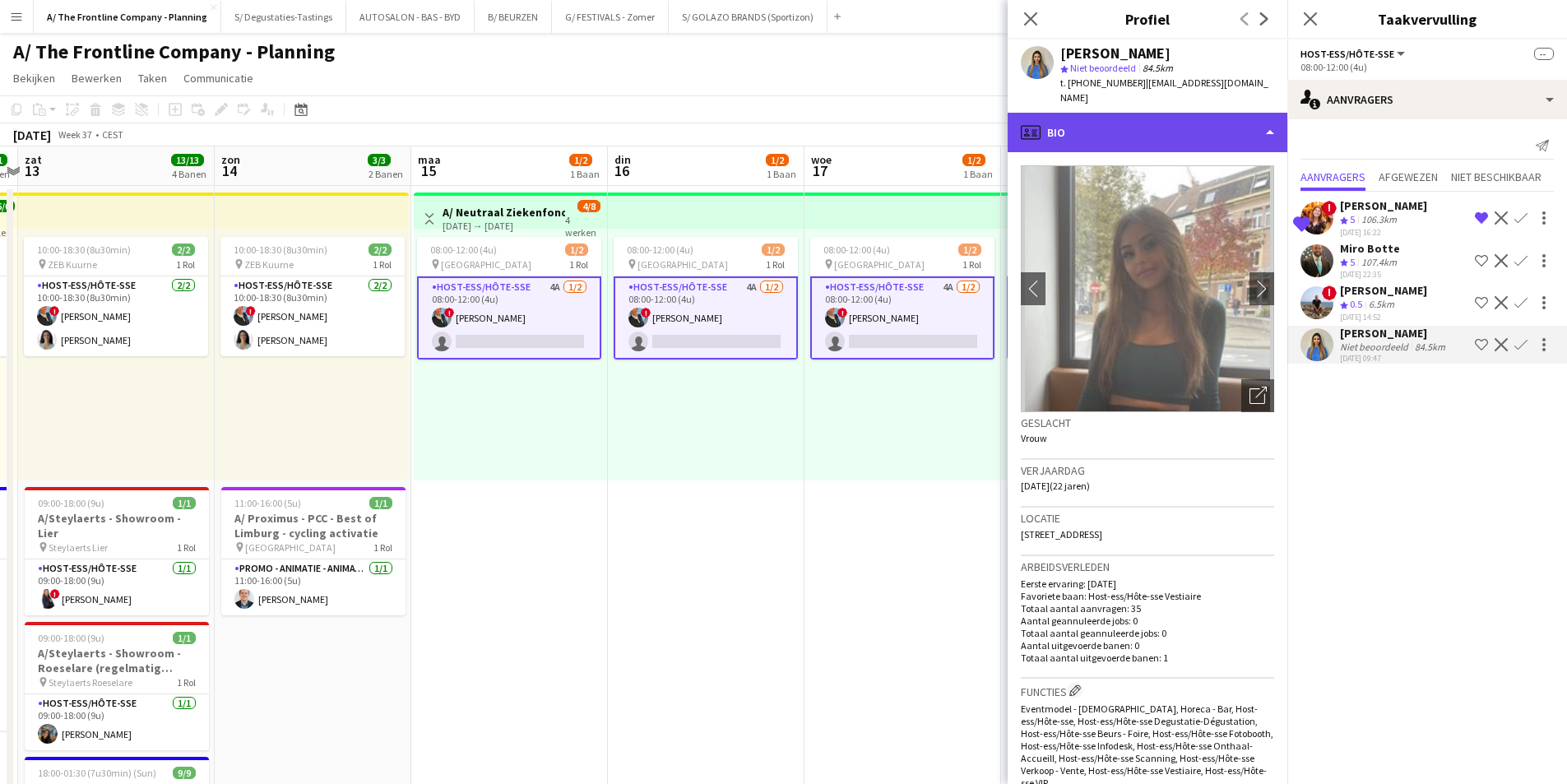
click at [1117, 112] on div "profile Bio" at bounding box center [1147, 132] width 280 height 39
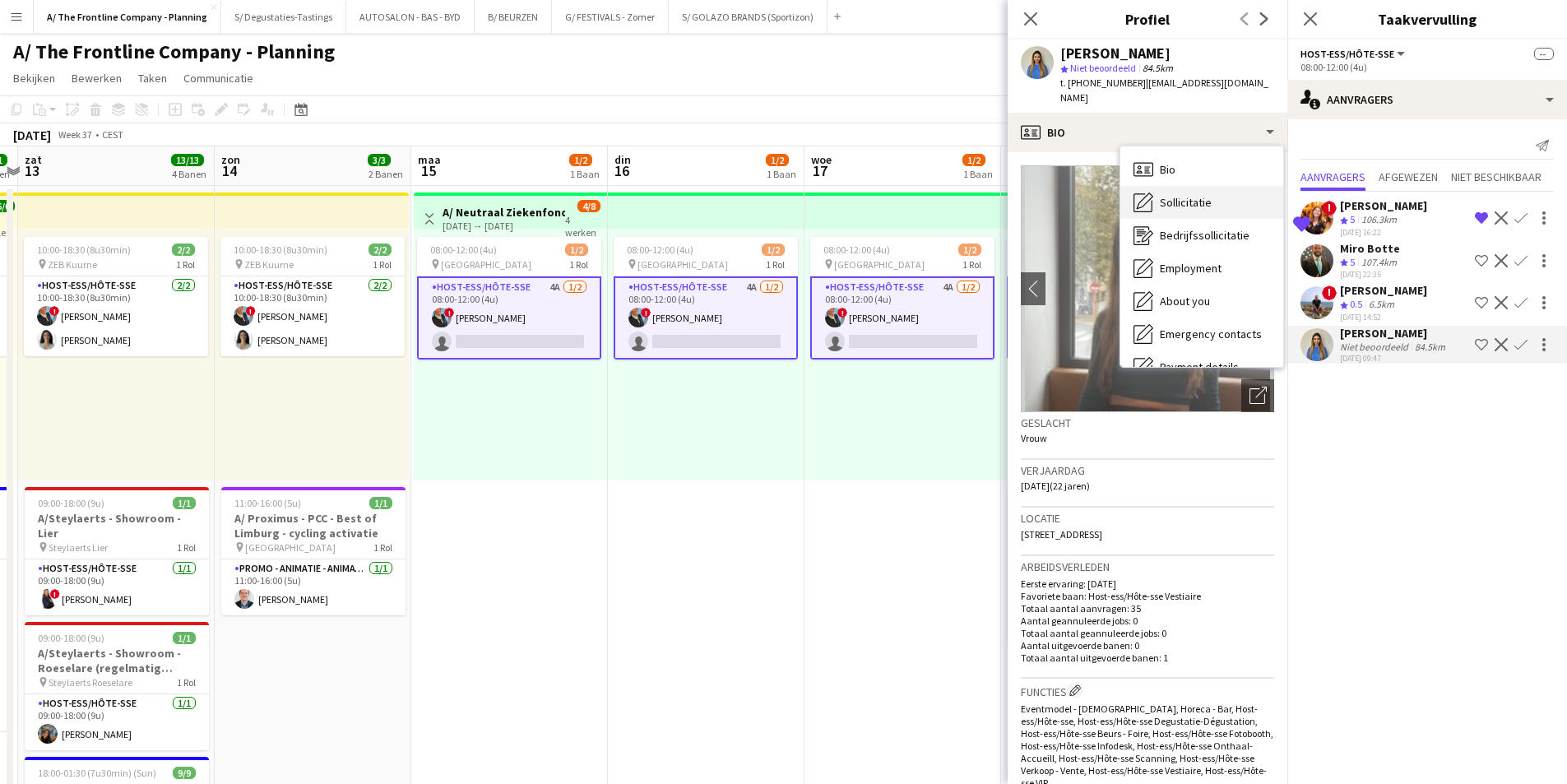
click at [1161, 195] on span "Sollicitatie" at bounding box center [1186, 202] width 52 height 14
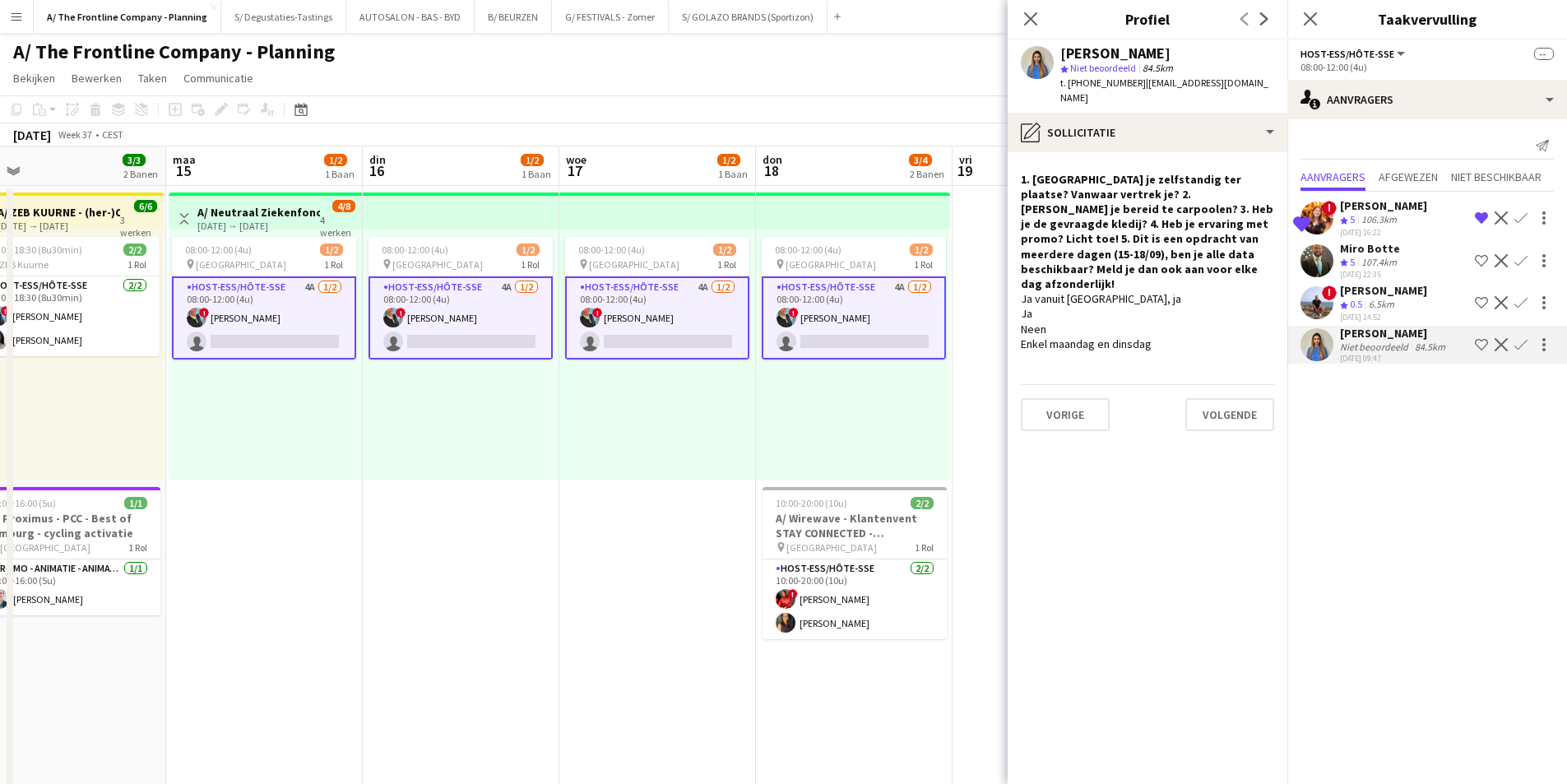
scroll to position [0, 652]
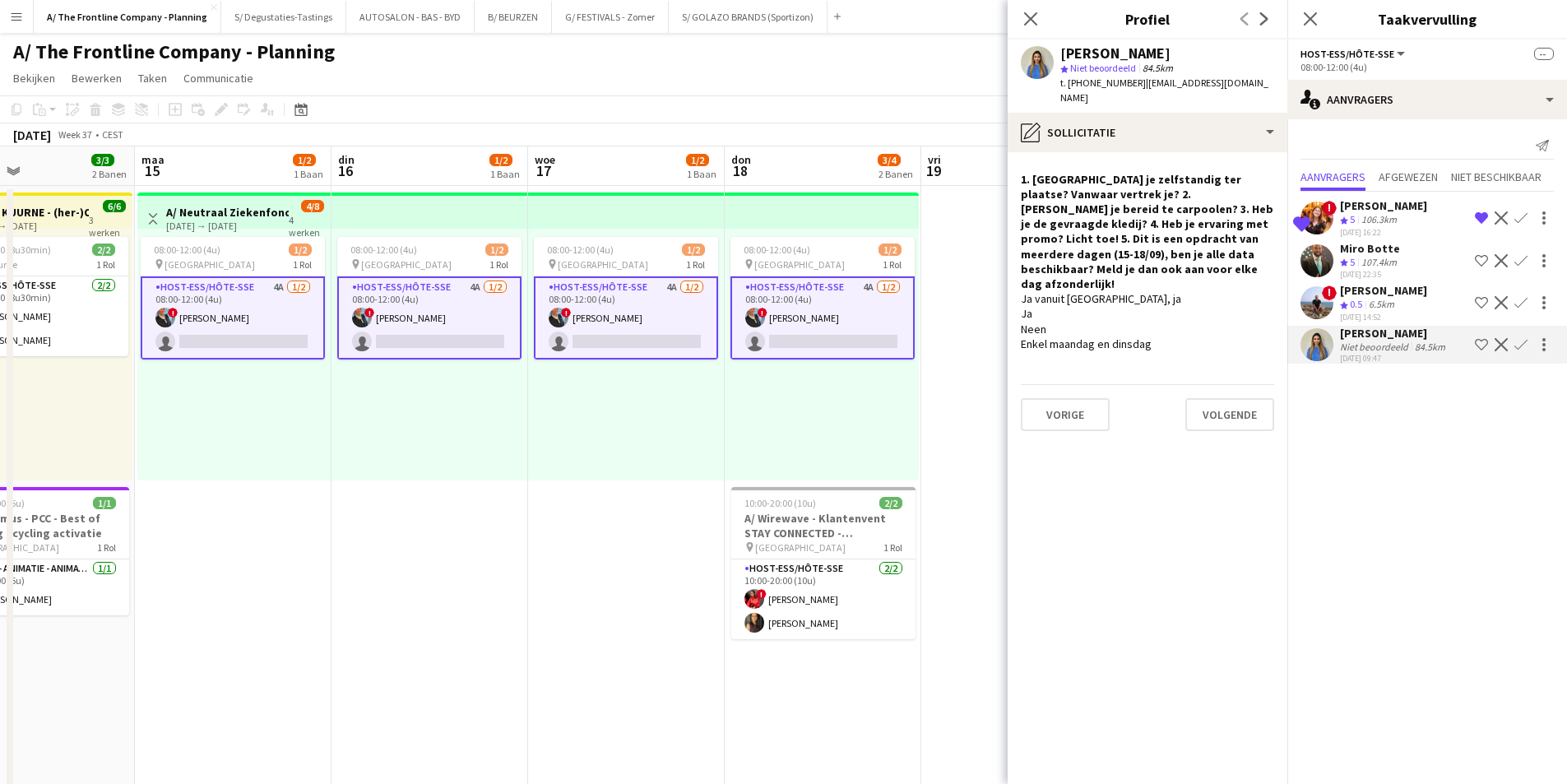
drag, startPoint x: 802, startPoint y: 296, endPoint x: 526, endPoint y: 299, distance: 276.0
click at [526, 299] on app-calendar-viewport "don 11 vri 12 11/11 2 Banen zat 13 13/13 4 Banen zon 14 3/3 2 Banen maa 15 1/2 …" at bounding box center [784, 666] width 1567 height 1041
click at [1480, 222] on app-icon "Verwijder ploeg van de shortlist" at bounding box center [1481, 218] width 13 height 13
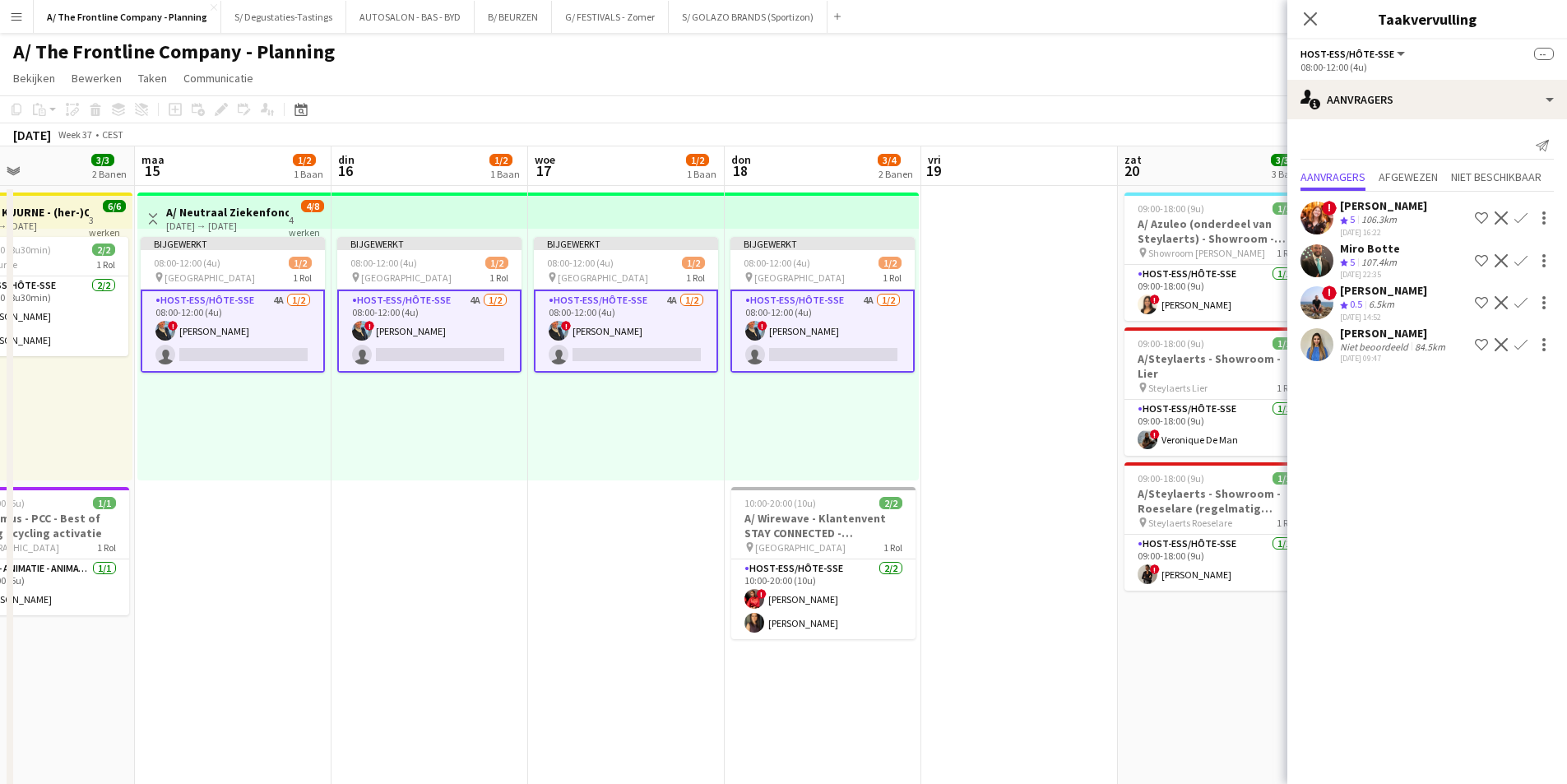
click at [1502, 216] on app-icon "Weigeren" at bounding box center [1502, 218] width 13 height 13
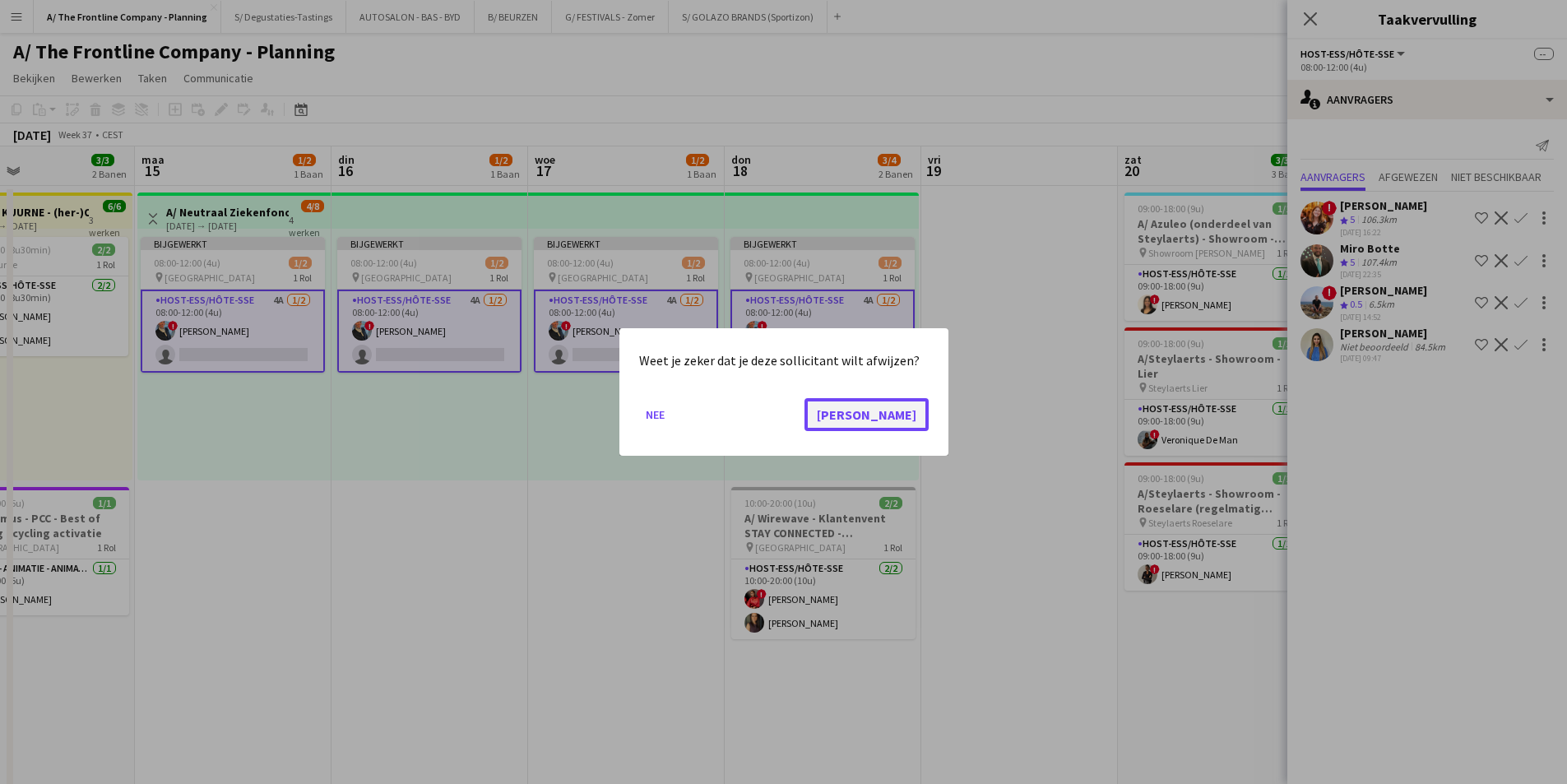
click at [927, 419] on button "Ja" at bounding box center [866, 414] width 124 height 33
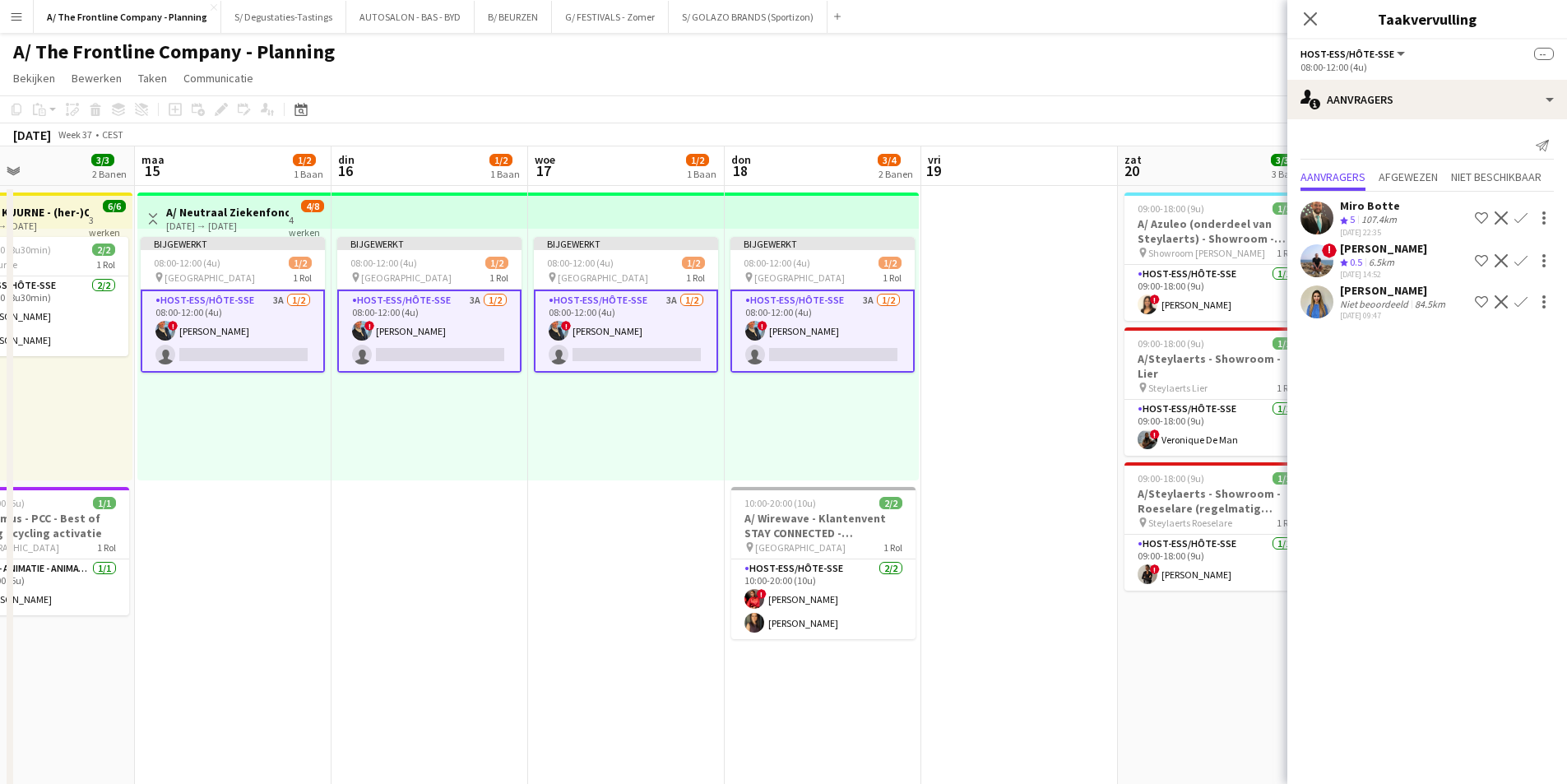
click at [1405, 249] on div "[PERSON_NAME]" at bounding box center [1383, 248] width 87 height 14
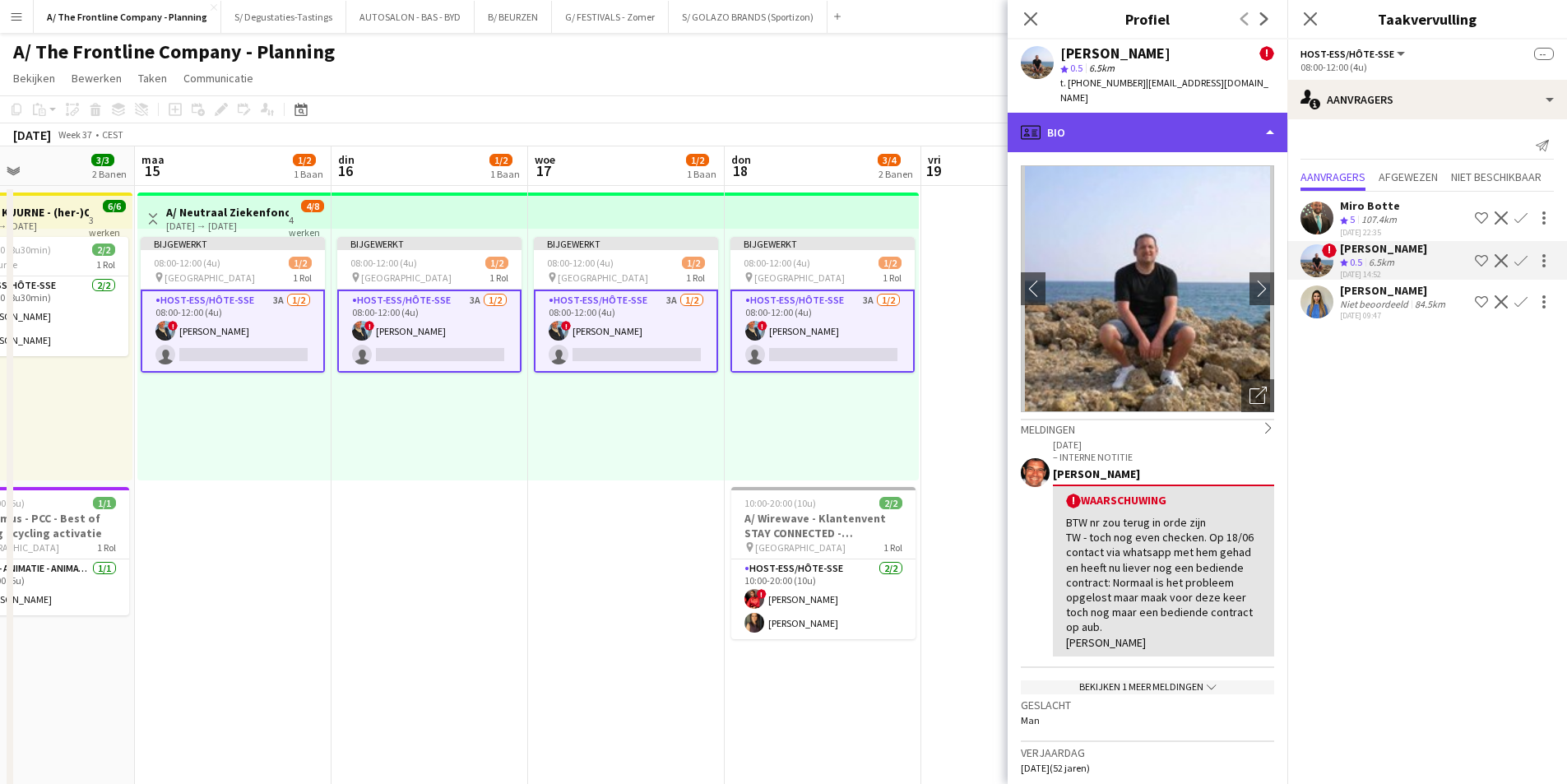
click at [1099, 129] on div "profile Bio" at bounding box center [1147, 132] width 280 height 39
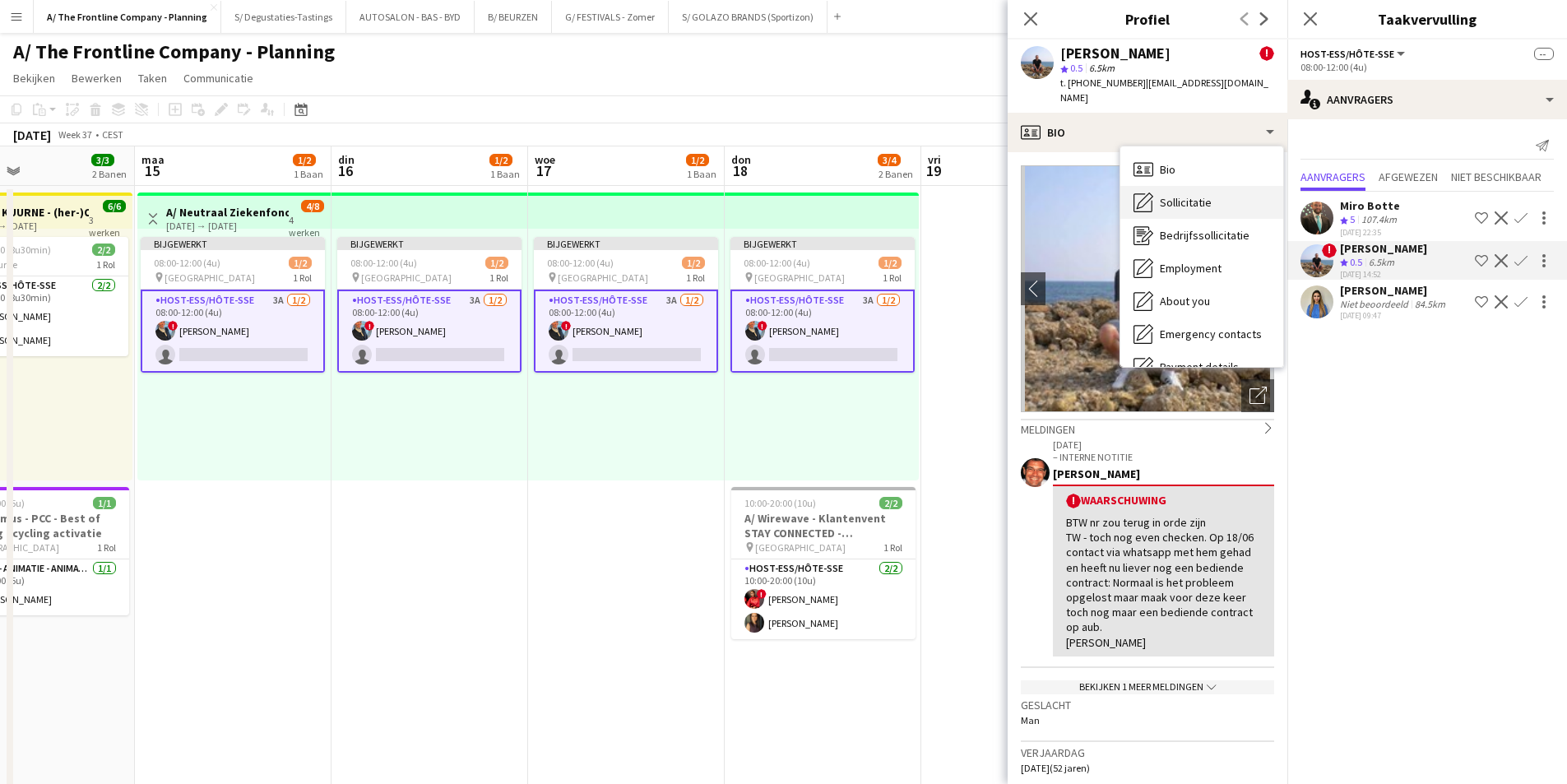
click at [1140, 192] on icon "Sollicitatie" at bounding box center [1143, 202] width 20 height 20
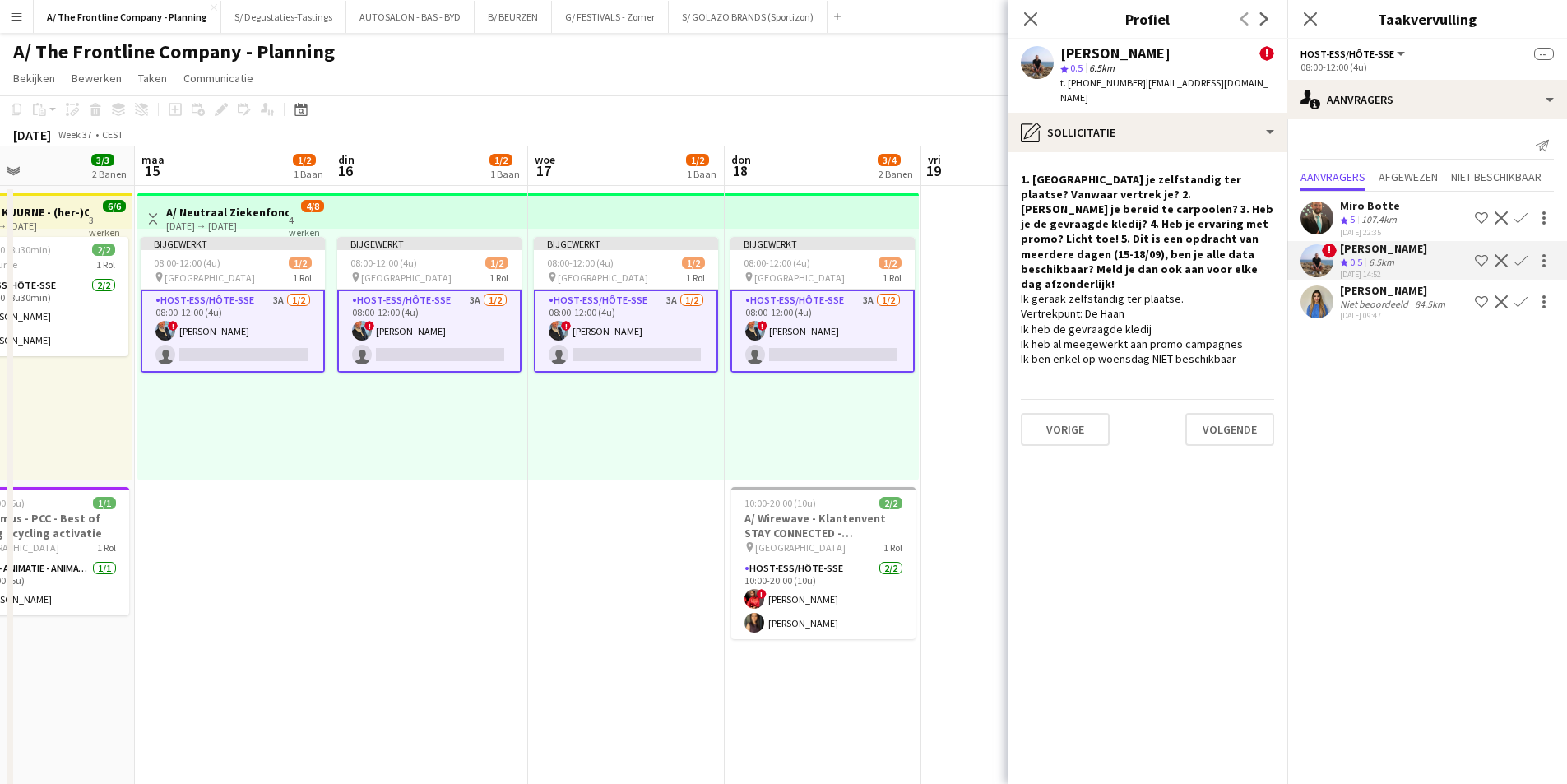
click at [942, 316] on app-date-cell at bounding box center [1019, 610] width 197 height 849
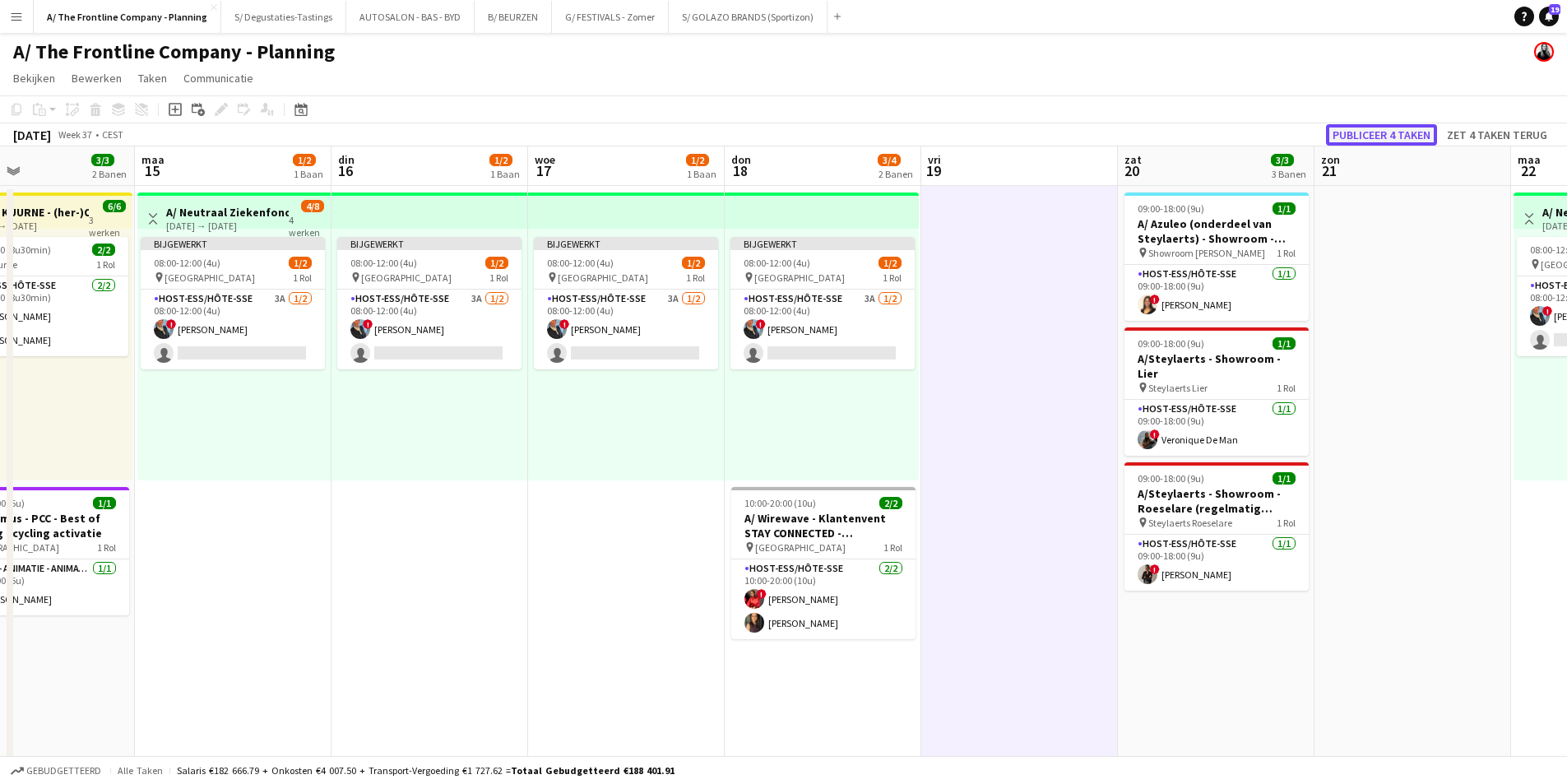
click at [1371, 129] on button "Publiceer 4 taken" at bounding box center [1381, 135] width 112 height 21
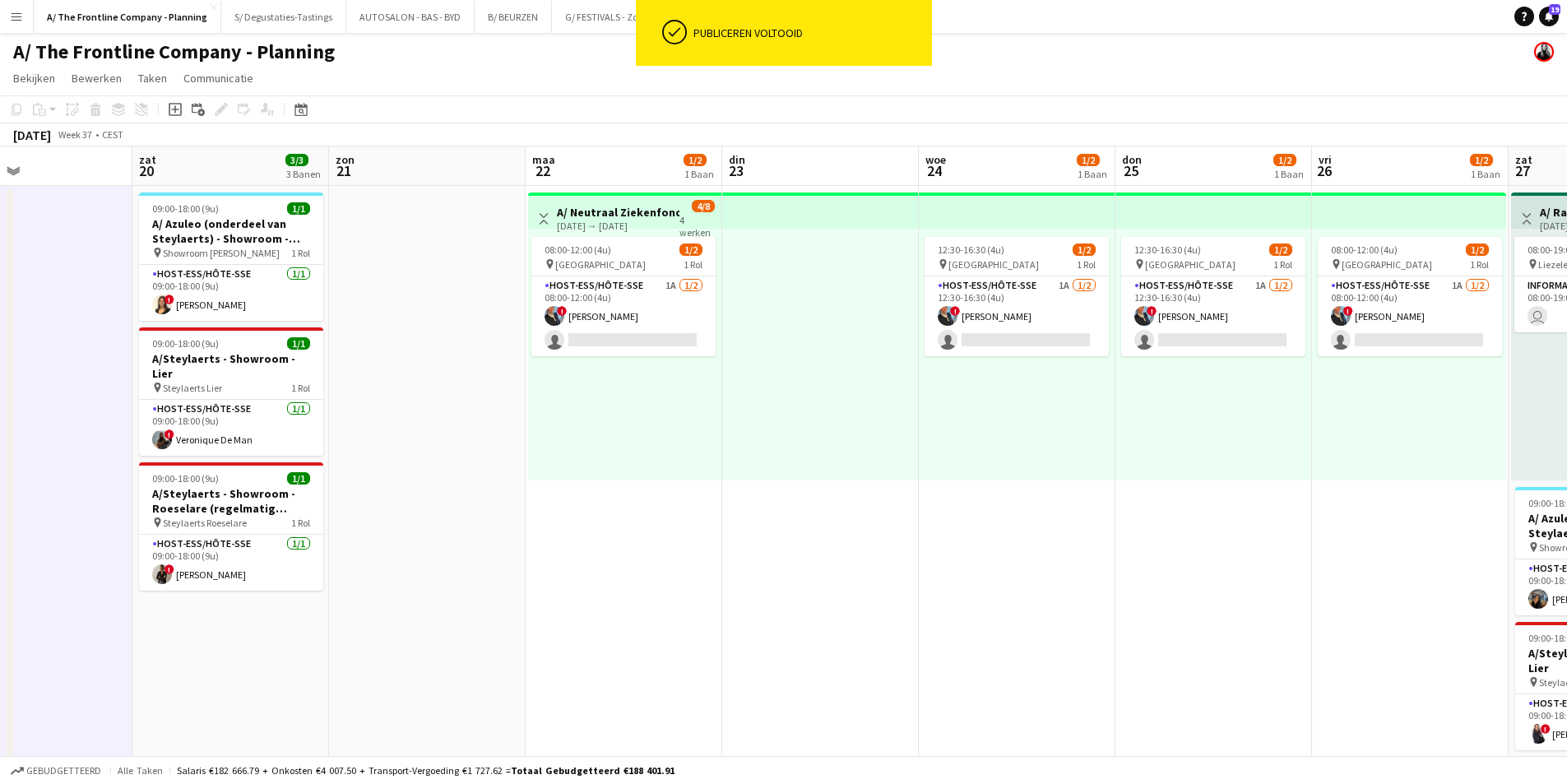
scroll to position [0, 477]
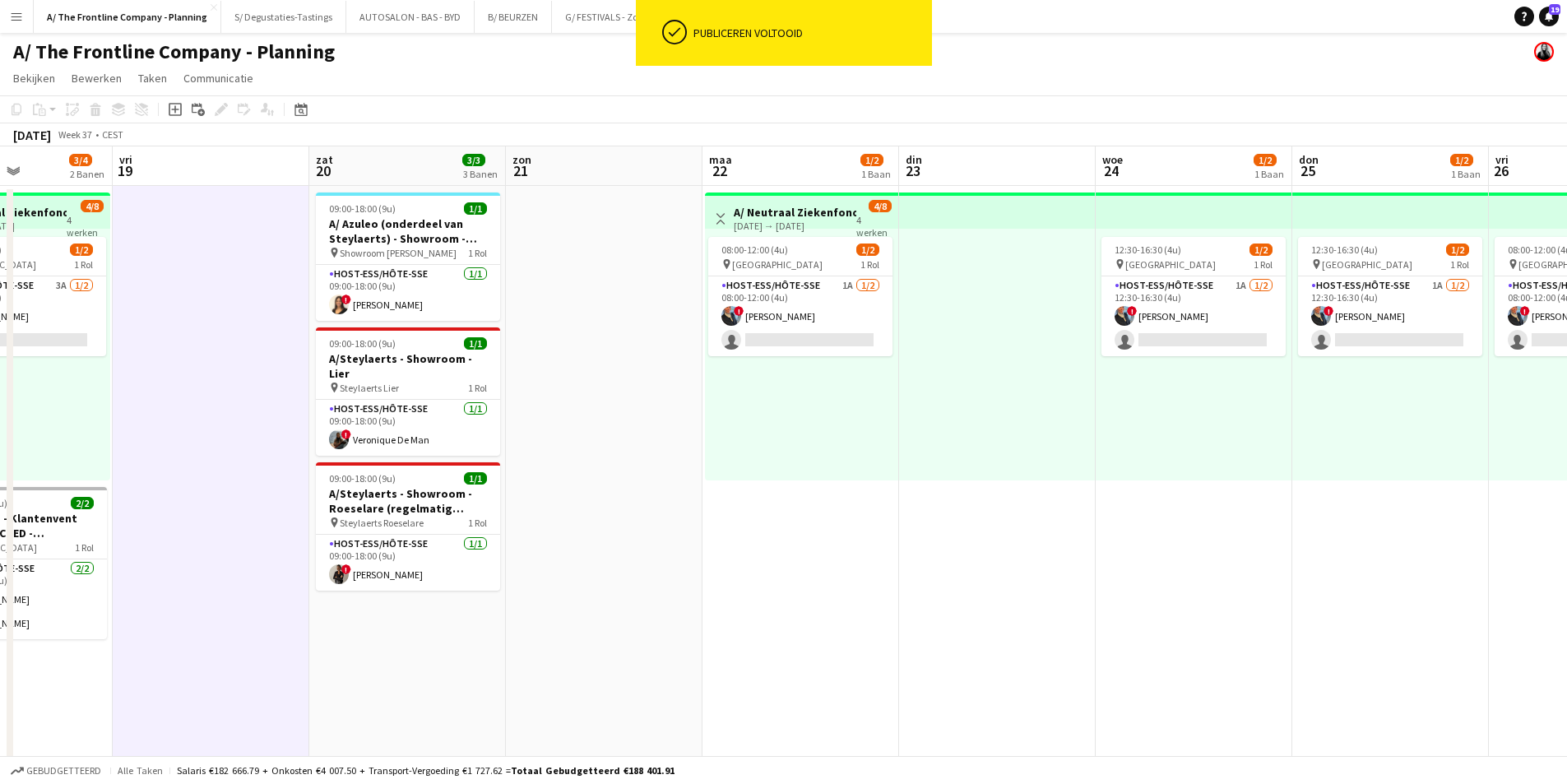
drag, startPoint x: 1383, startPoint y: 277, endPoint x: 378, endPoint y: 368, distance: 1009.1
click at [378, 368] on app-calendar-viewport "din 16 1/2 1 Baan woe 17 1/2 1 Baan don 18 3/4 2 Banen vri 19 zat 20 3/3 3 Bane…" at bounding box center [784, 666] width 1567 height 1041
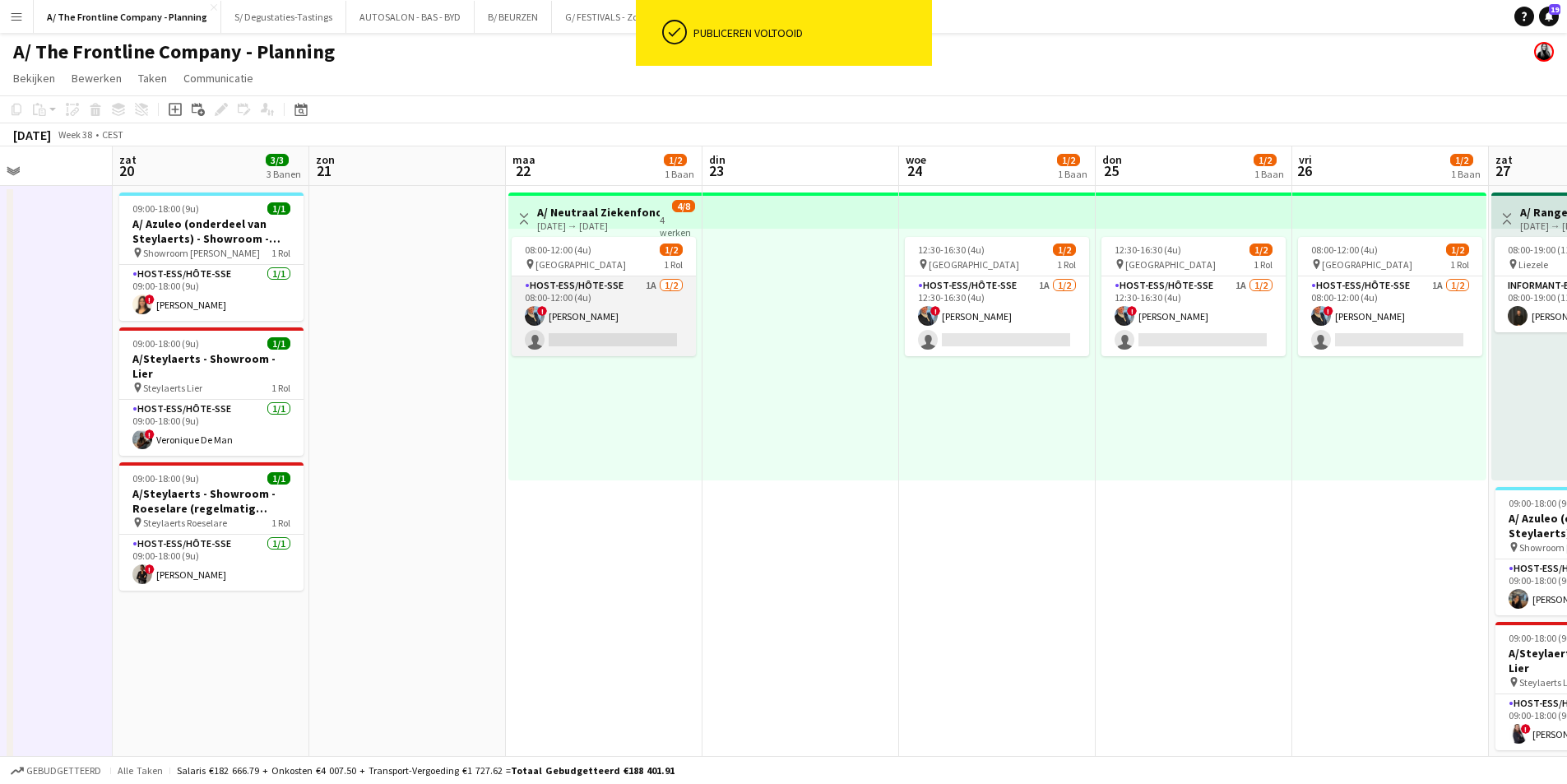
click at [634, 311] on app-card-role "Host-ess/Hôte-sse 1A 1/2 08:00-12:00 (4u) ! Eveline Van Rompaey single-neutral-…" at bounding box center [604, 316] width 185 height 80
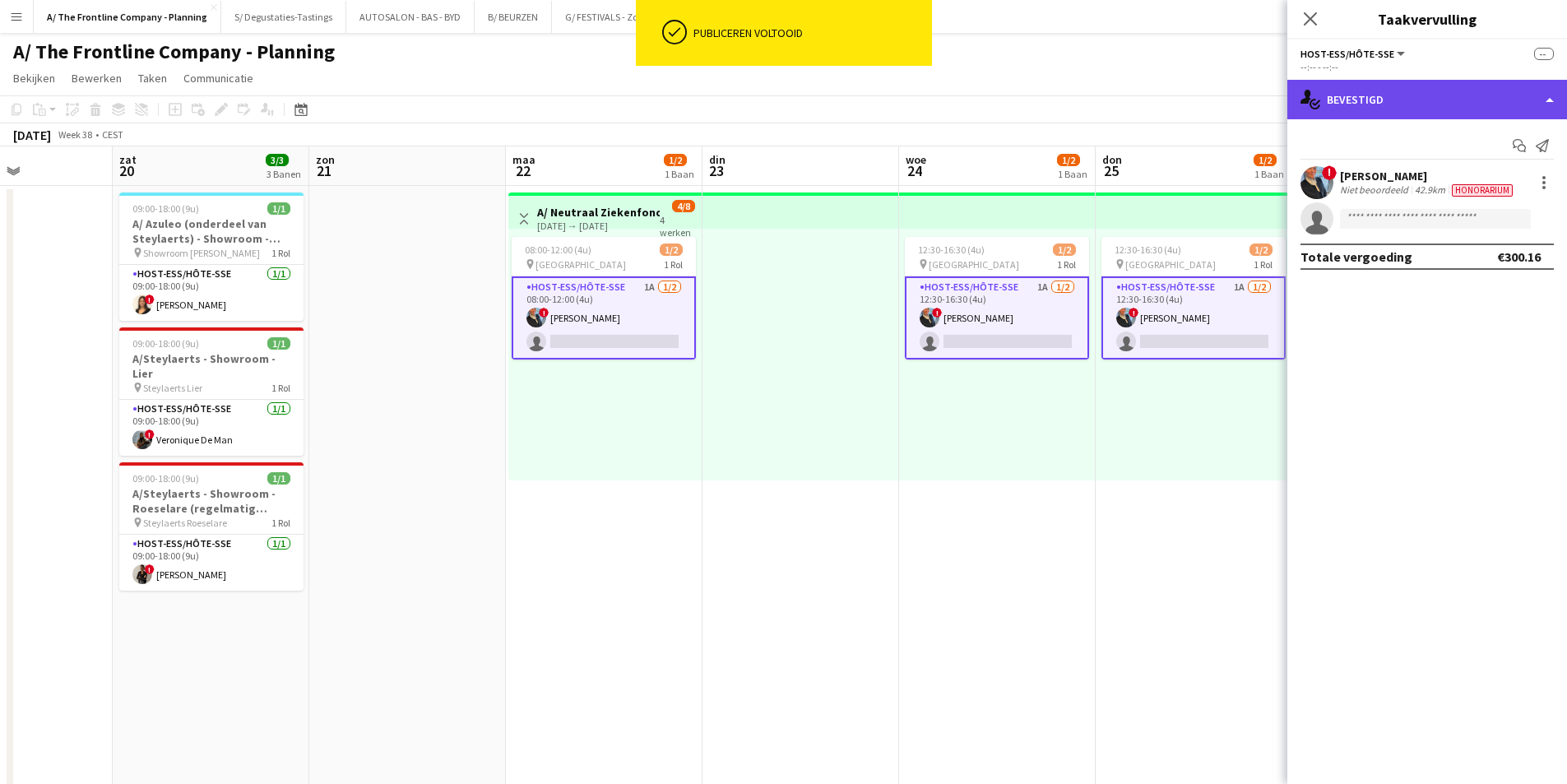
click at [1359, 83] on div "single-neutral-actions-check-2 Bevestigd" at bounding box center [1427, 99] width 280 height 39
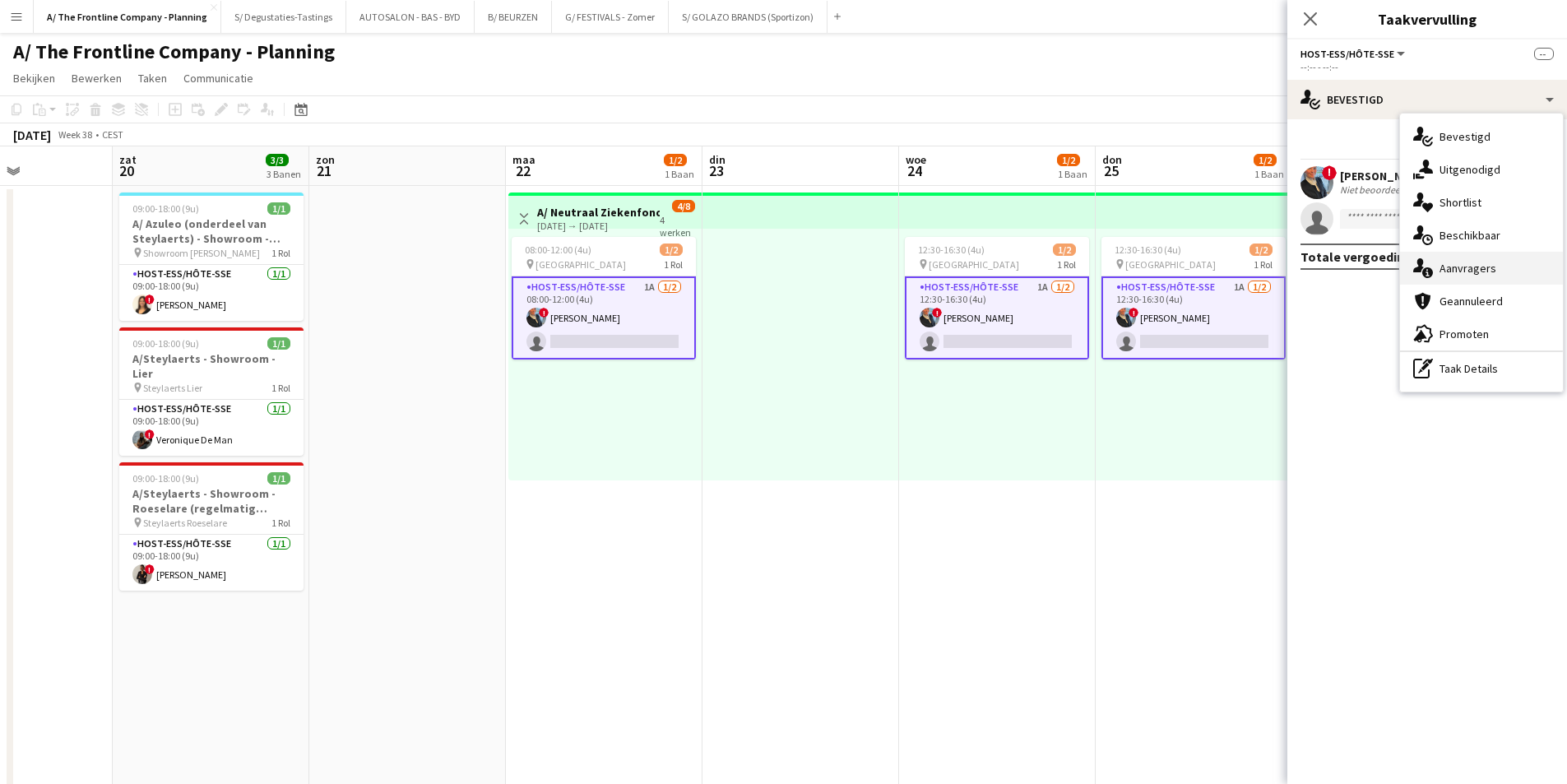
click at [1472, 259] on div "single-neutral-actions-information Aanvragers" at bounding box center [1481, 268] width 162 height 33
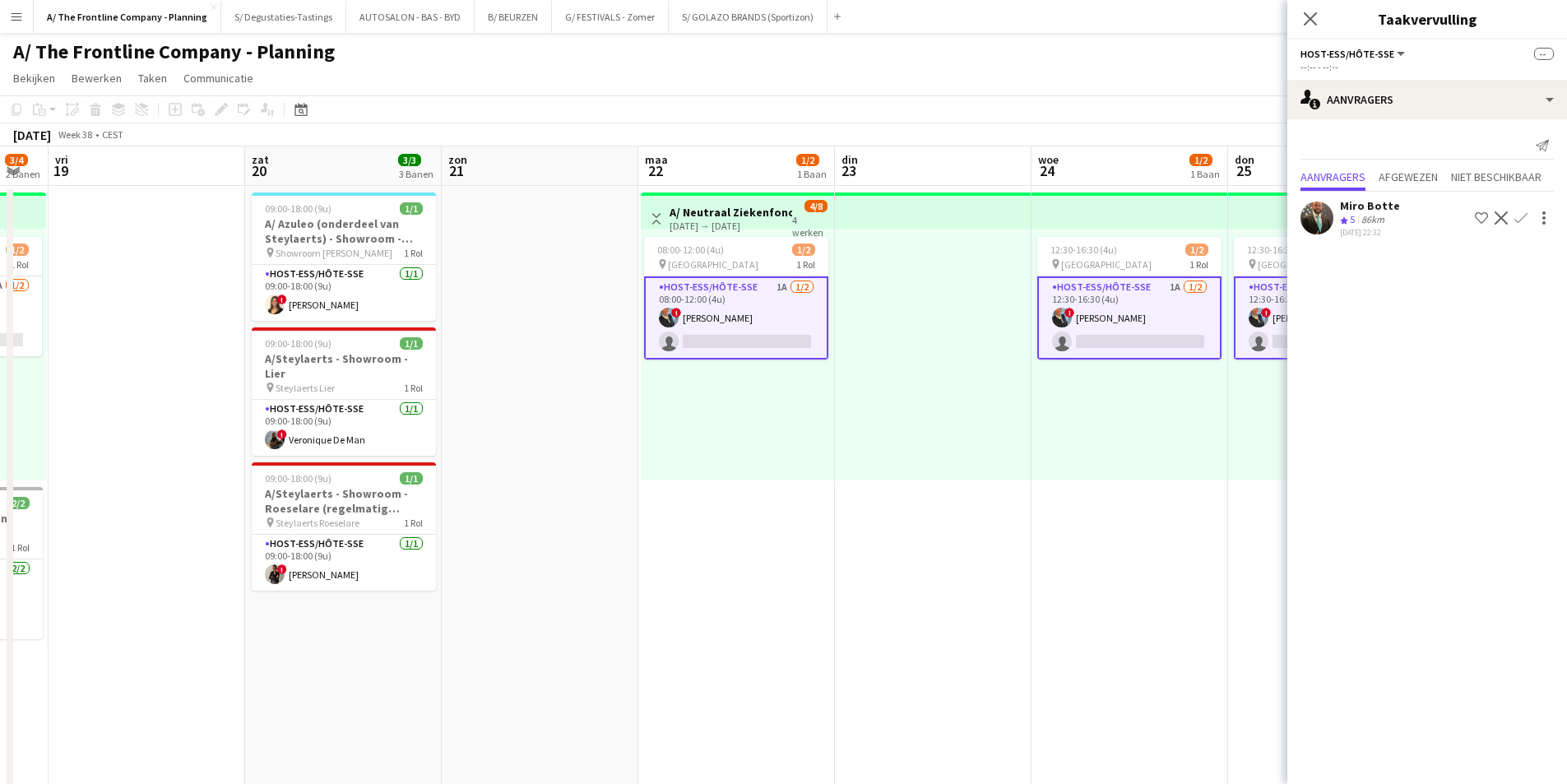
drag, startPoint x: 462, startPoint y: 352, endPoint x: 791, endPoint y: 314, distance: 331.2
click at [791, 314] on app-calendar-viewport "woe 17 1/2 1 Baan don 18 3/4 2 Banen vri 19 zat 20 3/3 3 Banen zon 21 maa 22 1/…" at bounding box center [784, 677] width 1567 height 1063
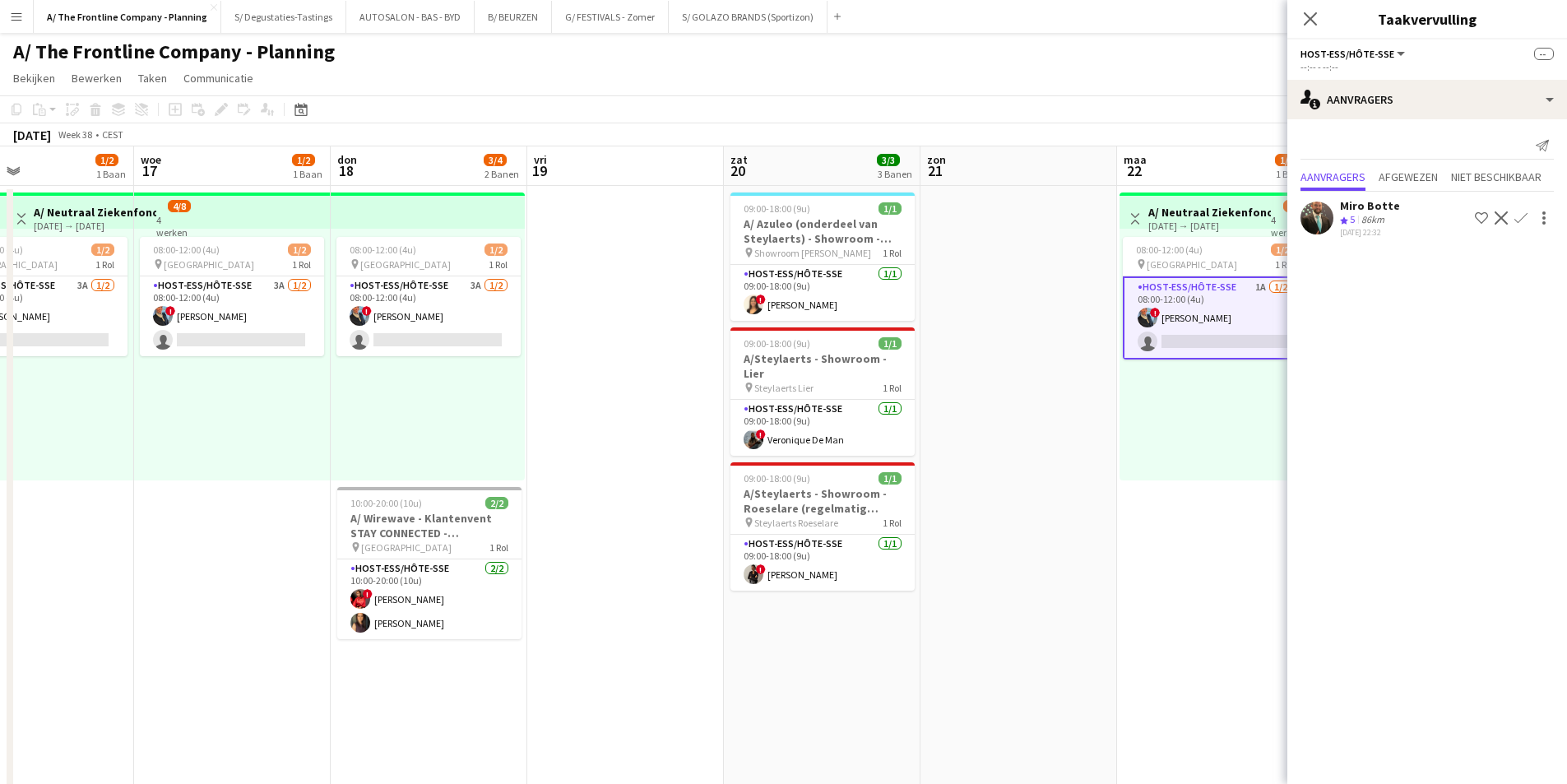
drag, startPoint x: 476, startPoint y: 367, endPoint x: 759, endPoint y: 317, distance: 287.4
click at [759, 317] on app-calendar-viewport "zon 14 3/3 2 Banen maa 15 1/2 1 Baan din 16 1/2 1 Baan woe 17 1/2 1 Baan don 18…" at bounding box center [784, 677] width 1567 height 1063
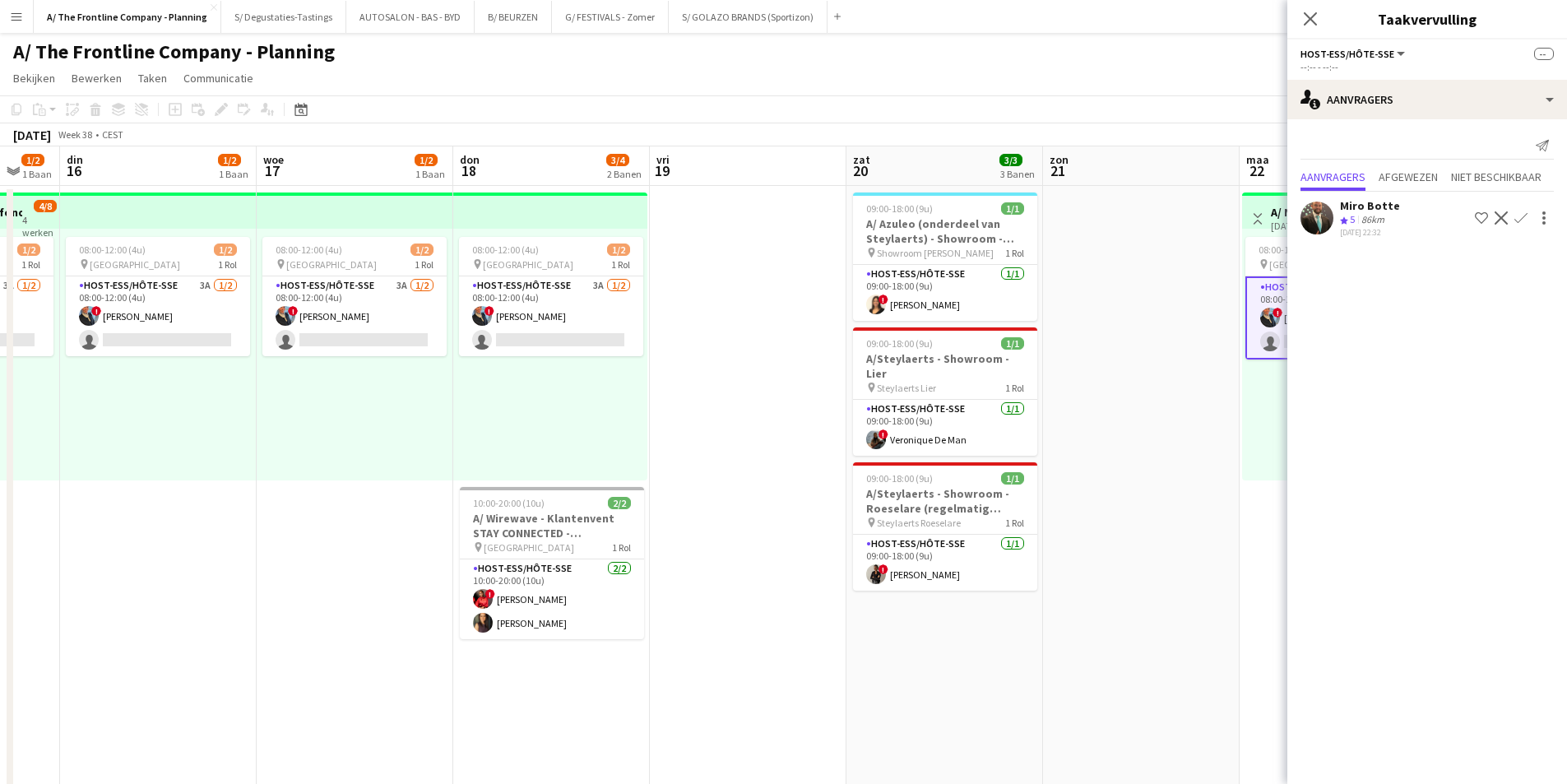
scroll to position [0, 499]
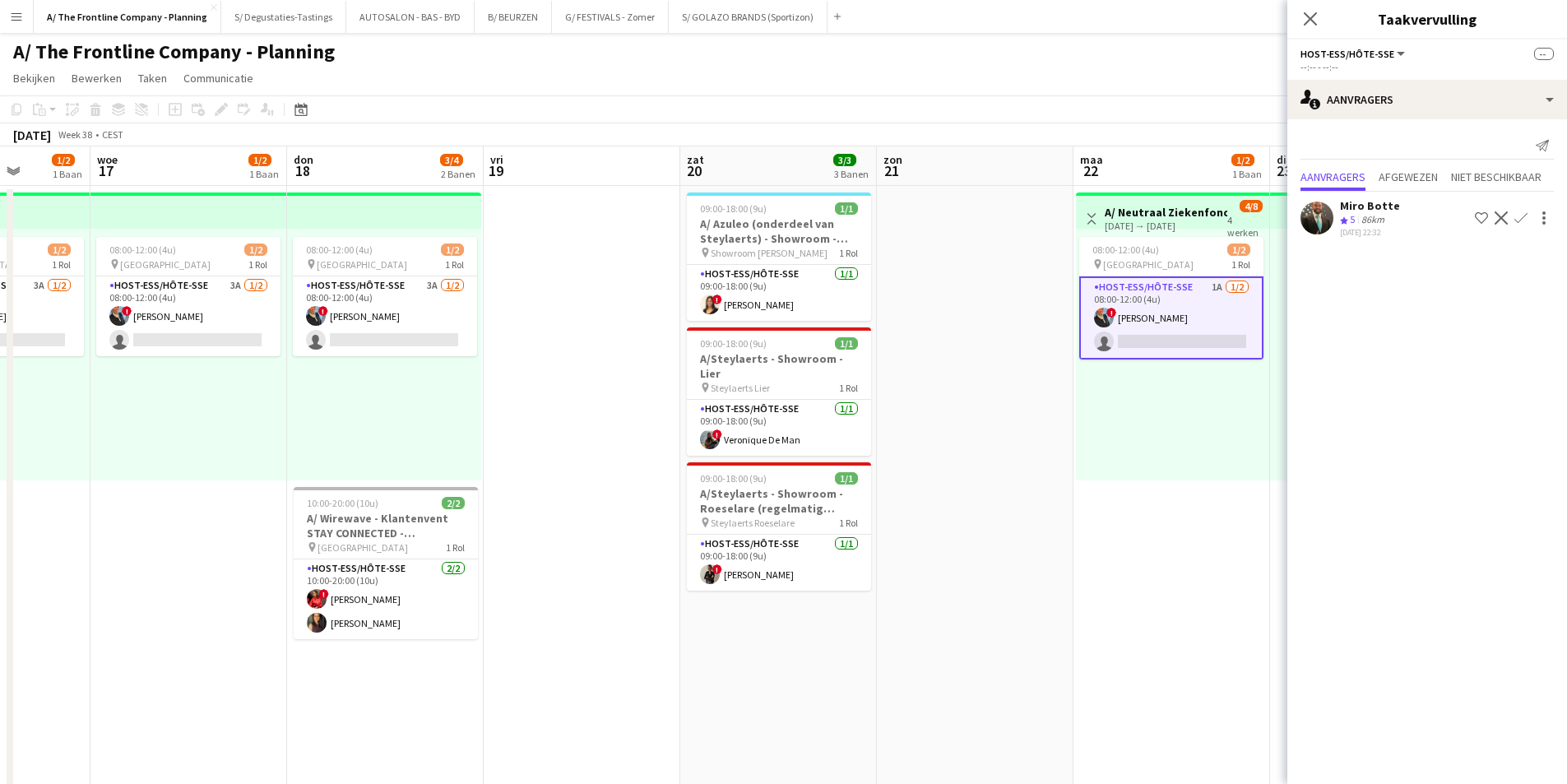
drag, startPoint x: 175, startPoint y: 370, endPoint x: 523, endPoint y: 335, distance: 349.8
click at [523, 335] on app-calendar-viewport "zon 14 3/3 2 Banen maa 15 1/2 1 Baan din 16 1/2 1 Baan woe 17 1/2 1 Baan don 18…" at bounding box center [784, 677] width 1567 height 1063
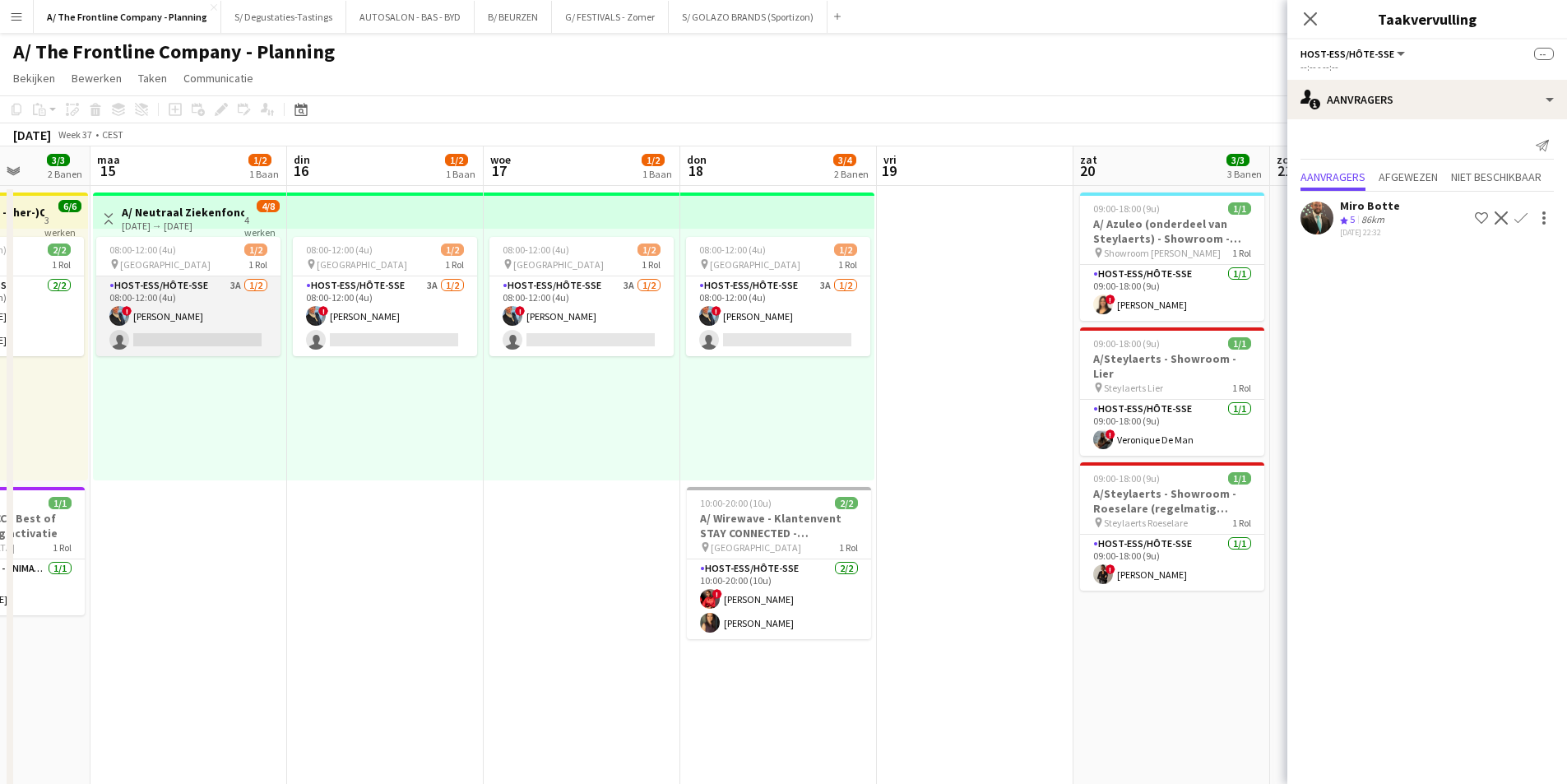
click at [167, 310] on app-card-role "Host-ess/Hôte-sse 3A 1/2 08:00-12:00 (4u) ! Eveline Van Rompaey single-neutral-…" at bounding box center [188, 316] width 185 height 80
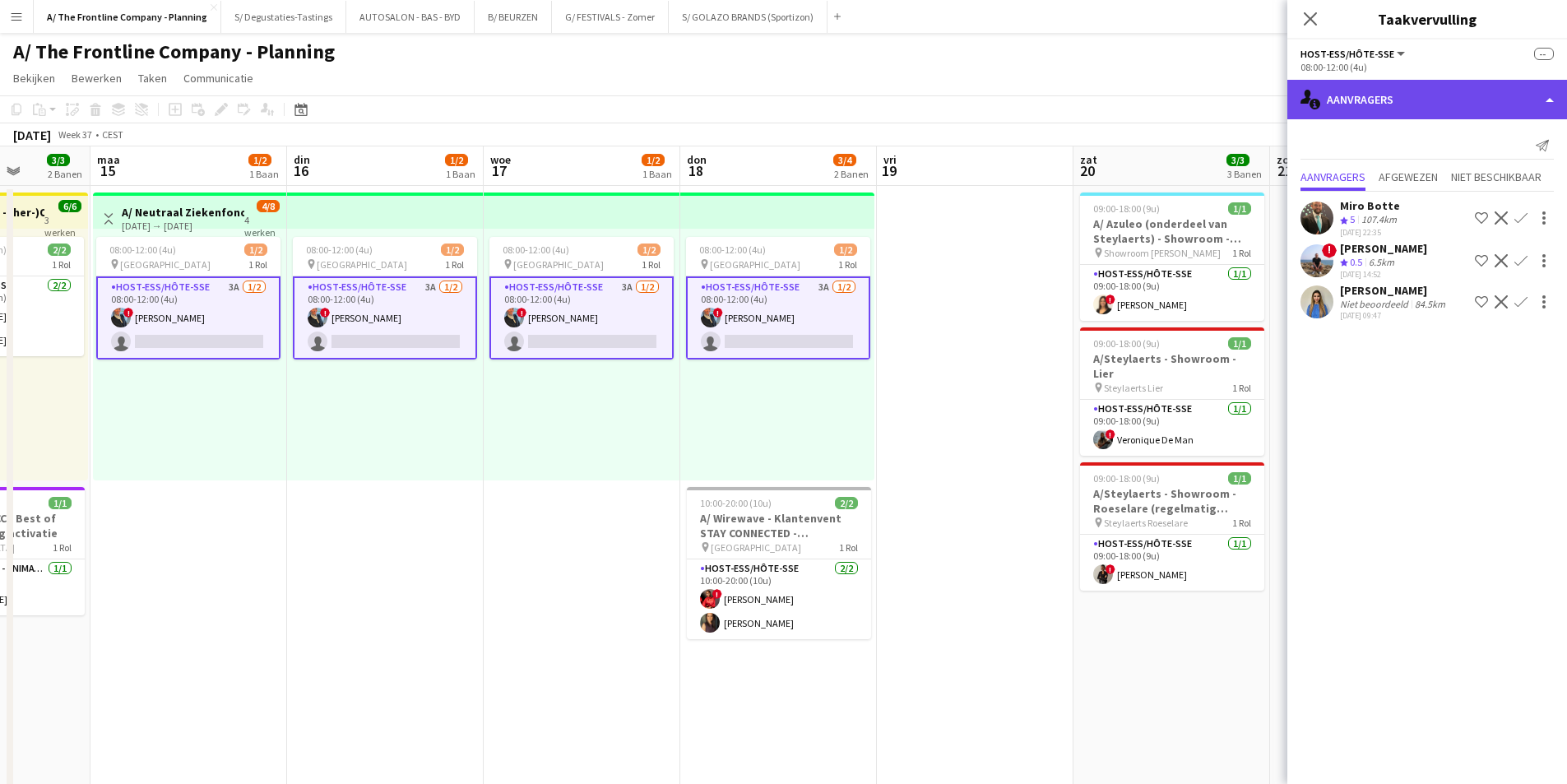
click at [1410, 117] on div "single-neutral-actions-information Aanvragers" at bounding box center [1427, 99] width 280 height 39
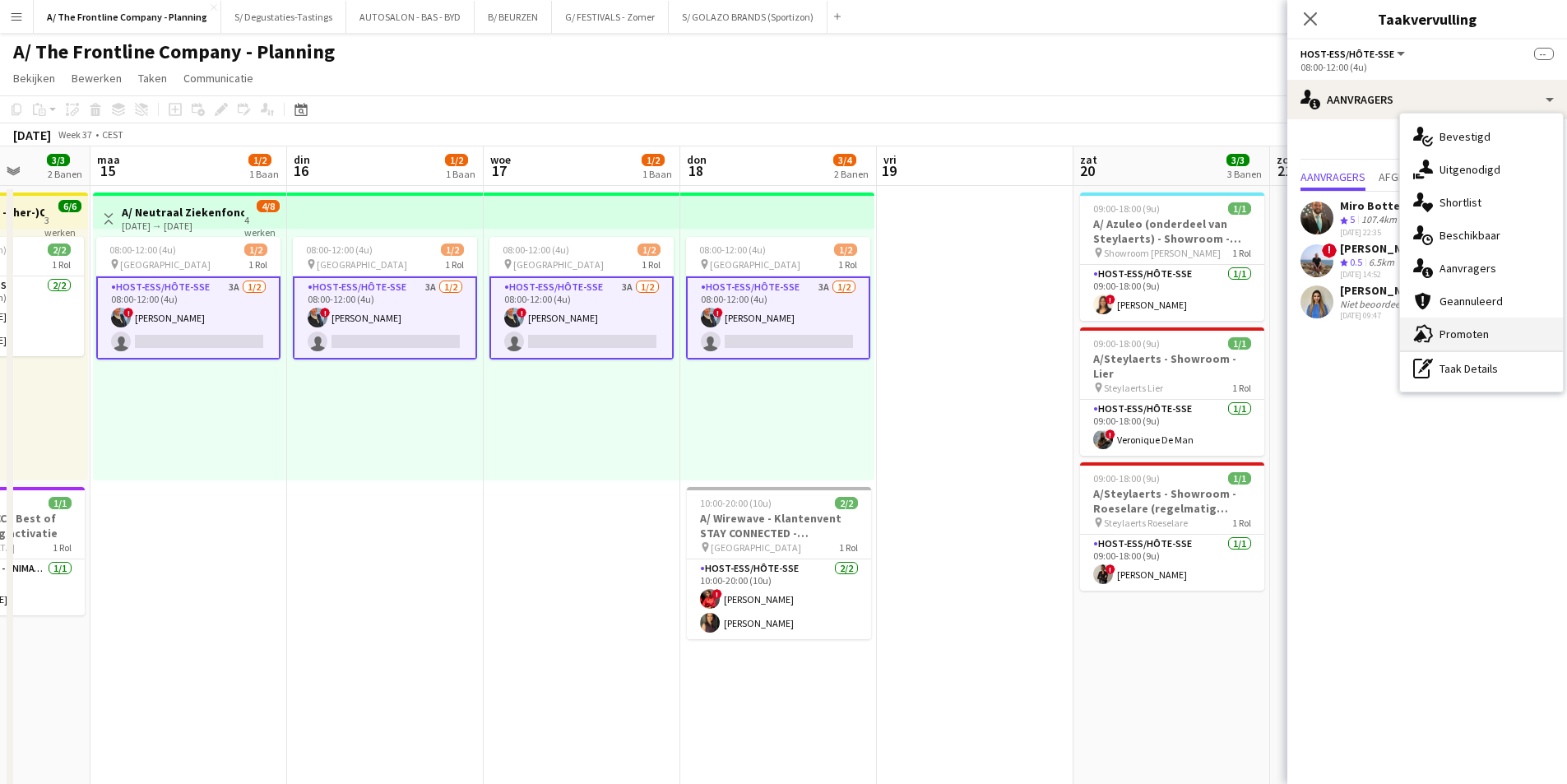
click at [1455, 331] on div "advertising-megaphone Promoten" at bounding box center [1481, 333] width 162 height 33
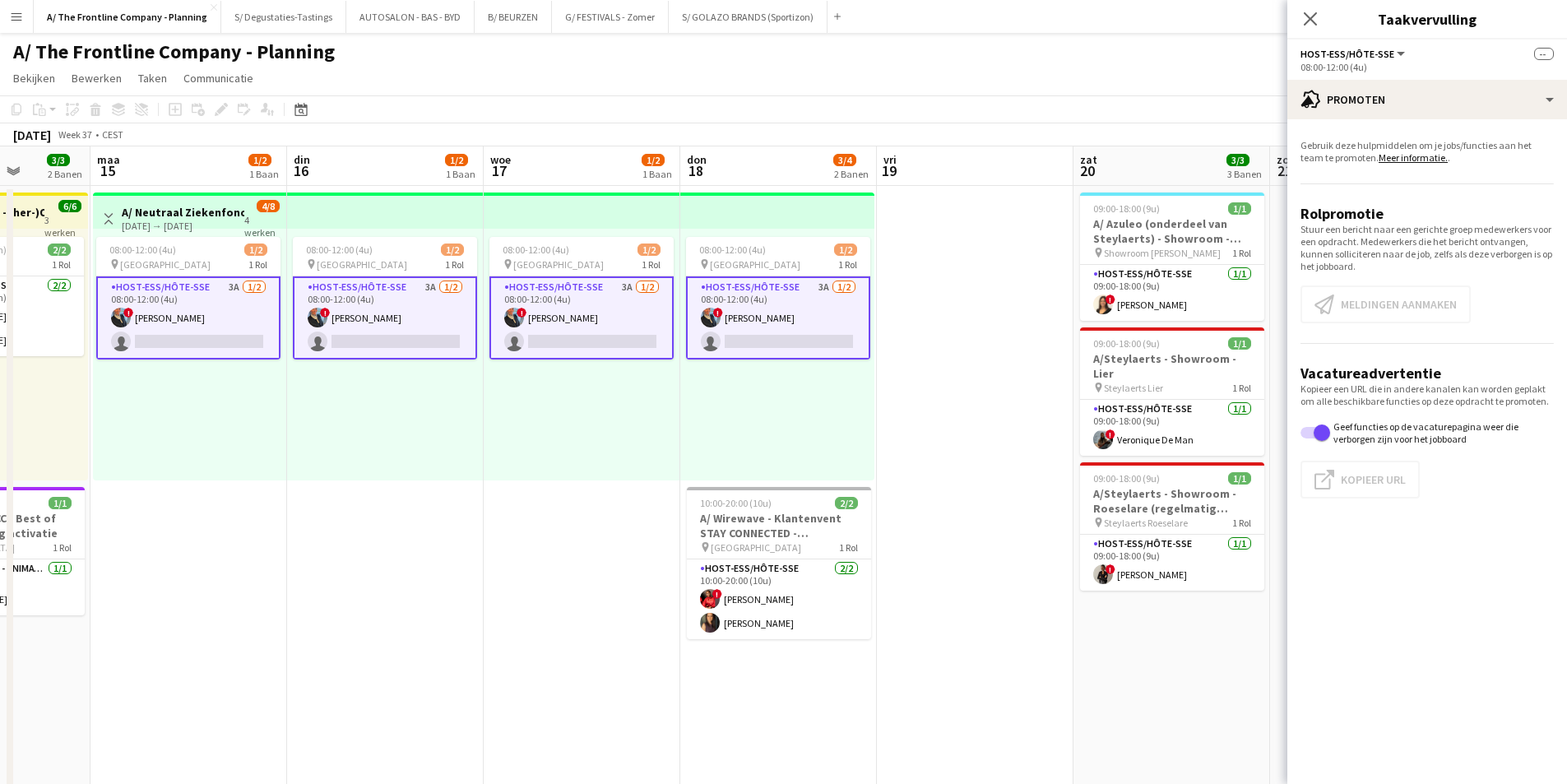
click at [267, 340] on app-card-role "Host-ess/Hôte-sse 3A 1/2 08:00-12:00 (4u) ! Eveline Van Rompaey single-neutral-…" at bounding box center [188, 318] width 185 height 83
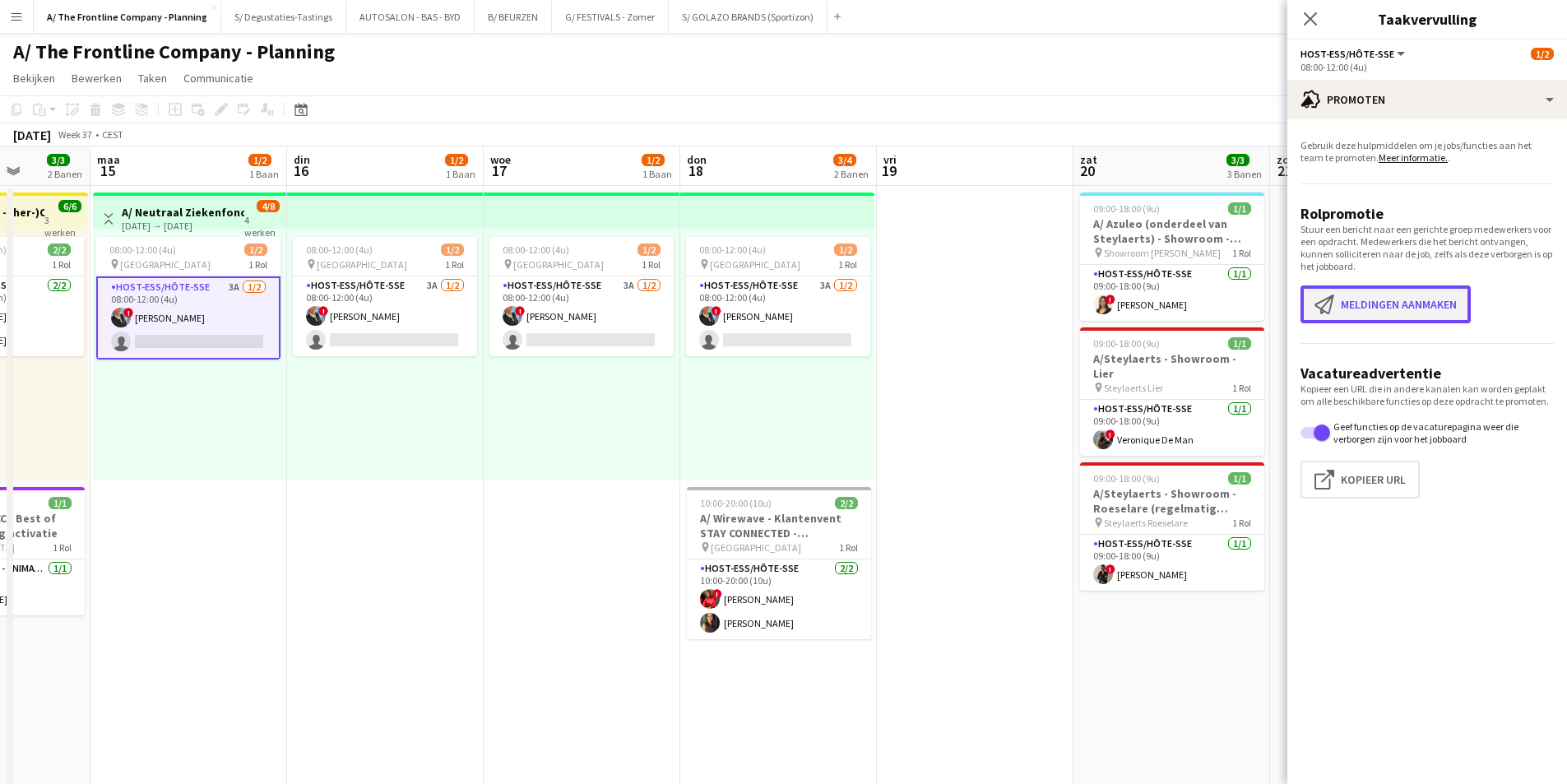
click at [1402, 307] on button "Meldingen aanmaken Meldingen aanmaken" at bounding box center [1385, 304] width 170 height 37
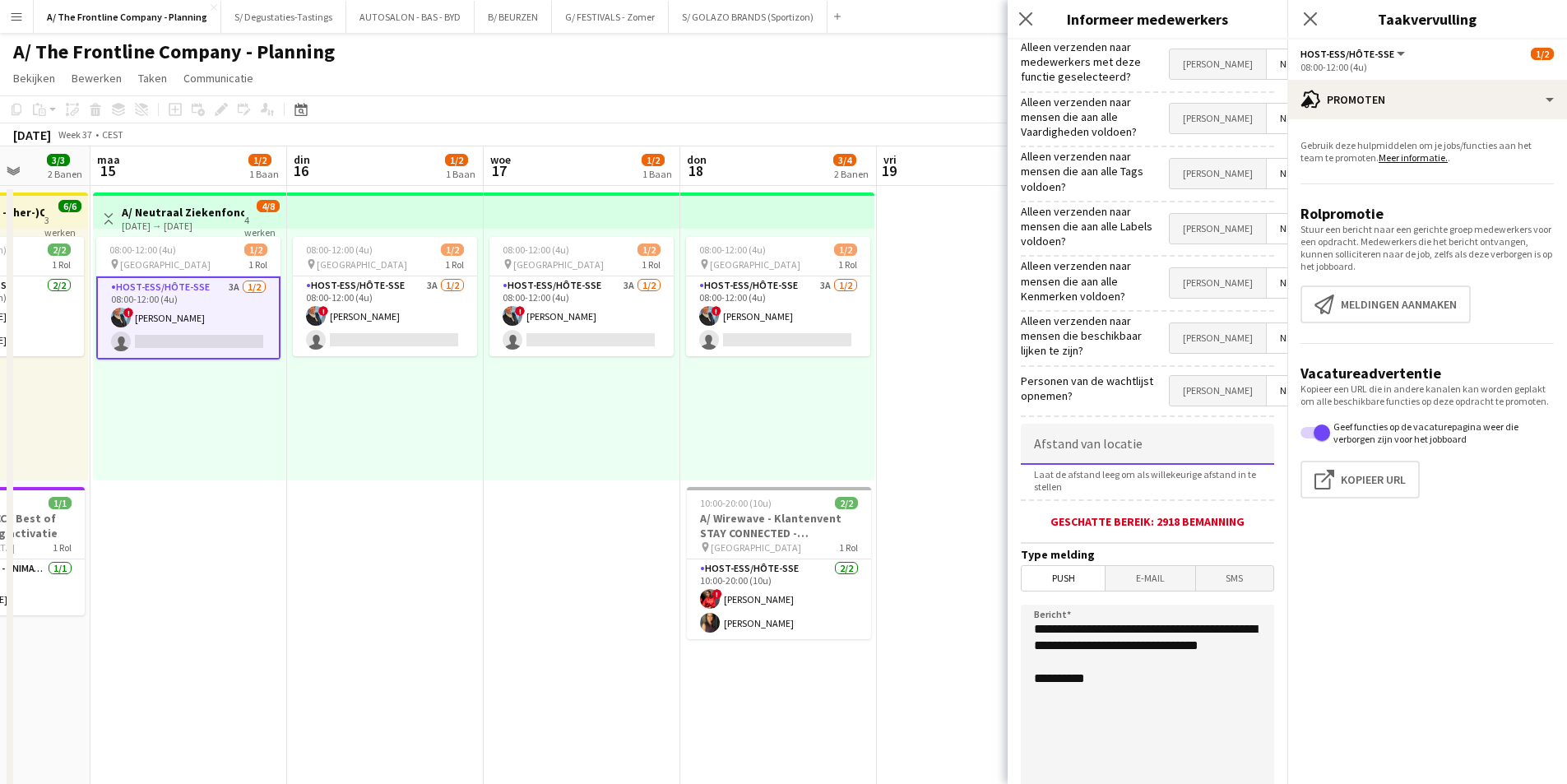
click at [1117, 425] on input at bounding box center [1148, 444] width 254 height 41
type input "******"
drag, startPoint x: 1047, startPoint y: 620, endPoint x: 951, endPoint y: 581, distance: 103.6
click at [951, 581] on body "Menu Borden Borden Borden Alle taken Status Werkforce Werkforce Mijn personeel …" at bounding box center [784, 618] width 1567 height 1237
click at [1172, 678] on textarea "**********" at bounding box center [1148, 705] width 254 height 202
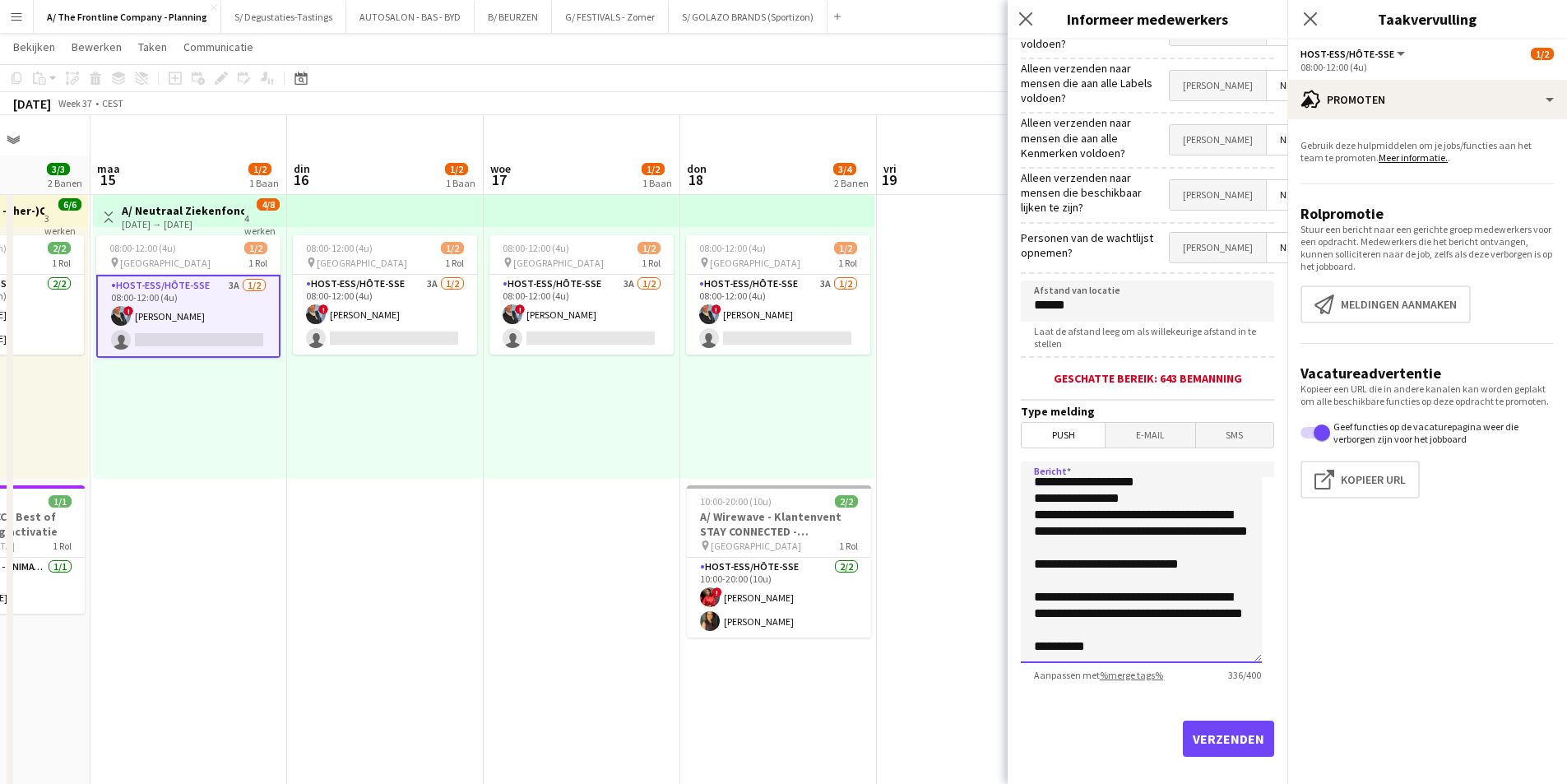
scroll to position [247, 0]
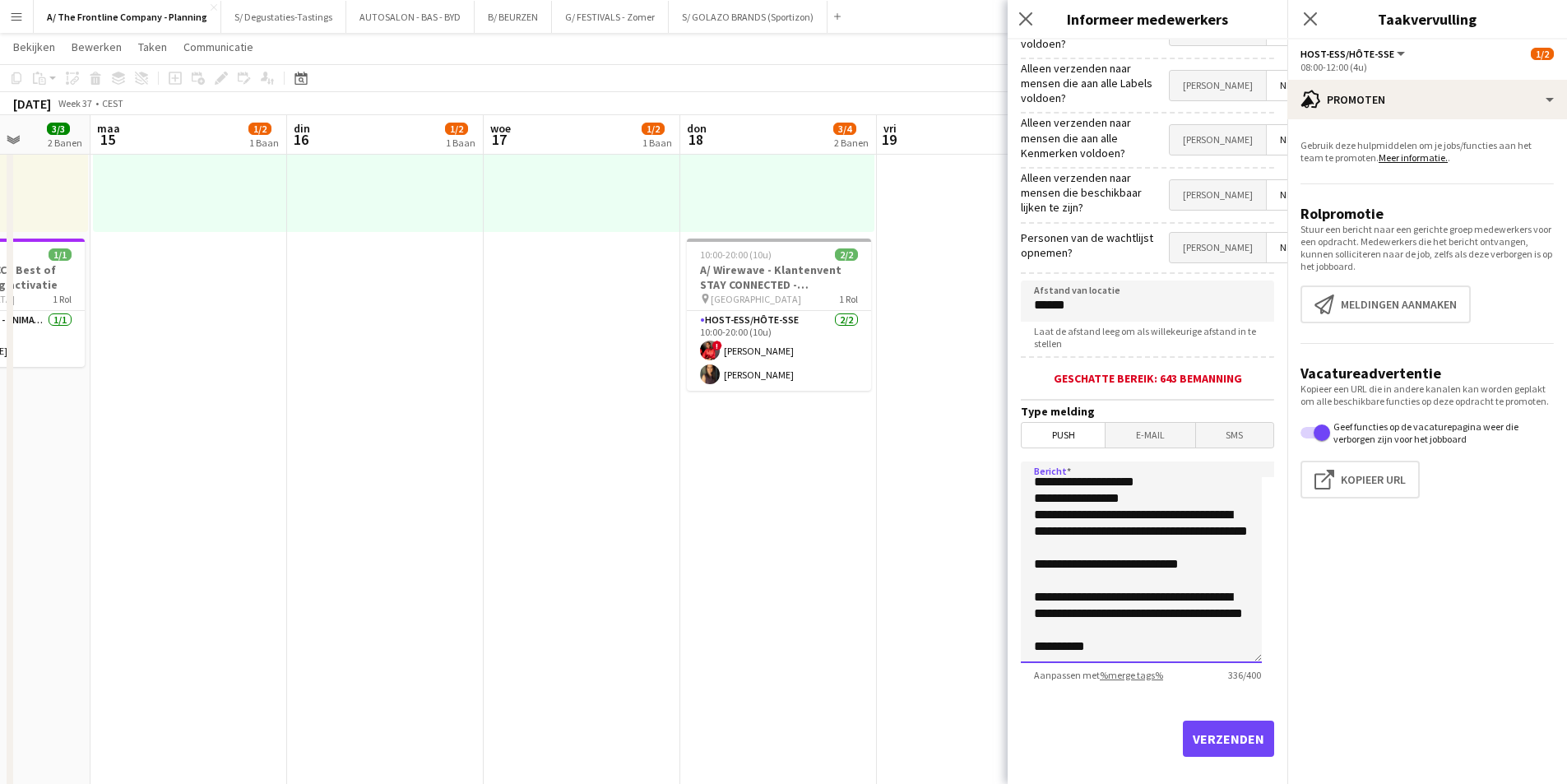
type textarea "**********"
click at [1221, 722] on button "Verzenden" at bounding box center [1229, 739] width 91 height 37
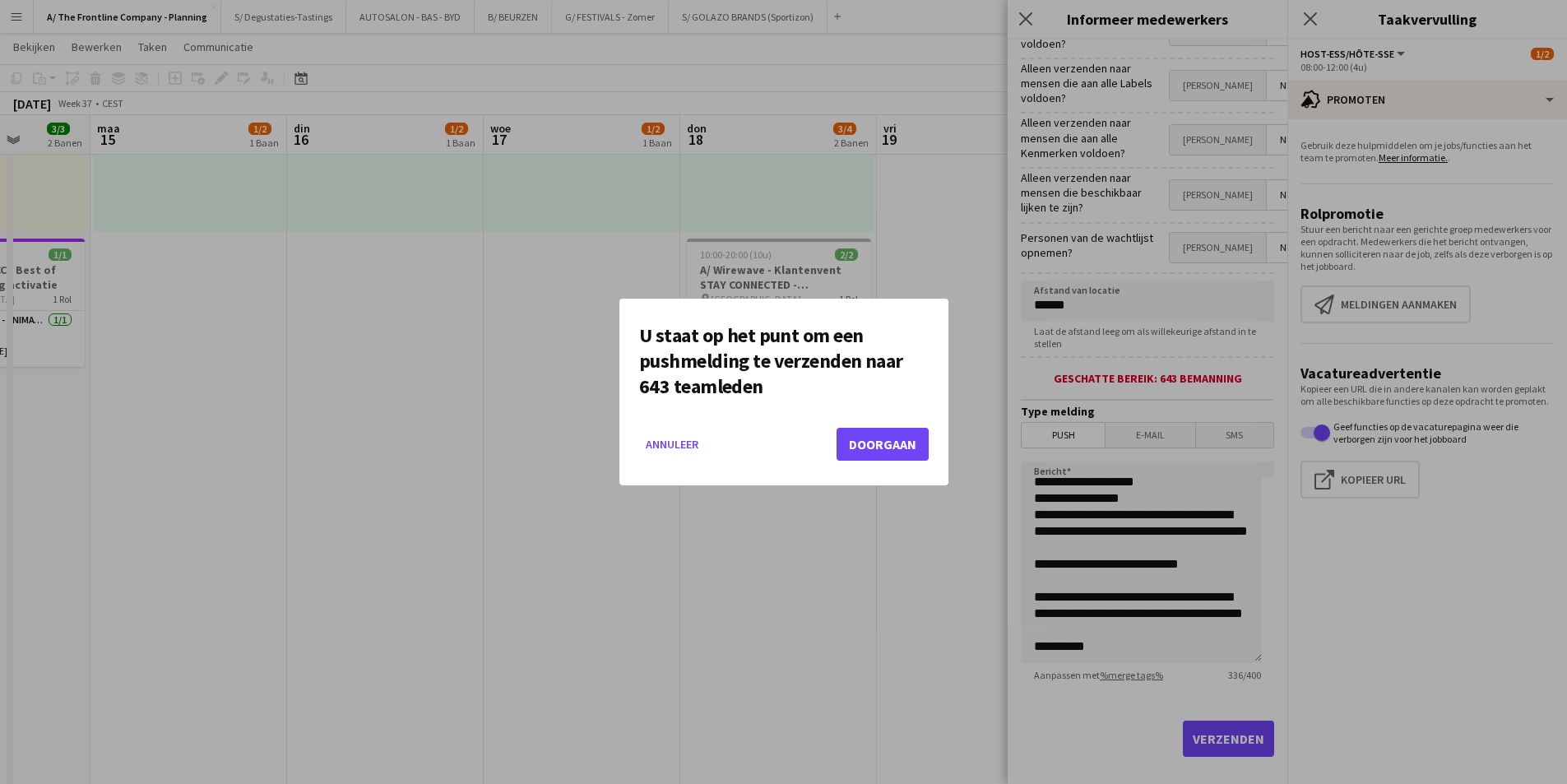
click at [875, 425] on mat-dialog-actions "Annuleer Doorgaan" at bounding box center [784, 450] width 289 height 70
click at [873, 435] on button "Doorgaan" at bounding box center [883, 444] width 92 height 33
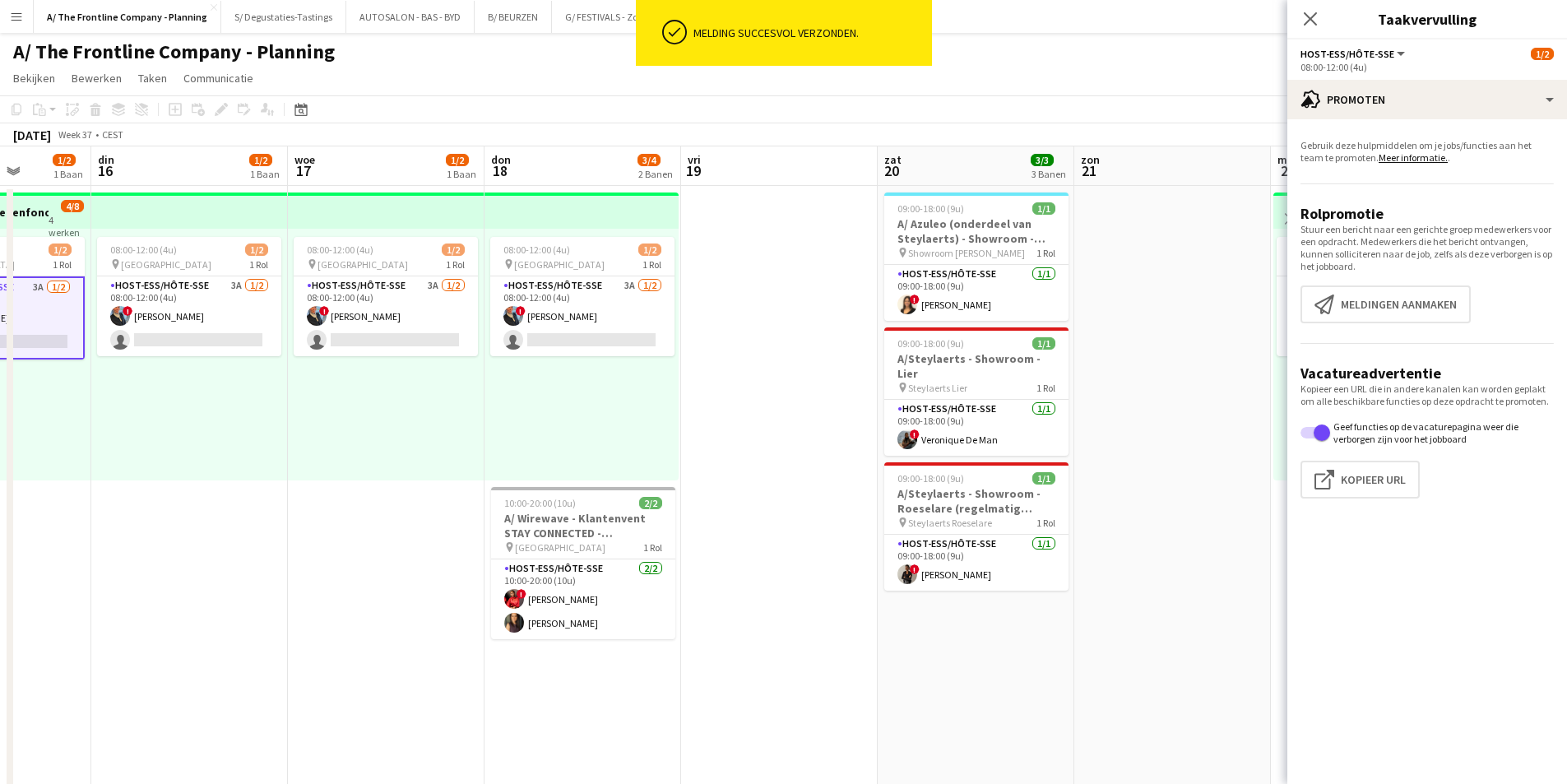
scroll to position [0, 631]
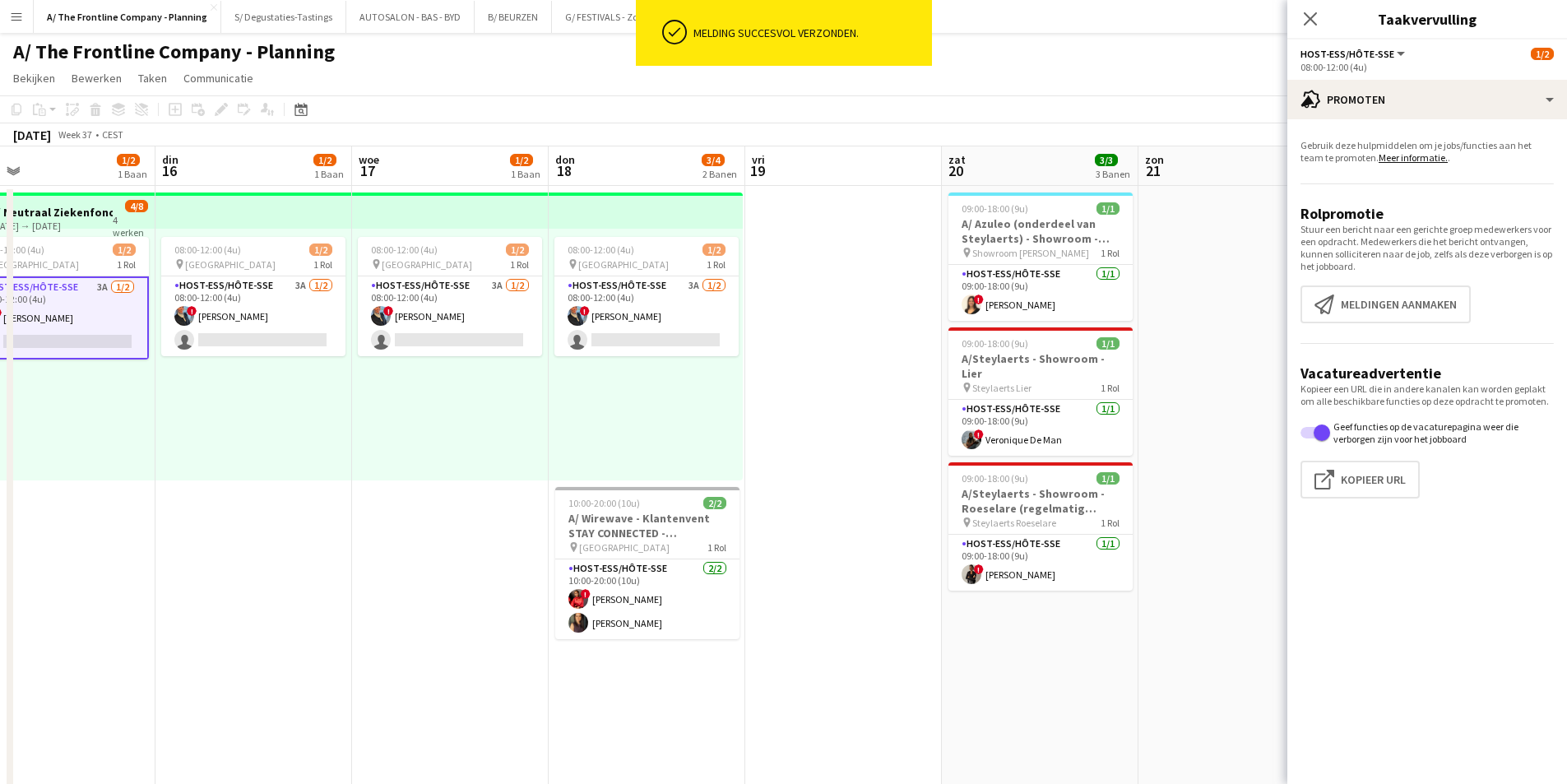
drag, startPoint x: 957, startPoint y: 383, endPoint x: 356, endPoint y: 383, distance: 601.0
click at [356, 383] on app-calendar-viewport "vri 12 11/11 2 Banen zat 13 13/13 4 Banen zon 14 3/3 2 Banen maa 15 1/2 1 Baan …" at bounding box center [784, 677] width 1567 height 1063
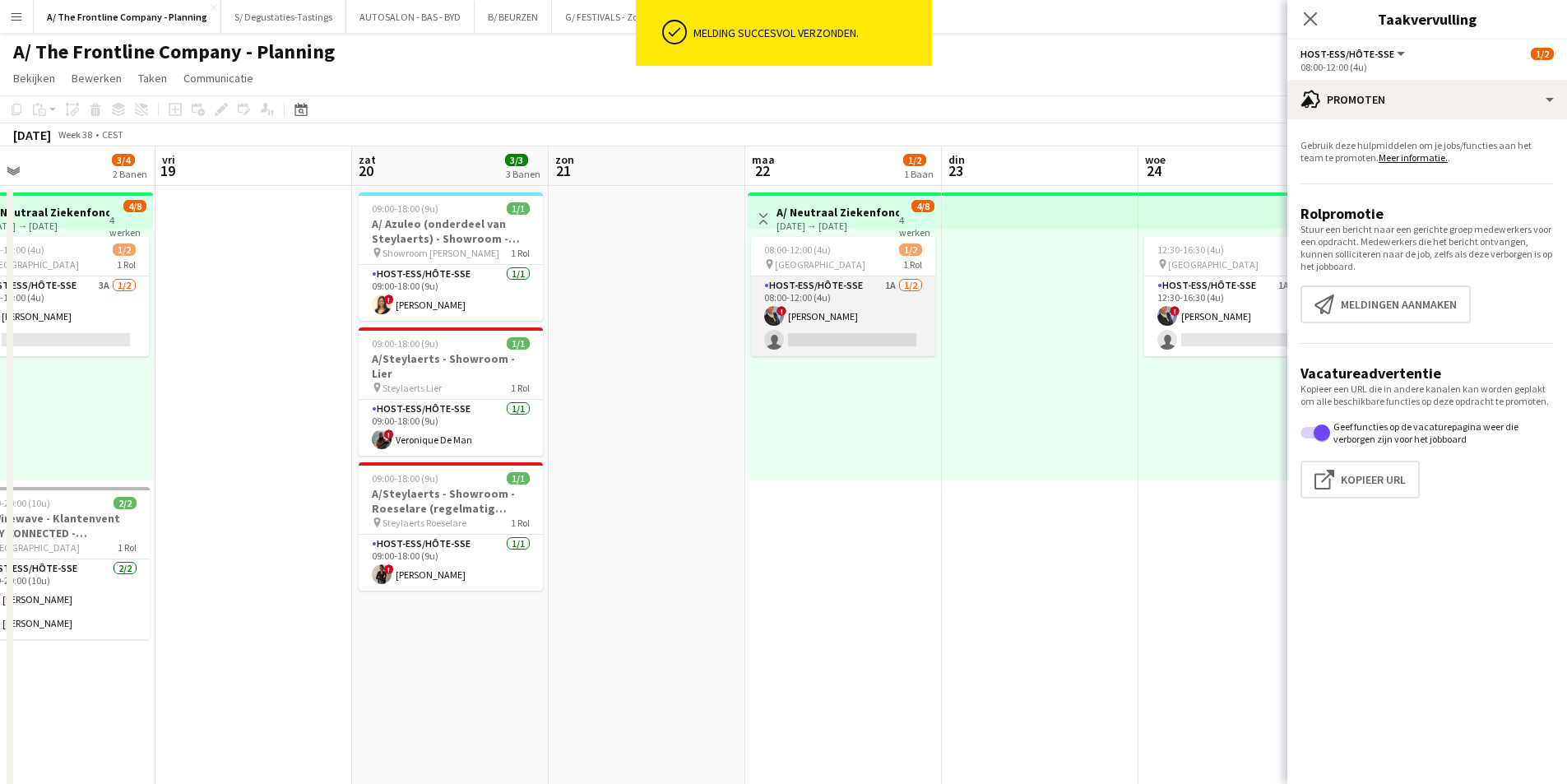
click at [800, 306] on app-card-role "Host-ess/Hôte-sse 1A 1/2 08:00-12:00 (4u) ! Eveline Van Rompaey single-neutral-…" at bounding box center [843, 316] width 185 height 80
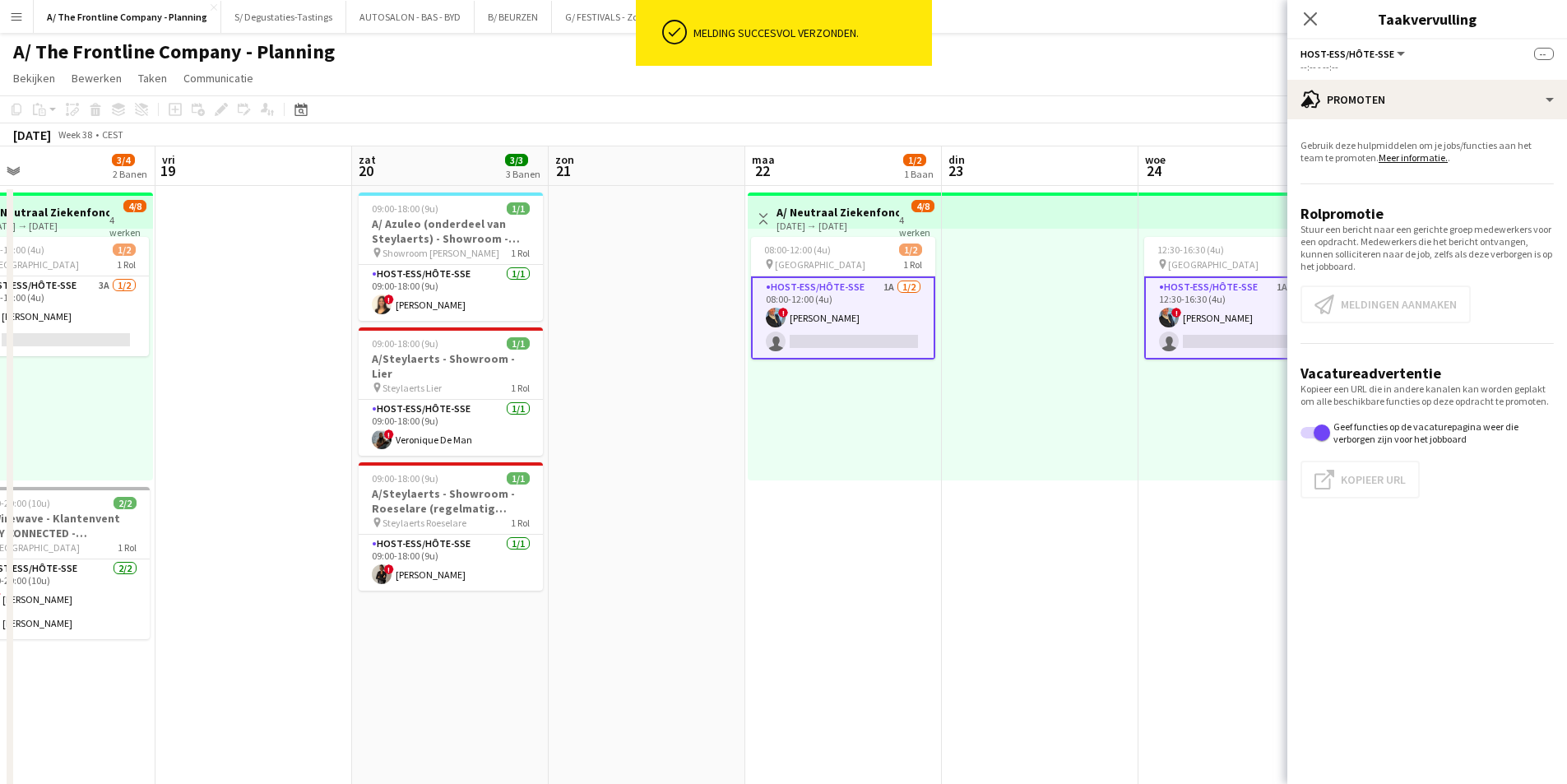
click at [898, 318] on app-card-role "Host-ess/Hôte-sse 1A 1/2 08:00-12:00 (4u) ! Eveline Van Rompaey single-neutral-…" at bounding box center [843, 318] width 185 height 83
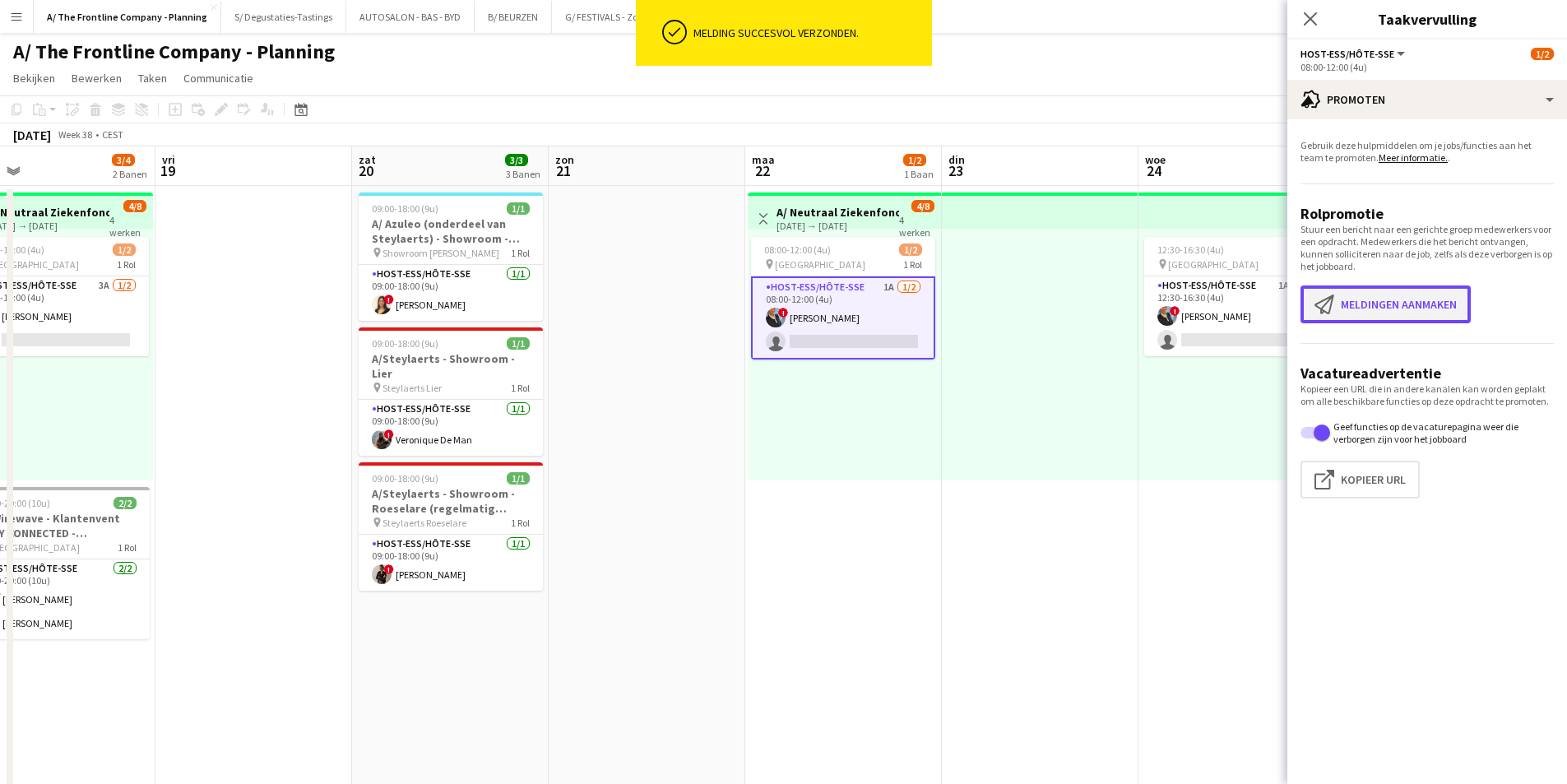
click at [1368, 303] on button "Meldingen aanmaken Meldingen aanmaken" at bounding box center [1385, 304] width 170 height 37
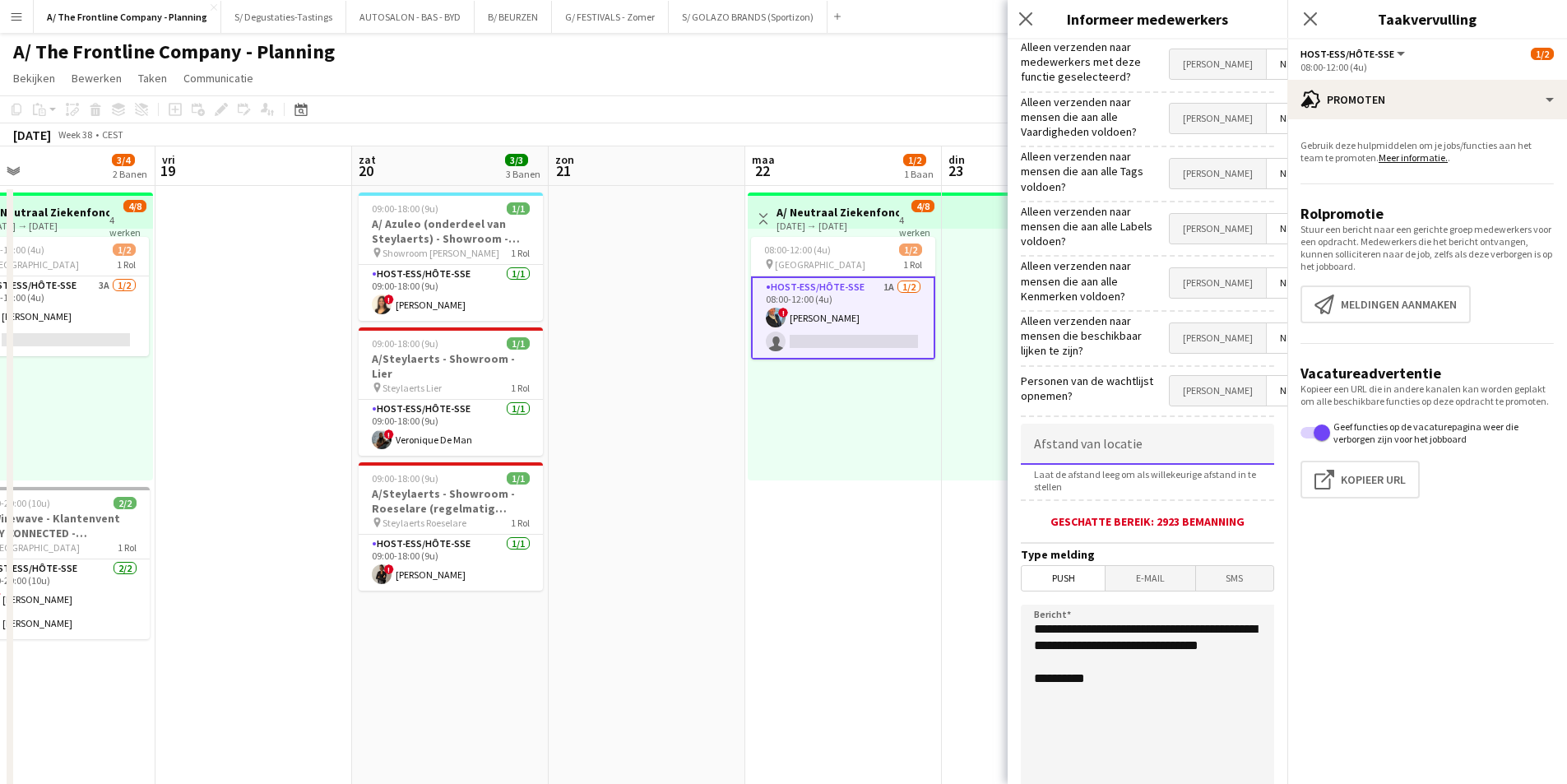
click at [1101, 424] on input at bounding box center [1148, 444] width 254 height 41
type input "******"
drag, startPoint x: 1128, startPoint y: 646, endPoint x: 1028, endPoint y: 613, distance: 105.3
click at [1028, 613] on textarea "**********" at bounding box center [1148, 705] width 254 height 202
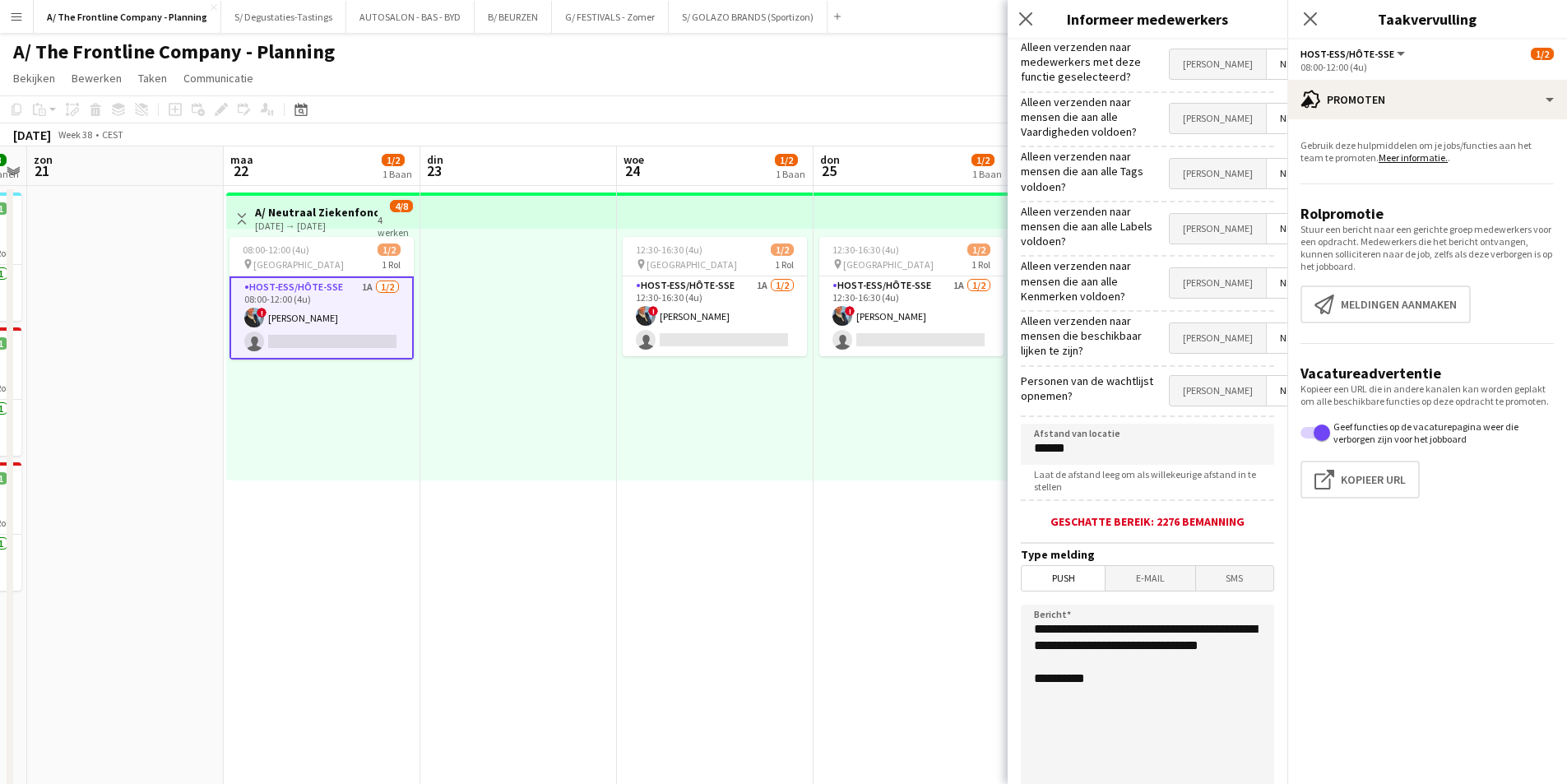
drag, startPoint x: 787, startPoint y: 479, endPoint x: 265, endPoint y: 522, distance: 523.8
click at [265, 522] on app-calendar-viewport "don 18 3/4 2 Banen vri 19 zat 20 3/3 3 Banen zon 21 maa 22 1/2 1 Baan din 23 wo…" at bounding box center [784, 677] width 1567 height 1063
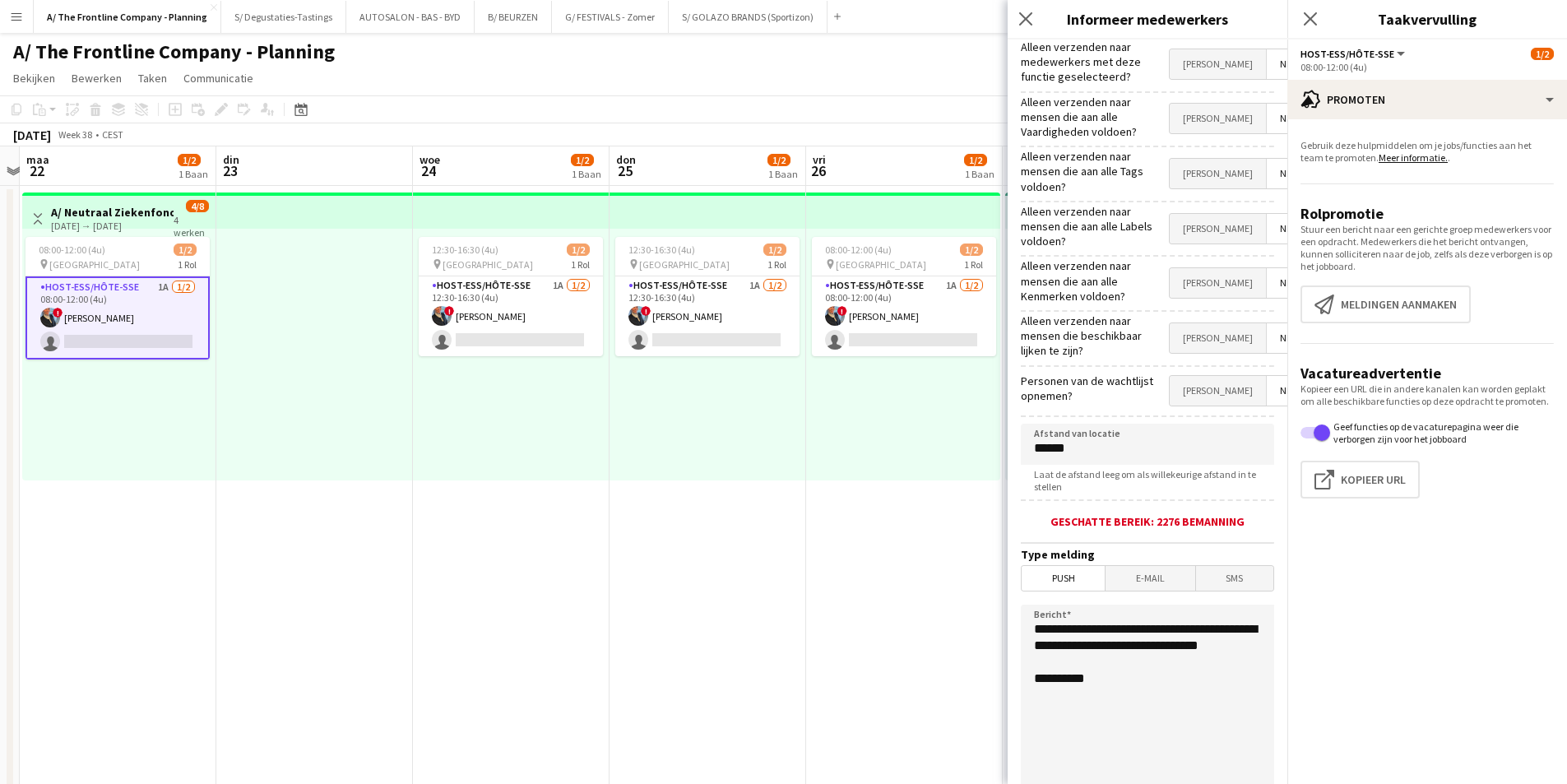
scroll to position [0, 601]
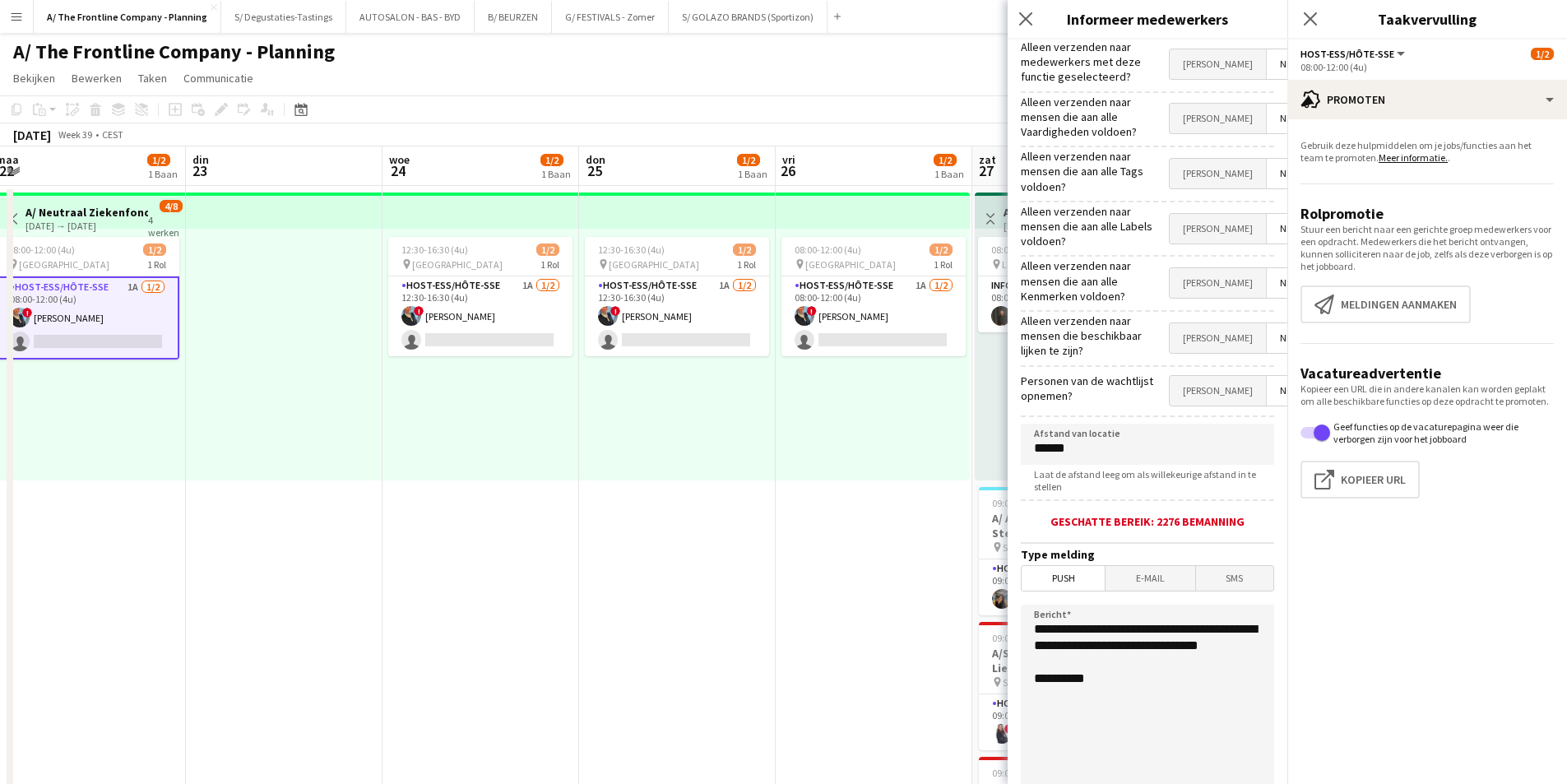
drag, startPoint x: 693, startPoint y: 476, endPoint x: 460, endPoint y: 510, distance: 235.5
click at [460, 510] on app-calendar-viewport "vri 19 zat 20 3/3 3 Banen zon 21 maa 22 1/2 1 Baan din 23 woe 24 1/2 1 Baan don…" at bounding box center [784, 677] width 1567 height 1063
type textarea "**********"
click at [1314, 26] on icon "Sluit pop-in" at bounding box center [1310, 18] width 15 height 15
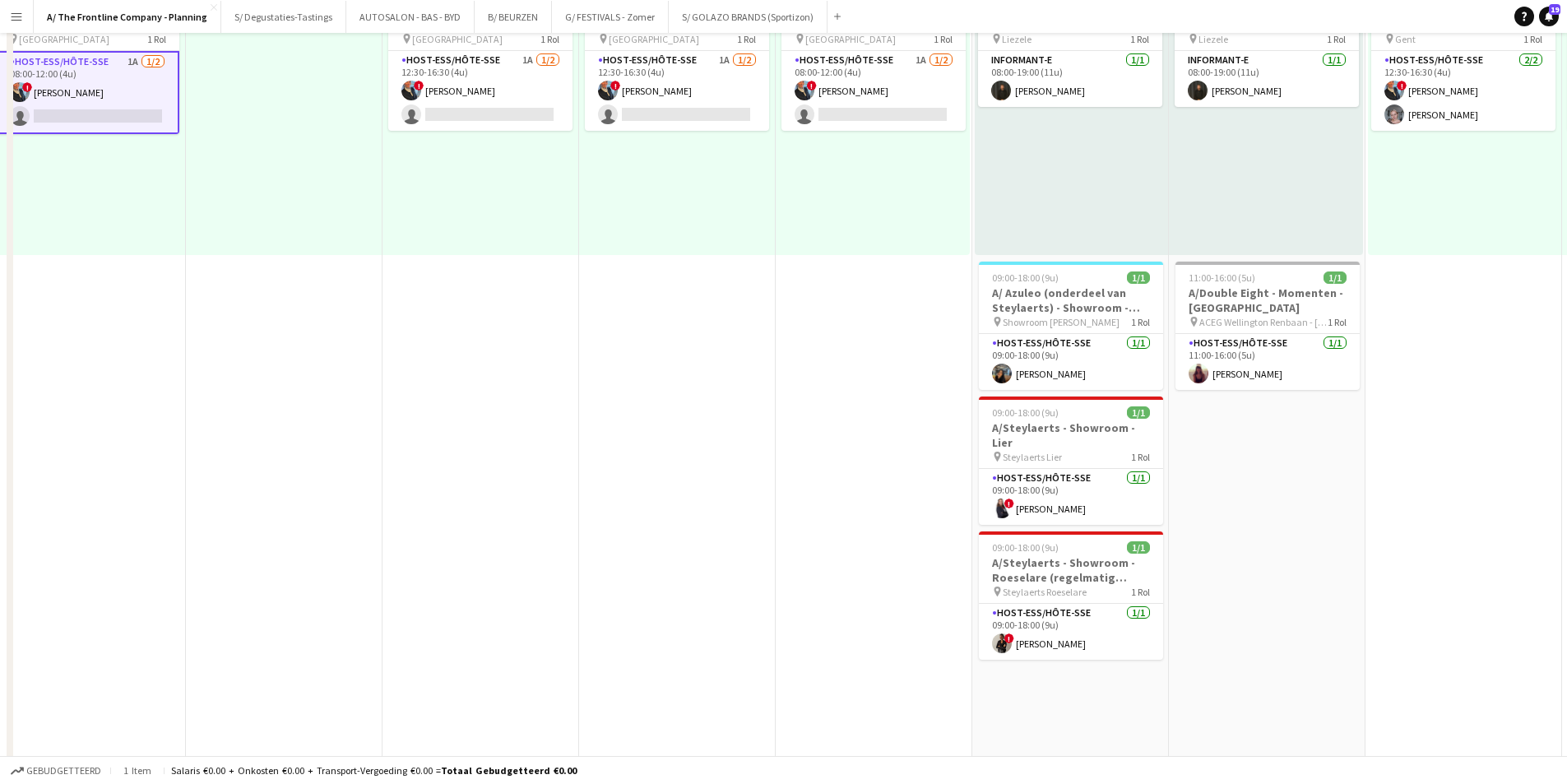
scroll to position [0, 0]
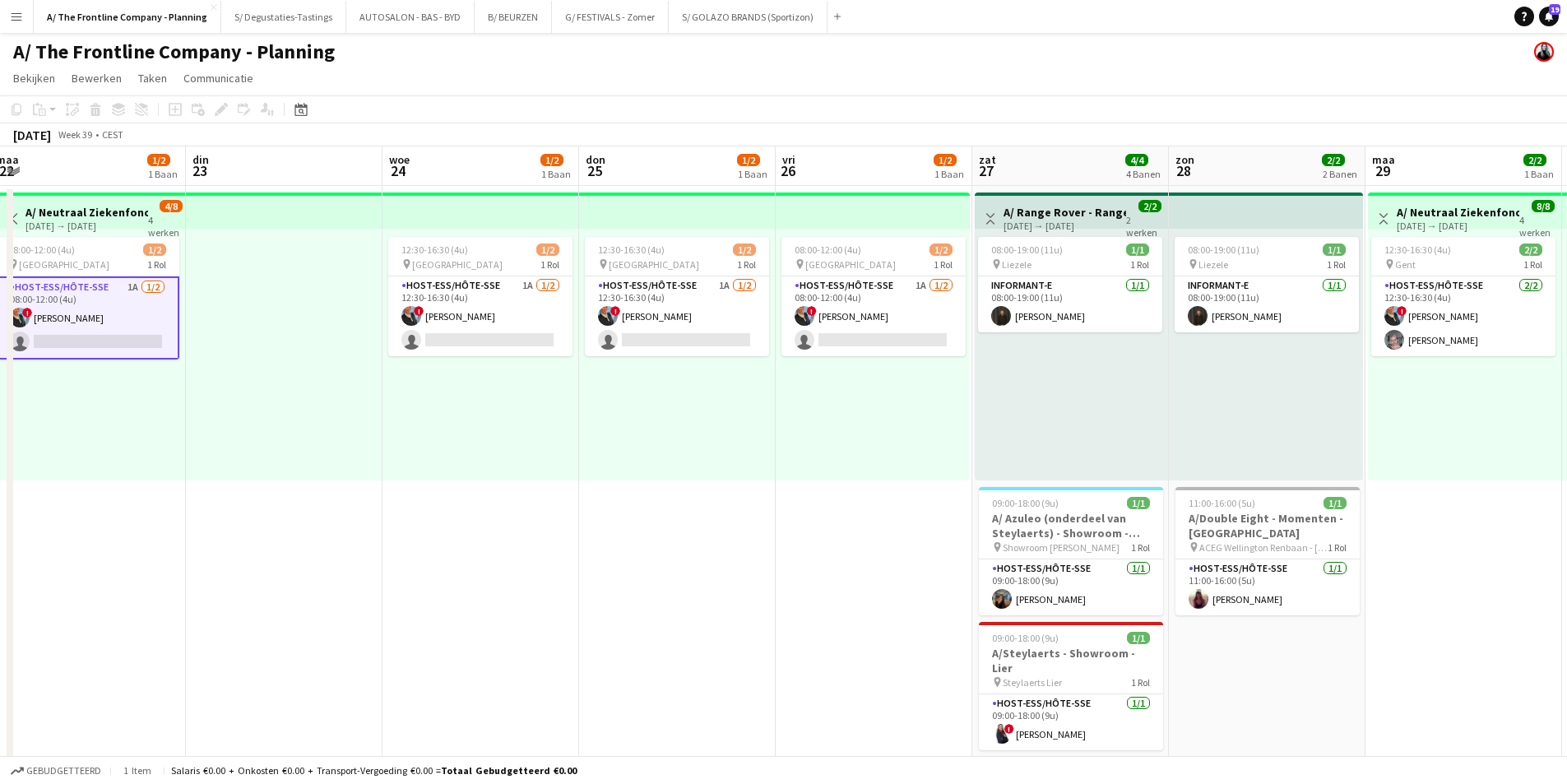
click at [160, 302] on app-card-role "Host-ess/Hôte-sse 1A 1/2 08:00-12:00 (4u) ! Eveline Van Rompaey single-neutral-…" at bounding box center [87, 318] width 185 height 83
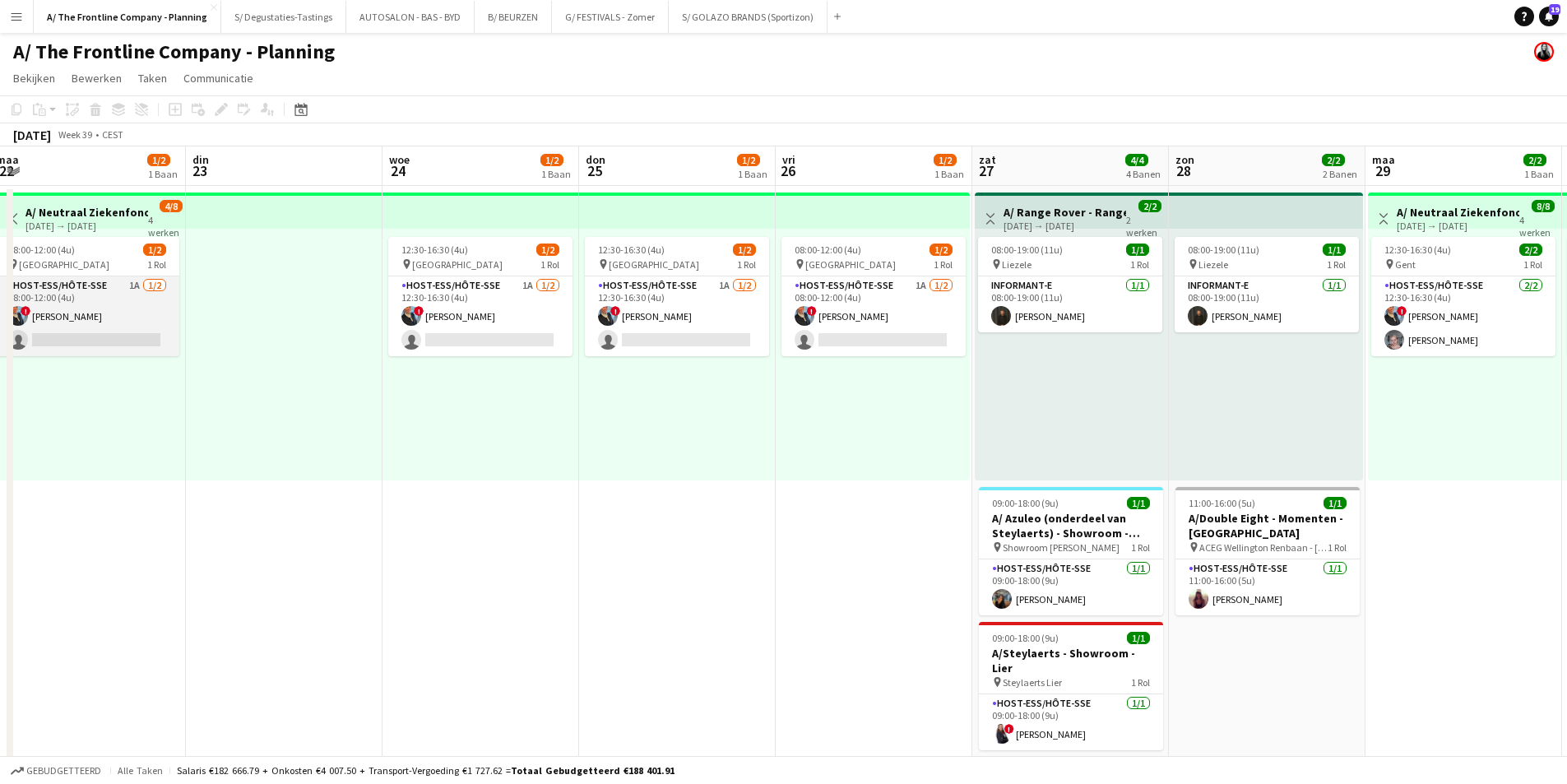
click at [133, 310] on app-card-role "Host-ess/Hôte-sse 1A 1/2 08:00-12:00 (4u) ! Eveline Van Rompaey single-neutral-…" at bounding box center [87, 316] width 185 height 80
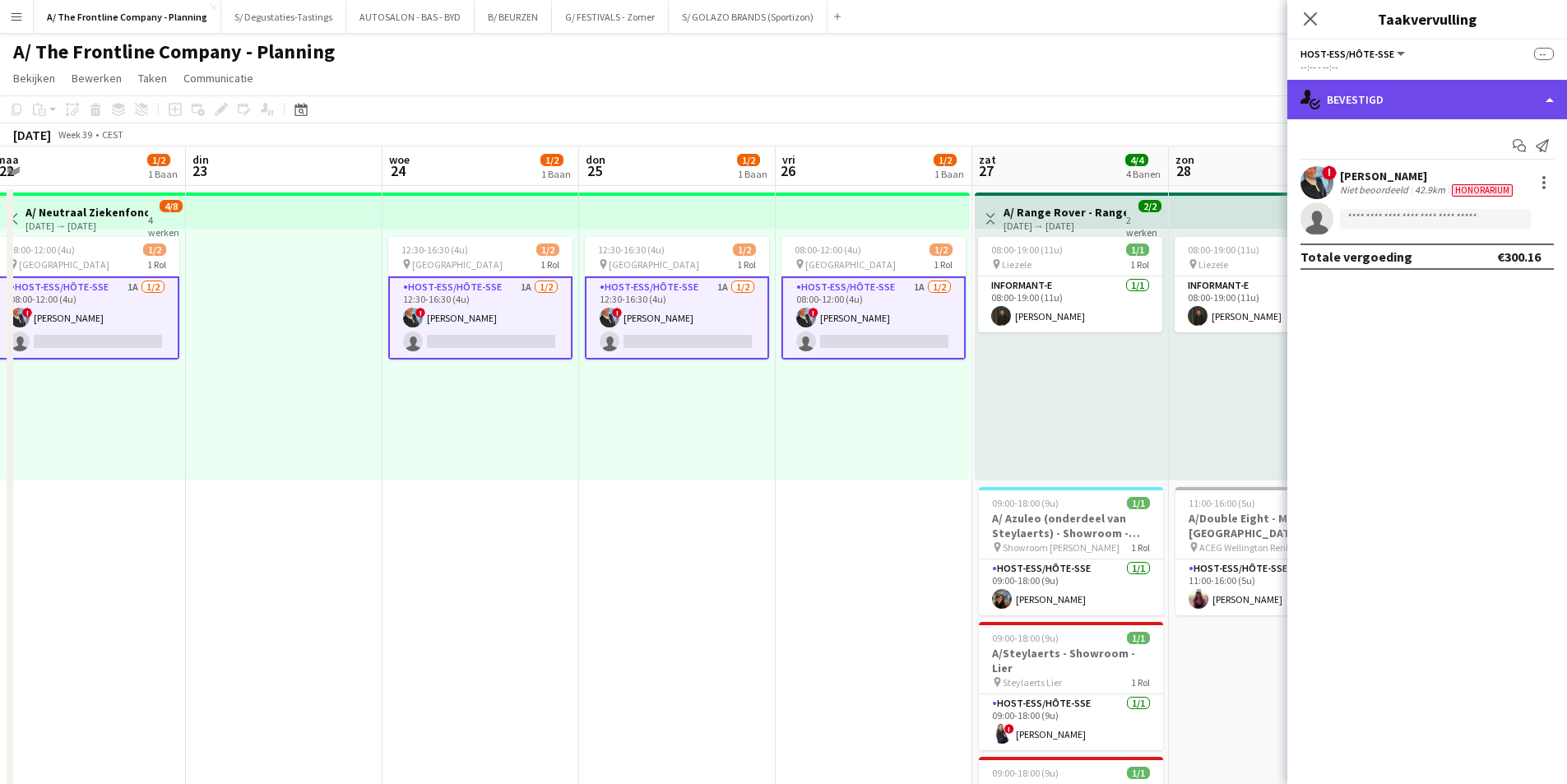
click at [1383, 100] on div "single-neutral-actions-check-2 Bevestigd" at bounding box center [1427, 99] width 280 height 39
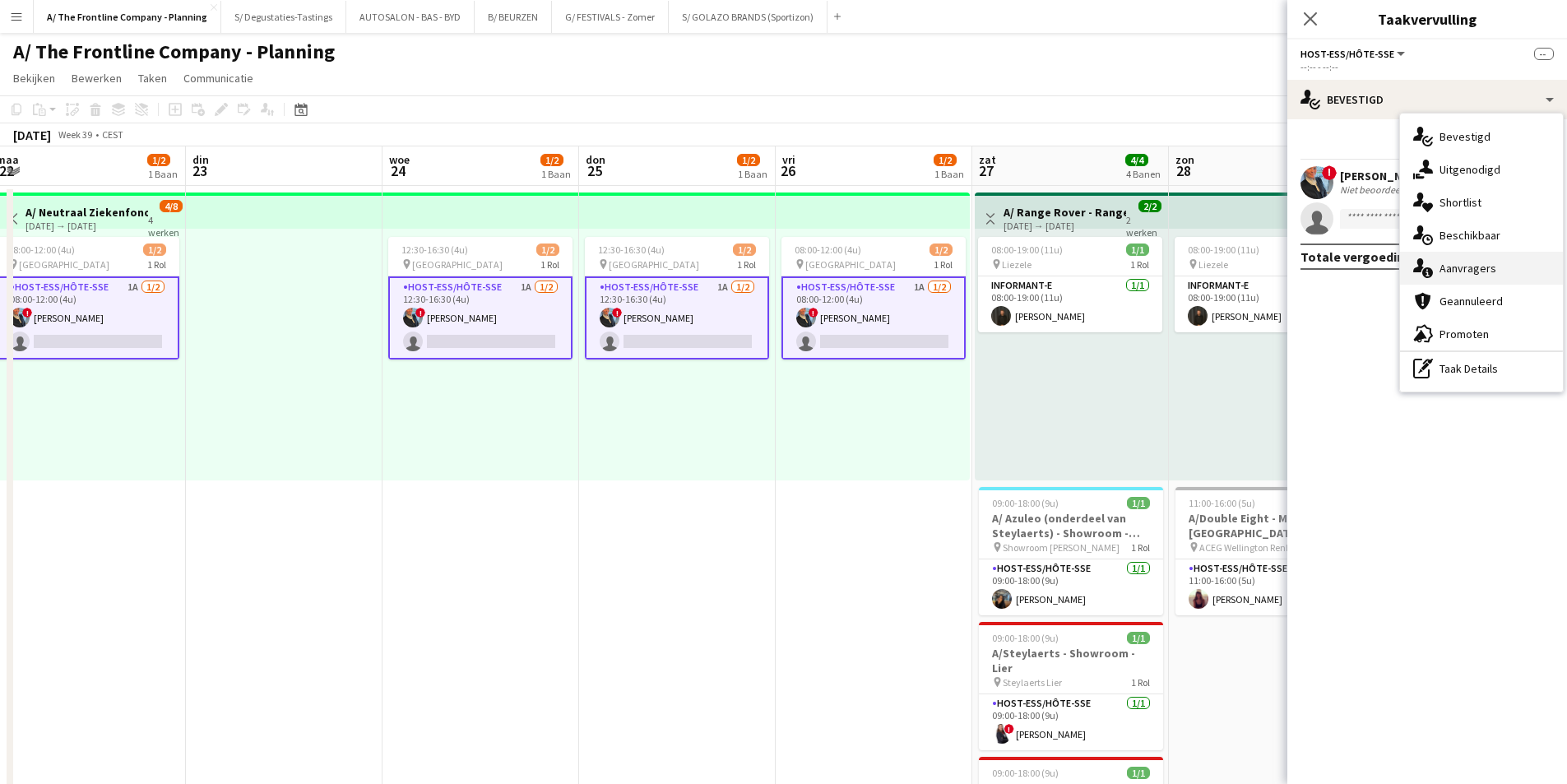
click at [1472, 270] on div "single-neutral-actions-information Aanvragers" at bounding box center [1481, 268] width 162 height 33
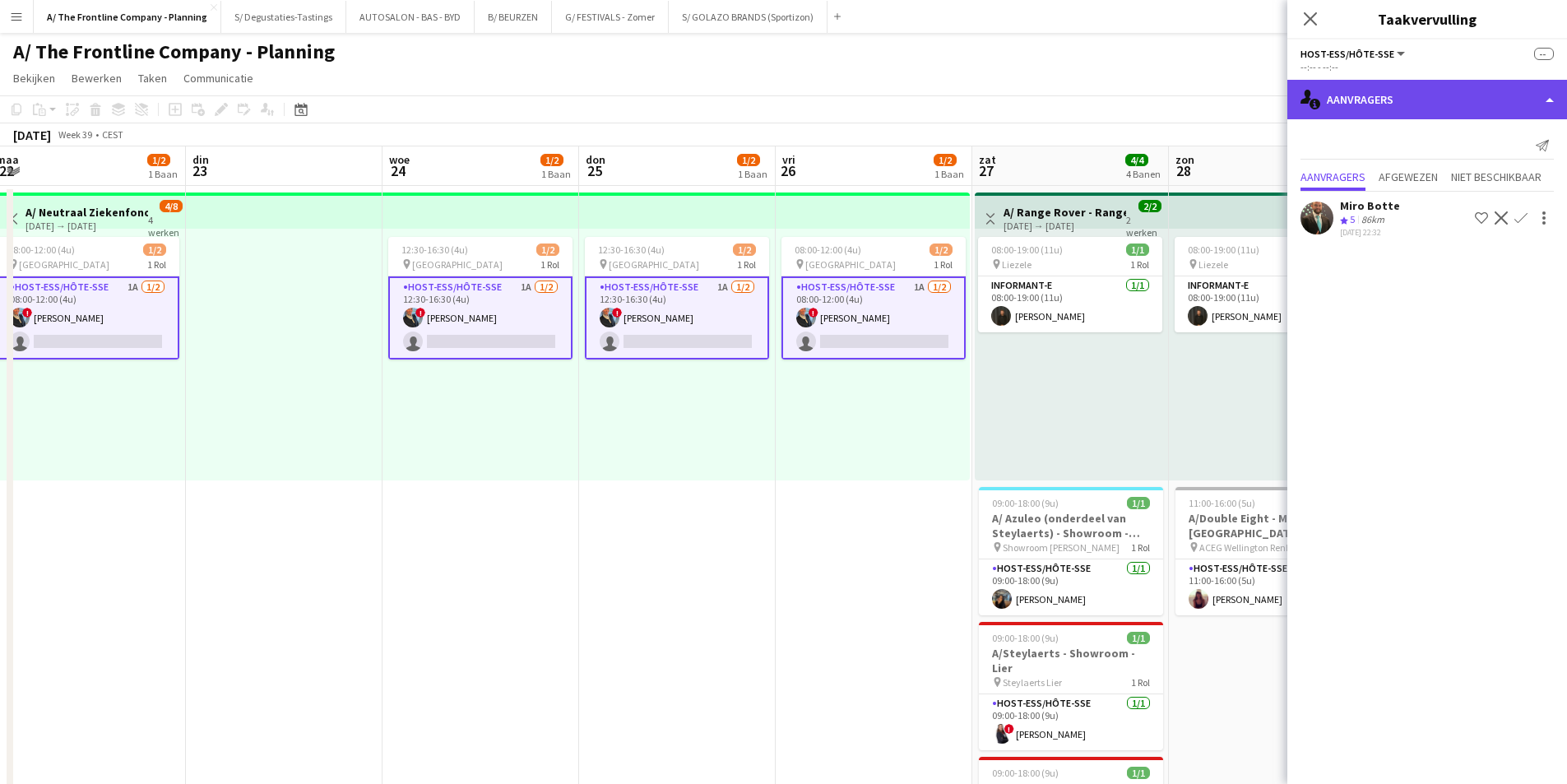
click at [1396, 106] on div "single-neutral-actions-information Aanvragers" at bounding box center [1427, 99] width 280 height 39
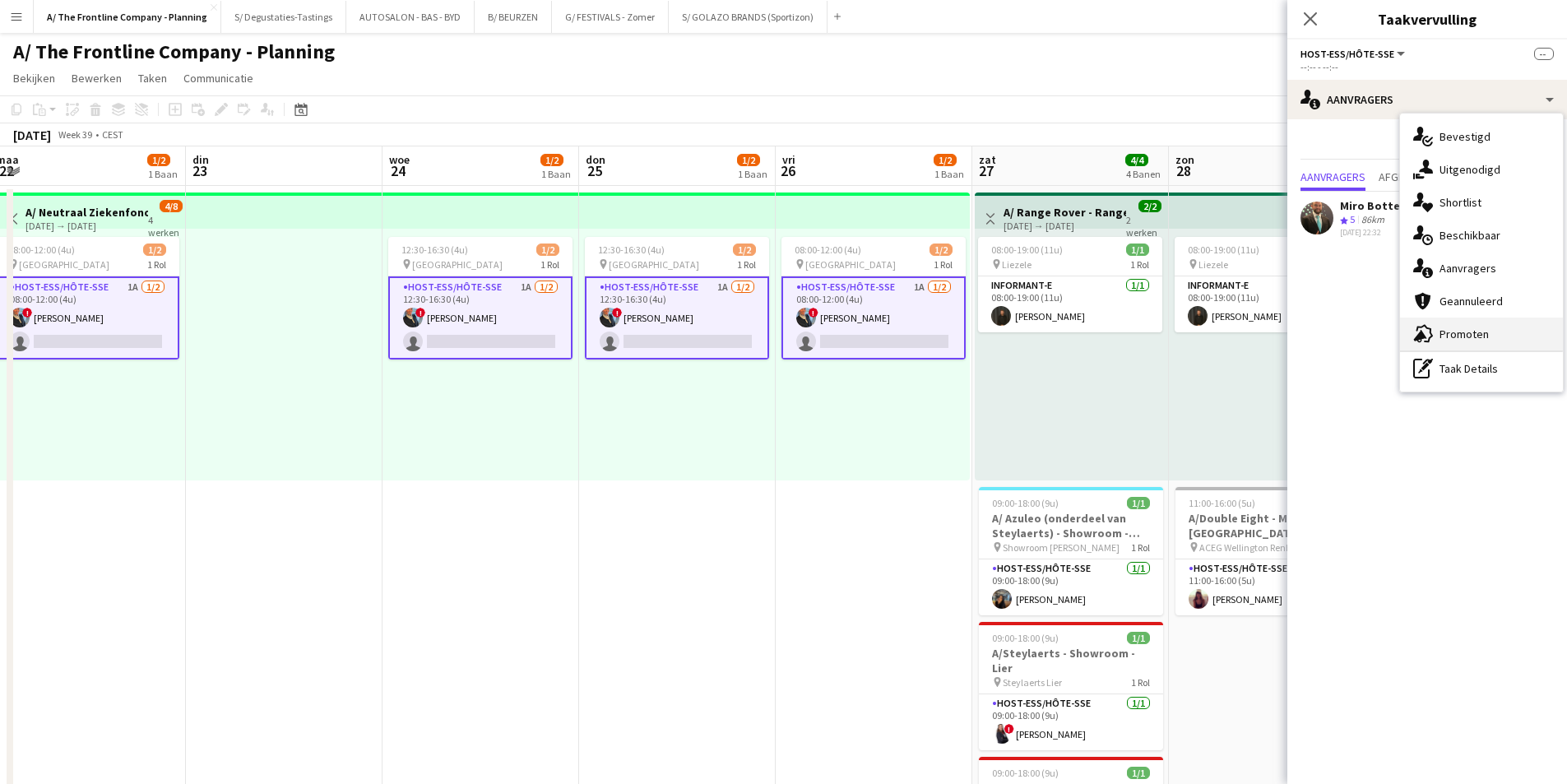
click at [1436, 325] on div "advertising-megaphone Promoten" at bounding box center [1481, 333] width 162 height 33
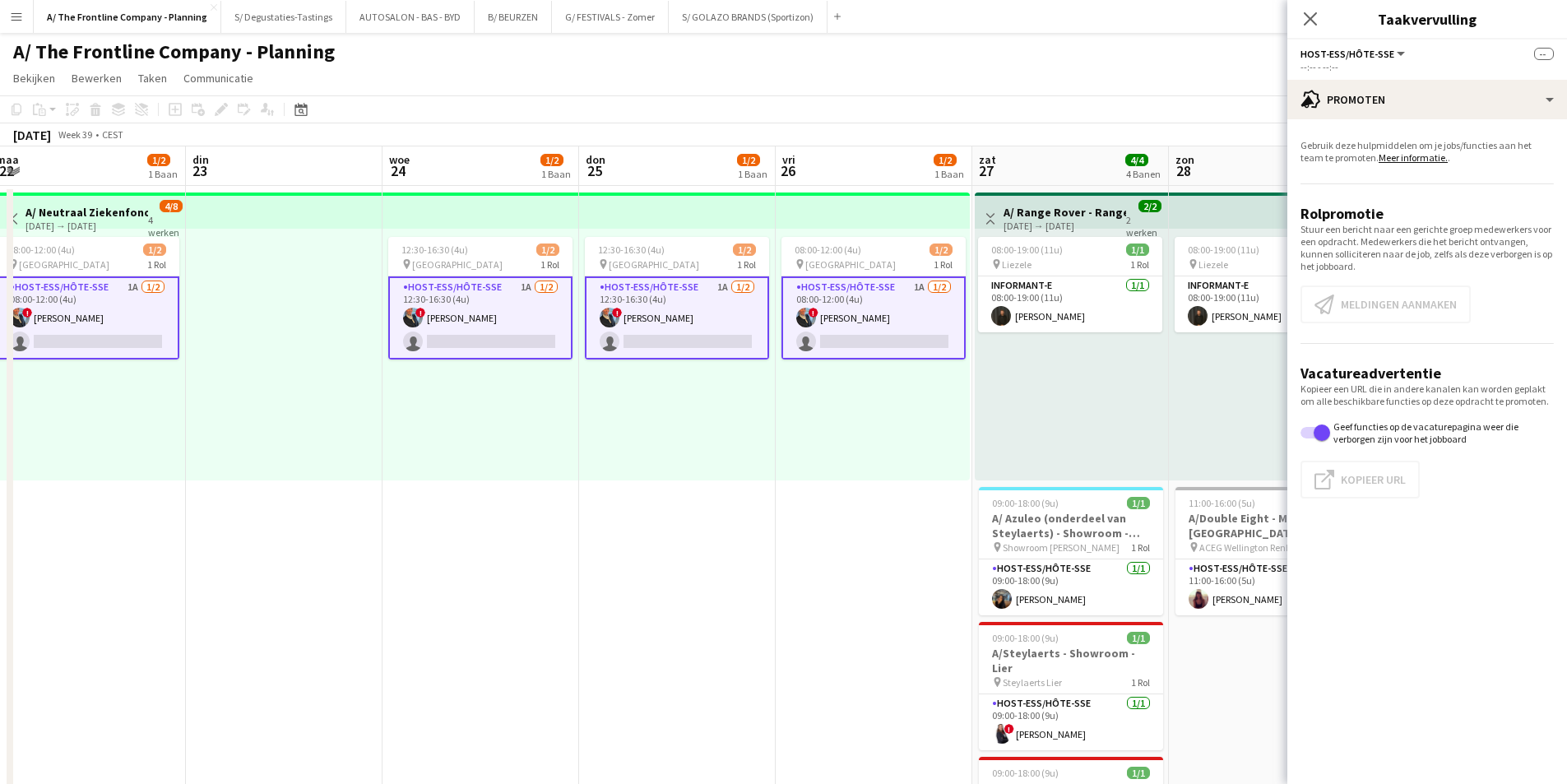
click at [137, 341] on app-card-role "Host-ess/Hôte-sse 1A 1/2 08:00-12:00 (4u) ! Eveline Van Rompaey single-neutral-…" at bounding box center [87, 318] width 185 height 83
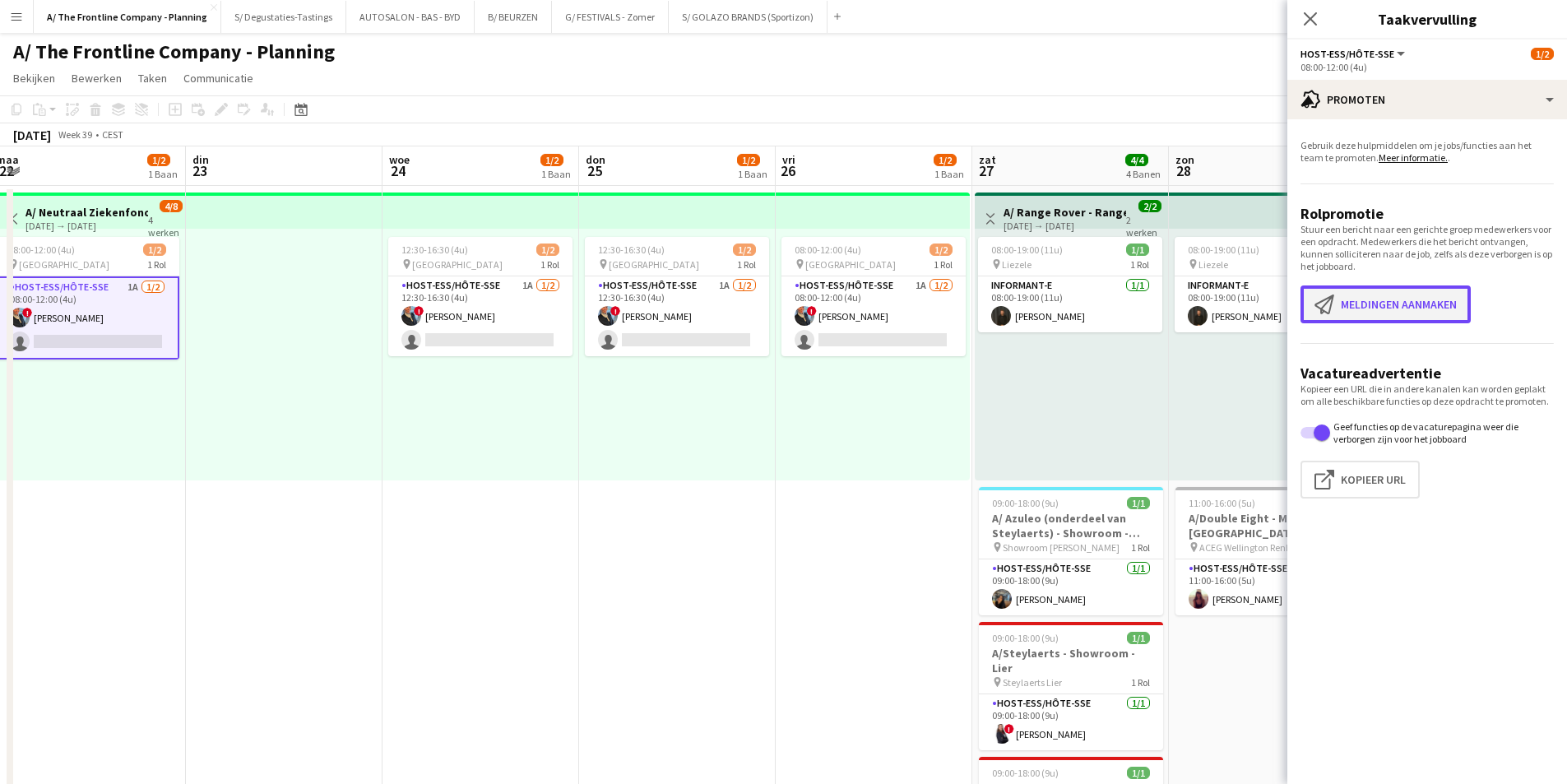
click at [1337, 306] on app-icon "Meldingen aanmaken" at bounding box center [1328, 304] width 26 height 20
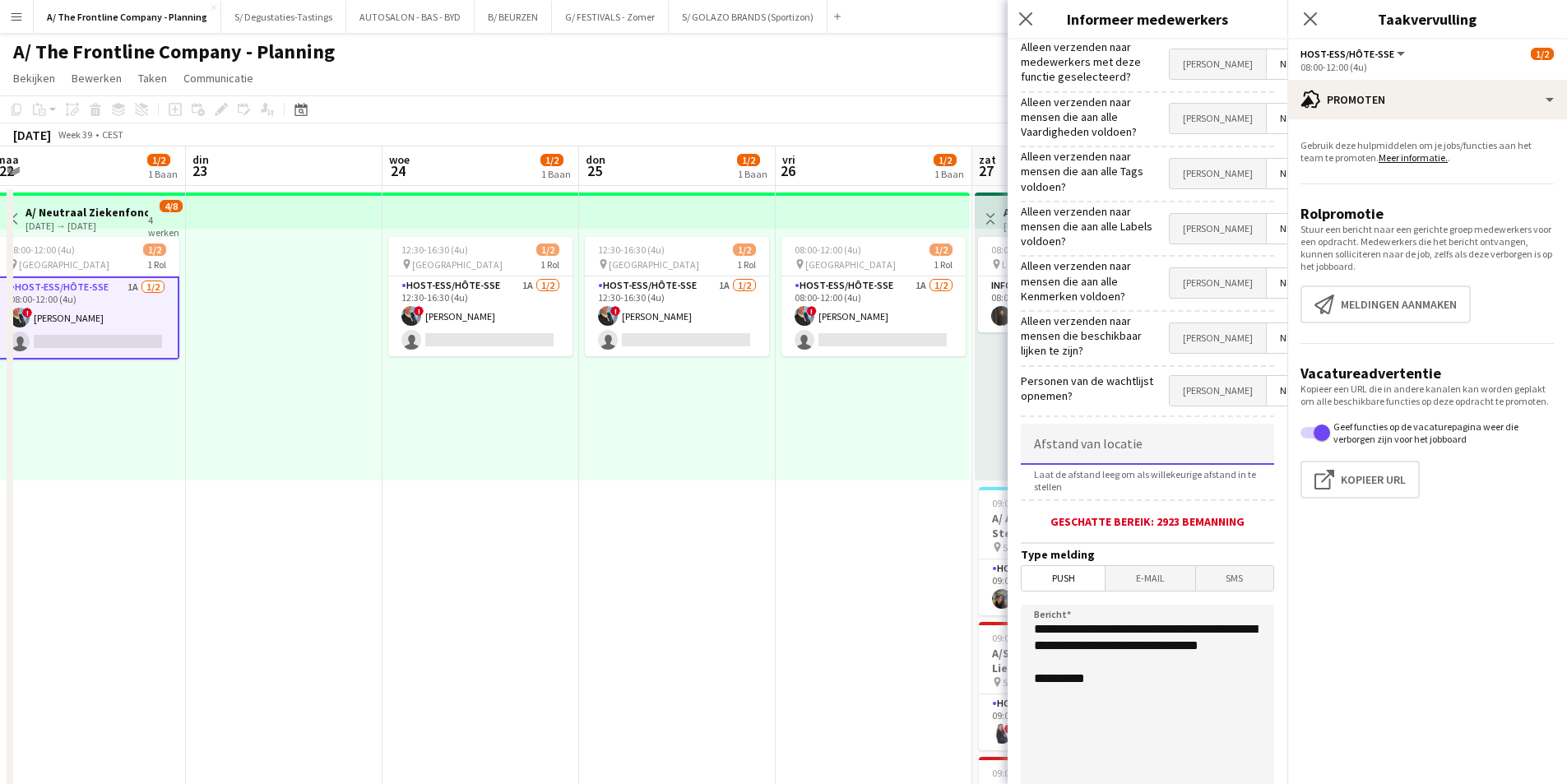
click at [1055, 424] on input at bounding box center [1148, 444] width 254 height 41
type input "******"
drag, startPoint x: 1128, startPoint y: 650, endPoint x: 999, endPoint y: 607, distance: 136.0
click at [999, 607] on body "Menu Borden Borden Borden Alle taken Status Werkforce Werkforce Mijn personeel …" at bounding box center [784, 618] width 1567 height 1237
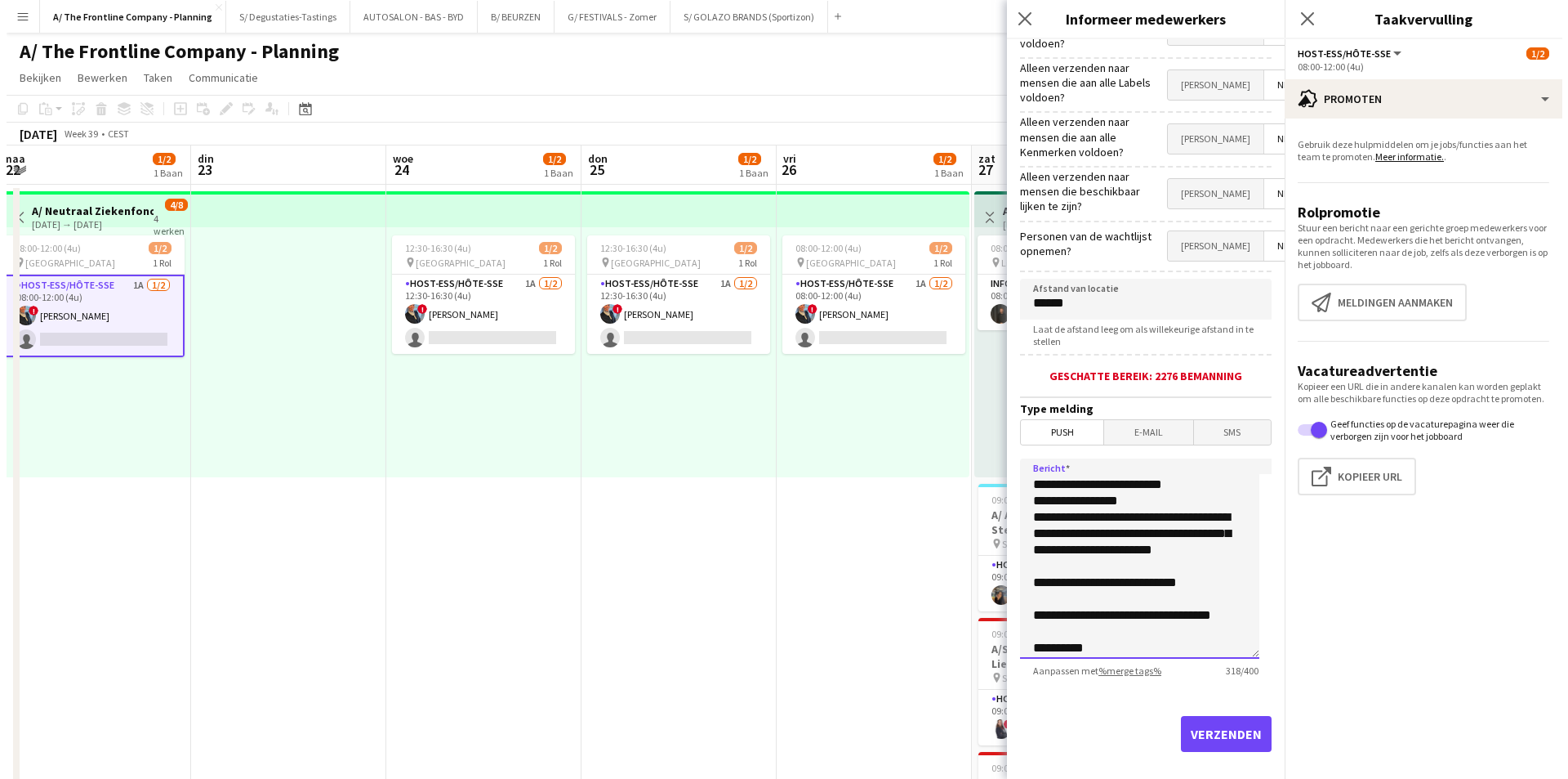
scroll to position [86, 0]
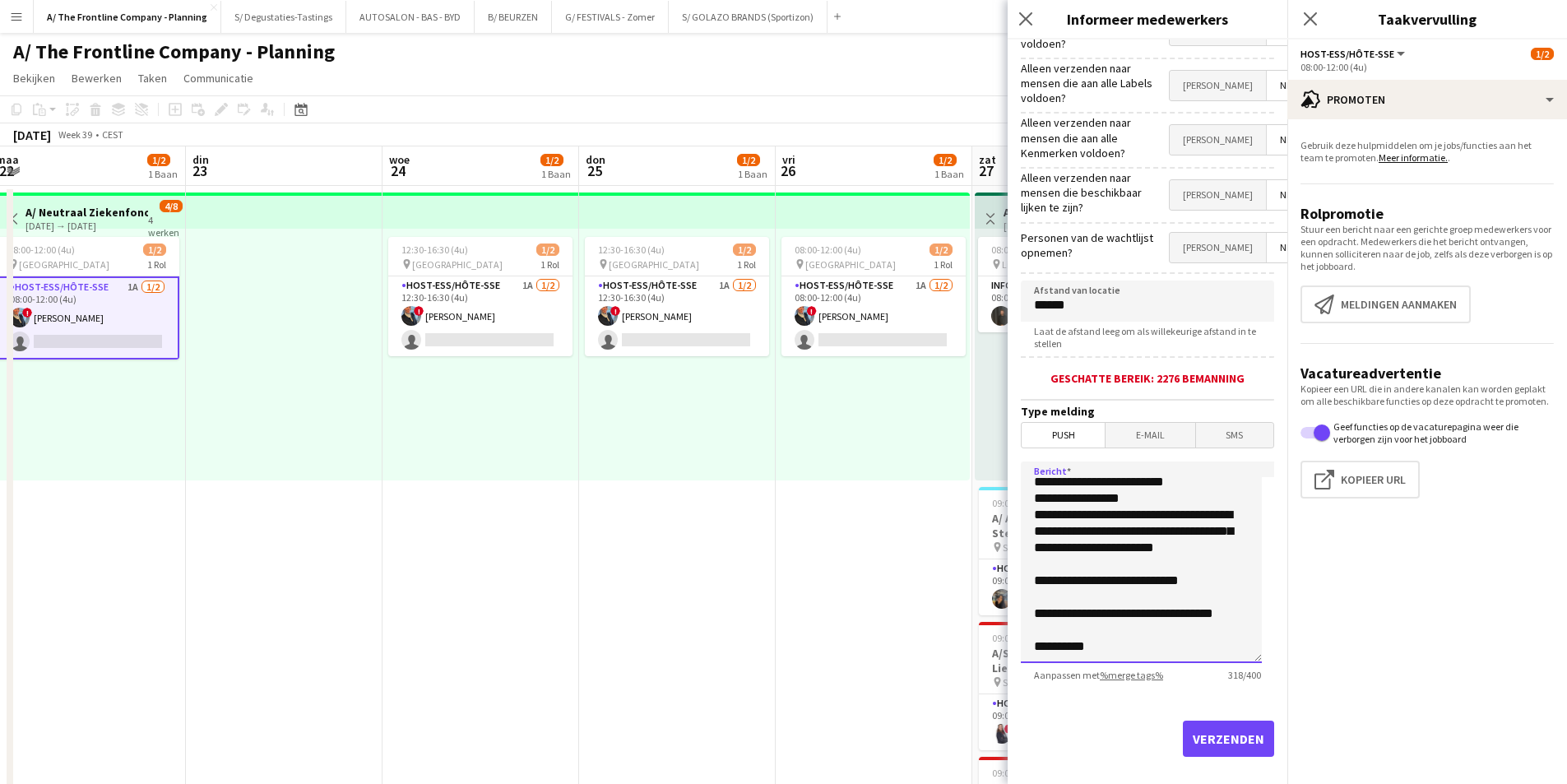
type textarea "**********"
click at [1201, 722] on button "Verzenden" at bounding box center [1229, 739] width 91 height 37
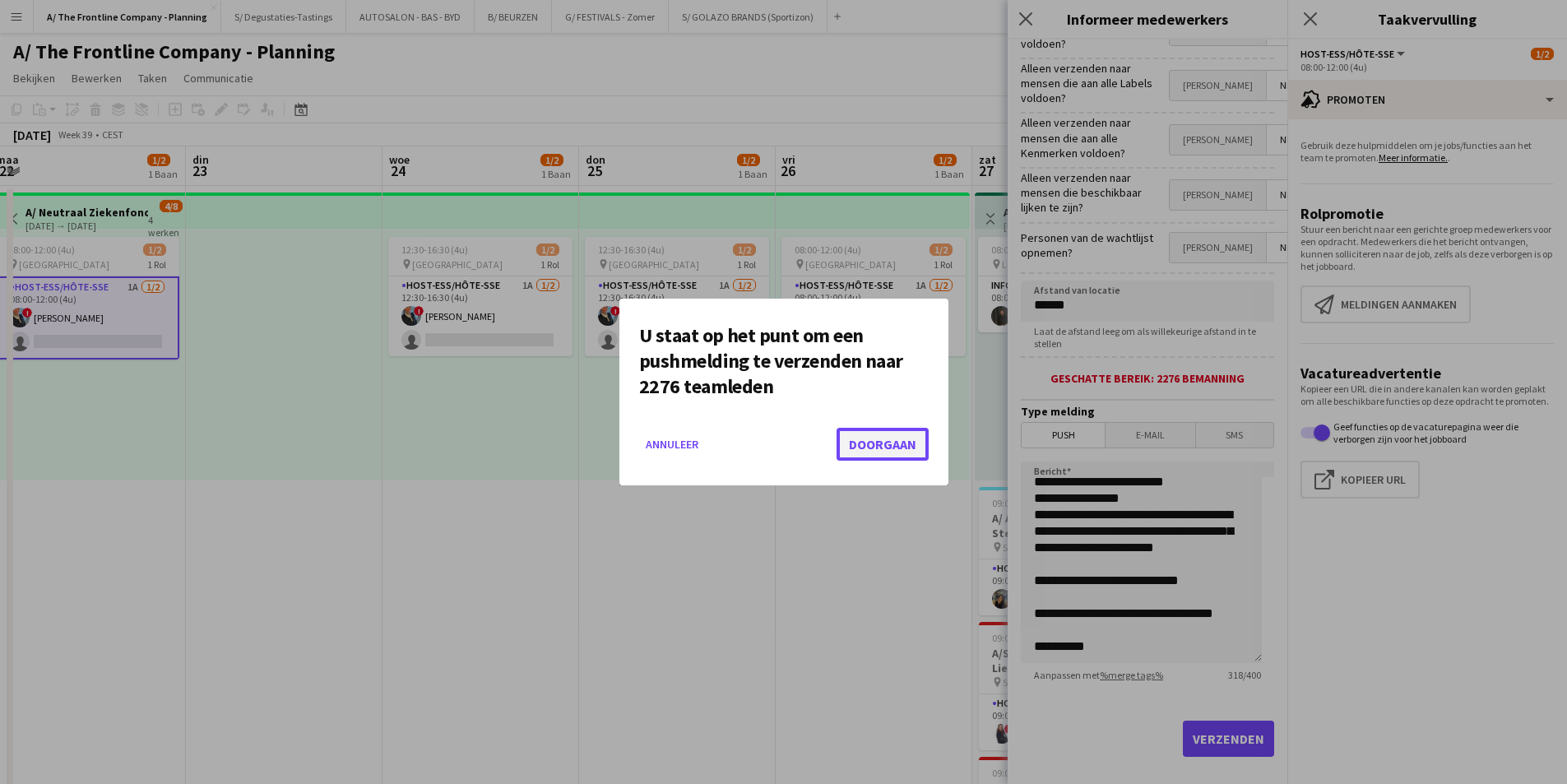
click at [886, 453] on button "Doorgaan" at bounding box center [883, 444] width 92 height 33
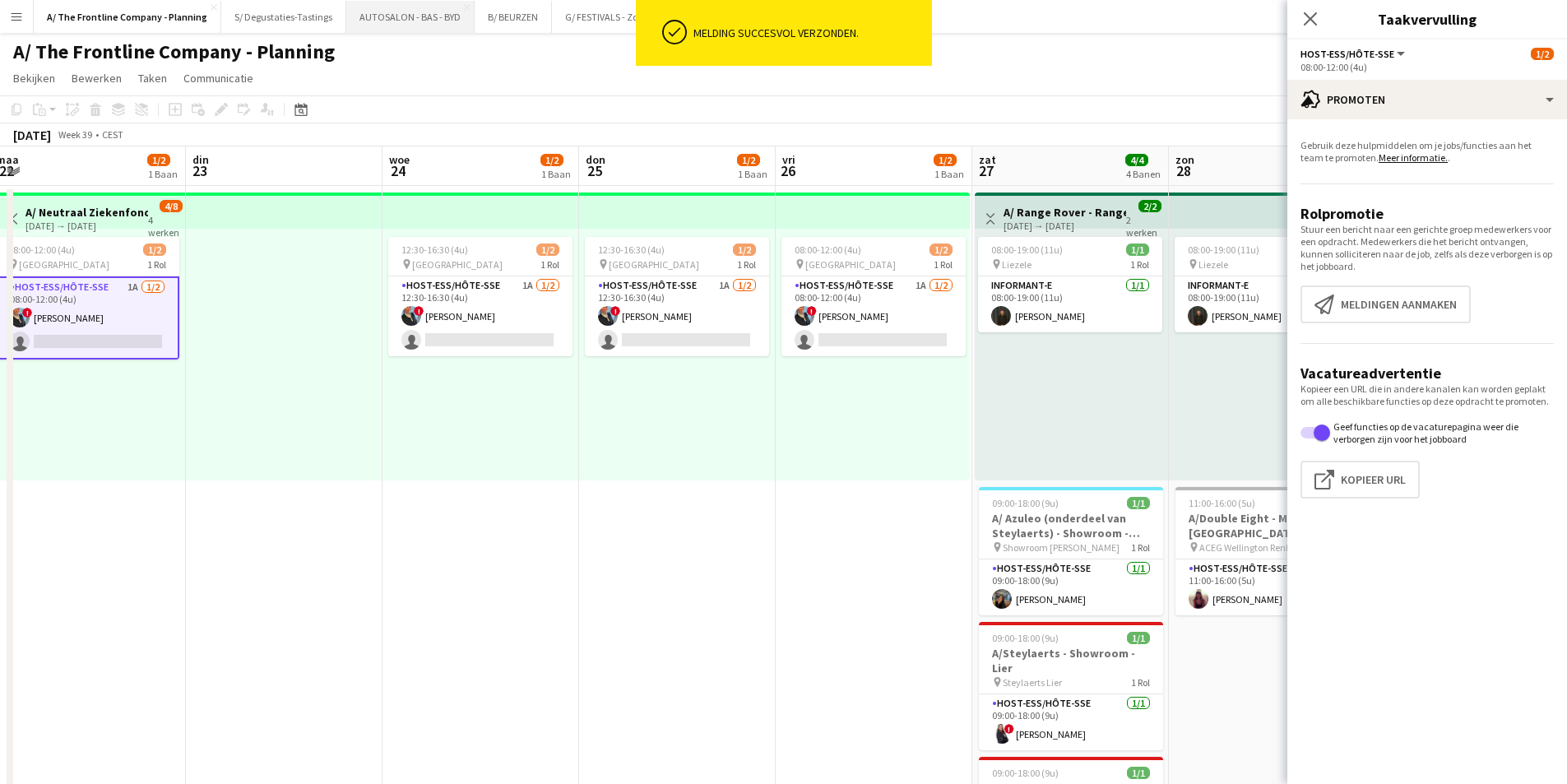
click at [384, 16] on button "AUTOSALON - BAS - BYD Sluiten" at bounding box center [410, 16] width 128 height 32
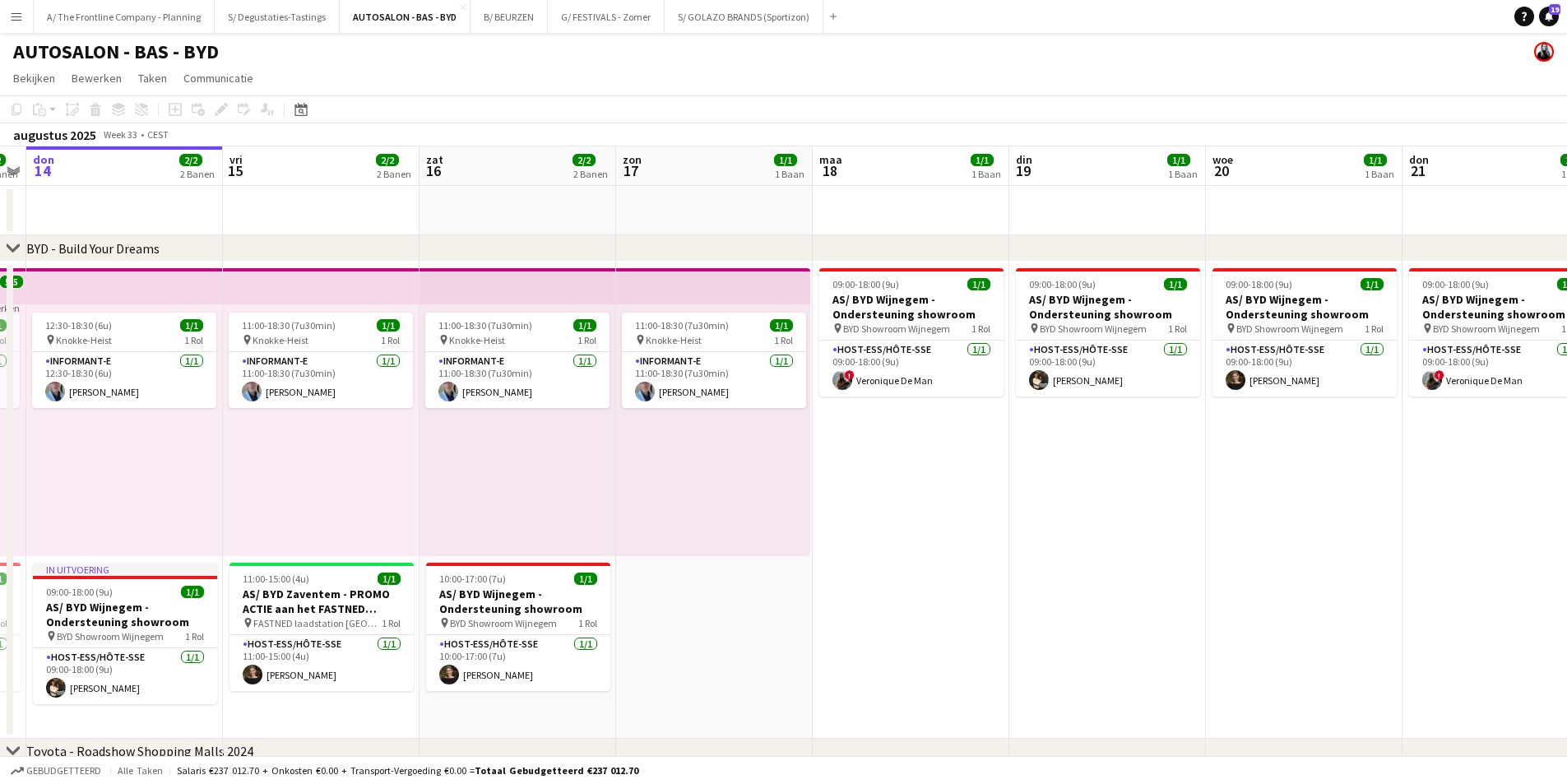
click at [328, 442] on app-calendar-viewport "maa 11 1/1 1 Baan din 12 1/1 1 Baan woe 13 2/2 2 Banen don 14 2/2 2 Banen vri 1…" at bounding box center [784, 479] width 1567 height 668
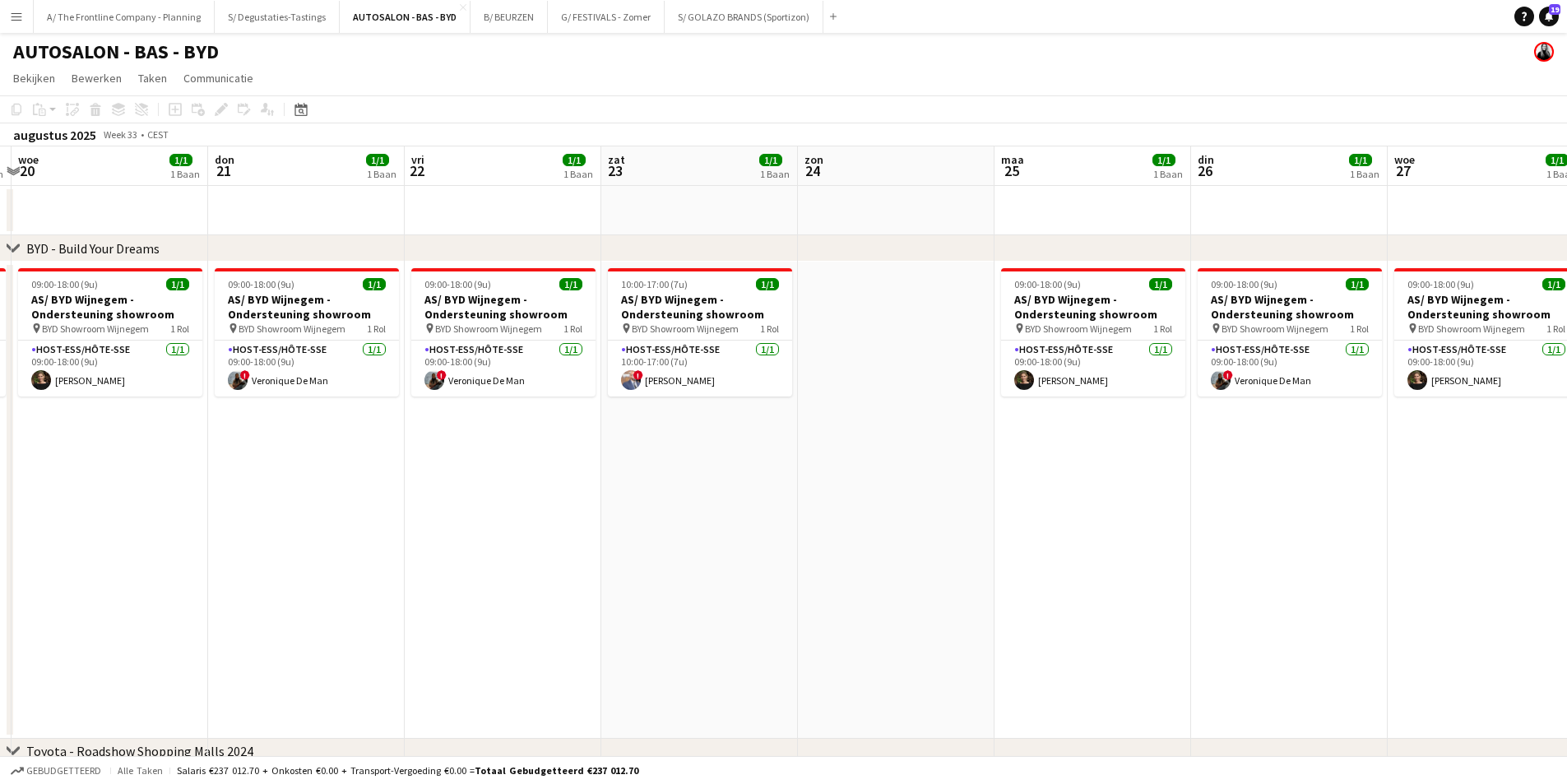
drag, startPoint x: 1373, startPoint y: 500, endPoint x: 678, endPoint y: 473, distance: 695.5
click at [407, 510] on app-calendar-viewport "zat 16 2/2 2 Banen zon 17 1/1 1 Baan maa 18 1/1 1 Baan din 19 1/1 1 Baan woe 20…" at bounding box center [784, 479] width 1567 height 668
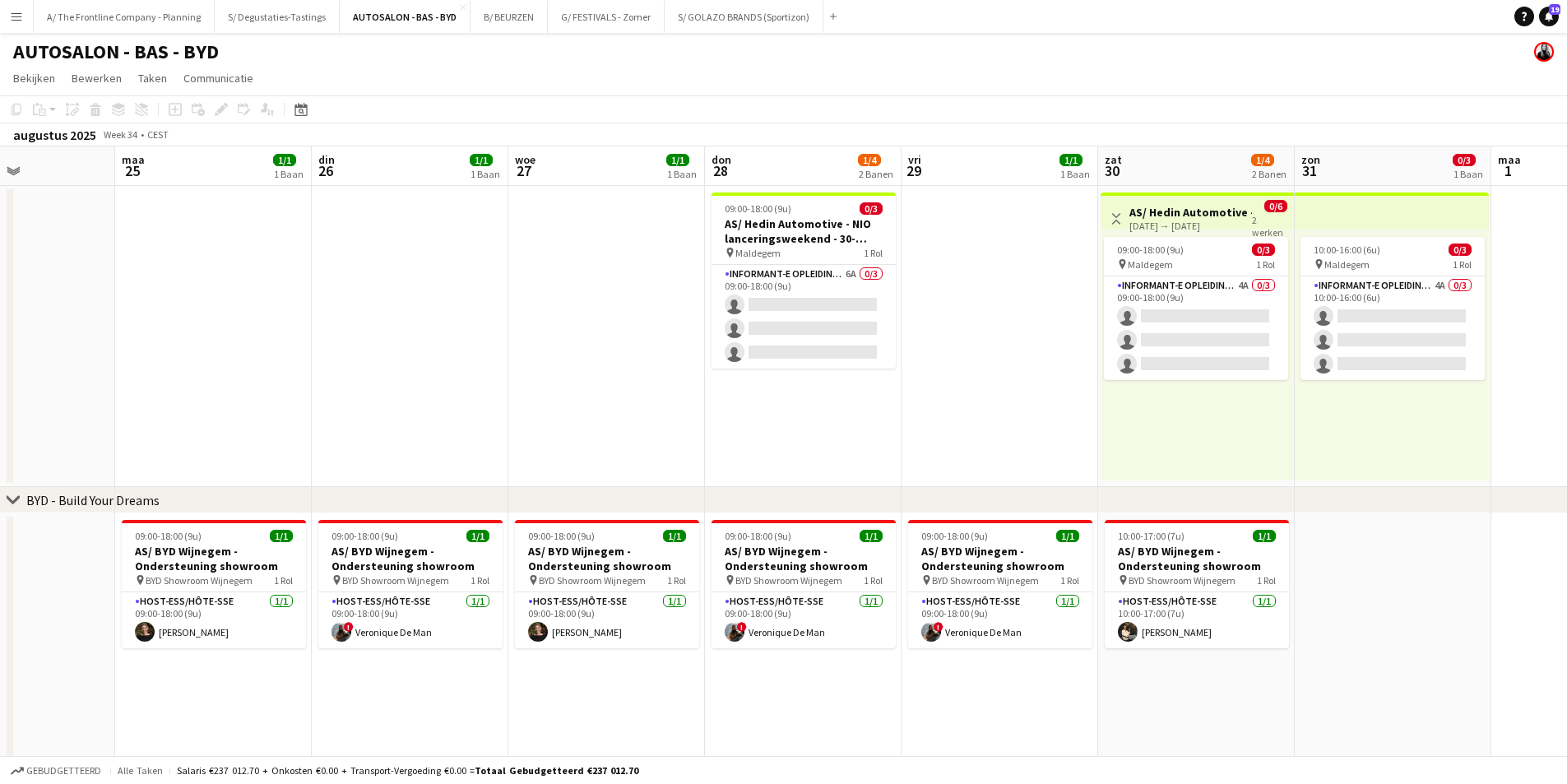
drag, startPoint x: 1200, startPoint y: 453, endPoint x: 434, endPoint y: 480, distance: 766.5
click at [410, 502] on div "chevron-right BYD - Build Your Dreams chevron-right Toyota - Roadshow Shopping …" at bounding box center [784, 605] width 1567 height 919
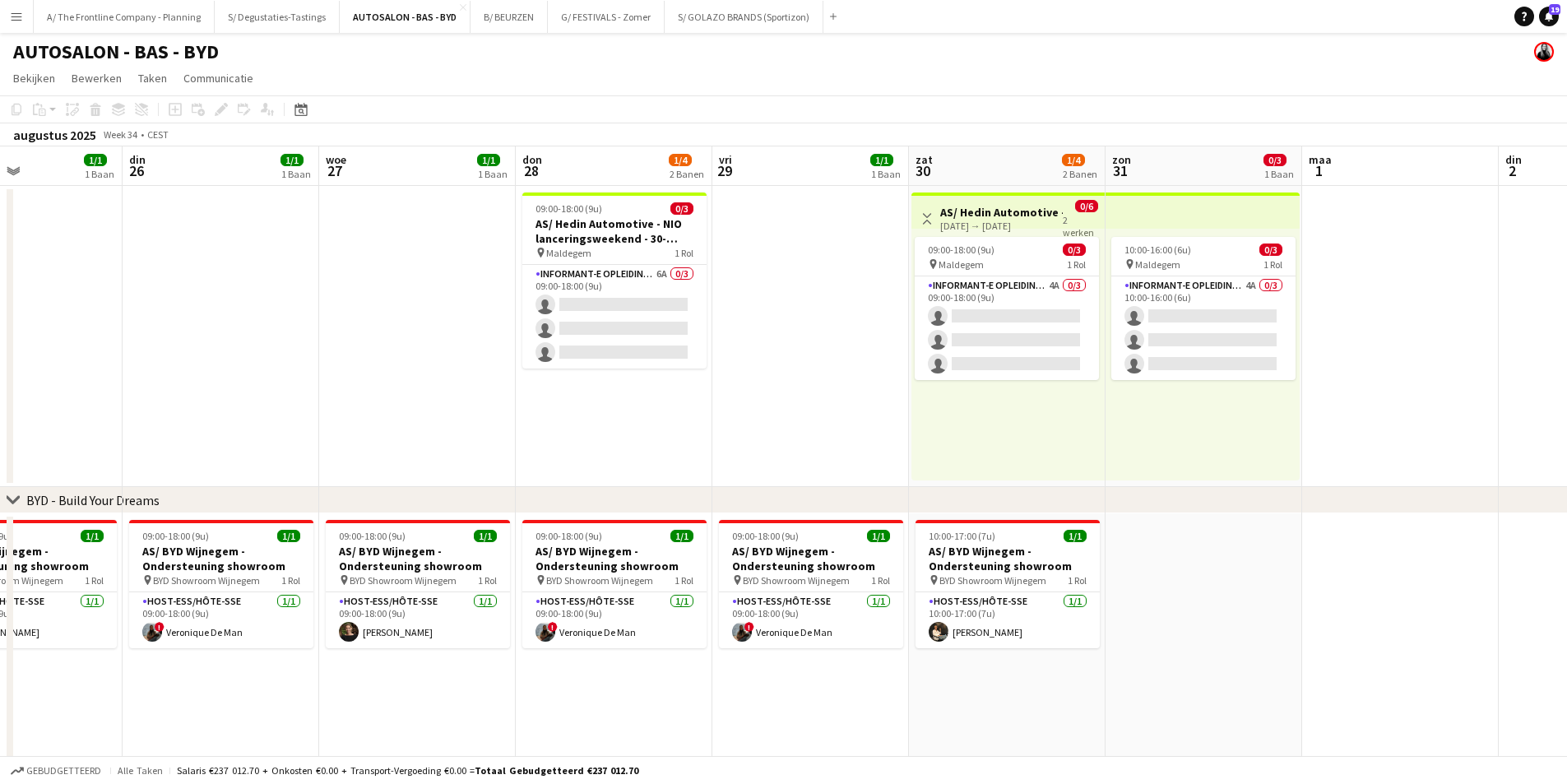
drag, startPoint x: 1056, startPoint y: 360, endPoint x: 664, endPoint y: 368, distance: 392.1
click at [664, 368] on app-calendar-viewport "vri 22 1/1 1 Baan zat 23 1/1 1 Baan zon 24 maa 25 1/1 1 Baan din 26 1/1 1 Baan …" at bounding box center [784, 605] width 1567 height 919
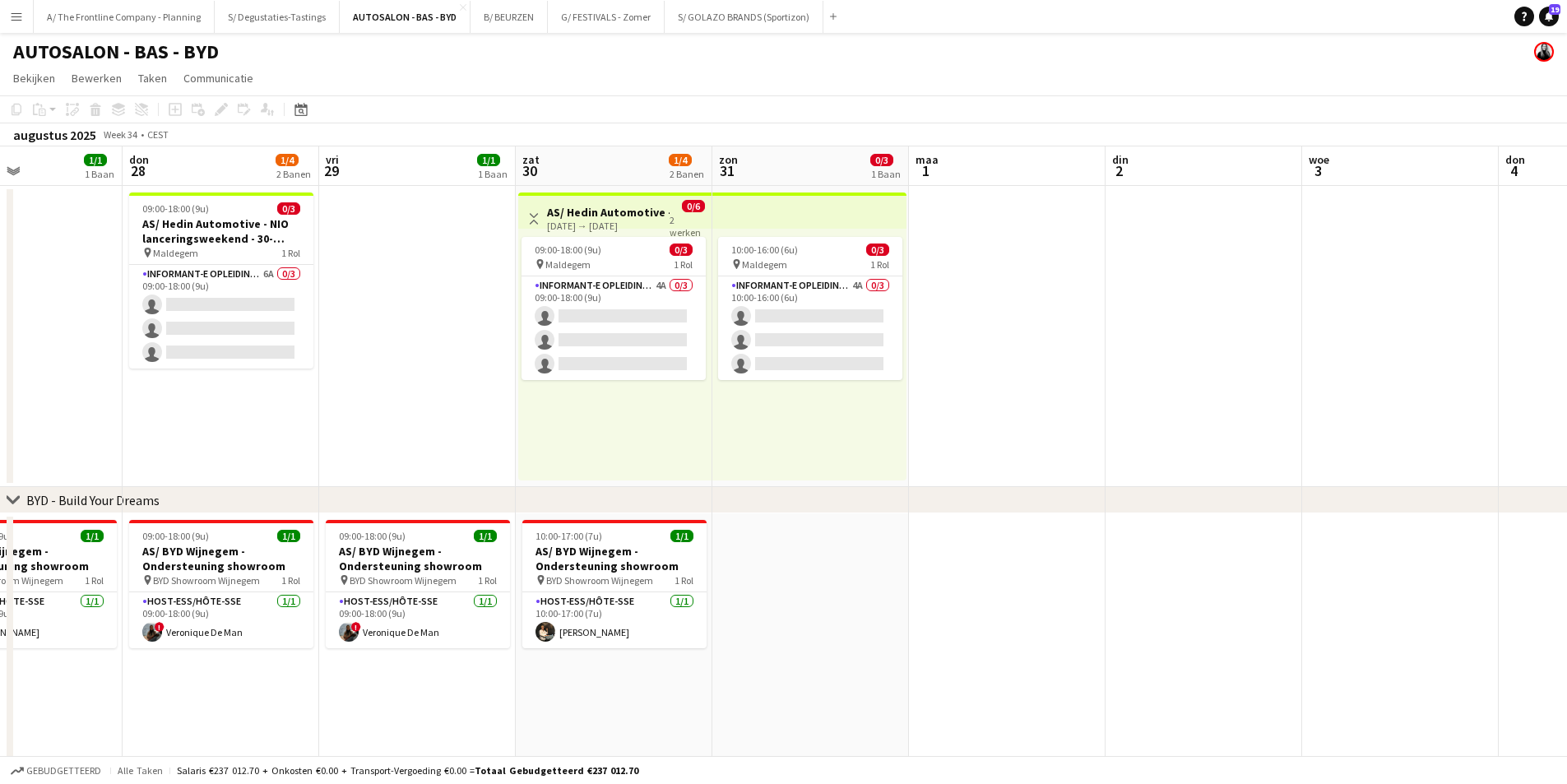
scroll to position [0, 472]
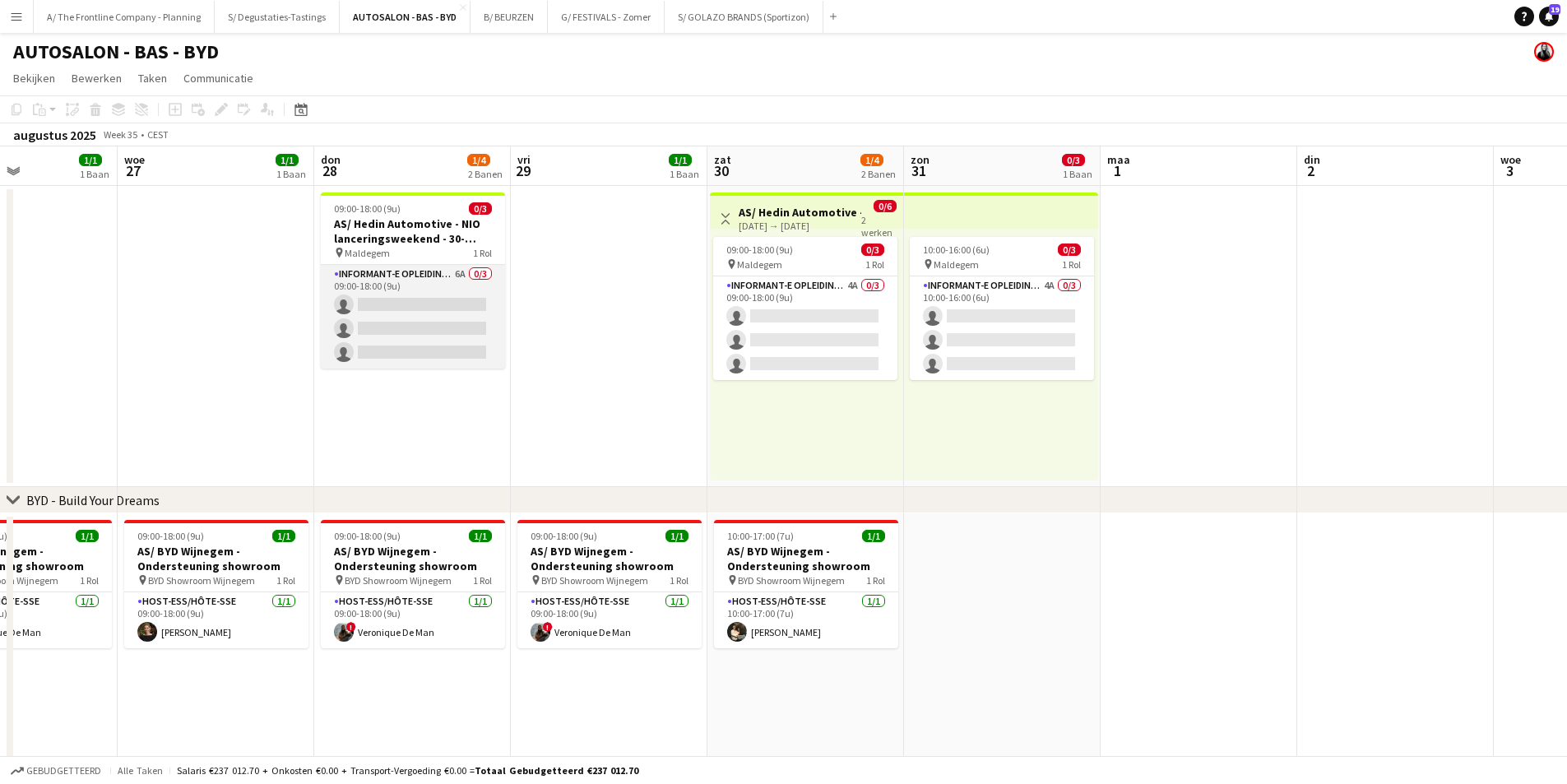
click at [438, 298] on app-card-role "Informant-e Opleiding - Formation 6A 0/3 09:00-18:00 (9u) single-neutral-action…" at bounding box center [413, 317] width 185 height 104
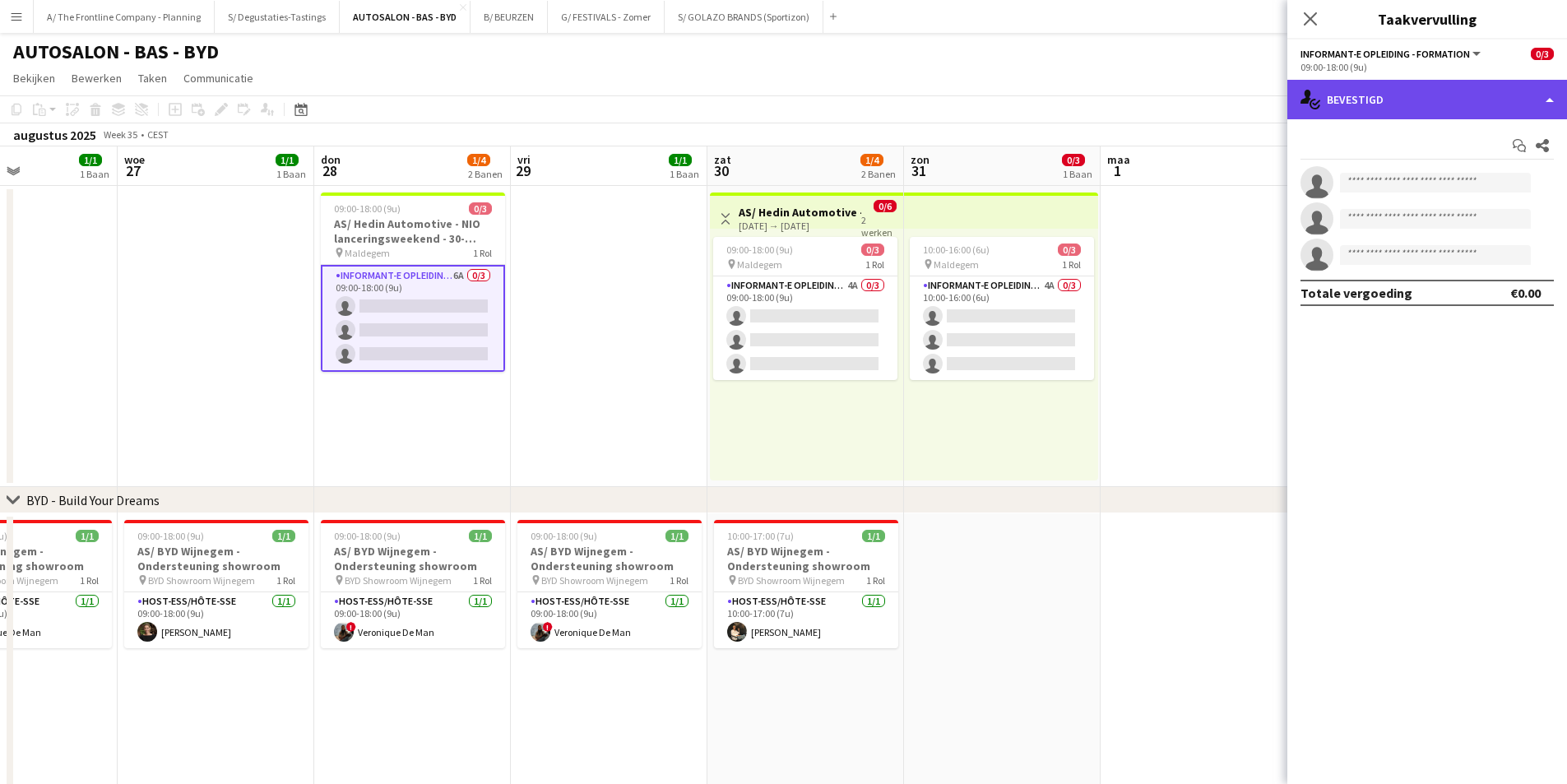
click at [1383, 94] on div "single-neutral-actions-check-2 Bevestigd" at bounding box center [1427, 99] width 280 height 39
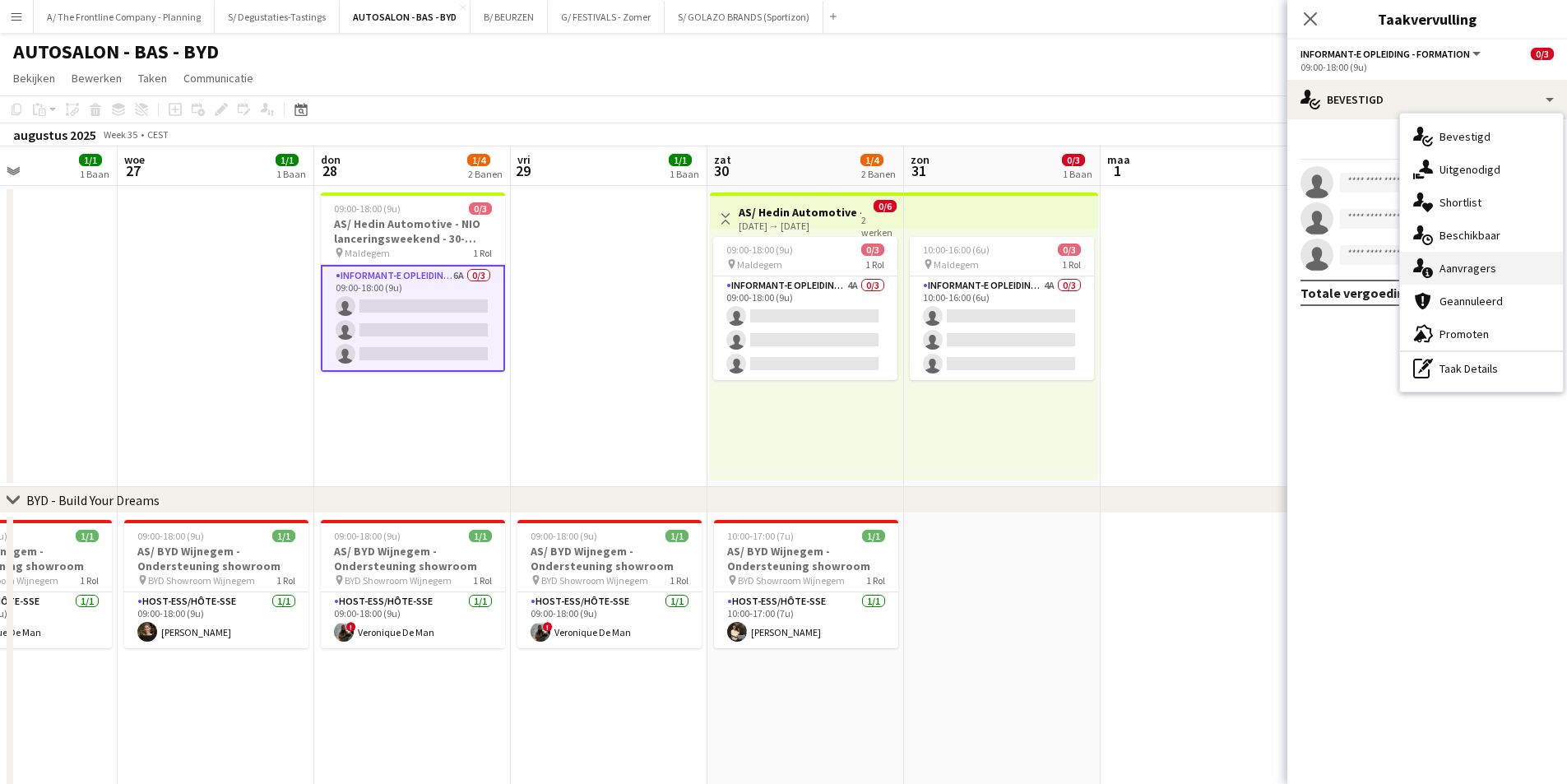
click at [1469, 267] on div "single-neutral-actions-information Aanvragers" at bounding box center [1481, 268] width 162 height 33
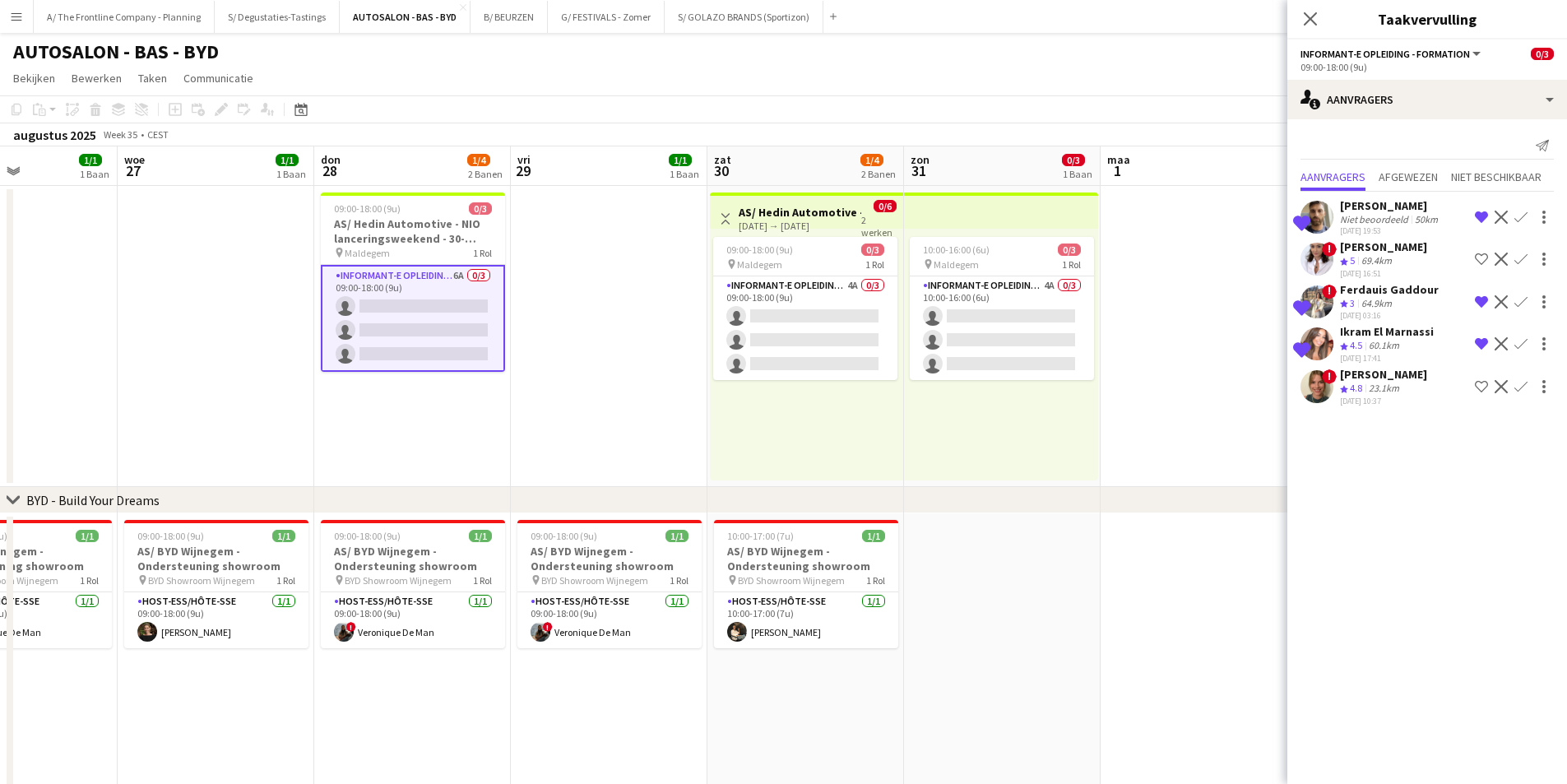
click at [1480, 295] on app-icon "Verwijder ploeg van de shortlist" at bounding box center [1481, 302] width 13 height 13
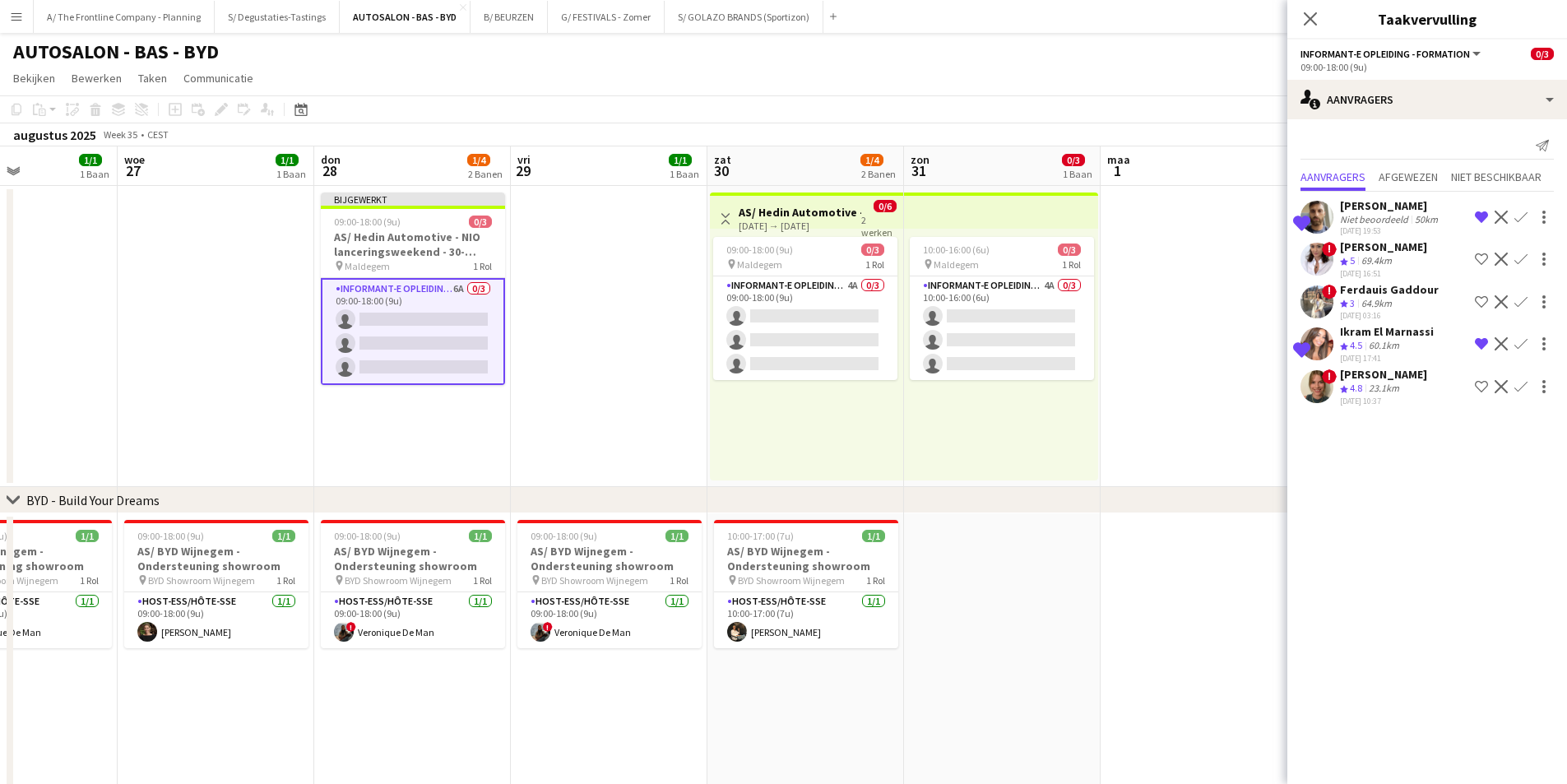
click at [1424, 345] on div "Ploegbeoordeling 4.5 60.1km" at bounding box center [1387, 346] width 94 height 14
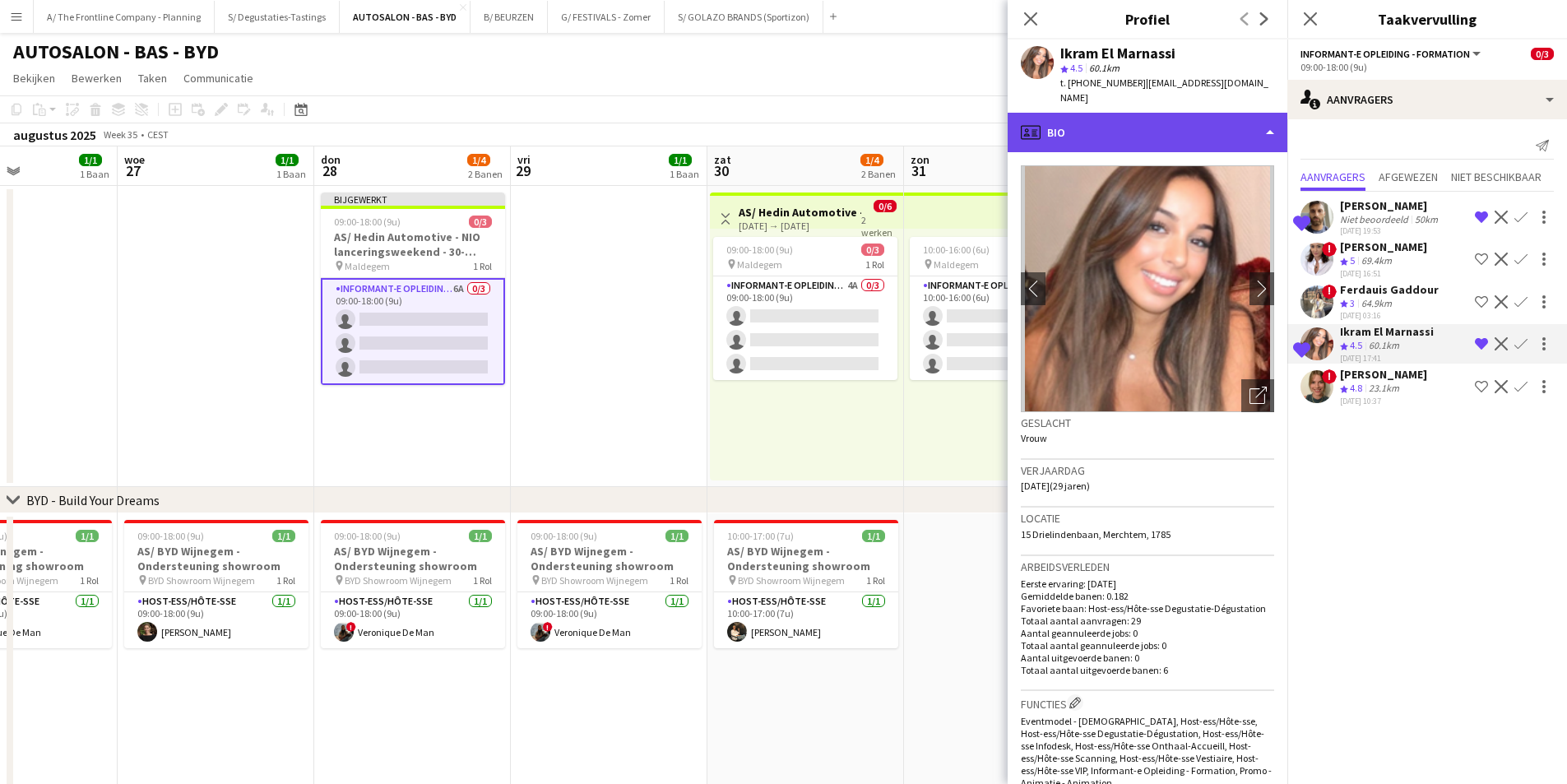
click at [1134, 120] on div "profile Bio" at bounding box center [1147, 132] width 280 height 39
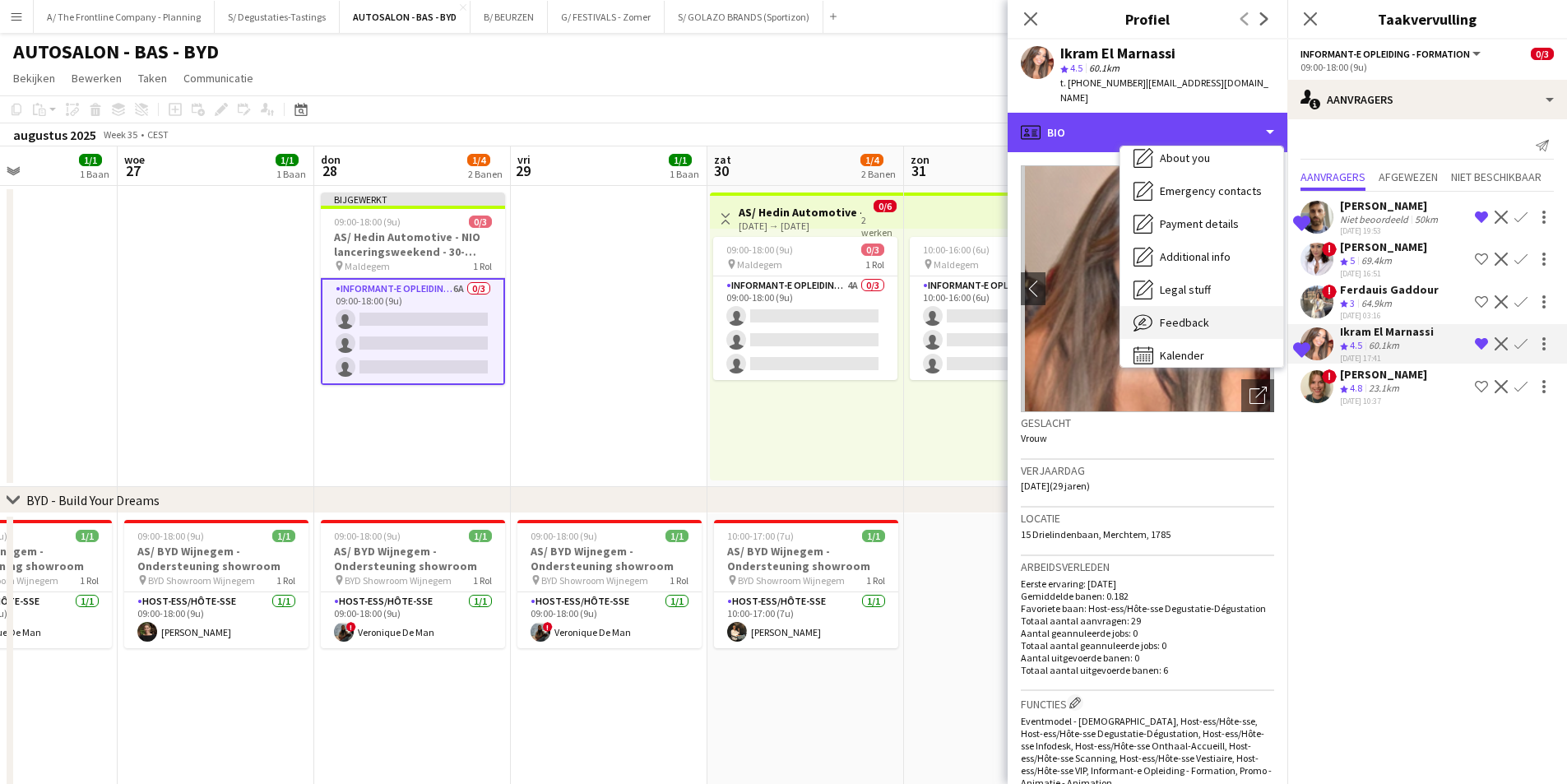
scroll to position [122, 0]
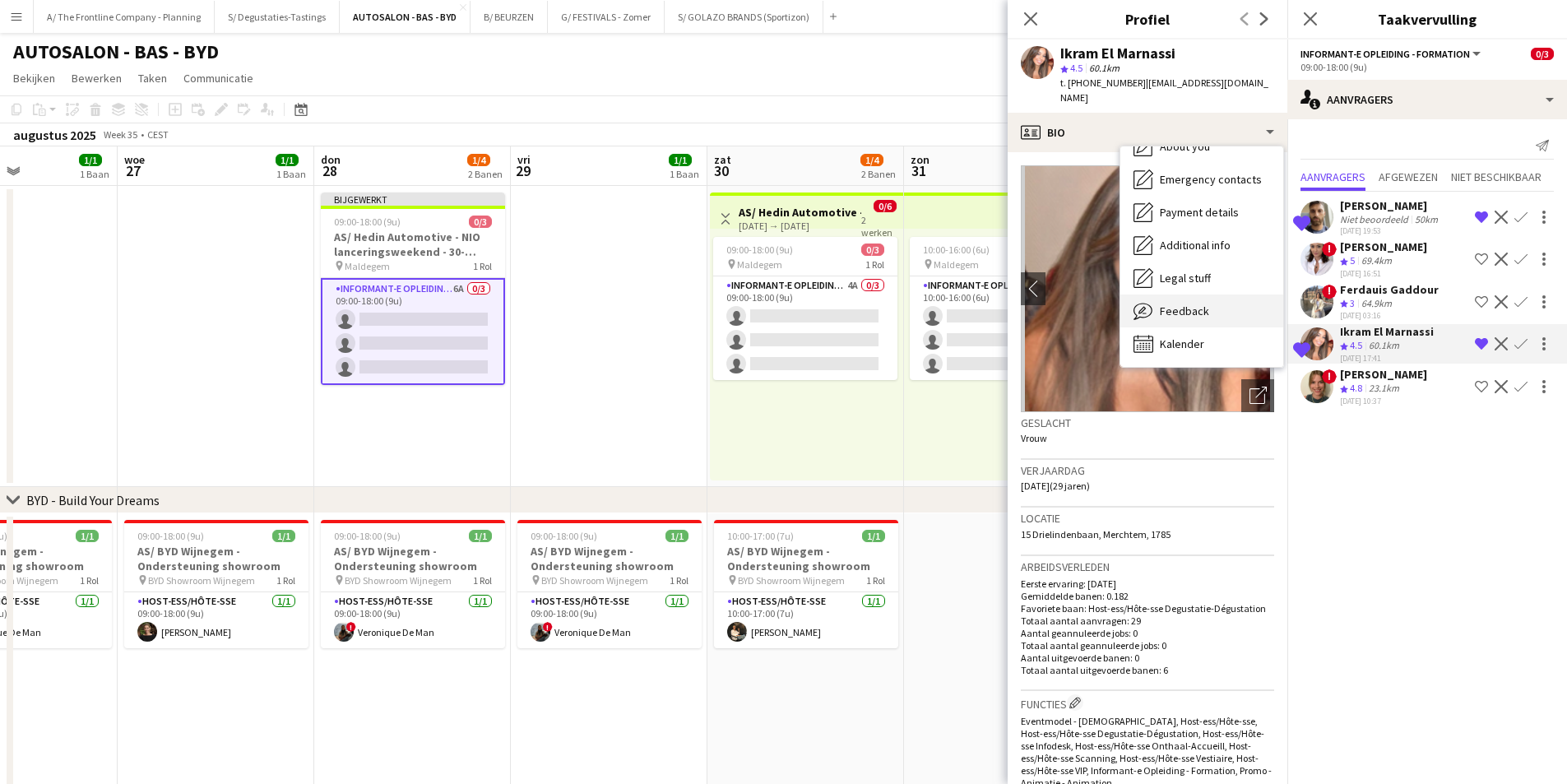
click at [1182, 304] on span "Feedback" at bounding box center [1184, 310] width 49 height 14
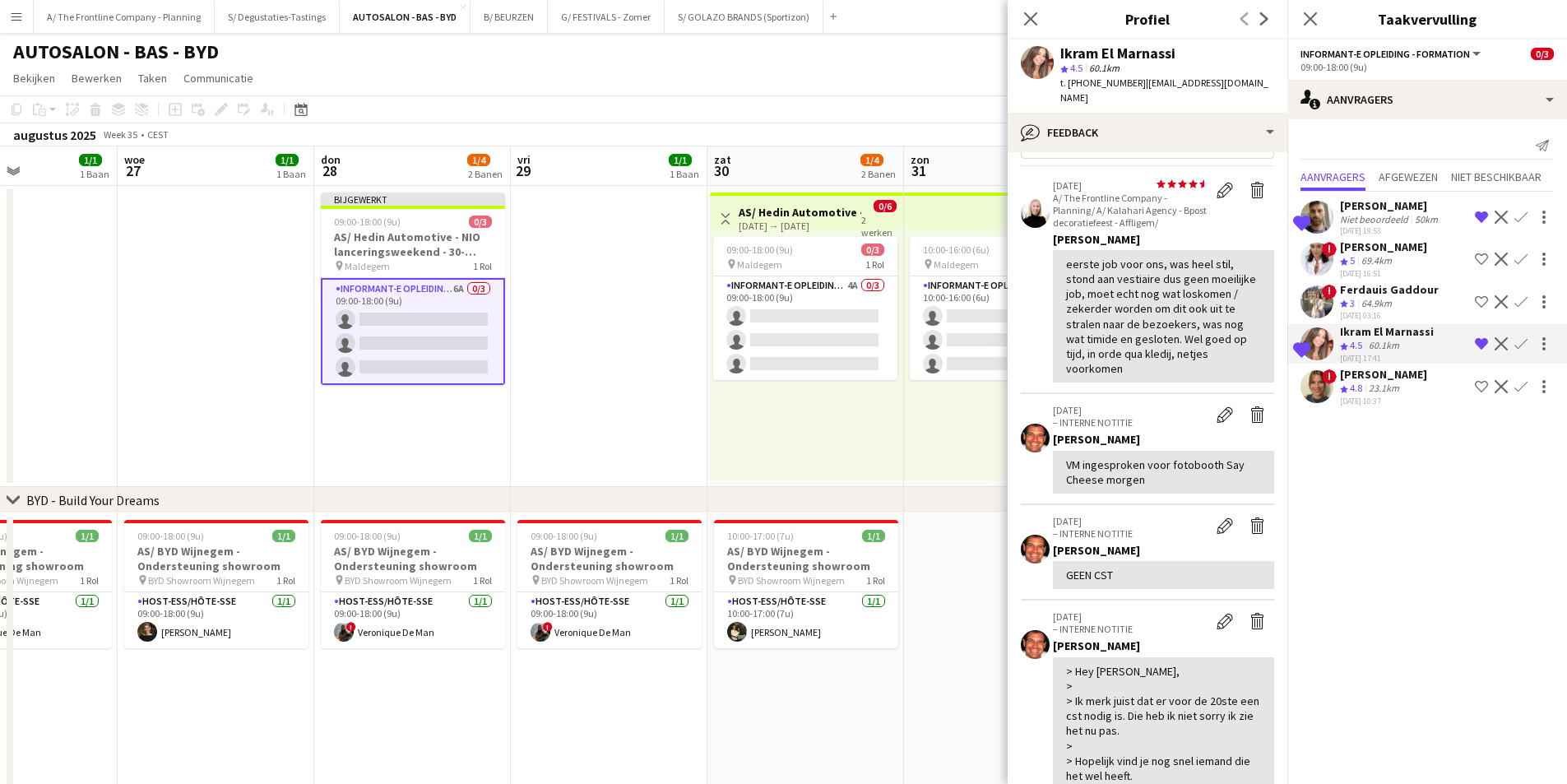
scroll to position [0, 0]
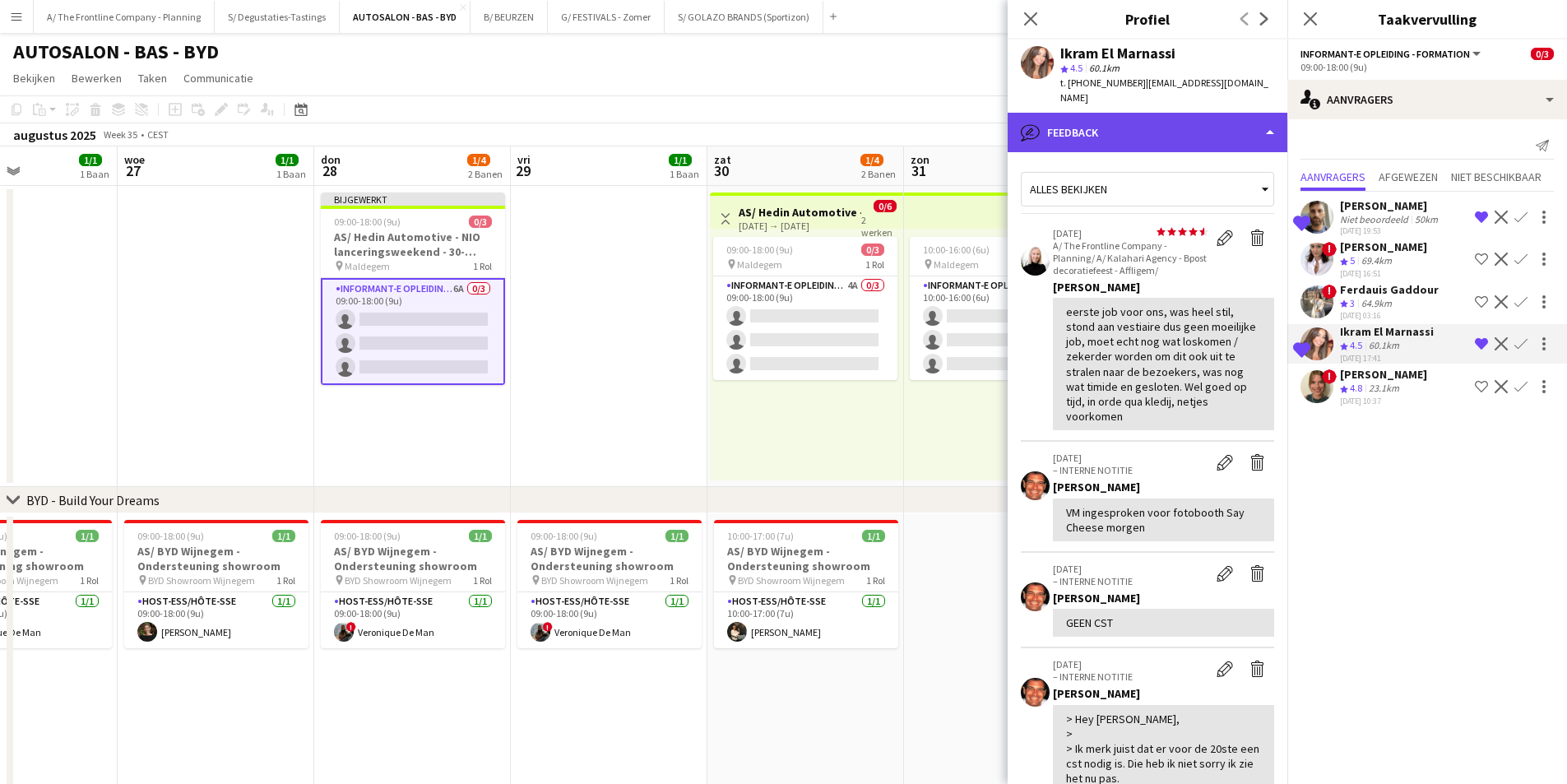
click at [1191, 114] on div "bubble-pencil Feedback" at bounding box center [1147, 132] width 280 height 39
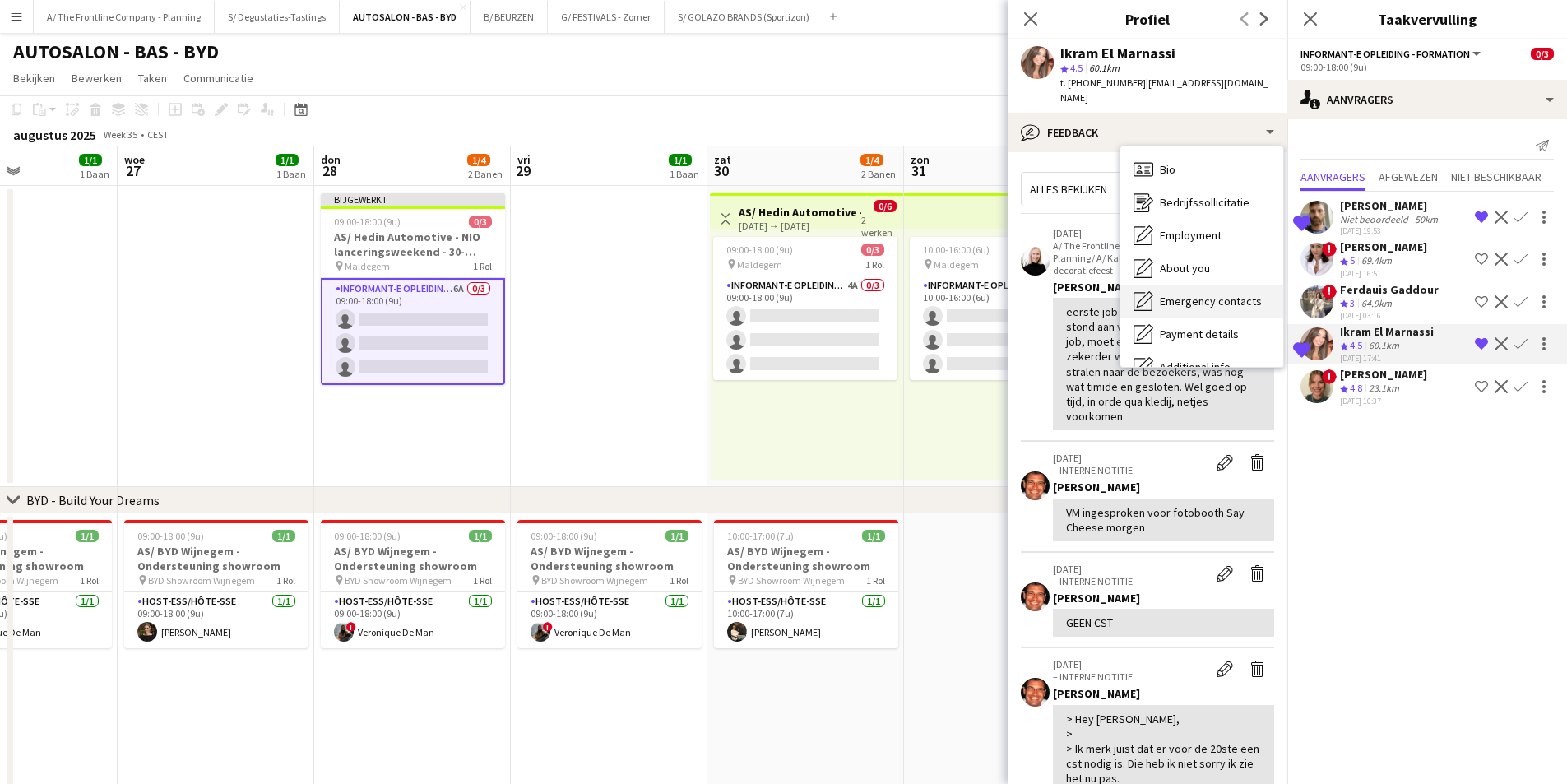
click at [1189, 154] on div "Bio Bio" at bounding box center [1202, 169] width 162 height 33
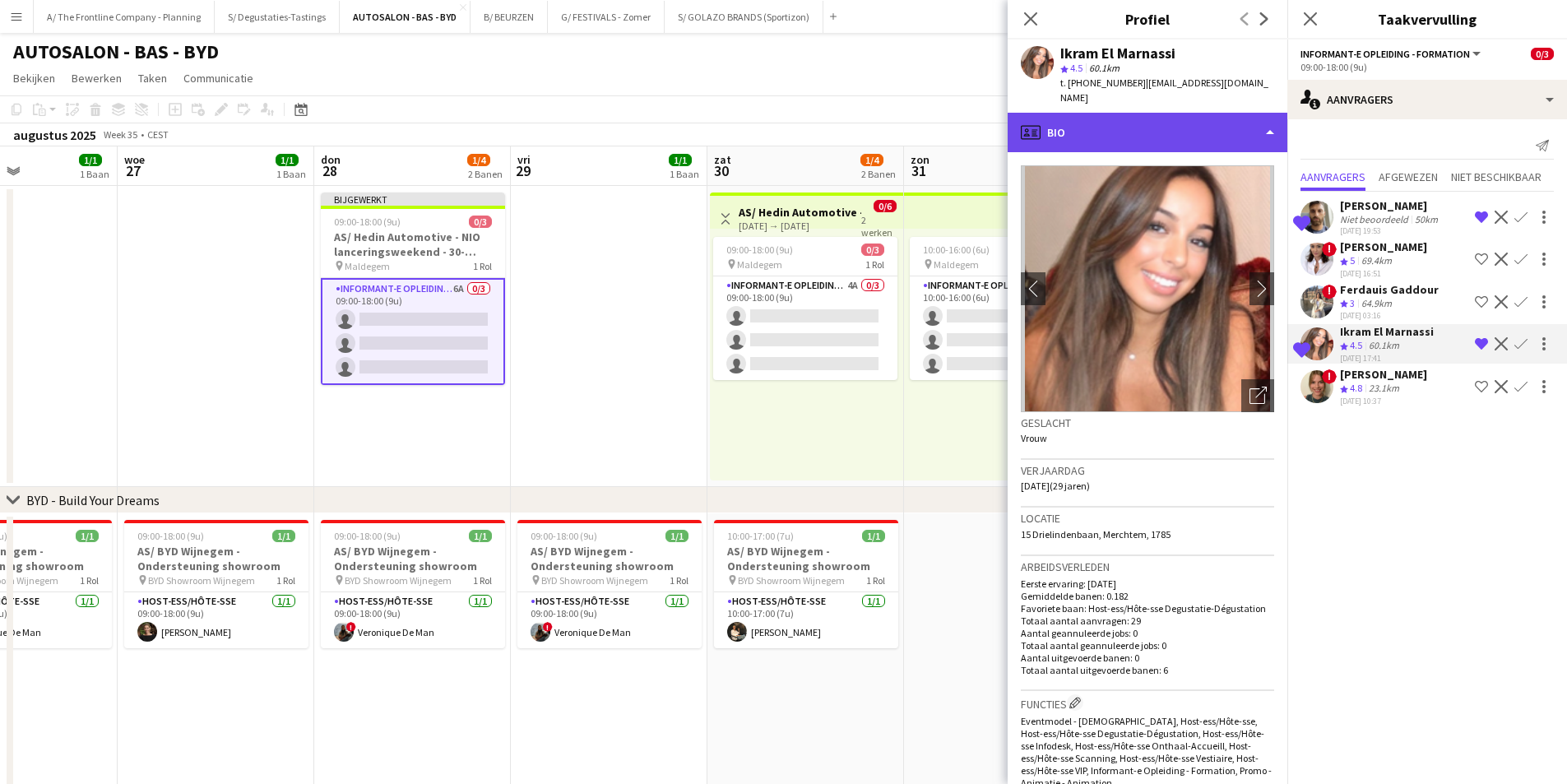
click at [1188, 115] on div "profile Bio" at bounding box center [1147, 132] width 280 height 39
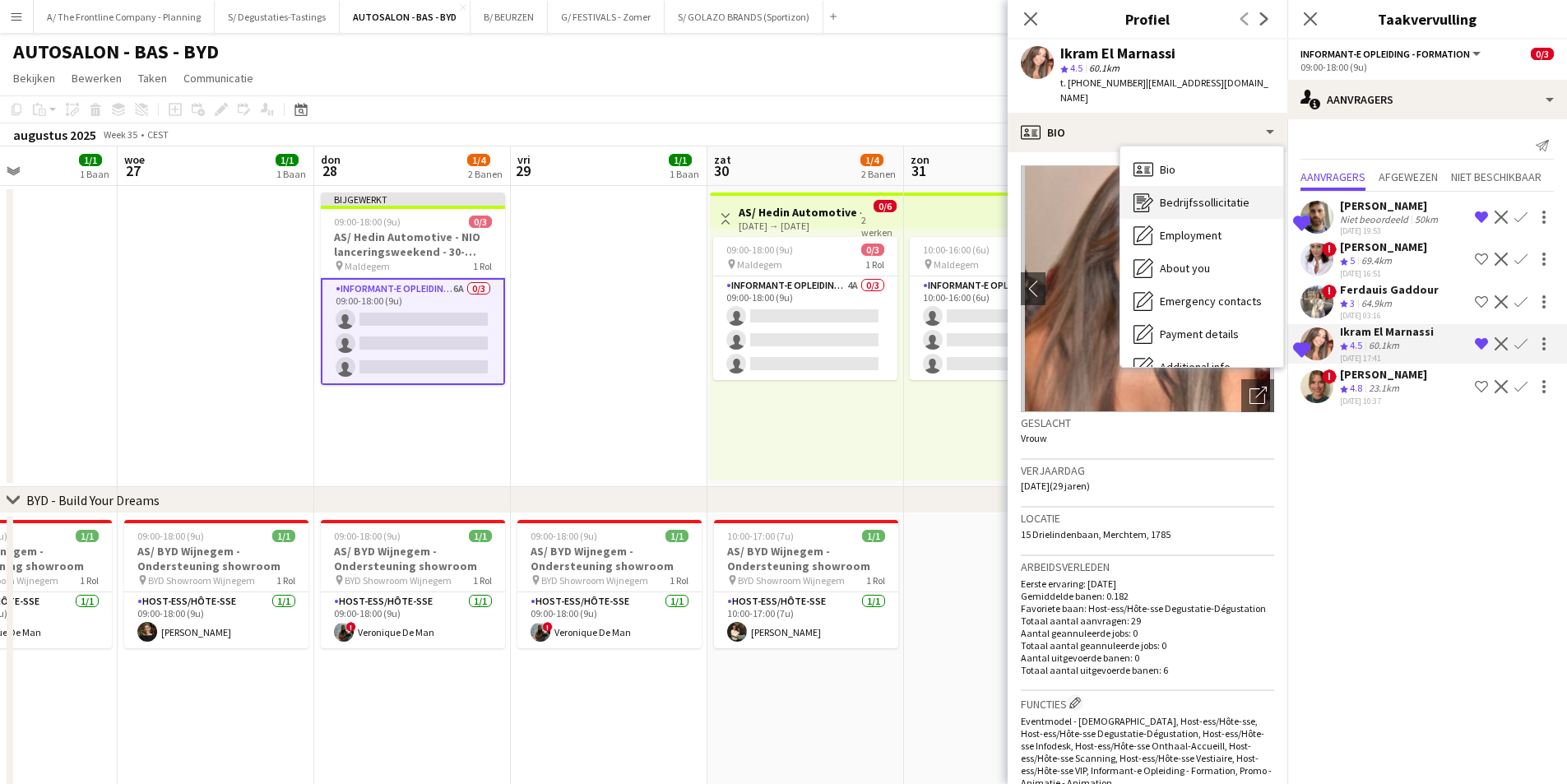
click at [1187, 185] on div "Bedrijfssollicitatie Bedrijfssollicitatie" at bounding box center [1202, 202] width 162 height 33
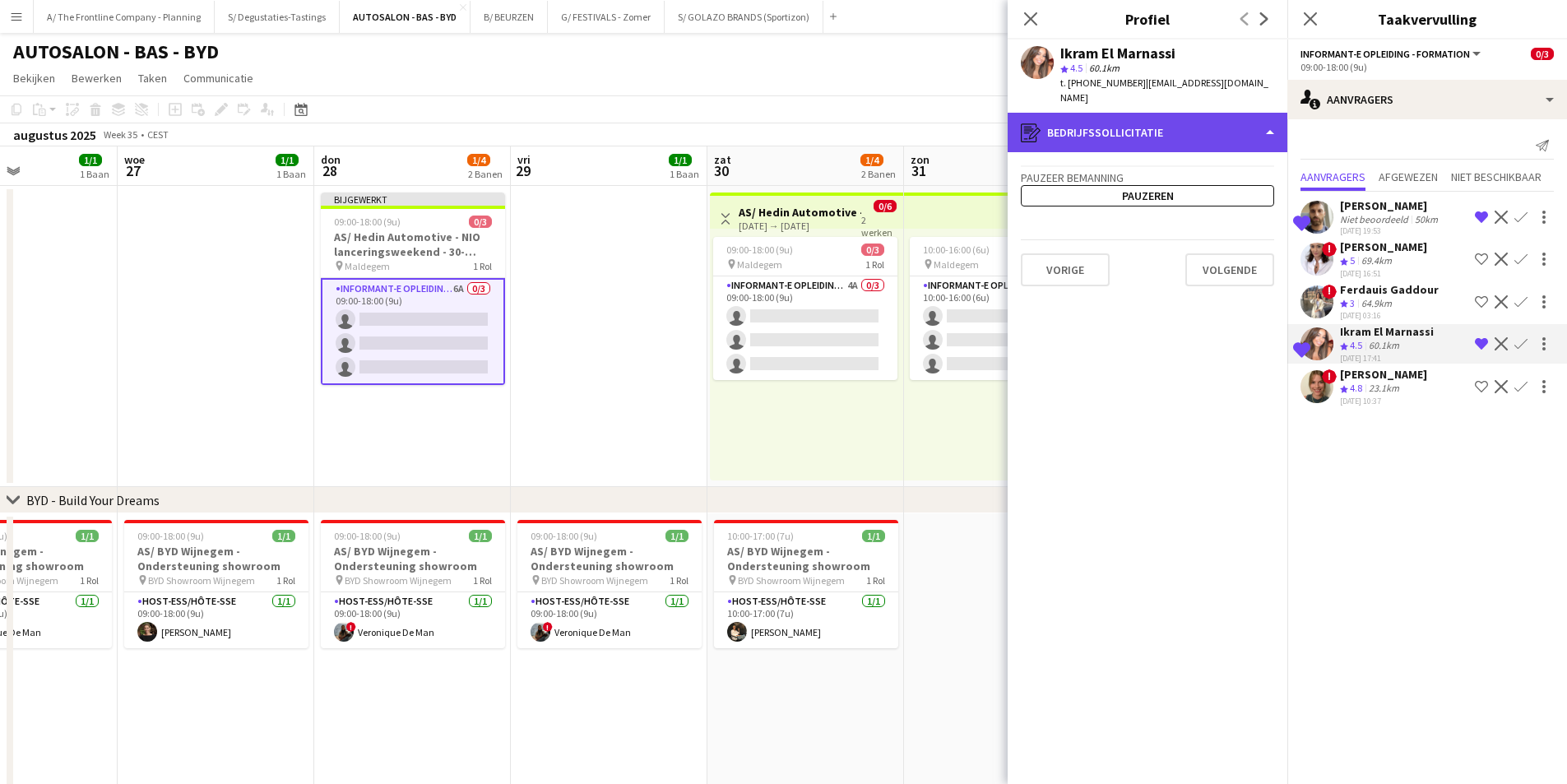
click at [1102, 112] on div "register Bedrijfssollicitatie" at bounding box center [1147, 132] width 280 height 39
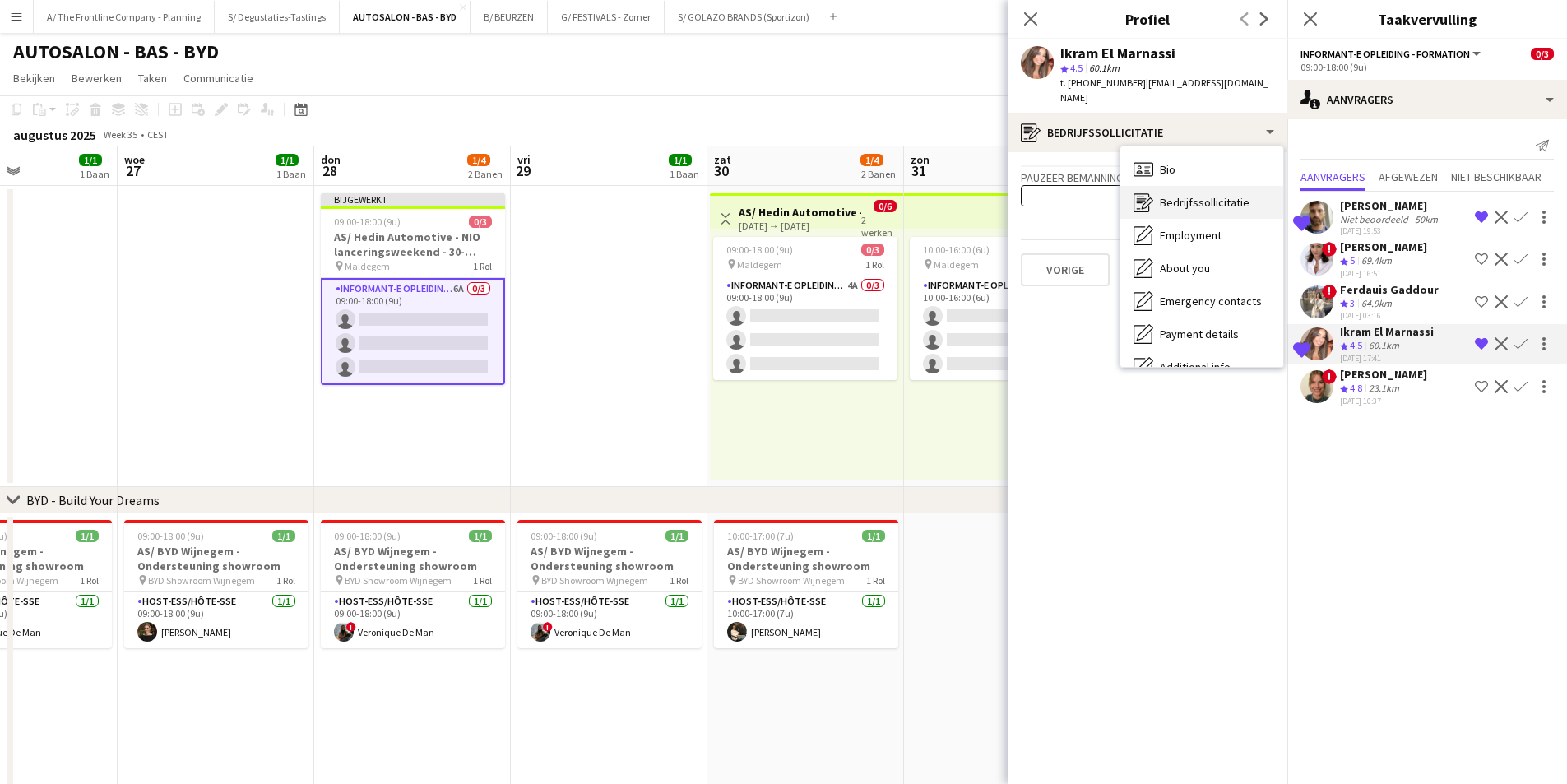
click at [1157, 185] on div "Bedrijfssollicitatie Bedrijfssollicitatie" at bounding box center [1202, 202] width 162 height 33
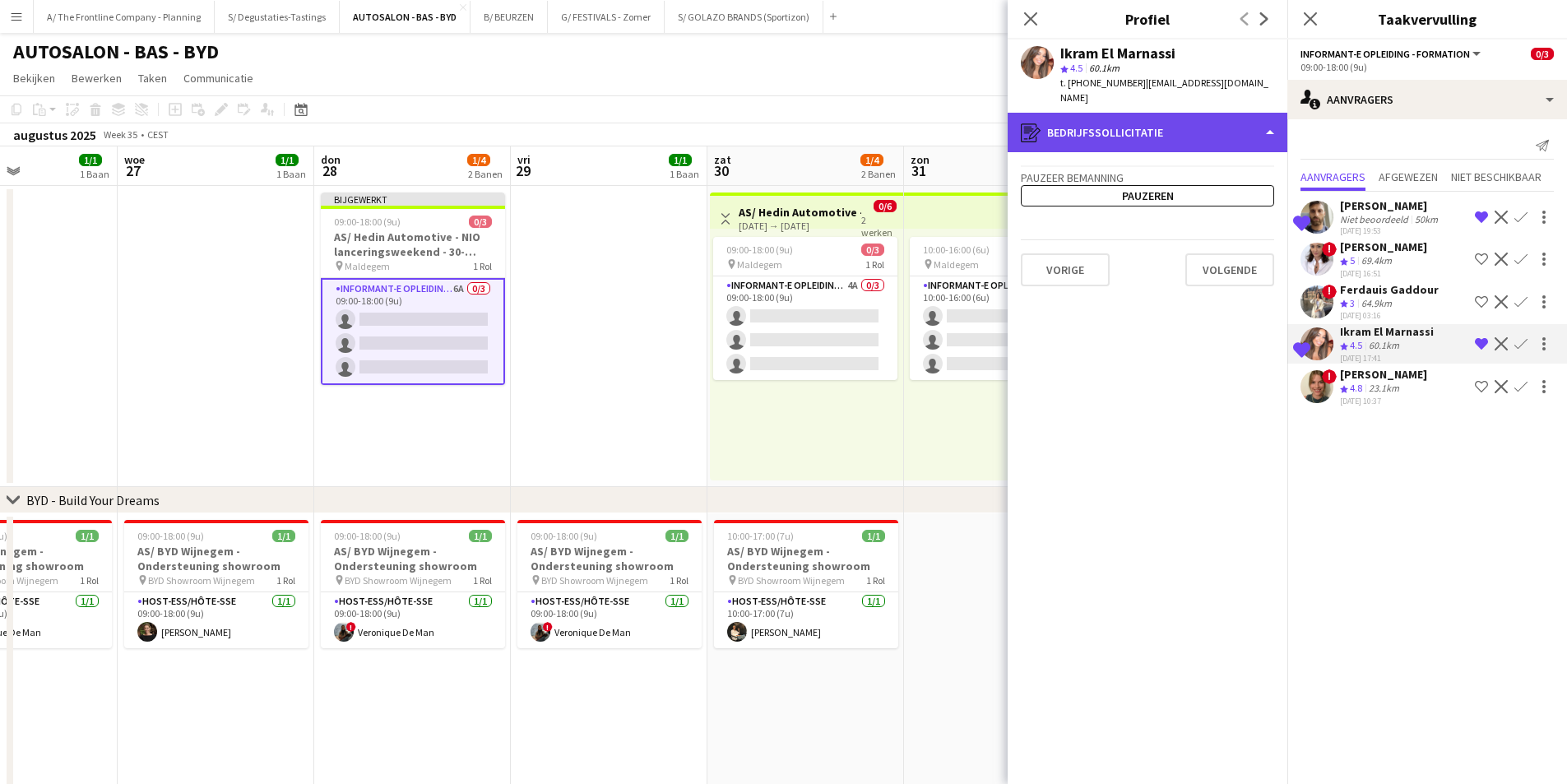
click at [1157, 112] on div "register Bedrijfssollicitatie" at bounding box center [1147, 132] width 280 height 39
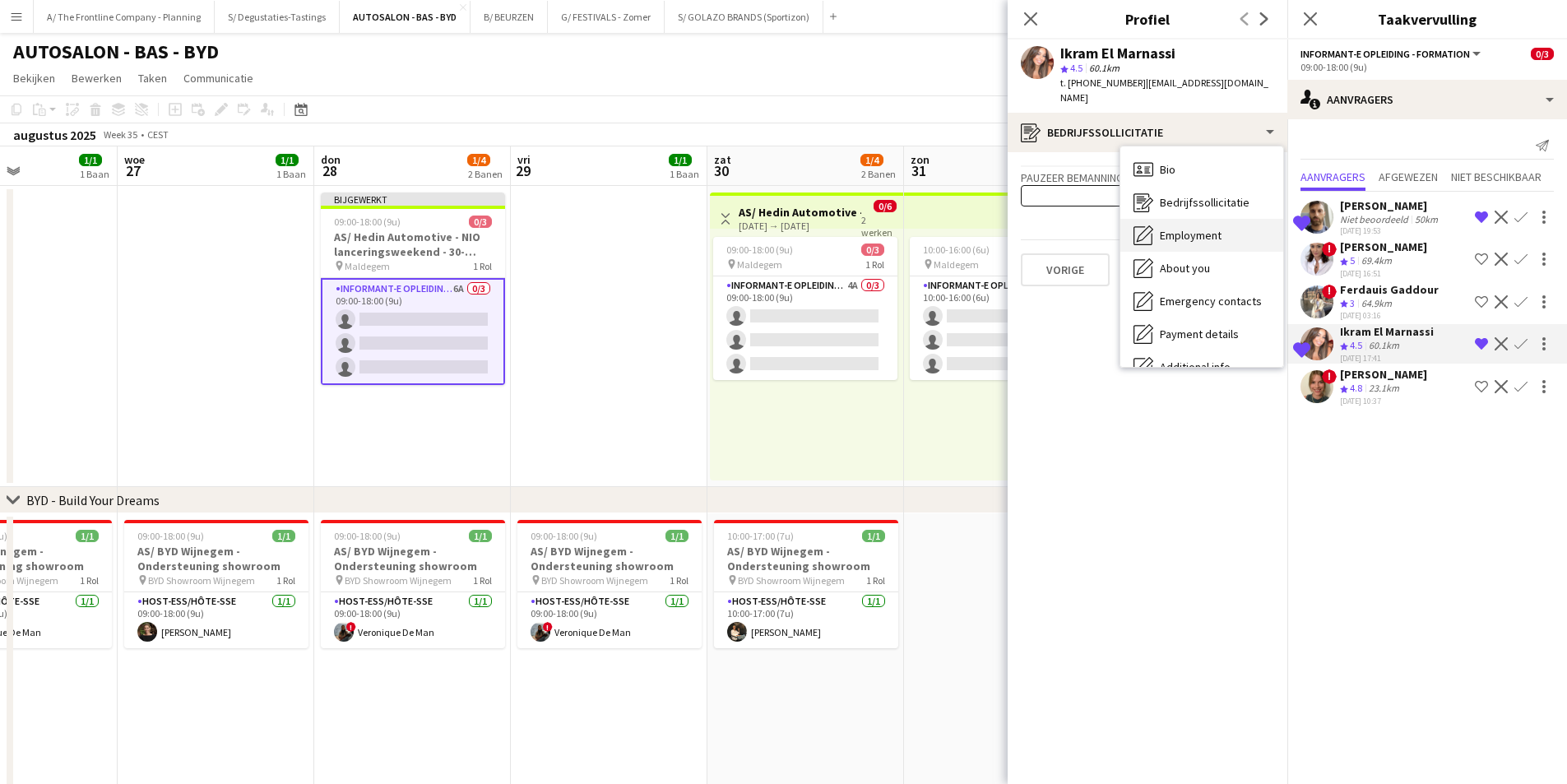
click at [1195, 228] on span "Employment" at bounding box center [1191, 234] width 62 height 14
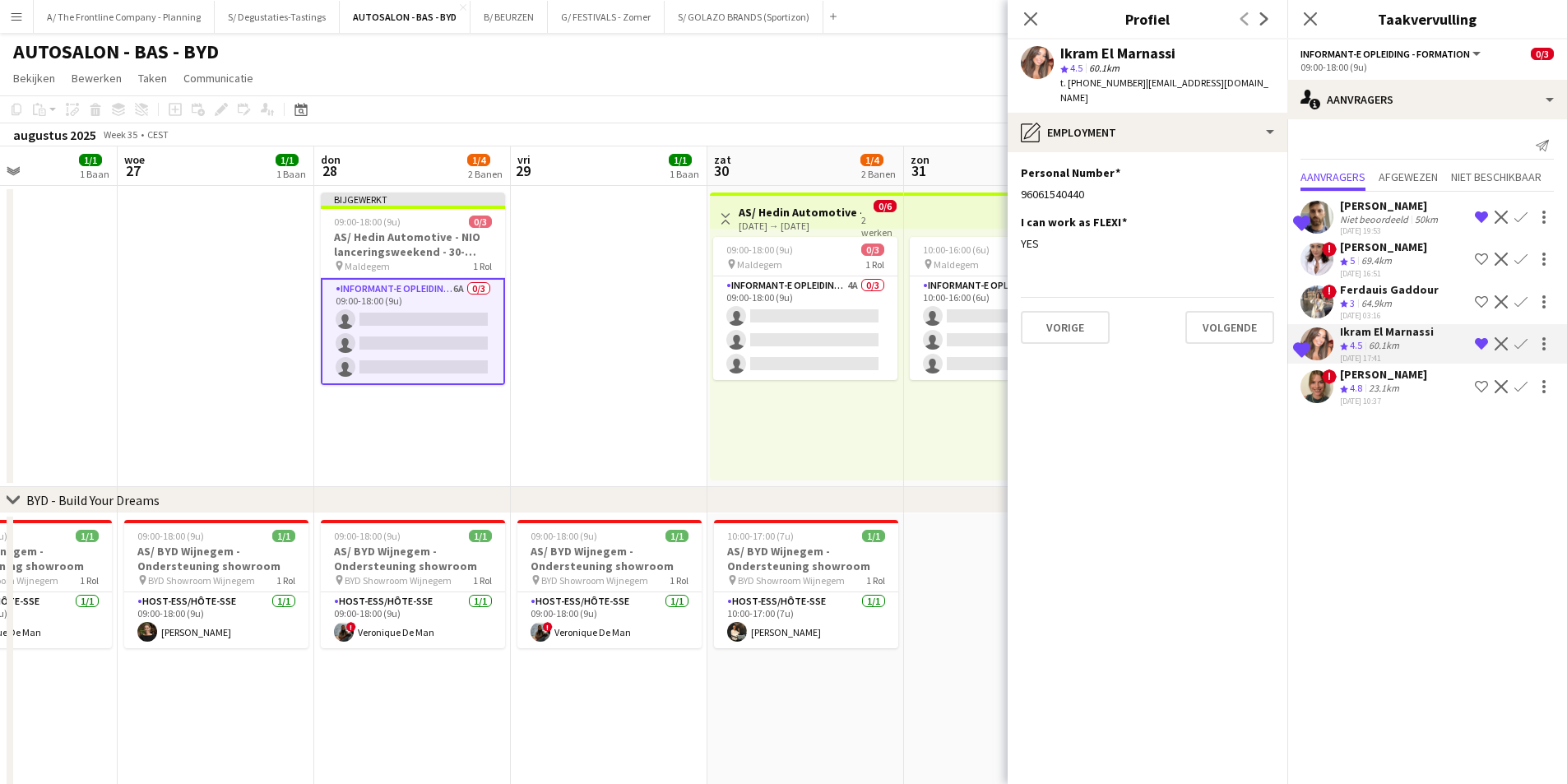
click at [1176, 429] on app-section-data-types "Personal Number Dit veld bewerken 96061540440 I can work as FLEXI Dit veld bewe…" at bounding box center [1147, 467] width 280 height 631
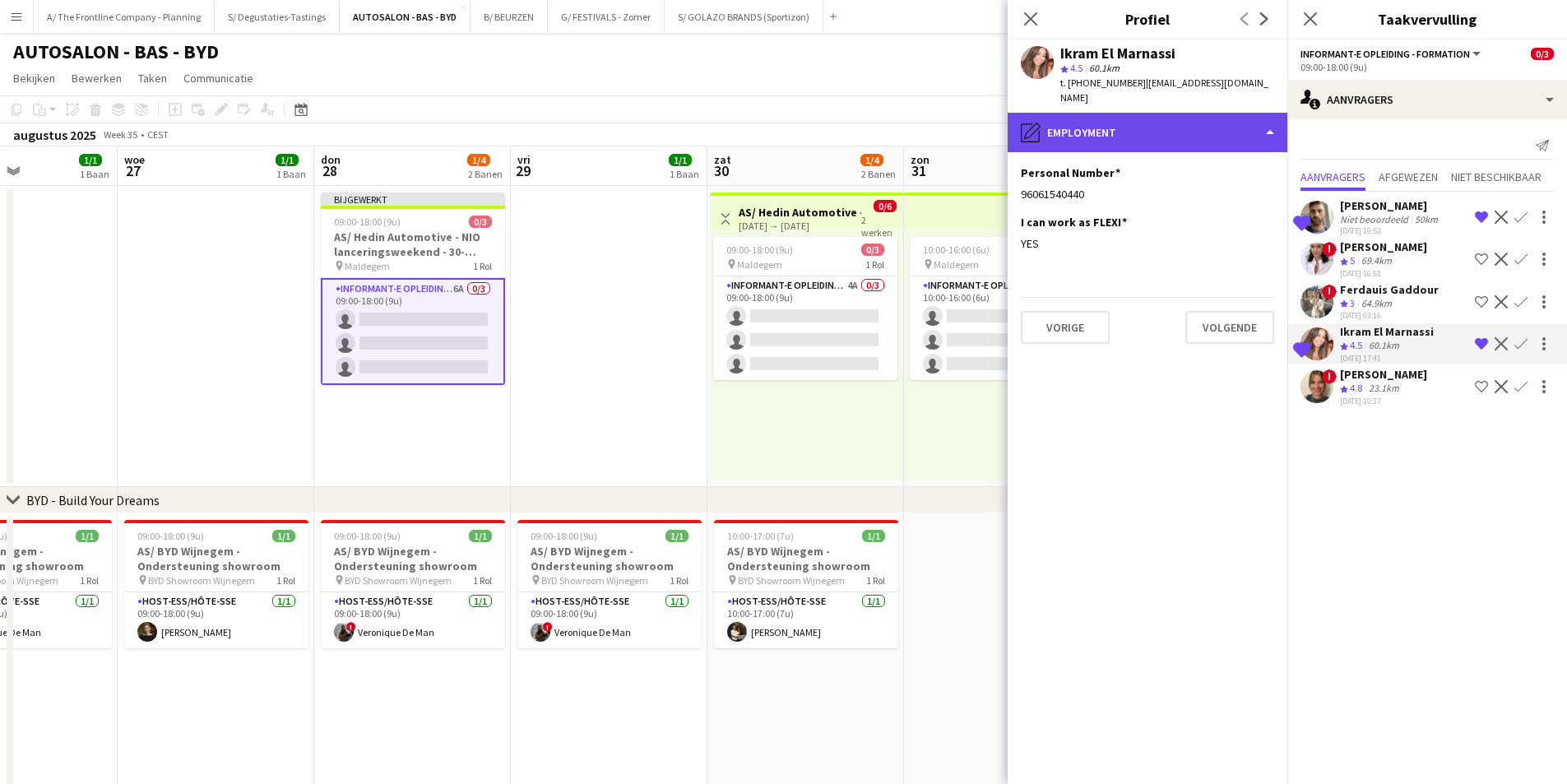
click at [1158, 134] on div "pencil4 Employment" at bounding box center [1147, 132] width 280 height 39
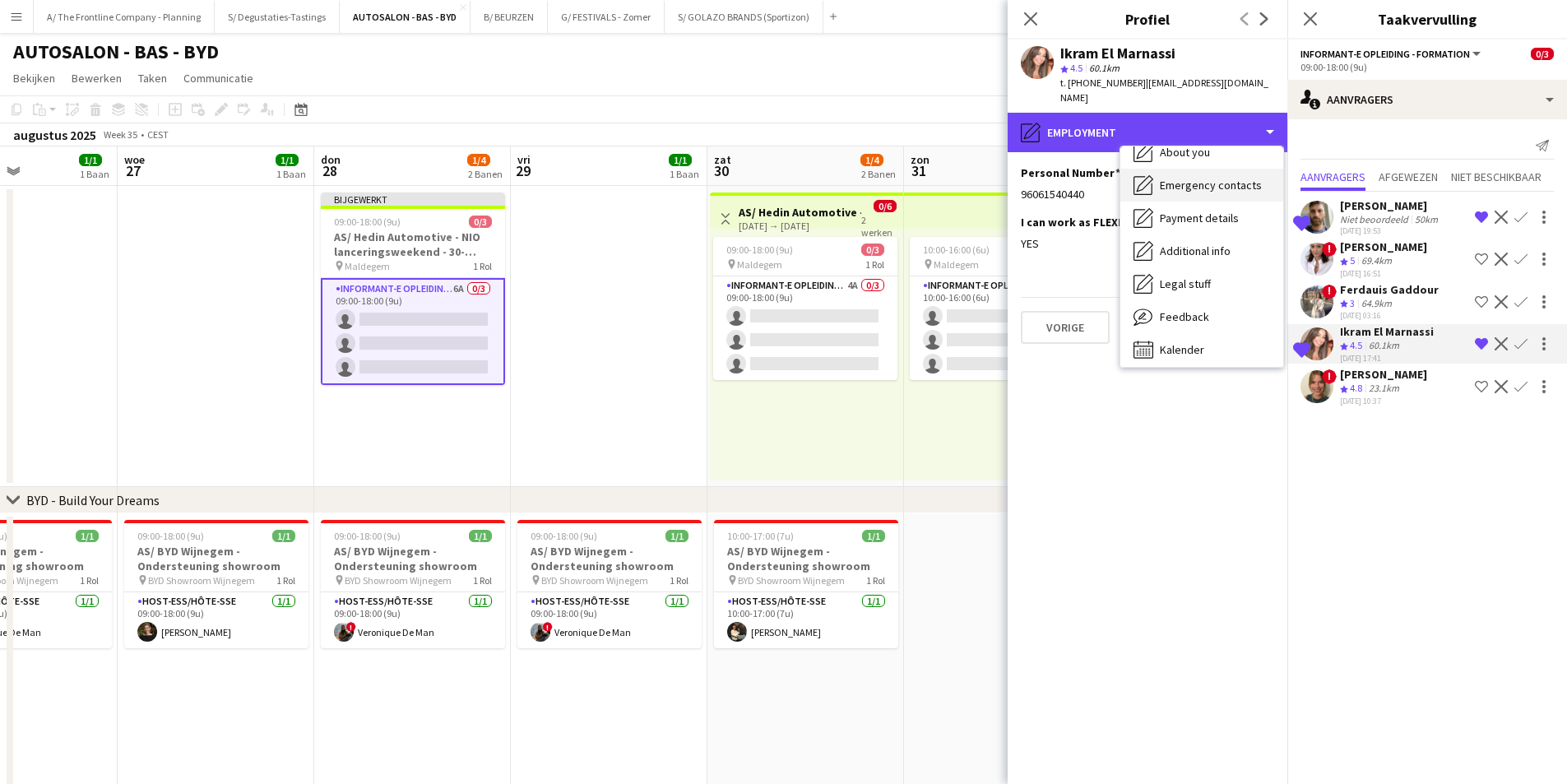
scroll to position [122, 0]
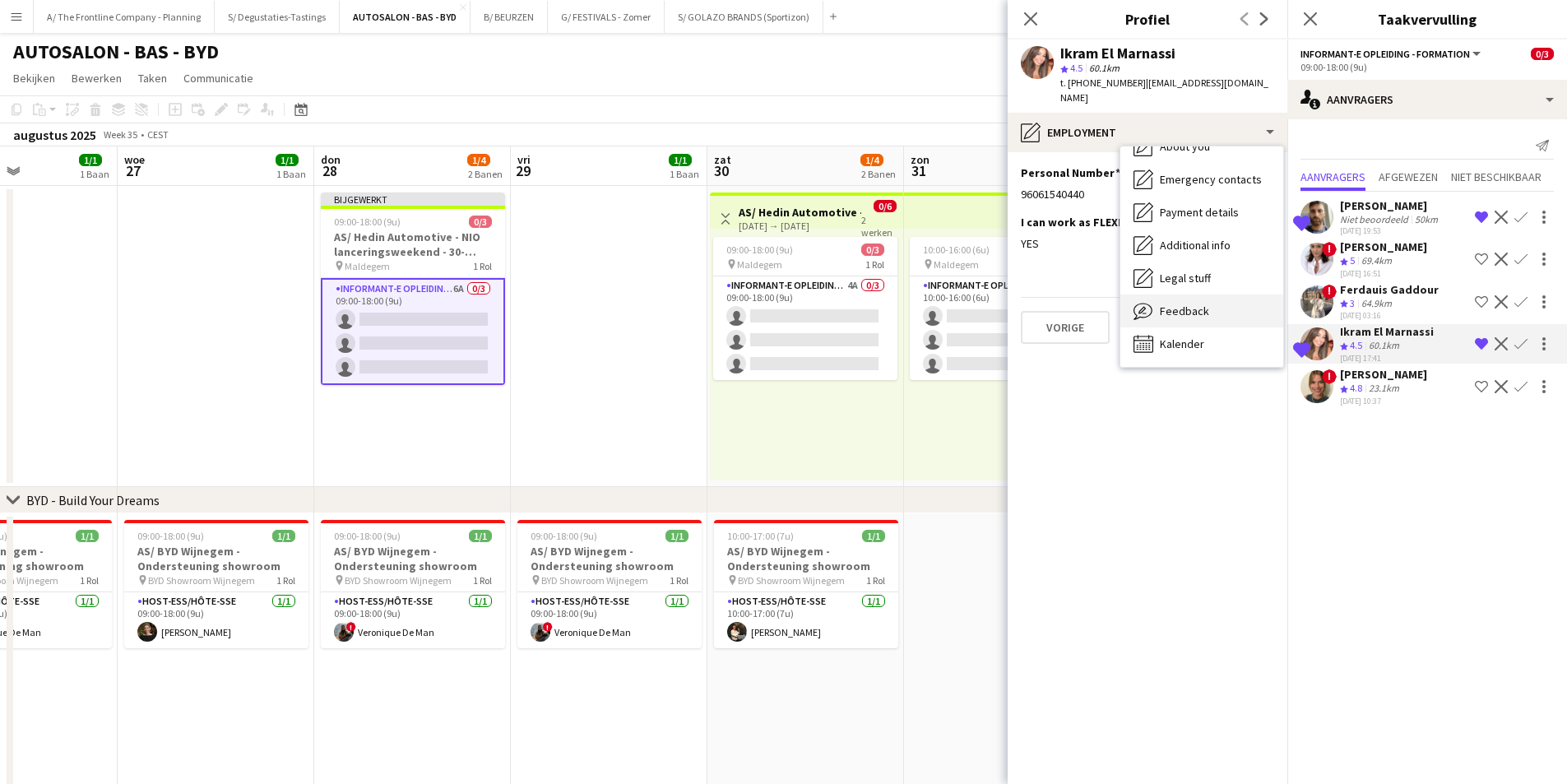
click at [1174, 304] on span "Feedback" at bounding box center [1184, 310] width 49 height 14
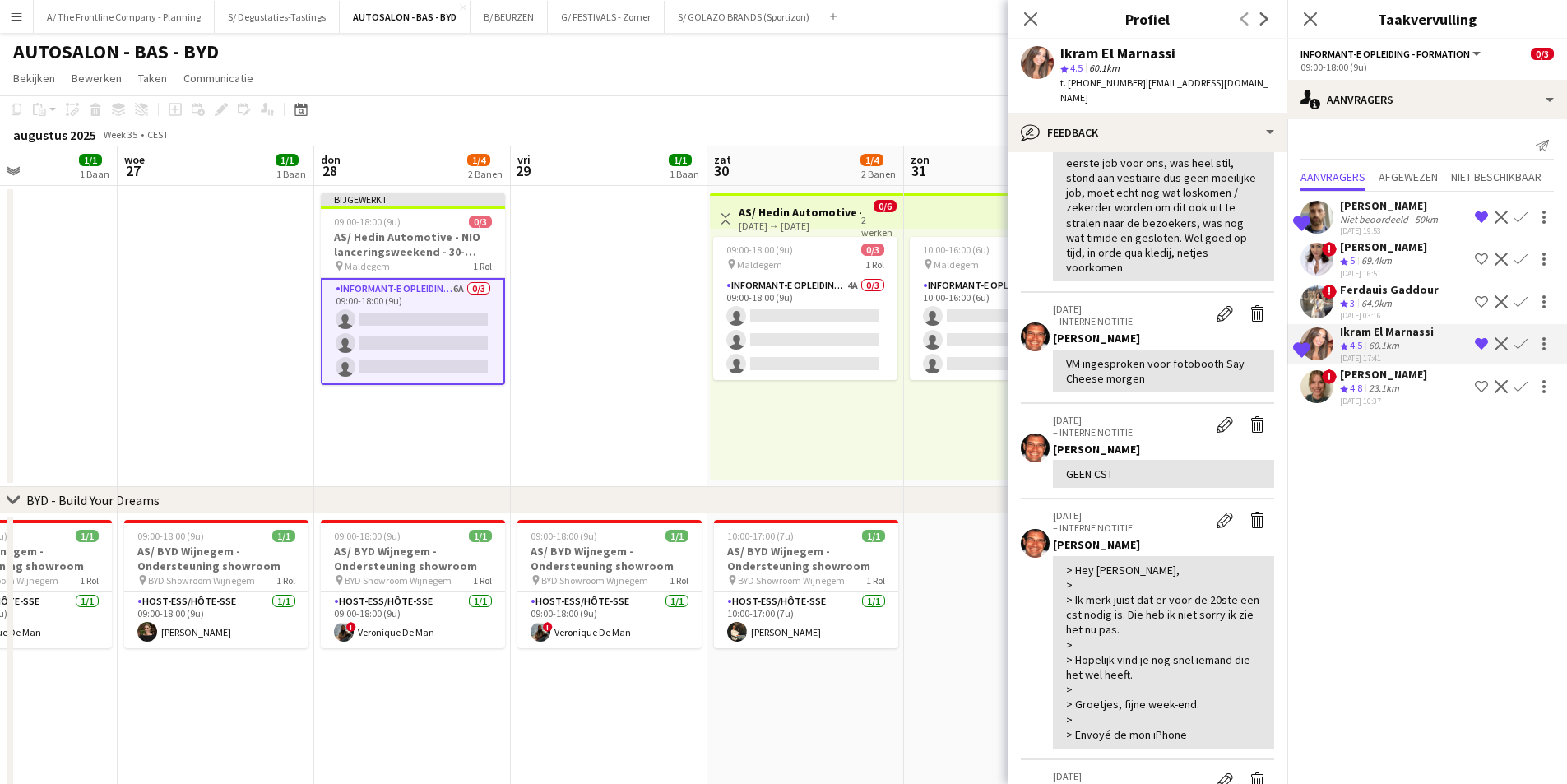
scroll to position [0, 0]
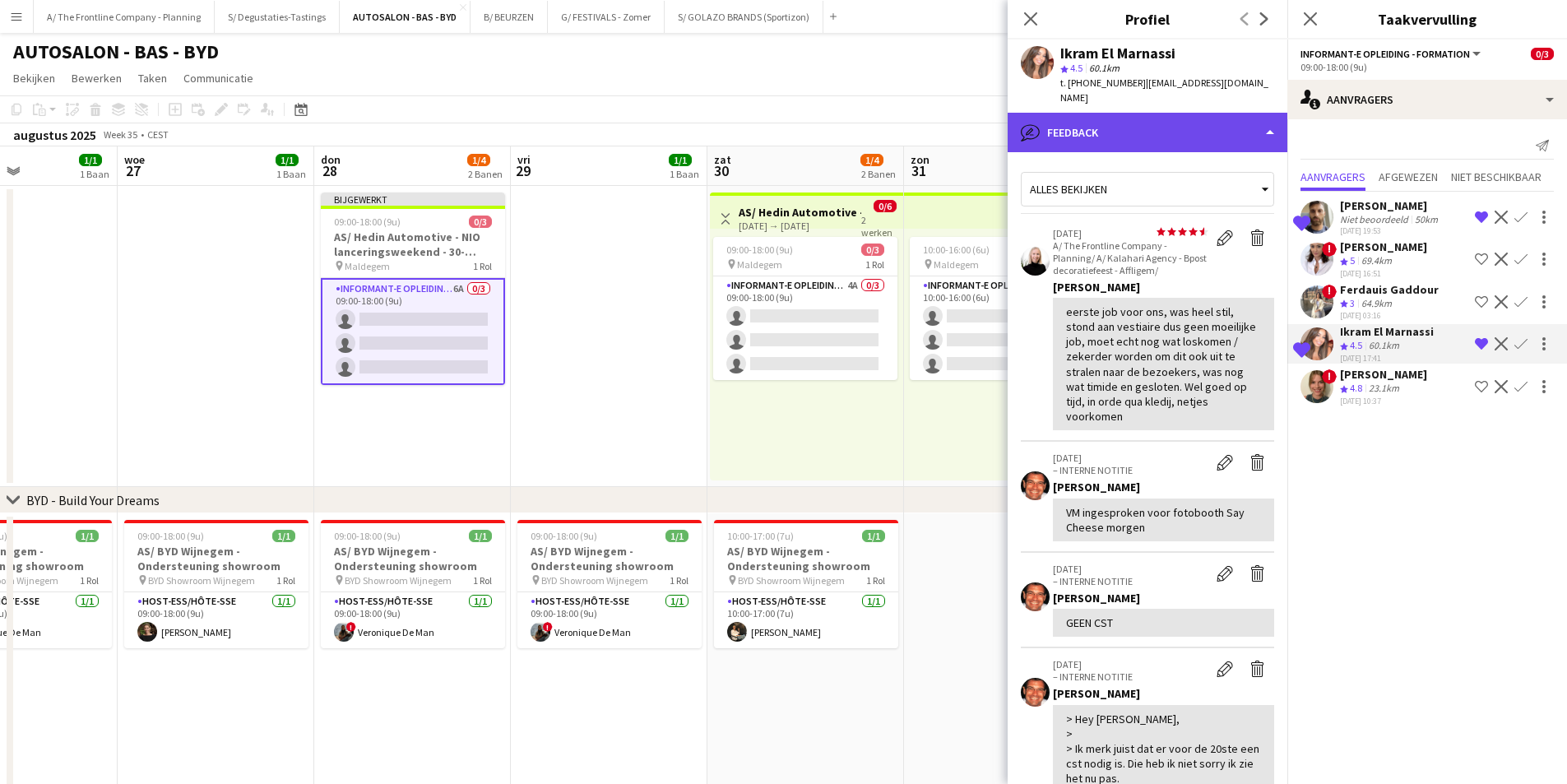
click at [1153, 127] on div "bubble-pencil Feedback" at bounding box center [1147, 132] width 280 height 39
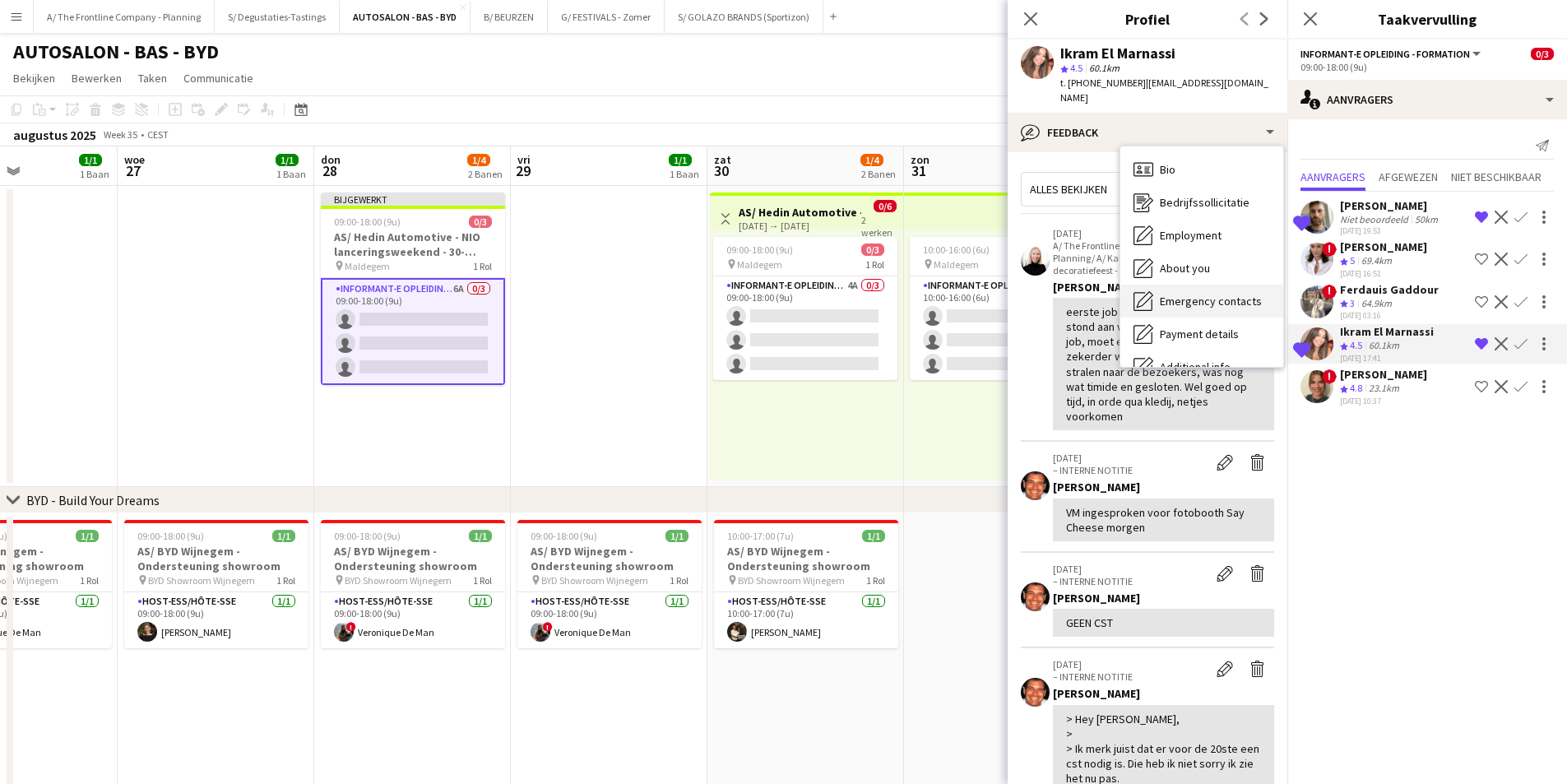
click at [1165, 162] on span "Bio" at bounding box center [1168, 169] width 15 height 14
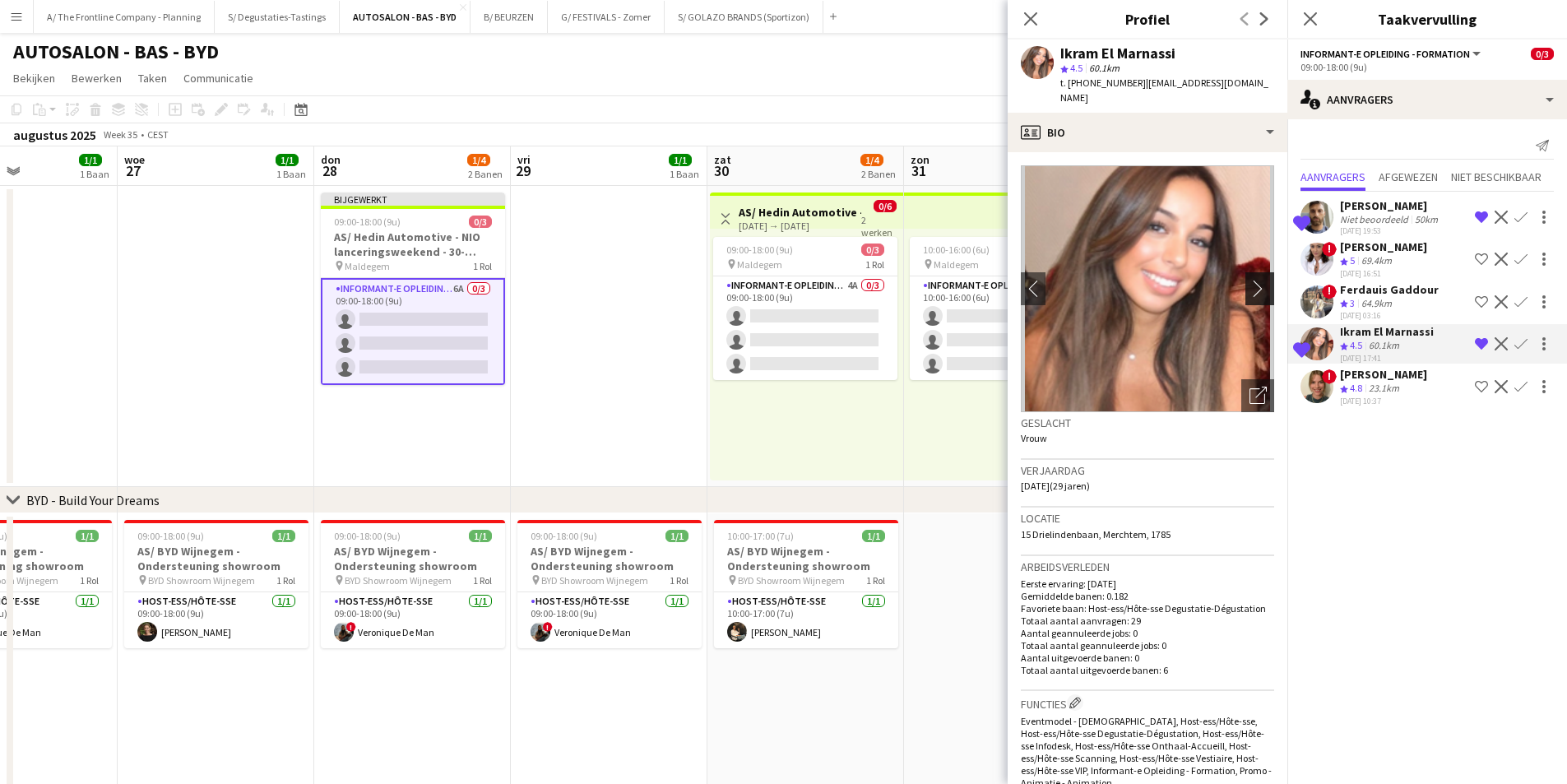
click at [1250, 280] on app-icon "chevron-right" at bounding box center [1262, 288] width 26 height 17
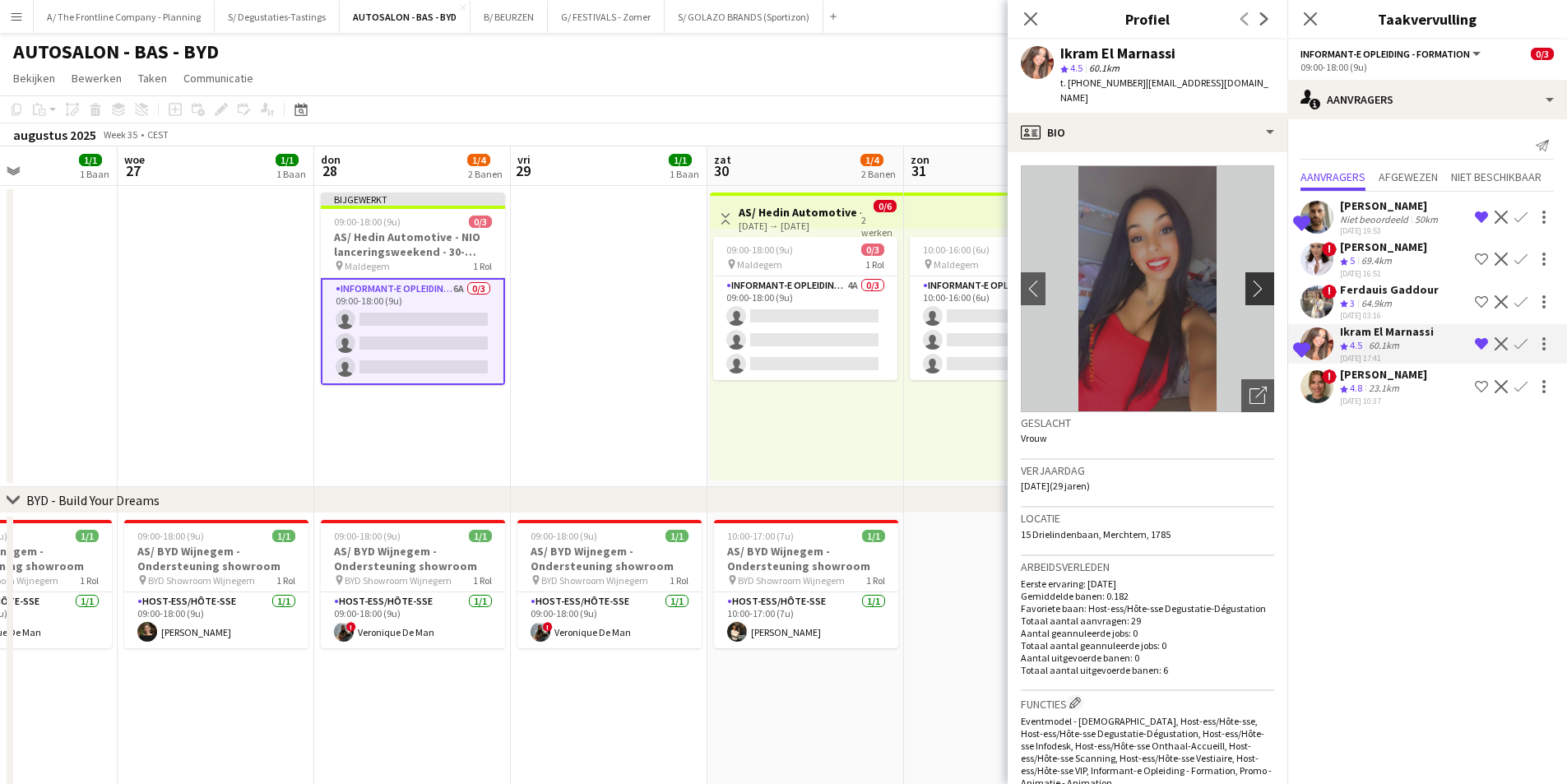
click at [1250, 280] on app-icon "chevron-right" at bounding box center [1262, 288] width 26 height 17
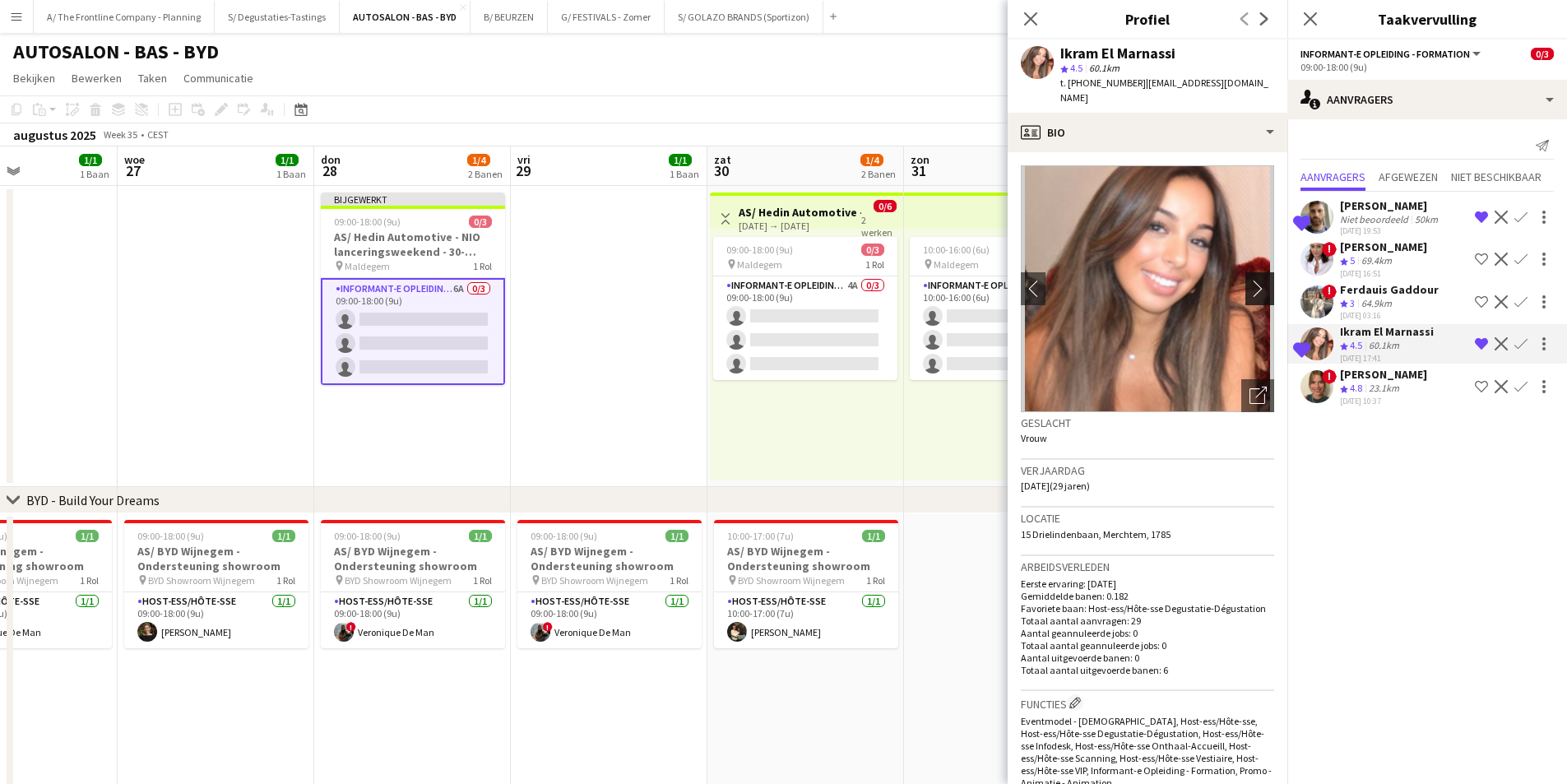
click at [1250, 280] on app-icon "chevron-right" at bounding box center [1262, 288] width 26 height 17
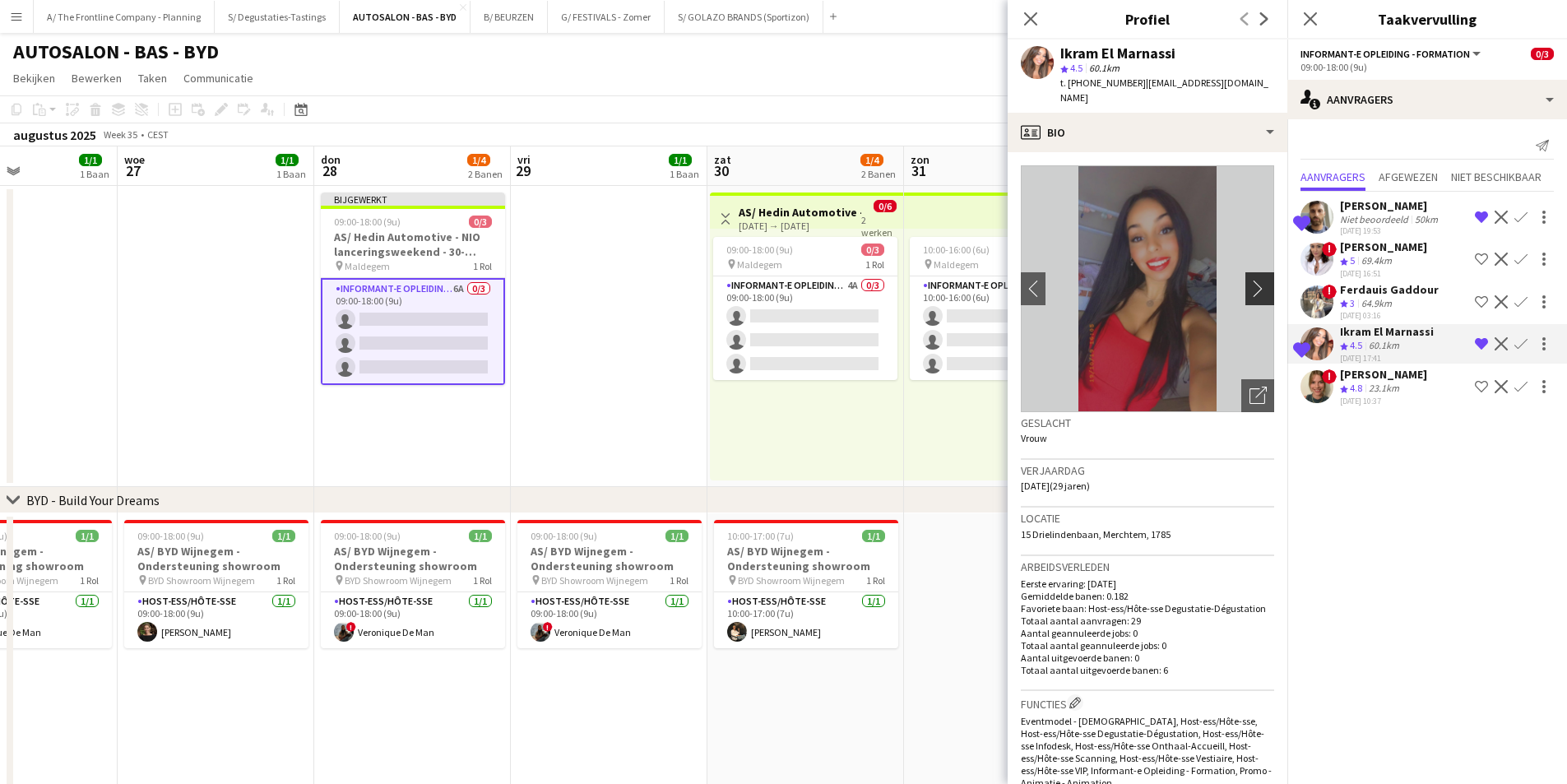
click at [1250, 280] on app-icon "chevron-right" at bounding box center [1262, 288] width 26 height 17
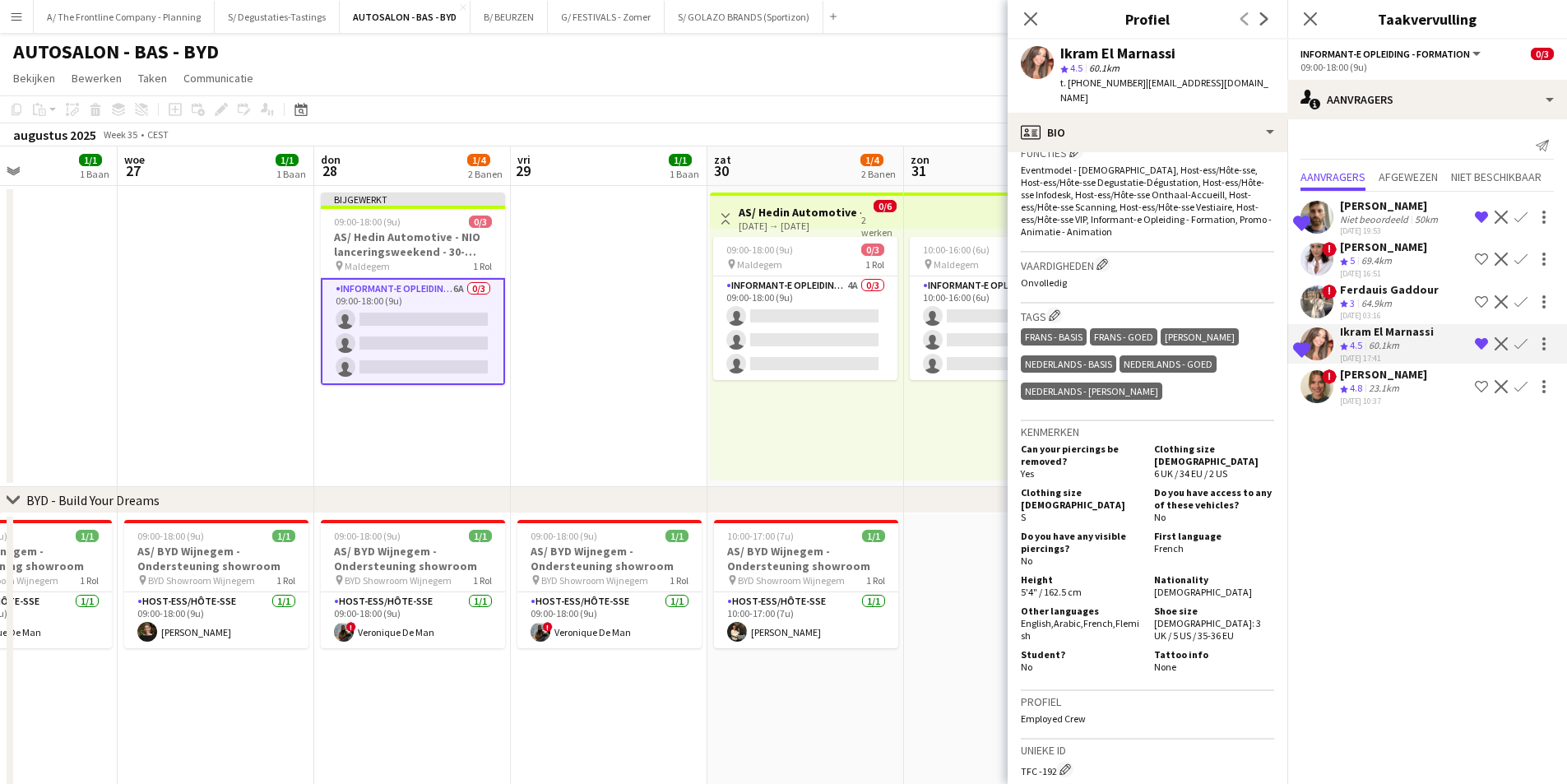
scroll to position [576, 0]
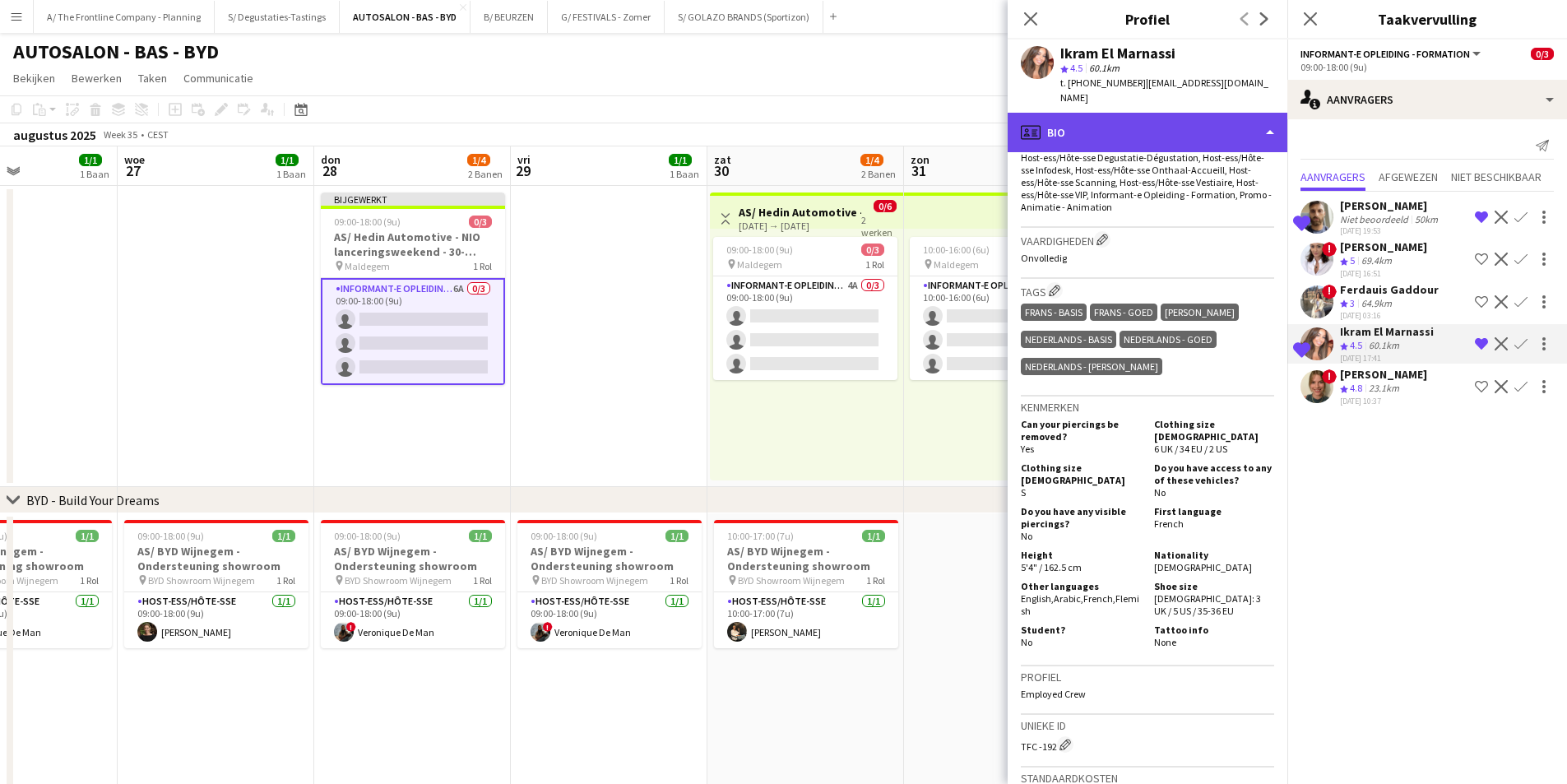
click at [1143, 112] on div "profile Bio" at bounding box center [1147, 132] width 280 height 39
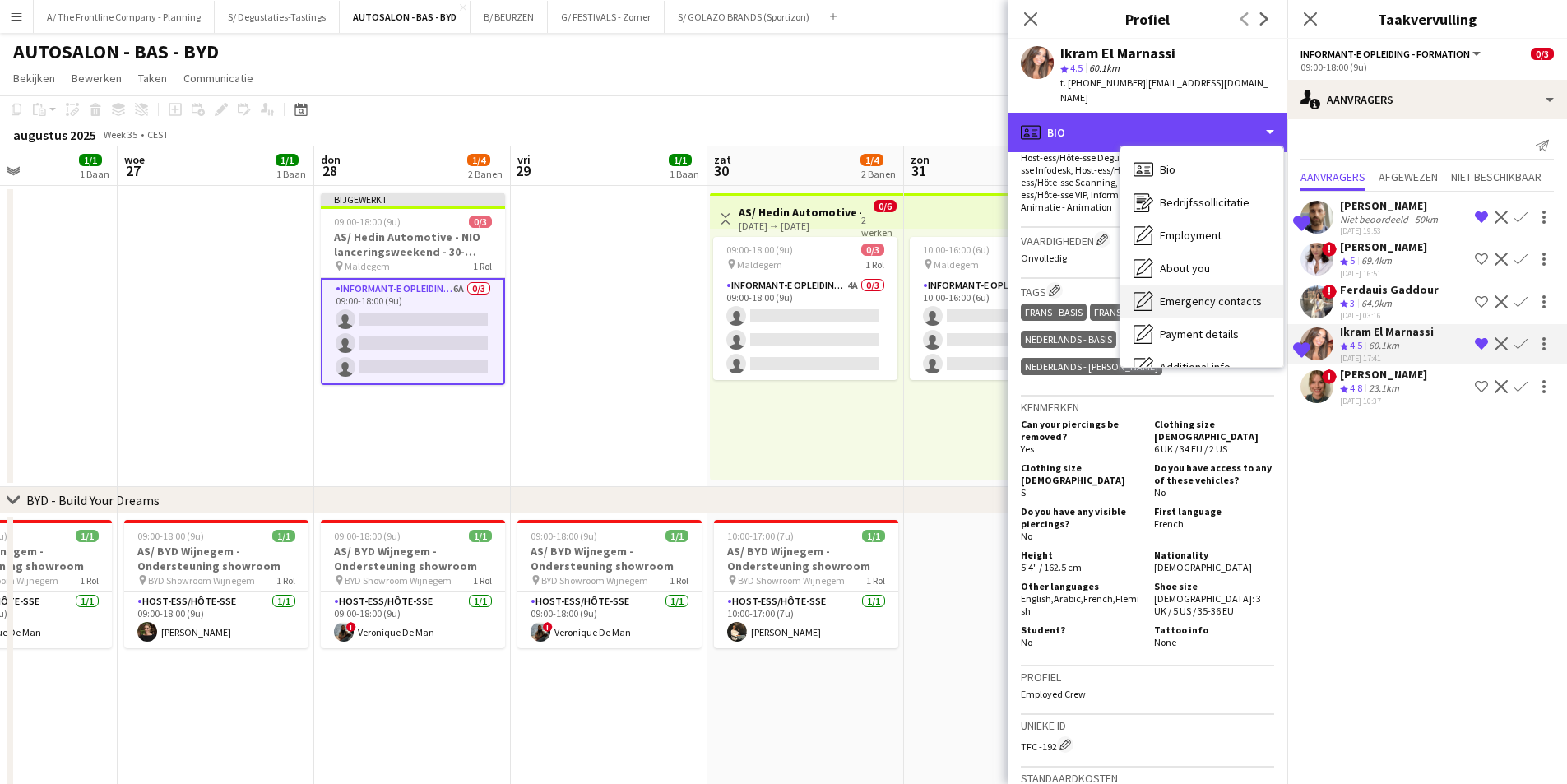
scroll to position [122, 0]
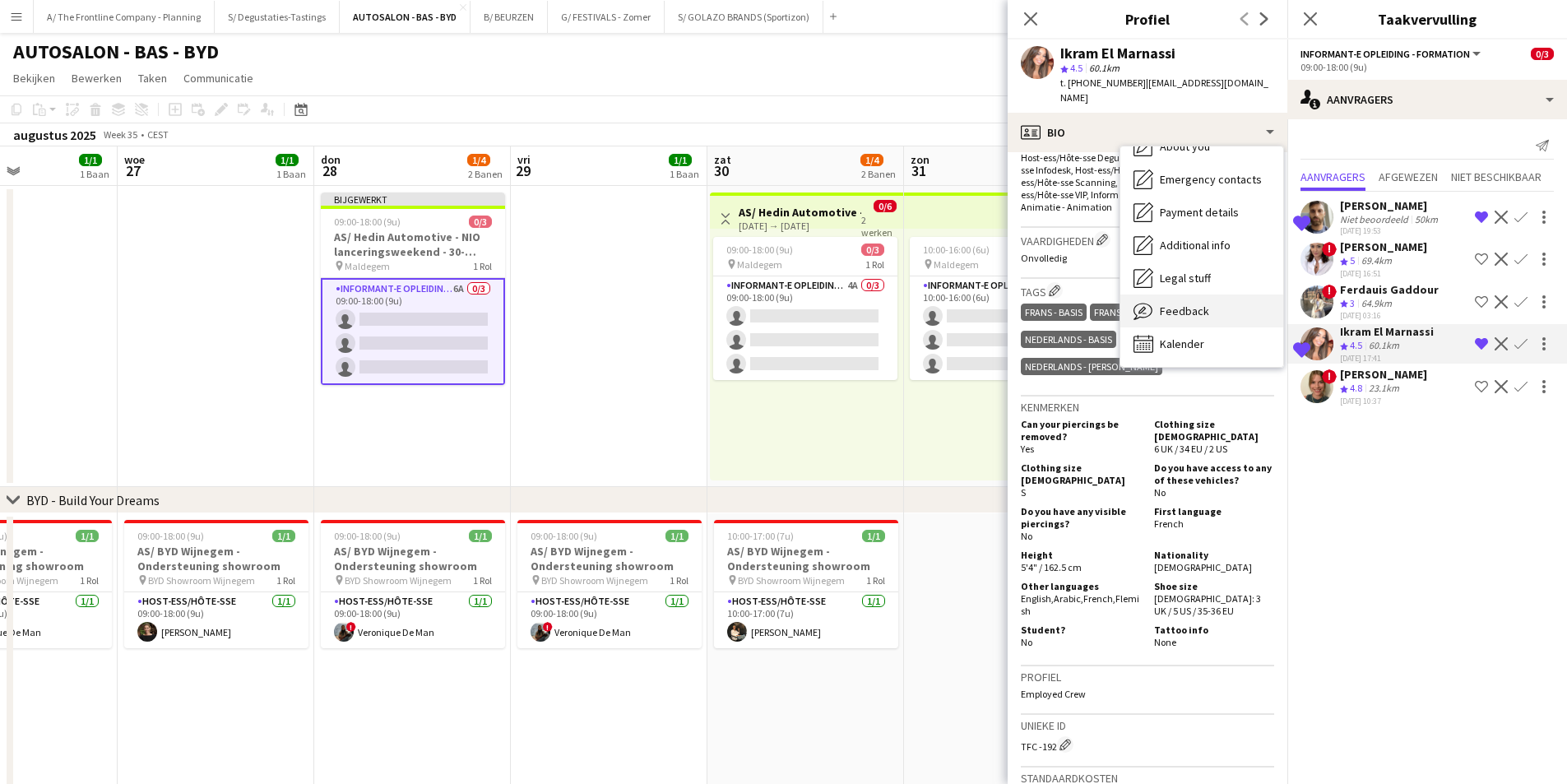
click at [1183, 304] on span "Feedback" at bounding box center [1184, 310] width 49 height 14
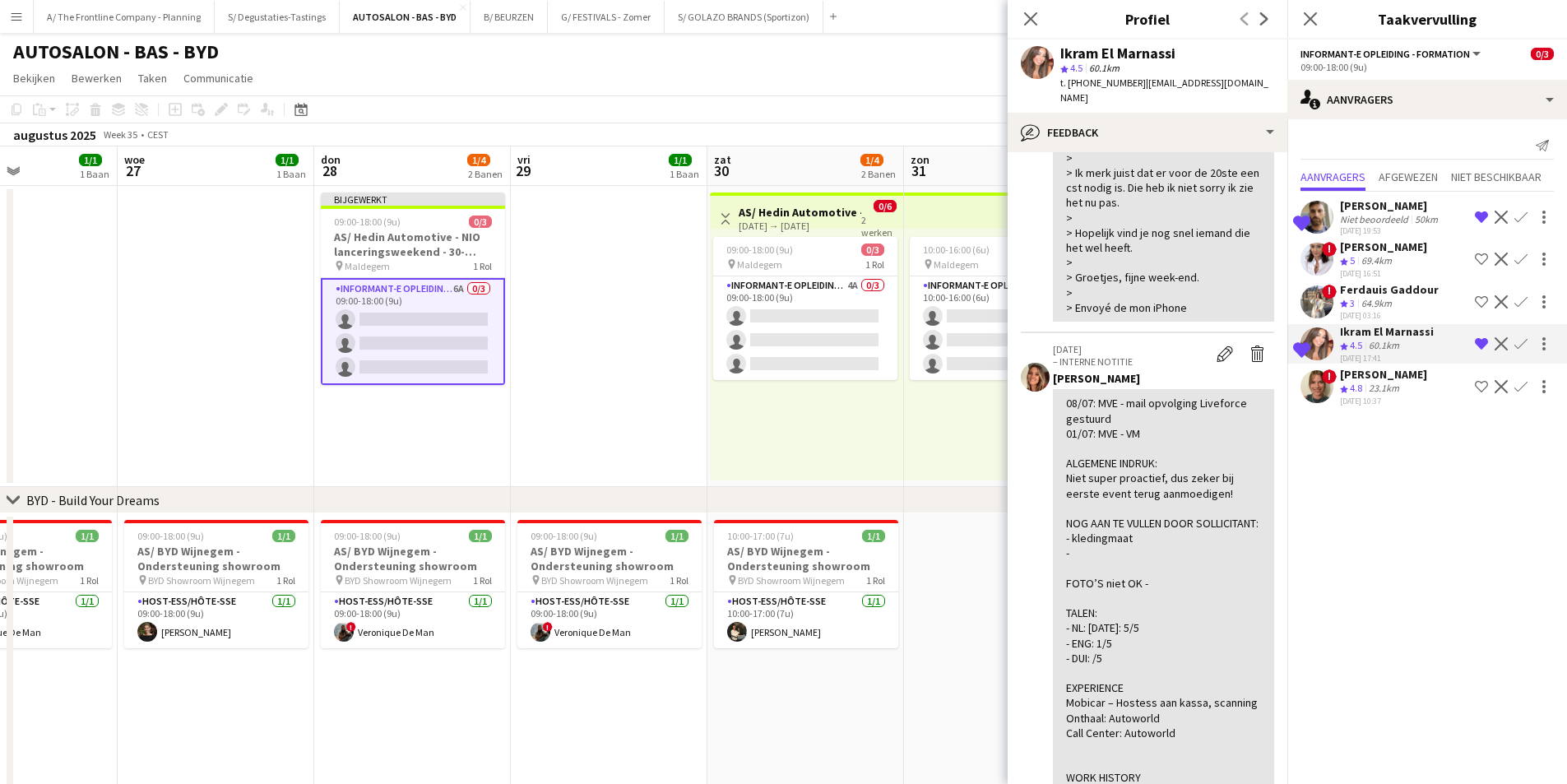
scroll to position [740, 0]
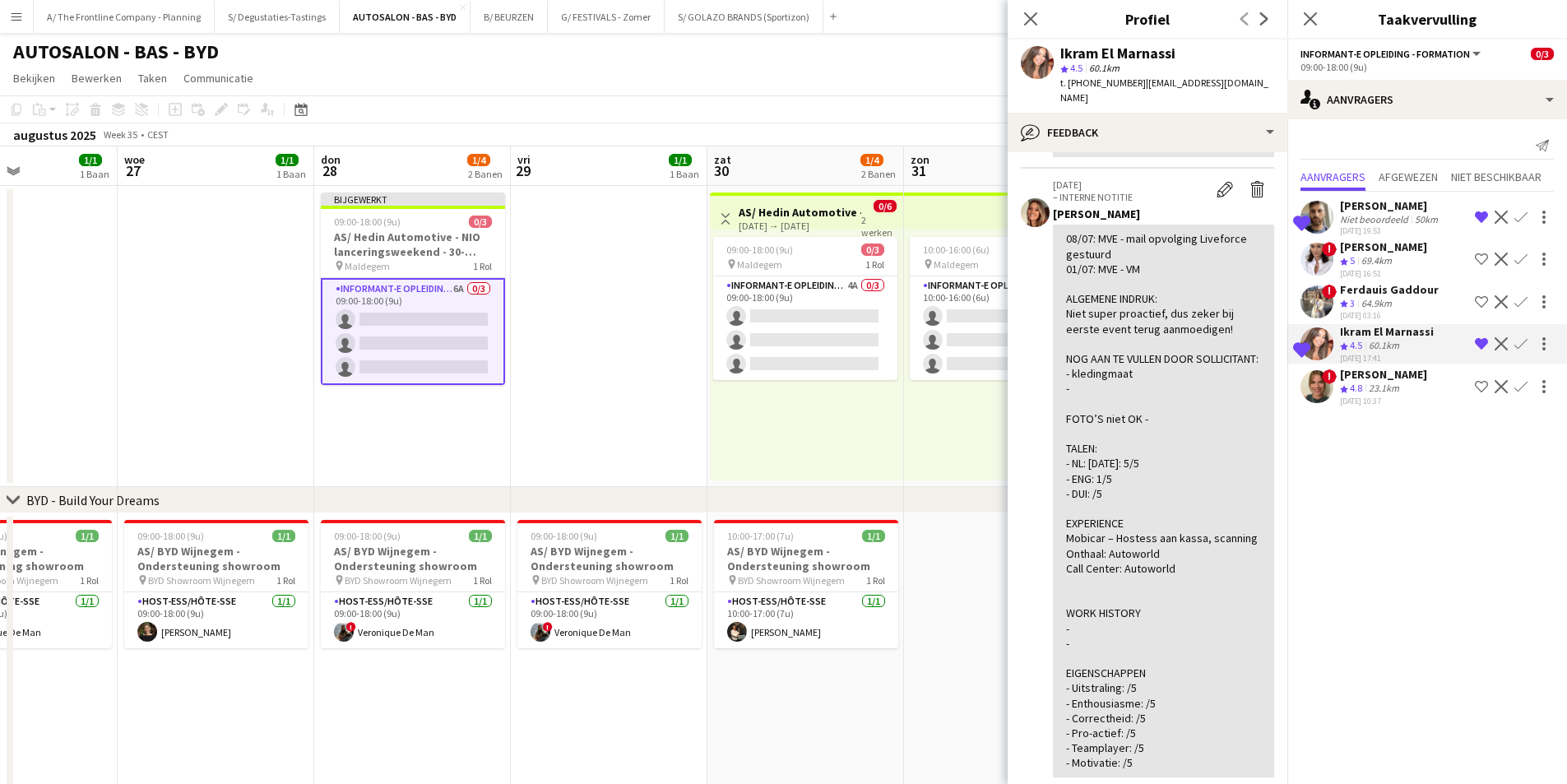
drag, startPoint x: 1061, startPoint y: 464, endPoint x: 1123, endPoint y: 478, distance: 63.6
click at [1123, 478] on div "08/07: MVE - mail opvolging Liveforce gestuurd 01/07: MVE - VM ALGEMENE INDRUK:…" at bounding box center [1163, 501] width 221 height 551
click at [1123, 478] on div "08/07: MVE - mail opvolging Liveforce gestuurd 01/07: MVE - VM ALGEMENE INDRUK:…" at bounding box center [1163, 500] width 195 height 539
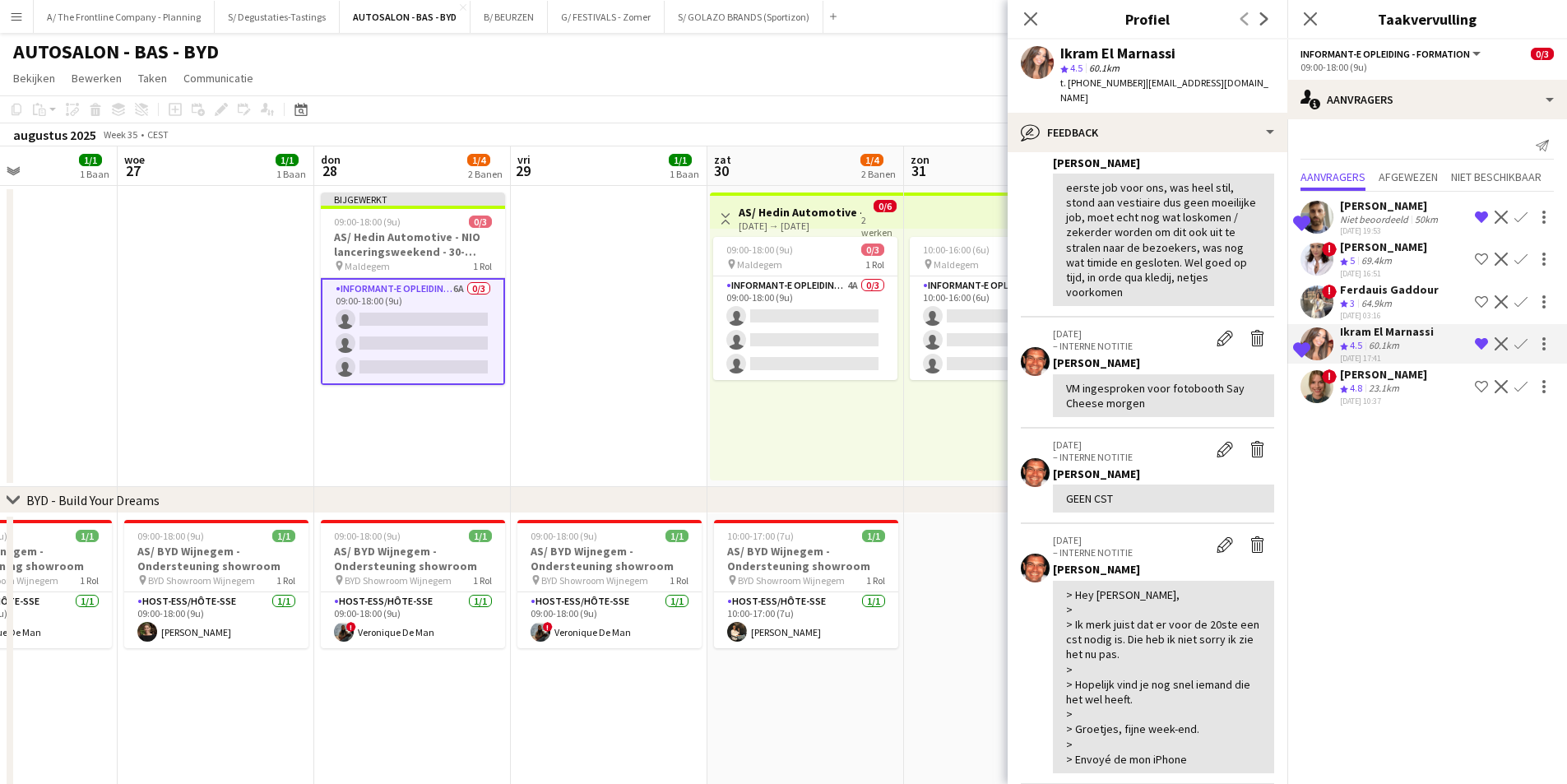
scroll to position [0, 0]
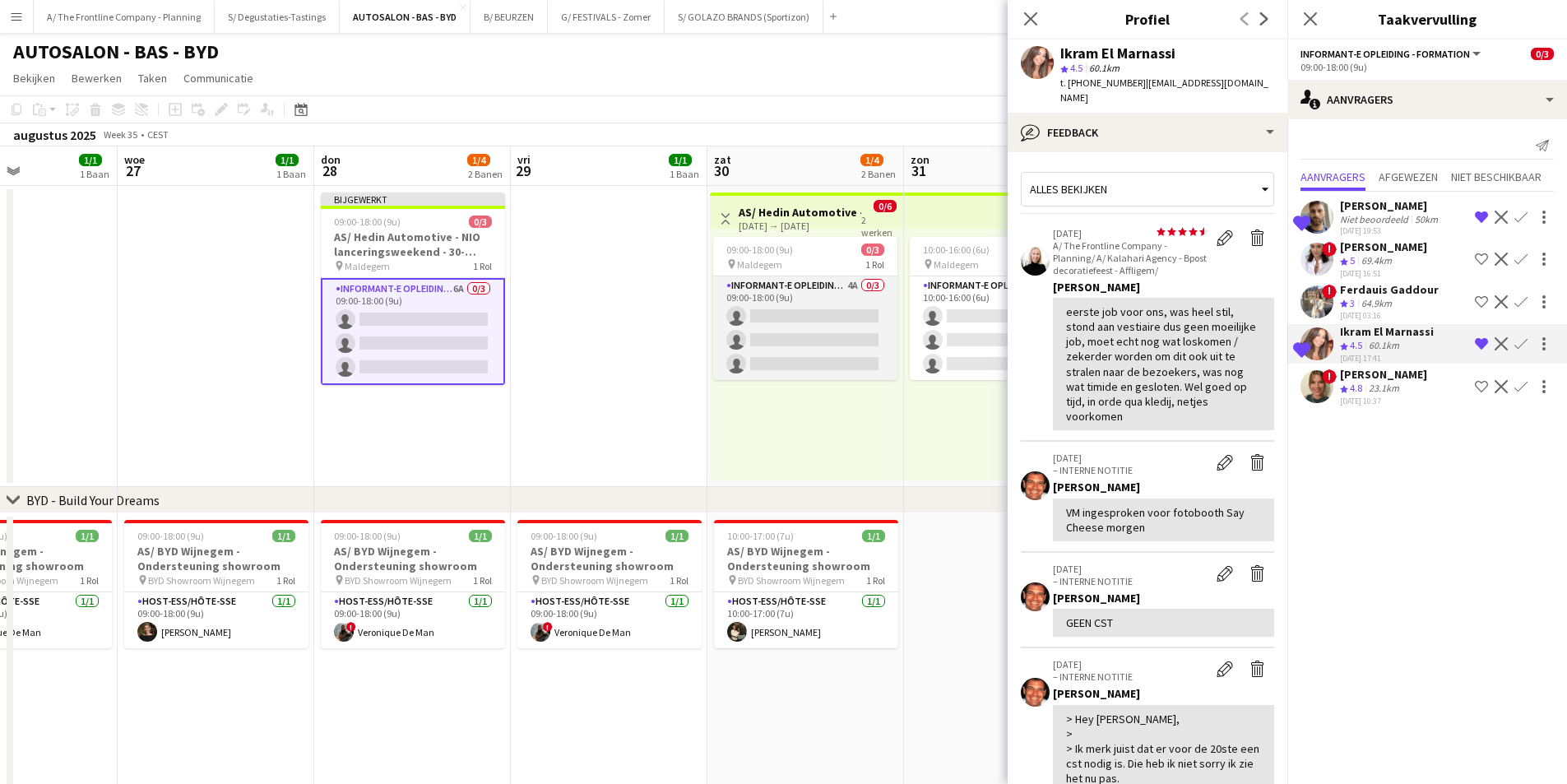
click at [835, 356] on app-card-role "Informant-e Opleiding - Formation 4A 0/3 09:00-18:00 (9u) single-neutral-action…" at bounding box center [806, 329] width 185 height 104
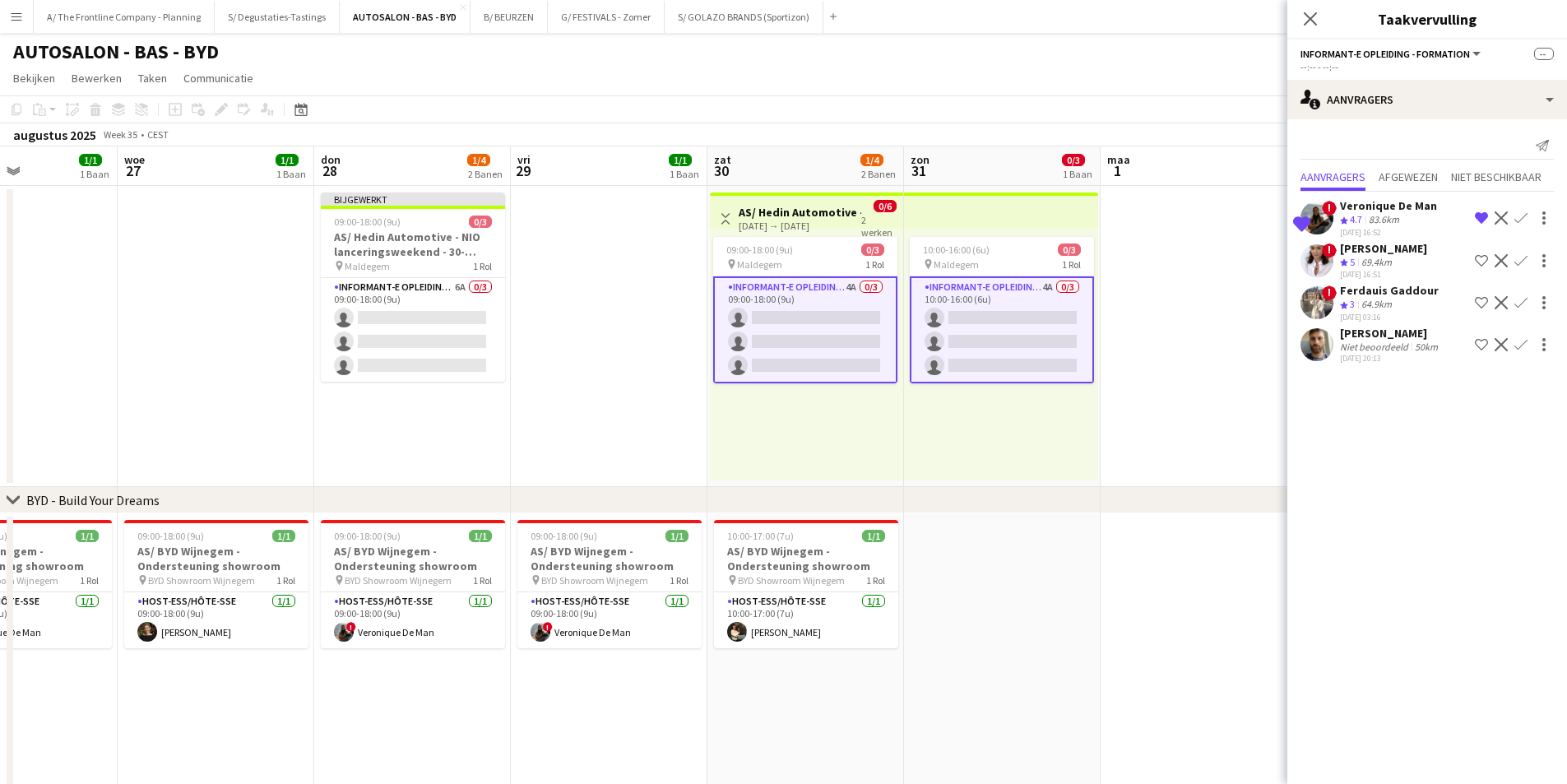
click at [1475, 346] on app-icon "Ploeg op de shortlist" at bounding box center [1481, 345] width 13 height 13
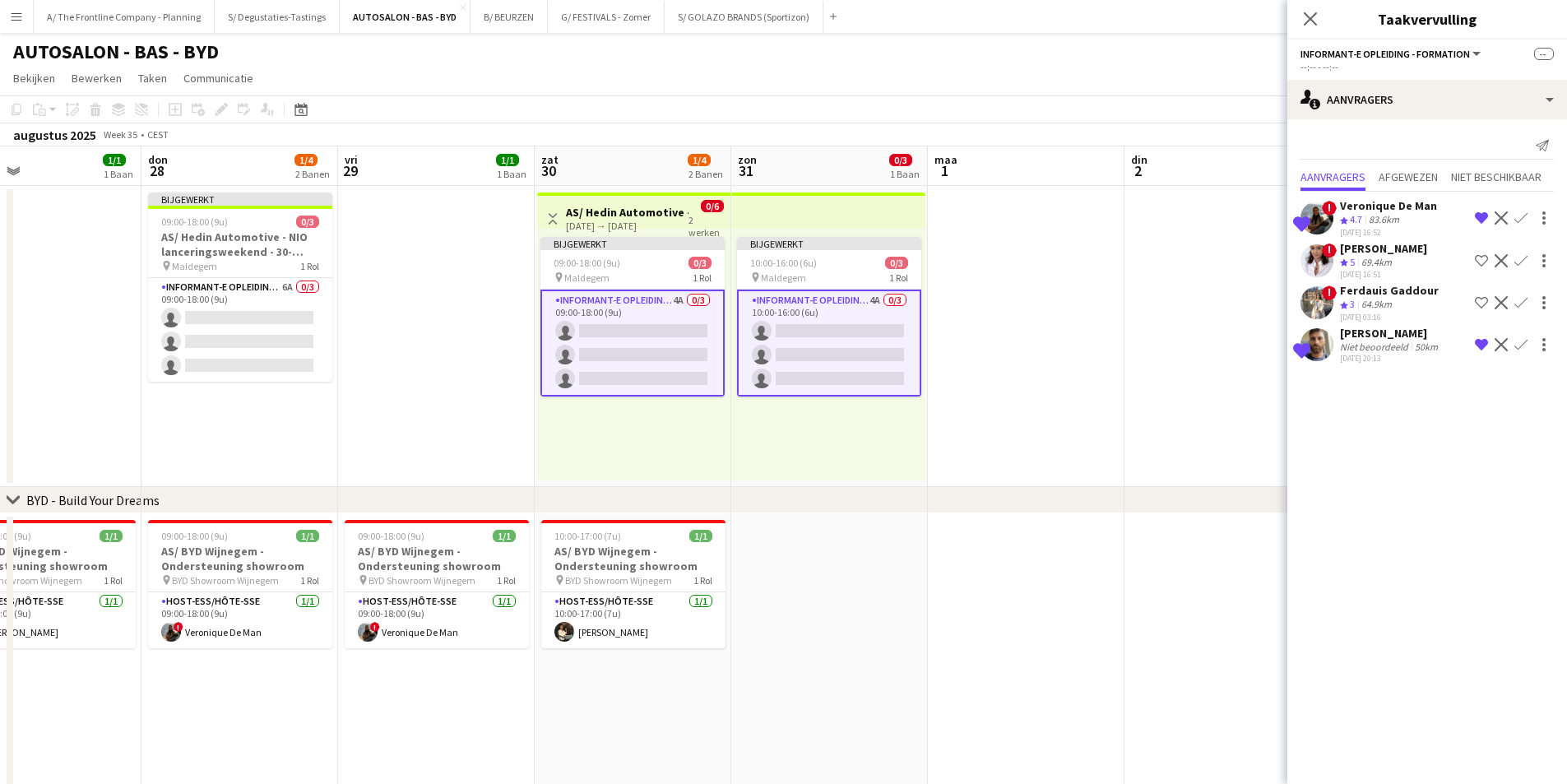
drag, startPoint x: 1172, startPoint y: 337, endPoint x: 472, endPoint y: 347, distance: 700.1
click at [470, 356] on app-calendar-viewport "zon 24 maa 25 1/1 1 Baan din 26 1/1 1 Baan woe 27 1/1 1 Baan don 28 1/4 2 Banen…" at bounding box center [784, 605] width 1567 height 919
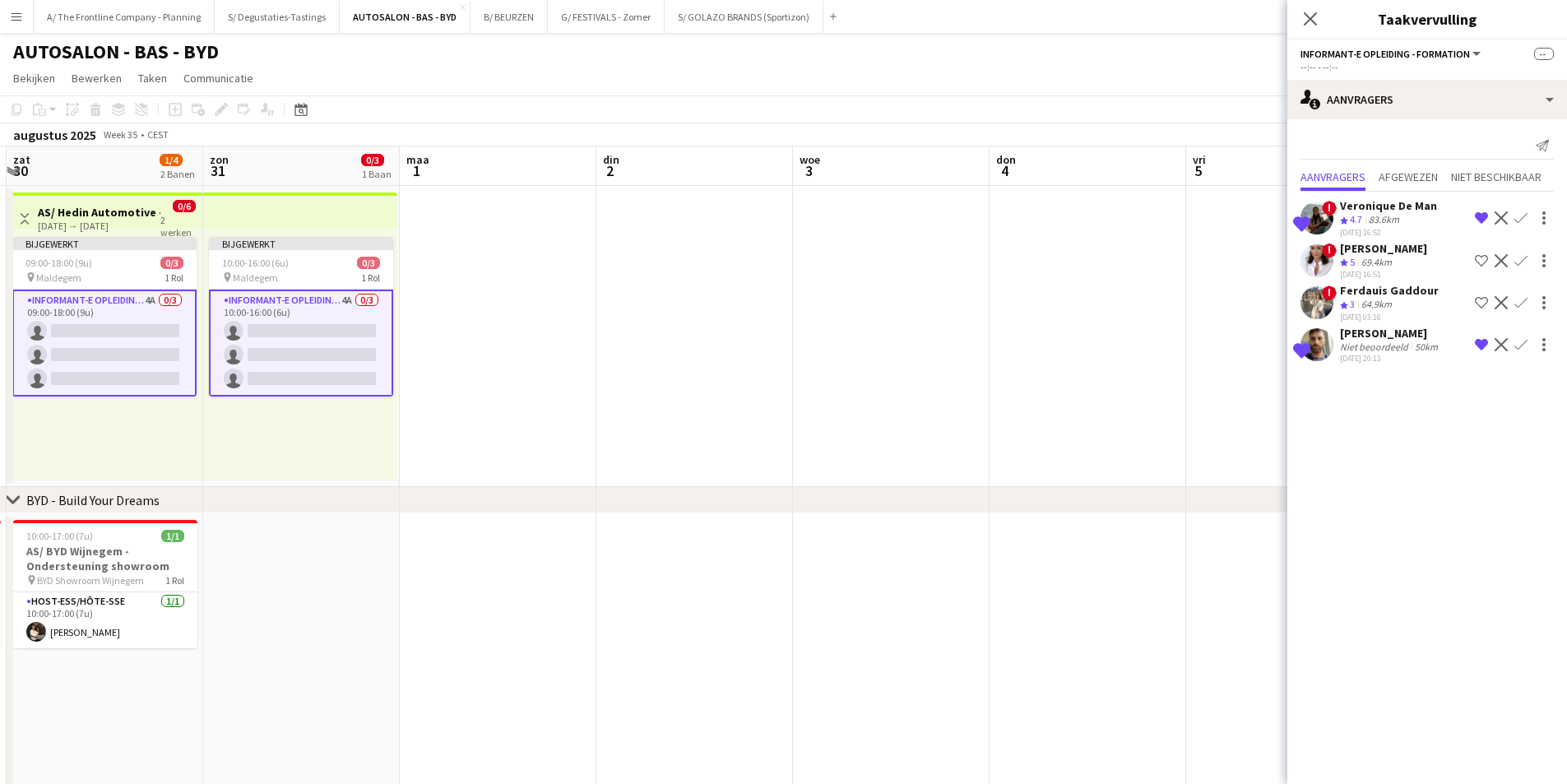
scroll to position [0, 503]
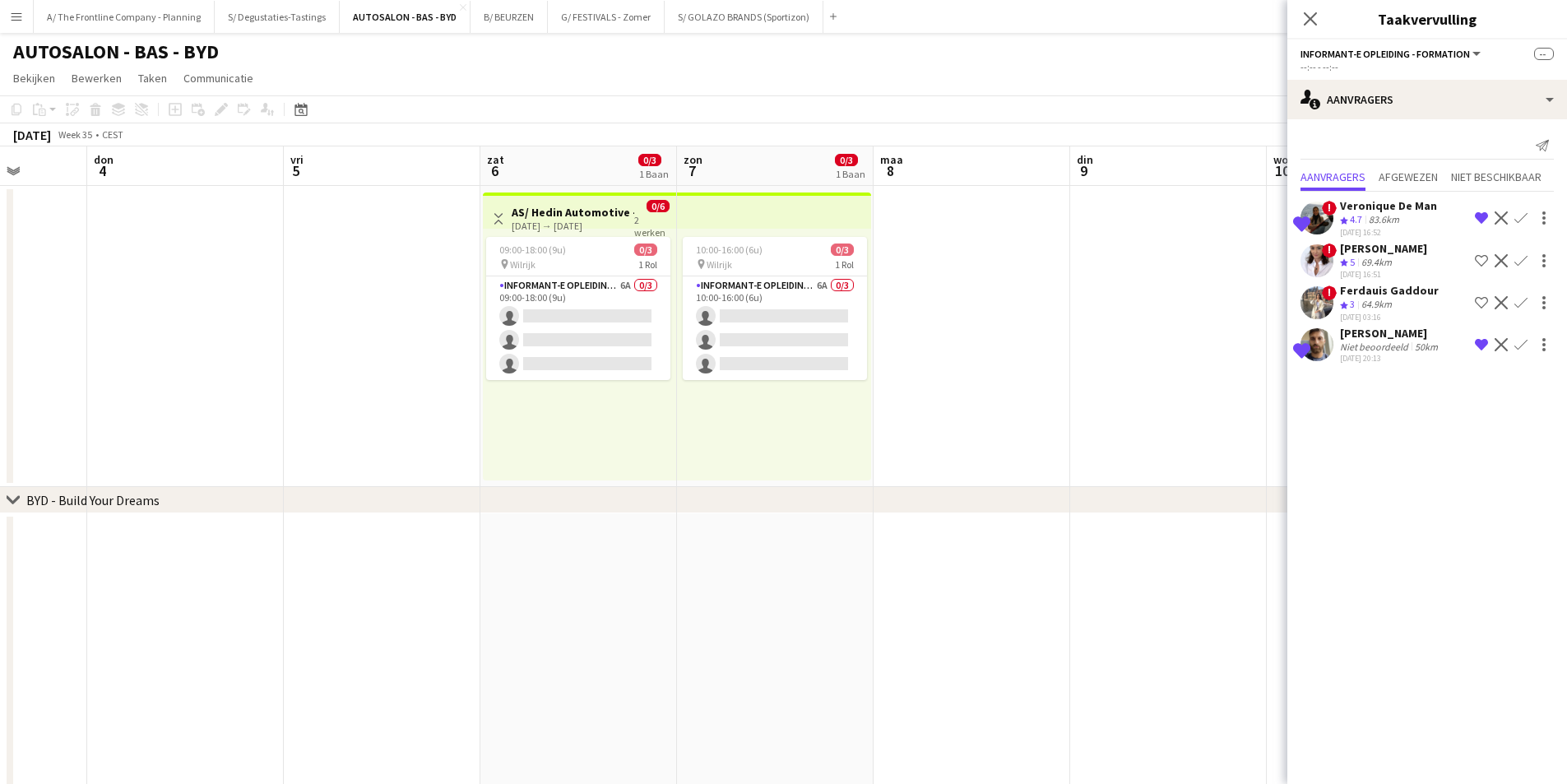
drag, startPoint x: 858, startPoint y: 323, endPoint x: 108, endPoint y: 323, distance: 750.0
click at [108, 323] on app-calendar-viewport "maa 1 din 2 woe 3 don 4 vri 5 zat 6 0/3 1 Baan zon 7 0/3 1 Baan maa 8 din 9 woe…" at bounding box center [784, 605] width 1567 height 919
click at [584, 316] on app-card-role "Informant-e Opleiding - Formation 6A 0/3 09:00-18:00 (9u) single-neutral-action…" at bounding box center [579, 329] width 185 height 104
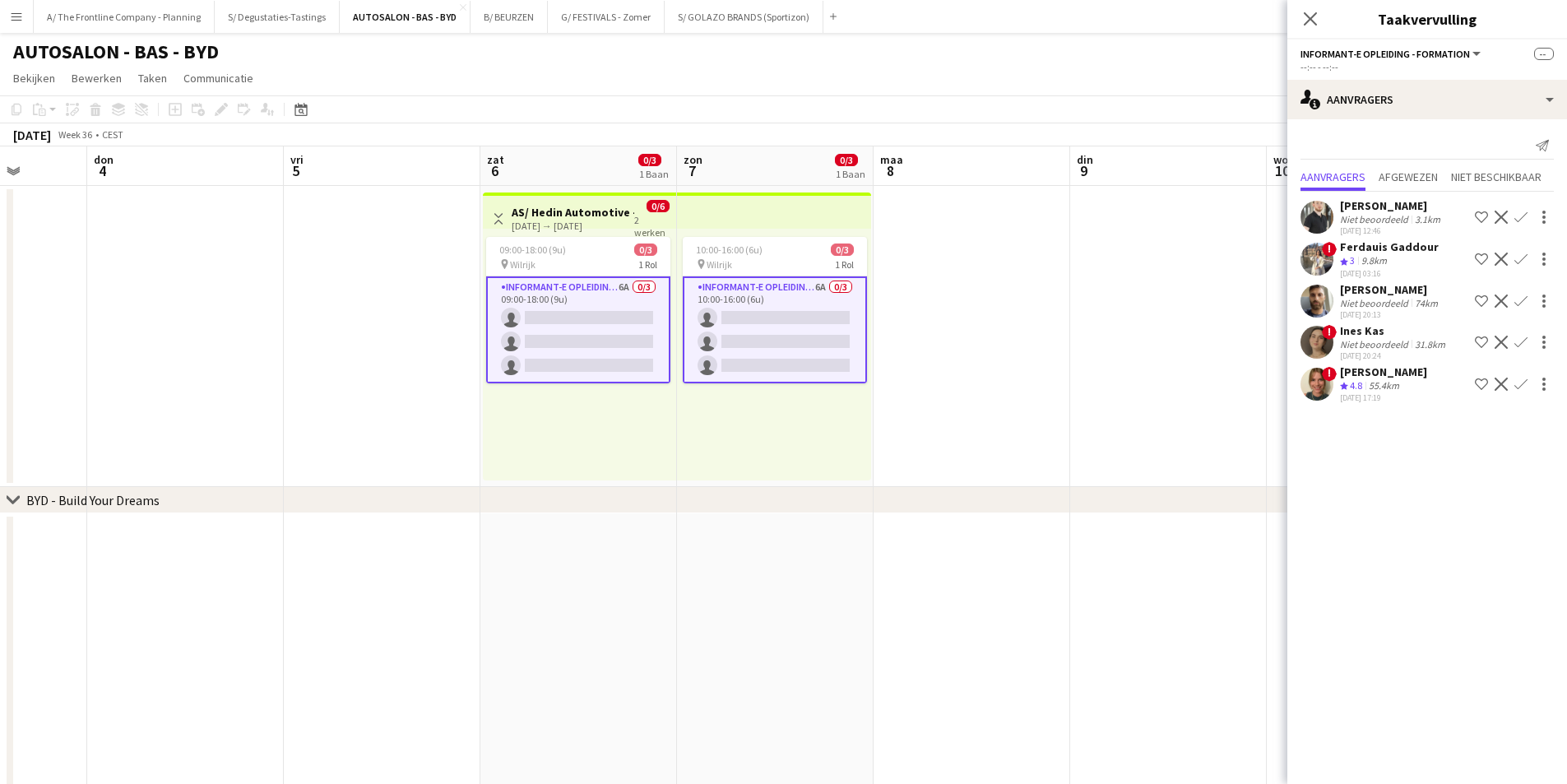
click at [1482, 301] on app-icon "Ploeg op de shortlist" at bounding box center [1481, 301] width 13 height 13
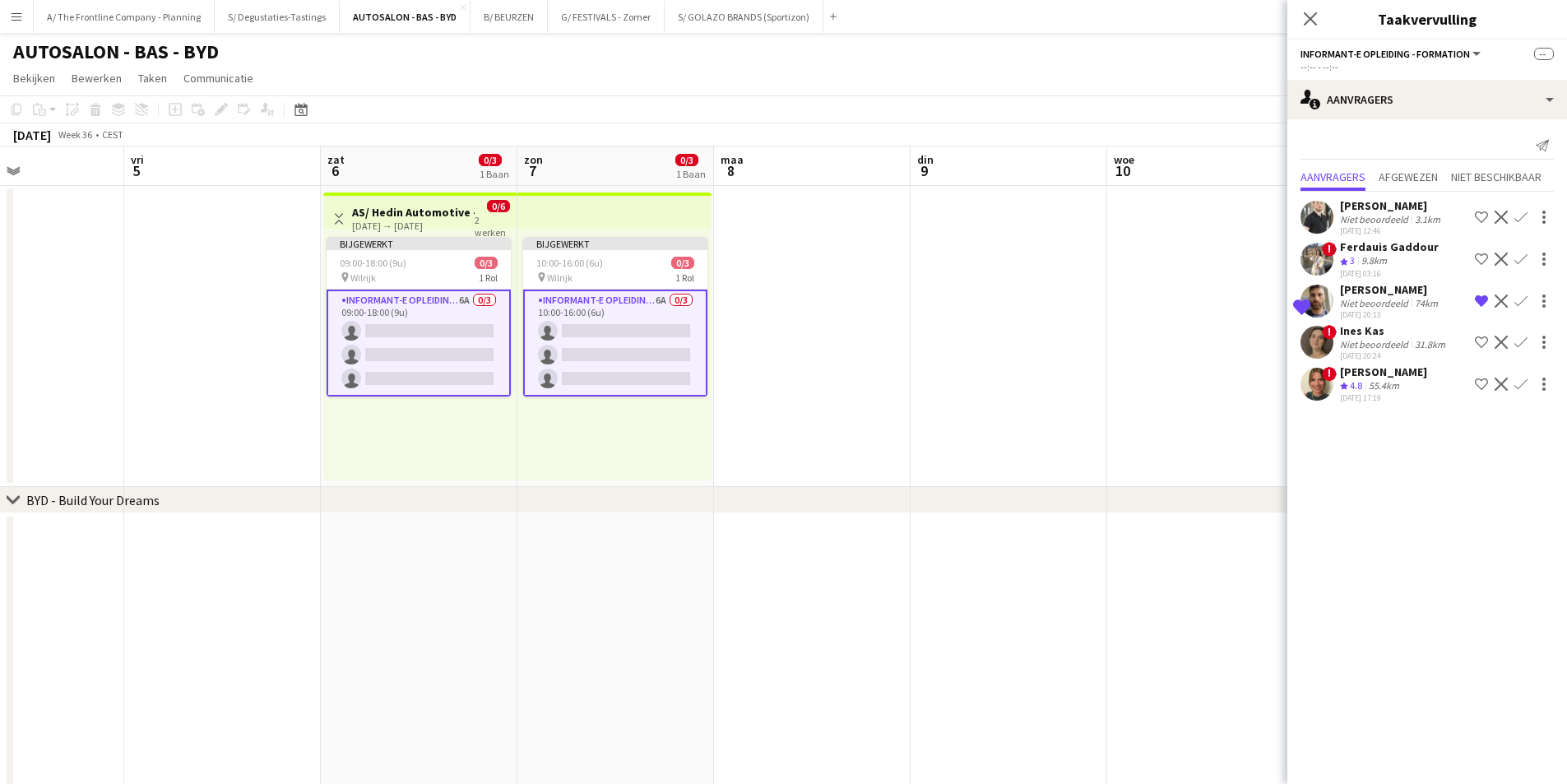
drag, startPoint x: 1074, startPoint y: 301, endPoint x: 365, endPoint y: 265, distance: 709.9
click at [322, 271] on app-calendar-viewport "maa 1 din 2 woe 3 don 4 vri 5 zat 6 0/3 1 Baan zon 7 0/3 1 Baan maa 8 din 9 woe…" at bounding box center [784, 605] width 1567 height 919
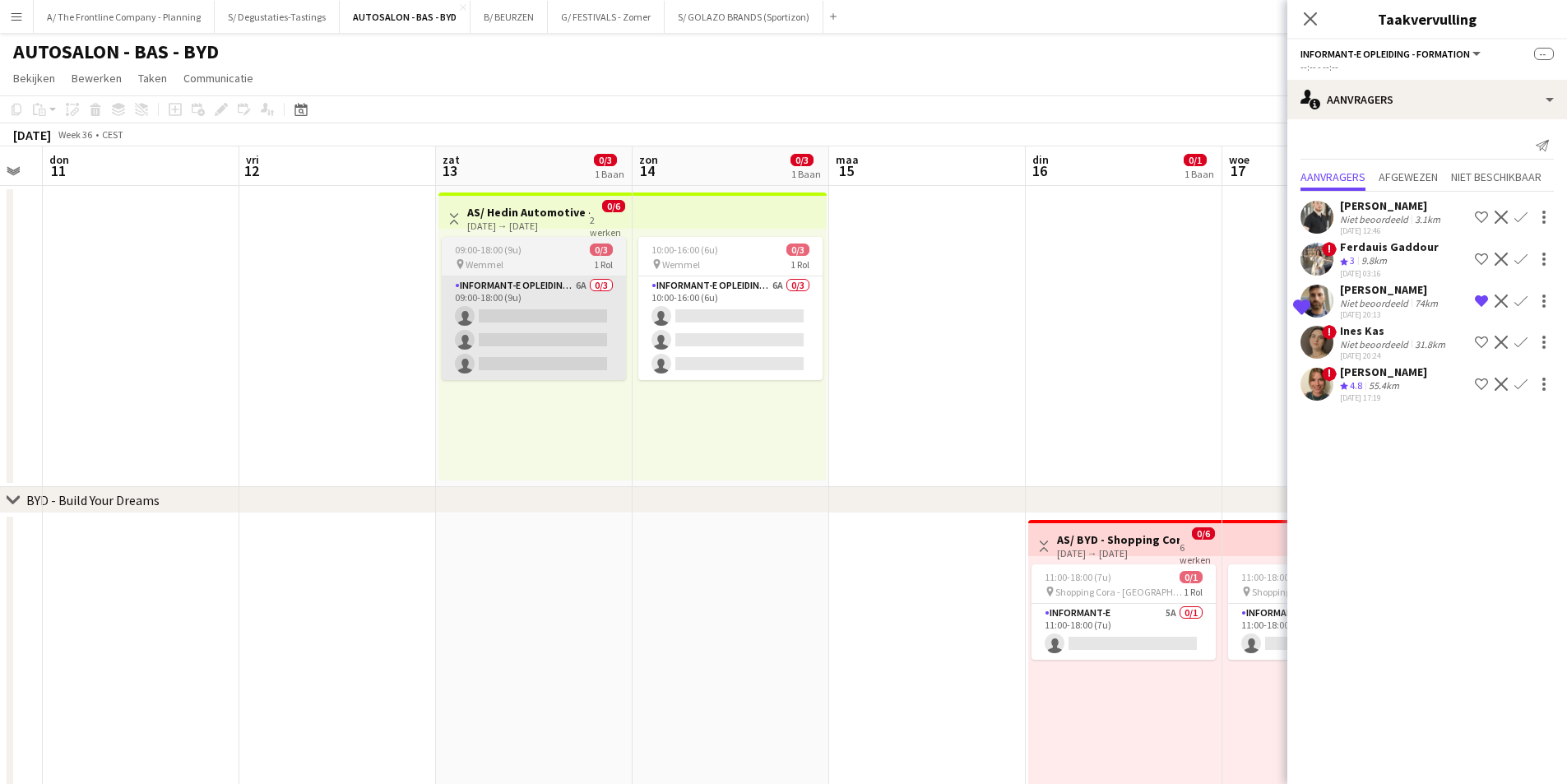
drag, startPoint x: 1075, startPoint y: 345, endPoint x: 437, endPoint y: 321, distance: 638.5
click at [395, 352] on app-calendar-viewport "maa 8 din 9 woe 10 don 11 vri 12 zat 13 0/3 1 Baan zon 14 0/3 1 Baan maa 15 din…" at bounding box center [784, 605] width 1567 height 919
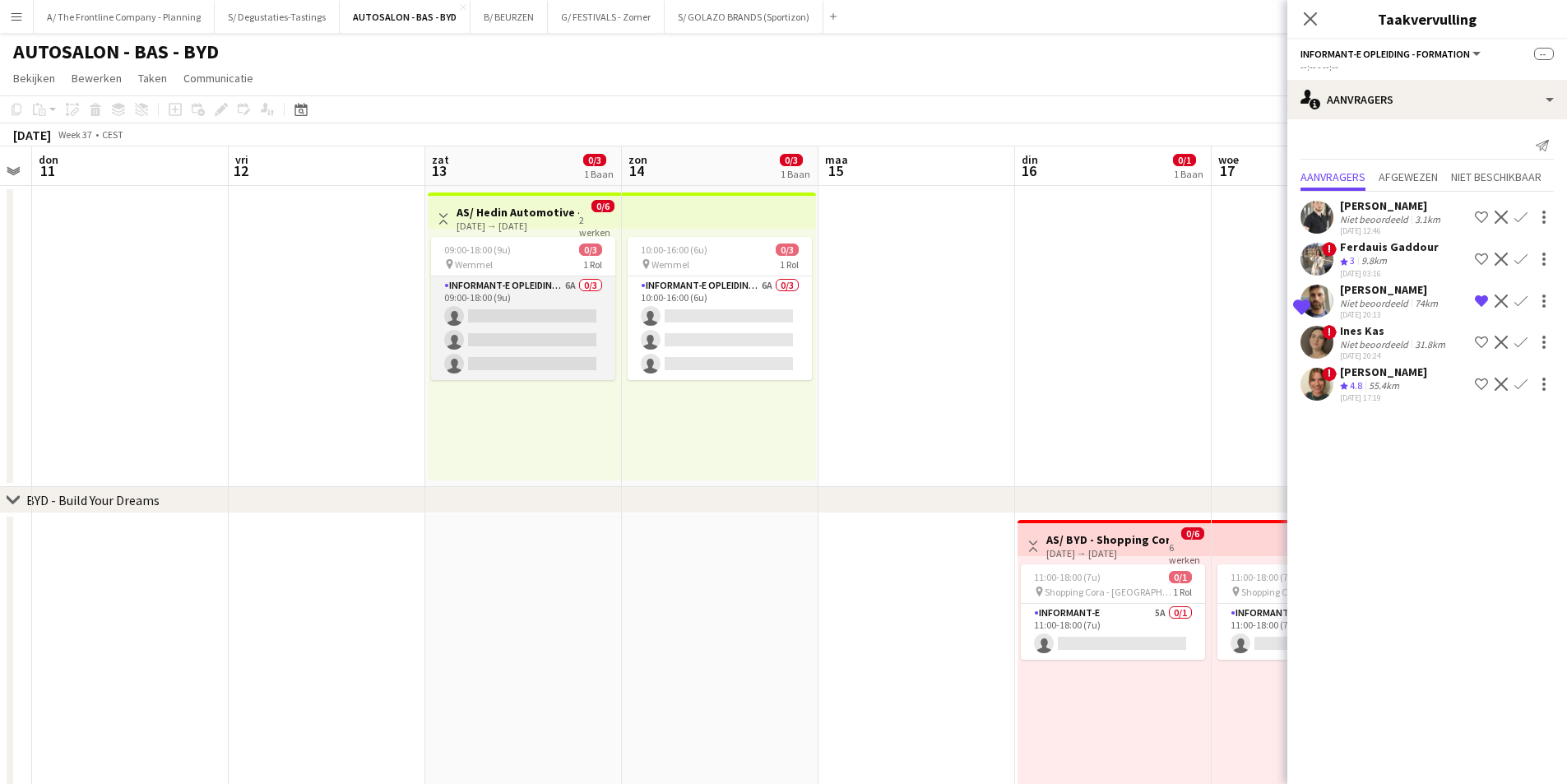
click at [487, 301] on app-card-role "Informant-e Opleiding - Formation 6A 0/3 09:00-18:00 (9u) single-neutral-action…" at bounding box center [523, 329] width 185 height 104
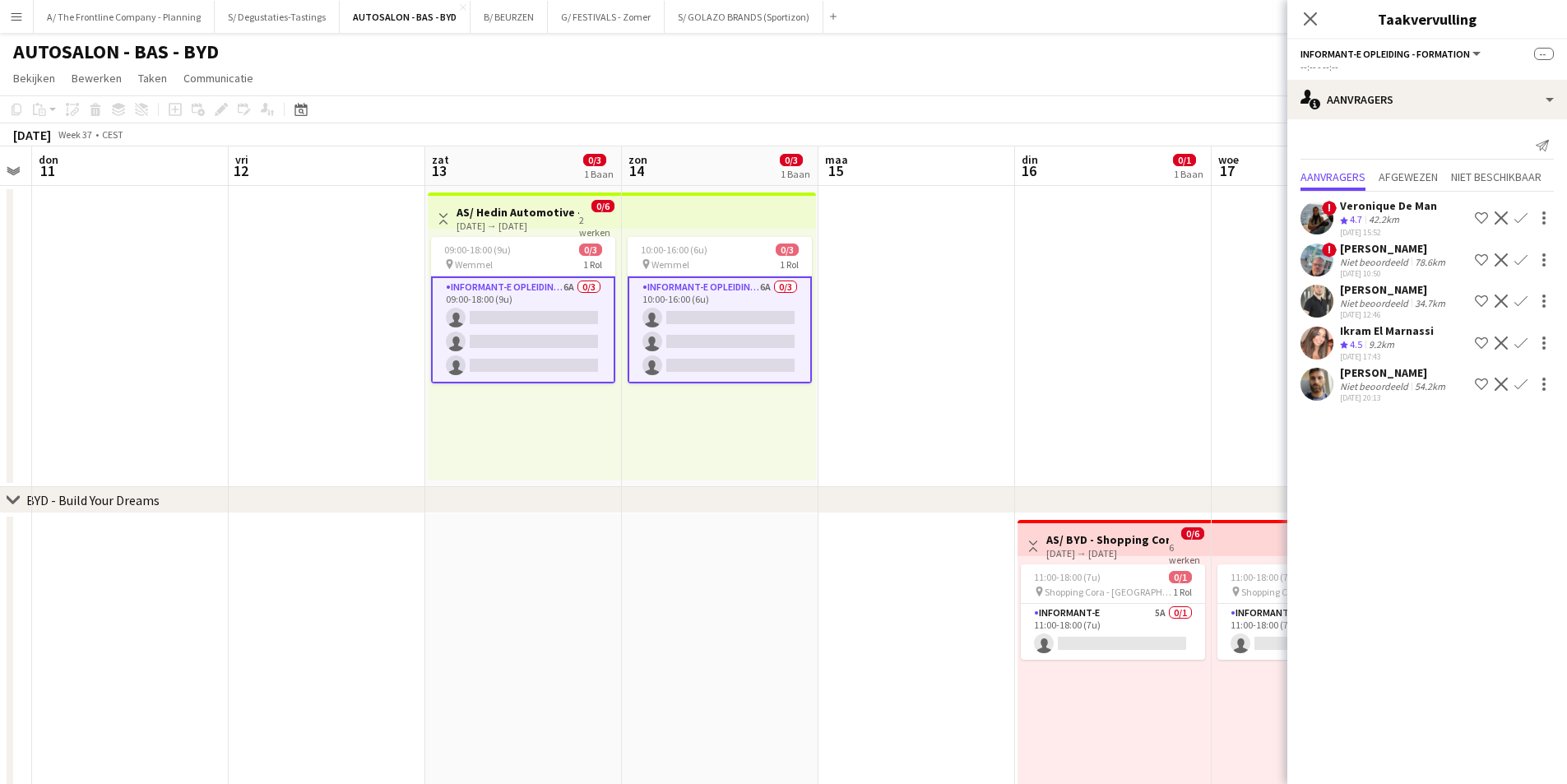
click at [1425, 338] on div "Ploegbeoordeling 4.5 9.2km" at bounding box center [1387, 345] width 94 height 14
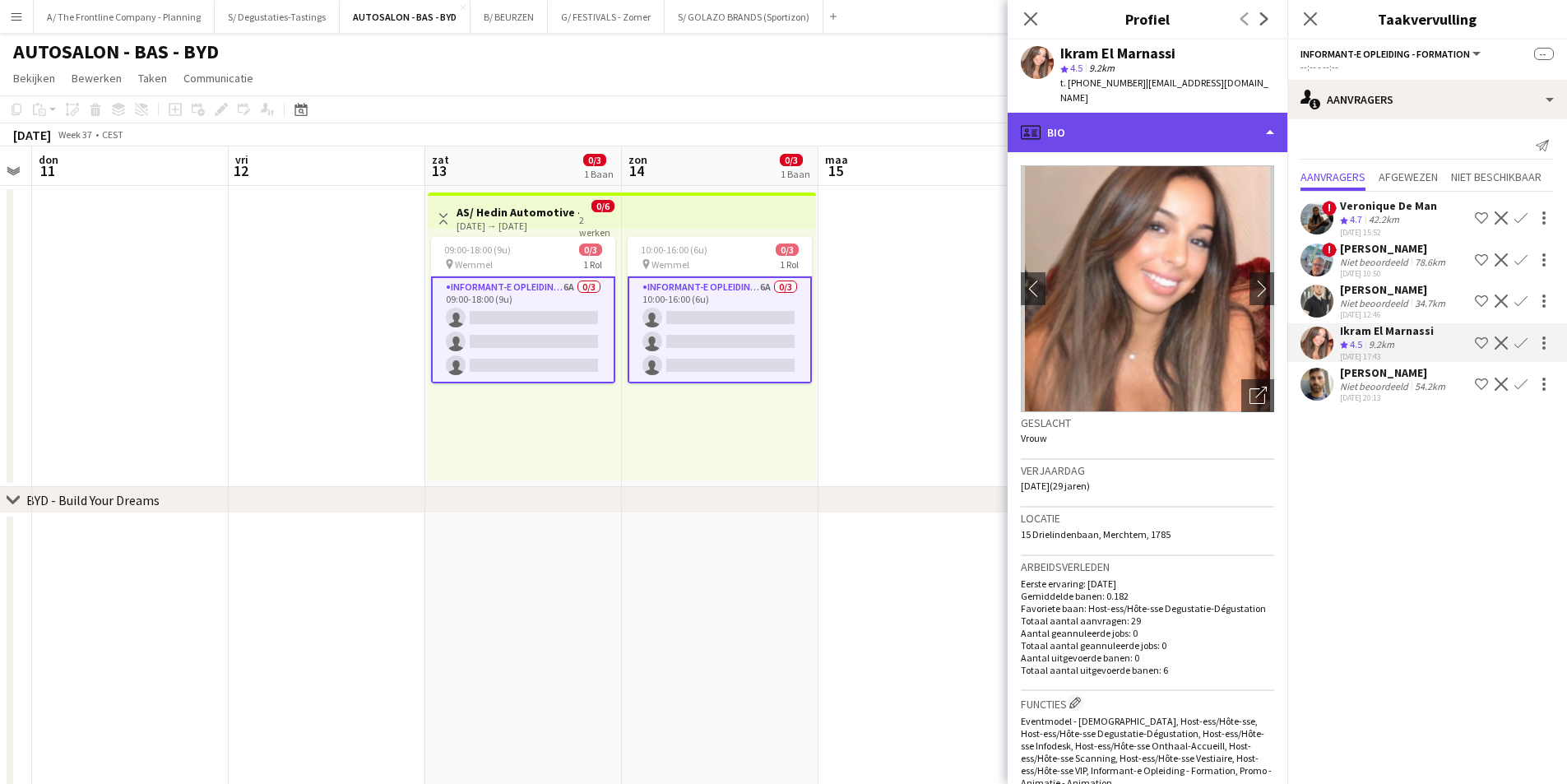
click at [1224, 112] on div "profile Bio" at bounding box center [1147, 132] width 280 height 39
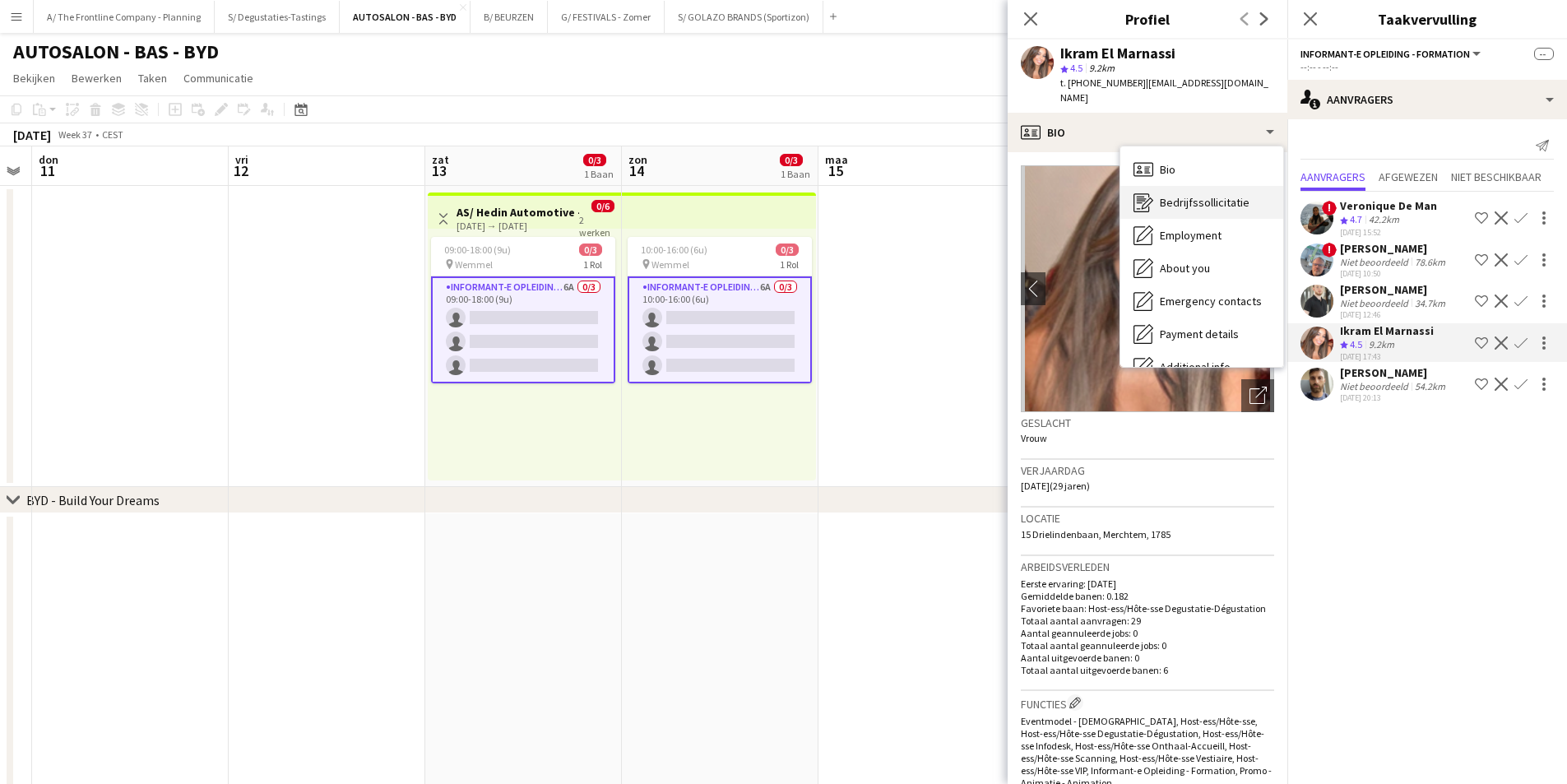
click at [1216, 195] on div "Bedrijfssollicitatie Bedrijfssollicitatie" at bounding box center [1202, 202] width 162 height 33
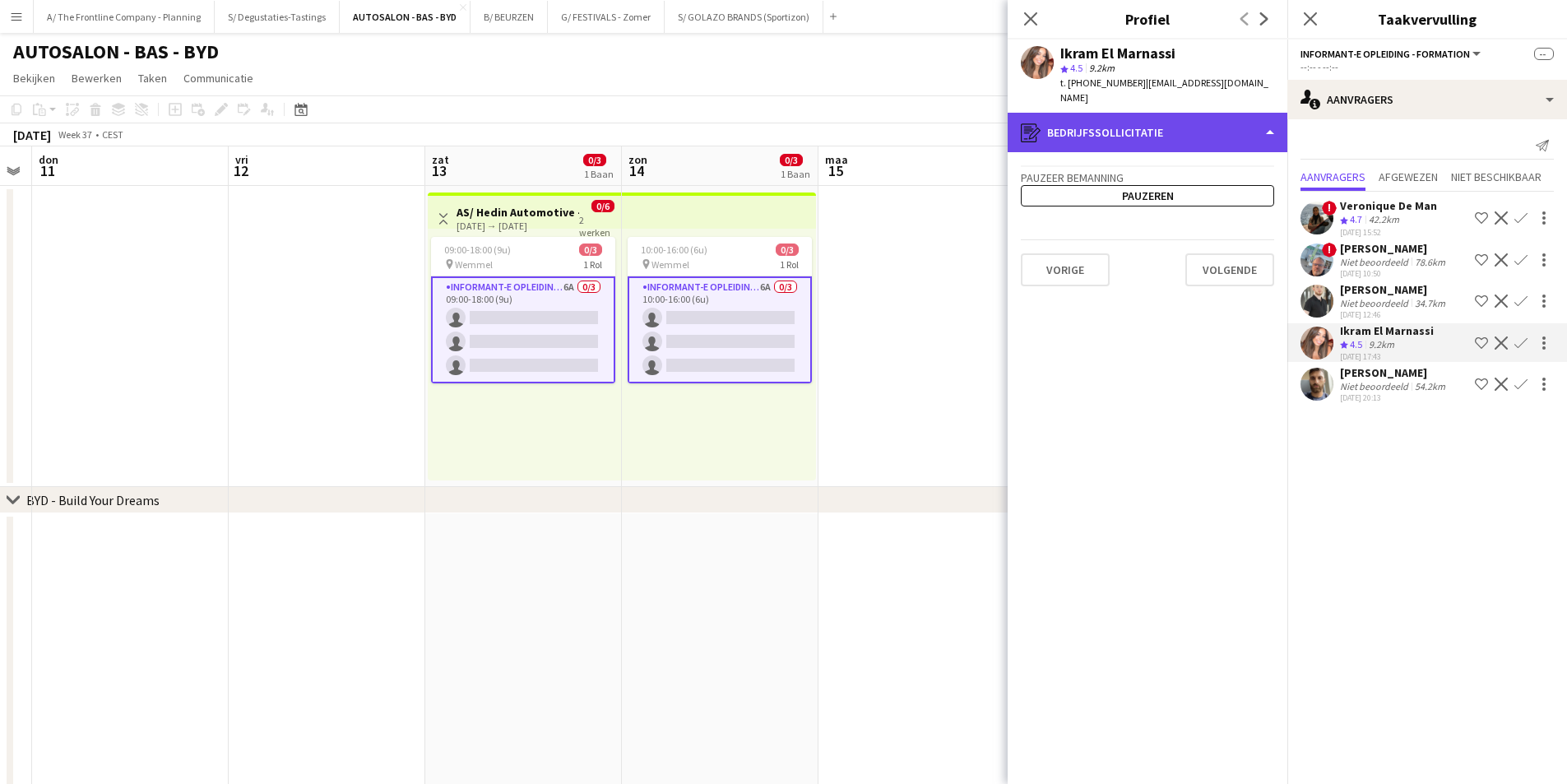
click at [1210, 135] on div "register Bedrijfssollicitatie" at bounding box center [1147, 132] width 280 height 39
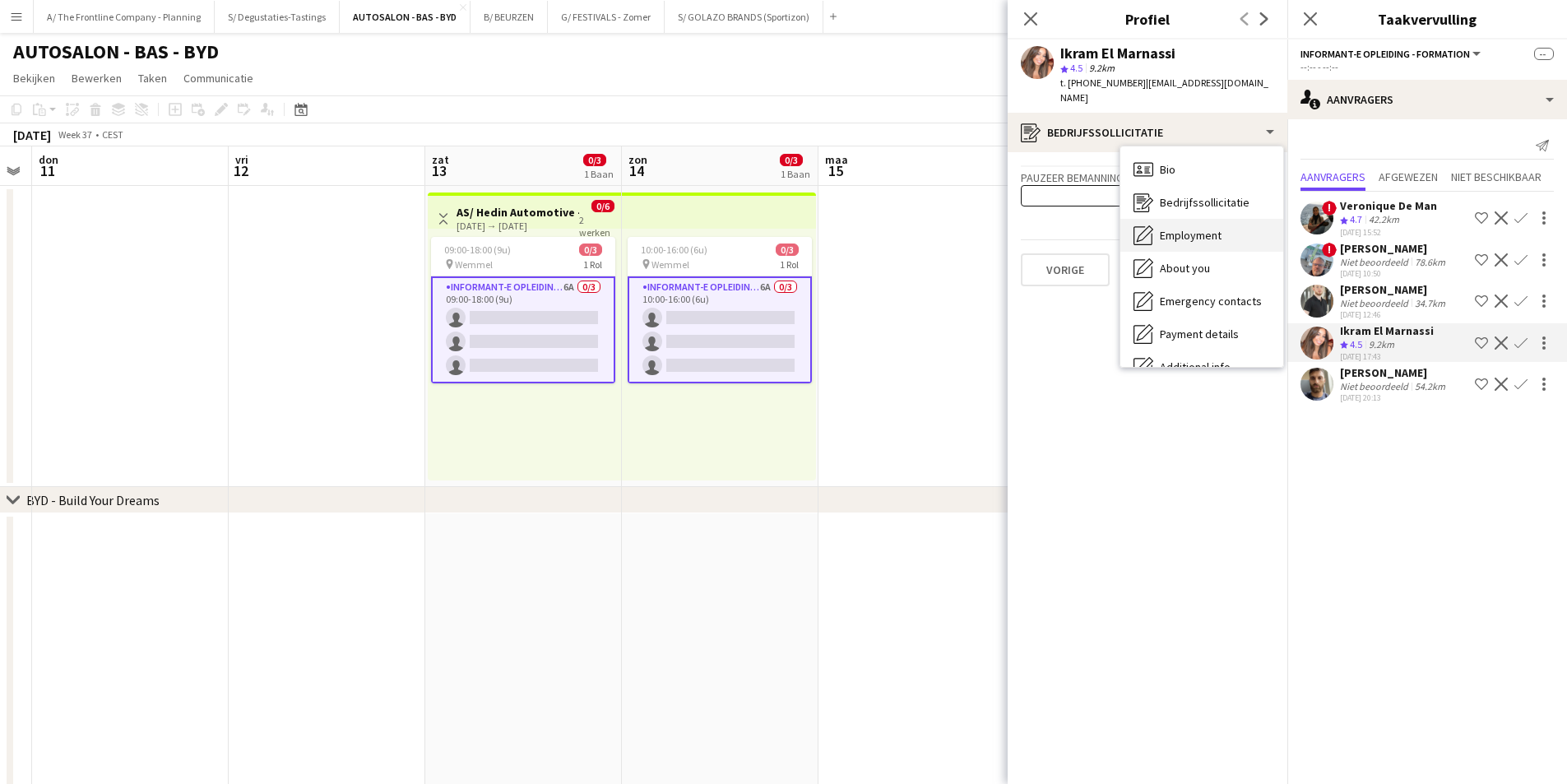
click at [1196, 229] on div "Employment Employment" at bounding box center [1202, 235] width 162 height 33
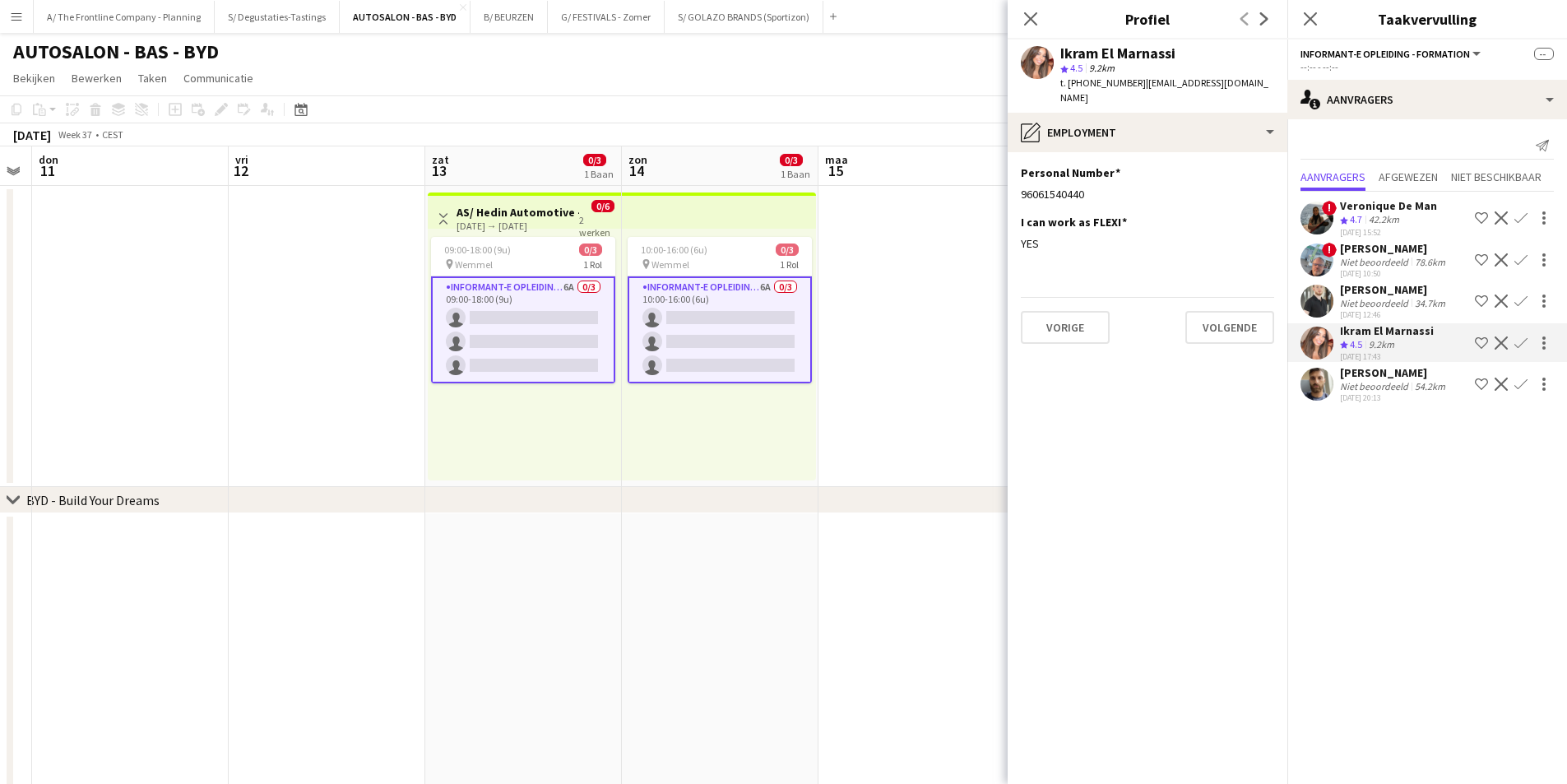
click at [928, 288] on app-date-cell at bounding box center [916, 335] width 197 height 301
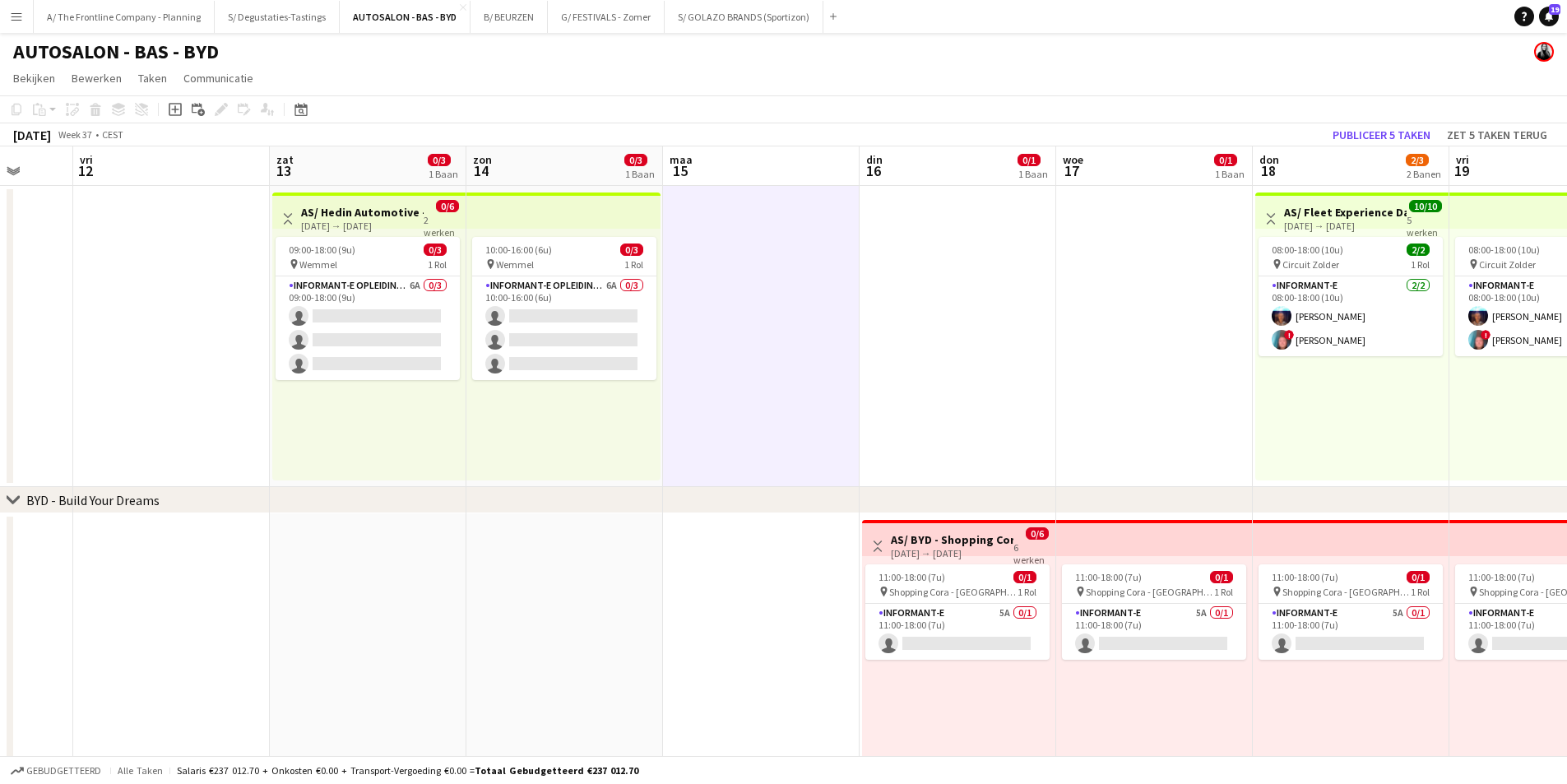
scroll to position [0, 634]
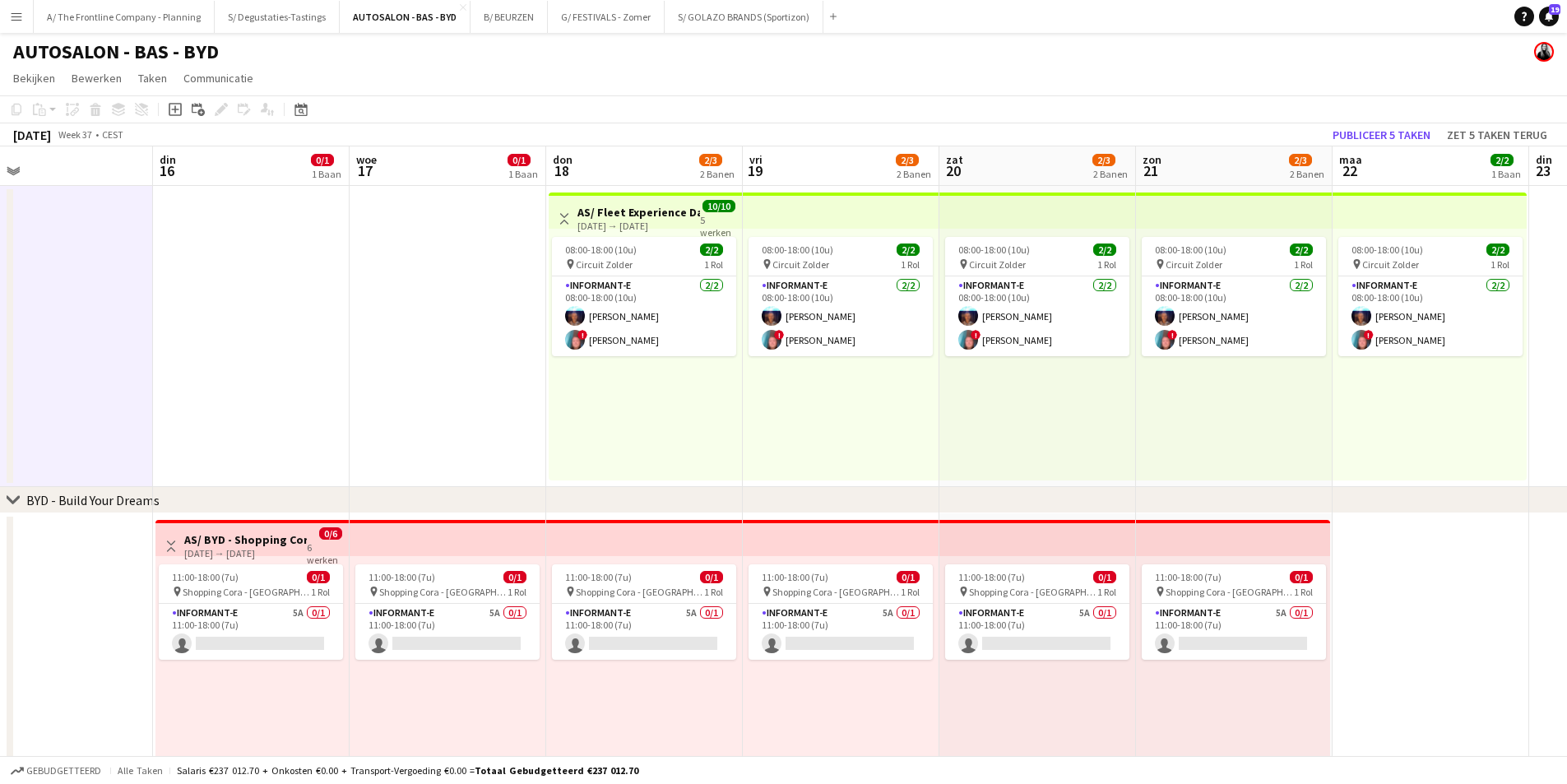
drag, startPoint x: 1514, startPoint y: 370, endPoint x: 653, endPoint y: 375, distance: 861.0
click at [653, 375] on app-calendar-viewport "vri 12 zat 13 0/3 1 Baan zon 14 0/3 1 Baan maa 15 din 16 0/1 1 Baan woe 17 0/1 …" at bounding box center [784, 605] width 1567 height 919
click at [1383, 129] on button "Publiceer 5 taken" at bounding box center [1381, 135] width 112 height 21
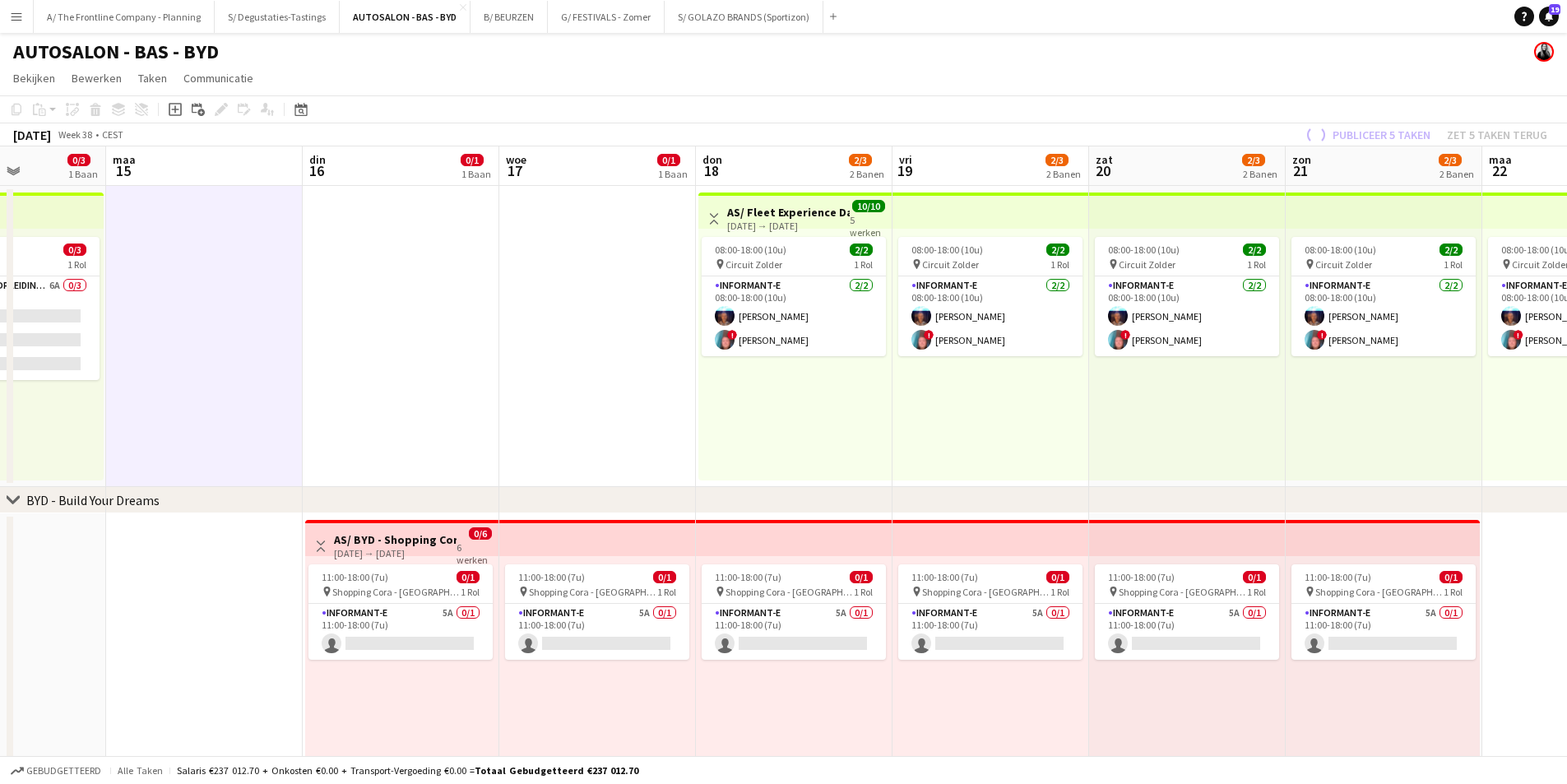
drag, startPoint x: 670, startPoint y: 360, endPoint x: 759, endPoint y: 368, distance: 89.4
click at [764, 358] on app-calendar-viewport "vri 12 zat 13 0/3 1 Baan zon 14 0/3 1 Baan maa 15 din 16 0/1 1 Baan woe 17 0/1 …" at bounding box center [784, 605] width 1567 height 919
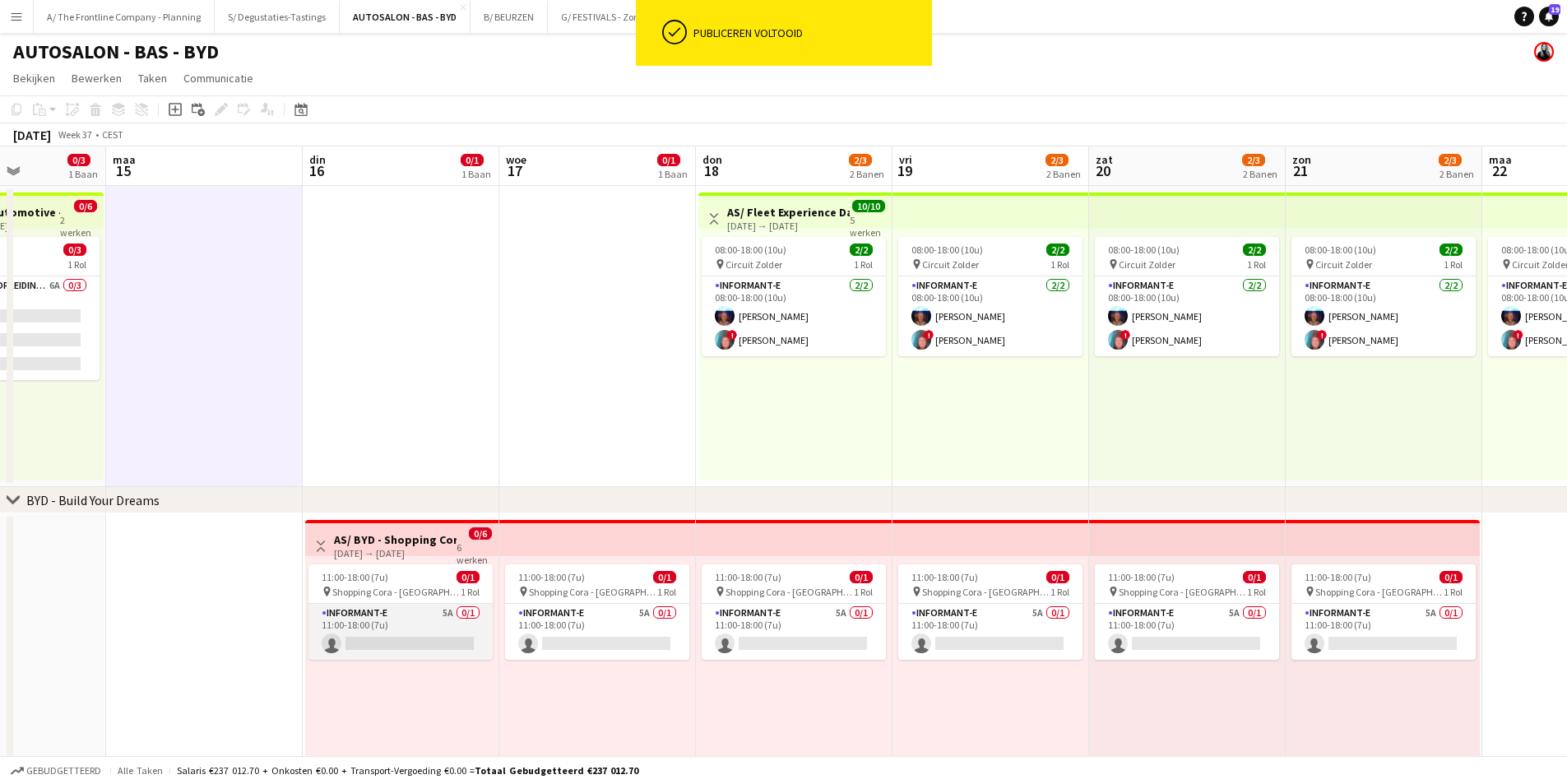
click at [394, 614] on app-card-role "Informant-e 5A 0/1 11:00-18:00 (7u) single-neutral-actions" at bounding box center [401, 631] width 185 height 56
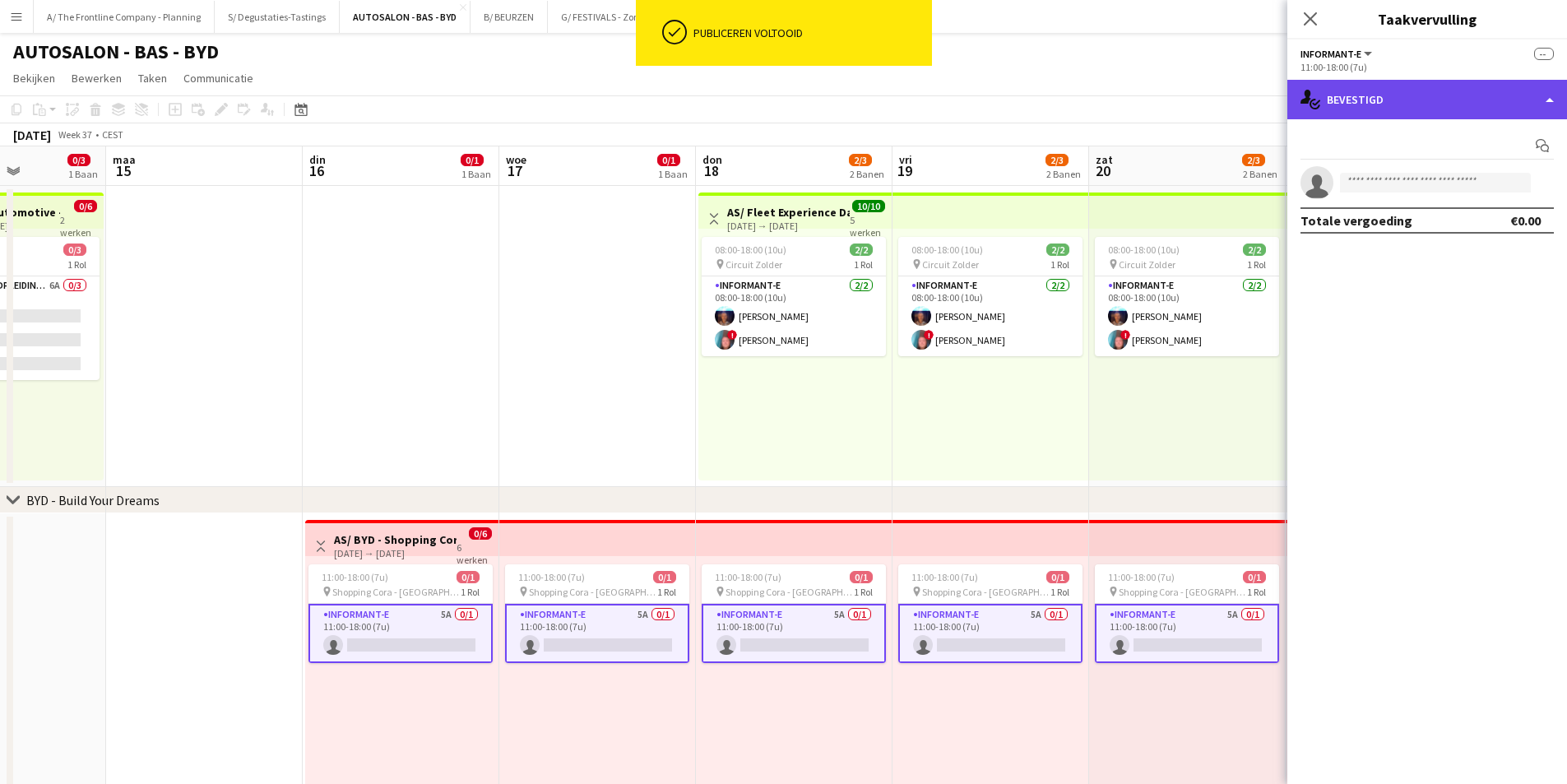
click at [1443, 111] on div "single-neutral-actions-check-2 Bevestigd" at bounding box center [1427, 99] width 280 height 39
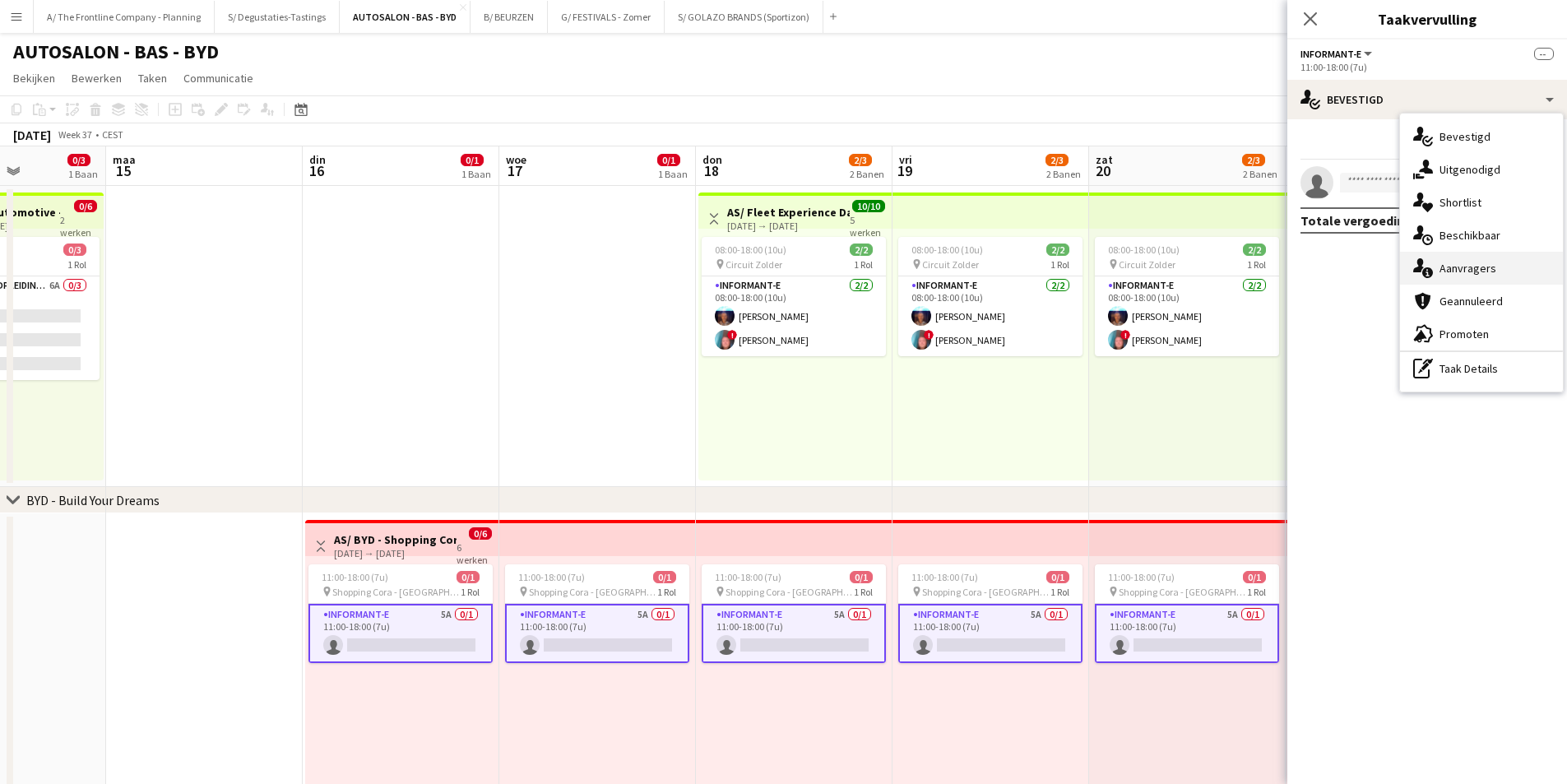
click at [1459, 279] on div "single-neutral-actions-information Aanvragers" at bounding box center [1481, 268] width 162 height 33
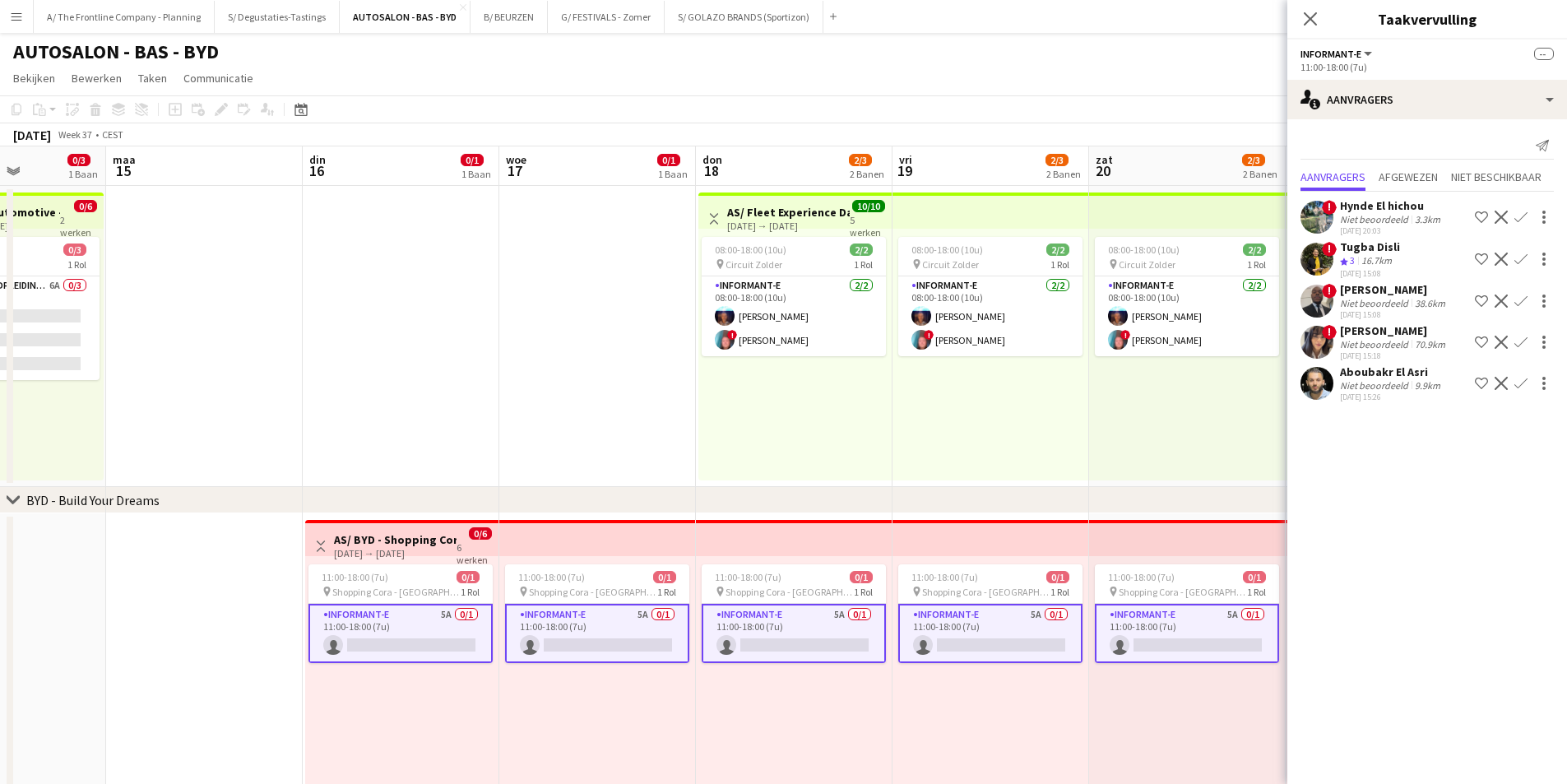
click at [1414, 290] on div "Graciano Mukendi" at bounding box center [1394, 289] width 109 height 14
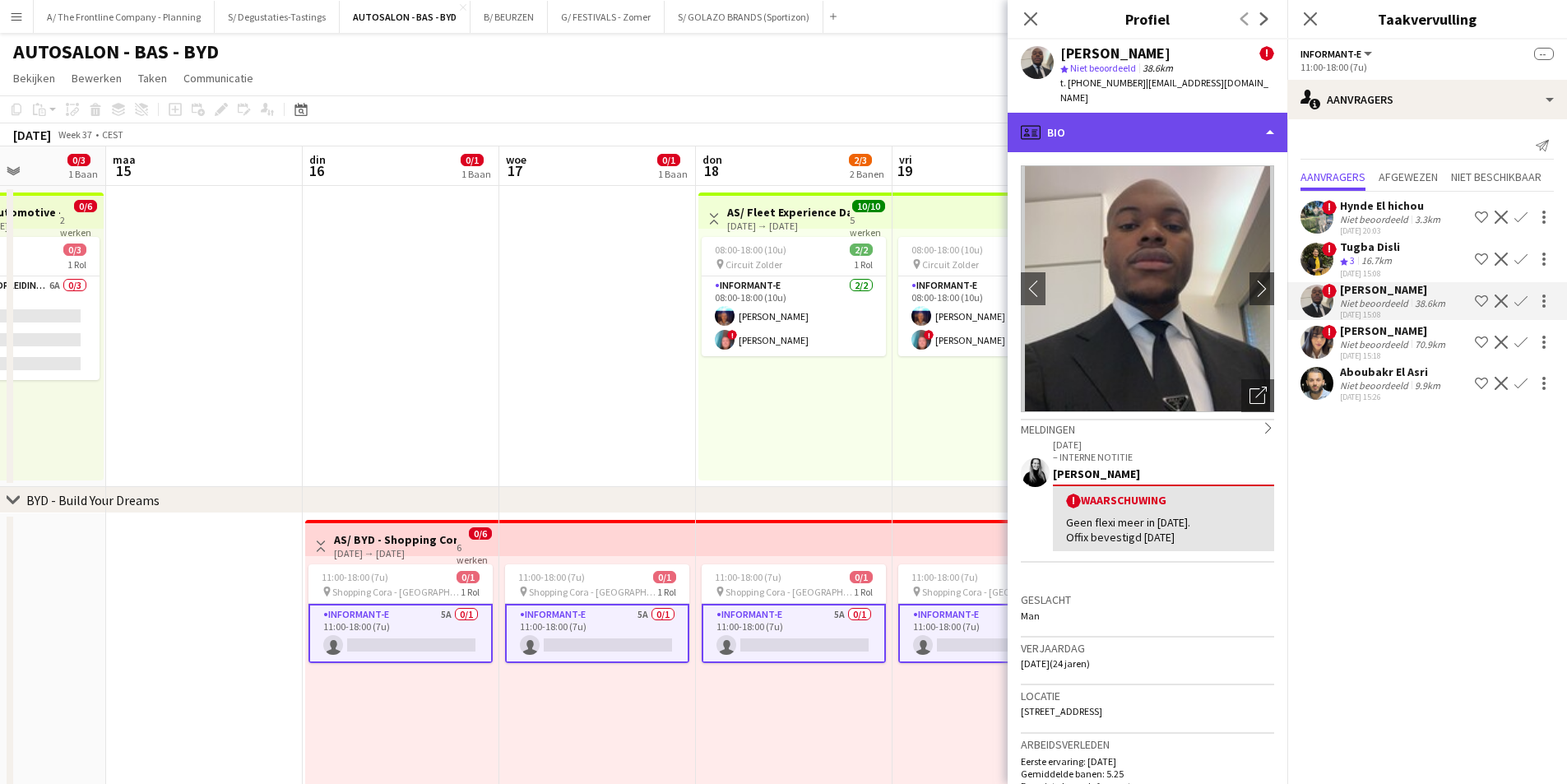
click at [1151, 127] on div "profile Bio" at bounding box center [1147, 132] width 280 height 39
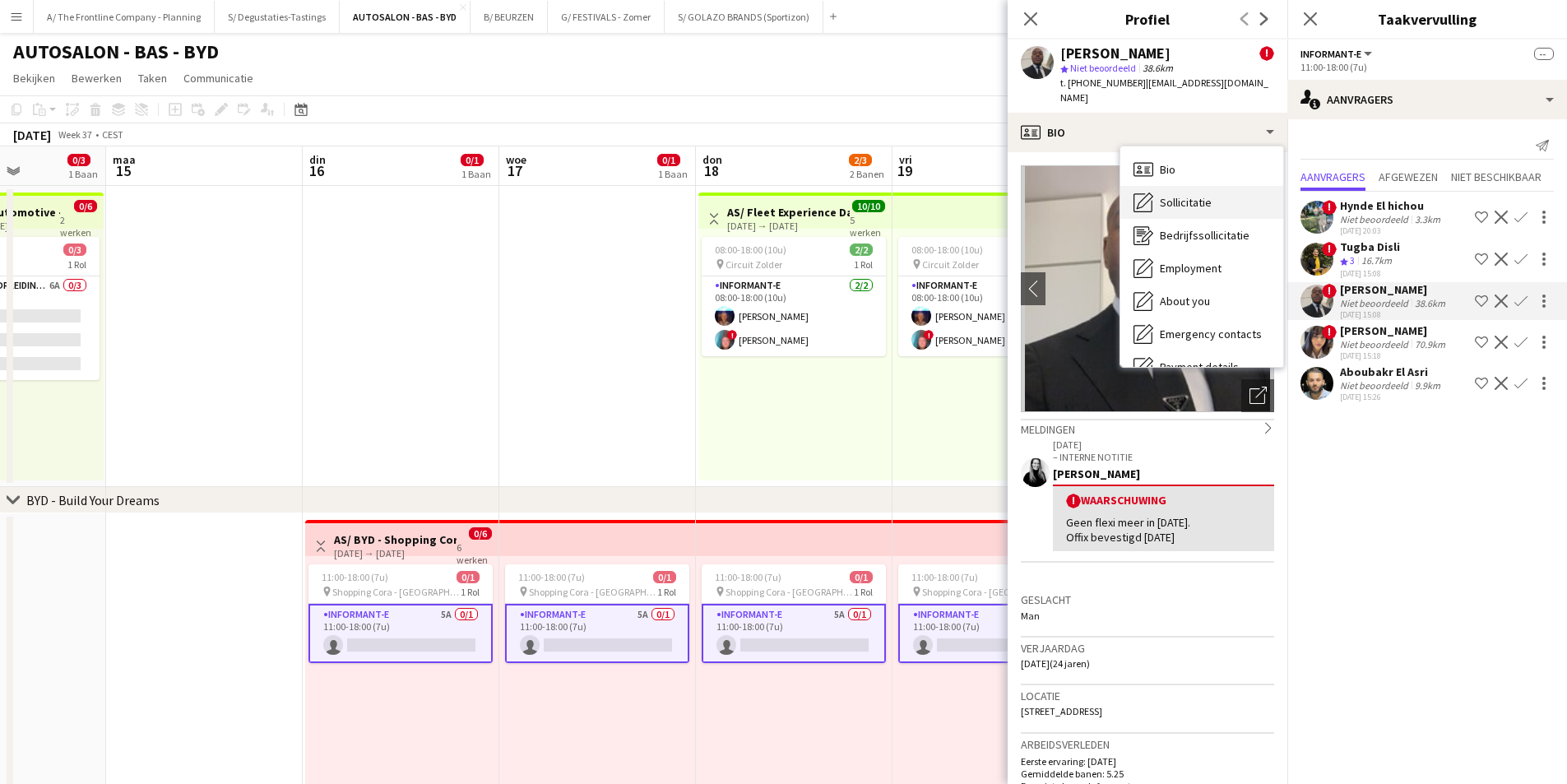
click at [1181, 196] on div "Sollicitatie Sollicitatie" at bounding box center [1202, 202] width 162 height 33
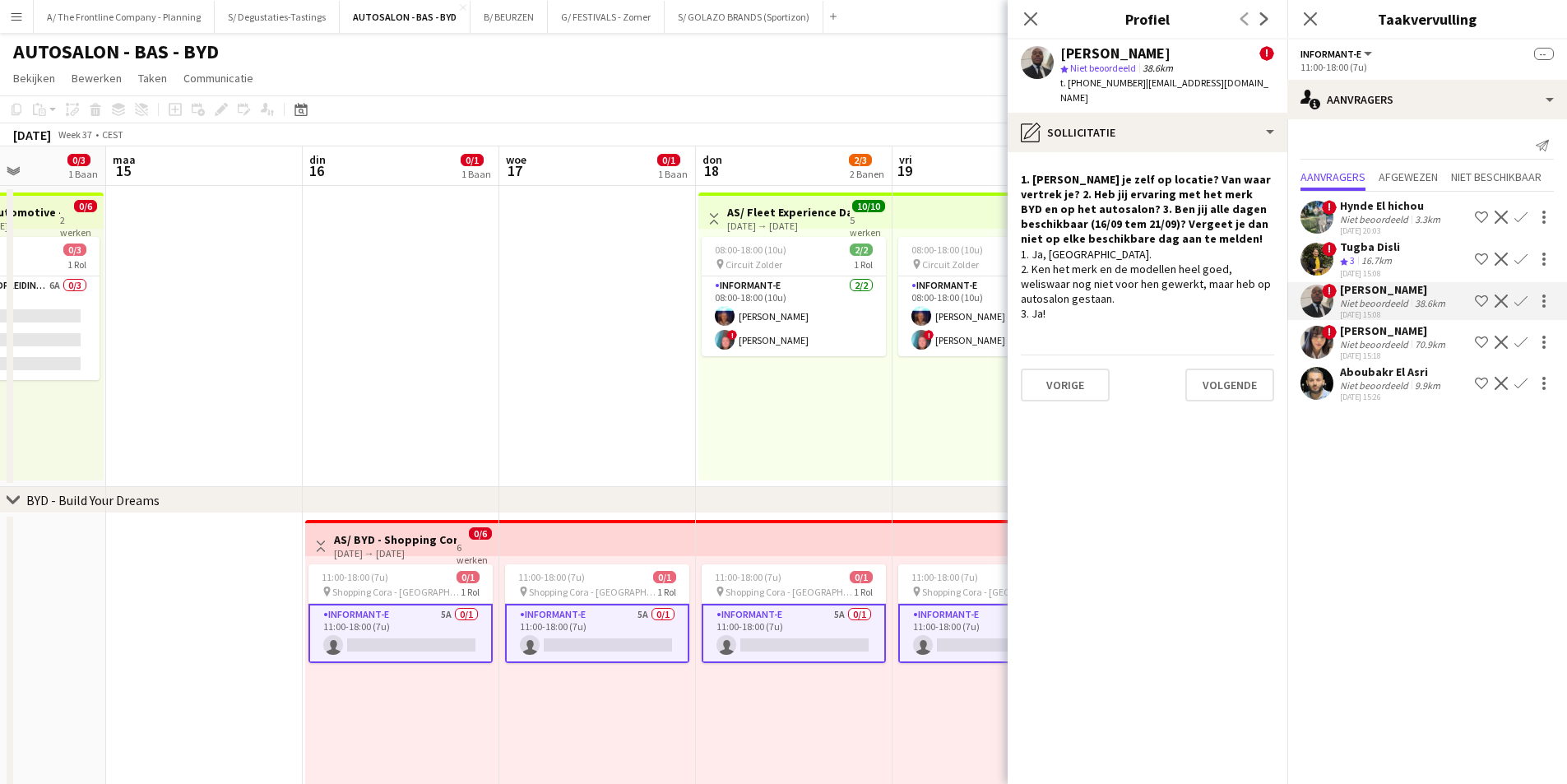
click at [1350, 231] on div "08-08-2025 20:03" at bounding box center [1392, 230] width 104 height 11
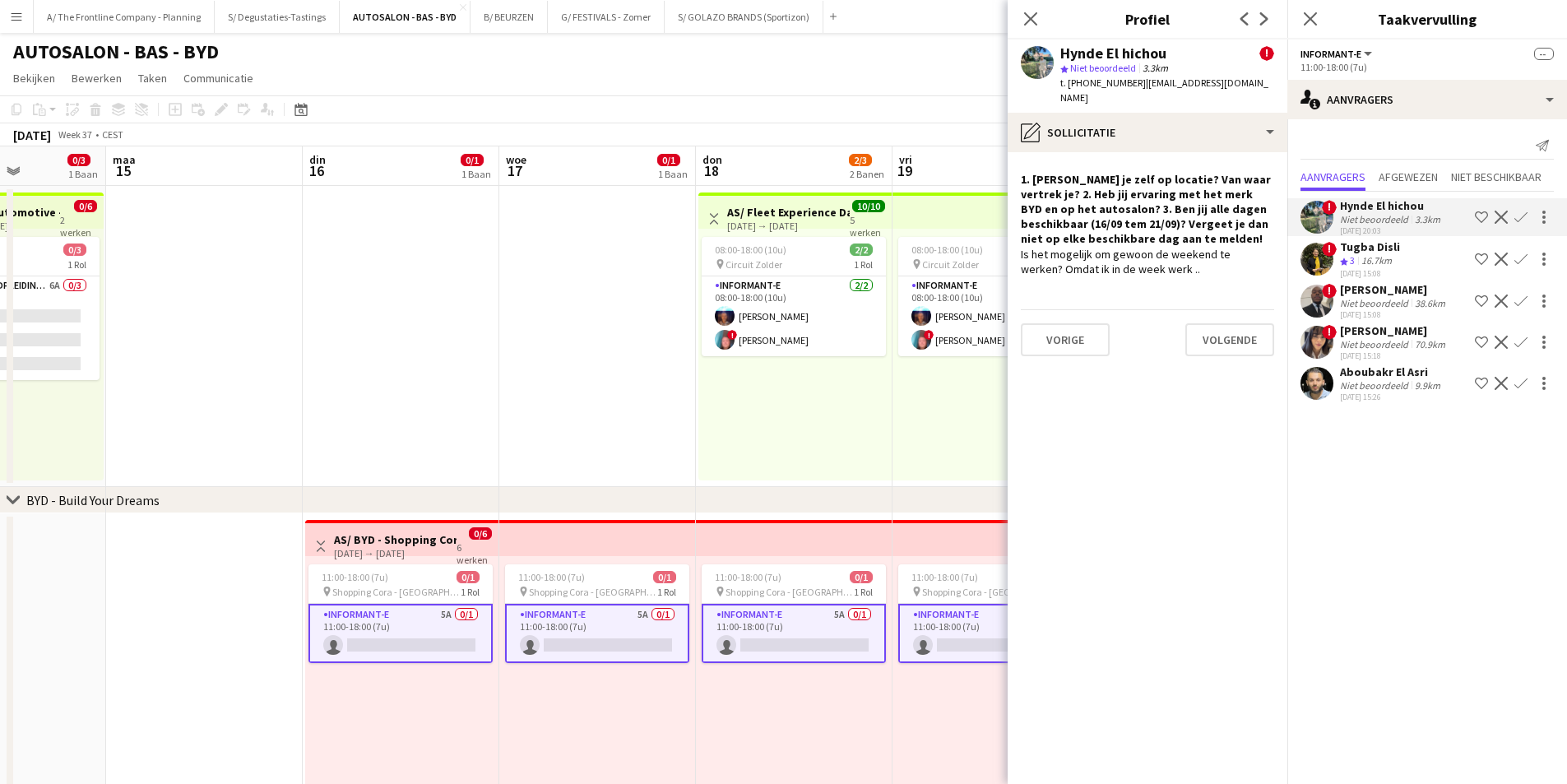
click at [1364, 265] on div "16.7km" at bounding box center [1377, 260] width 37 height 14
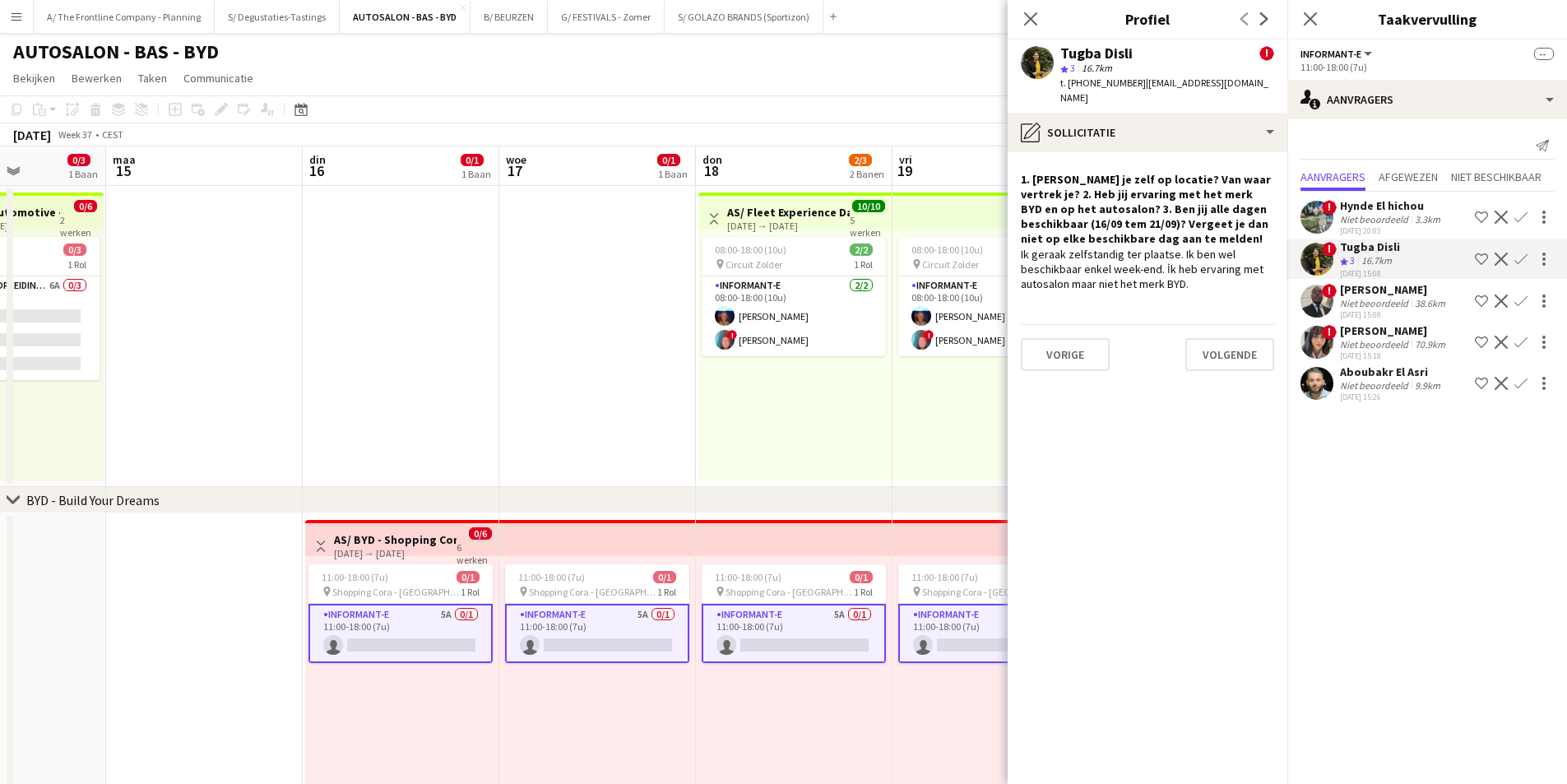
click at [1365, 301] on div "Niet beoordeeld" at bounding box center [1376, 303] width 71 height 12
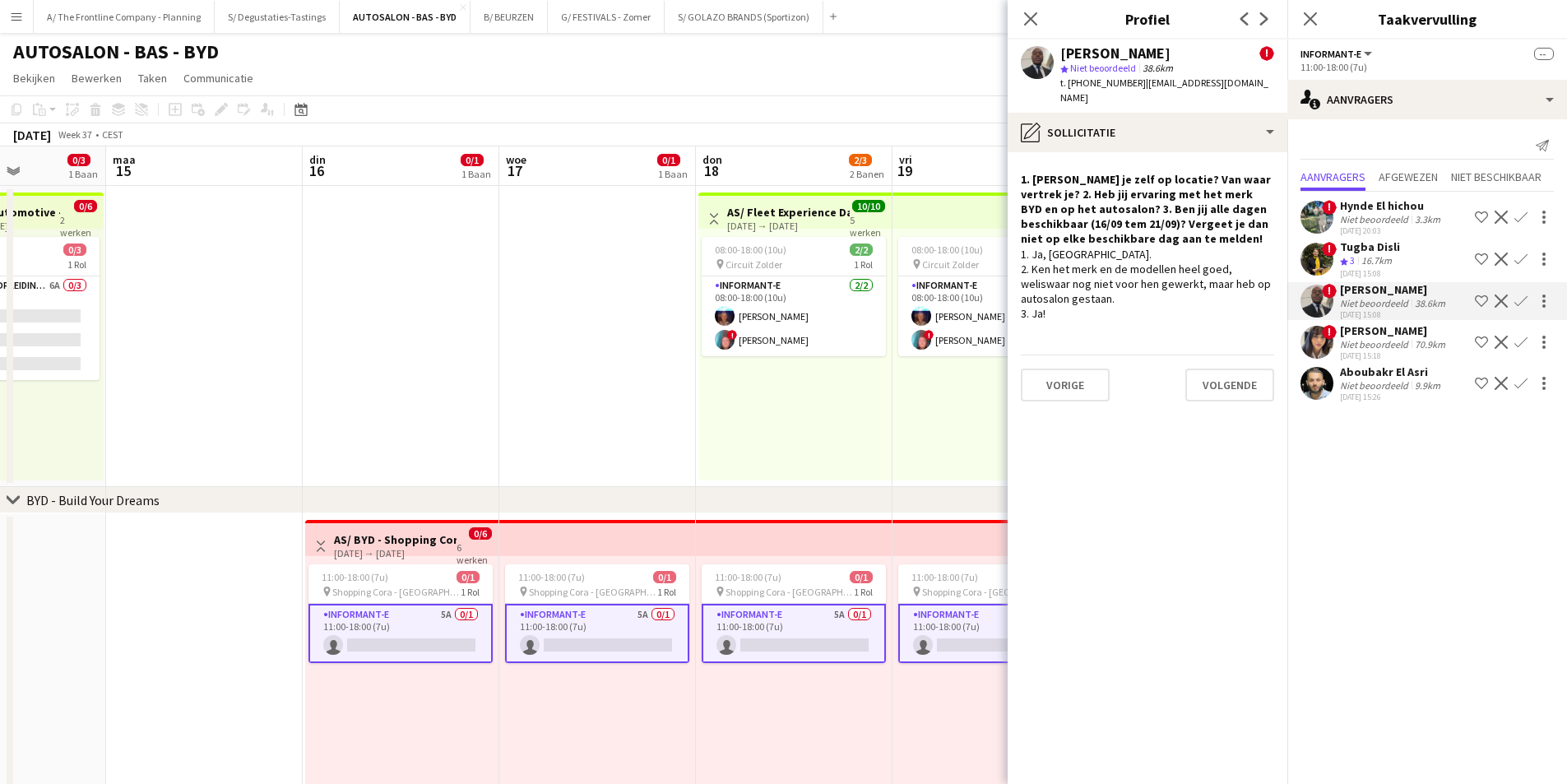
scroll to position [0, 534]
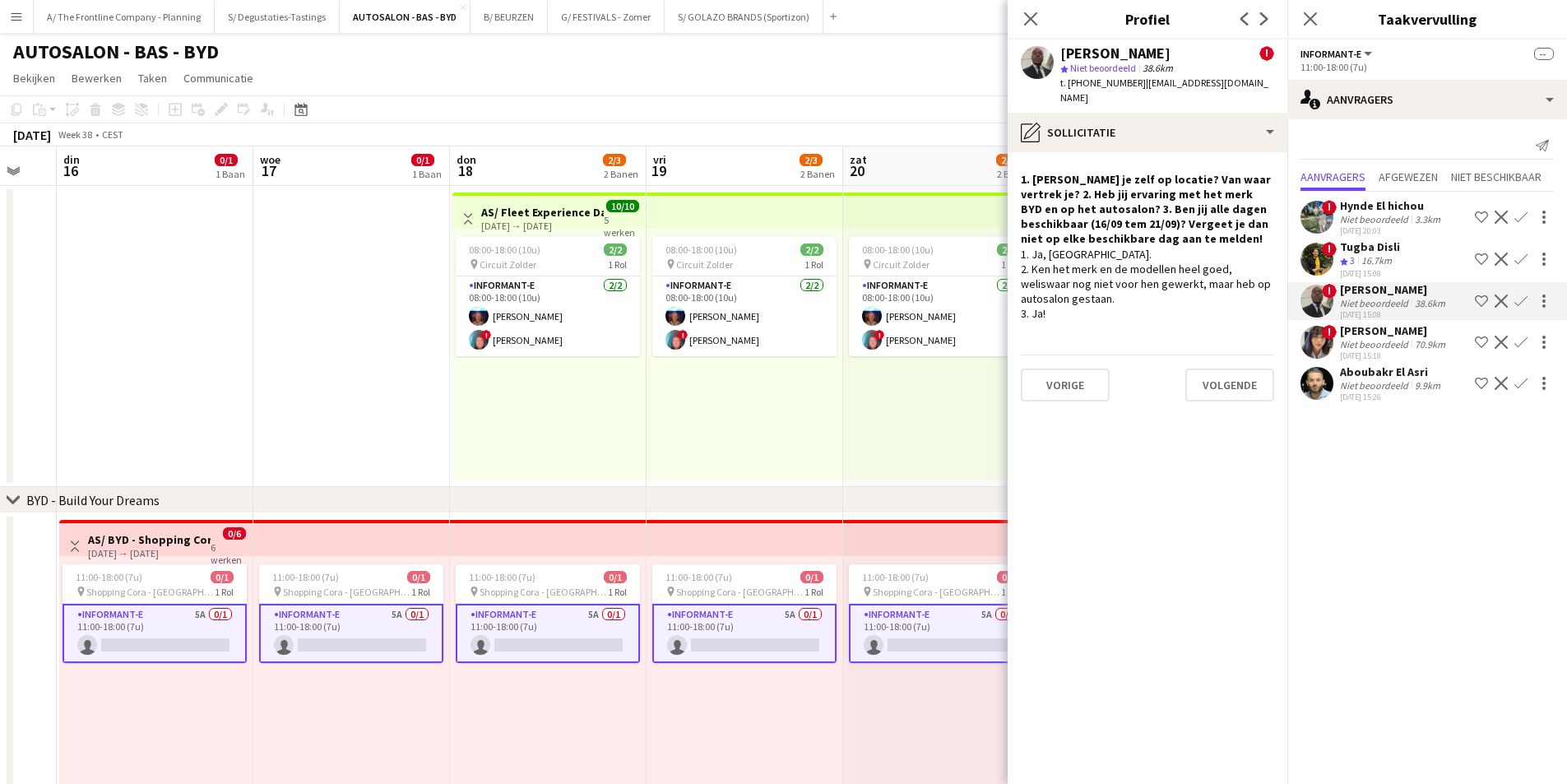
drag, startPoint x: 799, startPoint y: 452, endPoint x: 449, endPoint y: 510, distance: 354.8
click at [449, 510] on div "chevron-right BYD - Build Your Dreams chevron-right Toyota - Roadshow Shopping …" at bounding box center [784, 605] width 1567 height 919
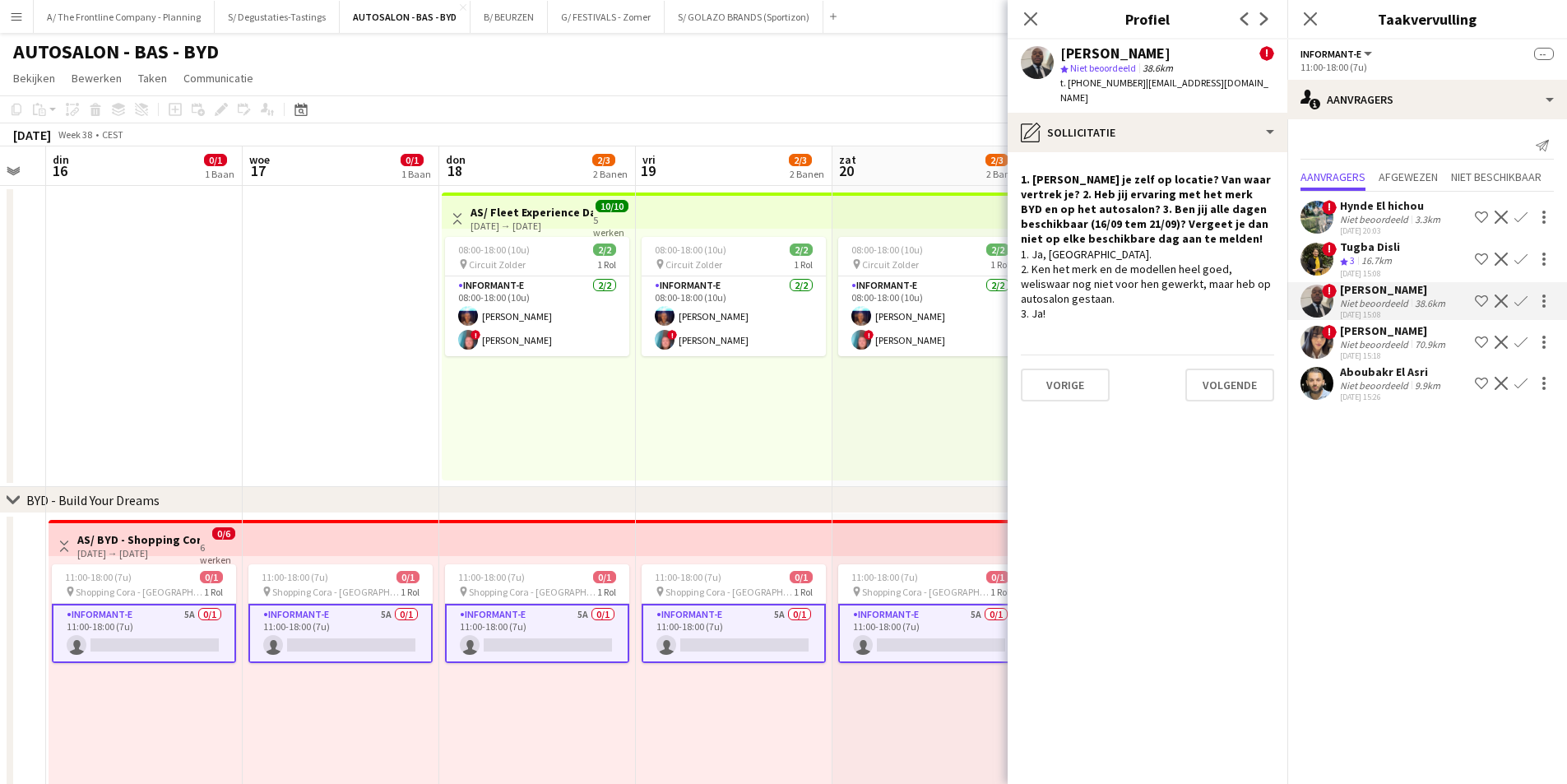
drag, startPoint x: 605, startPoint y: 470, endPoint x: 585, endPoint y: 487, distance: 26.2
click at [585, 487] on div "chevron-right BYD - Build Your Dreams chevron-right Toyota - Roadshow Shopping …" at bounding box center [784, 605] width 1567 height 919
click at [733, 459] on div "08:00-18:00 (10u) 2/2 pin Circuit Zolder 1 Rol Informant-e 2/2 08:00-18:00 (10u…" at bounding box center [734, 355] width 197 height 252
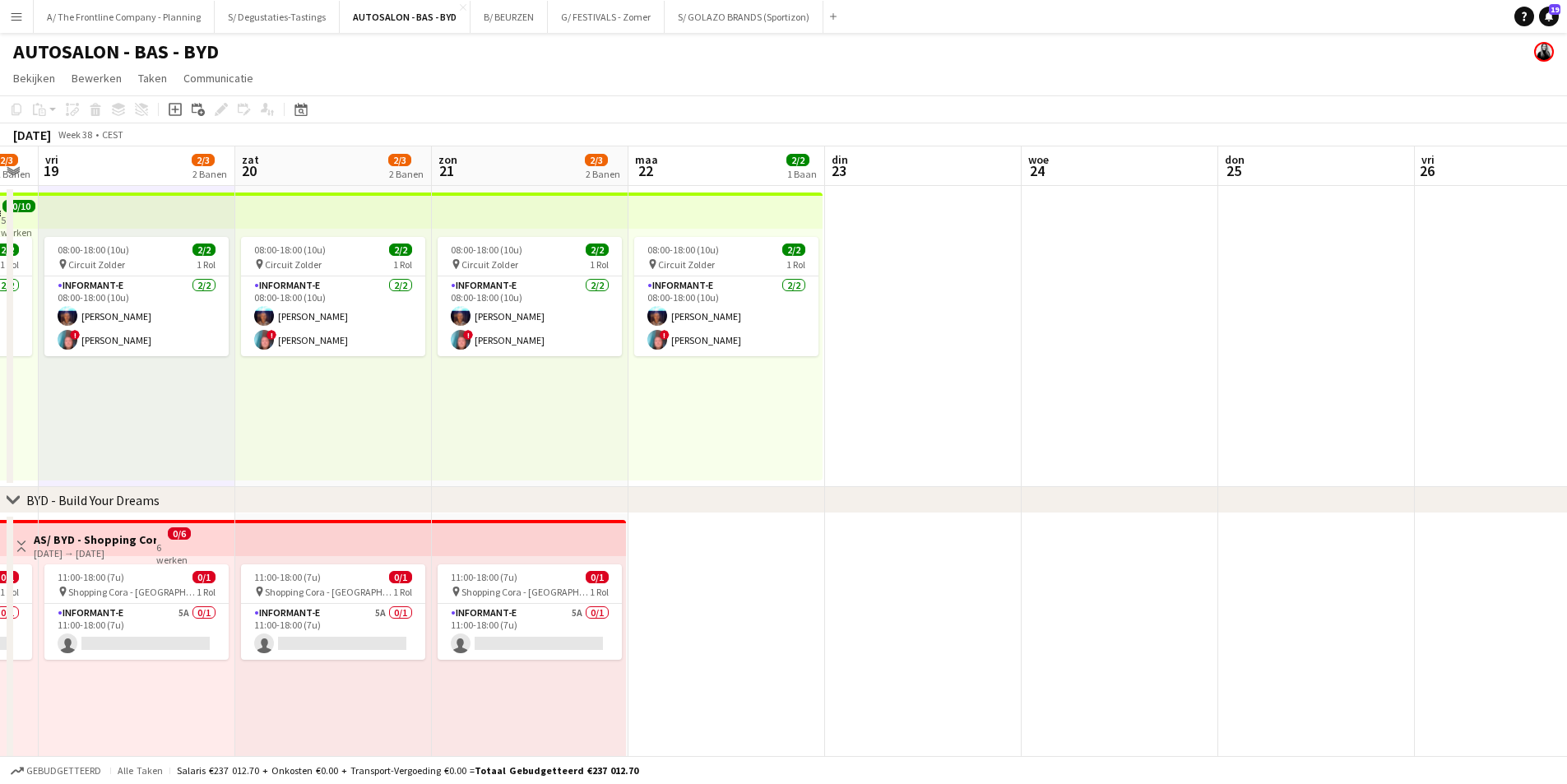
drag, startPoint x: 1331, startPoint y: 371, endPoint x: 589, endPoint y: 395, distance: 742.4
click at [589, 395] on app-calendar-viewport "din 16 0/1 1 Baan woe 17 0/1 1 Baan don 18 2/3 2 Banen vri 19 2/3 2 Banen zat 2…" at bounding box center [784, 605] width 1567 height 919
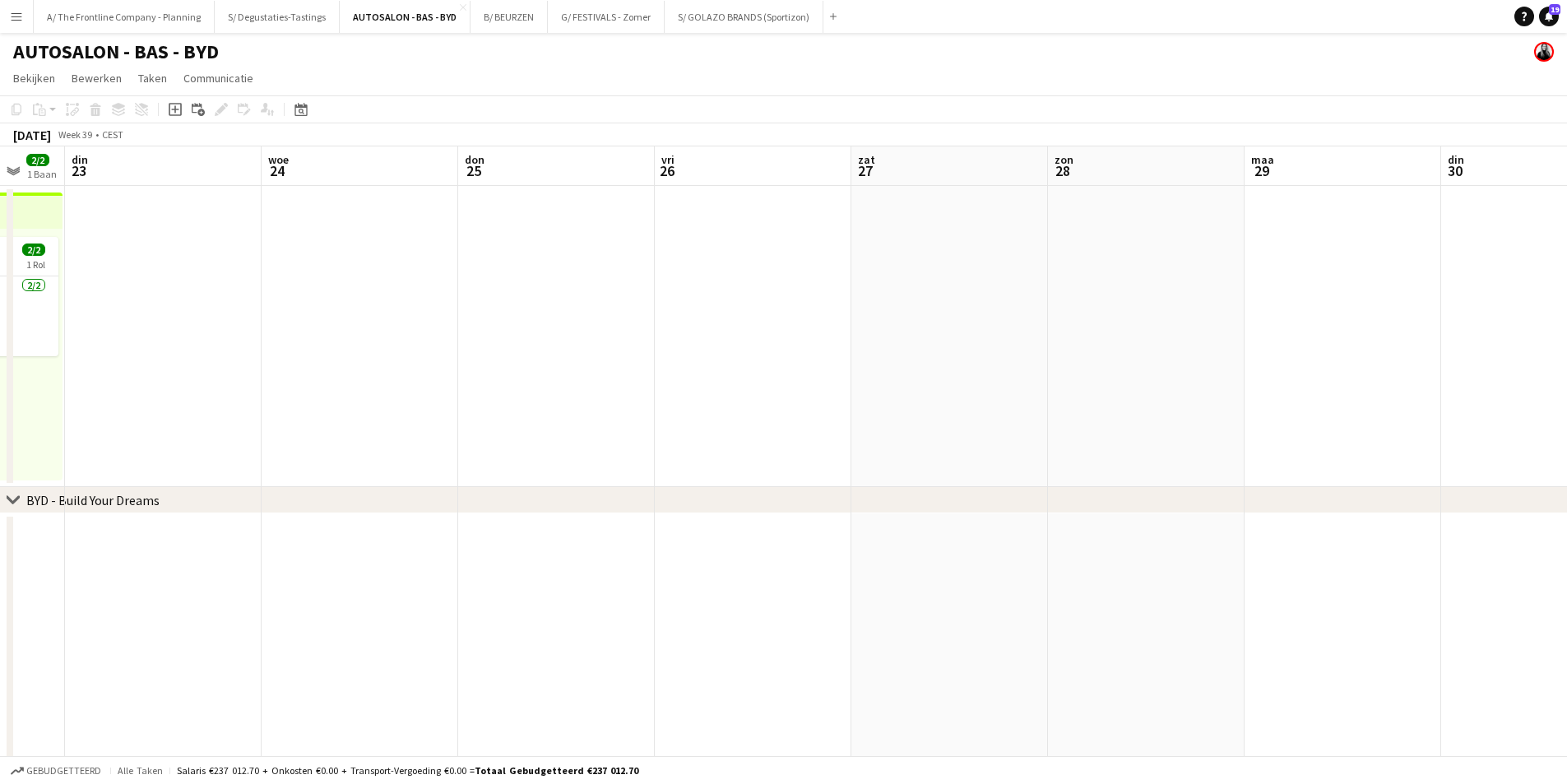
drag, startPoint x: 1216, startPoint y: 333, endPoint x: 1415, endPoint y: 208, distance: 235.0
click at [1415, 208] on app-calendar-viewport "zon 21 2/3 2 Banen maa 22 2/2 1 Baan din 23 woe 24 don 25 vri 26 zat 27 zon 28 …" at bounding box center [784, 605] width 1567 height 919
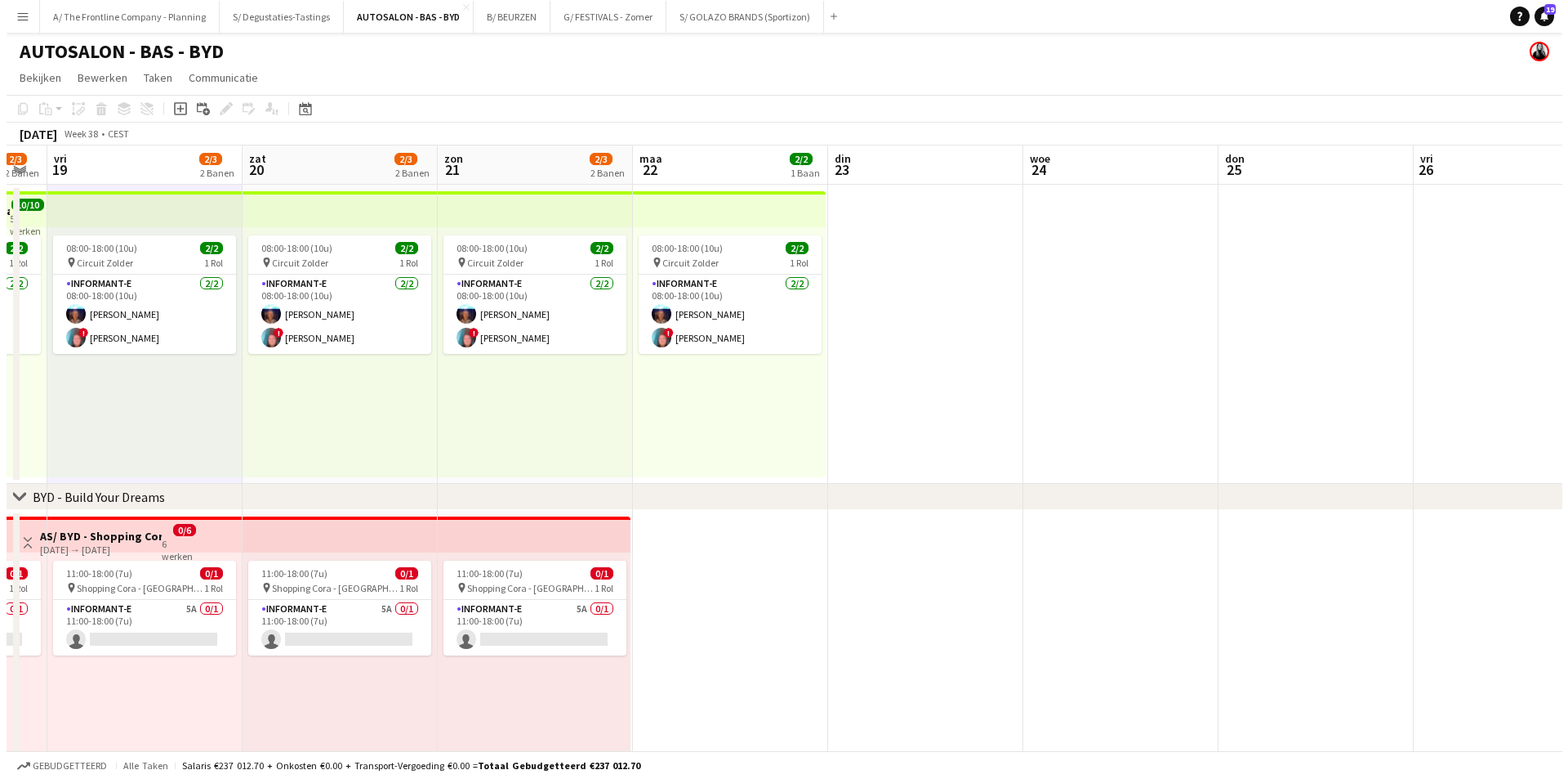
scroll to position [0, 467]
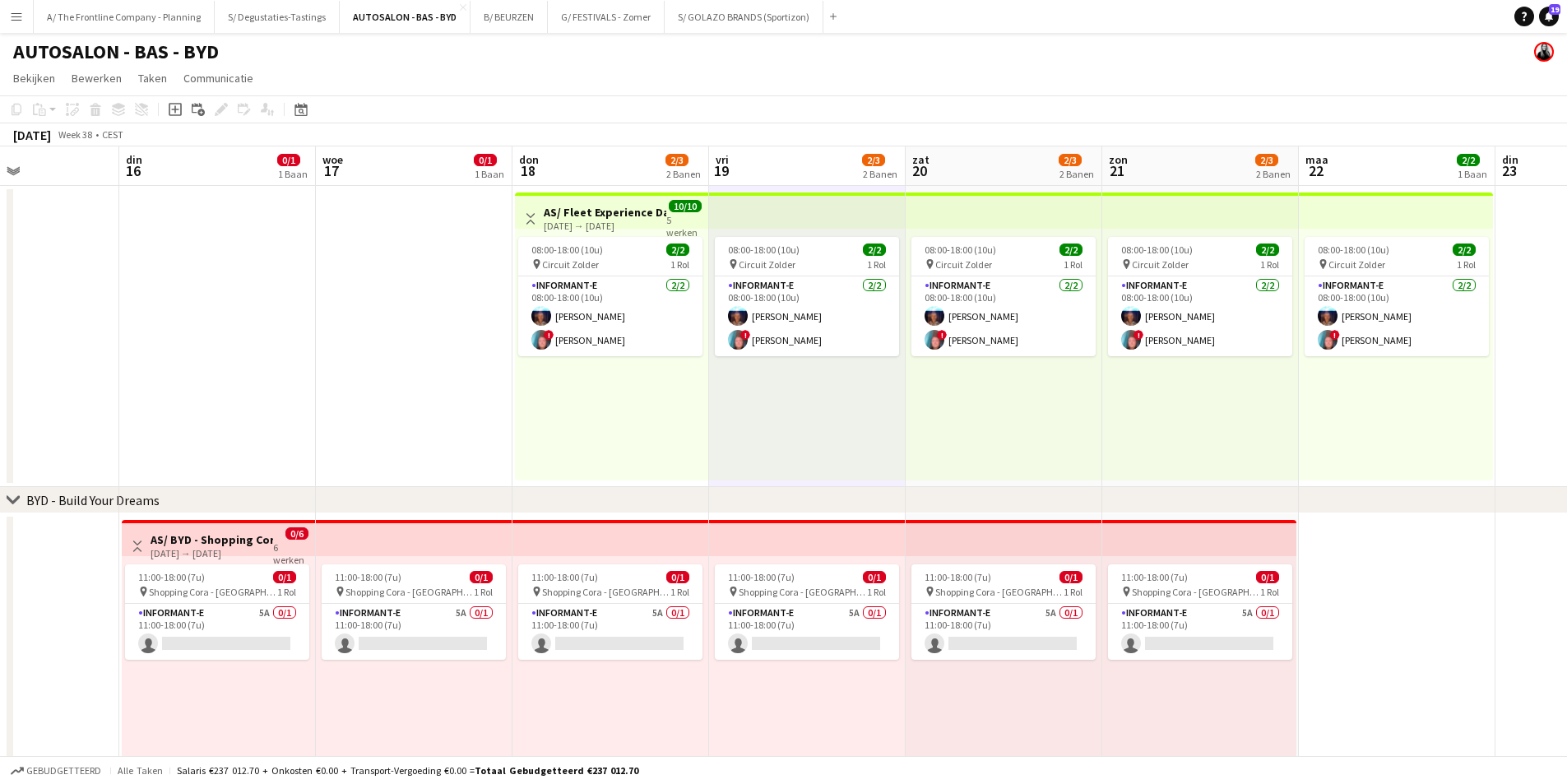
drag, startPoint x: 696, startPoint y: 310, endPoint x: 1364, endPoint y: 264, distance: 669.6
click at [1364, 264] on app-calendar-viewport "zat 13 0/3 1 Baan zon 14 0/3 1 Baan maa 15 din 16 0/1 1 Baan woe 17 0/1 1 Baan …" at bounding box center [784, 605] width 1567 height 919
click at [20, 14] on app-icon "Menu" at bounding box center [16, 16] width 13 height 13
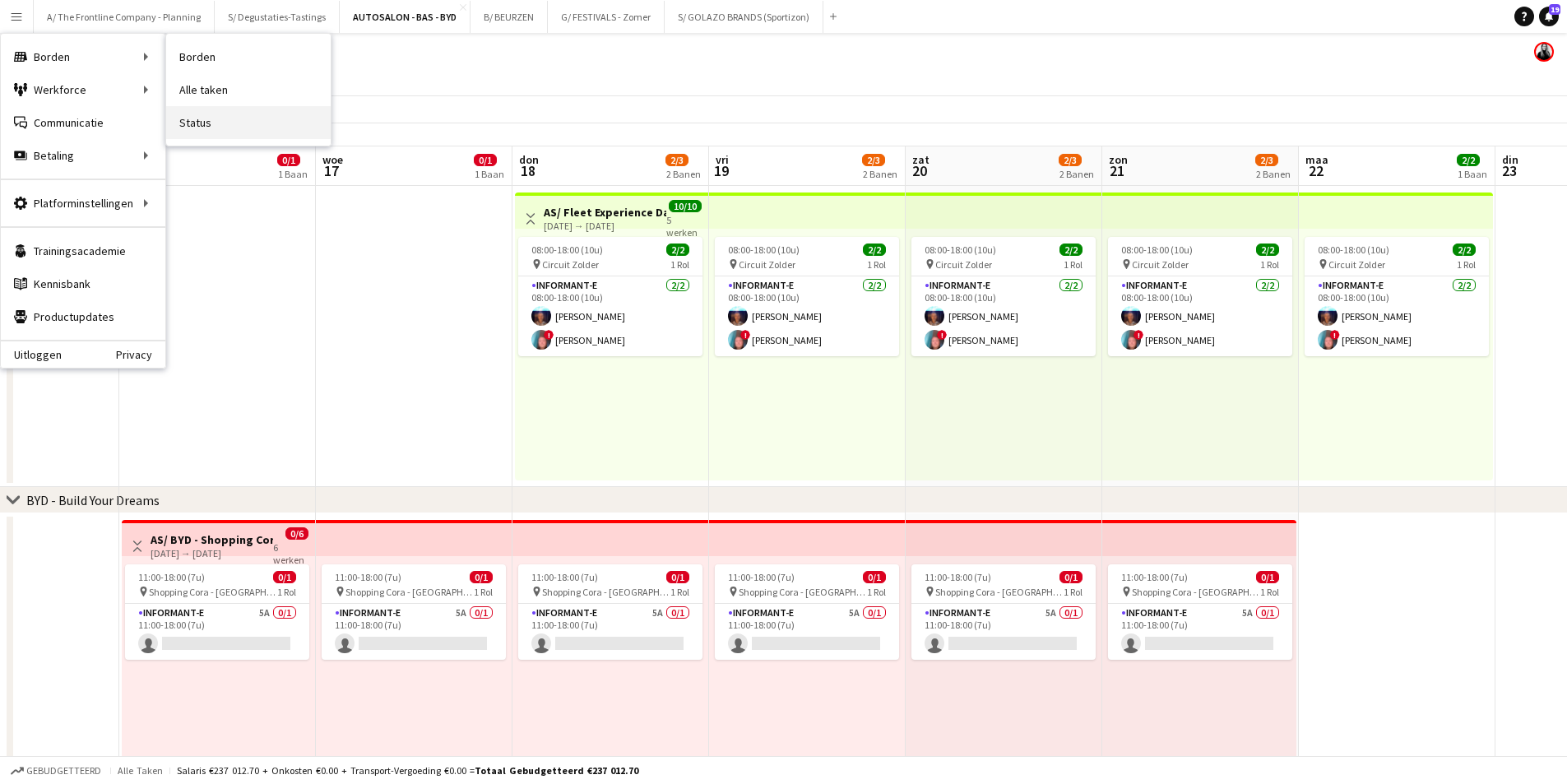
click at [203, 118] on link "Status" at bounding box center [248, 122] width 164 height 33
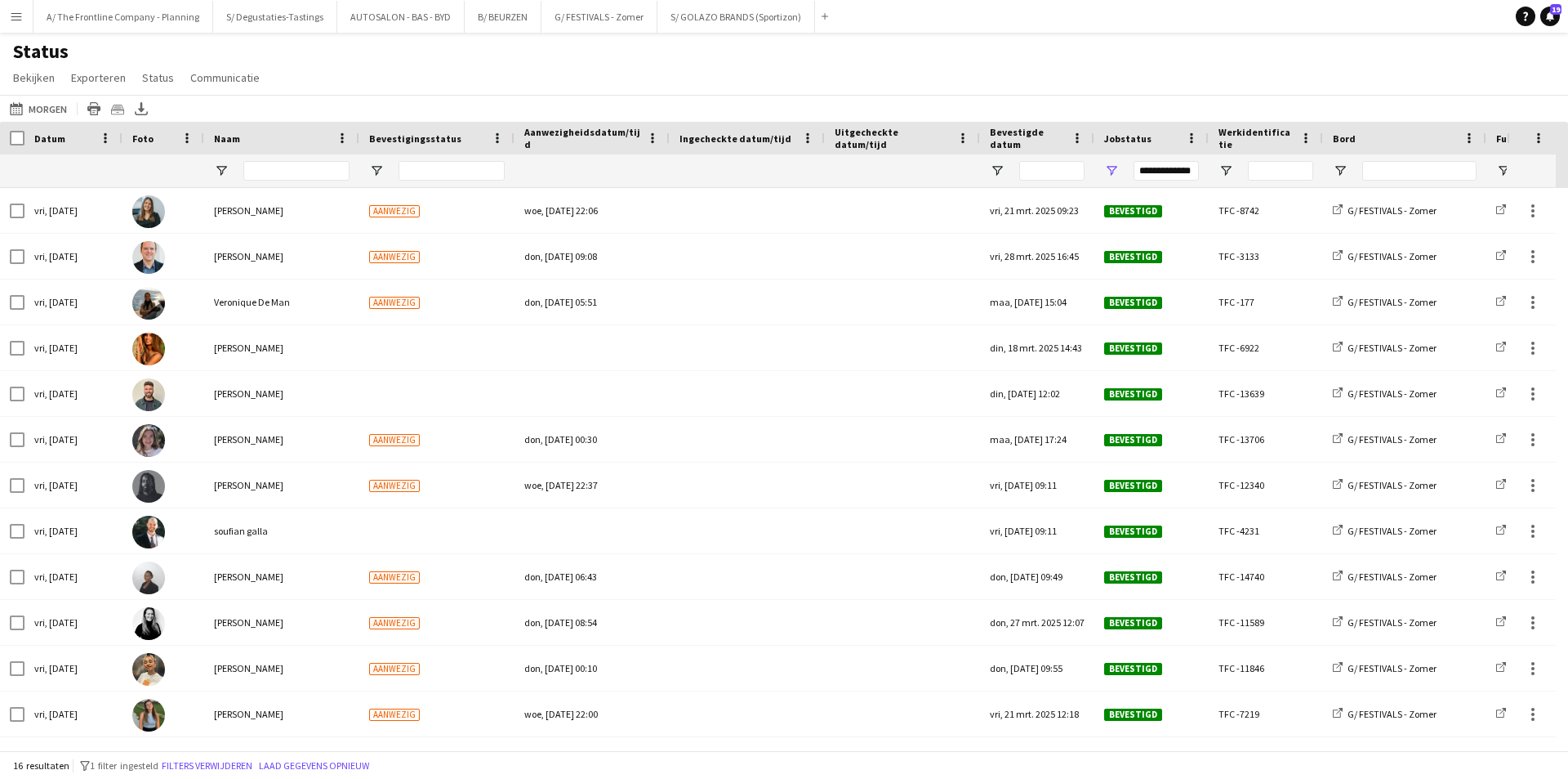
click at [9, 14] on button "Menu" at bounding box center [16, 16] width 32 height 32
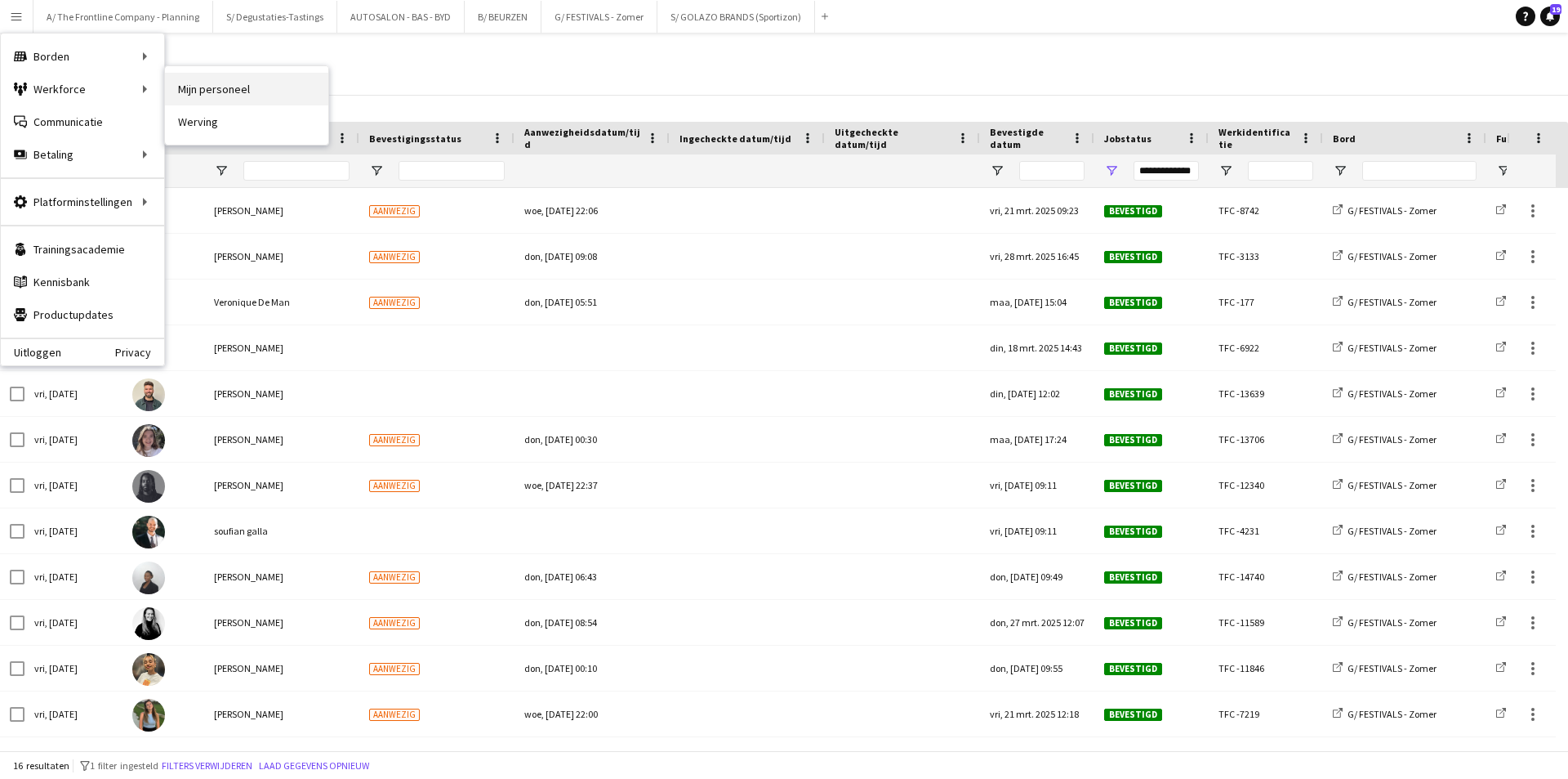
click at [207, 90] on link "Mijn personeel" at bounding box center [246, 89] width 163 height 32
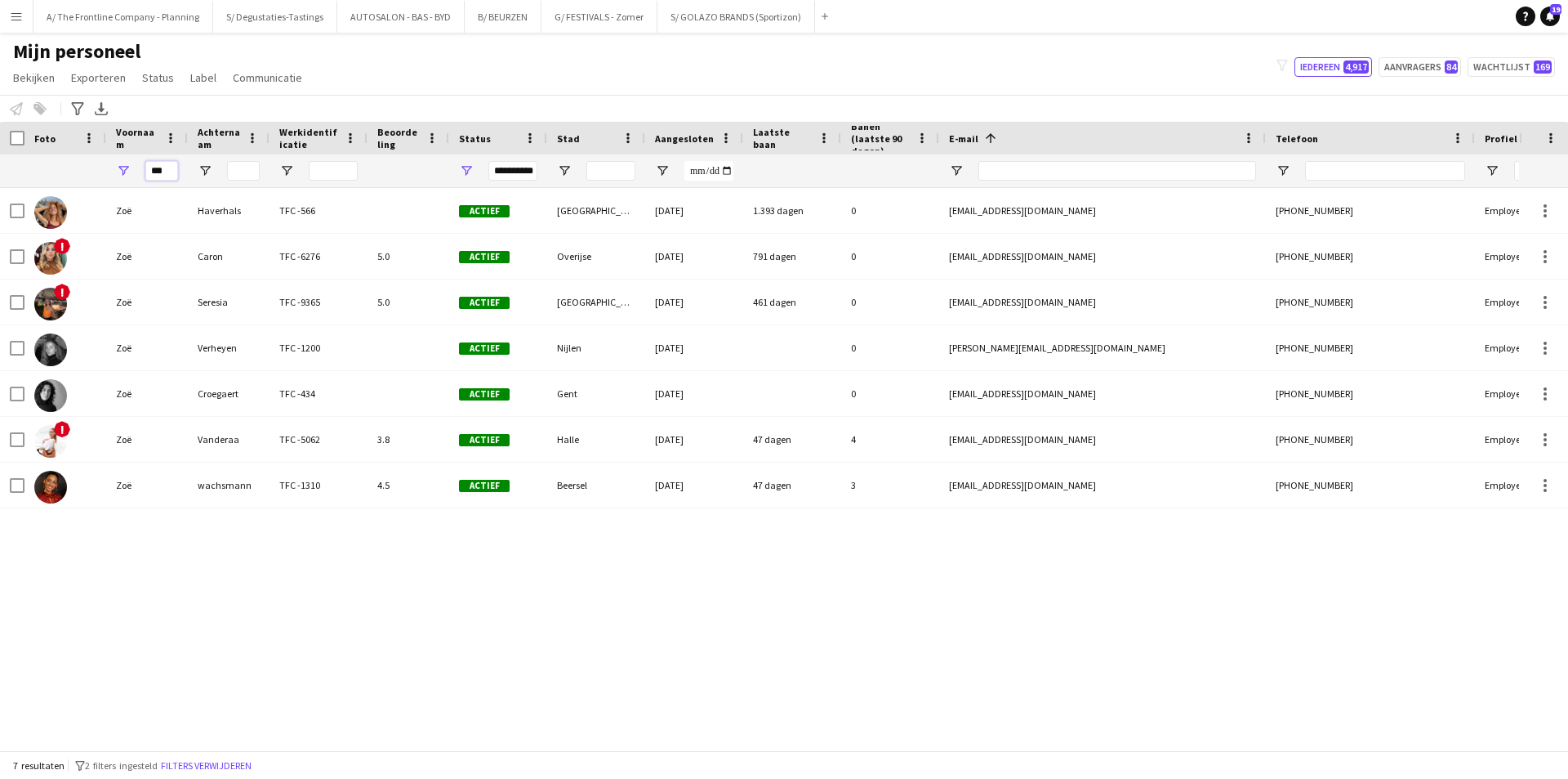
click at [151, 174] on input "***" at bounding box center [161, 171] width 32 height 20
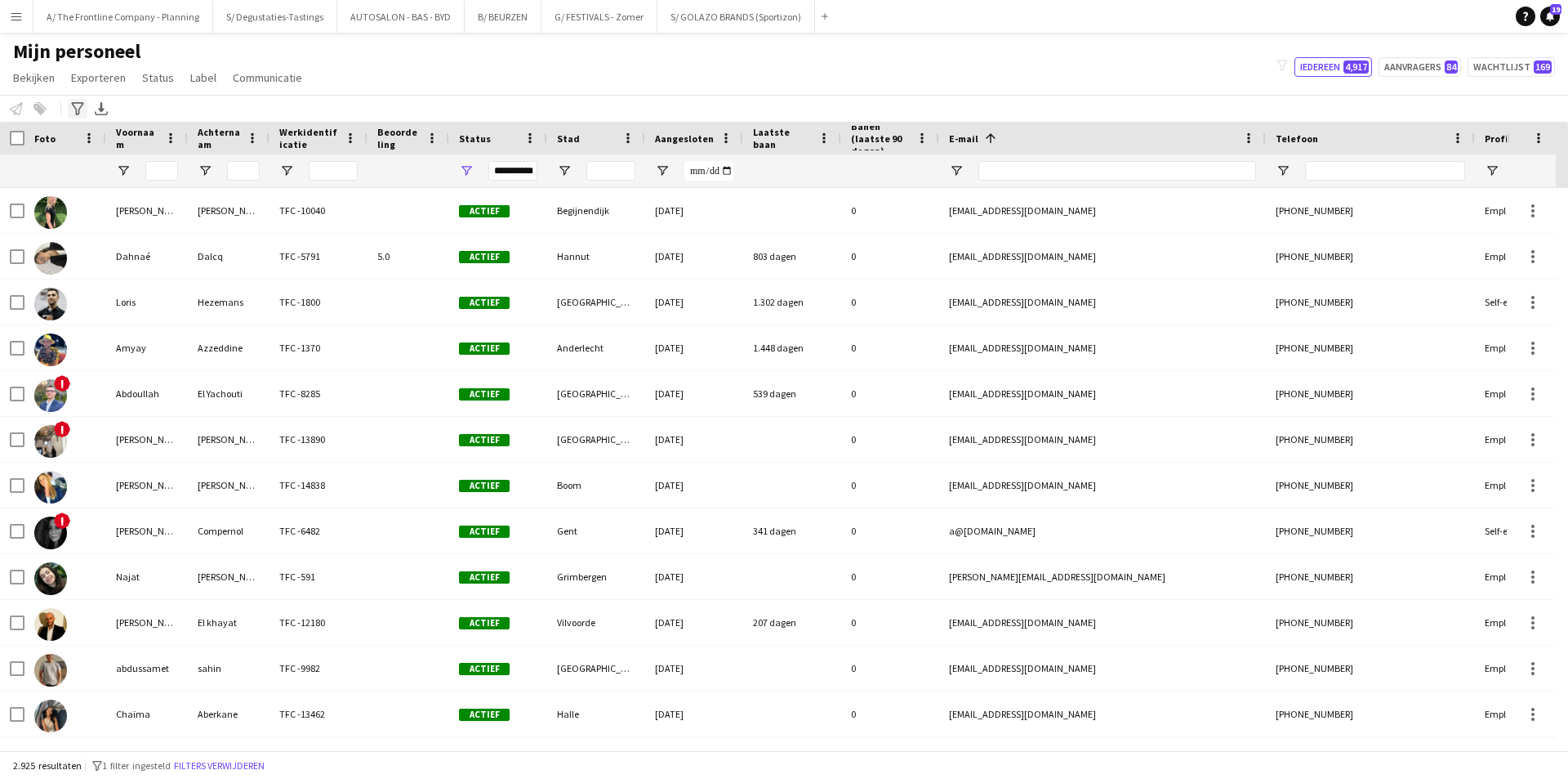
click at [71, 112] on div "Geavanceerde filters" at bounding box center [77, 109] width 20 height 20
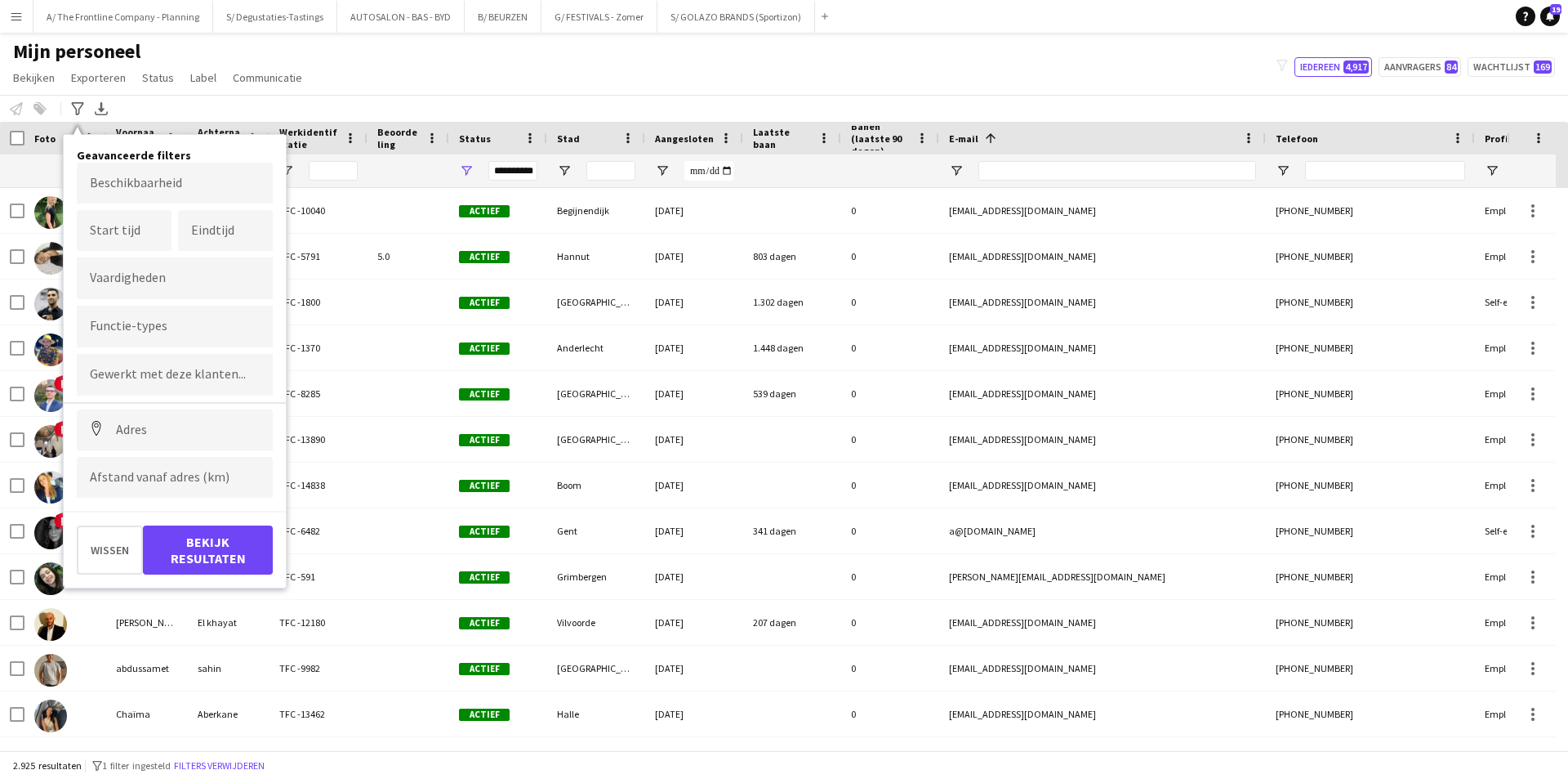
click at [119, 376] on input "Typ om klanten te zoeken..." at bounding box center [175, 374] width 170 height 14
type input "***"
click at [181, 439] on div "BYD" at bounding box center [174, 419] width 196 height 39
click at [195, 537] on button "Bekijk resultaten" at bounding box center [208, 549] width 130 height 49
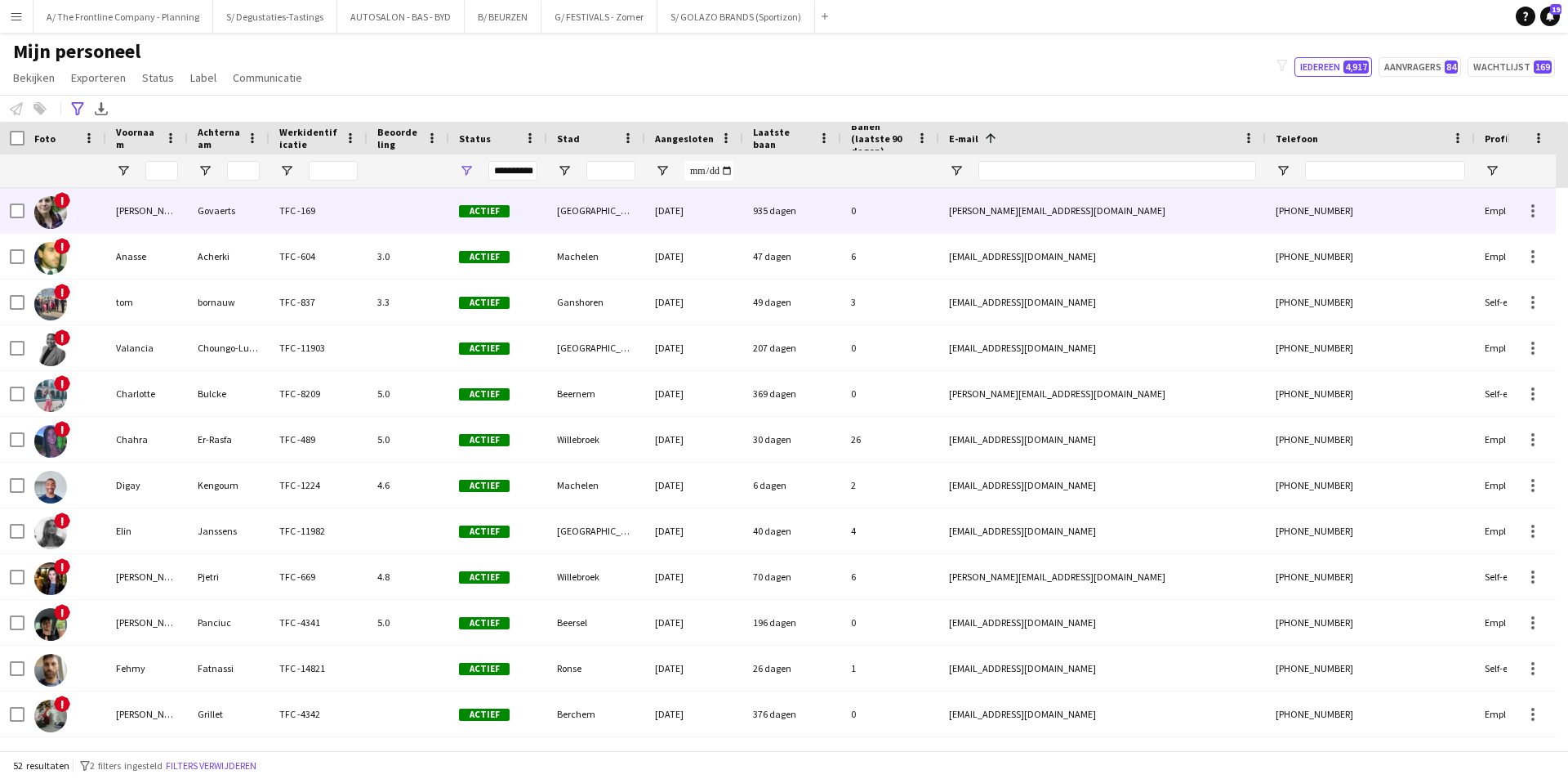
click at [339, 194] on div "TFC -169" at bounding box center [318, 210] width 98 height 45
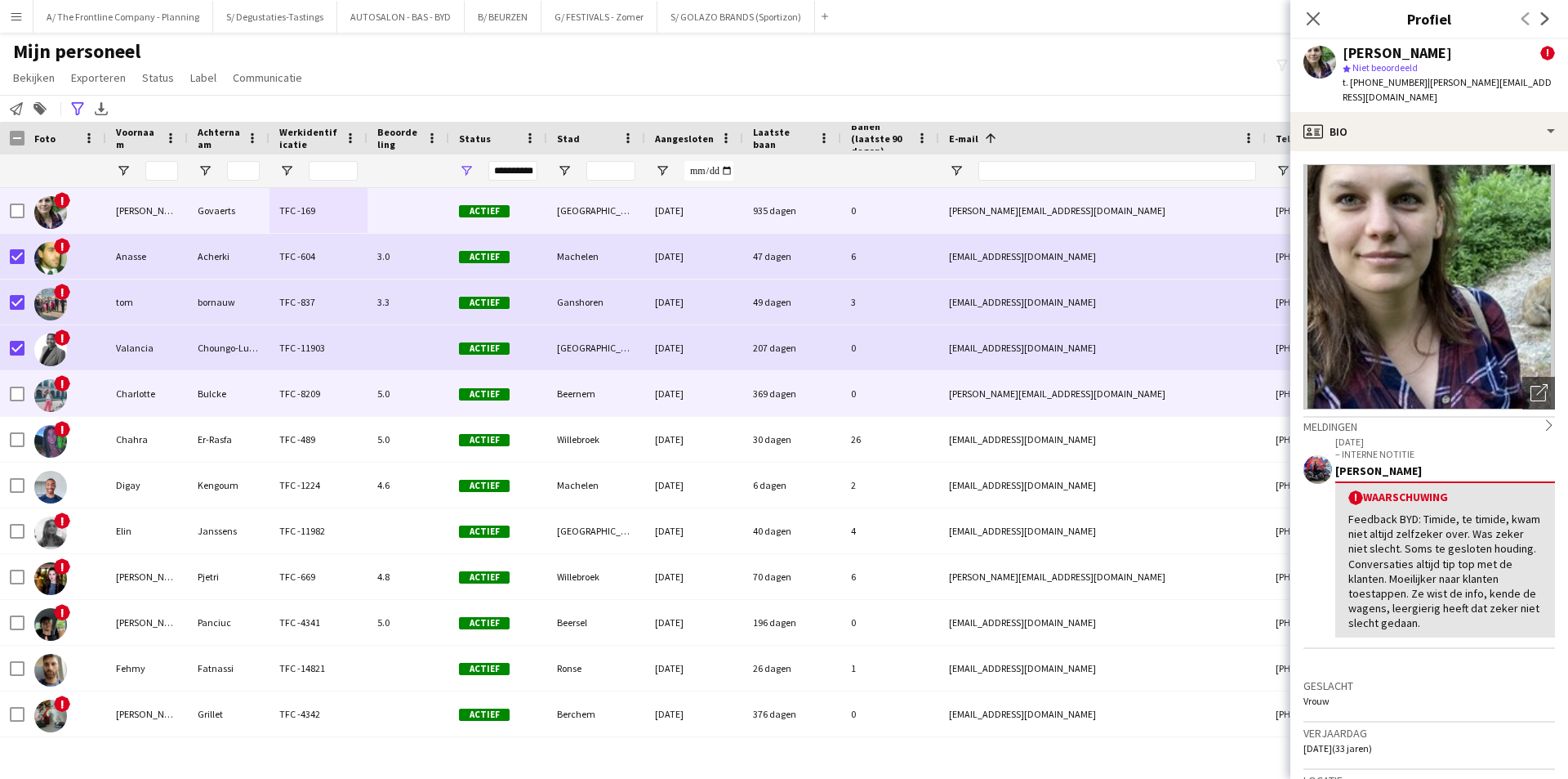
click at [261, 399] on div "Bulcke" at bounding box center [229, 393] width 82 height 45
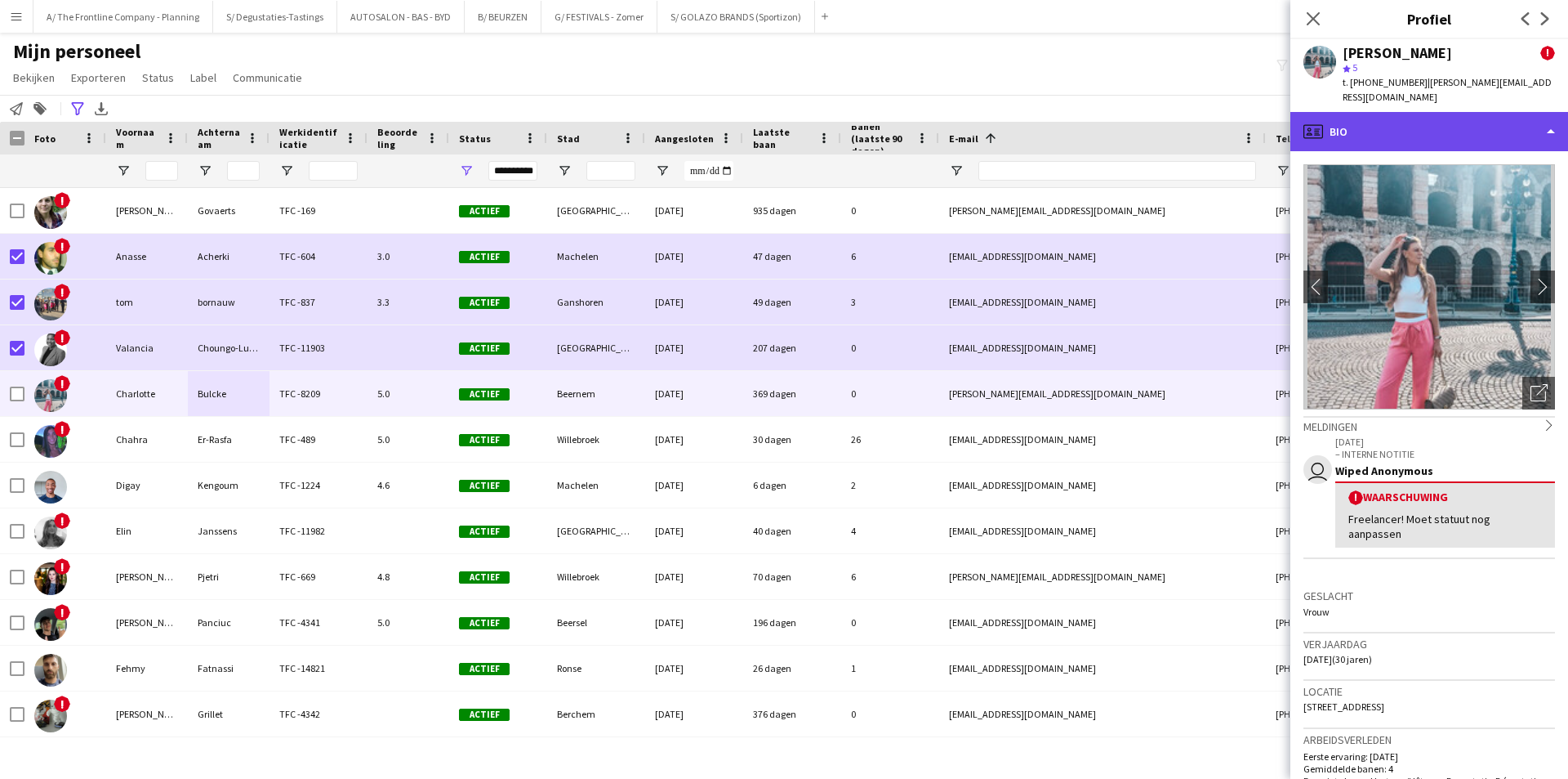
click at [1423, 116] on div "profile Bio" at bounding box center [1429, 131] width 278 height 39
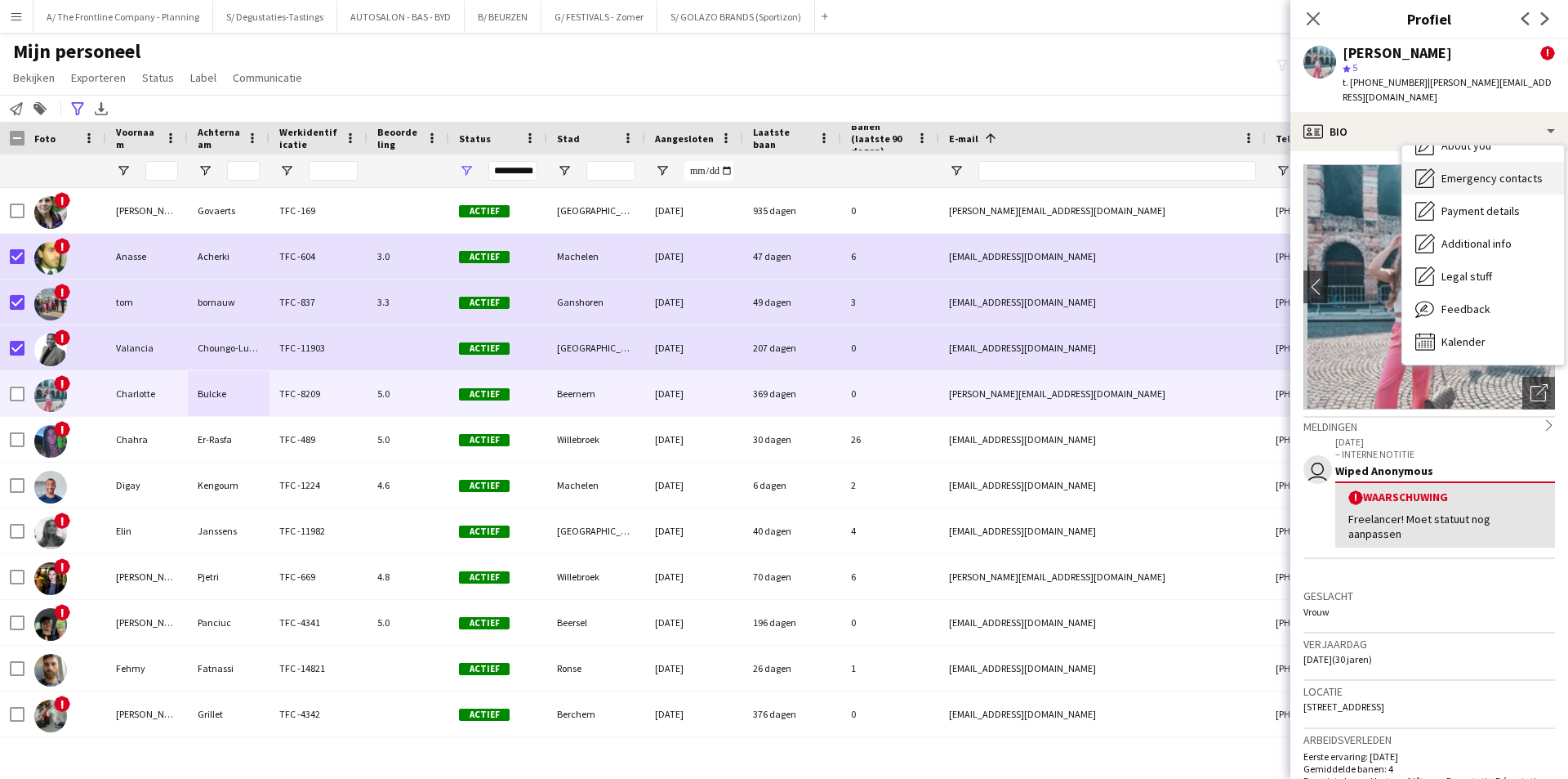
click at [1453, 302] on span "Feedback" at bounding box center [1465, 308] width 49 height 14
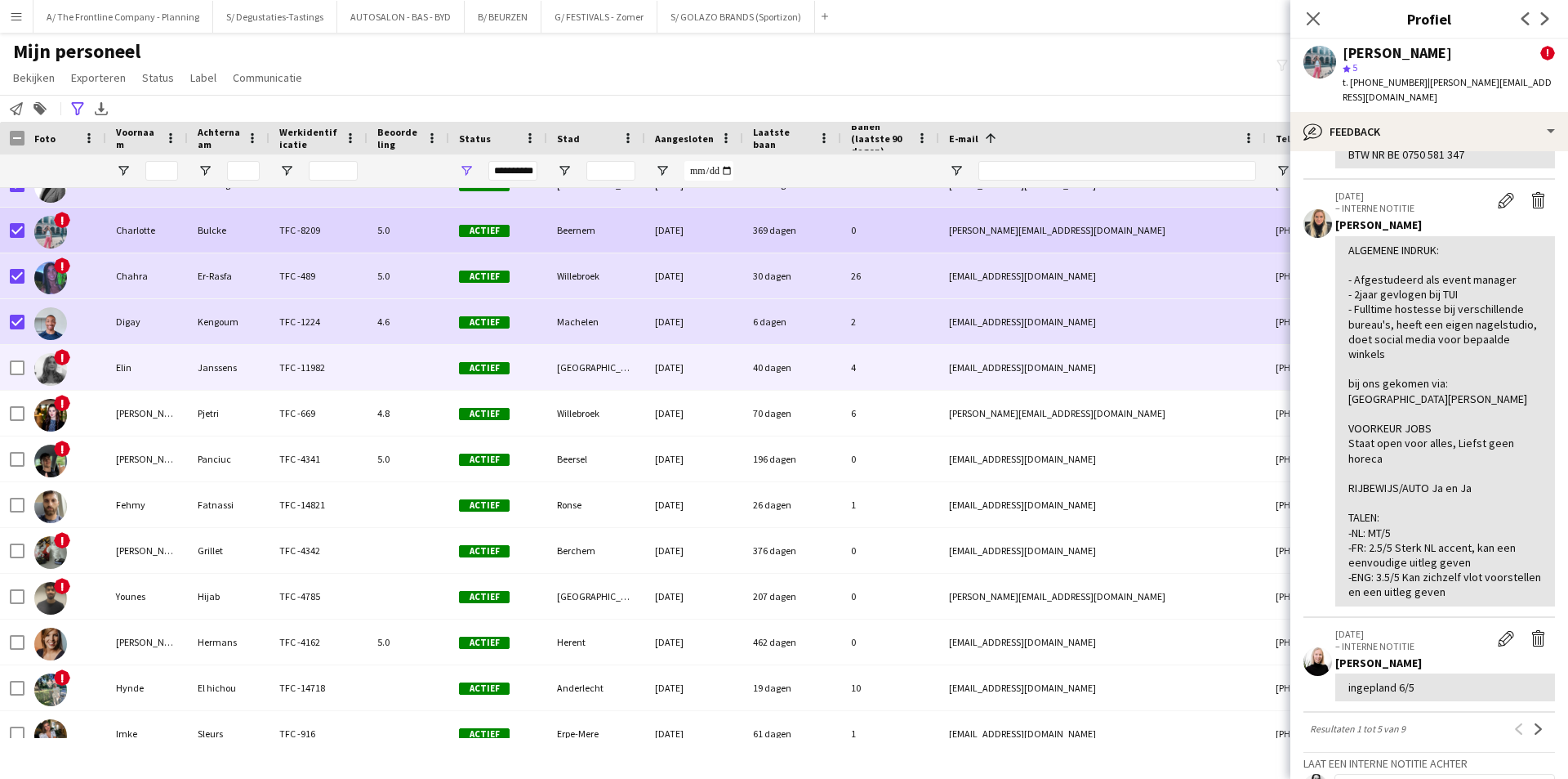
click at [178, 364] on div "Elin" at bounding box center [147, 367] width 82 height 45
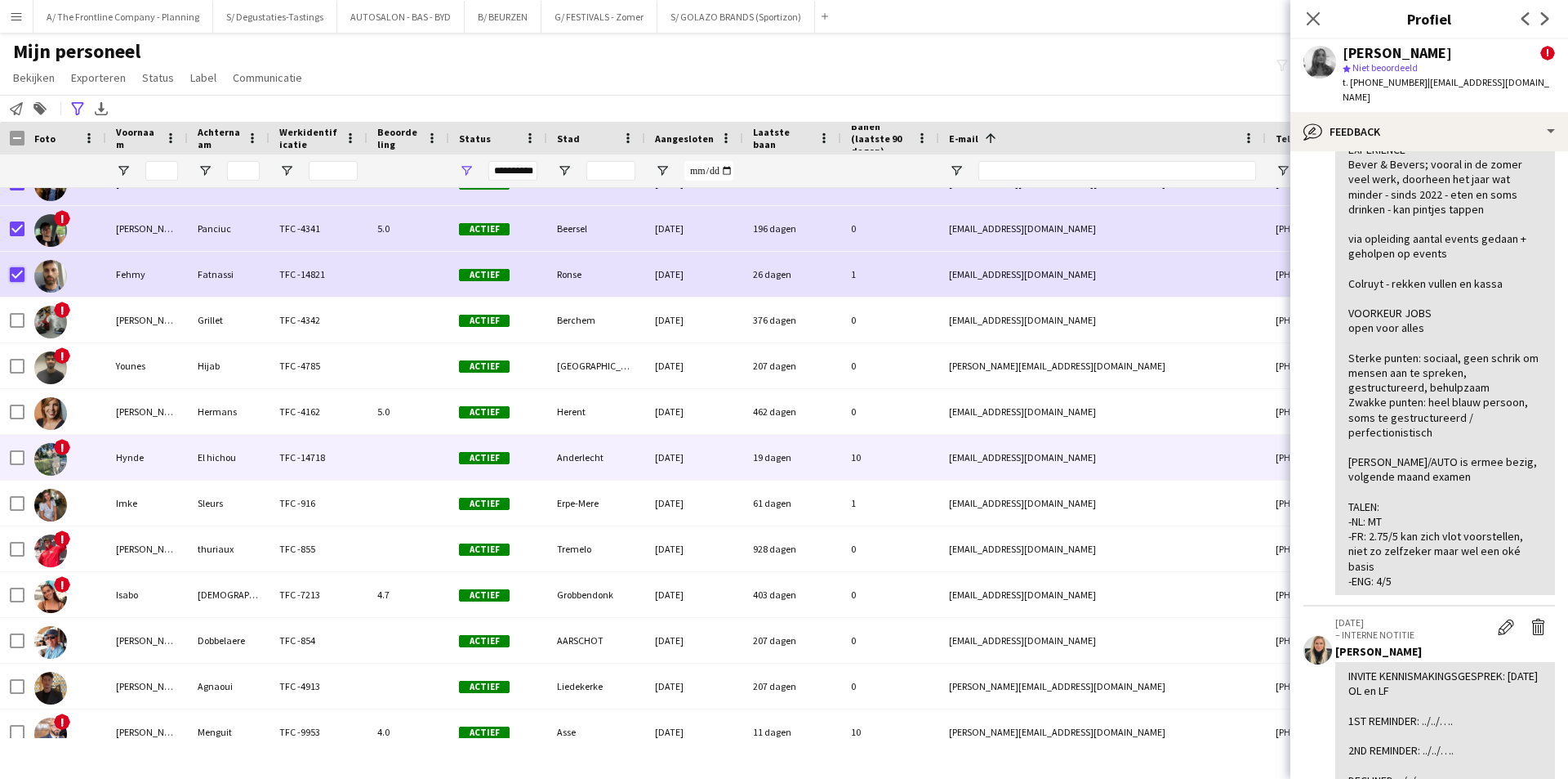
scroll to position [409, 0]
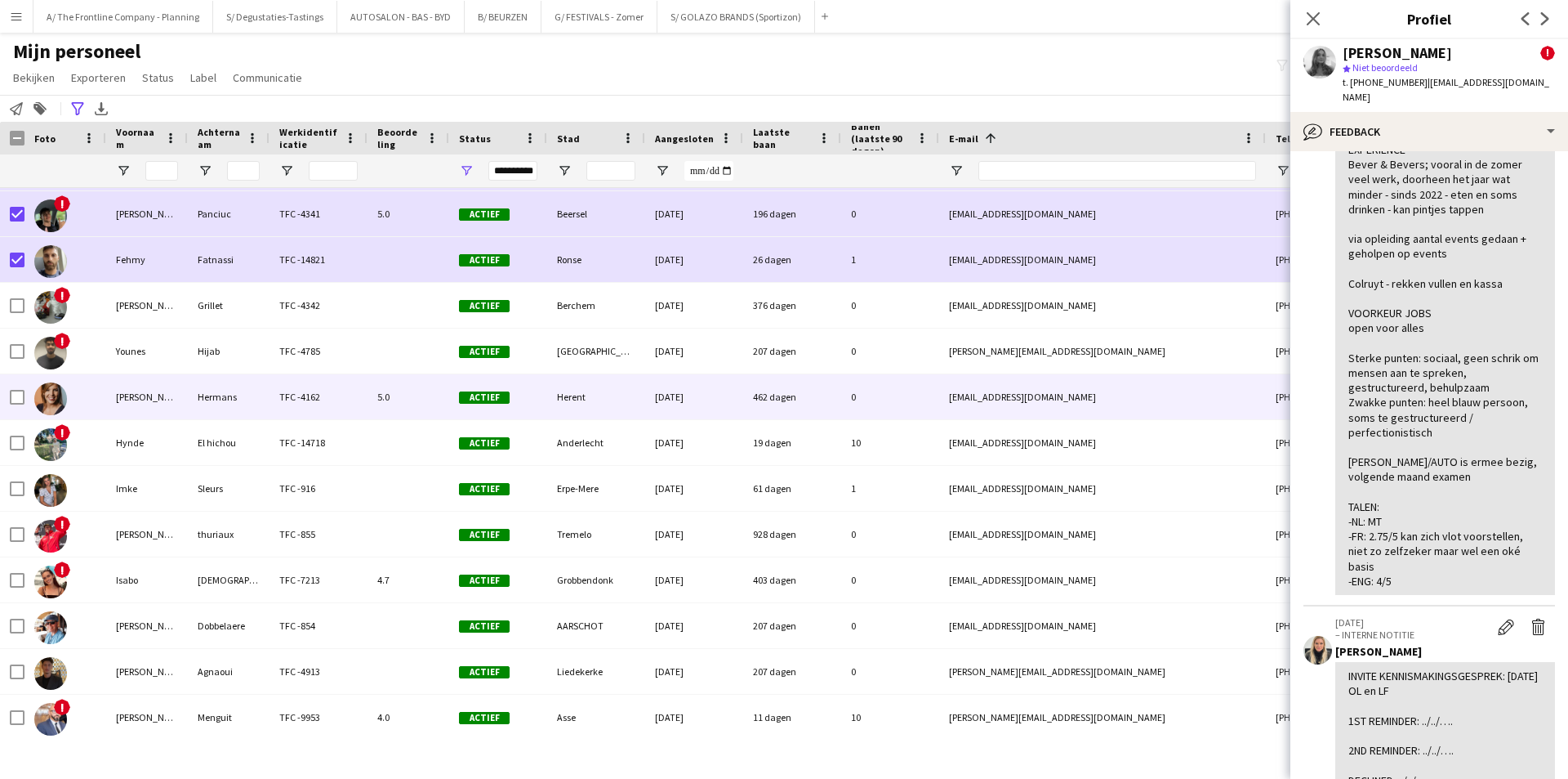
click at [306, 405] on div "TFC -4162" at bounding box center [318, 396] width 98 height 45
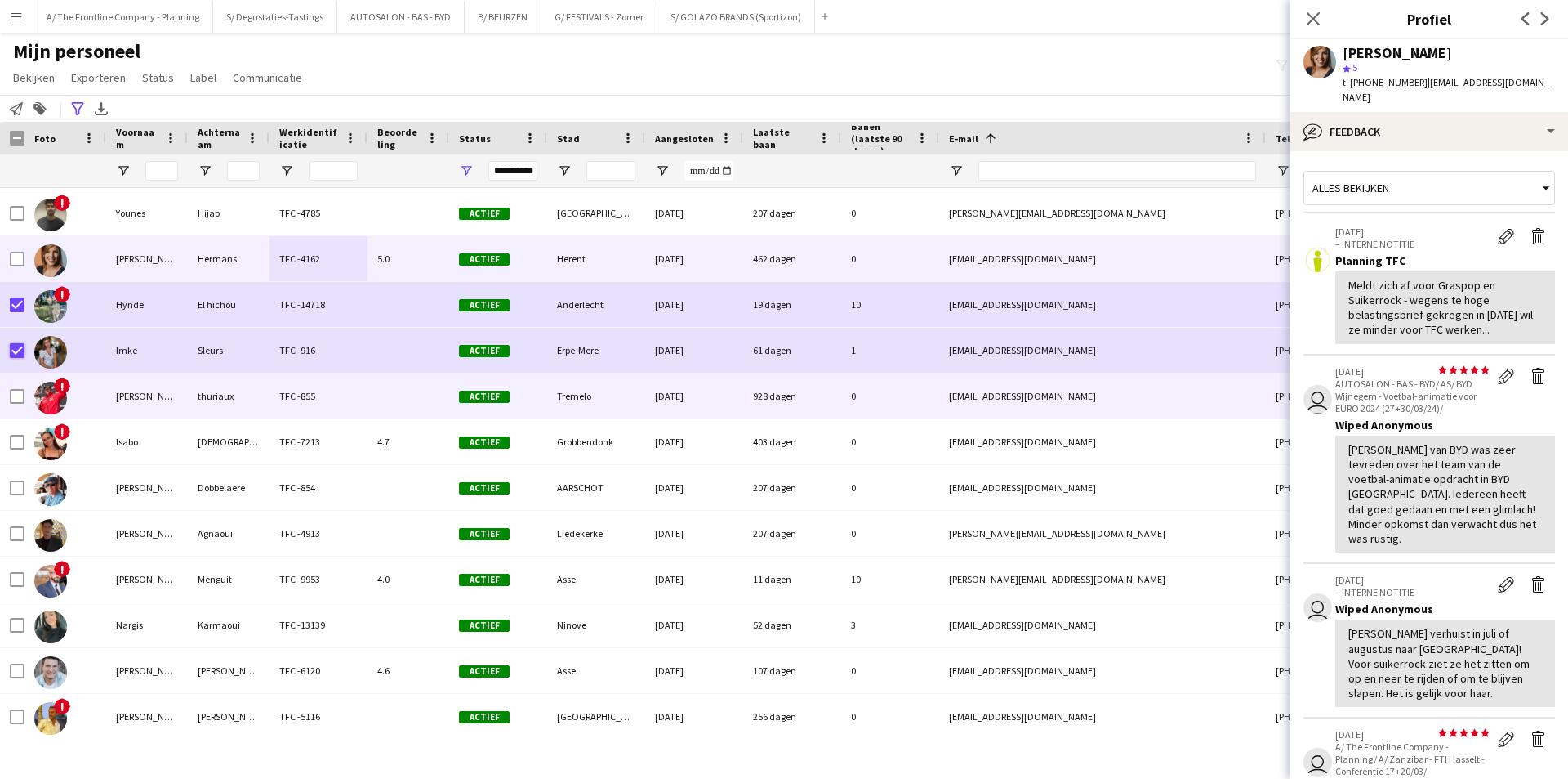
scroll to position [572, 0]
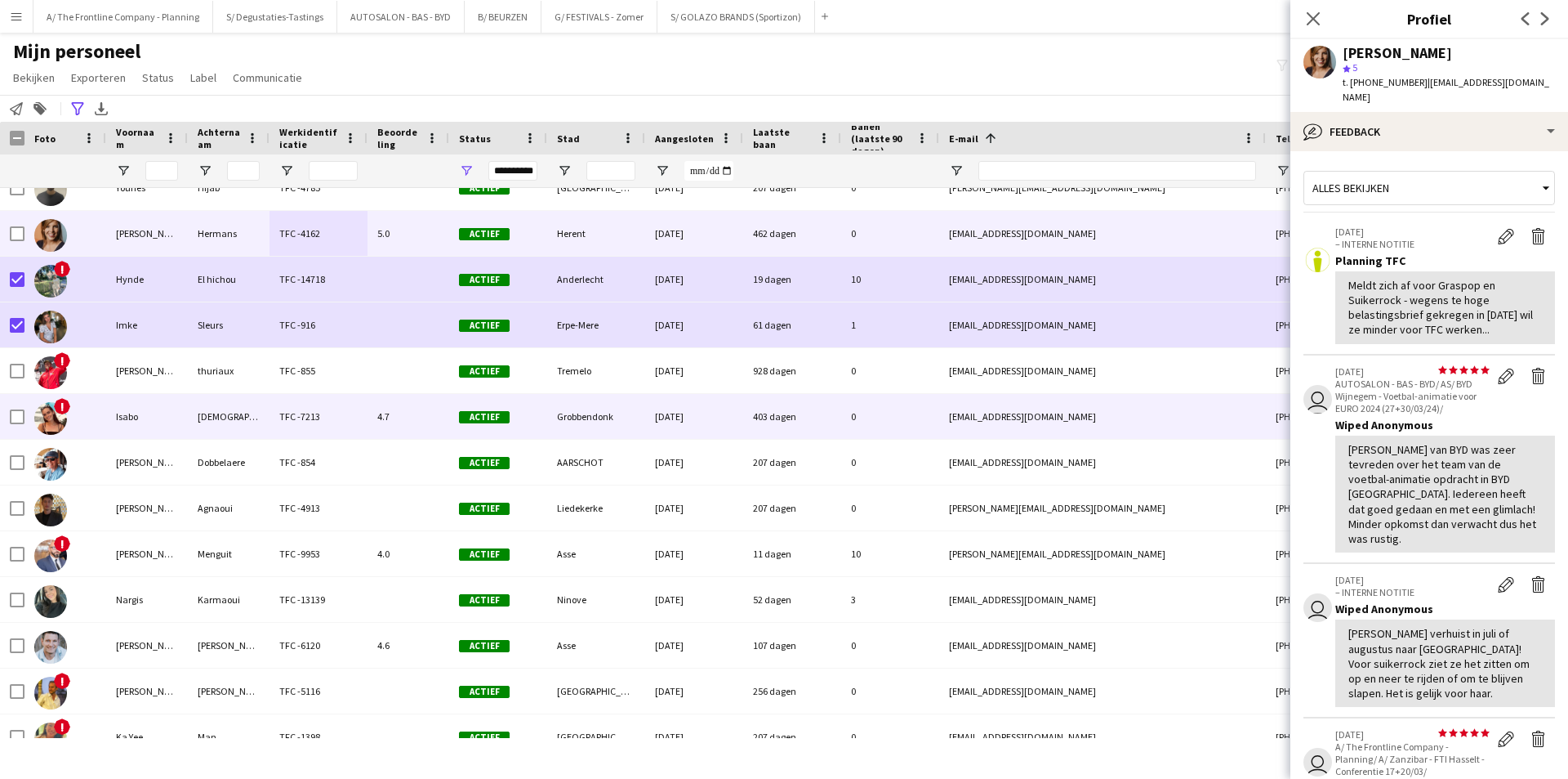
click at [113, 419] on div "Isabo" at bounding box center [147, 415] width 82 height 45
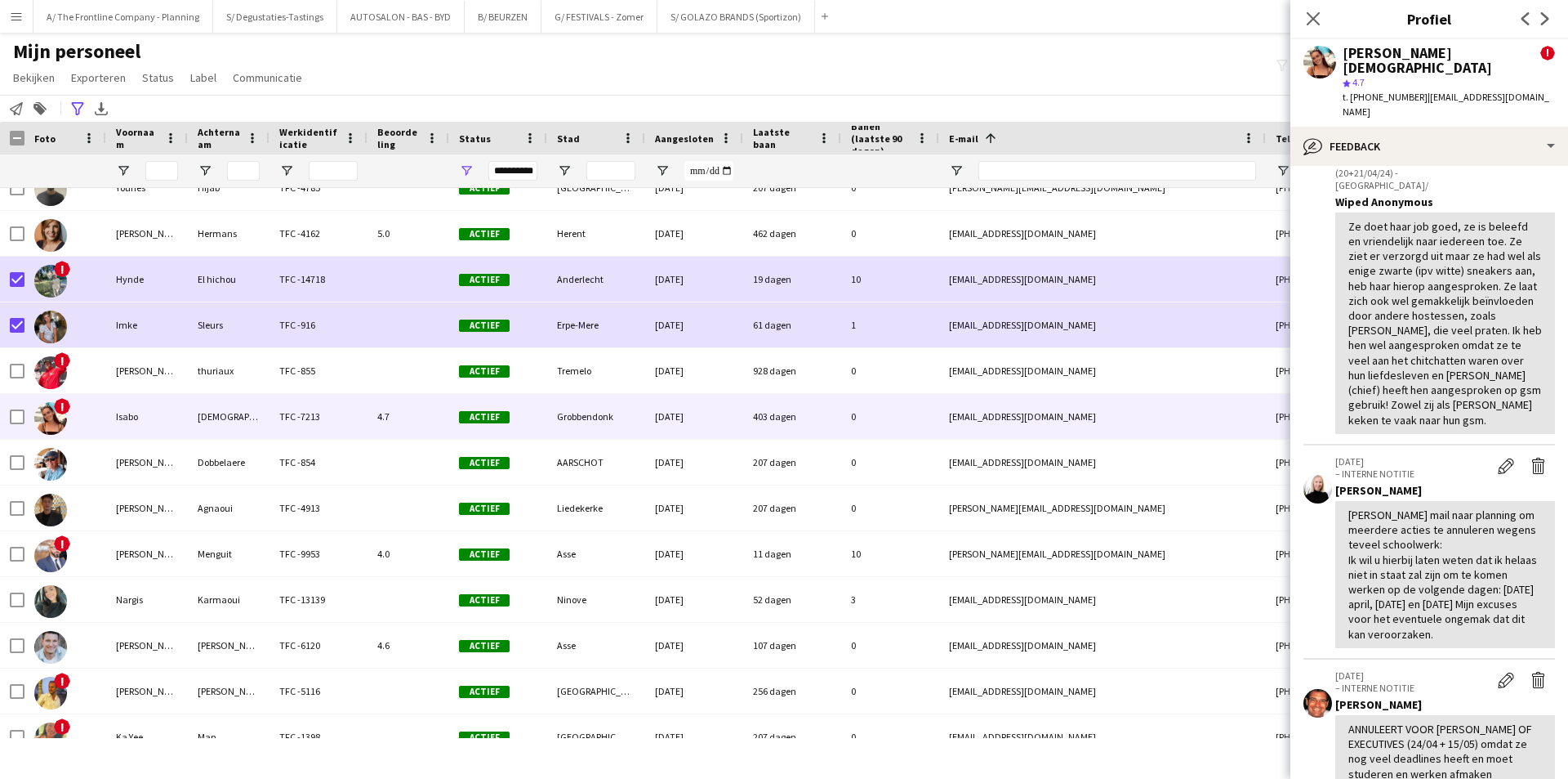
scroll to position [654, 0]
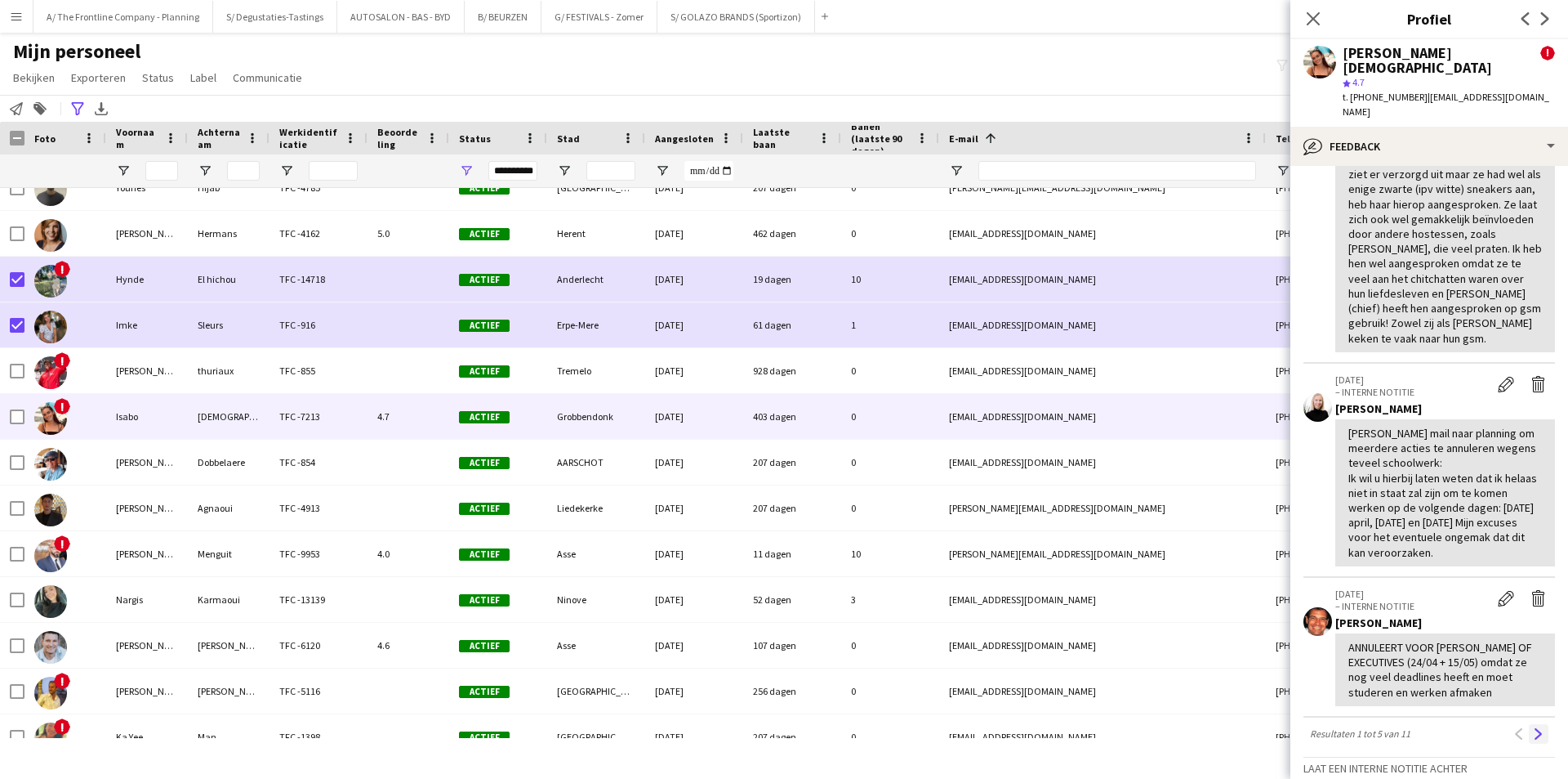
click at [1533, 727] on app-icon "Volgende" at bounding box center [1538, 733] width 11 height 11
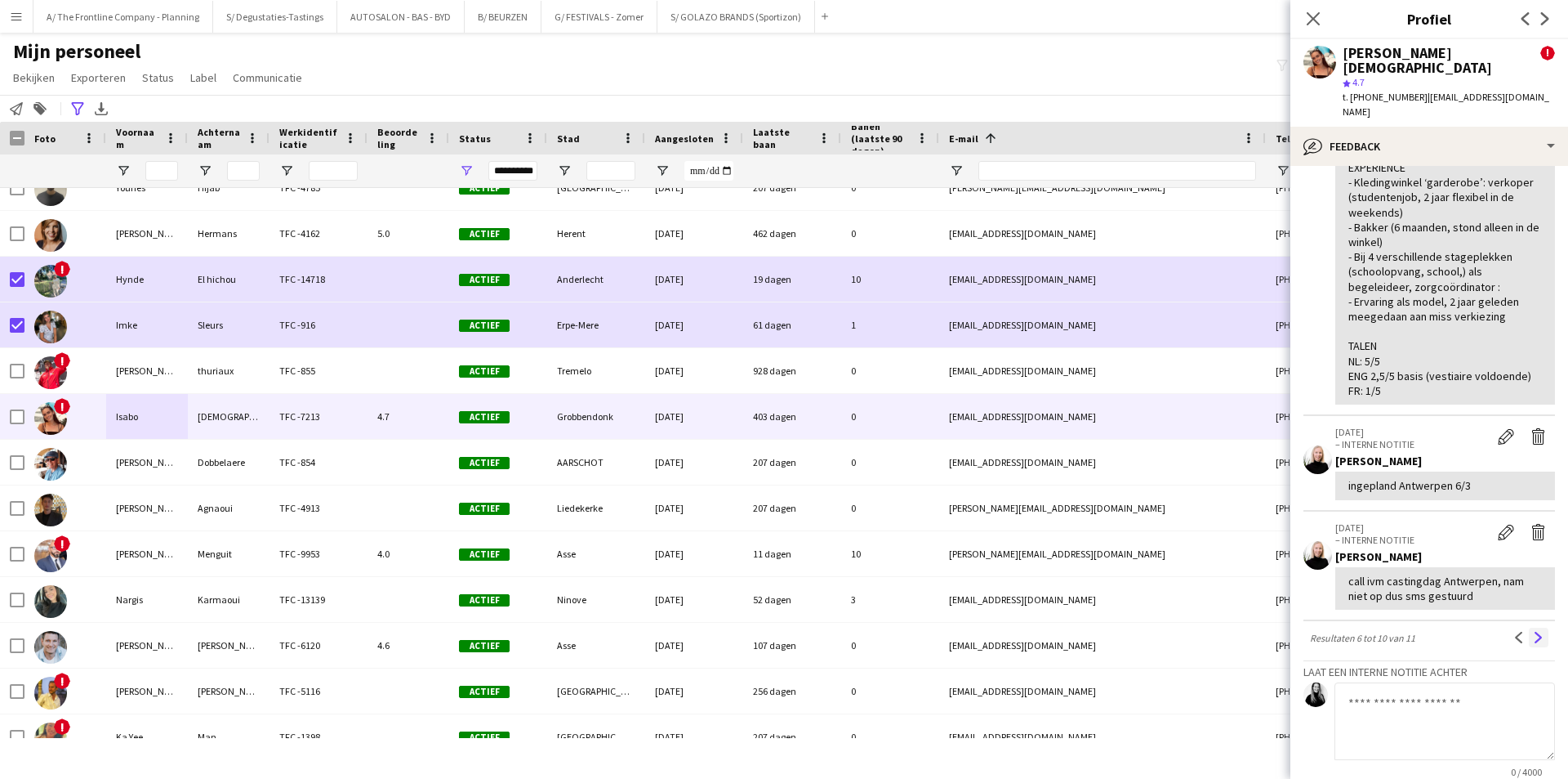
scroll to position [817, 0]
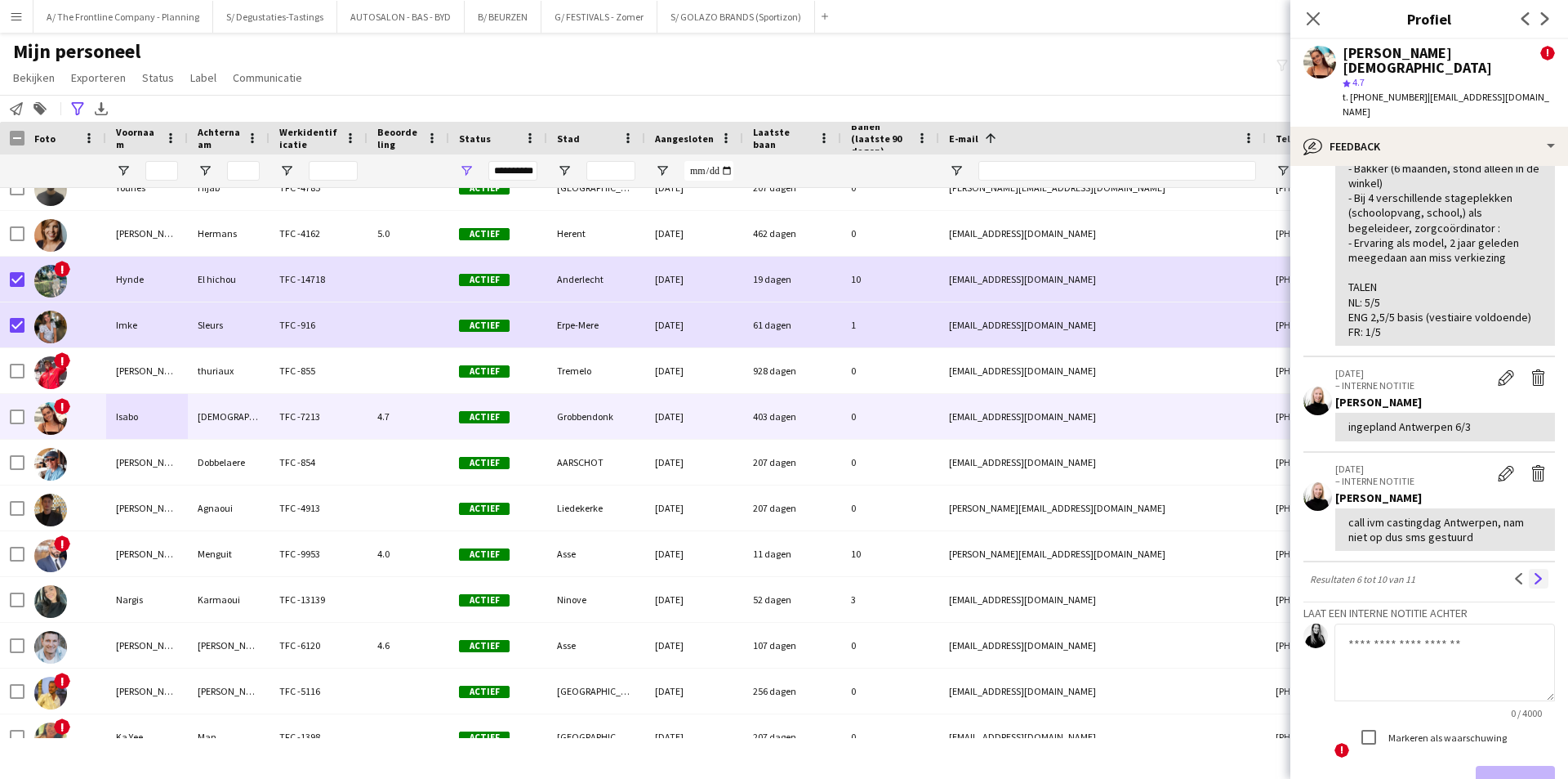
click at [1533, 573] on app-icon "Volgende" at bounding box center [1538, 579] width 11 height 11
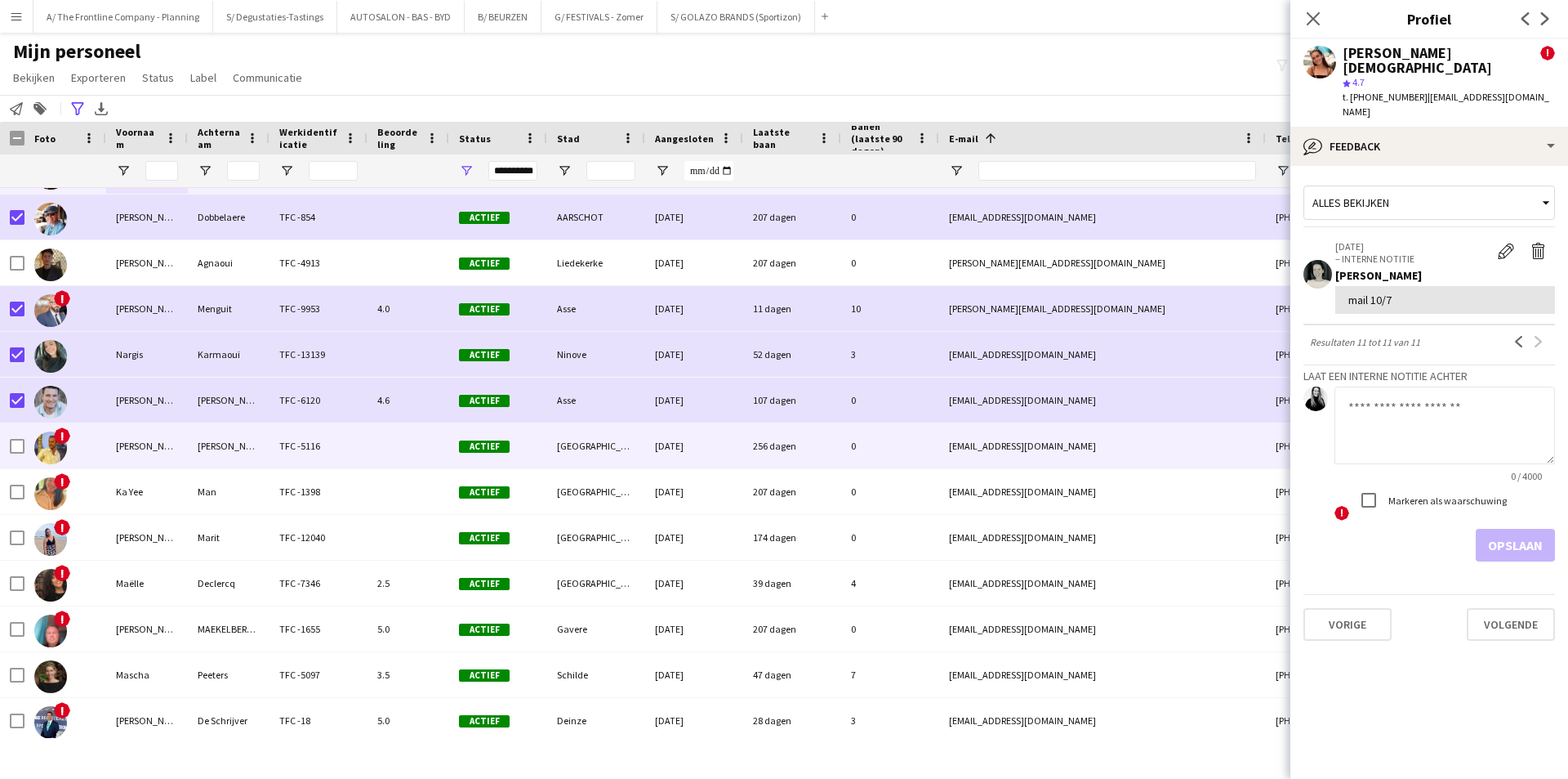
click at [194, 448] on div "Lambrechts" at bounding box center [229, 445] width 82 height 45
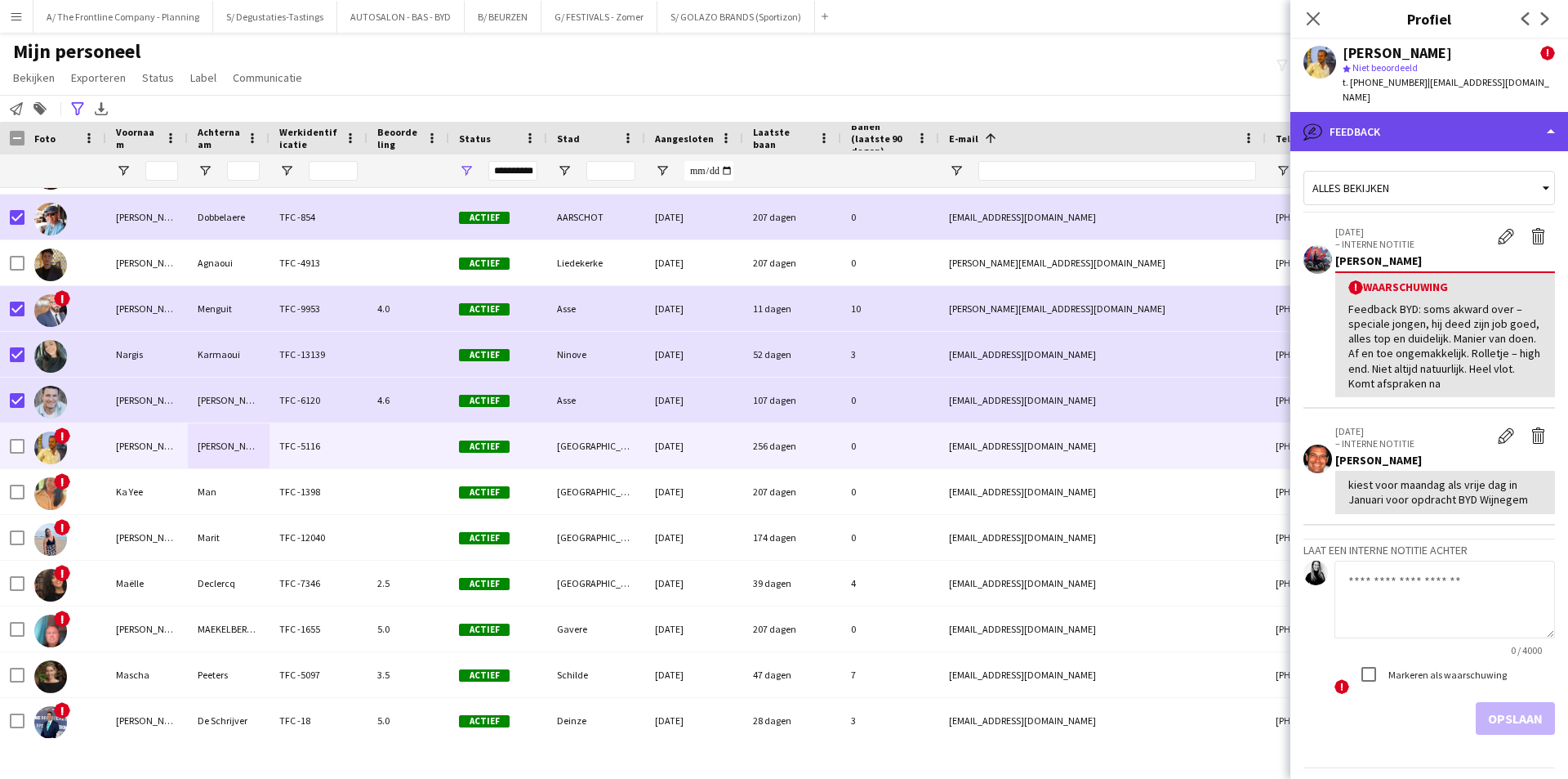
click at [1445, 122] on div "bubble-pencil Feedback" at bounding box center [1429, 131] width 278 height 39
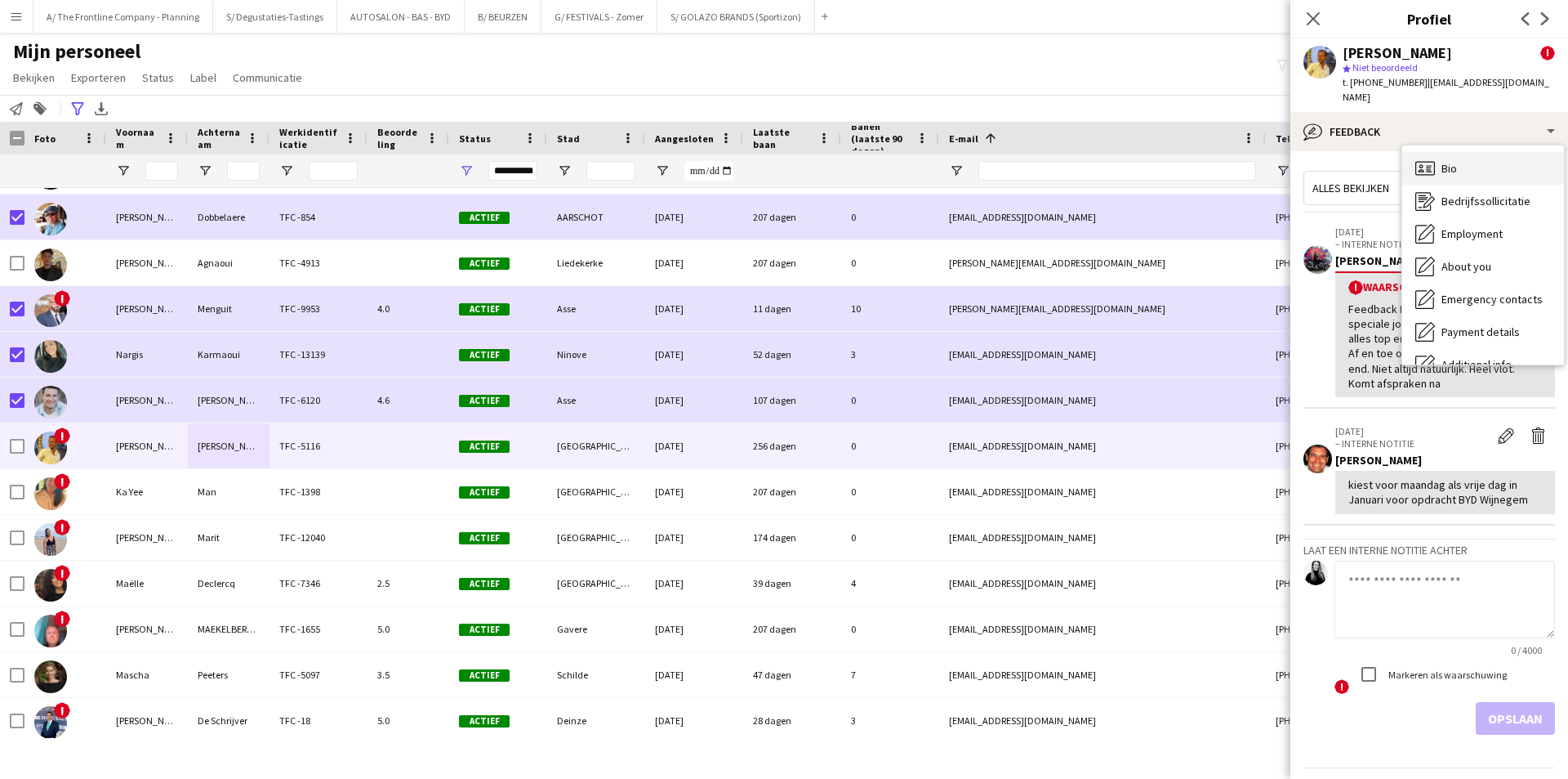
click at [1458, 152] on div "Bio Bio" at bounding box center [1482, 168] width 161 height 32
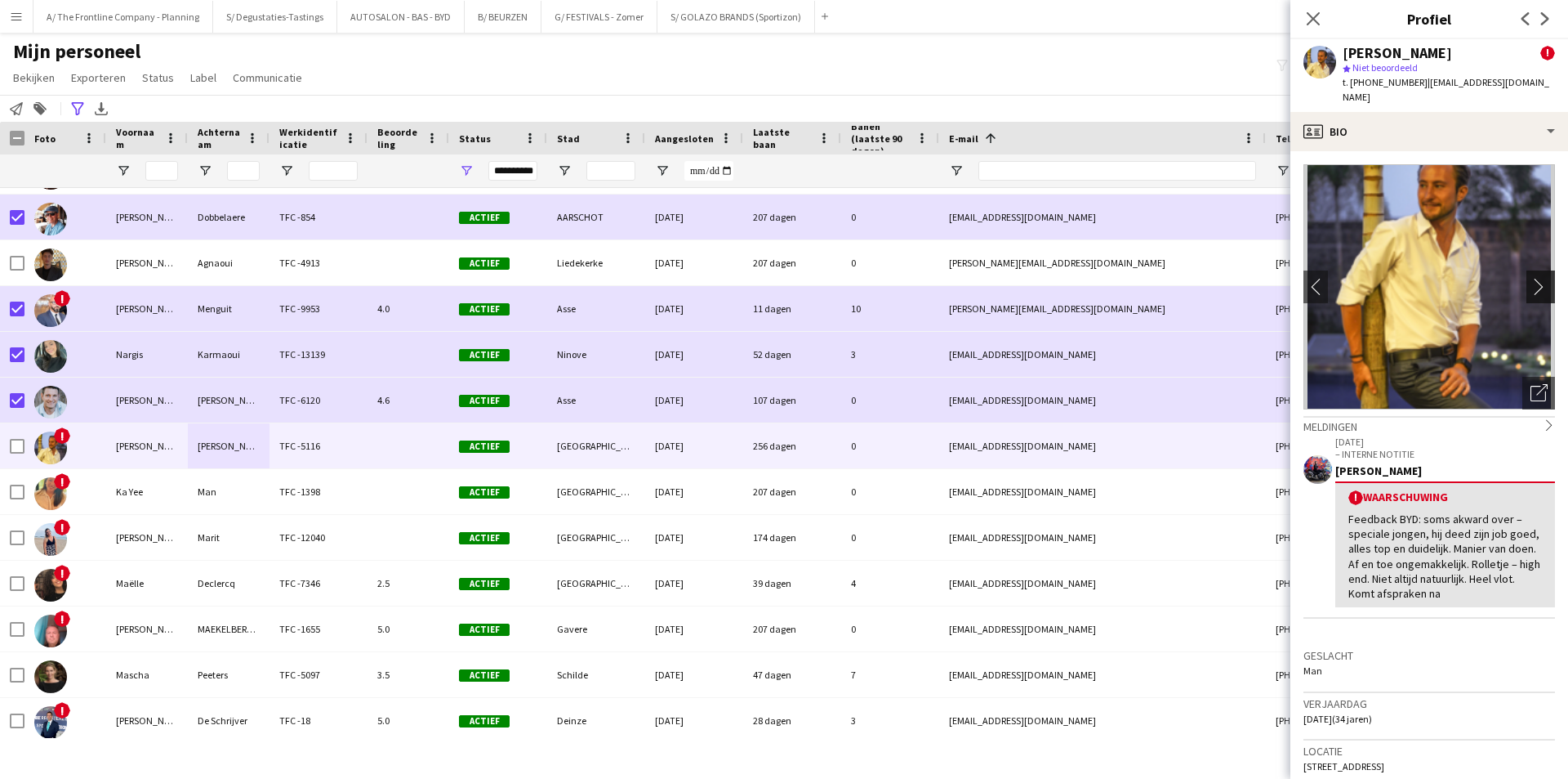
click at [1534, 278] on app-icon "chevron-right" at bounding box center [1543, 286] width 26 height 17
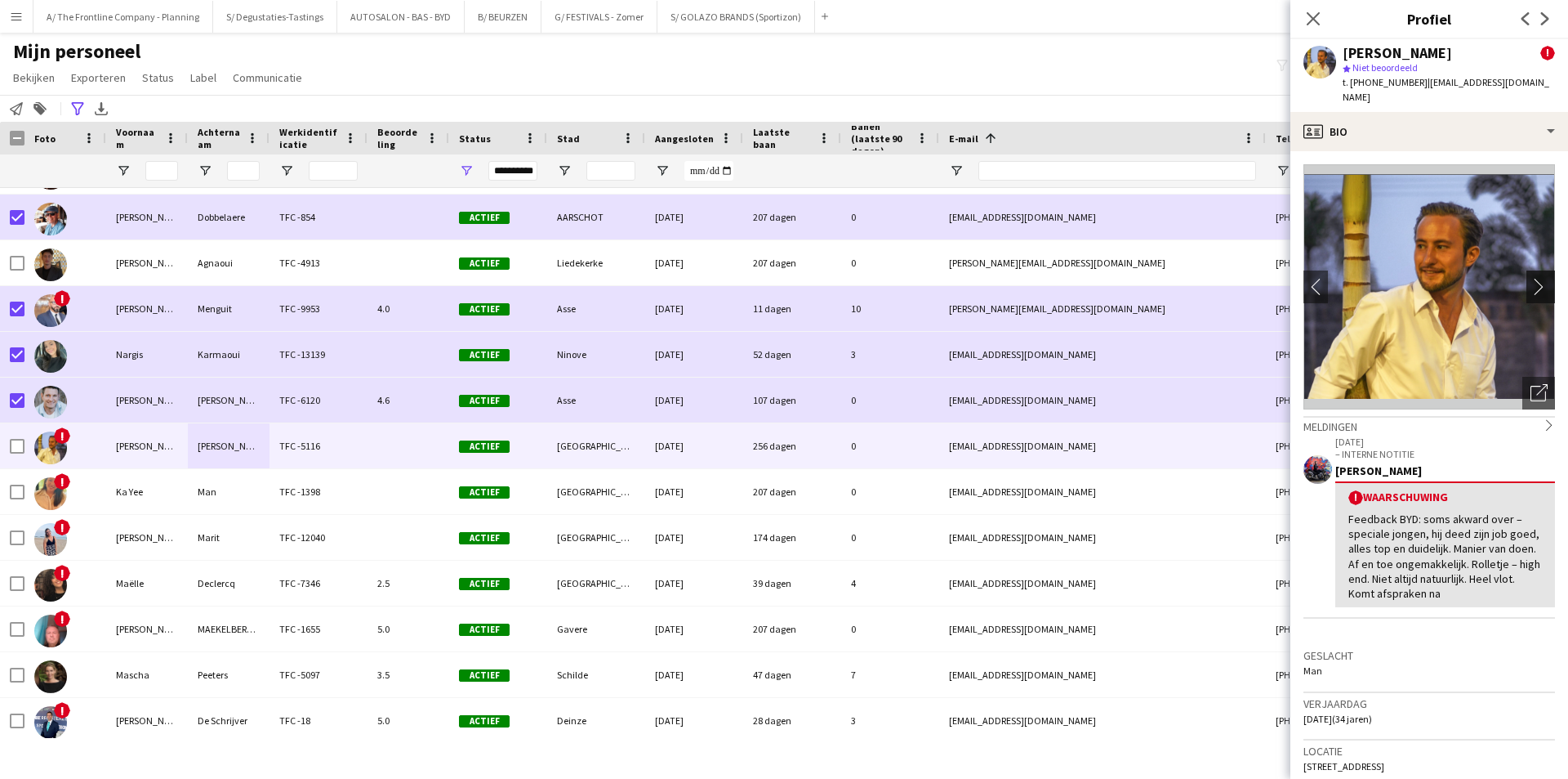
click at [1534, 278] on app-icon "chevron-right" at bounding box center [1543, 286] width 26 height 17
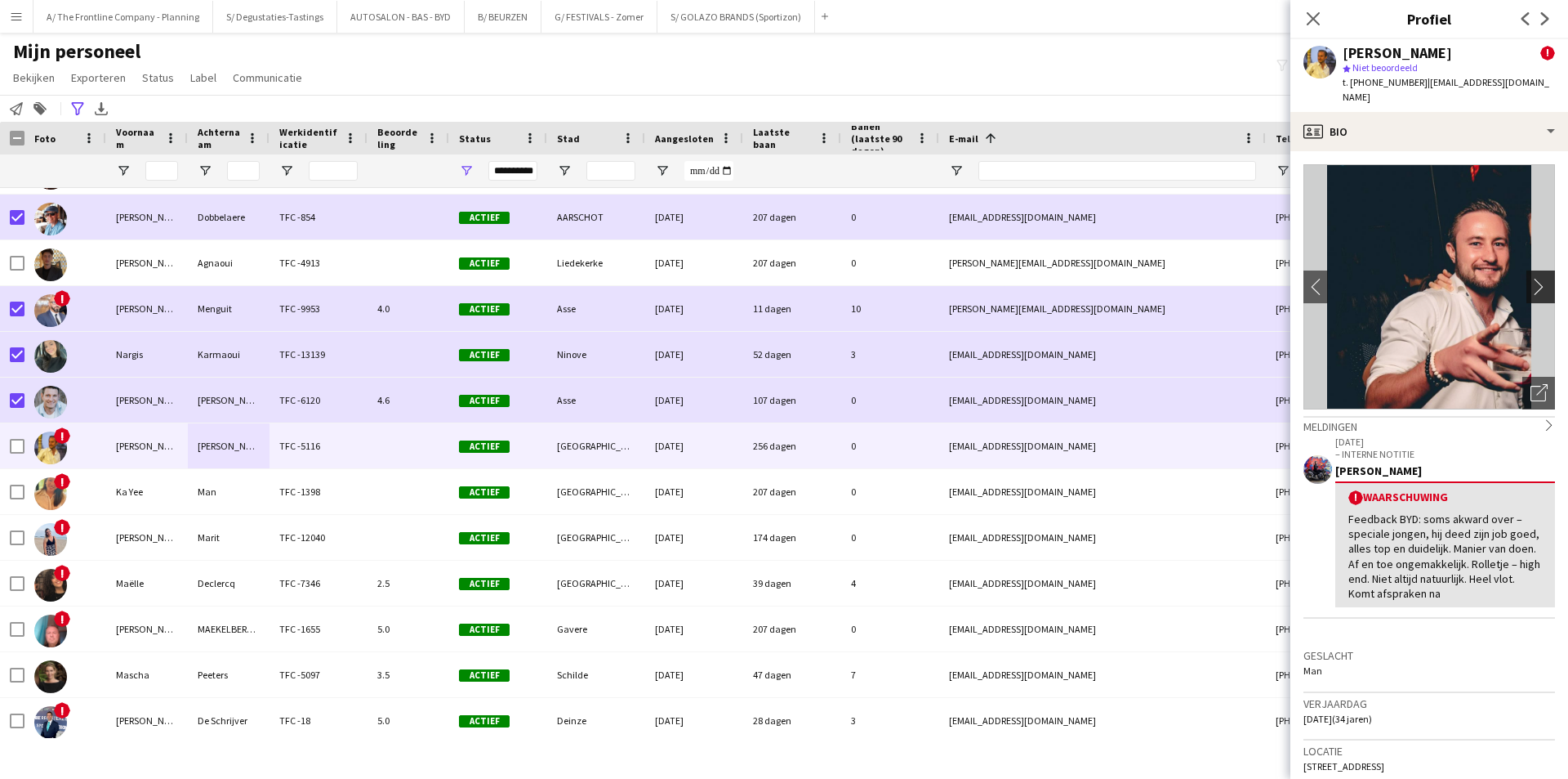
click at [1534, 278] on app-icon "chevron-right" at bounding box center [1543, 286] width 26 height 17
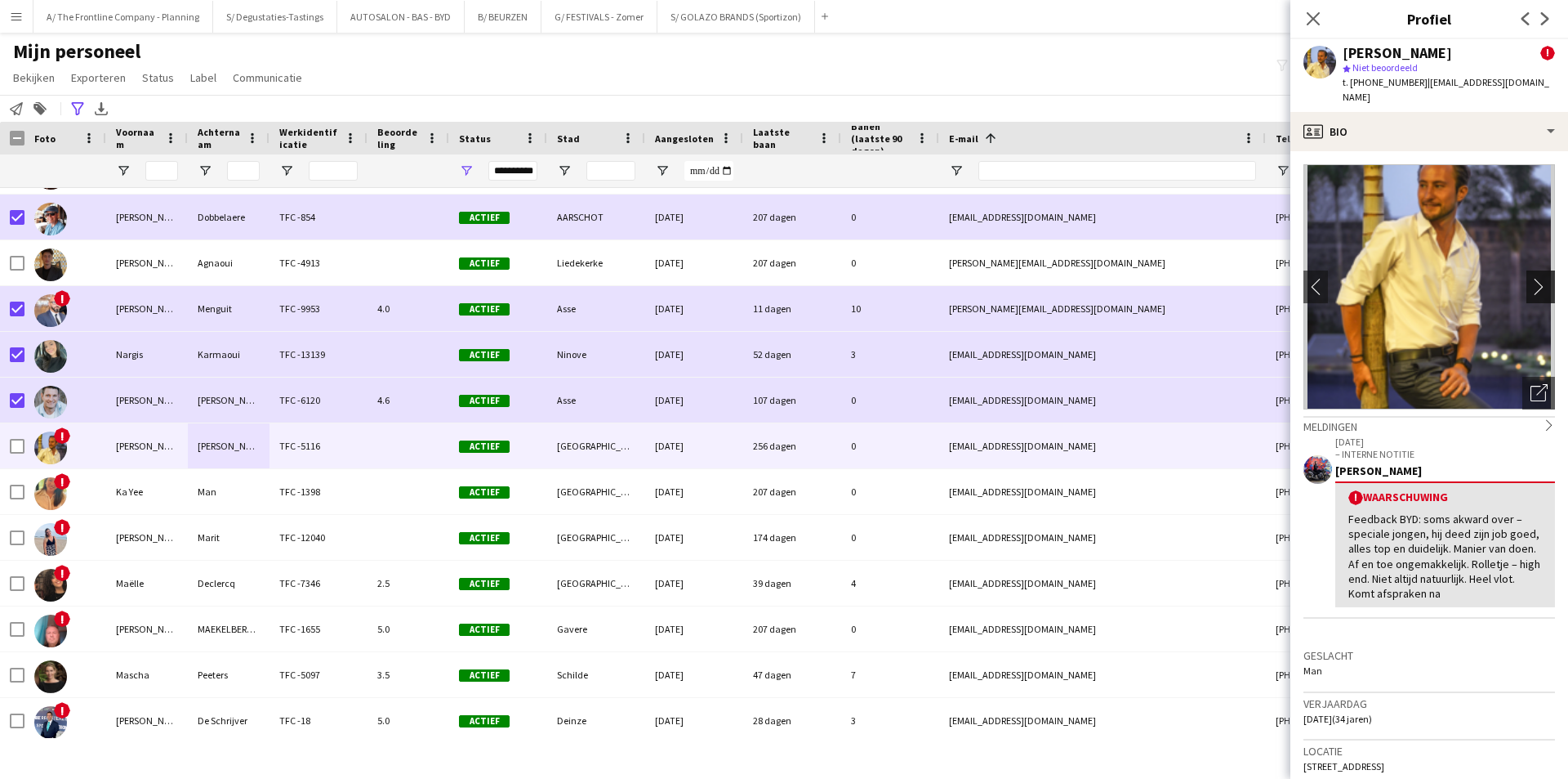
click at [1534, 278] on app-icon "chevron-right" at bounding box center [1543, 286] width 26 height 17
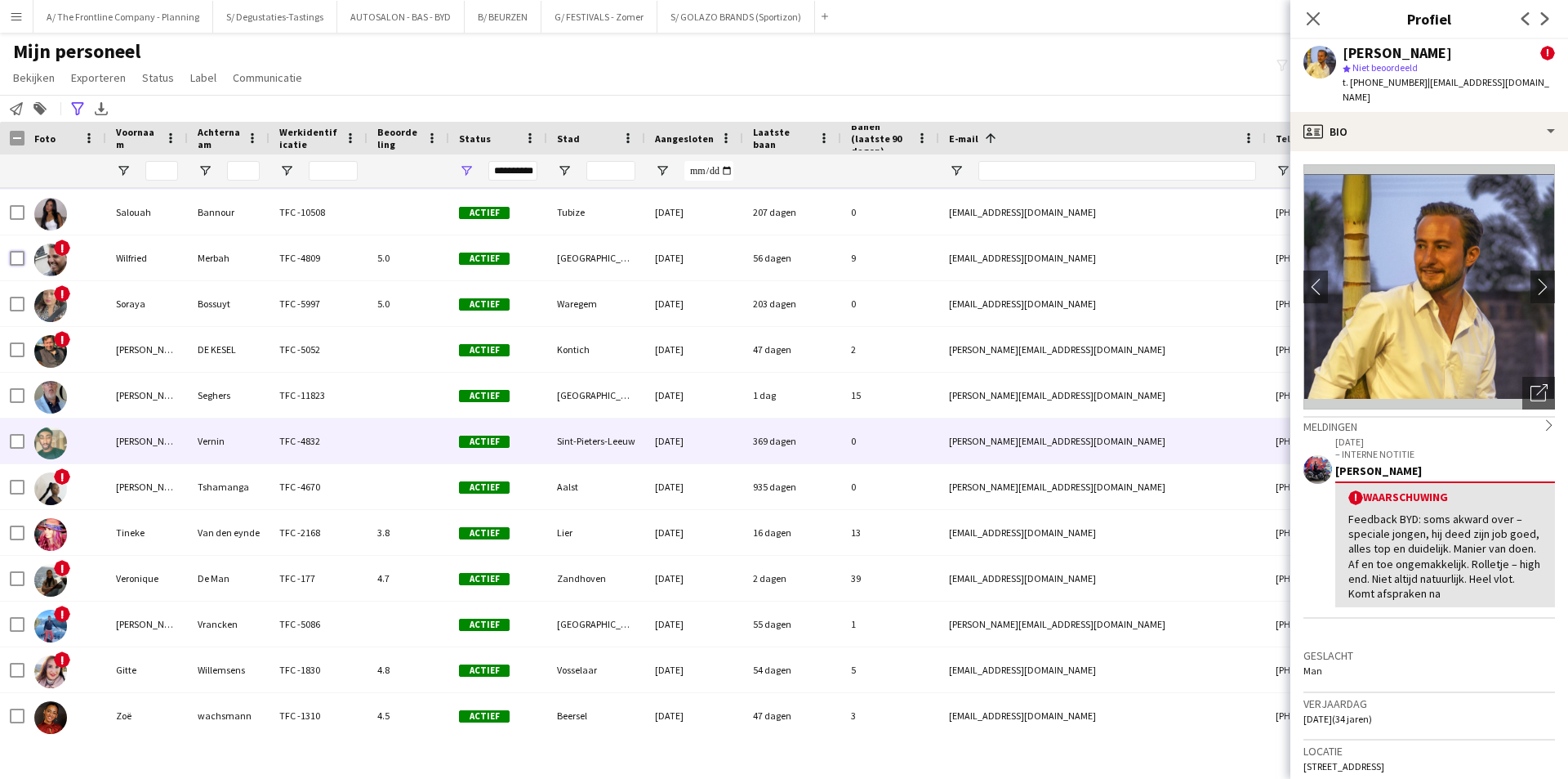
scroll to position [1829, 0]
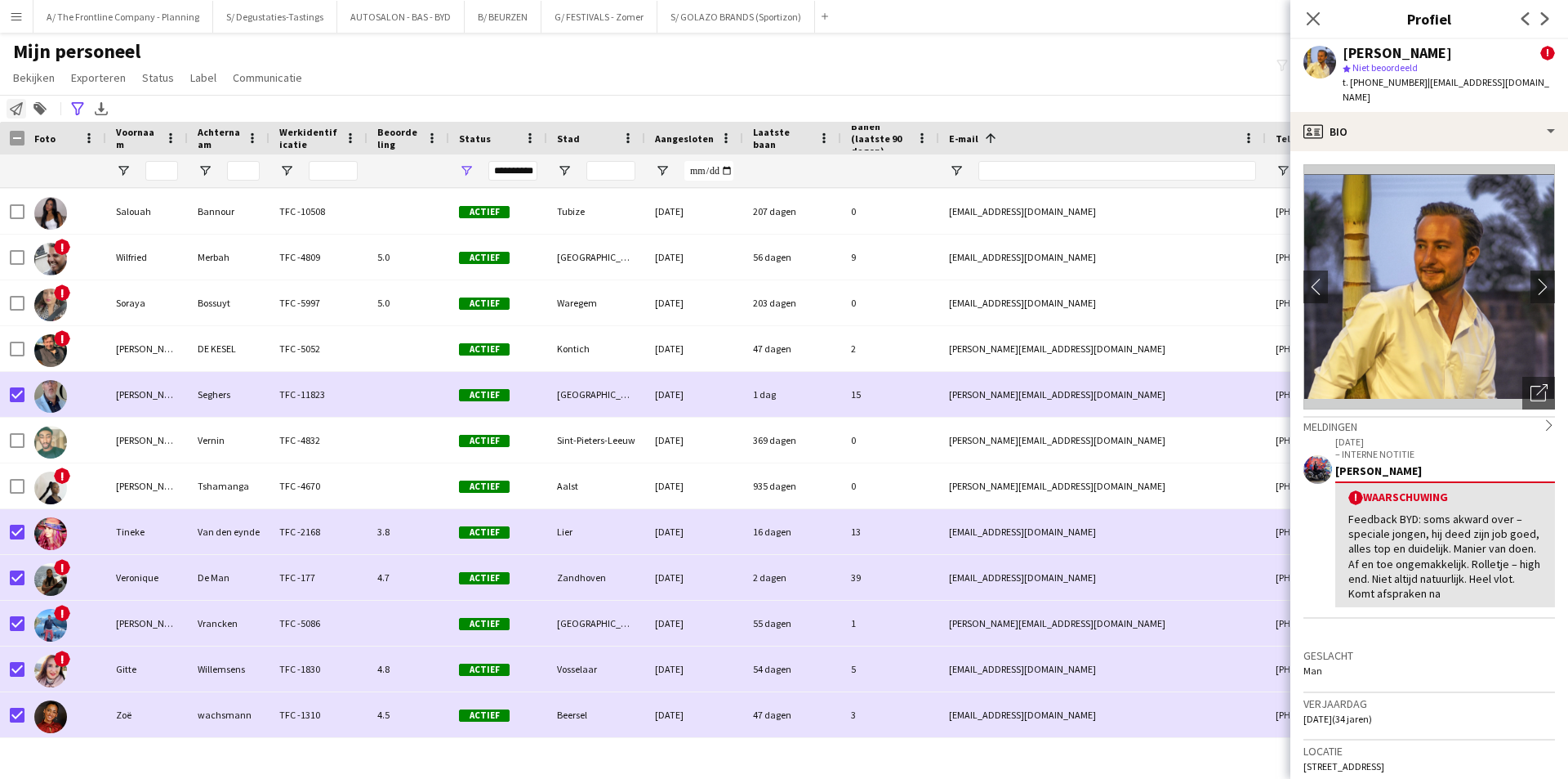
click at [9, 114] on div "Personeel informeren" at bounding box center [16, 109] width 20 height 20
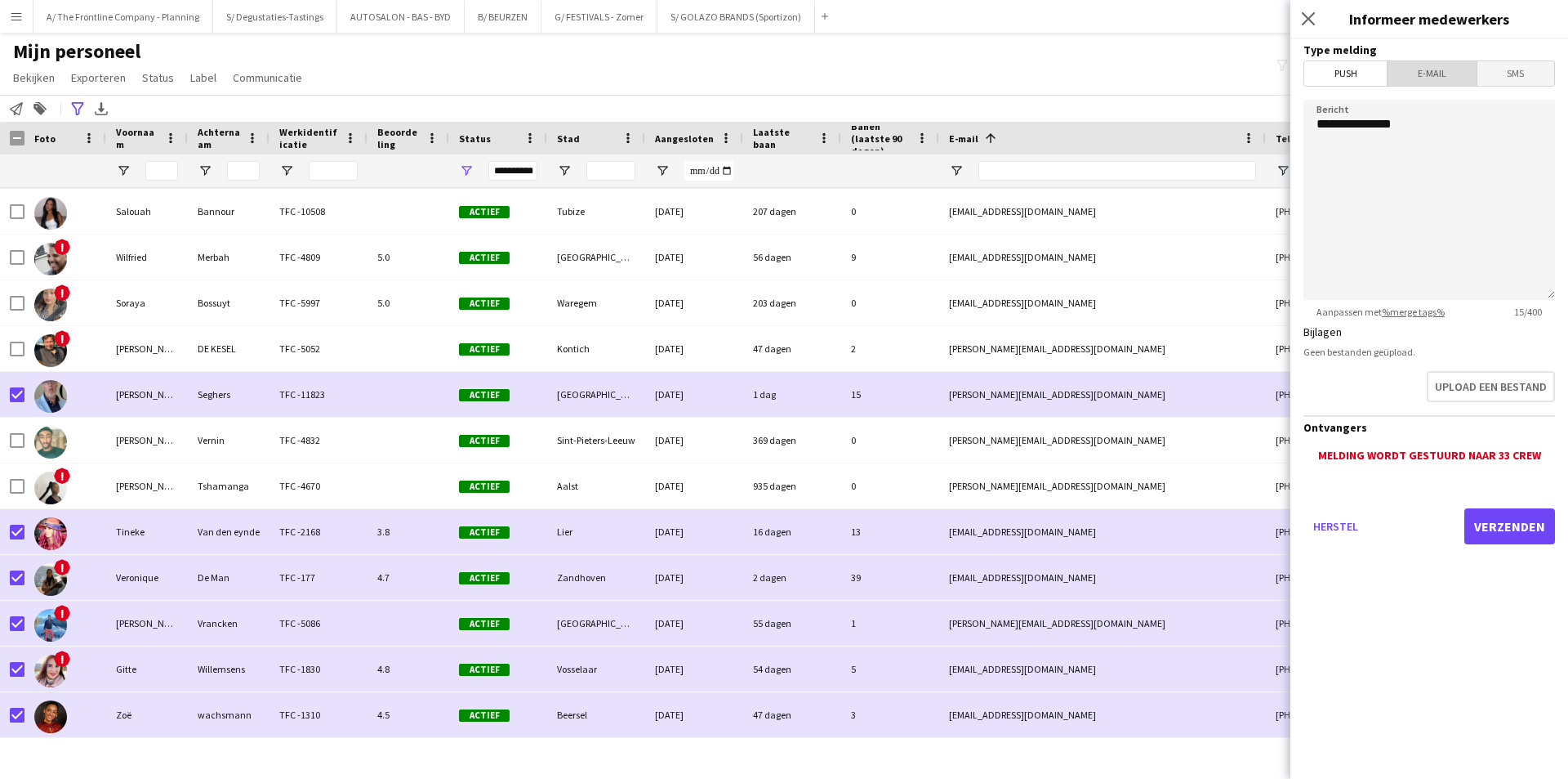
click at [1448, 82] on span "E-mail" at bounding box center [1432, 74] width 88 height 25
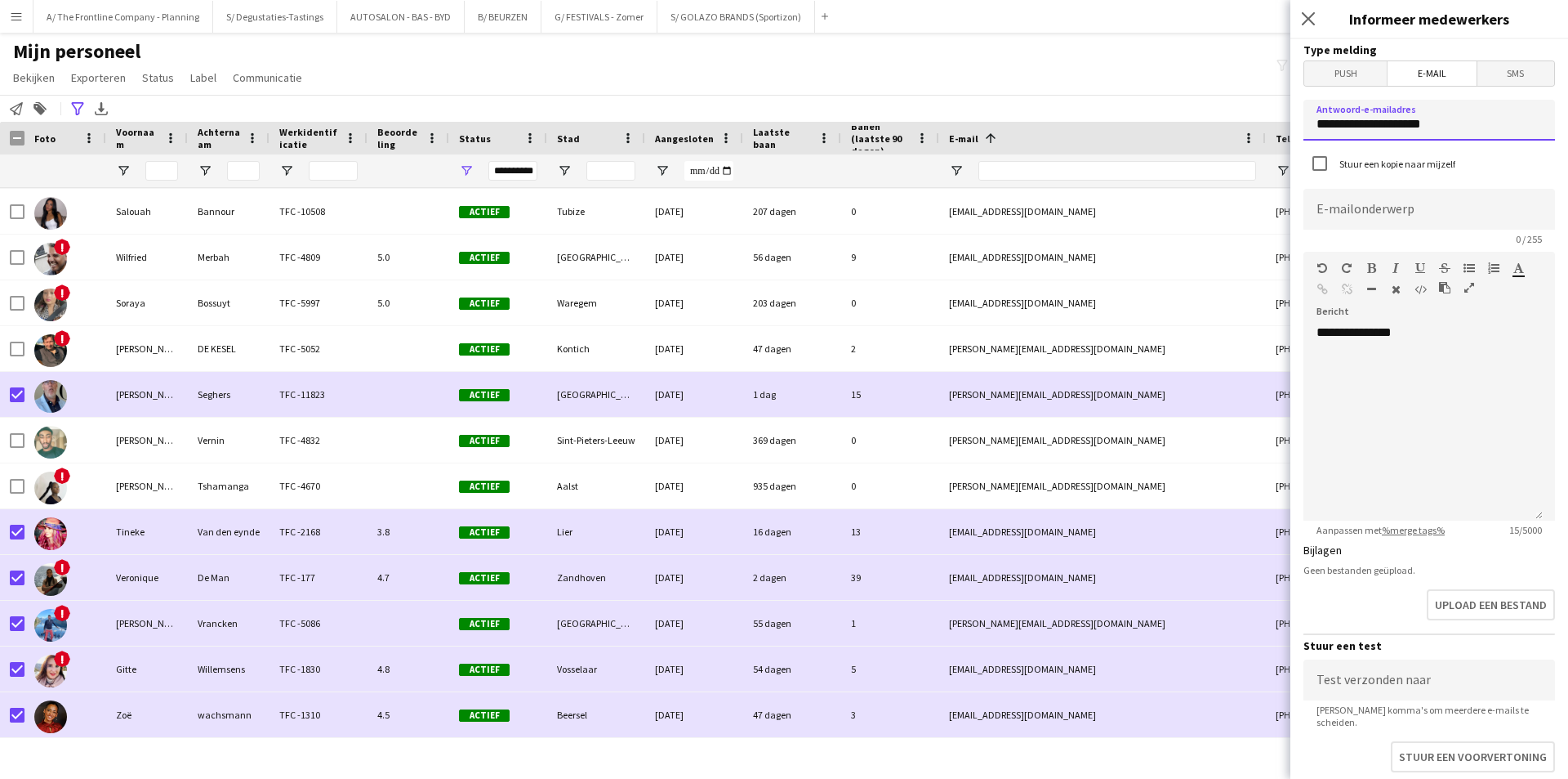
drag, startPoint x: 1494, startPoint y: 122, endPoint x: 1273, endPoint y: 133, distance: 221.3
click at [1273, 133] on body "Menu Borden Borden Borden Alle taken Status Werkforce Werkforce Mijn personeel …" at bounding box center [784, 390] width 1568 height 779
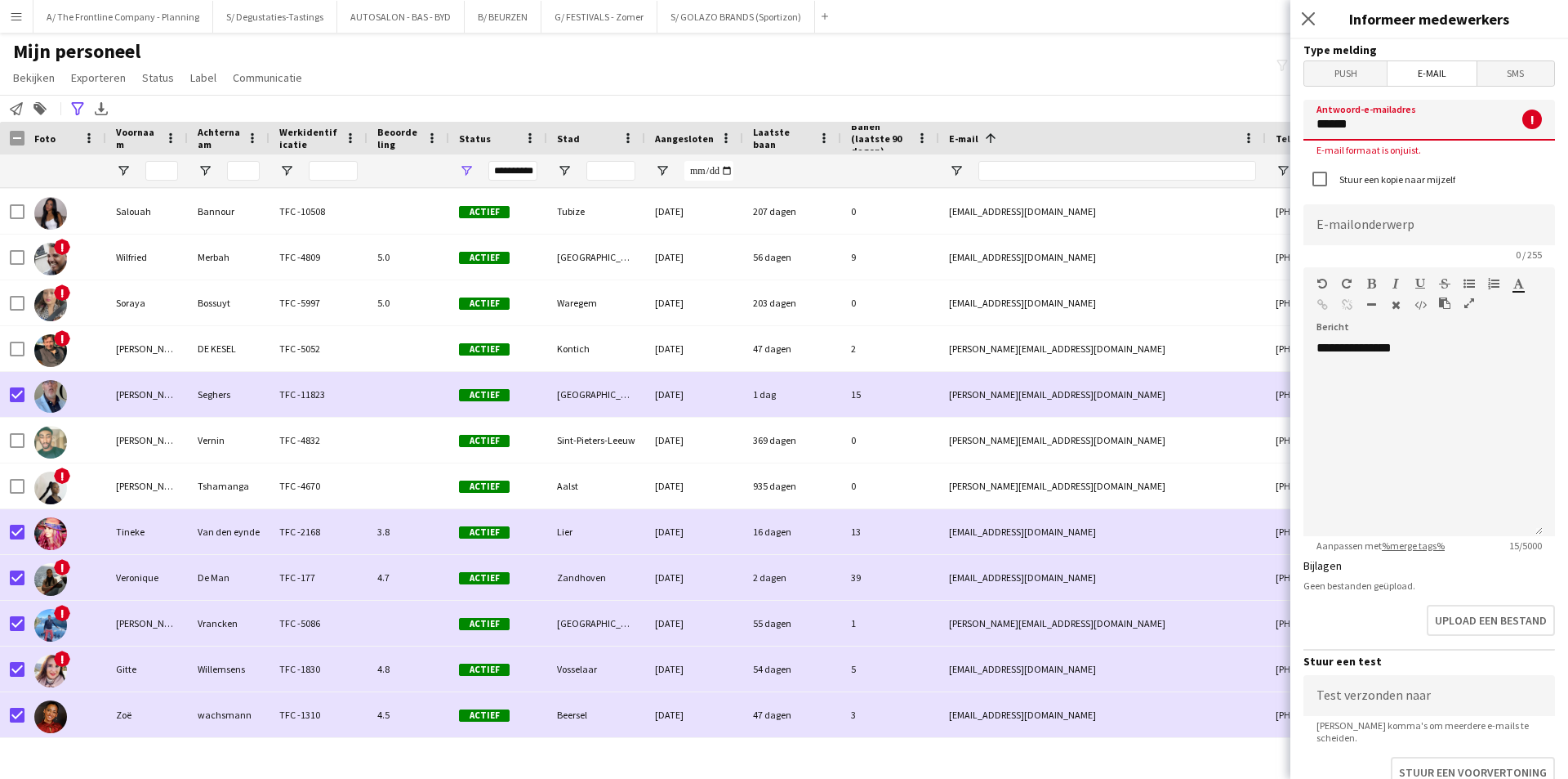
type input "**********"
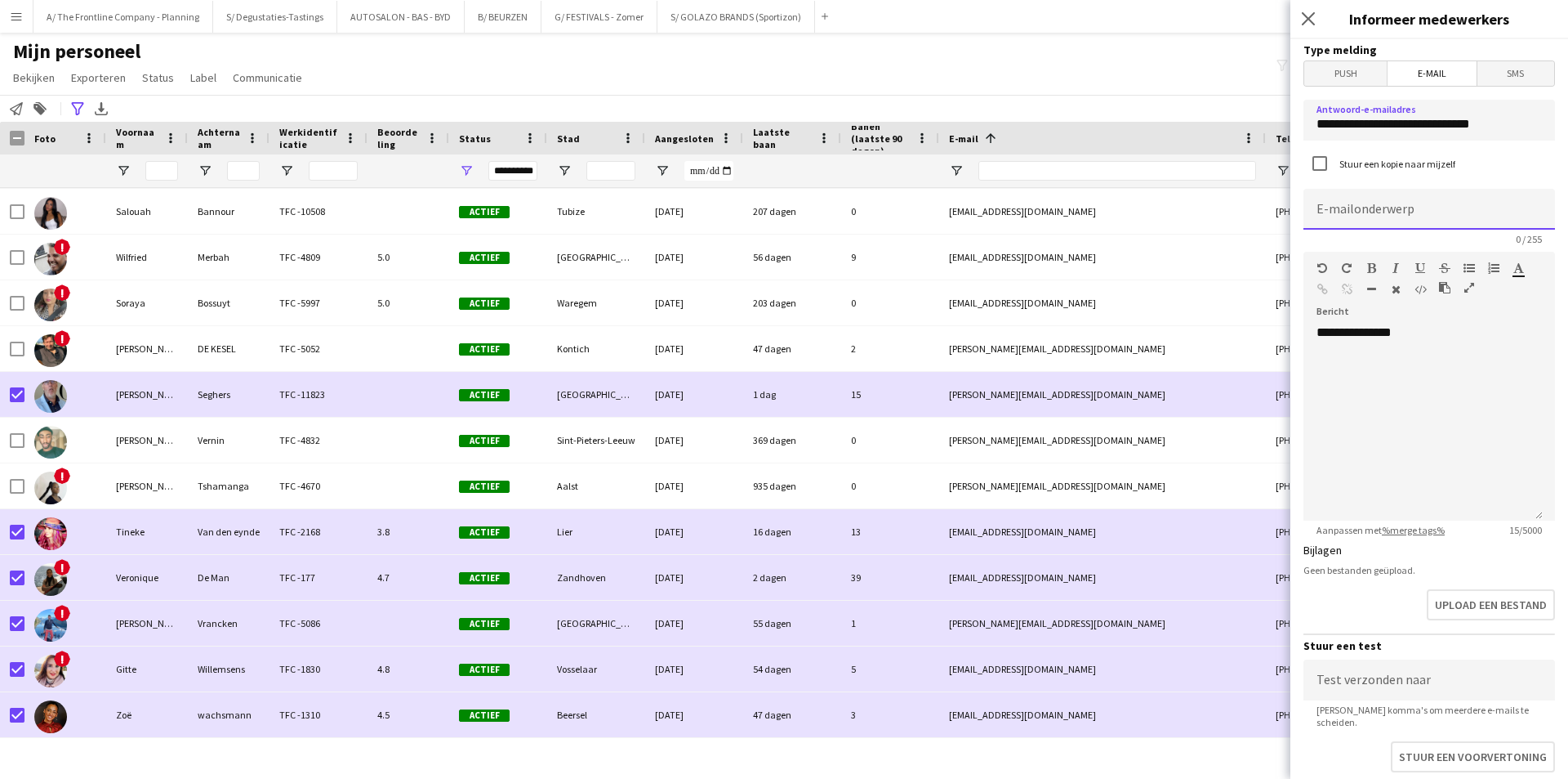
click at [1411, 220] on input at bounding box center [1430, 209] width 252 height 41
type input "**********"
click at [1495, 343] on div "**********" at bounding box center [1423, 422] width 240 height 196
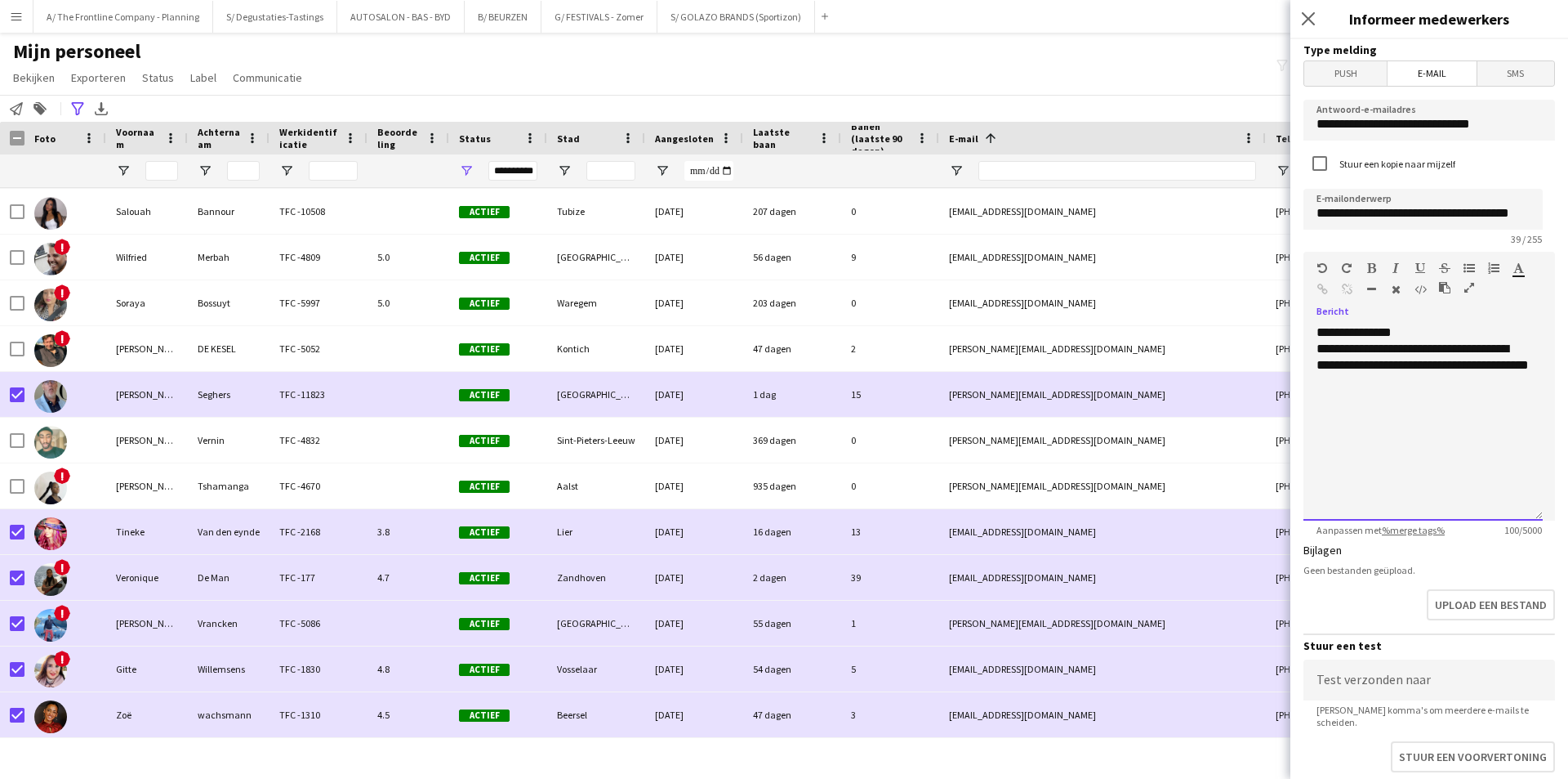
click at [1399, 347] on div "**********" at bounding box center [1422, 365] width 213 height 49
click at [1486, 352] on div "**********" at bounding box center [1422, 365] width 213 height 49
click at [1345, 371] on div "**********" at bounding box center [1422, 365] width 213 height 49
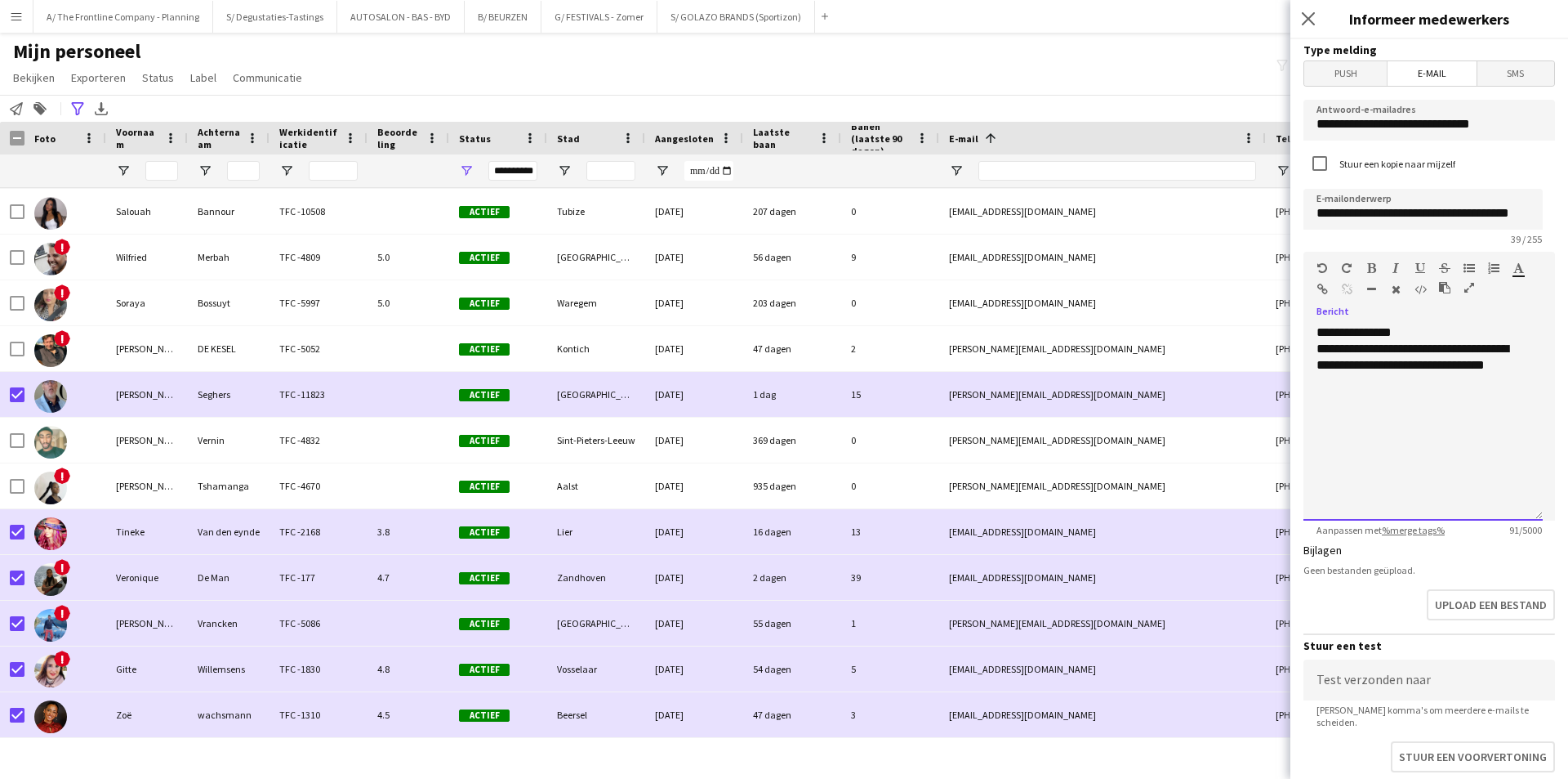
click at [1474, 379] on div "**********" at bounding box center [1422, 365] width 213 height 49
click at [1467, 265] on icon "button" at bounding box center [1470, 268] width 11 height 11
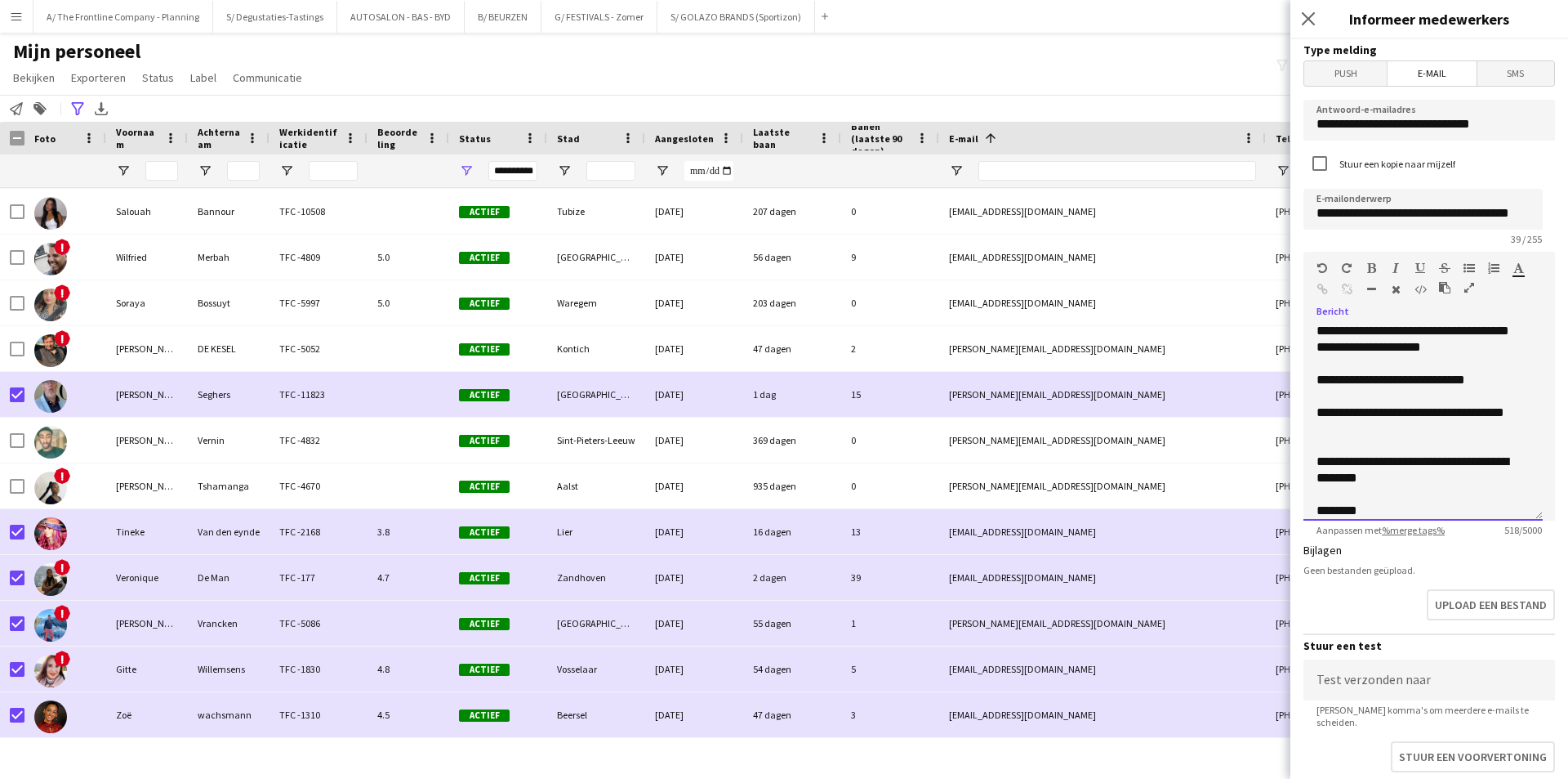
scroll to position [280, 0]
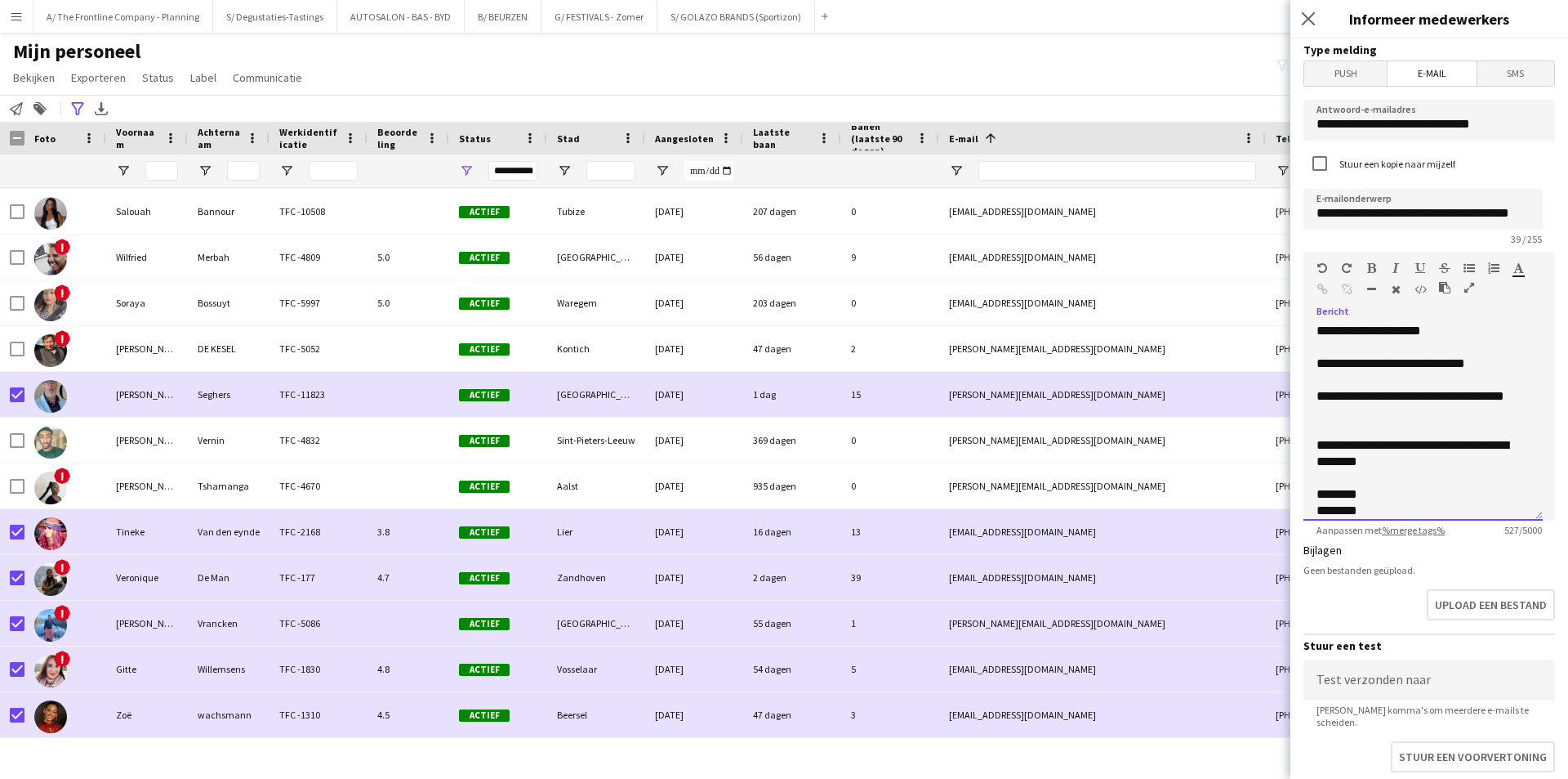
click at [1373, 422] on div "**********" at bounding box center [1416, 411] width 201 height 49
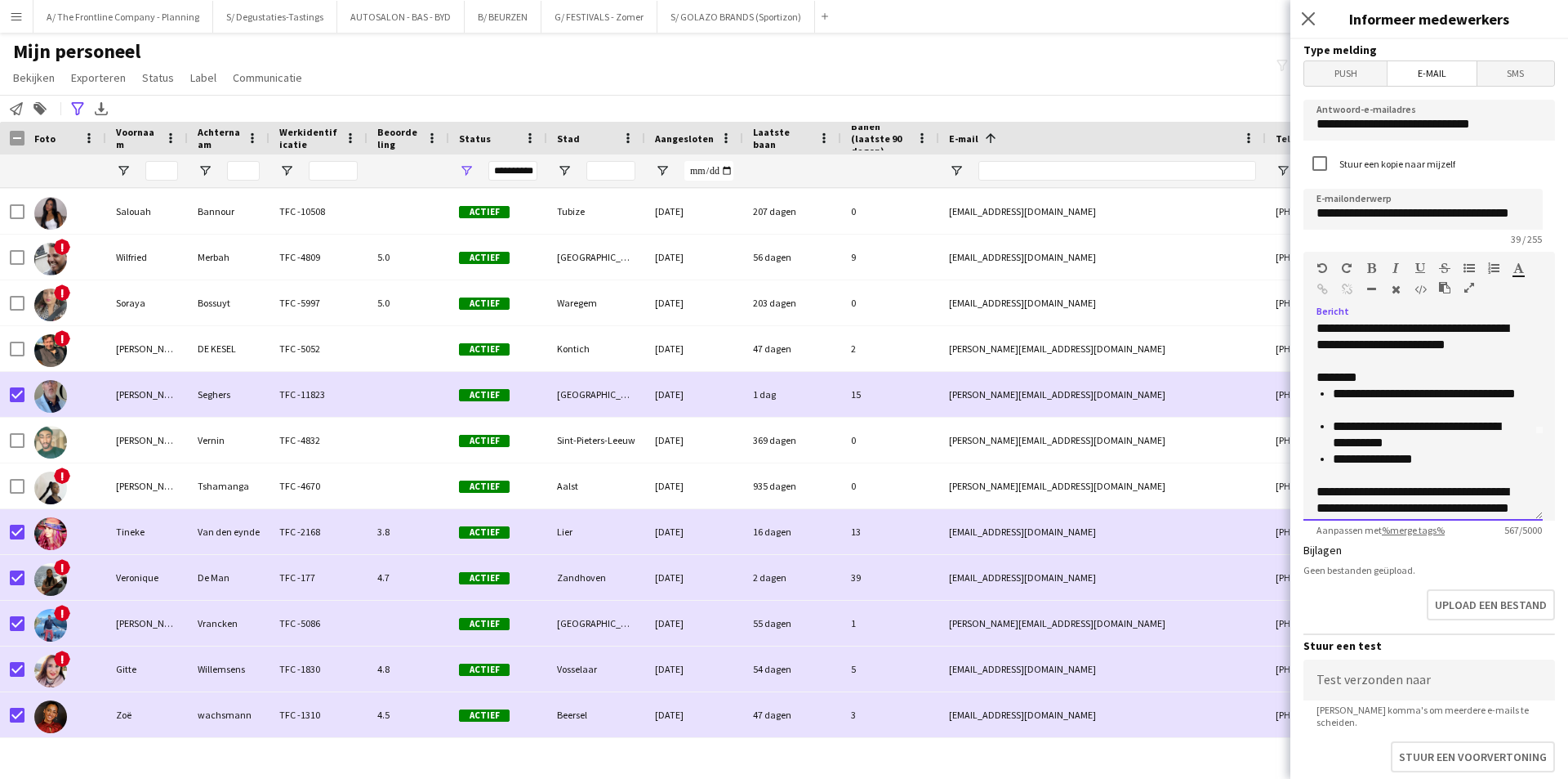
scroll to position [0, 0]
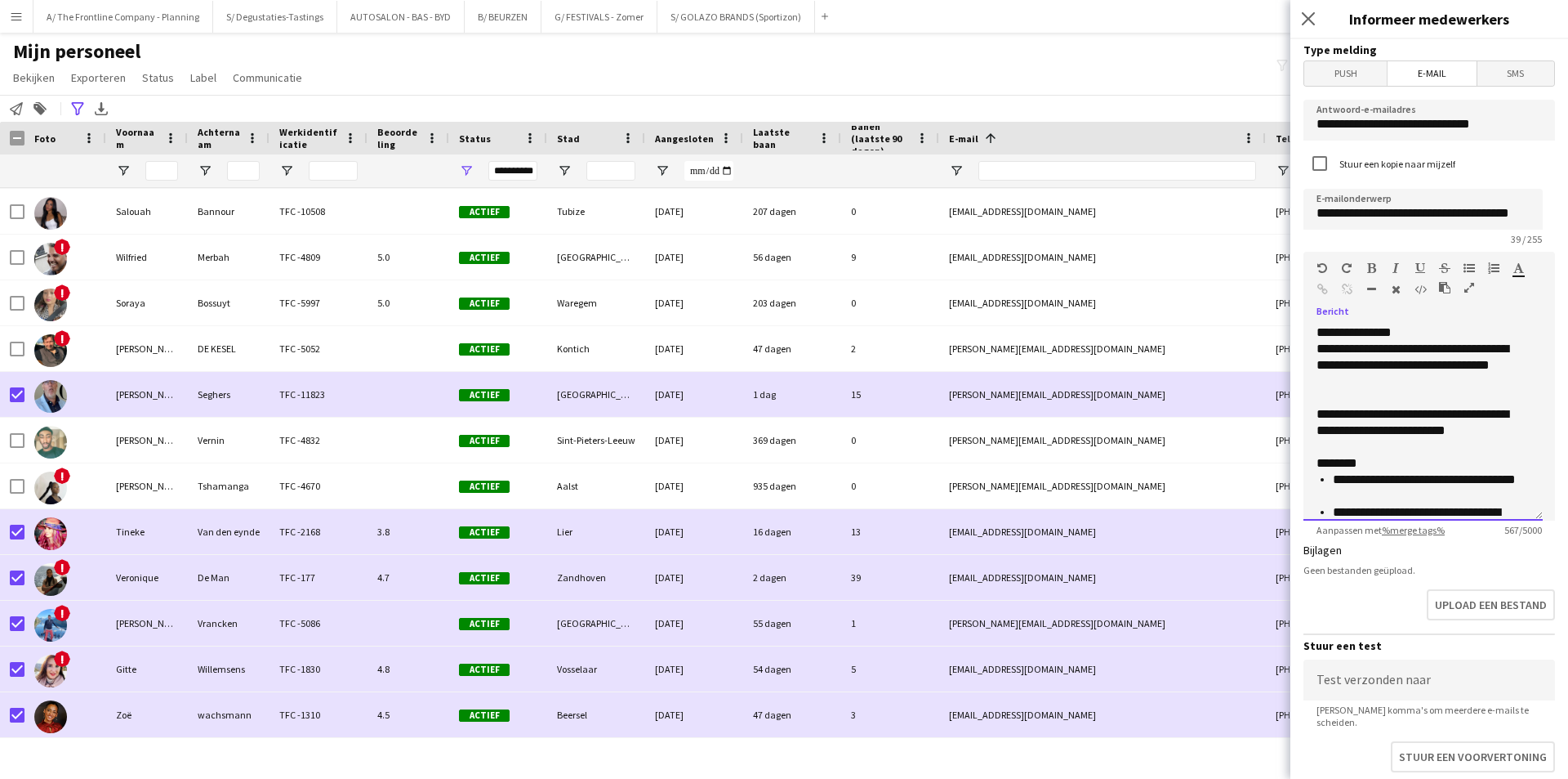
click at [1356, 433] on div "**********" at bounding box center [1416, 422] width 201 height 32
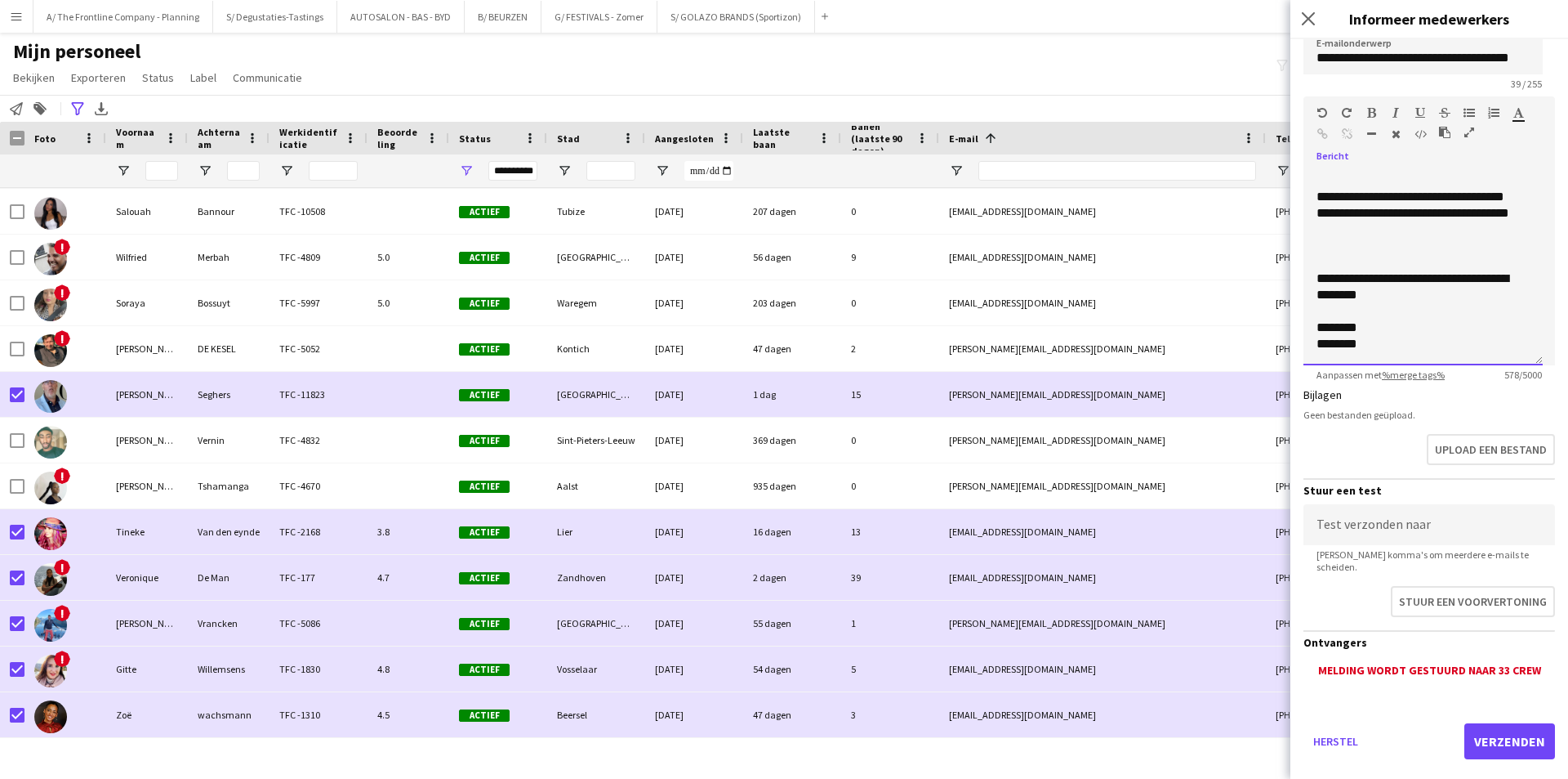
scroll to position [169, 0]
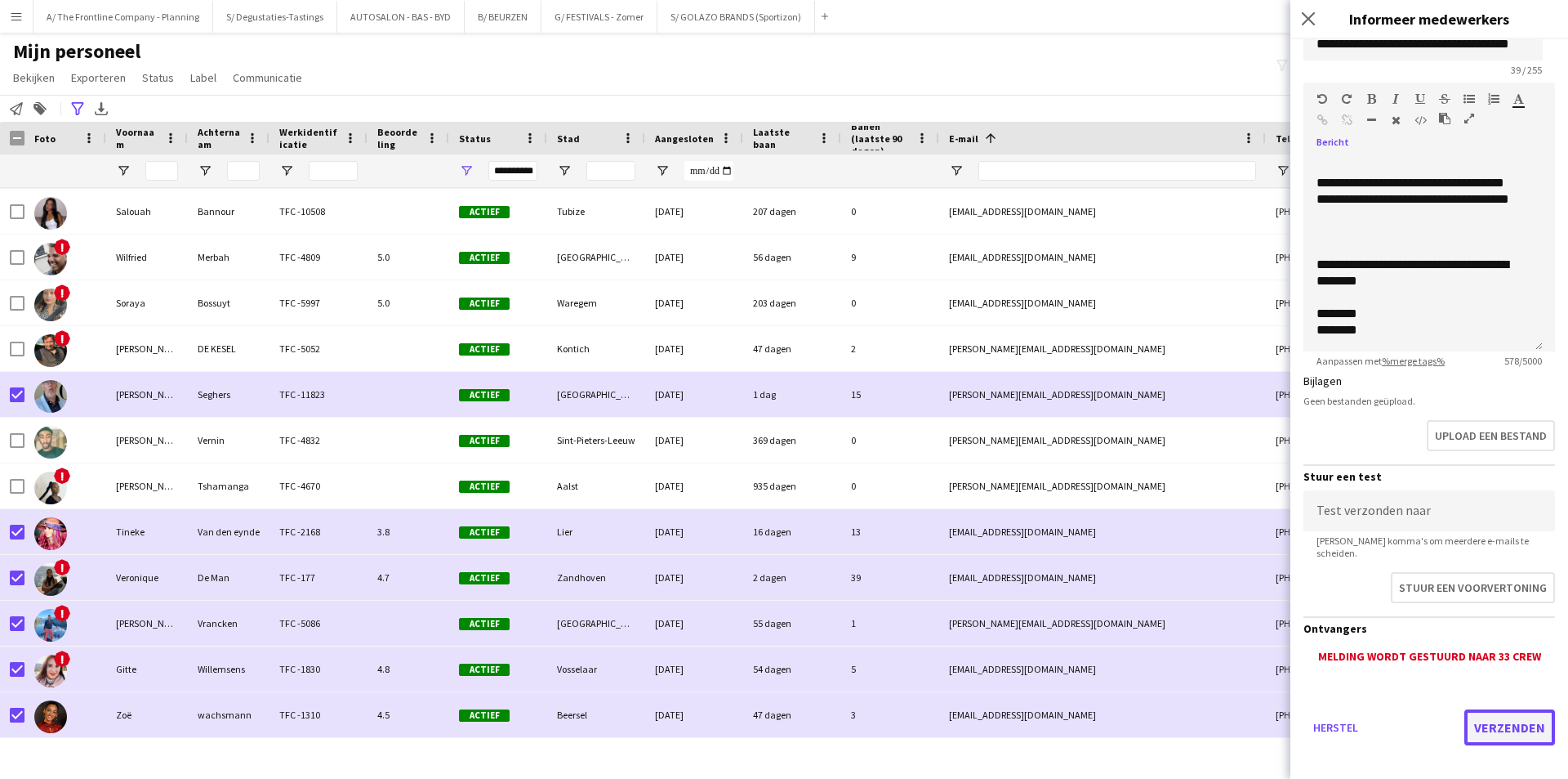
click at [1486, 711] on button "Verzenden" at bounding box center [1509, 727] width 91 height 36
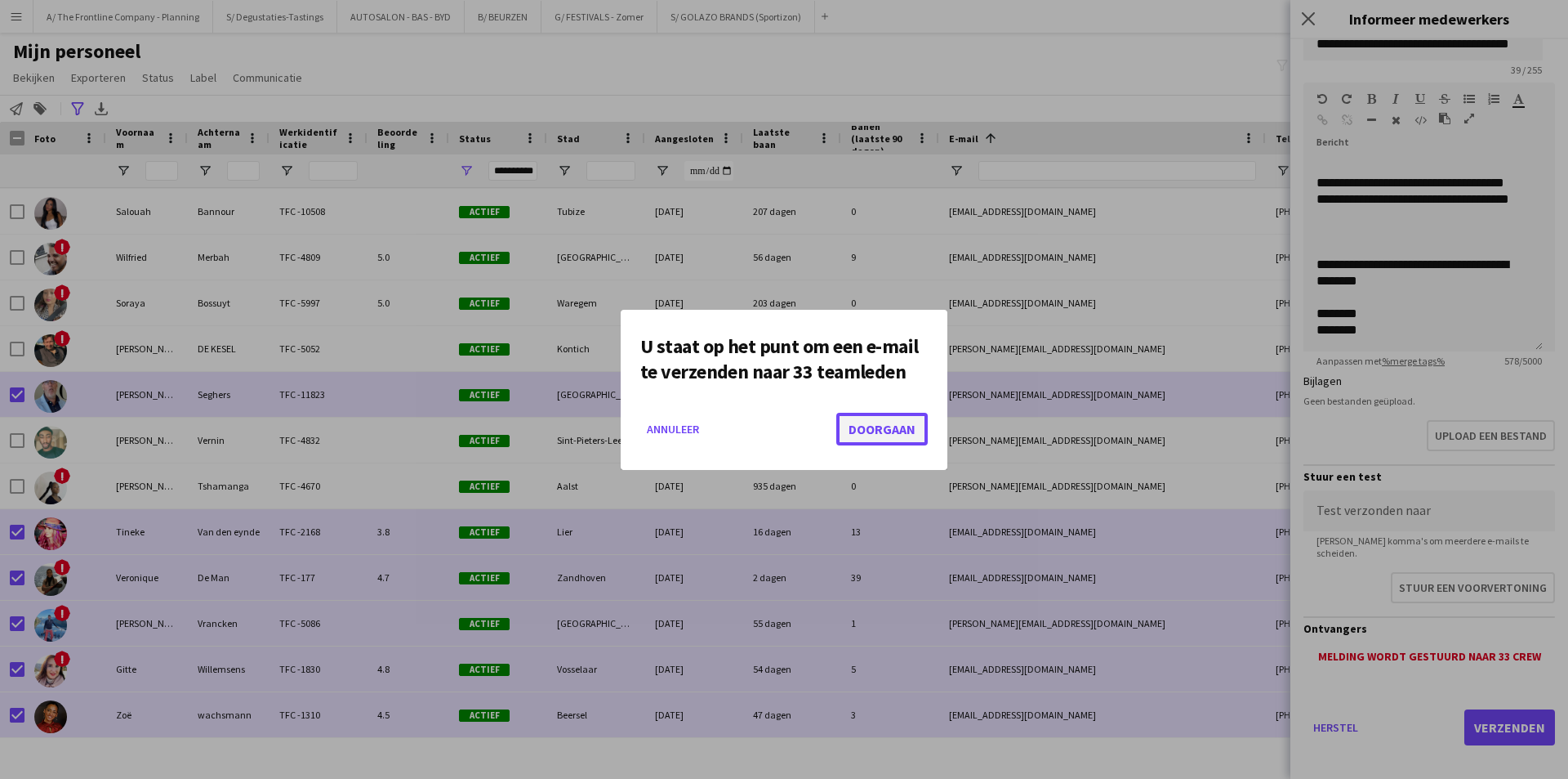
click at [880, 419] on button "Doorgaan" at bounding box center [882, 429] width 92 height 32
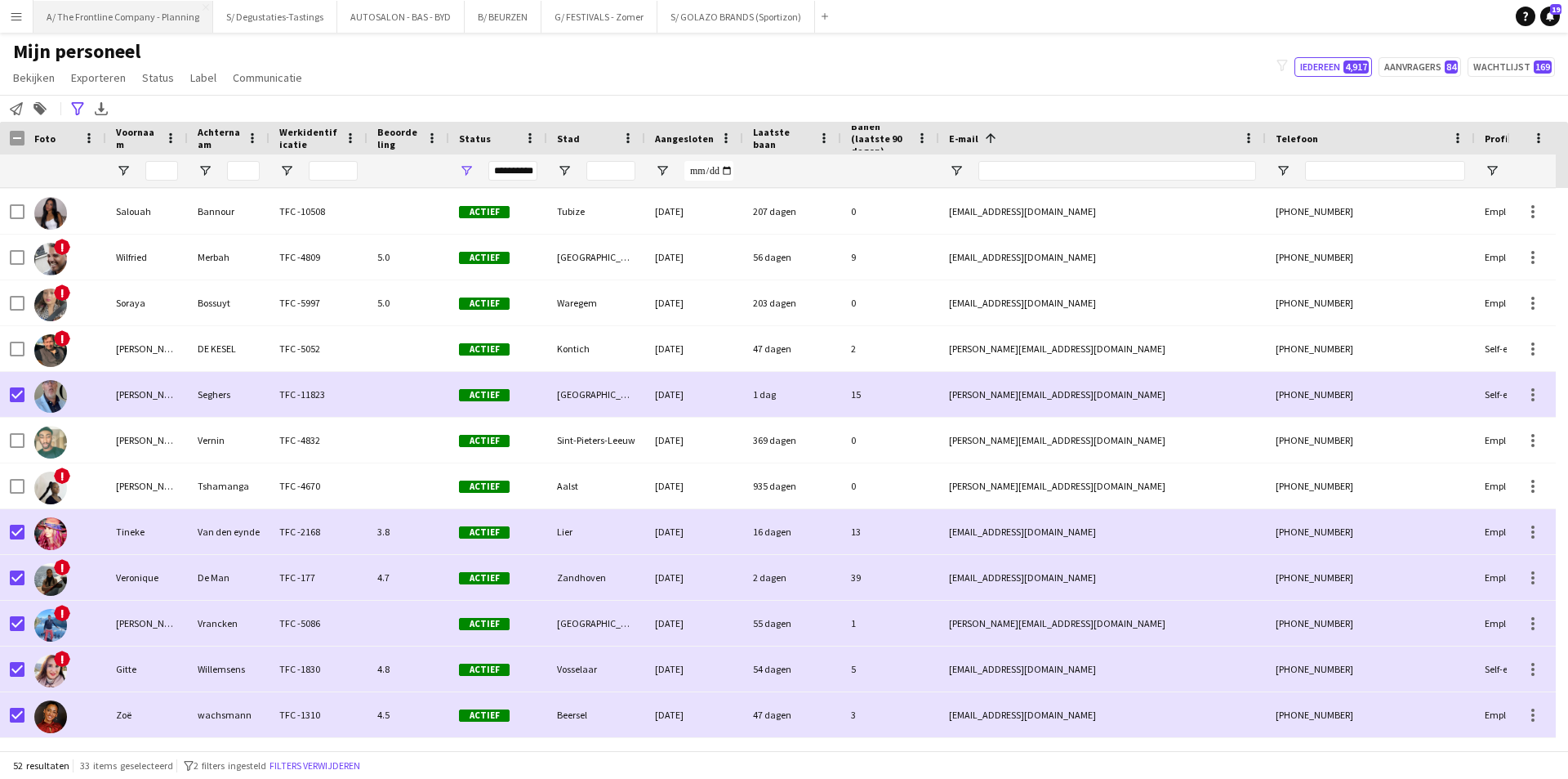
click at [149, 23] on button "A/ The Frontline Company - Planning Sluiten" at bounding box center [123, 16] width 179 height 32
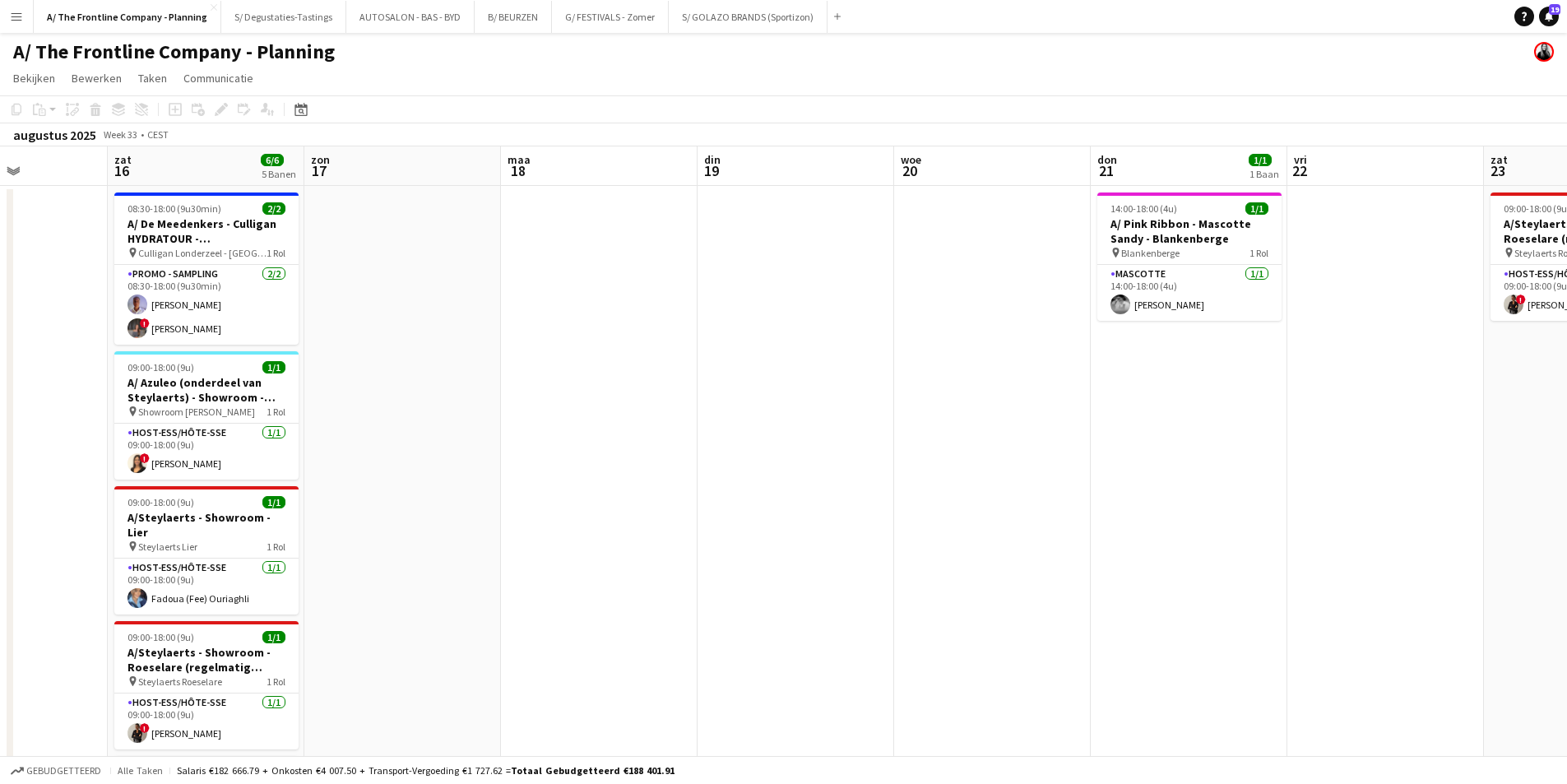
drag, startPoint x: 1323, startPoint y: 280, endPoint x: 261, endPoint y: 310, distance: 1062.4
click at [261, 310] on app-calendar-viewport "din 12 woe 13 don 14 vri 15 zat 16 6/6 5 Banen zon 17 maa 18 din 19 woe 20 don …" at bounding box center [784, 610] width 1567 height 928
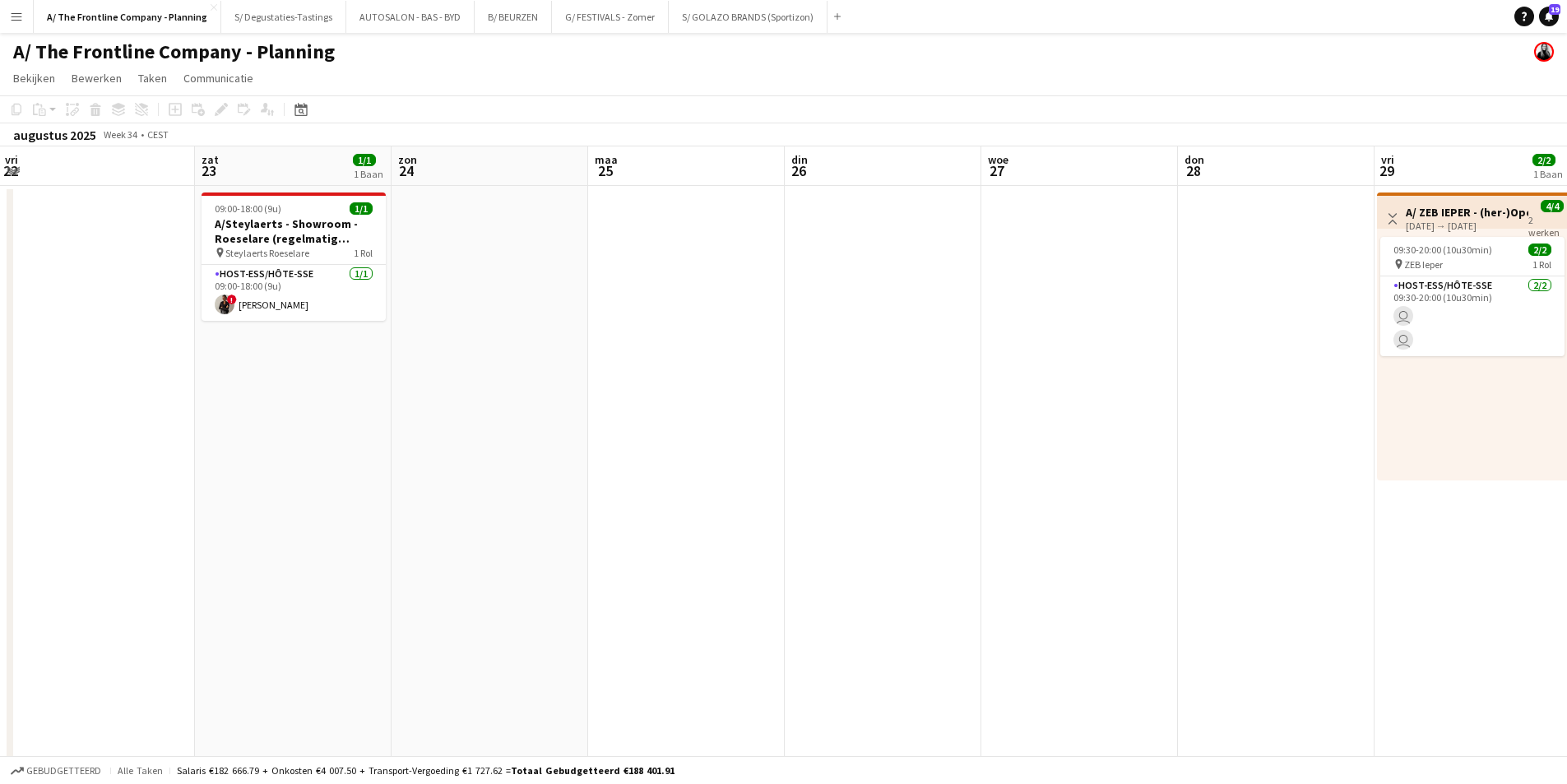
drag, startPoint x: 738, startPoint y: 344, endPoint x: 377, endPoint y: 376, distance: 362.4
click at [345, 376] on app-calendar-viewport "din 19 woe 20 don 21 1/1 1 Baan vri 22 zat 23 1/1 1 Baan zon 24 maa 25 din 26 w…" at bounding box center [784, 666] width 1567 height 1041
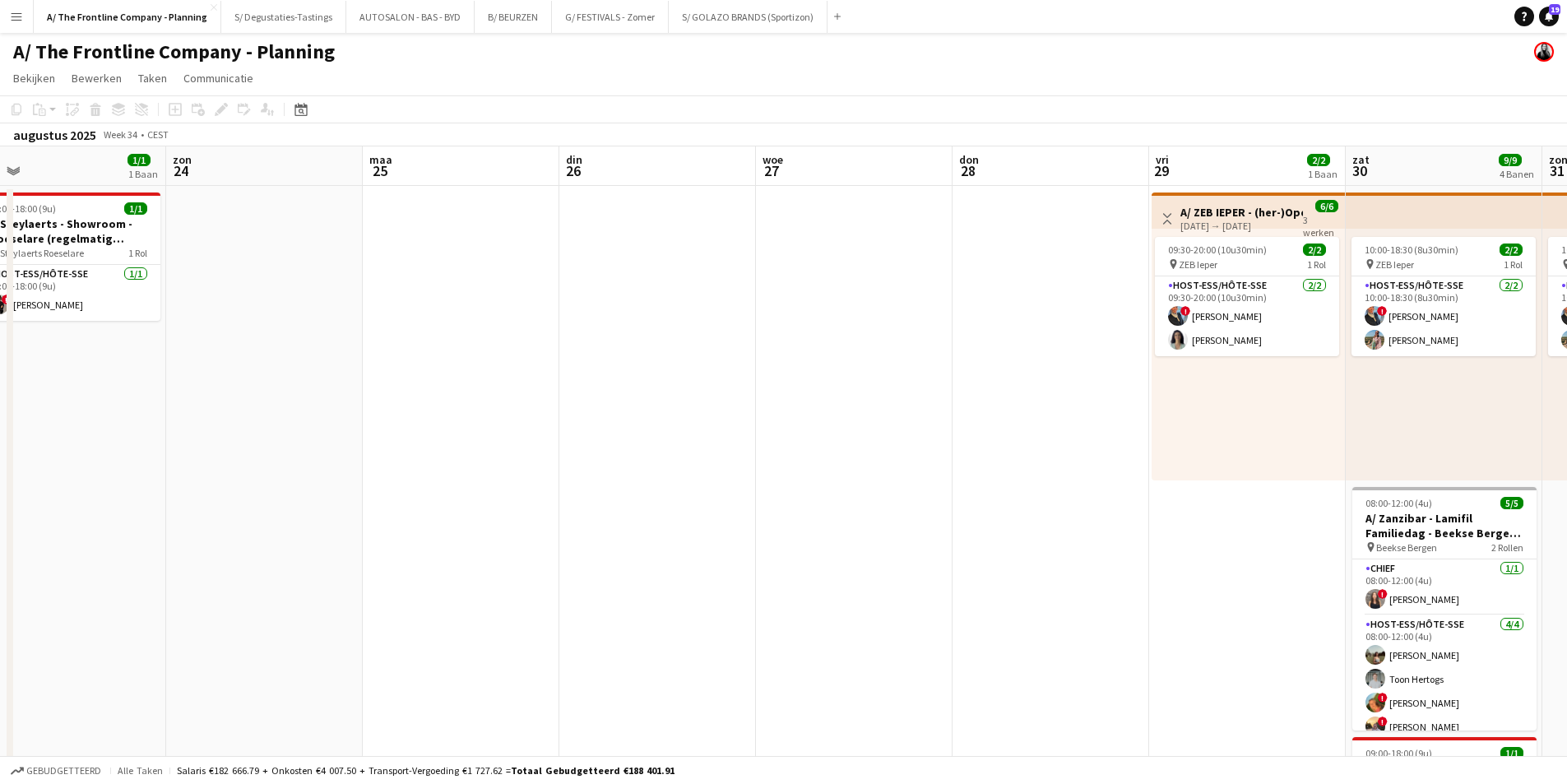
drag, startPoint x: 1319, startPoint y: 370, endPoint x: 265, endPoint y: 364, distance: 1054.0
click at [265, 364] on app-calendar-viewport "woe 20 don 21 1/1 1 Baan vri 22 zat 23 1/1 1 Baan zon 24 maa 25 din 26 woe 27 d…" at bounding box center [784, 666] width 1567 height 1041
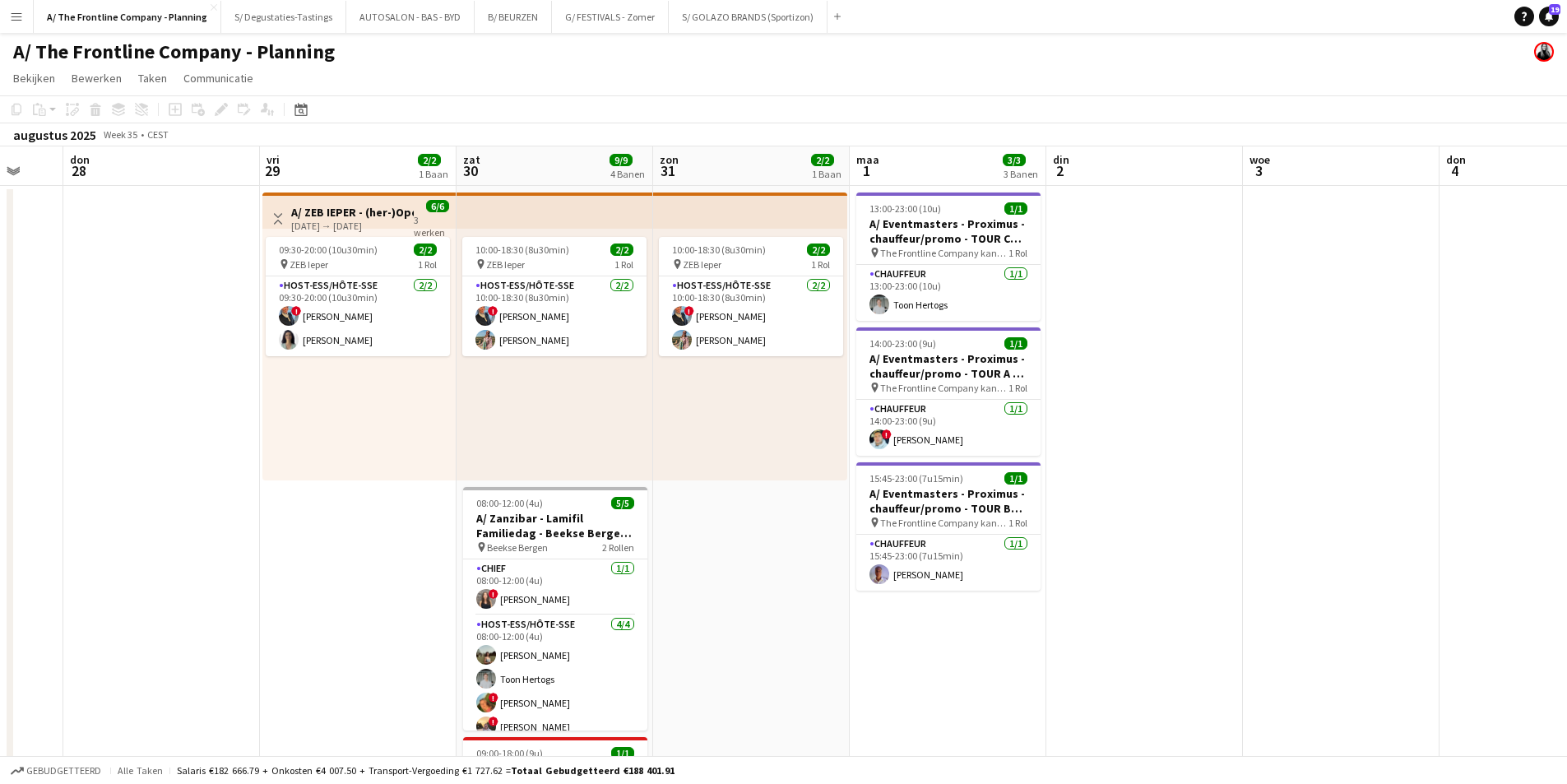
drag, startPoint x: 1370, startPoint y: 335, endPoint x: 177, endPoint y: 322, distance: 1193.1
click at [178, 322] on app-calendar-viewport "maa 25 din 26 woe 27 don 28 vri 29 2/2 1 Baan zat 30 9/9 4 Banen zon 31 2/2 1 B…" at bounding box center [784, 666] width 1567 height 1041
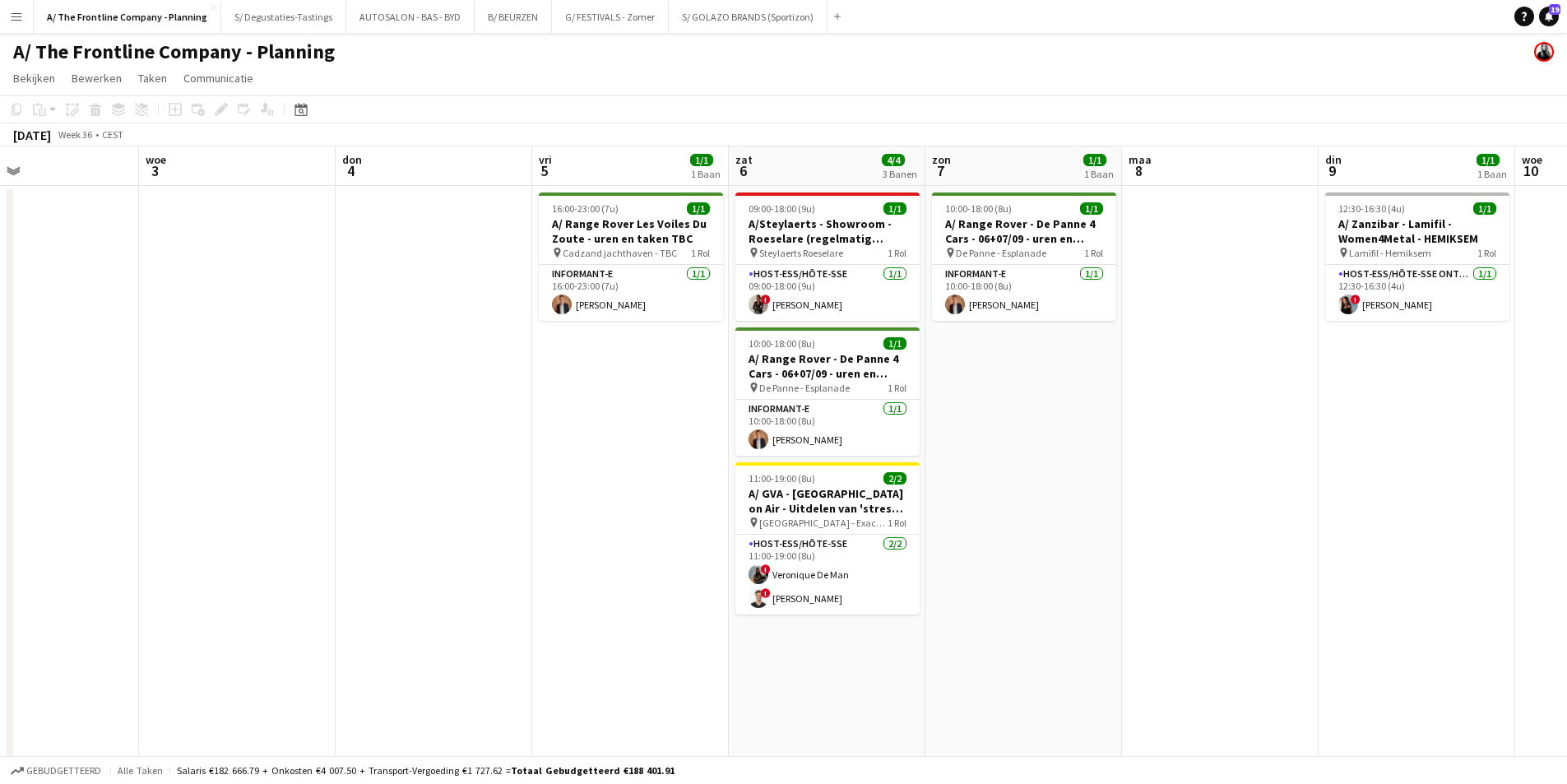
drag, startPoint x: 331, startPoint y: 320, endPoint x: 222, endPoint y: 318, distance: 109.0
click at [222, 318] on app-calendar-viewport "zon 31 2/2 1 Baan maa 1 3/3 3 Banen din 2 woe 3 don 4 vri 5 1/1 1 Baan zat 6 4/…" at bounding box center [784, 666] width 1567 height 1041
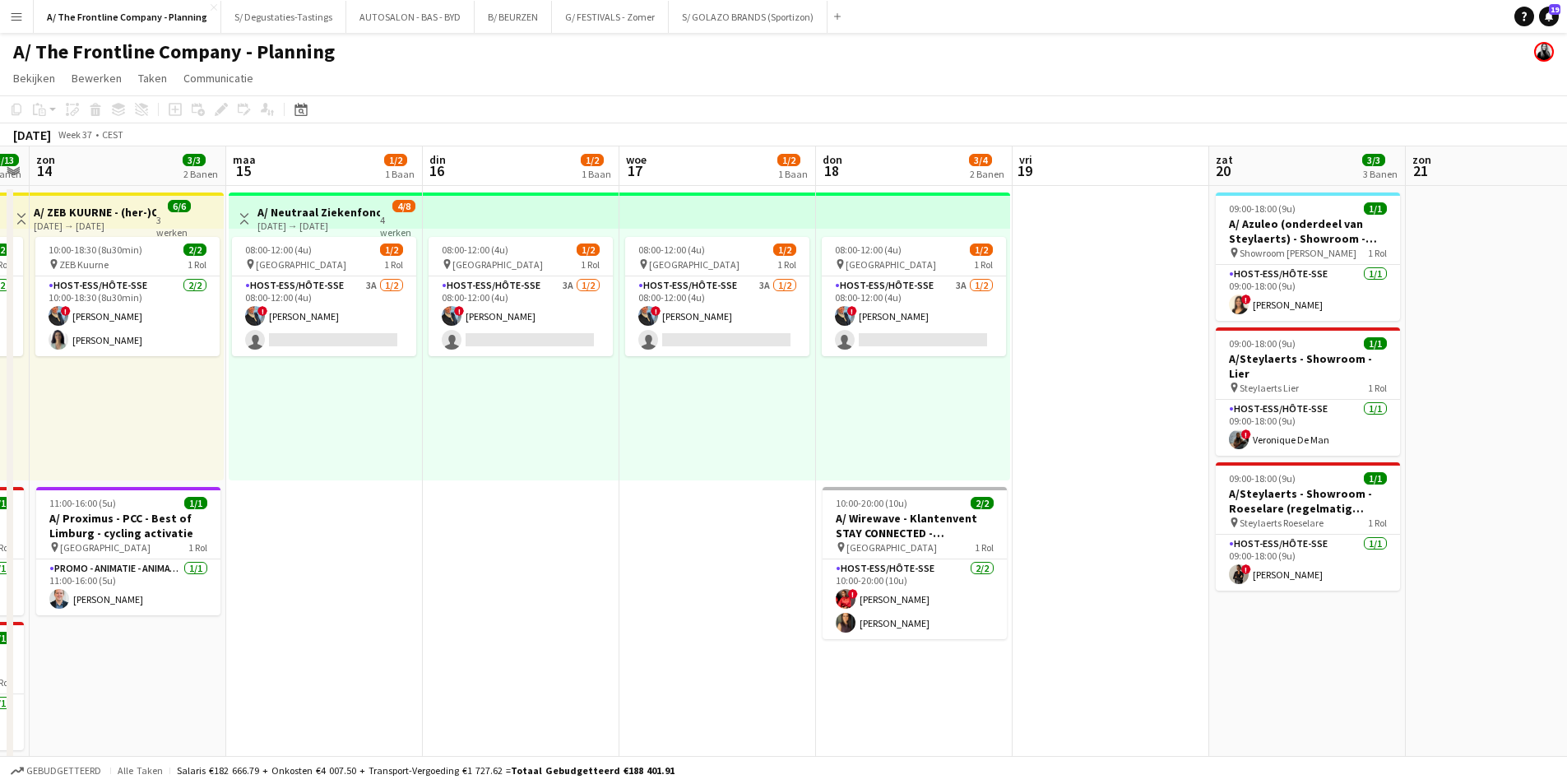
scroll to position [0, 562]
drag, startPoint x: 1355, startPoint y: 311, endPoint x: 261, endPoint y: 266, distance: 1094.9
click at [261, 266] on app-calendar-viewport "don 11 vri 12 11/11 2 Banen zat 13 13/13 4 Banen zon 14 3/3 2 Banen maa 15 1/2 …" at bounding box center [784, 666] width 1567 height 1041
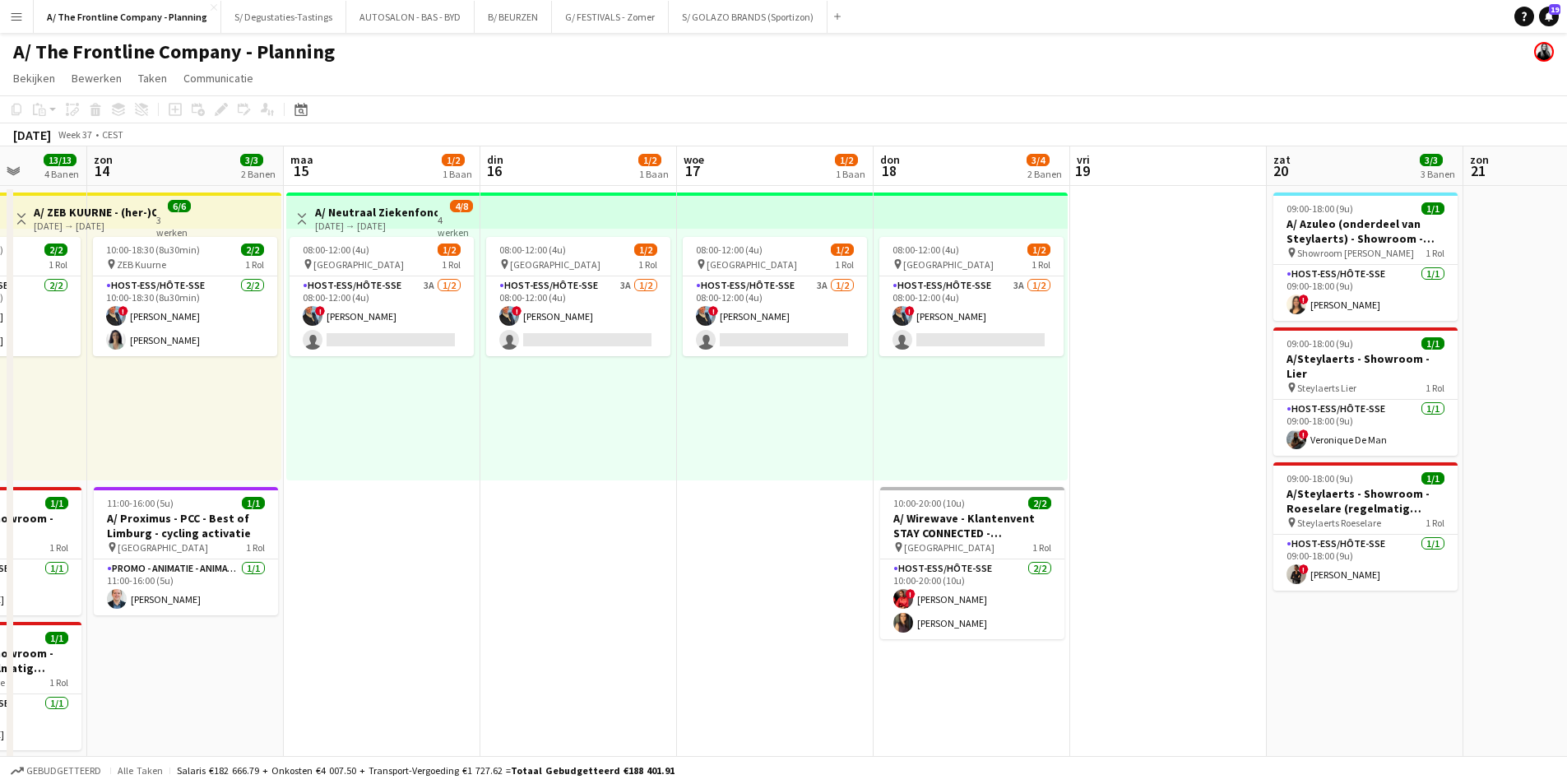
drag, startPoint x: 841, startPoint y: 257, endPoint x: 508, endPoint y: 301, distance: 335.9
click at [508, 301] on app-calendar-viewport "don 11 vri 12 11/11 2 Banen zat 13 13/13 4 Banen zon 14 3/3 2 Banen maa 15 1/2 …" at bounding box center [784, 666] width 1567 height 1041
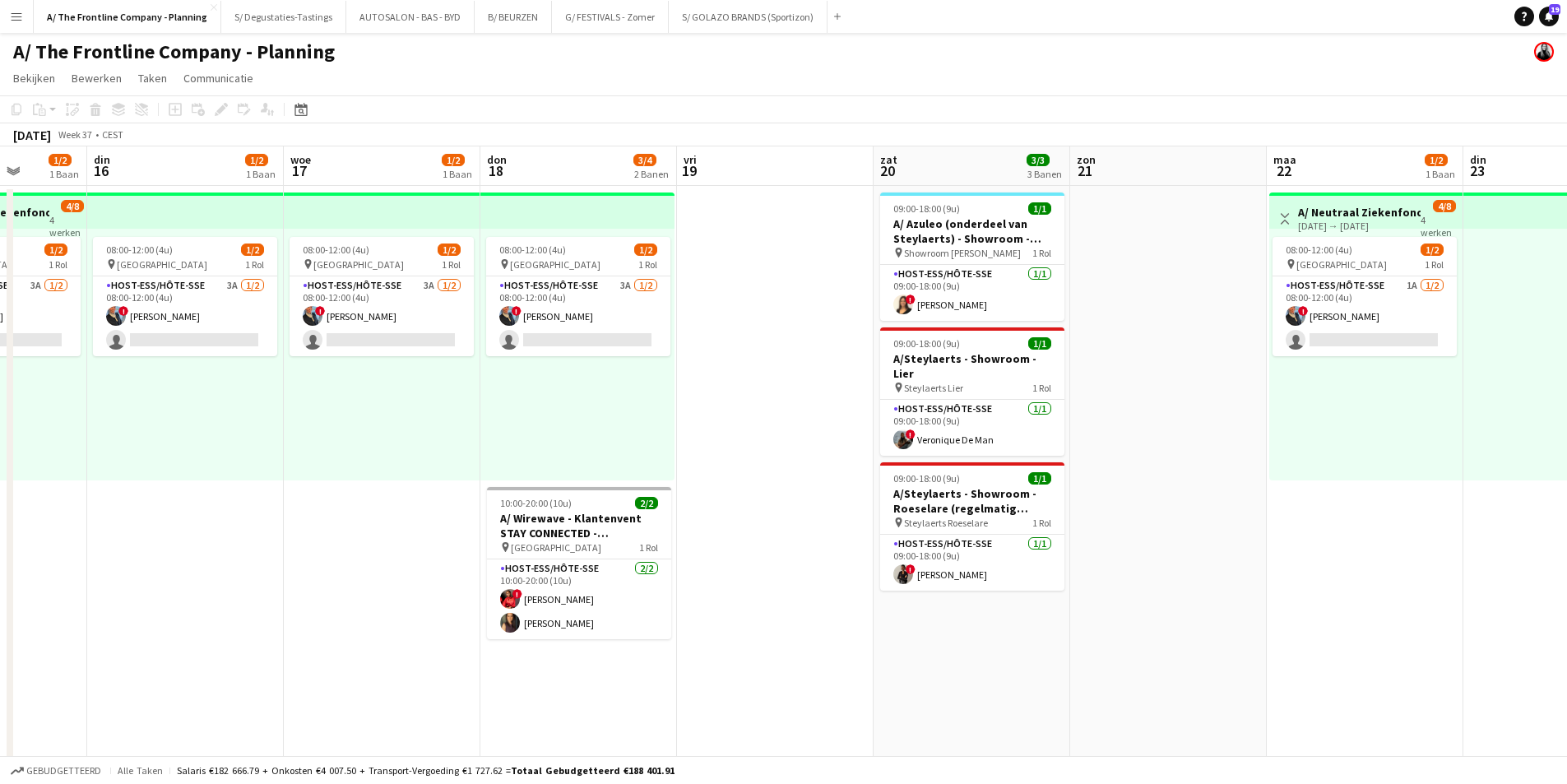
scroll to position [0, 504]
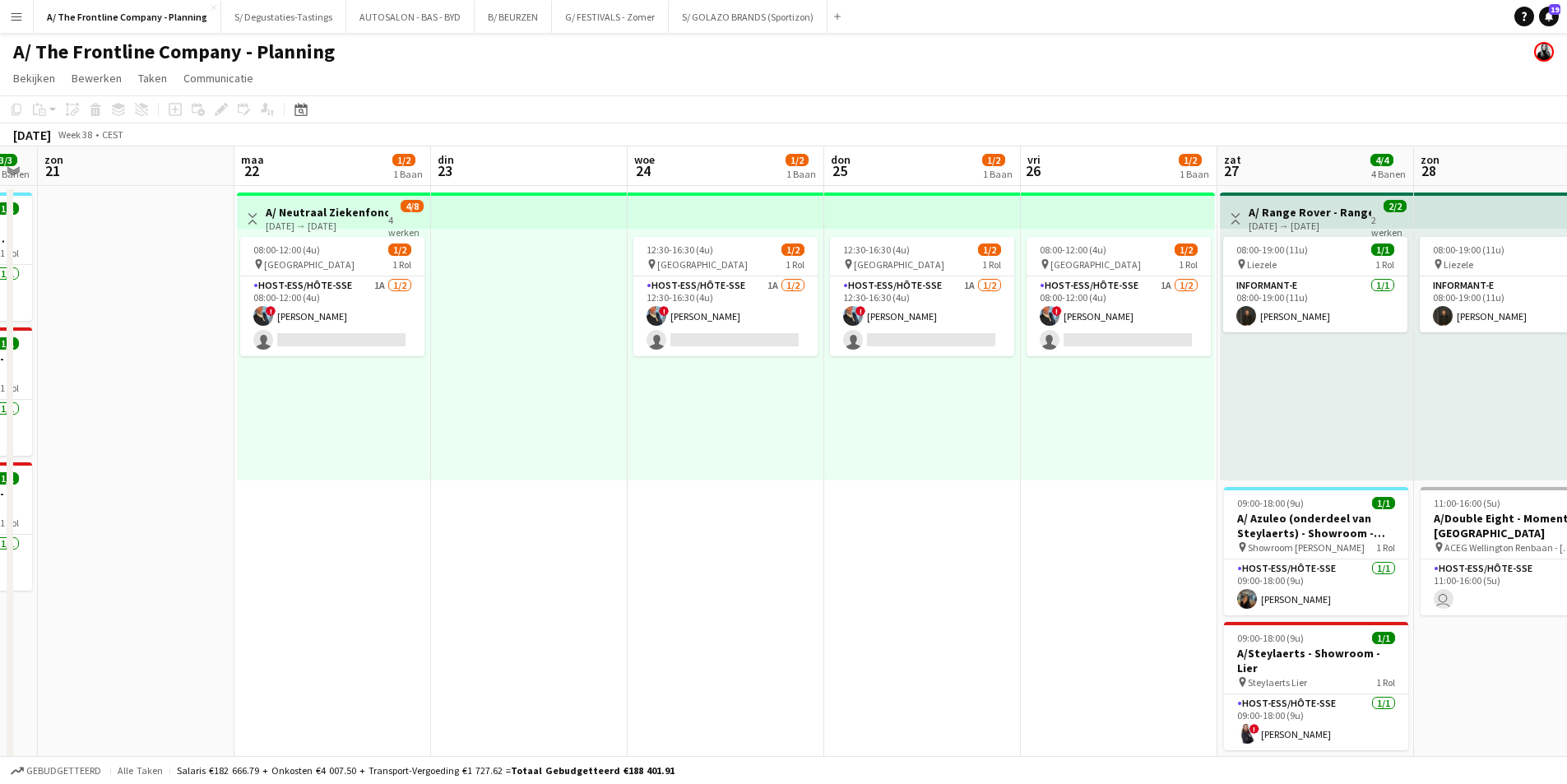
drag, startPoint x: 1299, startPoint y: 520, endPoint x: 352, endPoint y: 551, distance: 947.5
click at [352, 551] on app-calendar-viewport "don 18 3/4 2 Banen vri 19 zat 20 3/3 3 Banen zon 21 maa 22 1/2 1 Baan din 23 wo…" at bounding box center [784, 666] width 1567 height 1041
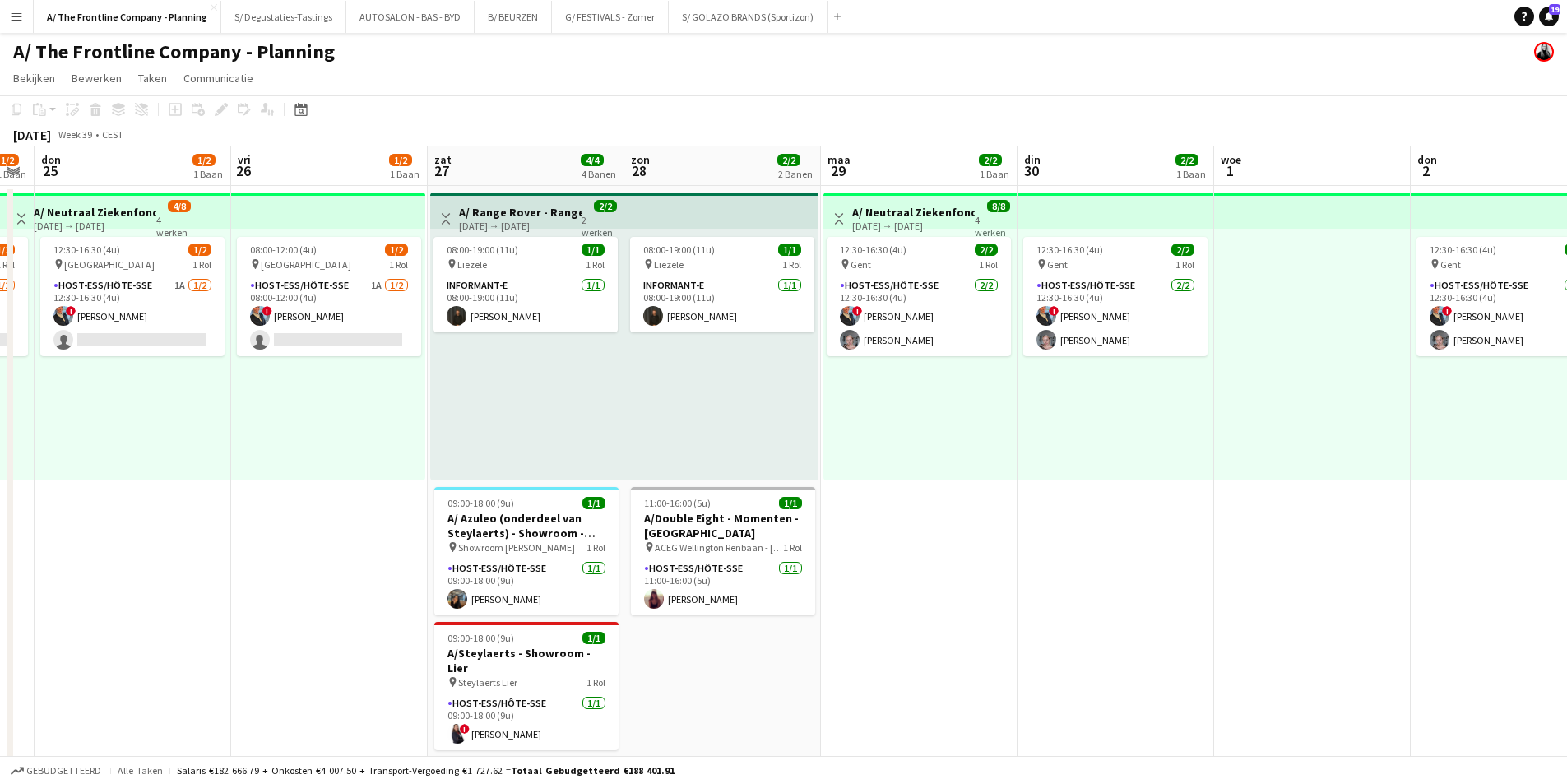
scroll to position [0, 556]
drag, startPoint x: 1374, startPoint y: 407, endPoint x: 584, endPoint y: 467, distance: 792.3
click at [584, 467] on app-calendar-viewport "maa 22 1/2 1 Baan din 23 woe 24 1/2 1 Baan don 25 1/2 1 Baan vri 26 1/2 1 Baan …" at bounding box center [784, 677] width 1567 height 1063
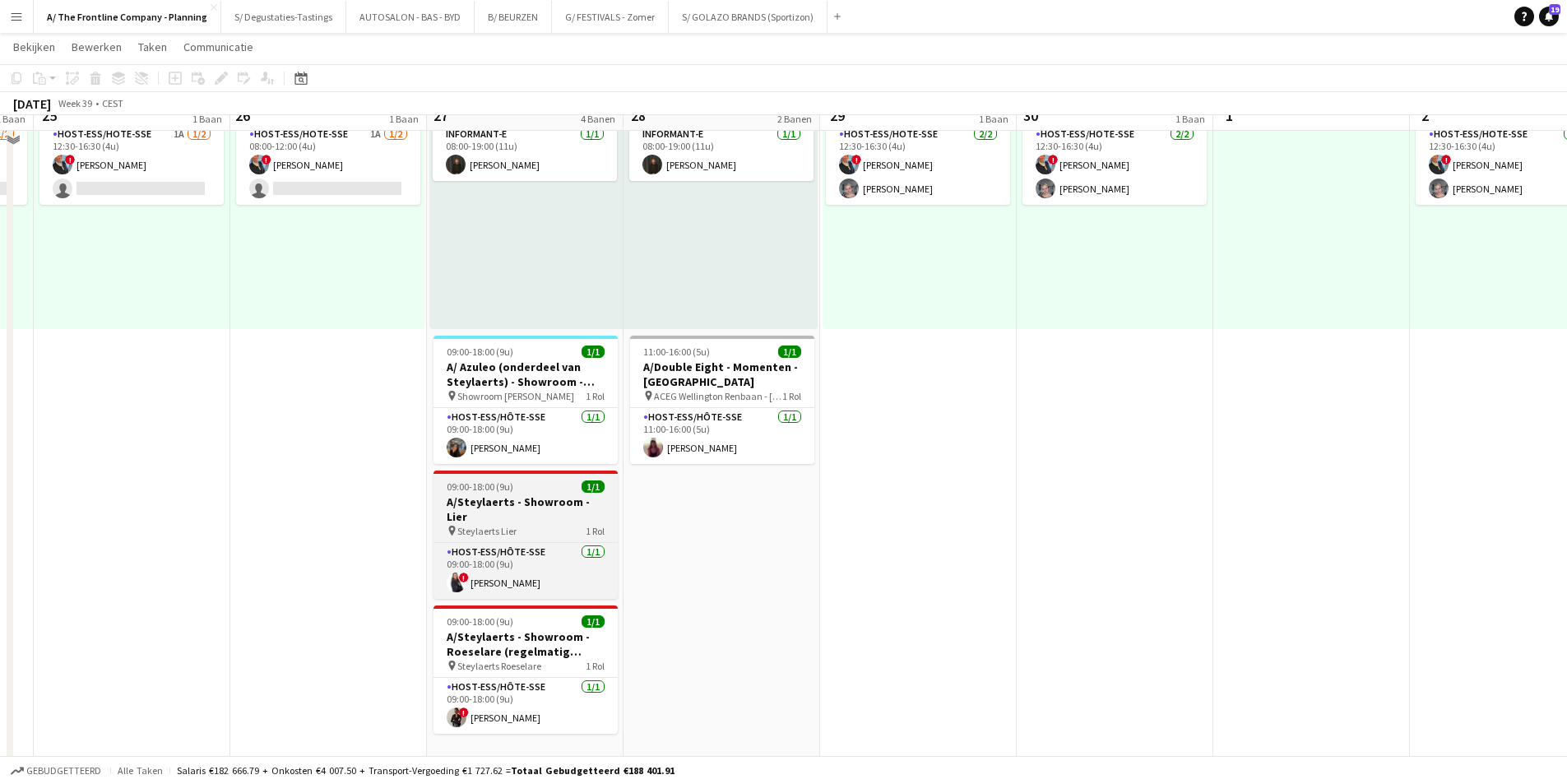
scroll to position [164, 0]
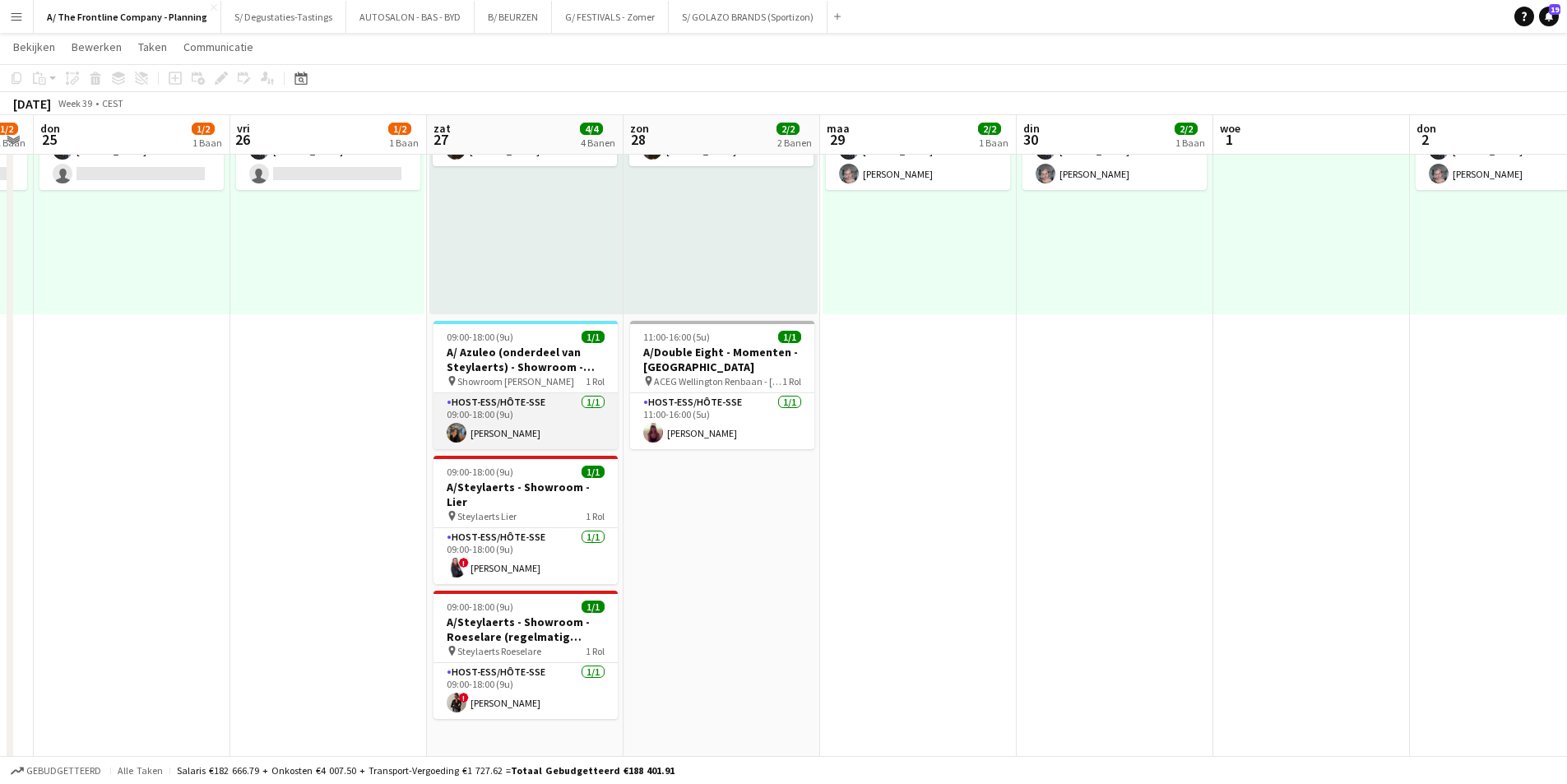
click at [535, 435] on app-card-role "Host-ess/Hôte-sse 1/1 09:00-18:00 (9u) Mariam Kastit" at bounding box center [526, 421] width 185 height 56
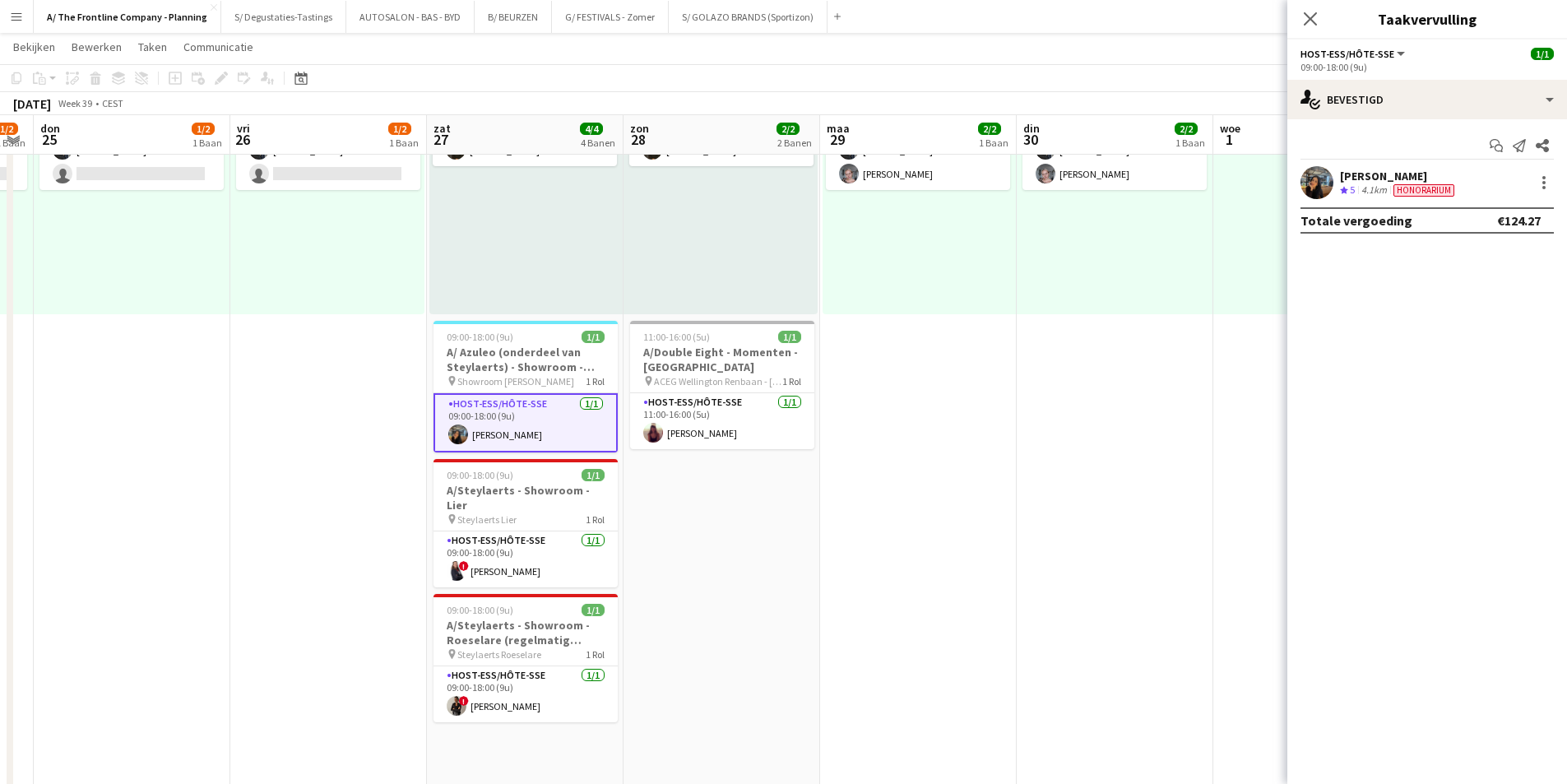
click at [1356, 167] on div "Mariam Kastit Ploegbeoordeling 5 4.1km Honorarium" at bounding box center [1427, 183] width 280 height 33
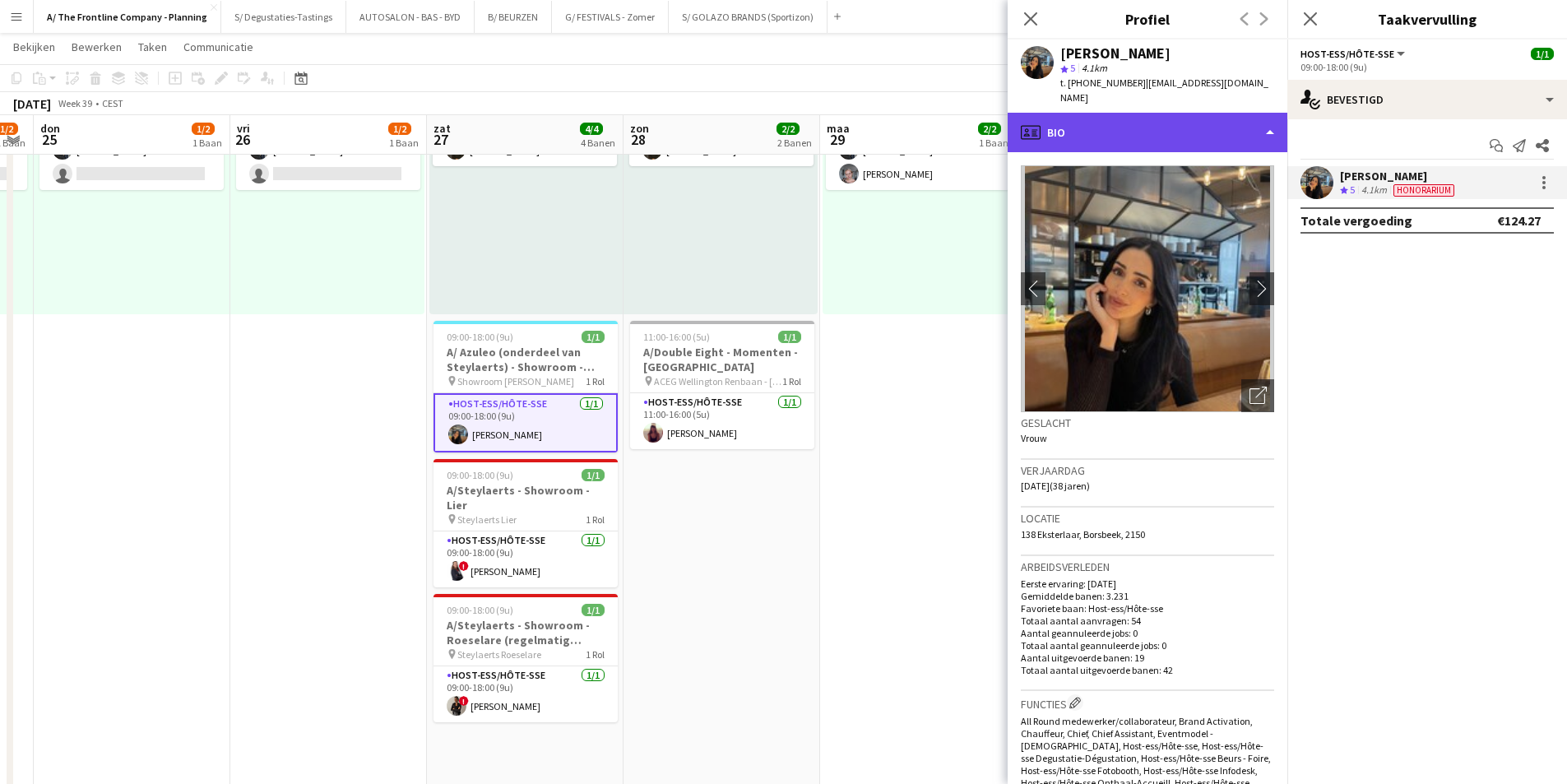
click at [1097, 112] on div "profile Bio" at bounding box center [1147, 132] width 280 height 39
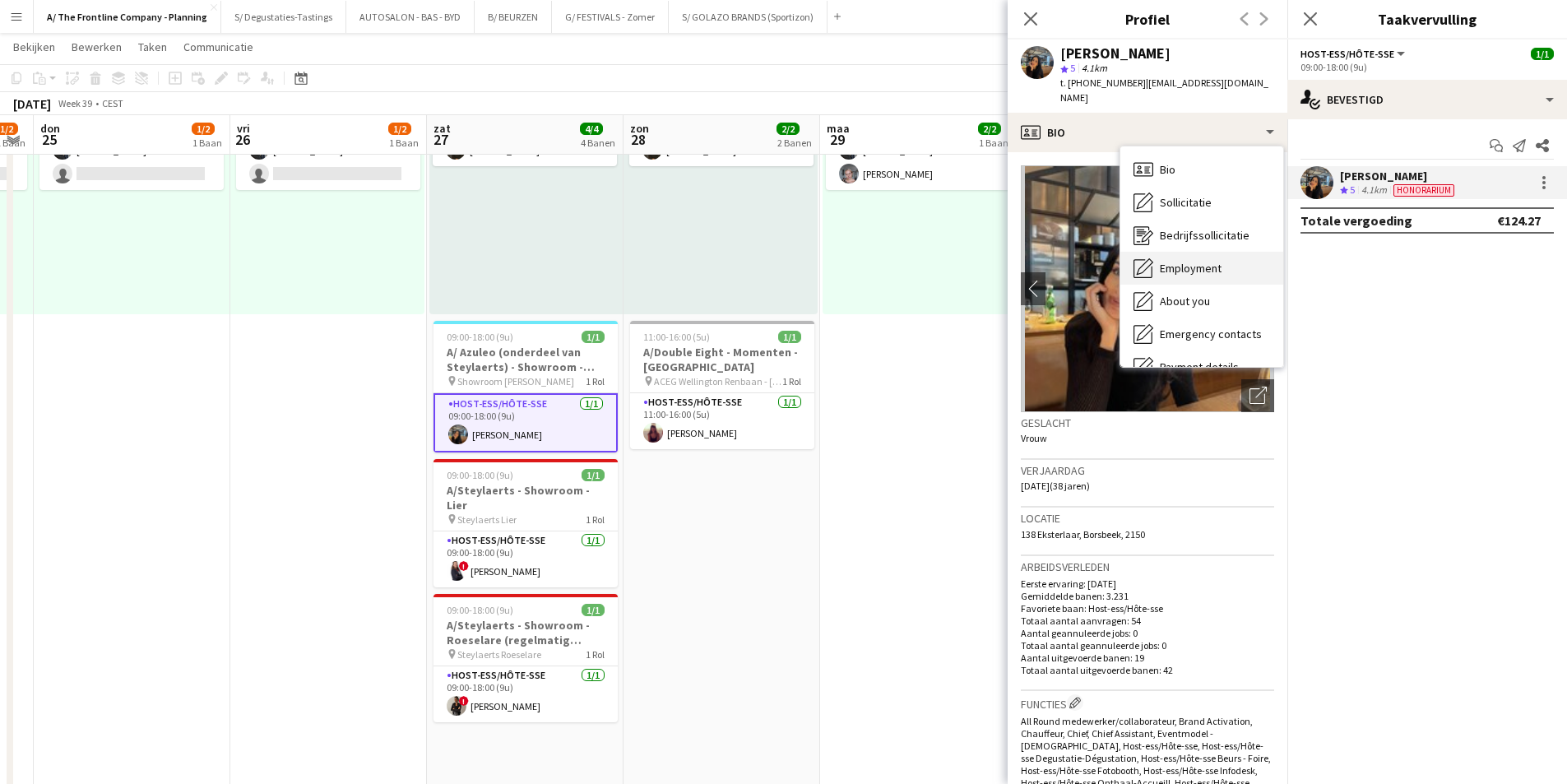
click at [1190, 252] on div "Employment Employment" at bounding box center [1202, 268] width 162 height 33
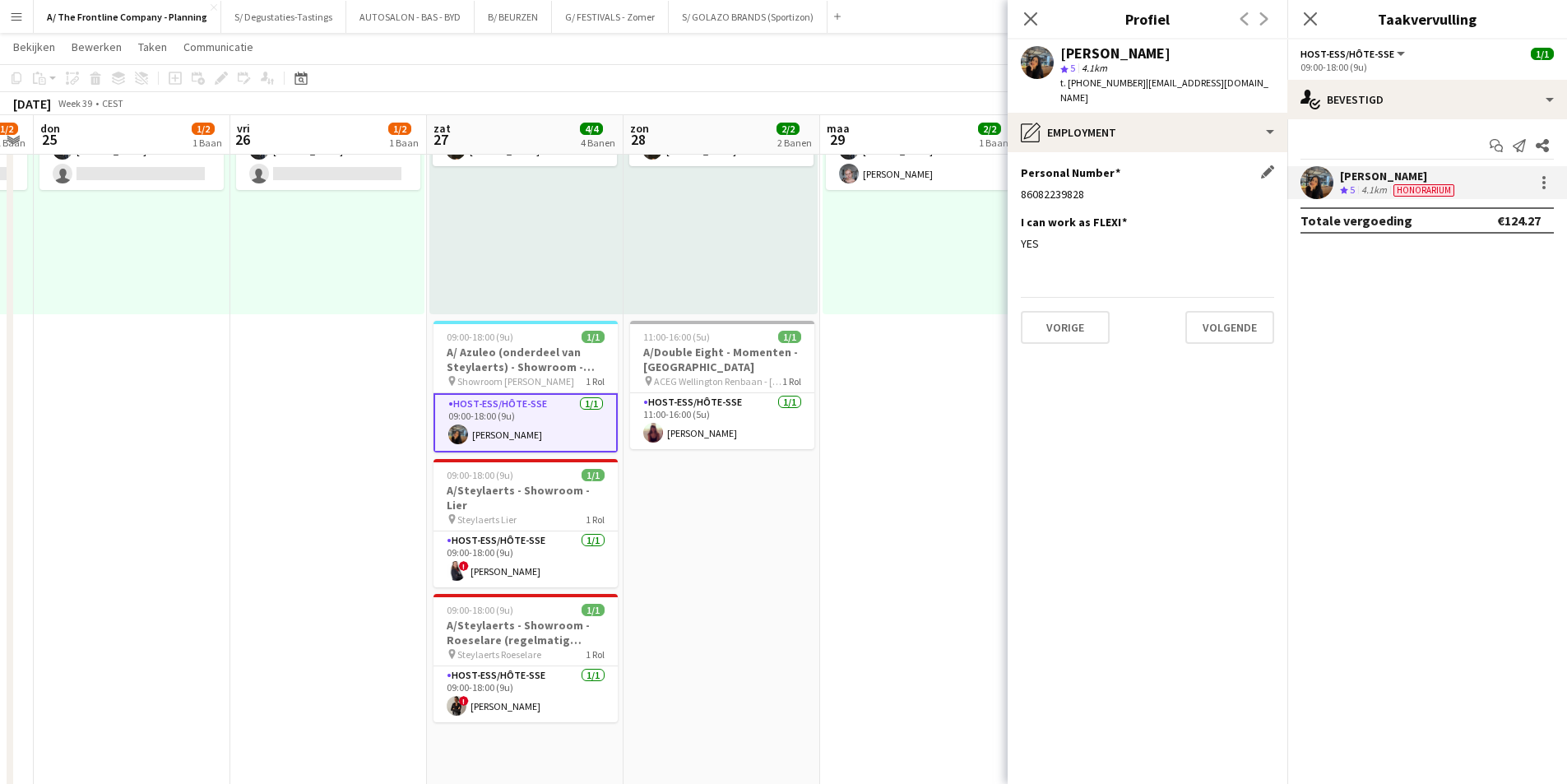
click at [1083, 186] on div "86082239828" at bounding box center [1148, 193] width 254 height 14
click at [1067, 186] on div "86082239828" at bounding box center [1148, 193] width 254 height 14
copy div "86082239828"
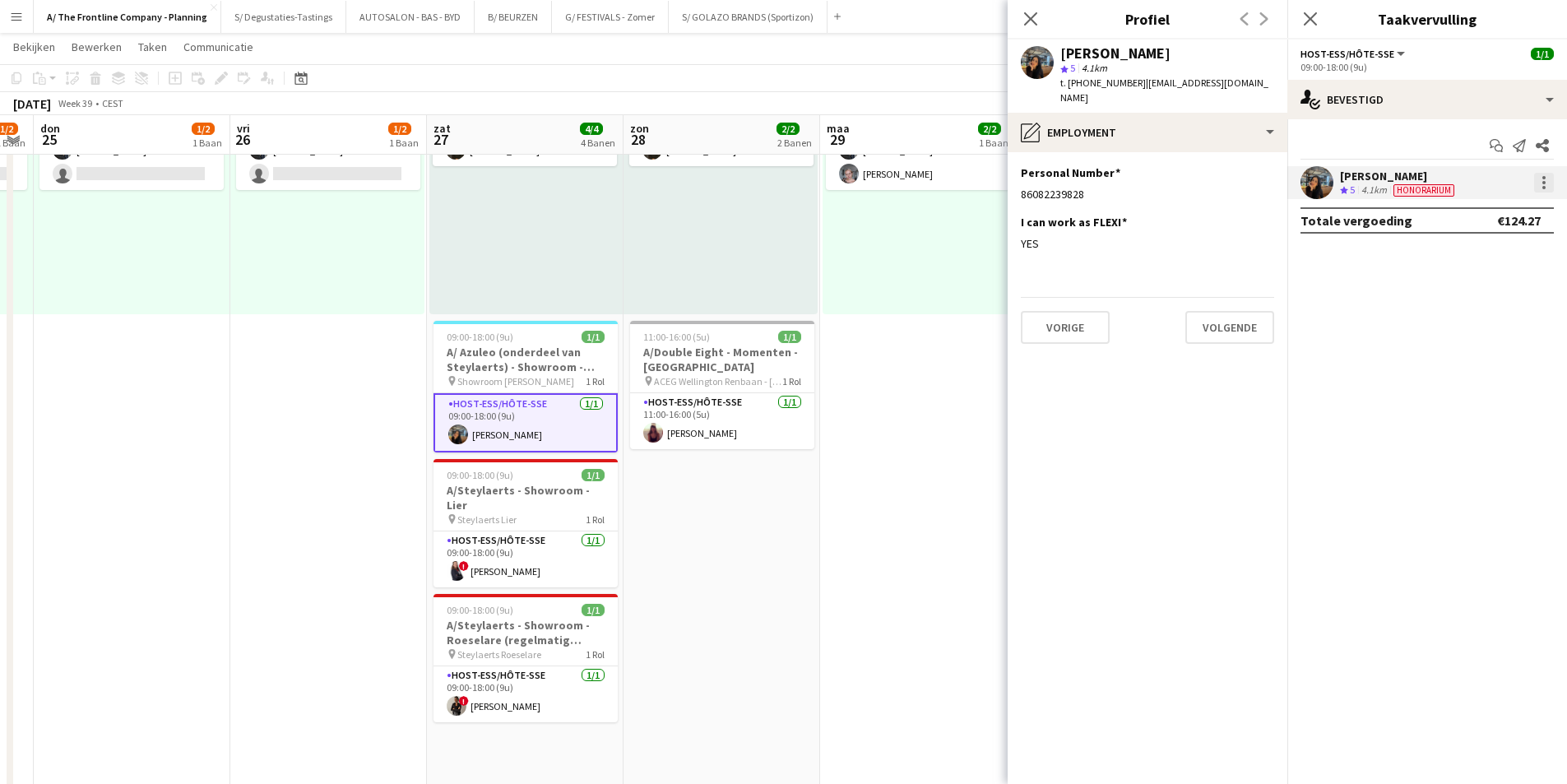
click at [1552, 176] on div at bounding box center [1544, 183] width 20 height 20
click at [1480, 210] on span "Bewerk vergoeding" at bounding box center [1475, 212] width 112 height 14
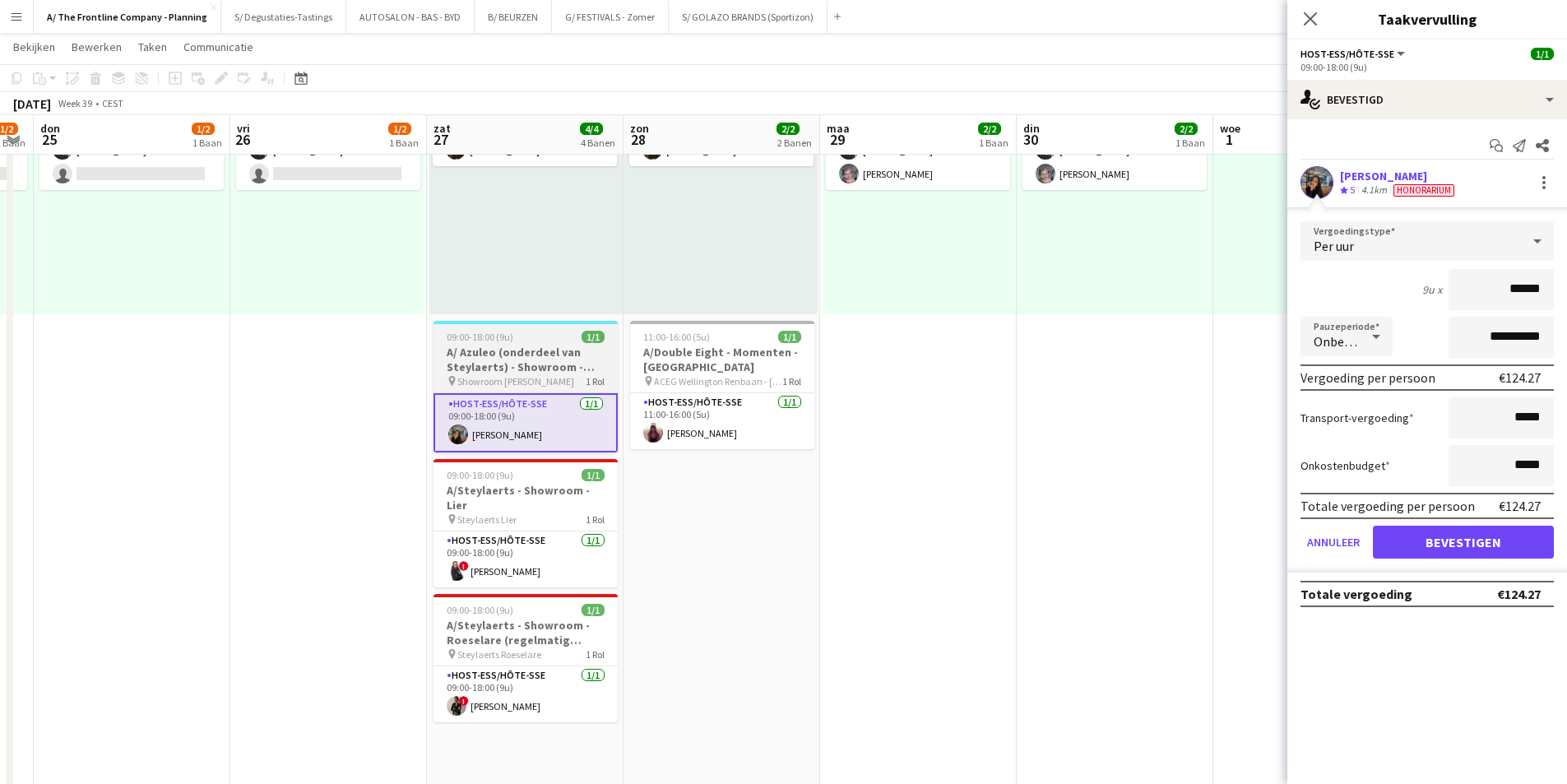
click at [539, 365] on h3 "A/ Azuleo (onderdeel van Steylaerts) - Showroom - Wijnegem (28/09 + 12/10 + 19/…" at bounding box center [526, 359] width 185 height 30
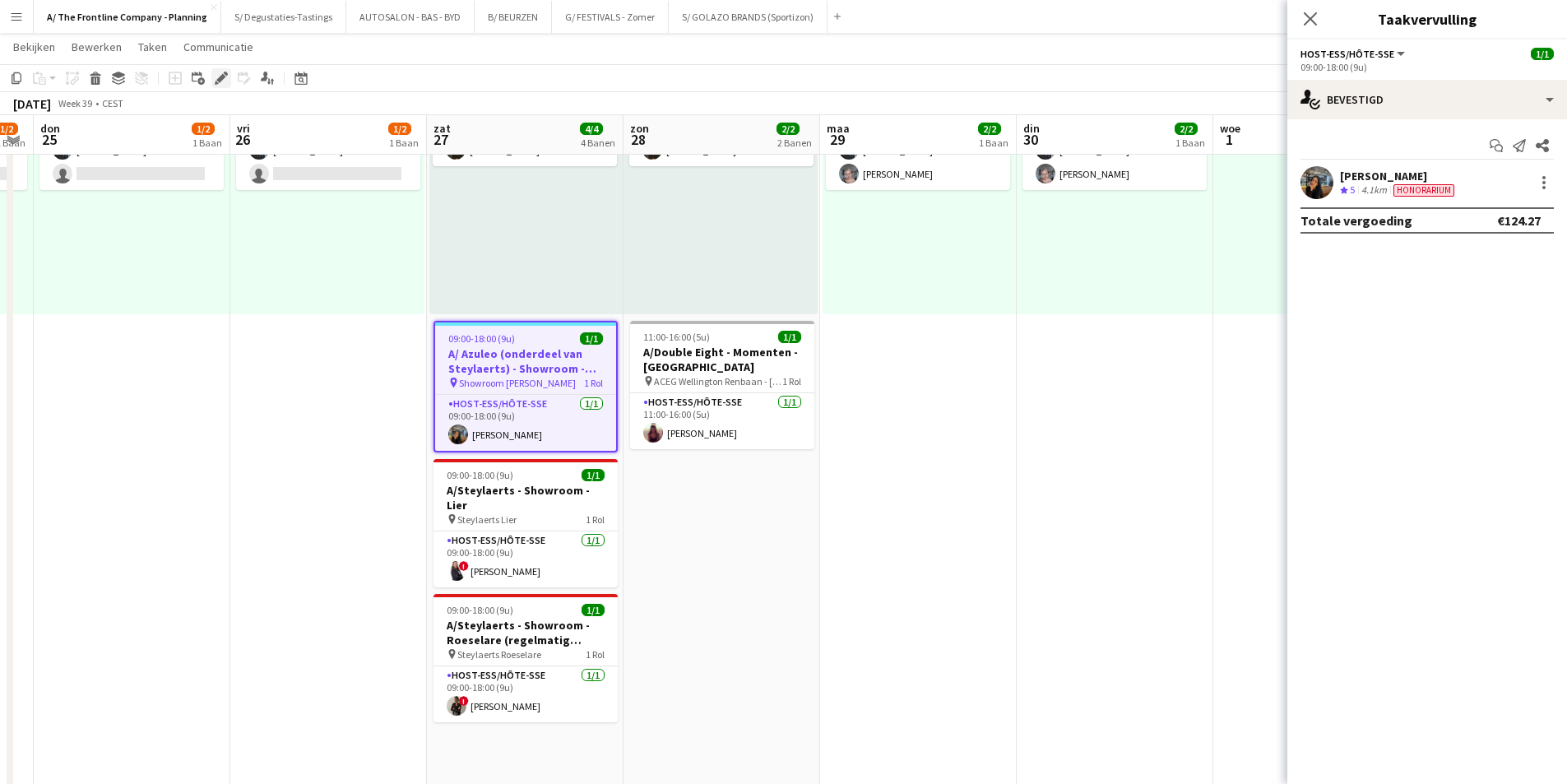
click at [220, 84] on icon "Bewerken" at bounding box center [221, 78] width 13 height 13
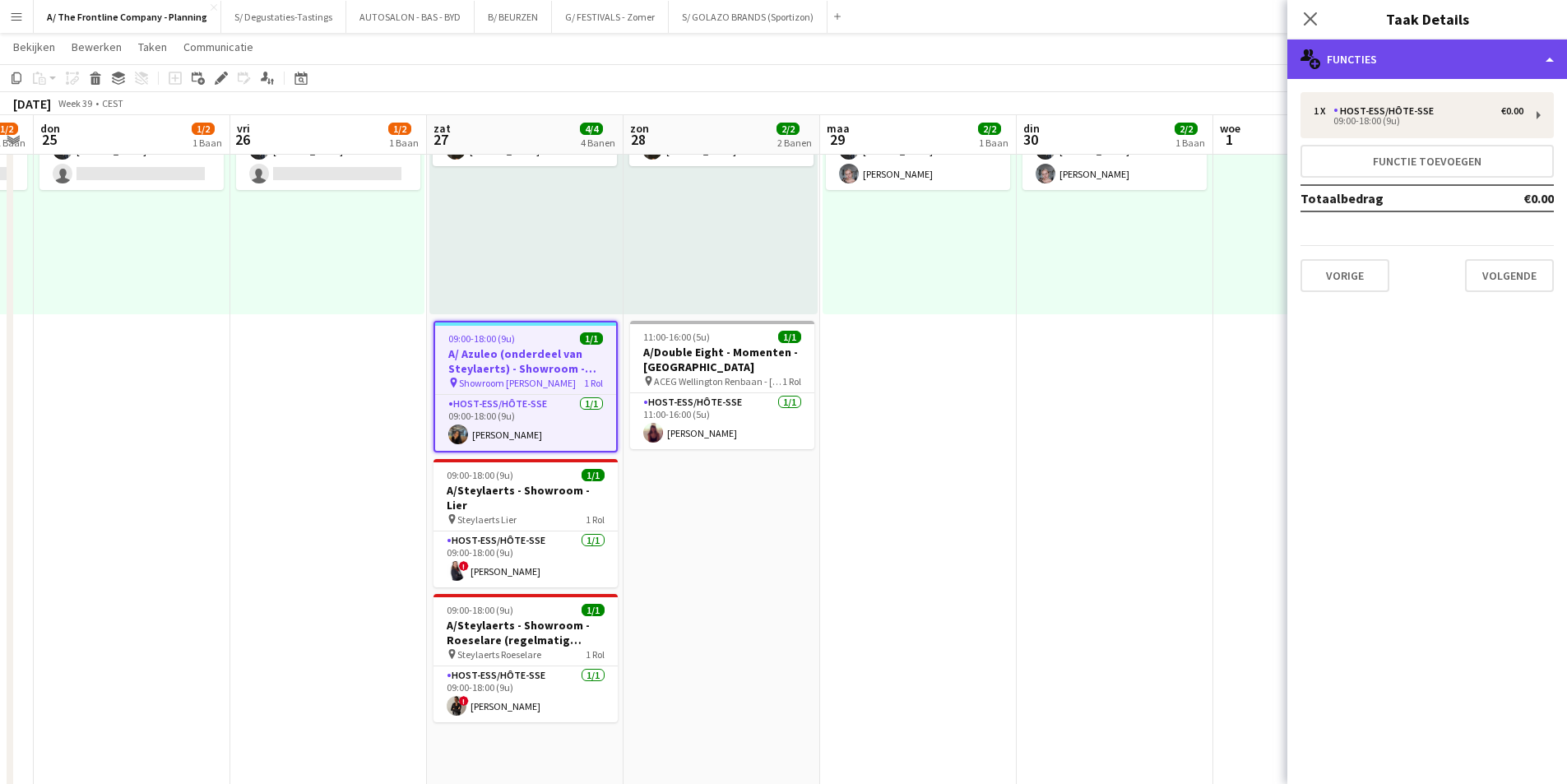
click at [1440, 62] on div "multiple-users-add Functies" at bounding box center [1427, 59] width 280 height 39
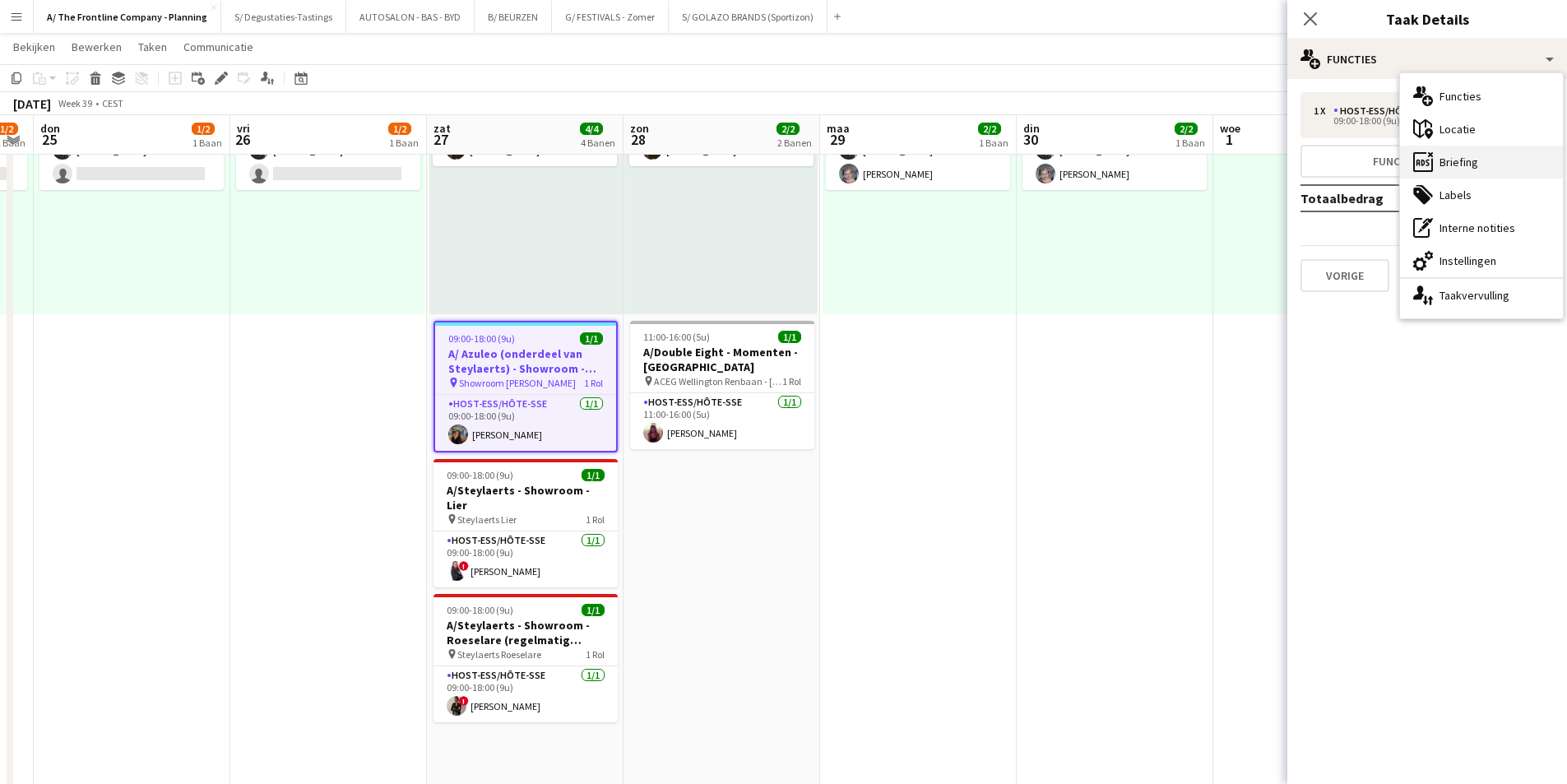
click at [1480, 147] on div "ads-window Briefing" at bounding box center [1481, 161] width 162 height 33
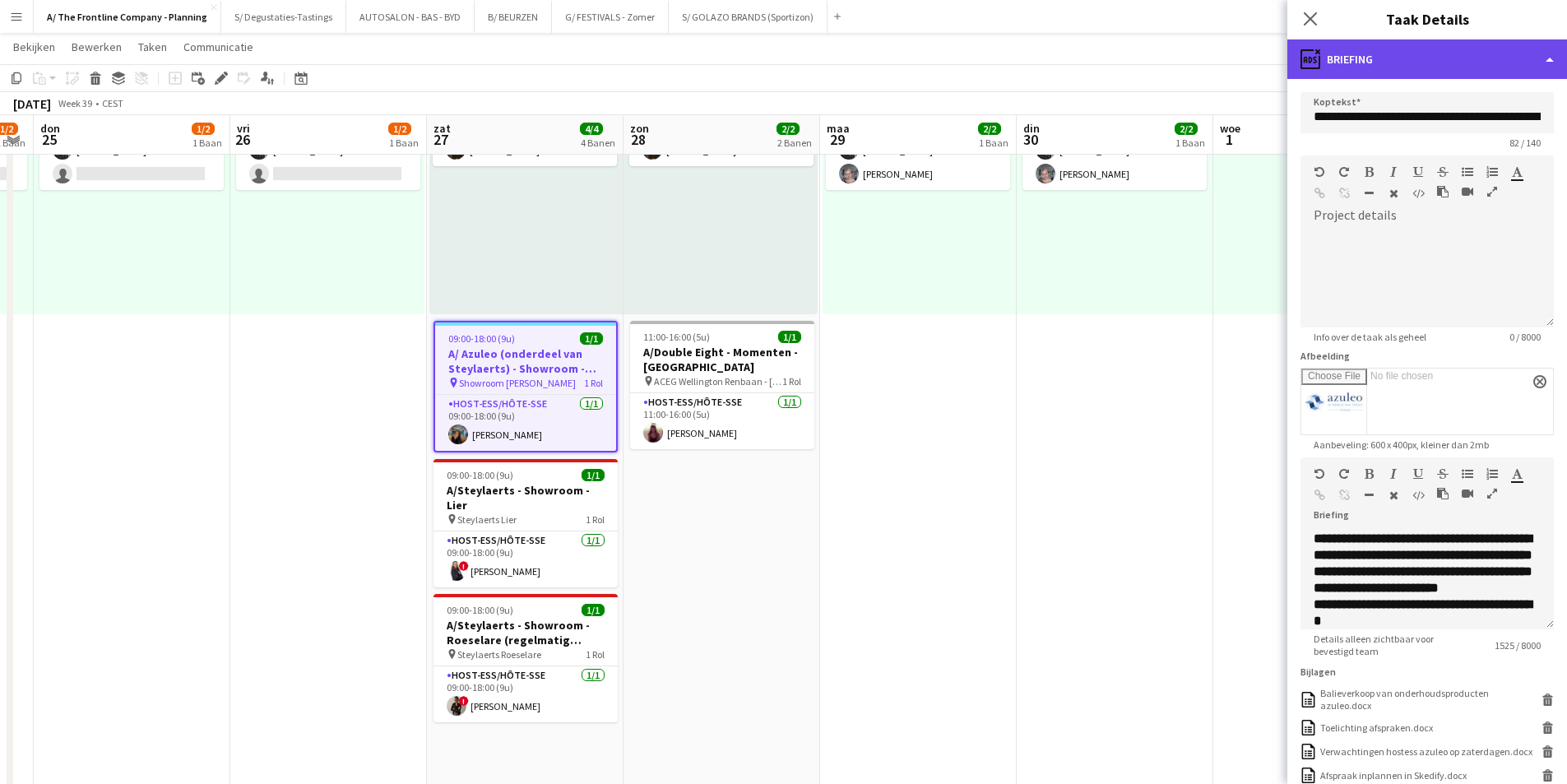
click at [1463, 47] on div "ads-window Briefing" at bounding box center [1427, 59] width 280 height 39
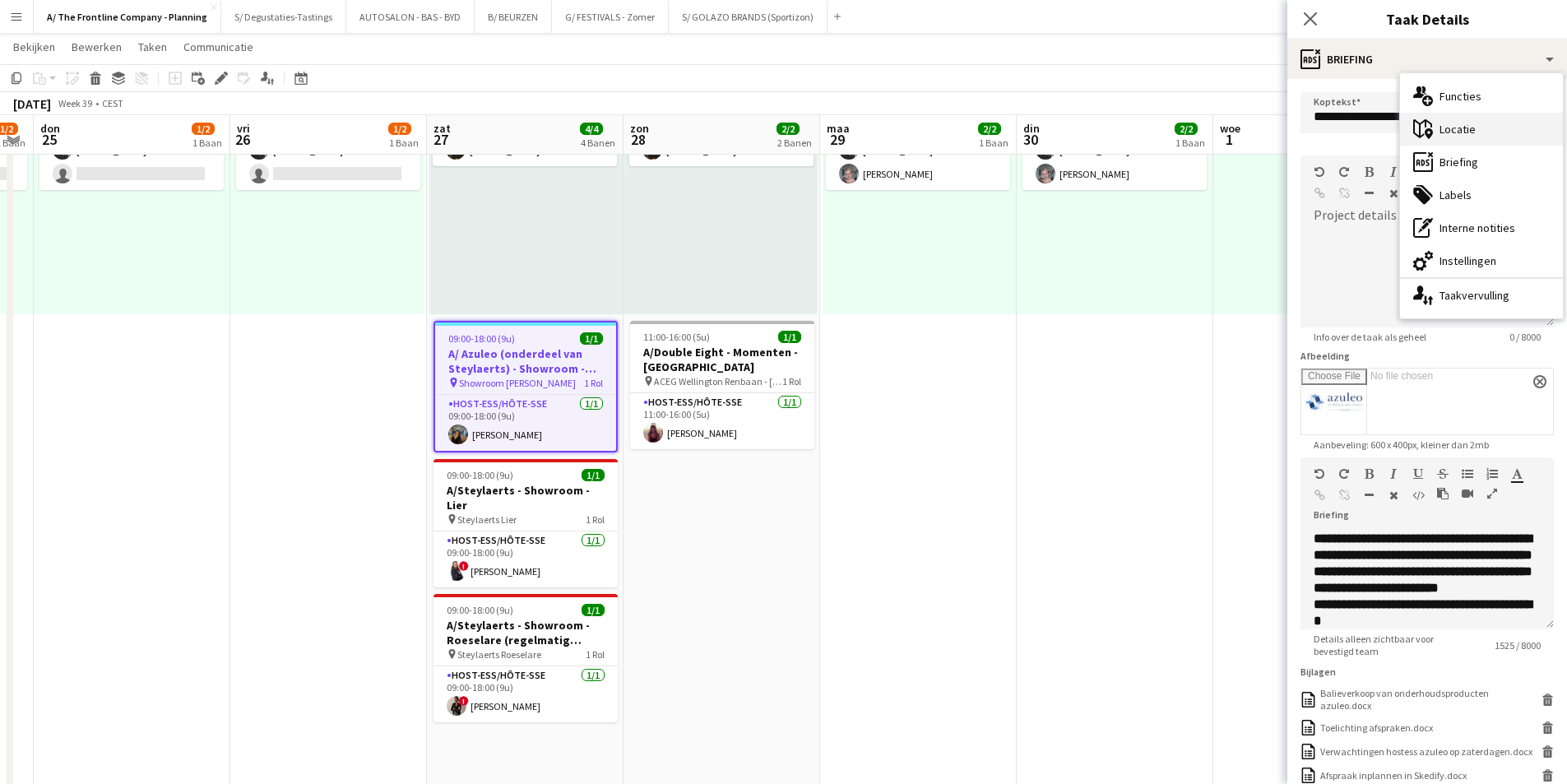
click at [1471, 131] on div "maps-pin-1 Locatie" at bounding box center [1481, 129] width 162 height 33
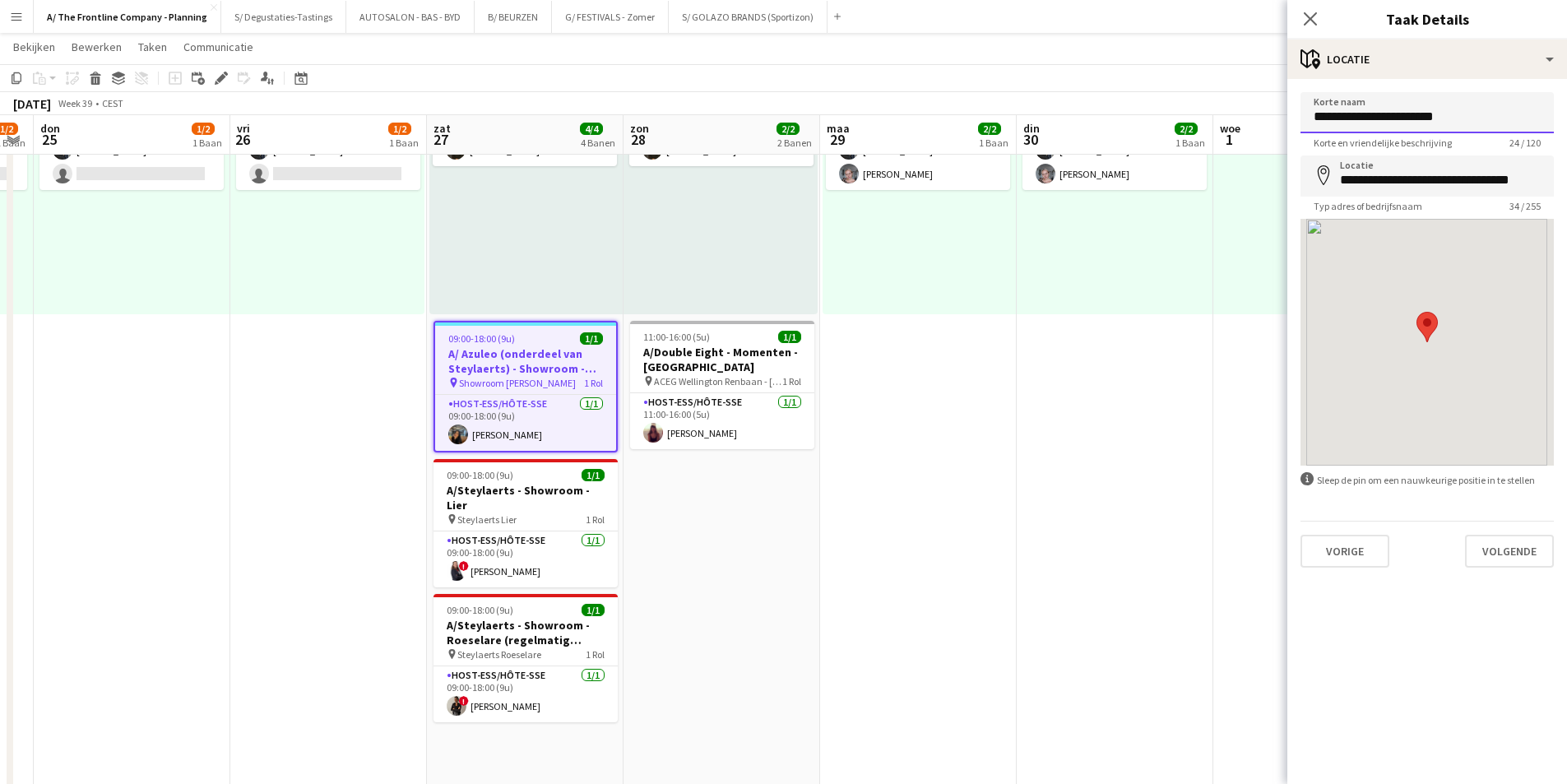
click at [1471, 131] on input "**********" at bounding box center [1428, 112] width 254 height 41
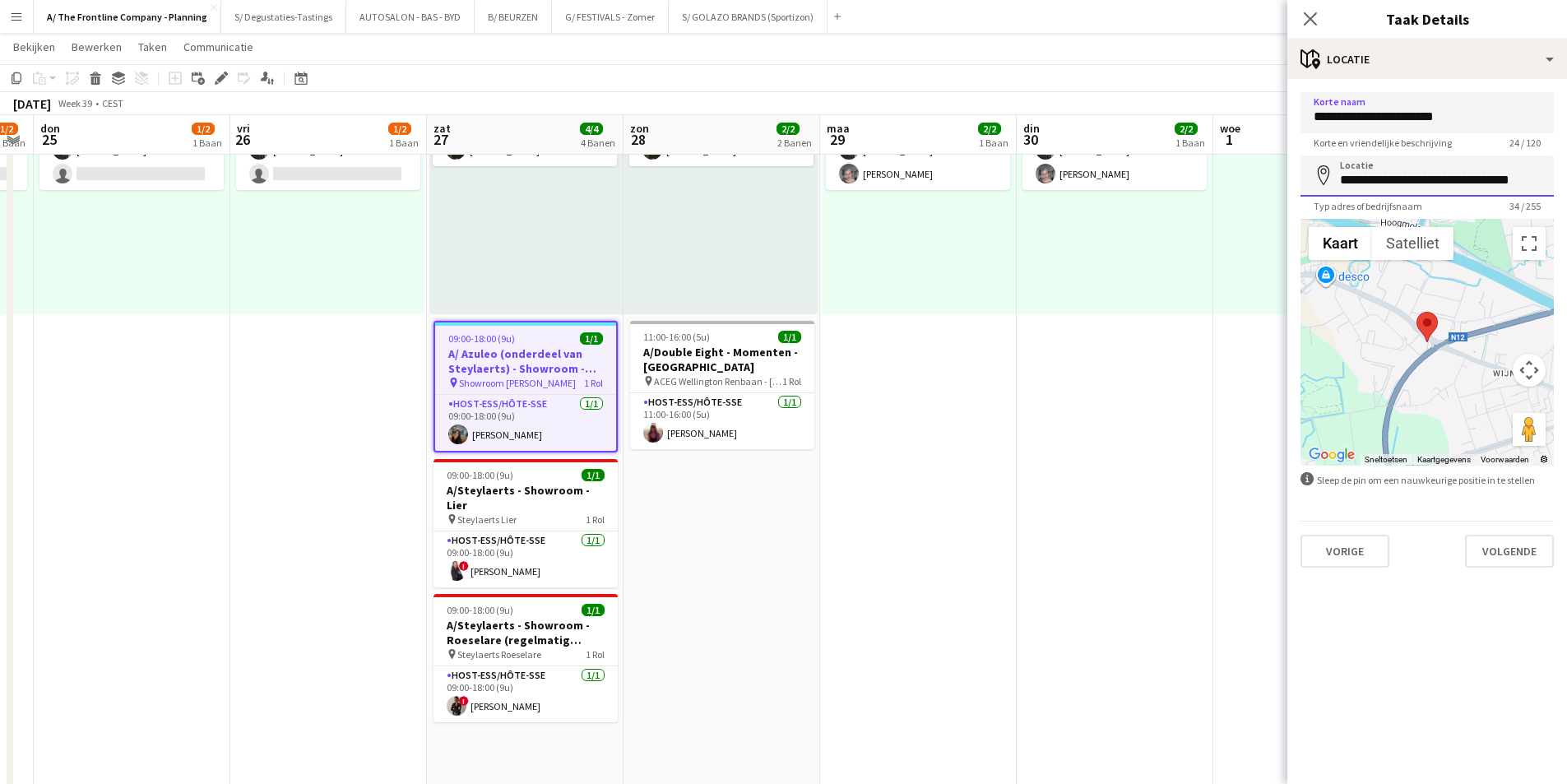
click at [1468, 191] on input "**********" at bounding box center [1428, 176] width 254 height 41
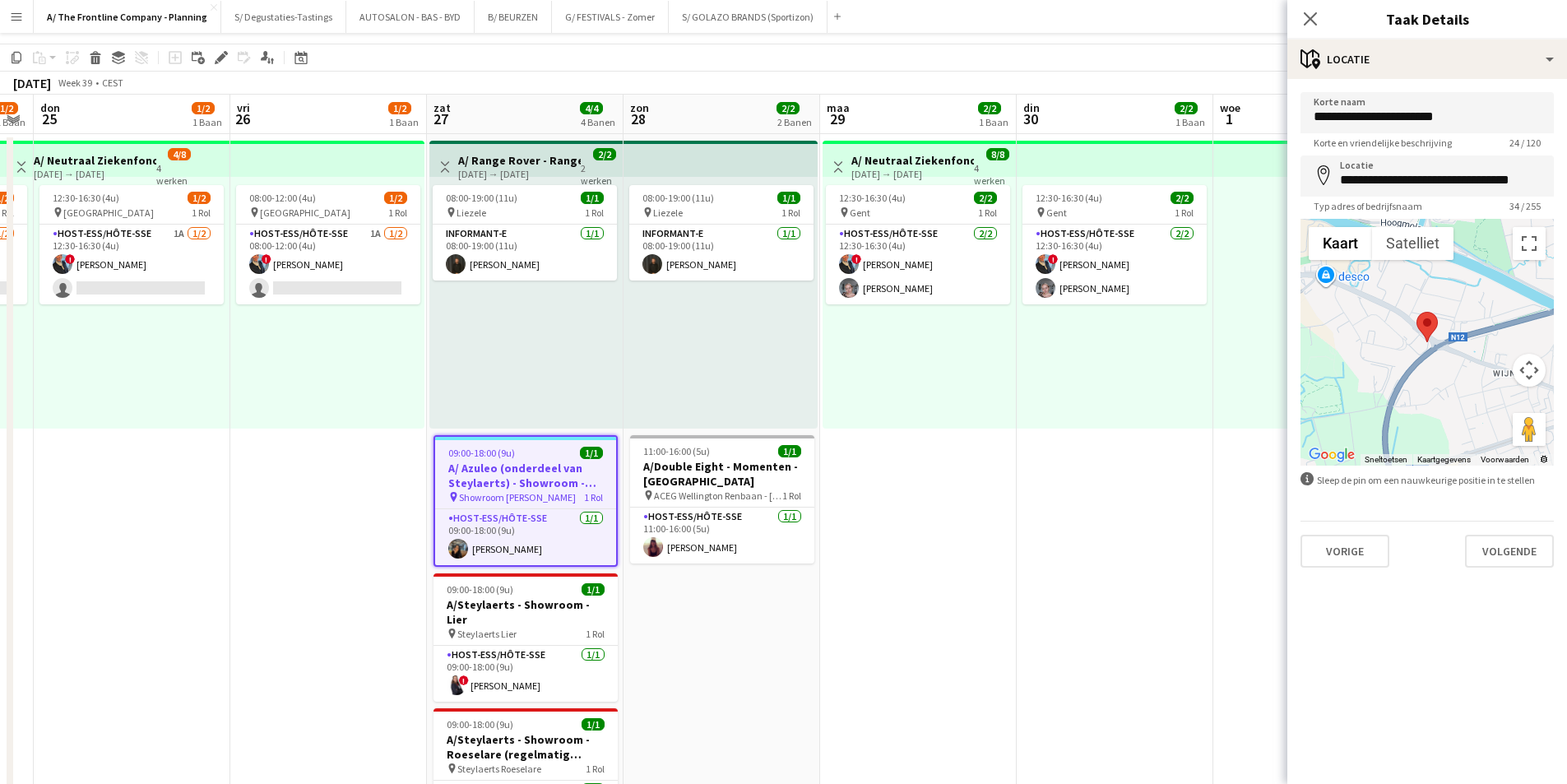
scroll to position [0, 0]
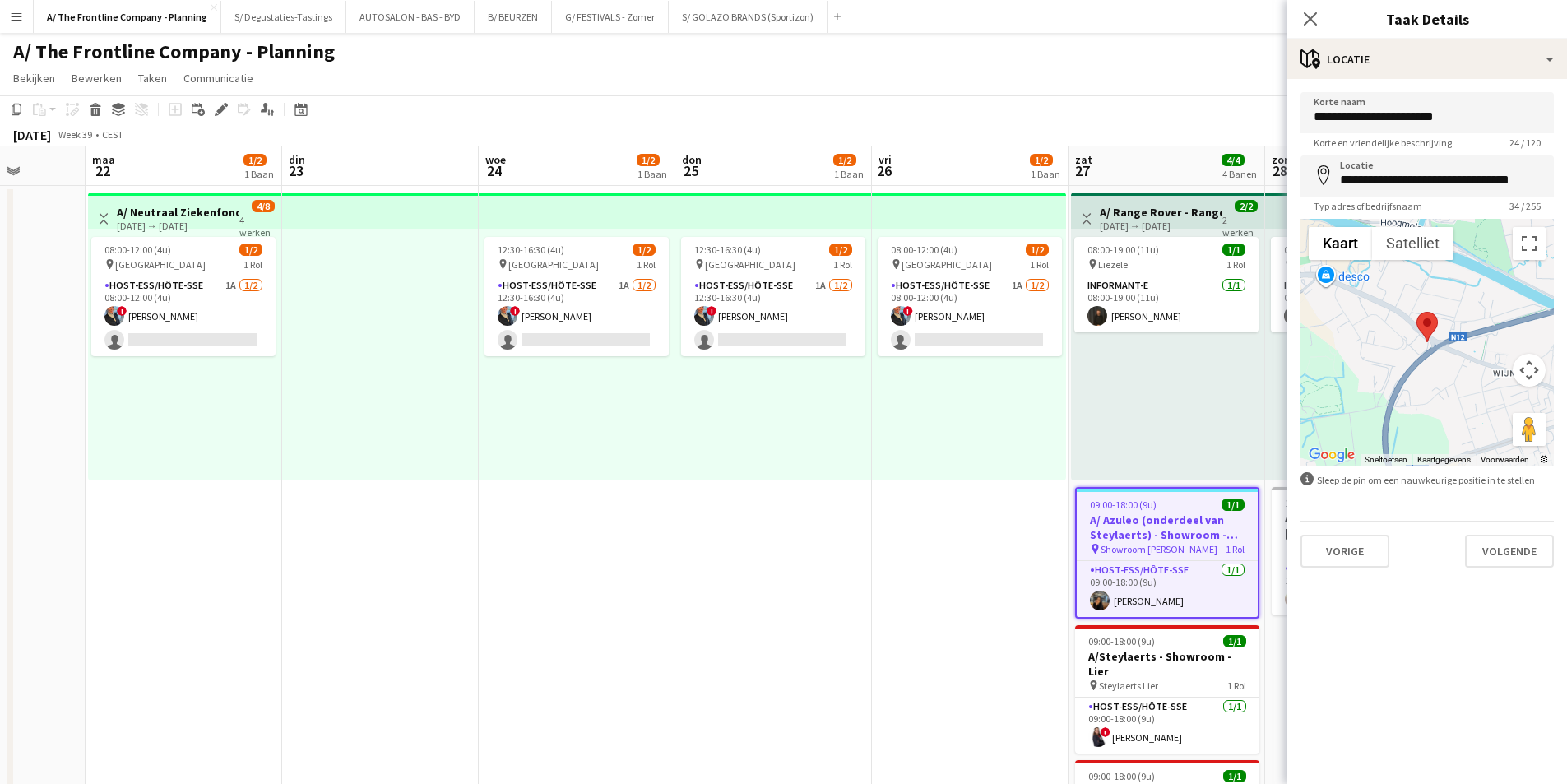
drag, startPoint x: 311, startPoint y: 375, endPoint x: 942, endPoint y: 371, distance: 631.0
click at [953, 370] on app-calendar-viewport "vri 19 zat 20 3/3 3 Banen zon 21 maa 22 1/2 1 Baan din 23 woe 24 1/2 1 Baan don…" at bounding box center [784, 677] width 1567 height 1063
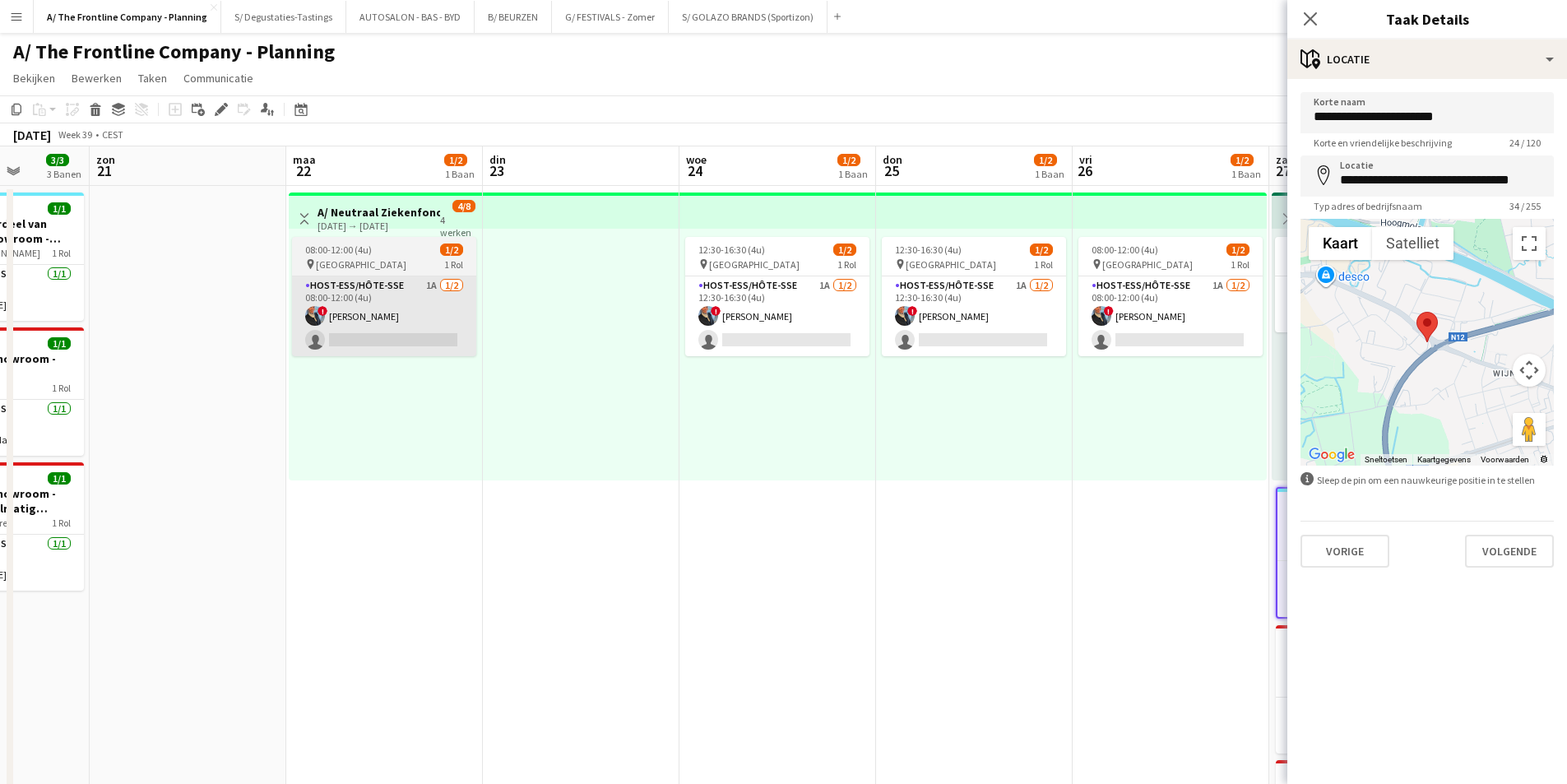
drag, startPoint x: 751, startPoint y: 331, endPoint x: 892, endPoint y: 316, distance: 141.8
click at [895, 316] on app-calendar-viewport "vri 19 zat 20 3/3 3 Banen zon 21 maa 22 1/2 1 Baan din 23 woe 24 1/2 1 Baan don…" at bounding box center [784, 677] width 1567 height 1063
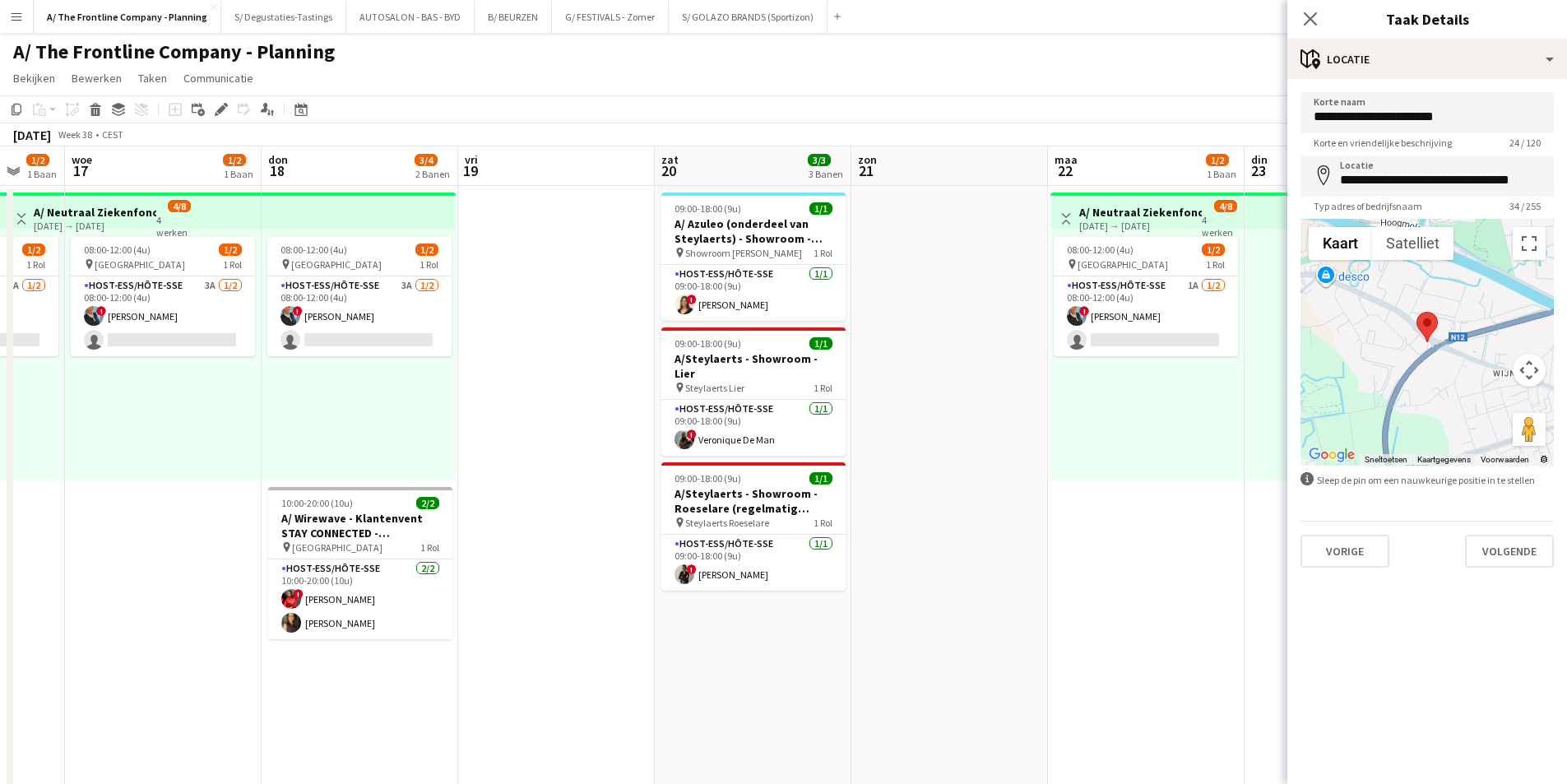
drag, startPoint x: 258, startPoint y: 340, endPoint x: 781, endPoint y: 271, distance: 527.5
click at [722, 275] on app-calendar-viewport "maa 15 1/2 1 Baan din 16 1/2 1 Baan woe 17 1/2 1 Baan don 18 3/4 2 Banen vri 19…" at bounding box center [784, 677] width 1567 height 1063
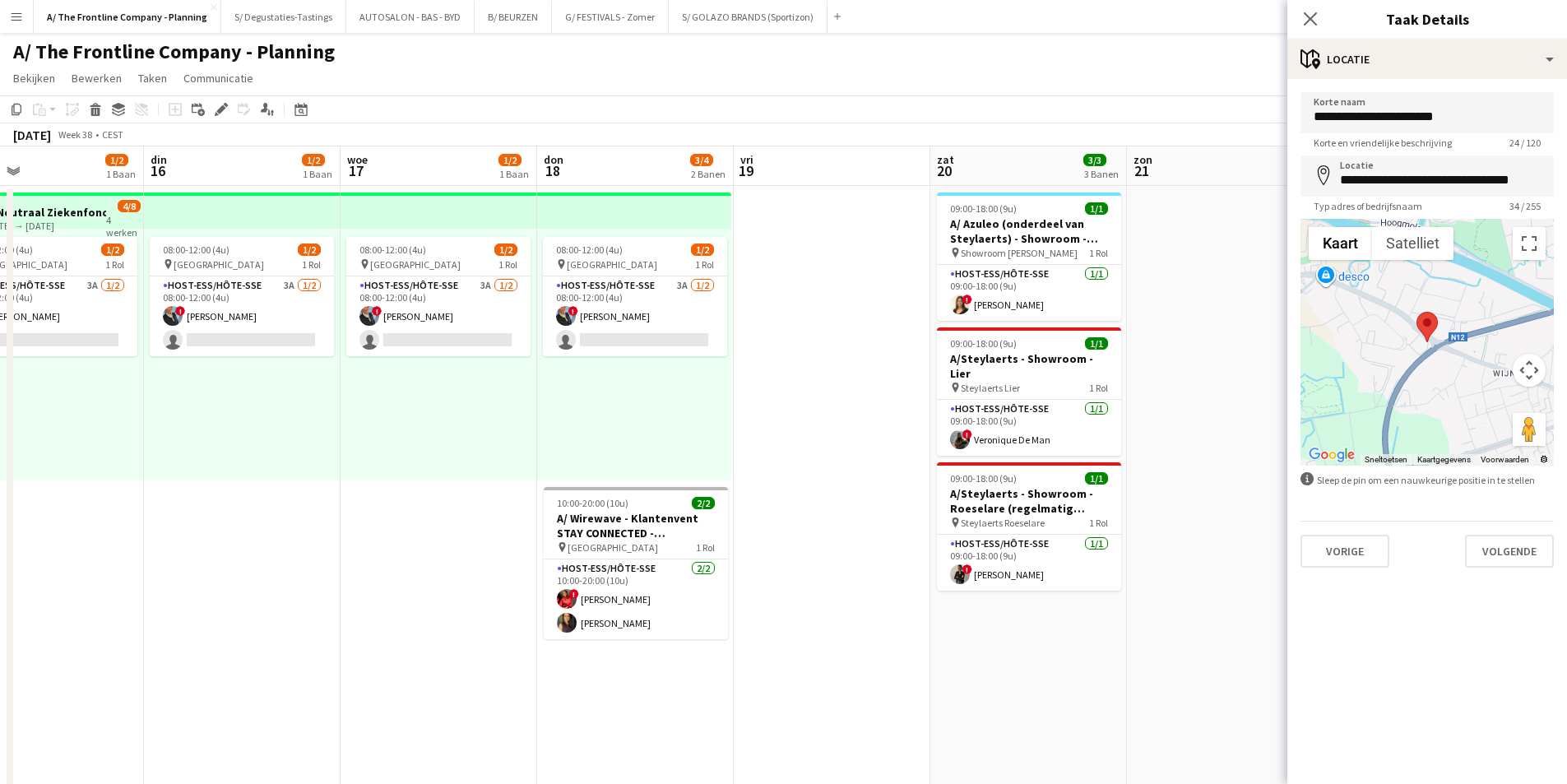
drag, startPoint x: 784, startPoint y: 253, endPoint x: 804, endPoint y: 253, distance: 20.0
click at [804, 253] on app-calendar-viewport "zat 13 13/13 4 Banen zon 14 3/3 2 Banen maa 15 1/2 1 Baan din 16 1/2 1 Baan woe…" at bounding box center [784, 677] width 1567 height 1063
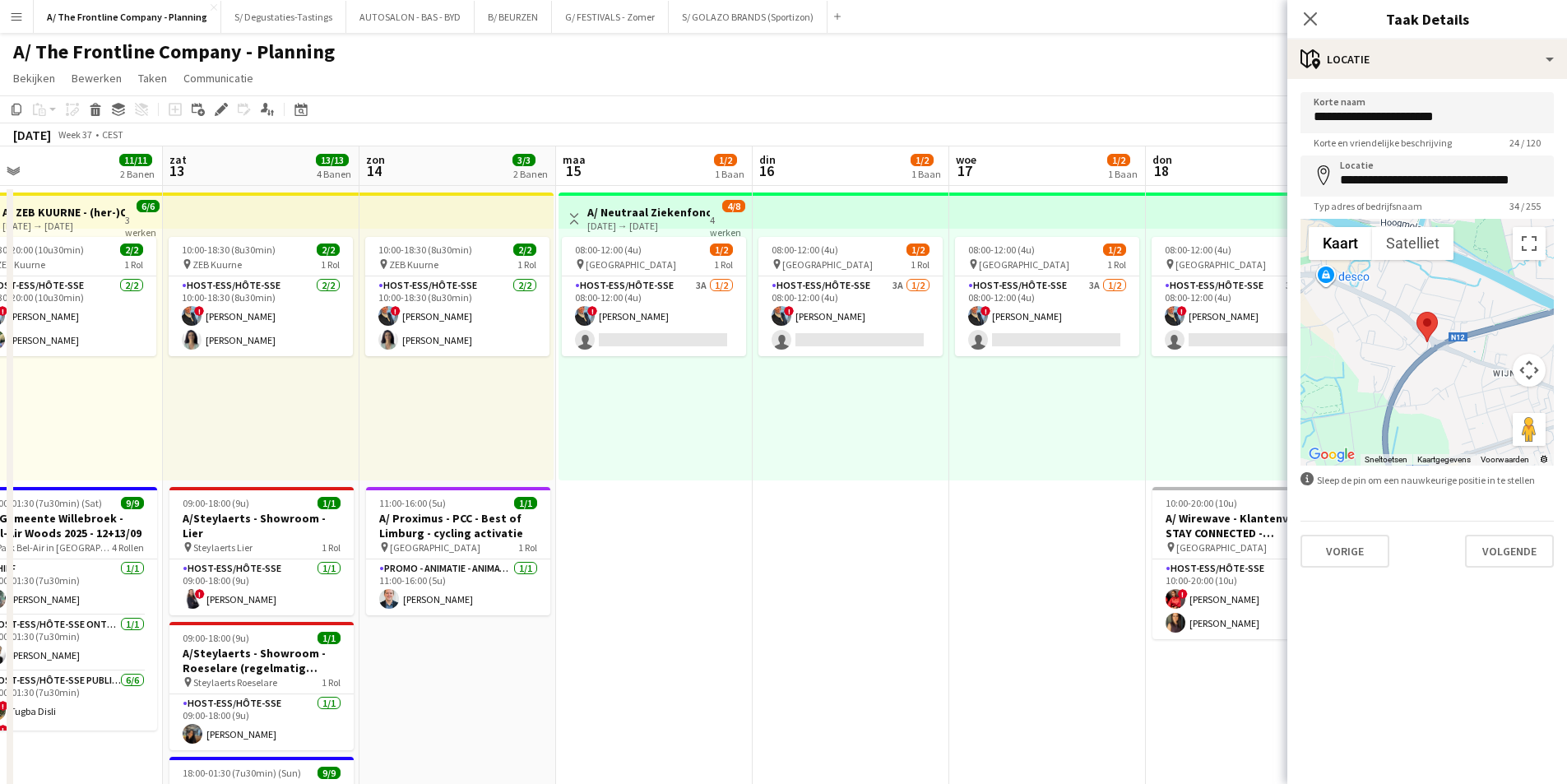
drag, startPoint x: 308, startPoint y: 319, endPoint x: 776, endPoint y: 232, distance: 476.0
click at [744, 231] on app-calendar-viewport "woe 10 don 11 vri 12 11/11 2 Banen zat 13 13/13 4 Banen zon 14 3/3 2 Banen maa …" at bounding box center [784, 677] width 1567 height 1063
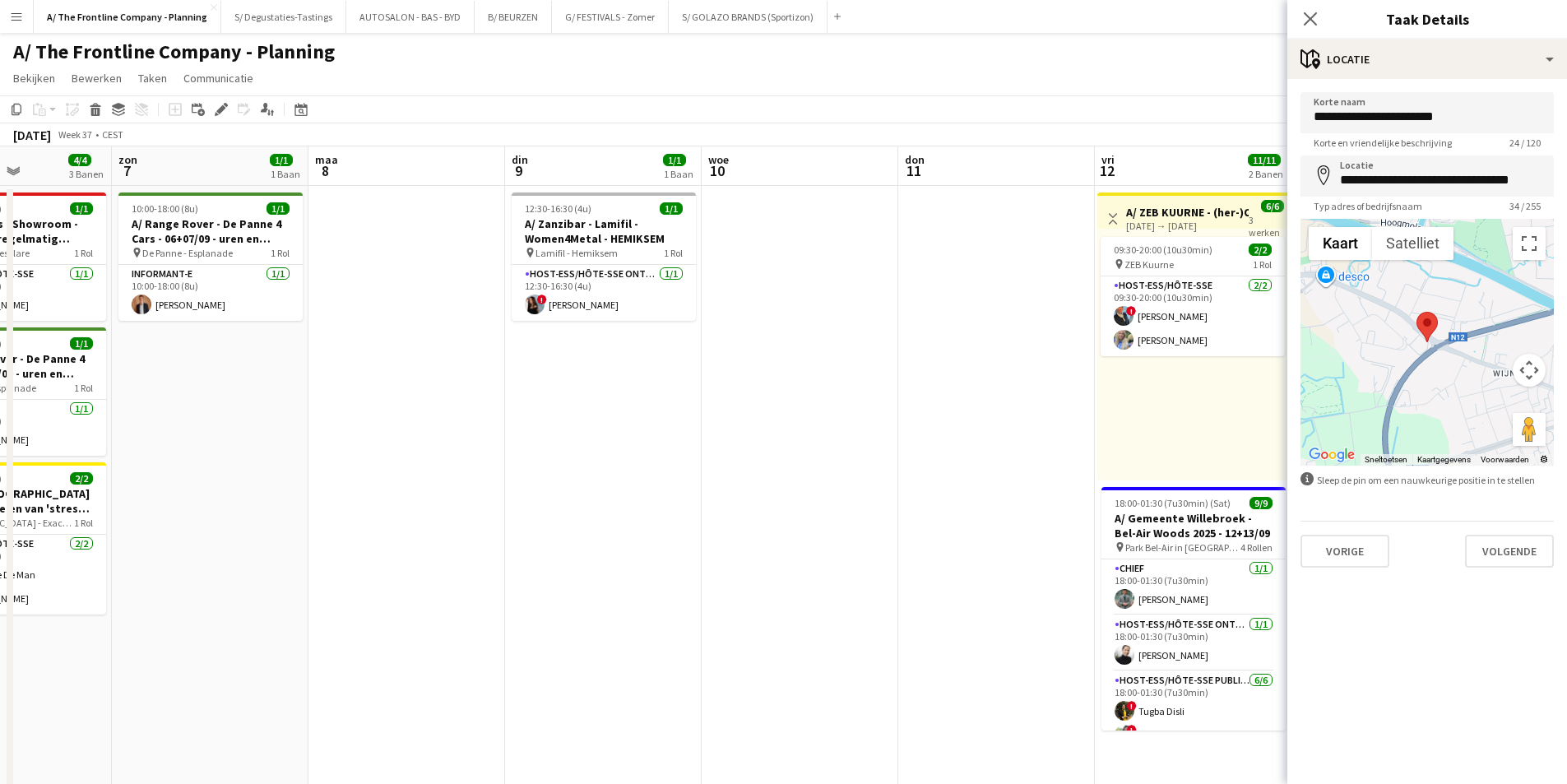
drag, startPoint x: 335, startPoint y: 308, endPoint x: 857, endPoint y: 284, distance: 522.6
click at [1019, 245] on app-calendar-viewport "don 4 vri 5 1/1 1 Baan zat 6 4/4 3 Banen zon 7 1/1 1 Baan maa 8 din 9 1/1 1 Baa…" at bounding box center [784, 677] width 1567 height 1063
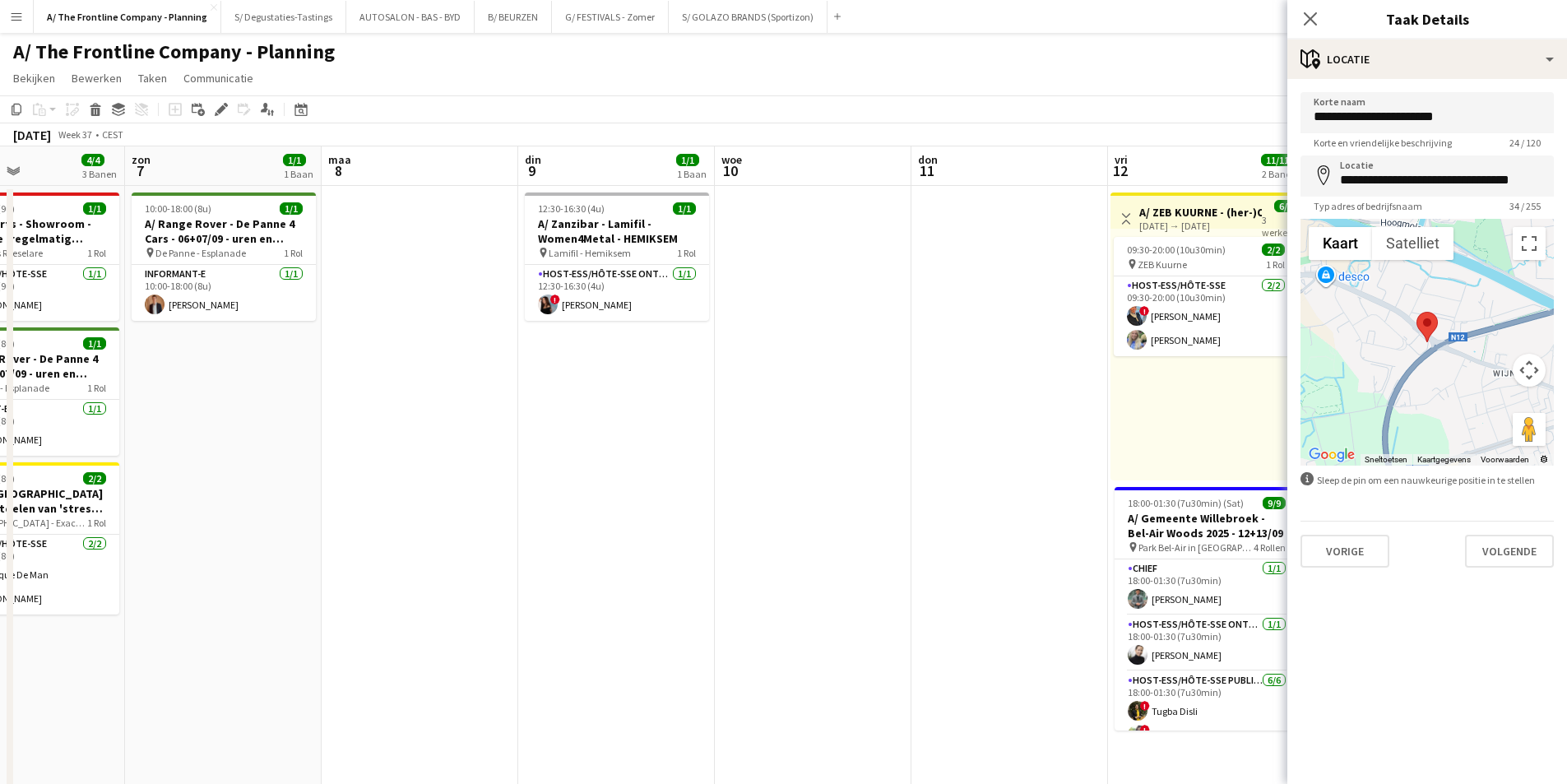
drag, startPoint x: 407, startPoint y: 289, endPoint x: 921, endPoint y: 219, distance: 518.7
click at [921, 219] on app-calendar-viewport "don 4 vri 5 1/1 1 Baan zat 6 4/4 3 Banen zon 7 1/1 1 Baan maa 8 din 9 1/1 1 Baa…" at bounding box center [784, 677] width 1567 height 1063
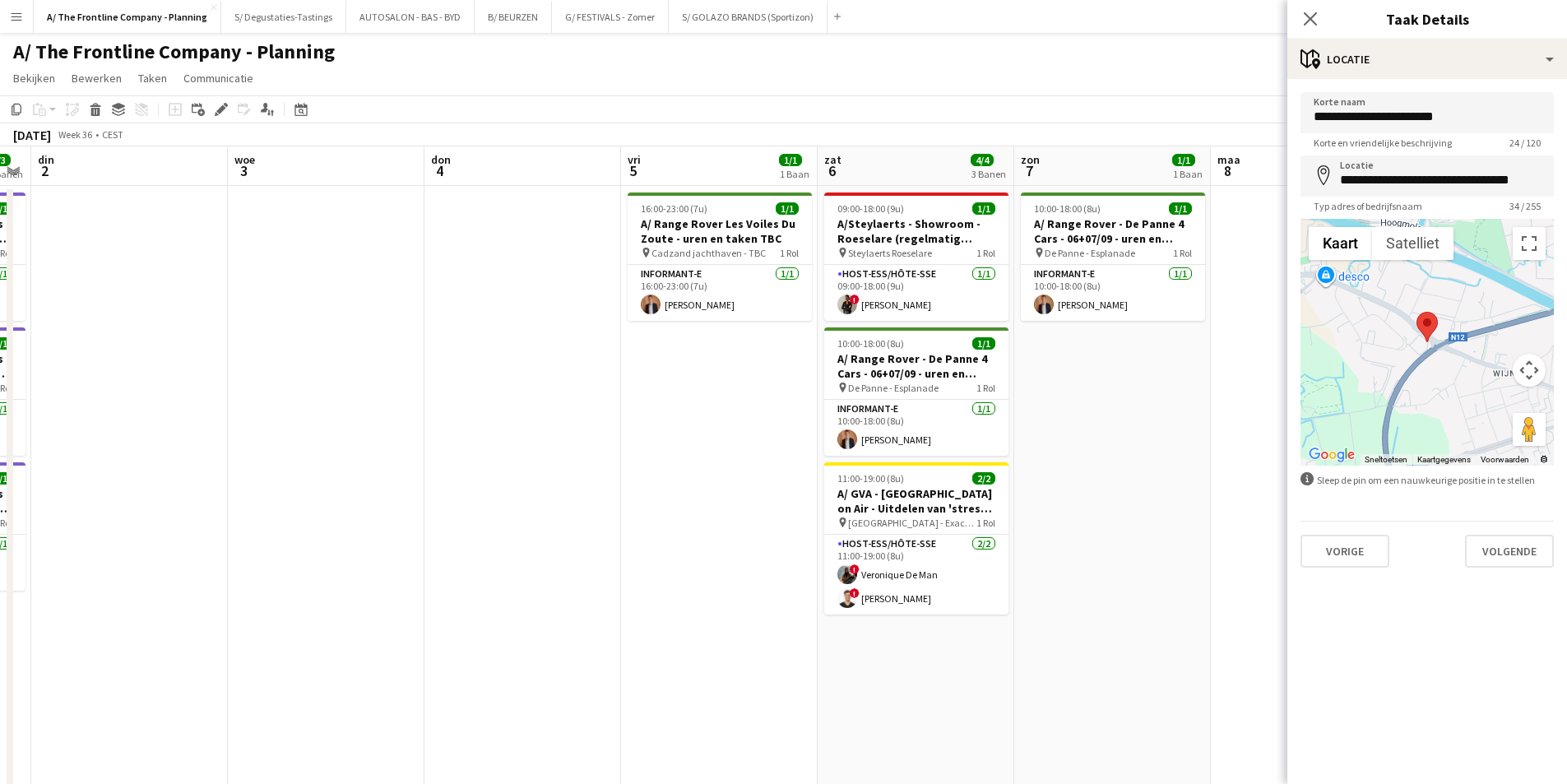
drag, startPoint x: 966, startPoint y: 226, endPoint x: 983, endPoint y: 226, distance: 17.0
click at [983, 226] on app-calendar-viewport "zon 31 2/2 1 Baan maa 1 3/3 3 Banen din 2 woe 3 don 4 vri 5 1/1 1 Baan zat 6 4/…" at bounding box center [784, 677] width 1567 height 1063
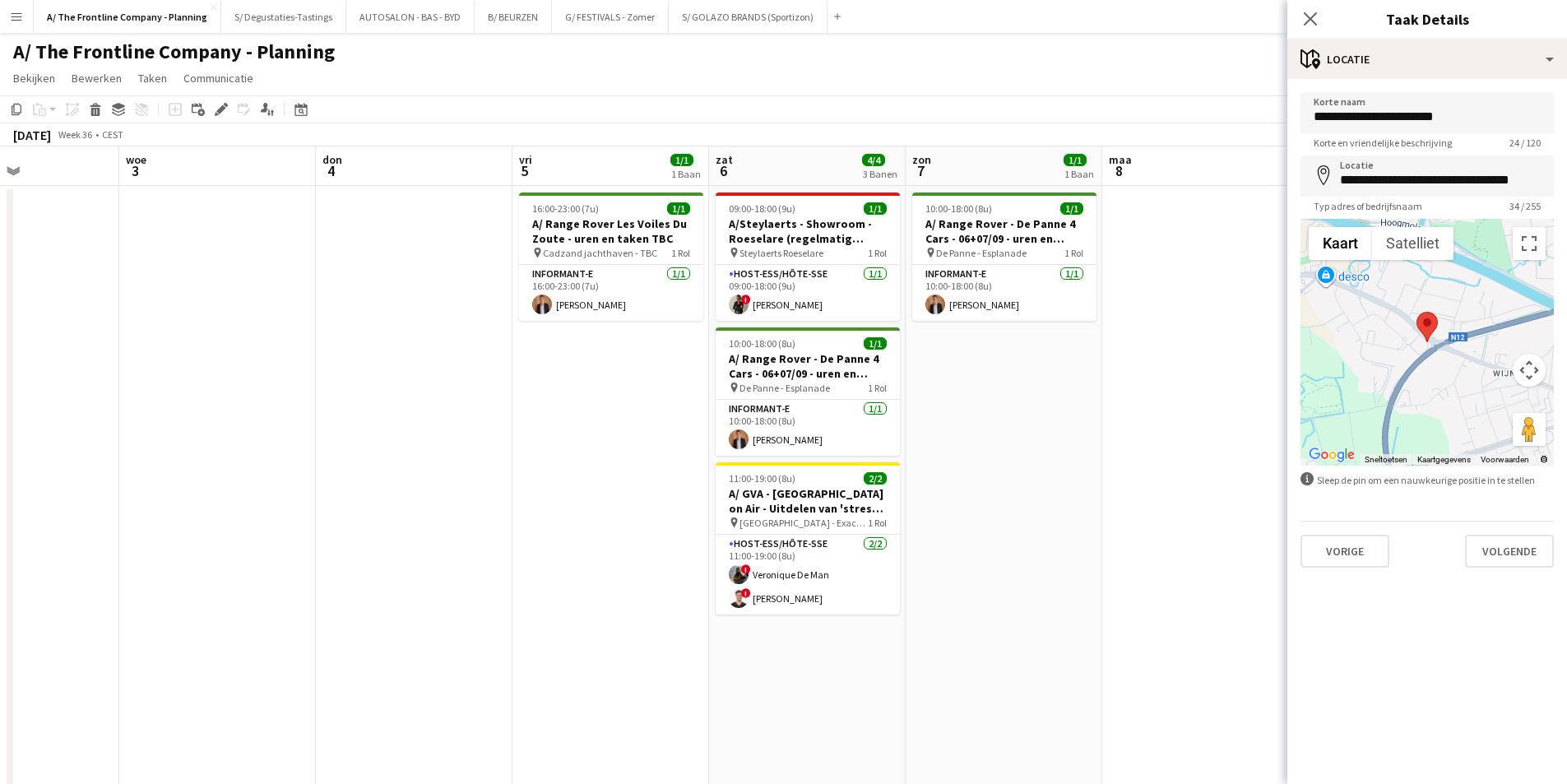
drag, startPoint x: 511, startPoint y: 254, endPoint x: 964, endPoint y: 218, distance: 454.4
click at [1019, 201] on app-calendar-viewport "zon 31 2/2 1 Baan maa 1 3/3 3 Banen din 2 woe 3 don 4 vri 5 1/1 1 Baan zat 6 4/…" at bounding box center [784, 677] width 1567 height 1063
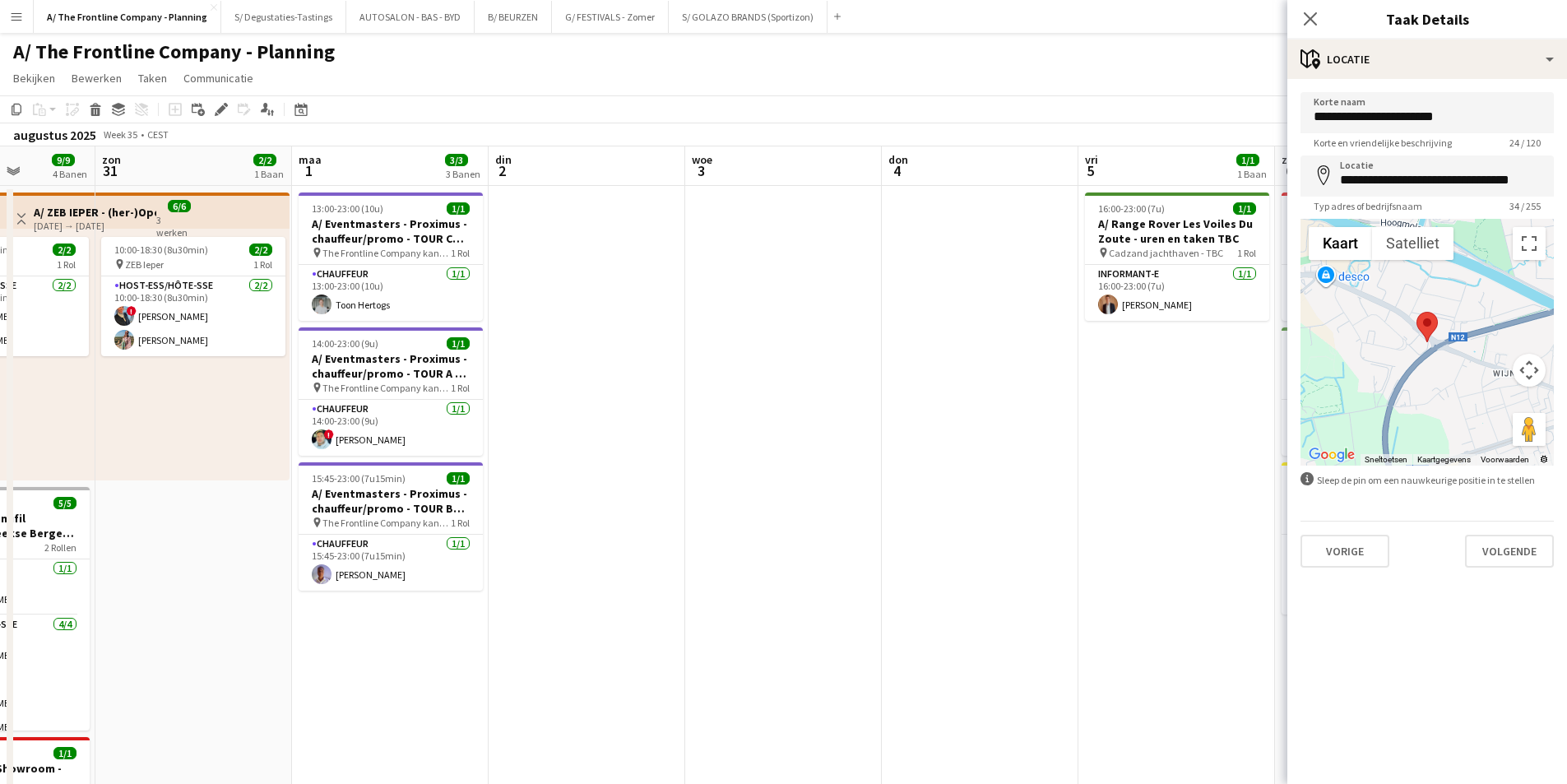
drag, startPoint x: 445, startPoint y: 242, endPoint x: 771, endPoint y: 209, distance: 327.7
click at [771, 209] on app-calendar-viewport "don 28 vri 29 2/2 1 Baan zat 30 9/9 4 Banen zon 31 2/2 1 Baan maa 1 3/3 3 Banen…" at bounding box center [784, 677] width 1567 height 1063
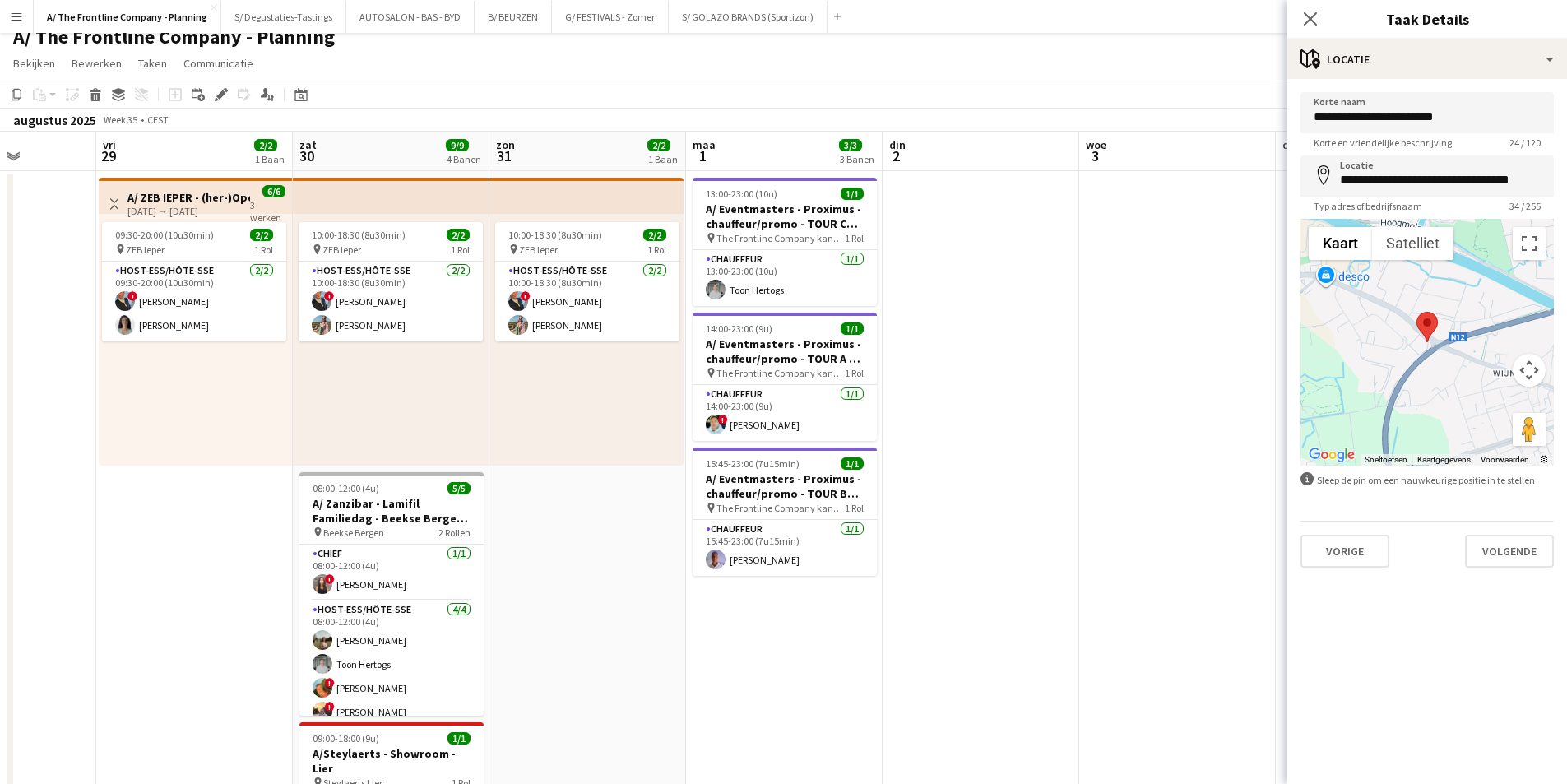
scroll to position [0, 0]
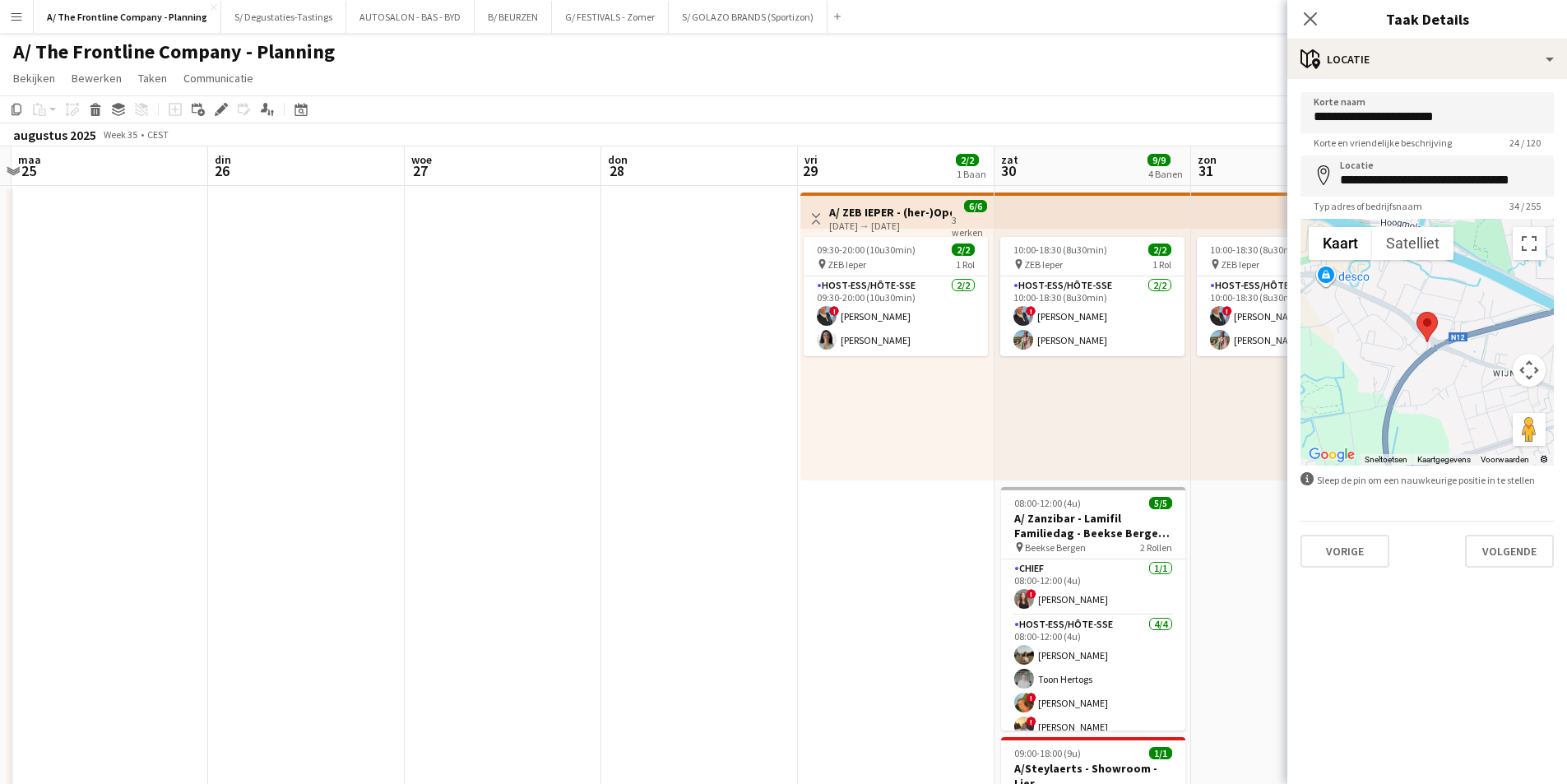
drag, startPoint x: 627, startPoint y: 315, endPoint x: 711, endPoint y: 322, distance: 84.3
click at [988, 315] on app-calendar-viewport "zat 23 1/1 1 Baan zon 24 maa 25 din 26 woe 27 don 28 vri 29 2/2 1 Baan zat 30 9…" at bounding box center [784, 677] width 1567 height 1063
drag, startPoint x: 137, startPoint y: 323, endPoint x: 789, endPoint y: 300, distance: 652.4
click at [742, 300] on app-calendar-viewport "zat 23 1/1 1 Baan zon 24 maa 25 din 26 woe 27 don 28 vri 29 2/2 1 Baan zat 30 9…" at bounding box center [784, 677] width 1567 height 1063
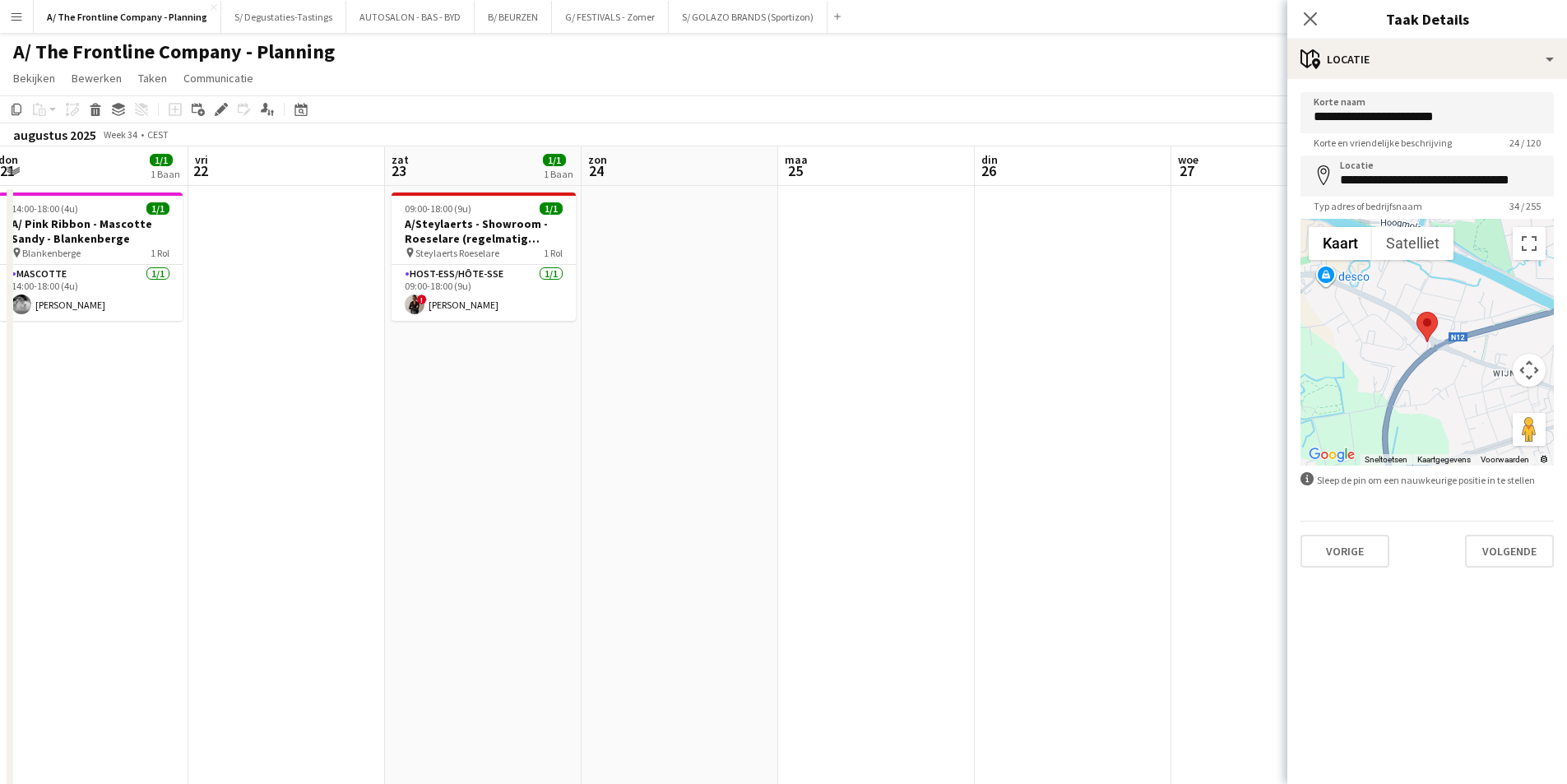
click at [784, 249] on app-calendar-viewport "din 19 woe 20 don 21 1/1 1 Baan vri 22 zat 23 1/1 1 Baan zon 24 maa 25 din 26 w…" at bounding box center [784, 677] width 1567 height 1063
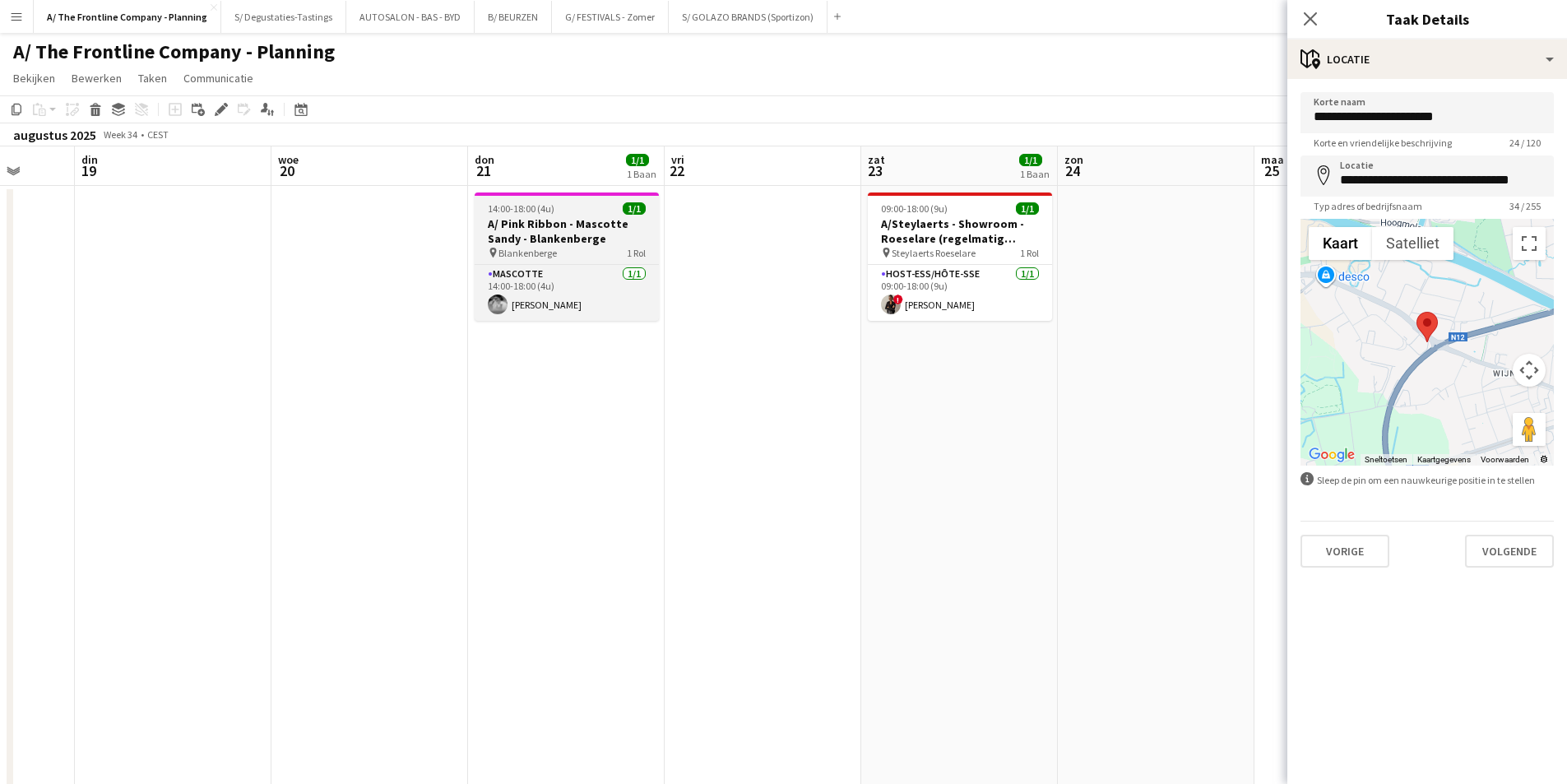
drag, startPoint x: 441, startPoint y: 299, endPoint x: 1003, endPoint y: 243, distance: 564.8
click at [920, 239] on app-calendar-viewport "zat 16 6/6 5 Banen zon 17 maa 18 din 19 woe 20 don 21 1/1 1 Baan vri 22 zat 23 …" at bounding box center [784, 677] width 1567 height 1063
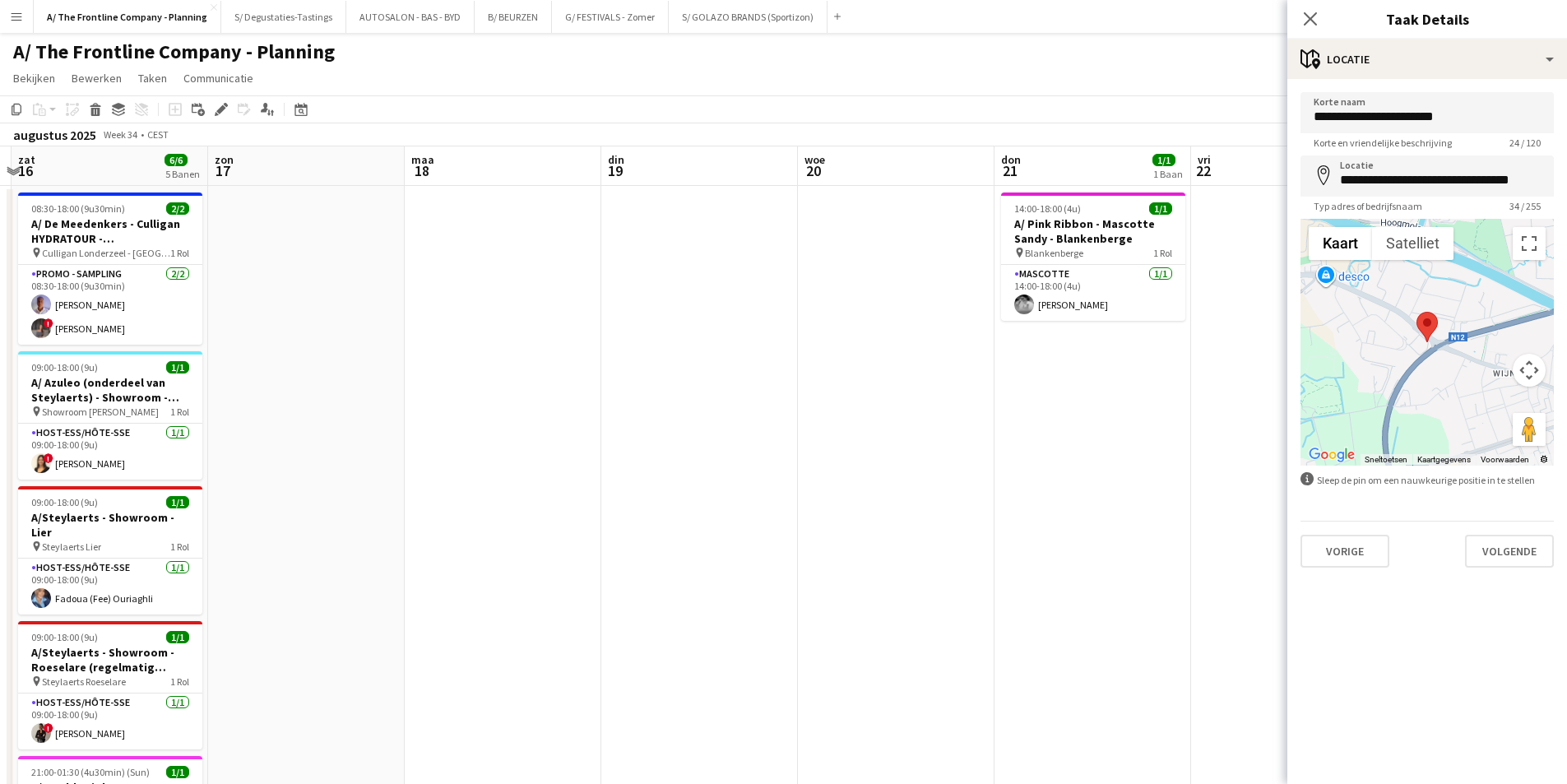
drag, startPoint x: 620, startPoint y: 225, endPoint x: 853, endPoint y: 213, distance: 233.3
click at [779, 213] on app-calendar-viewport "don 14 vri 15 zat 16 6/6 5 Banen zon 17 maa 18 din 19 woe 20 don 21 1/1 1 Baan …" at bounding box center [784, 677] width 1567 height 1063
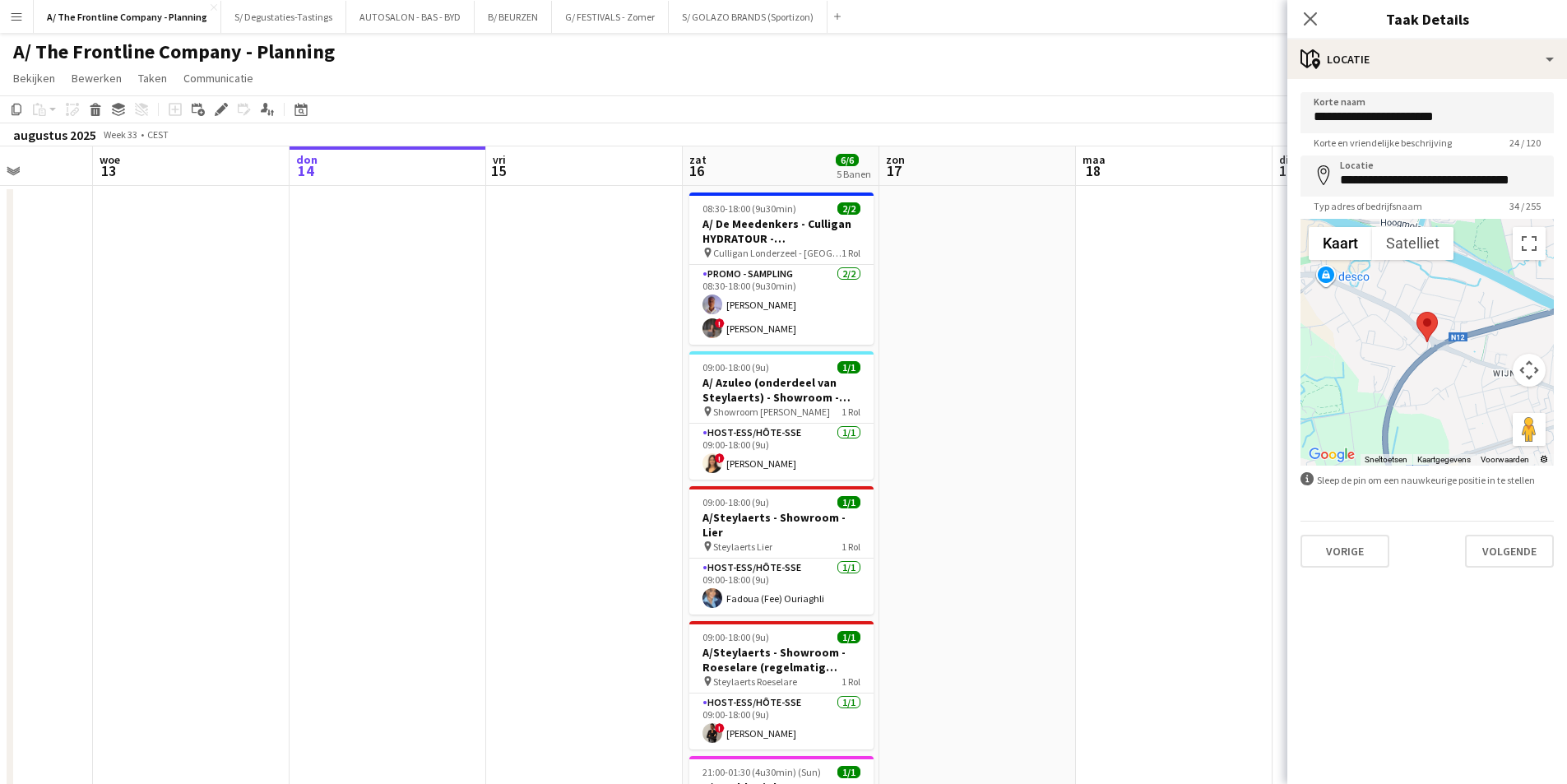
drag, startPoint x: 277, startPoint y: 254, endPoint x: 702, endPoint y: 208, distance: 427.5
click at [682, 202] on app-calendar-viewport "maa 11 din 12 woe 13 don 14 vri 15 zat 16 6/6 5 Banen zon 17 maa 18 din 19 woe …" at bounding box center [784, 677] width 1567 height 1063
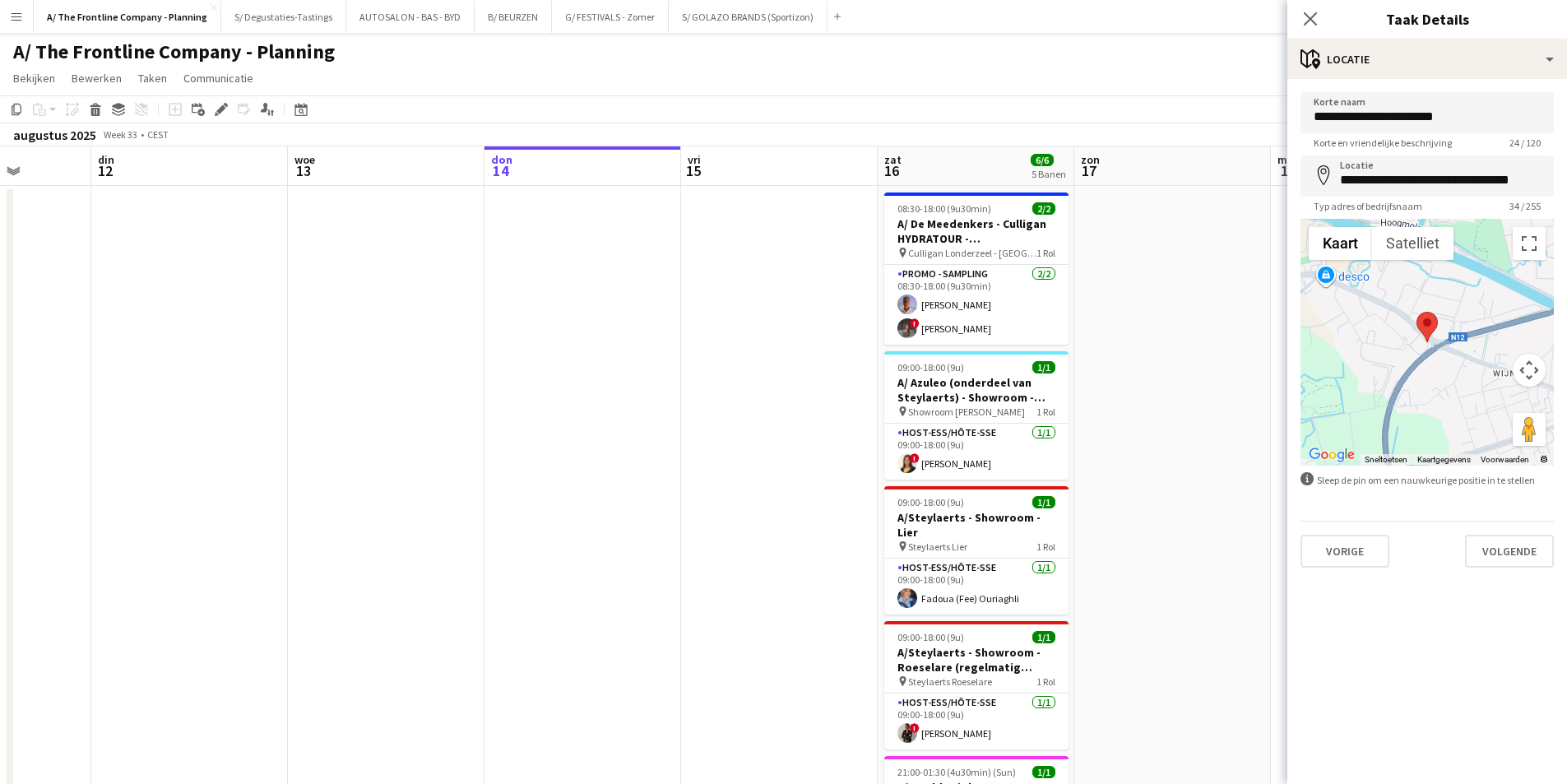
drag, startPoint x: 37, startPoint y: 258, endPoint x: 28, endPoint y: 258, distance: 9.0
click at [28, 258] on app-calendar-viewport "zat 9 2/3 3 Banen zon 10 maa 11 din 12 woe 13 don 14 vri 15 zat 16 6/6 5 Banen …" at bounding box center [784, 677] width 1567 height 1063
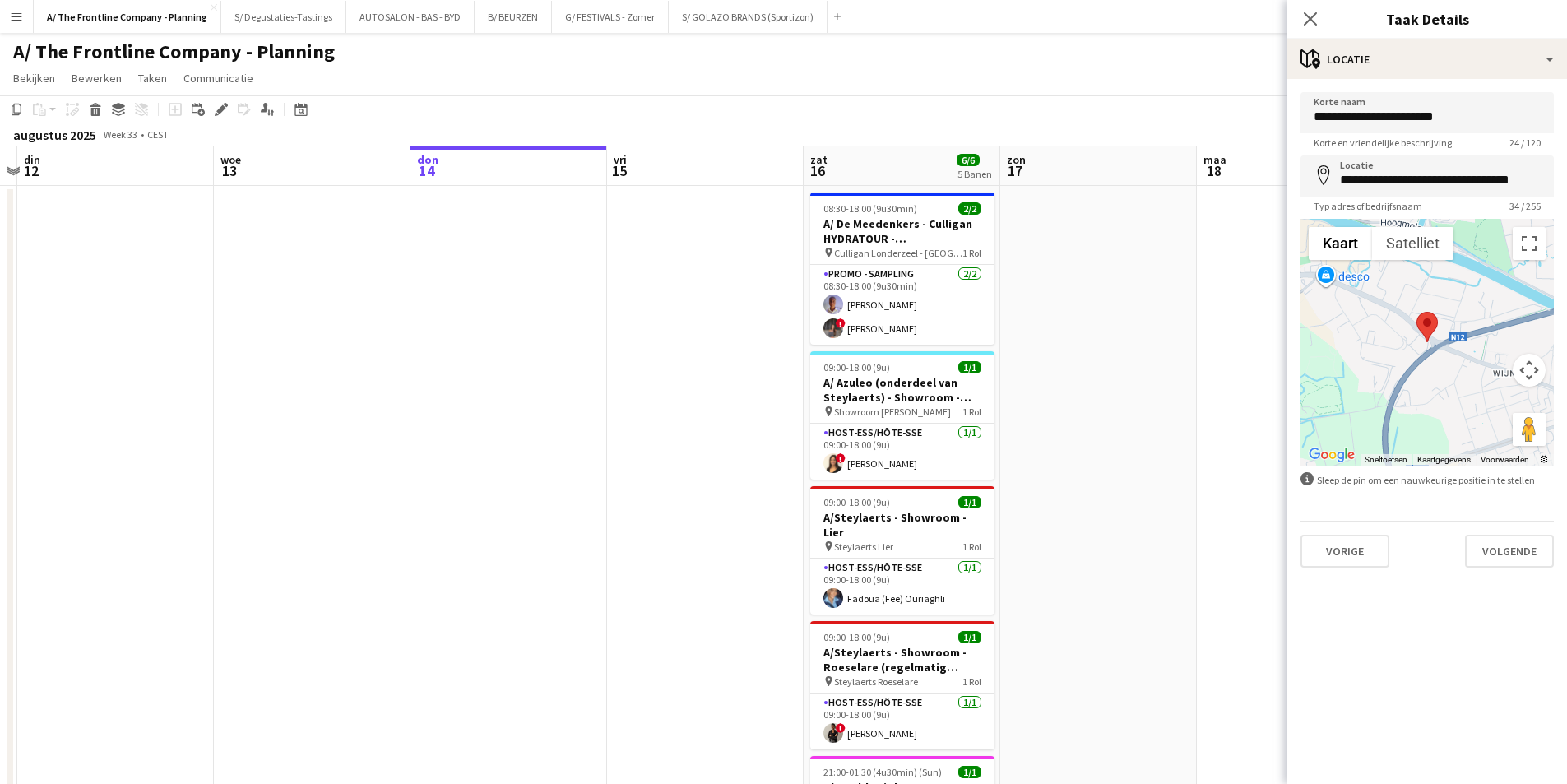
scroll to position [0, 608]
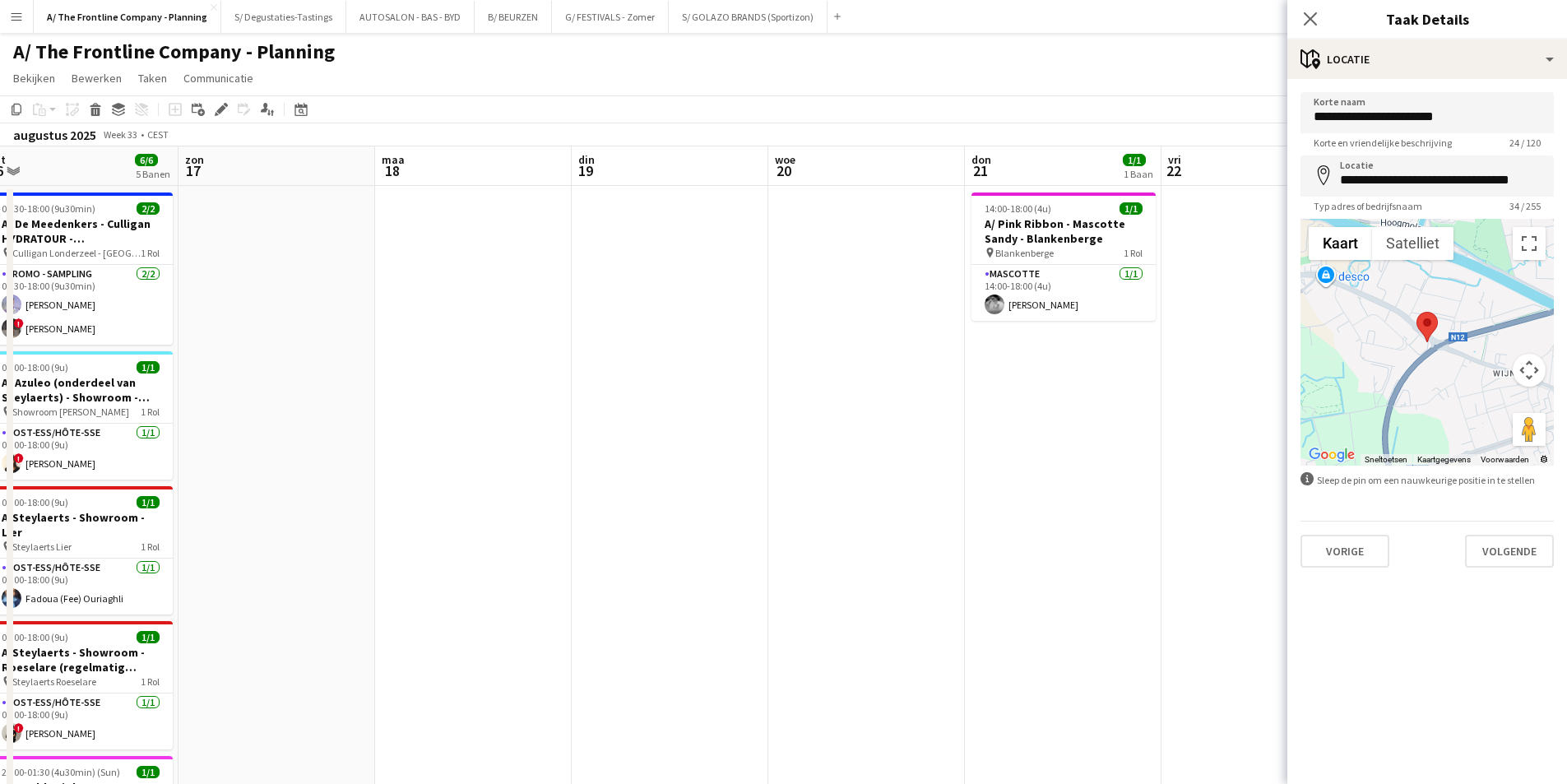
drag, startPoint x: 983, startPoint y: 282, endPoint x: 151, endPoint y: 321, distance: 832.9
click at [151, 321] on app-calendar-viewport "woe 13 don 14 vri 15 zat 16 6/6 5 Banen zon 17 maa 18 din 19 woe 20 don 21 1/1 …" at bounding box center [784, 677] width 1567 height 1063
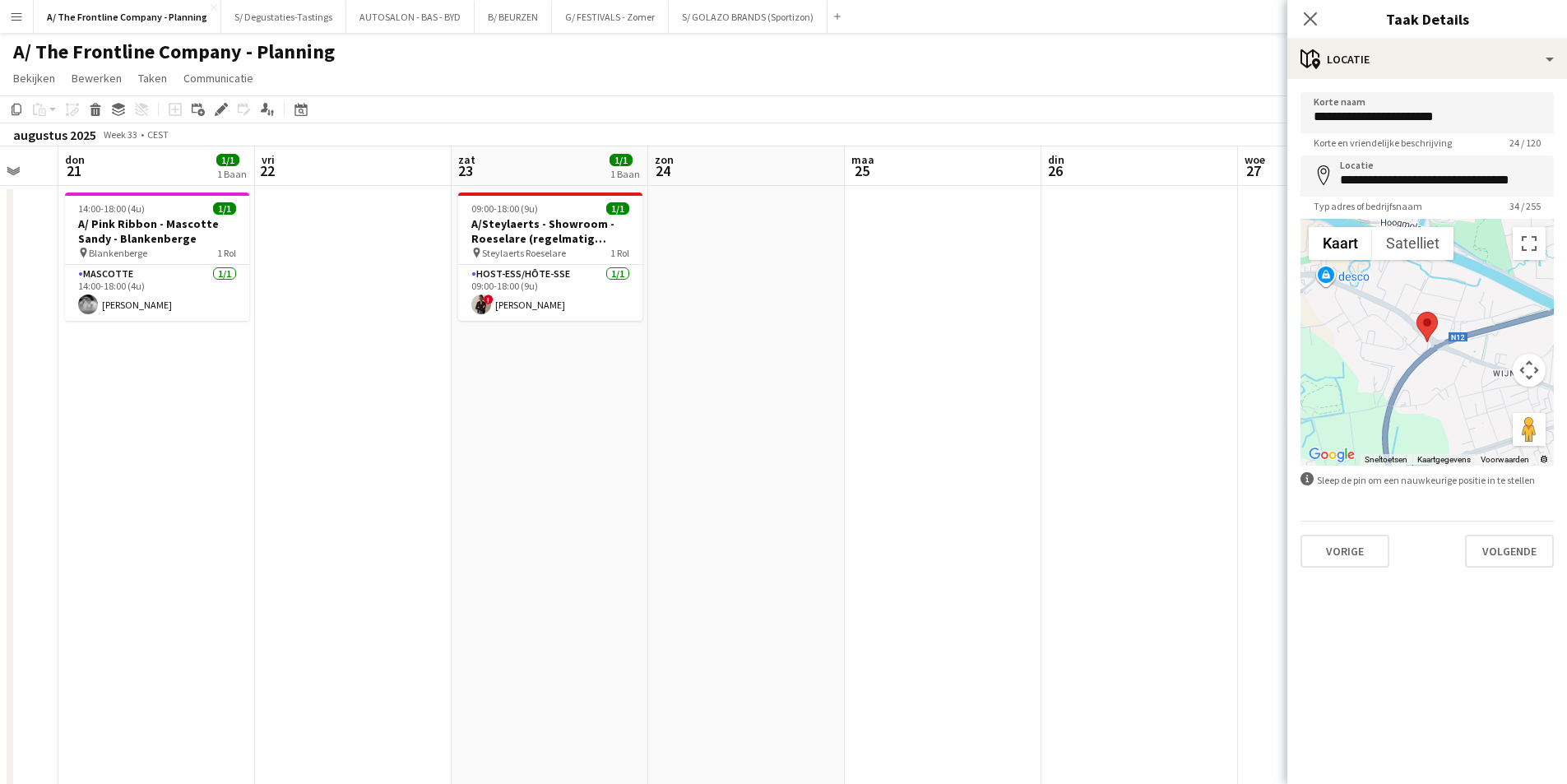
scroll to position [0, 560]
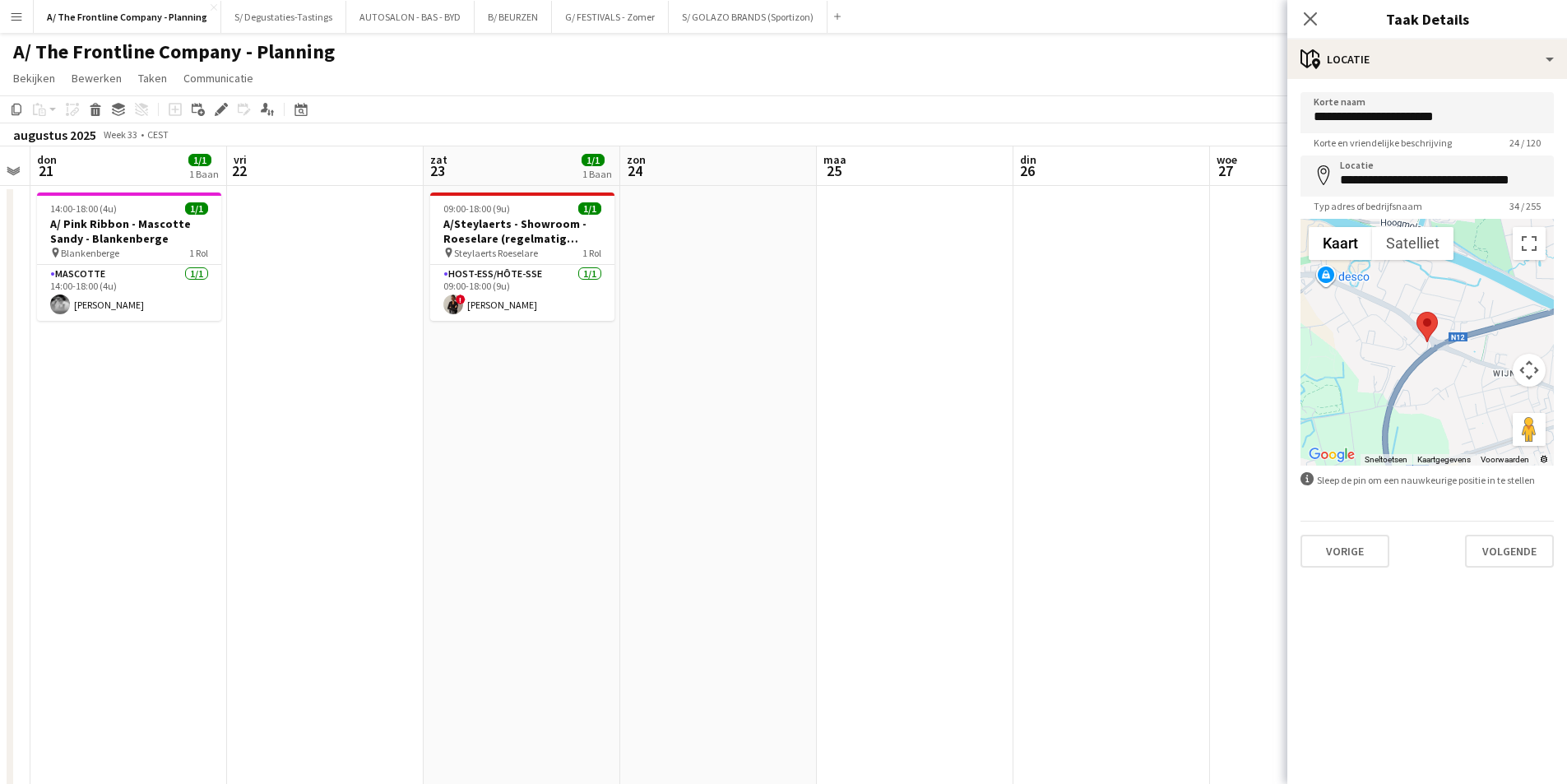
drag, startPoint x: 972, startPoint y: 310, endPoint x: 107, endPoint y: 344, distance: 865.7
click at [107, 344] on app-calendar-viewport "maa 18 din 19 woe 20 don 21 1/1 1 Baan vri 22 zat 23 1/1 1 Baan zon 24 maa 25 d…" at bounding box center [784, 677] width 1567 height 1063
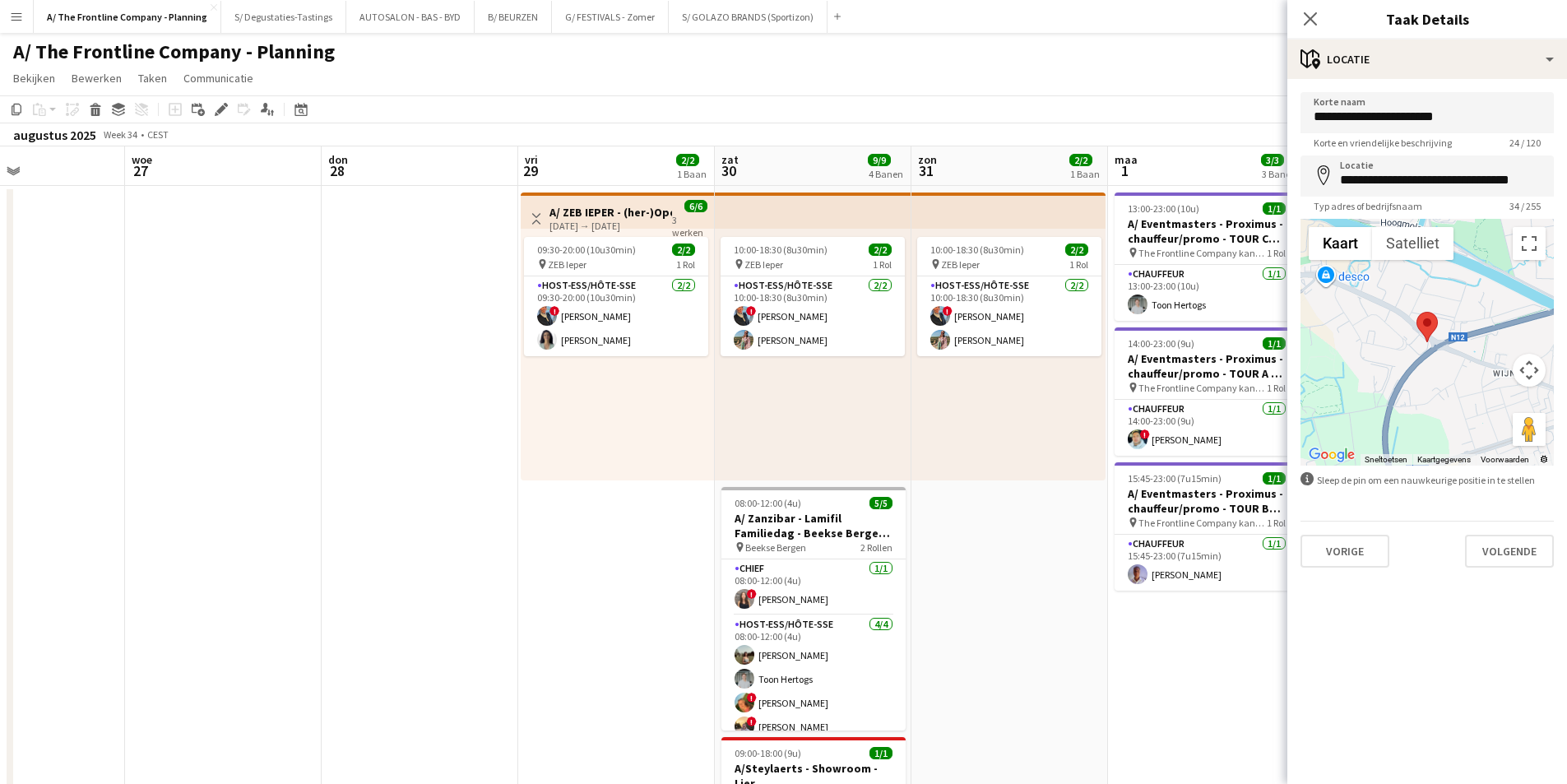
drag, startPoint x: 1170, startPoint y: 300, endPoint x: 83, endPoint y: 356, distance: 1088.4
click at [83, 356] on app-calendar-viewport "zat 23 1/1 1 Baan zon 24 maa 25 din 26 woe 27 don 28 vri 29 2/2 1 Baan zat 30 9…" at bounding box center [784, 677] width 1567 height 1063
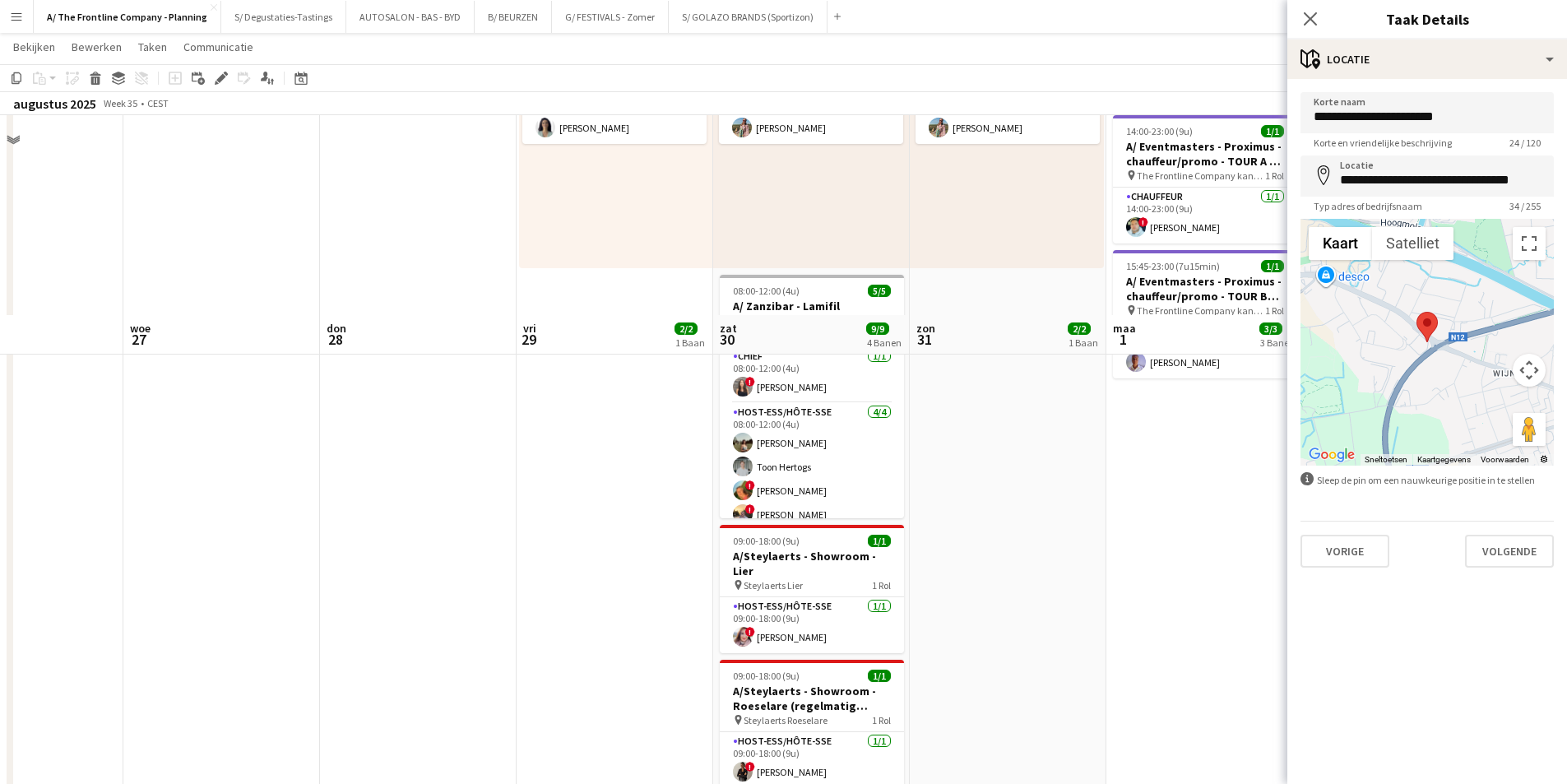
scroll to position [0, 0]
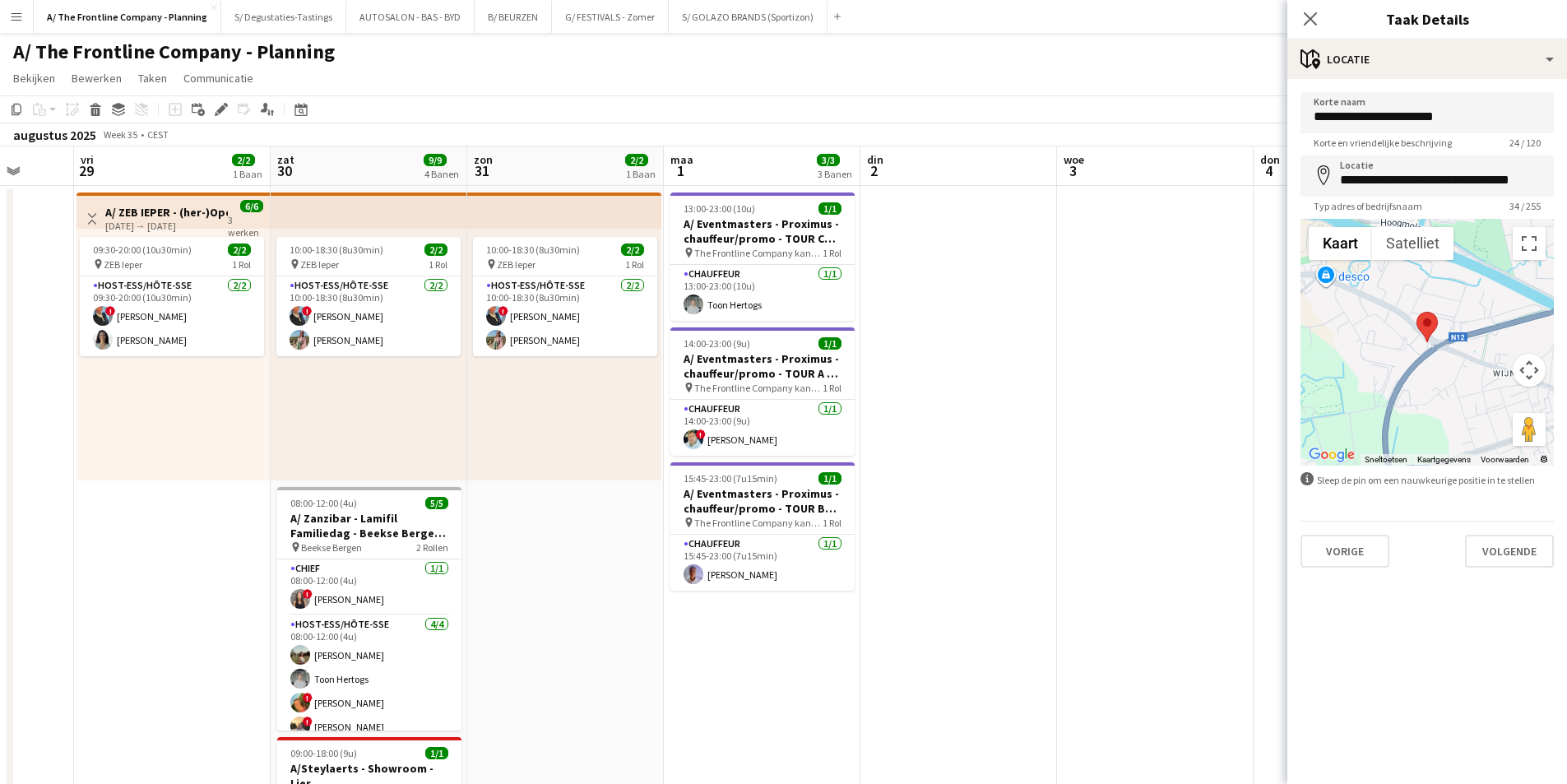
drag, startPoint x: 671, startPoint y: 378, endPoint x: 98, endPoint y: 380, distance: 573.0
click at [100, 379] on app-calendar-viewport "din 26 woe 27 don 28 vri 29 2/2 1 Baan zat 30 9/9 4 Banen zon 31 2/2 1 Baan maa…" at bounding box center [784, 677] width 1567 height 1063
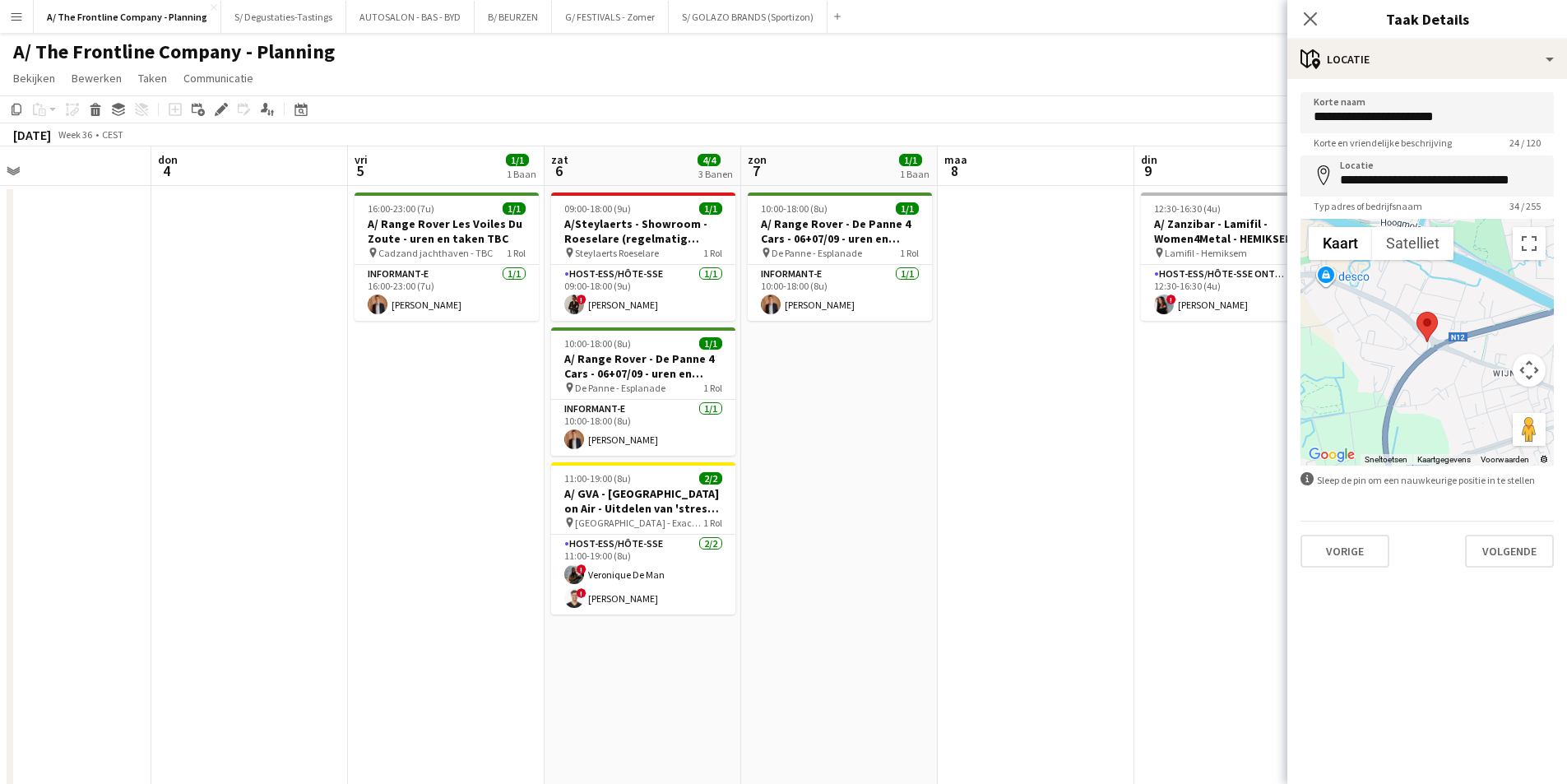
scroll to position [0, 656]
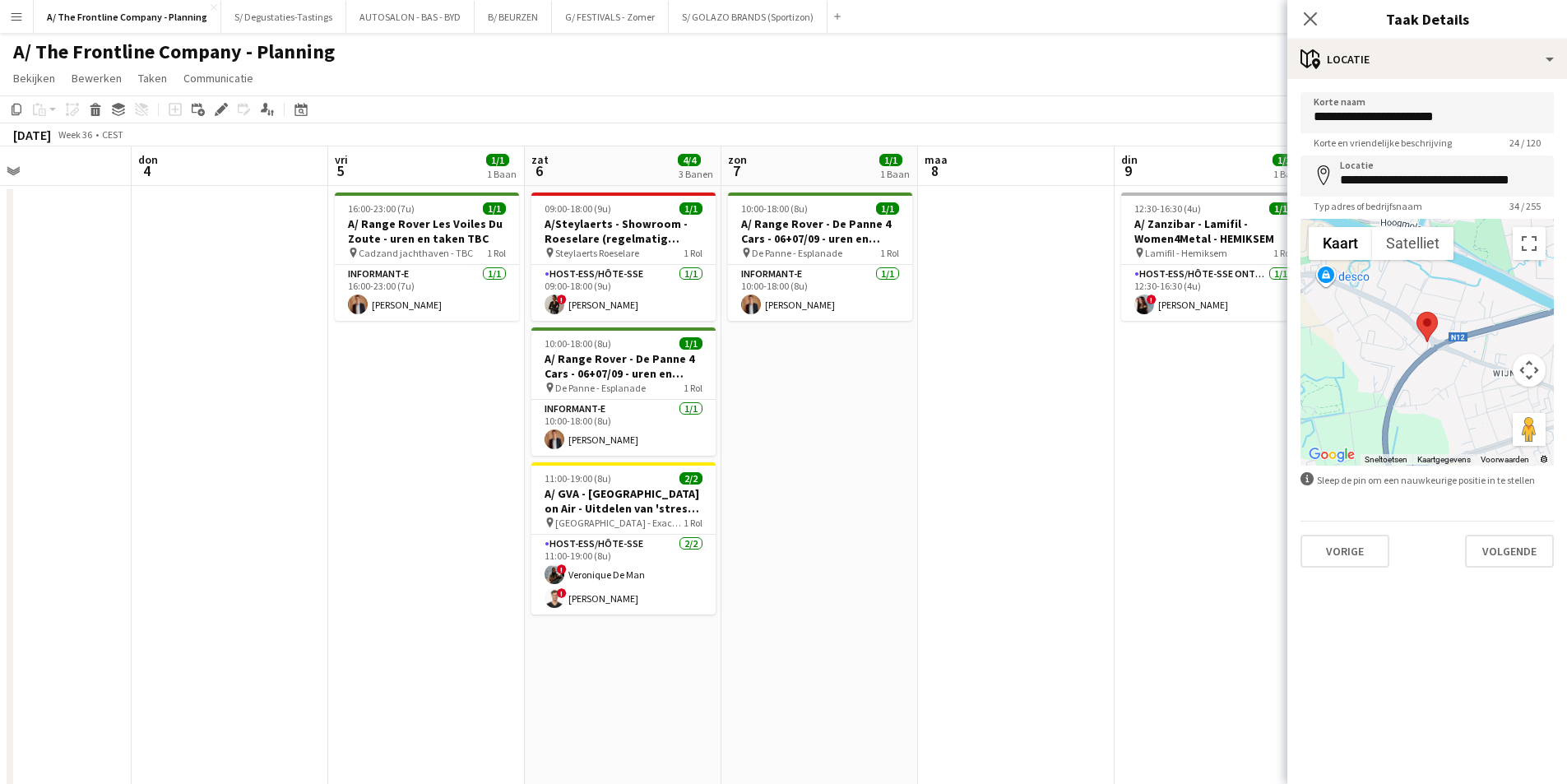
drag, startPoint x: 985, startPoint y: 314, endPoint x: 68, endPoint y: 334, distance: 917.2
click at [68, 334] on app-calendar-viewport "zon 31 2/2 1 Baan maa 1 3/3 3 Banen din 2 woe 3 don 4 vri 5 1/1 1 Baan zat 6 4/…" at bounding box center [784, 677] width 1567 height 1063
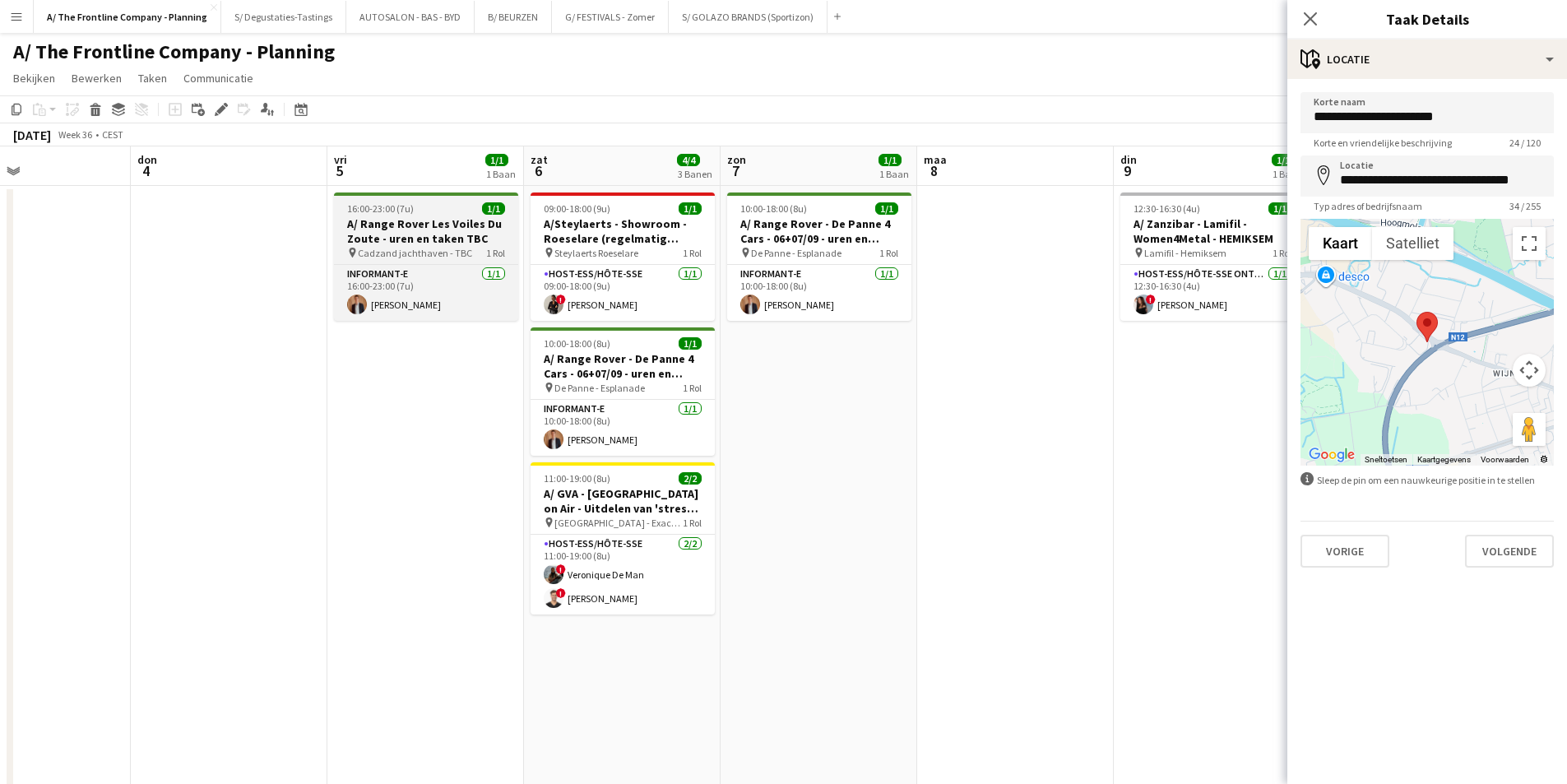
click at [389, 228] on h3 "A/ Range Rover Les Voiles Du Zoute - uren en taken TBC" at bounding box center [426, 231] width 185 height 30
type input "**********"
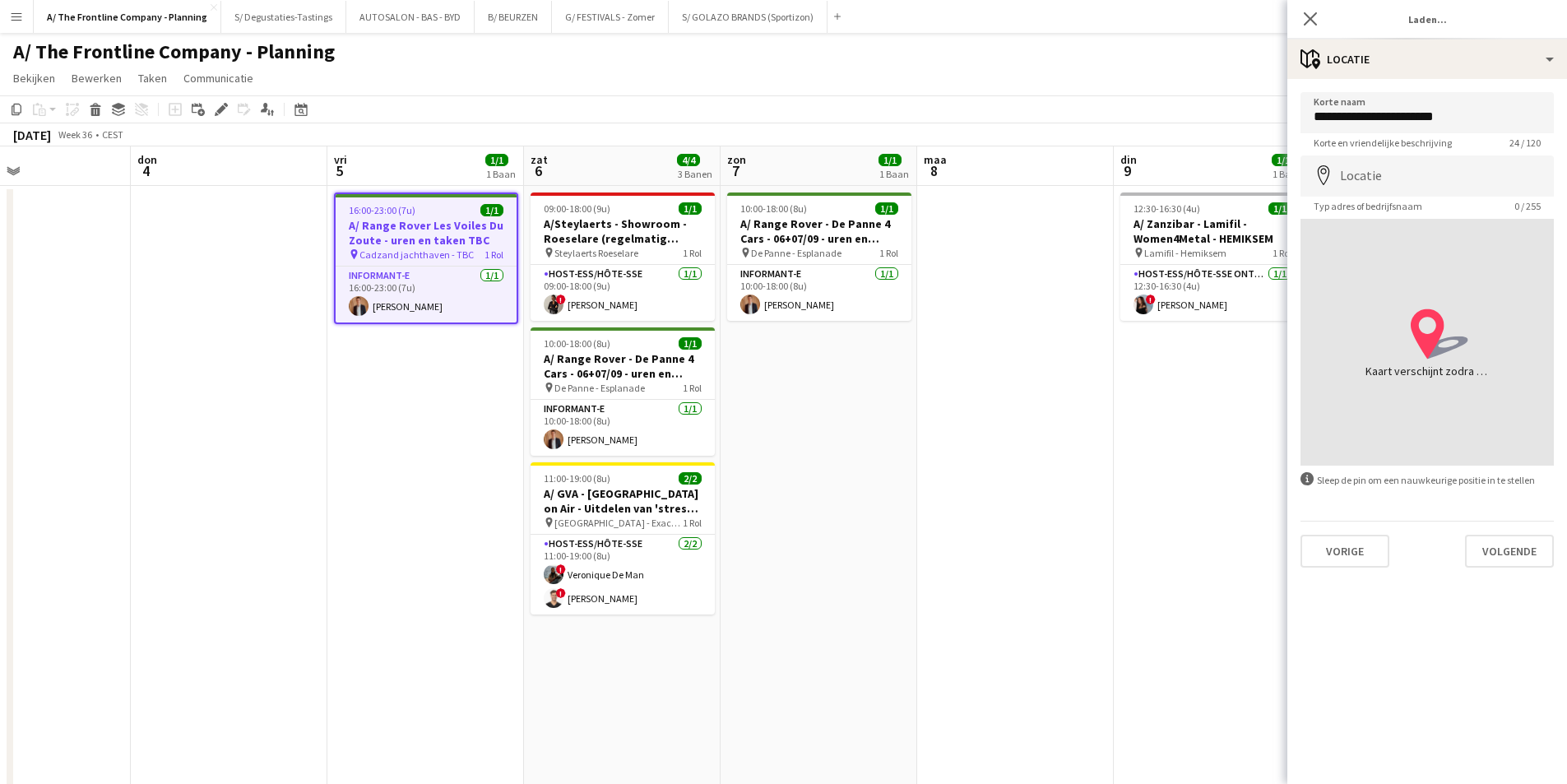
type input "**********"
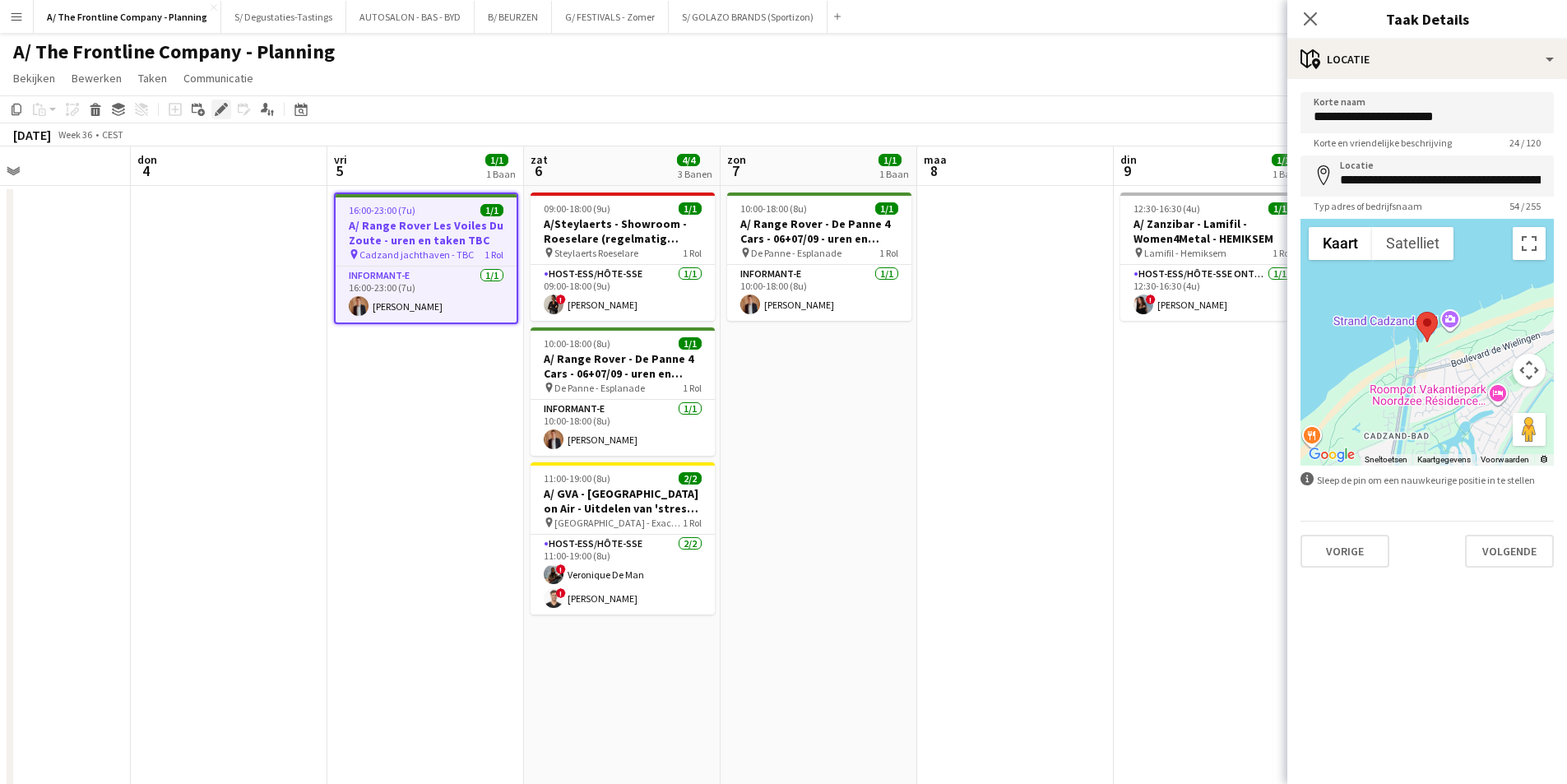
click at [224, 111] on icon "Bewerken" at bounding box center [221, 110] width 13 height 13
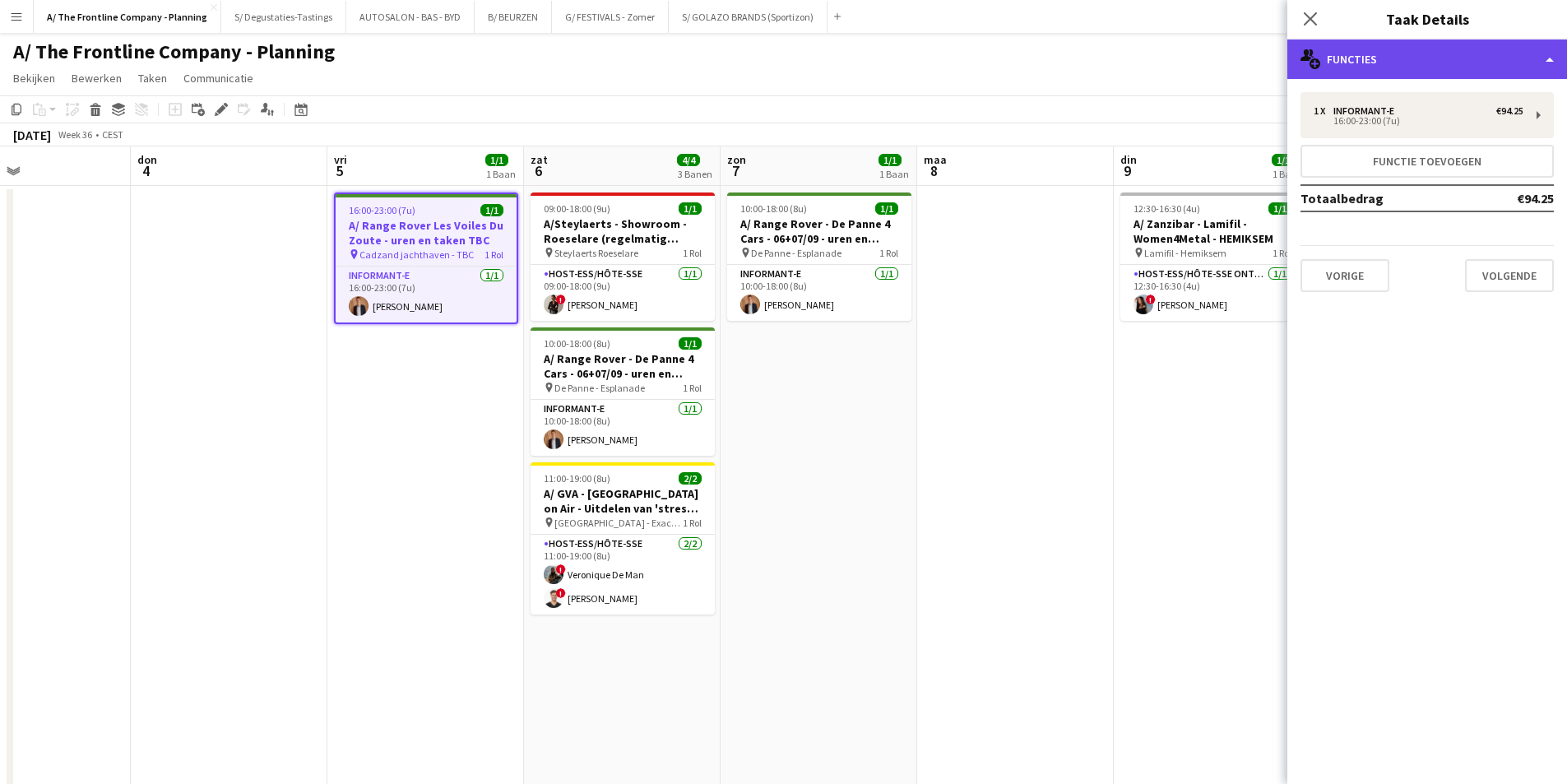
click at [1405, 49] on div "multiple-users-add Functies" at bounding box center [1427, 59] width 280 height 39
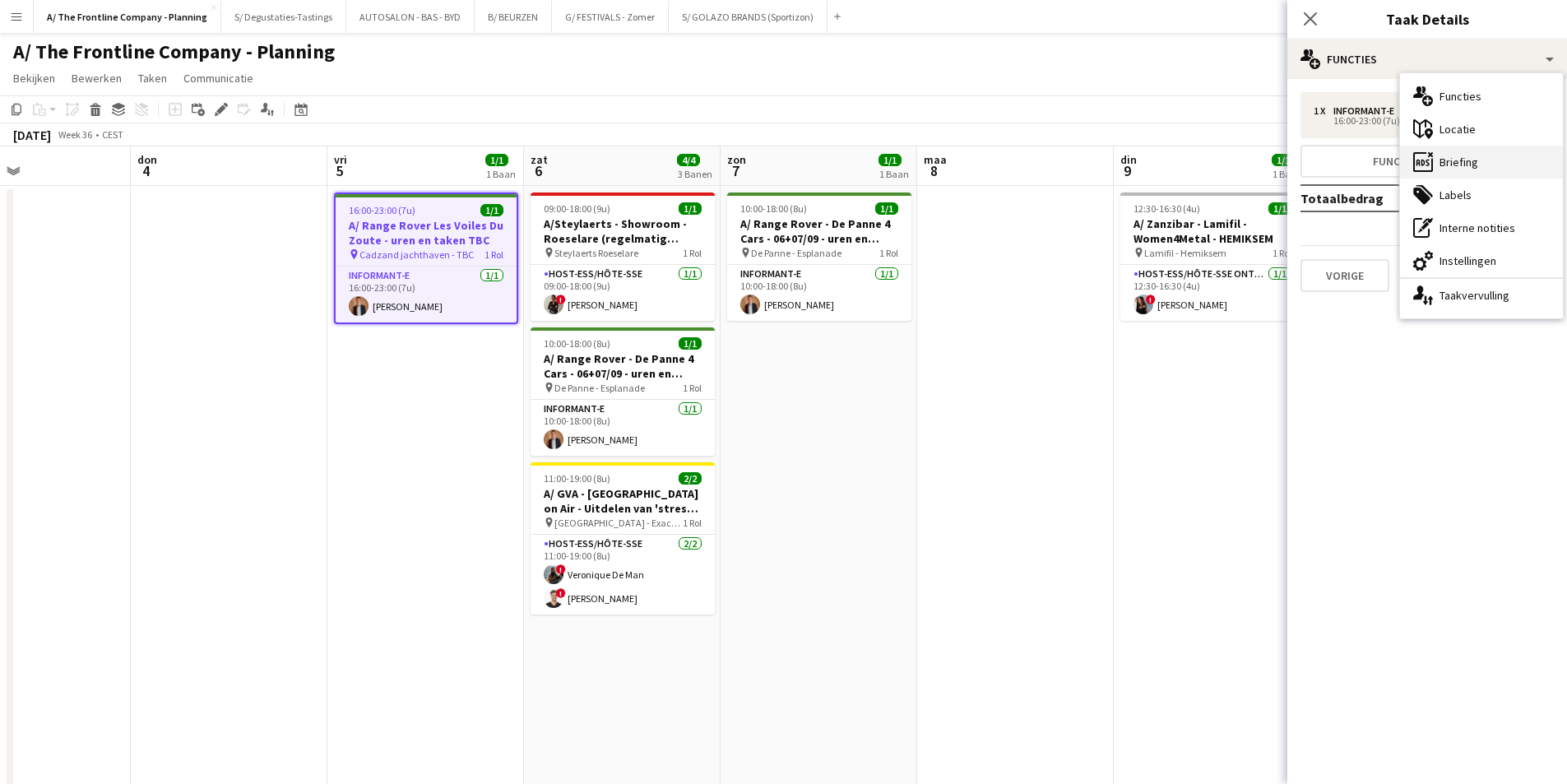
click at [1448, 154] on div "ads-window Briefing" at bounding box center [1481, 161] width 162 height 33
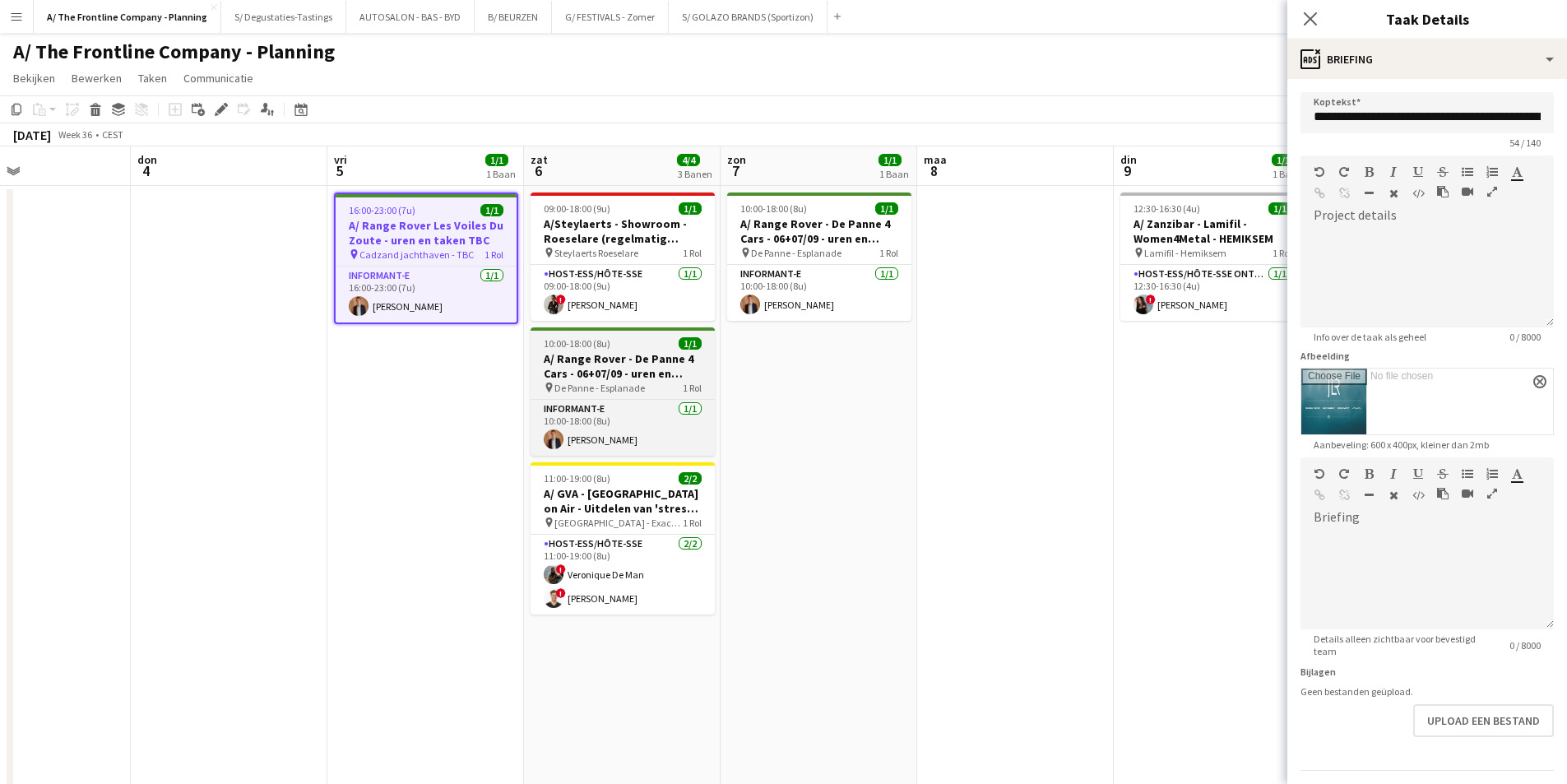
click at [586, 380] on h3 "A/ Range Rover - De Panne 4 Cars - 06+07/09 - uren en taken TBC" at bounding box center [623, 365] width 185 height 30
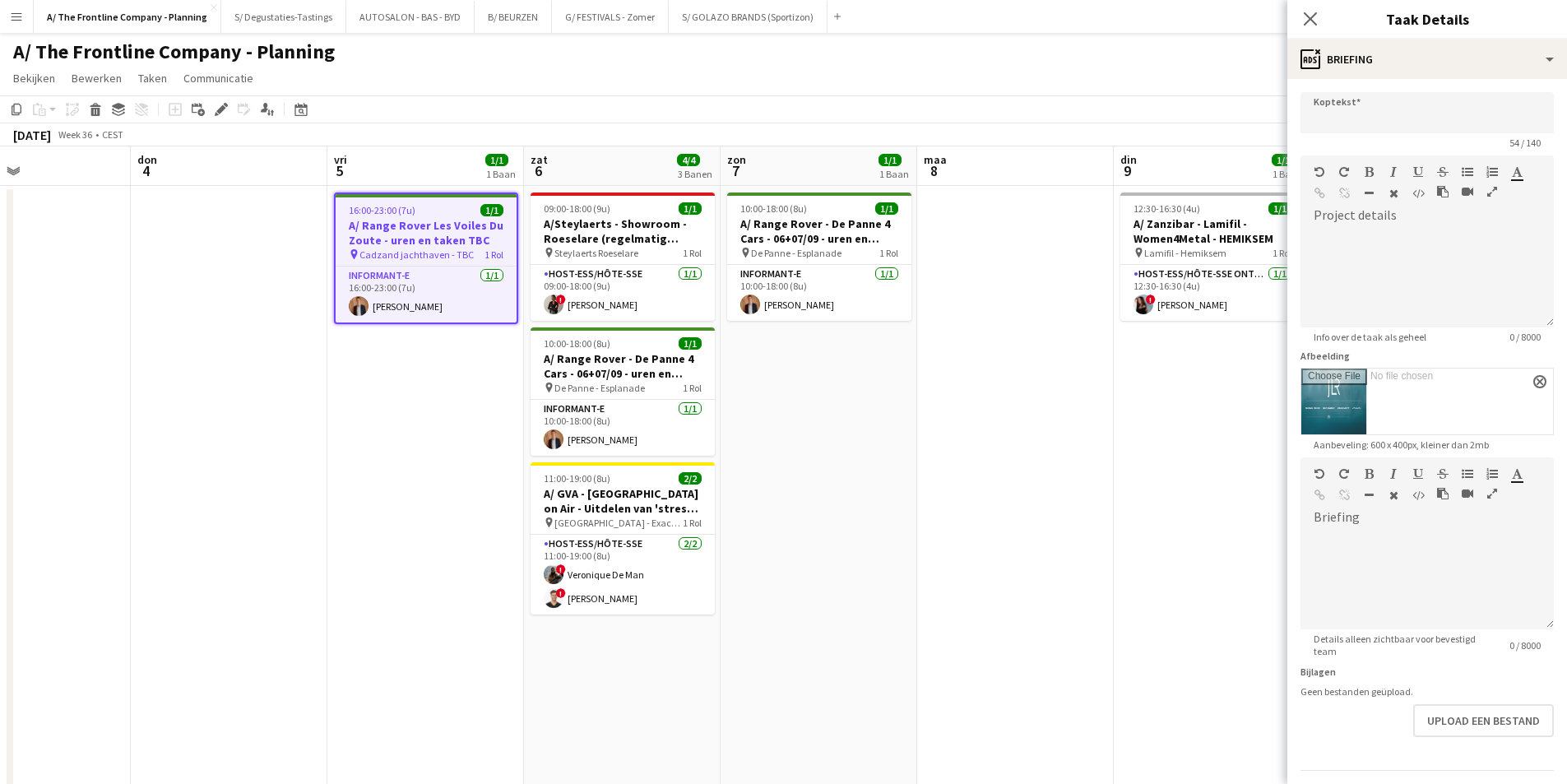
type input "**********"
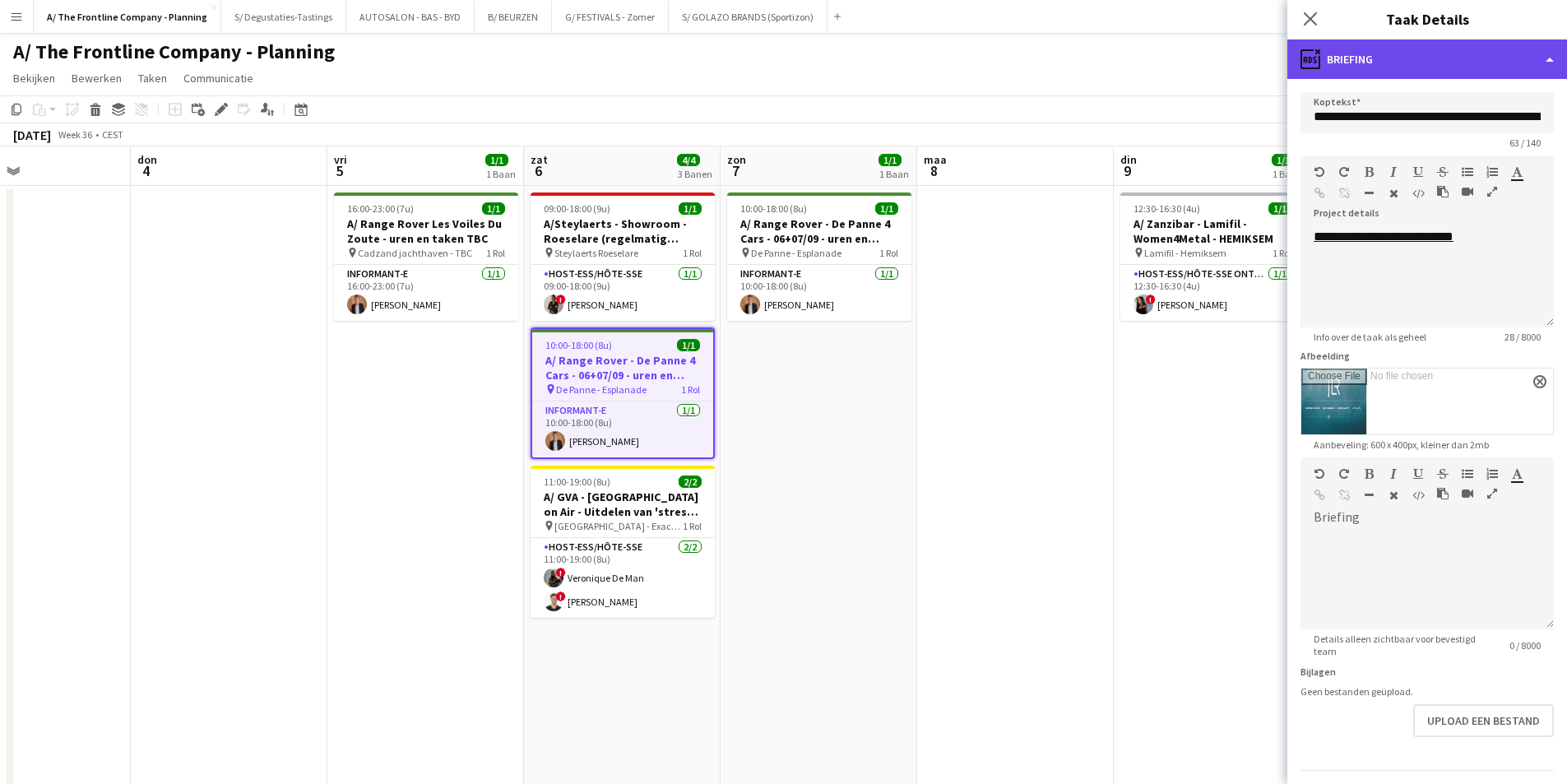
click at [1457, 56] on div "ads-window Briefing" at bounding box center [1427, 59] width 280 height 39
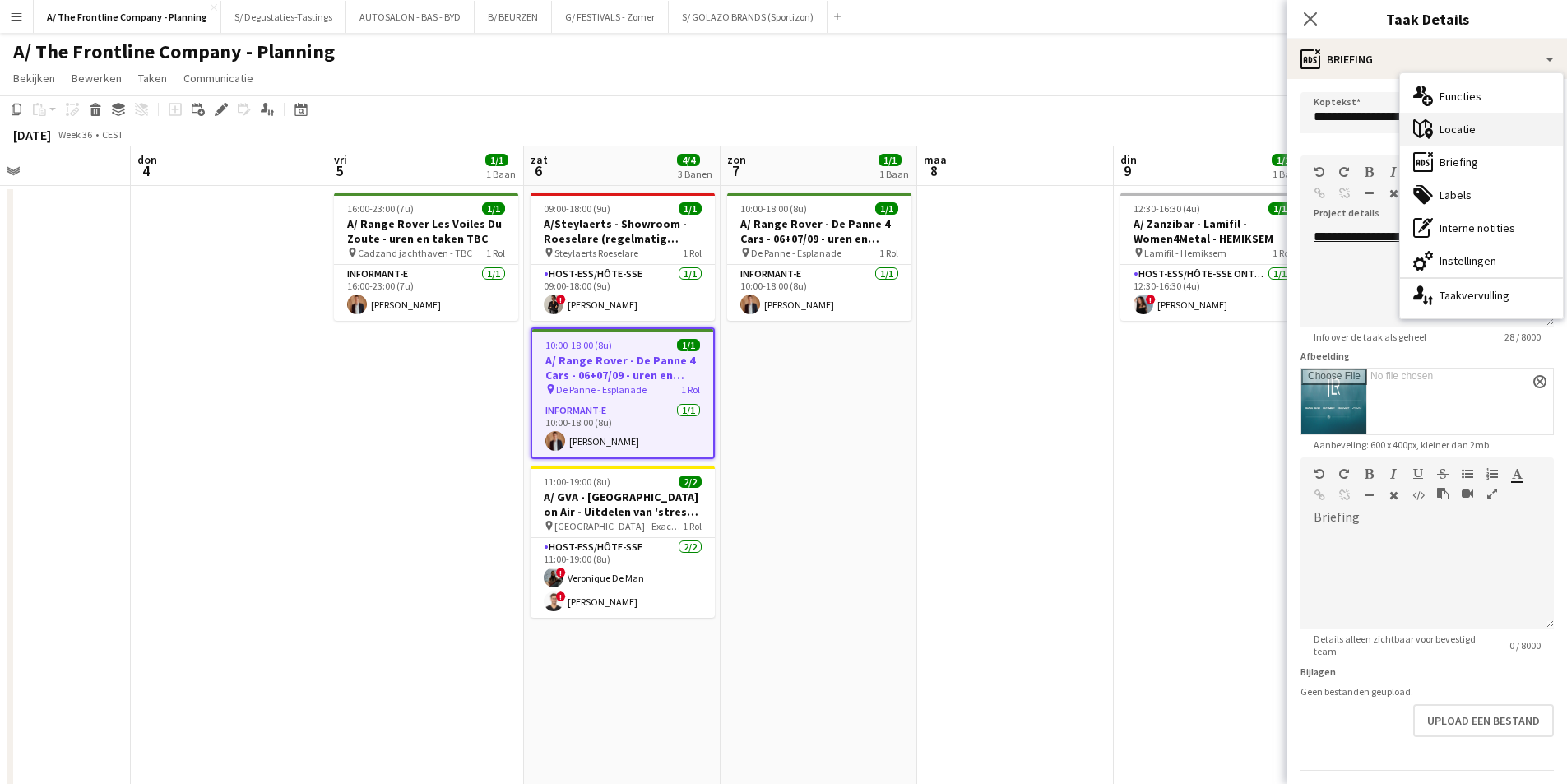
click at [1466, 117] on div "maps-pin-1 Locatie" at bounding box center [1481, 129] width 162 height 33
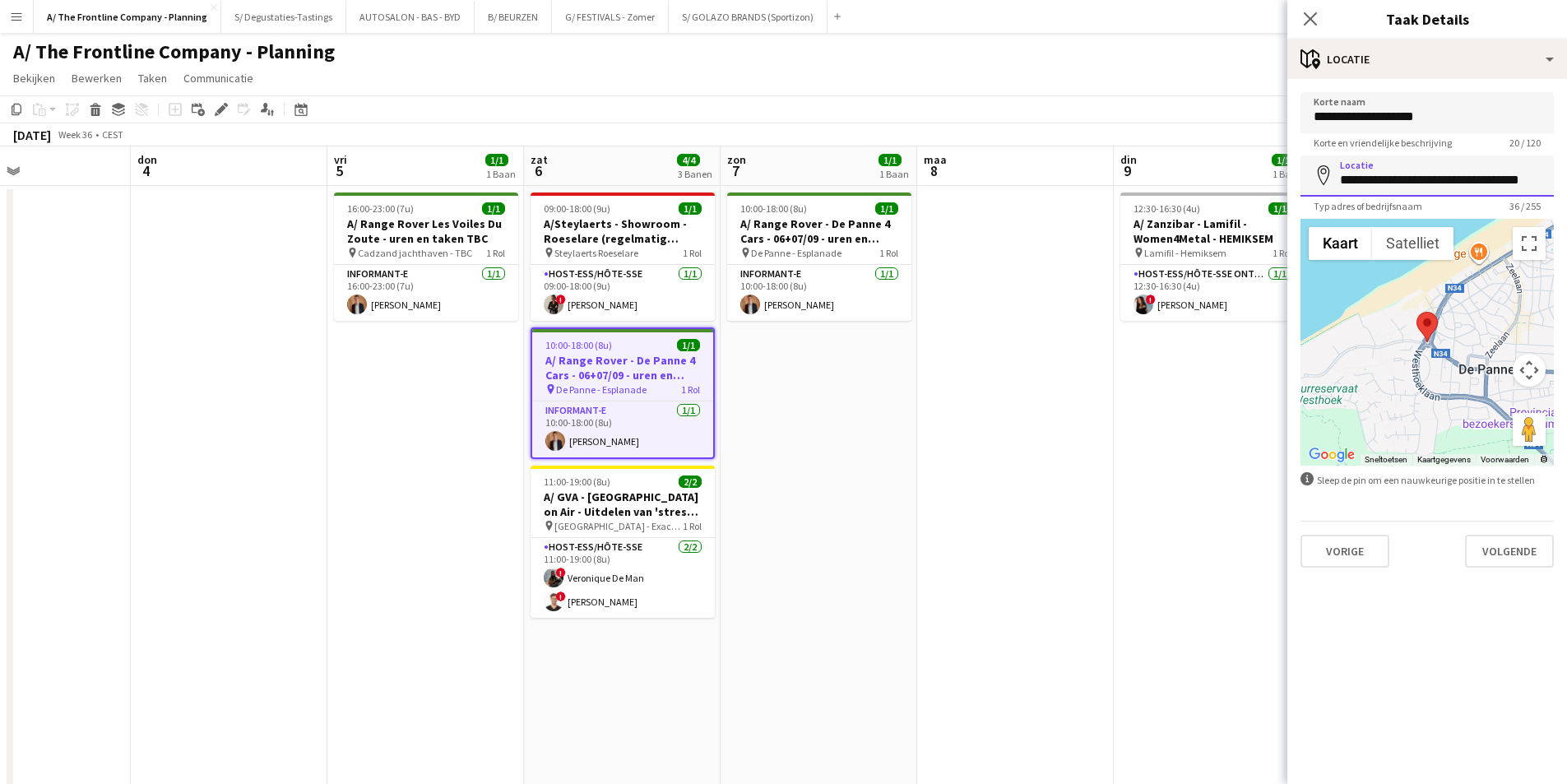
scroll to position [0, 9]
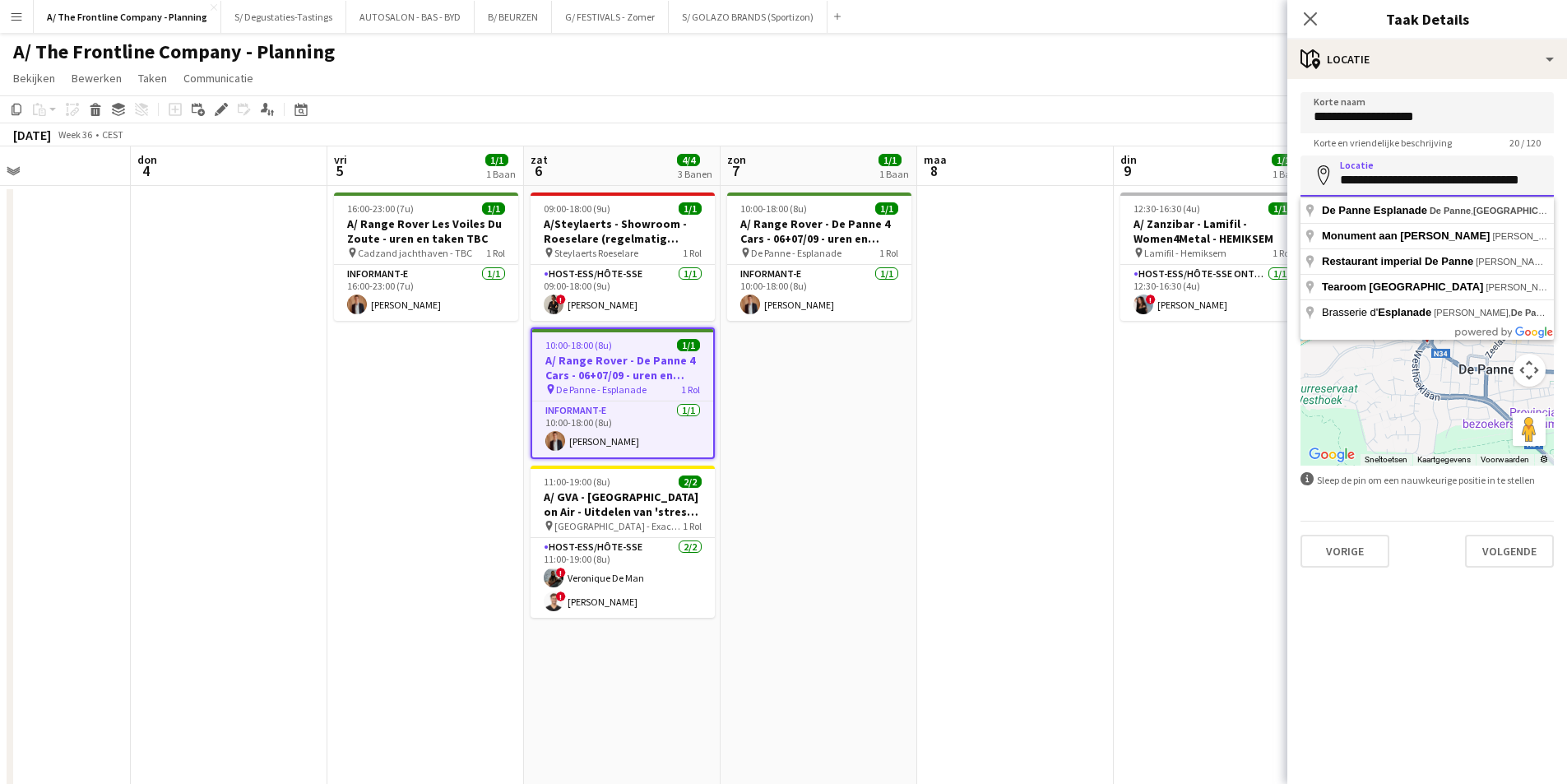
drag, startPoint x: 1342, startPoint y: 181, endPoint x: 1574, endPoint y: 180, distance: 232.0
click at [1567, 180] on html "Menu Borden Borden Borden Alle taken Status Werkforce Werkforce Mijn personeel …" at bounding box center [784, 618] width 1567 height 1237
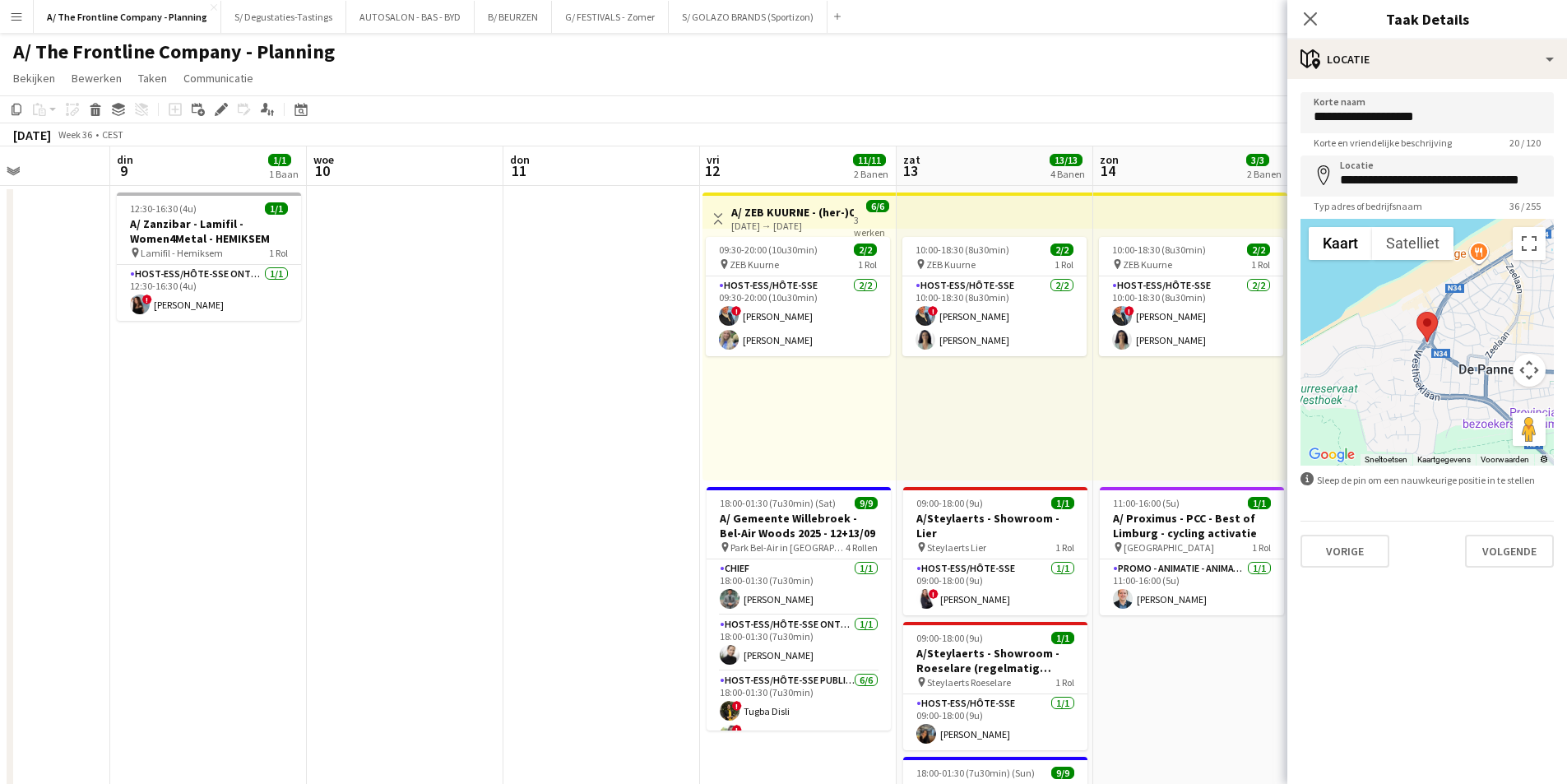
drag, startPoint x: 1109, startPoint y: 450, endPoint x: 104, endPoint y: 456, distance: 1005.0
click at [104, 456] on app-calendar-viewport "zat 6 4/4 3 Banen zon 7 1/1 1 Baan maa 8 din 9 1/1 1 Baan woe 10 don 11 vri 12 …" at bounding box center [784, 677] width 1567 height 1063
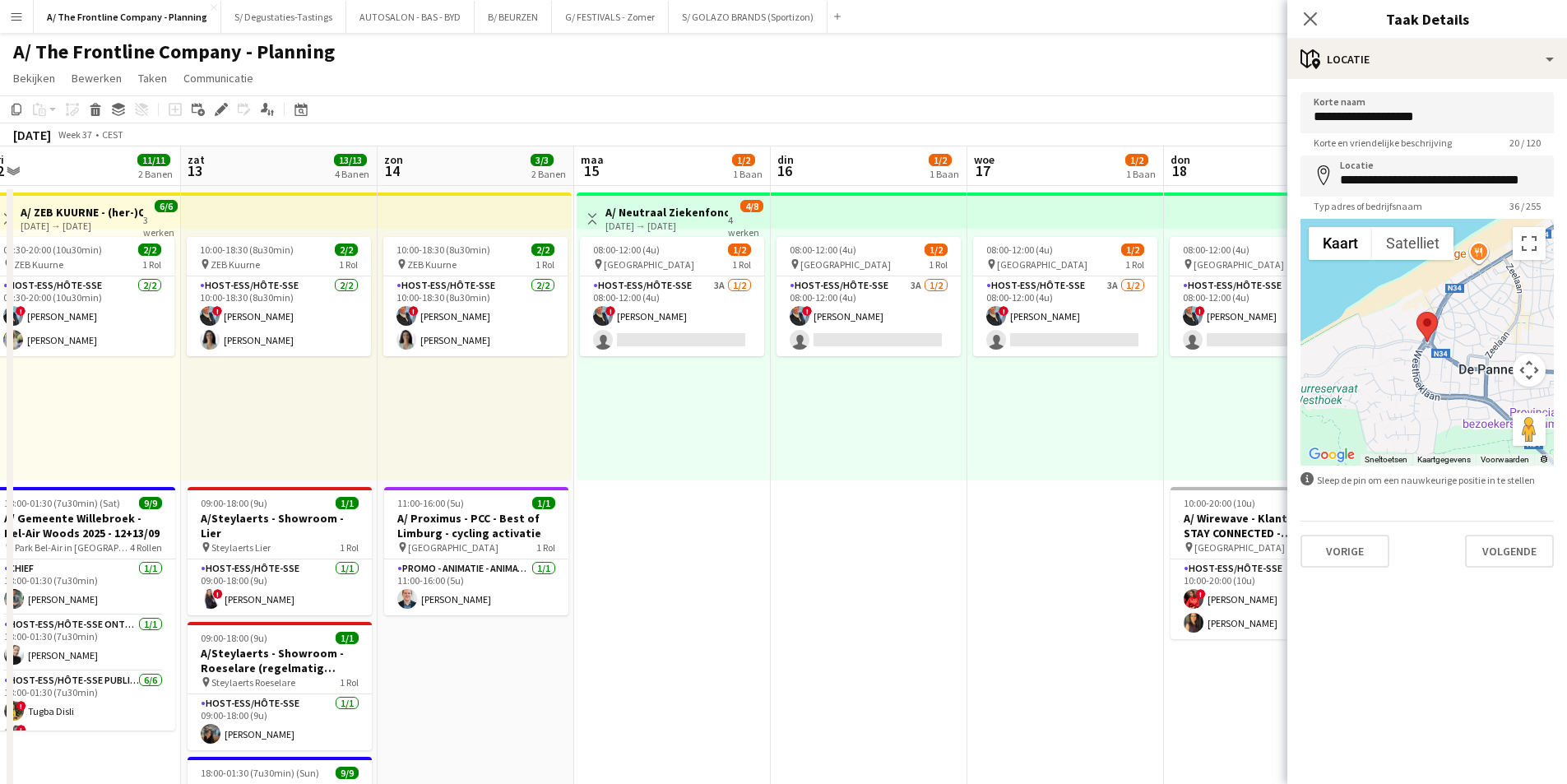
scroll to position [0, 613]
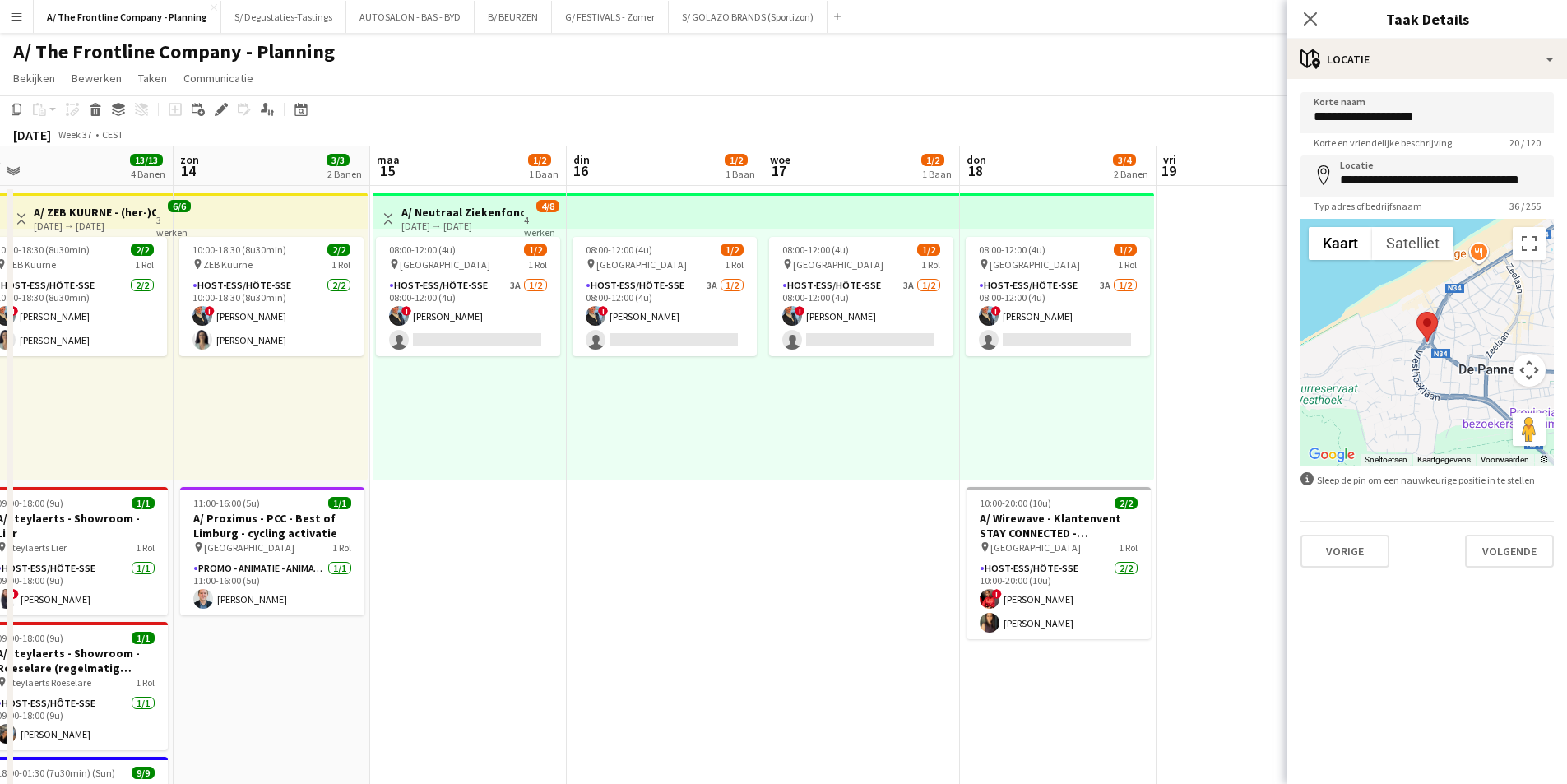
drag, startPoint x: 1169, startPoint y: 343, endPoint x: 251, endPoint y: 354, distance: 918.1
click at [251, 354] on app-calendar-viewport "woe 10 don 11 vri 12 11/11 2 Banen zat 13 13/13 4 Banen zon 14 3/3 2 Banen maa …" at bounding box center [784, 677] width 1567 height 1063
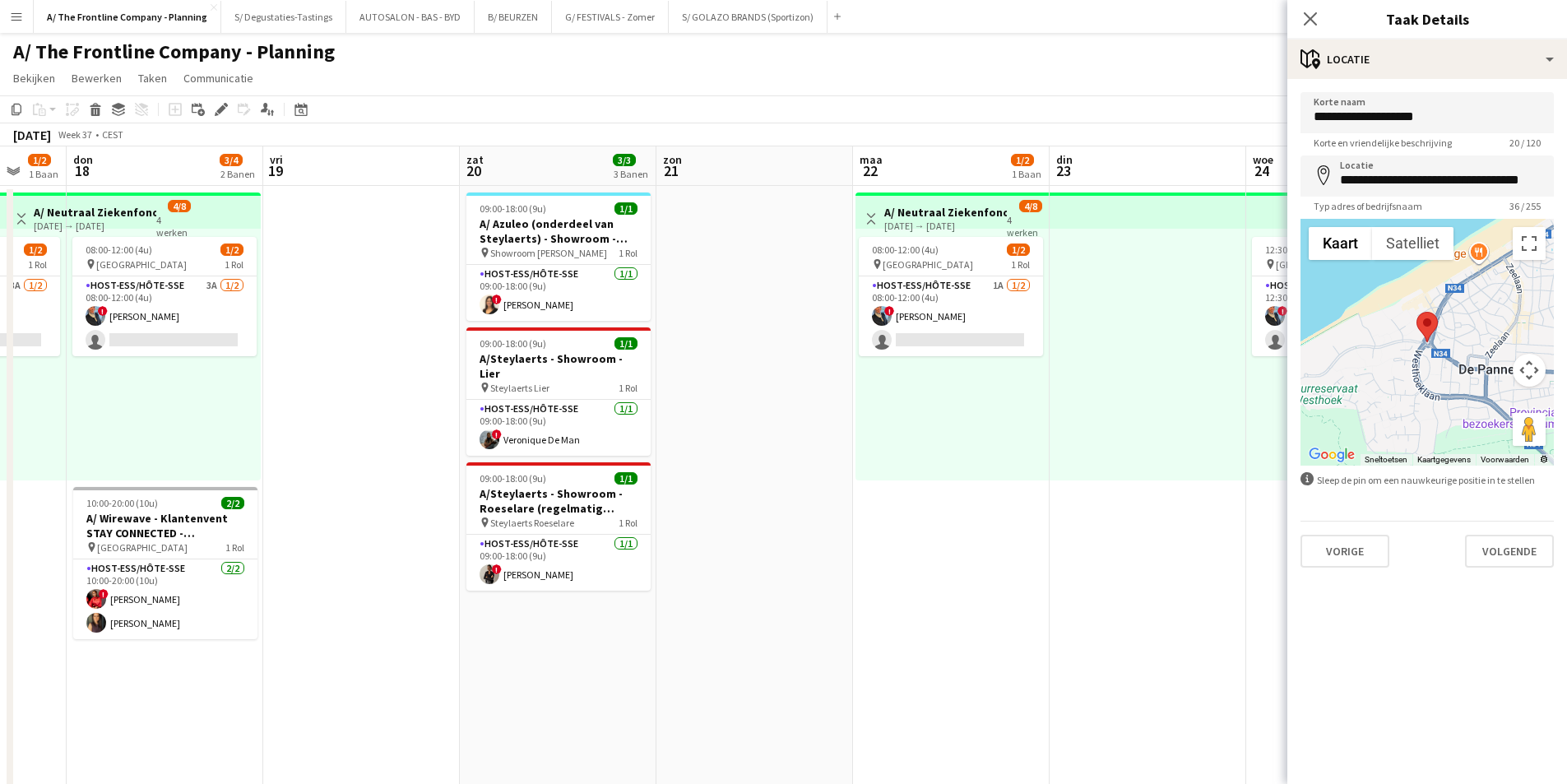
scroll to position [0, 528]
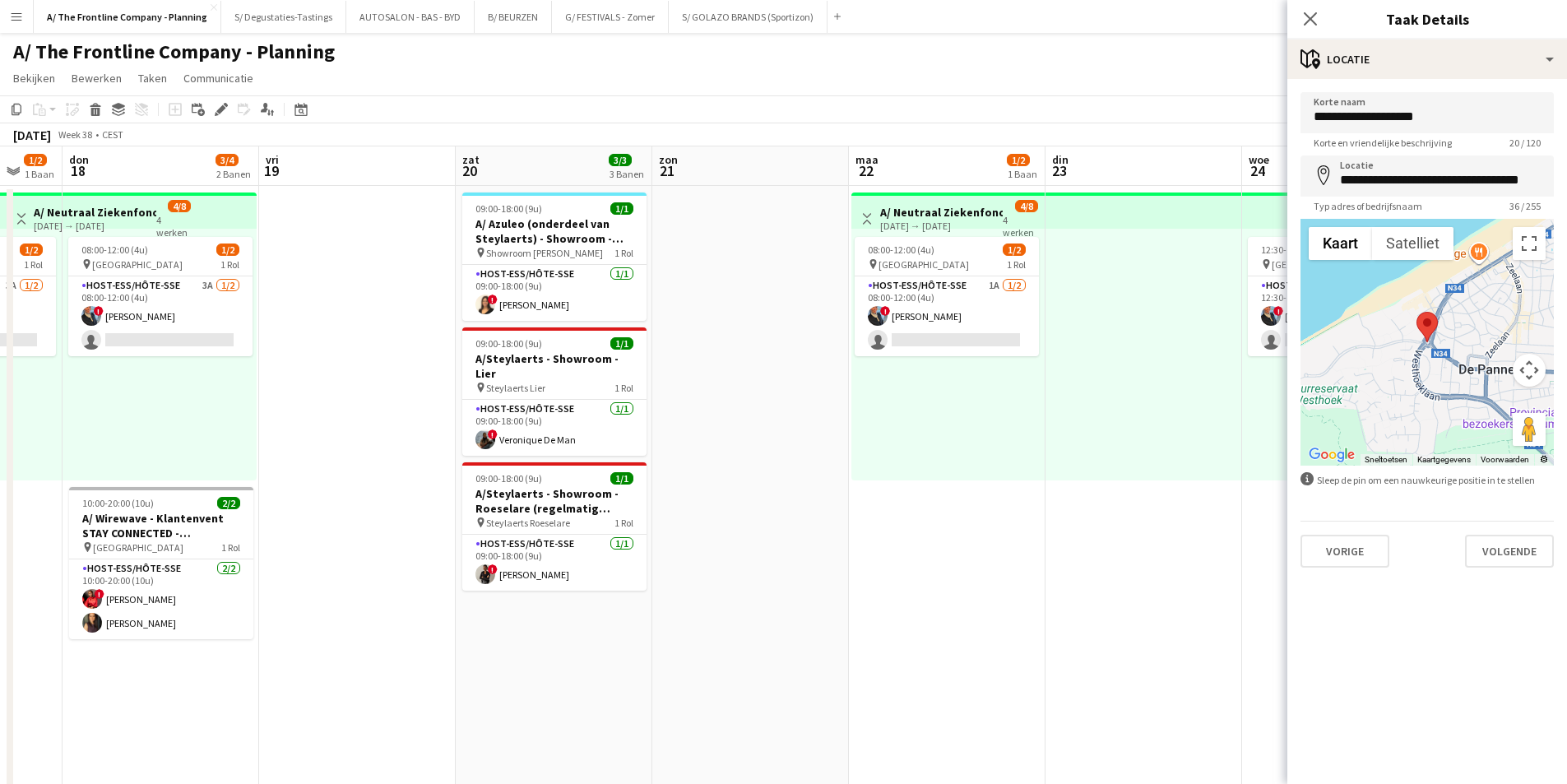
drag, startPoint x: 1109, startPoint y: 377, endPoint x: 211, endPoint y: 402, distance: 898.3
click at [211, 402] on app-calendar-viewport "maa 15 1/2 1 Baan din 16 1/2 1 Baan woe 17 1/2 1 Baan don 18 3/4 2 Banen vri 19…" at bounding box center [784, 677] width 1567 height 1063
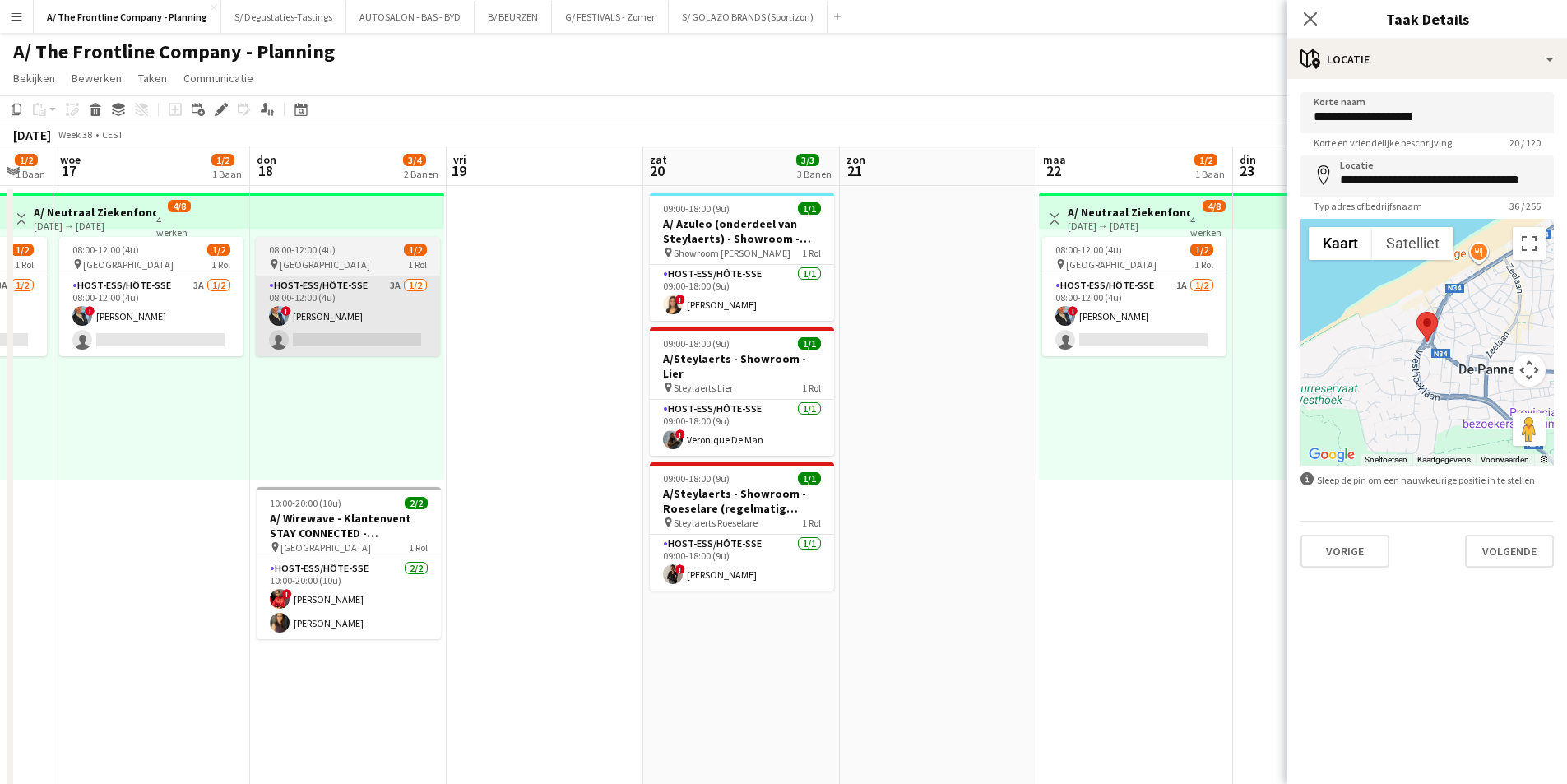
drag, startPoint x: 406, startPoint y: 413, endPoint x: 835, endPoint y: 341, distance: 435.0
click at [994, 316] on app-calendar-viewport "maa 15 1/2 1 Baan din 16 1/2 1 Baan woe 17 1/2 1 Baan don 18 3/4 2 Banen vri 19…" at bounding box center [784, 677] width 1567 height 1063
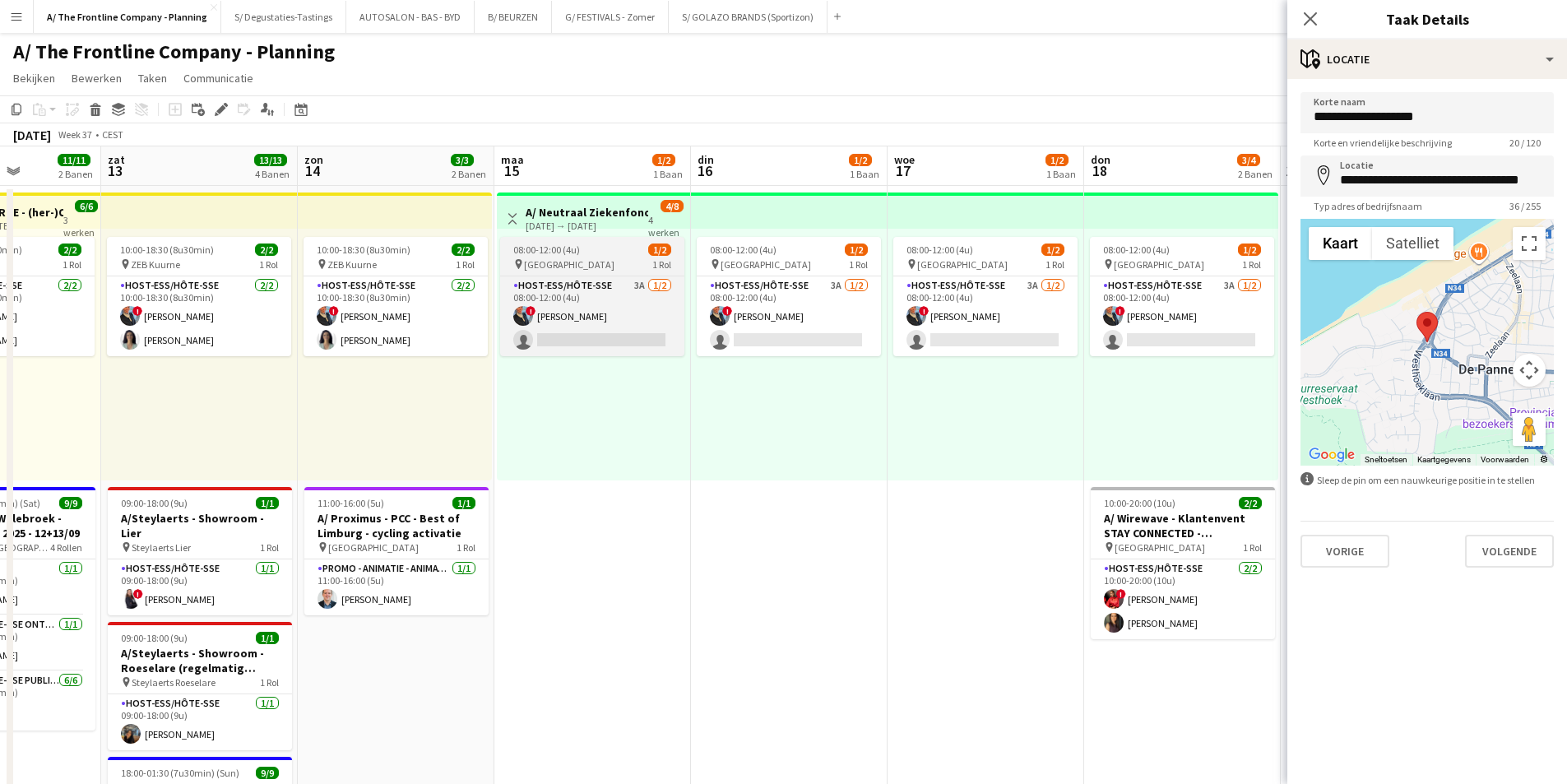
drag, startPoint x: 498, startPoint y: 292, endPoint x: 783, endPoint y: 265, distance: 286.3
click at [841, 250] on app-calendar-viewport "woe 10 don 11 vri 12 11/11 2 Banen zat 13 13/13 4 Banen zon 14 3/3 2 Banen maa …" at bounding box center [784, 677] width 1567 height 1063
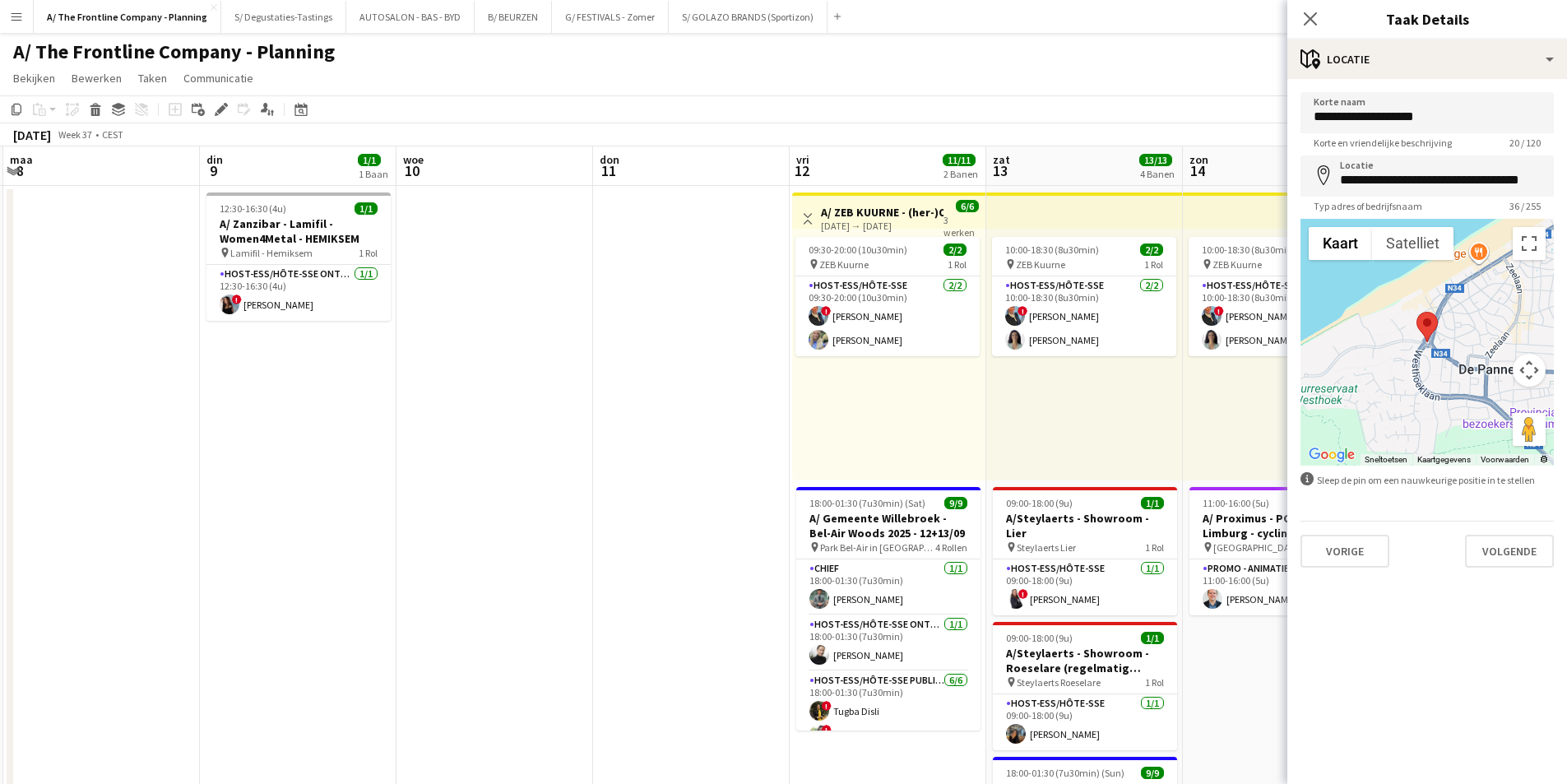
drag, startPoint x: 328, startPoint y: 314, endPoint x: 781, endPoint y: 254, distance: 457.0
click at [1019, 203] on app-calendar-viewport "zat 6 4/4 3 Banen zon 7 1/1 1 Baan maa 8 din 9 1/1 1 Baan woe 10 don 11 vri 12 …" at bounding box center [784, 677] width 1567 height 1063
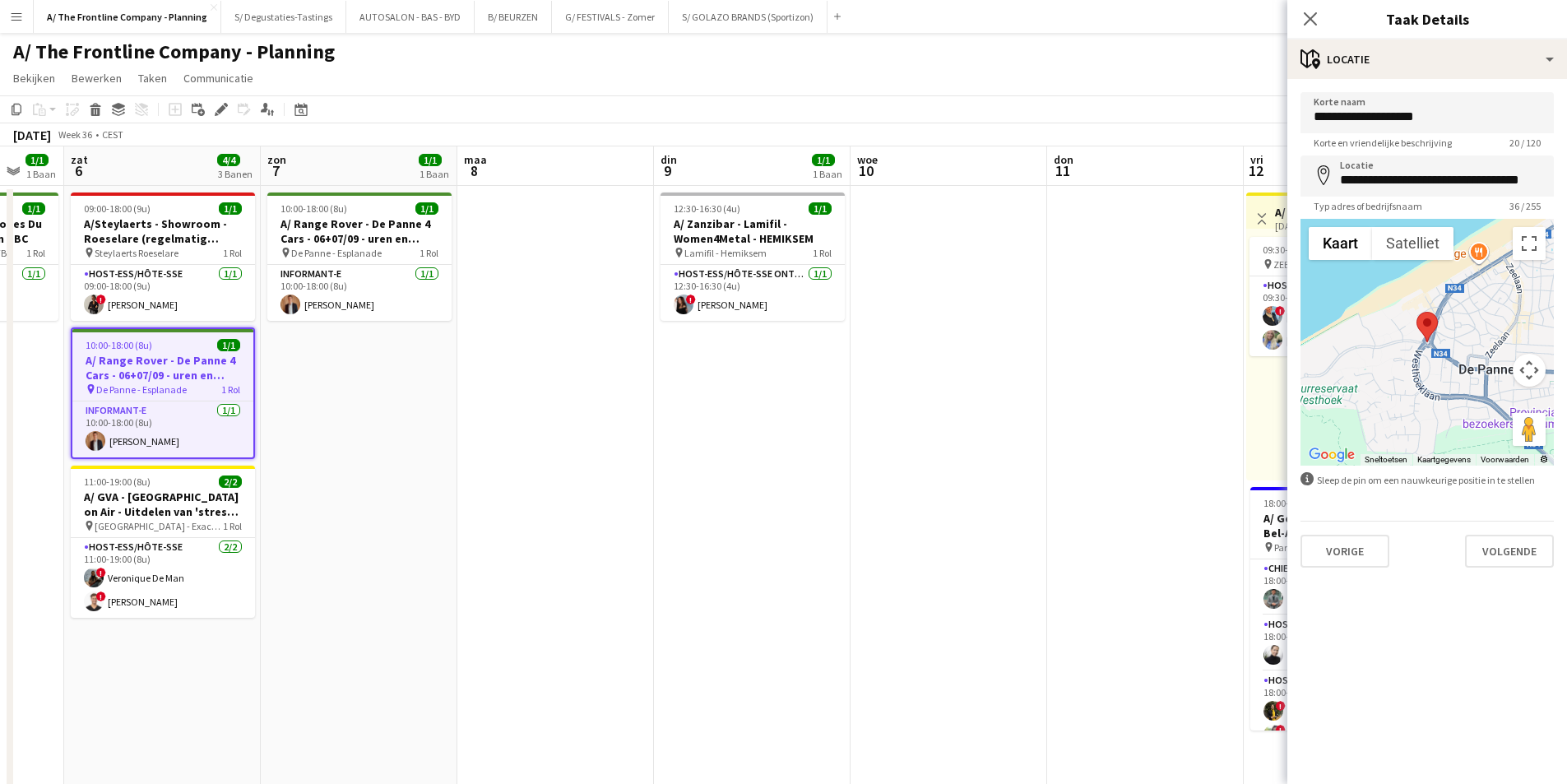
drag, startPoint x: 311, startPoint y: 282, endPoint x: 750, endPoint y: 238, distance: 441.2
click at [750, 238] on app-calendar-viewport "woe 3 don 4 vri 5 1/1 1 Baan zat 6 4/4 3 Banen zon 7 1/1 1 Baan maa 8 din 9 1/1…" at bounding box center [784, 677] width 1567 height 1063
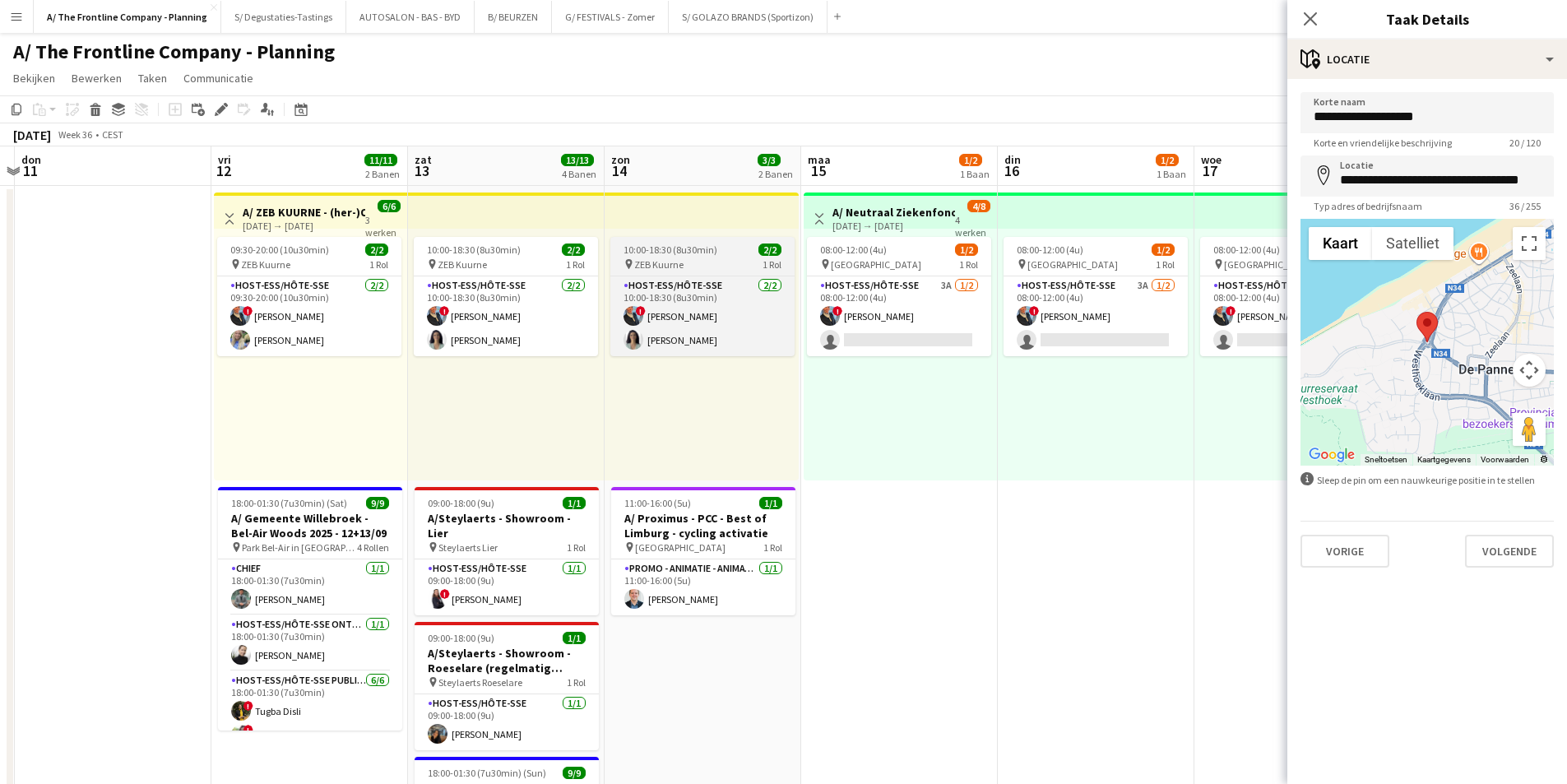
drag, startPoint x: 1219, startPoint y: 241, endPoint x: 692, endPoint y: 254, distance: 527.2
click at [168, 272] on app-calendar-viewport "maa 8 din 9 1/1 1 Baan woe 10 don 11 vri 12 11/11 2 Banen zat 13 13/13 4 Banen …" at bounding box center [784, 677] width 1567 height 1063
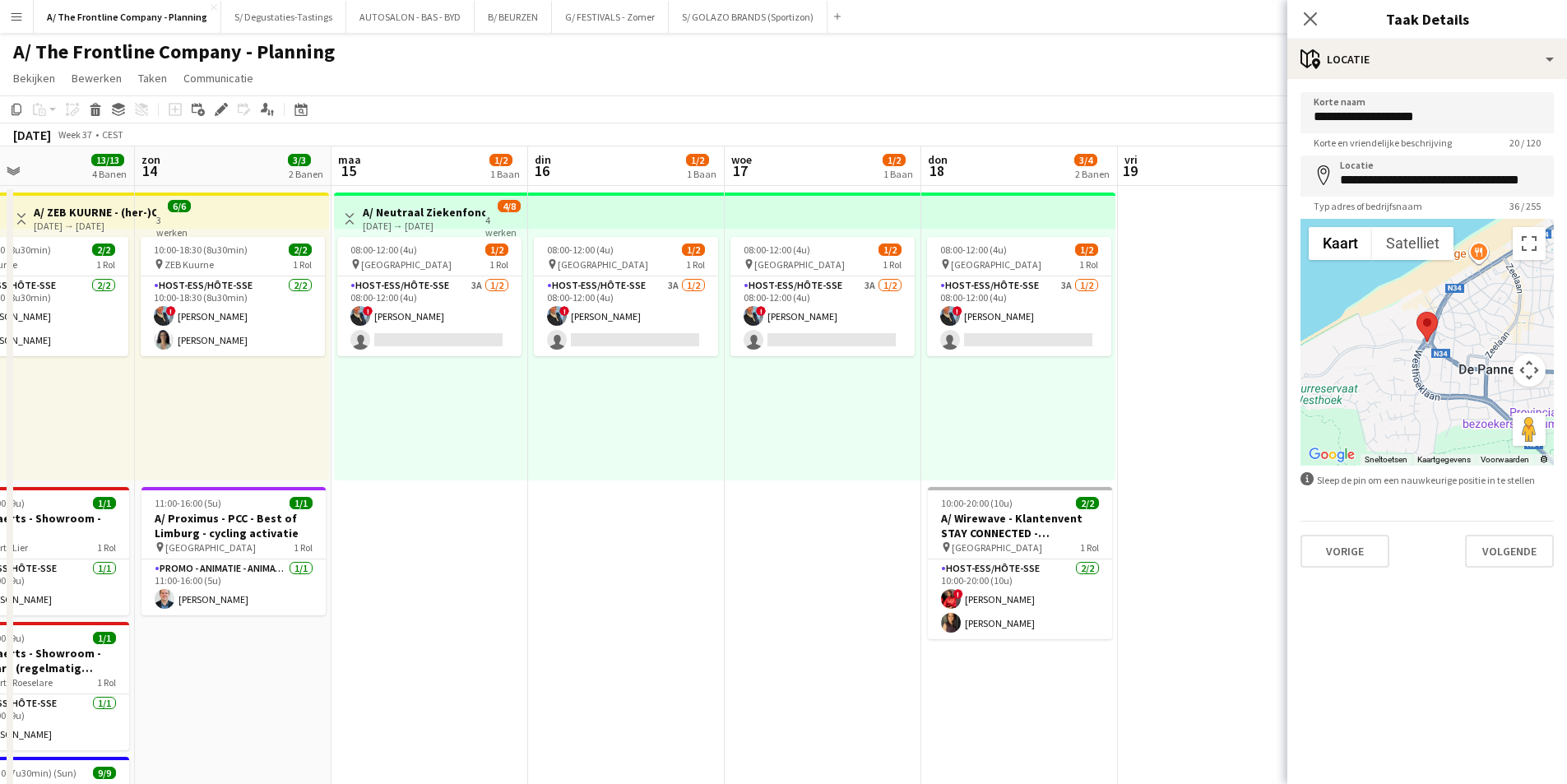
drag, startPoint x: 996, startPoint y: 258, endPoint x: 149, endPoint y: 255, distance: 847.0
click at [151, 255] on app-calendar-viewport "woe 10 don 11 vri 12 11/11 2 Banen zat 13 13/13 4 Banen zon 14 3/3 2 Banen maa …" at bounding box center [784, 677] width 1567 height 1063
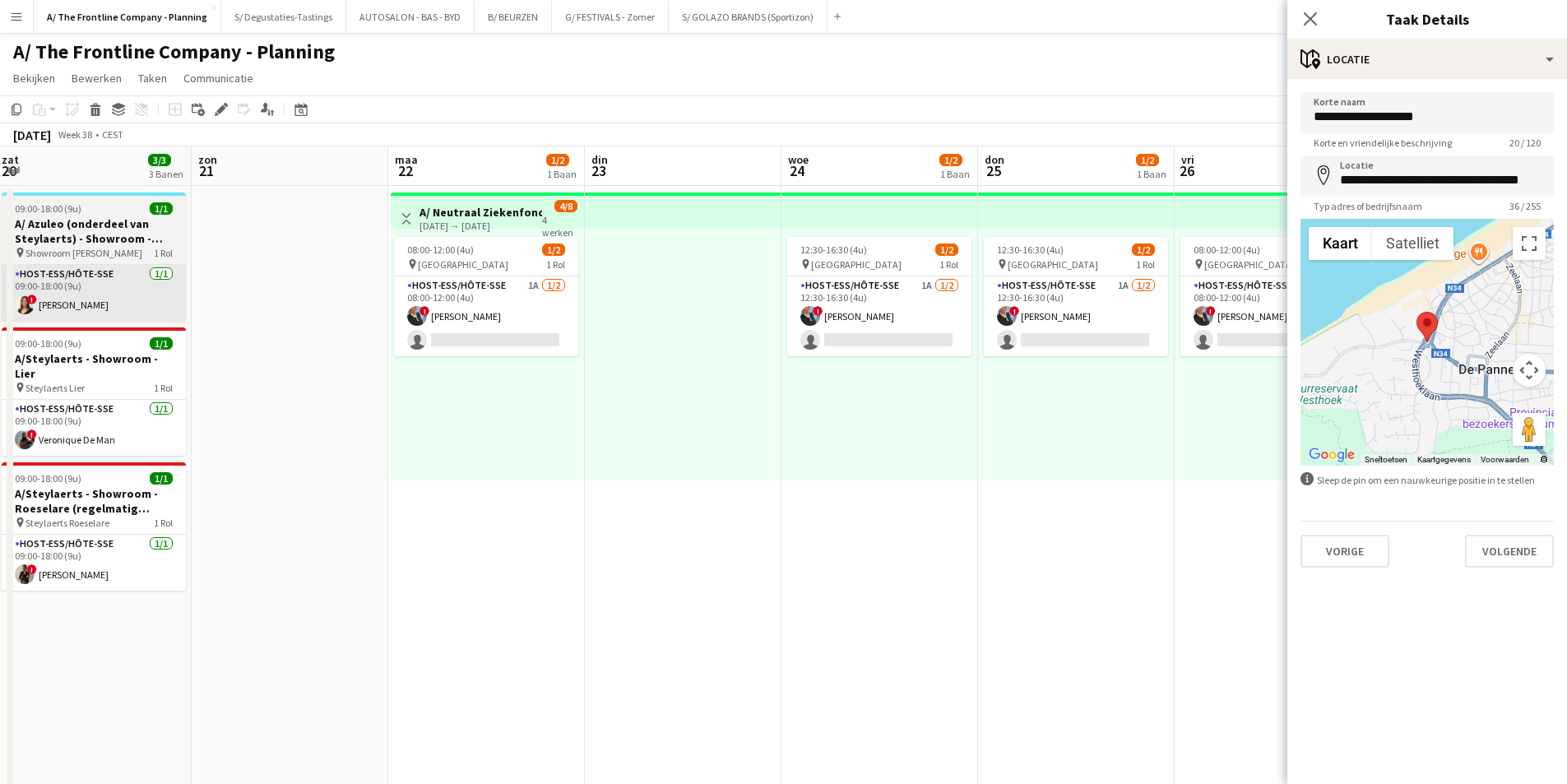
drag, startPoint x: 982, startPoint y: 290, endPoint x: 54, endPoint y: 294, distance: 928.0
click at [55, 294] on app-calendar-viewport "woe 17 1/2 1 Baan don 18 3/4 2 Banen vri 19 zat 20 3/3 3 Banen zon 21 maa 22 1/…" at bounding box center [784, 677] width 1567 height 1063
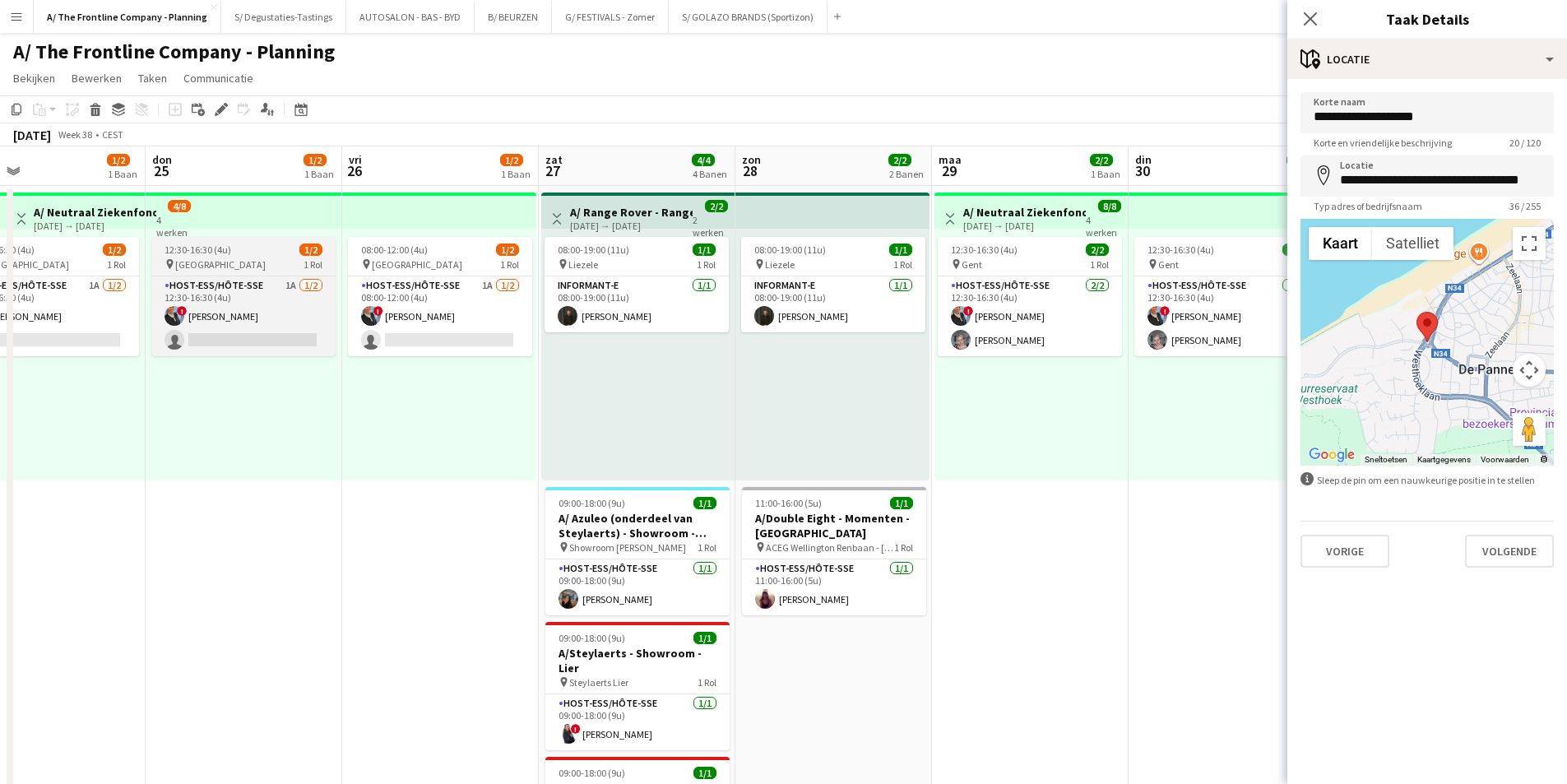
drag, startPoint x: 912, startPoint y: 294, endPoint x: 172, endPoint y: 271, distance: 740.4
click at [80, 294] on app-calendar-viewport "zon 21 maa 22 1/2 1 Baan din 23 woe 24 1/2 1 Baan don 25 1/2 1 Baan vri 26 1/2 …" at bounding box center [784, 677] width 1567 height 1063
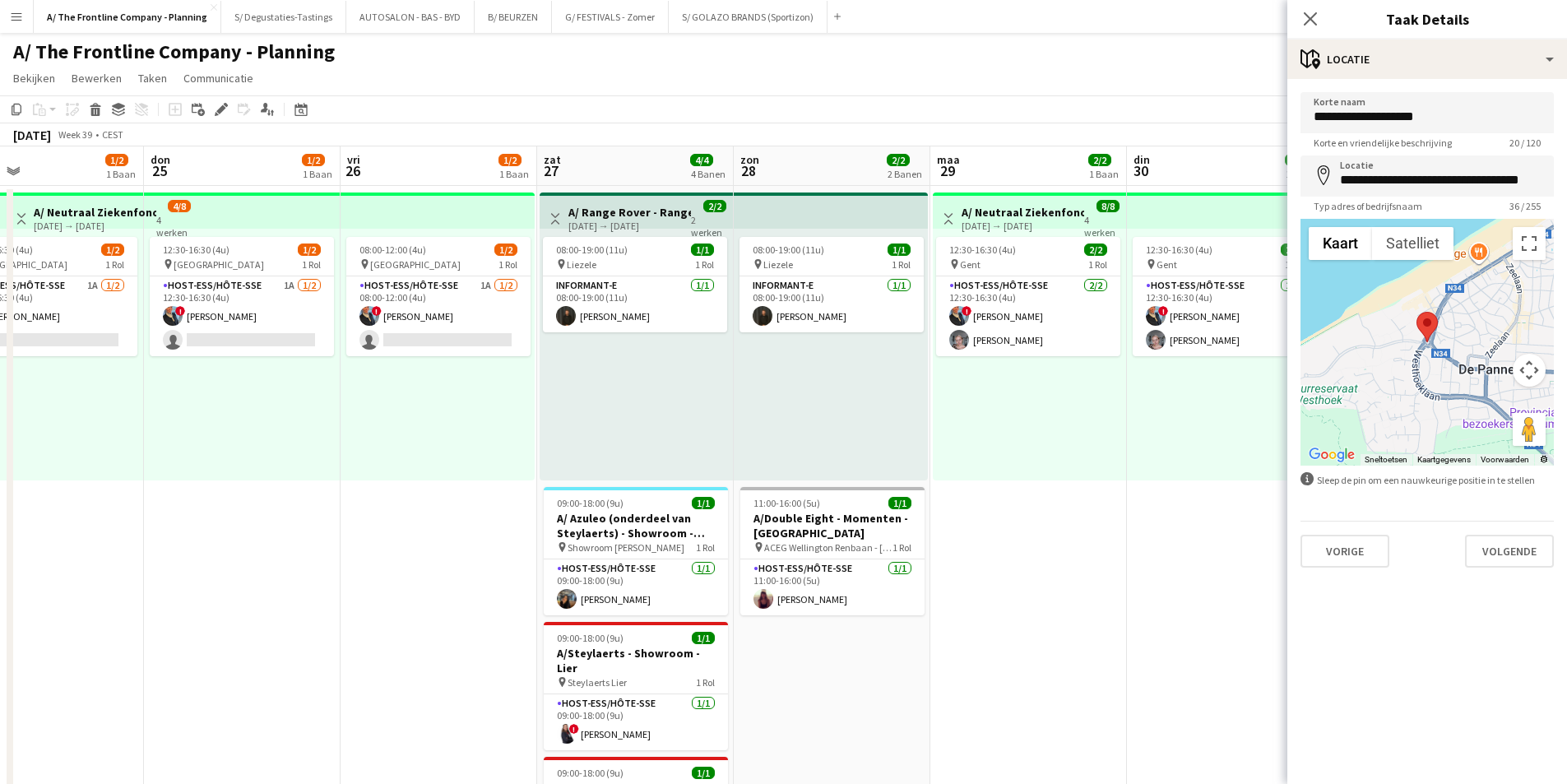
click at [637, 213] on h3 "A/ Range Rover - Range Rover Sport SV Ed Two testdrive event Liezele - Uren + T…" at bounding box center [630, 211] width 123 height 14
type input "*******"
type input "**********"
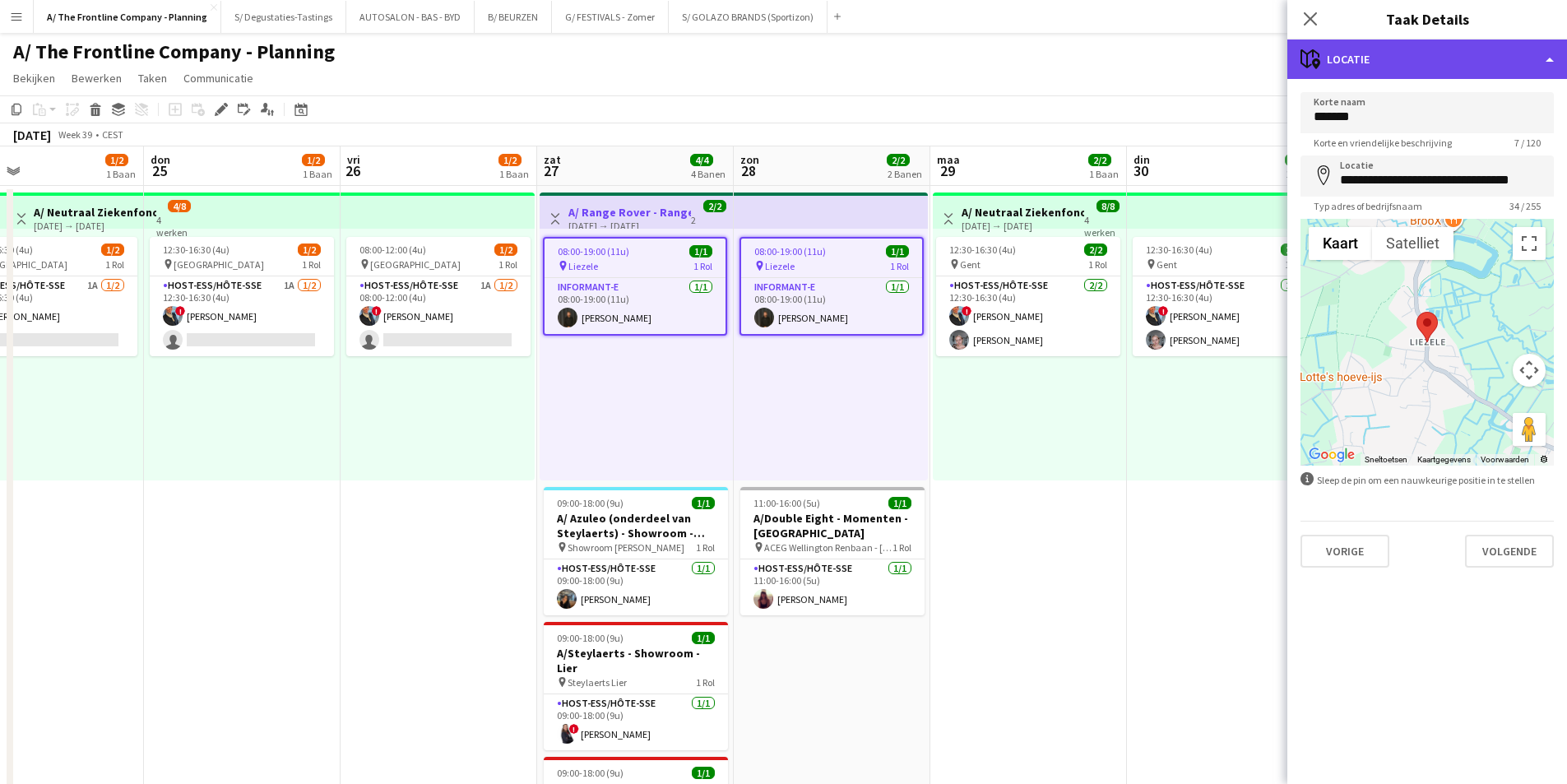
click at [1426, 49] on div "maps-pin-1 Locatie" at bounding box center [1427, 59] width 280 height 39
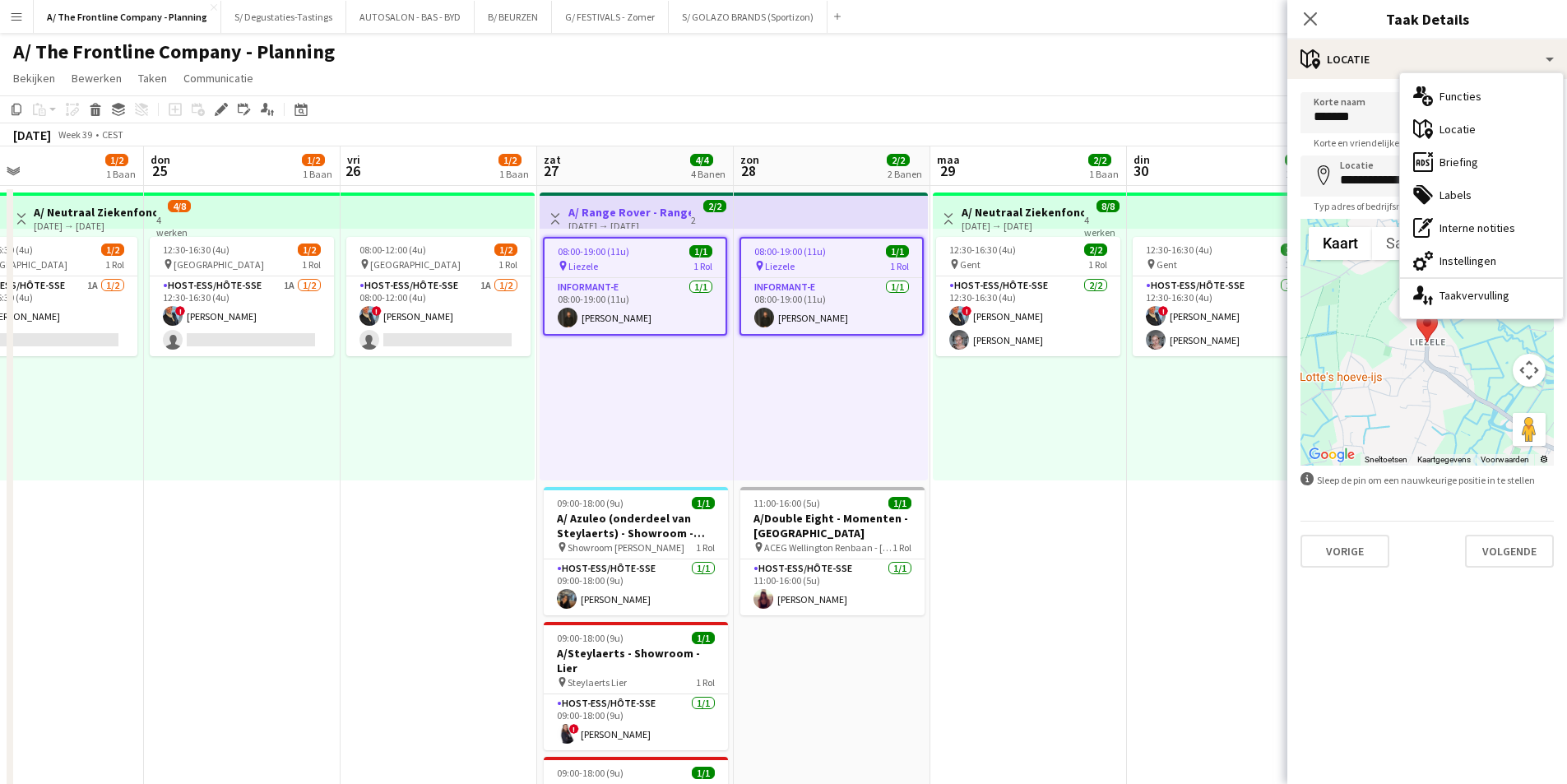
click at [1475, 159] on div "ads-window Briefing" at bounding box center [1481, 161] width 162 height 33
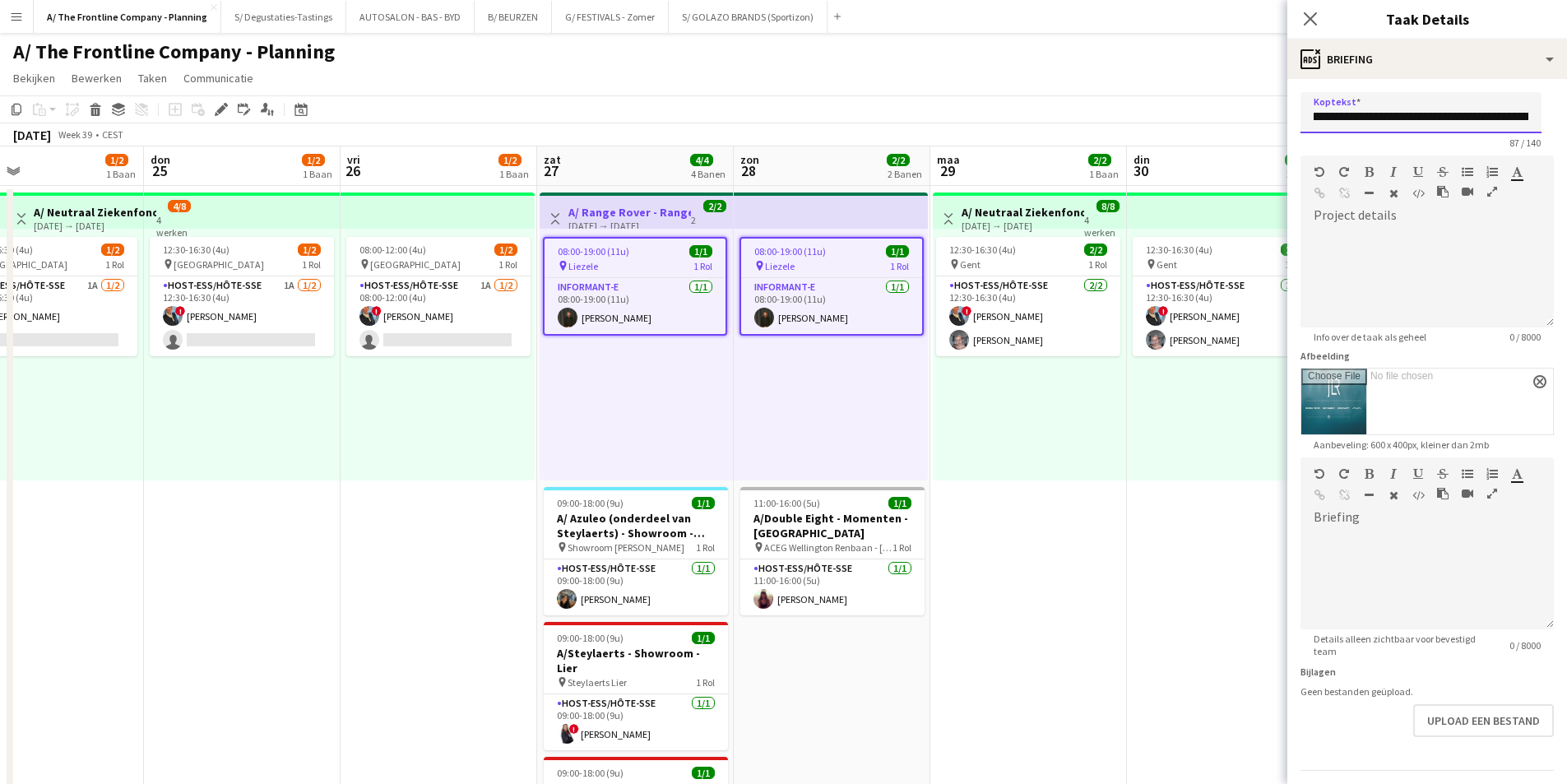
scroll to position [0, 268]
drag, startPoint x: 1388, startPoint y: 117, endPoint x: 1546, endPoint y: 114, distance: 158.0
click at [1546, 114] on form "**********" at bounding box center [1427, 454] width 280 height 724
drag, startPoint x: 1383, startPoint y: 125, endPoint x: 1425, endPoint y: 113, distance: 43.7
click at [1383, 125] on input "**********" at bounding box center [1421, 112] width 241 height 41
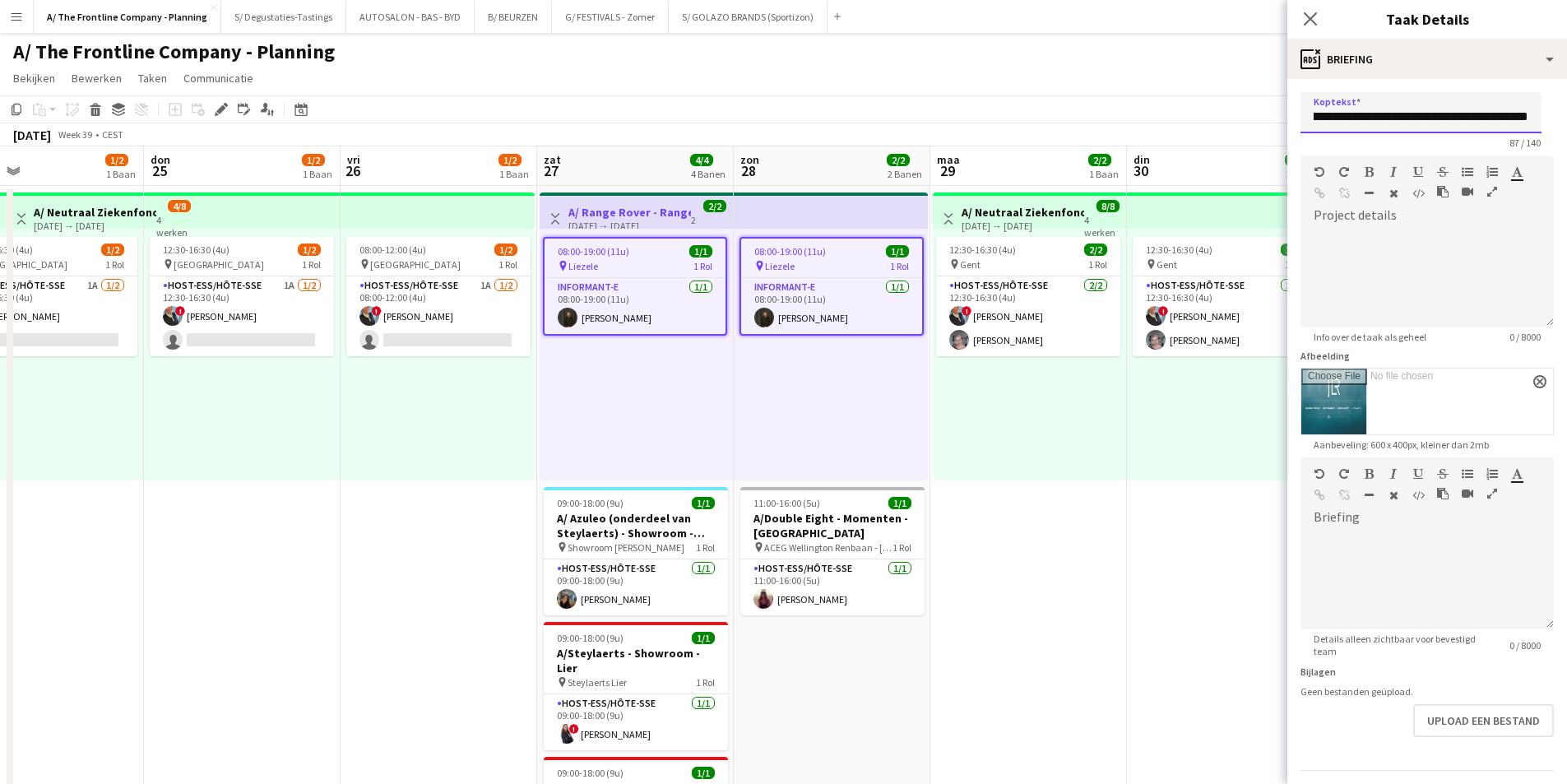
click at [1429, 113] on input "**********" at bounding box center [1421, 112] width 241 height 41
drag, startPoint x: 1424, startPoint y: 113, endPoint x: 1408, endPoint y: 103, distance: 18.9
click at [1408, 103] on input "**********" at bounding box center [1421, 112] width 241 height 41
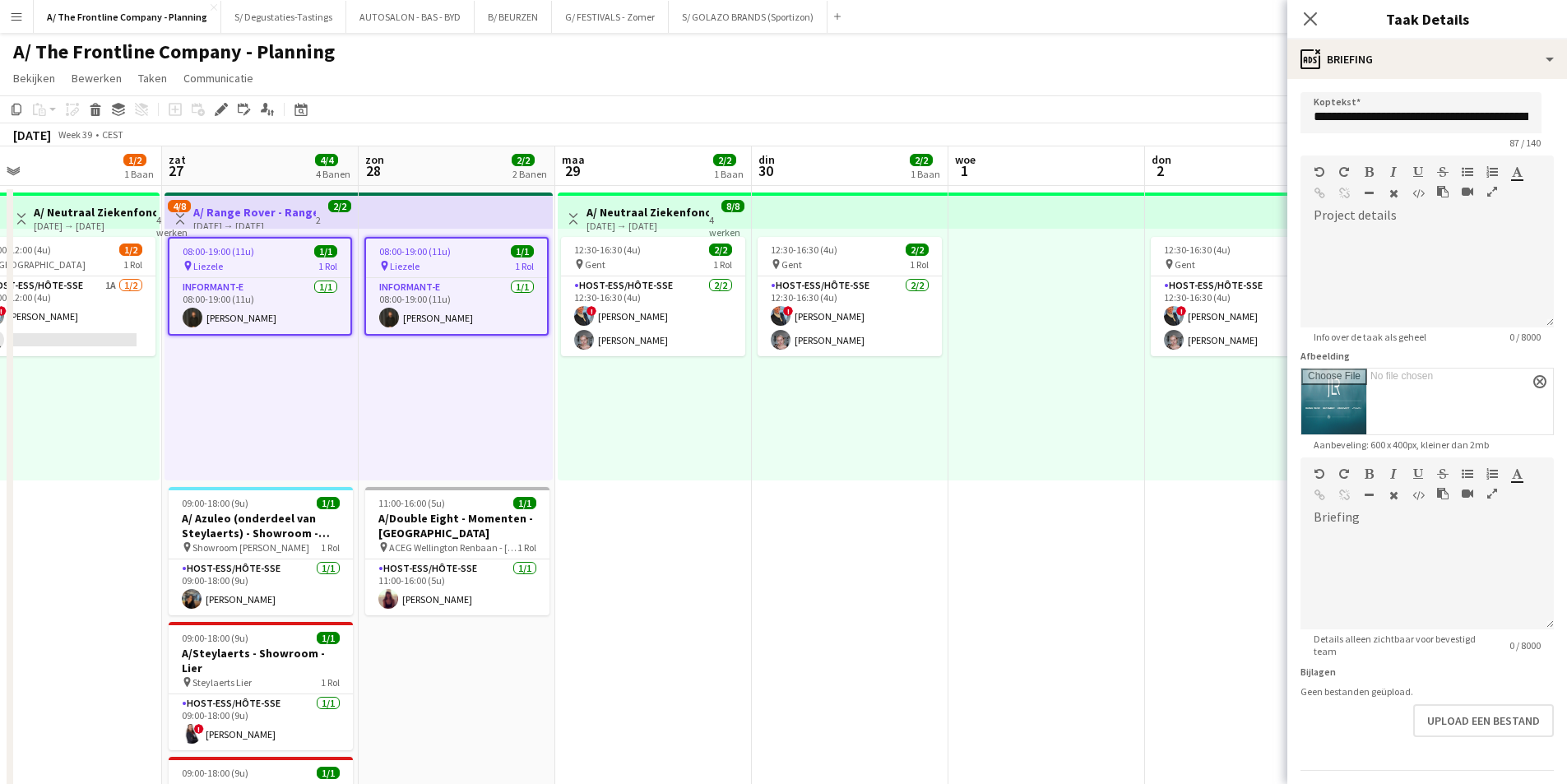
scroll to position [0, 480]
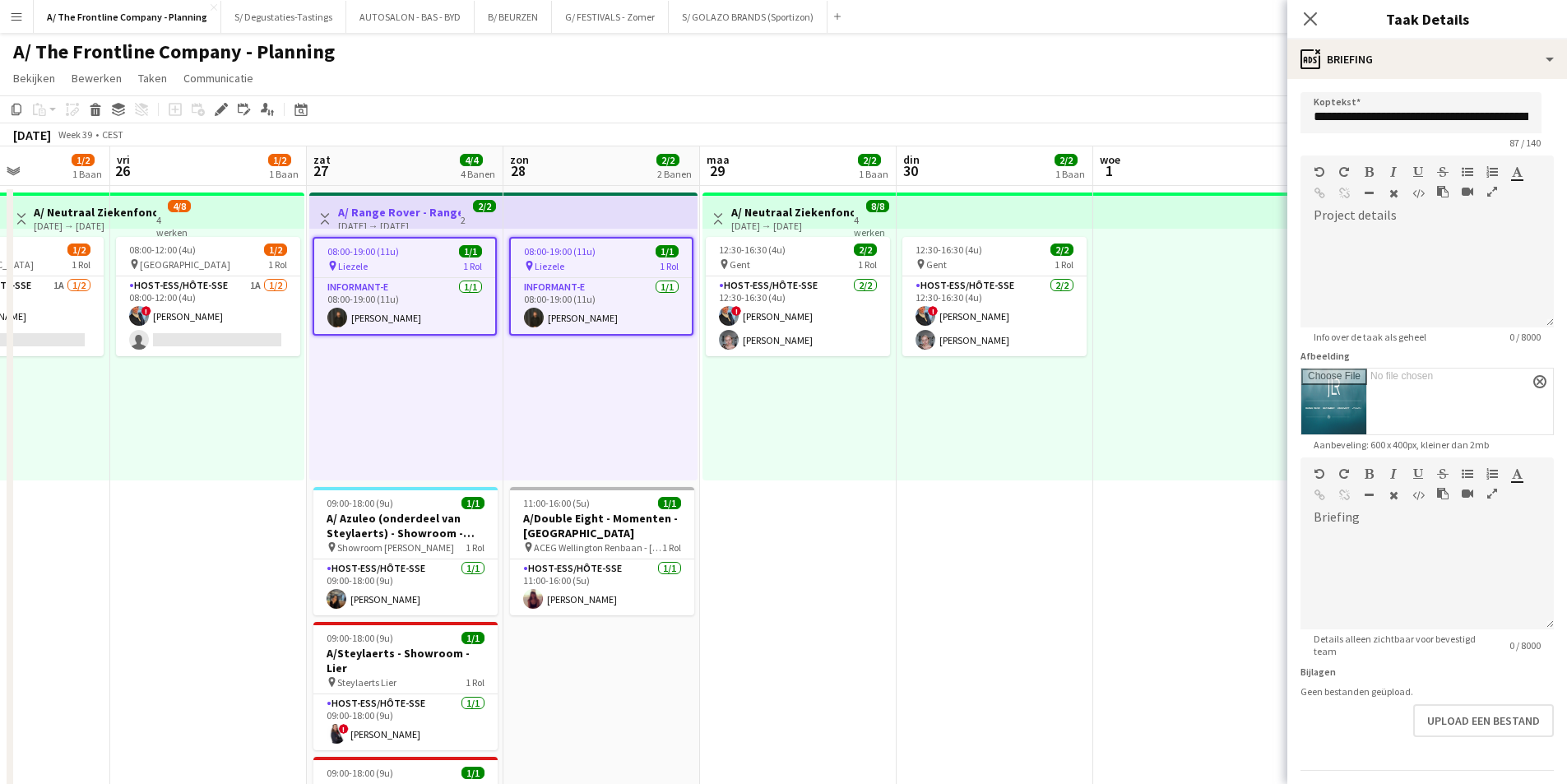
drag, startPoint x: 1026, startPoint y: 444, endPoint x: 899, endPoint y: 419, distance: 129.4
click at [899, 419] on app-calendar-viewport "din 23 woe 24 1/2 1 Baan don 25 1/2 1 Baan vri 26 1/2 1 Baan zat 27 4/4 4 Banen…" at bounding box center [784, 688] width 1567 height 1085
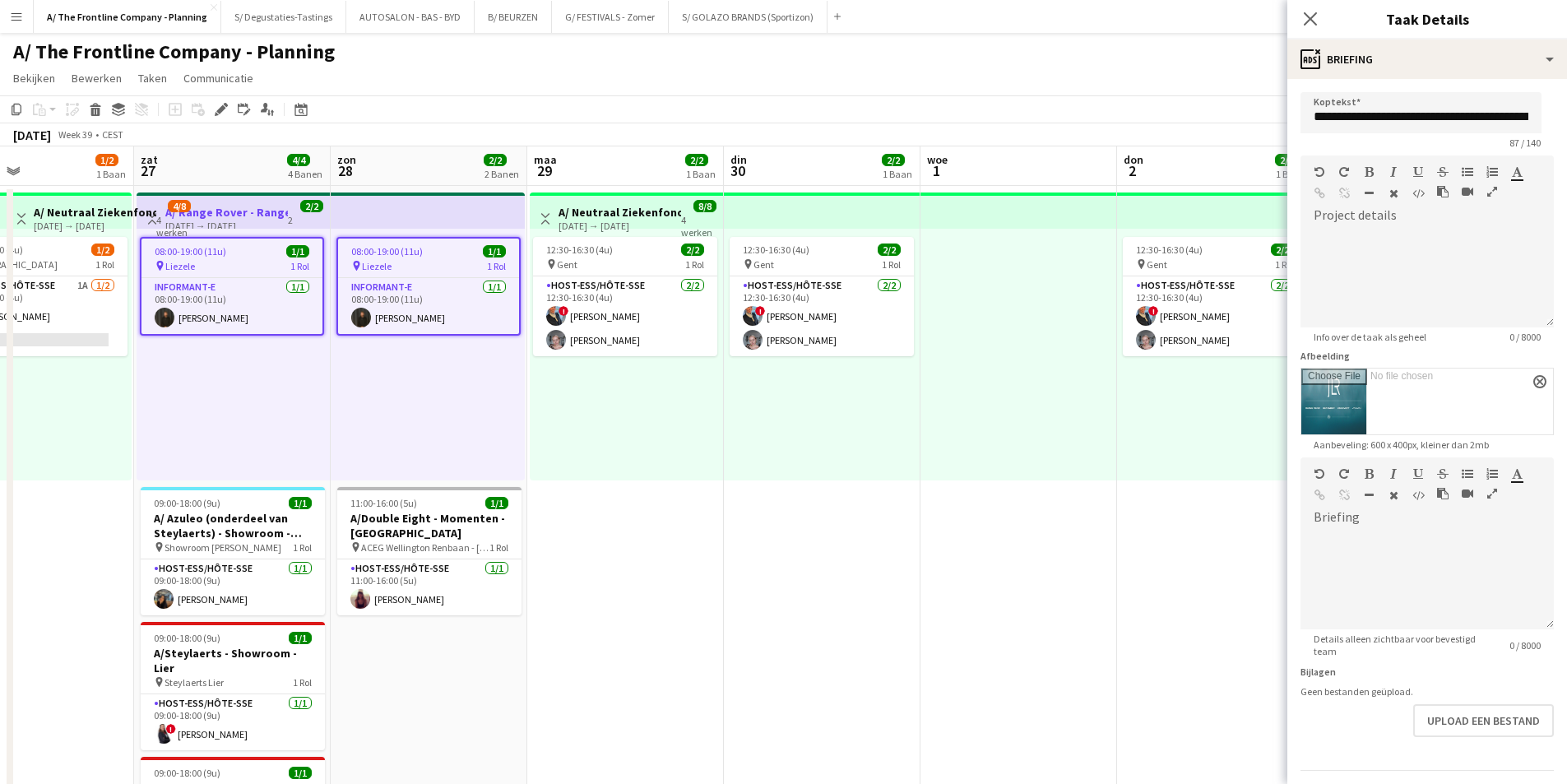
scroll to position [0, 525]
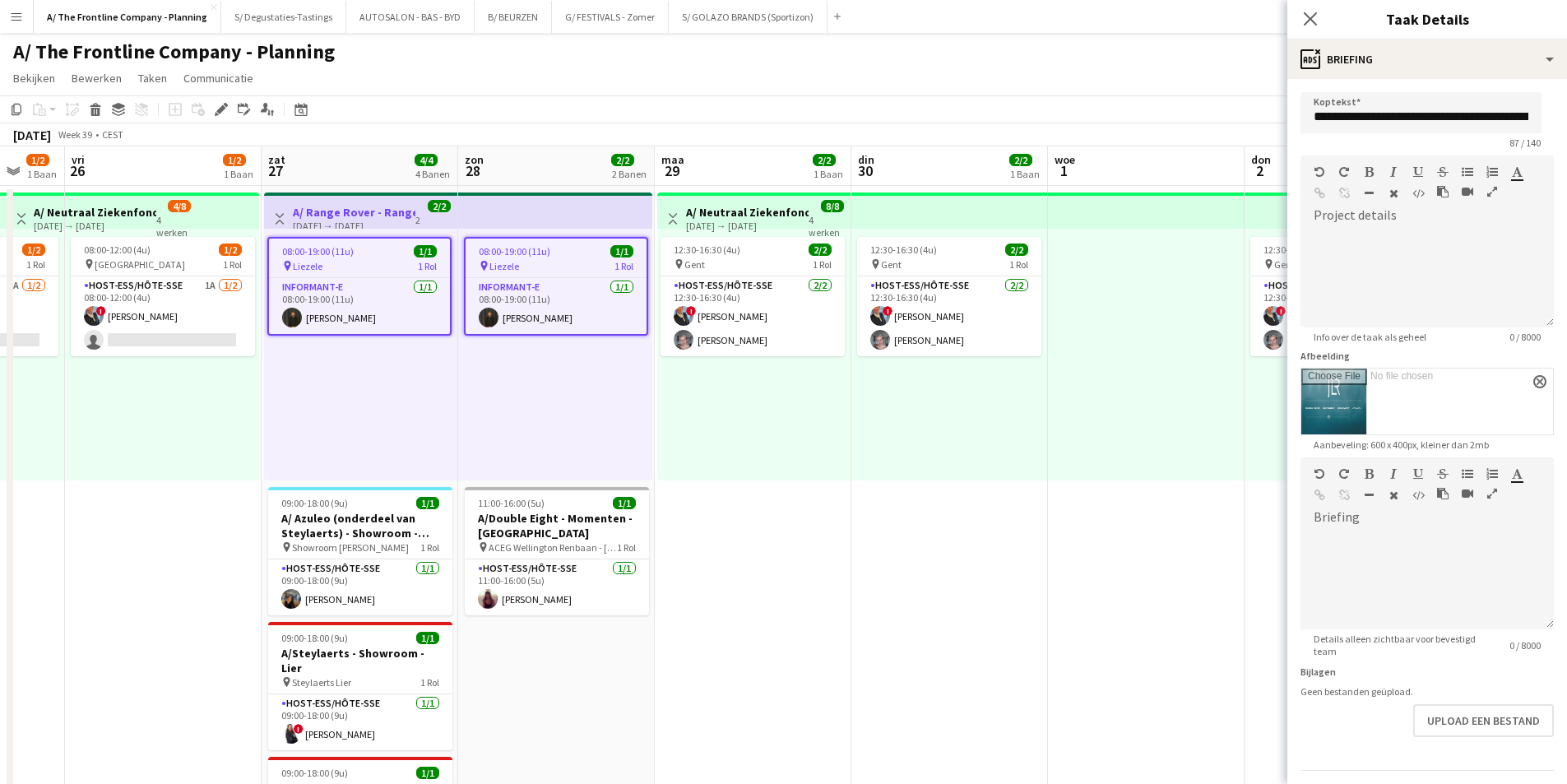
drag, startPoint x: 1060, startPoint y: 442, endPoint x: 425, endPoint y: 440, distance: 635.0
click at [425, 440] on app-calendar-viewport "din 23 woe 24 1/2 1 Baan don 25 1/2 1 Baan vri 26 1/2 1 Baan zat 27 4/4 4 Banen…" at bounding box center [784, 688] width 1567 height 1085
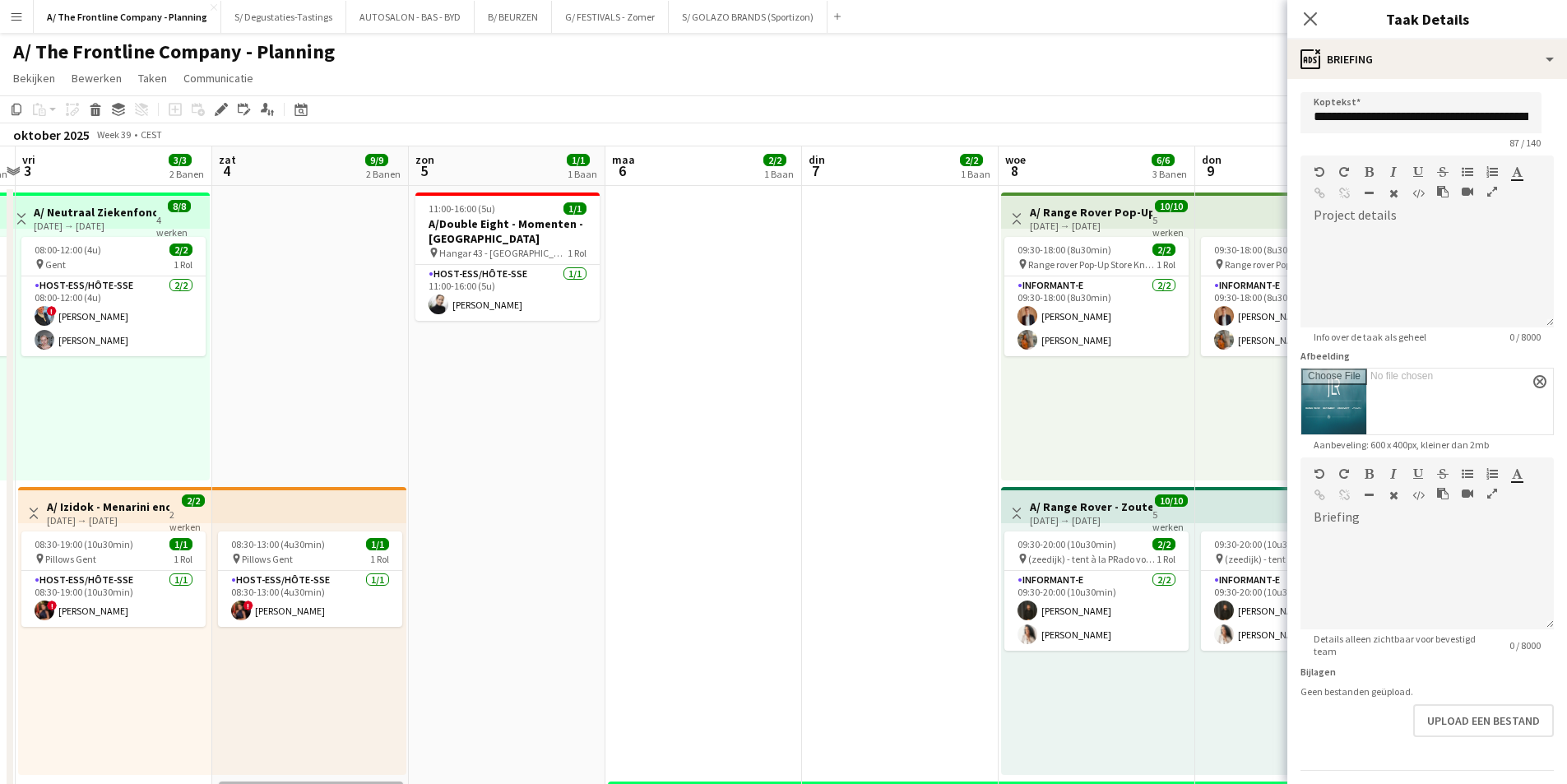
scroll to position [0, 597]
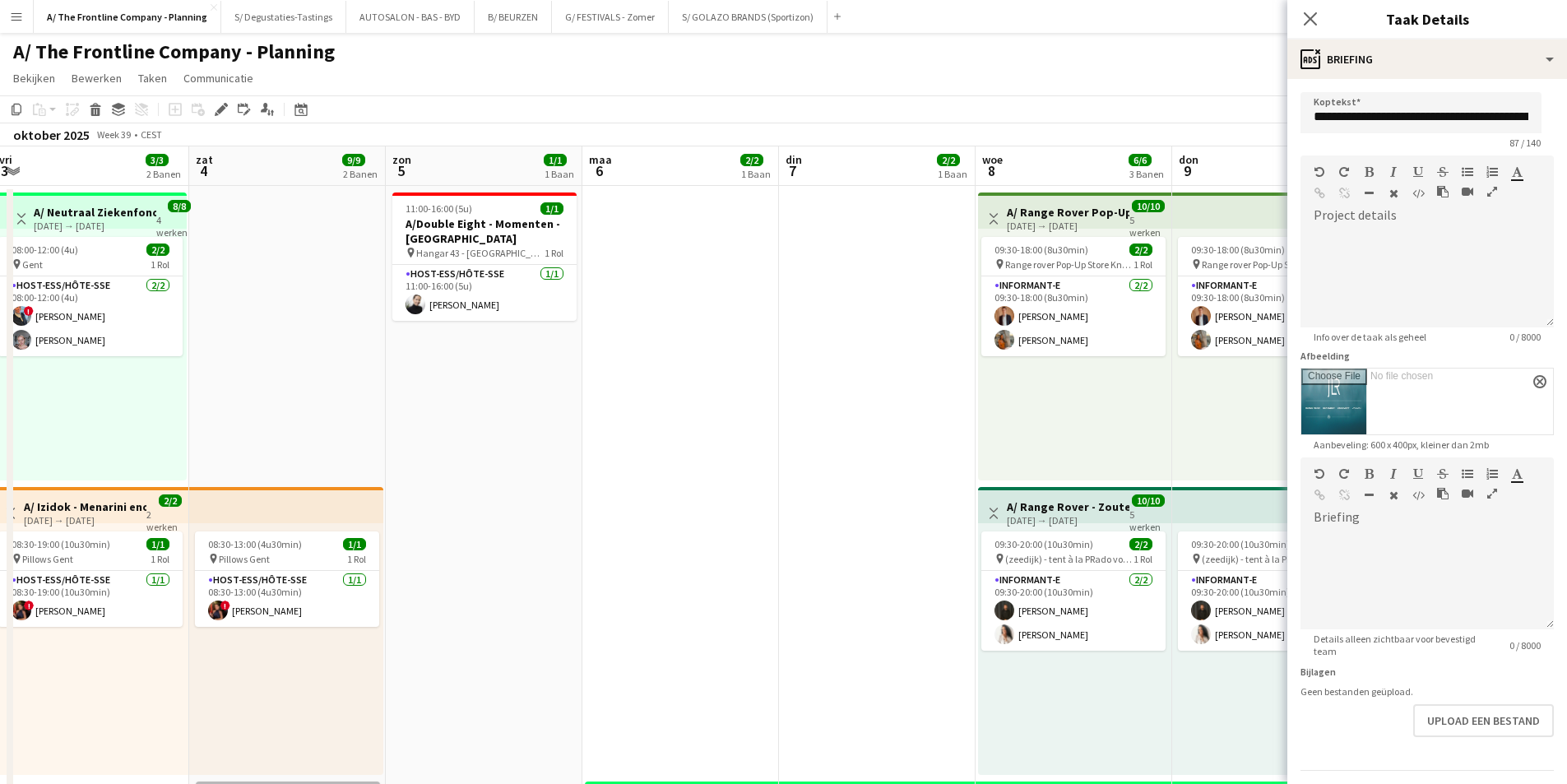
drag, startPoint x: 1069, startPoint y: 396, endPoint x: 210, endPoint y: 435, distance: 859.9
click at [210, 435] on app-calendar-viewport "din 30 2/2 1 Baan woe 1 don 2 2/2 1 Baan vri 3 3/3 2 Banen zat 4 9/9 2 Banen zo…" at bounding box center [784, 688] width 1567 height 1085
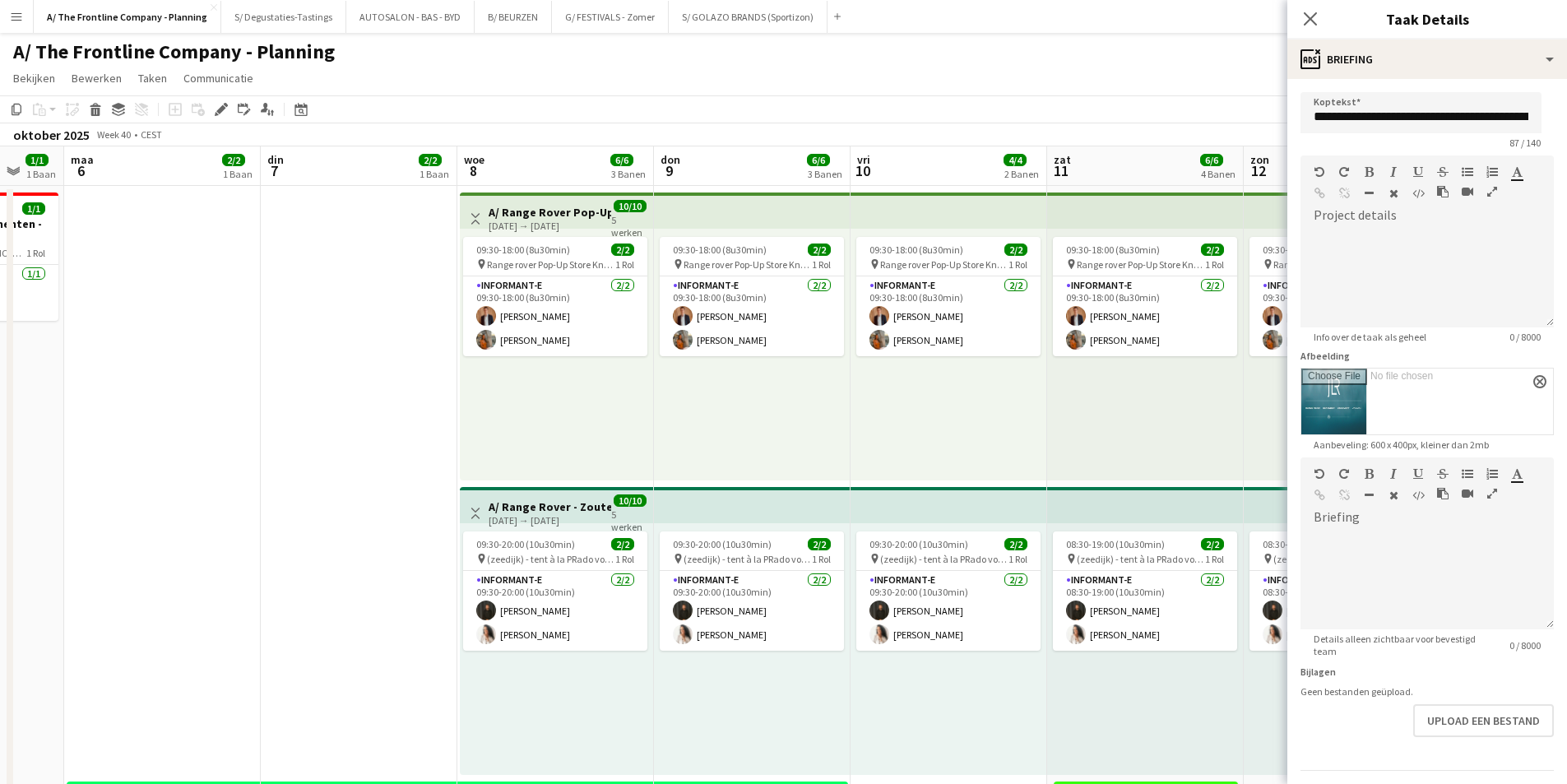
scroll to position [0, 556]
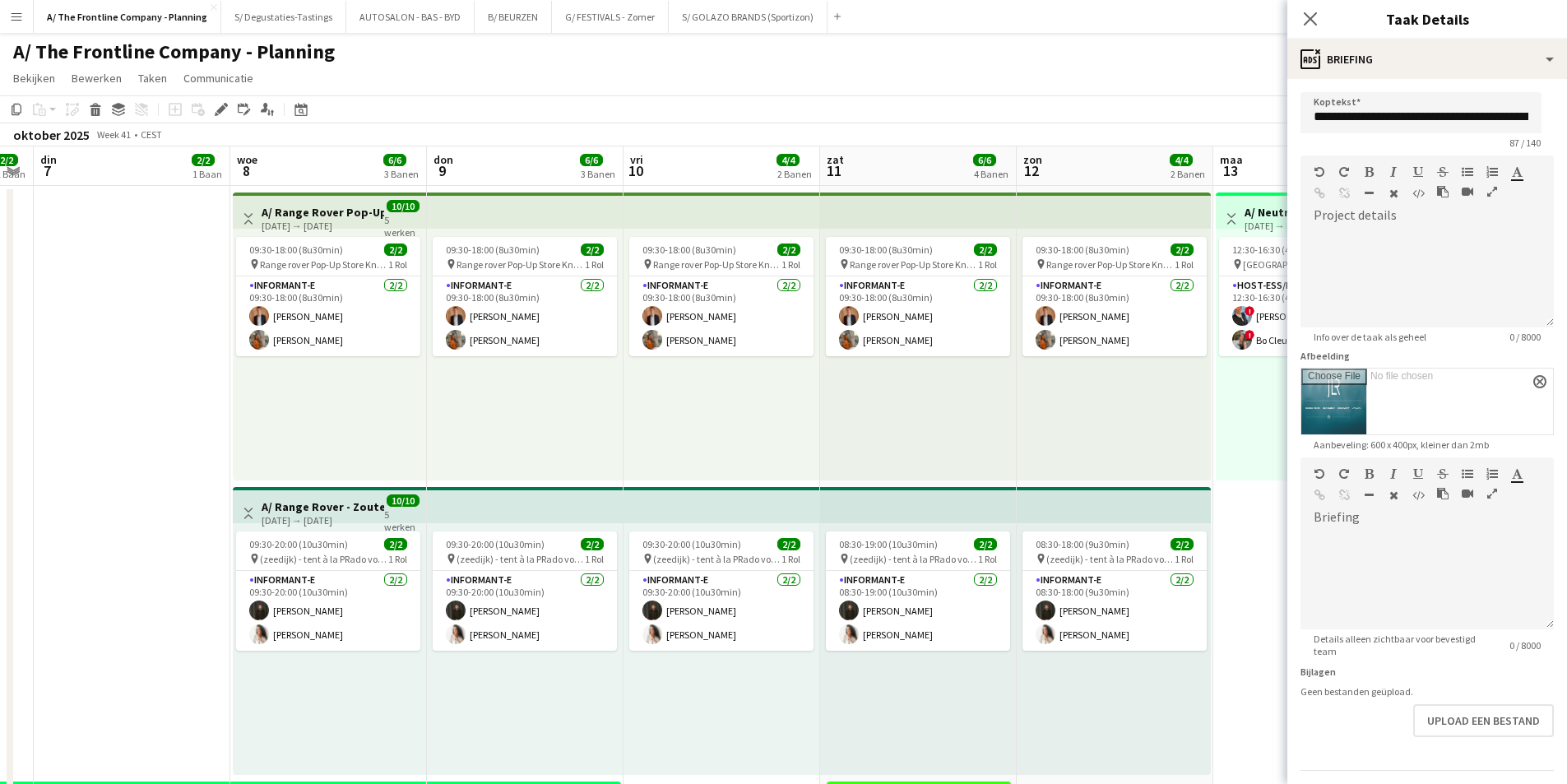
drag, startPoint x: 416, startPoint y: 430, endPoint x: 292, endPoint y: 430, distance: 124.0
click at [292, 430] on app-calendar-viewport "zat 4 9/9 2 Banen zon 5 1/1 1 Baan maa 6 2/2 1 Baan din 7 2/2 1 Baan woe 8 6/6 …" at bounding box center [784, 688] width 1567 height 1085
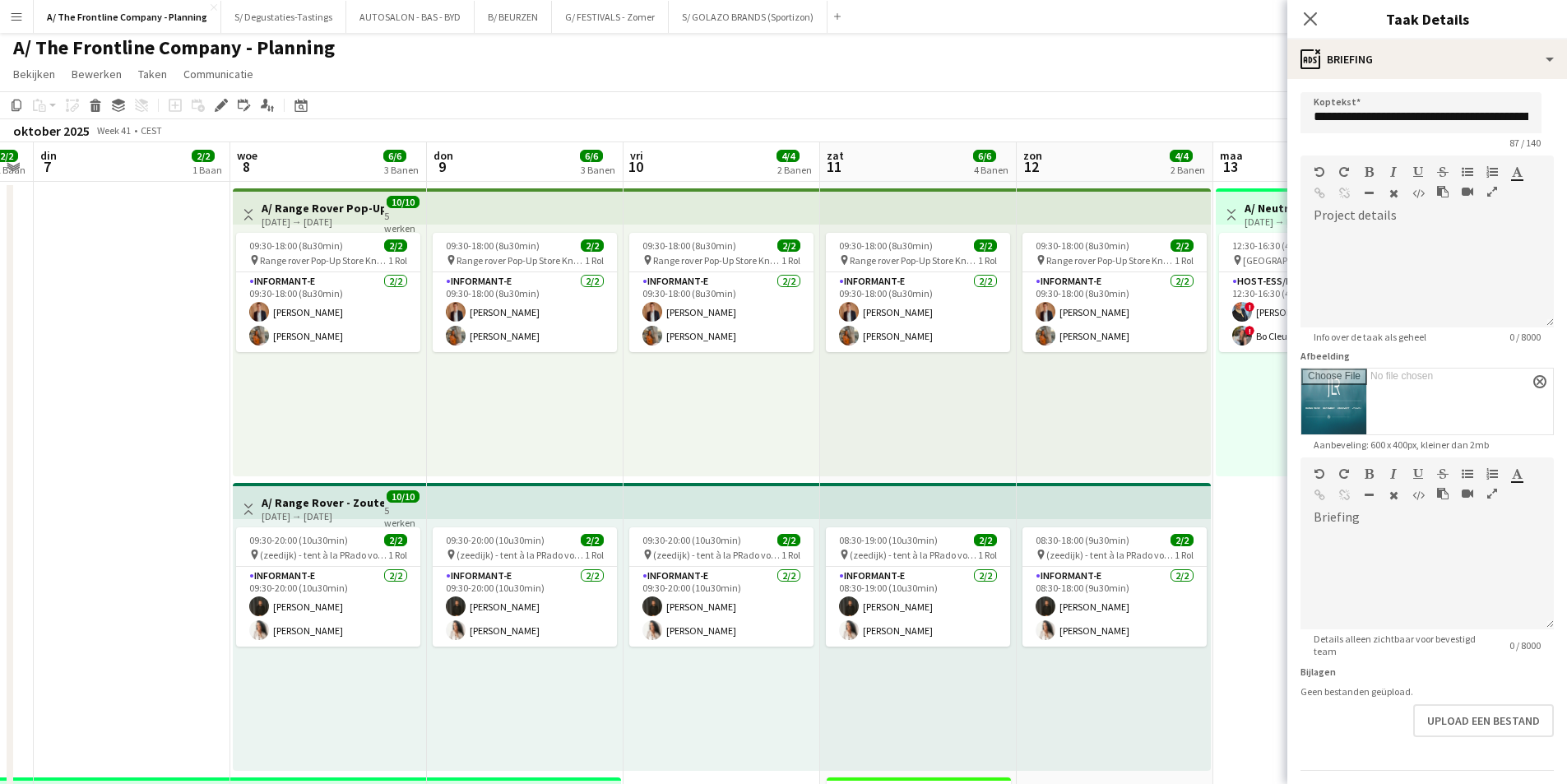
scroll to position [0, 0]
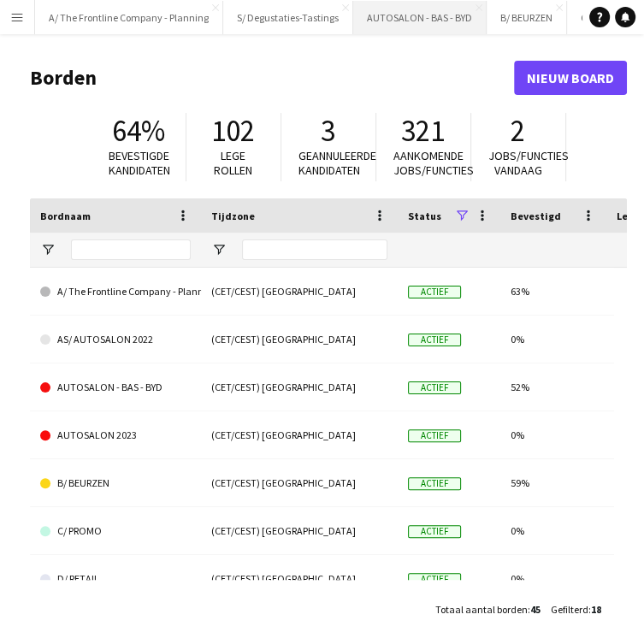
click at [416, 15] on button "AUTOSALON - BAS - BYD [GEOGRAPHIC_DATA]" at bounding box center [419, 17] width 133 height 33
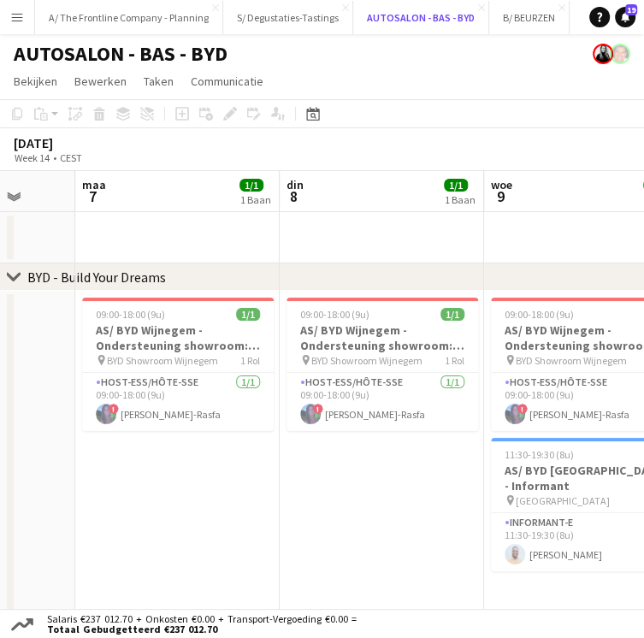
scroll to position [0, 537]
click at [320, 115] on div "Datumkiezer" at bounding box center [313, 114] width 21 height 21
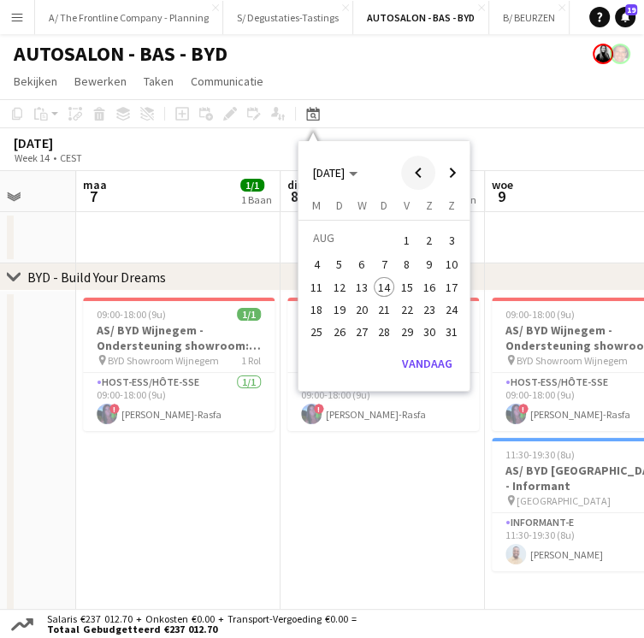
click at [417, 174] on span "Previous month" at bounding box center [418, 173] width 34 height 34
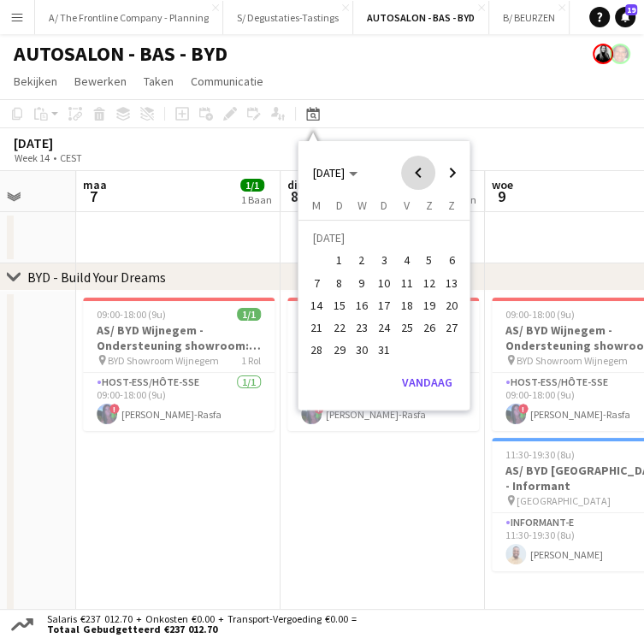
click at [417, 174] on span "Previous month" at bounding box center [418, 173] width 34 height 34
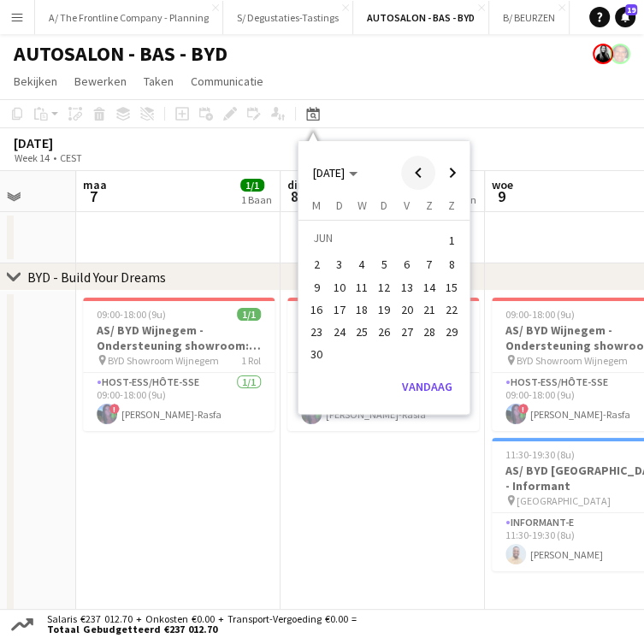
click at [417, 174] on span "Previous month" at bounding box center [418, 173] width 34 height 34
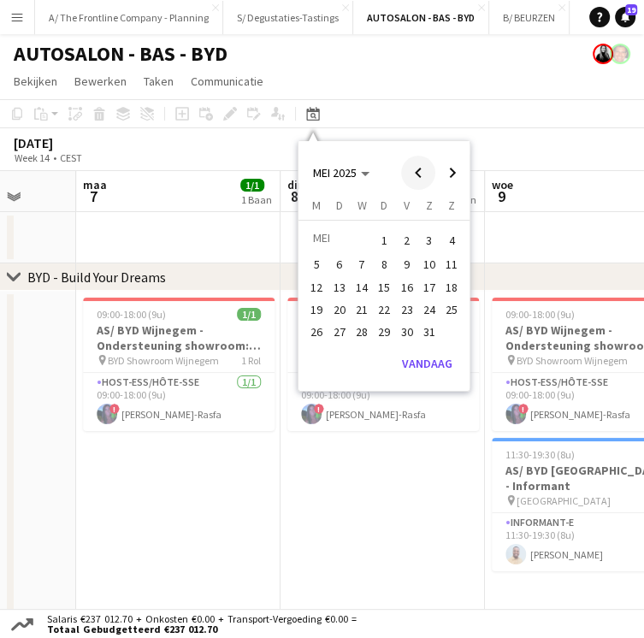
click at [417, 174] on span "Previous month" at bounding box center [418, 173] width 34 height 34
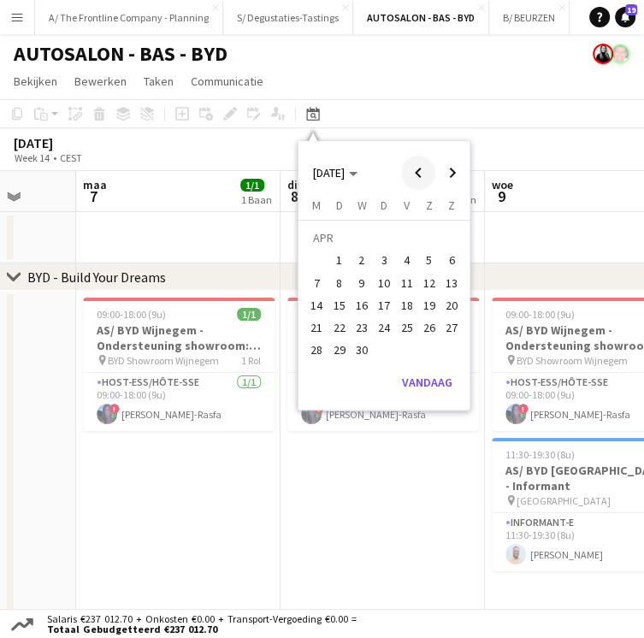
click at [417, 174] on span "Previous month" at bounding box center [418, 173] width 34 height 34
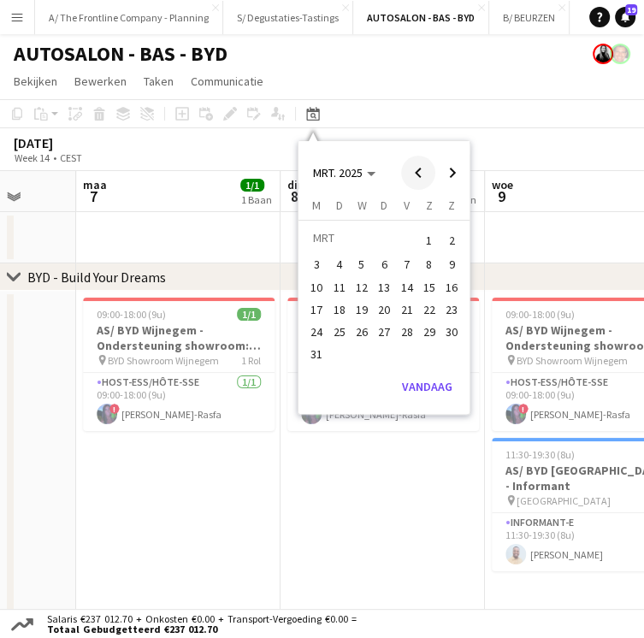
click at [417, 174] on span "Previous month" at bounding box center [418, 173] width 34 height 34
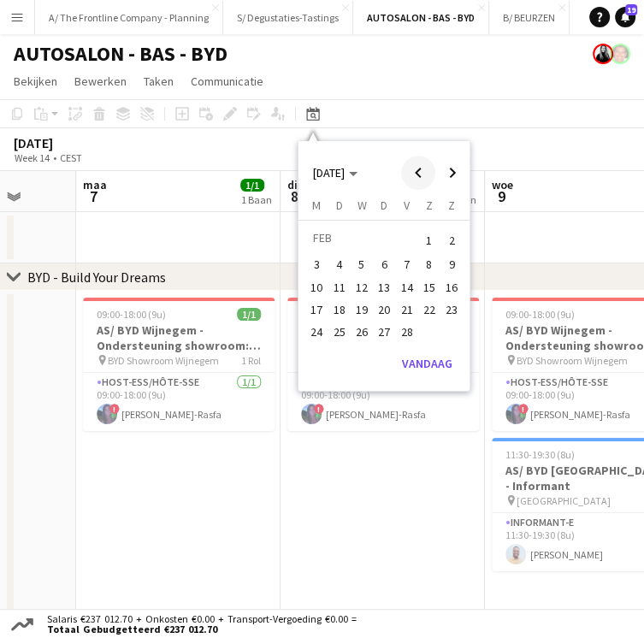
click at [417, 174] on span "Previous month" at bounding box center [418, 173] width 34 height 34
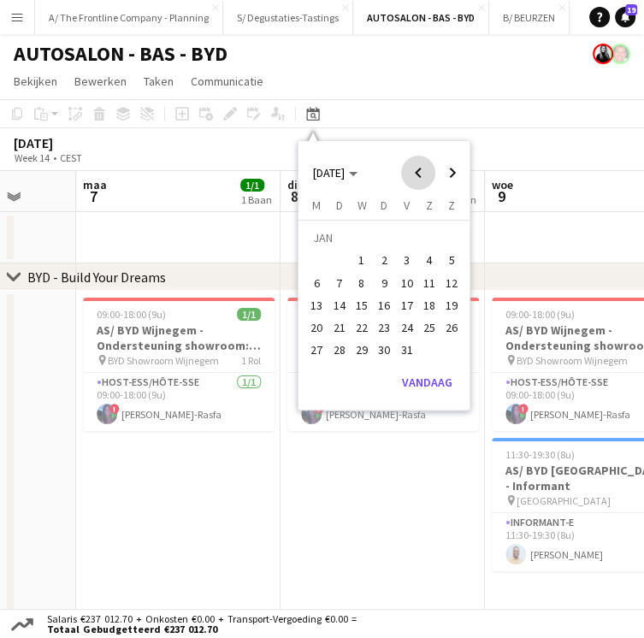
click at [417, 174] on span "Previous month" at bounding box center [418, 173] width 34 height 34
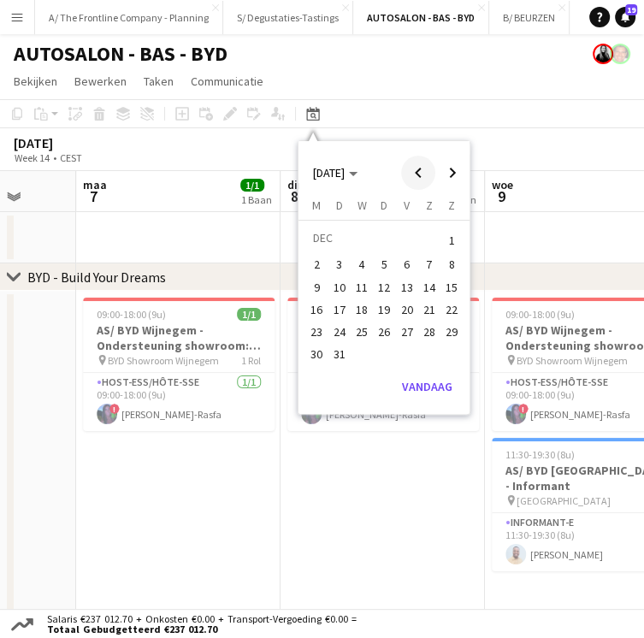
click at [417, 174] on span "Previous month" at bounding box center [418, 173] width 34 height 34
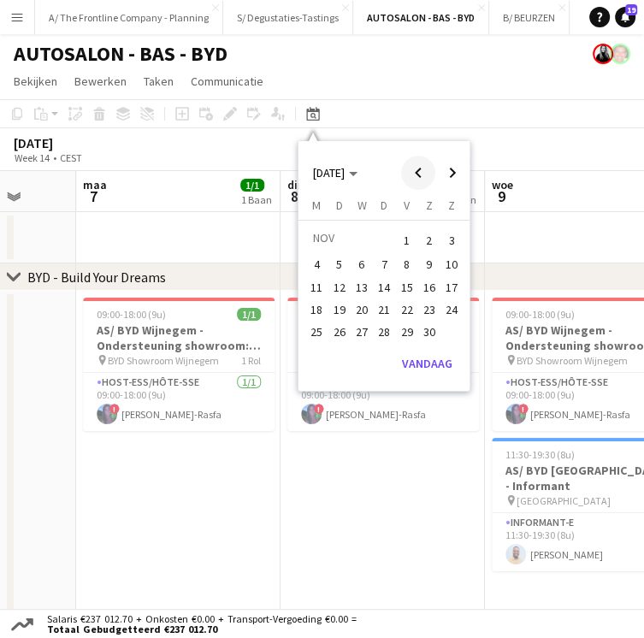
click at [417, 174] on span "Previous month" at bounding box center [418, 173] width 34 height 34
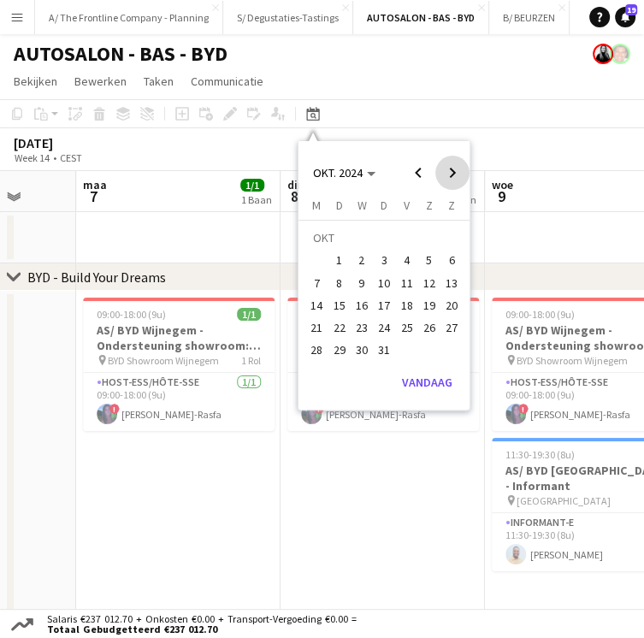
click at [442, 171] on span "Next month" at bounding box center [453, 173] width 34 height 34
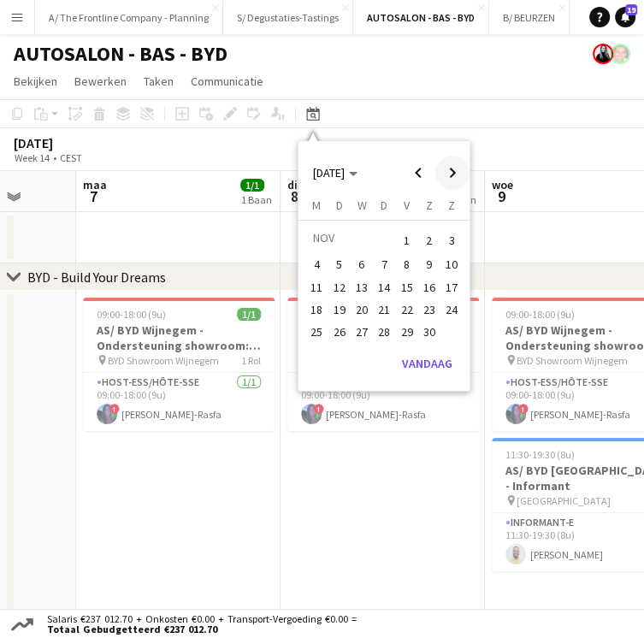
click at [452, 182] on span "Next month" at bounding box center [453, 173] width 34 height 34
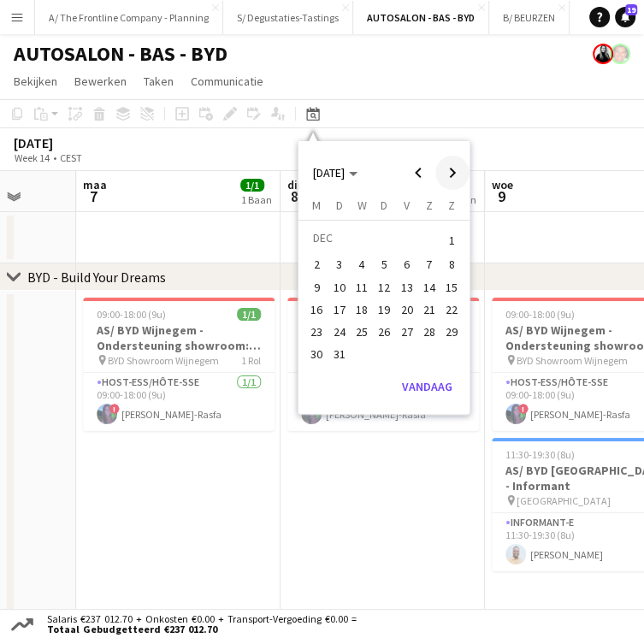
click at [452, 172] on span "Next month" at bounding box center [453, 173] width 34 height 34
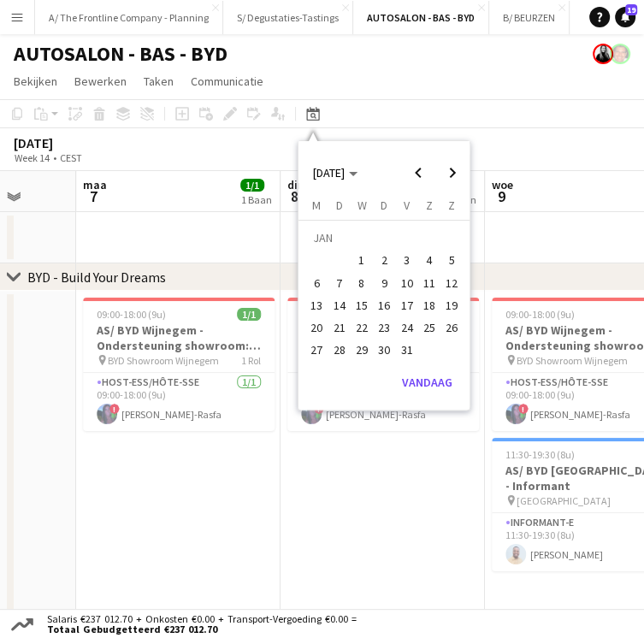
click at [354, 258] on span "1" at bounding box center [362, 261] width 21 height 21
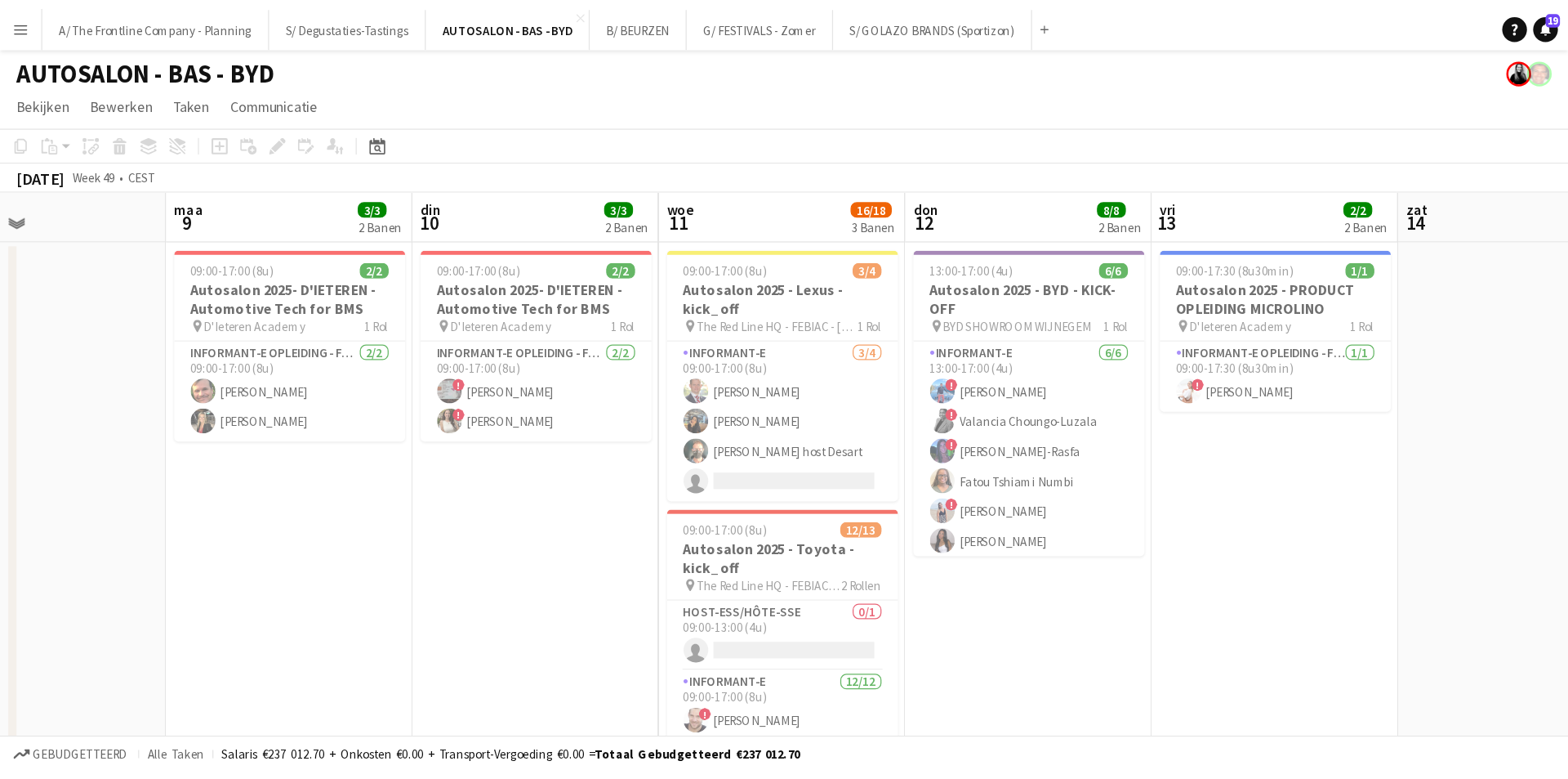
scroll to position [0, 454]
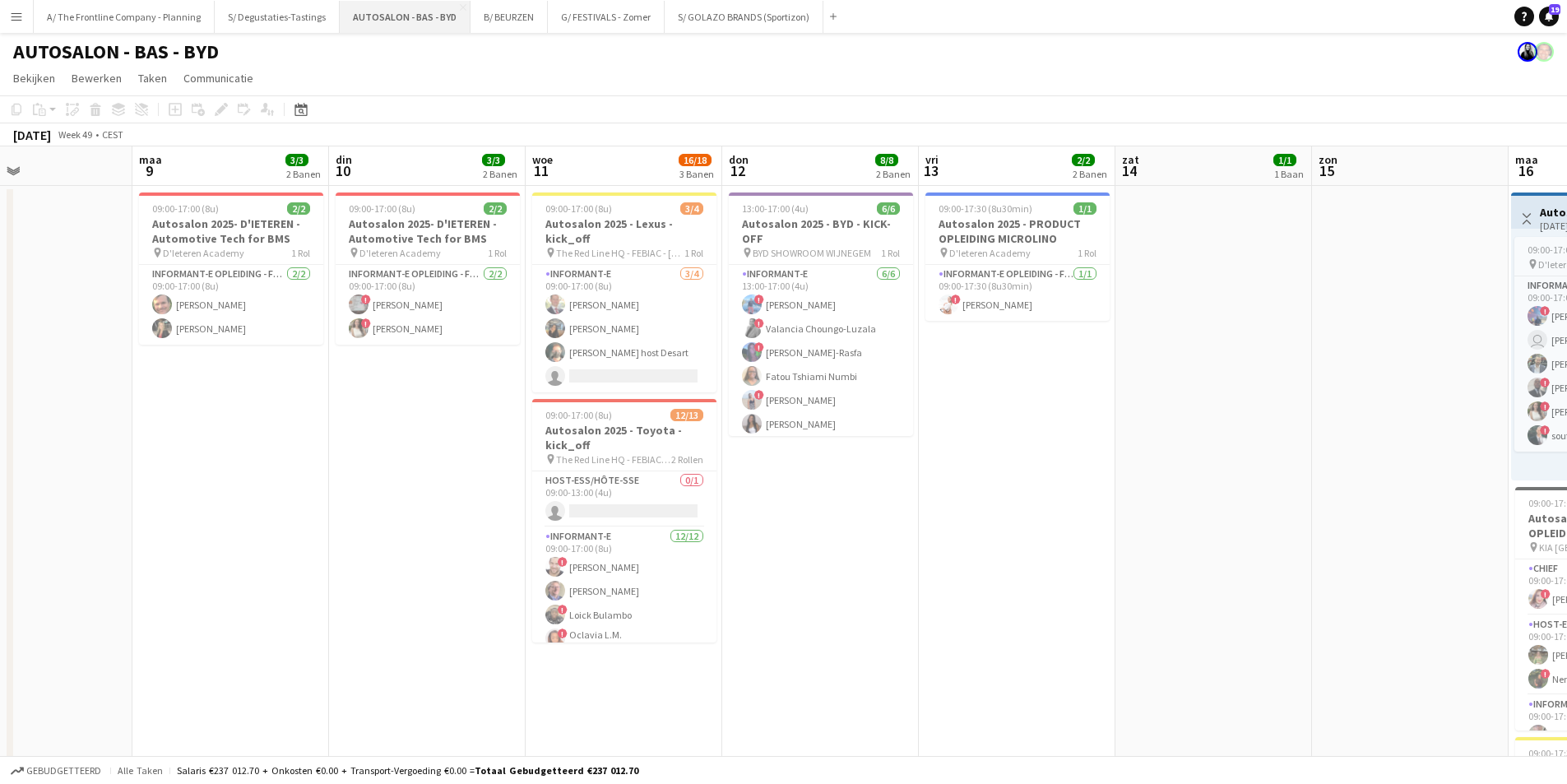
click at [378, 13] on button "AUTOSALON - BAS - BYD Sluiten" at bounding box center [405, 16] width 131 height 32
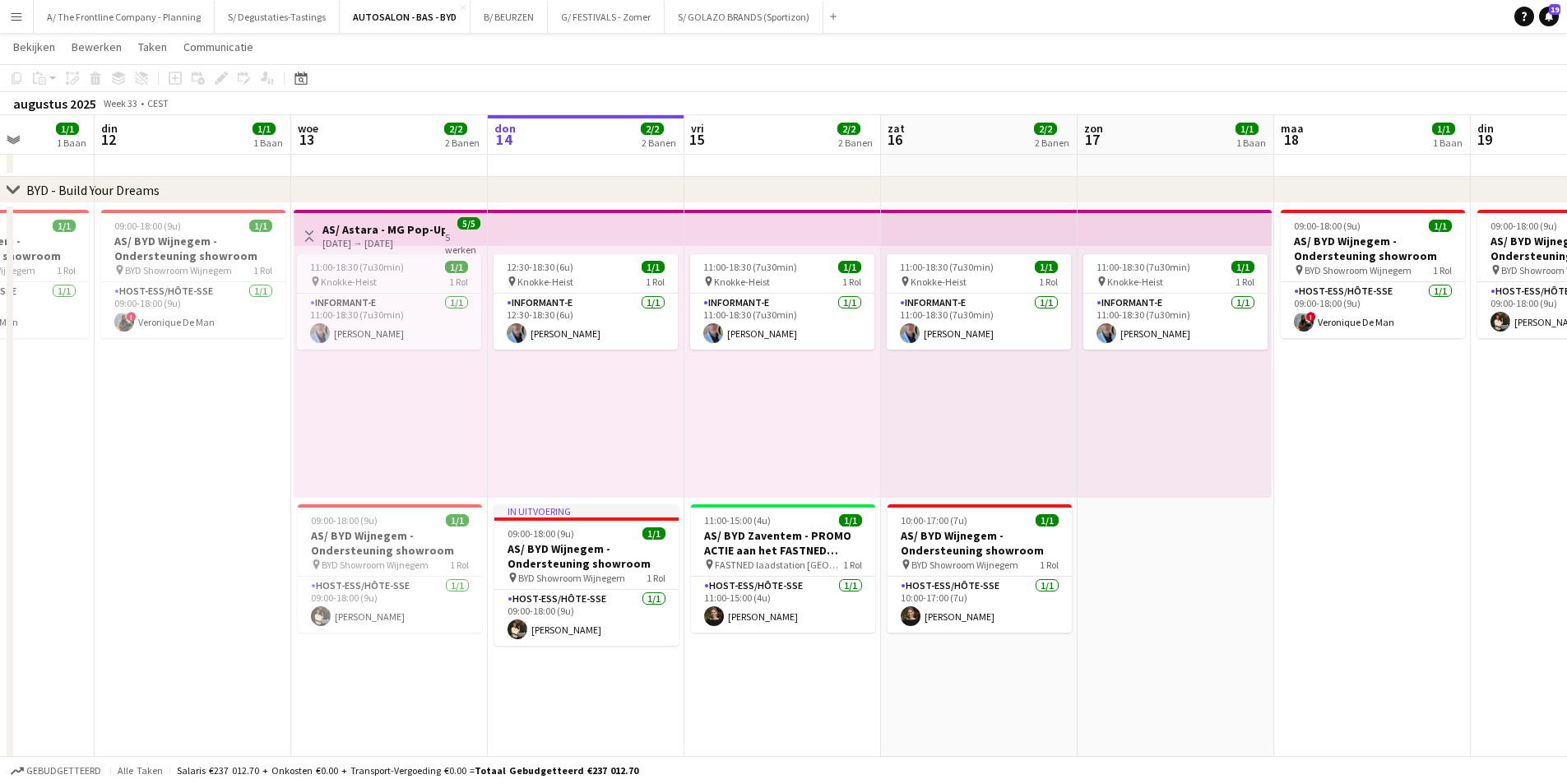
scroll to position [0, 500]
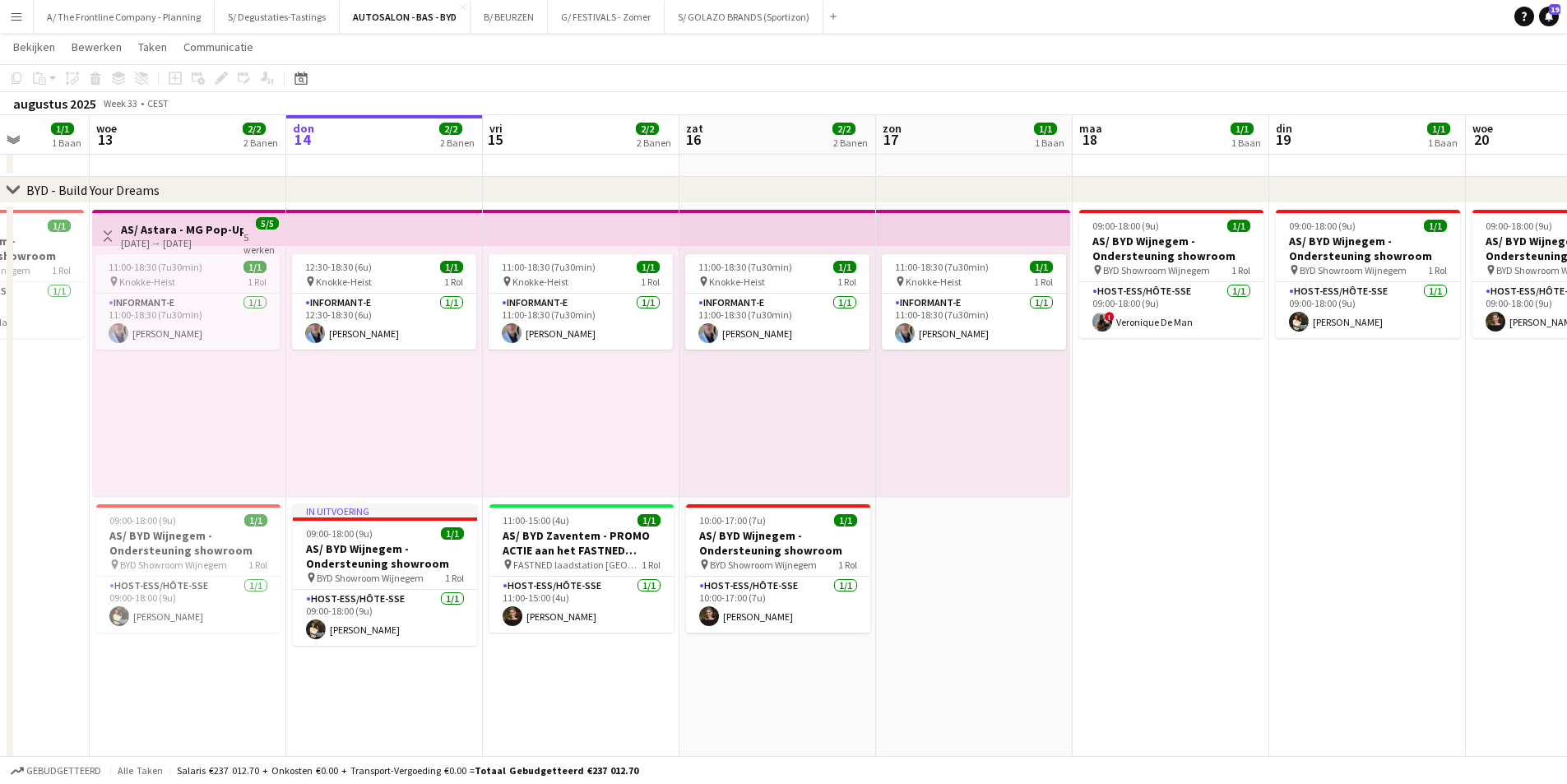
drag, startPoint x: 867, startPoint y: 590, endPoint x: 957, endPoint y: 552, distance: 97.7
click at [631, 552] on app-calendar-viewport "zon 10 1/1 1 Baan maa 11 1/1 1 Baan din 12 1/1 1 Baan woe 13 2/2 2 Banen don 14…" at bounding box center [784, 443] width 1567 height 870
click at [631, 613] on app-date-cell "11:00-18:30 (7u30min) 1/1 pin Knokke-Heist 1 Rol Informant-e 1/1 11:00-18:30 (7…" at bounding box center [778, 502] width 197 height 600
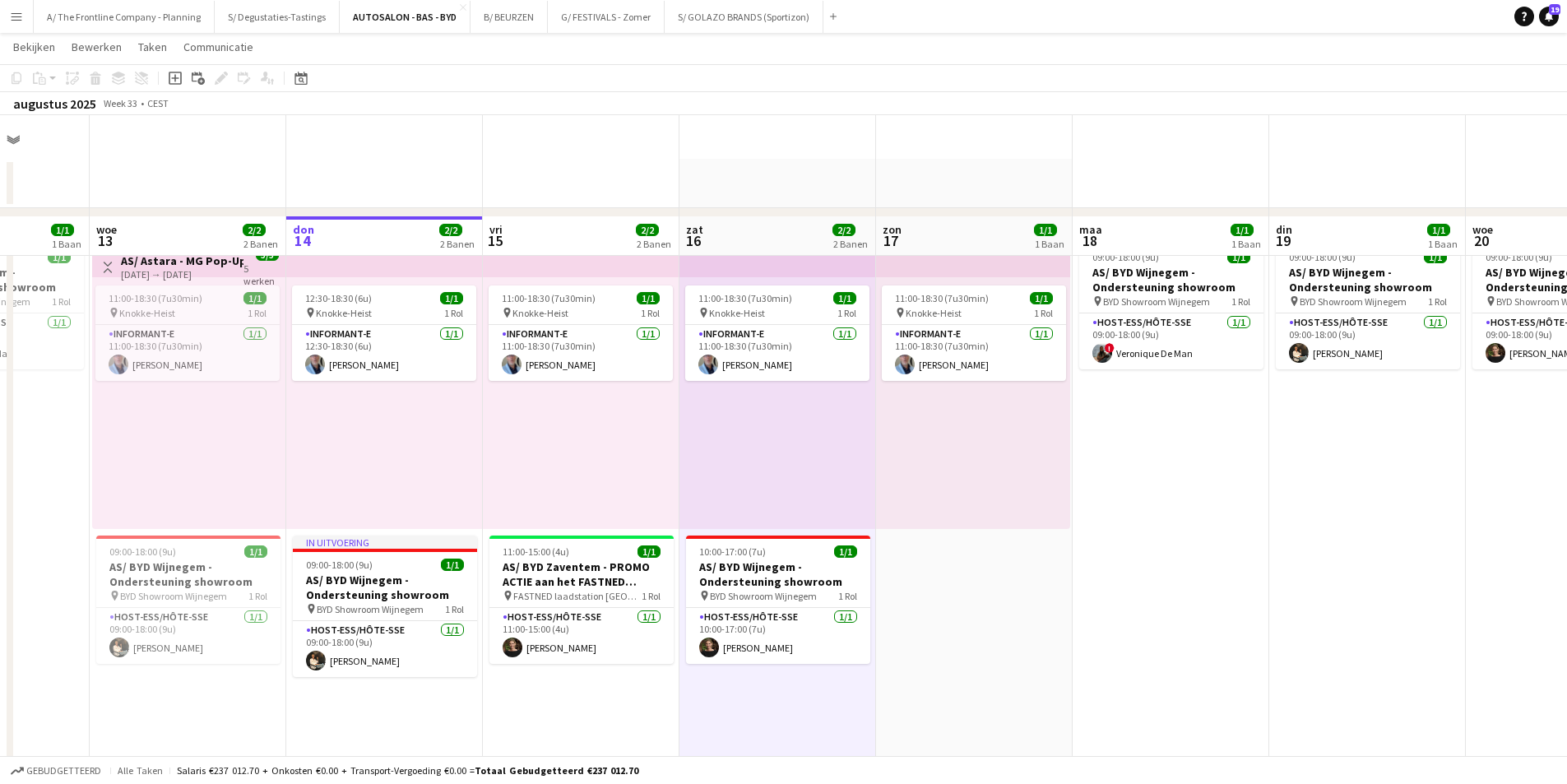
scroll to position [14, 0]
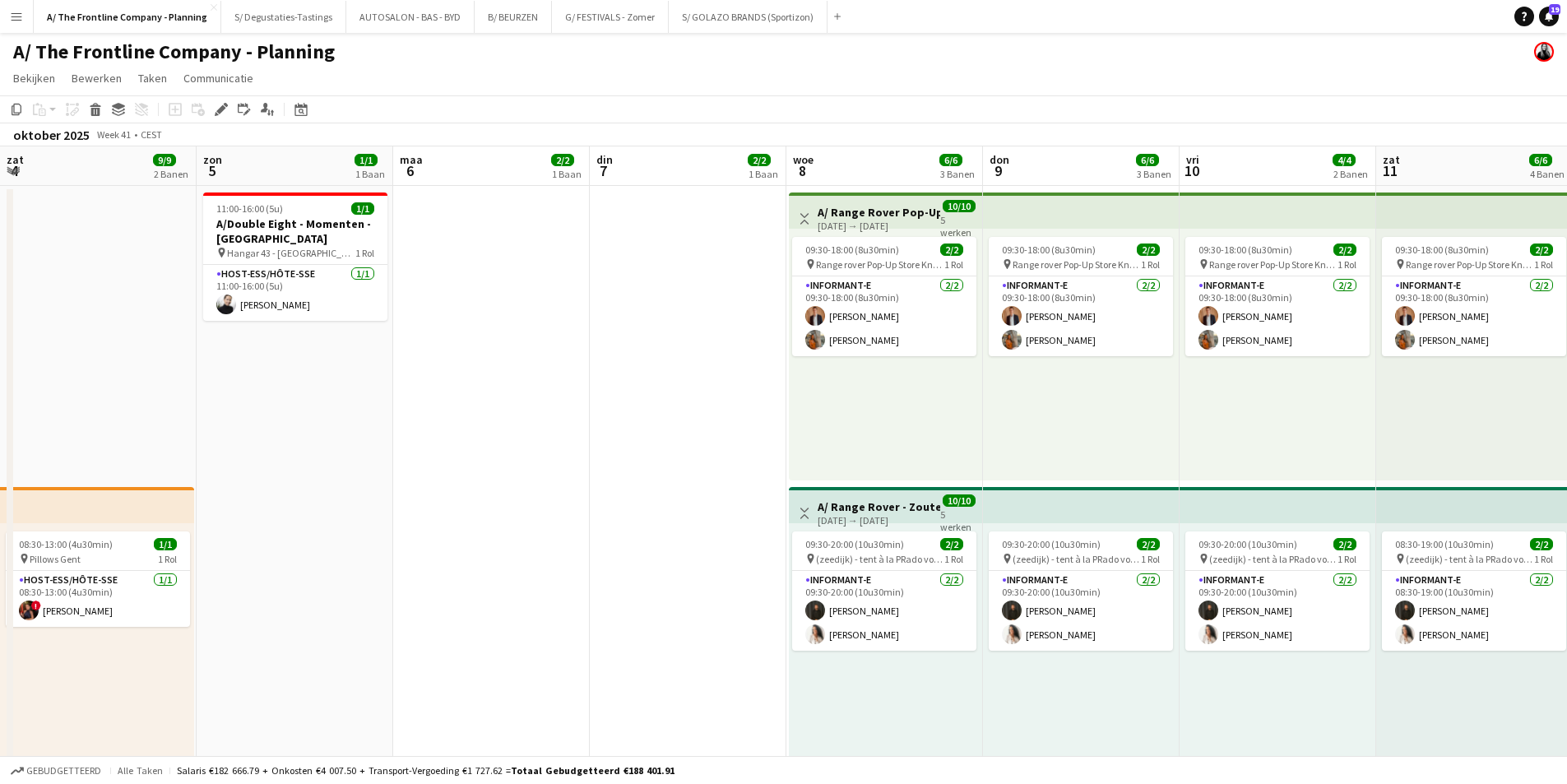
scroll to position [0, 556]
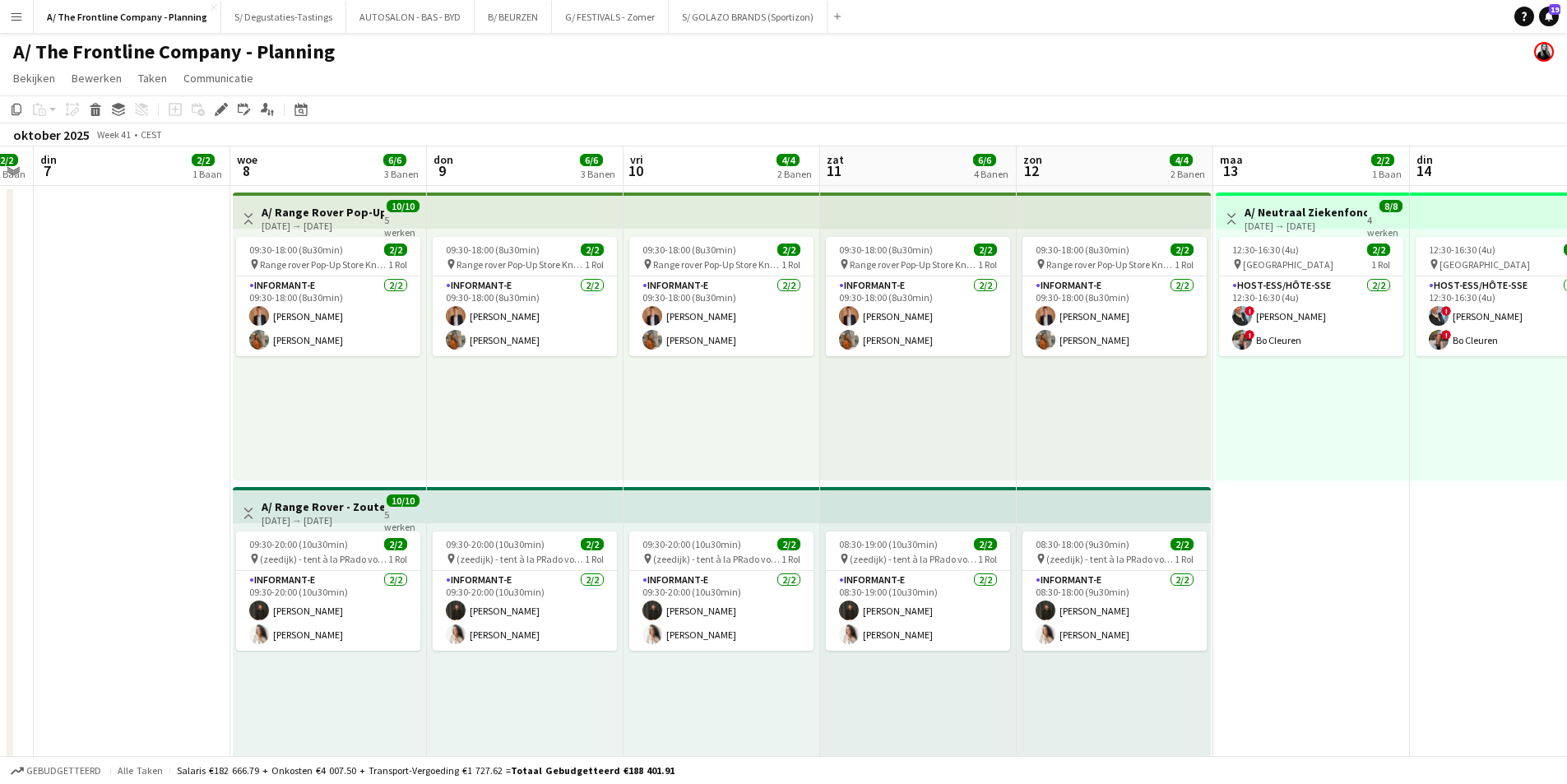
click at [24, 12] on button "Menu" at bounding box center [16, 16] width 33 height 33
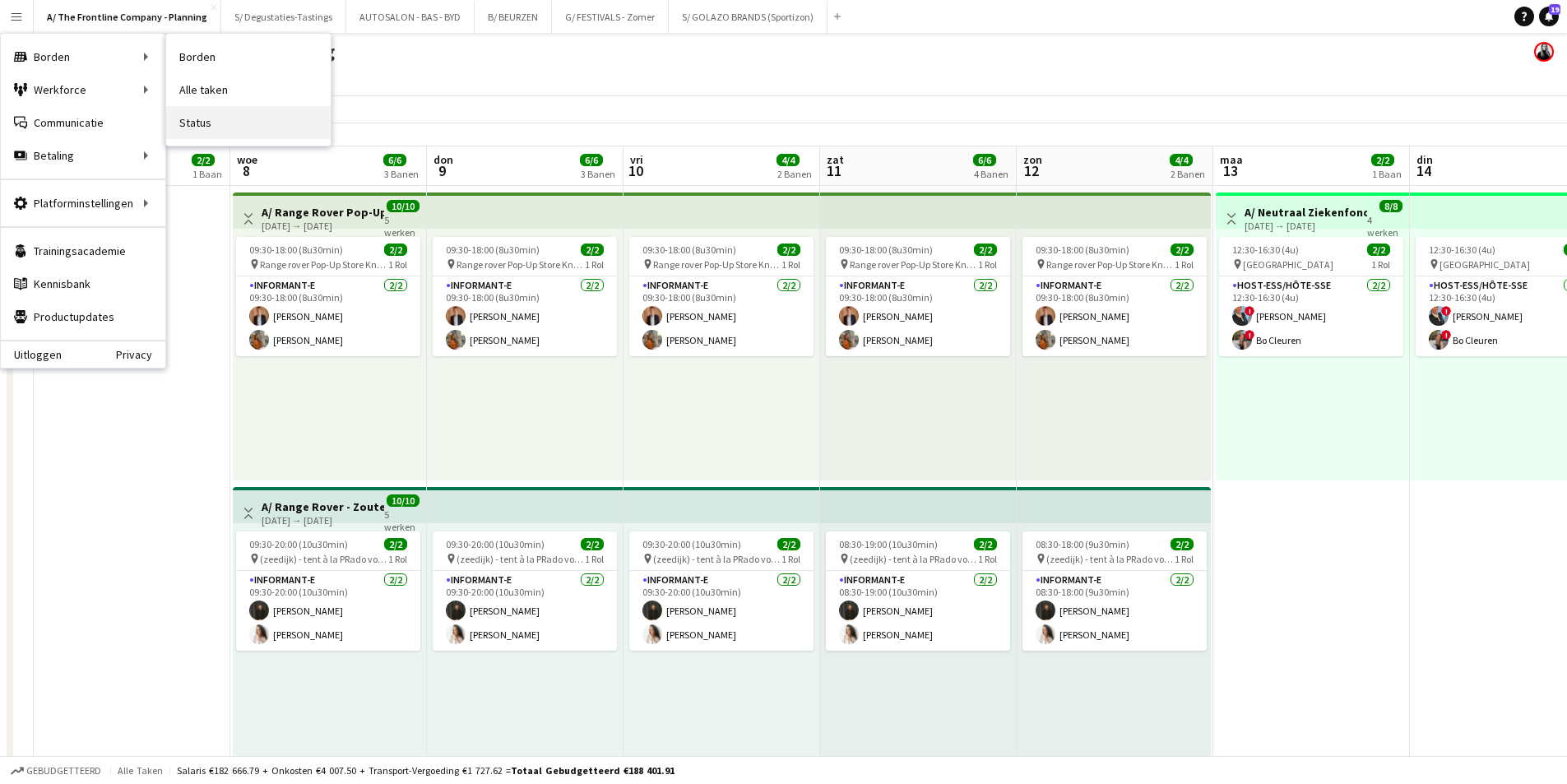
click at [232, 113] on link "Status" at bounding box center [248, 122] width 164 height 33
